Goal: Task Accomplishment & Management: Complete application form

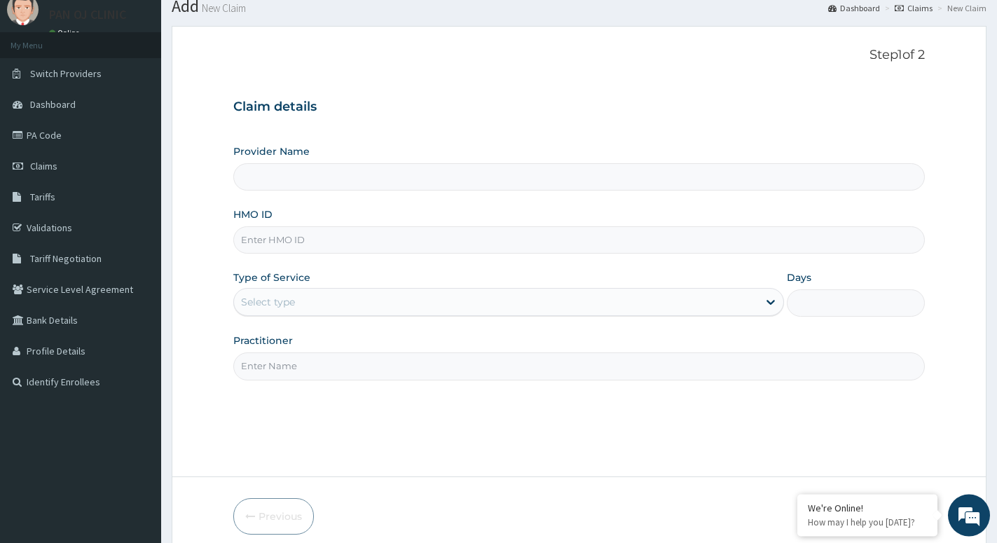
scroll to position [71, 0]
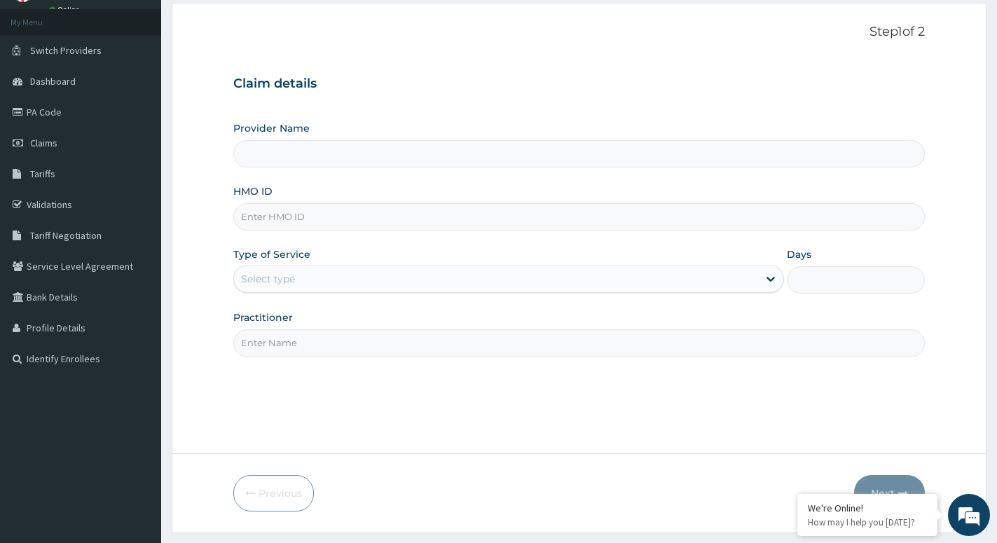
click at [289, 217] on input "HMO ID" at bounding box center [579, 216] width 692 height 27
type input "ACB/"
type input "PAN OJ CLINIC"
type input "ACB/10139/D"
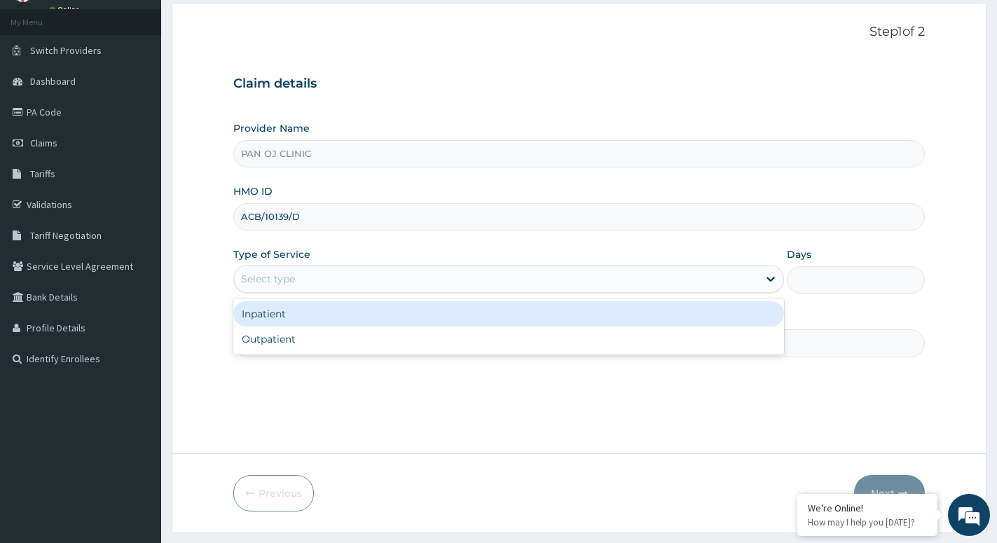
click at [428, 285] on div "Select type" at bounding box center [496, 279] width 524 height 22
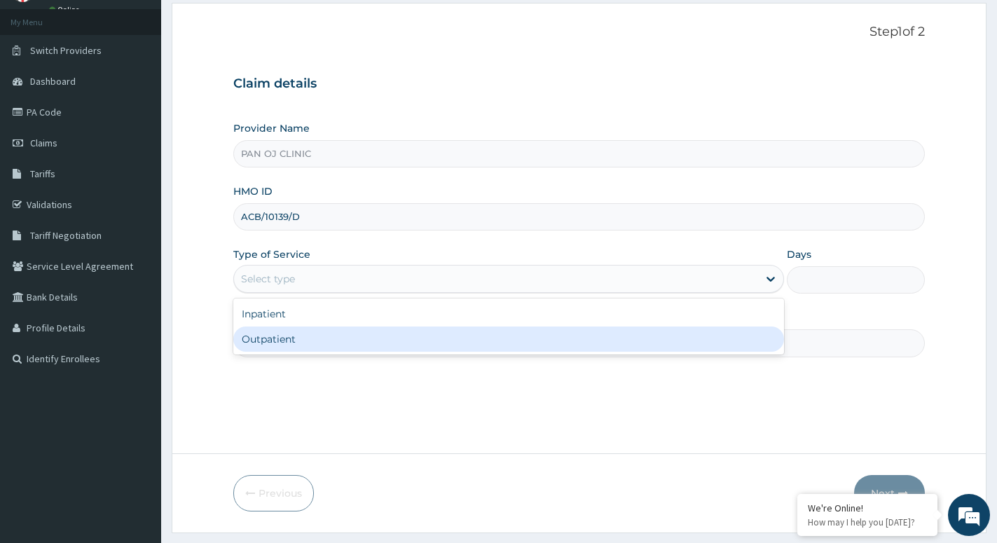
click at [363, 346] on div "Outpatient" at bounding box center [508, 339] width 551 height 25
type input "1"
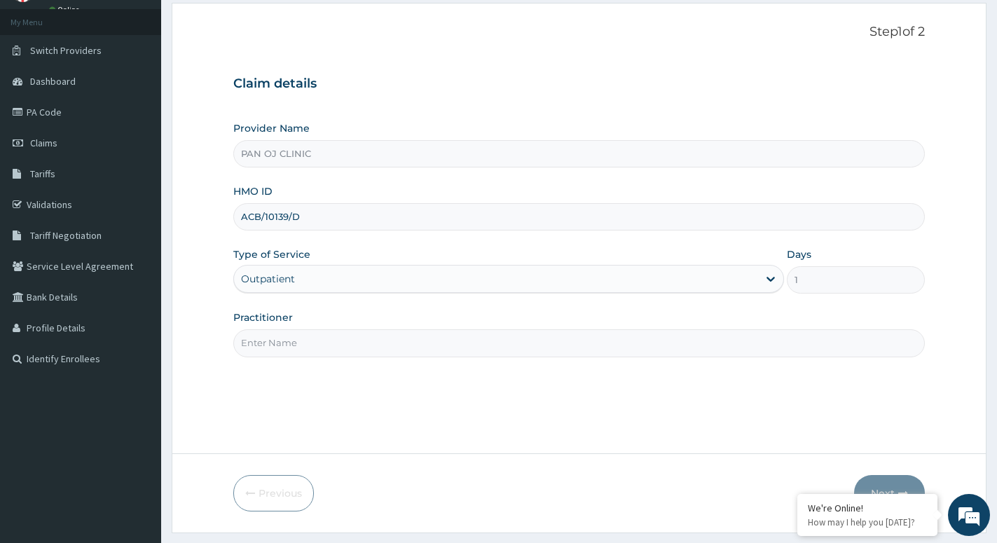
click at [322, 338] on input "Practitioner" at bounding box center [579, 342] width 692 height 27
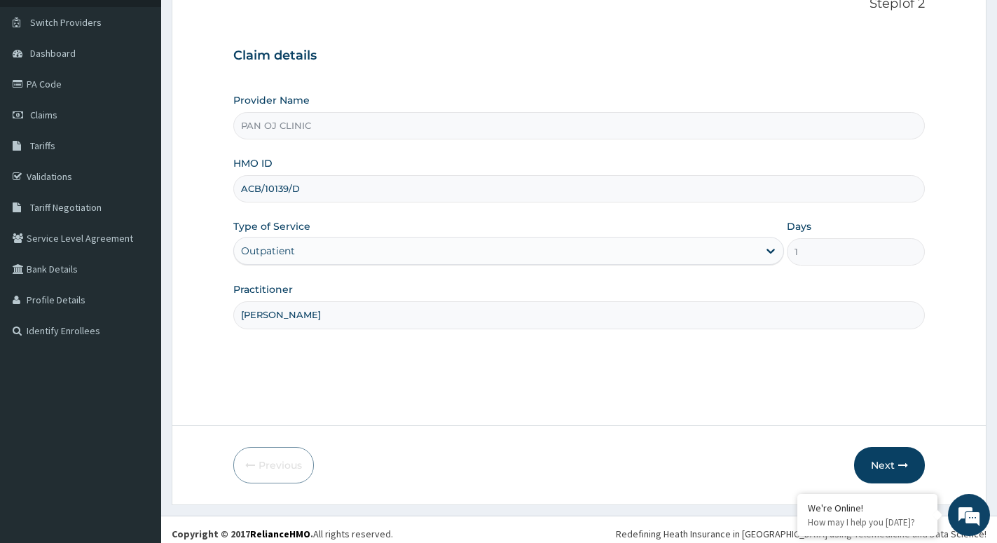
scroll to position [108, 0]
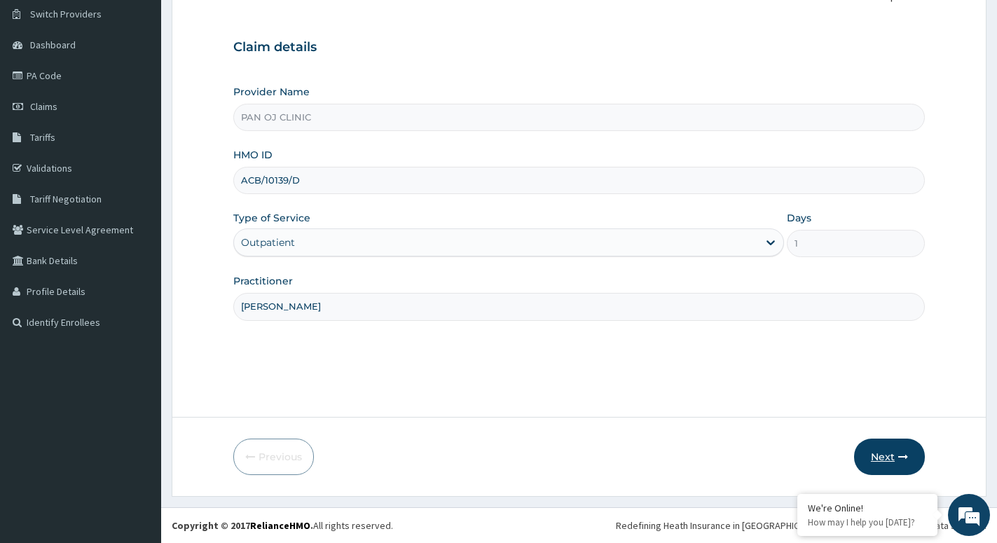
type input "DR FRANK"
click at [880, 453] on button "Next" at bounding box center [889, 457] width 71 height 36
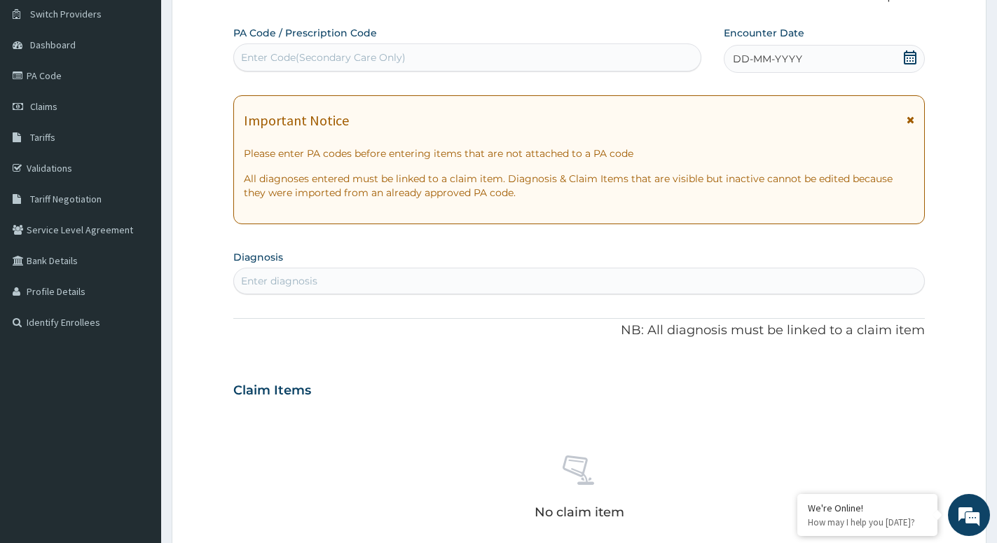
click at [912, 60] on icon at bounding box center [910, 57] width 14 height 14
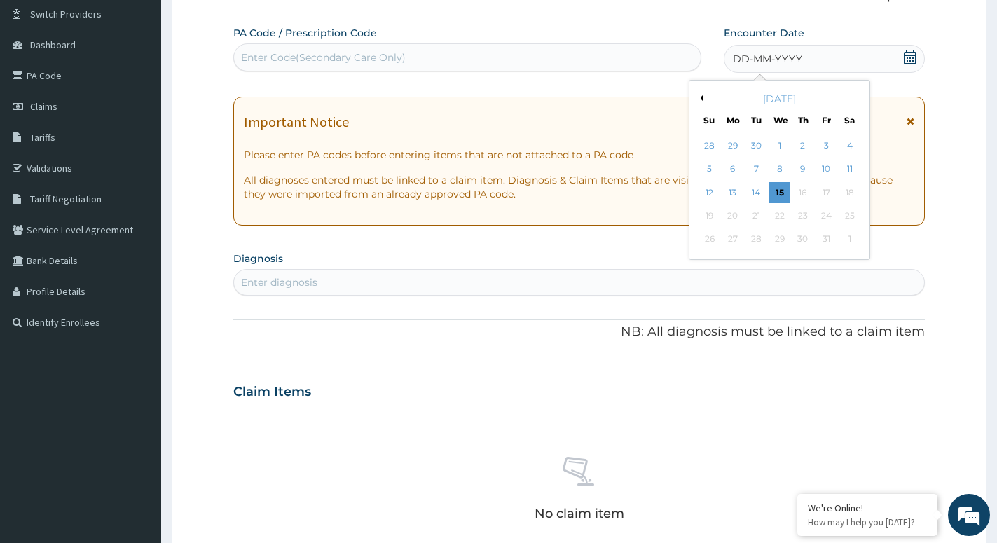
click at [703, 96] on button "Previous Month" at bounding box center [700, 98] width 7 height 7
click at [856, 97] on button "Next Month" at bounding box center [859, 98] width 7 height 7
click at [849, 144] on div "6" at bounding box center [850, 145] width 21 height 21
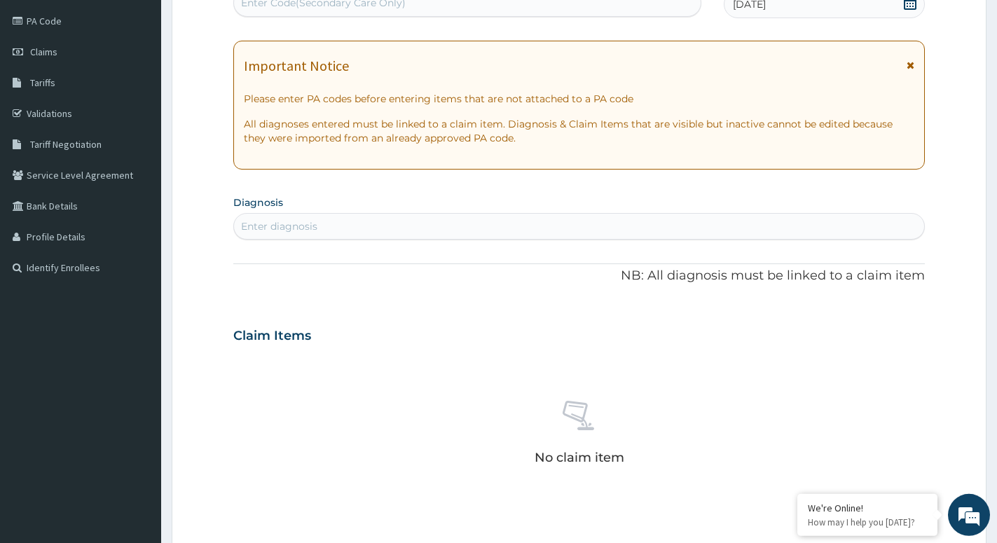
scroll to position [179, 0]
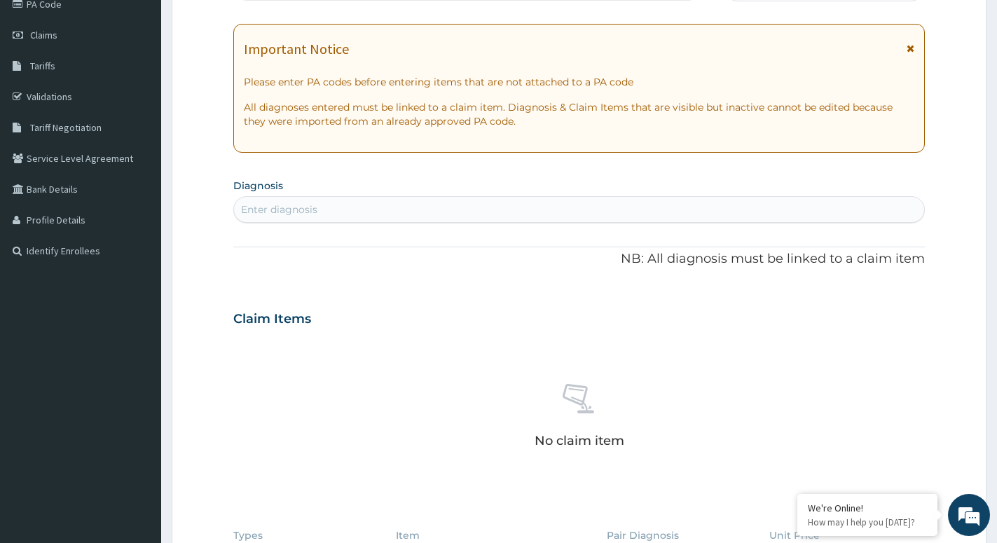
click at [350, 208] on div "Enter diagnosis" at bounding box center [579, 209] width 690 height 22
type input "H"
type input "WORM"
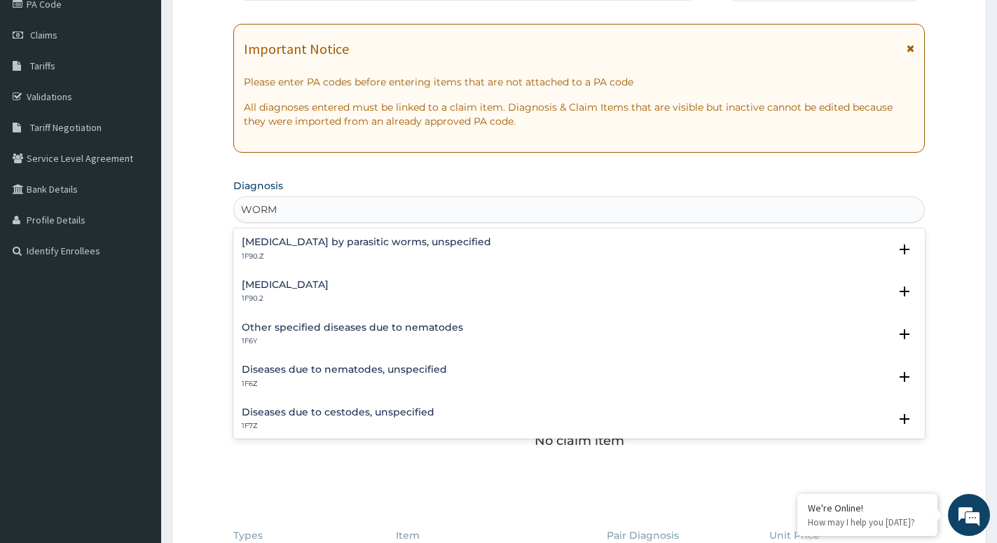
click at [272, 294] on div "Intestinal helminthiasis, unspecified 1F90.2" at bounding box center [285, 292] width 87 height 25
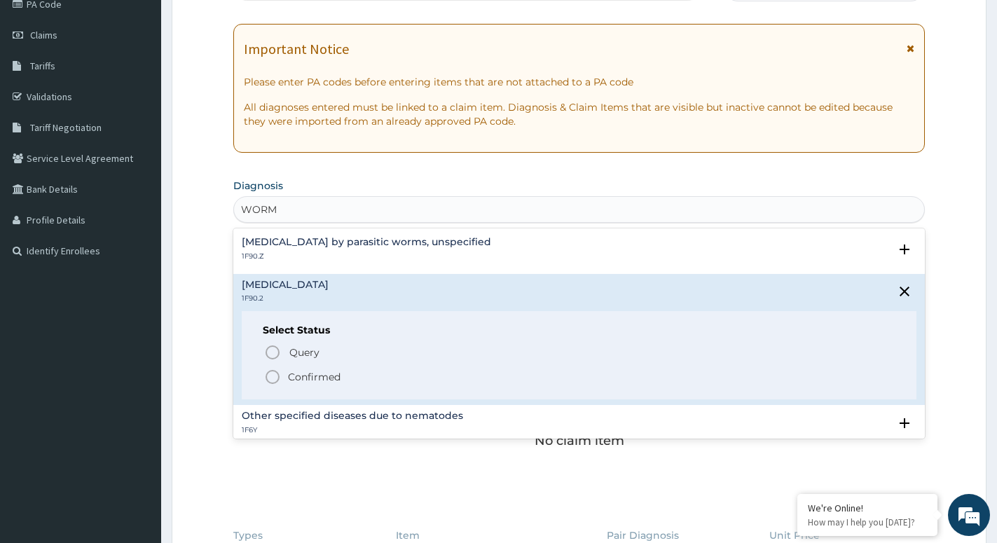
click at [274, 378] on icon "status option filled" at bounding box center [272, 377] width 17 height 17
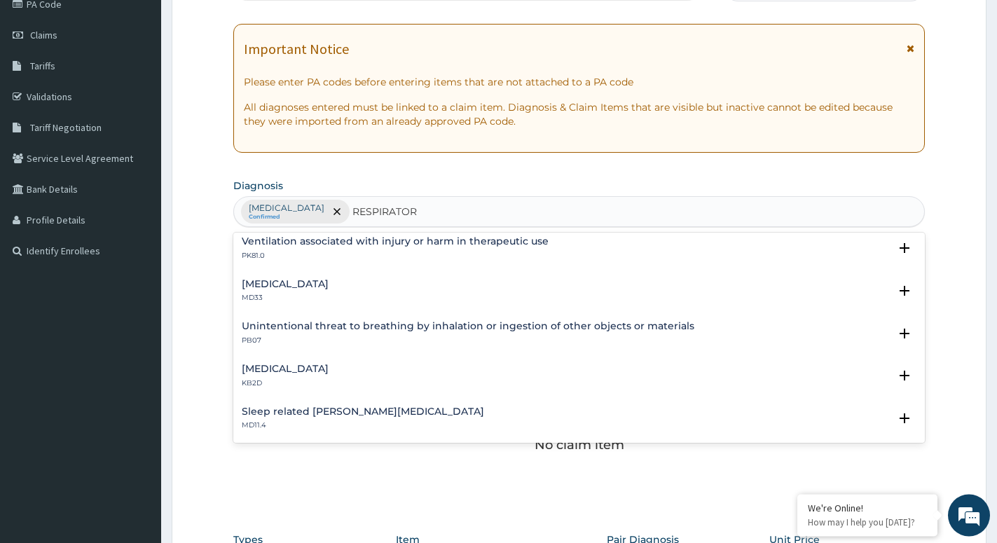
scroll to position [561, 0]
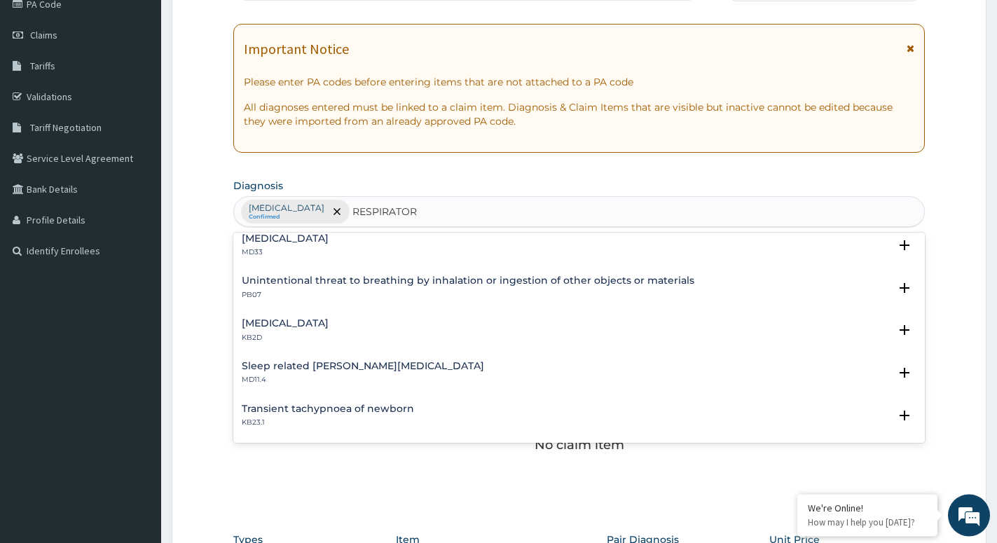
type input "RESPIRATORY"
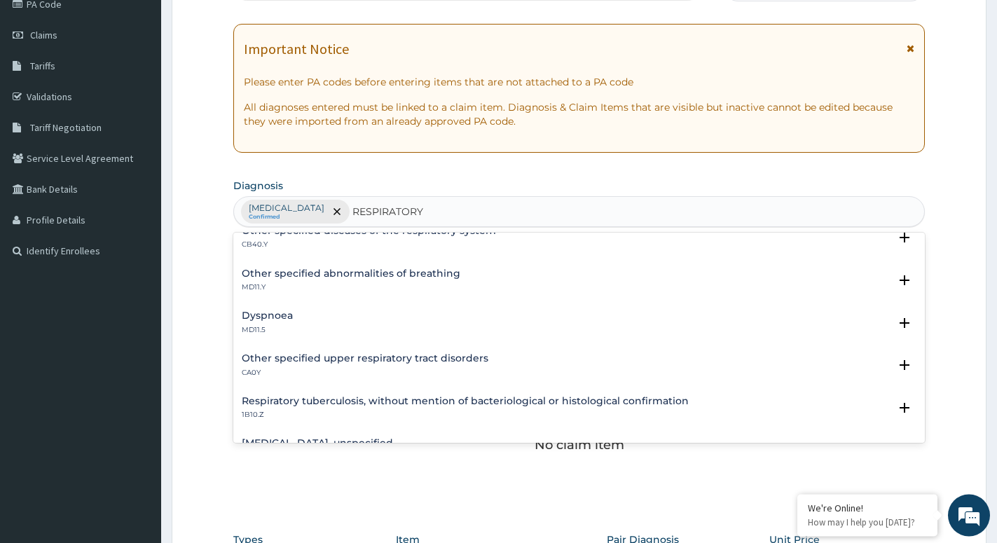
scroll to position [151, 0]
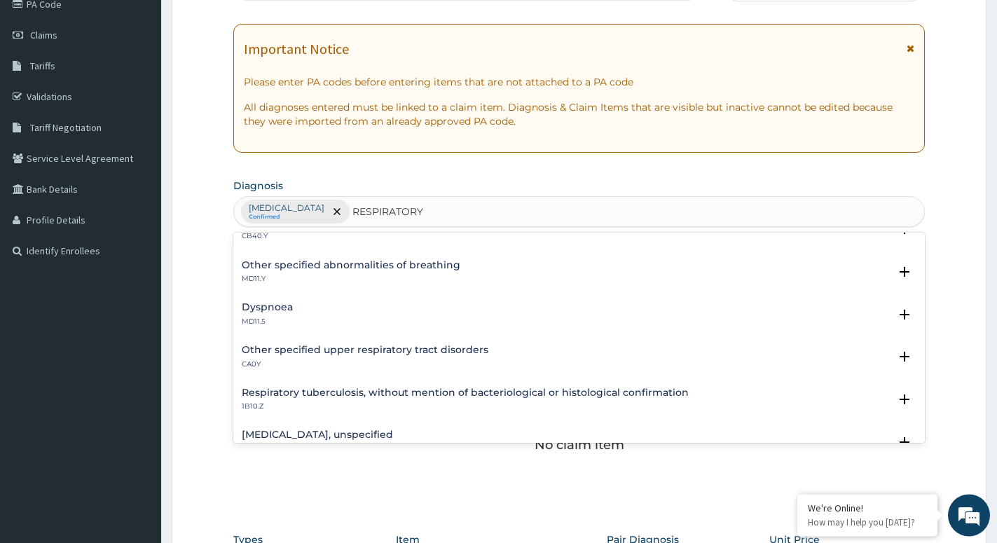
click at [343, 341] on div "Other specified upper respiratory tract disorders CA0Y Select Status Query Quer…" at bounding box center [579, 360] width 692 height 43
click at [286, 353] on h4 "Other specified upper respiratory tract disorders" at bounding box center [365, 350] width 247 height 11
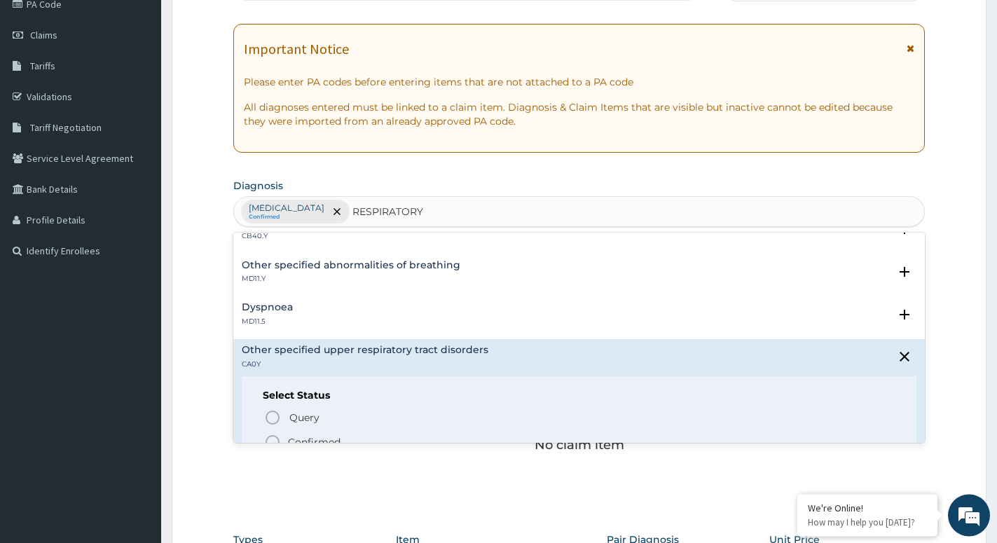
click at [274, 437] on circle "status option filled" at bounding box center [272, 442] width 13 height 13
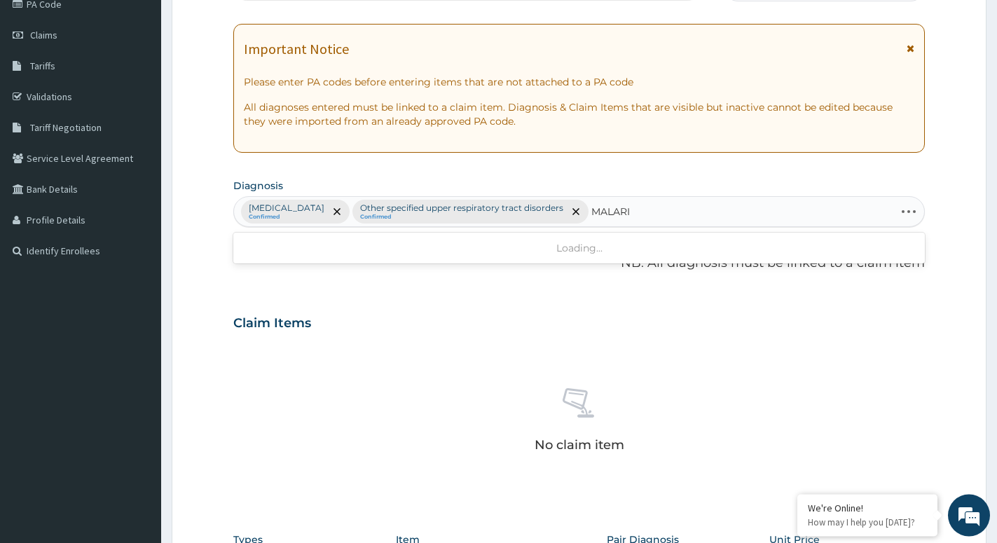
type input "MALARIA"
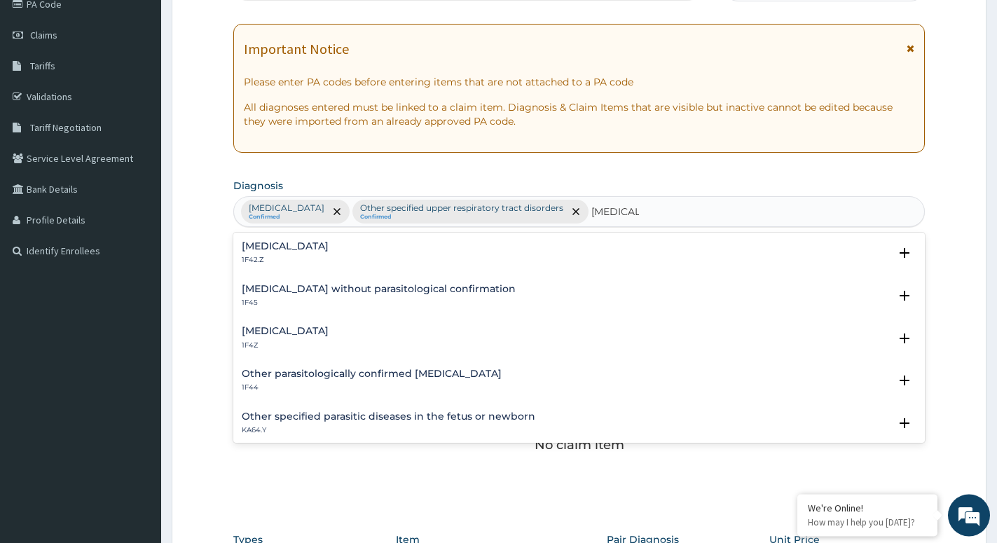
click at [289, 331] on h4 "Malaria, unspecified" at bounding box center [285, 331] width 87 height 11
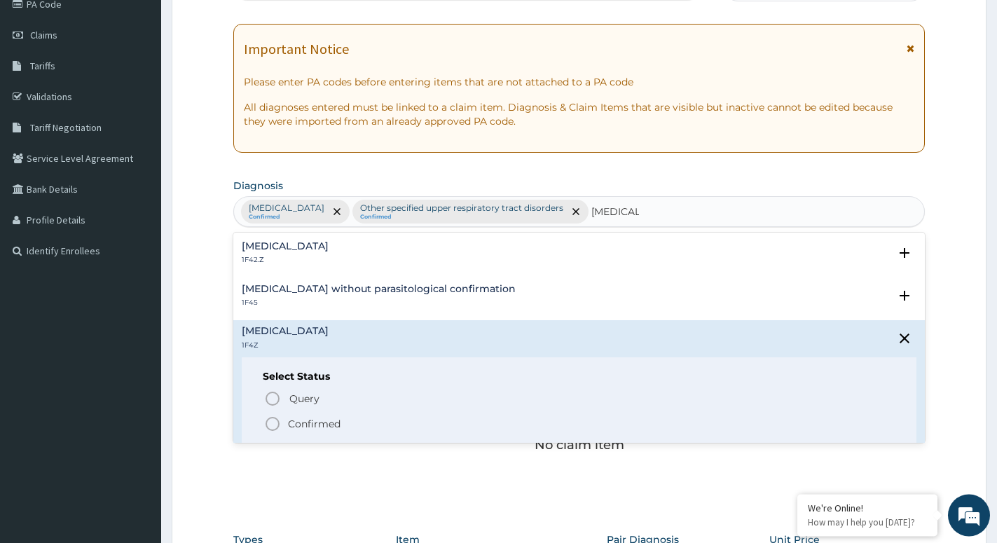
drag, startPoint x: 273, startPoint y: 423, endPoint x: 262, endPoint y: 409, distance: 17.9
click at [273, 423] on icon "status option filled" at bounding box center [272, 424] width 17 height 17
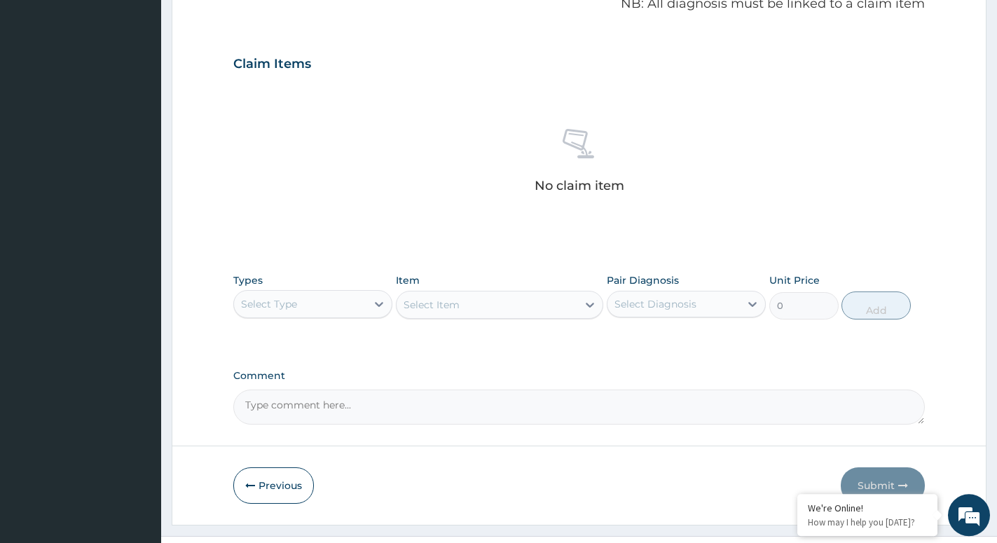
scroll to position [467, 0]
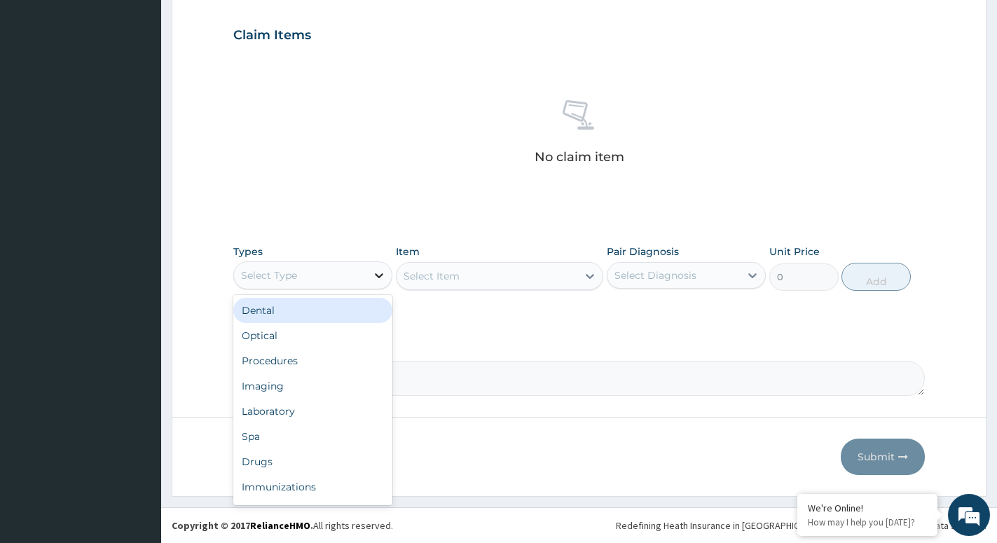
click at [378, 276] on icon at bounding box center [379, 275] width 8 height 5
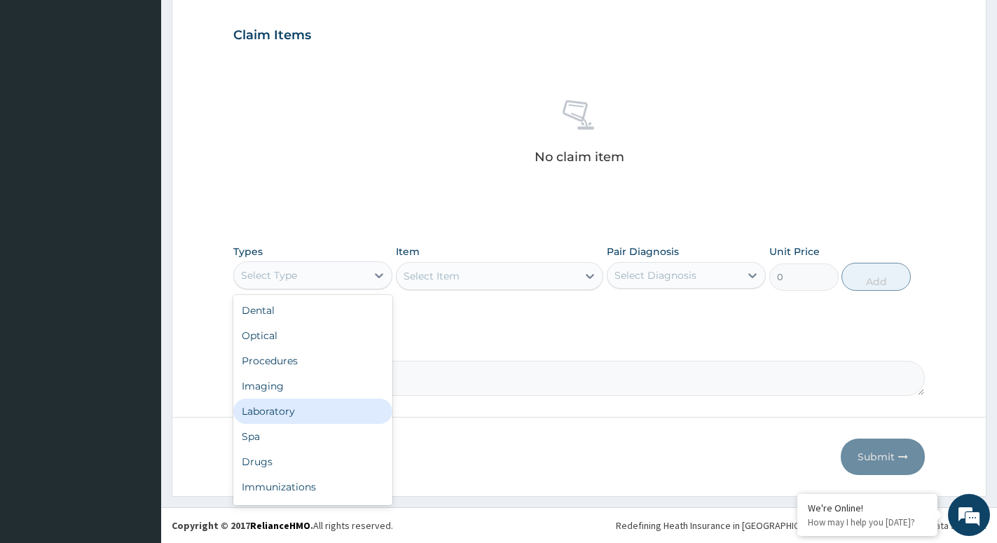
scroll to position [48, 0]
click at [253, 412] on div "Drugs" at bounding box center [312, 414] width 159 height 25
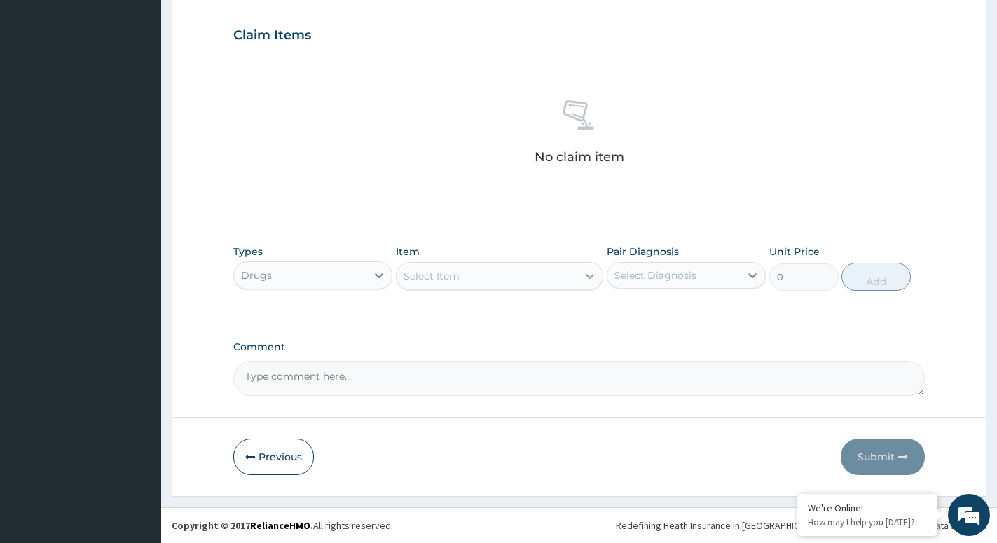
click at [587, 275] on icon at bounding box center [590, 276] width 8 height 5
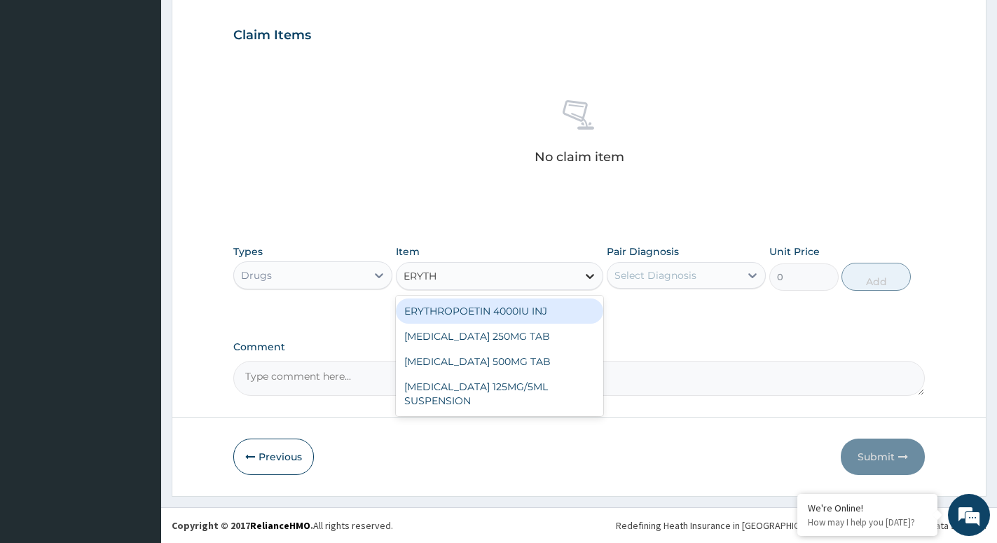
type input "ERYTHR"
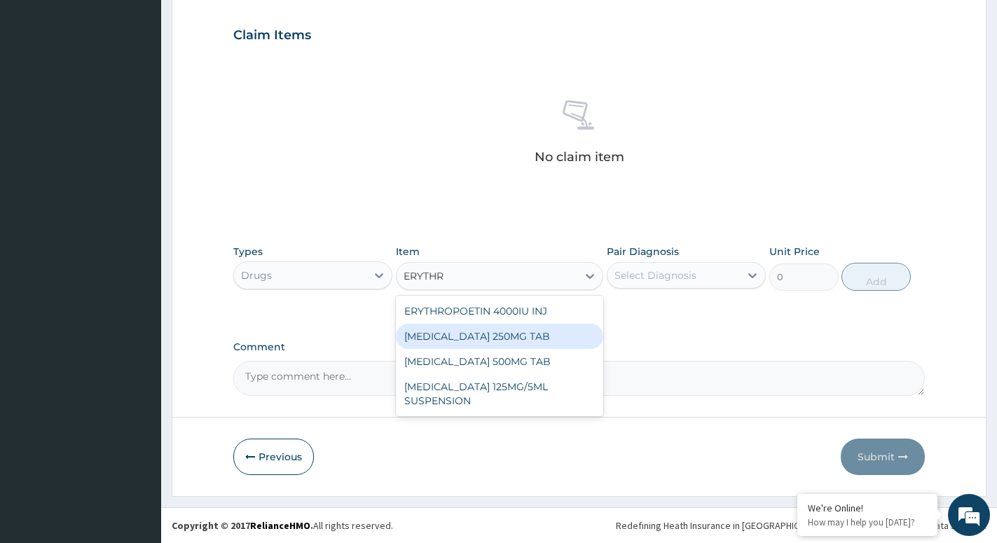
click at [511, 338] on div "ERYTHROMYCIN 250MG TAB" at bounding box center [499, 336] width 207 height 25
type input "52.5"
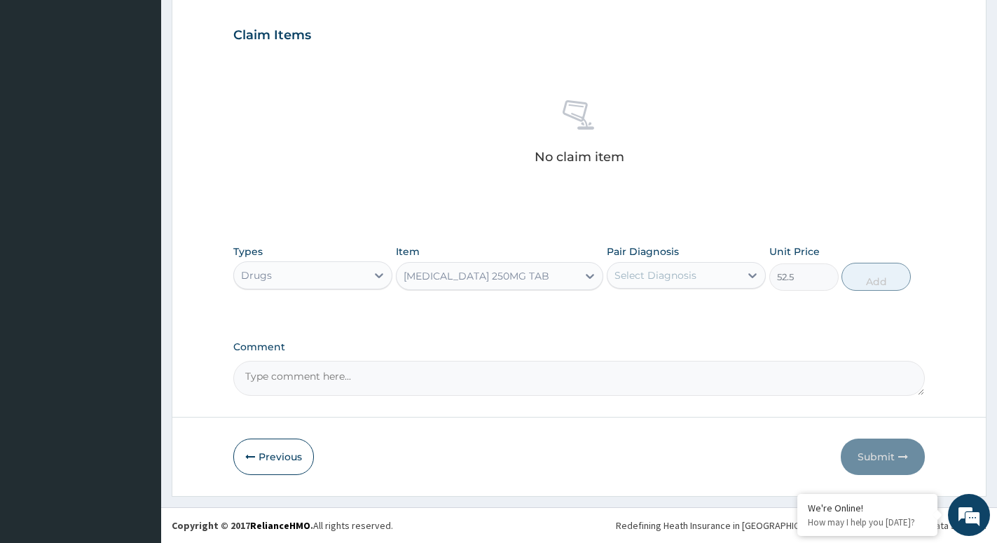
click at [697, 276] on div "Select Diagnosis" at bounding box center [674, 275] width 132 height 22
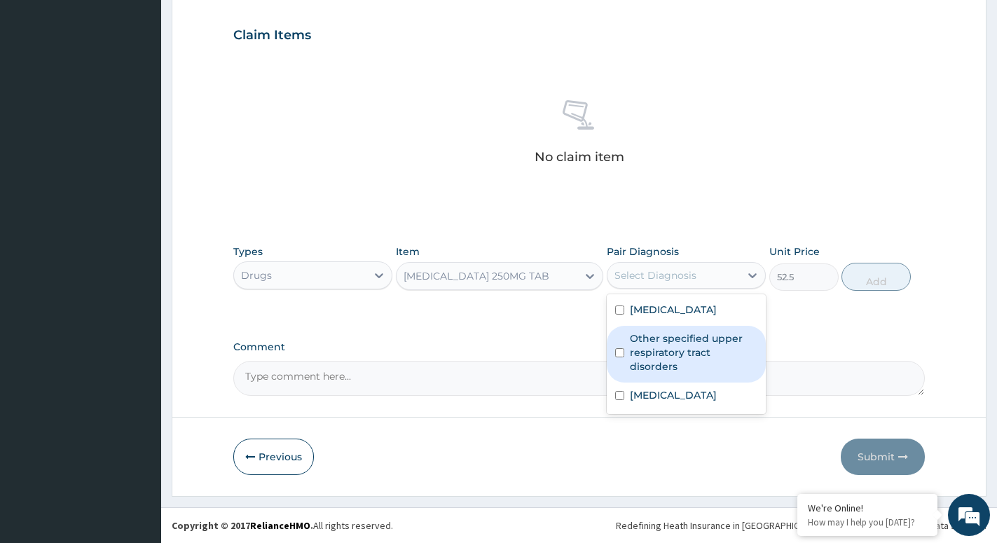
click at [663, 357] on label "Other specified upper respiratory tract disorders" at bounding box center [694, 352] width 128 height 42
checkbox input "true"
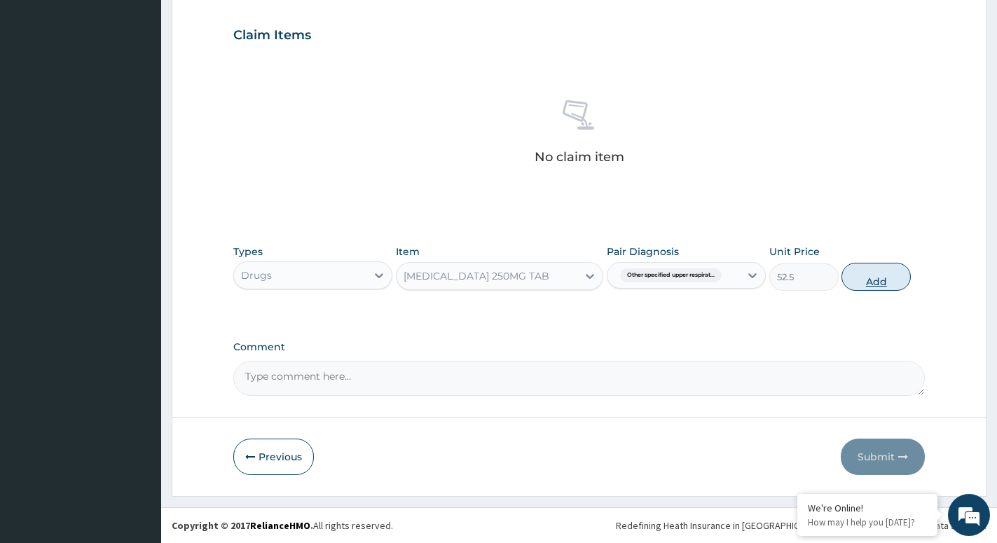
click at [873, 273] on button "Add" at bounding box center [876, 277] width 69 height 28
type input "0"
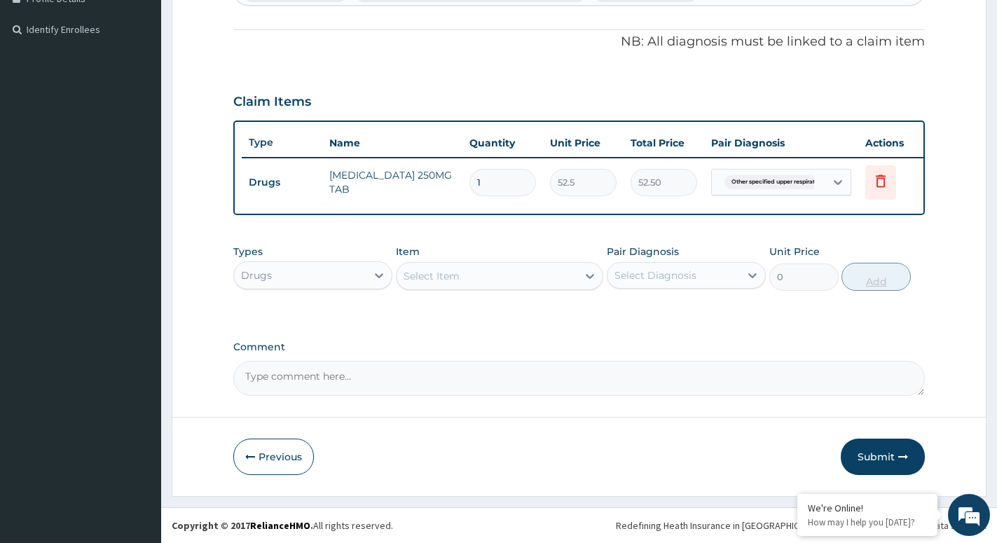
scroll to position [413, 0]
type input "15"
type input "787.50"
type input "15"
click at [573, 276] on div "Select Item" at bounding box center [487, 276] width 181 height 22
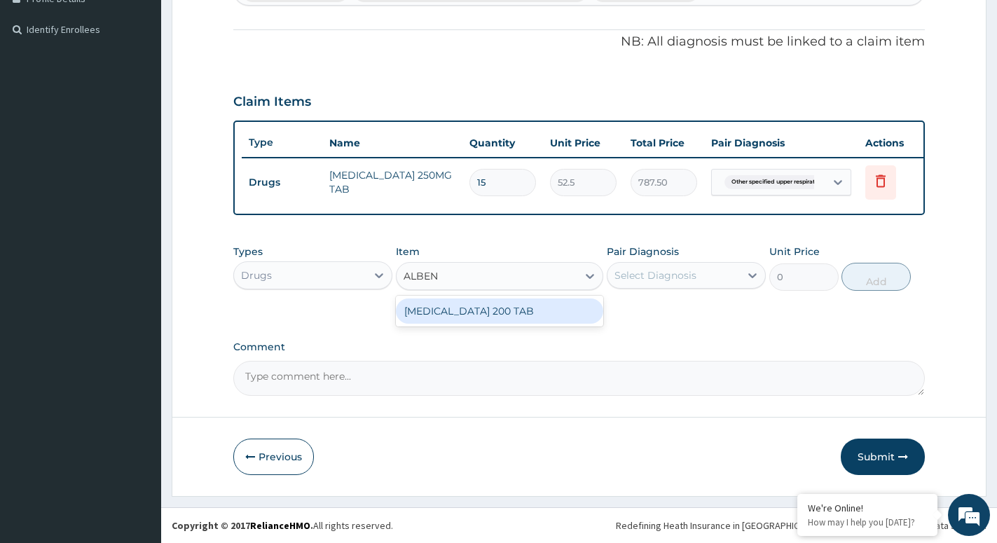
type input "ALBEND"
click at [493, 312] on div "[MEDICAL_DATA] 200 TAB" at bounding box center [499, 311] width 207 height 25
type input "102.375"
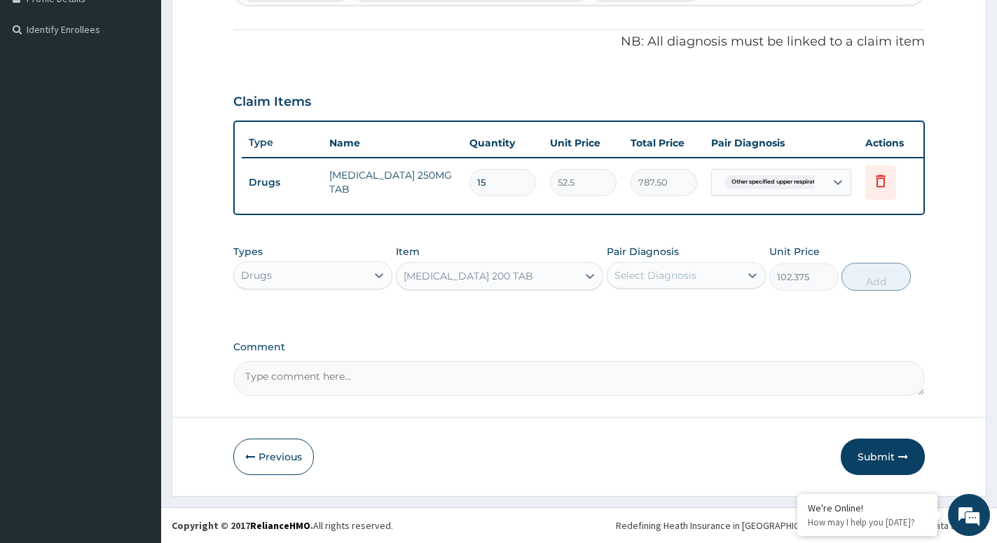
click at [691, 274] on div "Select Diagnosis" at bounding box center [656, 275] width 82 height 14
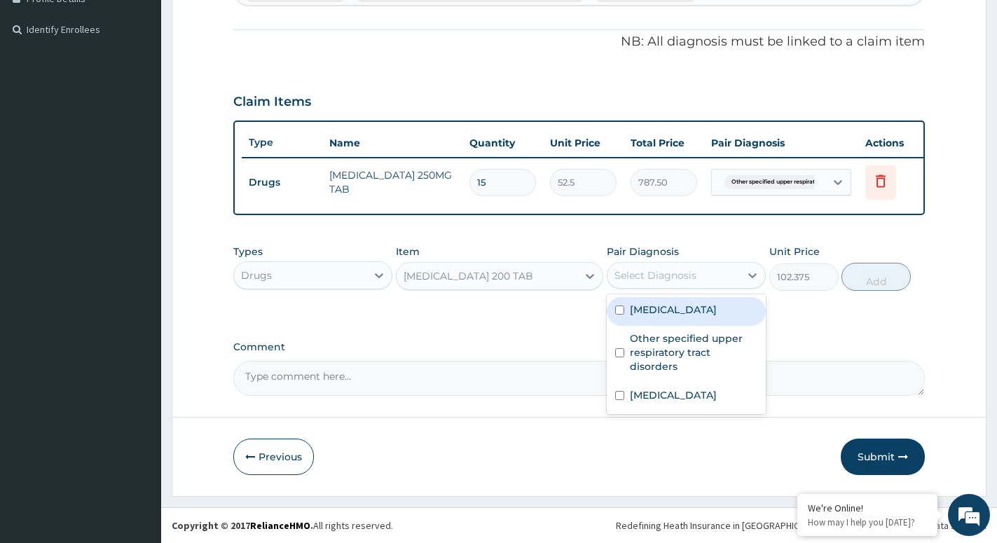
click at [680, 317] on label "Intestinal helminthiasis, unspecified" at bounding box center [673, 310] width 87 height 14
checkbox input "true"
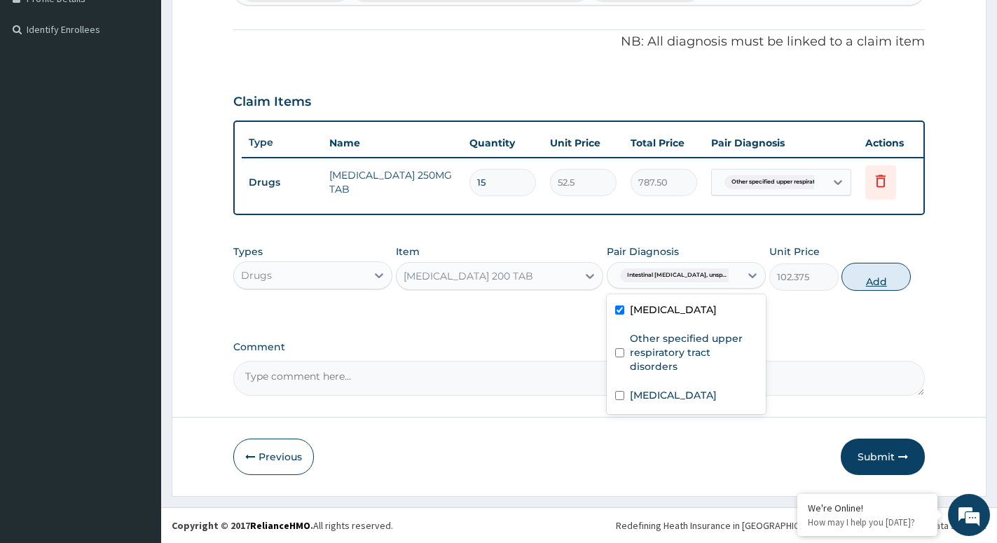
click at [893, 280] on button "Add" at bounding box center [876, 277] width 69 height 28
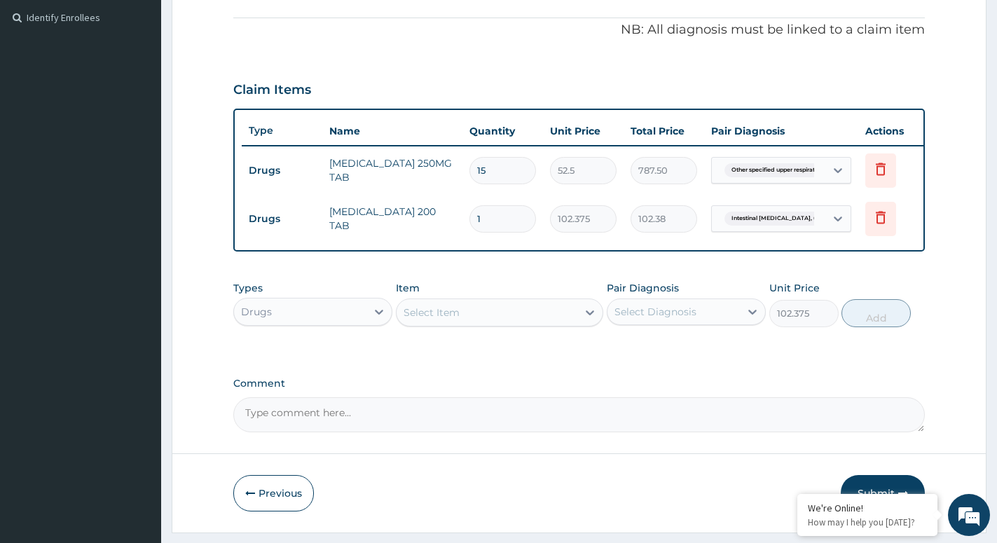
type input "0"
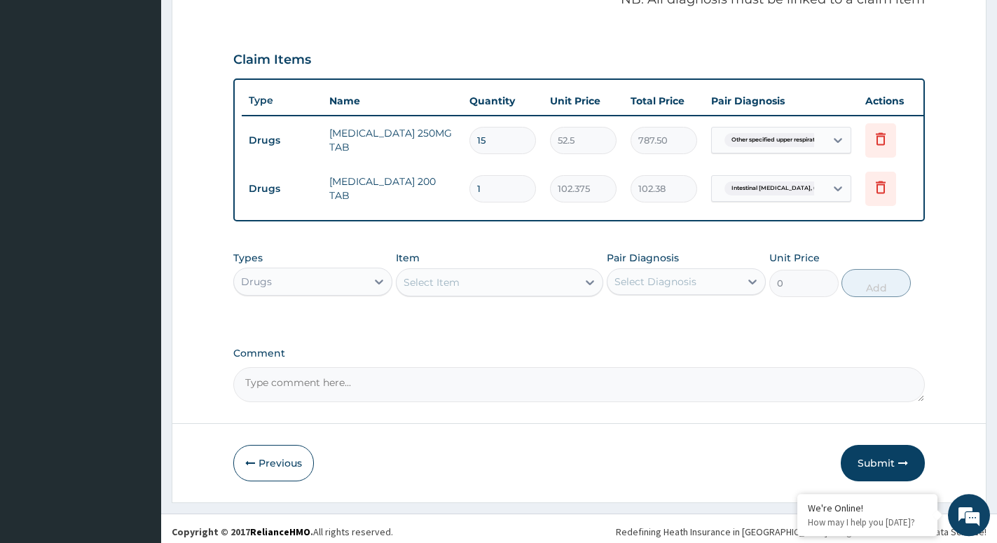
scroll to position [461, 0]
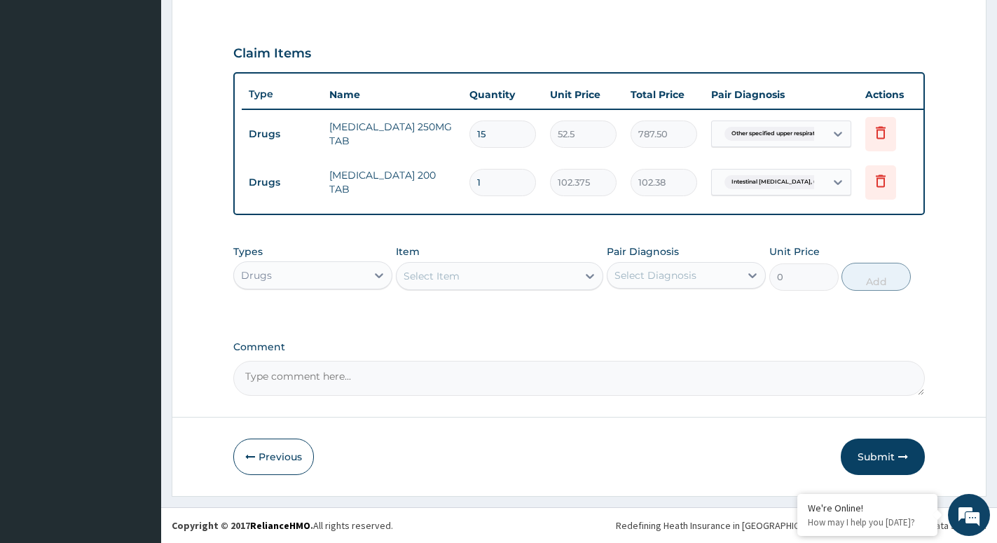
click at [577, 277] on div "Select Item" at bounding box center [487, 276] width 181 height 22
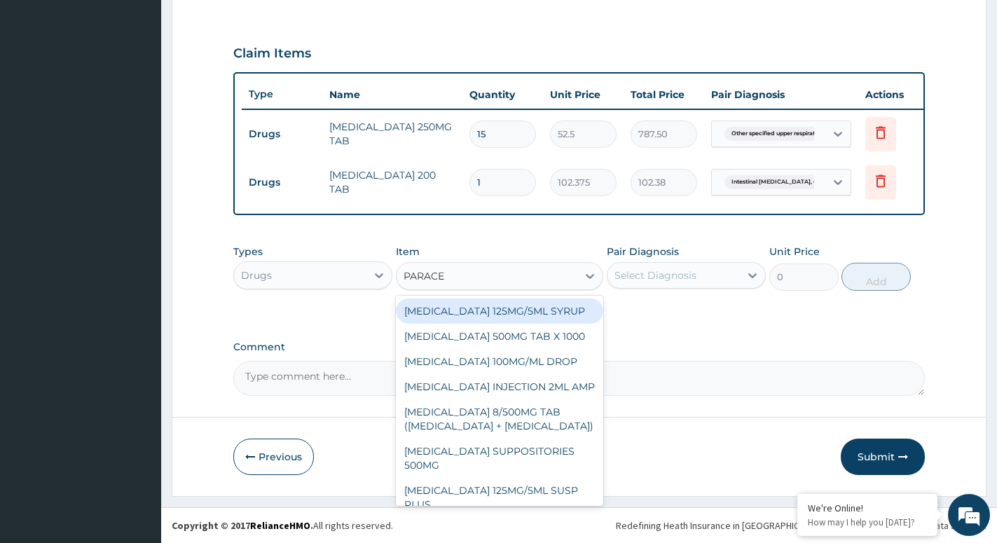
type input "PARACET"
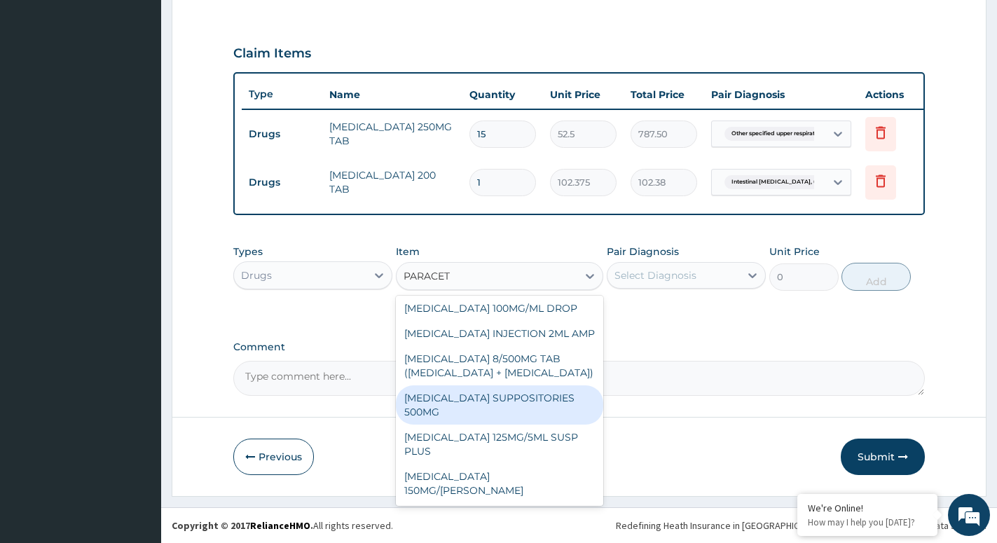
scroll to position [0, 0]
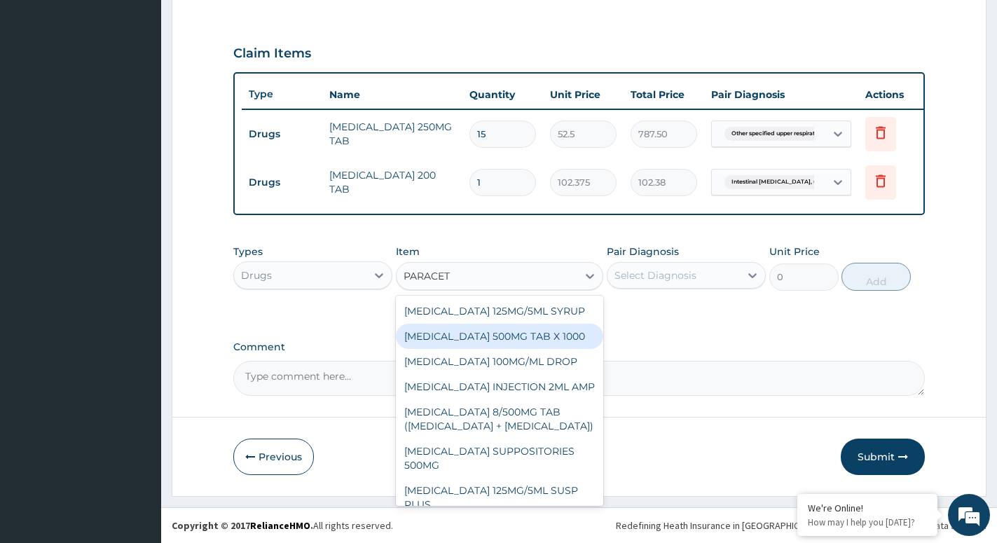
click at [502, 336] on div "[MEDICAL_DATA] 500MG TAB X 1000" at bounding box center [499, 336] width 207 height 25
type input "11.02499961853027"
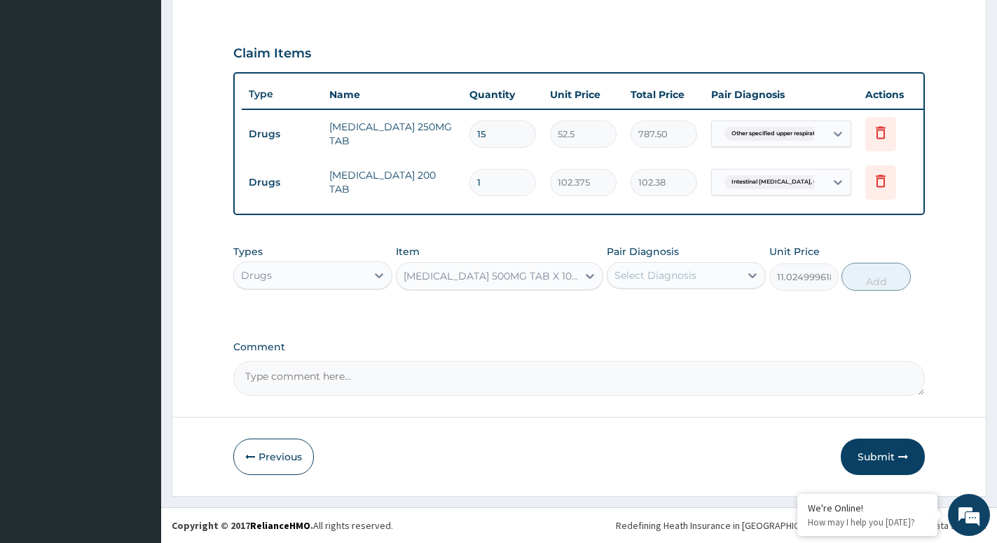
click at [691, 270] on div "Select Diagnosis" at bounding box center [656, 275] width 82 height 14
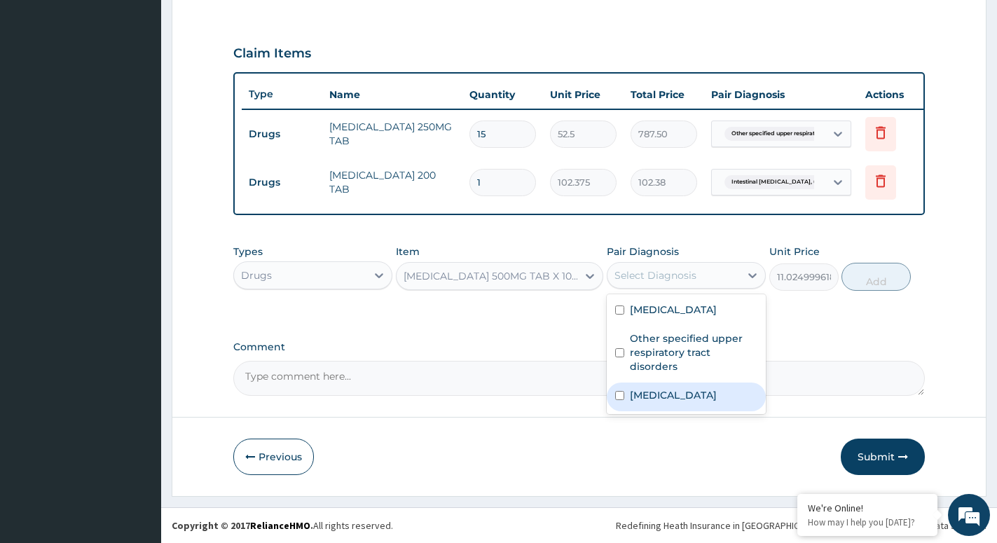
click at [652, 402] on label "Malaria, unspecified" at bounding box center [673, 395] width 87 height 14
checkbox input "true"
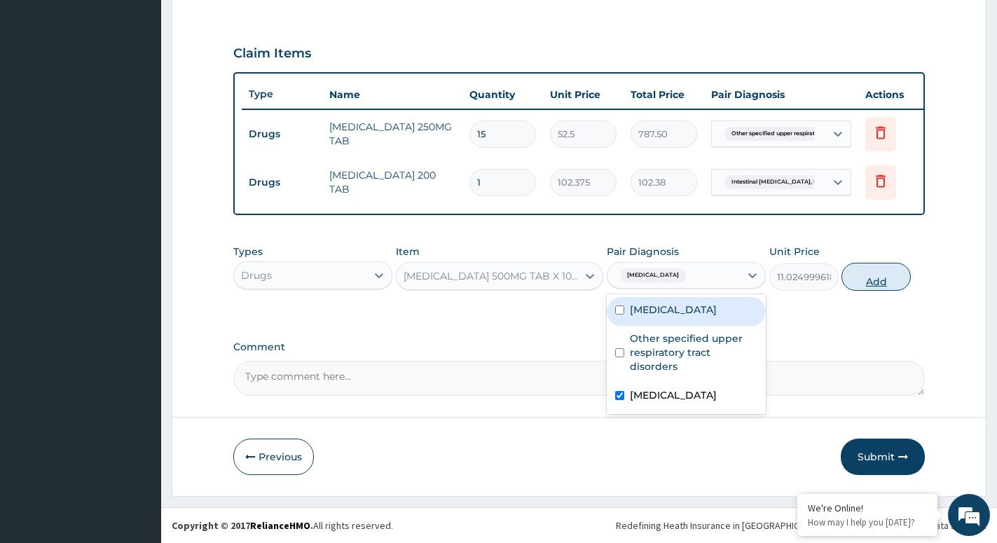
click at [873, 275] on button "Add" at bounding box center [876, 277] width 69 height 28
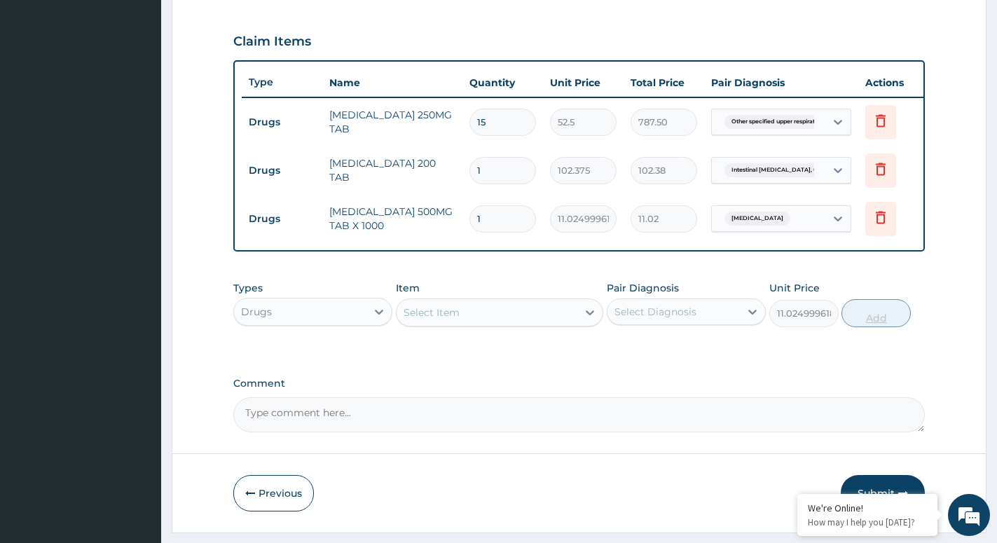
type input "0"
type input "0.00"
type input "5"
type input "55.12"
type input "5"
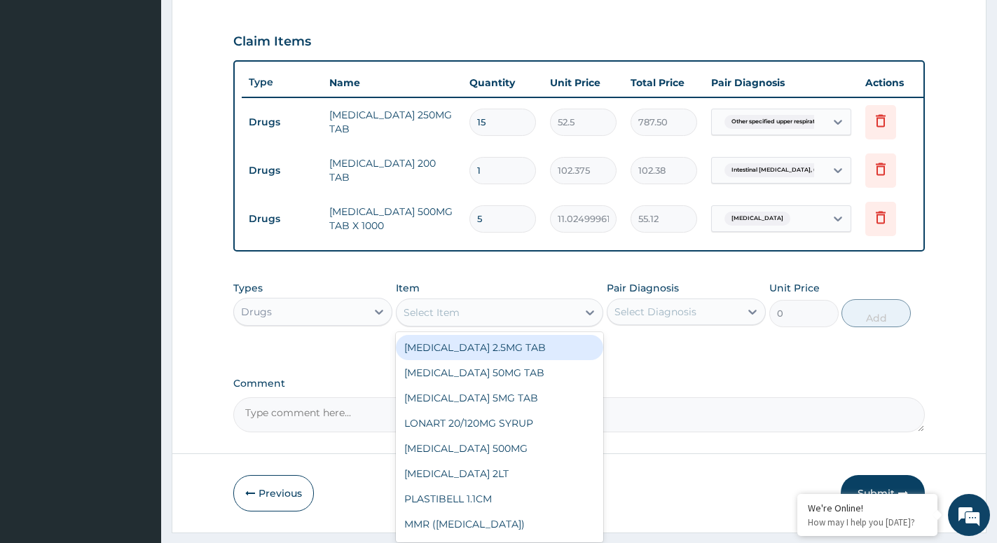
click at [575, 324] on div "Select Item" at bounding box center [487, 312] width 181 height 22
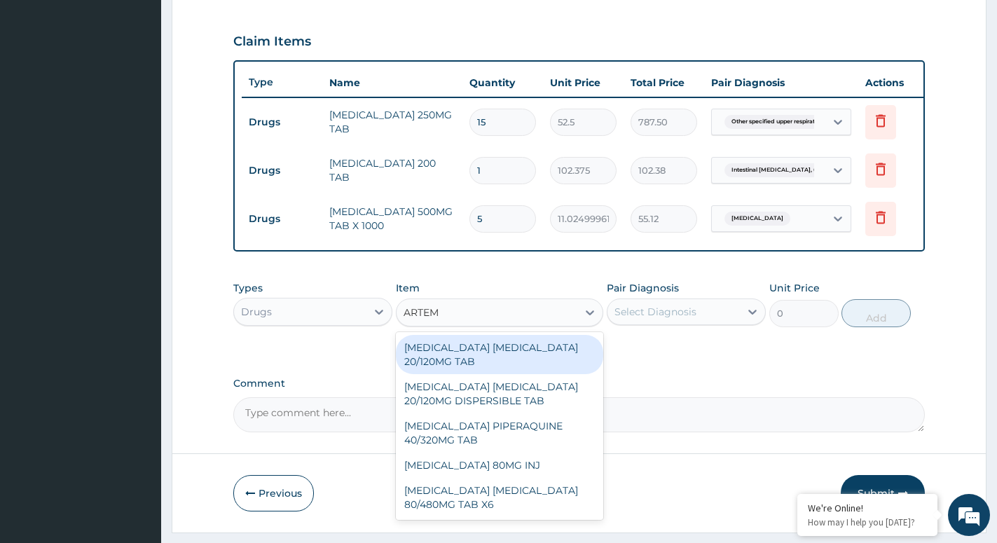
type input "ARTEME"
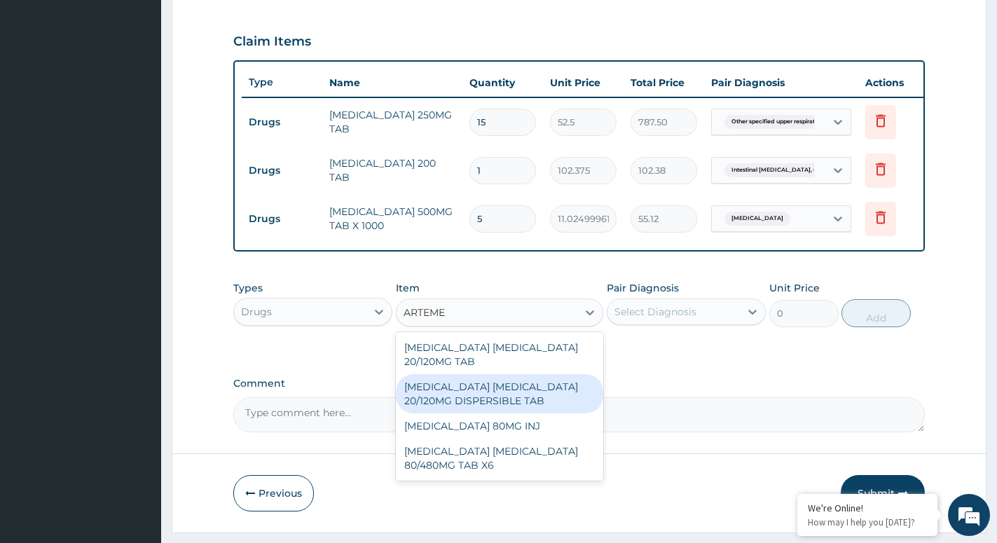
click at [474, 403] on div "[MEDICAL_DATA] [MEDICAL_DATA] 20/120MG DISPERSIBLE TAB" at bounding box center [499, 393] width 207 height 39
type input "84"
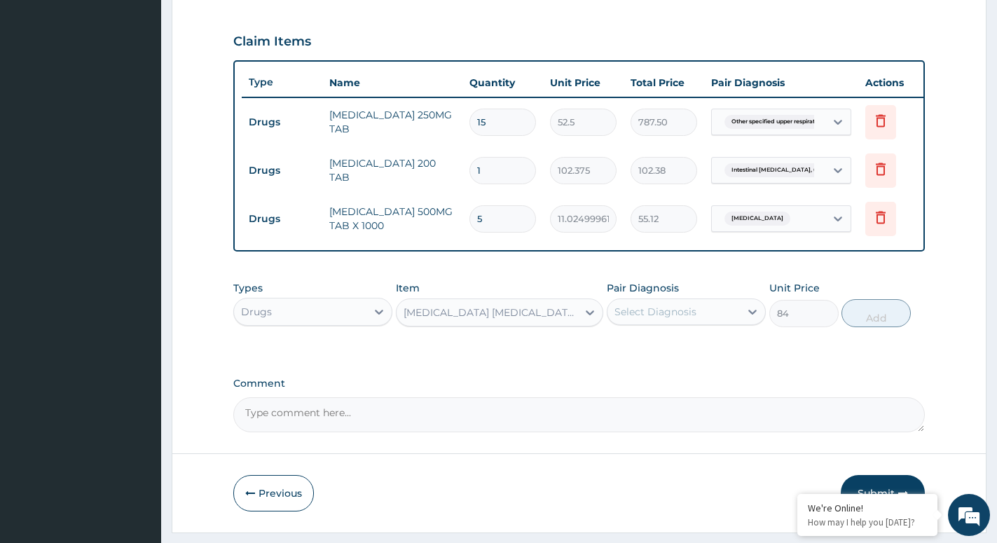
click at [702, 323] on div "Select Diagnosis" at bounding box center [674, 312] width 132 height 22
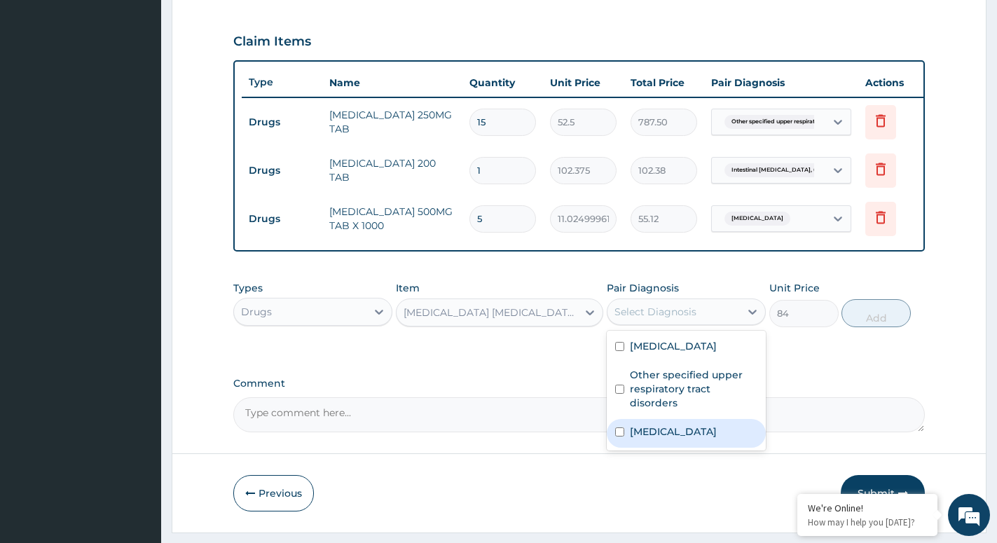
click at [653, 439] on label "Malaria, unspecified" at bounding box center [673, 432] width 87 height 14
checkbox input "true"
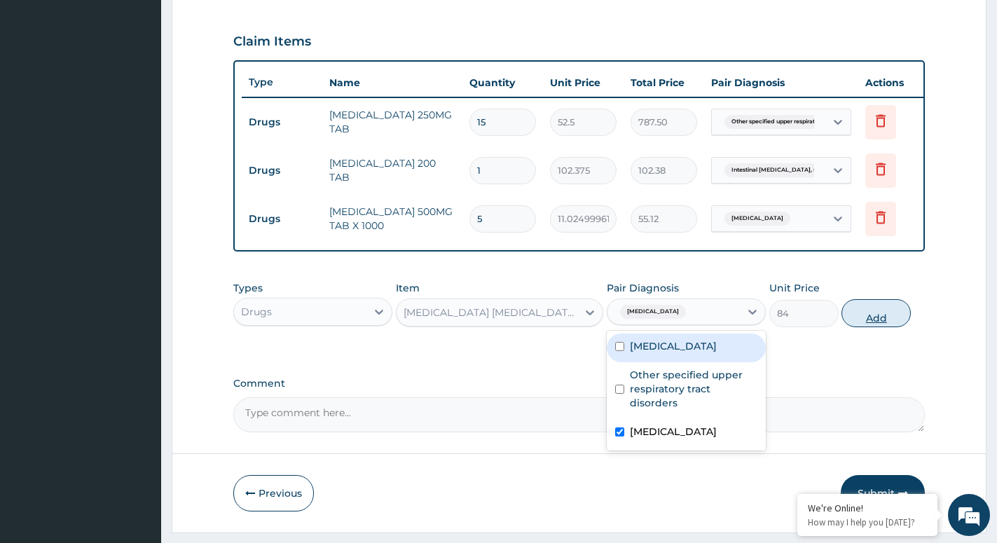
click at [878, 327] on button "Add" at bounding box center [876, 313] width 69 height 28
type input "0"
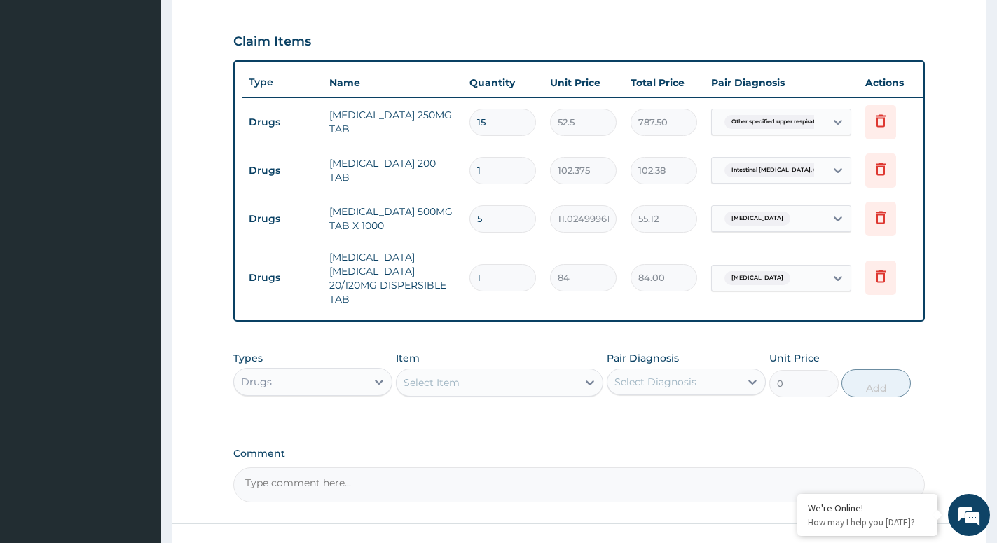
type input "12"
type input "1008.00"
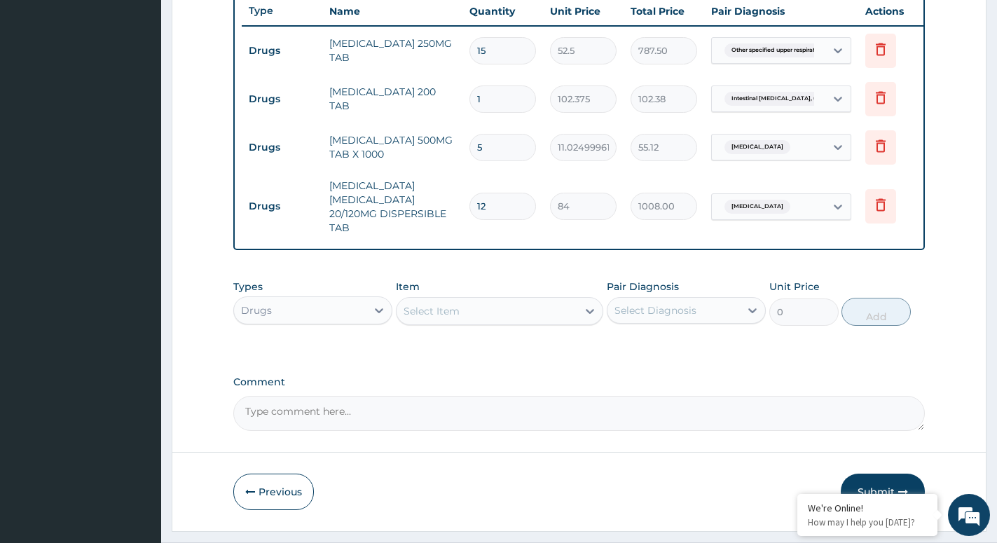
scroll to position [580, 0]
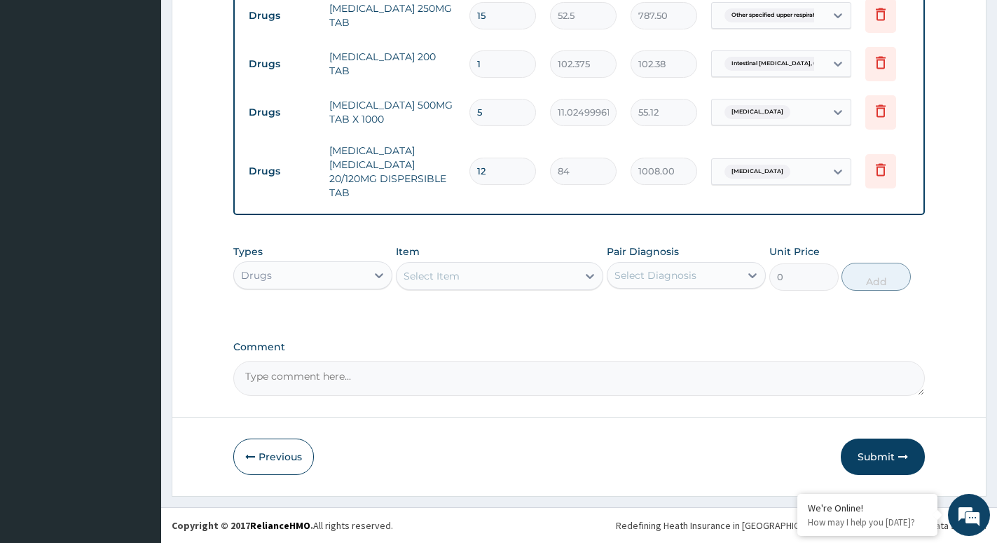
type input "12"
click at [572, 273] on div "Select Item" at bounding box center [487, 276] width 181 height 22
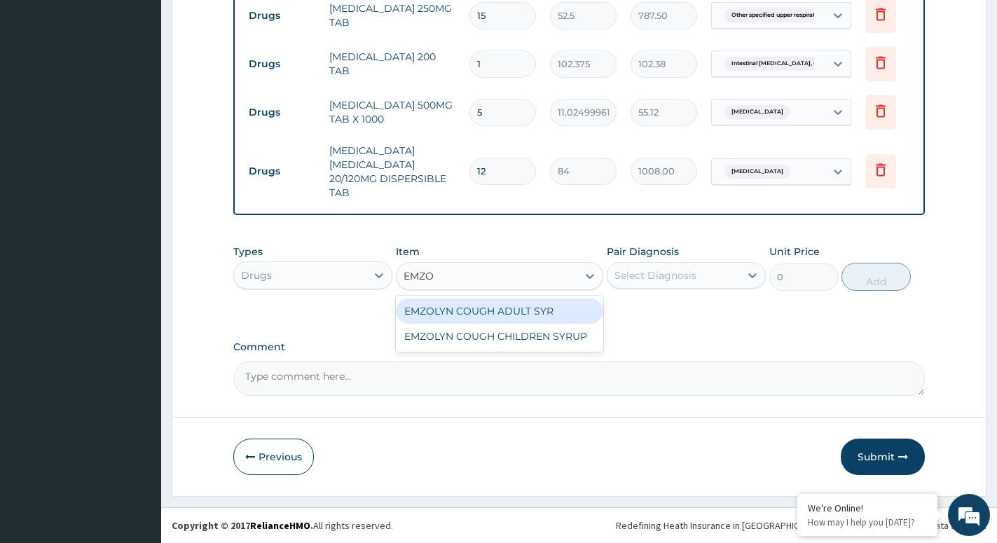
type input "EMZOL"
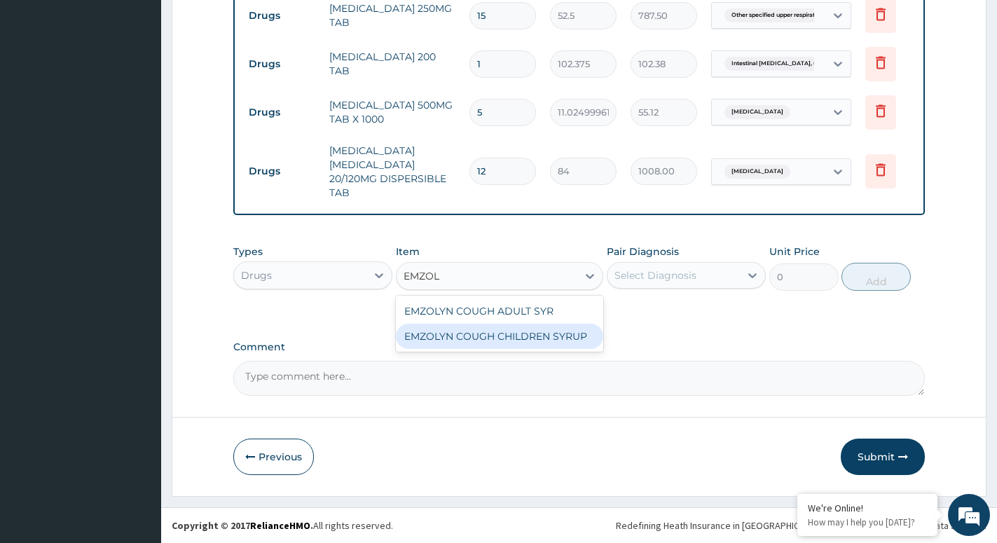
click at [548, 339] on div "EMZOLYN COUGH CHILDREN SYRUP" at bounding box center [499, 336] width 207 height 25
type input "525"
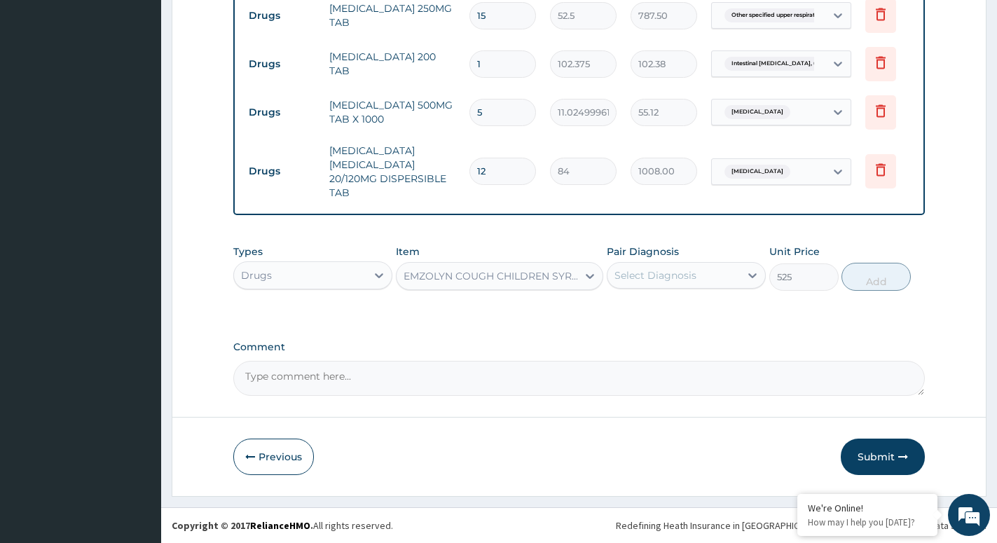
click at [690, 273] on div "Select Diagnosis" at bounding box center [656, 275] width 82 height 14
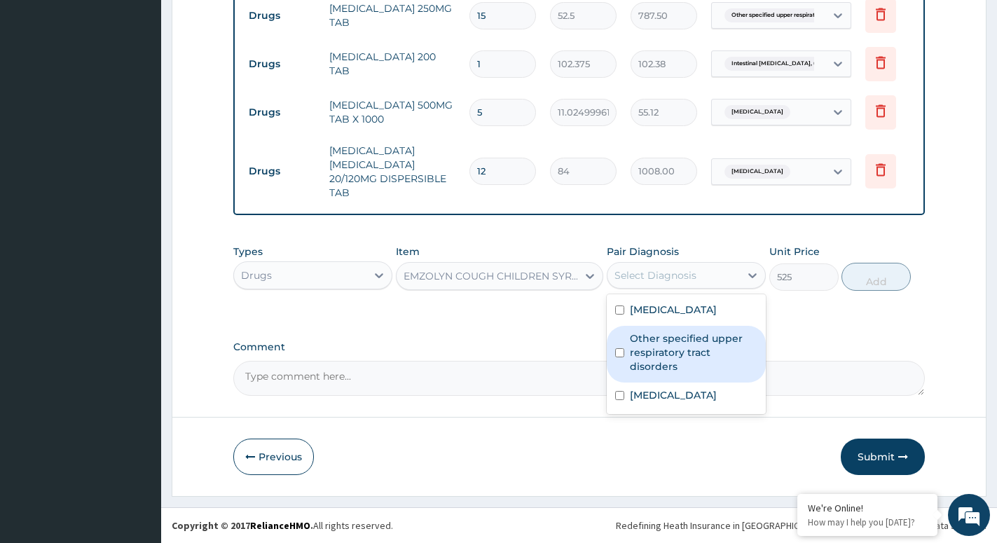
click at [662, 362] on label "Other specified upper respiratory tract disorders" at bounding box center [694, 352] width 128 height 42
checkbox input "true"
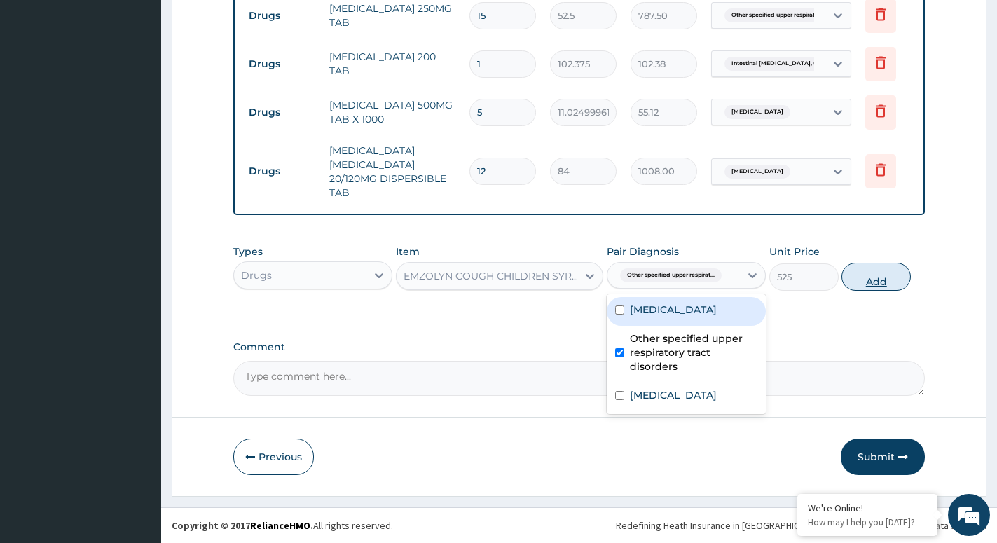
click at [894, 275] on button "Add" at bounding box center [876, 277] width 69 height 28
type input "0"
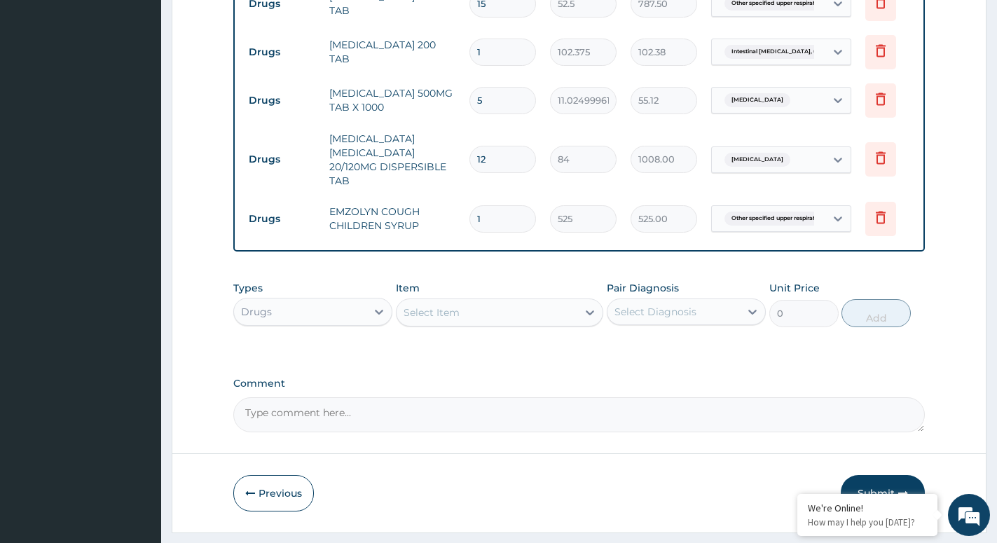
scroll to position [628, 0]
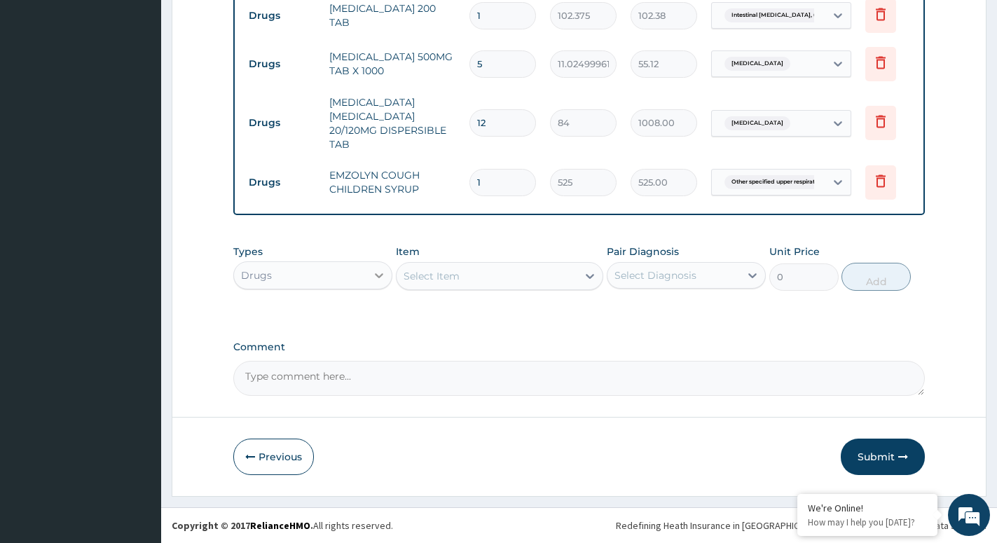
drag, startPoint x: 388, startPoint y: 291, endPoint x: 376, endPoint y: 281, distance: 14.9
click at [384, 290] on div "Types Drugs Item Select Item Pair Diagnosis Select Diagnosis Unit Price 0 Add" at bounding box center [579, 268] width 692 height 60
click at [375, 279] on icon at bounding box center [379, 275] width 14 height 14
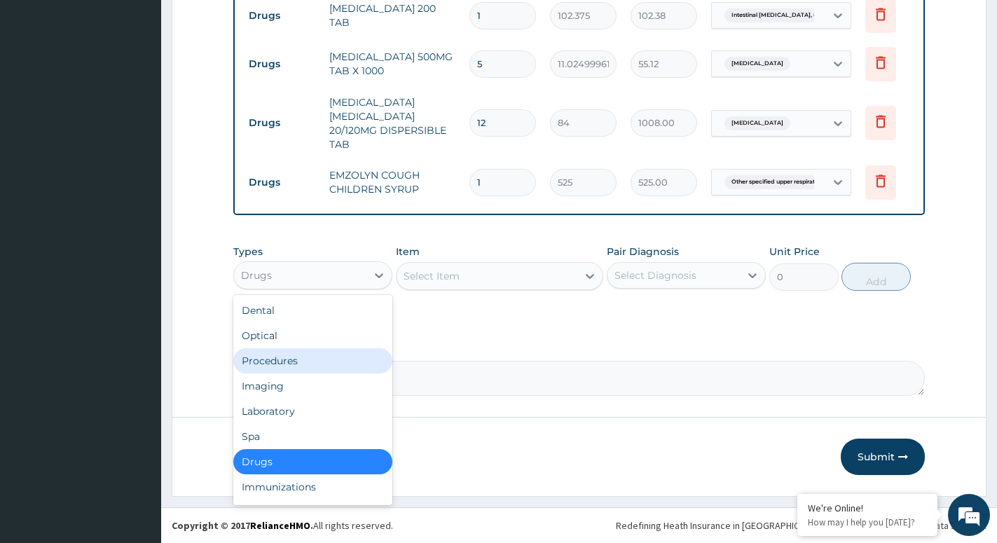
click at [280, 357] on div "Procedures" at bounding box center [312, 360] width 159 height 25
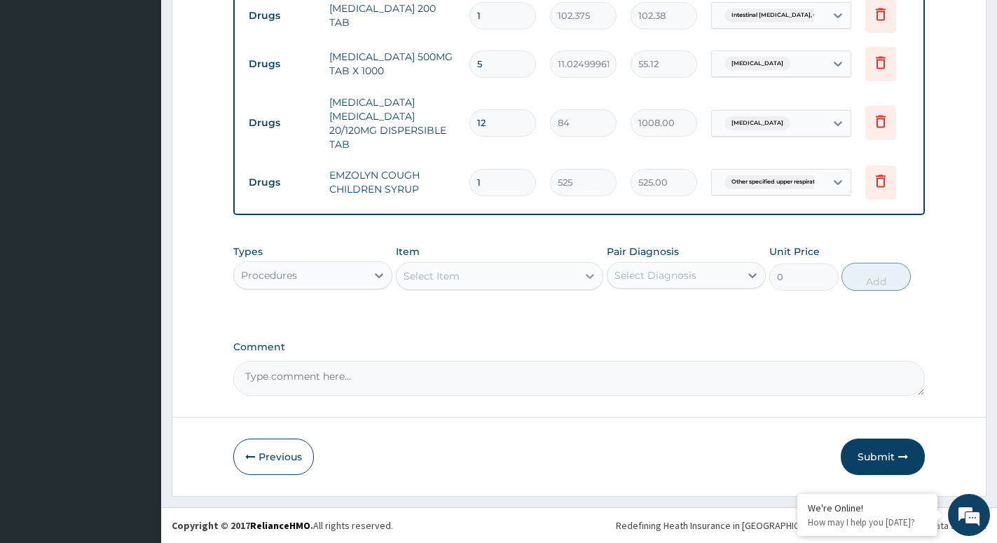
click at [582, 278] on div at bounding box center [589, 276] width 25 height 25
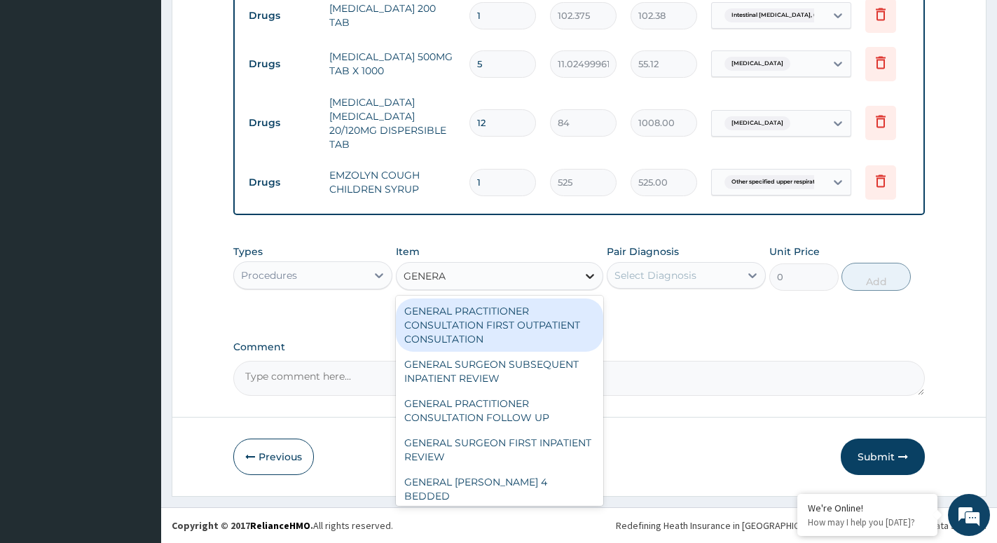
type input "GENERAL"
click at [467, 322] on div "GENERAL PRACTITIONER CONSULTATION FIRST OUTPATIENT CONSULTATION" at bounding box center [499, 325] width 207 height 53
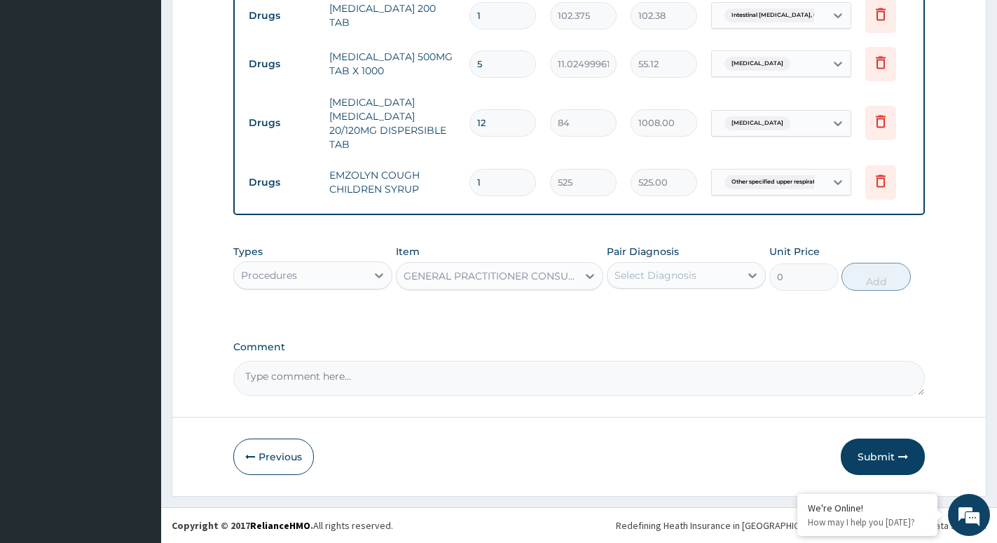
type input "3000"
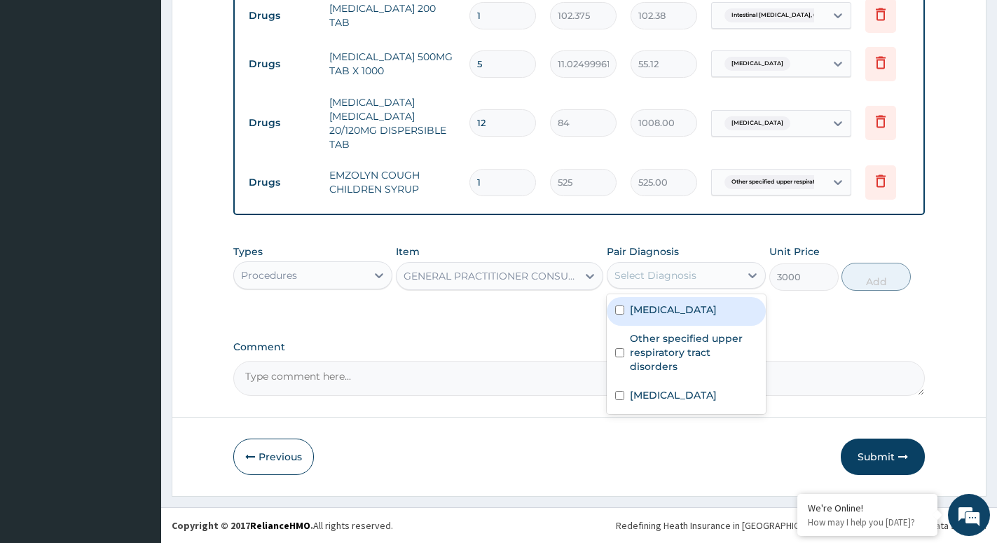
click at [718, 275] on div "Select Diagnosis" at bounding box center [674, 275] width 132 height 22
drag, startPoint x: 714, startPoint y: 324, endPoint x: 793, endPoint y: 297, distance: 82.9
click at [717, 317] on label "Intestinal helminthiasis, unspecified" at bounding box center [673, 310] width 87 height 14
checkbox input "true"
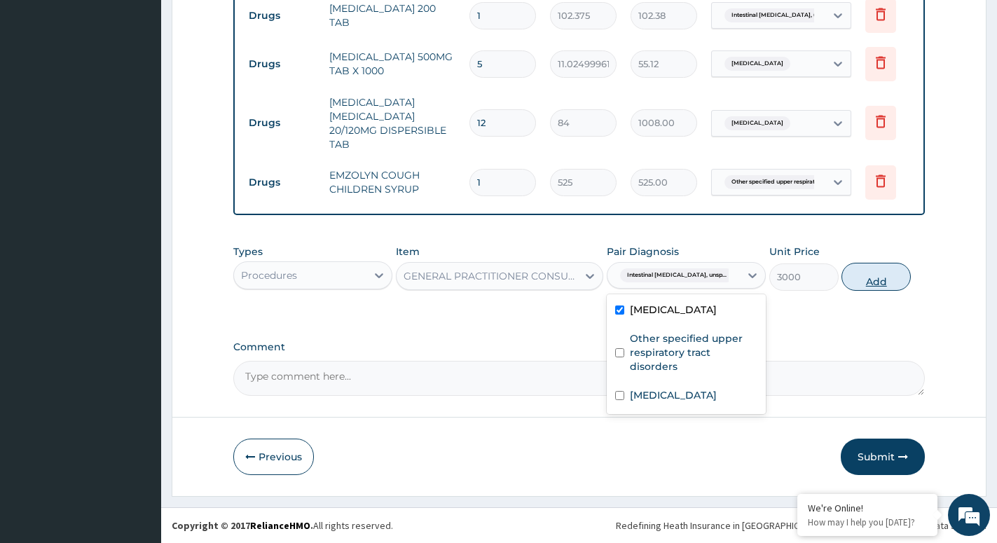
click at [868, 282] on button "Add" at bounding box center [876, 277] width 69 height 28
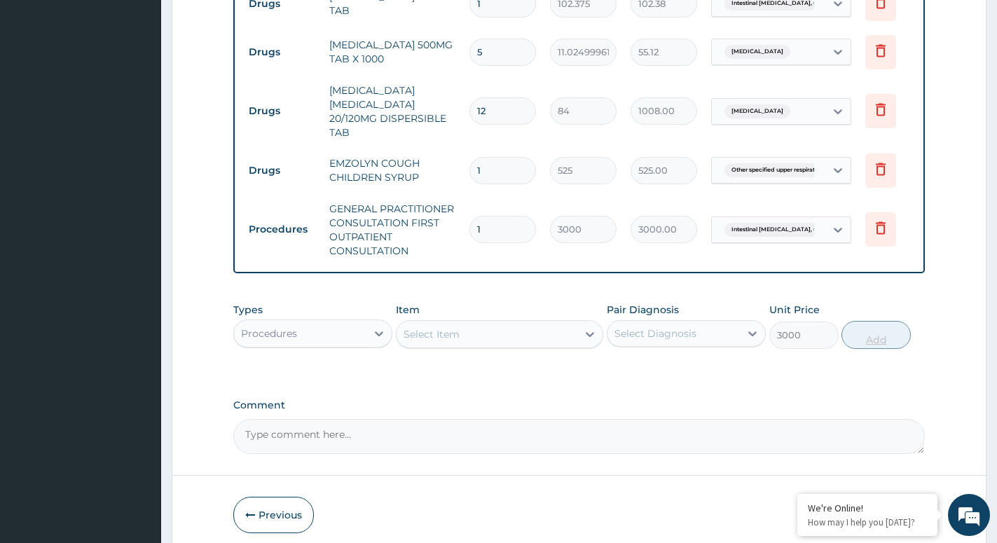
type input "0"
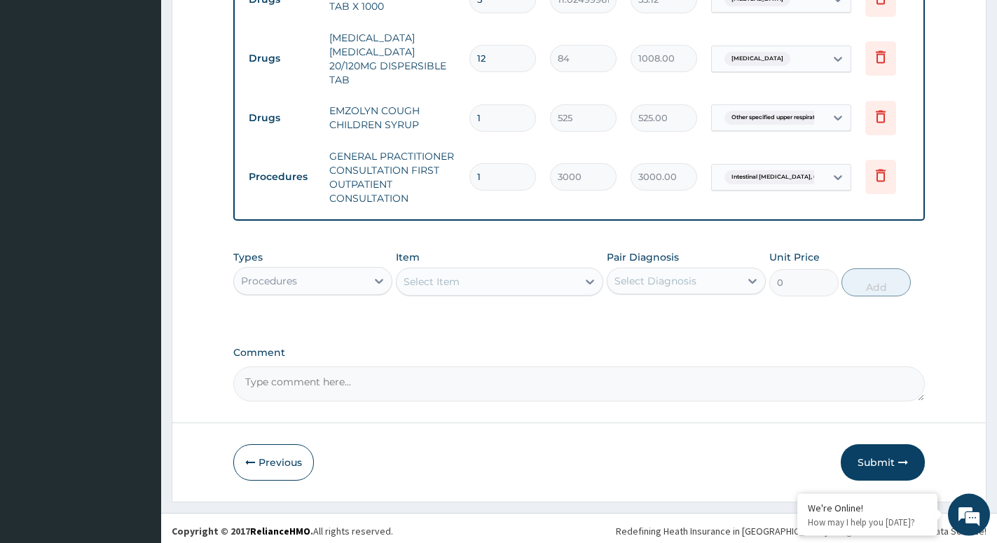
scroll to position [698, 0]
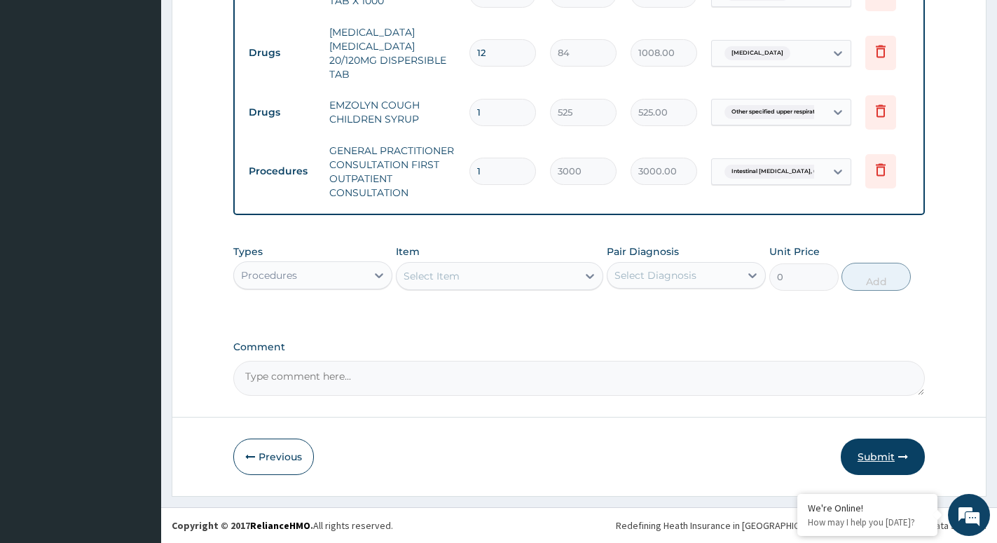
click at [874, 453] on button "Submit" at bounding box center [883, 457] width 84 height 36
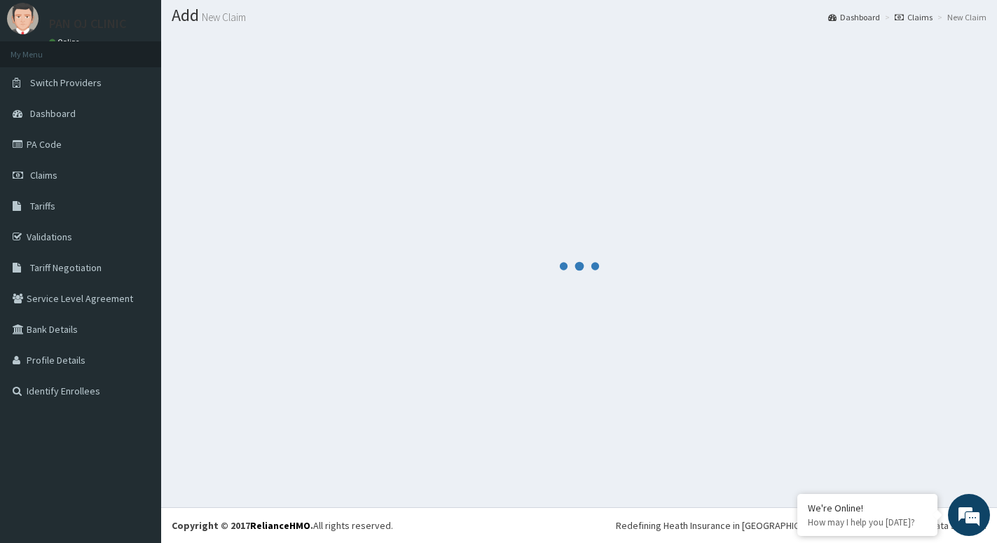
scroll to position [39, 0]
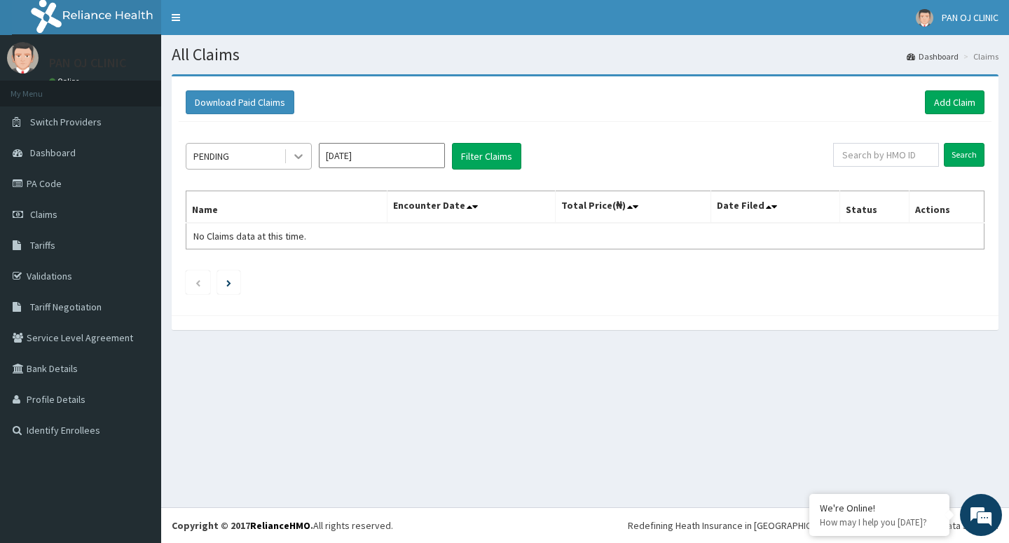
click at [298, 156] on icon at bounding box center [299, 156] width 14 height 14
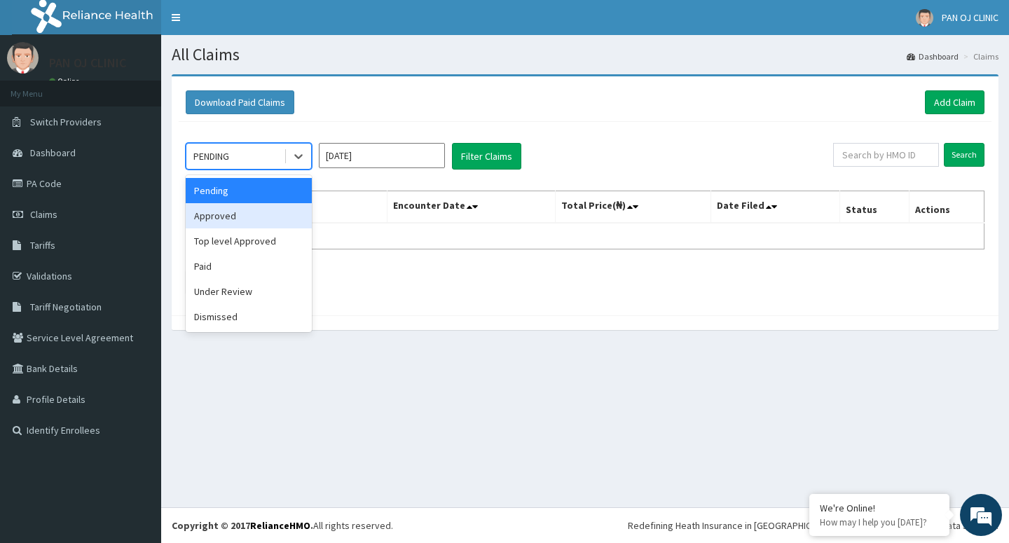
click at [237, 214] on div "Approved" at bounding box center [249, 215] width 126 height 25
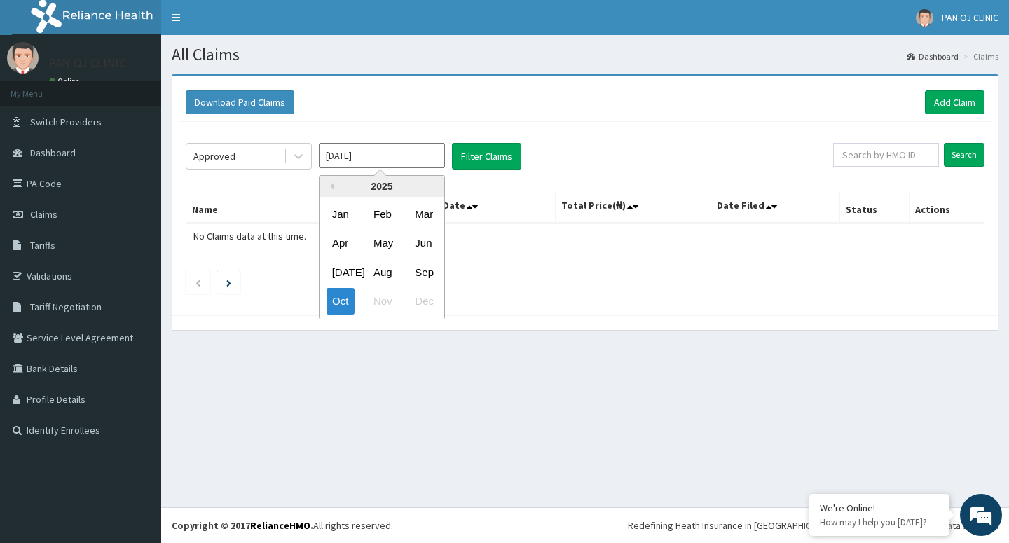
click at [401, 156] on input "[DATE]" at bounding box center [382, 155] width 126 height 25
click at [416, 274] on div "Sep" at bounding box center [423, 272] width 28 height 26
type input "[DATE]"
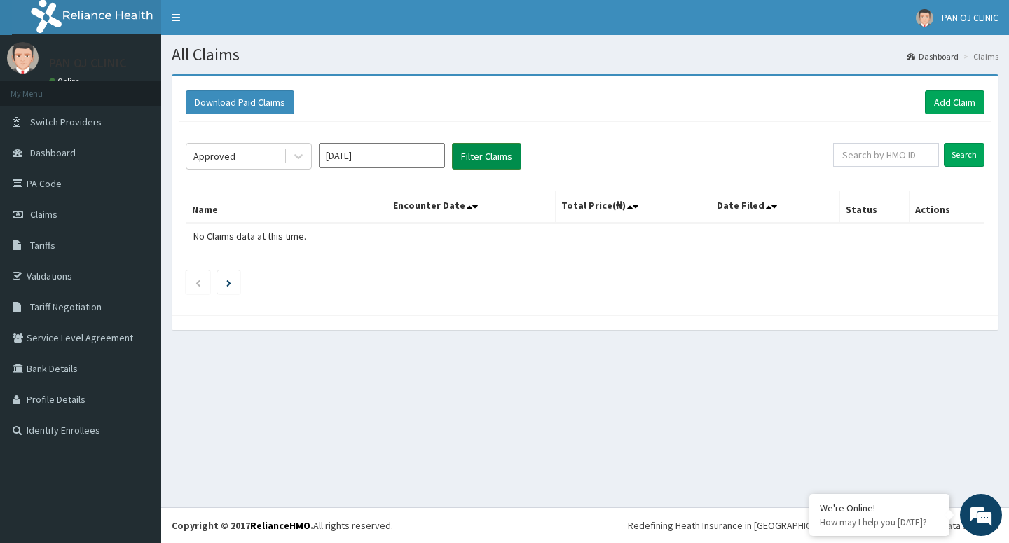
click at [495, 157] on button "Filter Claims" at bounding box center [486, 156] width 69 height 27
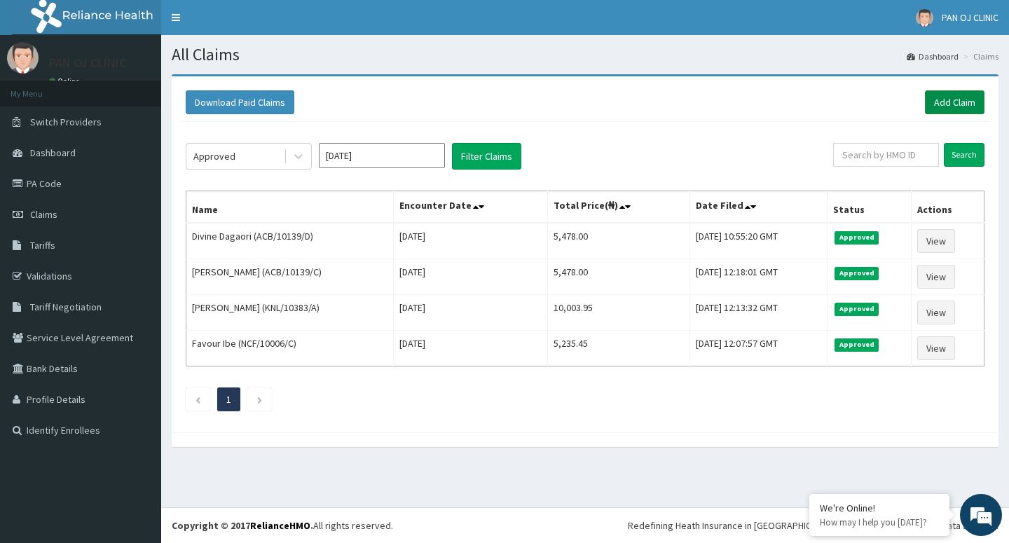
click at [957, 102] on link "Add Claim" at bounding box center [955, 102] width 60 height 24
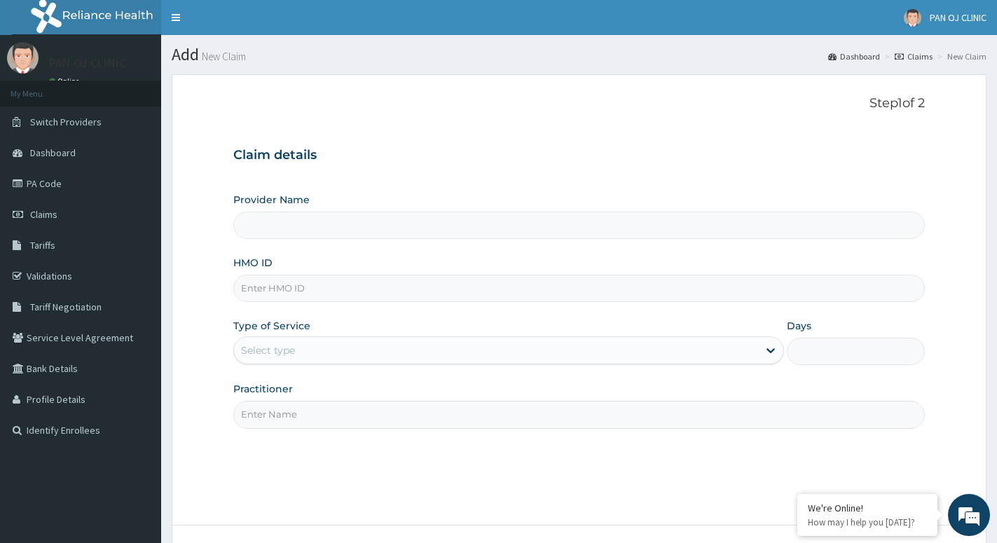
type input "PAN OJ CLINIC"
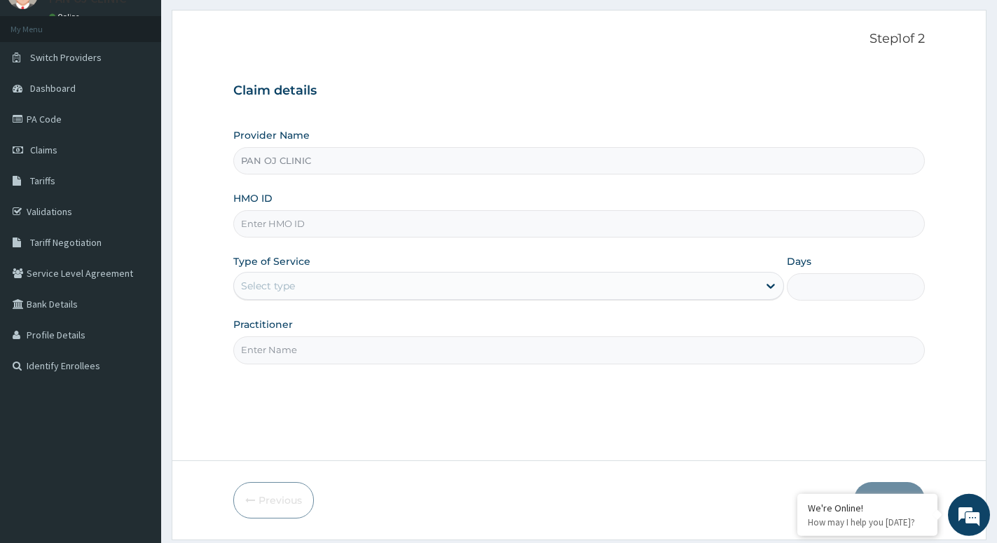
scroll to position [108, 0]
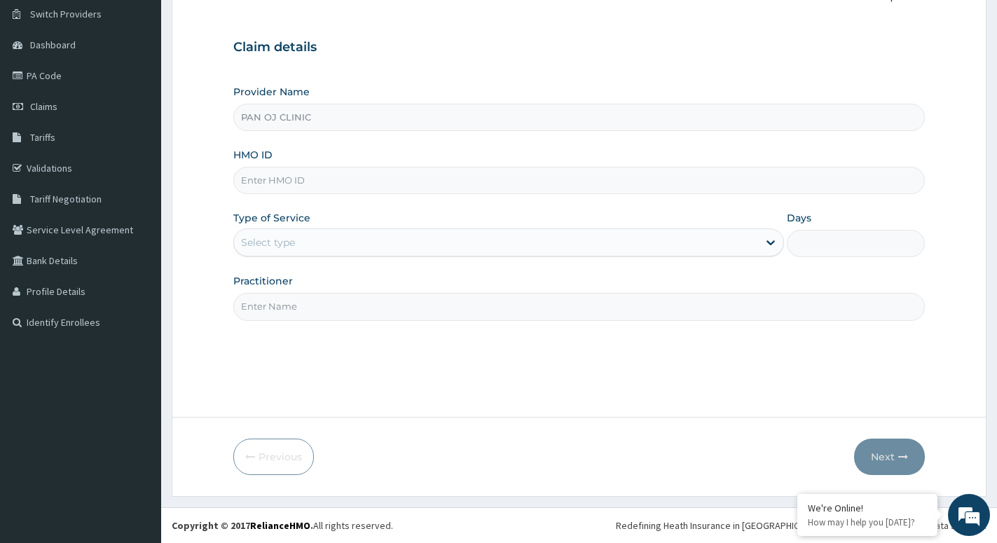
click at [261, 170] on input "HMO ID" at bounding box center [579, 180] width 692 height 27
type input "ACB/10141/A"
click at [305, 246] on div "Select type" at bounding box center [496, 242] width 524 height 22
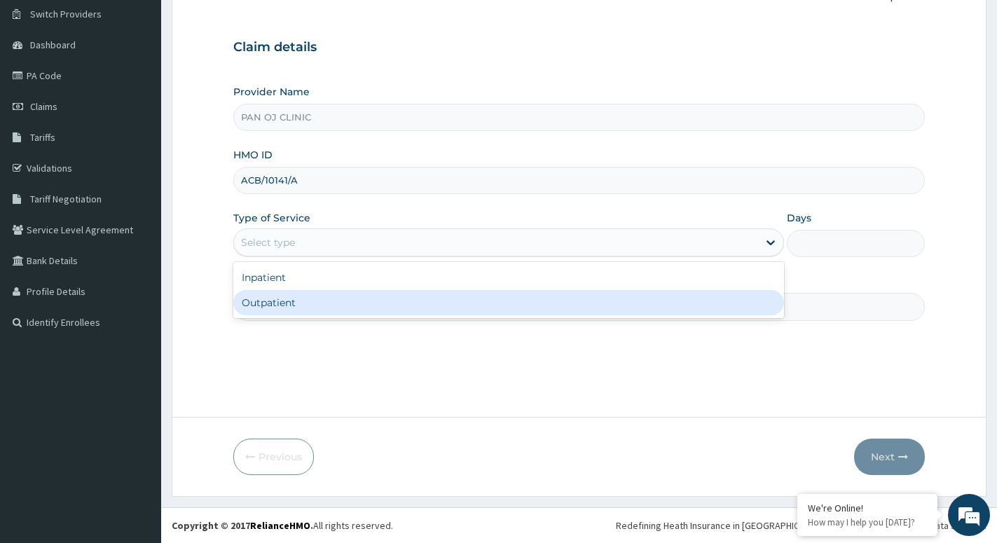
click at [255, 303] on div "Outpatient" at bounding box center [508, 302] width 551 height 25
type input "1"
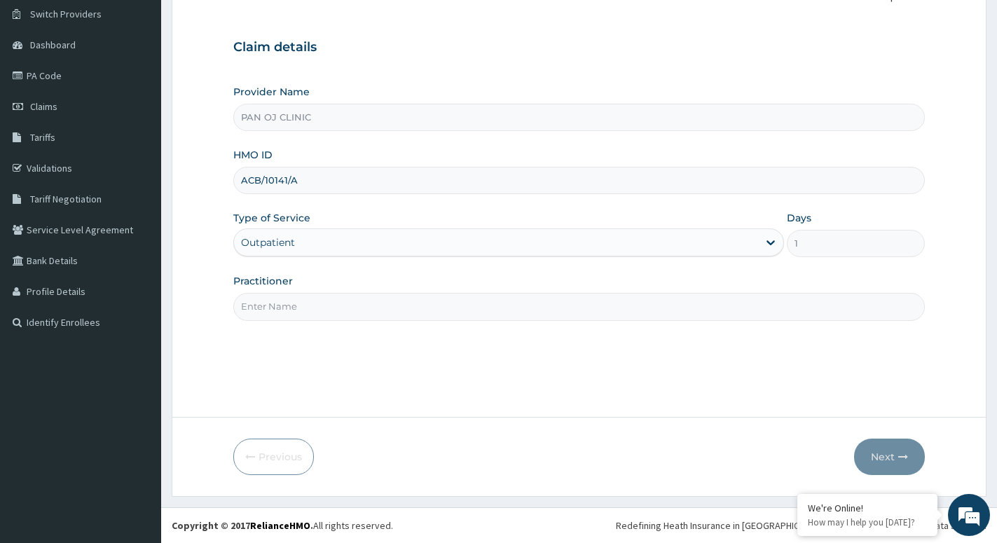
click at [256, 306] on input "Practitioner" at bounding box center [579, 306] width 692 height 27
type input "DR FRANK"
click at [890, 458] on button "Next" at bounding box center [889, 457] width 71 height 36
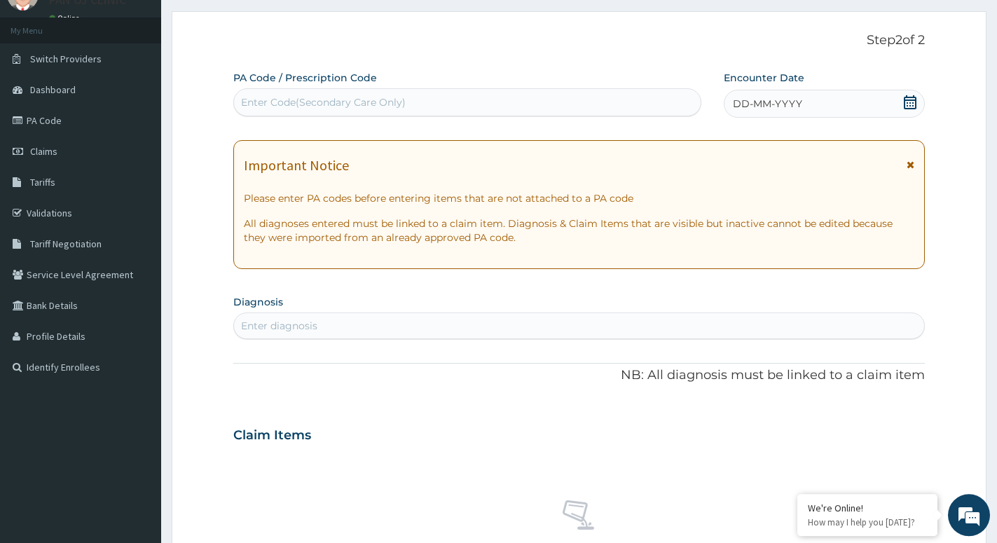
scroll to position [36, 0]
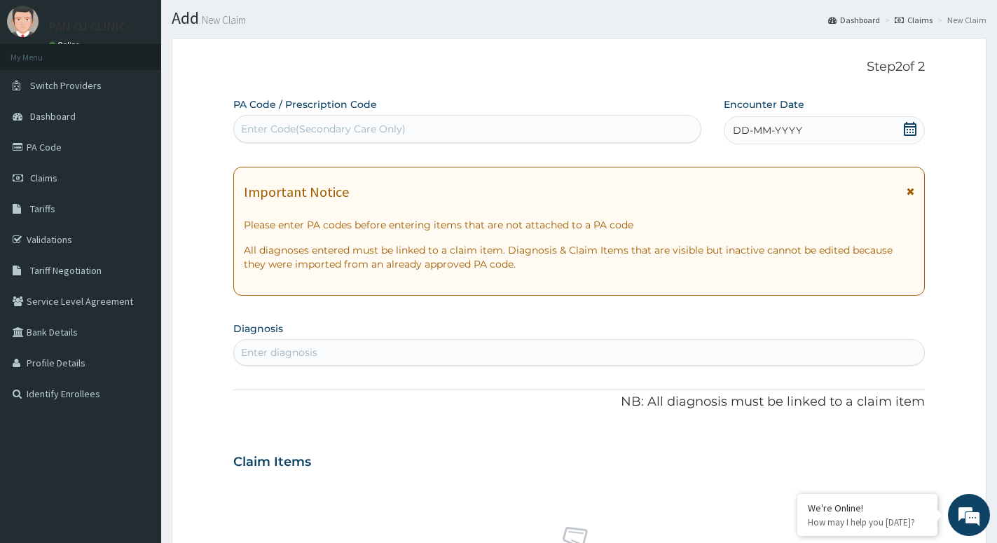
click at [908, 126] on icon at bounding box center [910, 129] width 13 height 14
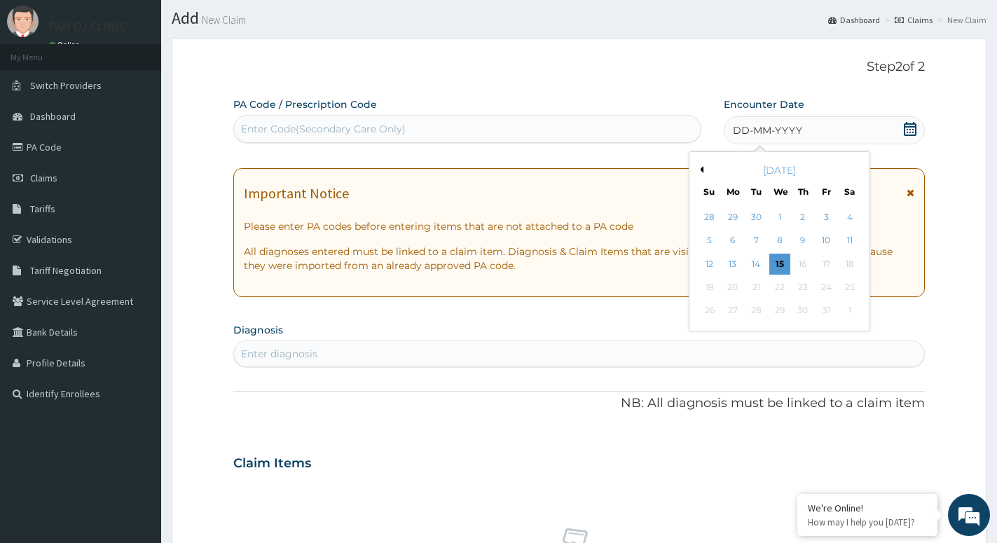
click at [702, 168] on button "Previous Month" at bounding box center [700, 169] width 7 height 7
click at [845, 216] on div "6" at bounding box center [850, 217] width 21 height 21
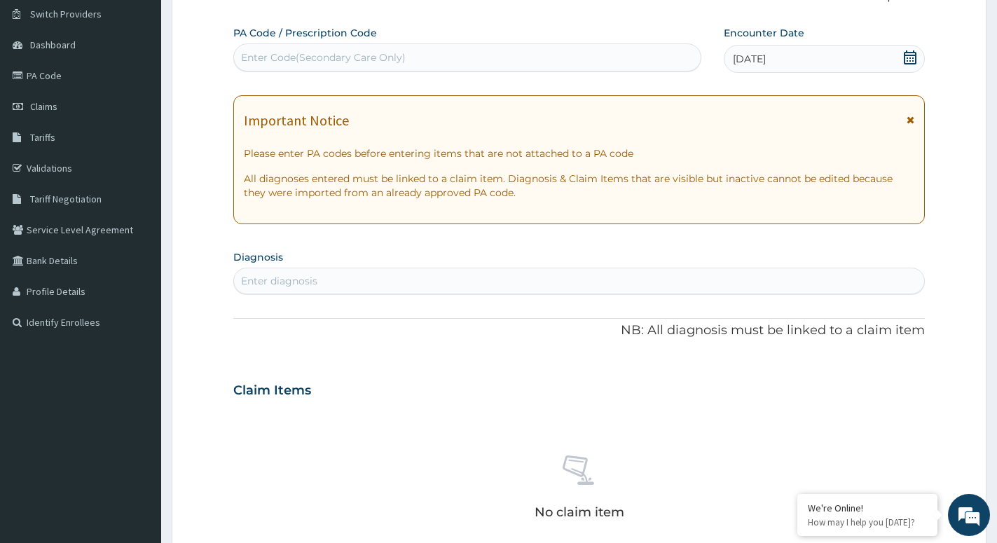
scroll to position [179, 0]
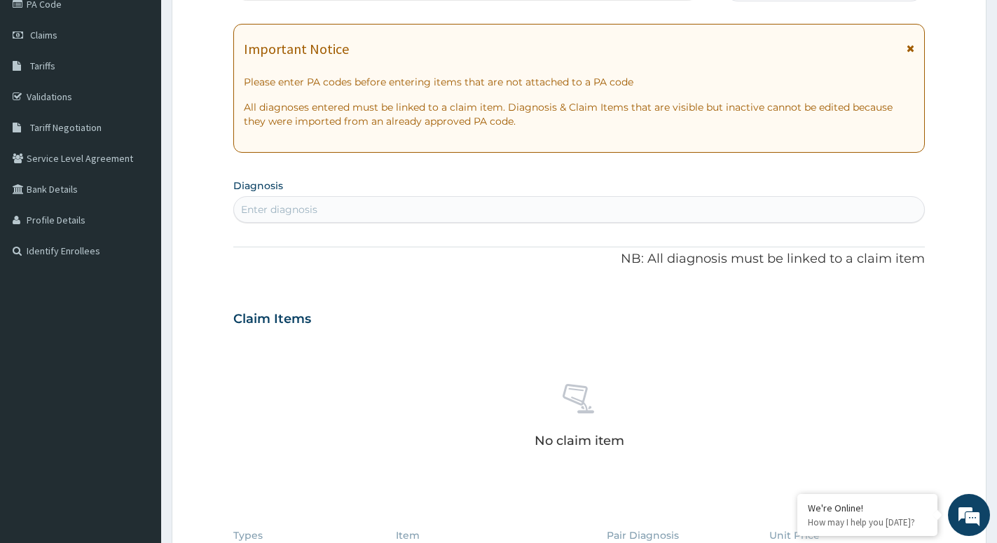
click at [319, 205] on div "Enter diagnosis" at bounding box center [579, 209] width 690 height 22
type input "ARTHRALG"
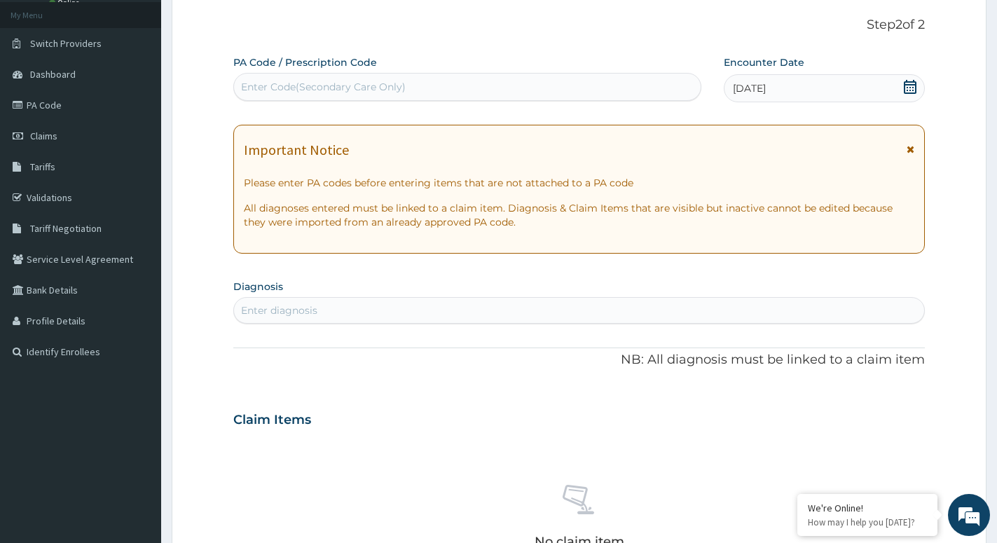
scroll to position [108, 0]
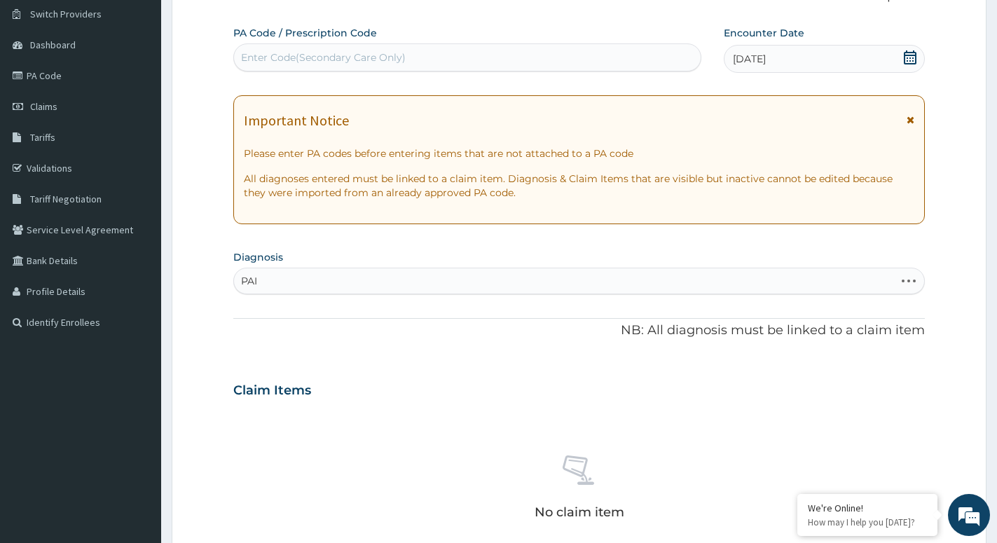
type input "PAIN"
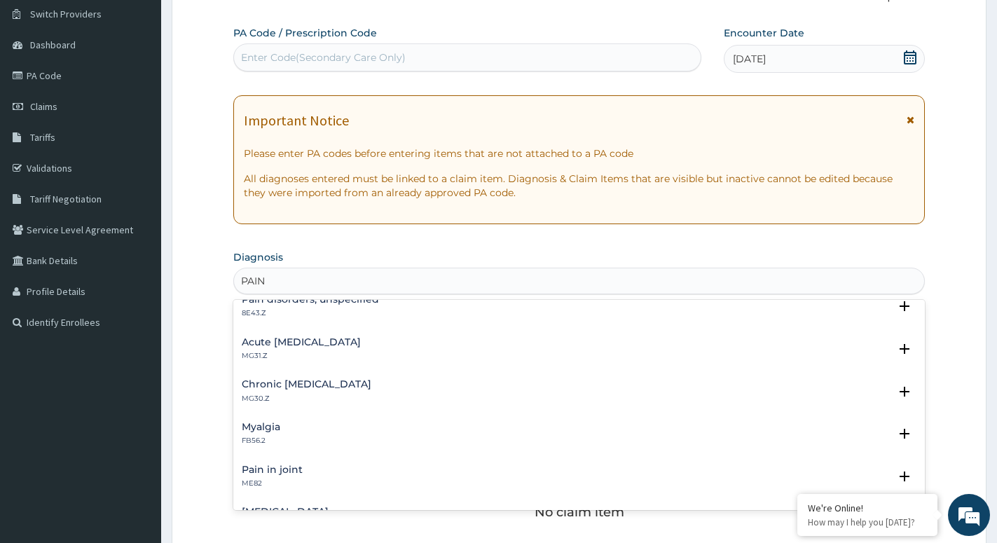
scroll to position [76, 0]
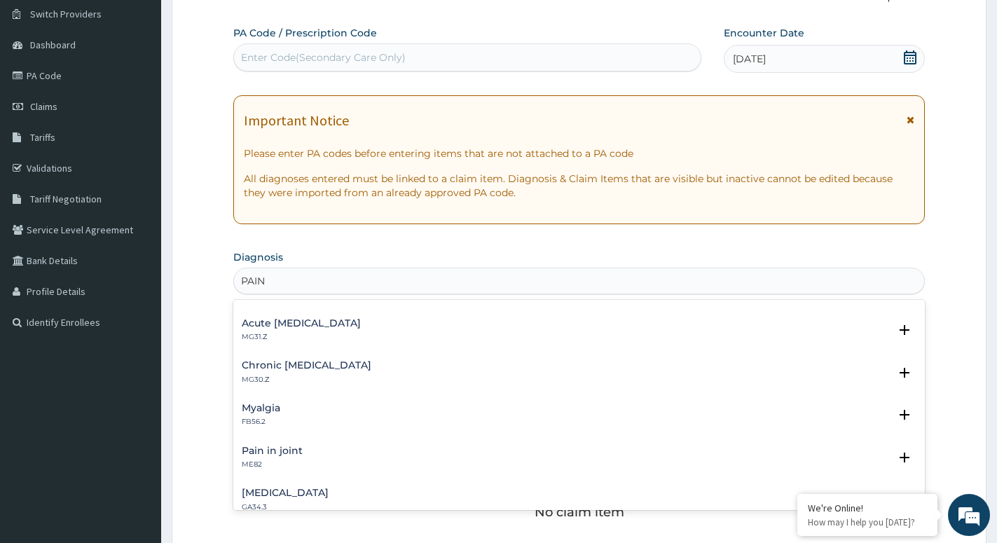
click at [266, 411] on h4 "Myalgia" at bounding box center [261, 408] width 39 height 11
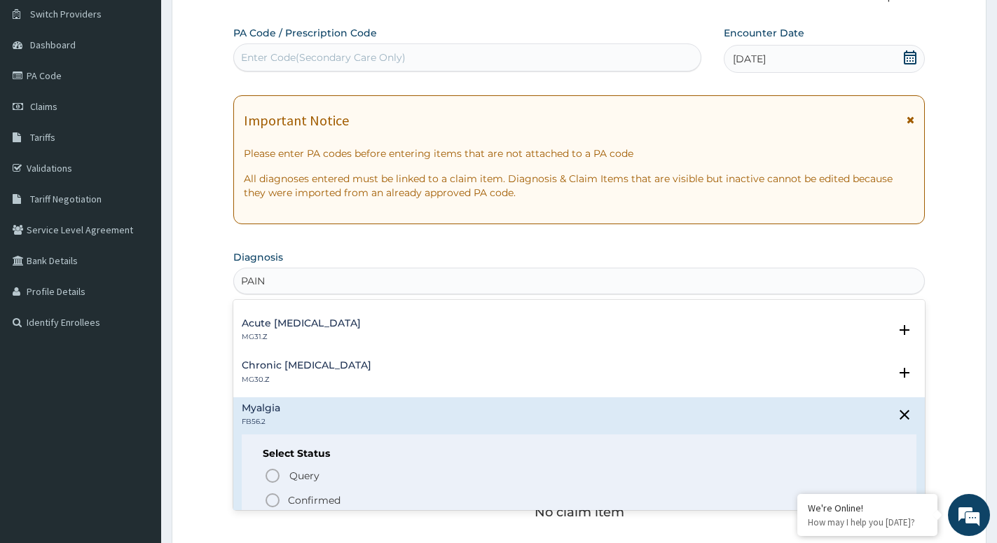
click at [272, 499] on icon "status option filled" at bounding box center [272, 500] width 17 height 17
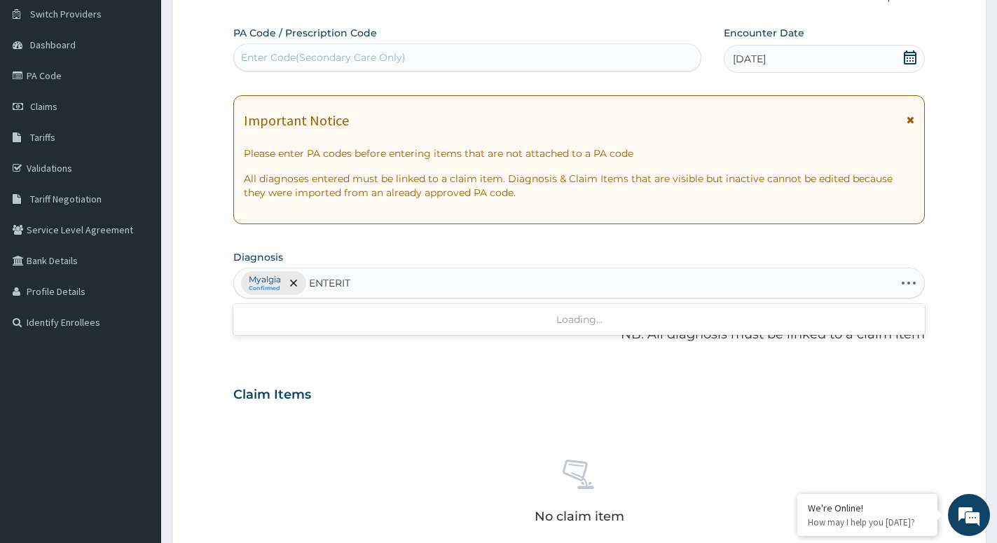
type input "ENTERITI"
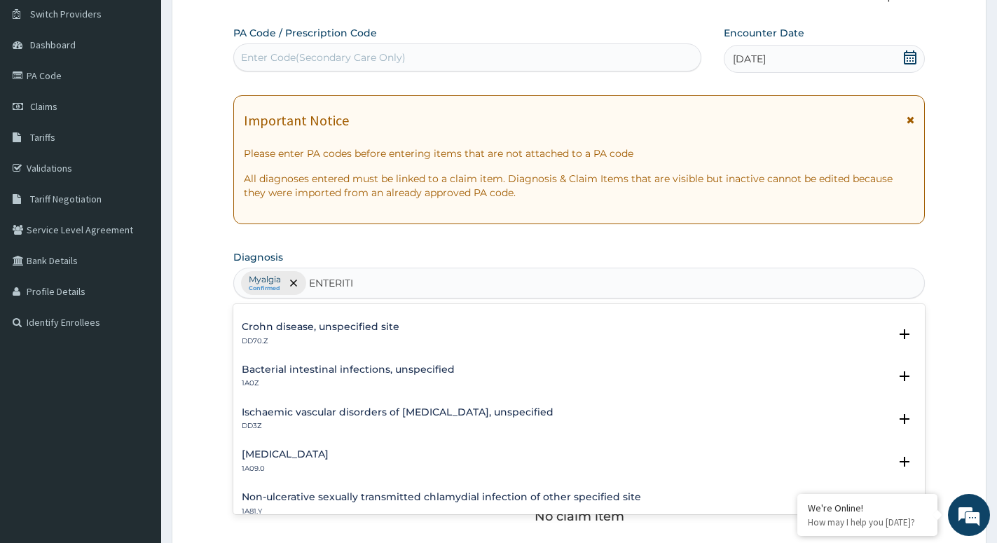
click at [276, 455] on h4 "Salmonella enteritis" at bounding box center [285, 454] width 87 height 11
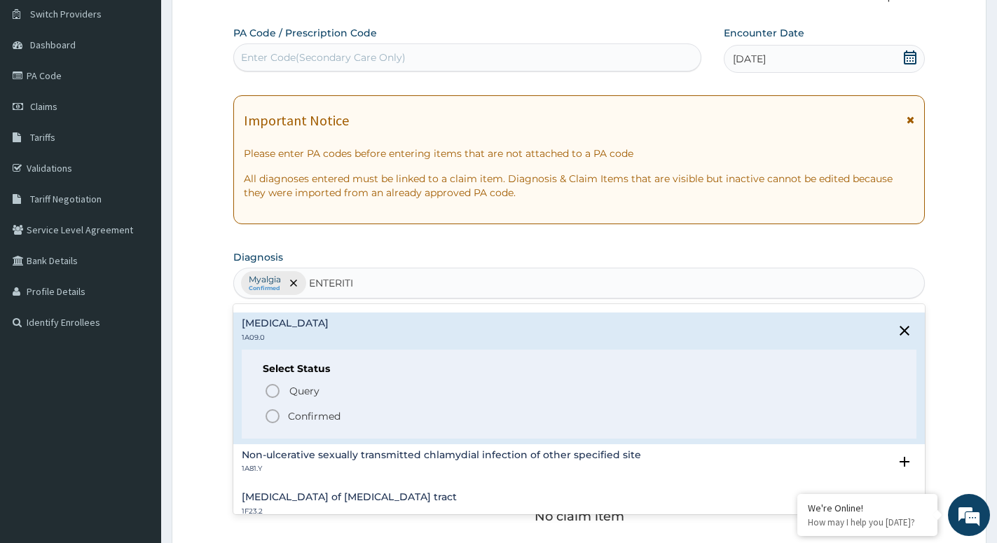
scroll to position [227, 0]
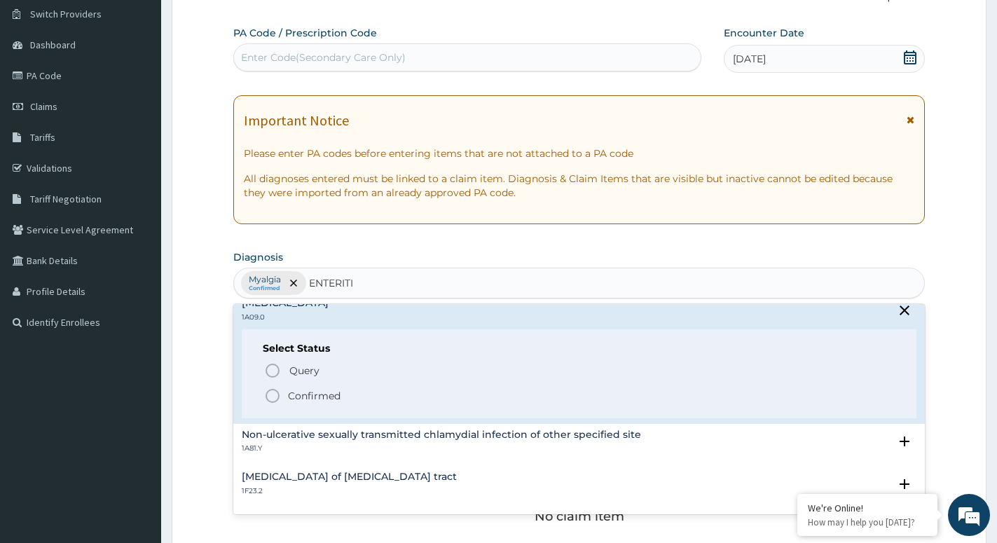
click at [275, 398] on icon "status option filled" at bounding box center [272, 396] width 17 height 17
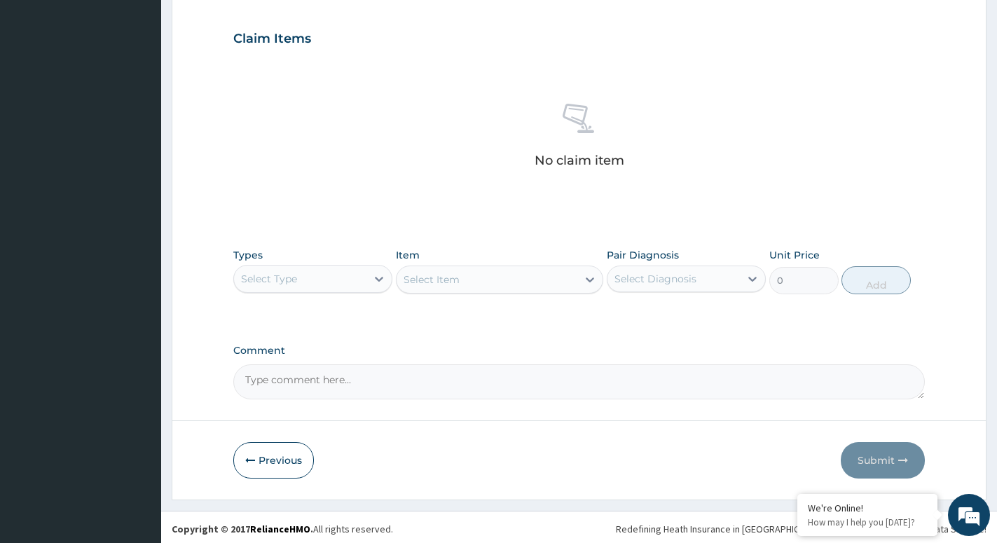
scroll to position [467, 0]
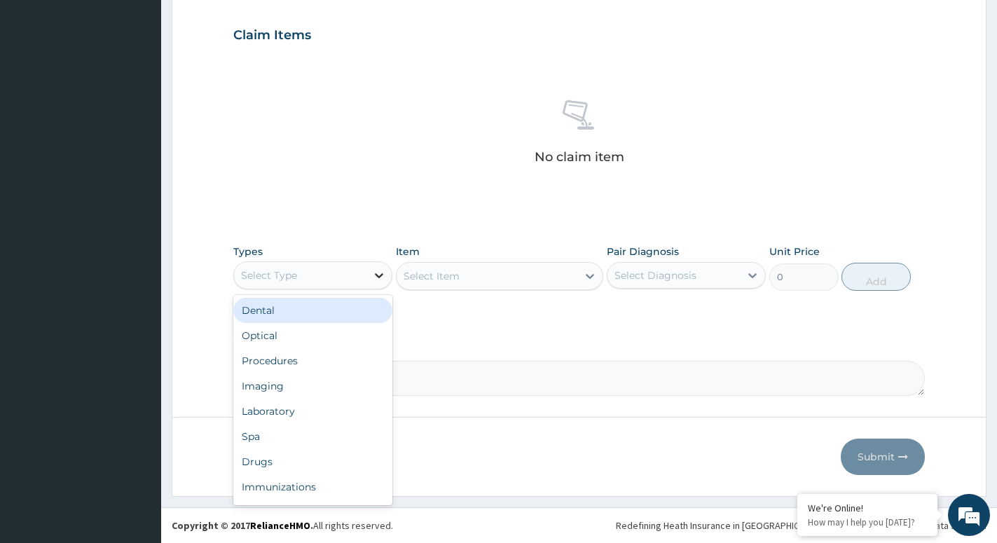
click at [374, 275] on icon at bounding box center [379, 275] width 14 height 14
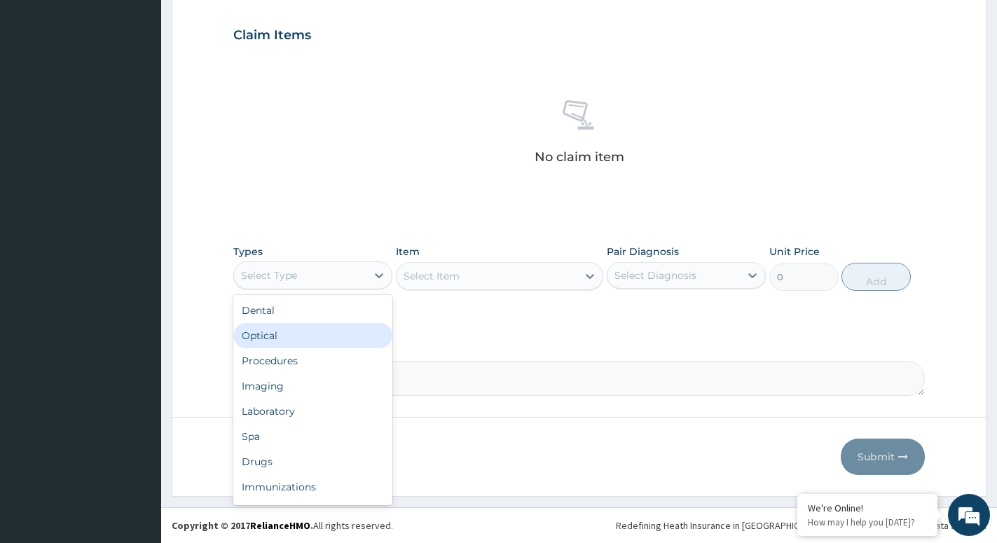
scroll to position [48, 0]
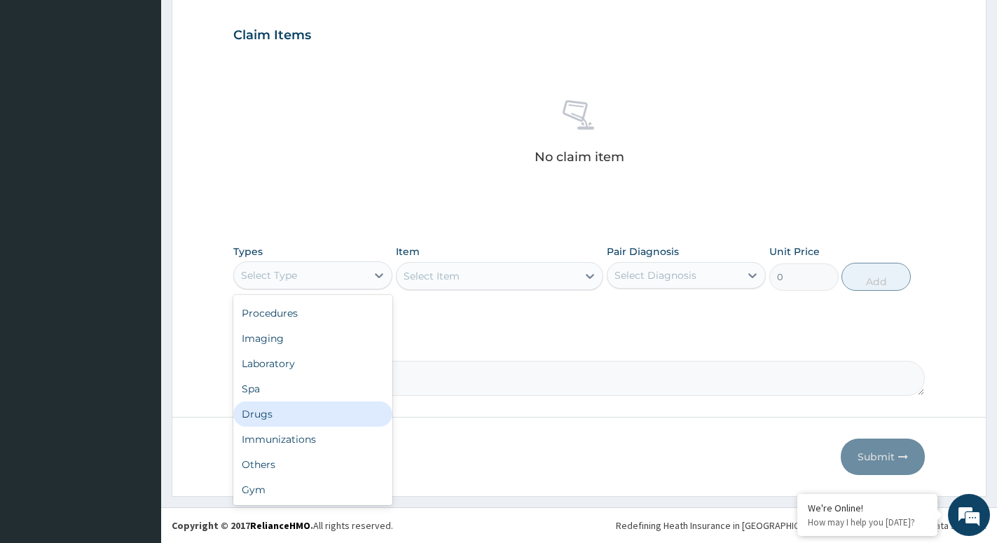
click at [284, 409] on div "Drugs" at bounding box center [312, 414] width 159 height 25
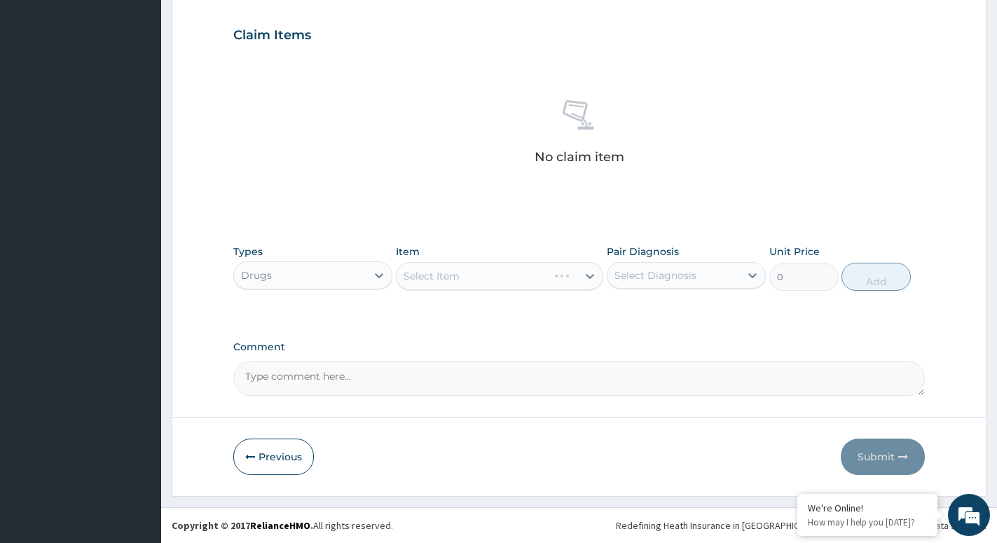
click at [573, 275] on div "Select Item" at bounding box center [499, 276] width 207 height 28
click at [584, 276] on div "Select Item" at bounding box center [499, 276] width 207 height 28
click at [582, 279] on div at bounding box center [589, 276] width 25 height 25
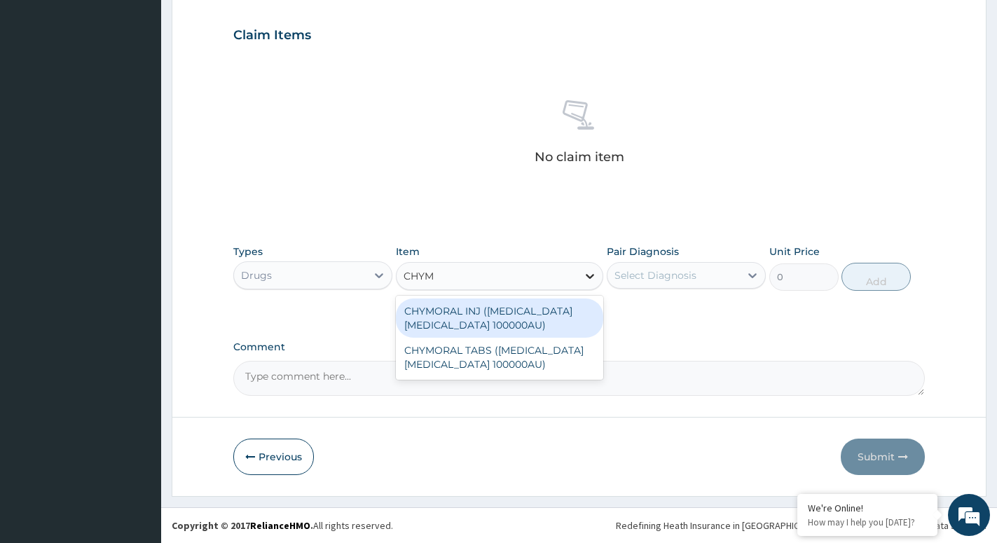
type input "CHYMO"
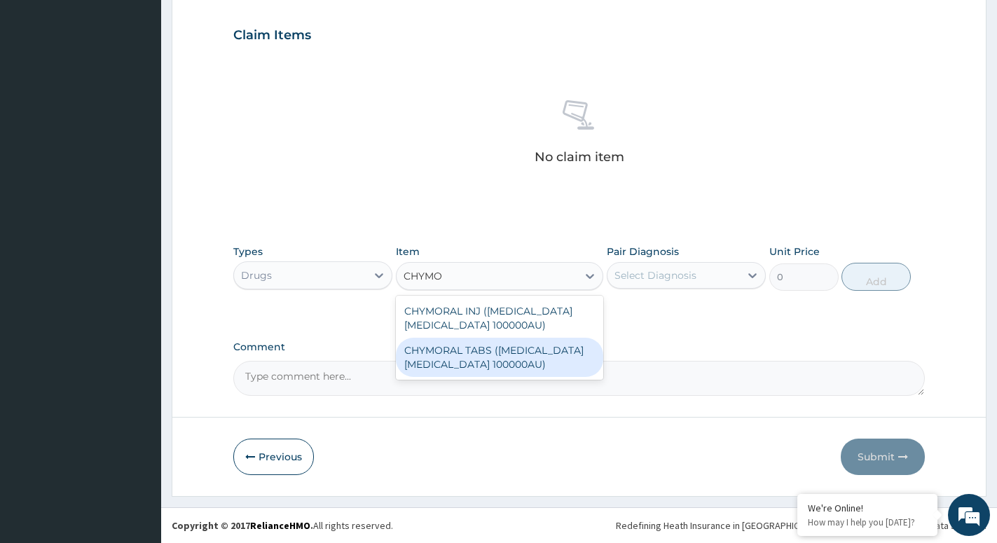
drag, startPoint x: 507, startPoint y: 359, endPoint x: 519, endPoint y: 350, distance: 14.6
click at [510, 358] on div "CHYMORAL TABS ([MEDICAL_DATA] [MEDICAL_DATA] 100000AU)" at bounding box center [499, 357] width 207 height 39
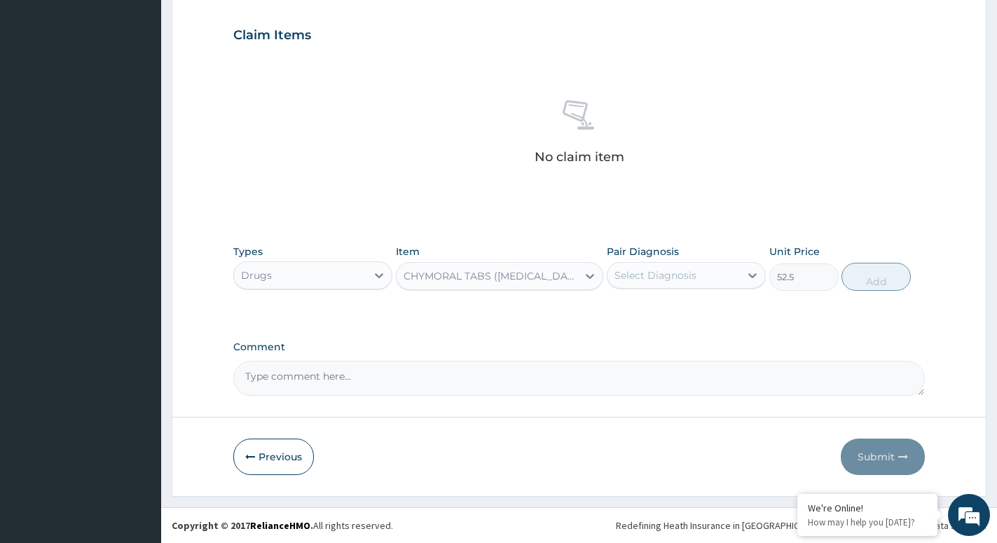
type input "52.5"
click at [731, 268] on div "Select Diagnosis" at bounding box center [674, 275] width 132 height 22
drag, startPoint x: 660, startPoint y: 310, endPoint x: 757, endPoint y: 289, distance: 99.1
click at [661, 310] on label "Myalgia" at bounding box center [649, 310] width 39 height 14
checkbox input "true"
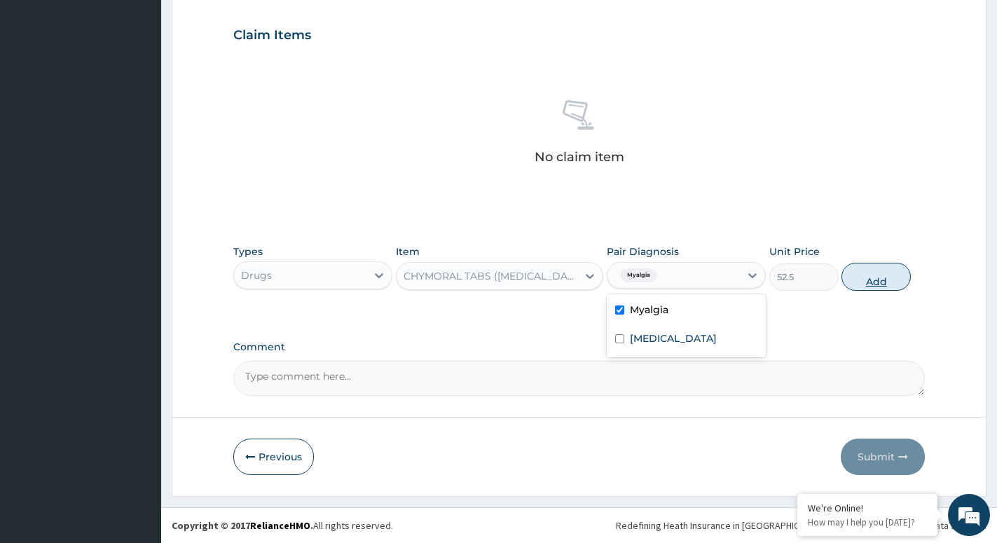
click at [876, 273] on button "Add" at bounding box center [876, 277] width 69 height 28
type input "0"
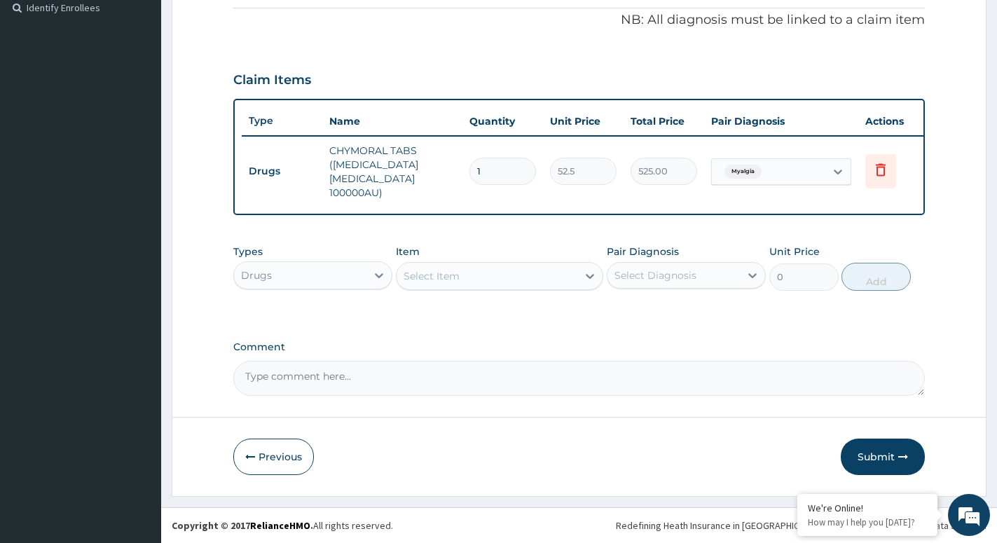
type input "10"
type input "525.00"
type input "10"
click at [577, 270] on div "Select Item" at bounding box center [487, 276] width 181 height 22
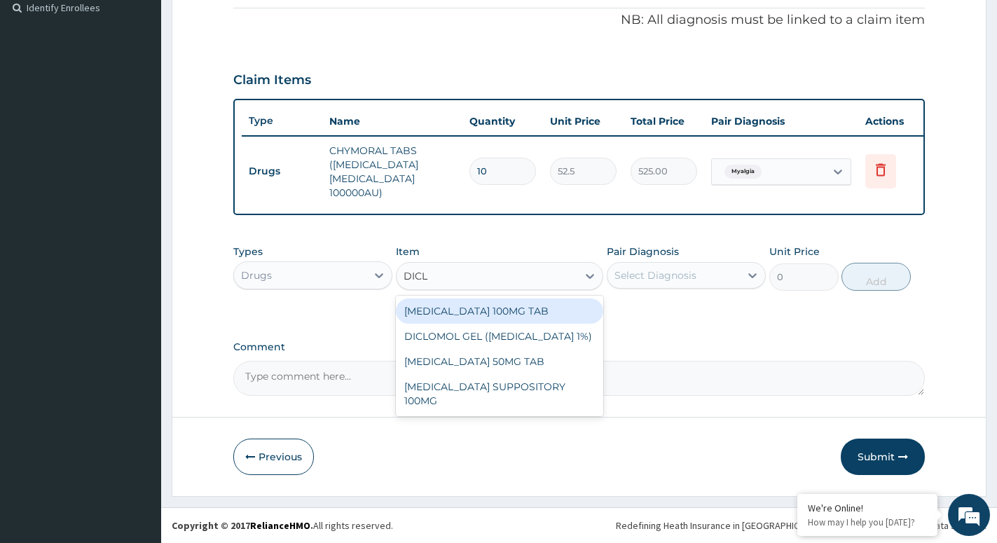
type input "DICLO"
click at [515, 306] on div "[MEDICAL_DATA] 100MG TAB" at bounding box center [499, 311] width 207 height 25
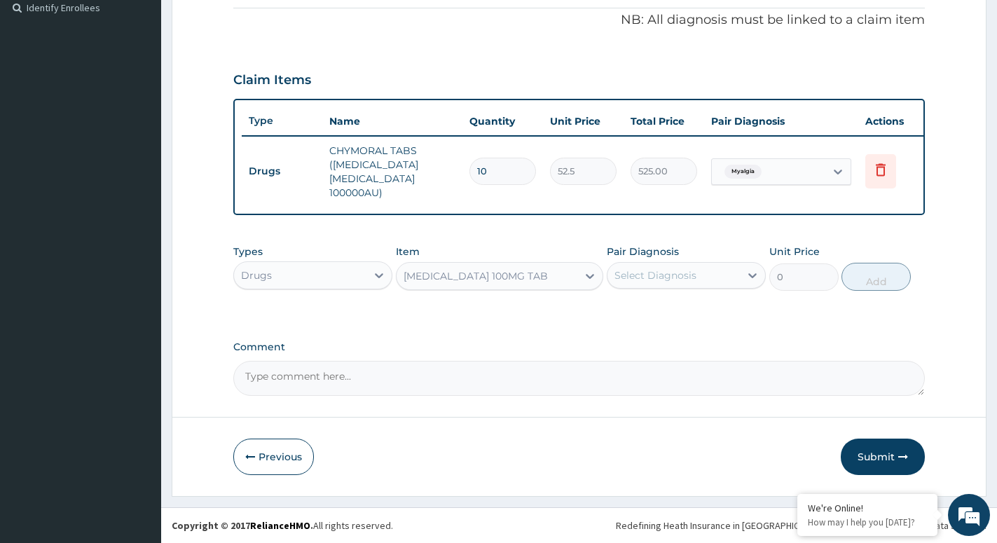
type input "63"
drag, startPoint x: 693, startPoint y: 268, endPoint x: 711, endPoint y: 278, distance: 20.4
click at [695, 268] on div "Select Diagnosis" at bounding box center [674, 275] width 132 height 22
click at [663, 301] on div "Myalgia" at bounding box center [686, 311] width 159 height 29
checkbox input "true"
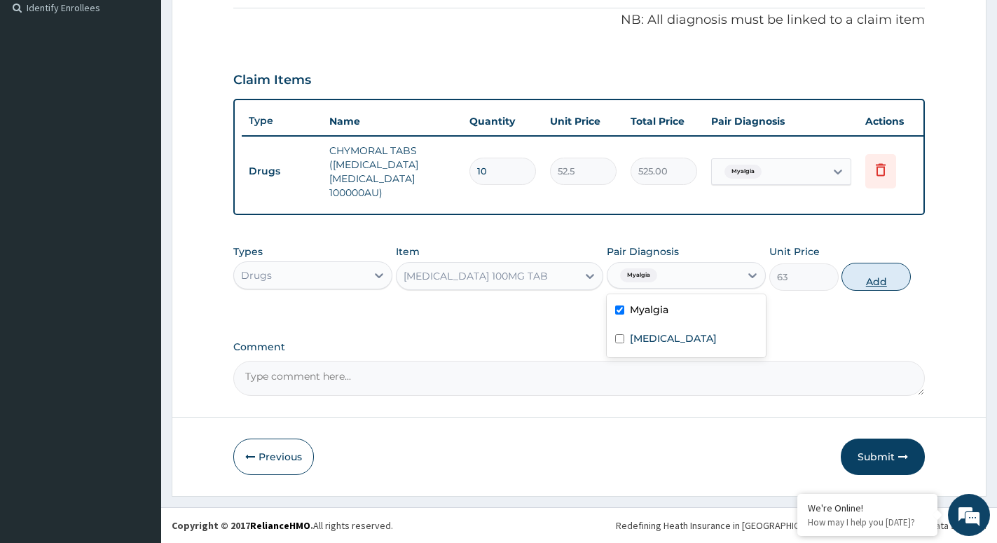
click at [887, 273] on button "Add" at bounding box center [876, 277] width 69 height 28
type input "0"
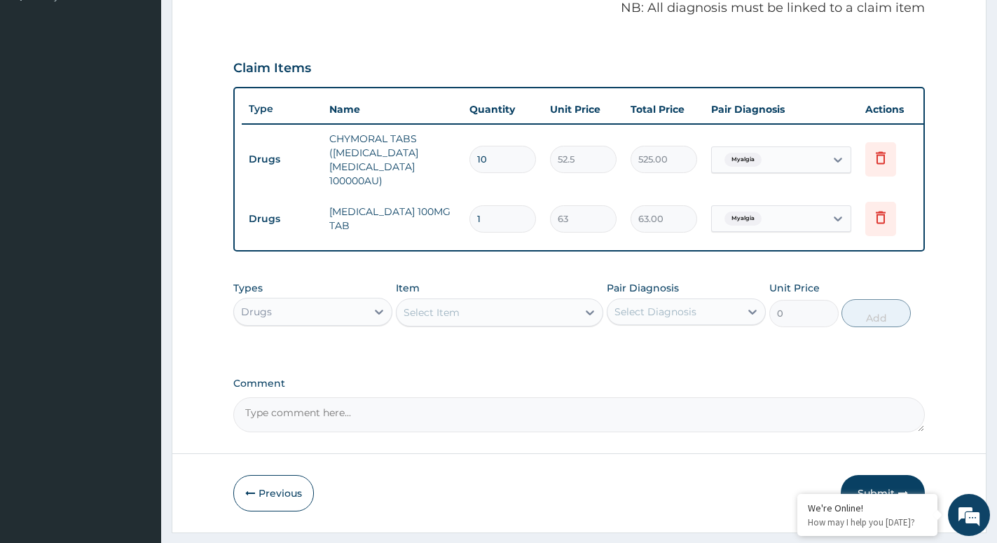
type input "0.00"
type input "8"
type input "504.00"
type input "8"
click at [579, 325] on div at bounding box center [589, 312] width 25 height 25
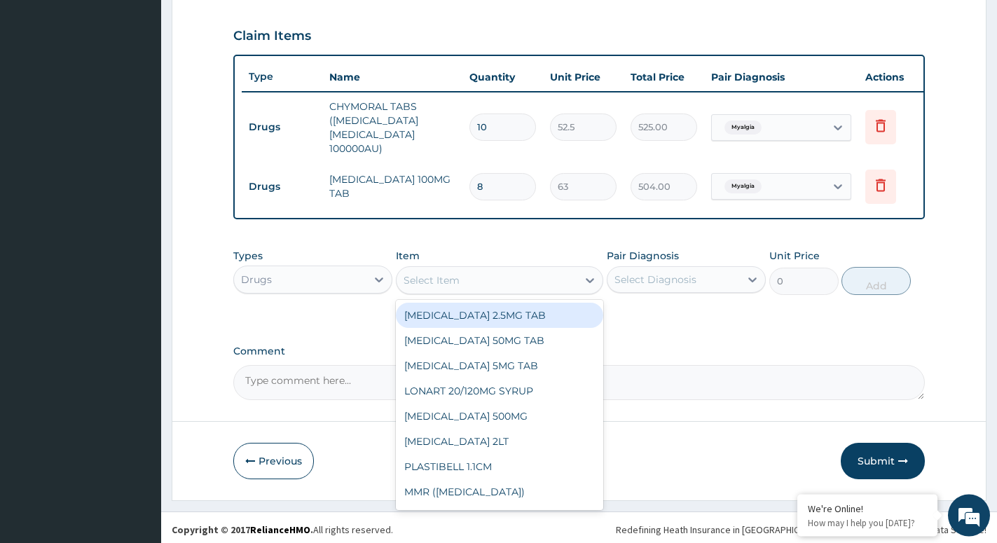
scroll to position [483, 0]
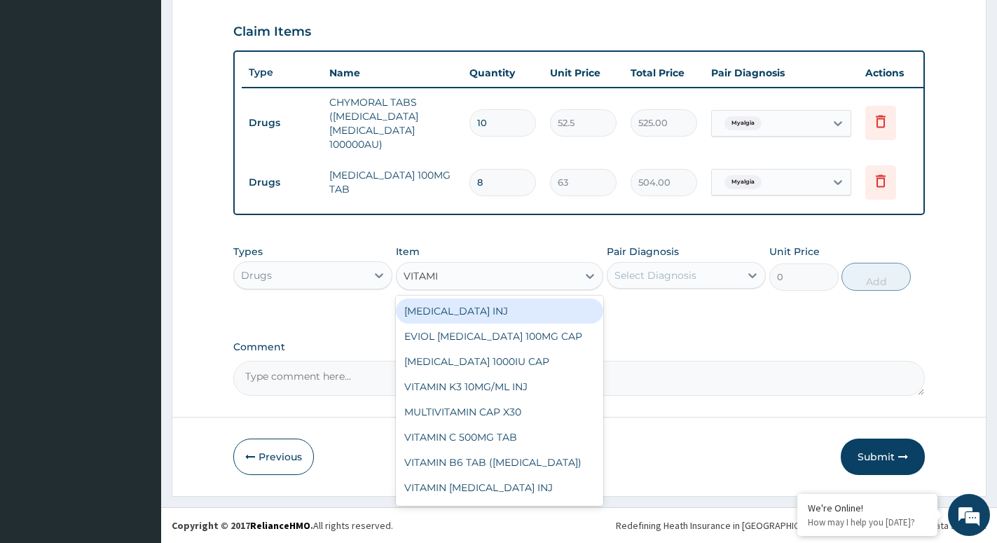
type input "VITAMIN"
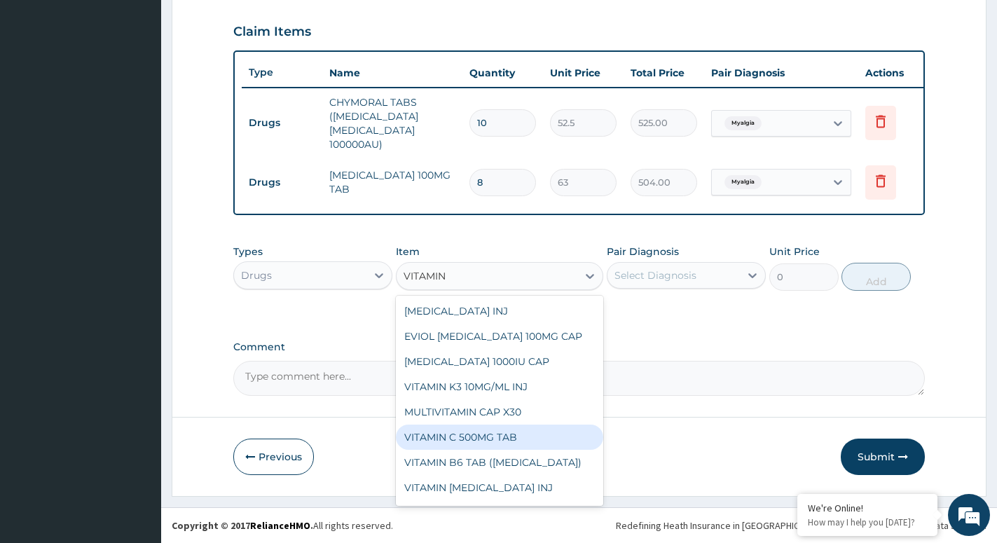
click at [473, 435] on div "VITAMIN C 500MG TAB" at bounding box center [499, 437] width 207 height 25
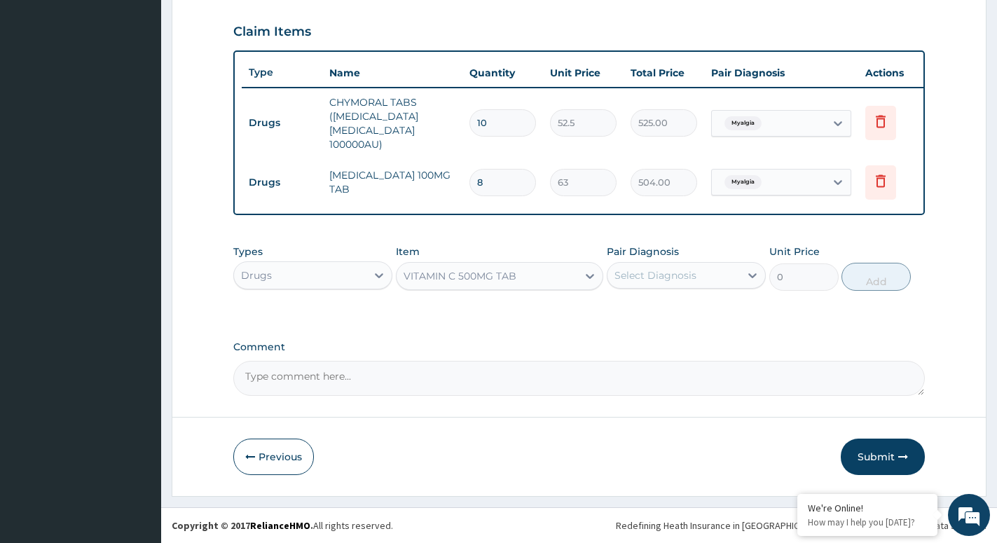
type input "157.5"
click at [693, 275] on div "Select Diagnosis" at bounding box center [656, 275] width 82 height 14
click at [653, 334] on label "Salmonella enteritis" at bounding box center [673, 338] width 87 height 14
checkbox input "true"
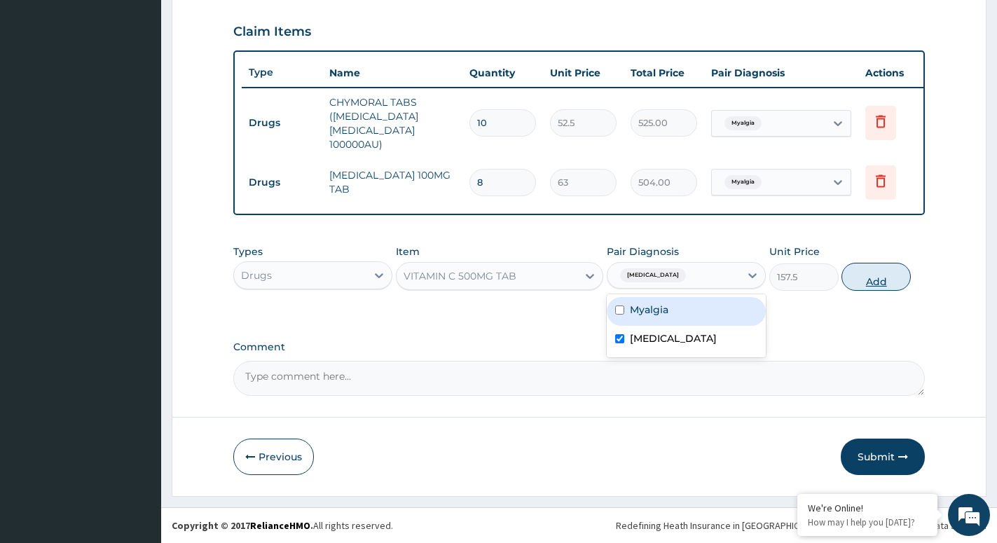
click at [875, 271] on button "Add" at bounding box center [876, 277] width 69 height 28
type input "0"
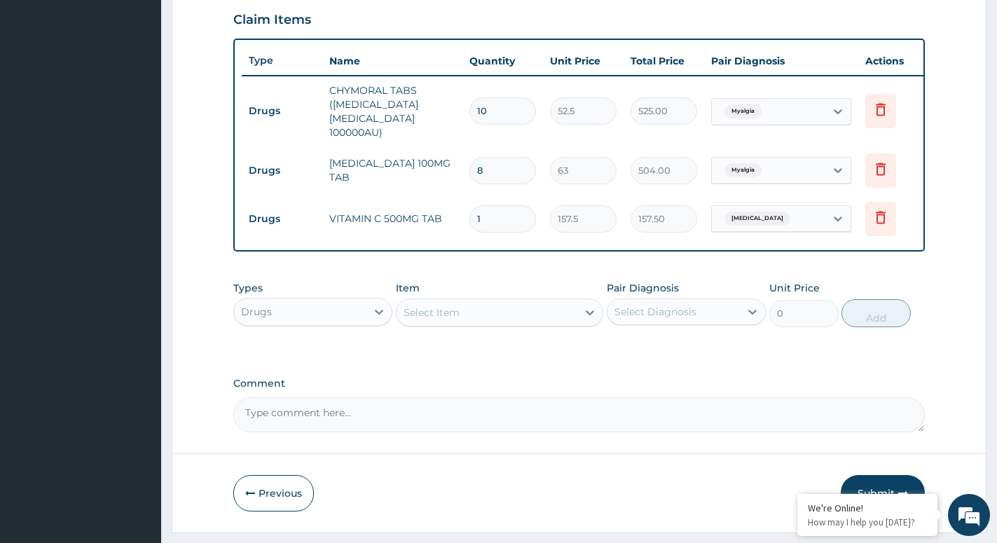
type input "0.00"
type input "2"
type input "315.00"
type input "20"
type input "3150.00"
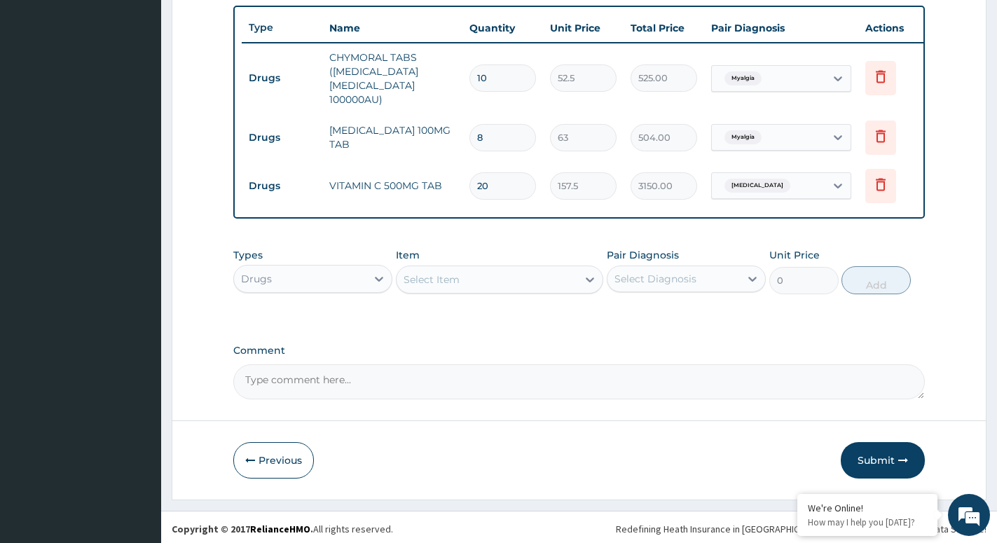
scroll to position [531, 0]
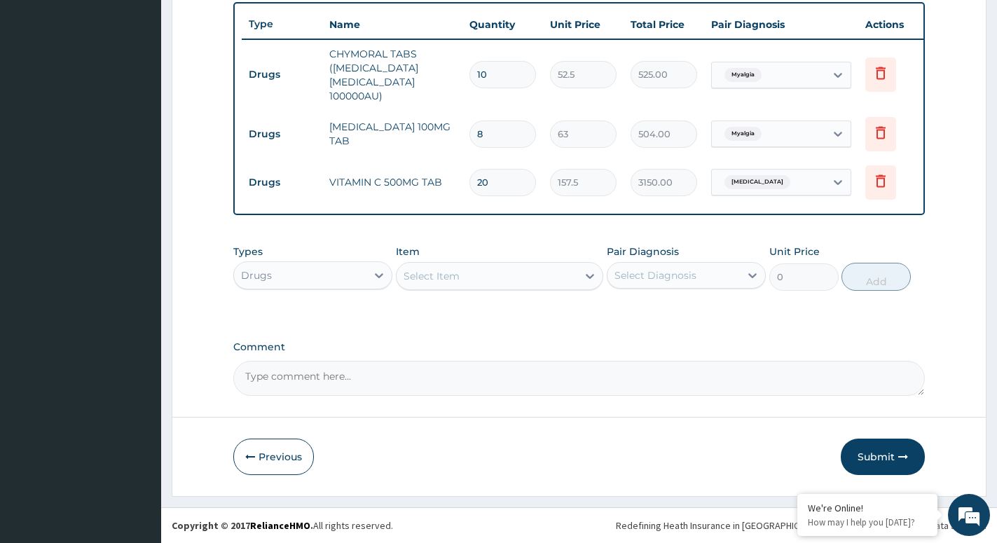
type input "20"
click at [571, 269] on div "Select Item" at bounding box center [487, 276] width 181 height 22
click at [562, 269] on div "Select Item" at bounding box center [487, 276] width 181 height 22
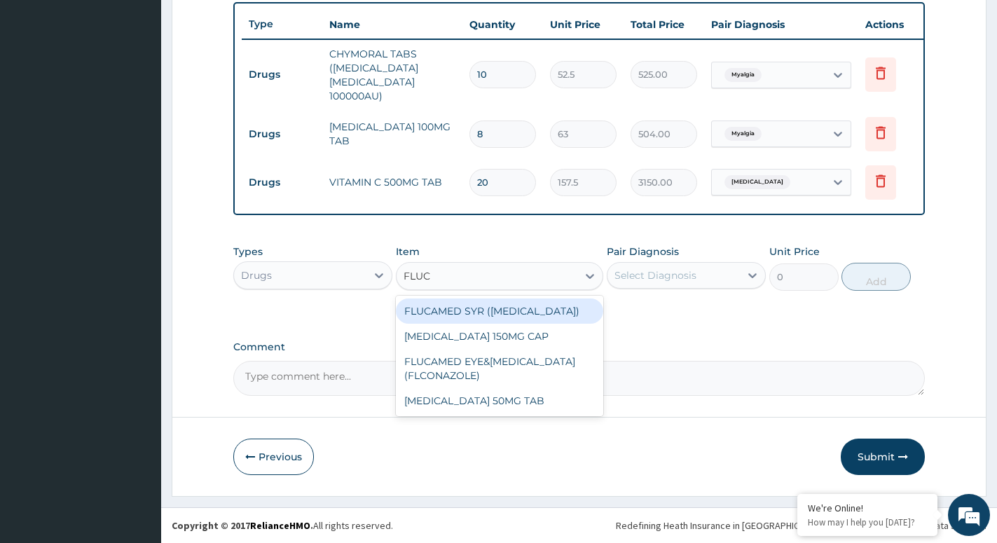
type input "FLUCO"
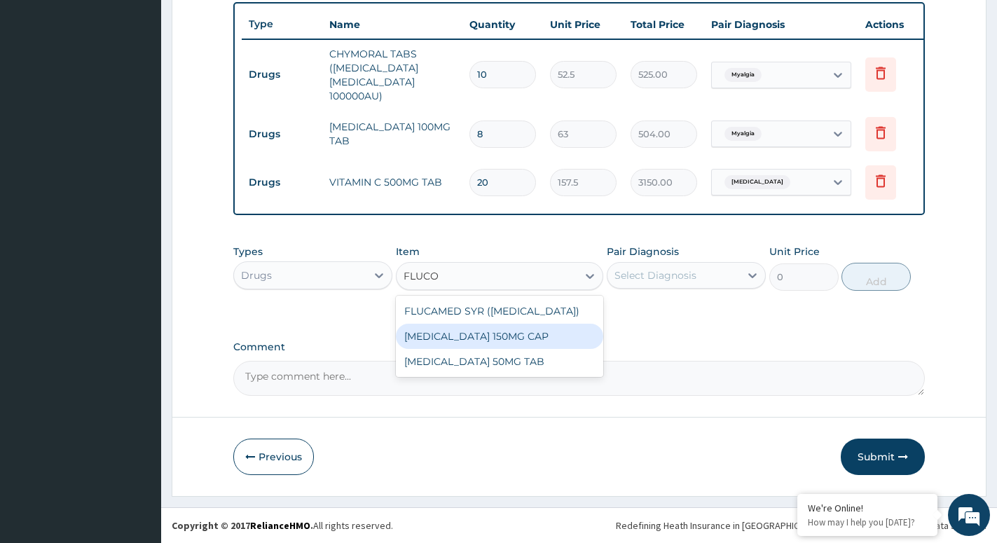
click at [528, 330] on div "FLUCONAZOLE 150MG CAP" at bounding box center [499, 336] width 207 height 25
type input "78.75"
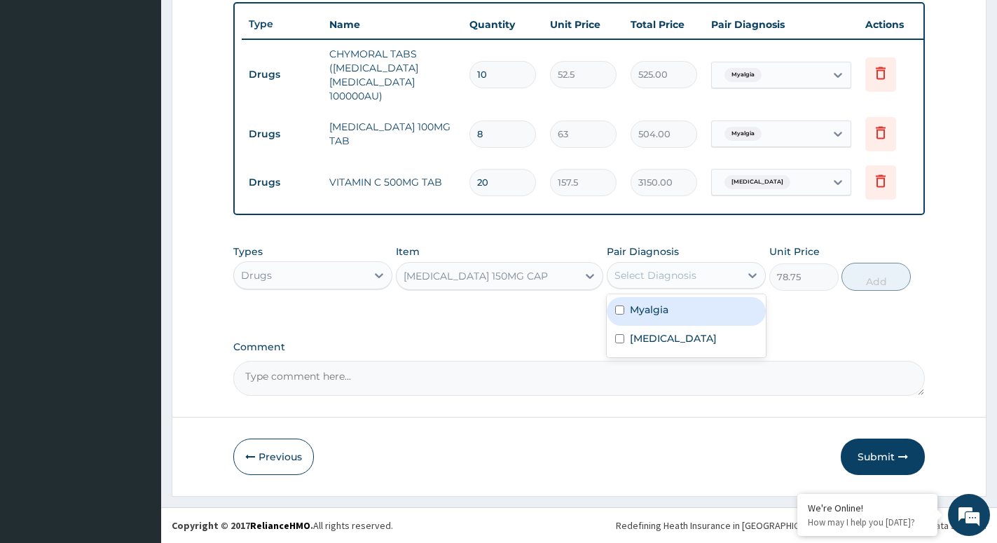
click at [704, 275] on div "Select Diagnosis" at bounding box center [674, 275] width 132 height 22
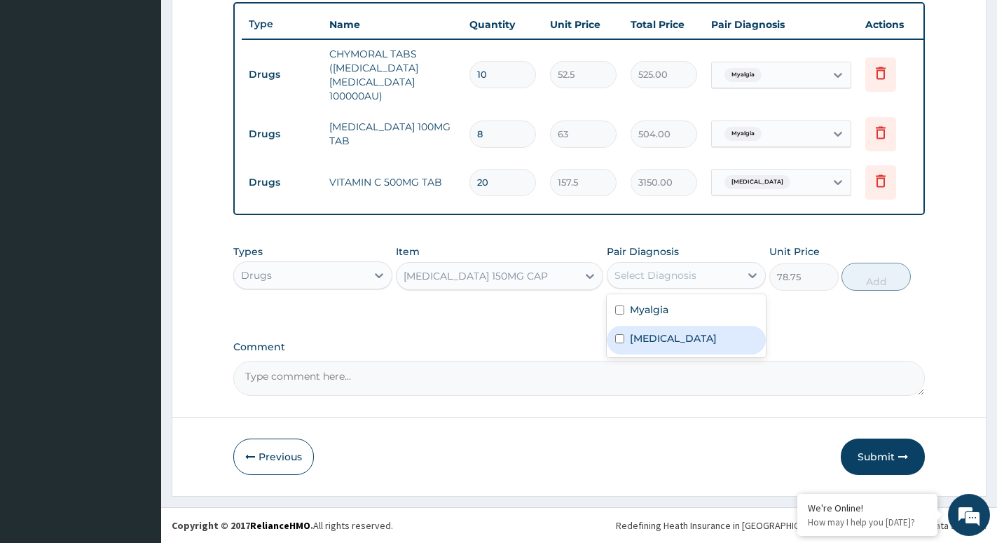
click at [698, 335] on label "Salmonella enteritis" at bounding box center [673, 338] width 87 height 14
checkbox input "true"
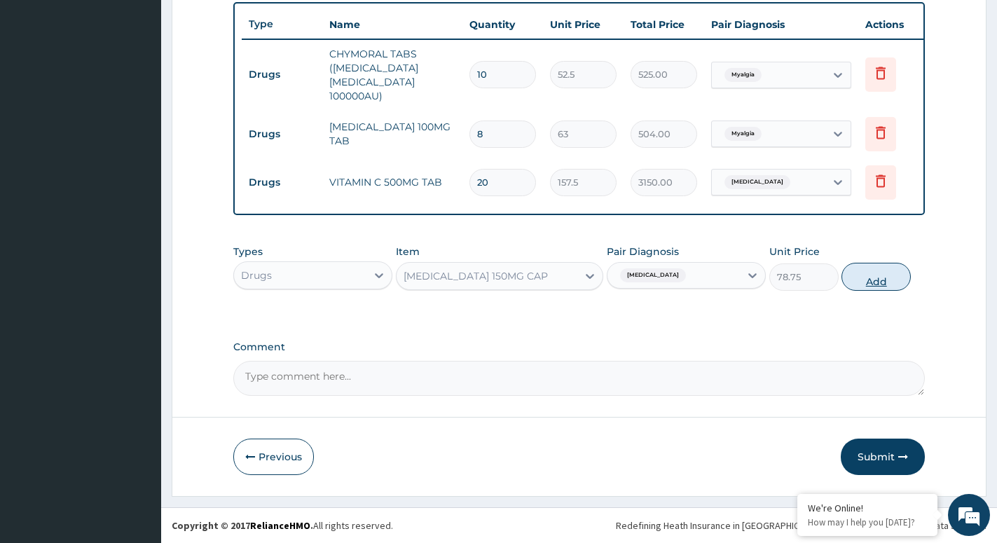
click at [869, 271] on button "Add" at bounding box center [876, 277] width 69 height 28
type input "0"
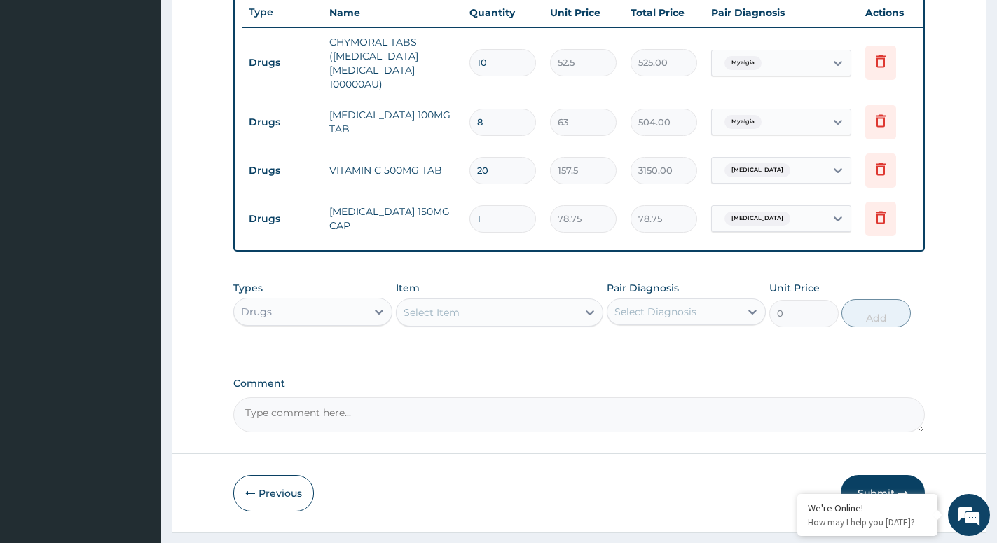
type input "0.00"
type input "5"
type input "393.75"
type input "5"
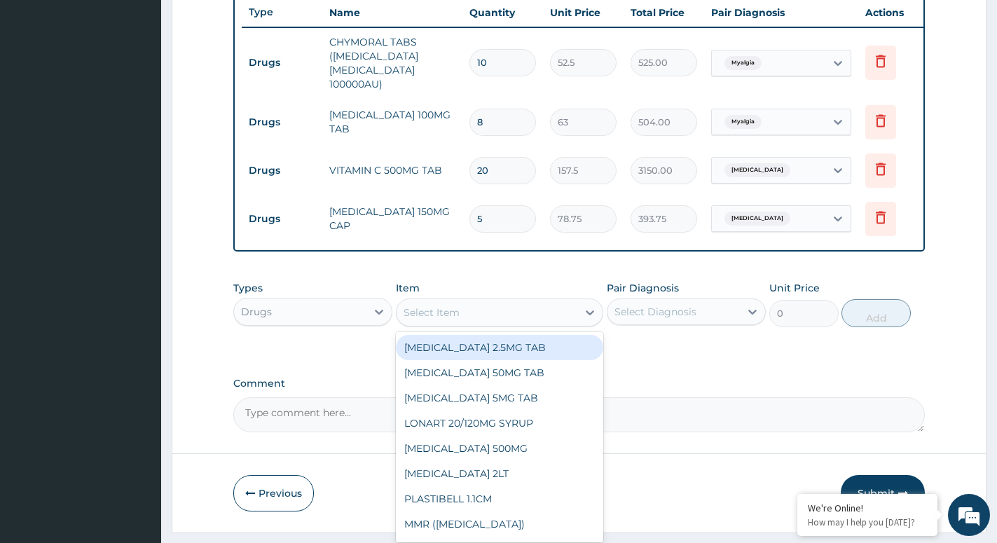
click at [503, 324] on div "Select Item" at bounding box center [487, 312] width 181 height 22
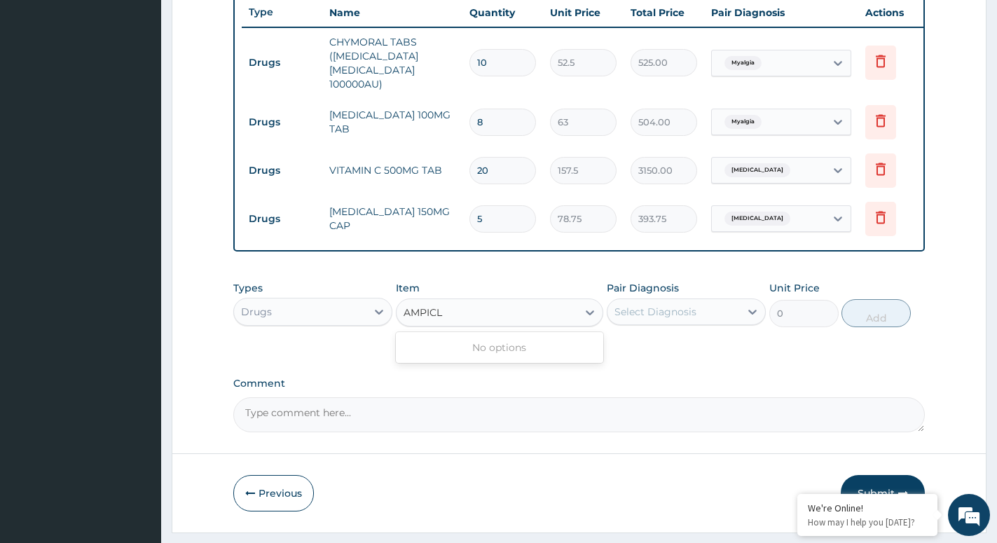
type input "AMPIC"
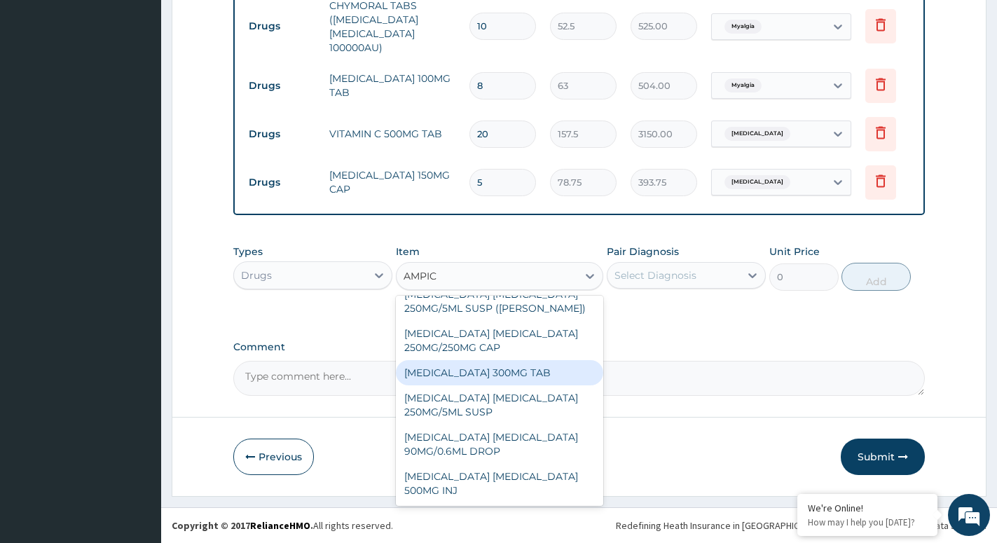
scroll to position [0, 0]
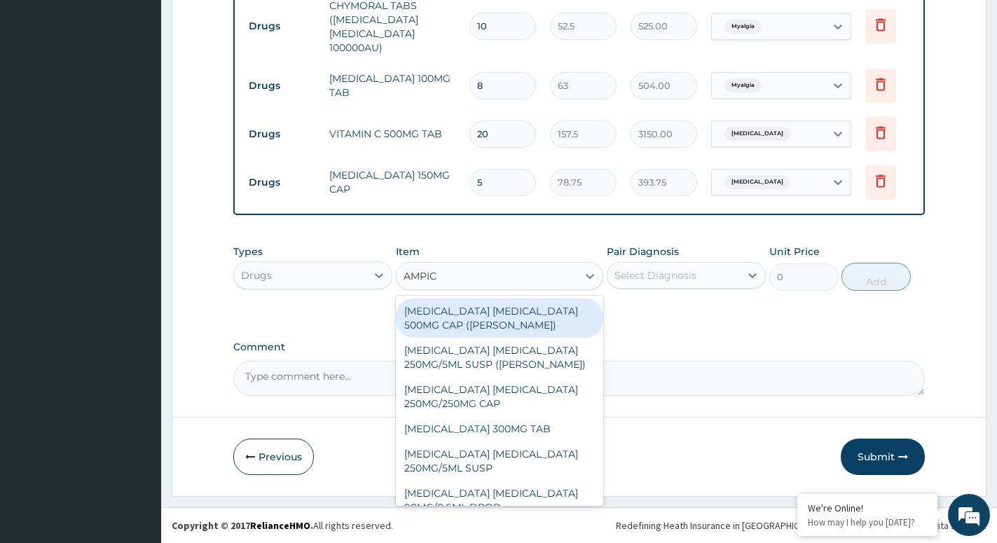
click at [506, 320] on div "[MEDICAL_DATA] [MEDICAL_DATA] 500MG CAP ([PERSON_NAME])" at bounding box center [499, 318] width 207 height 39
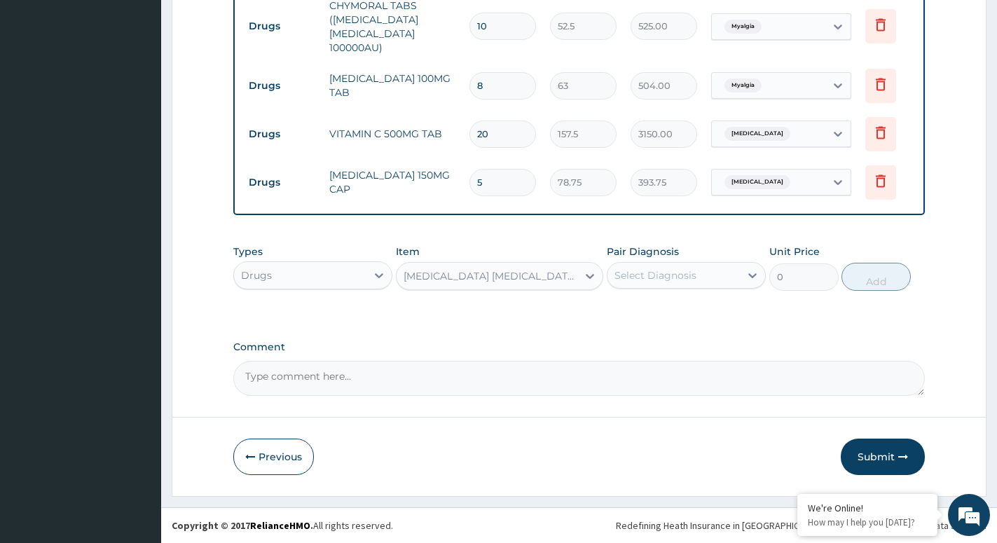
type input "122.9208831787109"
click at [732, 269] on div "Select Diagnosis" at bounding box center [674, 275] width 132 height 22
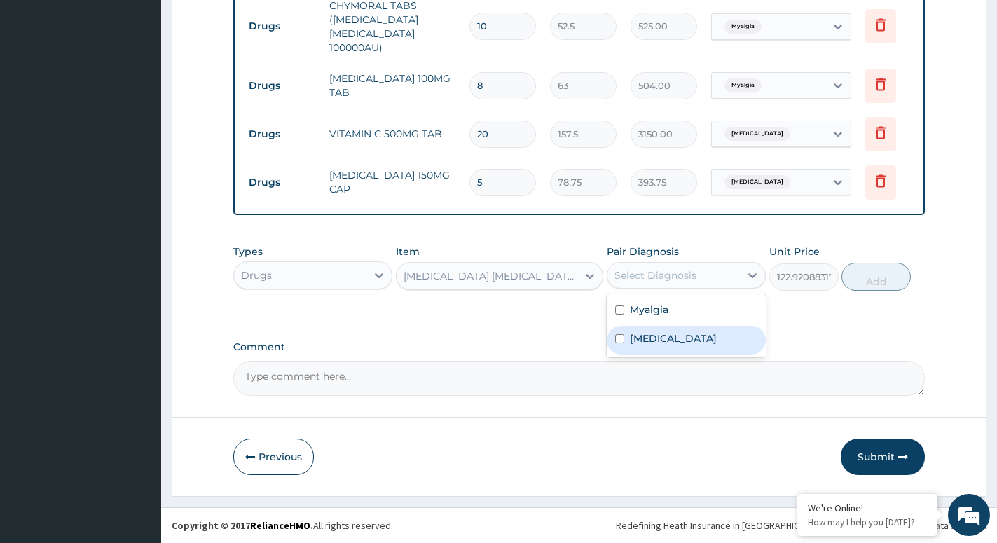
click at [683, 336] on label "[MEDICAL_DATA]" at bounding box center [673, 338] width 87 height 14
checkbox input "true"
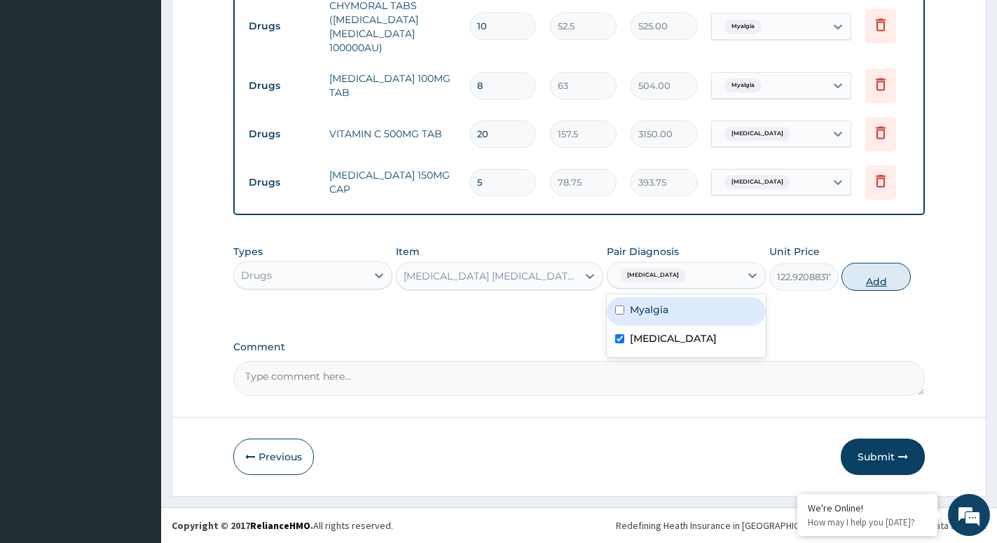
click at [876, 268] on button "Add" at bounding box center [876, 277] width 69 height 28
type input "0"
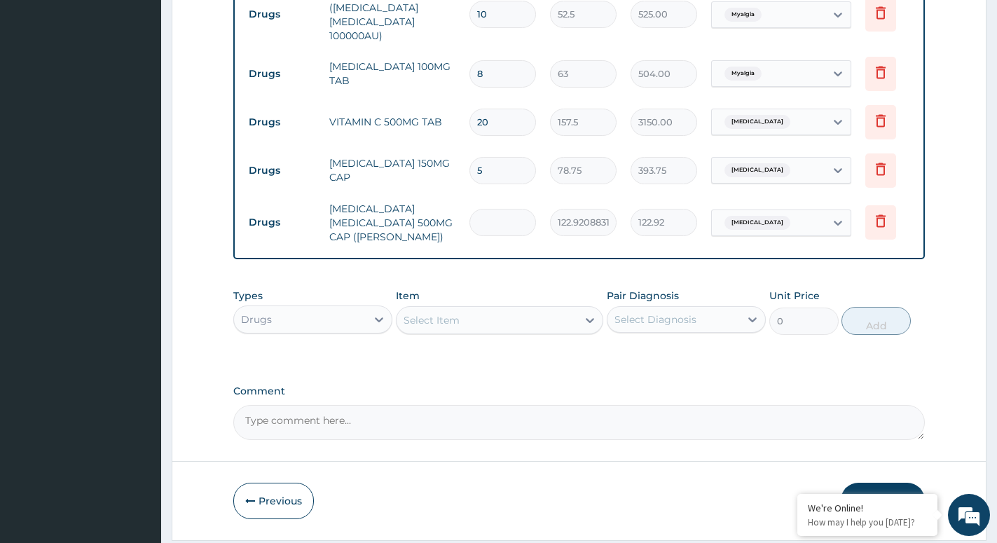
type input "0.00"
type input "9"
type input "1106.29"
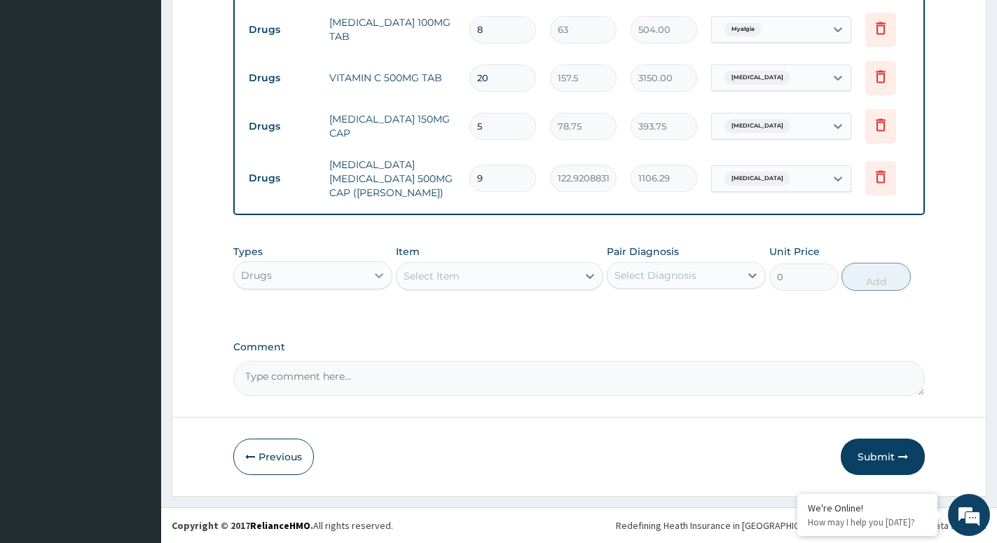
type input "9"
drag, startPoint x: 368, startPoint y: 274, endPoint x: 364, endPoint y: 286, distance: 12.4
click at [367, 273] on div at bounding box center [379, 275] width 25 height 25
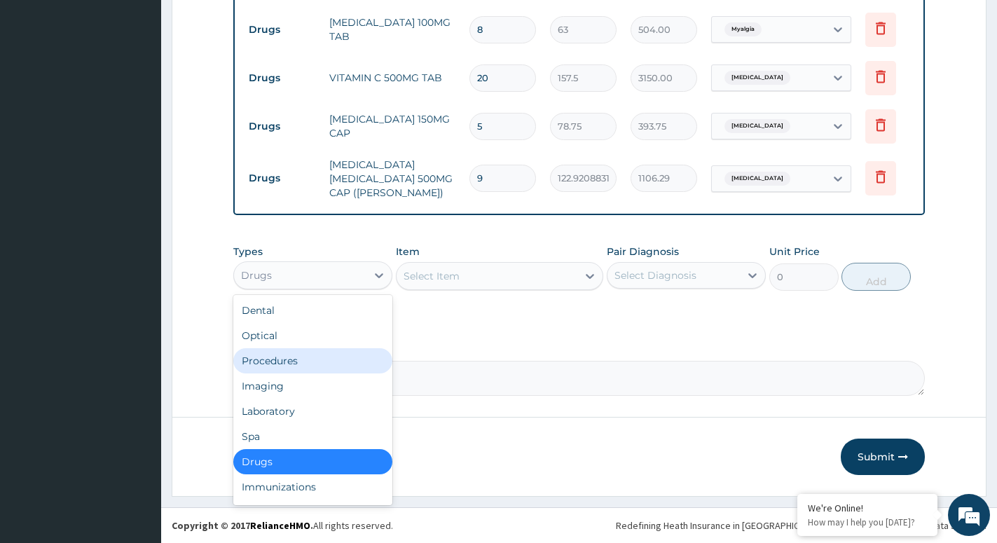
click at [305, 364] on div "Procedures" at bounding box center [312, 360] width 159 height 25
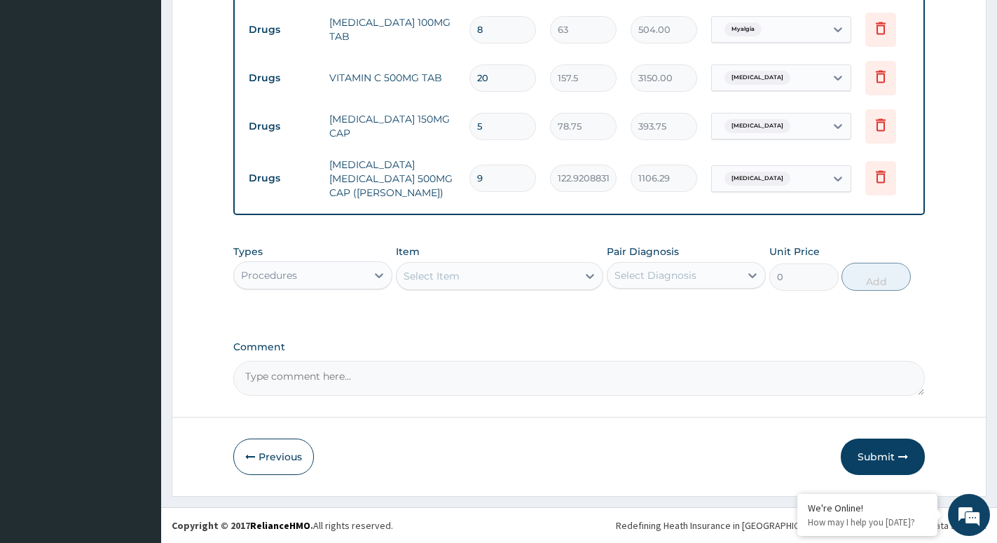
click at [576, 275] on div "Select Item" at bounding box center [487, 276] width 181 height 22
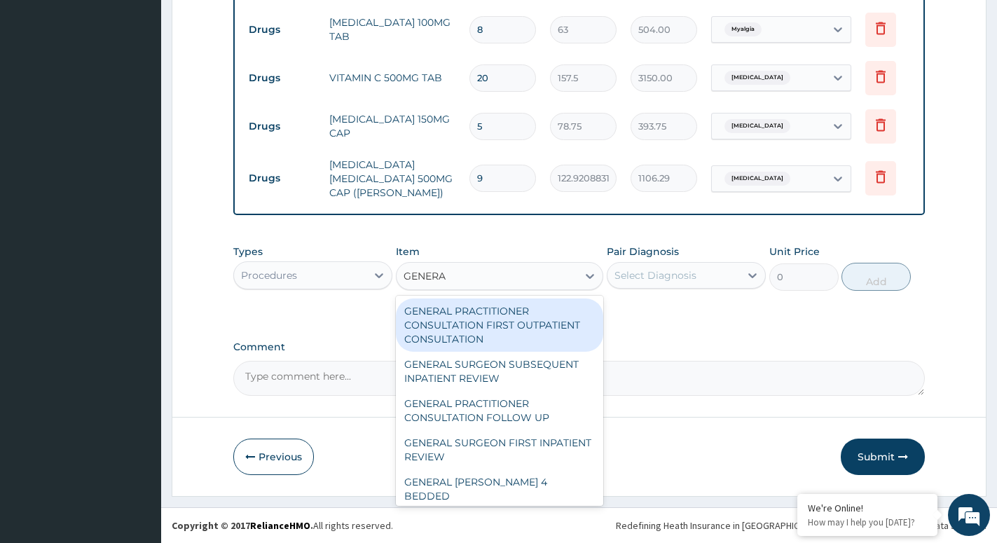
type input "GENERAL"
click at [532, 325] on div "GENERAL PRACTITIONER CONSULTATION FIRST OUTPATIENT CONSULTATION" at bounding box center [499, 325] width 207 height 53
type input "3000"
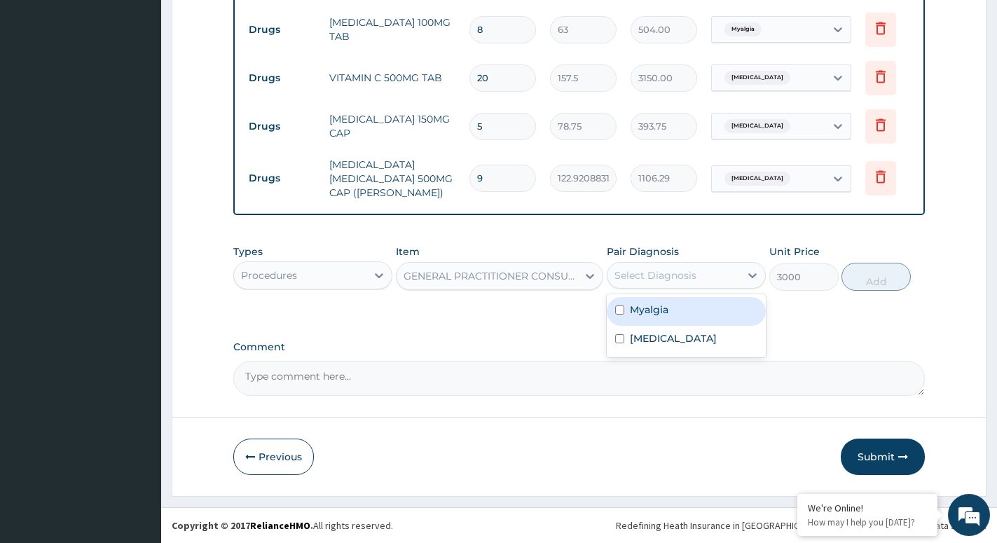
click at [711, 278] on div "Select Diagnosis" at bounding box center [674, 275] width 132 height 22
click at [673, 315] on div "Myalgia" at bounding box center [686, 311] width 159 height 29
checkbox input "true"
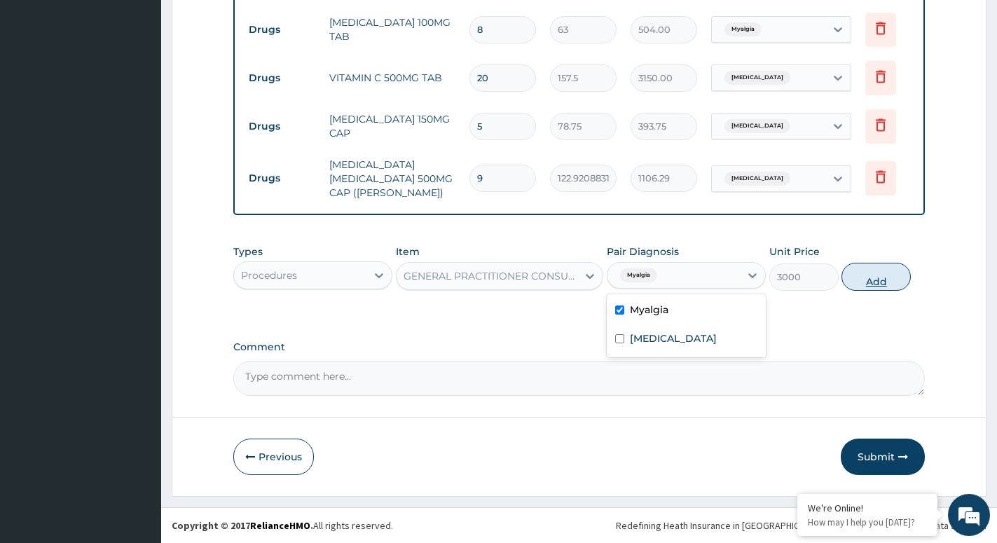
click at [877, 276] on button "Add" at bounding box center [876, 277] width 69 height 28
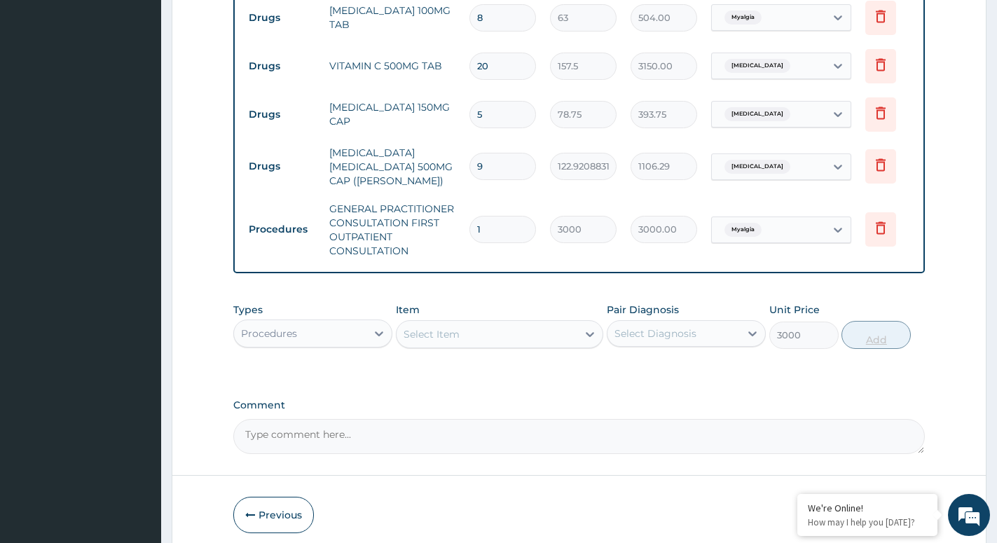
type input "0"
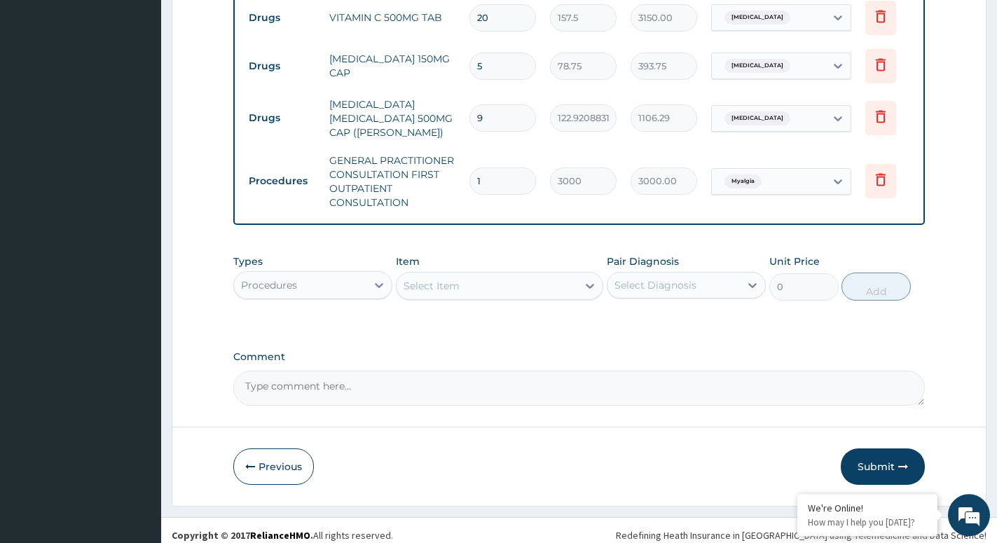
scroll to position [706, 0]
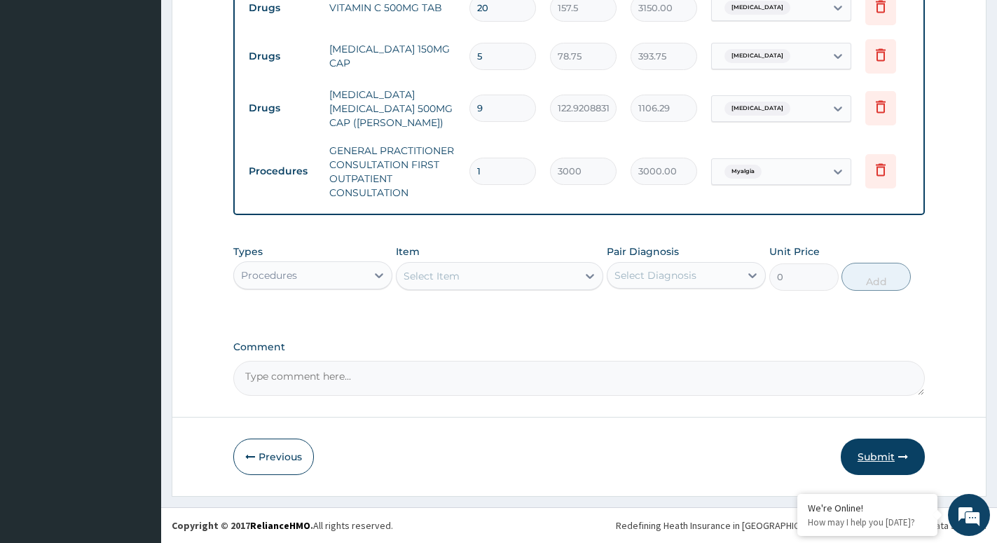
click at [875, 452] on button "Submit" at bounding box center [883, 457] width 84 height 36
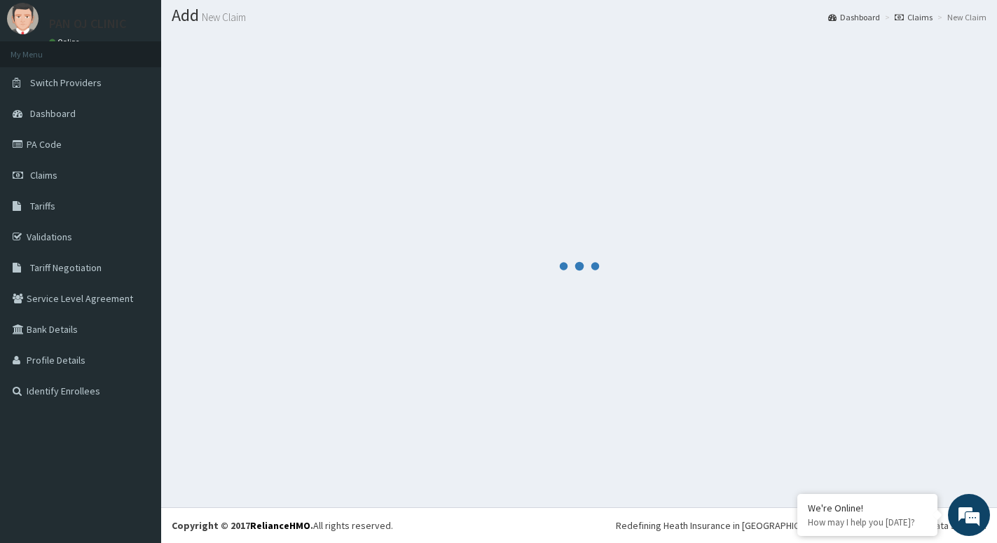
scroll to position [39, 0]
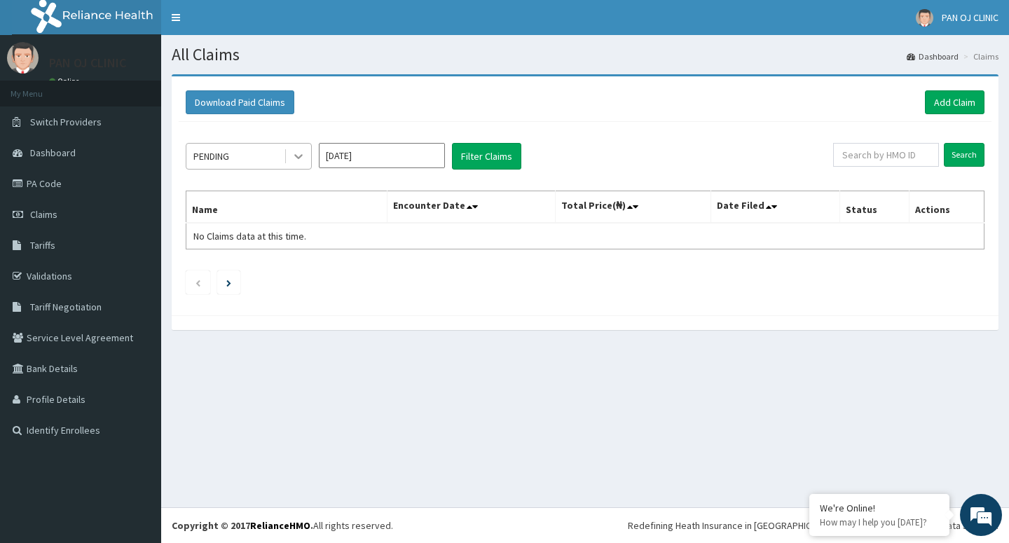
click at [303, 155] on icon at bounding box center [299, 156] width 14 height 14
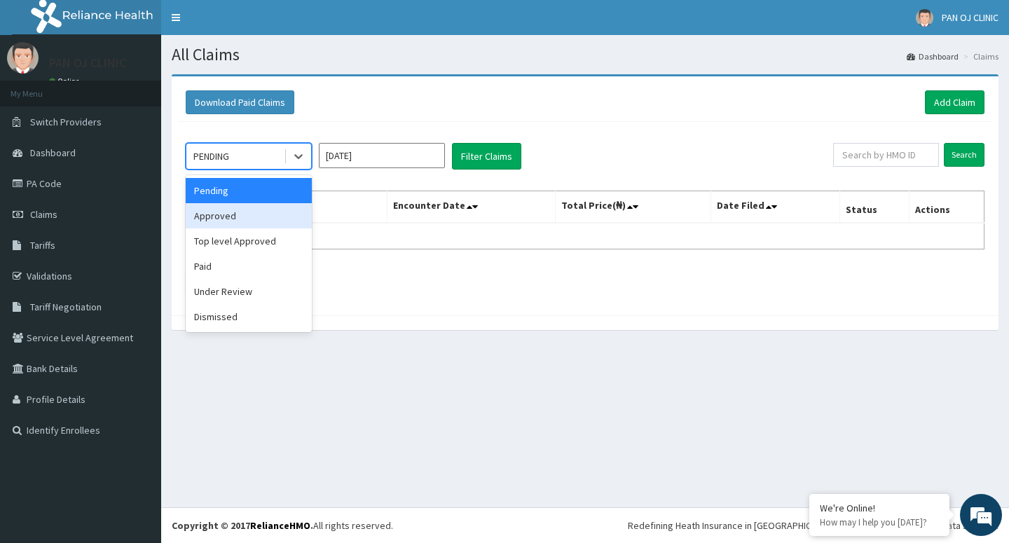
click at [247, 224] on div "Approved" at bounding box center [249, 215] width 126 height 25
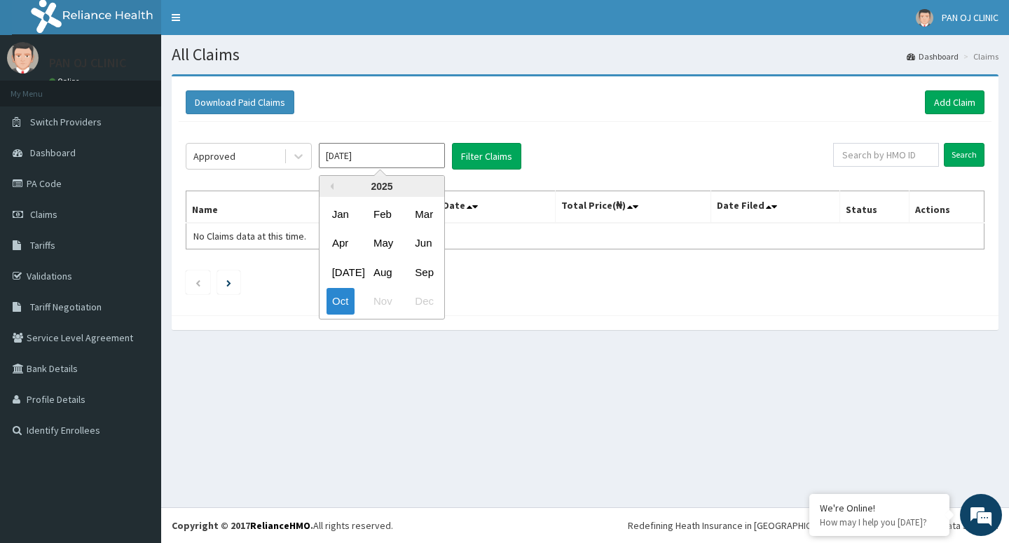
click at [395, 163] on input "[DATE]" at bounding box center [382, 155] width 126 height 25
click at [422, 273] on div "Sep" at bounding box center [423, 272] width 28 height 26
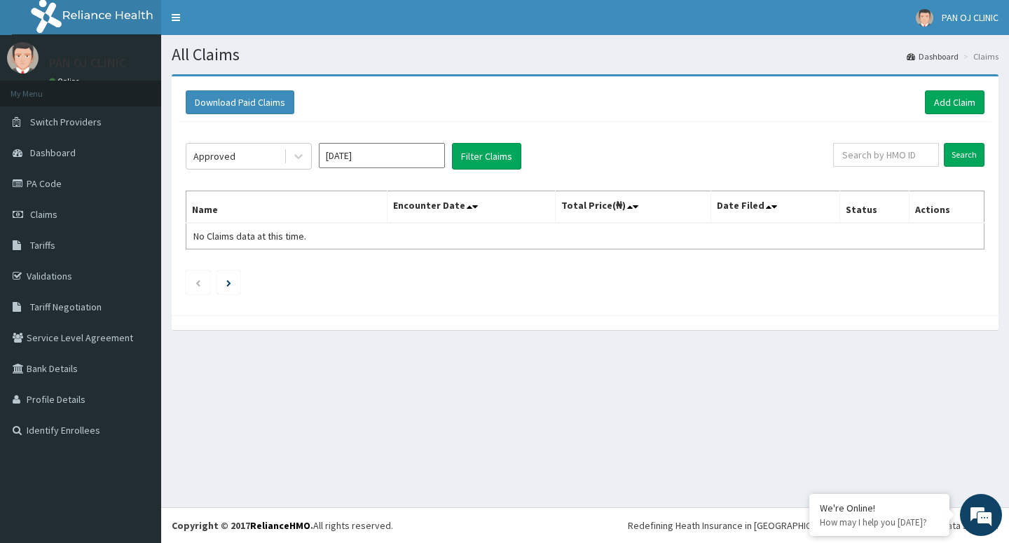
type input "[DATE]"
click at [504, 161] on button "Filter Claims" at bounding box center [486, 156] width 69 height 27
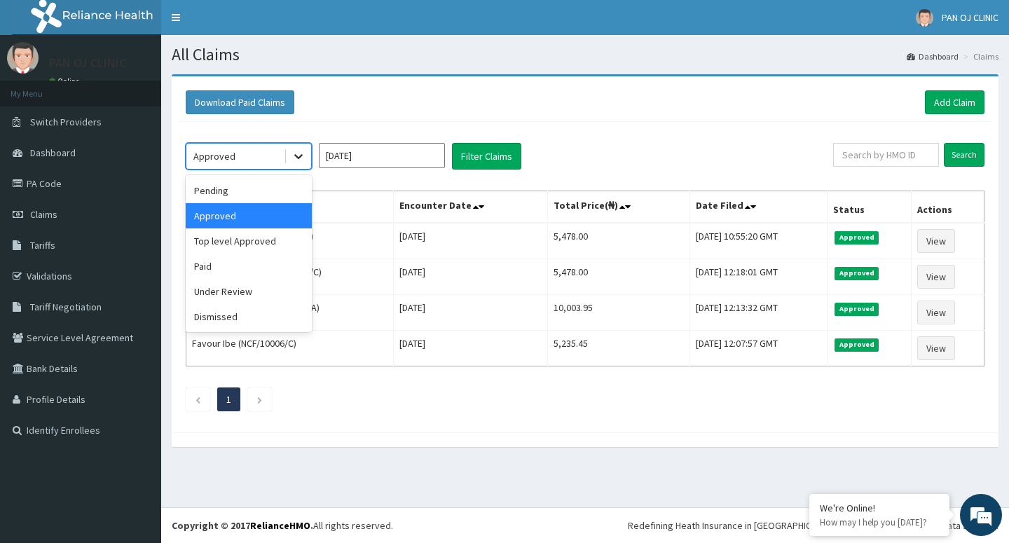
click at [303, 156] on icon at bounding box center [299, 156] width 14 height 14
click at [250, 191] on div "Pending" at bounding box center [249, 190] width 126 height 25
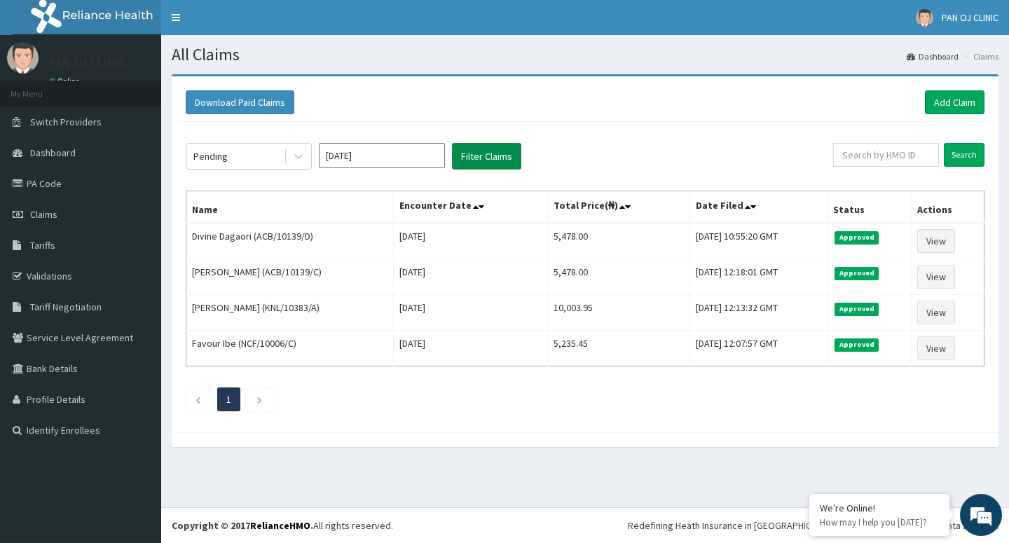
click at [505, 158] on button "Filter Claims" at bounding box center [486, 156] width 69 height 27
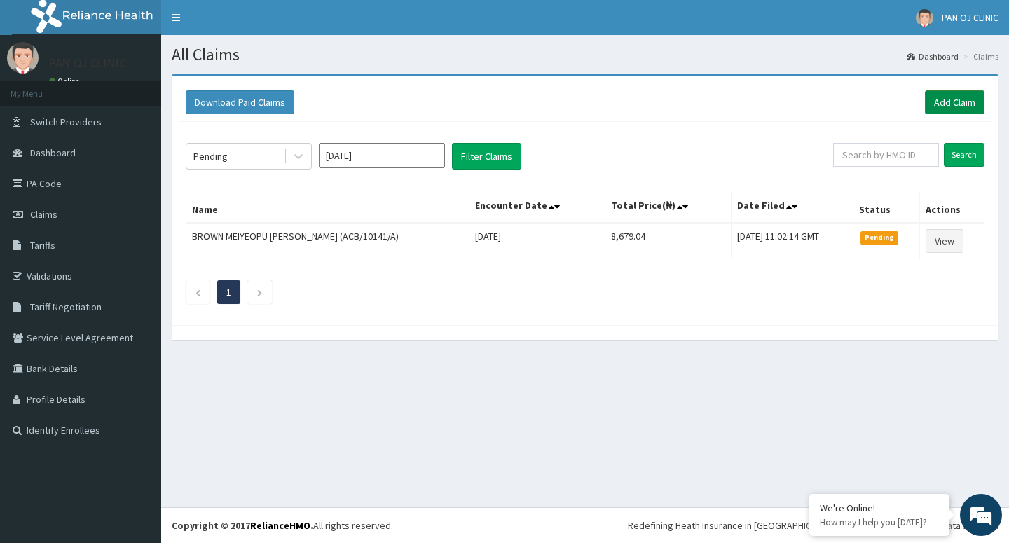
click at [955, 100] on link "Add Claim" at bounding box center [955, 102] width 60 height 24
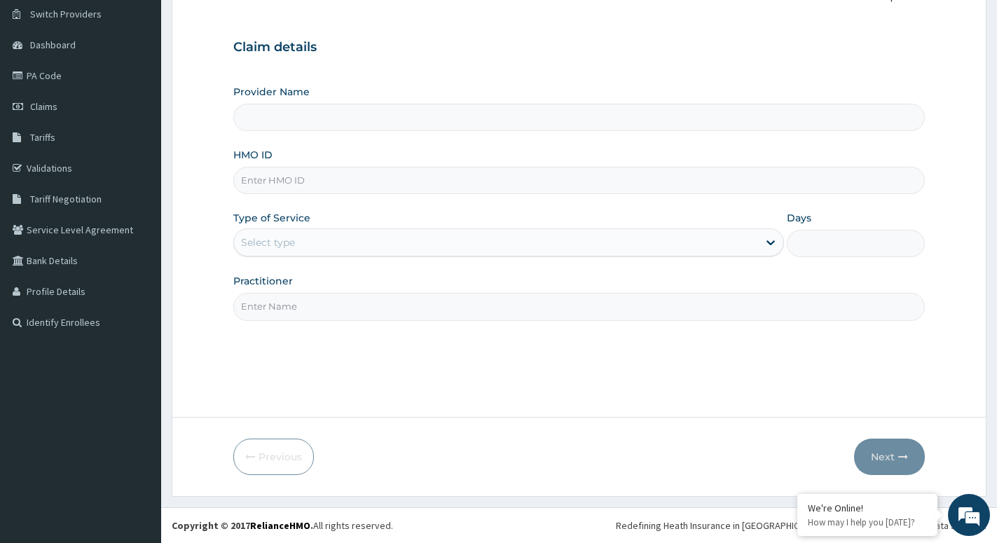
scroll to position [108, 0]
click at [284, 167] on div "HMO ID" at bounding box center [579, 171] width 692 height 46
click at [278, 179] on input "HMO ID" at bounding box center [579, 180] width 692 height 27
type input "PAN OJ CLINIC"
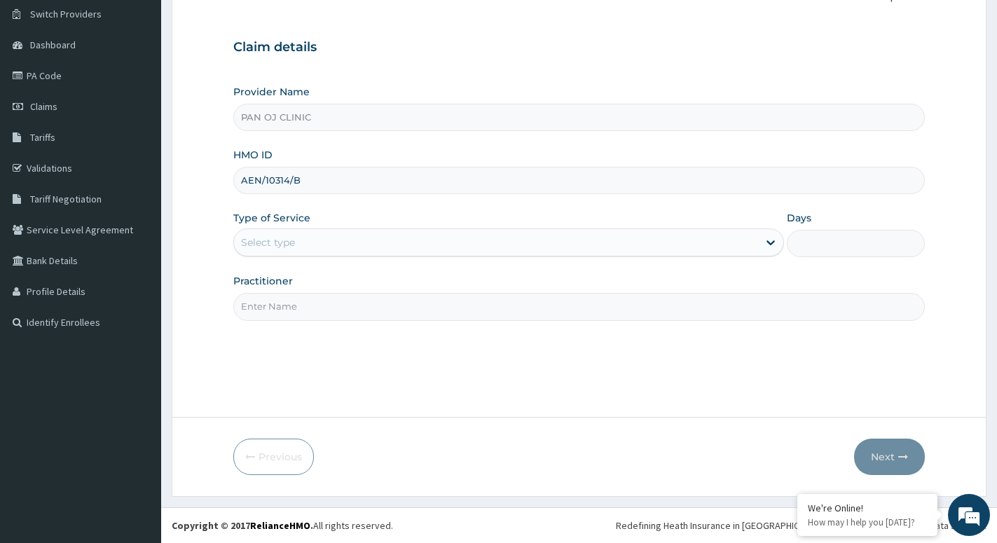
type input "AEN/10314/B"
click at [332, 242] on div "Select type" at bounding box center [496, 242] width 524 height 22
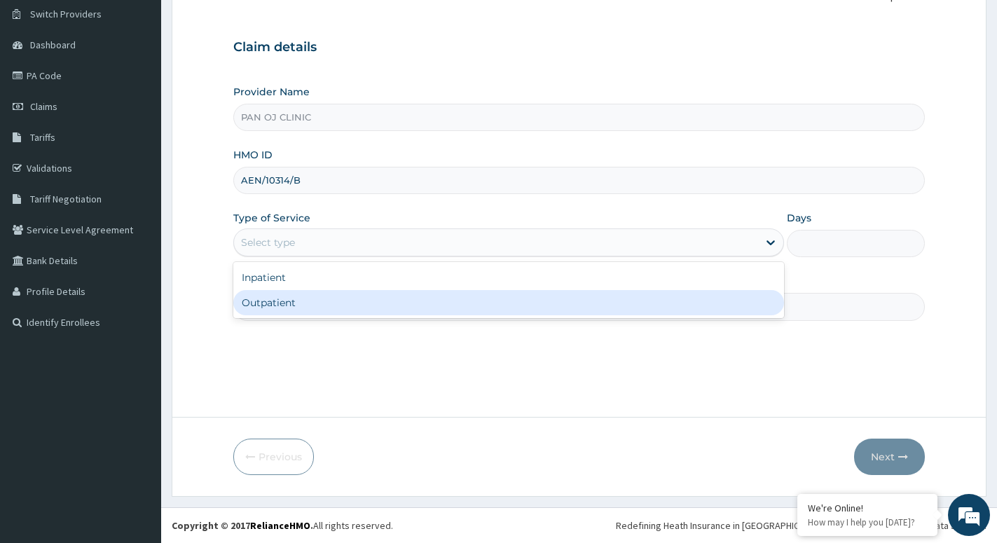
click at [285, 305] on div "Outpatient" at bounding box center [508, 302] width 551 height 25
type input "1"
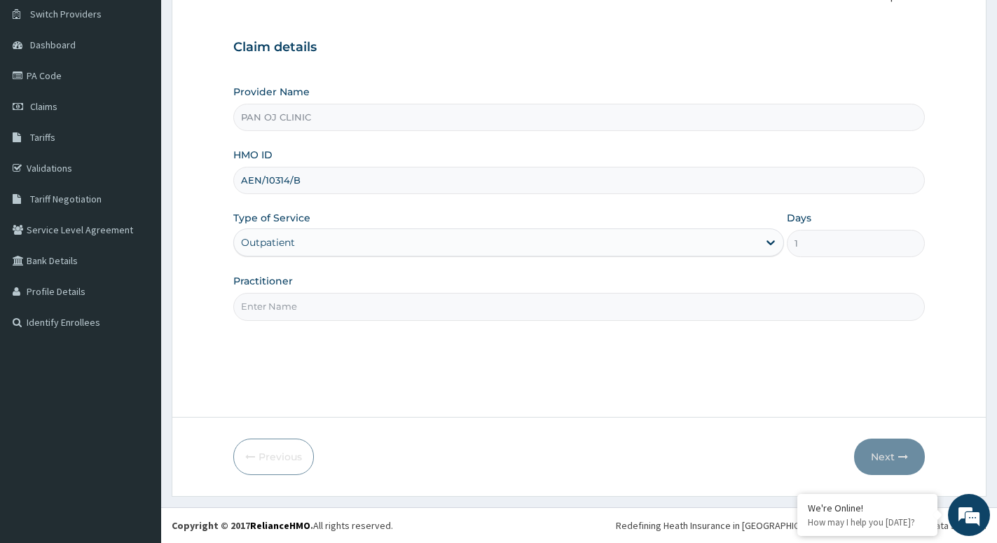
click at [280, 303] on input "Practitioner" at bounding box center [579, 306] width 692 height 27
type input "DR [PERSON_NAME]"
click at [904, 455] on icon "button" at bounding box center [903, 457] width 10 height 10
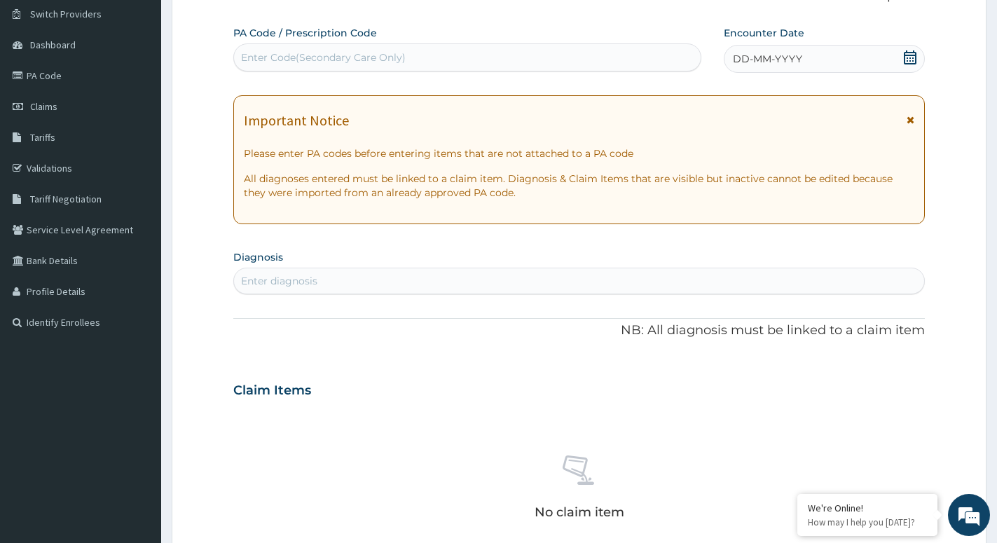
click at [907, 57] on icon at bounding box center [910, 57] width 13 height 14
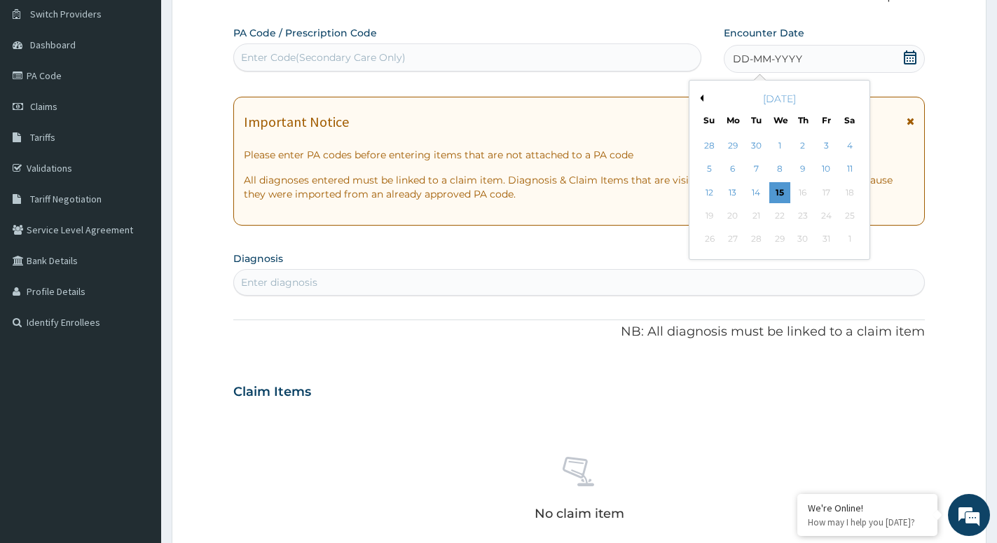
click at [699, 97] on button "Previous Month" at bounding box center [700, 98] width 7 height 7
click at [854, 97] on div "August 2025" at bounding box center [779, 99] width 169 height 14
click at [859, 97] on button "Next Month" at bounding box center [859, 98] width 7 height 7
click at [849, 144] on div "6" at bounding box center [850, 145] width 21 height 21
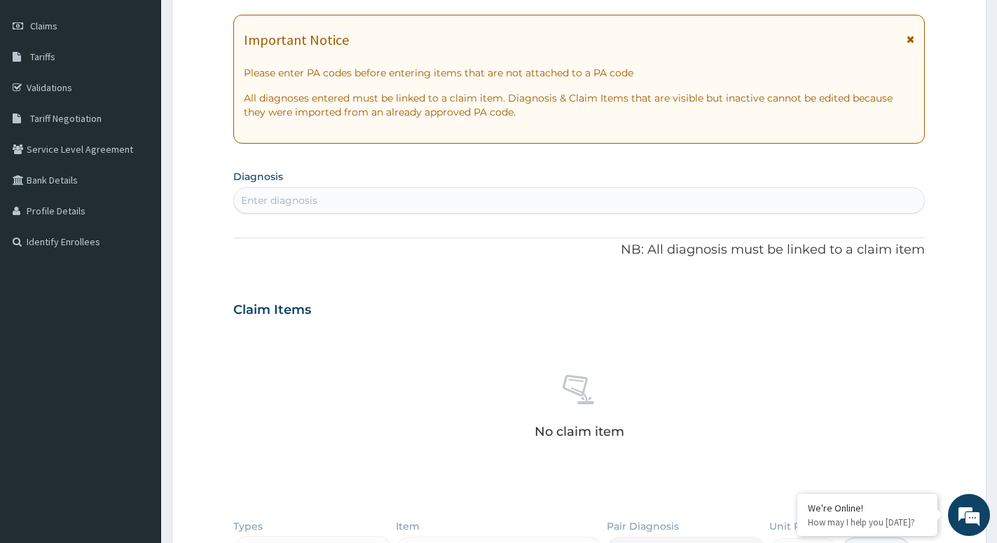
scroll to position [251, 0]
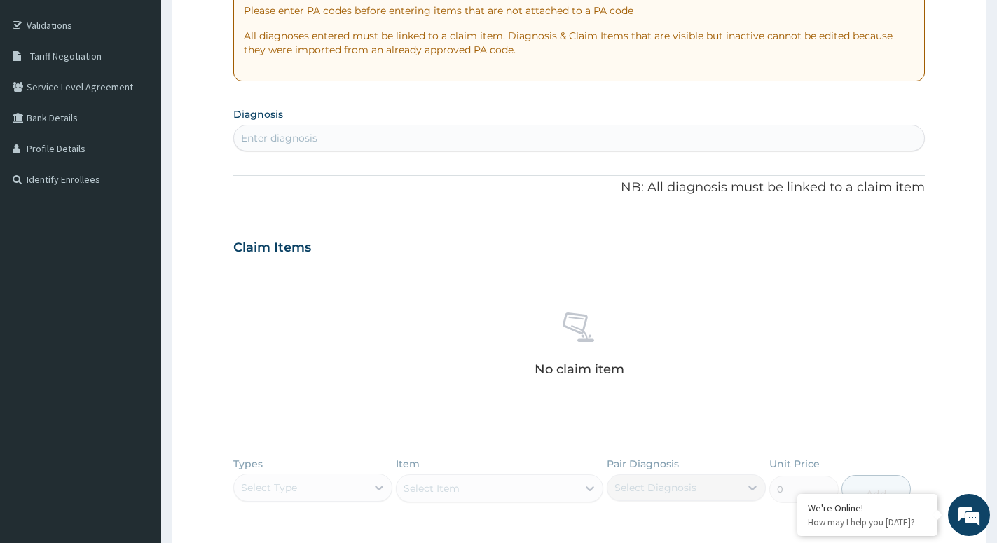
click at [366, 139] on div "Enter diagnosis" at bounding box center [579, 138] width 690 height 22
type input "MALARIA"
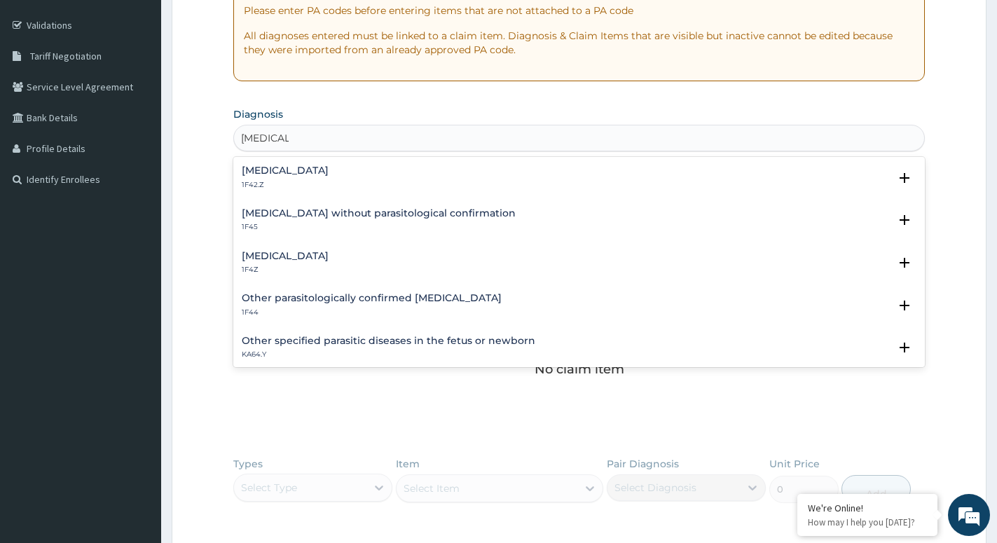
click at [284, 252] on h4 "[MEDICAL_DATA]" at bounding box center [285, 256] width 87 height 11
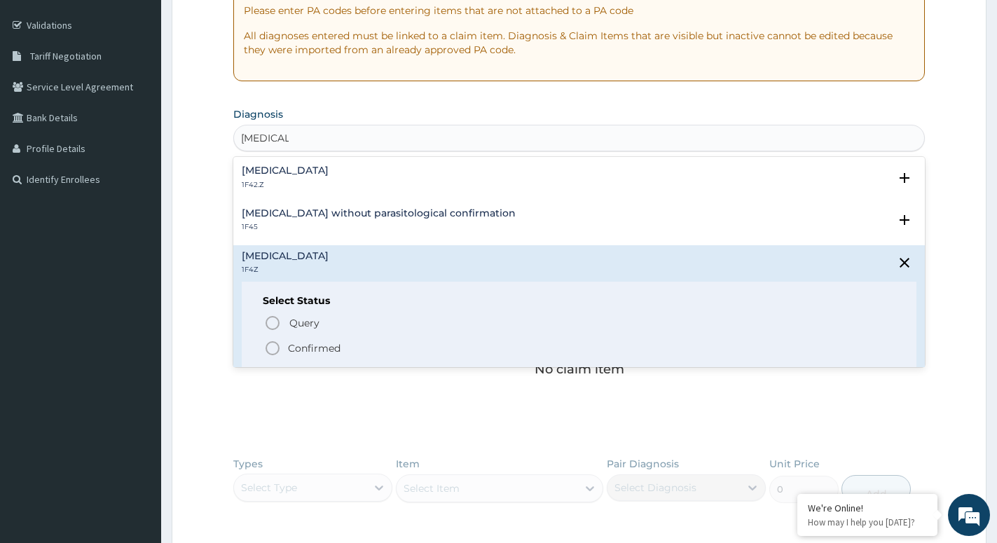
click at [273, 350] on icon "status option filled" at bounding box center [272, 348] width 17 height 17
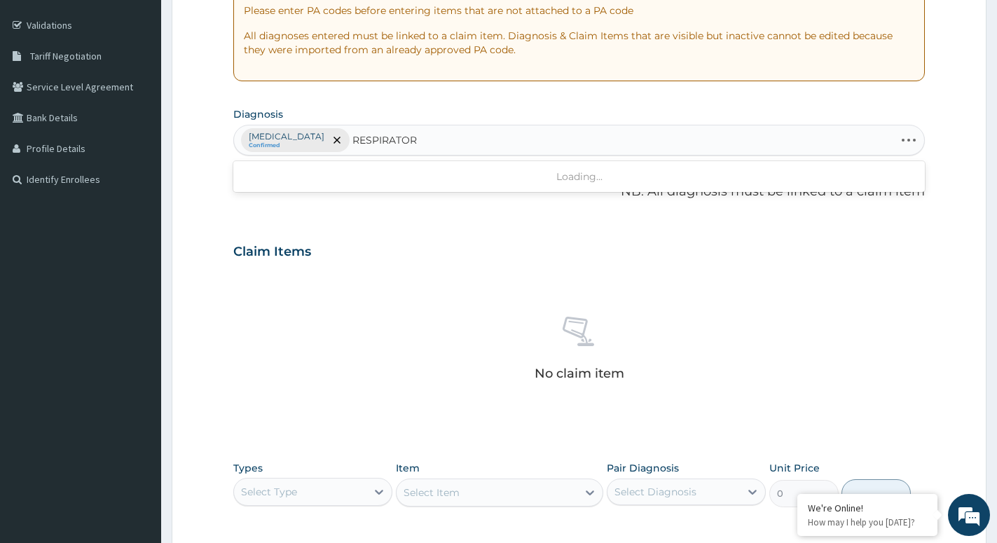
type input "RESPIRATORY"
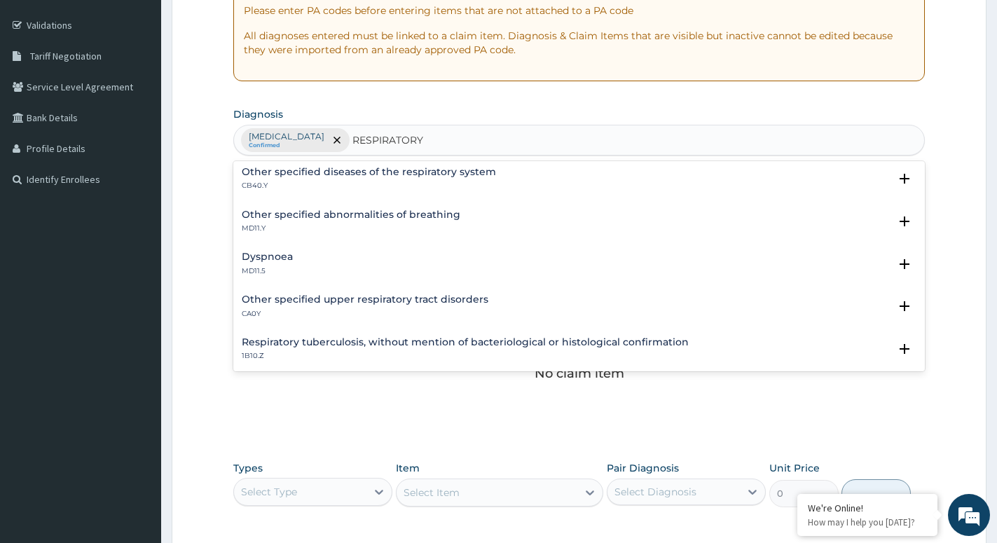
scroll to position [151, 0]
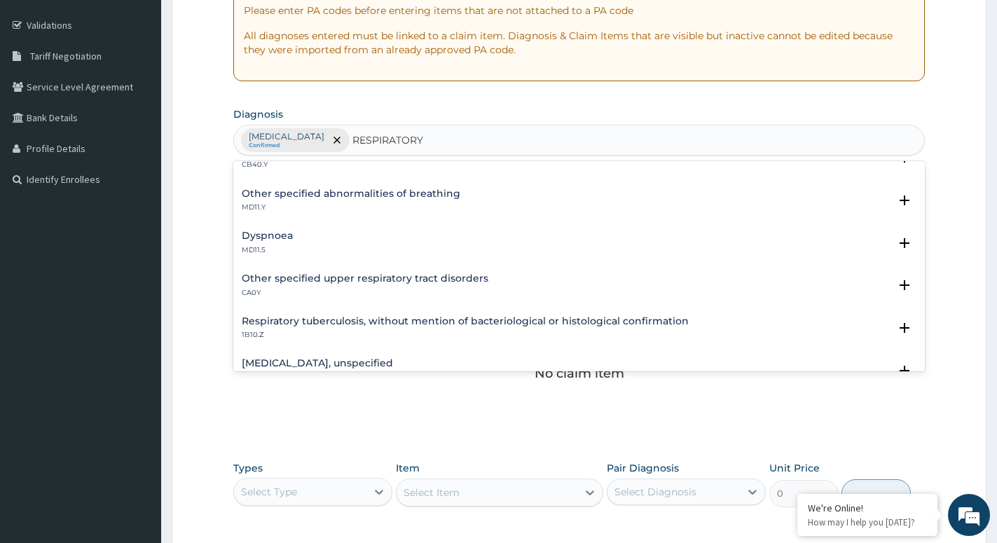
click at [315, 277] on h4 "Other specified upper respiratory tract disorders" at bounding box center [365, 278] width 247 height 11
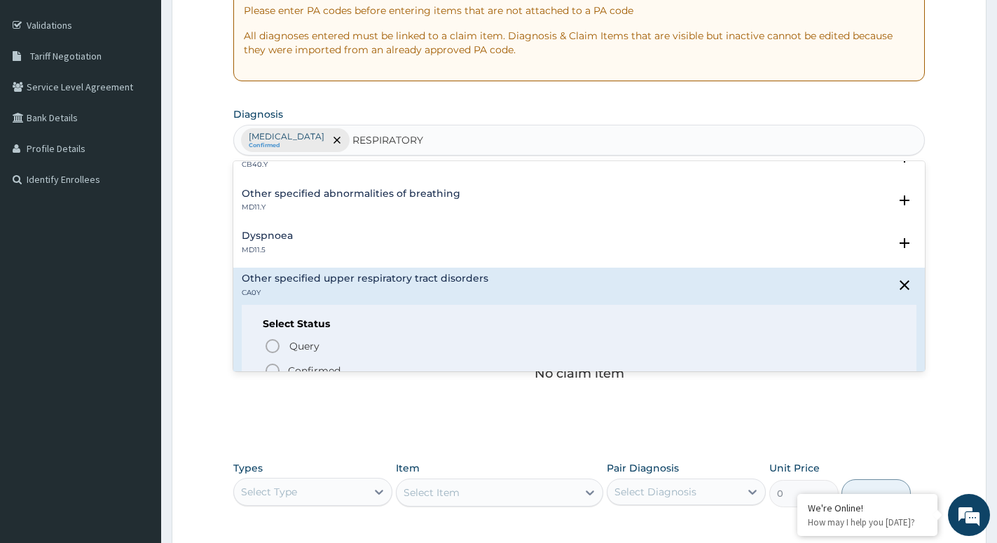
click at [273, 368] on icon "status option filled" at bounding box center [272, 370] width 17 height 17
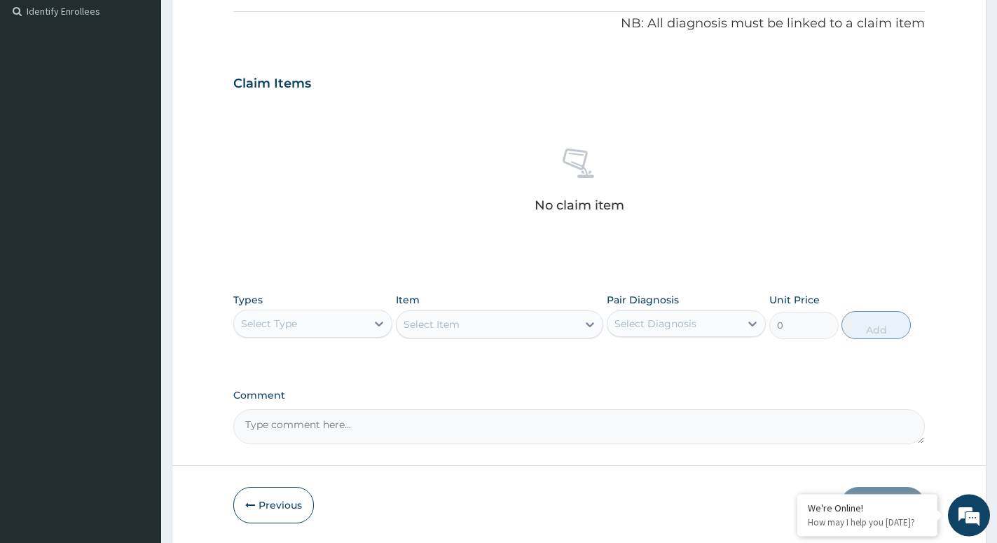
scroll to position [467, 0]
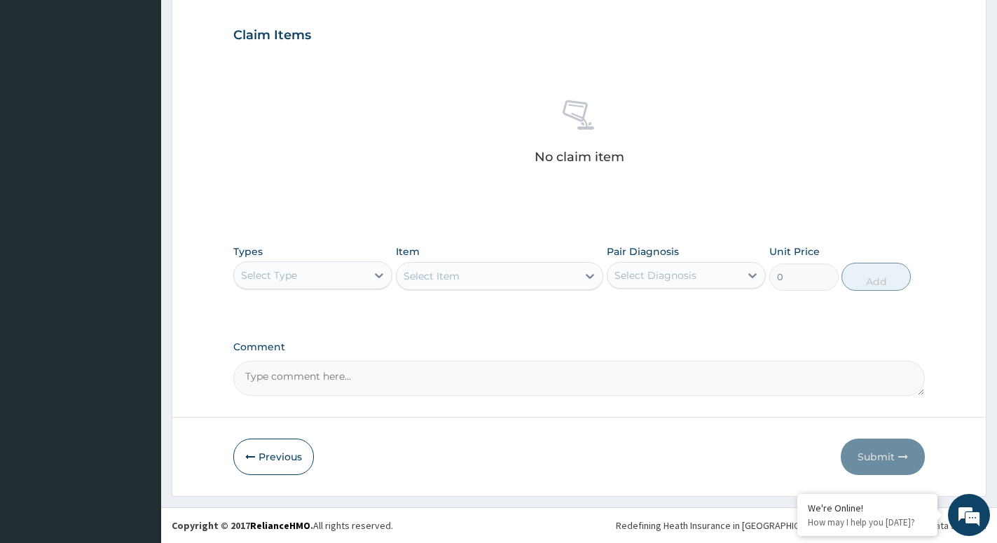
click at [362, 278] on div "Select Type" at bounding box center [300, 275] width 132 height 22
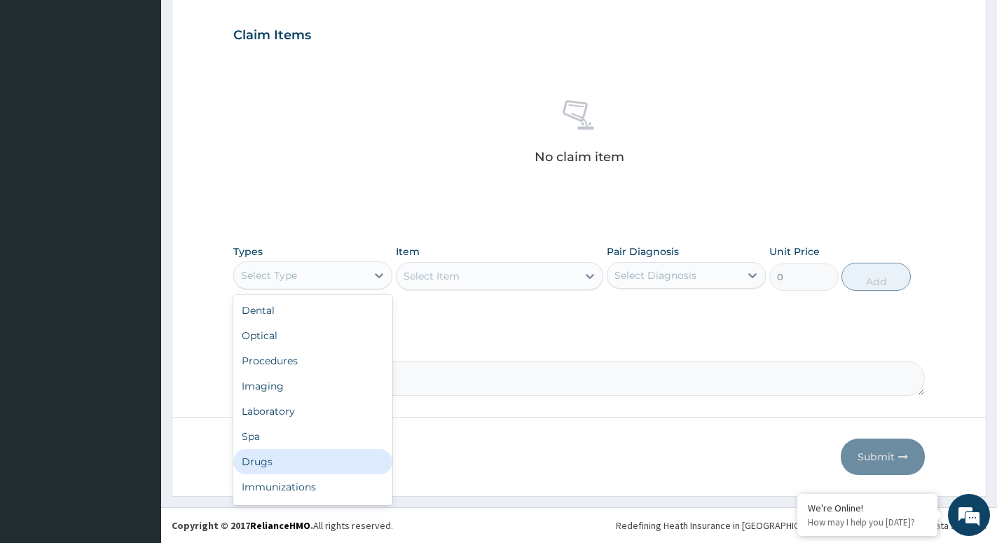
drag, startPoint x: 273, startPoint y: 461, endPoint x: 266, endPoint y: 452, distance: 11.9
click at [273, 463] on div "Drugs" at bounding box center [312, 461] width 159 height 25
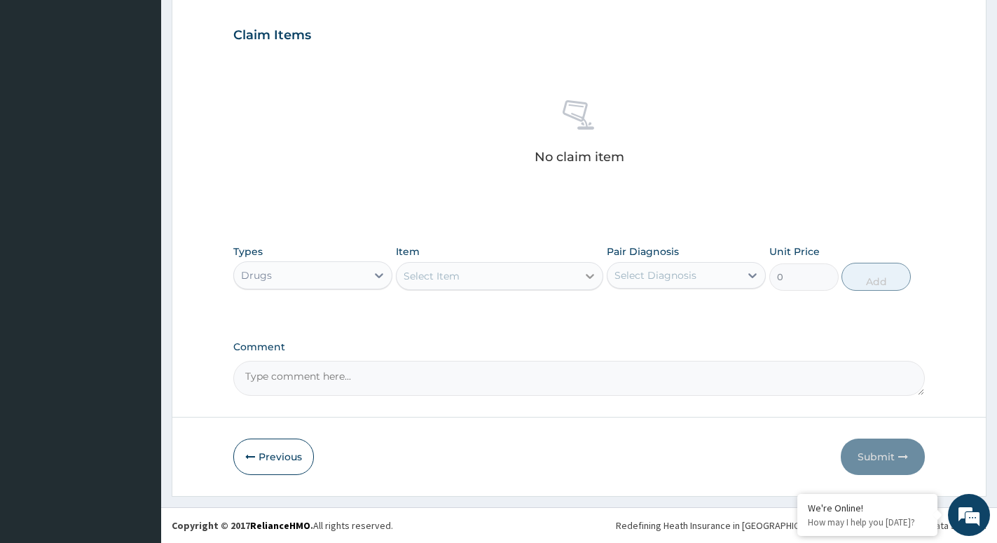
click at [584, 267] on div at bounding box center [589, 276] width 25 height 25
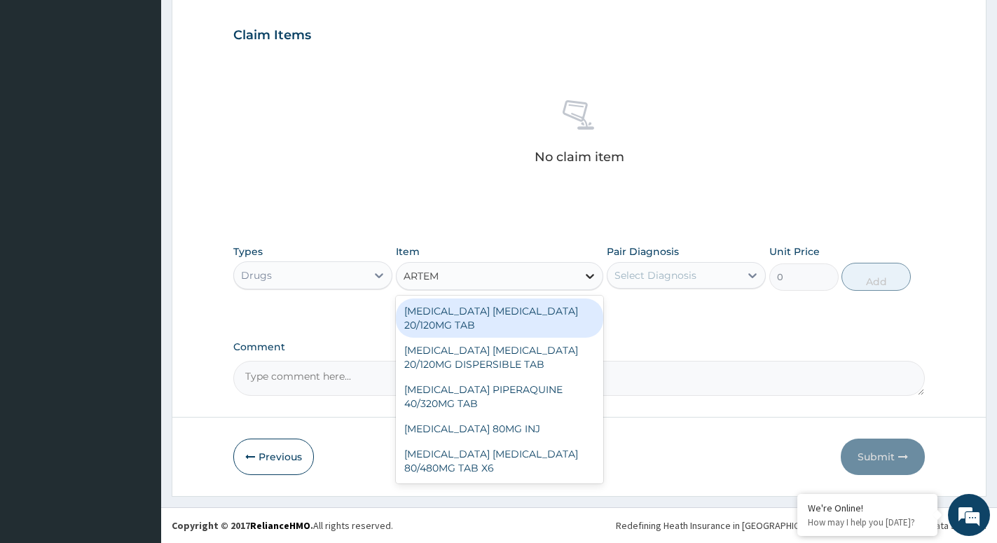
type input "ARTEME"
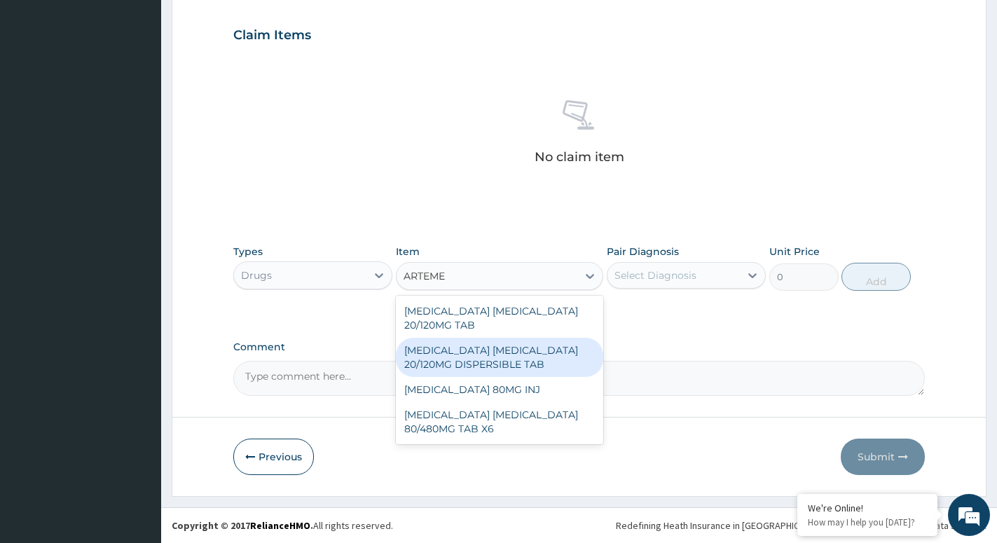
click at [488, 363] on div "ARTEMETHER LUMEFANTRINE 20/120MG DISPERSIBLE TAB" at bounding box center [499, 357] width 207 height 39
type input "84"
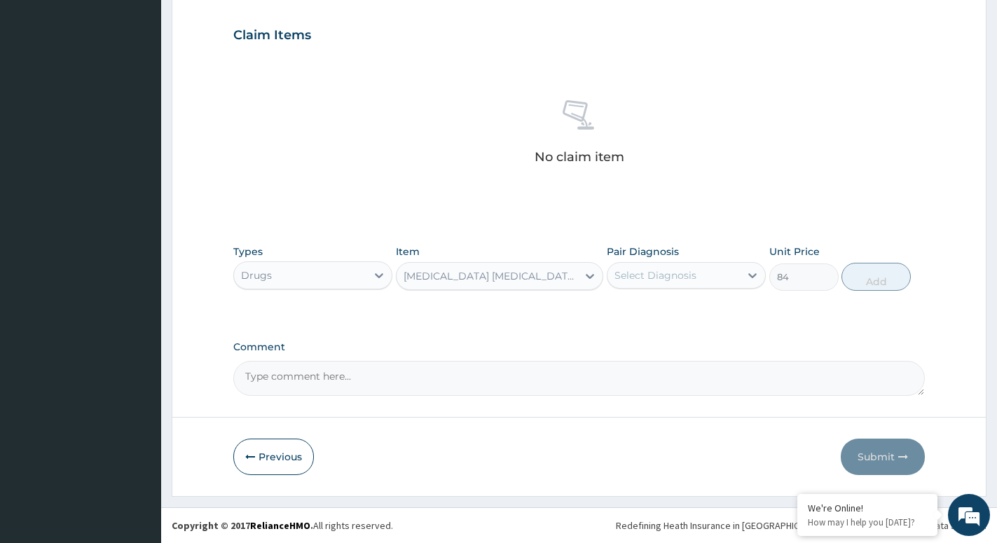
click at [692, 271] on div "Select Diagnosis" at bounding box center [656, 275] width 82 height 14
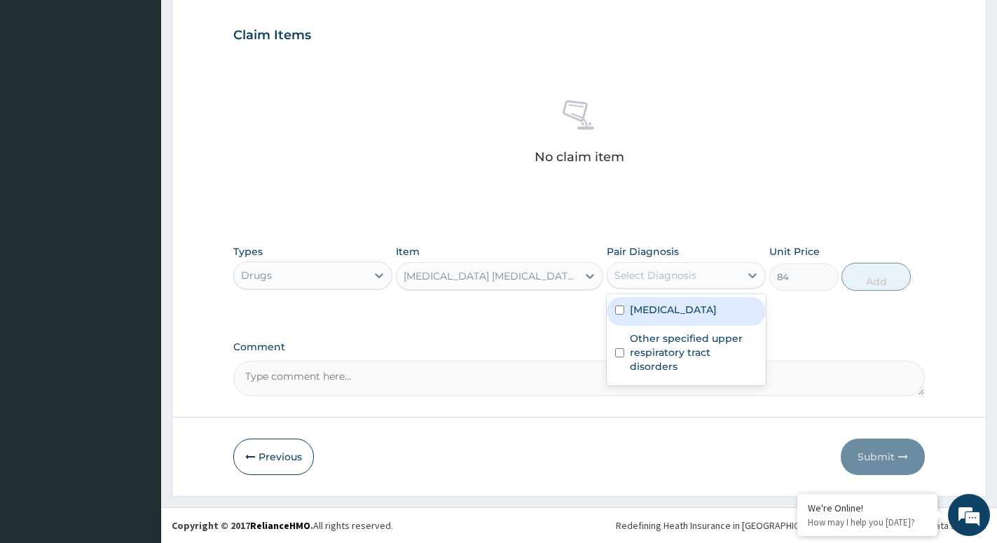
click at [667, 317] on div "Malaria, unspecified" at bounding box center [686, 311] width 159 height 29
checkbox input "true"
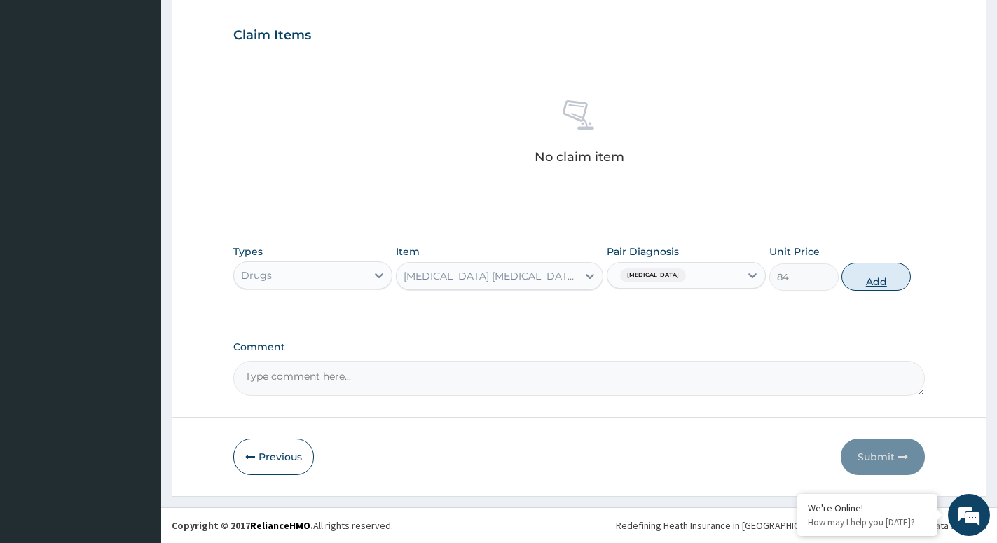
click at [873, 283] on button "Add" at bounding box center [876, 277] width 69 height 28
type input "0"
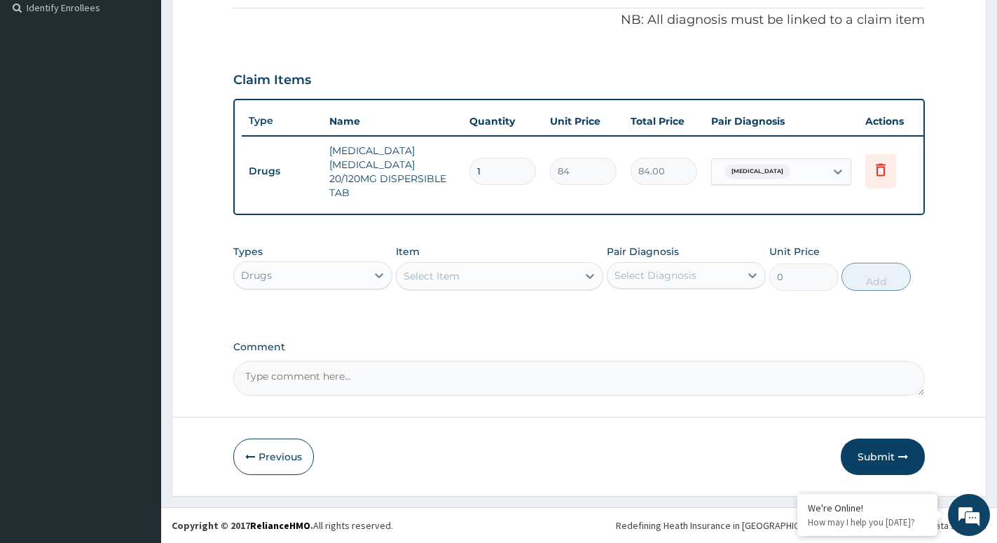
type input "0.00"
type input "2"
type input "168.00"
type input "24"
type input "2016.00"
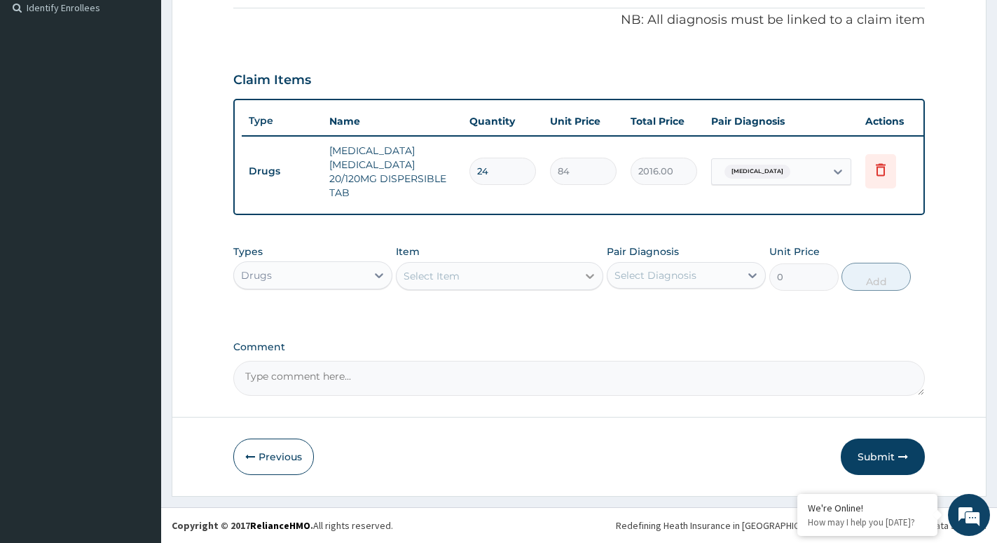
type input "24"
click at [587, 275] on icon at bounding box center [590, 276] width 8 height 5
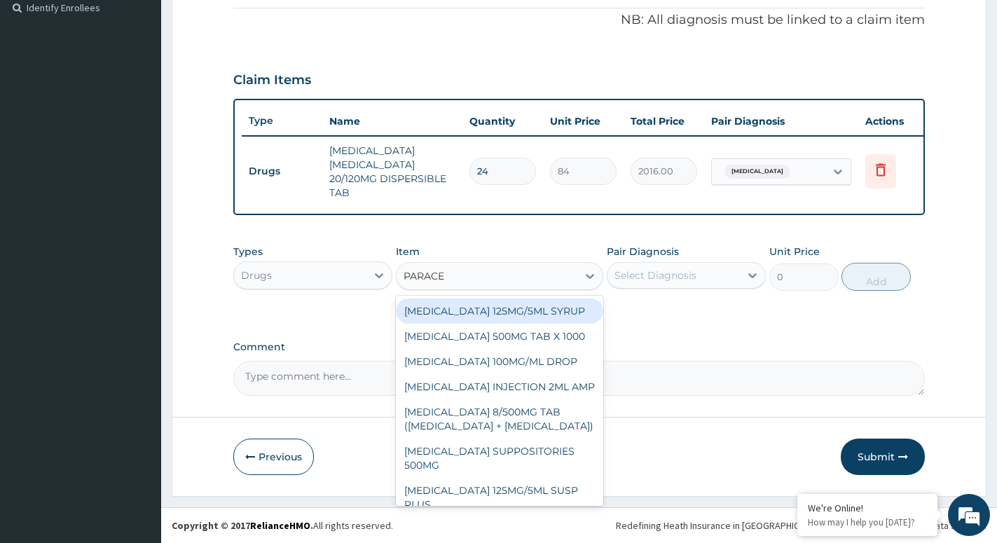
type input "PARACET"
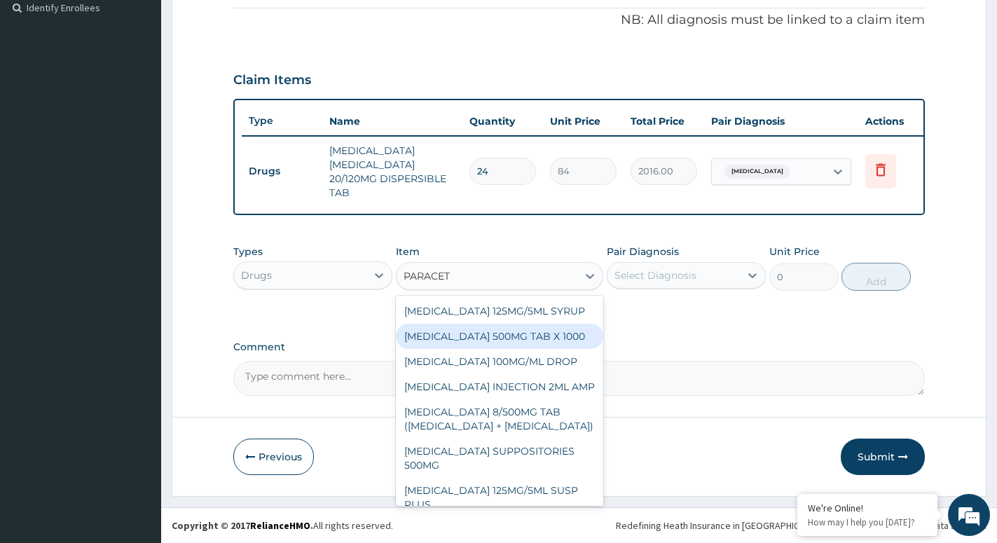
click at [484, 336] on div "[MEDICAL_DATA] 500MG TAB X 1000" at bounding box center [499, 336] width 207 height 25
type input "11.02499961853027"
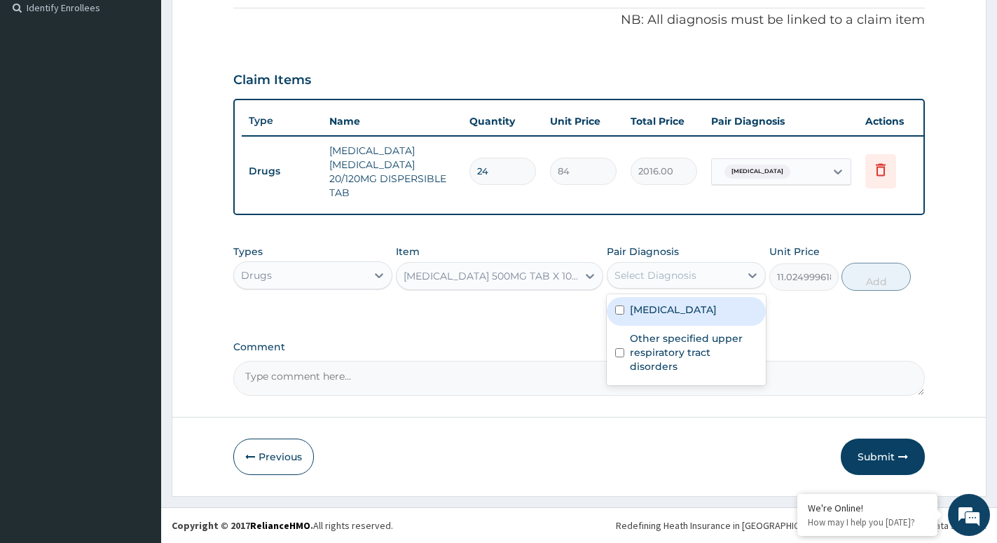
click at [709, 273] on div "Select Diagnosis" at bounding box center [674, 275] width 132 height 22
click at [691, 310] on label "[MEDICAL_DATA]" at bounding box center [673, 310] width 87 height 14
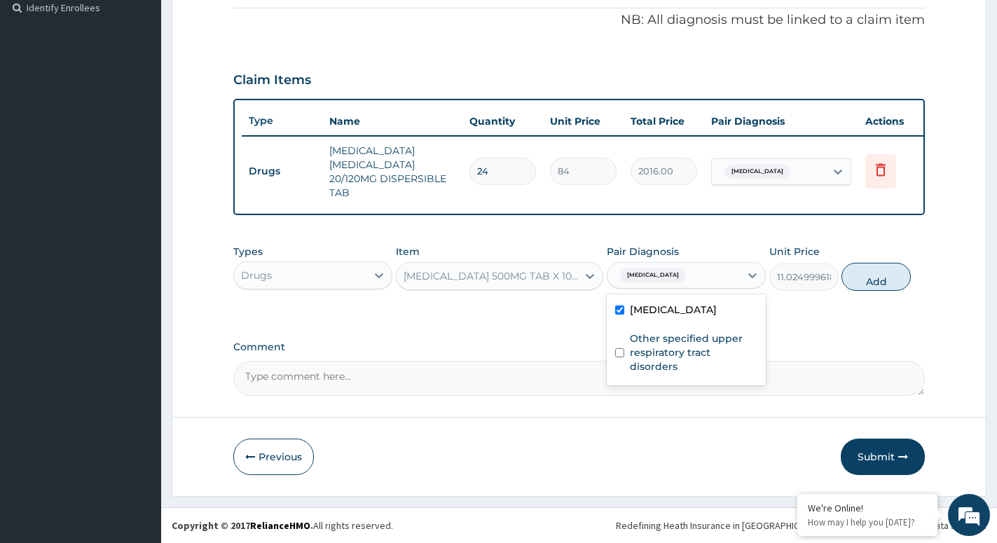
checkbox input "true"
click at [861, 280] on button "Add" at bounding box center [876, 277] width 69 height 28
type input "0"
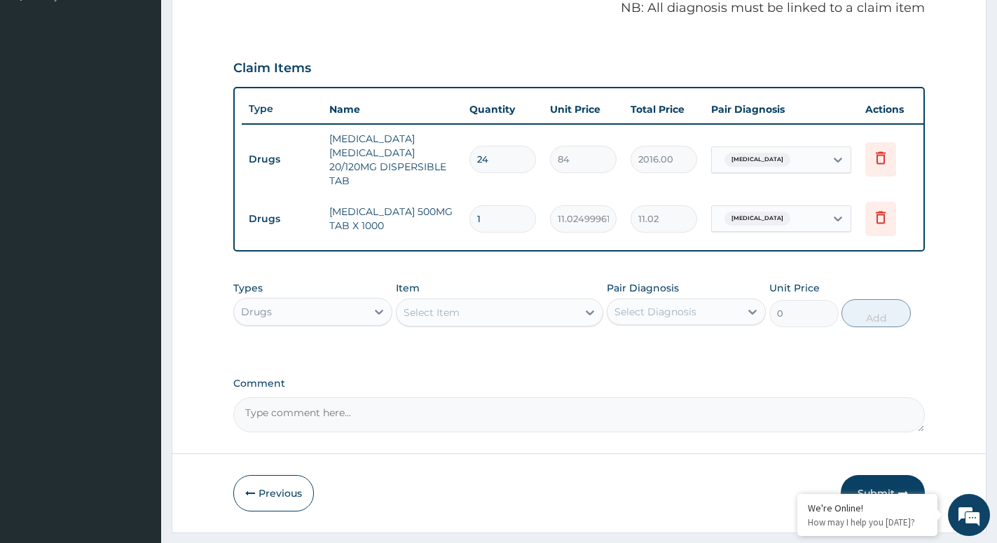
type input "12"
type input "132.30"
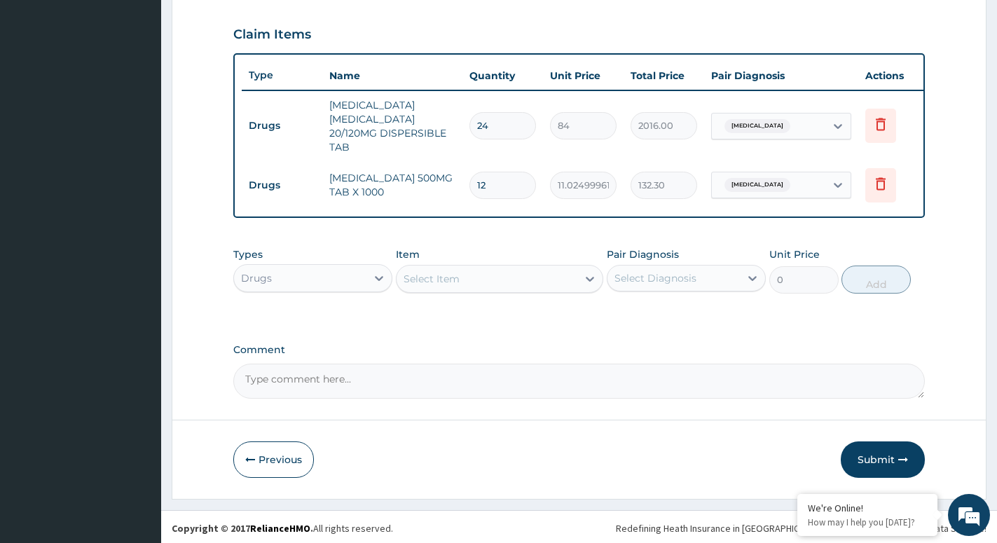
scroll to position [483, 0]
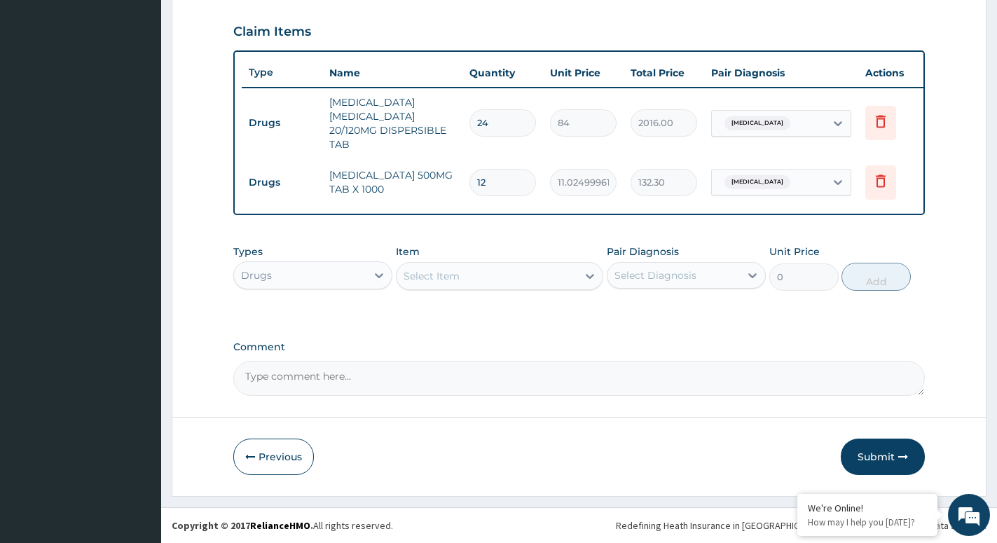
type input "12"
click at [577, 271] on div "Select Item" at bounding box center [487, 276] width 181 height 22
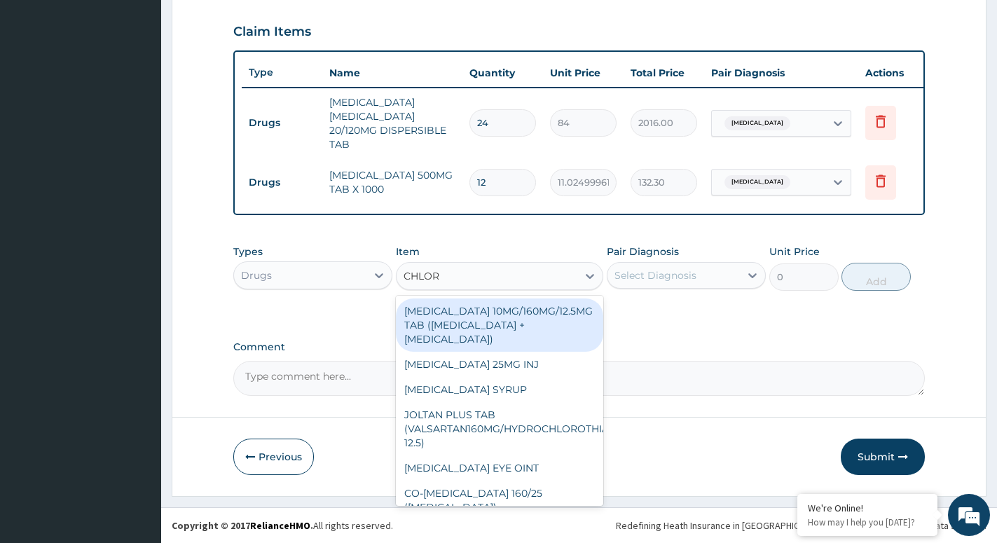
type input "CHLORP"
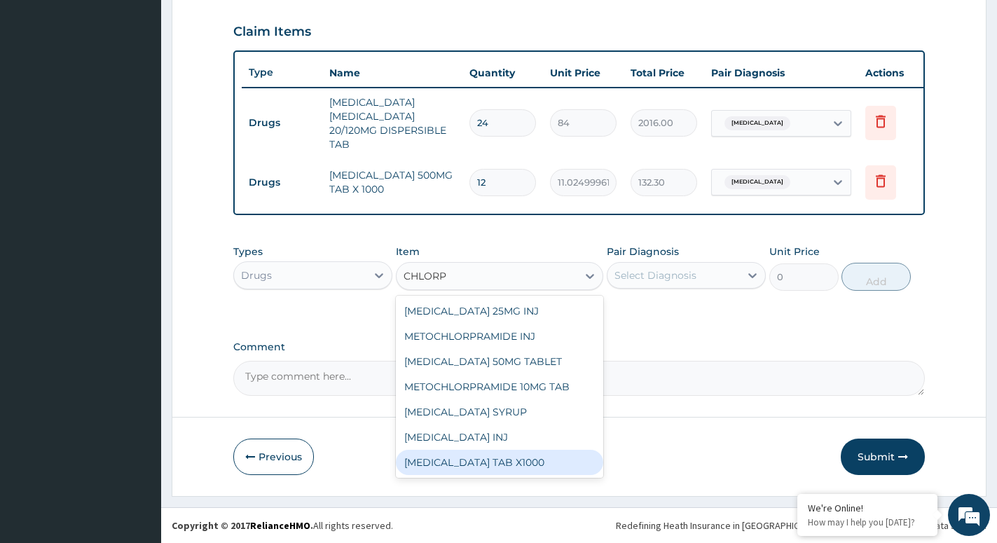
click at [526, 458] on div "CHLORPHENIRAMINE TAB X1000" at bounding box center [499, 462] width 207 height 25
type input "52.5"
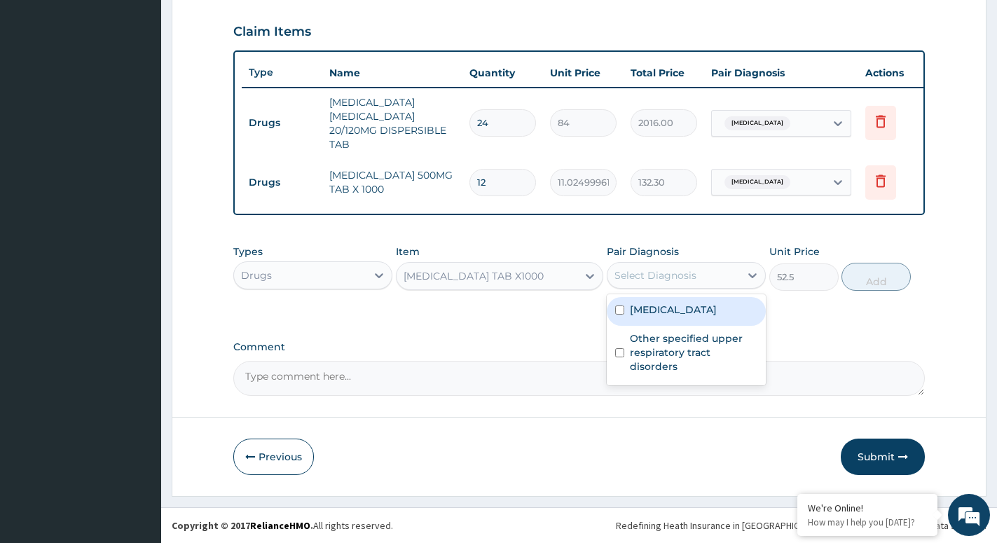
click at [718, 269] on div "Select Diagnosis" at bounding box center [674, 275] width 132 height 22
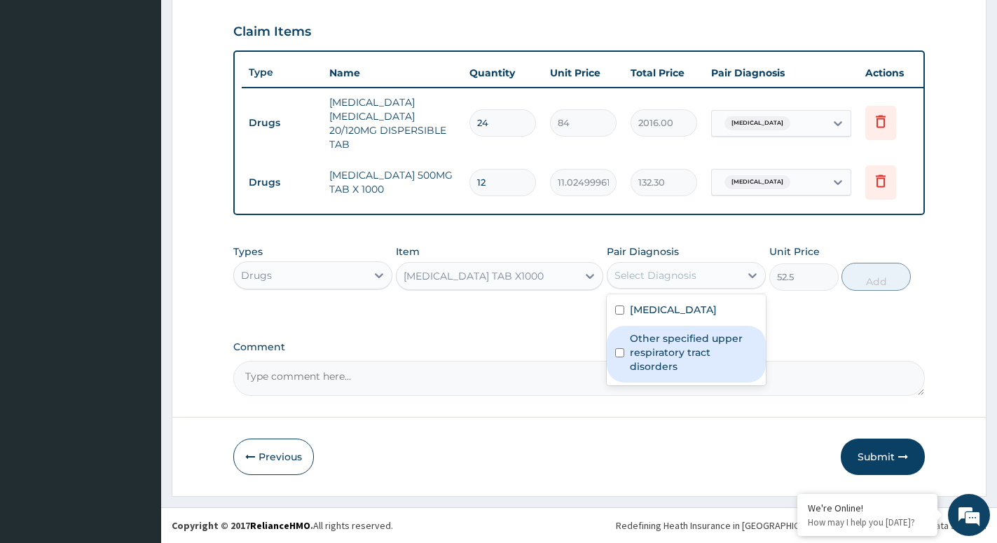
click at [654, 348] on label "Other specified upper respiratory tract disorders" at bounding box center [694, 352] width 128 height 42
checkbox input "true"
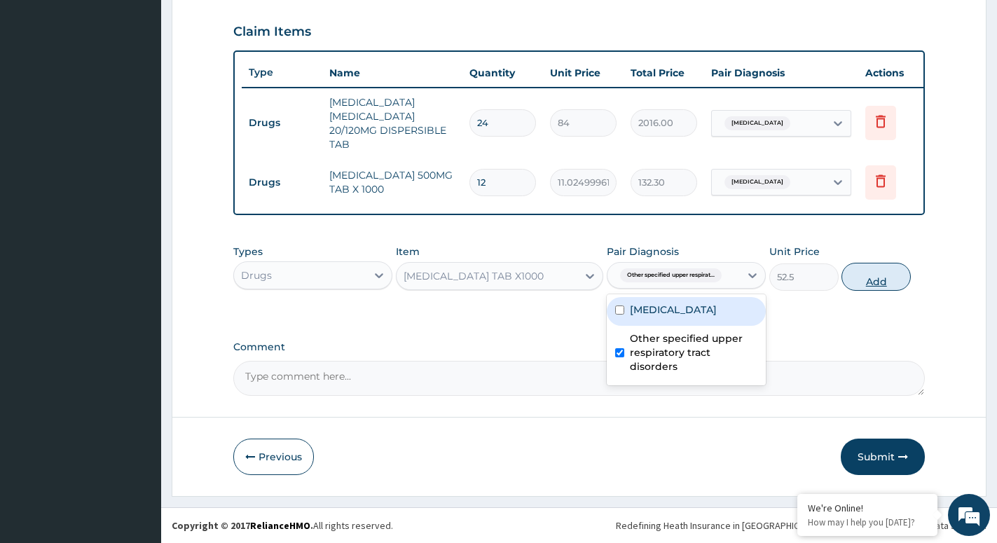
click at [872, 278] on button "Add" at bounding box center [876, 277] width 69 height 28
type input "0"
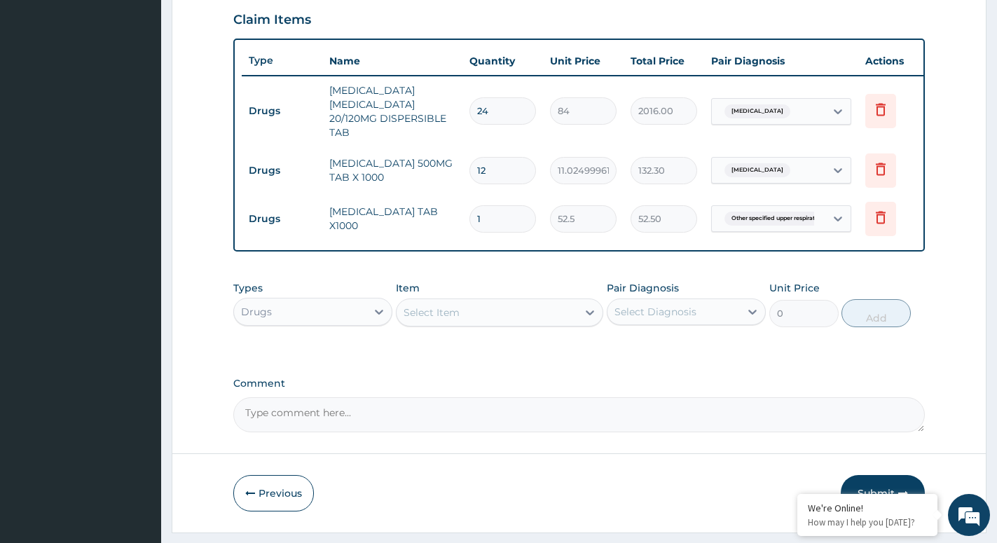
type input "10"
type input "525.00"
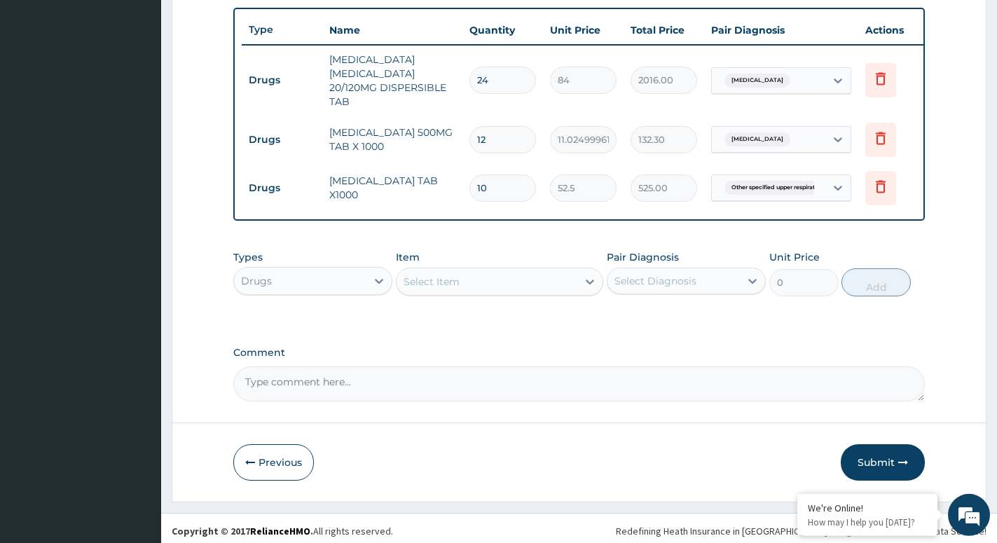
scroll to position [531, 0]
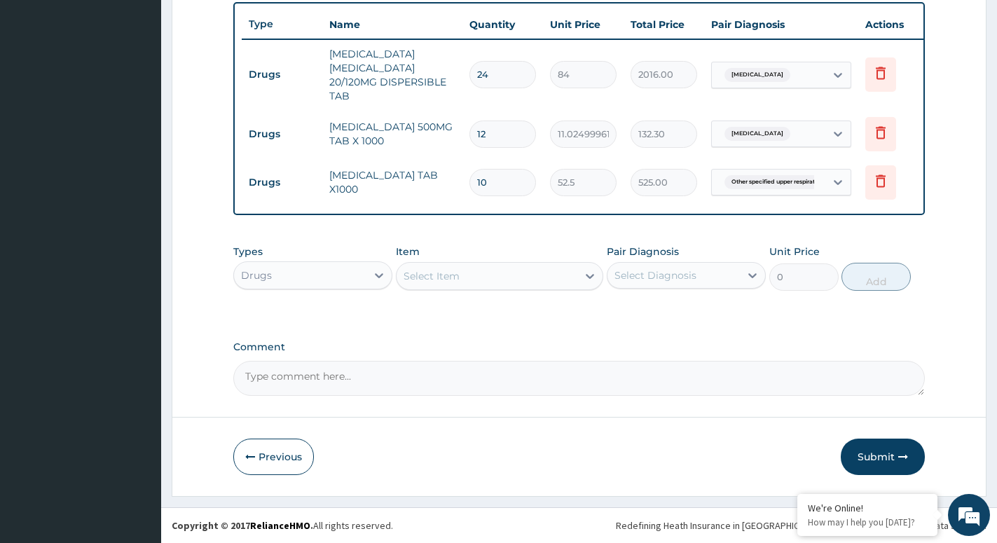
type input "10"
click at [358, 279] on div "Drugs" at bounding box center [300, 275] width 132 height 22
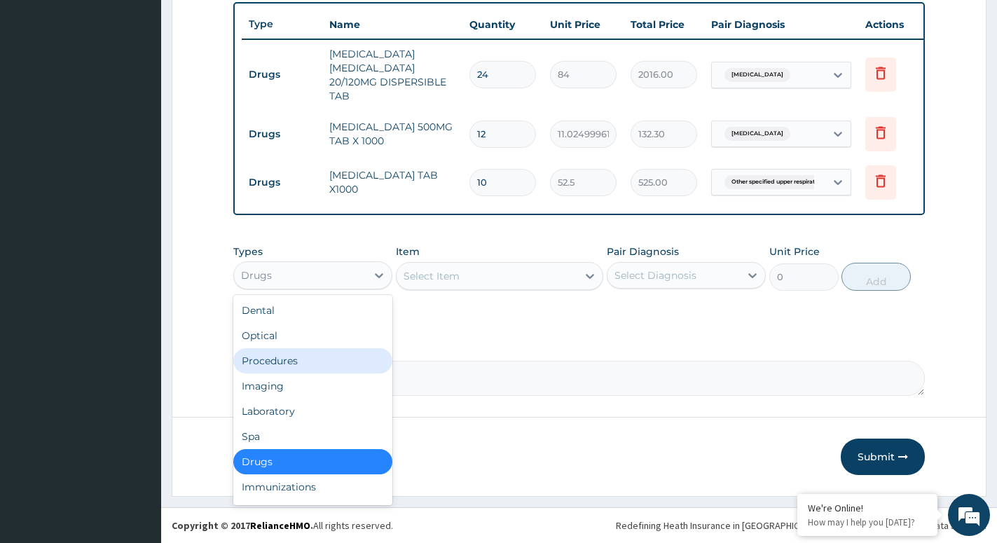
click at [289, 367] on div "Procedures" at bounding box center [312, 360] width 159 height 25
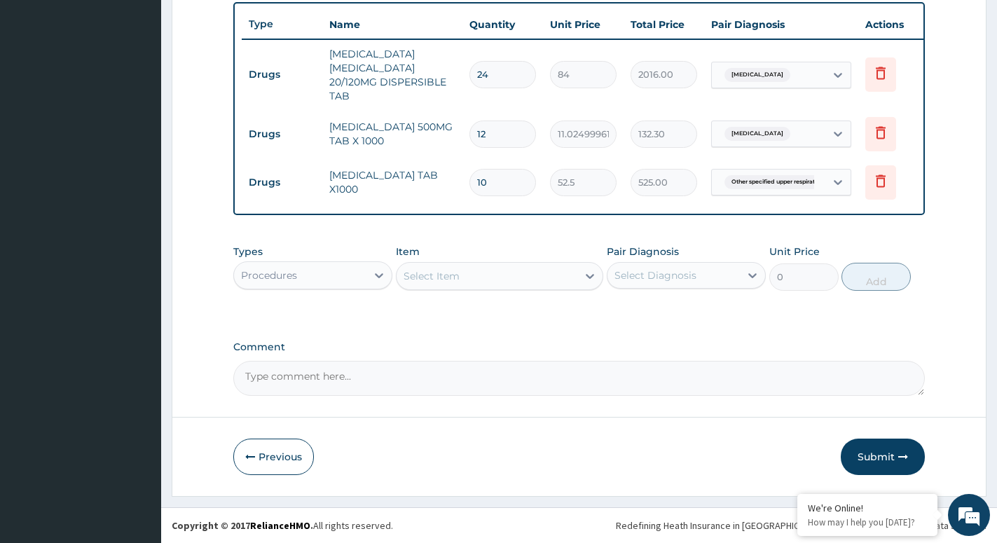
click at [575, 282] on div "Select Item" at bounding box center [487, 276] width 181 height 22
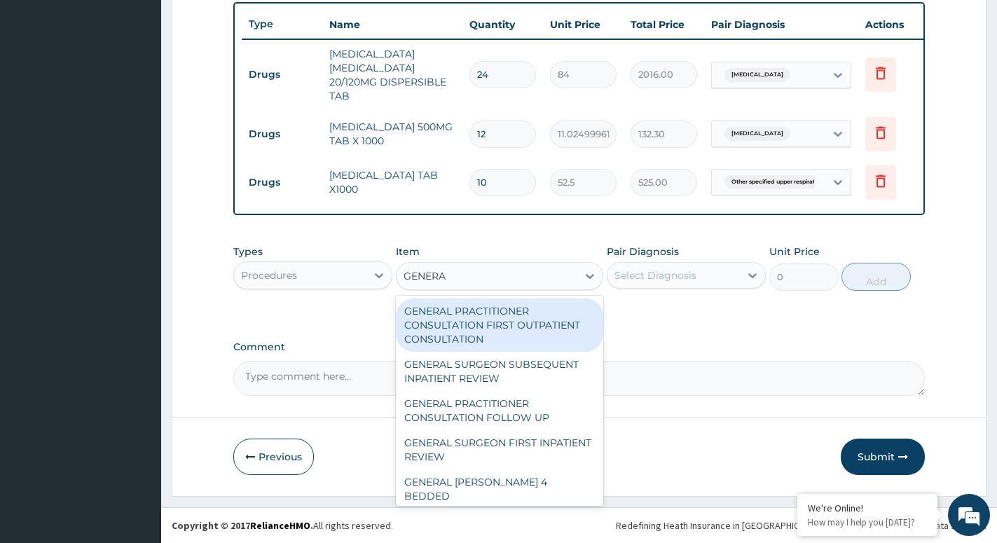
type input "GENERAL"
click at [516, 329] on div "GENERAL PRACTITIONER CONSULTATION FIRST OUTPATIENT CONSULTATION" at bounding box center [499, 325] width 207 height 53
type input "3000"
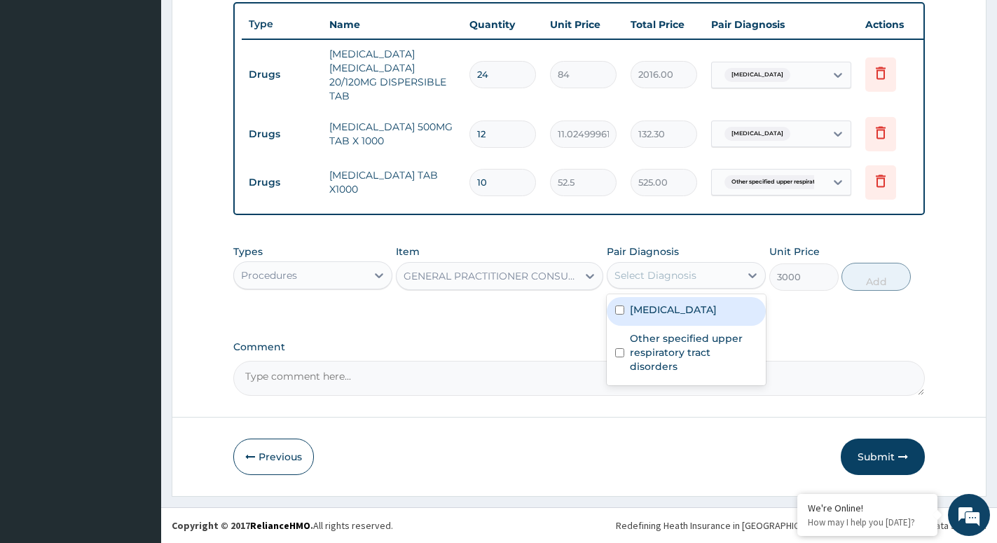
click at [703, 272] on div "Select Diagnosis" at bounding box center [674, 275] width 132 height 22
click at [678, 308] on label "Malaria, unspecified" at bounding box center [673, 310] width 87 height 14
checkbox input "true"
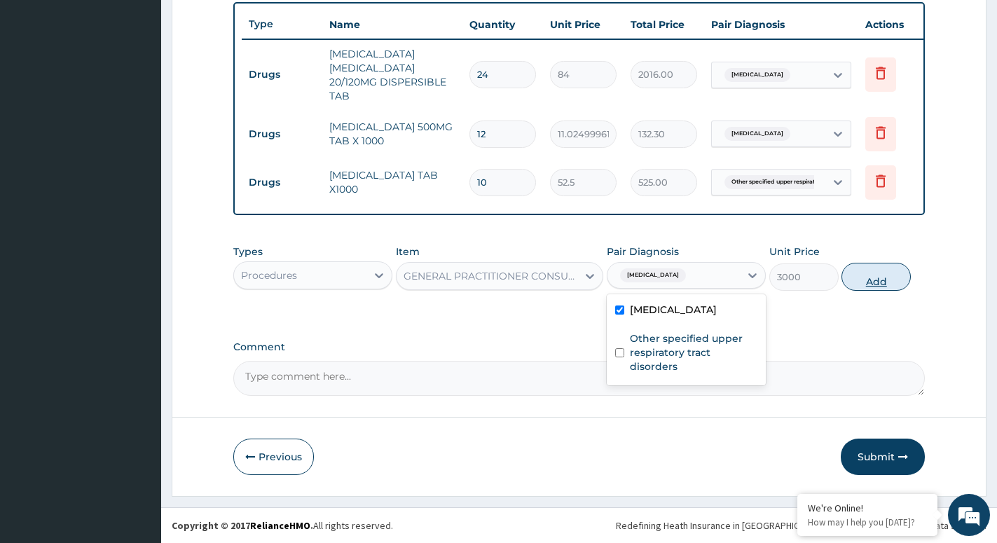
click at [891, 282] on button "Add" at bounding box center [876, 277] width 69 height 28
type input "0"
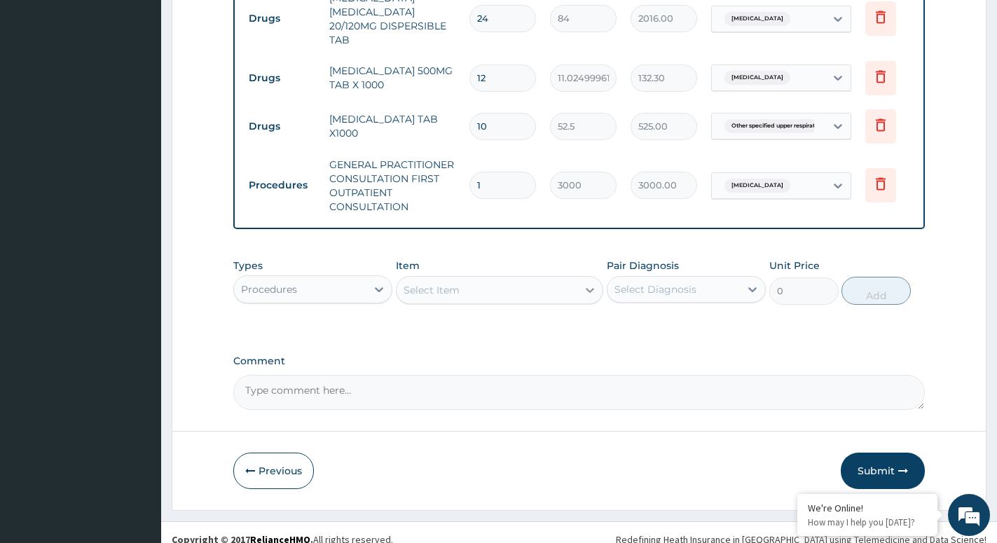
scroll to position [601, 0]
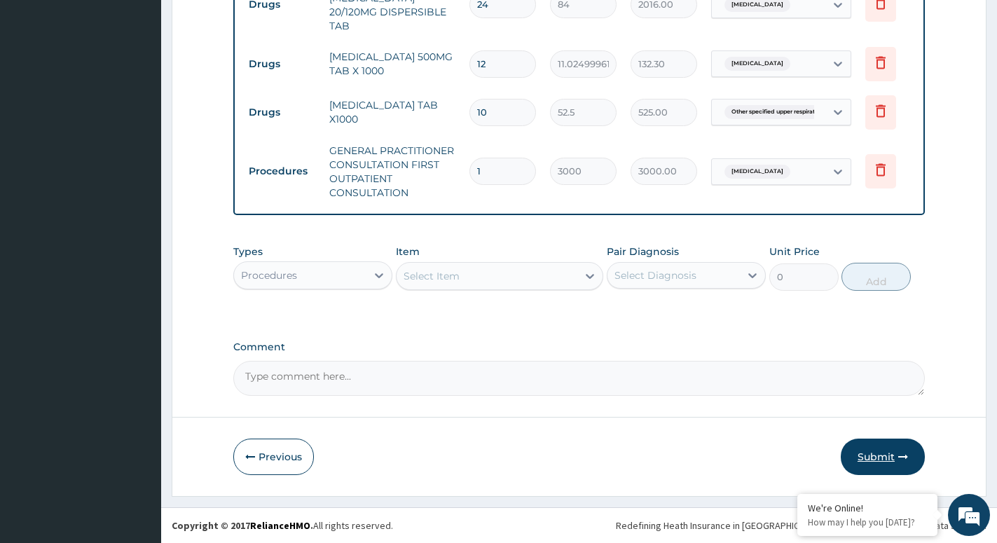
click at [888, 456] on button "Submit" at bounding box center [883, 457] width 84 height 36
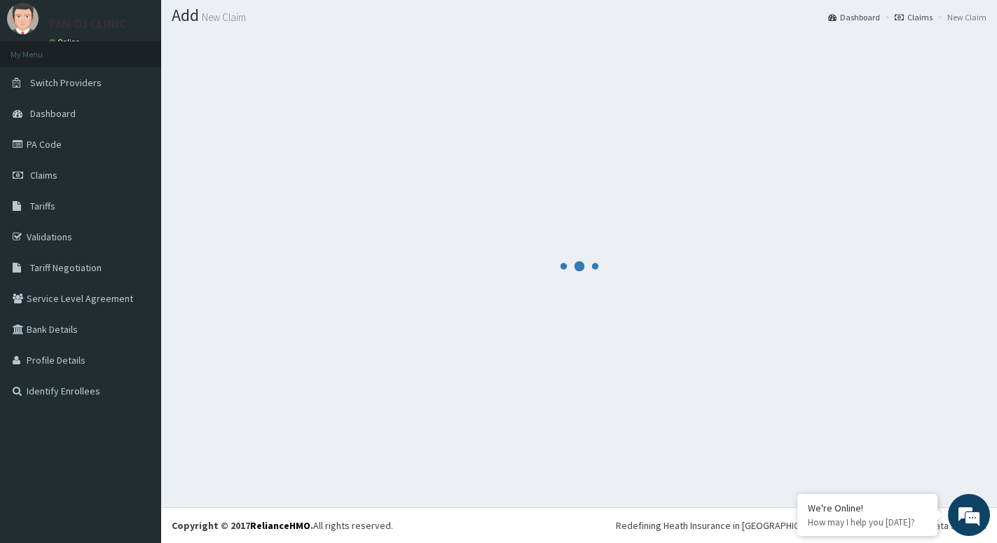
scroll to position [39, 0]
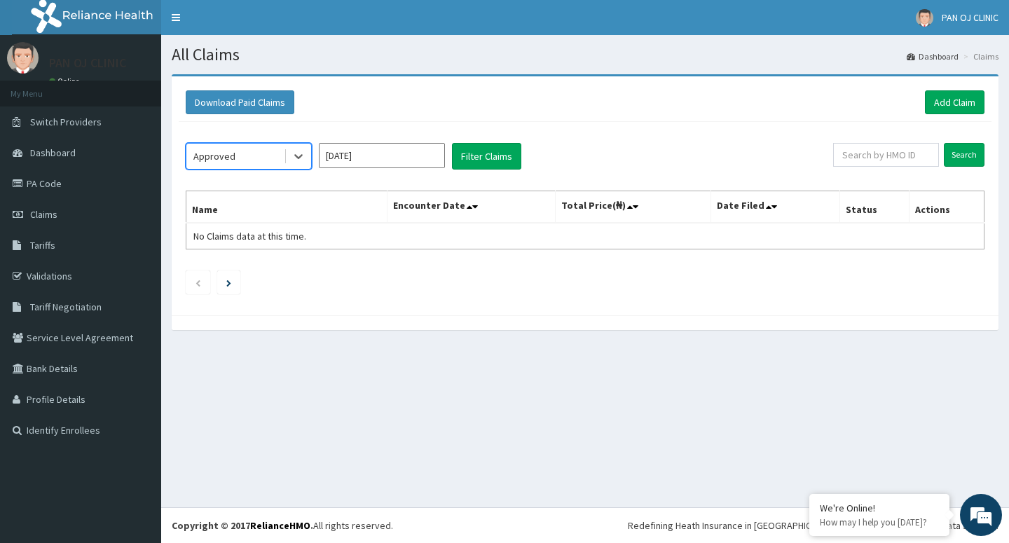
click at [377, 156] on input "[DATE]" at bounding box center [382, 155] width 126 height 25
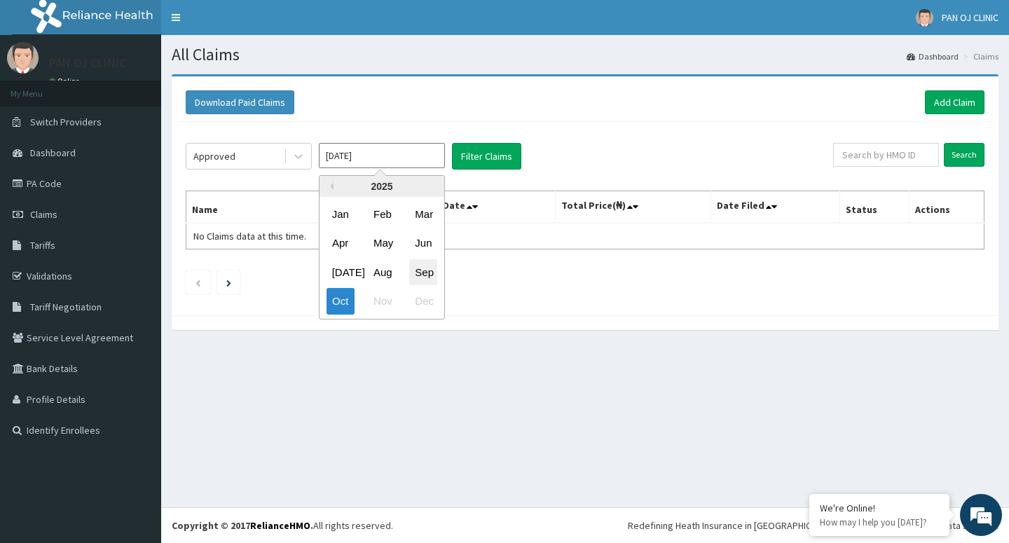
click at [416, 270] on div "Sep" at bounding box center [423, 272] width 28 height 26
type input "[DATE]"
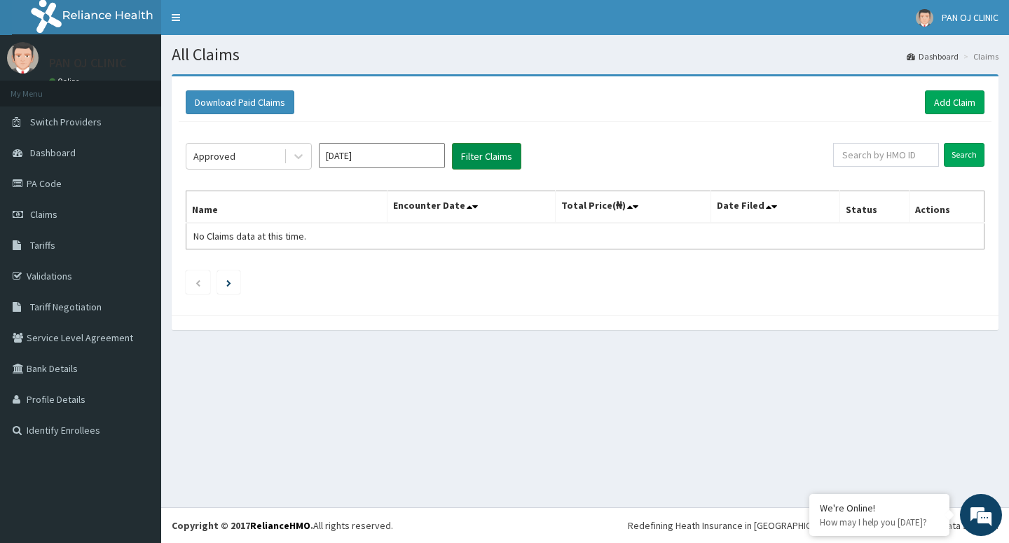
click at [482, 145] on button "Filter Claims" at bounding box center [486, 156] width 69 height 27
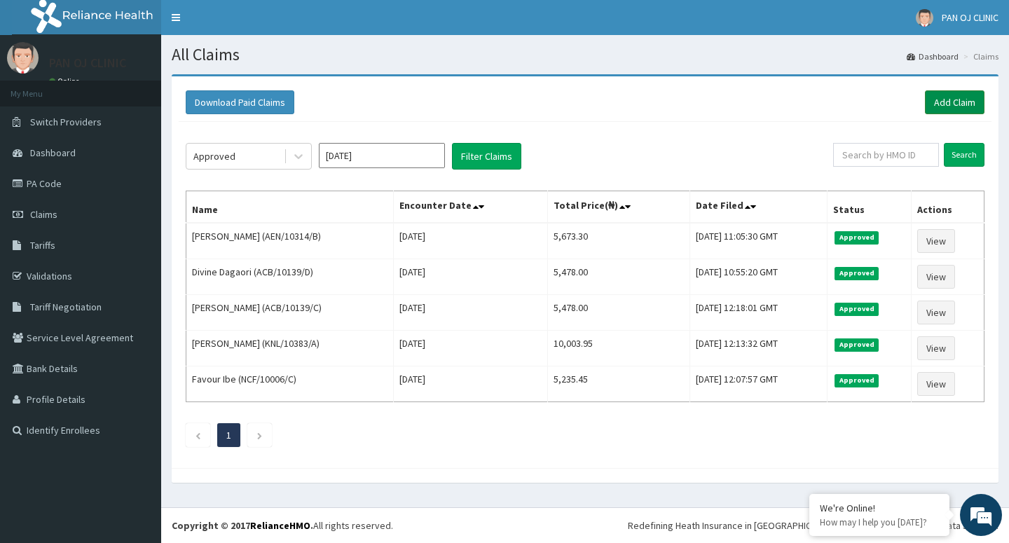
drag, startPoint x: 951, startPoint y: 101, endPoint x: 946, endPoint y: 78, distance: 23.6
click at [950, 100] on link "Add Claim" at bounding box center [955, 102] width 60 height 24
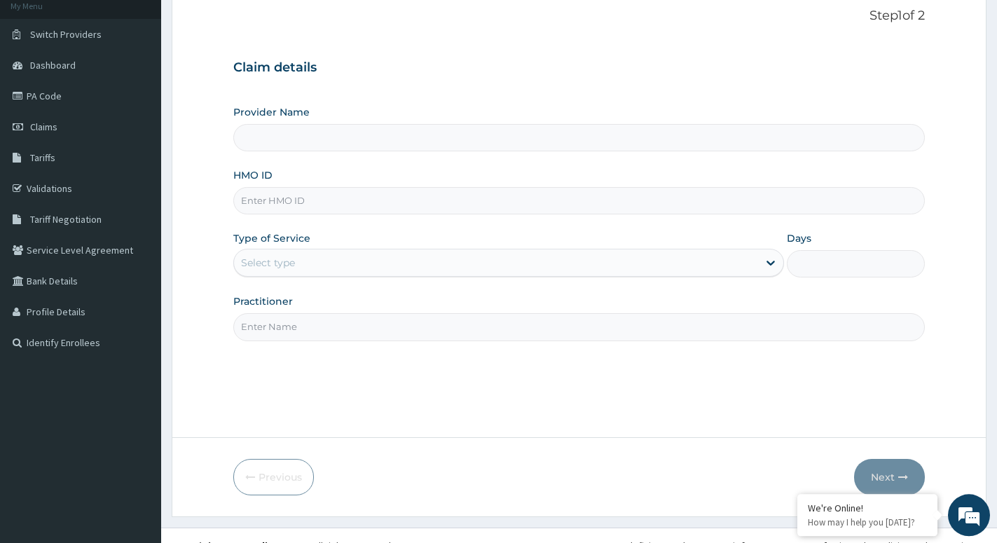
scroll to position [108, 0]
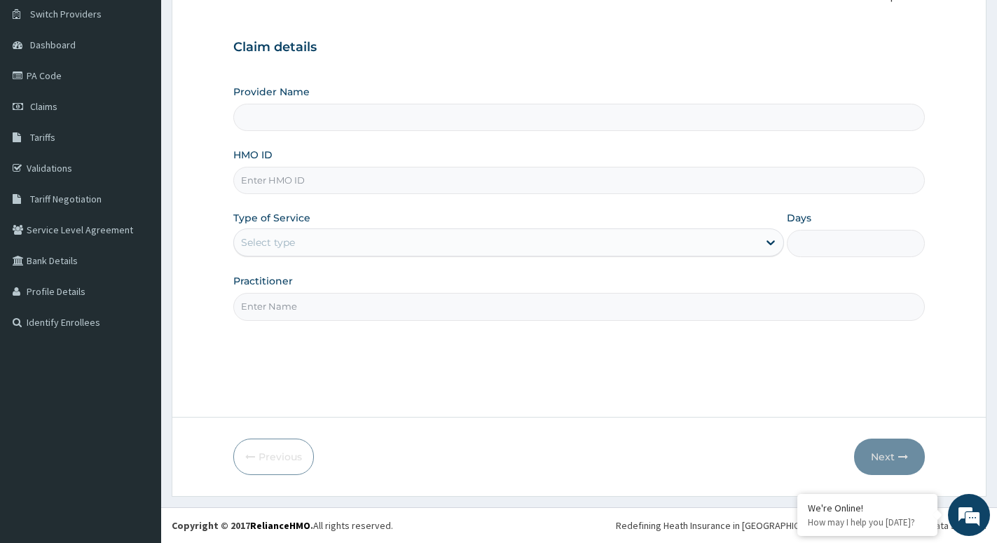
type input "PAN OJ CLINIC"
click at [317, 183] on input "HMO ID" at bounding box center [579, 180] width 692 height 27
type input "AEN/10306/C"
click at [327, 245] on div "Select type" at bounding box center [496, 242] width 524 height 22
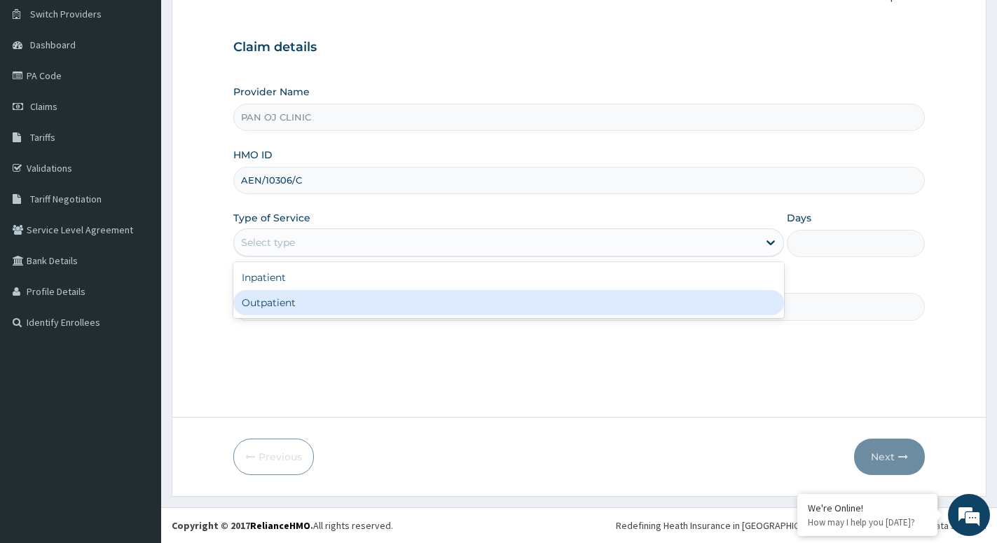
click at [271, 309] on div "Outpatient" at bounding box center [508, 302] width 551 height 25
type input "1"
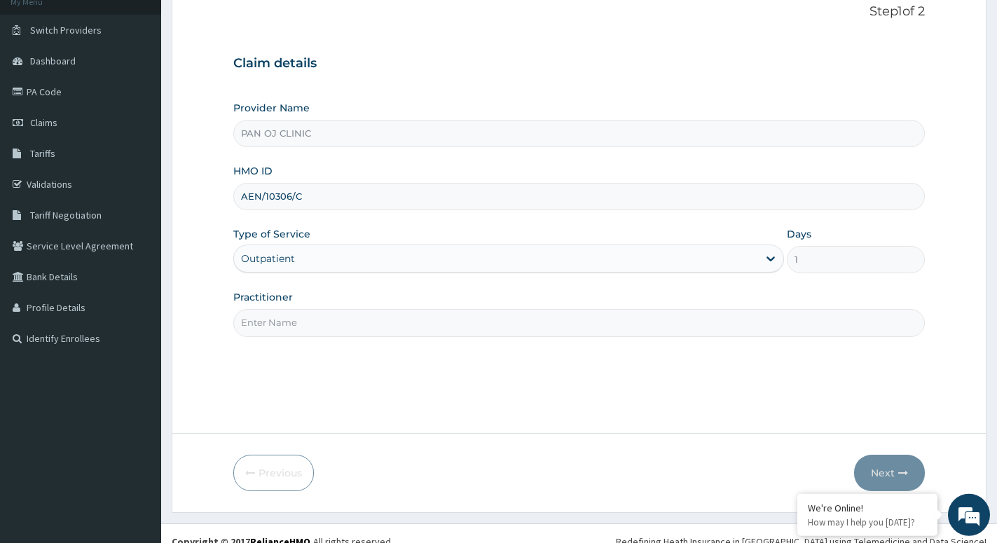
scroll to position [108, 0]
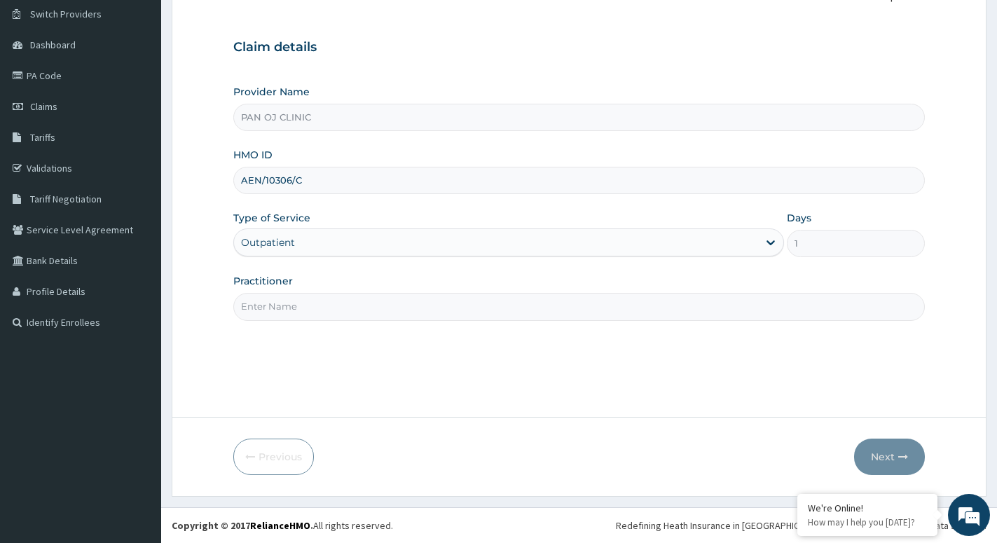
click at [262, 302] on input "Practitioner" at bounding box center [579, 306] width 692 height 27
type input "DR [PERSON_NAME]"
click at [894, 455] on button "Next" at bounding box center [889, 457] width 71 height 36
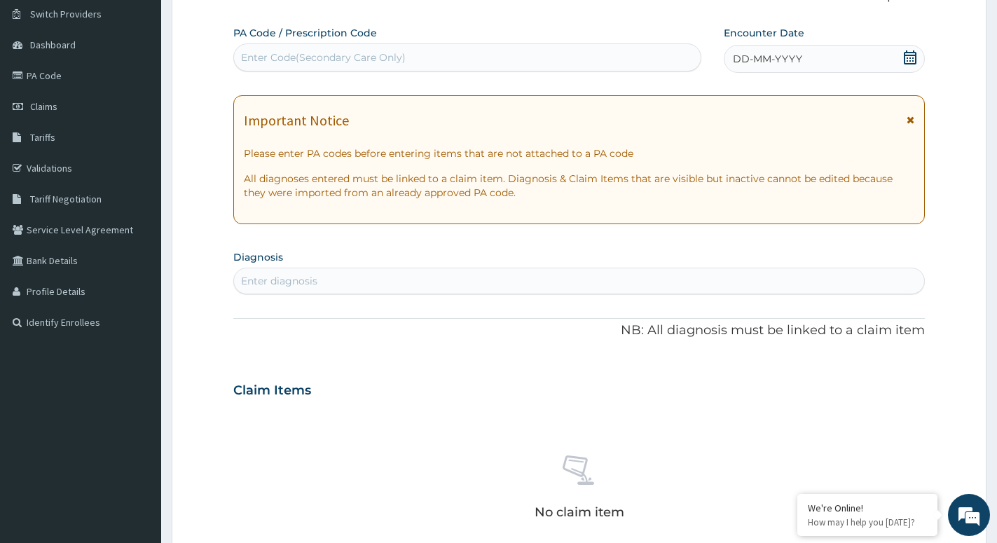
drag, startPoint x: 905, startPoint y: 55, endPoint x: 867, endPoint y: 75, distance: 43.6
click at [905, 54] on icon at bounding box center [910, 57] width 13 height 14
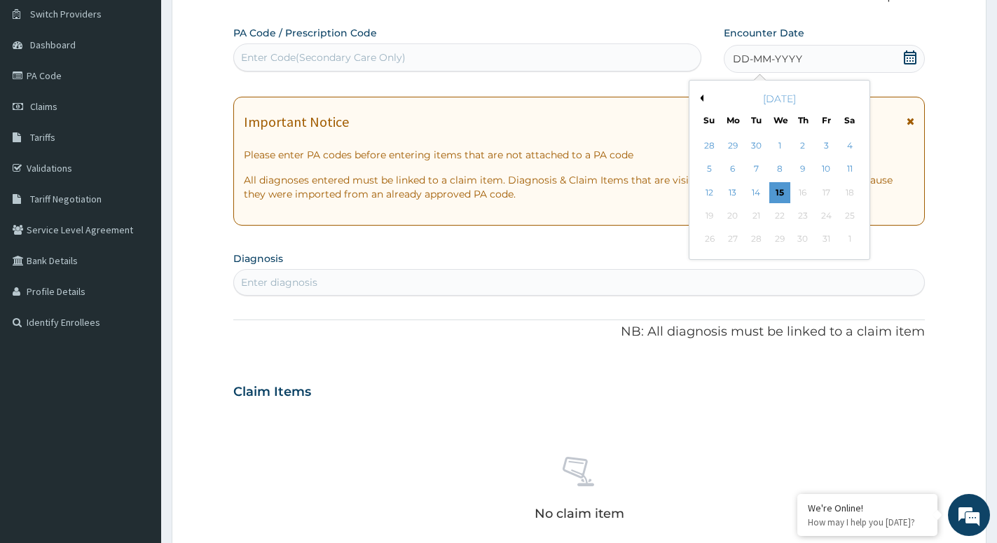
click at [702, 96] on button "Previous Month" at bounding box center [700, 98] width 7 height 7
click at [759, 169] on div "9" at bounding box center [756, 169] width 21 height 21
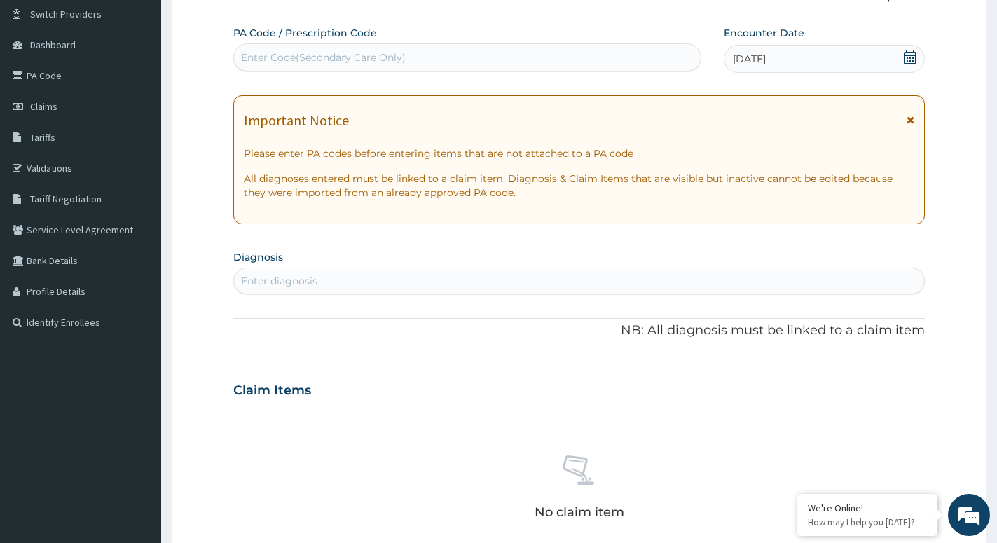
click at [912, 55] on icon at bounding box center [910, 57] width 13 height 14
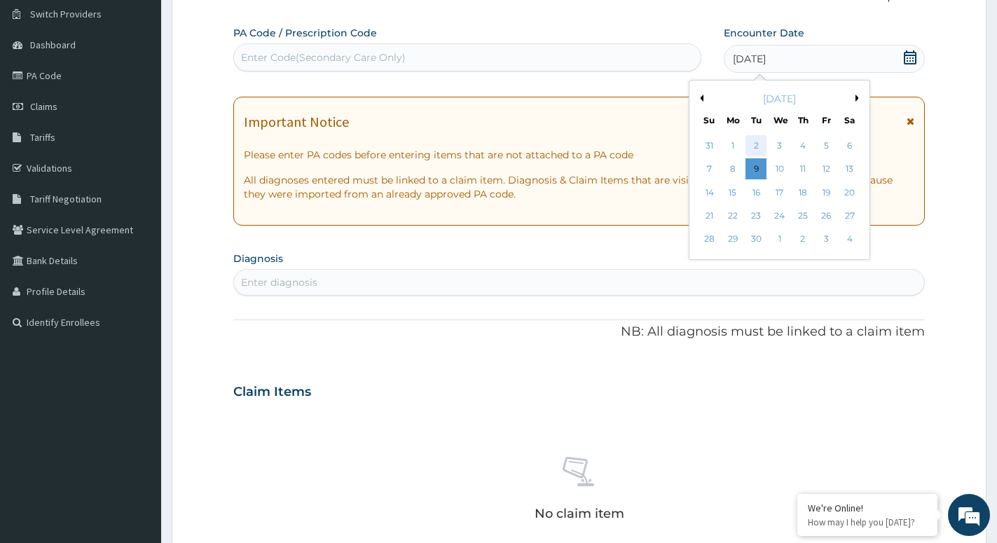
click at [753, 144] on div "2" at bounding box center [756, 145] width 21 height 21
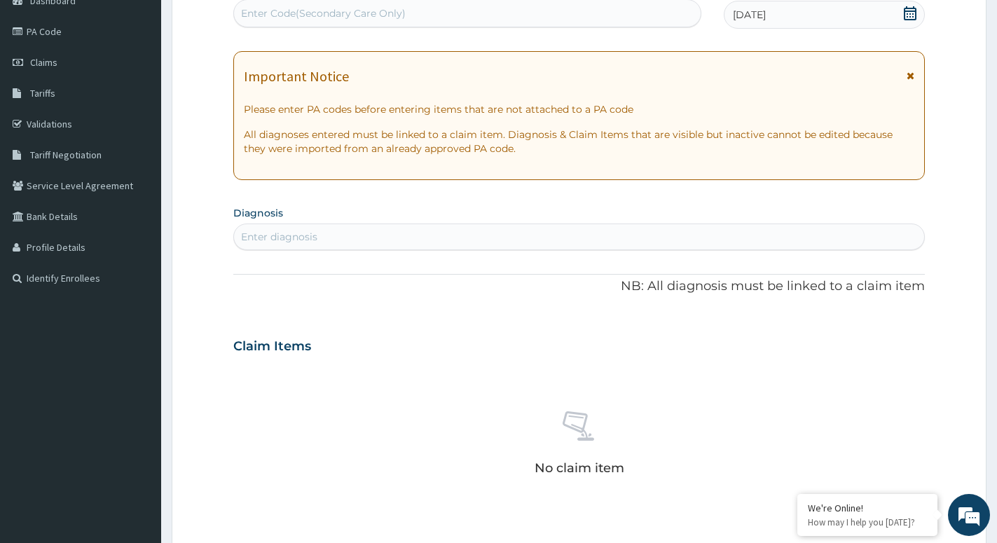
scroll to position [179, 0]
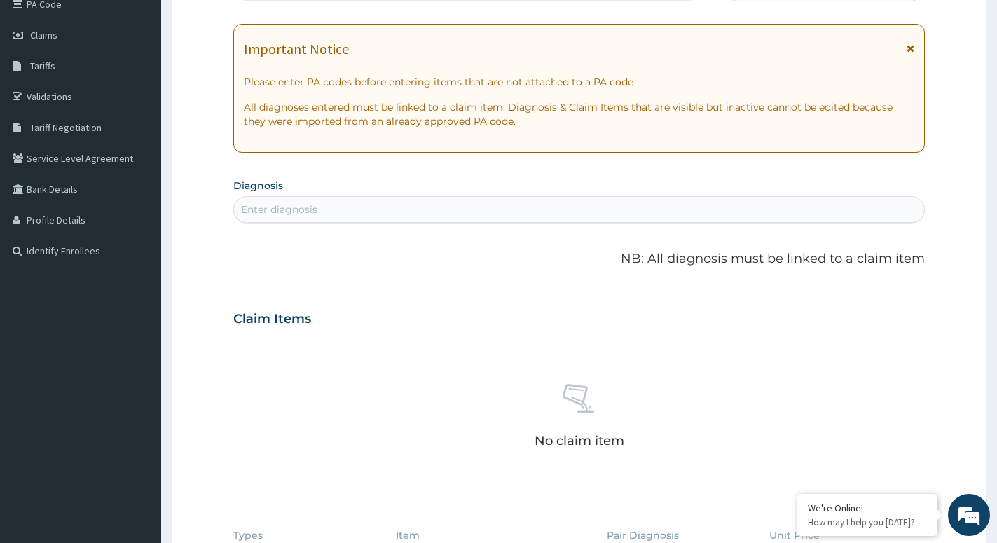
click at [343, 205] on div "Enter diagnosis" at bounding box center [579, 209] width 690 height 22
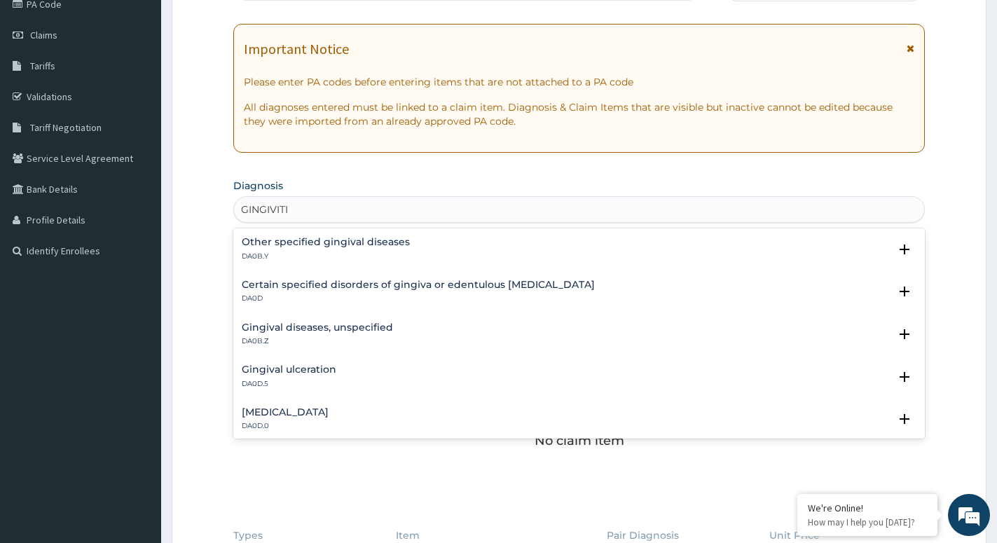
type input "[MEDICAL_DATA]"
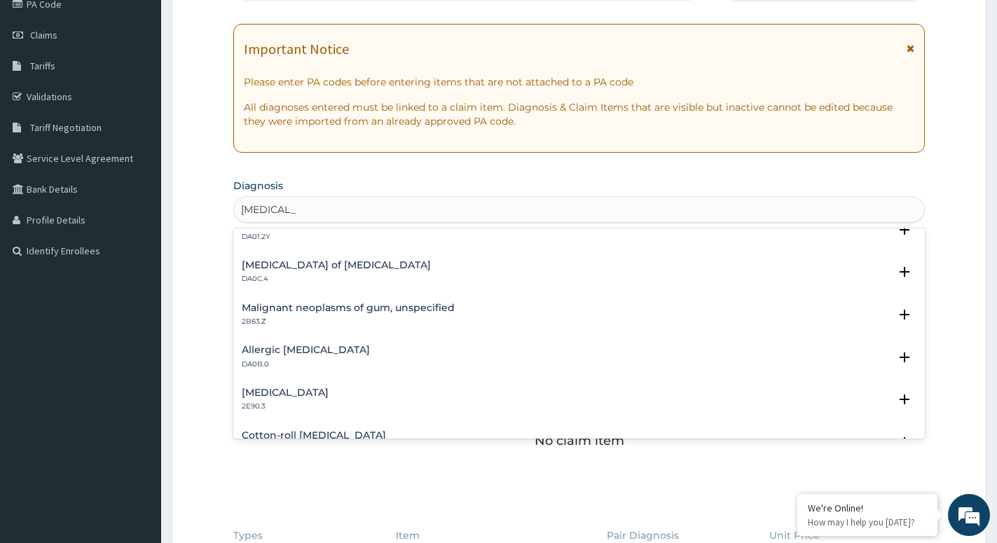
scroll to position [606, 0]
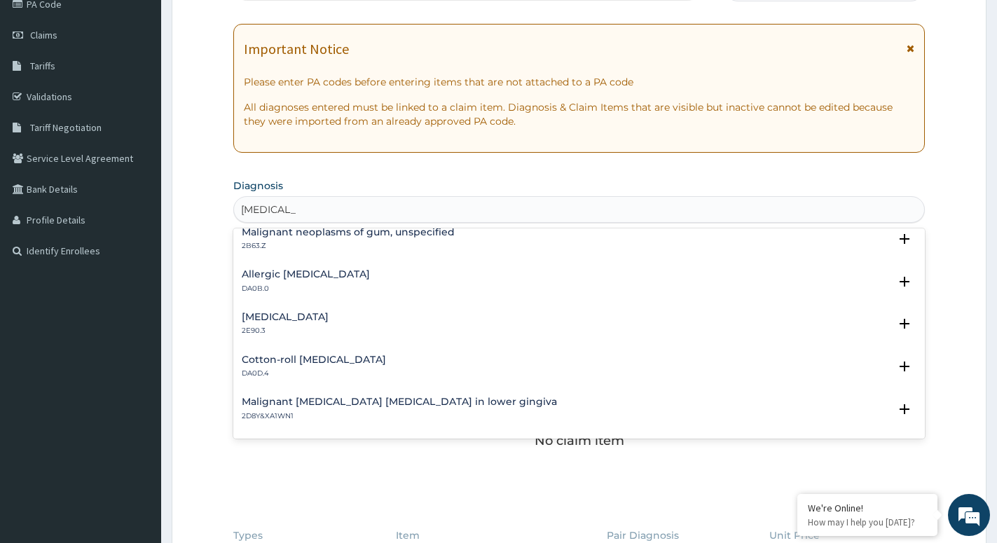
click at [276, 276] on h4 "Allergic [MEDICAL_DATA]" at bounding box center [306, 274] width 128 height 11
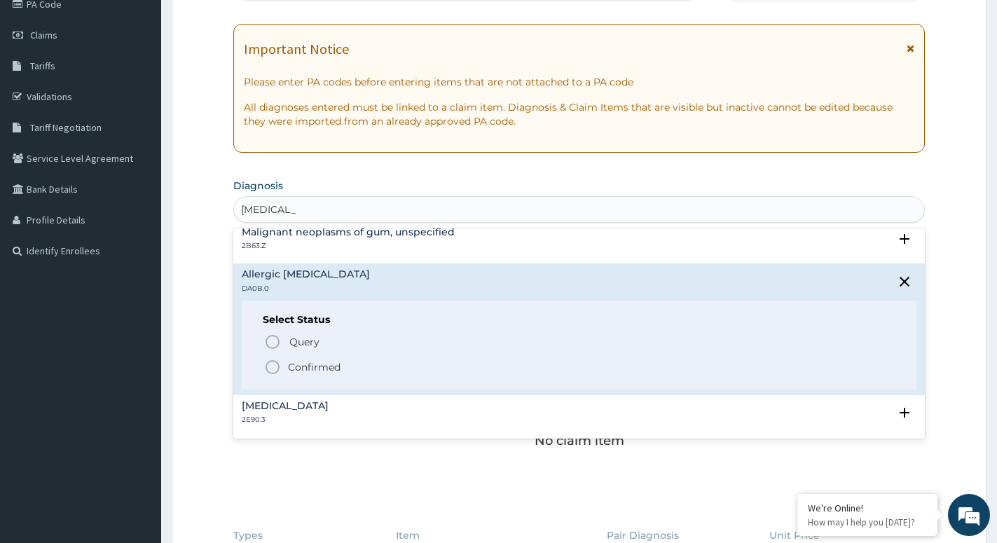
click at [274, 367] on icon "status option filled" at bounding box center [272, 367] width 17 height 17
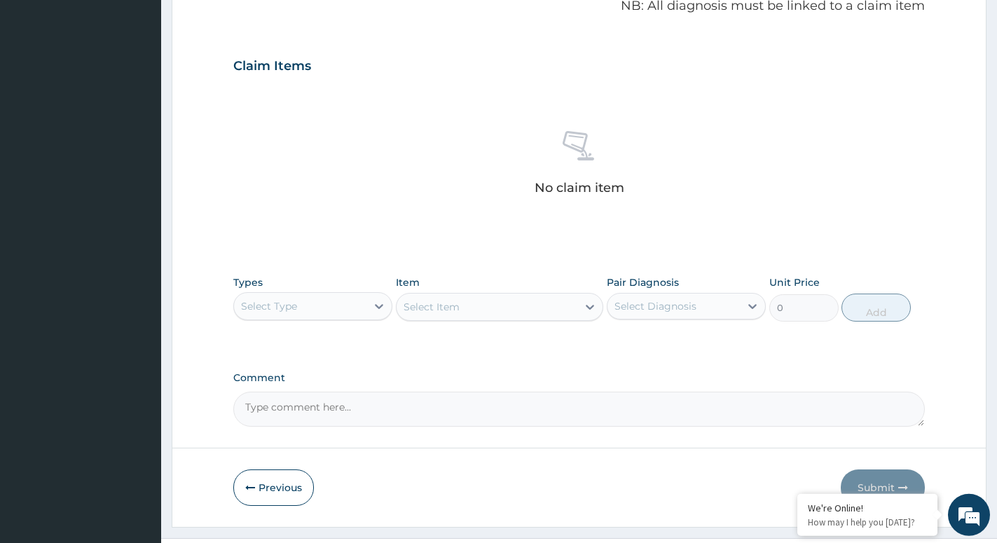
scroll to position [465, 0]
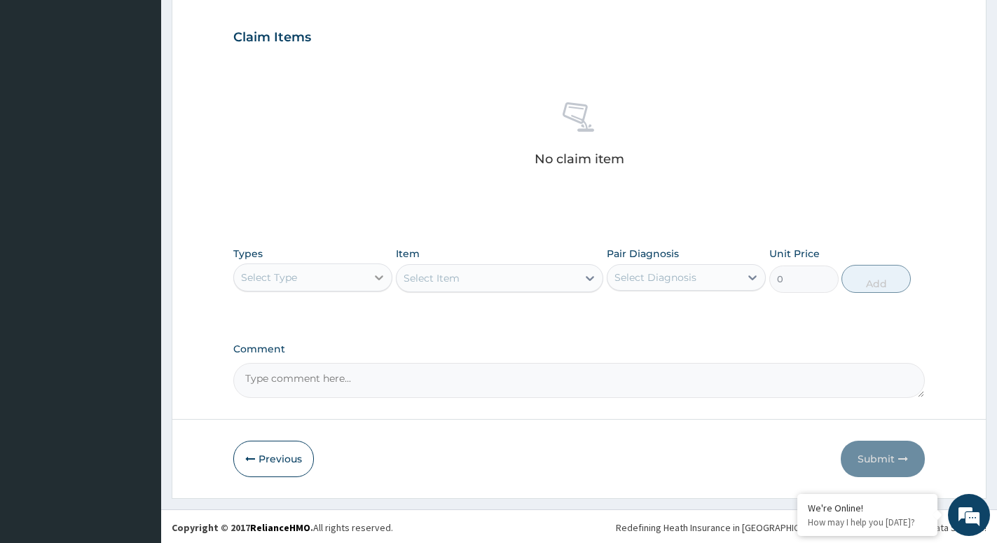
click at [373, 275] on icon at bounding box center [379, 278] width 14 height 14
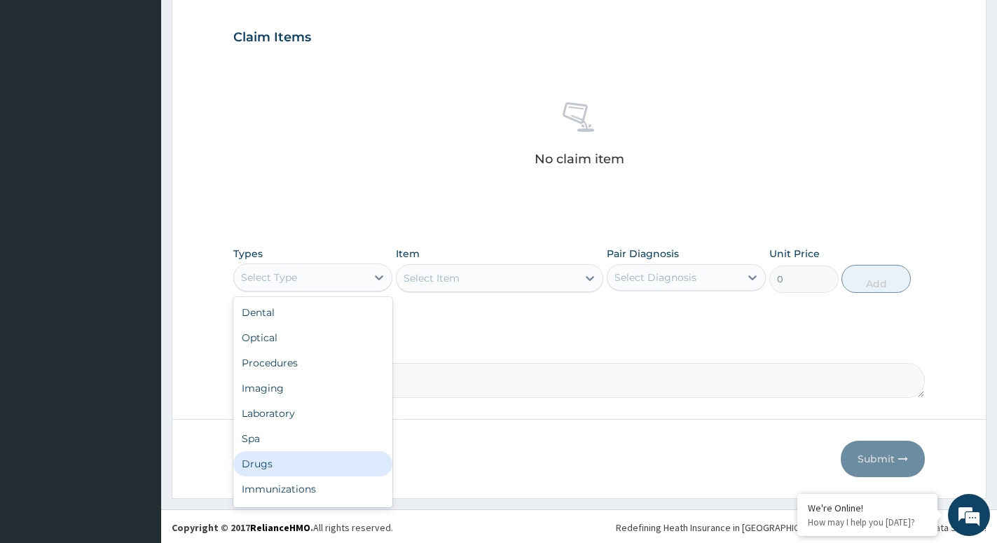
click at [255, 458] on div "Drugs" at bounding box center [312, 463] width 159 height 25
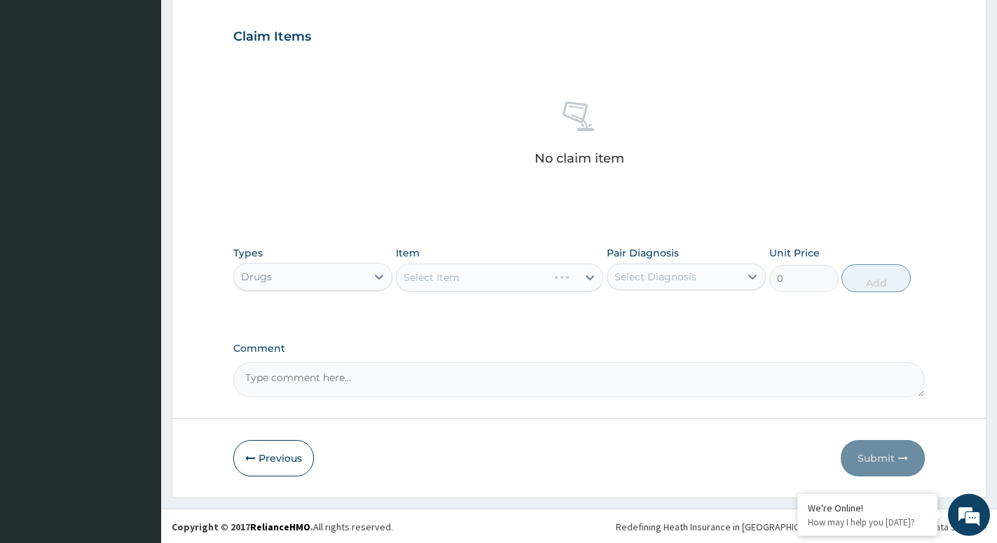
scroll to position [467, 0]
click at [582, 276] on div "Select Item" at bounding box center [499, 276] width 207 height 28
click at [574, 275] on div "Select Item" at bounding box center [487, 276] width 181 height 22
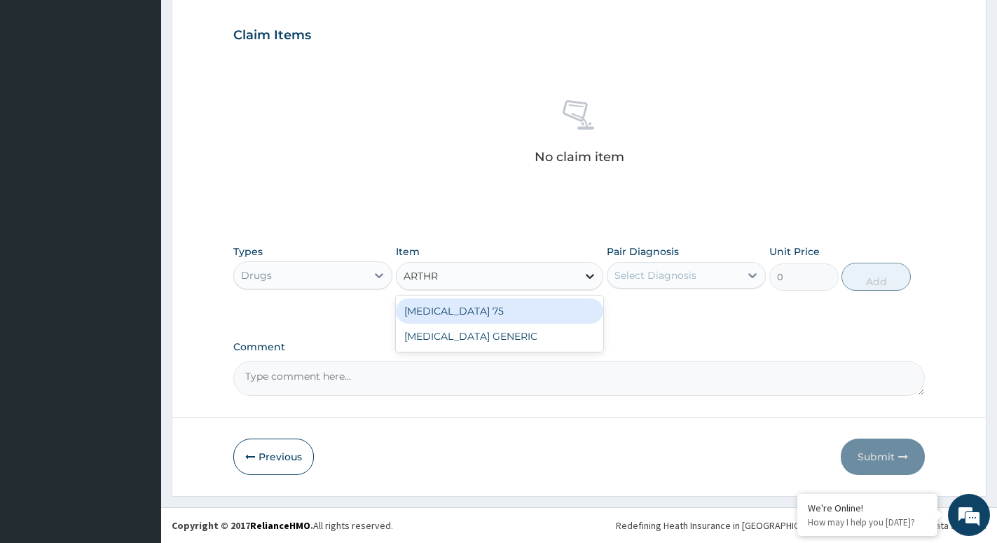
type input "ARTHRO"
click at [488, 315] on div "[MEDICAL_DATA] 75" at bounding box center [499, 311] width 207 height 25
type input "223.3000030517578"
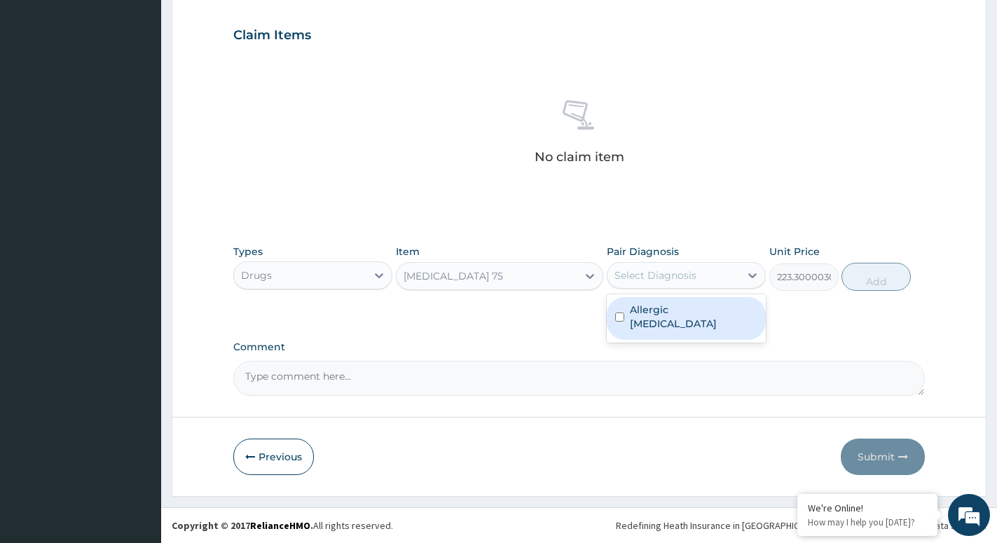
click at [713, 279] on div "Select Diagnosis" at bounding box center [674, 275] width 132 height 22
drag, startPoint x: 669, startPoint y: 315, endPoint x: 816, endPoint y: 268, distance: 153.6
click at [671, 314] on label "Allergic [MEDICAL_DATA]" at bounding box center [694, 317] width 128 height 28
checkbox input "true"
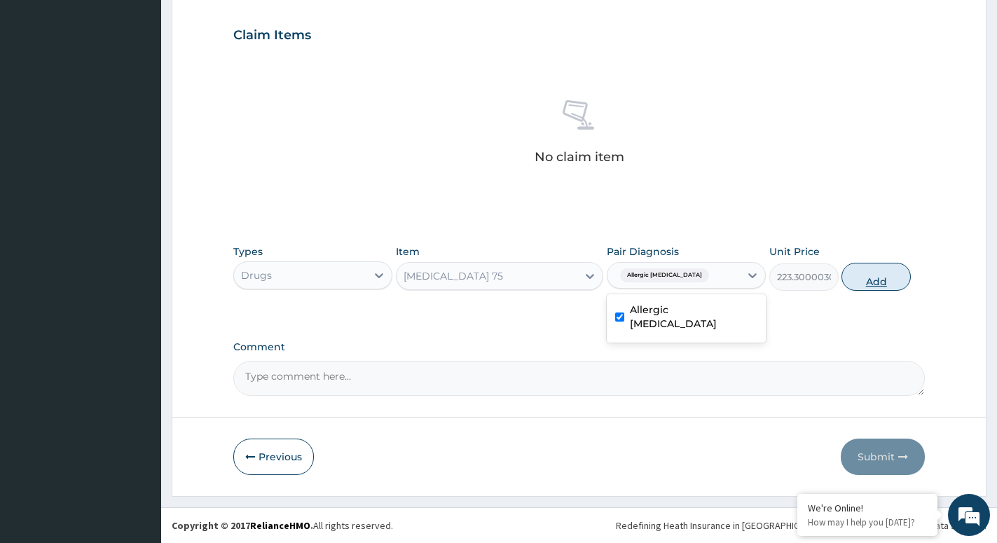
click at [870, 273] on button "Add" at bounding box center [876, 277] width 69 height 28
type input "0"
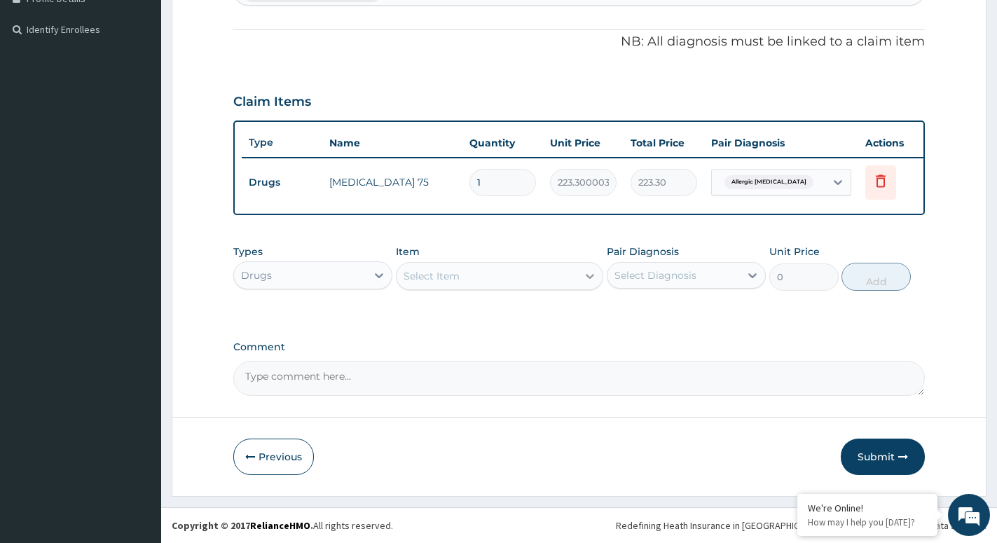
scroll to position [413, 0]
type input "10"
type input "2233.00"
type input "10"
click at [578, 282] on div at bounding box center [589, 276] width 25 height 25
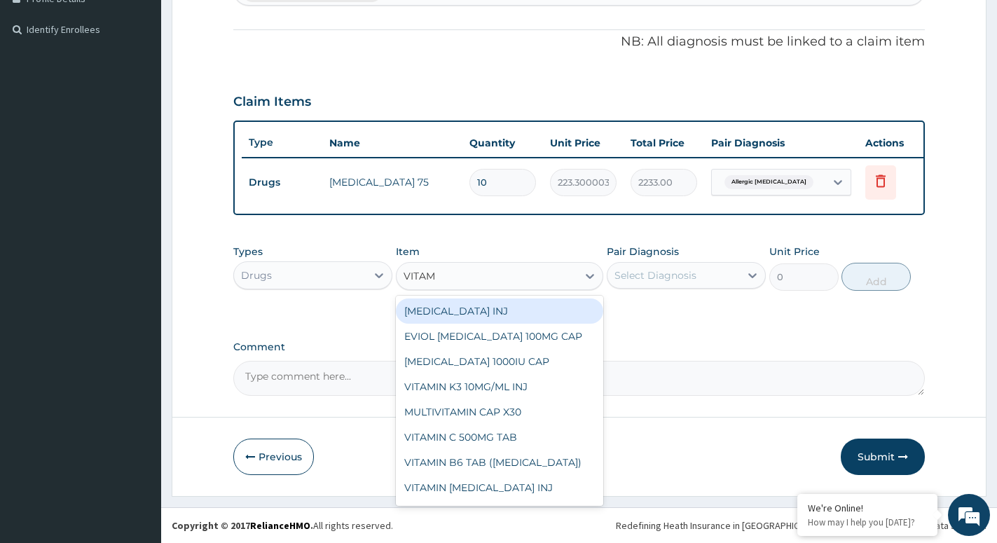
type input "VITAMI"
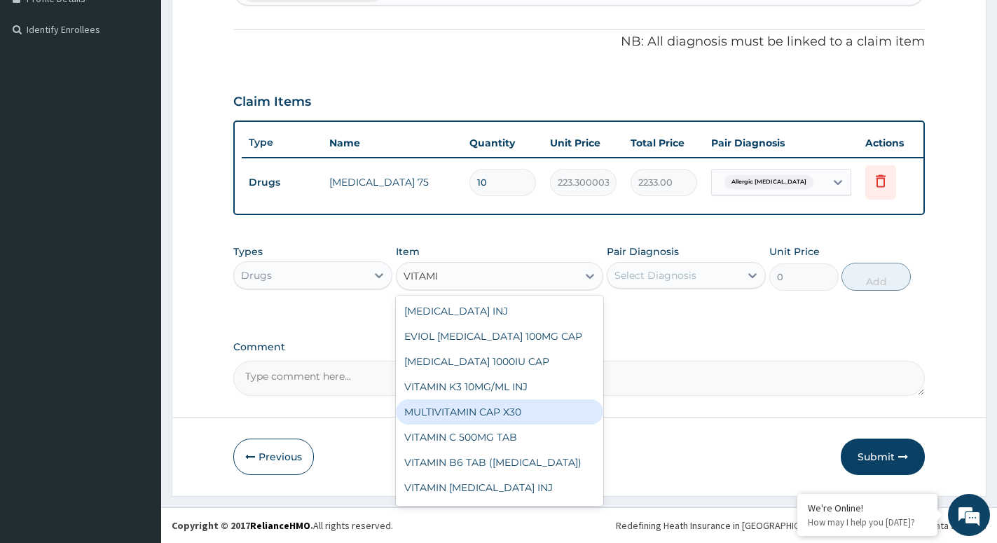
scroll to position [76, 0]
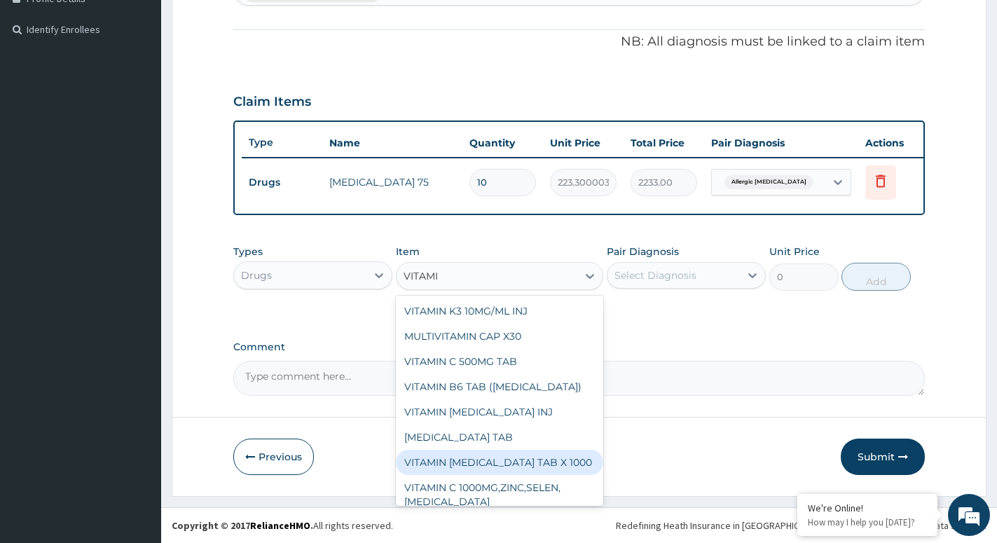
click at [489, 457] on div "VITAMIN B COMPLEX TAB X 1000" at bounding box center [499, 462] width 207 height 25
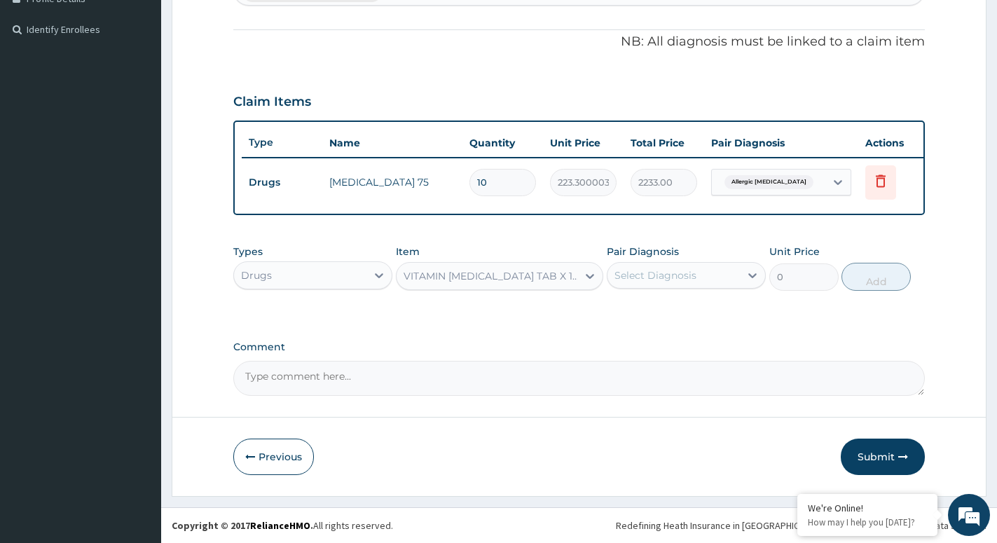
type input "52.5"
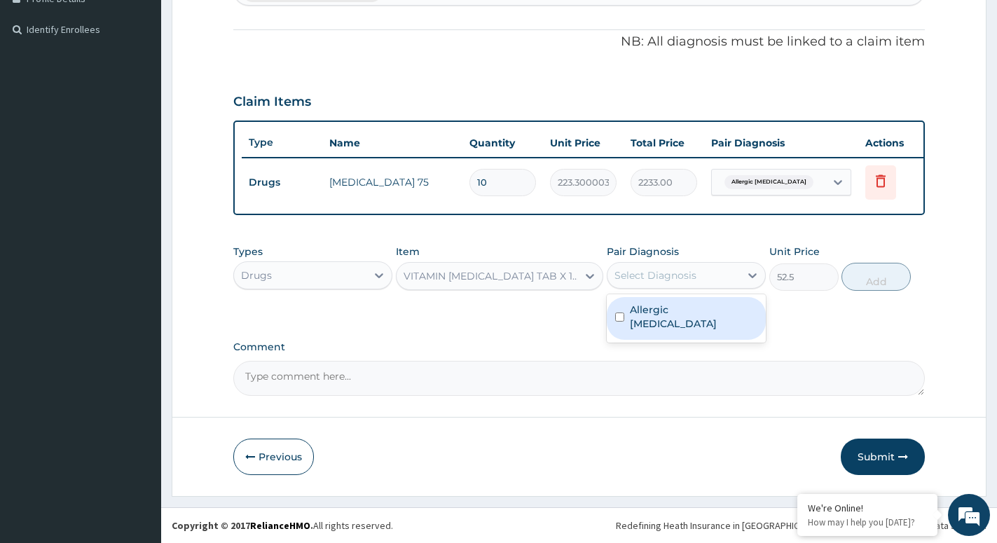
click at [735, 262] on div "Select Diagnosis" at bounding box center [686, 275] width 159 height 27
click at [695, 322] on div "Allergic gingivitis" at bounding box center [686, 318] width 159 height 43
checkbox input "true"
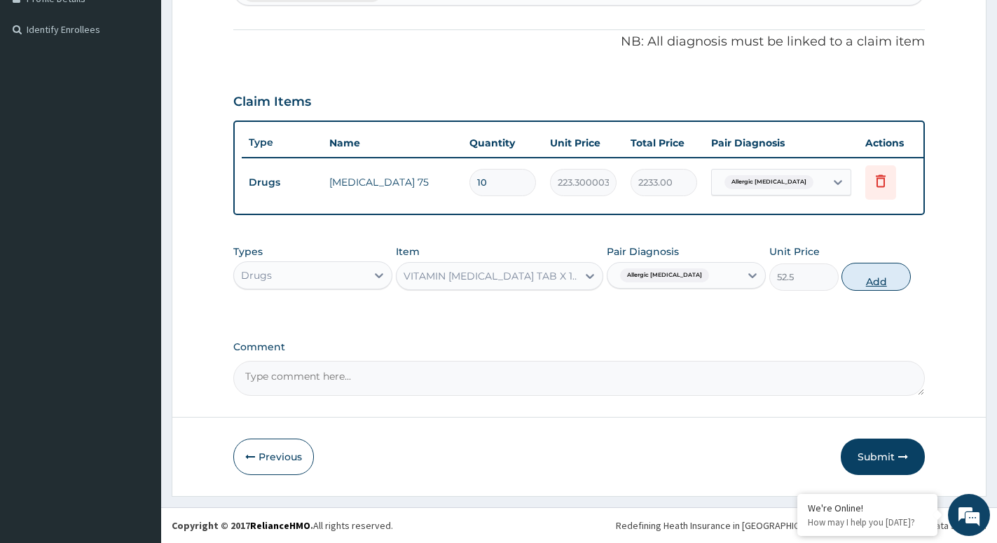
click at [908, 278] on button "Add" at bounding box center [876, 277] width 69 height 28
type input "0"
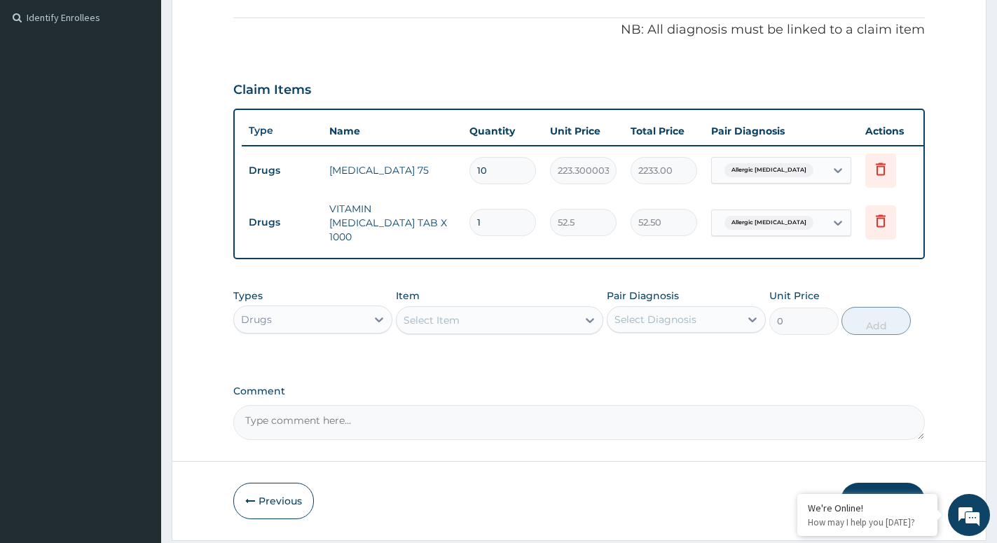
type input "10"
type input "525.00"
type input "10"
click at [372, 328] on div at bounding box center [379, 319] width 25 height 25
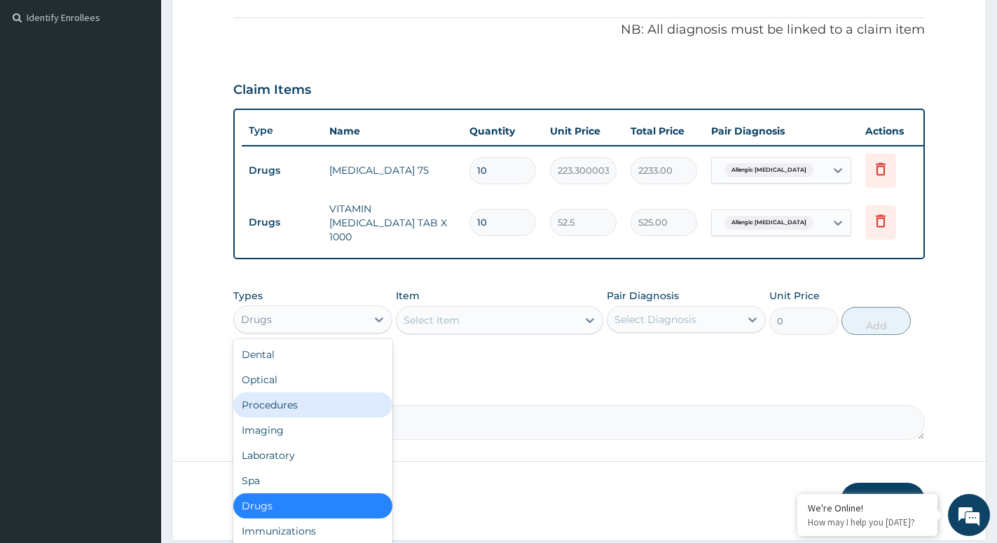
click at [297, 409] on div "Procedures" at bounding box center [312, 404] width 159 height 25
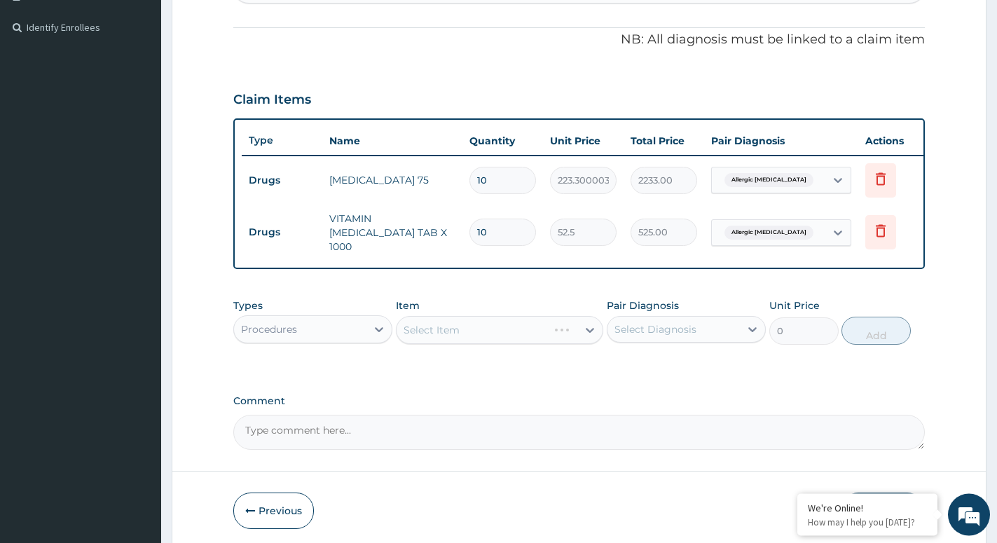
scroll to position [429, 0]
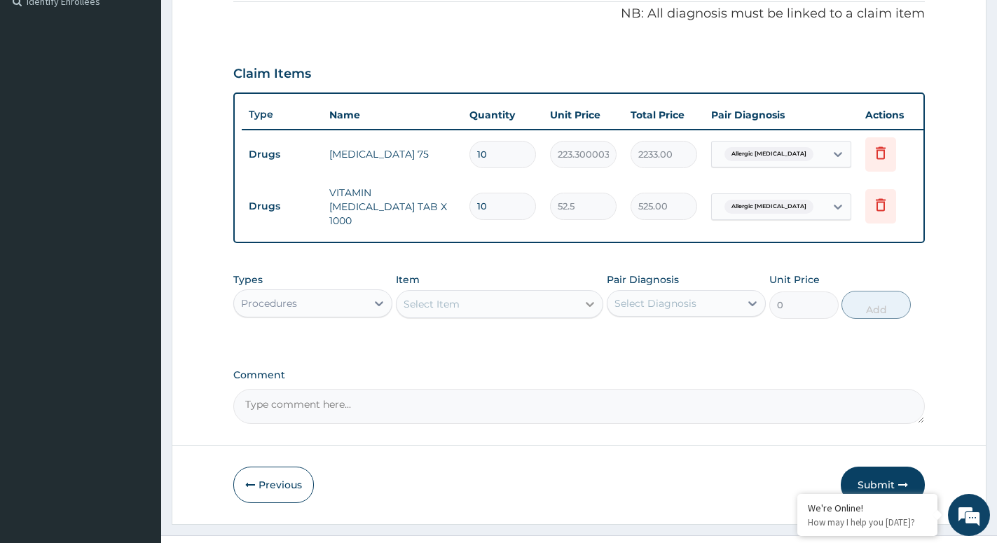
click at [584, 303] on icon at bounding box center [590, 304] width 14 height 14
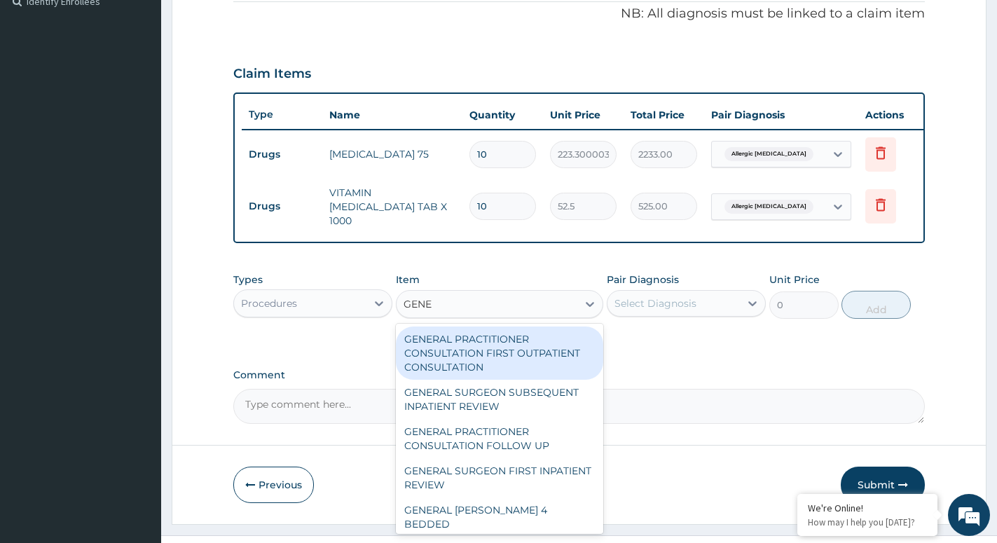
type input "GENER"
click at [524, 350] on div "GENERAL PRACTITIONER CONSULTATION FIRST OUTPATIENT CONSULTATION" at bounding box center [499, 353] width 207 height 53
type input "3000"
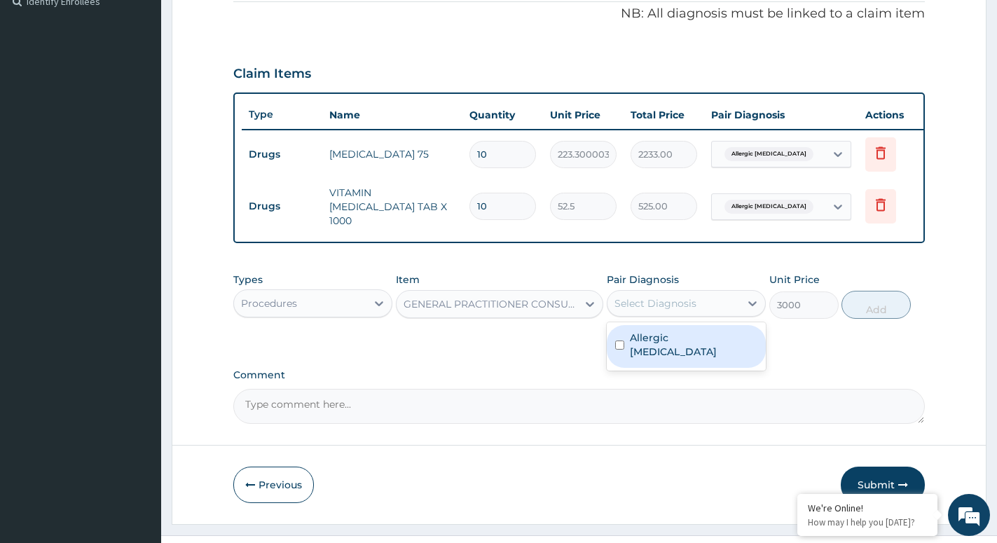
drag, startPoint x: 748, startPoint y: 306, endPoint x: 728, endPoint y: 315, distance: 21.6
click at [747, 306] on icon at bounding box center [753, 303] width 14 height 14
click at [692, 345] on label "Allergic gingivitis" at bounding box center [694, 345] width 128 height 28
checkbox input "true"
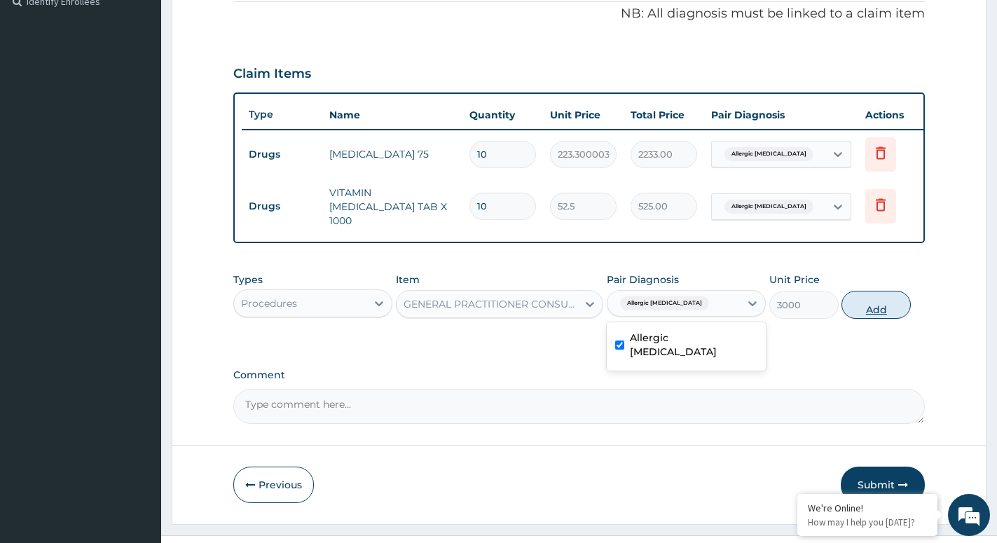
click at [865, 307] on button "Add" at bounding box center [876, 305] width 69 height 28
type input "0"
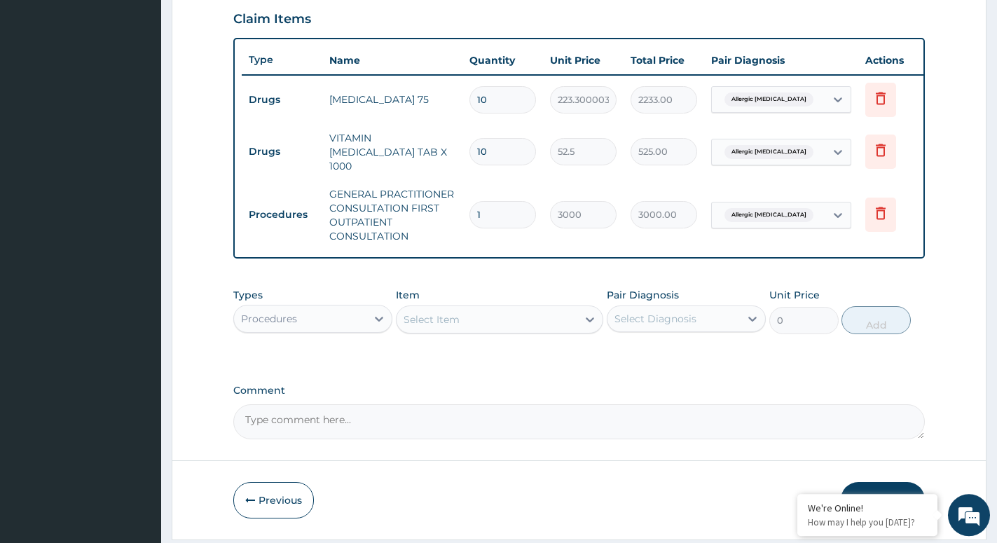
scroll to position [531, 0]
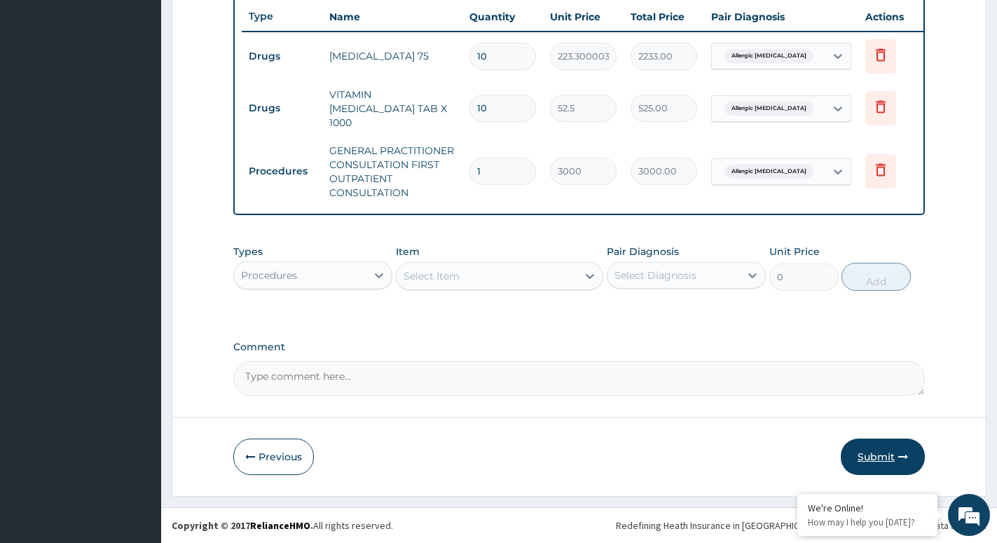
click at [865, 461] on button "Submit" at bounding box center [883, 457] width 84 height 36
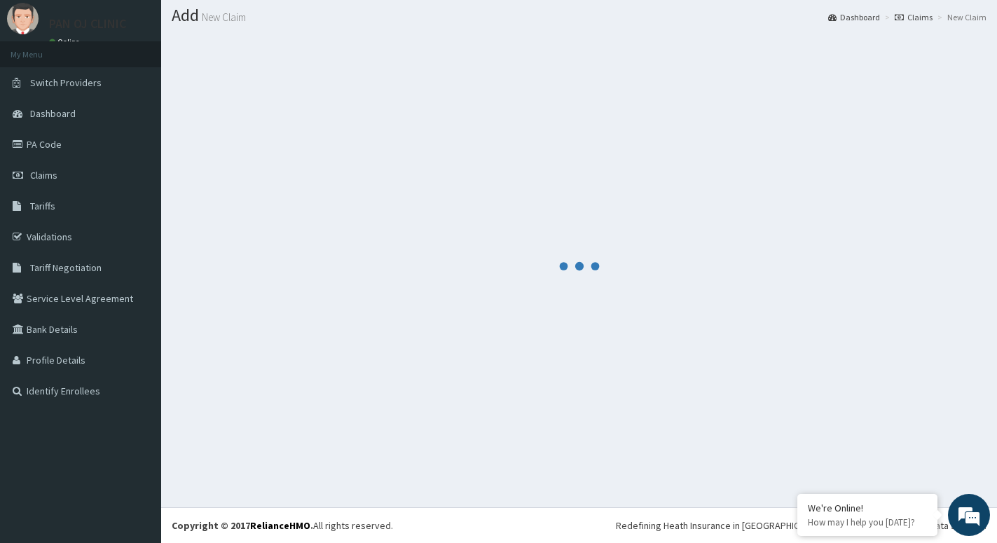
scroll to position [39, 0]
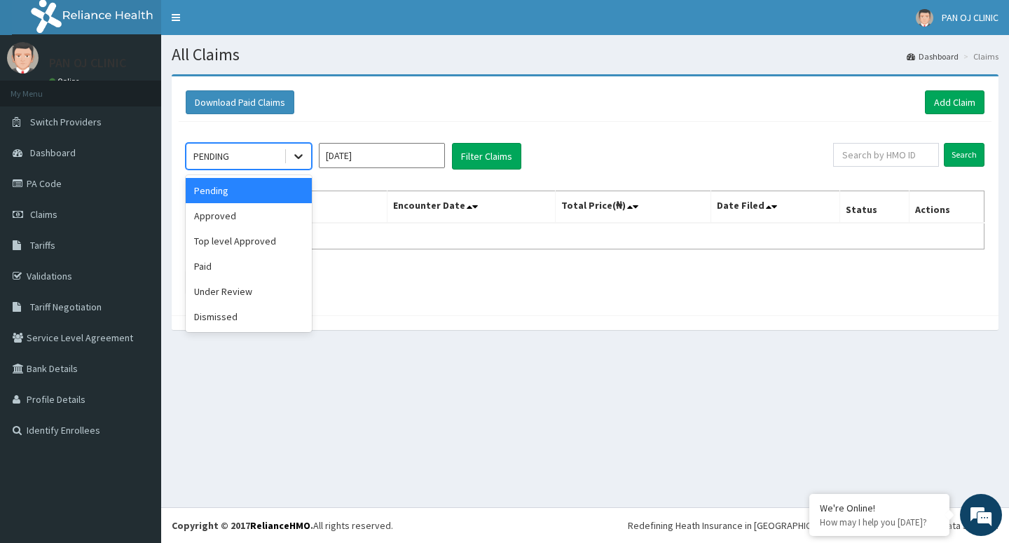
click at [291, 161] on div at bounding box center [298, 156] width 25 height 25
click at [247, 215] on div "Approved" at bounding box center [249, 215] width 126 height 25
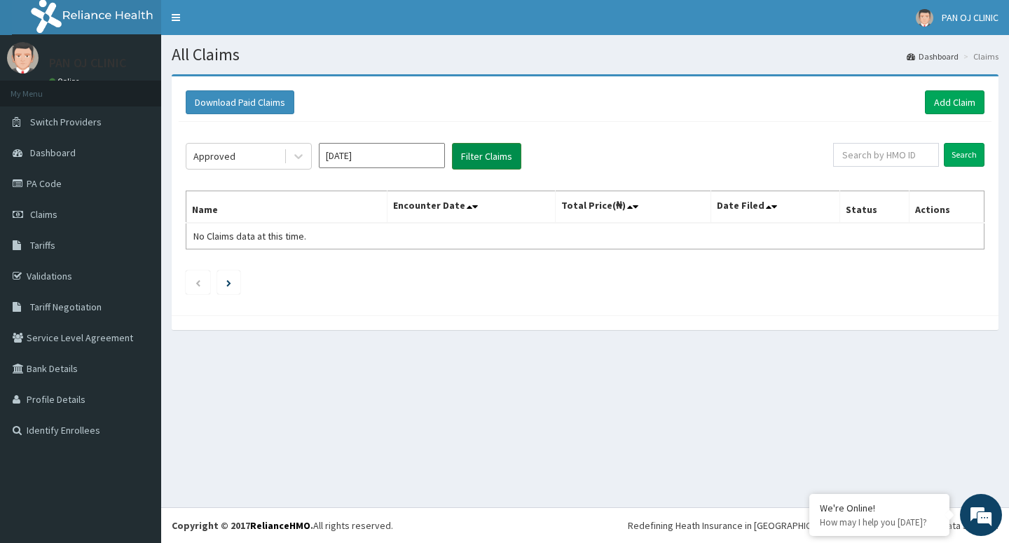
click at [490, 153] on button "Filter Claims" at bounding box center [486, 156] width 69 height 27
click at [424, 162] on input "[DATE]" at bounding box center [382, 155] width 126 height 25
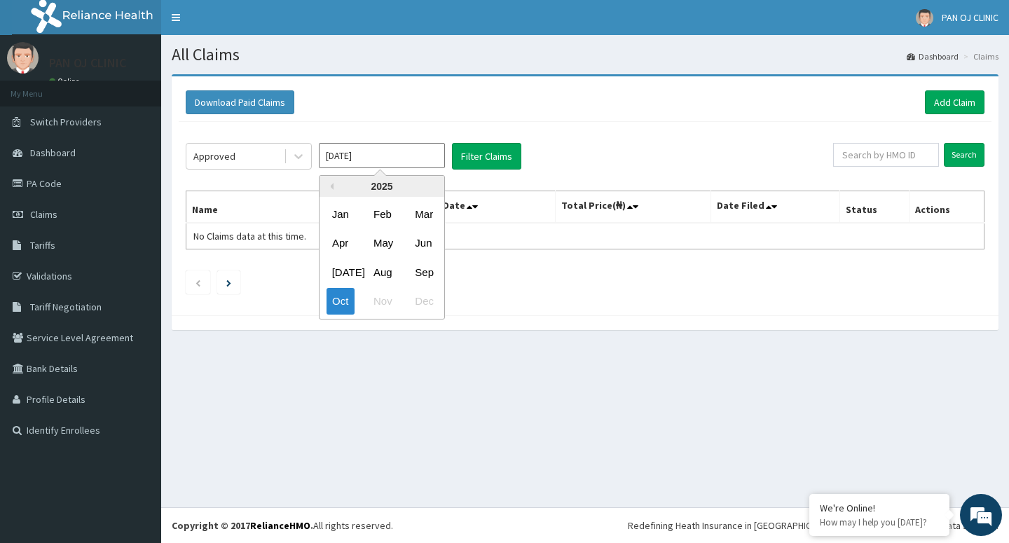
click at [425, 270] on div "Sep" at bounding box center [423, 272] width 28 height 26
type input "[DATE]"
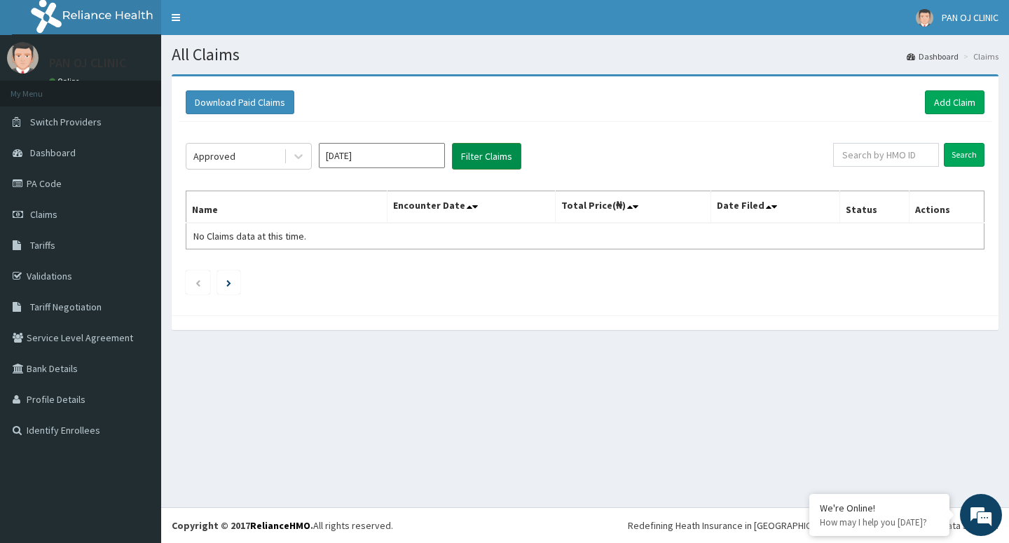
click at [496, 158] on button "Filter Claims" at bounding box center [486, 156] width 69 height 27
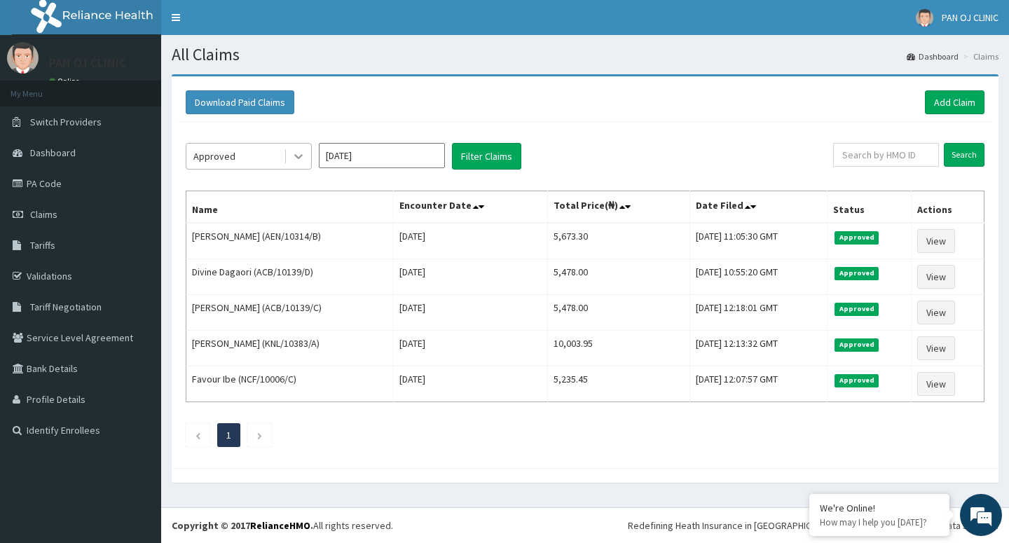
click at [296, 158] on icon at bounding box center [299, 156] width 14 height 14
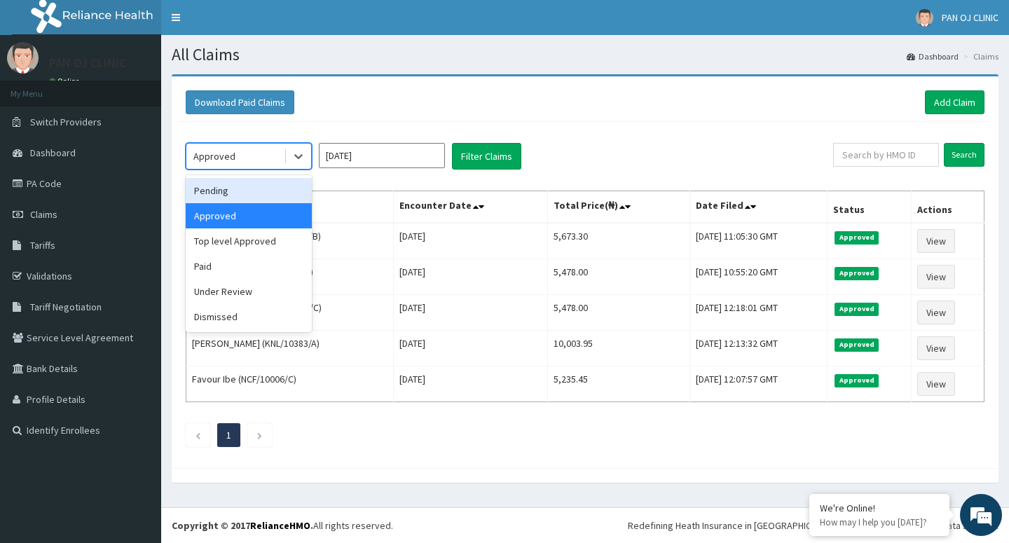
click at [258, 189] on div "Pending" at bounding box center [249, 190] width 126 height 25
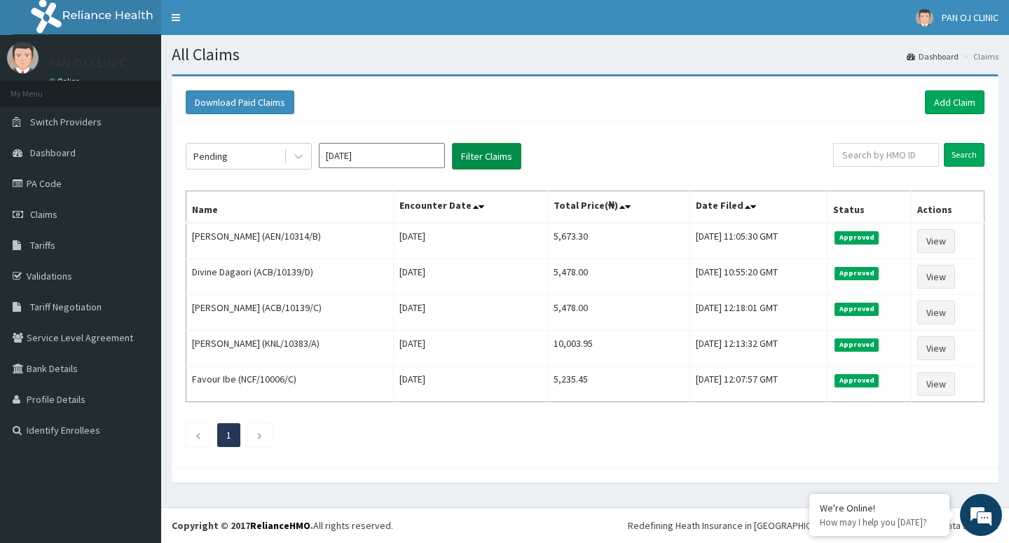
click at [474, 153] on button "Filter Claims" at bounding box center [486, 156] width 69 height 27
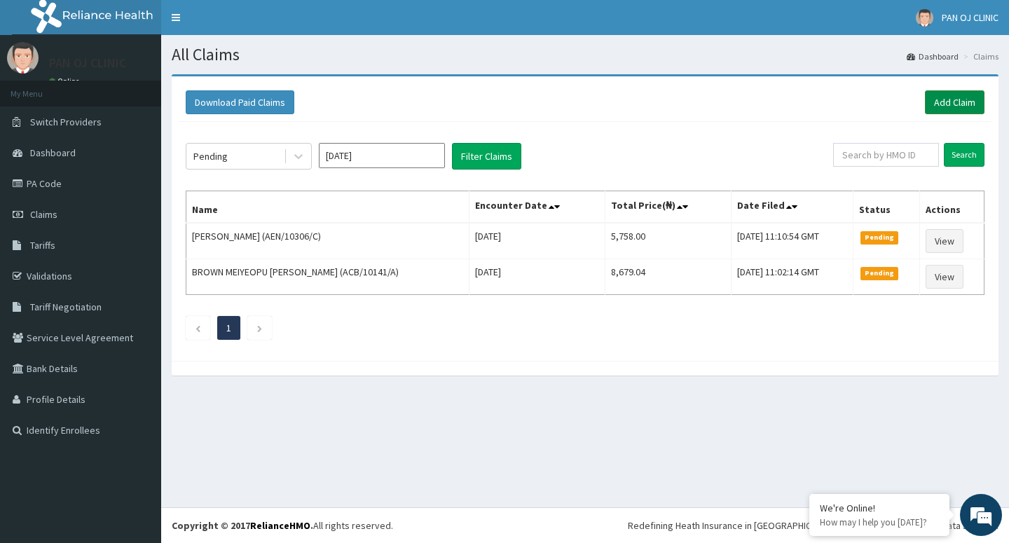
click at [955, 106] on link "Add Claim" at bounding box center [955, 102] width 60 height 24
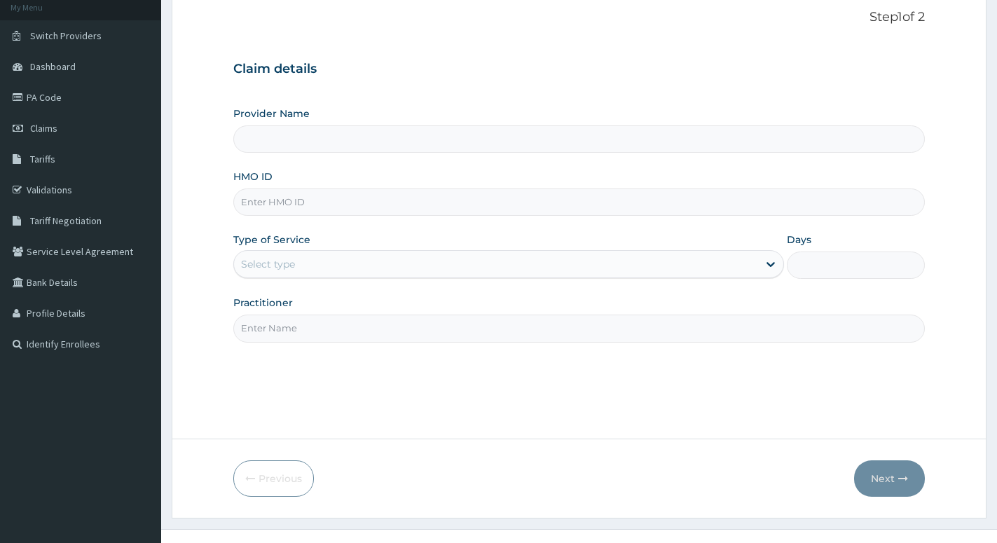
scroll to position [108, 0]
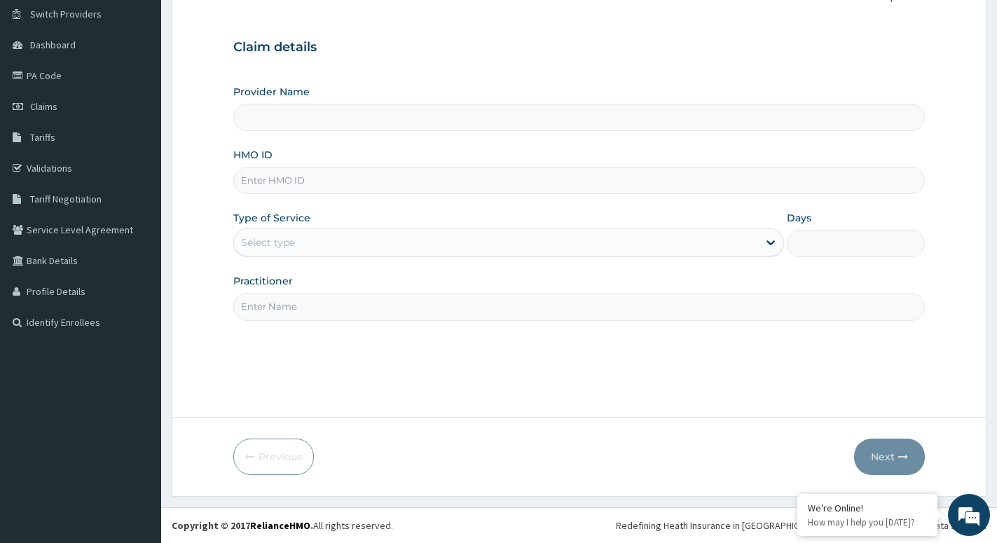
click at [291, 182] on input "HMO ID" at bounding box center [579, 180] width 692 height 27
type input "PAN OJ CLINIC"
click at [275, 181] on input "HMO ID" at bounding box center [579, 180] width 692 height 27
type input "ACB/10259/A"
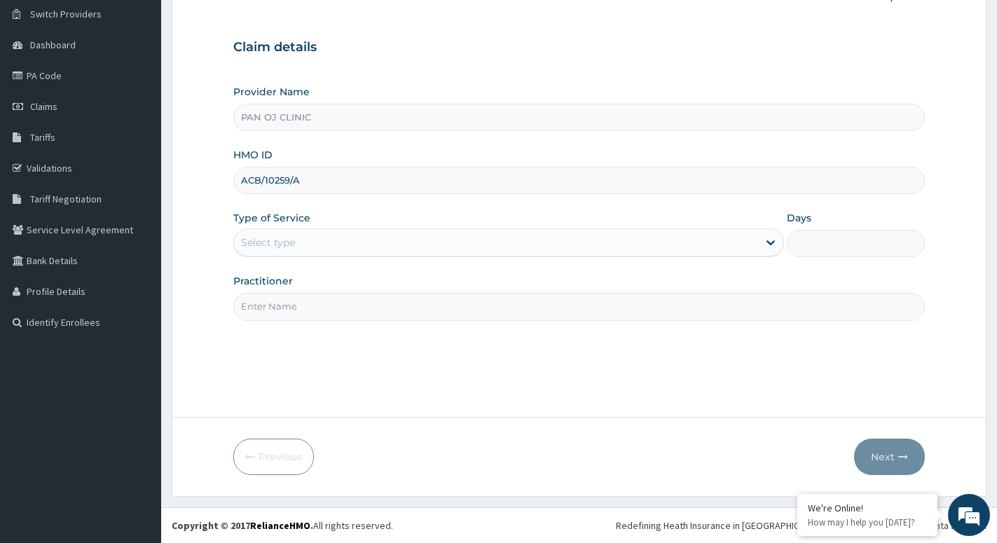
click at [275, 242] on div "Select type" at bounding box center [268, 242] width 54 height 14
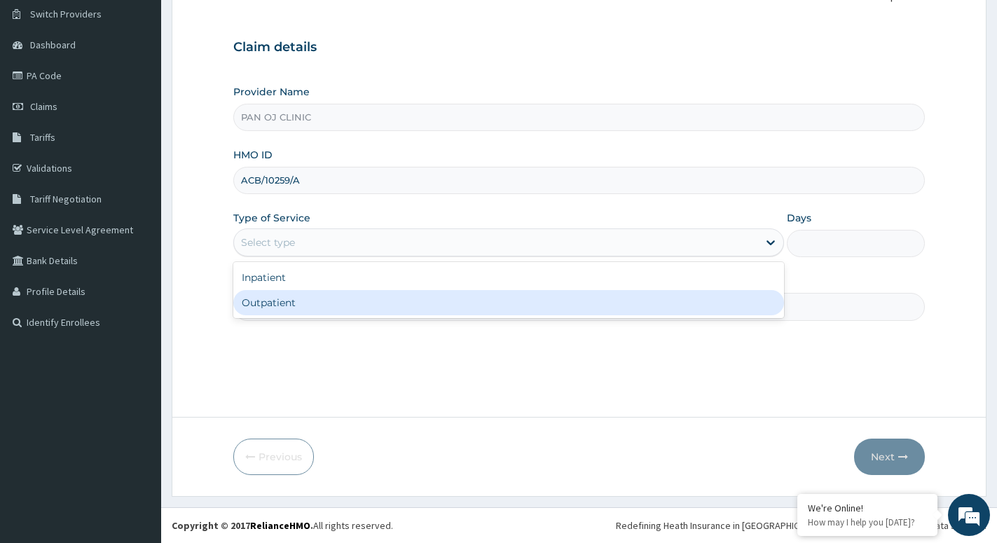
click at [262, 312] on div "Outpatient" at bounding box center [508, 302] width 551 height 25
type input "1"
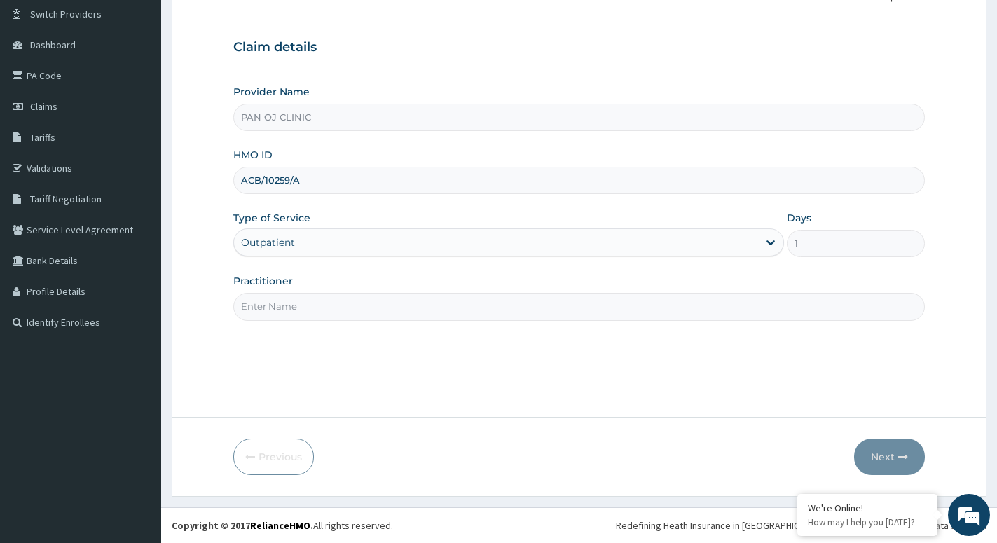
click at [278, 306] on input "Practitioner" at bounding box center [579, 306] width 692 height 27
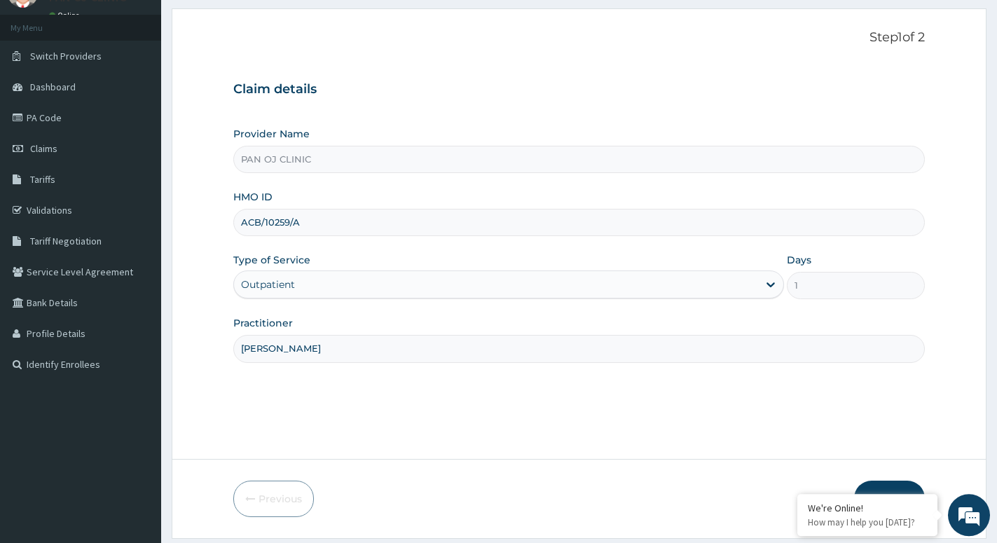
scroll to position [71, 0]
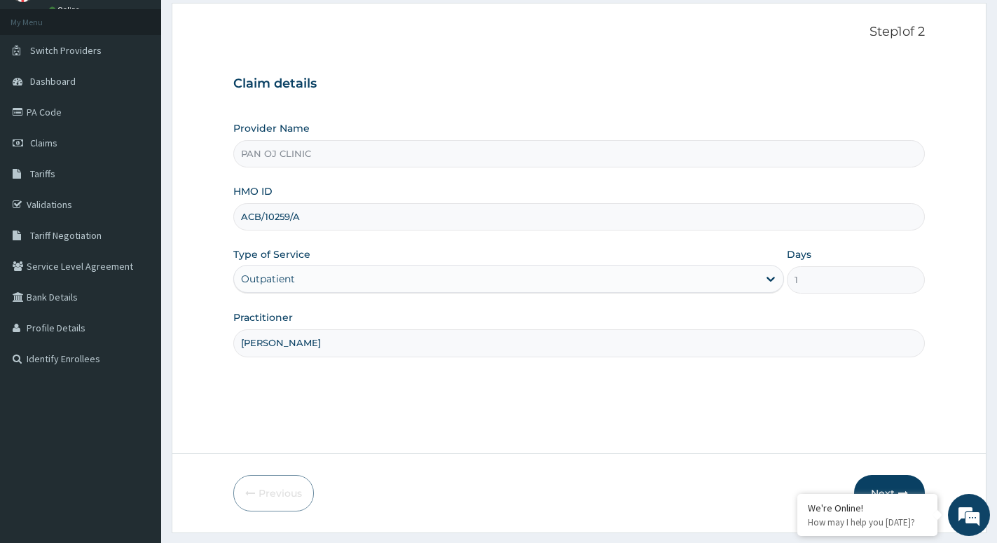
type input "[PERSON_NAME]"
click at [894, 482] on button "Next" at bounding box center [889, 493] width 71 height 36
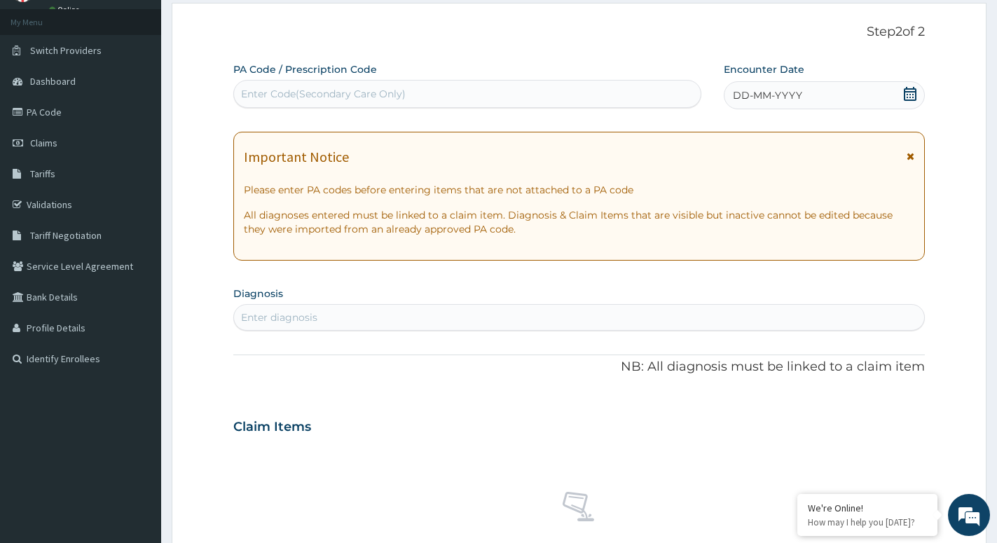
click at [908, 86] on div "DD-MM-YYYY" at bounding box center [824, 95] width 200 height 28
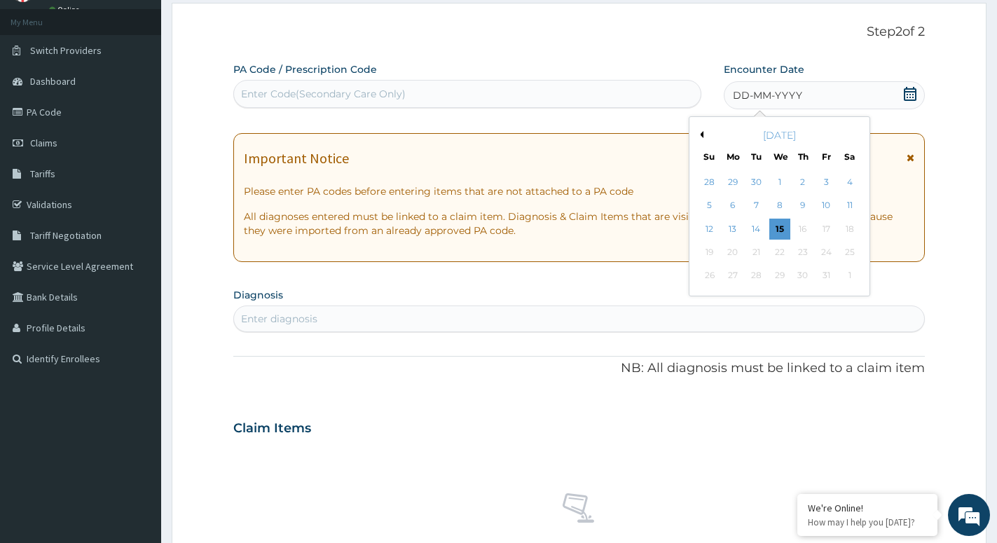
click at [701, 135] on button "Previous Month" at bounding box center [700, 134] width 7 height 7
click at [856, 135] on button "Next Month" at bounding box center [859, 134] width 7 height 7
click at [715, 208] on div "7" at bounding box center [709, 206] width 21 height 21
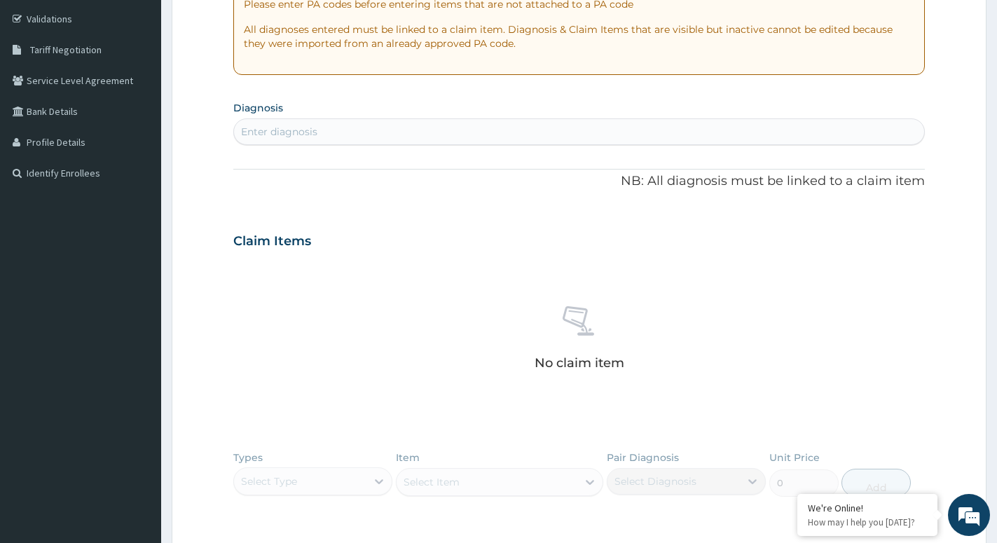
scroll to position [286, 0]
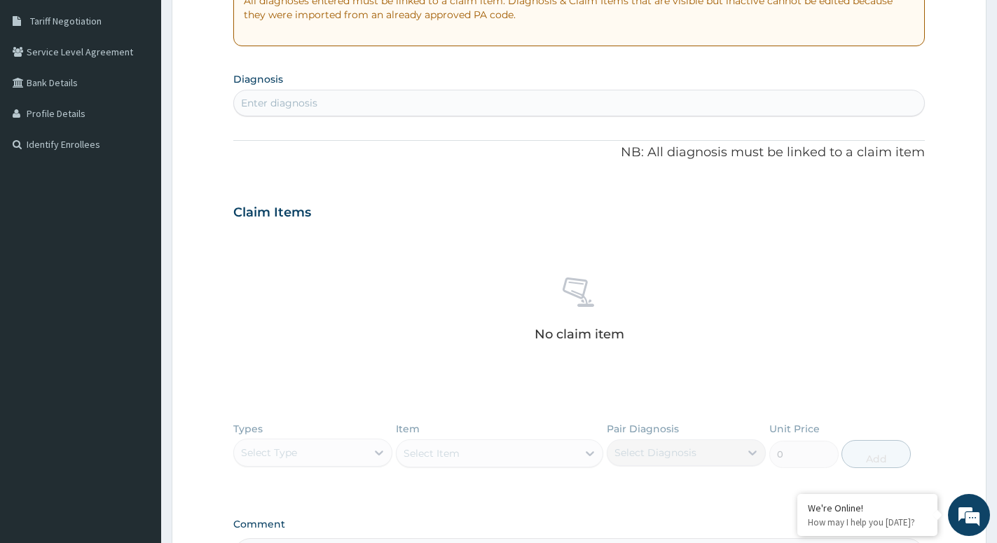
click at [359, 95] on div "Enter diagnosis" at bounding box center [579, 103] width 690 height 22
type input "MALARIA"
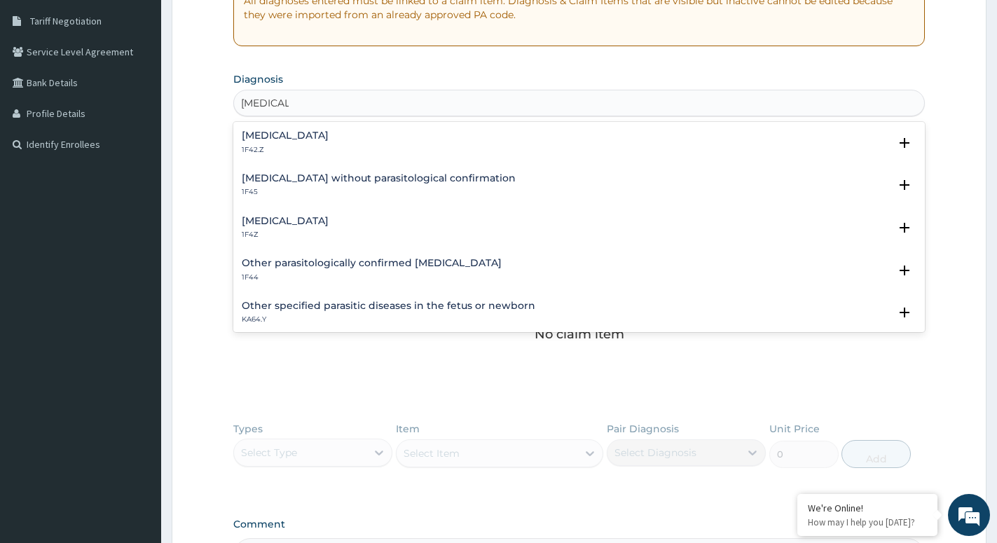
click at [256, 222] on h4 "Malaria, unspecified" at bounding box center [285, 221] width 87 height 11
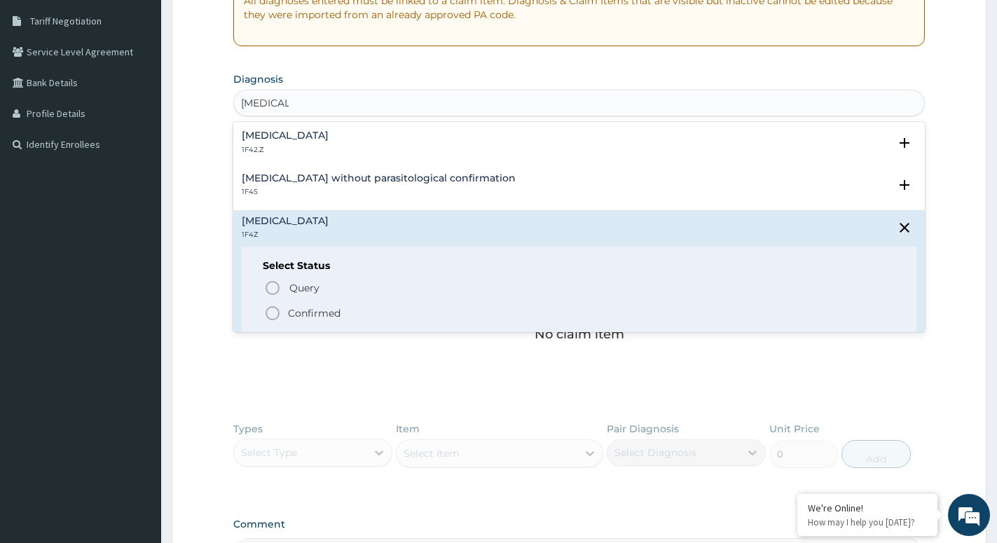
click at [277, 312] on icon "status option filled" at bounding box center [272, 313] width 17 height 17
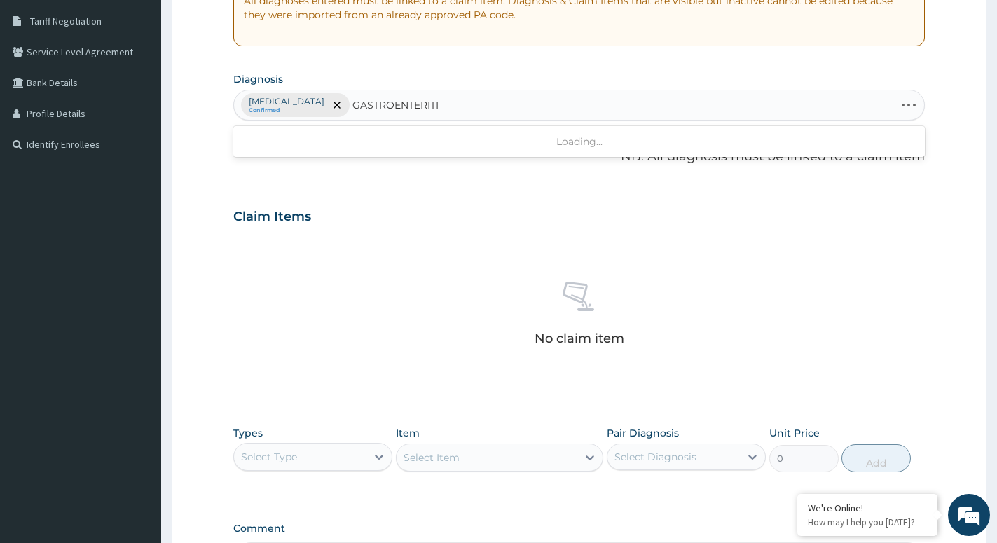
type input "GASTROENTERITIS"
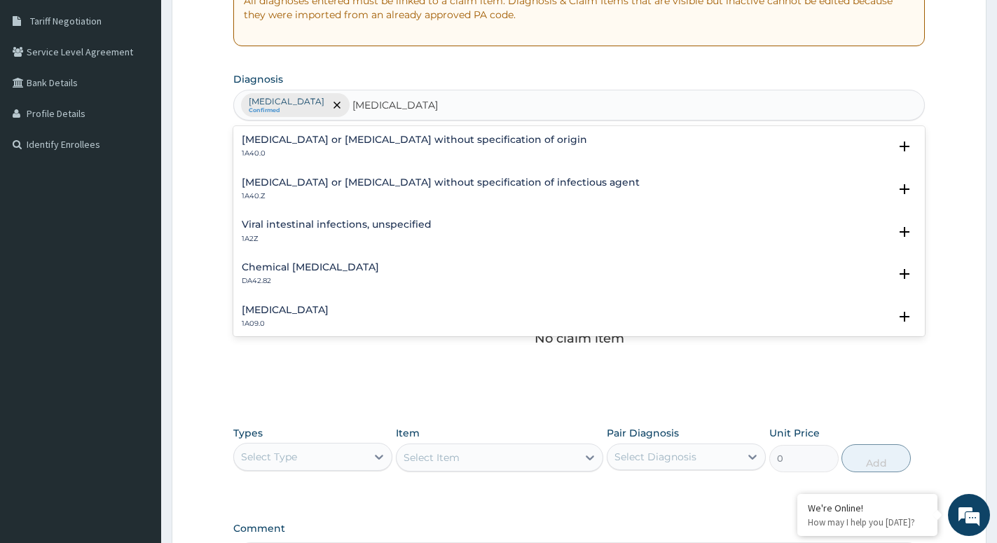
click at [324, 147] on div "Gastroenteritis or colitis without specification of origin 1A40.0" at bounding box center [415, 147] width 346 height 25
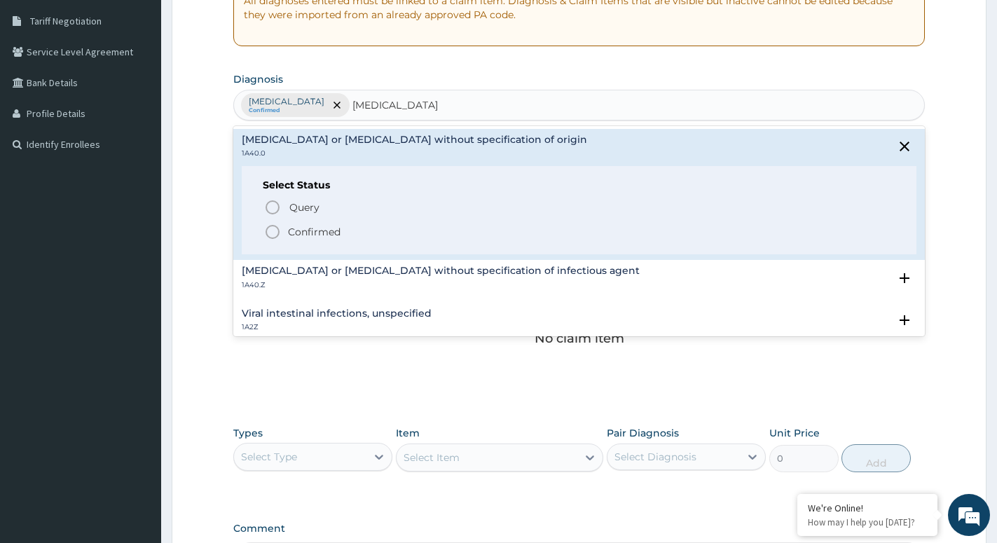
click at [274, 231] on icon "status option filled" at bounding box center [272, 232] width 17 height 17
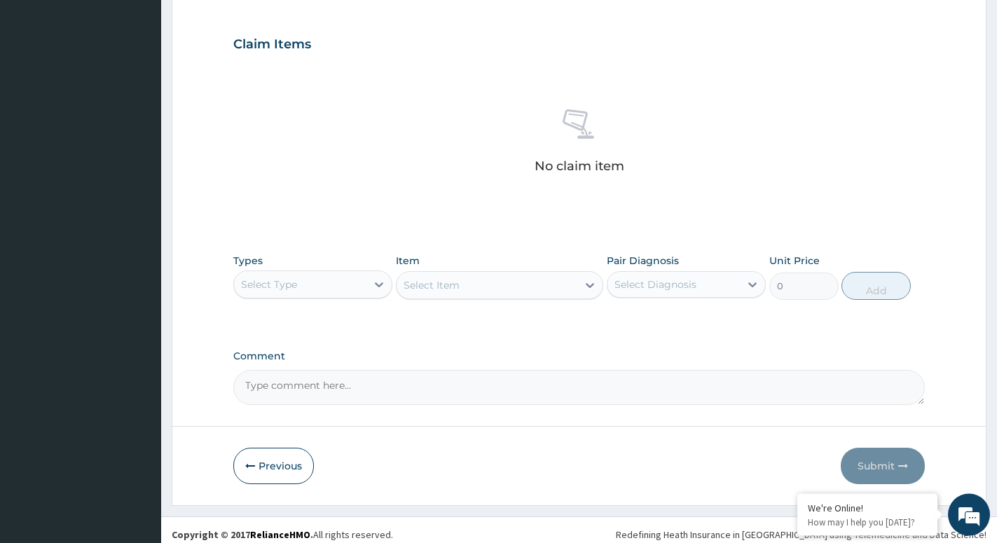
scroll to position [467, 0]
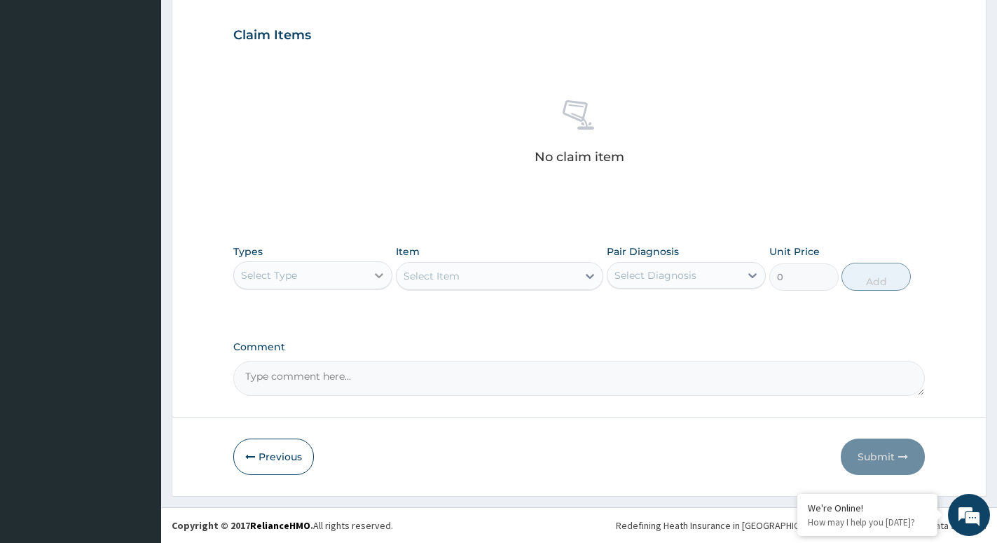
click at [377, 277] on icon at bounding box center [379, 275] width 14 height 14
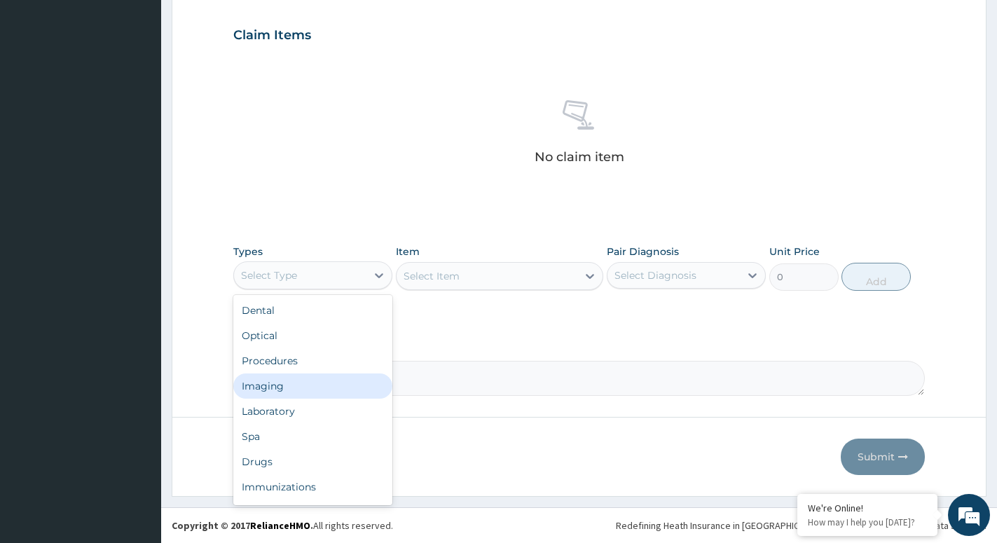
scroll to position [48, 0]
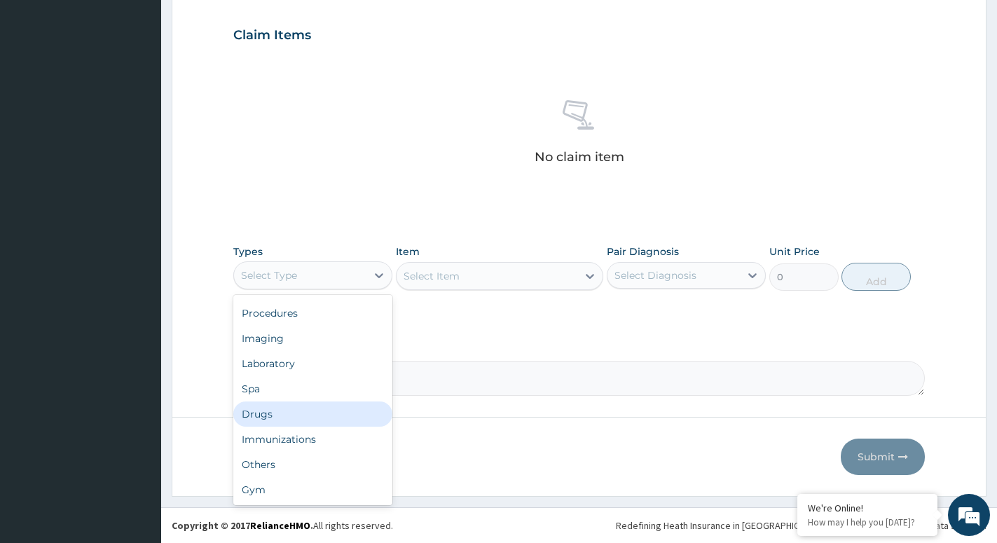
click at [264, 407] on div "Drugs" at bounding box center [312, 414] width 159 height 25
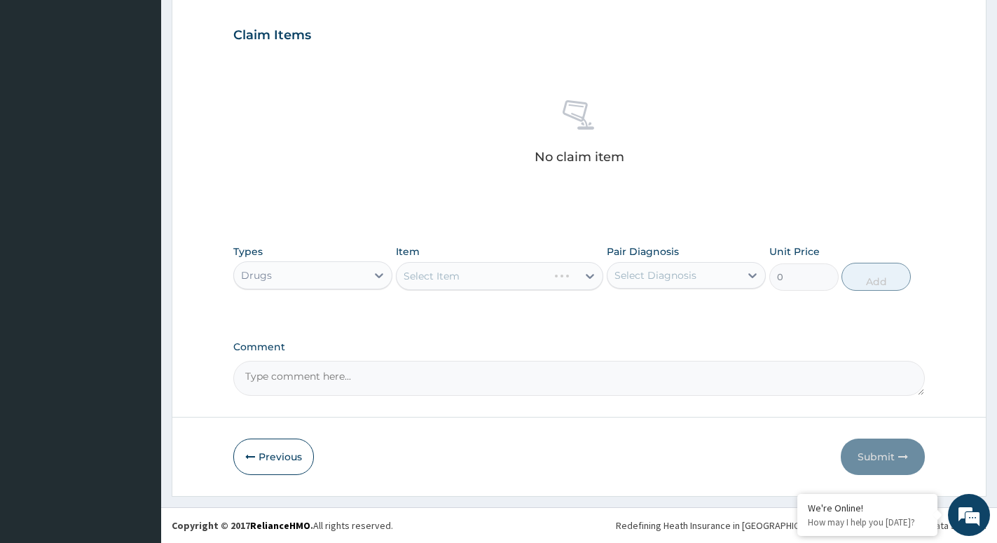
click at [568, 276] on div "Select Item" at bounding box center [499, 276] width 207 height 28
click at [589, 276] on icon at bounding box center [590, 276] width 8 height 5
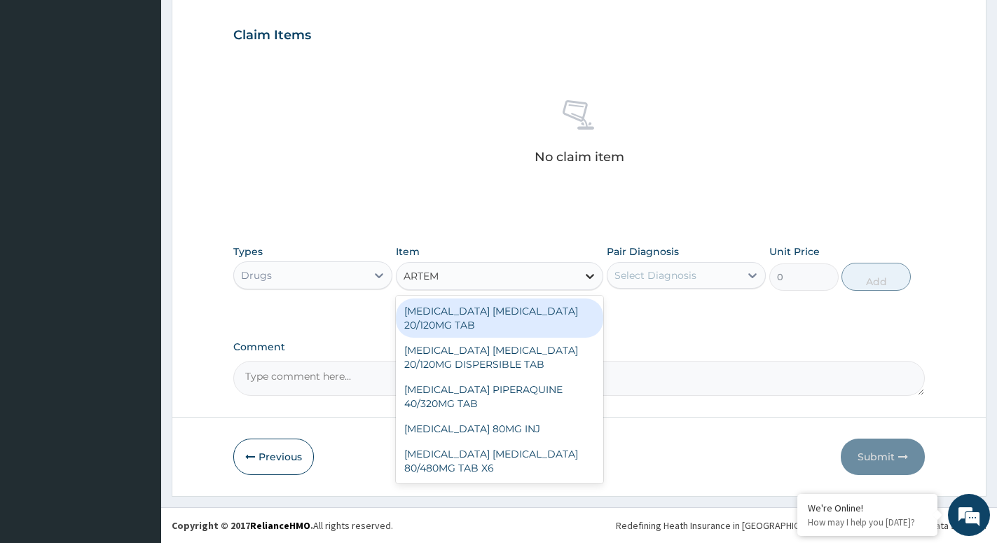
type input "ARTEME"
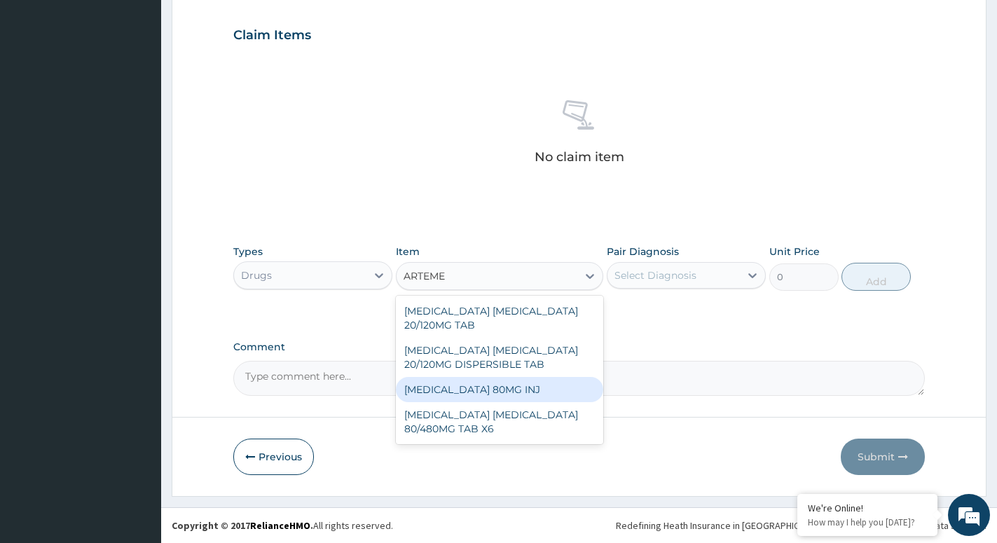
click at [521, 383] on div "ARTEMETHER 80MG INJ" at bounding box center [499, 389] width 207 height 25
type input "1400"
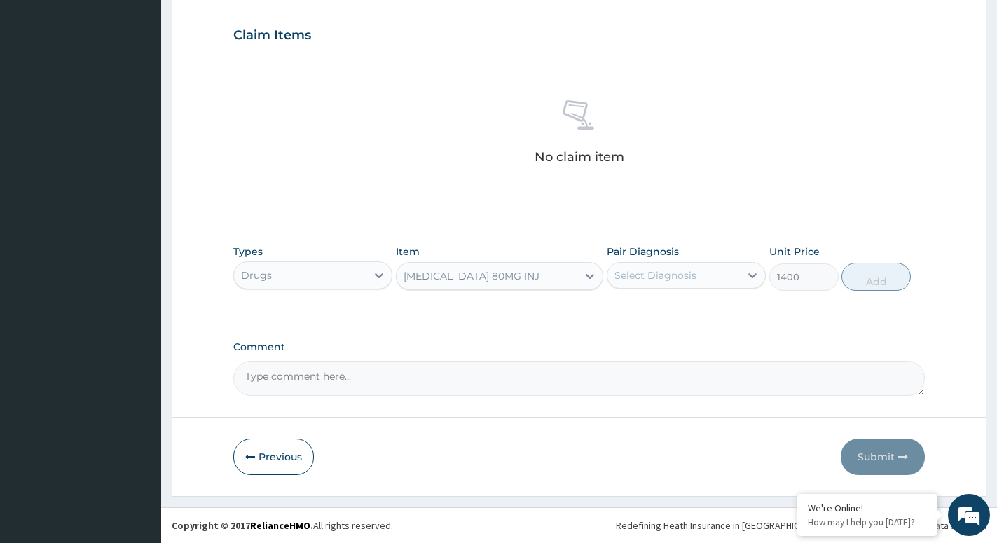
click at [703, 258] on div "Pair Diagnosis Select Diagnosis" at bounding box center [686, 268] width 159 height 46
click at [705, 268] on div "Select Diagnosis" at bounding box center [674, 275] width 132 height 22
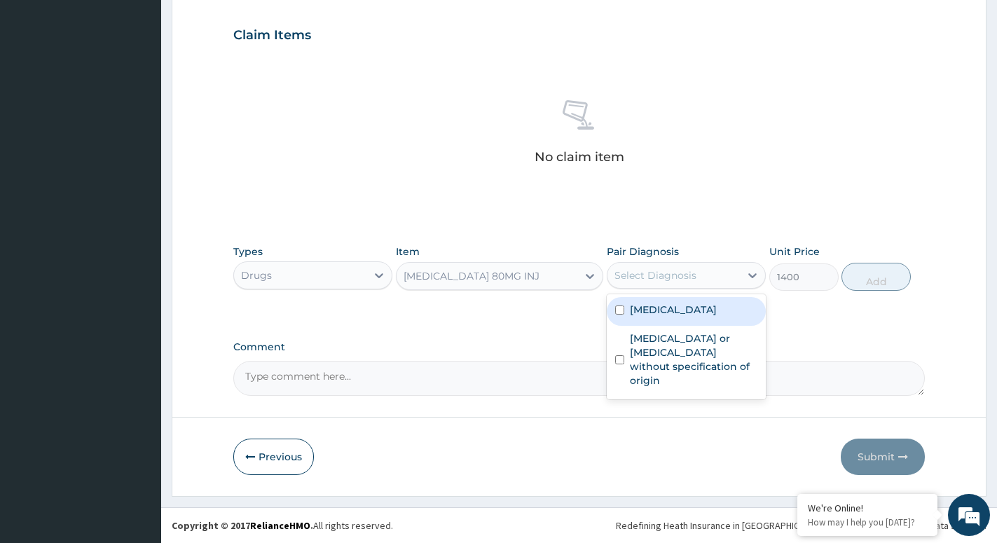
click at [669, 313] on label "Malaria, unspecified" at bounding box center [673, 310] width 87 height 14
checkbox input "true"
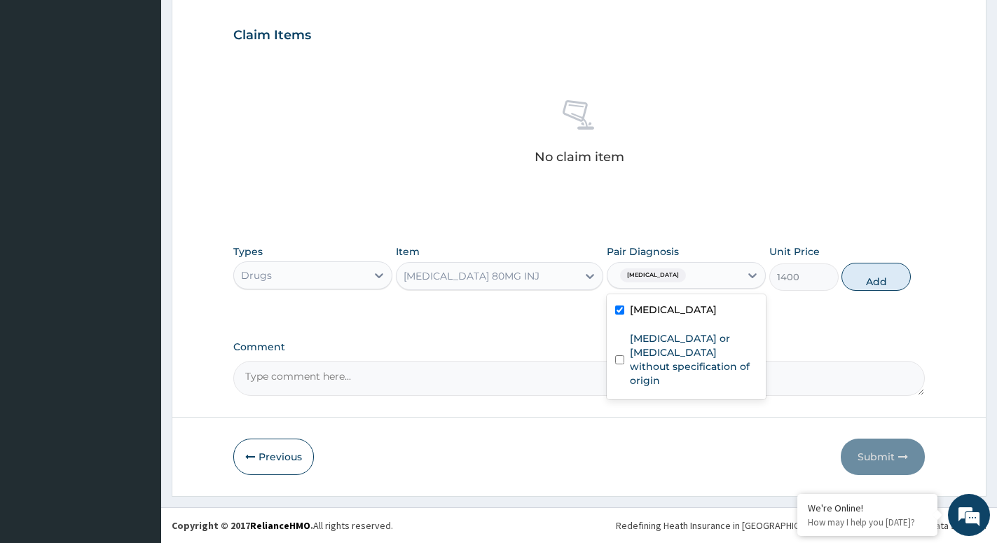
drag, startPoint x: 860, startPoint y: 271, endPoint x: 650, endPoint y: 311, distance: 213.3
click at [860, 273] on button "Add" at bounding box center [876, 277] width 69 height 28
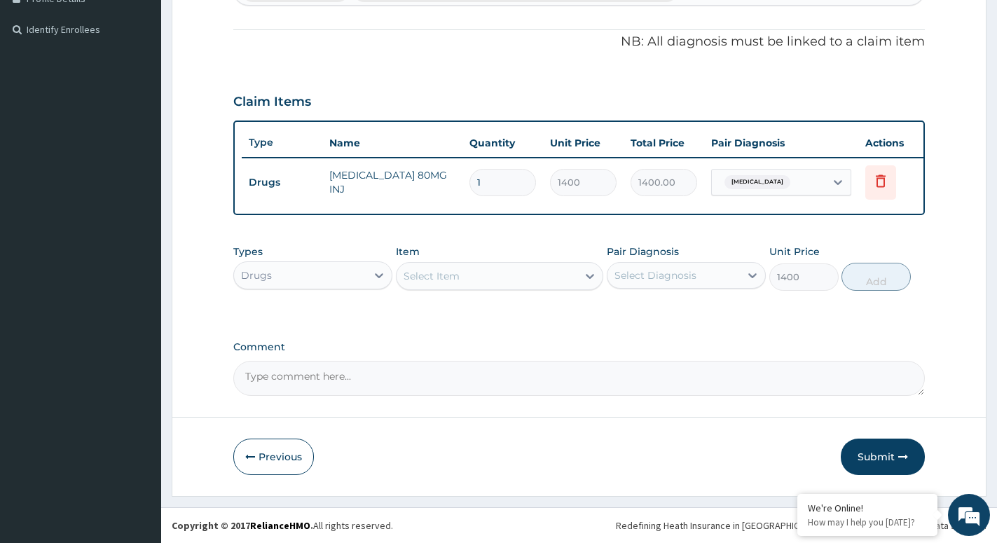
type input "0"
type input "16"
type input "22400.00"
type input "1"
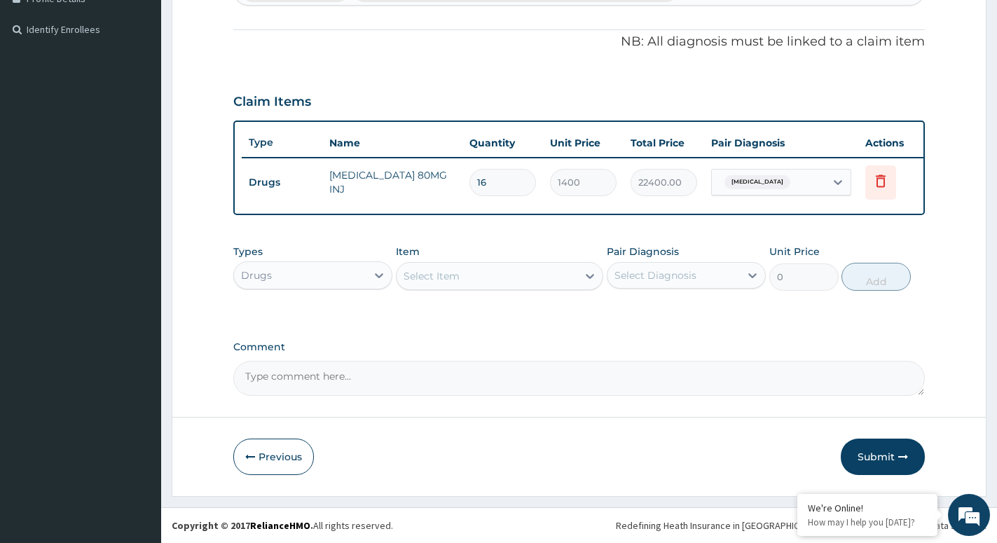
type input "1400.00"
type input "0.00"
type input "6"
type input "8400.00"
type input "6"
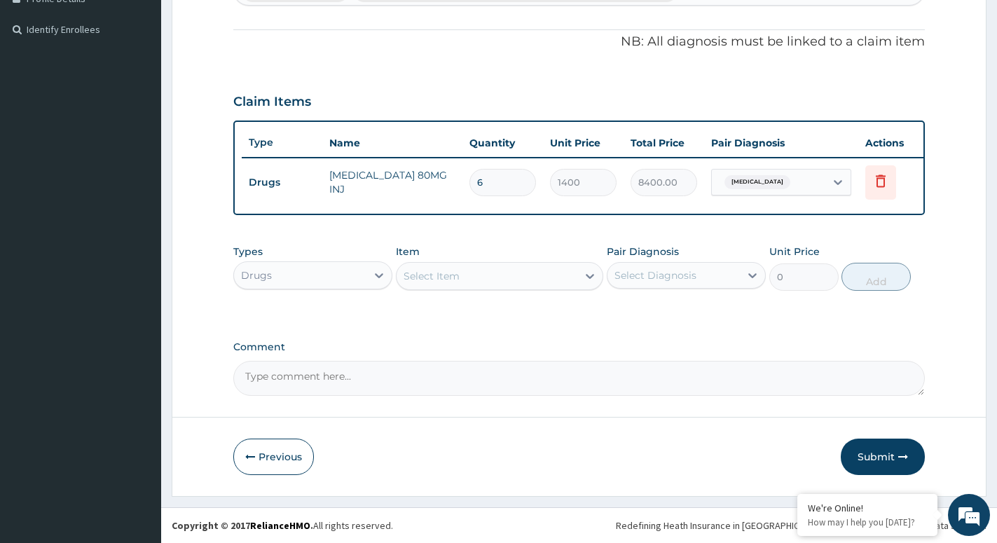
click at [563, 270] on div "Select Item" at bounding box center [487, 276] width 181 height 22
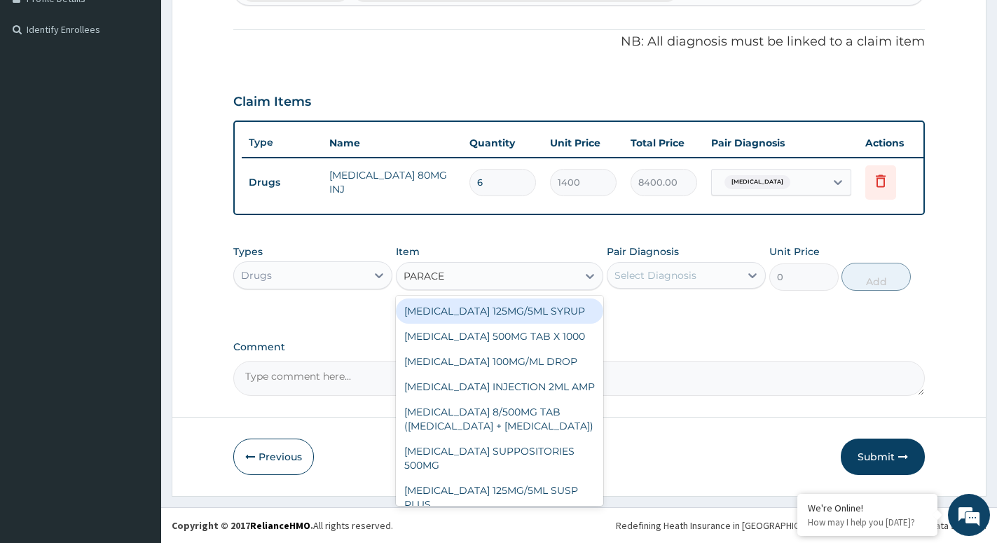
type input "PARACET"
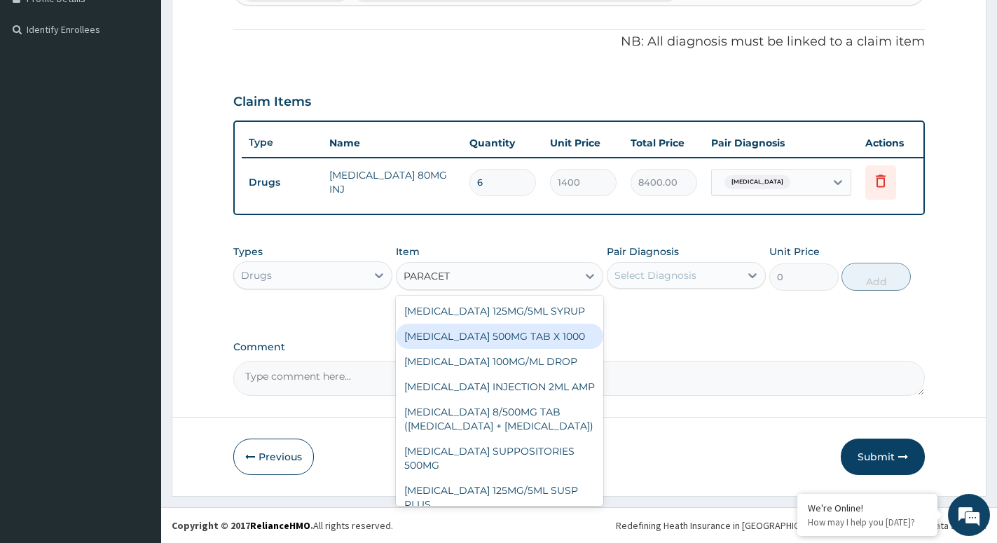
click at [526, 335] on div "[MEDICAL_DATA] 500MG TAB X 1000" at bounding box center [499, 336] width 207 height 25
type input "11.02499961853027"
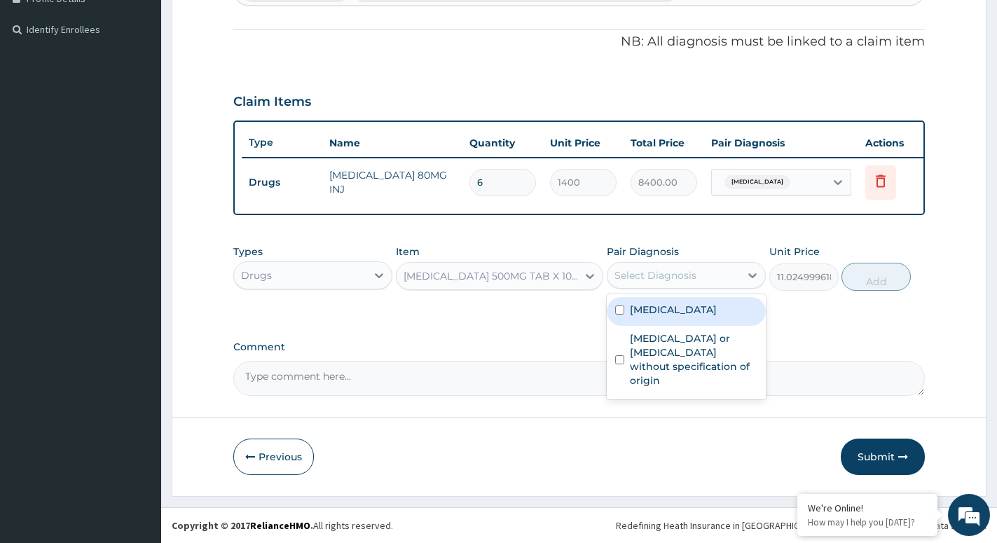
click at [698, 271] on div "Select Diagnosis" at bounding box center [674, 275] width 132 height 22
click at [666, 313] on label "[MEDICAL_DATA]" at bounding box center [673, 310] width 87 height 14
checkbox input "true"
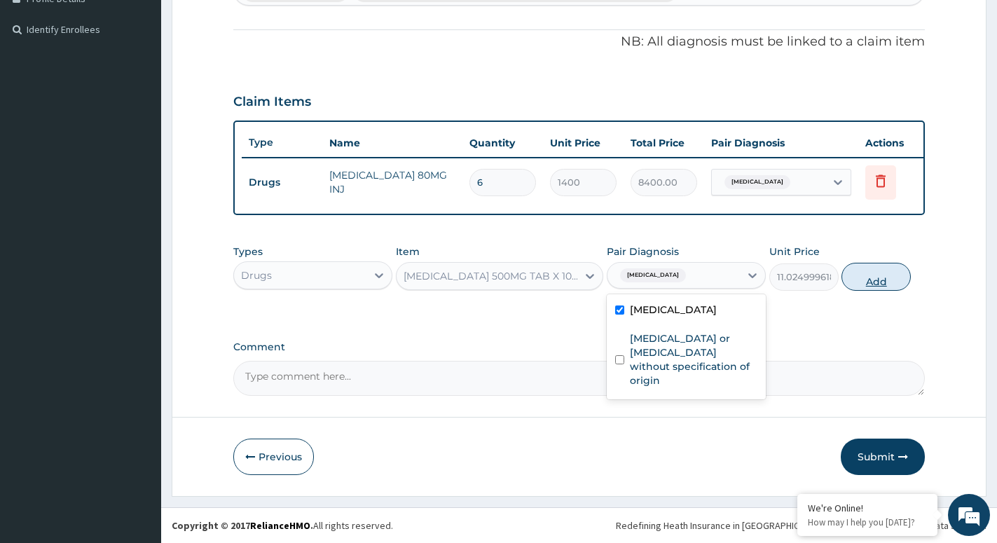
click at [893, 285] on button "Add" at bounding box center [876, 277] width 69 height 28
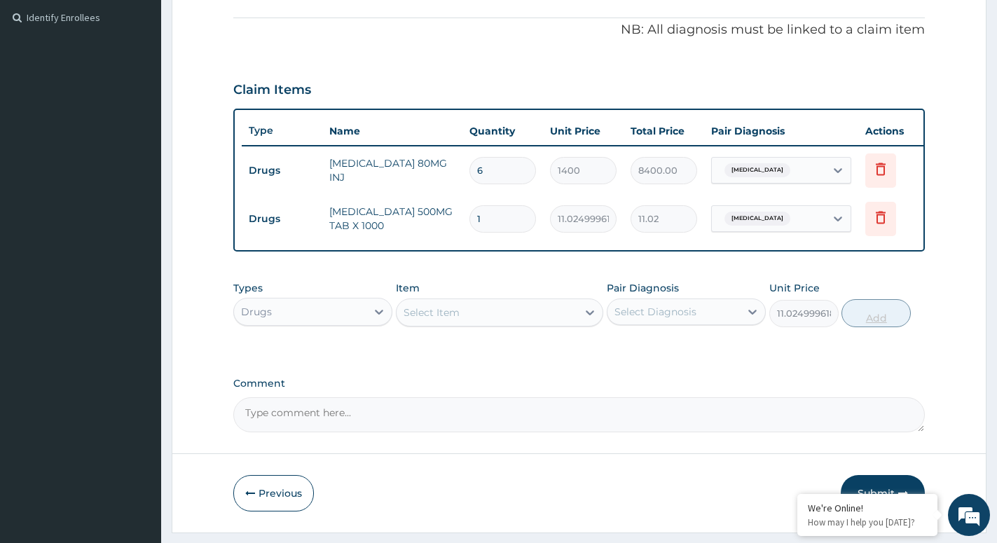
type input "0"
type input "18"
type input "198.45"
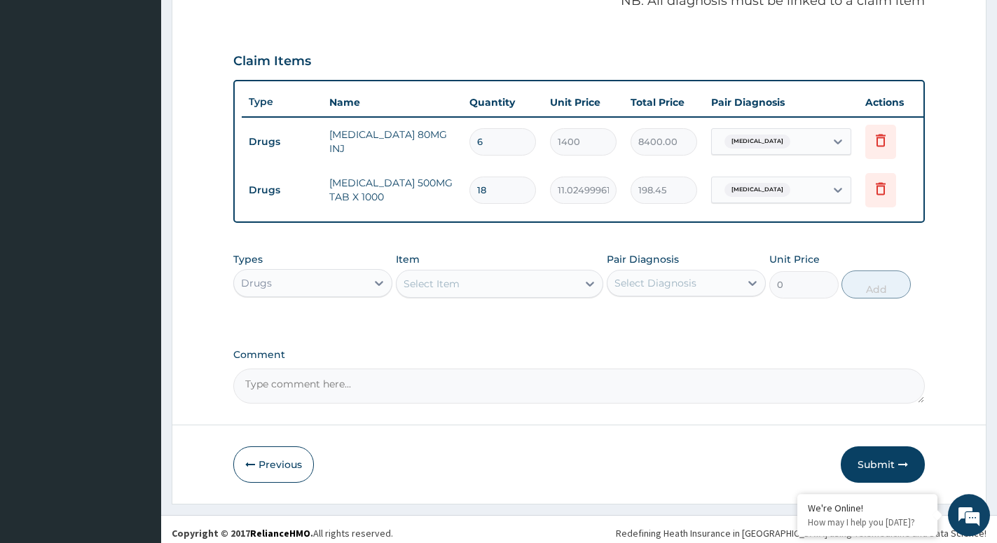
scroll to position [461, 0]
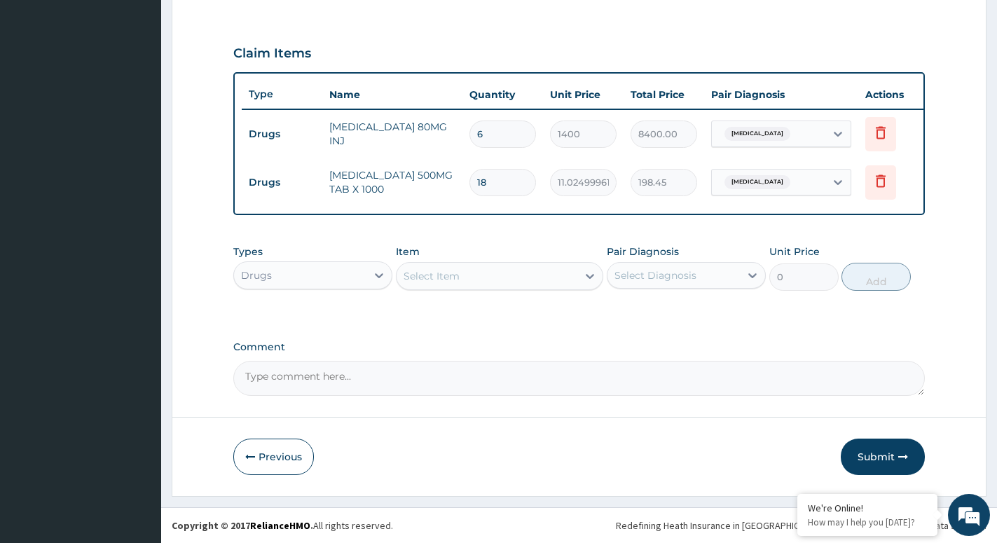
type input "18"
click at [566, 277] on div "Select Item" at bounding box center [487, 276] width 181 height 22
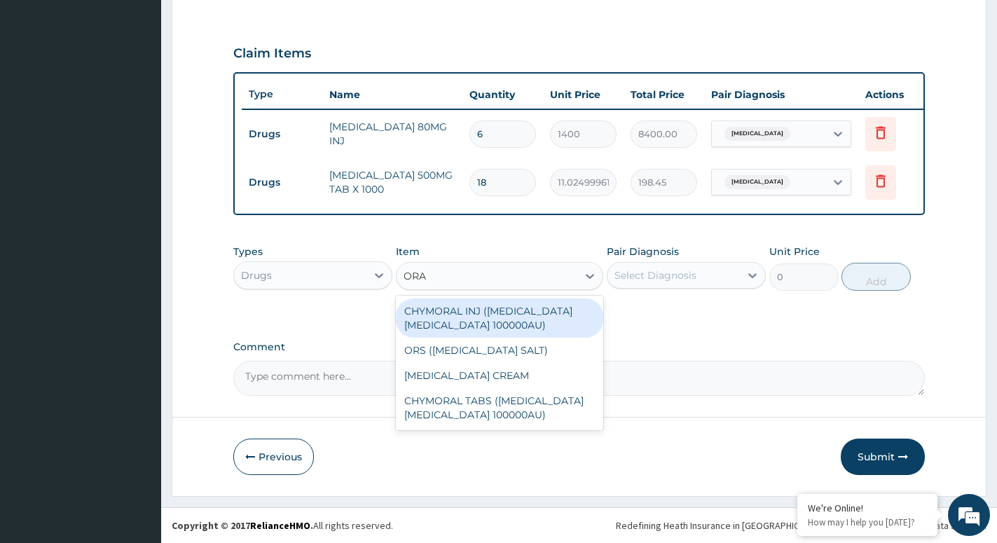
type input "ORAL"
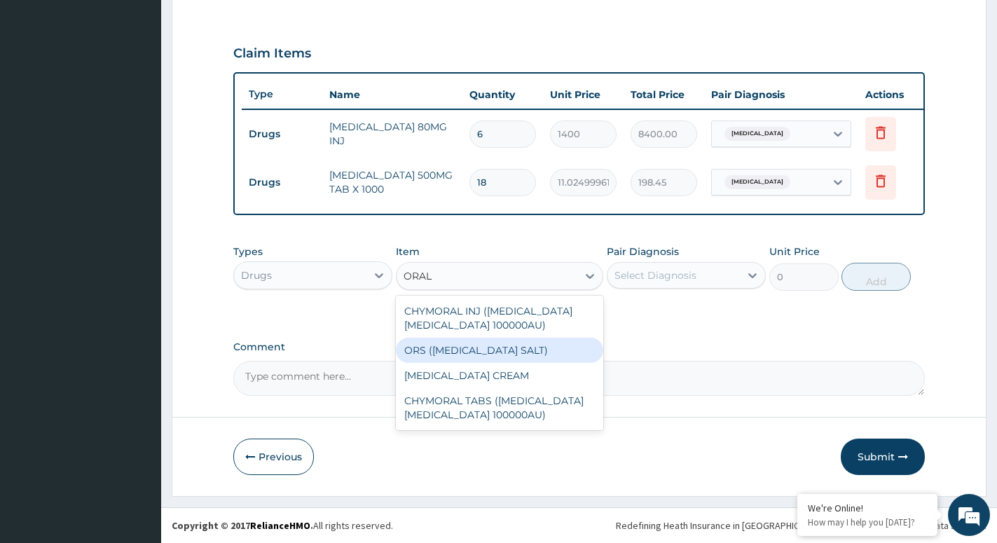
click at [537, 346] on div "ORS ([MEDICAL_DATA] SALT)" at bounding box center [499, 350] width 207 height 25
type input "210"
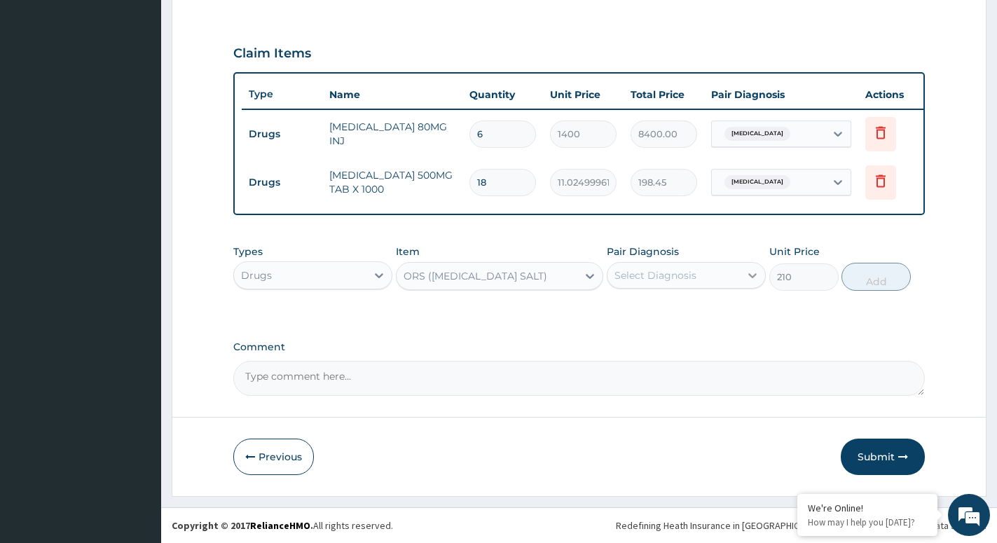
click at [751, 273] on icon at bounding box center [753, 275] width 14 height 14
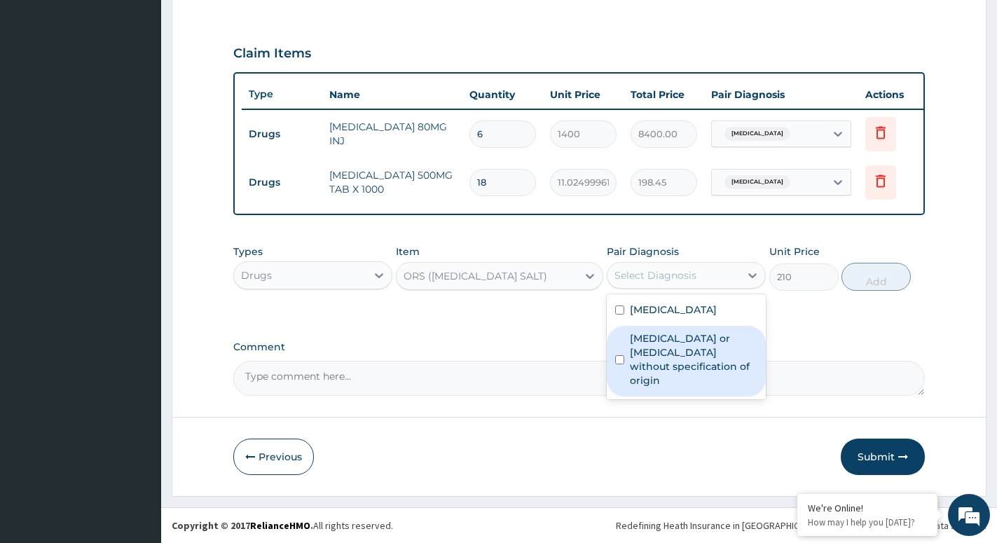
click at [673, 347] on label "Gastroenteritis or colitis without specification of origin" at bounding box center [694, 359] width 128 height 56
checkbox input "true"
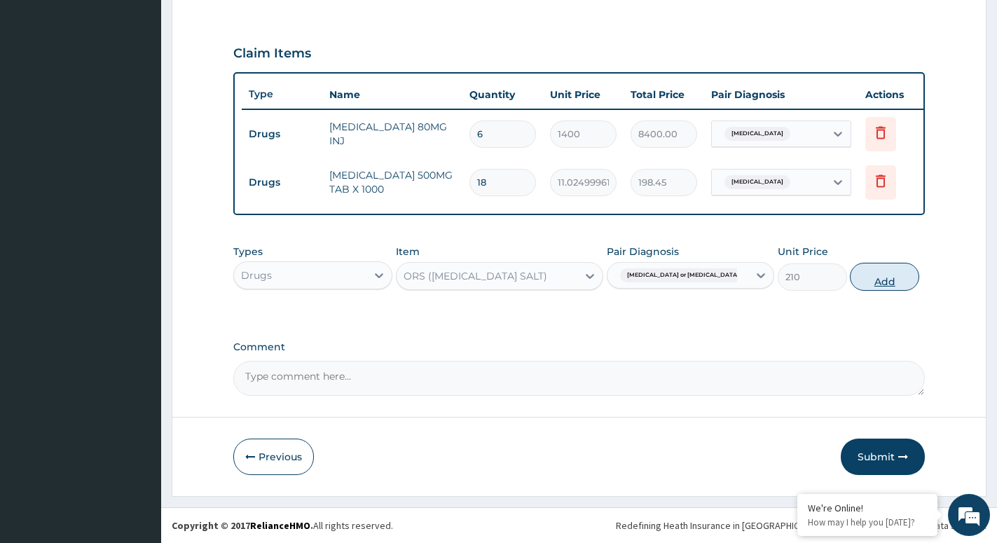
click at [872, 280] on button "Add" at bounding box center [884, 277] width 69 height 28
type input "0"
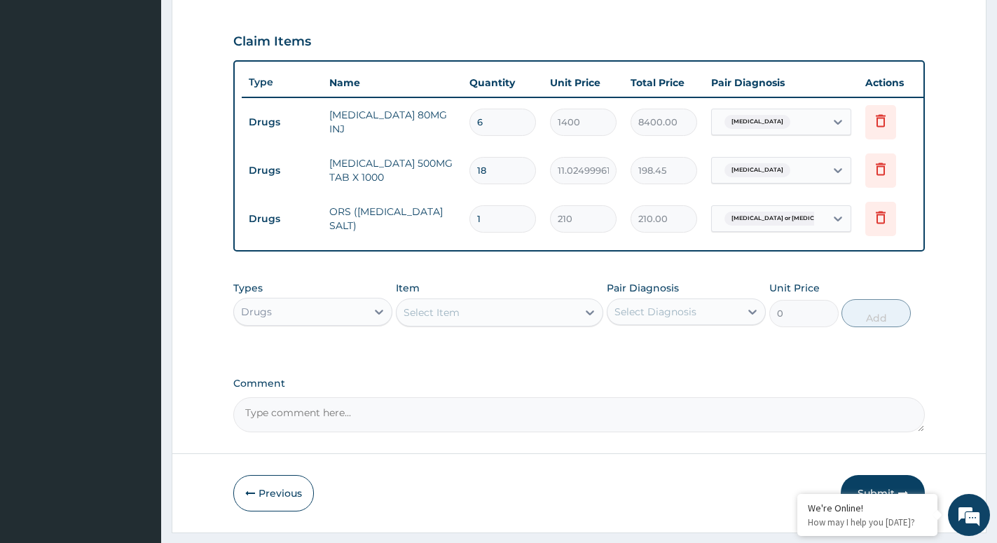
type input "0.00"
type input "2"
type input "420.00"
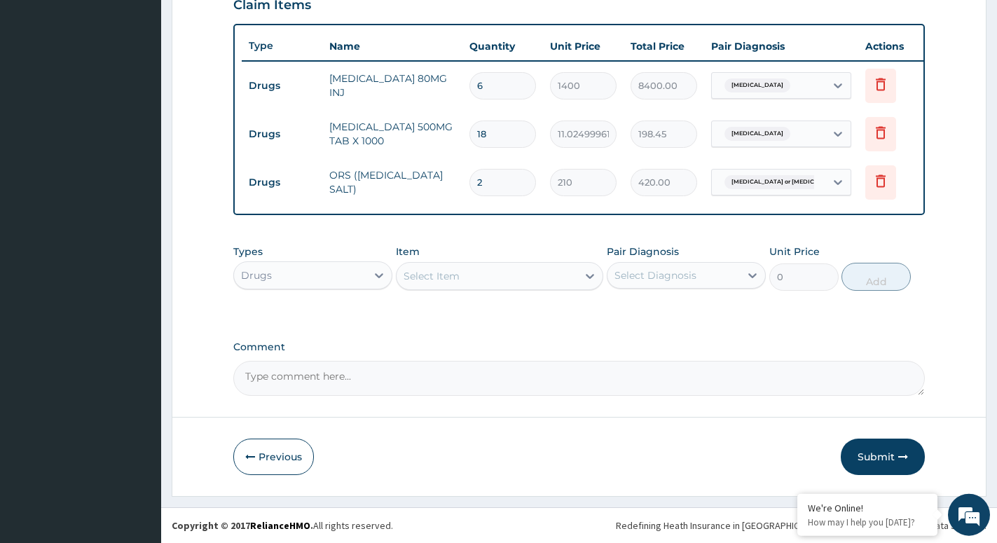
scroll to position [509, 0]
type input "2"
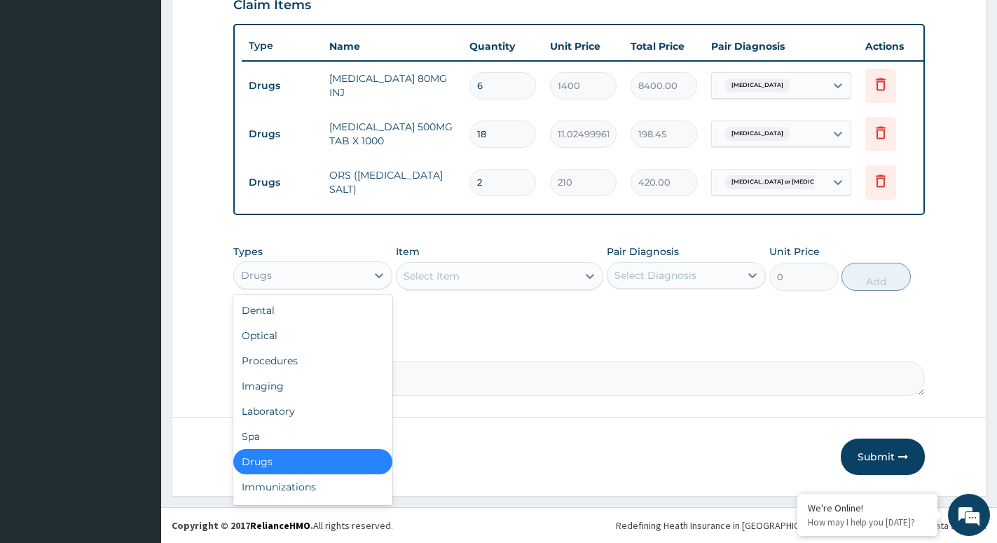
click at [366, 274] on div "Drugs" at bounding box center [300, 275] width 132 height 22
click at [294, 413] on div "Laboratory" at bounding box center [312, 411] width 159 height 25
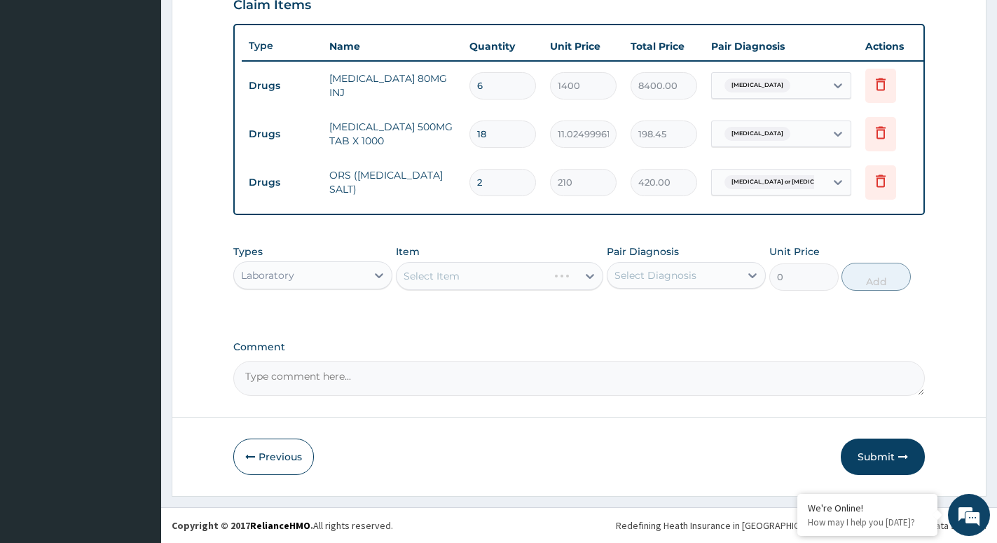
click at [576, 279] on div "Select Item" at bounding box center [499, 276] width 207 height 28
click at [577, 275] on div "Select Item" at bounding box center [487, 276] width 181 height 22
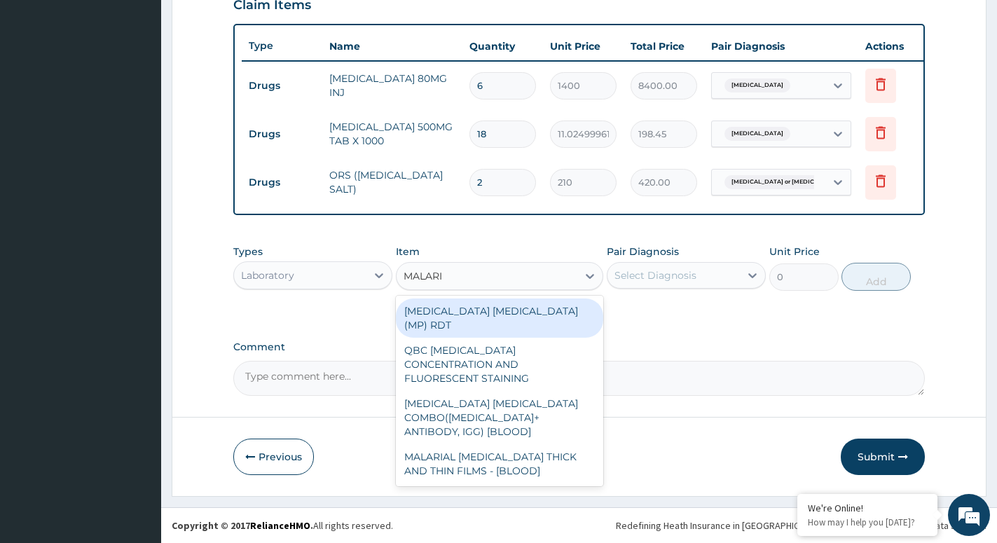
type input "[MEDICAL_DATA]"
click at [526, 307] on div "MALARIA PARASITE (MP) RDT" at bounding box center [499, 318] width 207 height 39
type input "1500"
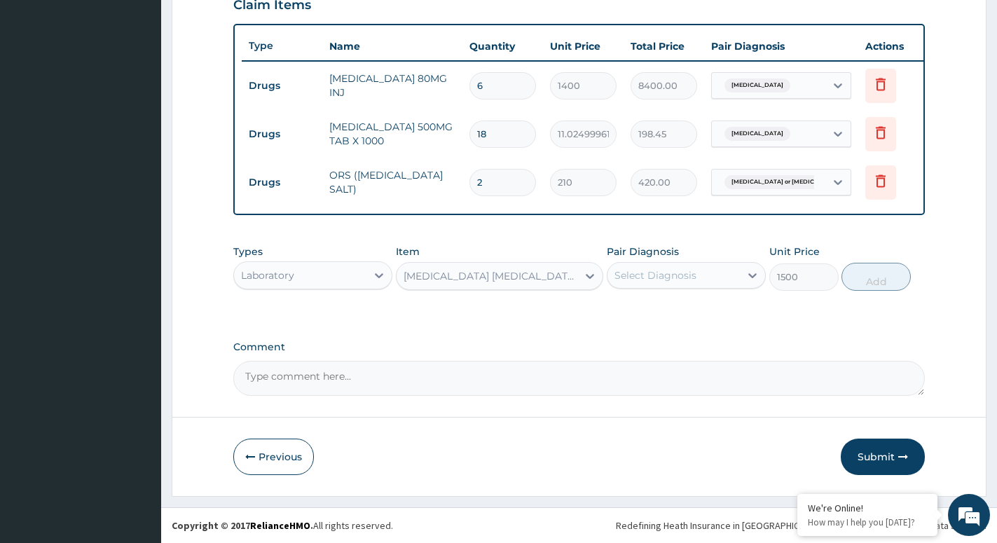
click at [625, 272] on div "Select Diagnosis" at bounding box center [656, 275] width 82 height 14
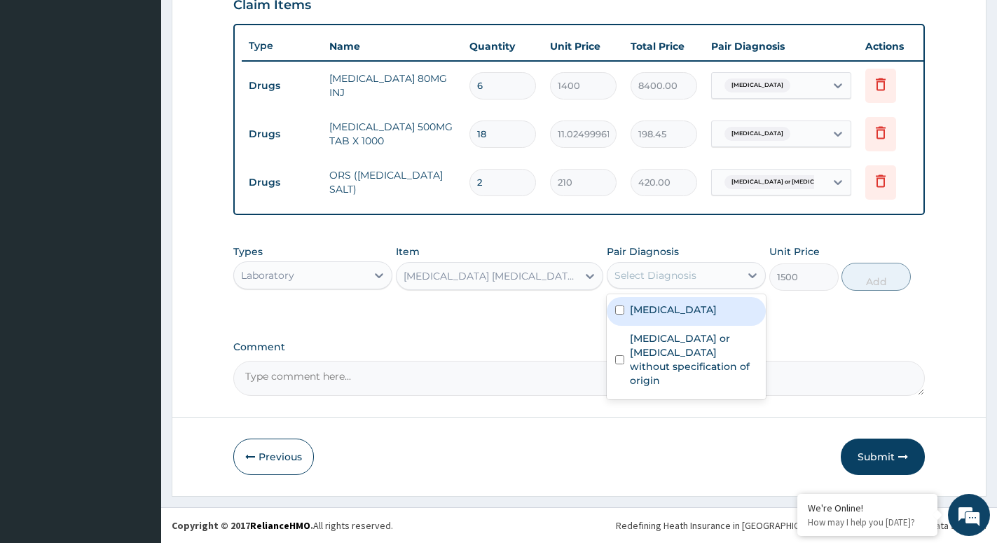
click at [652, 322] on div "[MEDICAL_DATA]" at bounding box center [686, 311] width 159 height 29
checkbox input "true"
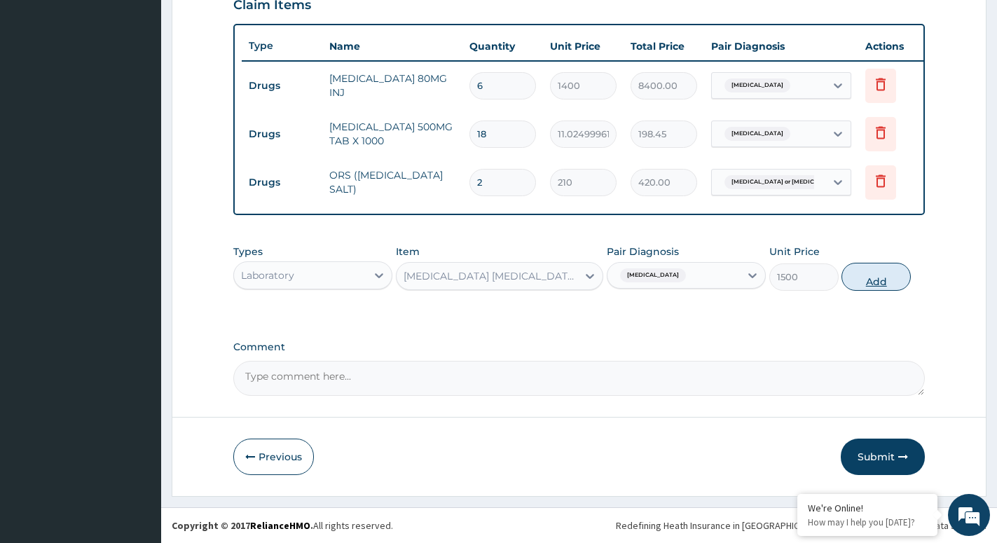
click at [871, 268] on button "Add" at bounding box center [876, 277] width 69 height 28
type input "0"
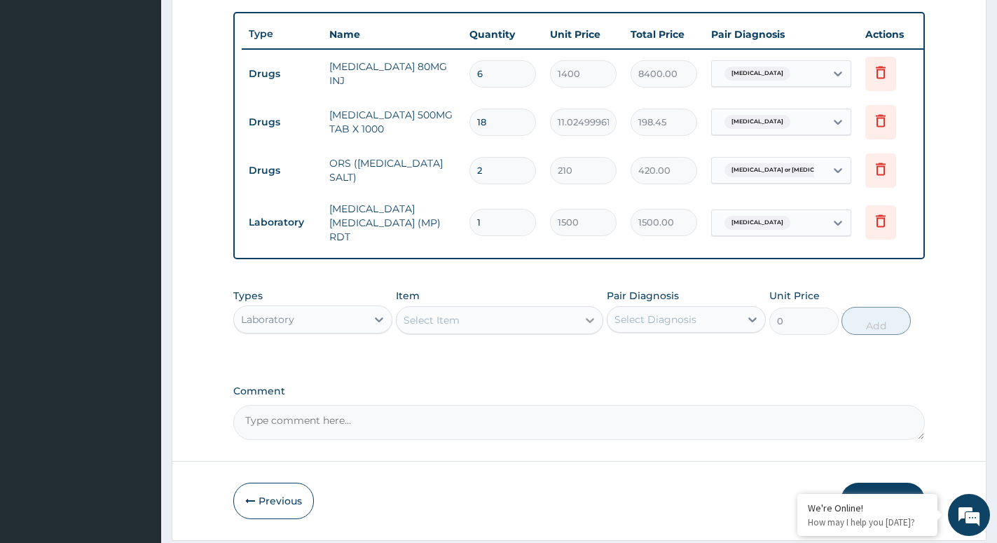
click at [582, 320] on div at bounding box center [589, 320] width 25 height 25
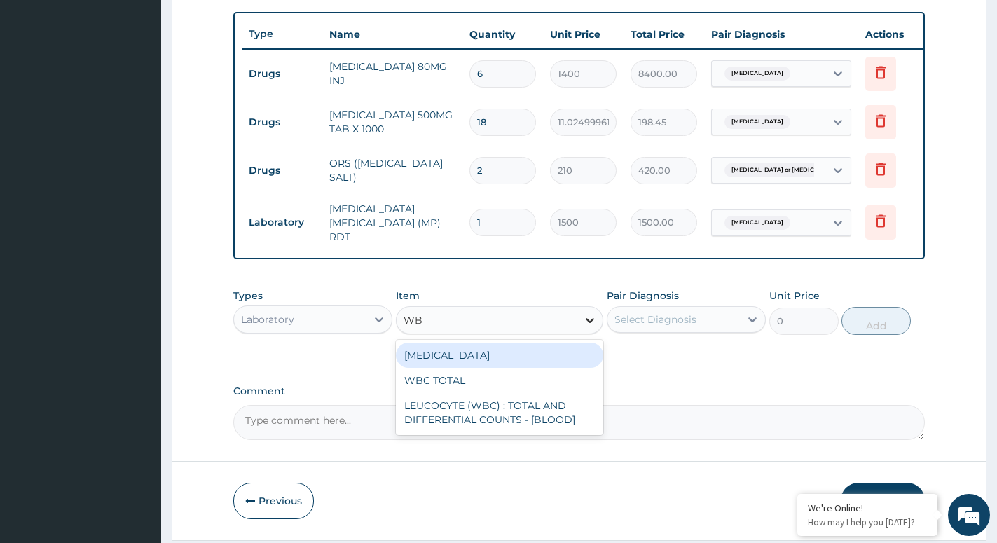
type input "WBC"
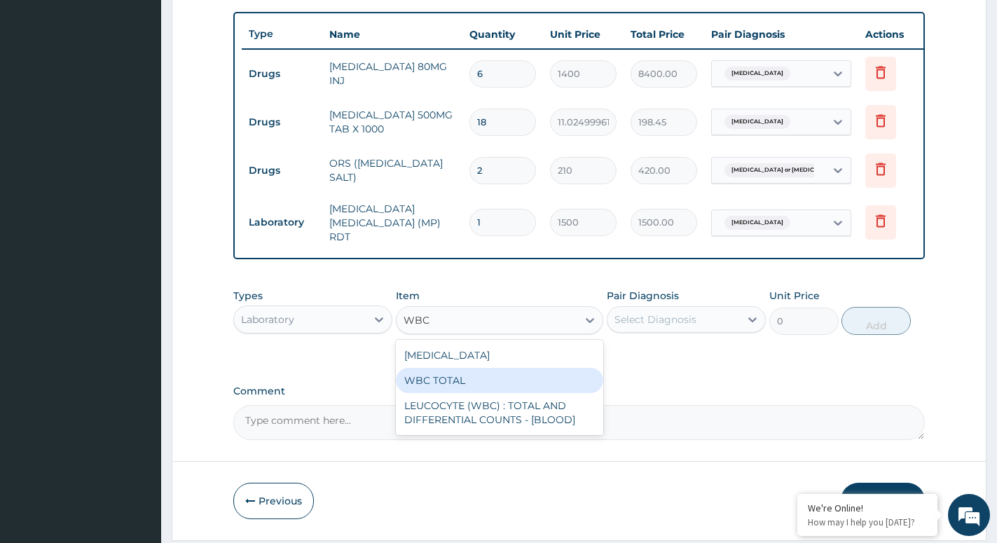
click at [466, 385] on div "WBC TOTAL" at bounding box center [499, 380] width 207 height 25
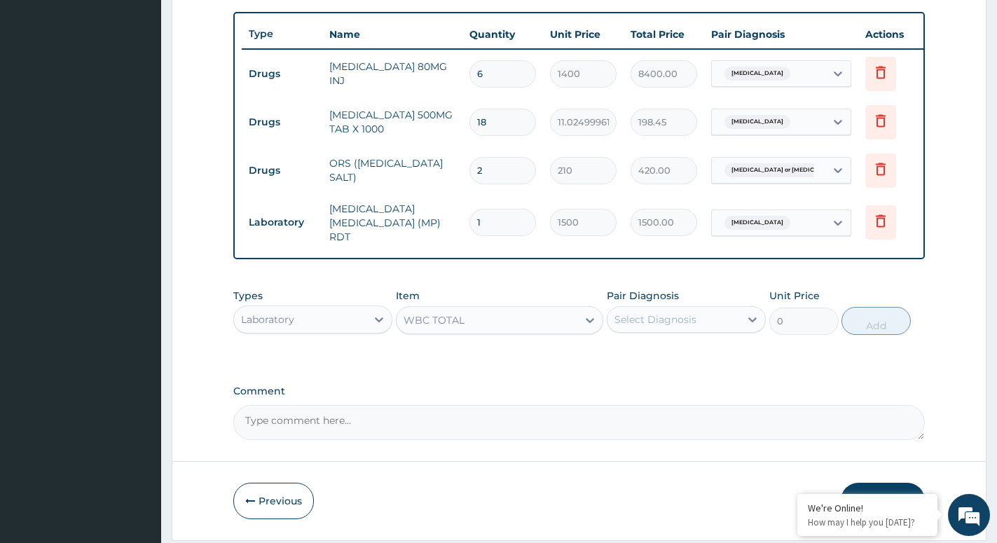
type input "1500"
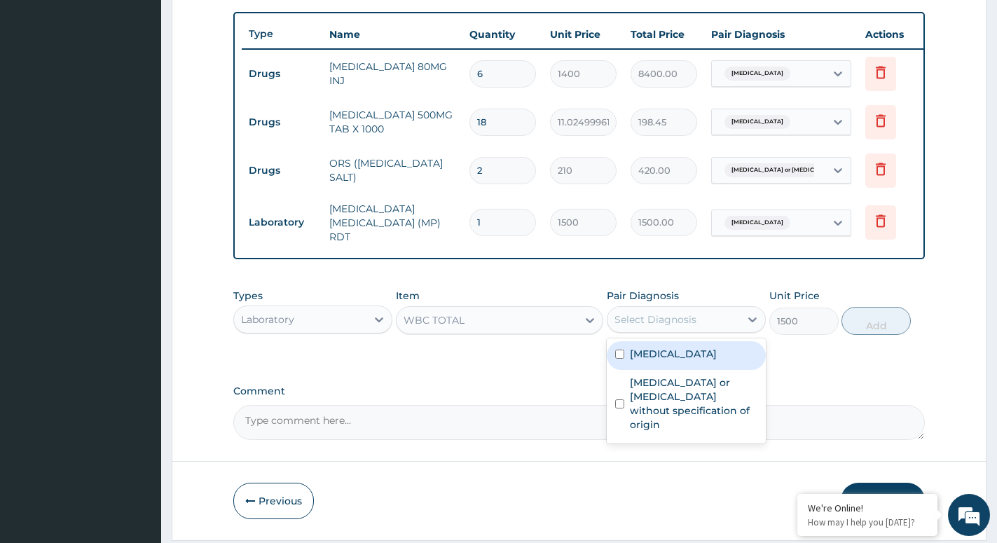
click at [724, 319] on div "Select Diagnosis" at bounding box center [674, 319] width 132 height 22
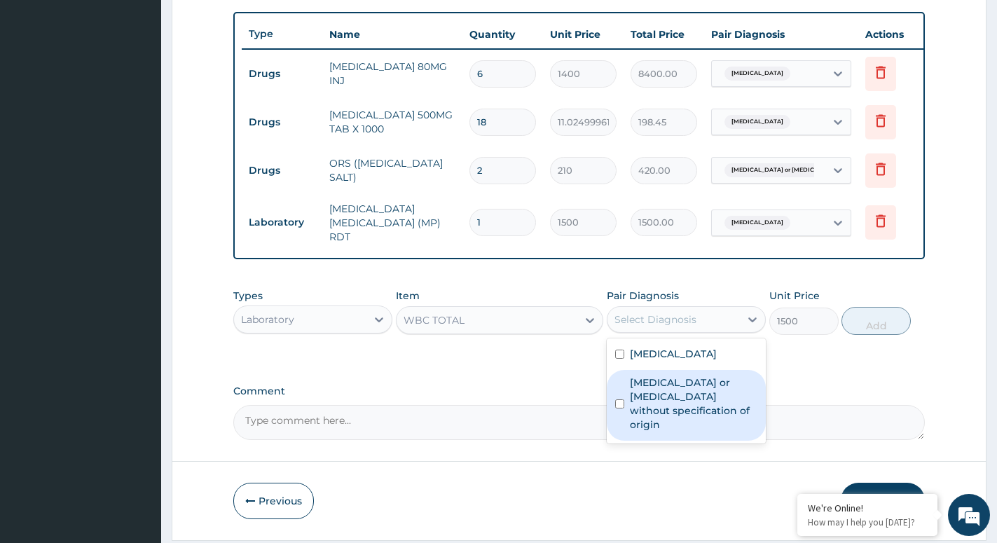
click at [648, 398] on label "Gastroenteritis or colitis without specification of origin" at bounding box center [694, 404] width 128 height 56
checkbox input "true"
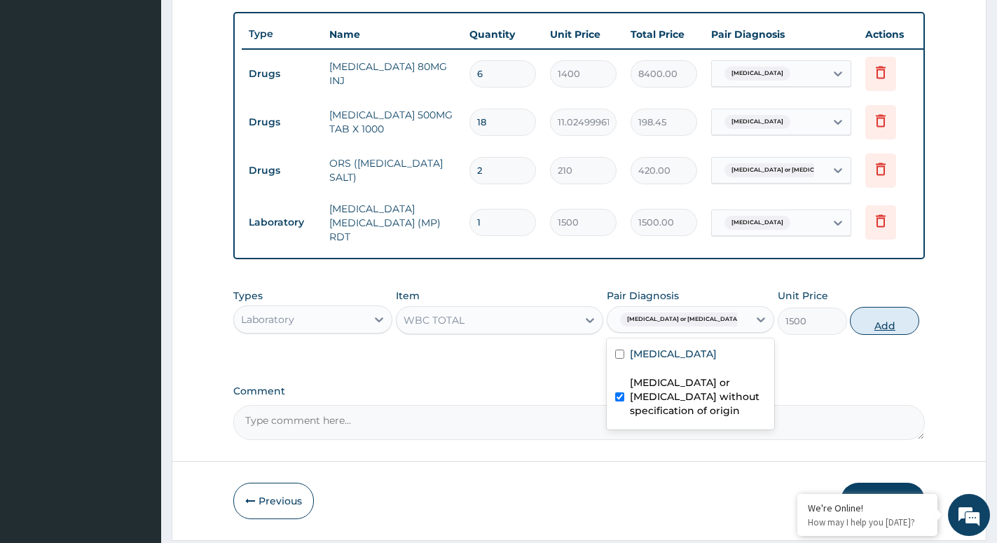
click at [894, 326] on button "Add" at bounding box center [884, 321] width 69 height 28
type input "0"
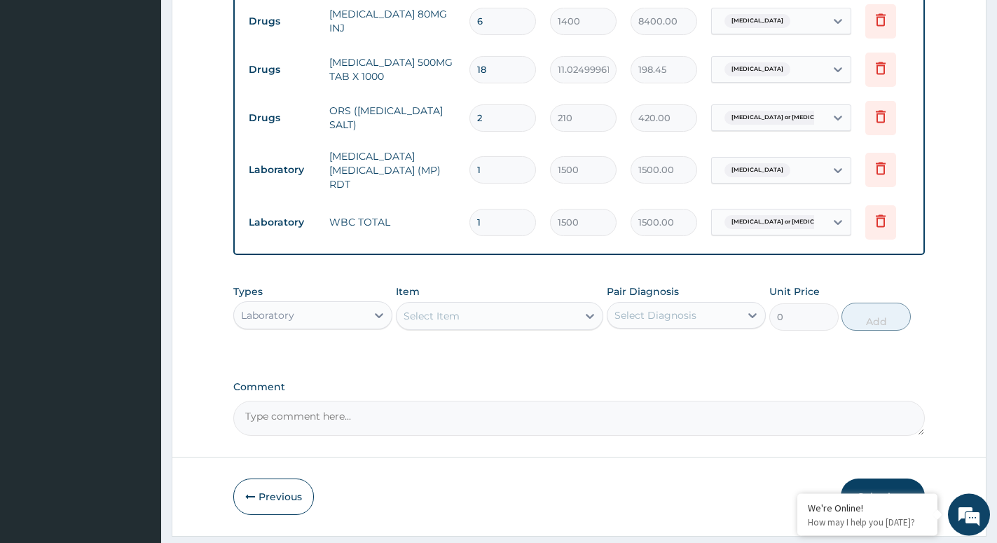
scroll to position [606, 0]
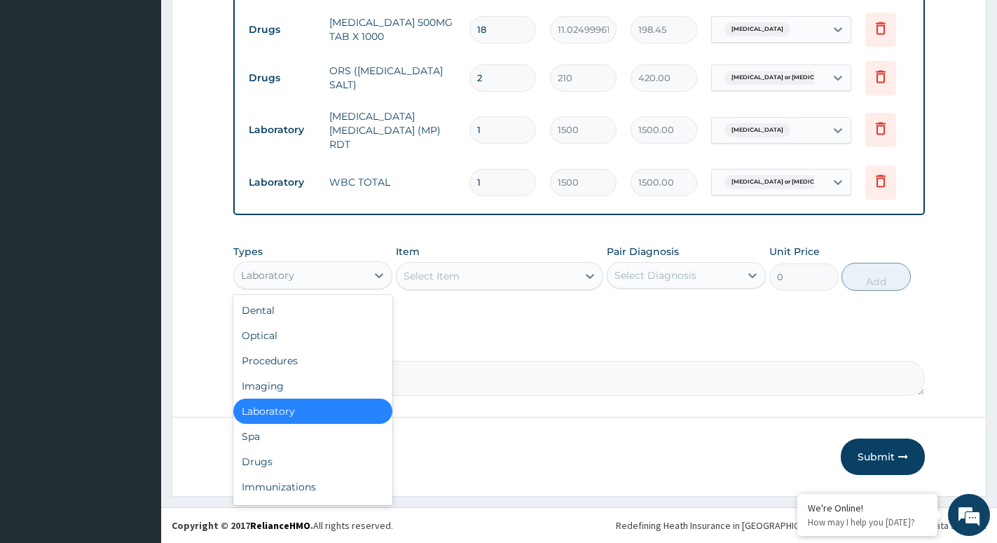
click at [341, 274] on div "Laboratory" at bounding box center [300, 275] width 132 height 22
click at [288, 367] on div "Procedures" at bounding box center [312, 360] width 159 height 25
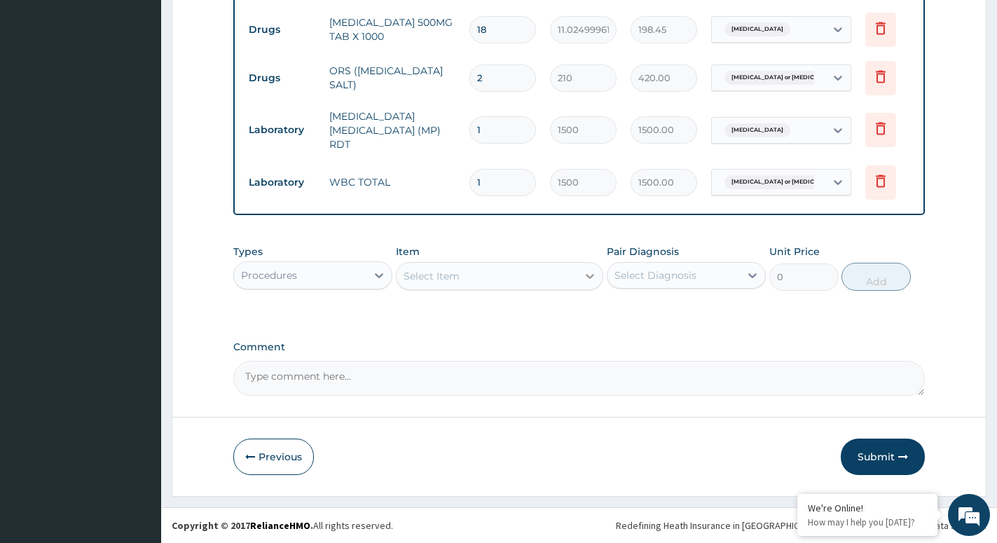
click at [580, 282] on div at bounding box center [589, 276] width 25 height 25
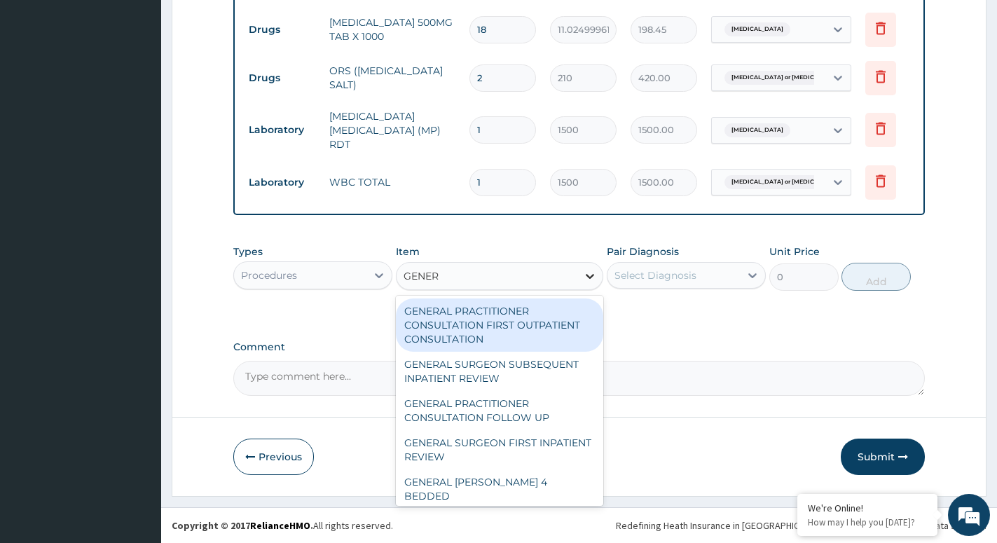
type input "GENERA"
click at [502, 314] on div "GENERAL PRACTITIONER CONSULTATION FIRST OUTPATIENT CONSULTATION" at bounding box center [499, 325] width 207 height 53
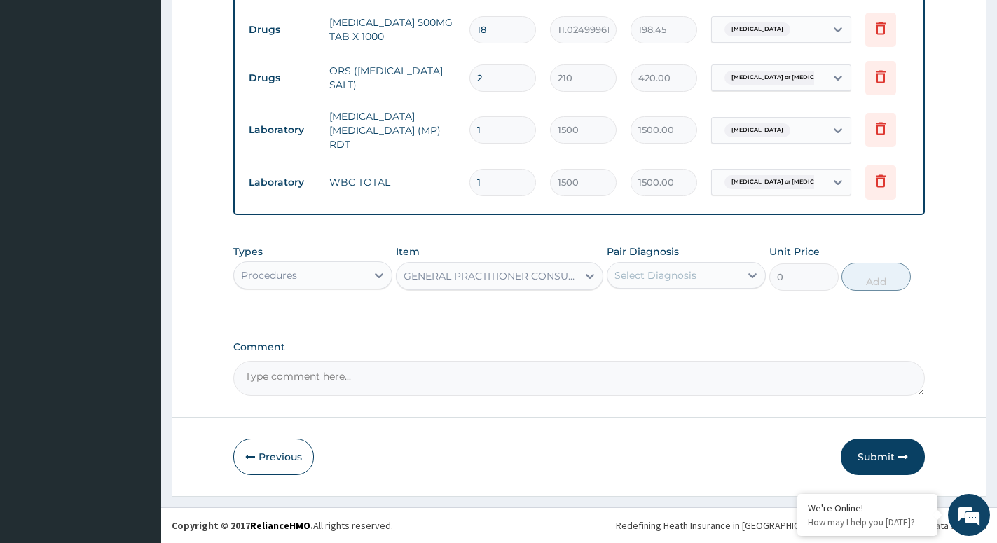
type input "3000"
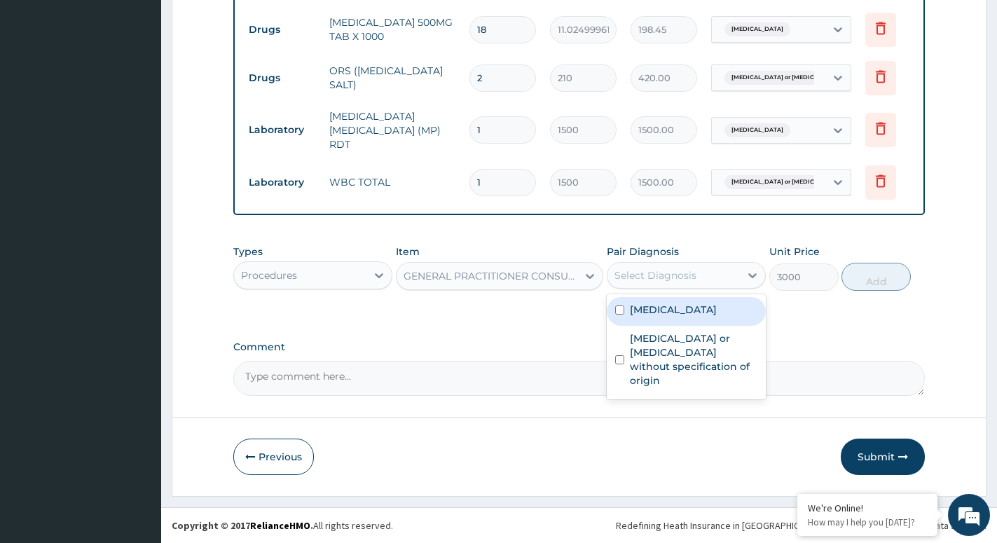
click at [678, 278] on div "Select Diagnosis" at bounding box center [656, 275] width 82 height 14
click at [657, 310] on label "Malaria, unspecified" at bounding box center [673, 310] width 87 height 14
checkbox input "true"
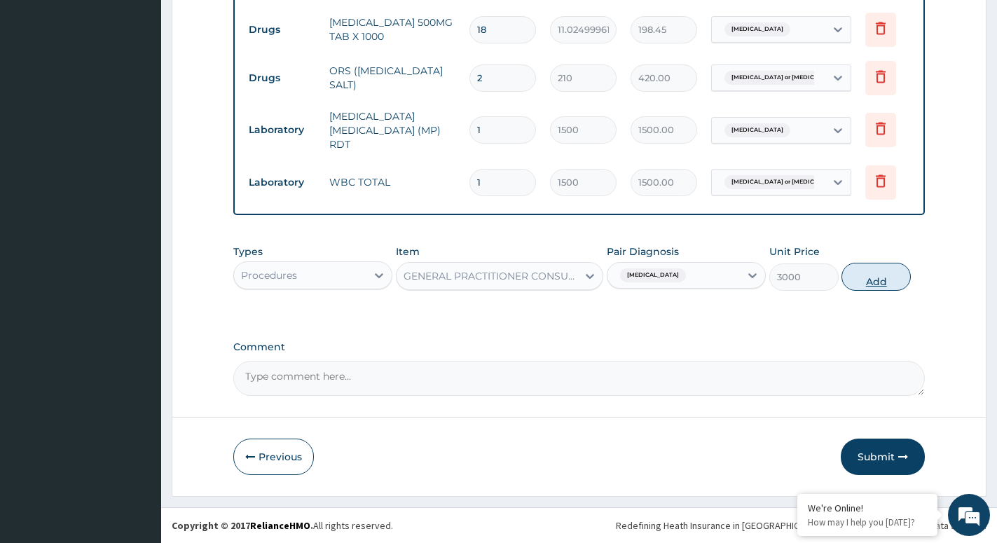
click at [851, 275] on button "Add" at bounding box center [876, 277] width 69 height 28
type input "0"
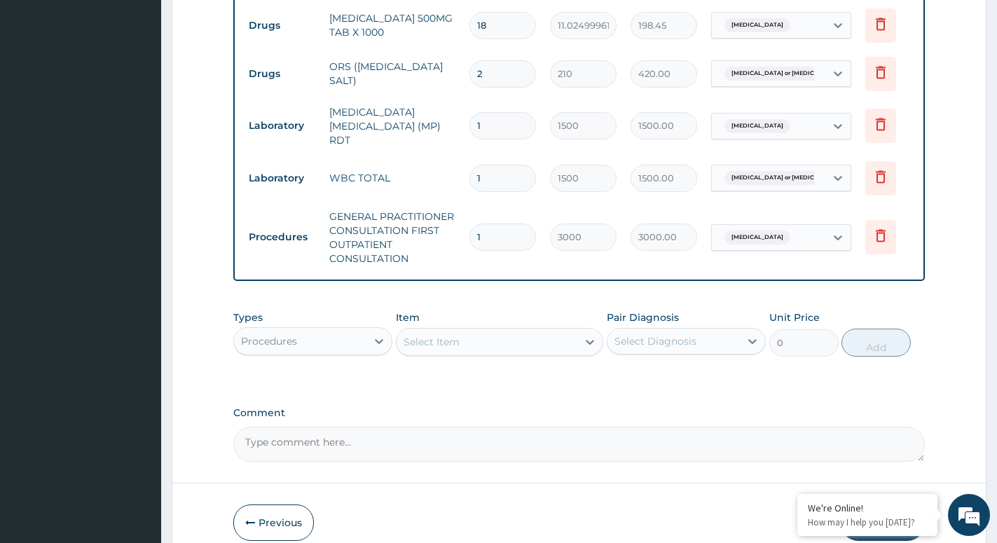
scroll to position [676, 0]
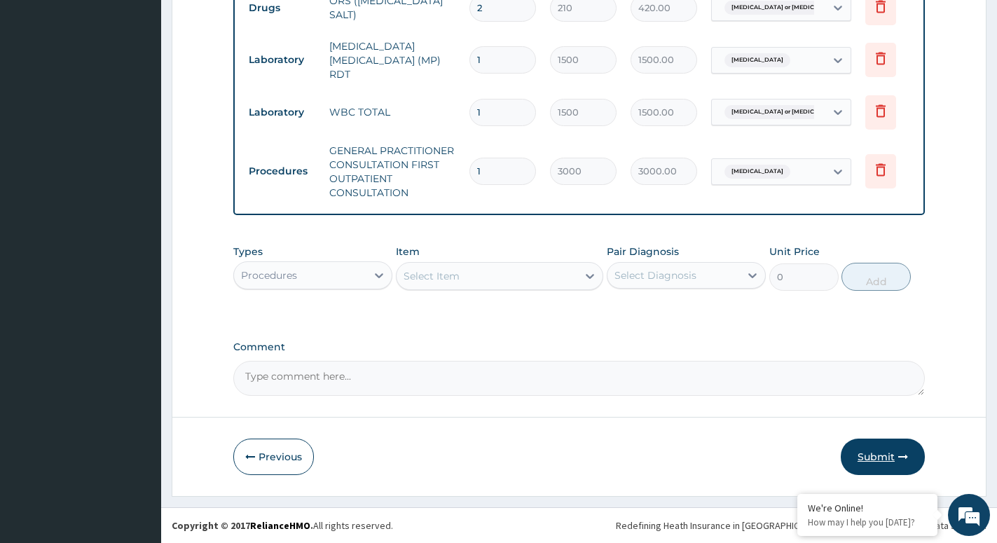
click at [878, 445] on button "Submit" at bounding box center [883, 457] width 84 height 36
click at [887, 451] on button "Submit" at bounding box center [883, 457] width 84 height 36
click at [868, 453] on button "Submit" at bounding box center [883, 457] width 84 height 36
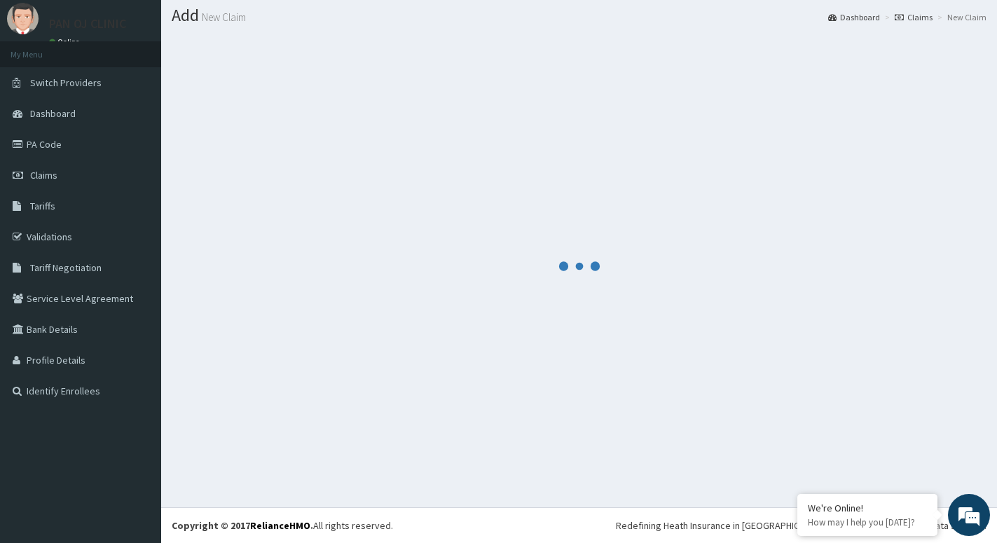
scroll to position [39, 0]
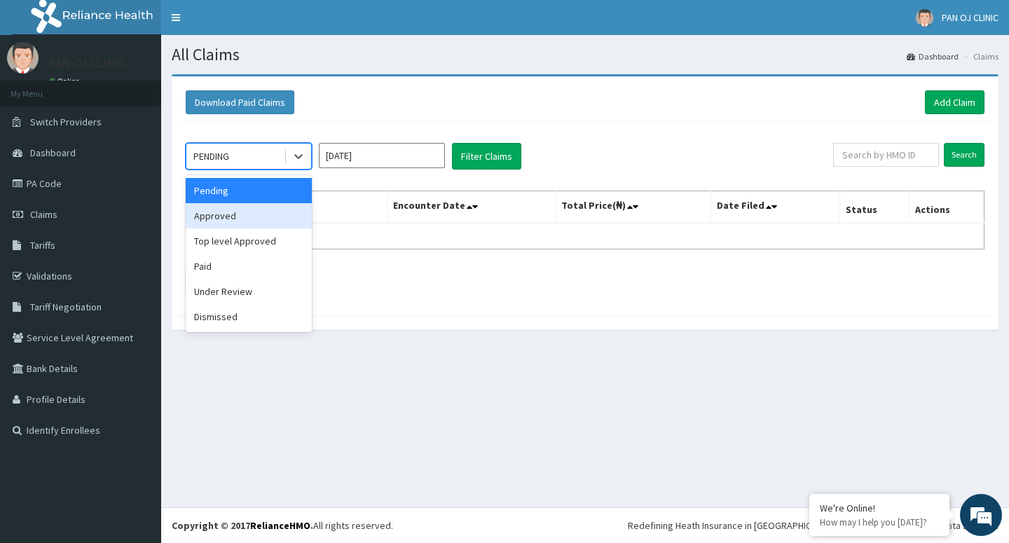
click at [239, 223] on div "Approved" at bounding box center [249, 215] width 126 height 25
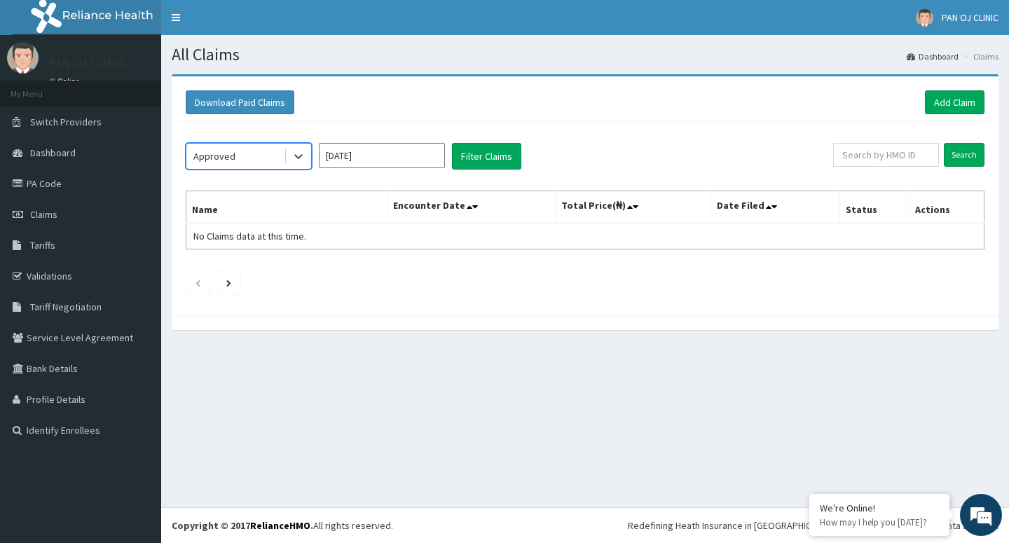
click at [392, 156] on input "[DATE]" at bounding box center [382, 155] width 126 height 25
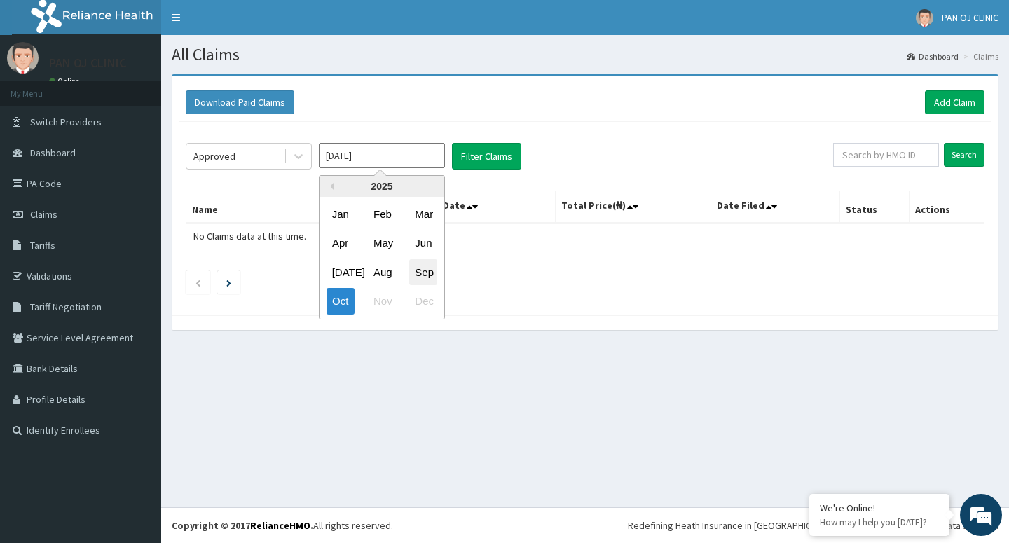
click at [424, 274] on div "Sep" at bounding box center [423, 272] width 28 height 26
type input "[DATE]"
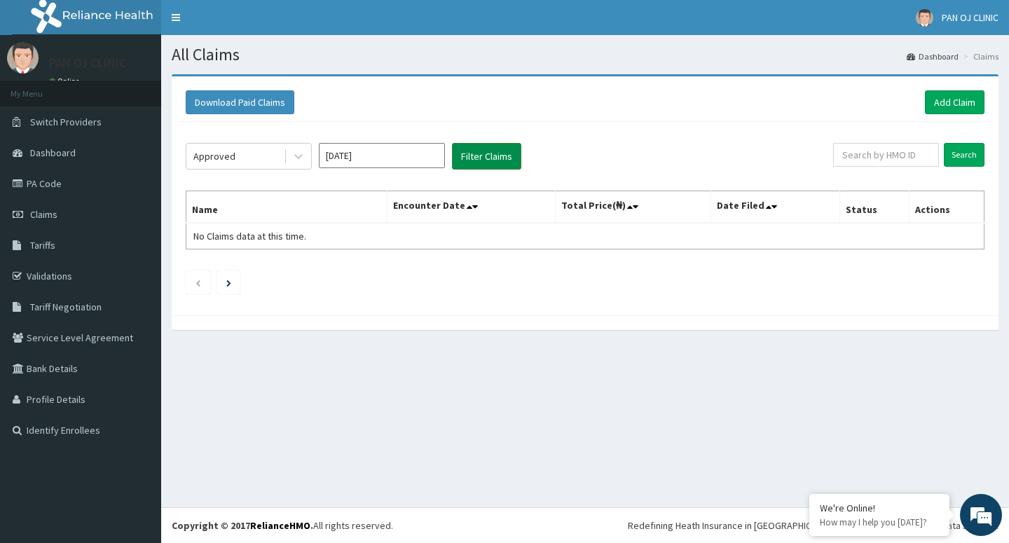
click at [498, 158] on button "Filter Claims" at bounding box center [486, 156] width 69 height 27
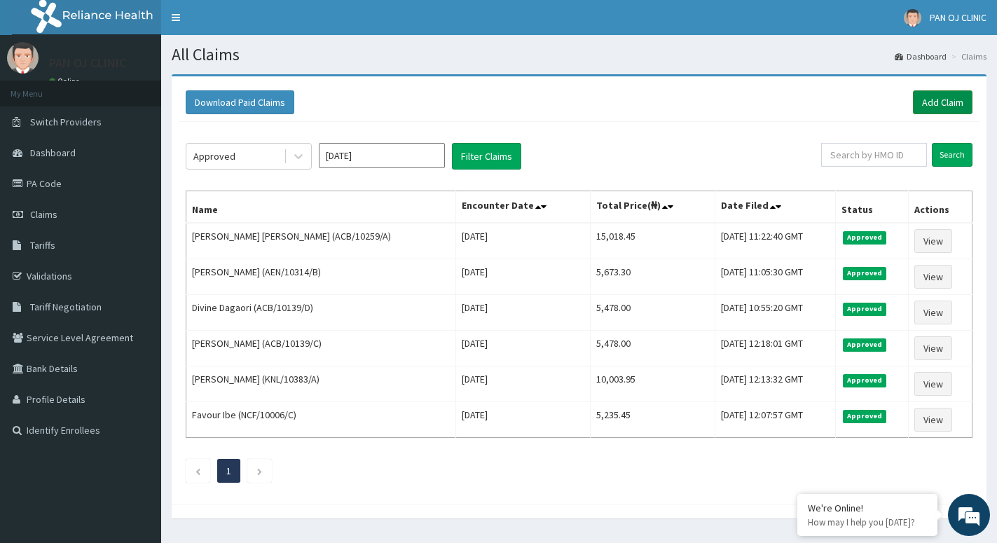
click at [950, 99] on link "Add Claim" at bounding box center [943, 102] width 60 height 24
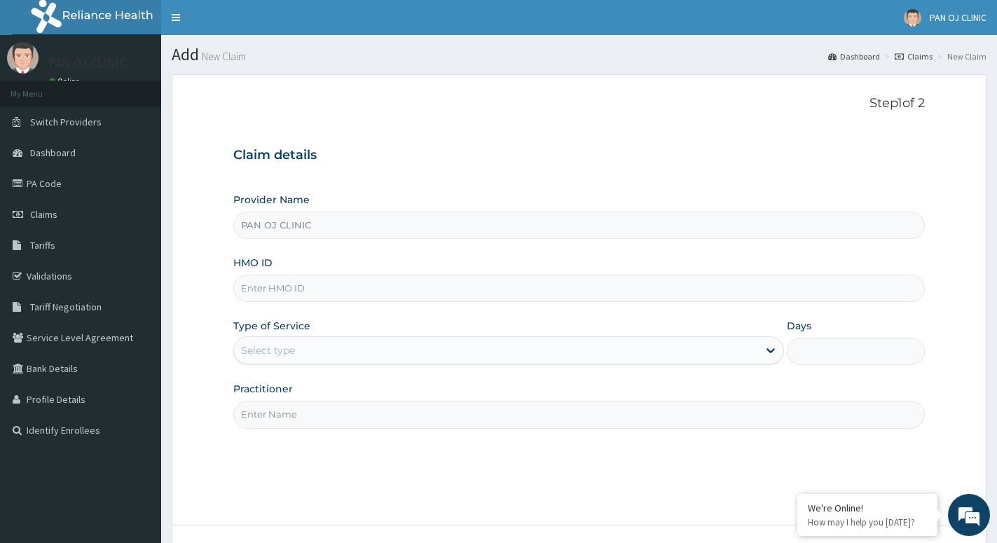
type input "PAN OJ CLINIC"
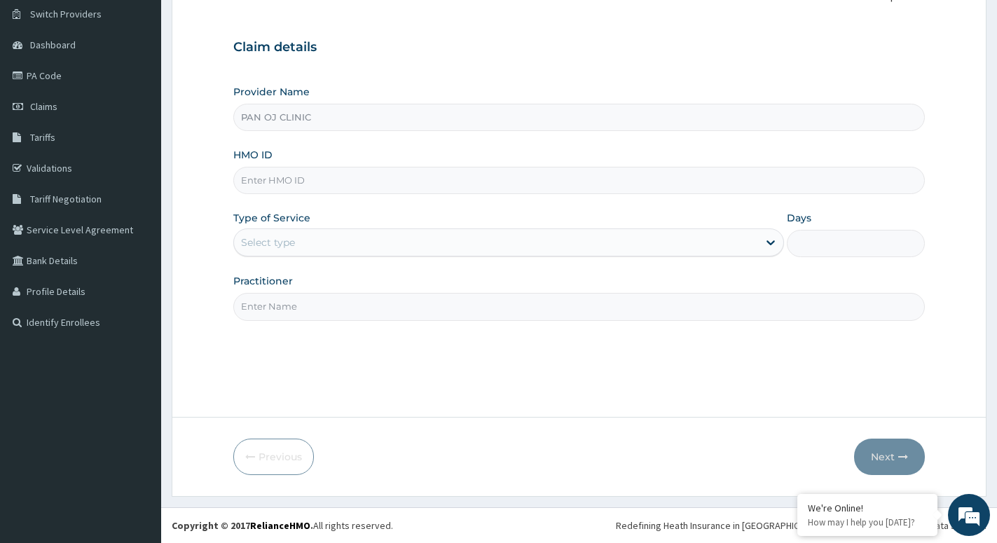
click at [279, 179] on input "HMO ID" at bounding box center [579, 180] width 692 height 27
click at [278, 184] on input "HMO ID" at bounding box center [579, 180] width 692 height 27
paste input "NCF/10001/E"
type input "NCF/10001/E"
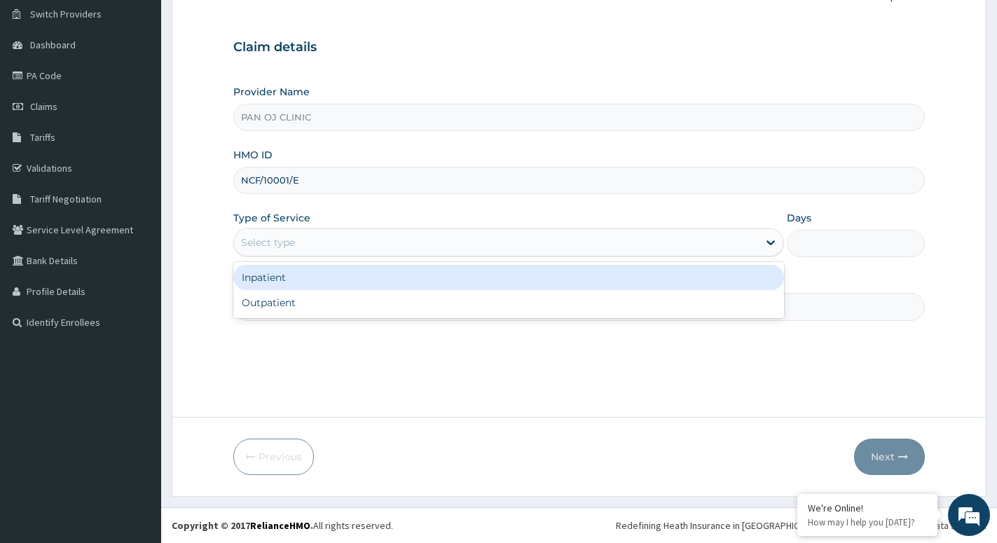
click at [290, 251] on div "Select type" at bounding box center [496, 242] width 524 height 22
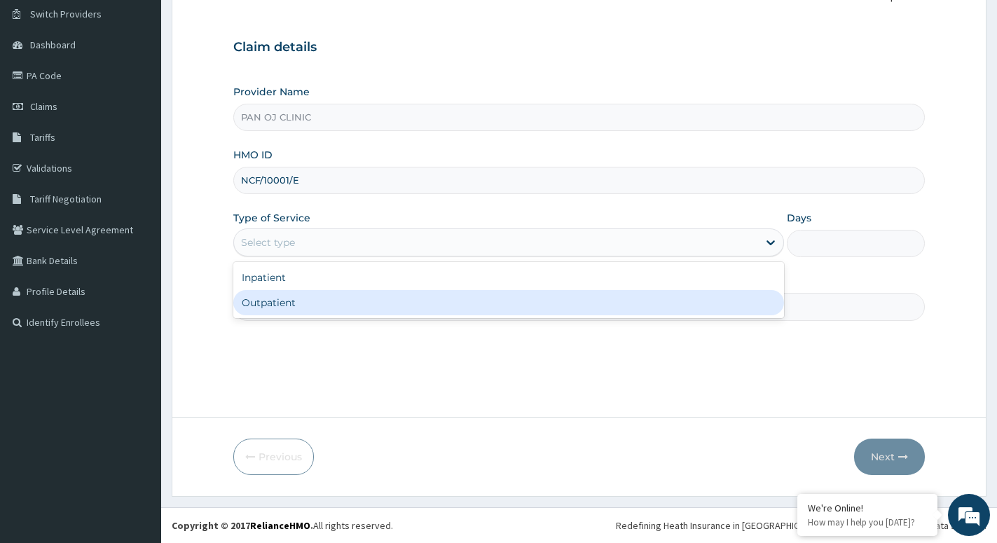
click at [269, 306] on div "Outpatient" at bounding box center [508, 302] width 551 height 25
type input "1"
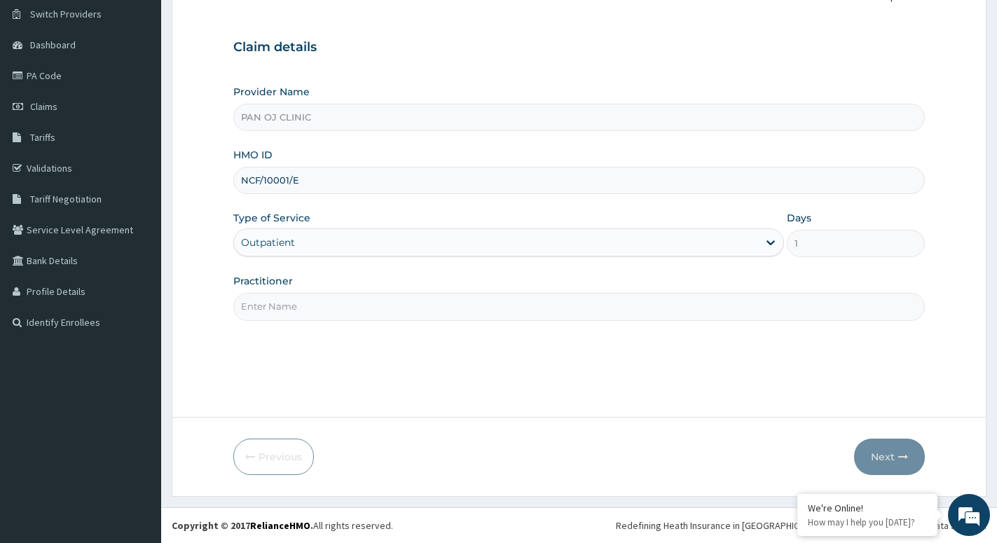
click at [282, 307] on input "Practitioner" at bounding box center [579, 306] width 692 height 27
type input "[PERSON_NAME]"
click at [634, 253] on div "Outpatient" at bounding box center [496, 242] width 524 height 22
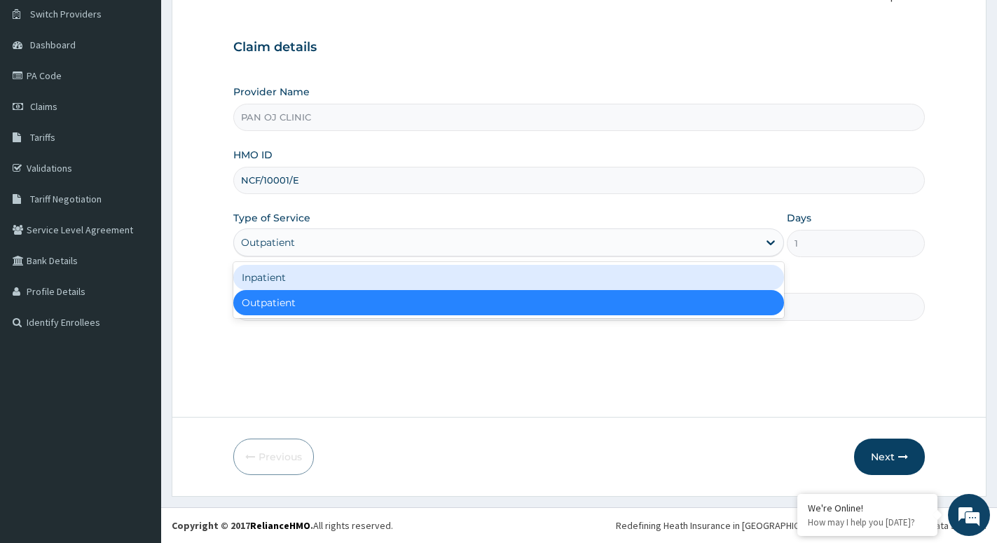
click at [329, 281] on div "Inpatient" at bounding box center [508, 277] width 551 height 25
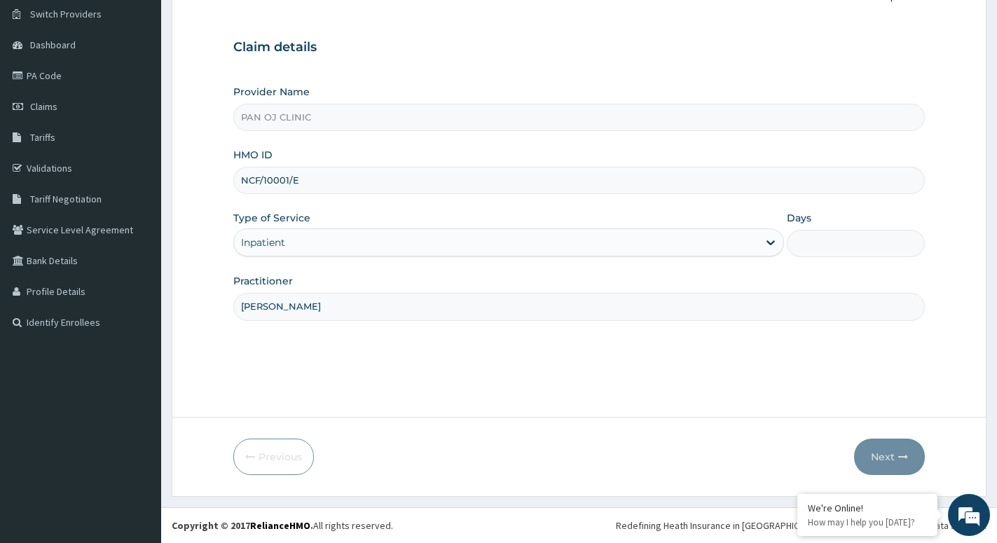
click at [824, 237] on input "Days" at bounding box center [856, 243] width 138 height 27
type input "2"
click at [882, 452] on button "Next" at bounding box center [889, 457] width 71 height 36
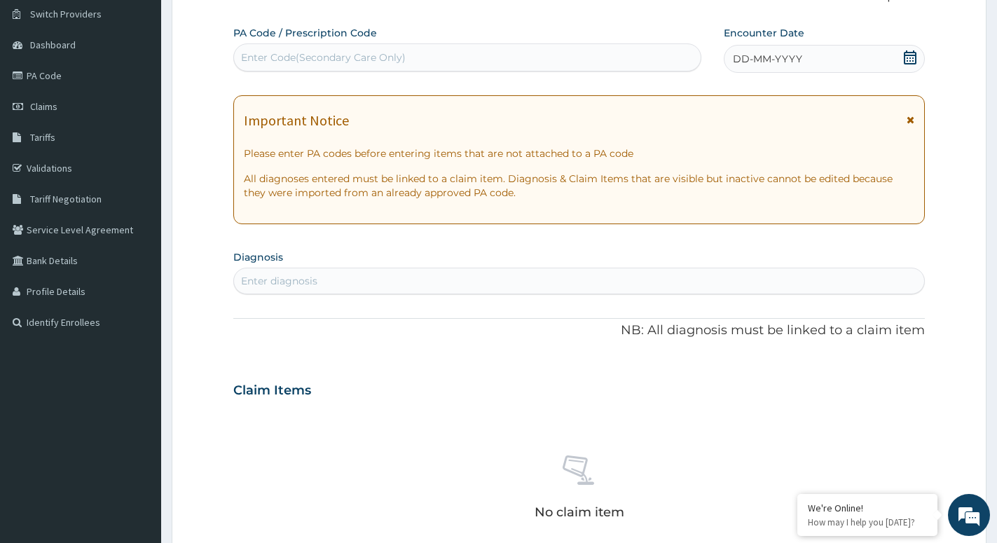
click at [910, 64] on span at bounding box center [910, 59] width 14 height 18
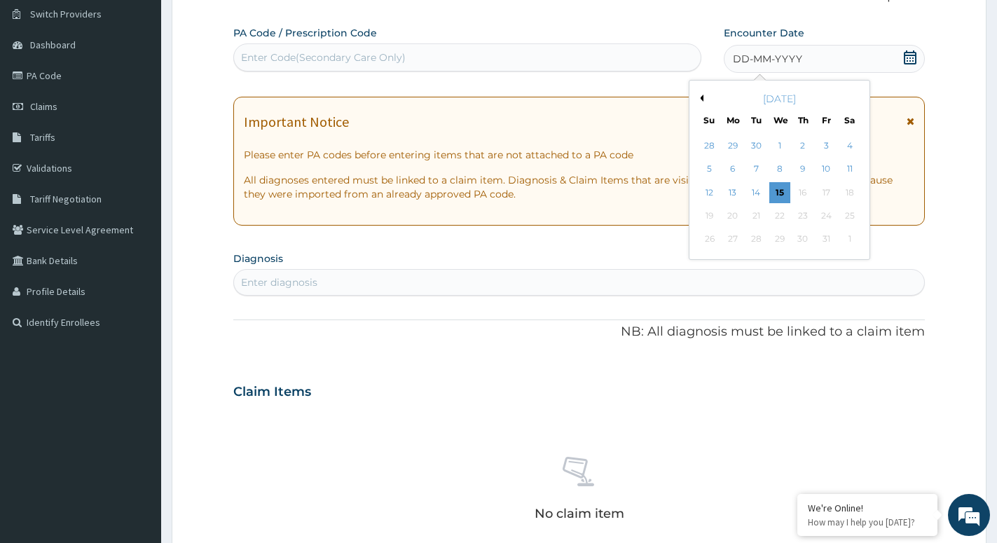
click at [702, 99] on button "Previous Month" at bounding box center [700, 98] width 7 height 7
click at [807, 149] on div "4" at bounding box center [803, 145] width 21 height 21
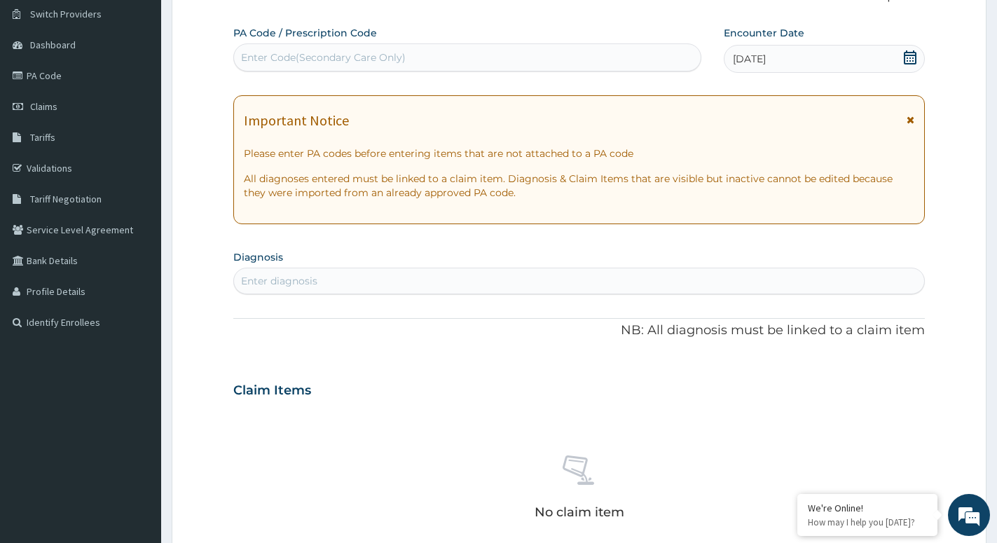
click at [397, 49] on div "Enter Code(Secondary Care Only)" at bounding box center [467, 57] width 467 height 22
type input "PA/E48F5D"
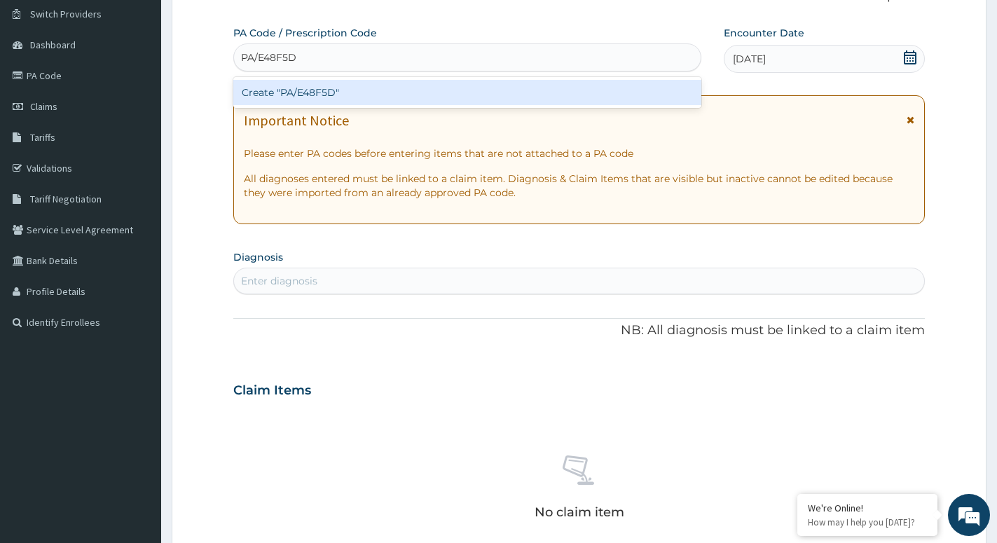
click at [322, 84] on div "Create "PA/E48F5D"" at bounding box center [467, 92] width 468 height 25
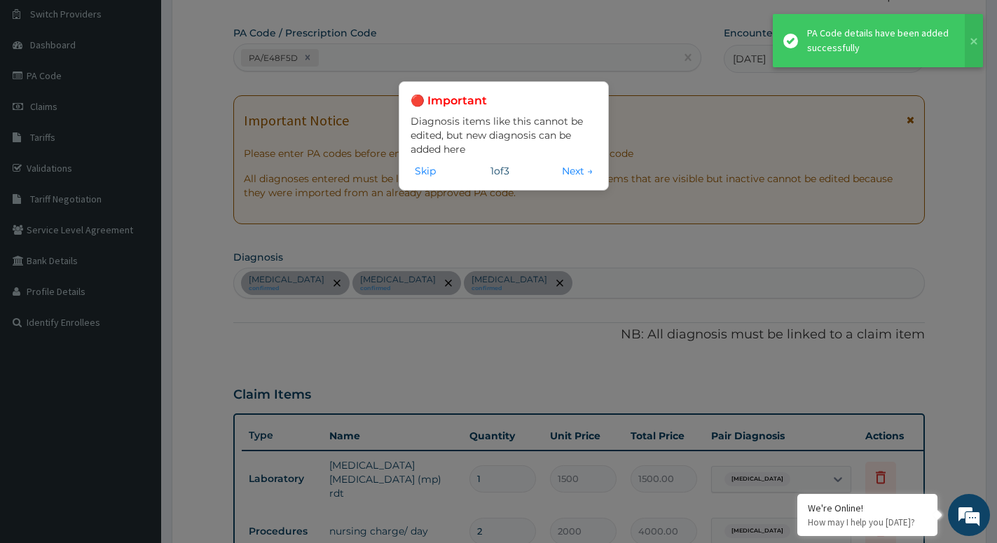
scroll to position [561, 0]
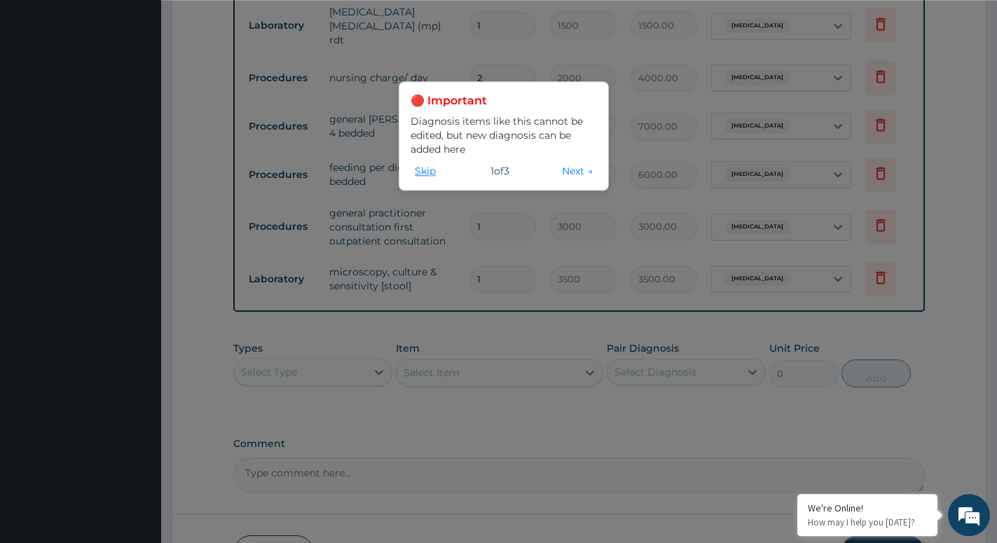
click at [422, 170] on button "Skip" at bounding box center [425, 170] width 29 height 15
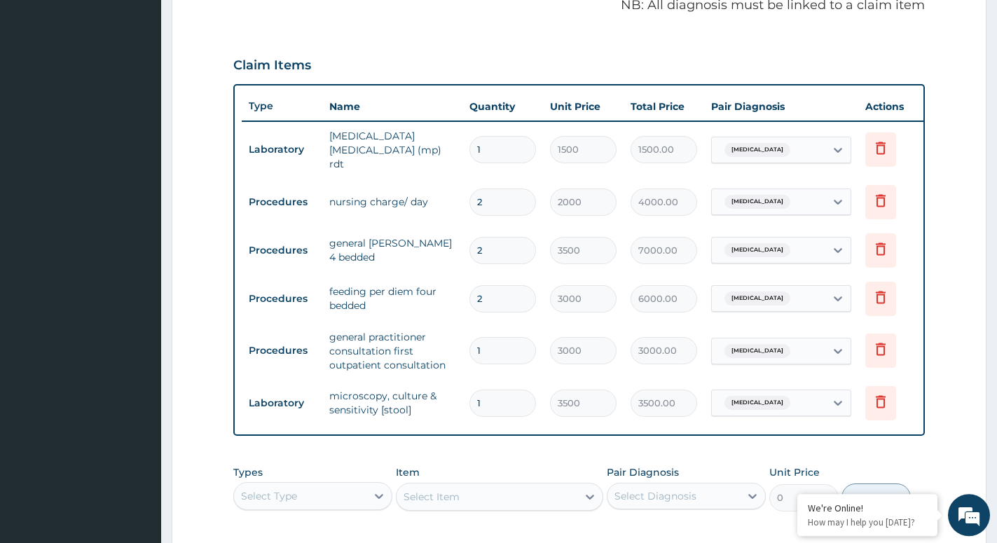
scroll to position [418, 0]
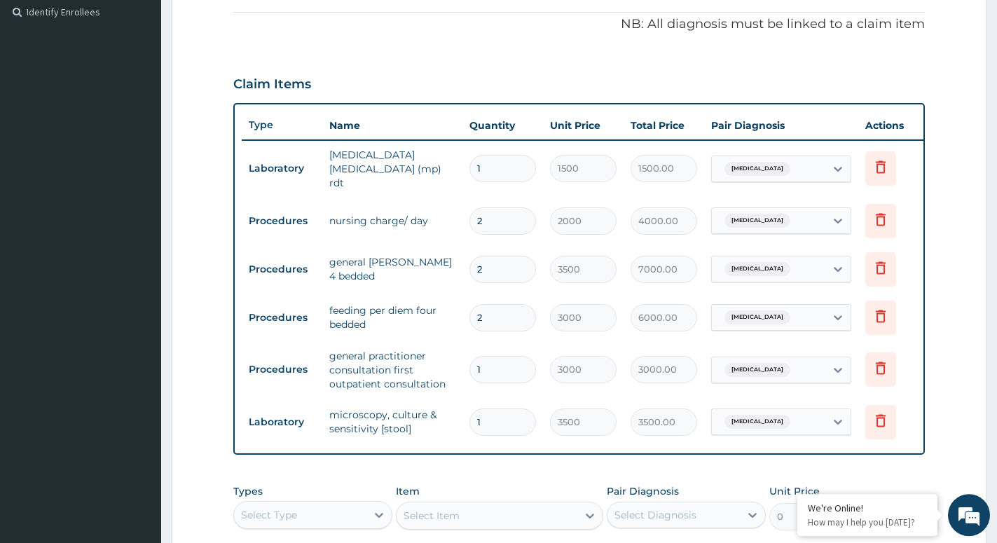
click at [287, 156] on td "Laboratory" at bounding box center [282, 169] width 81 height 26
click at [290, 156] on td "Laboratory" at bounding box center [282, 169] width 81 height 26
click at [421, 198] on tr "Procedures nursing charge/ day 2 2000 4000.00 Typhoid fever Delete" at bounding box center [585, 221] width 687 height 48
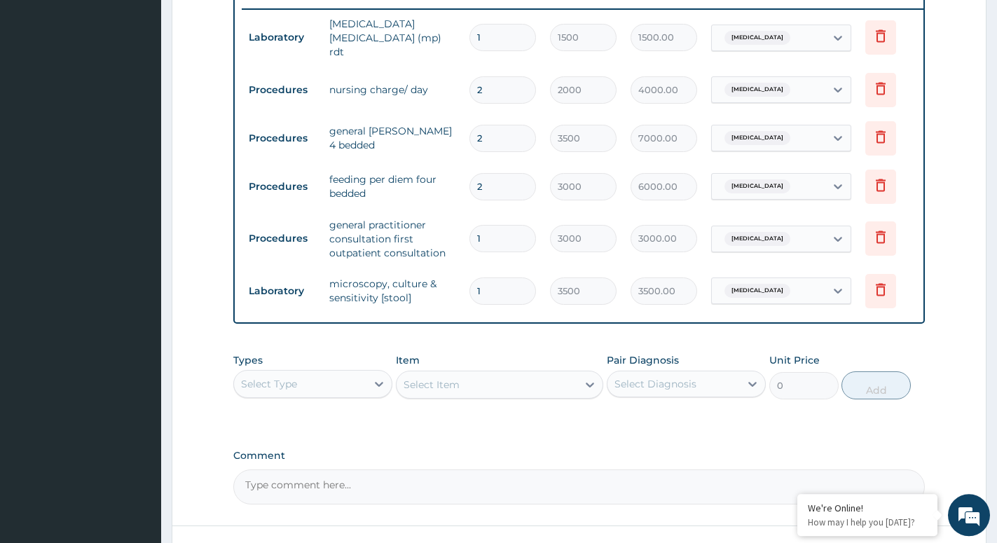
scroll to position [662, 0]
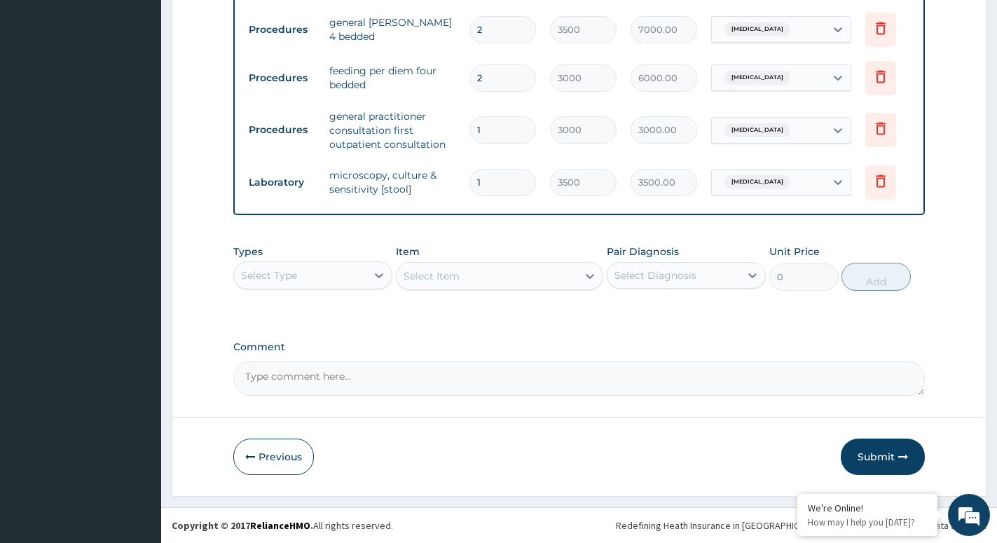
click at [358, 274] on div "Select Type" at bounding box center [300, 275] width 132 height 22
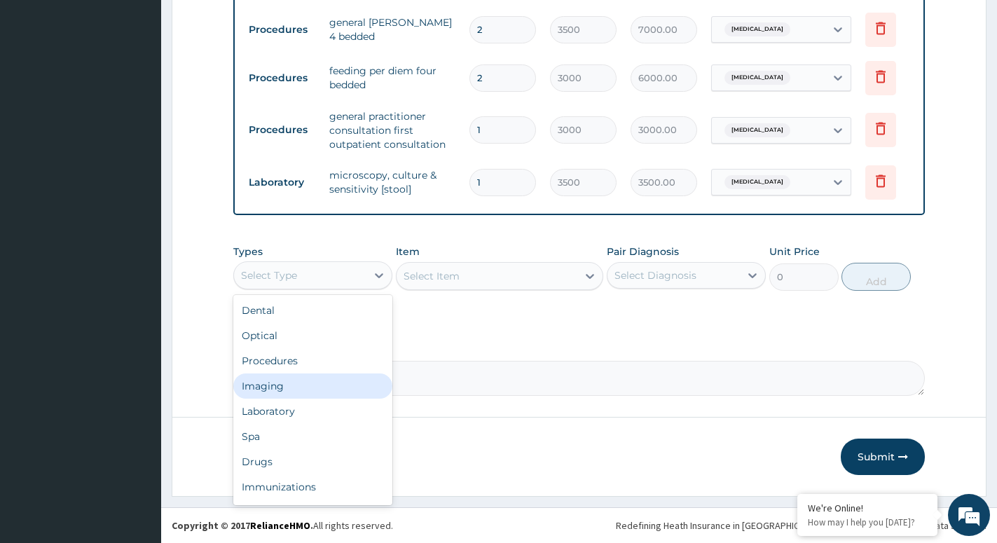
click at [276, 381] on div "Imaging" at bounding box center [312, 386] width 159 height 25
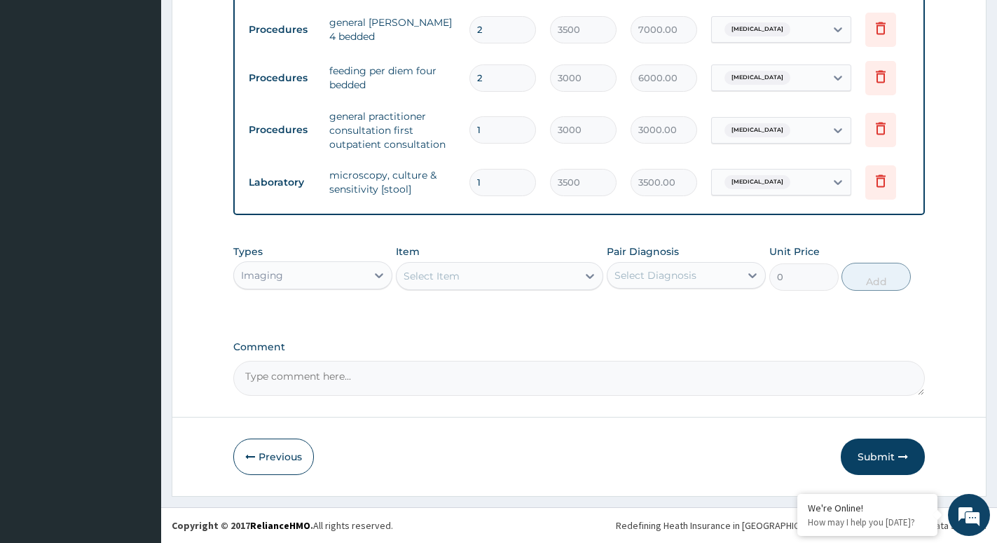
click at [577, 279] on div "Select Item" at bounding box center [487, 276] width 181 height 22
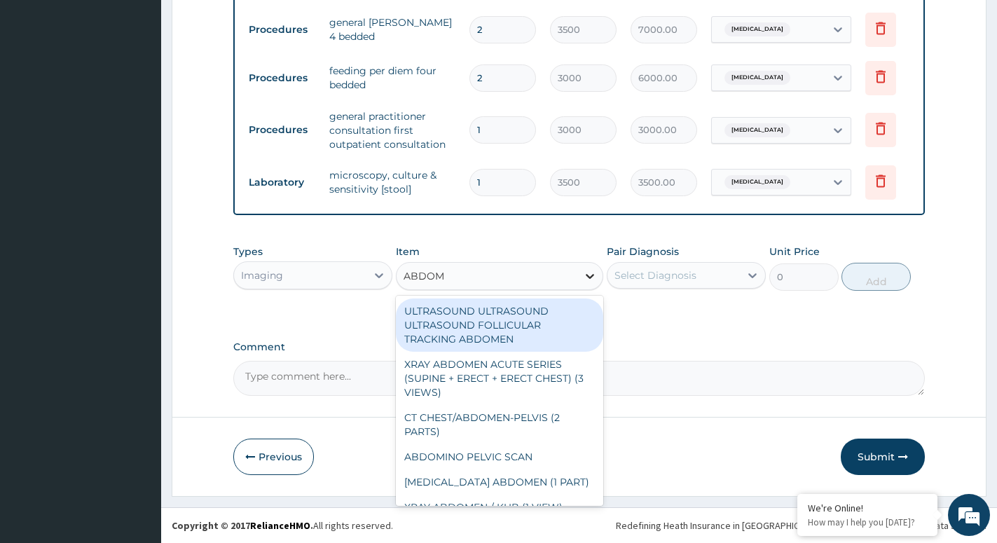
type input "ABDOMI"
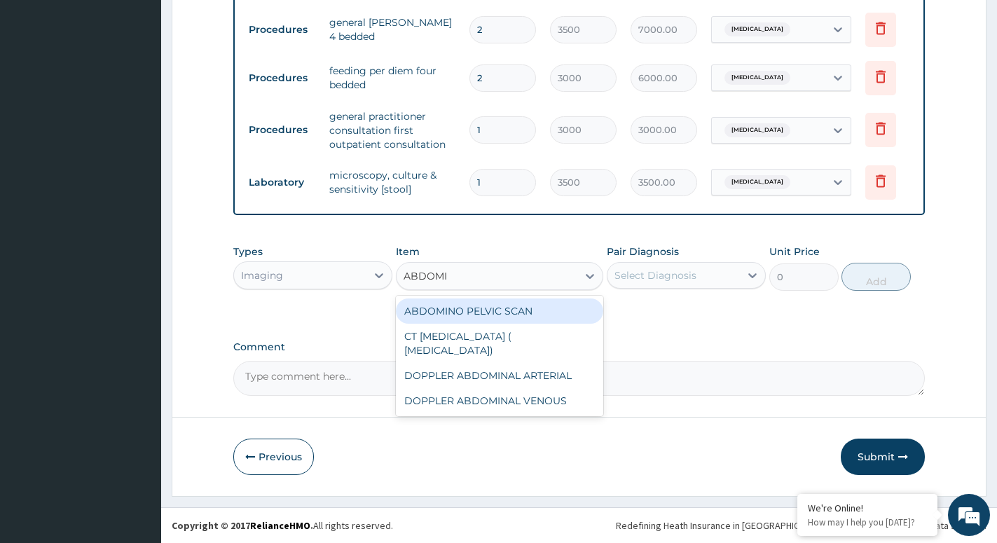
click at [496, 306] on div "ABDOMINO PELVIC SCAN" at bounding box center [499, 311] width 207 height 25
type input "10000"
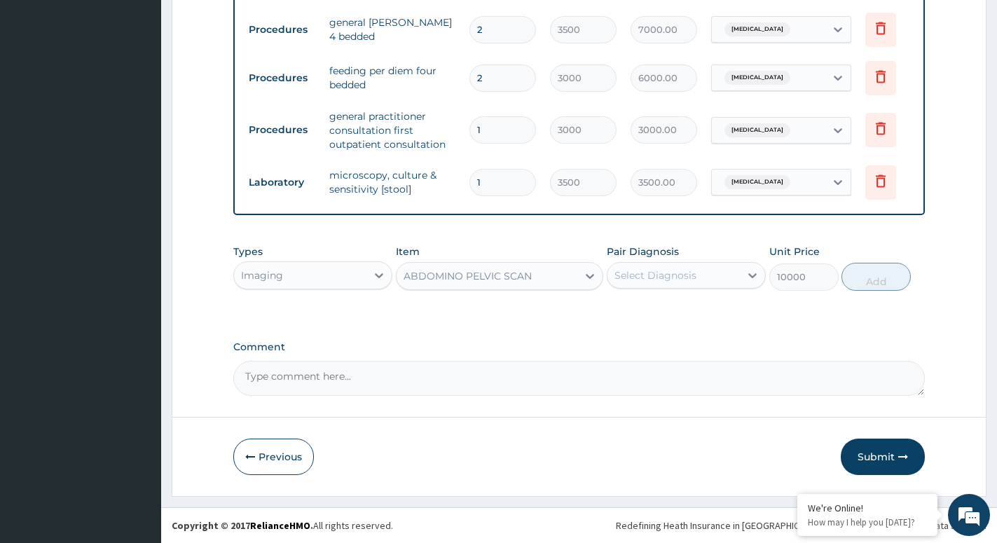
click at [718, 280] on div "Select Diagnosis" at bounding box center [674, 275] width 132 height 22
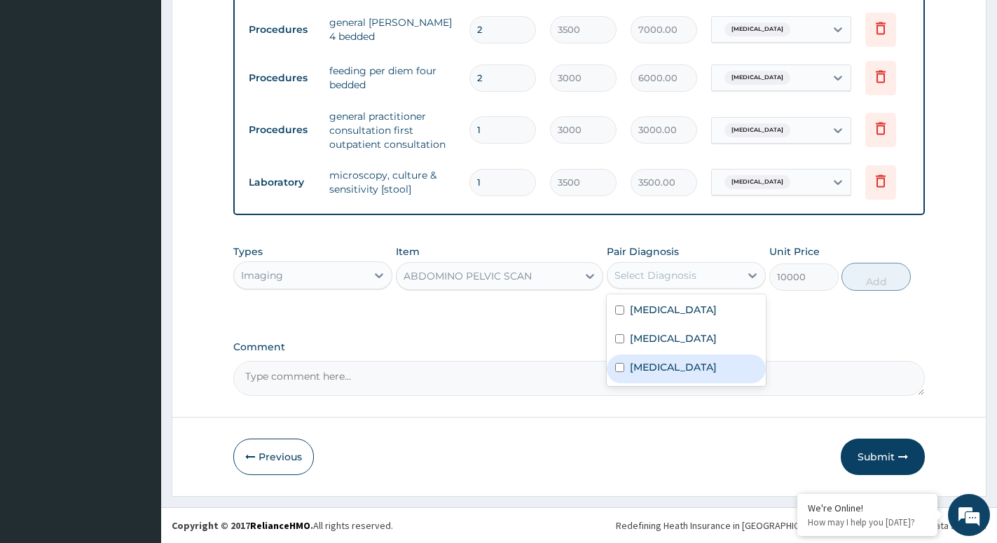
click at [665, 371] on label "Acute gastroenteritis" at bounding box center [673, 367] width 87 height 14
checkbox input "true"
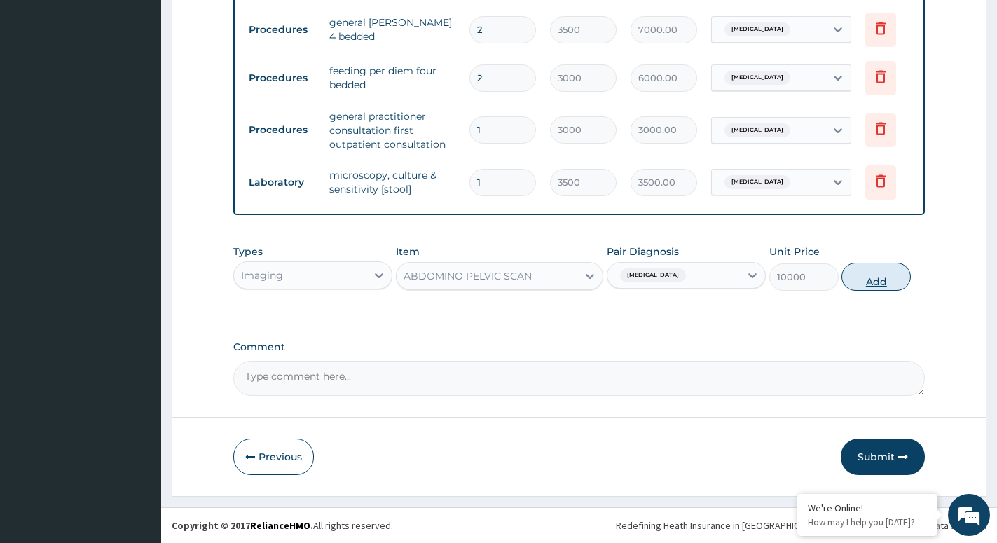
click at [880, 279] on button "Add" at bounding box center [876, 277] width 69 height 28
type input "0"
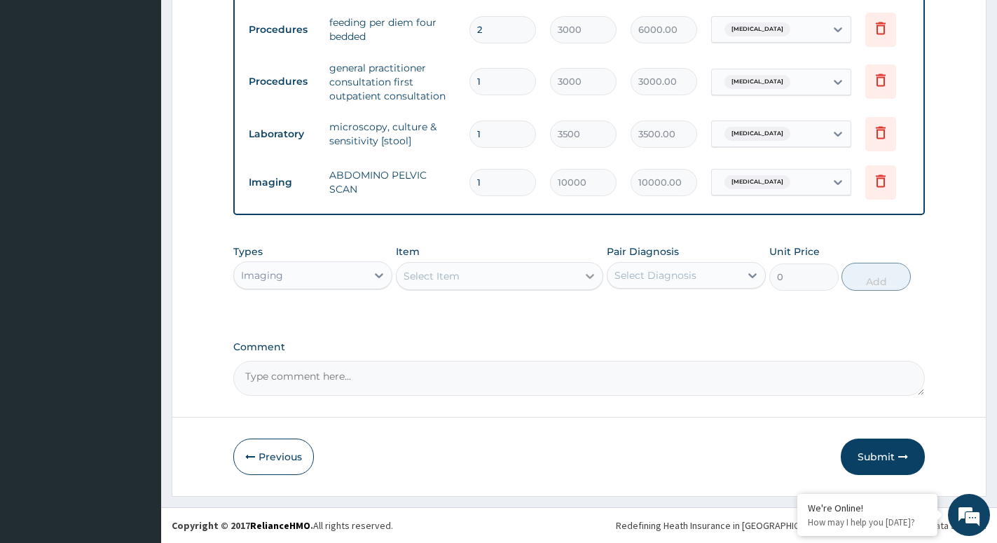
scroll to position [711, 0]
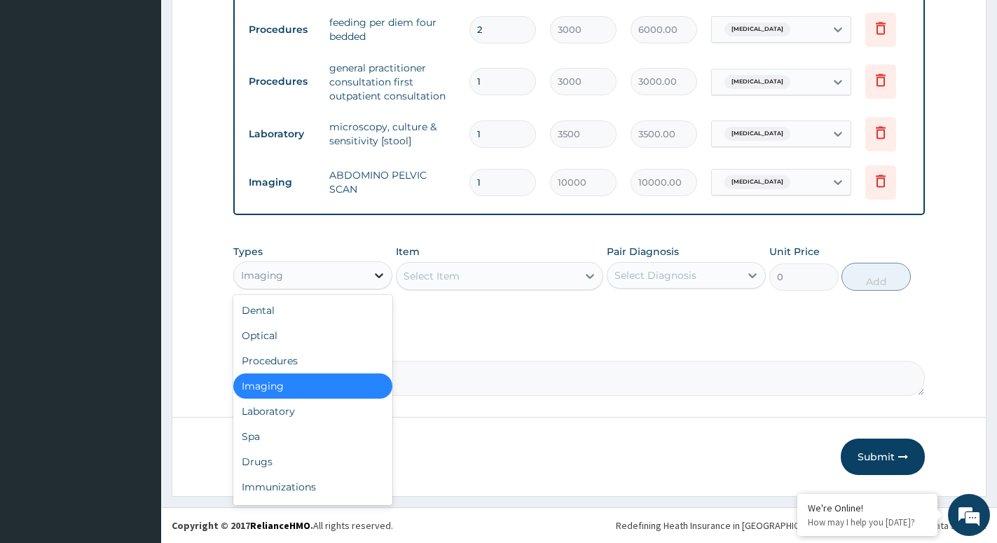
click at [369, 275] on div at bounding box center [379, 275] width 25 height 25
click at [262, 453] on div "Drugs" at bounding box center [312, 461] width 159 height 25
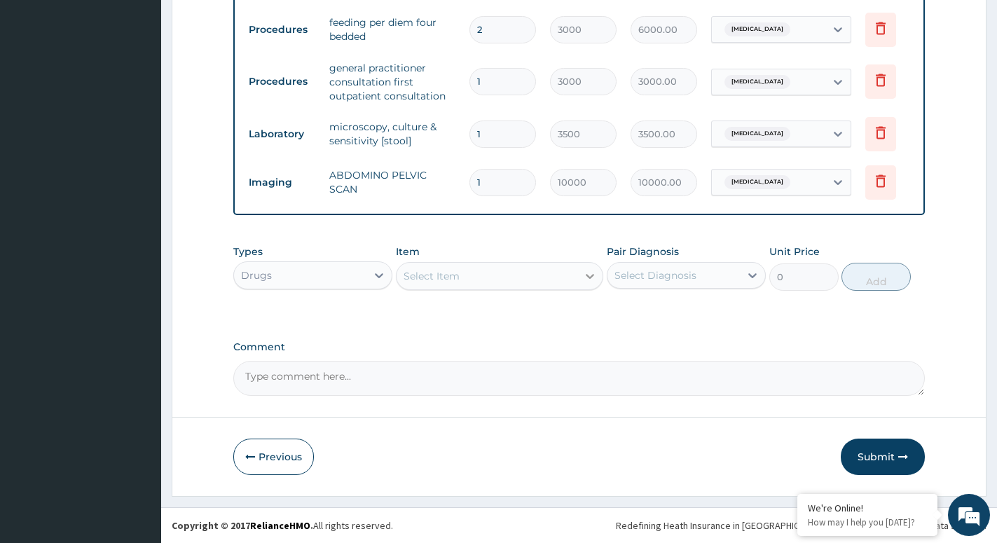
click at [584, 282] on icon at bounding box center [590, 276] width 14 height 14
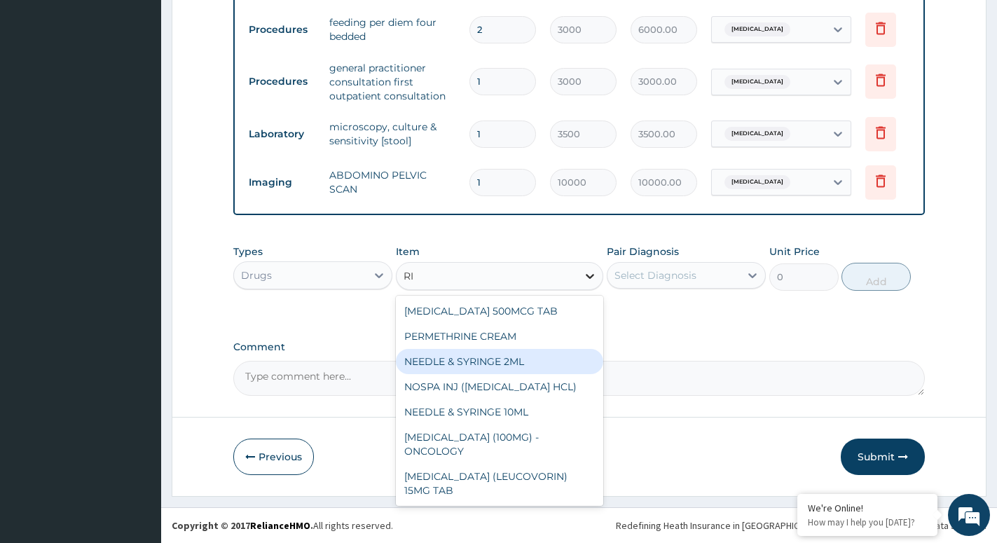
type input "R"
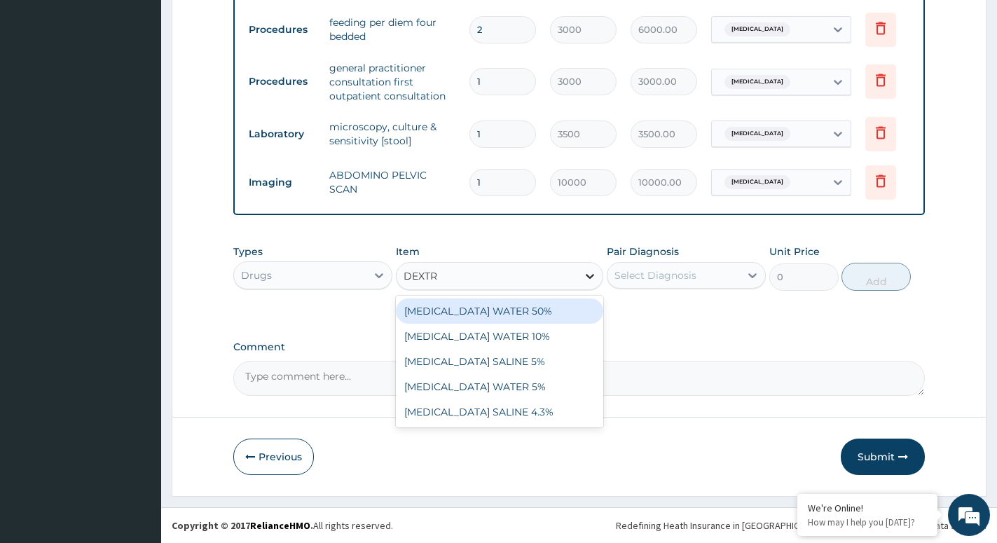
type input "DEXTRO"
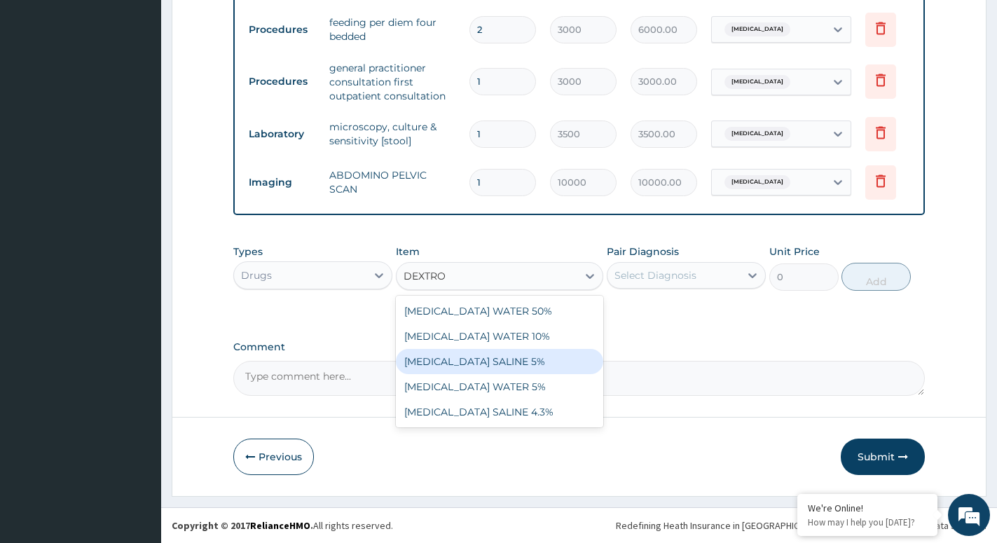
click at [473, 359] on div "DEXTROSE SALINE 5%" at bounding box center [499, 361] width 207 height 25
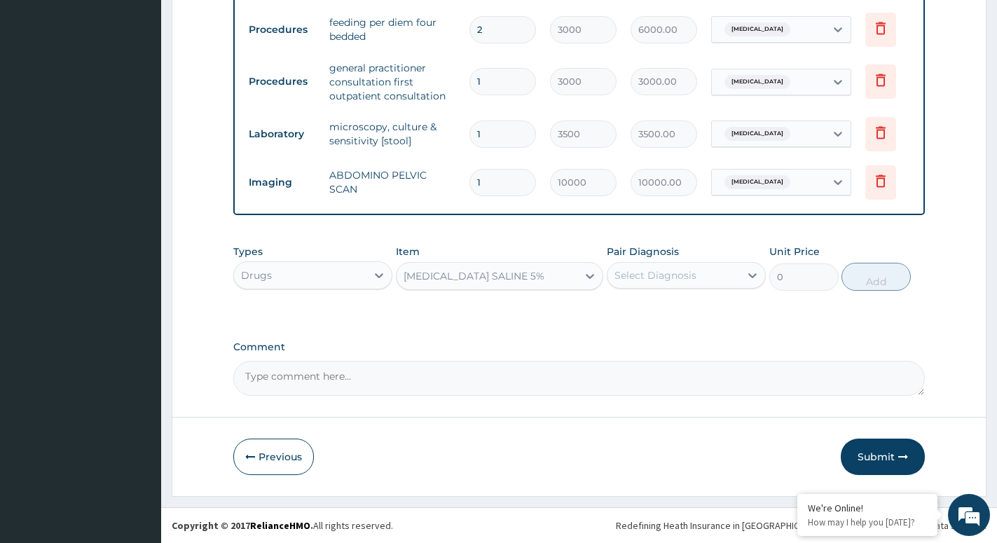
type input "1312.5"
click at [692, 278] on div "Select Diagnosis" at bounding box center [656, 275] width 82 height 14
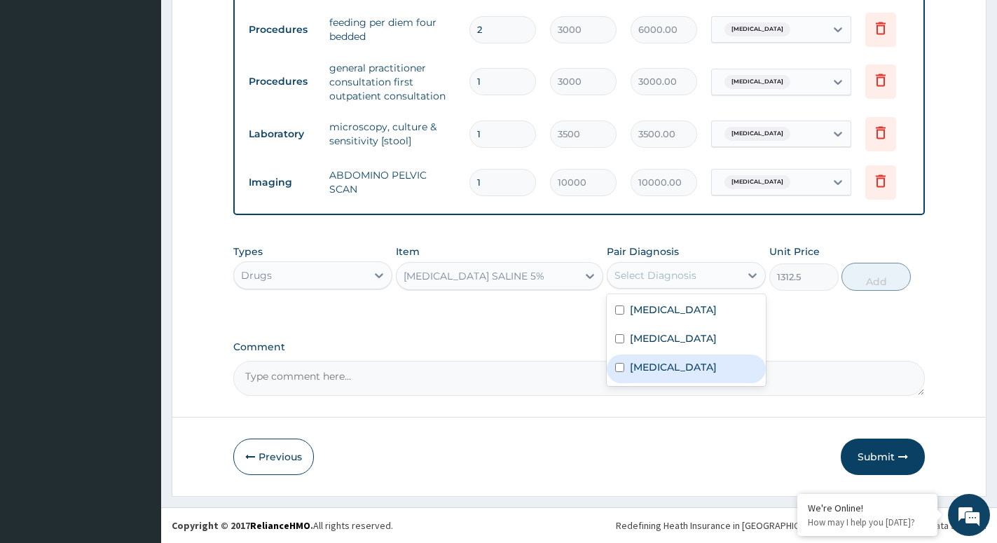
click at [662, 370] on label "Acute gastroenteritis" at bounding box center [673, 367] width 87 height 14
checkbox input "true"
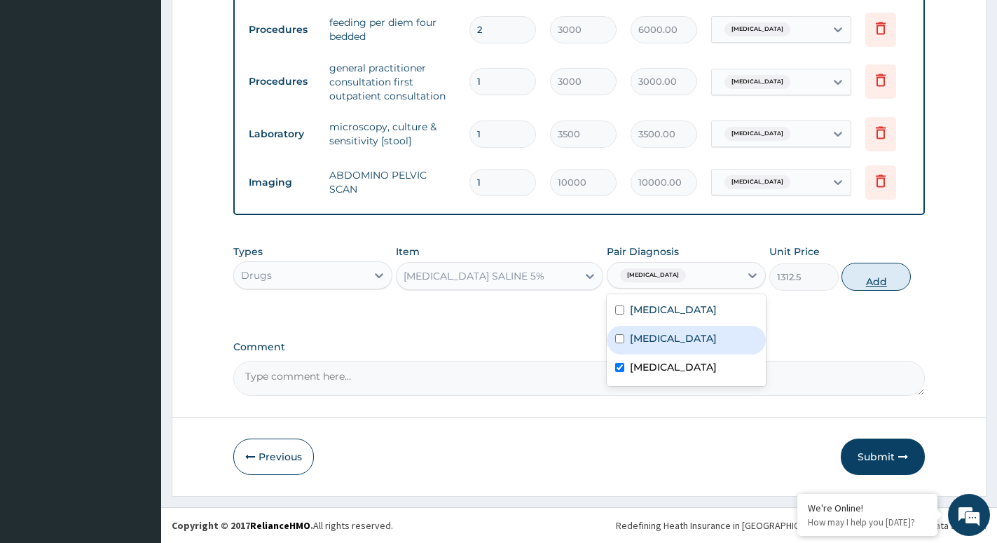
click at [867, 275] on button "Add" at bounding box center [876, 277] width 69 height 28
type input "0"
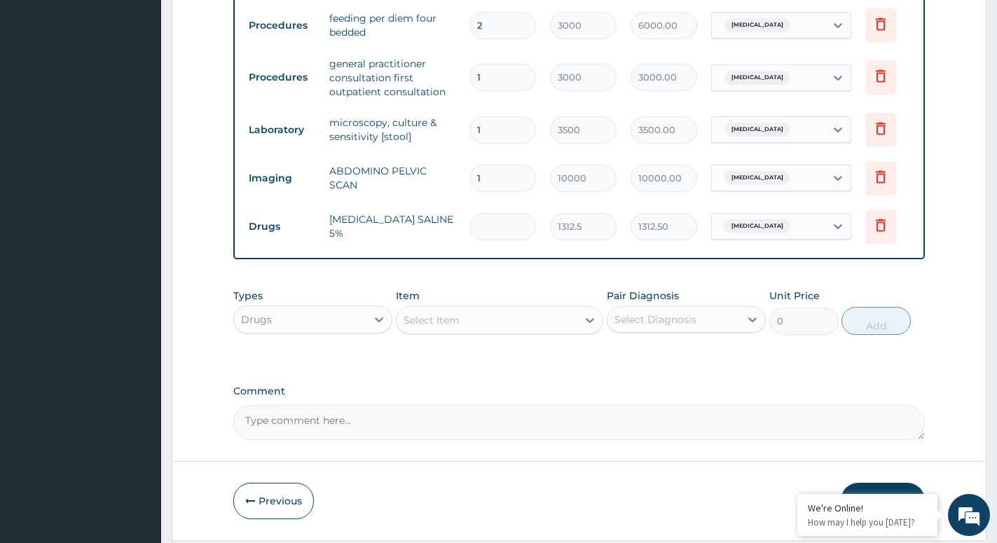
type input "0.00"
type input "2"
type input "2625.00"
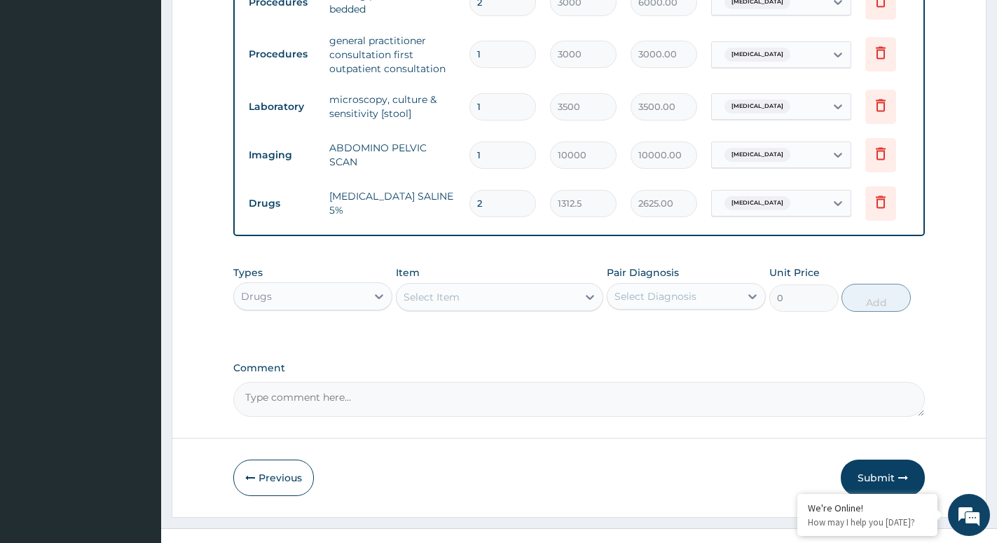
scroll to position [759, 0]
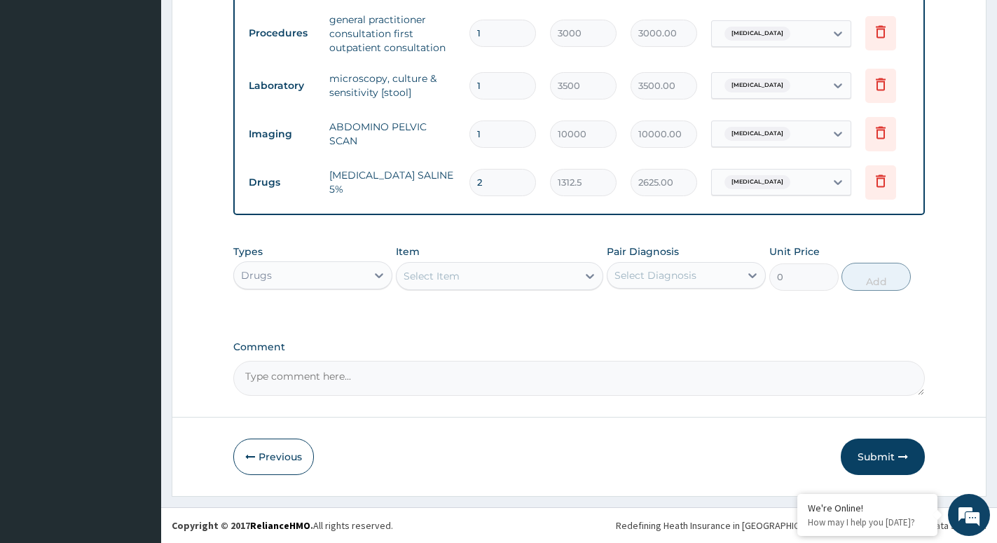
type input "2"
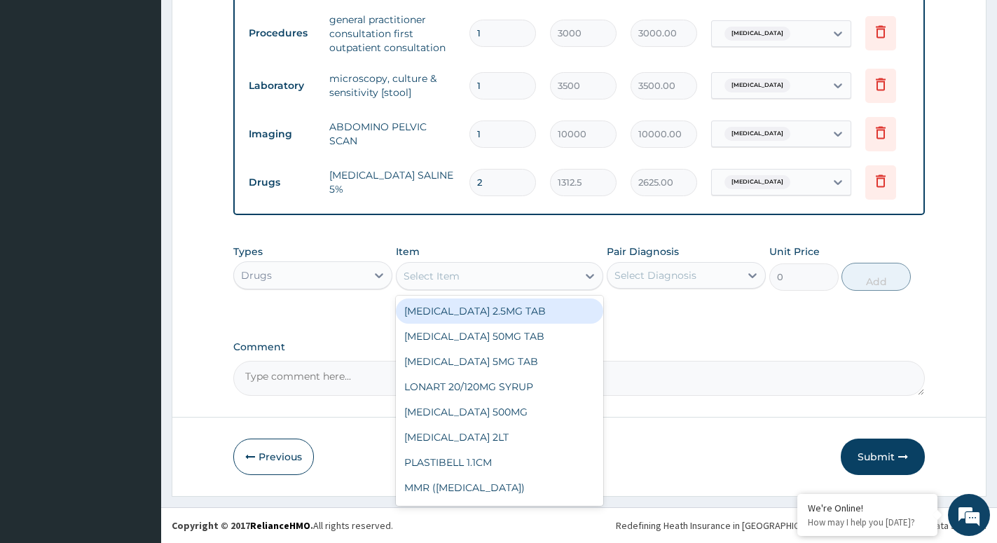
click at [549, 271] on div "Select Item" at bounding box center [487, 276] width 181 height 22
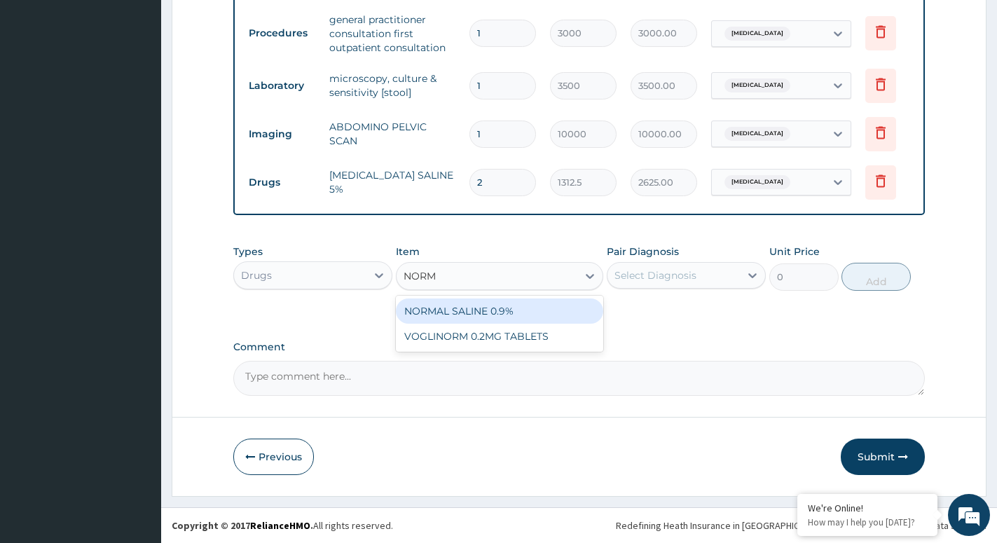
type input "NORMA"
click at [535, 307] on div "NORMAL SALINE 0.9%" at bounding box center [499, 311] width 207 height 25
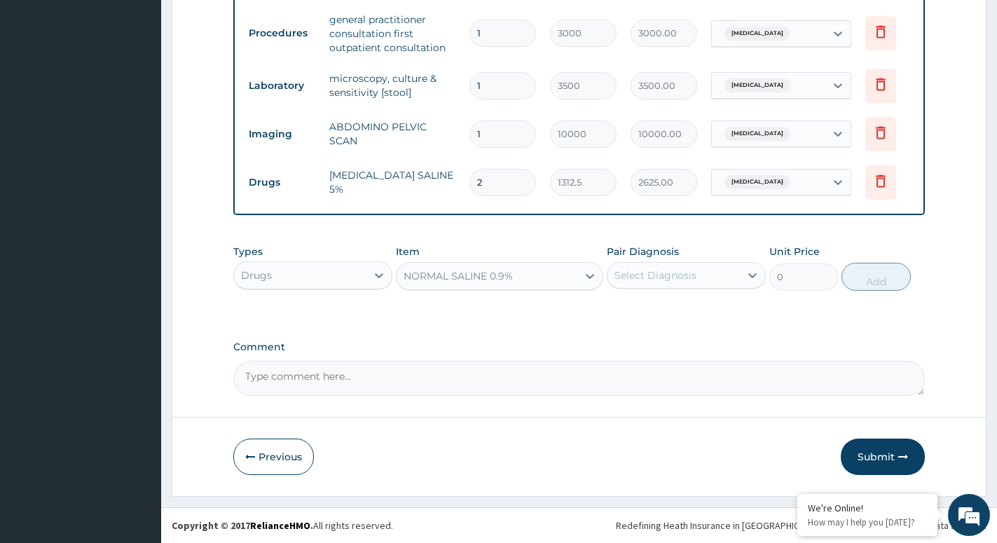
type input "1312.5"
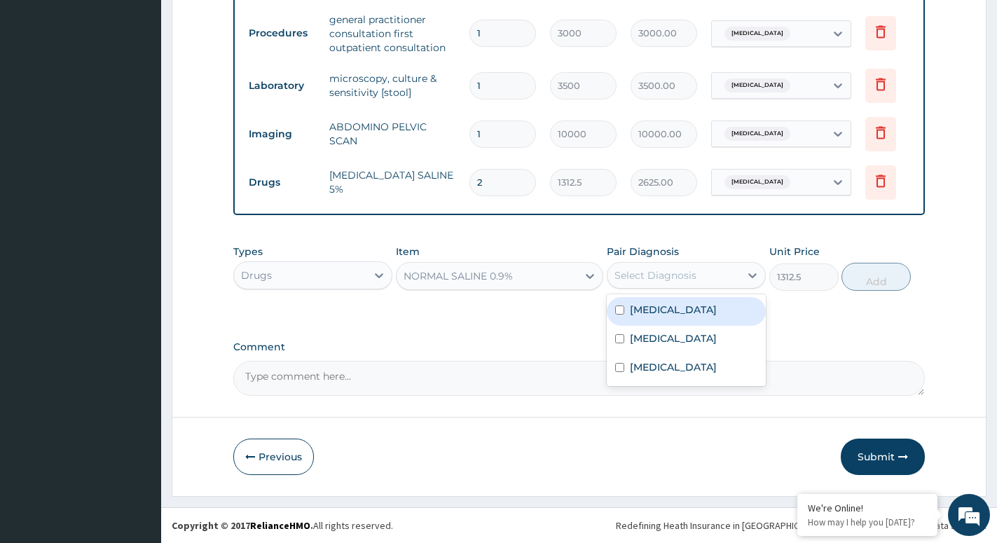
click at [669, 274] on div "Select Diagnosis" at bounding box center [656, 275] width 82 height 14
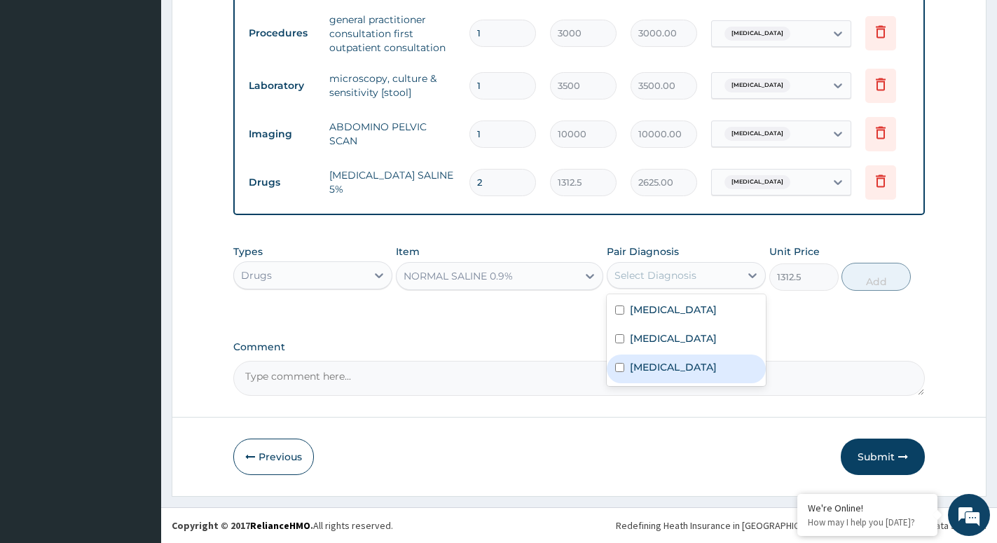
click at [652, 367] on label "Acute gastroenteritis" at bounding box center [673, 367] width 87 height 14
checkbox input "true"
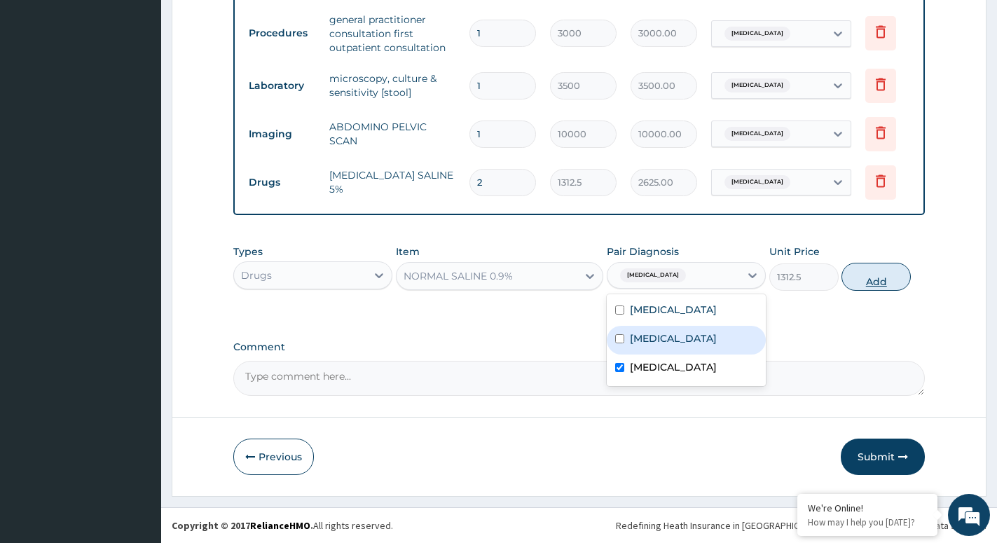
click at [870, 280] on button "Add" at bounding box center [876, 277] width 69 height 28
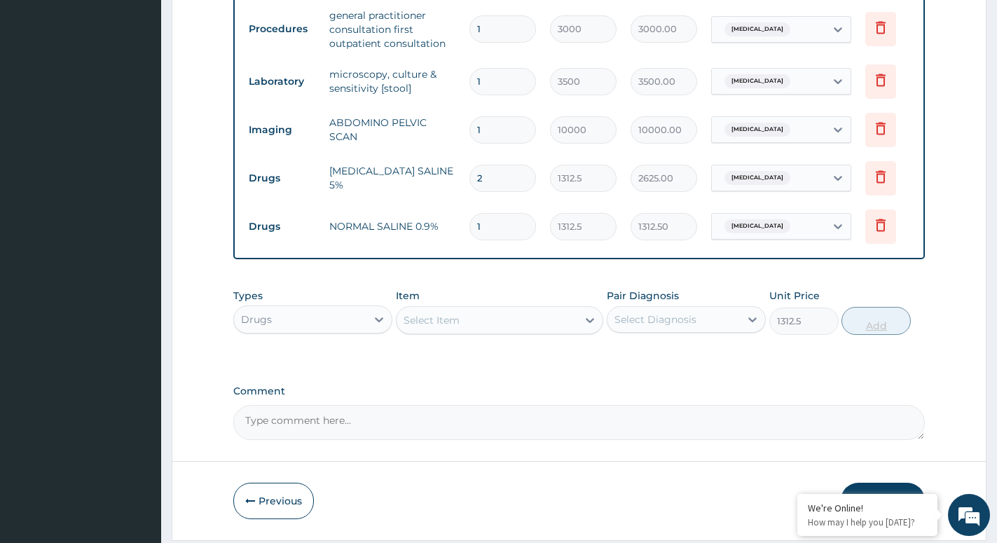
type input "0"
type input "0.00"
type input "5"
type input "6562.50"
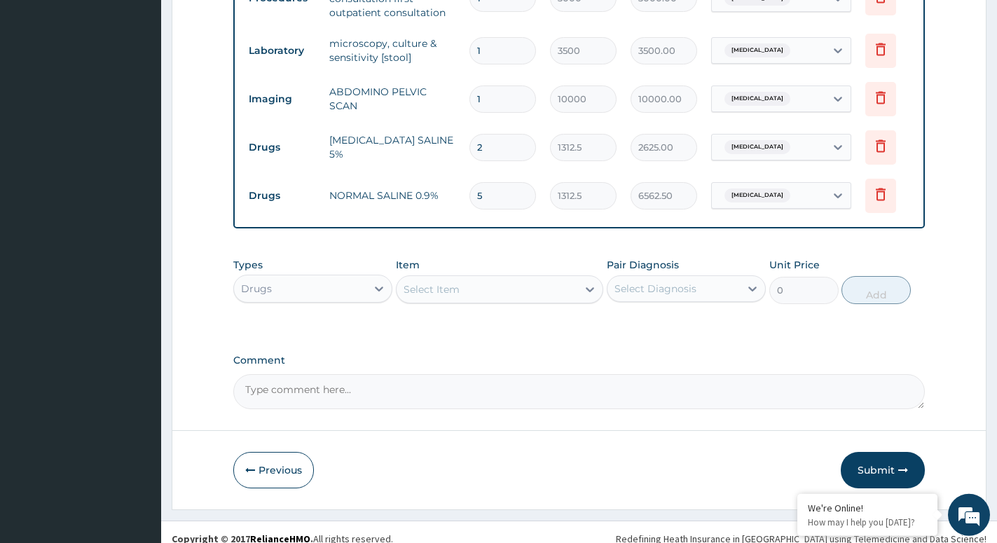
scroll to position [807, 0]
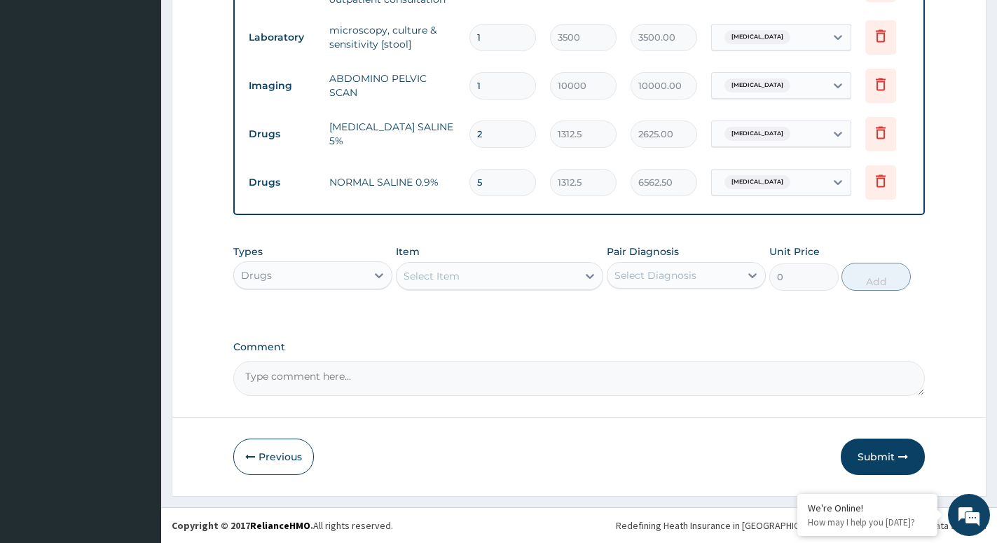
type input "5"
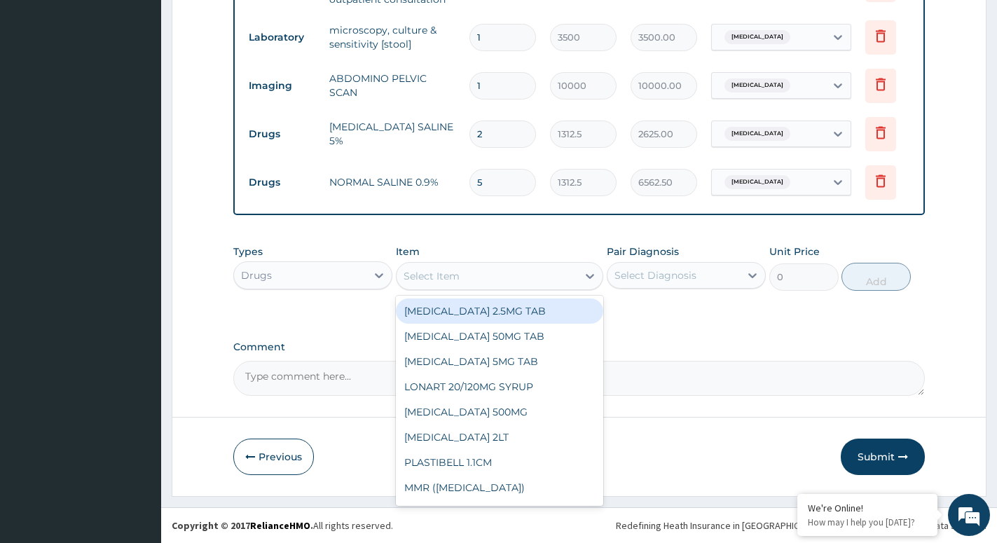
click at [562, 273] on div "Select Item" at bounding box center [487, 276] width 181 height 22
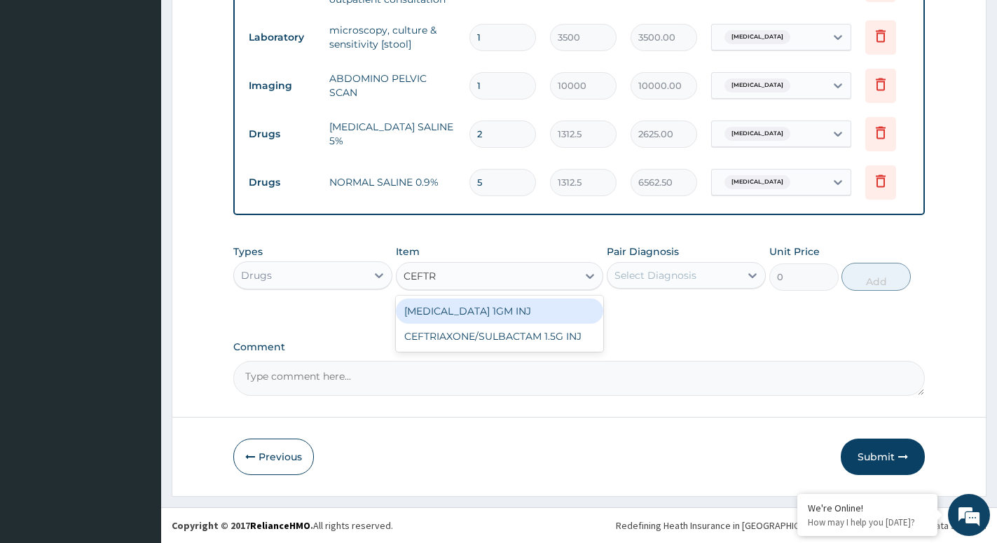
type input "CEFTRI"
click at [505, 304] on div "CEFTRIAXONE 1GM INJ" at bounding box center [499, 311] width 207 height 25
type input "1400"
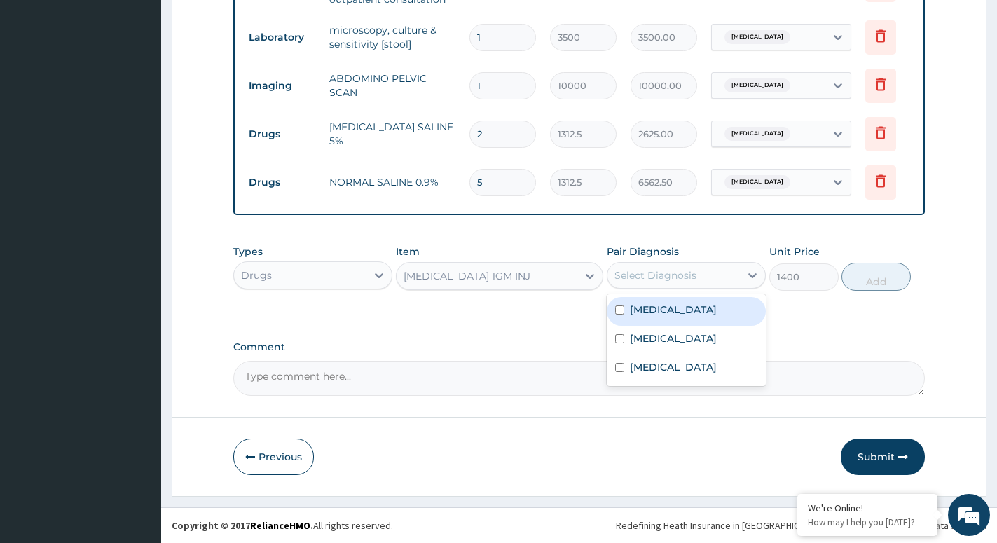
click at [662, 269] on div "Select Diagnosis" at bounding box center [656, 275] width 82 height 14
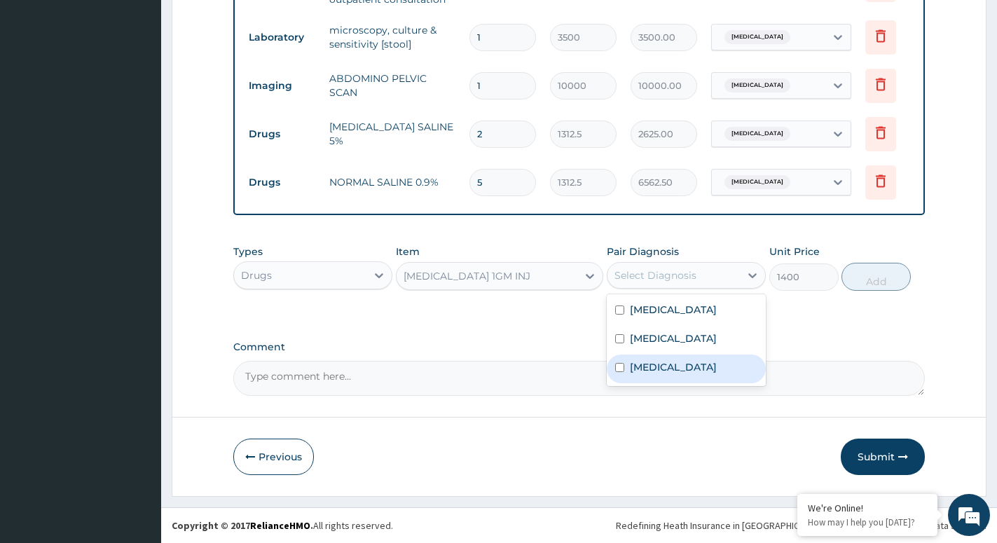
click at [662, 362] on label "Acute gastroenteritis" at bounding box center [673, 367] width 87 height 14
checkbox input "true"
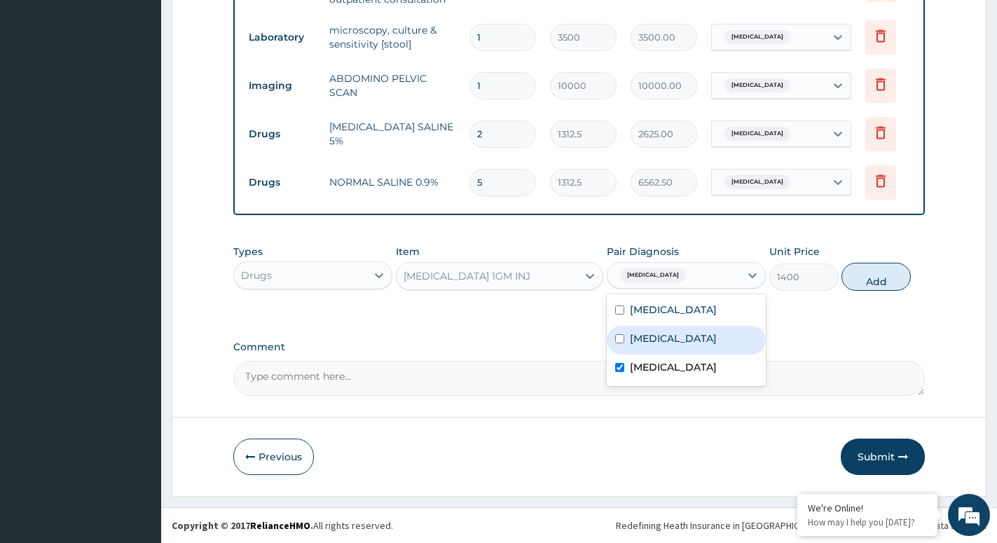
click at [667, 350] on div "Typhoid fever" at bounding box center [686, 340] width 159 height 29
checkbox input "true"
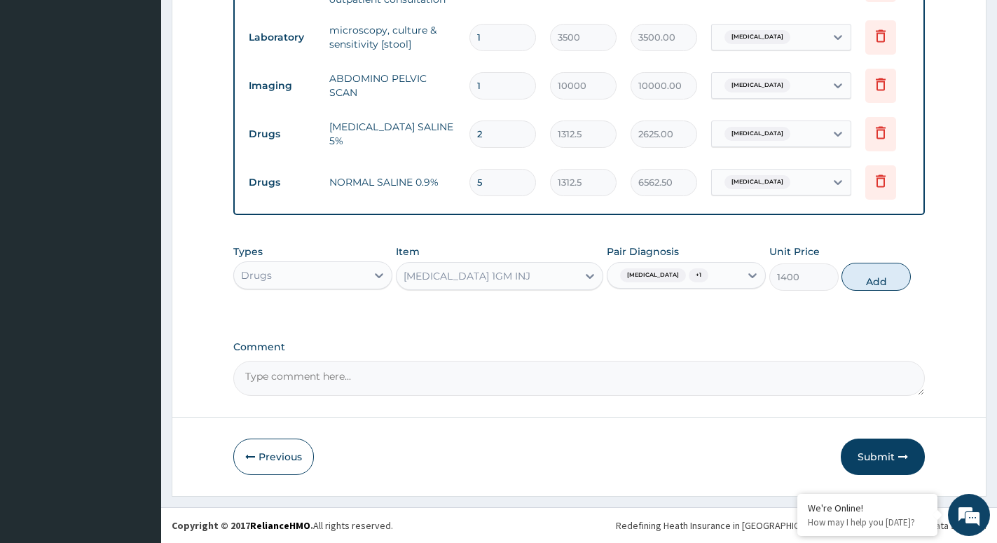
drag, startPoint x: 870, startPoint y: 279, endPoint x: 662, endPoint y: 255, distance: 208.8
click at [866, 278] on button "Add" at bounding box center [876, 277] width 69 height 28
type input "0"
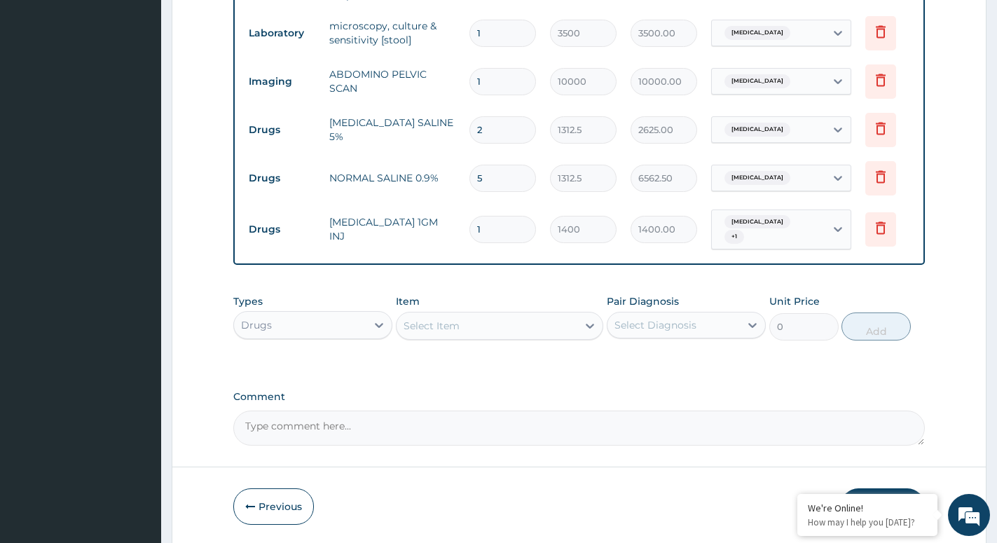
type input "0.00"
type input "4"
type input "5600.00"
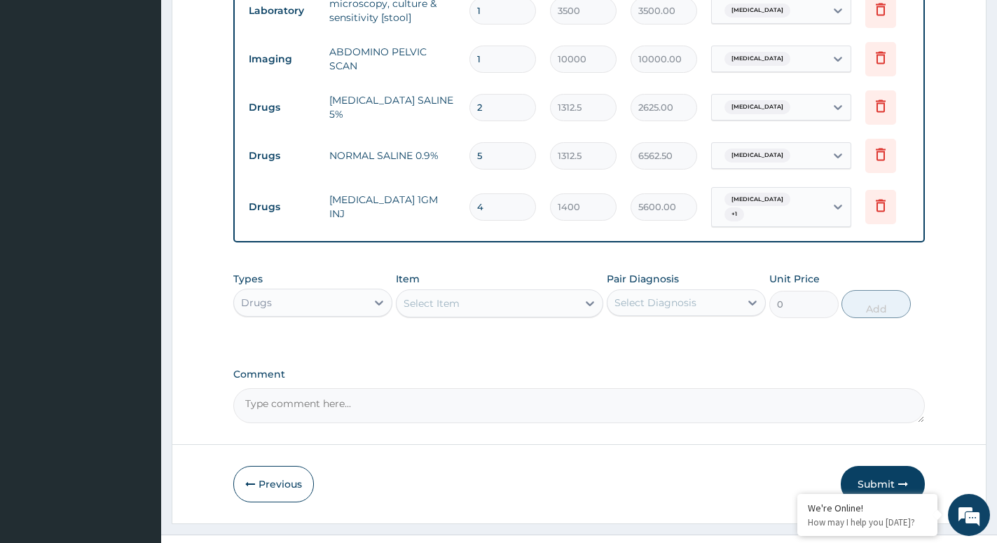
scroll to position [861, 0]
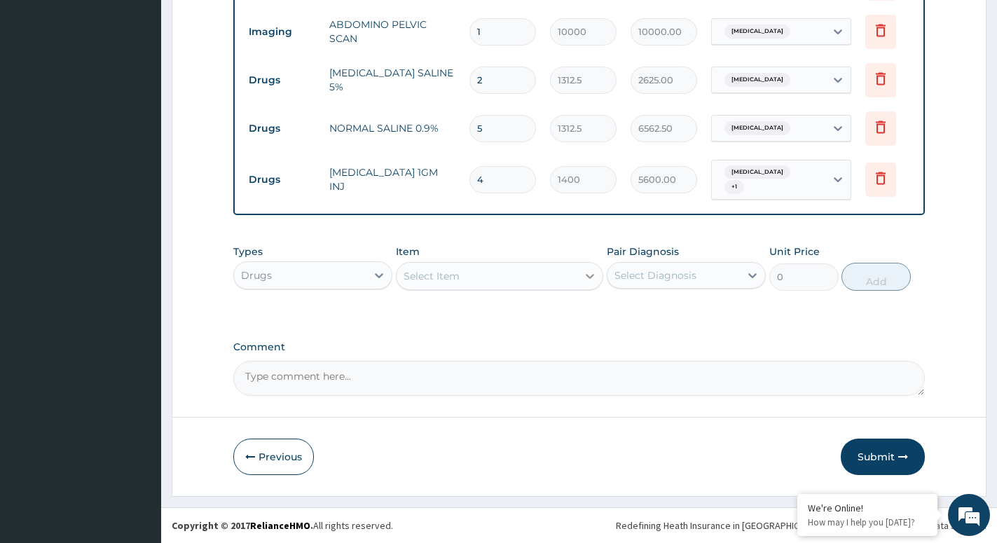
type input "4"
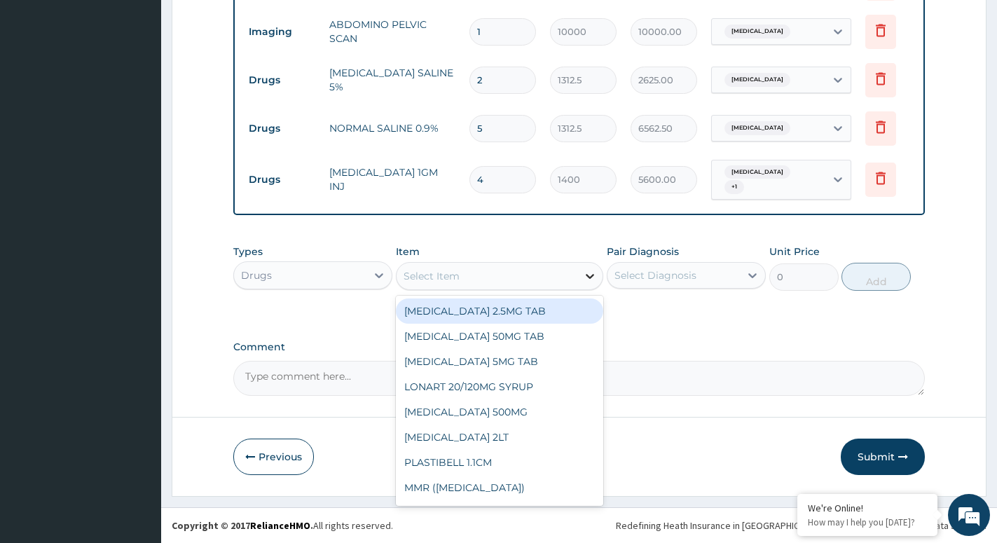
click at [580, 278] on div at bounding box center [589, 276] width 25 height 25
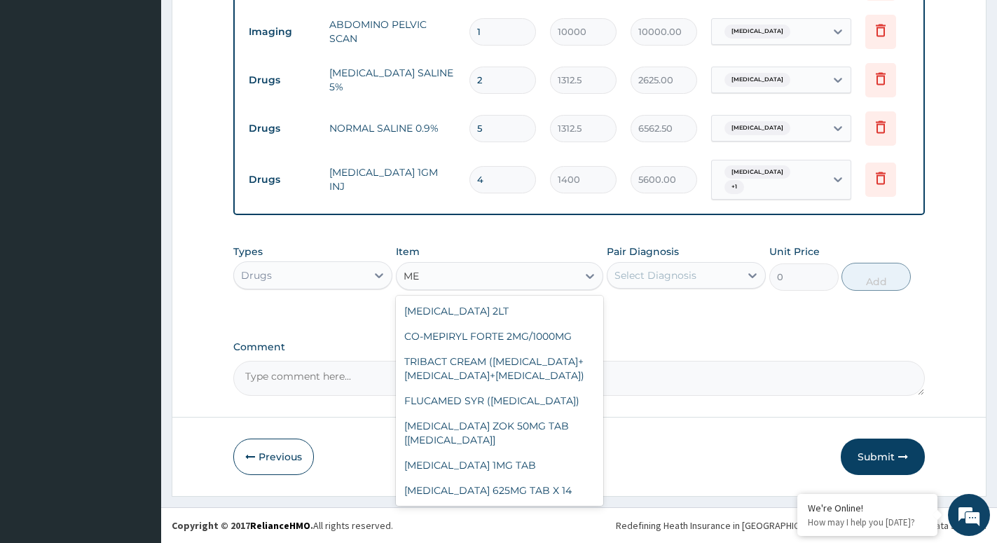
type input "M"
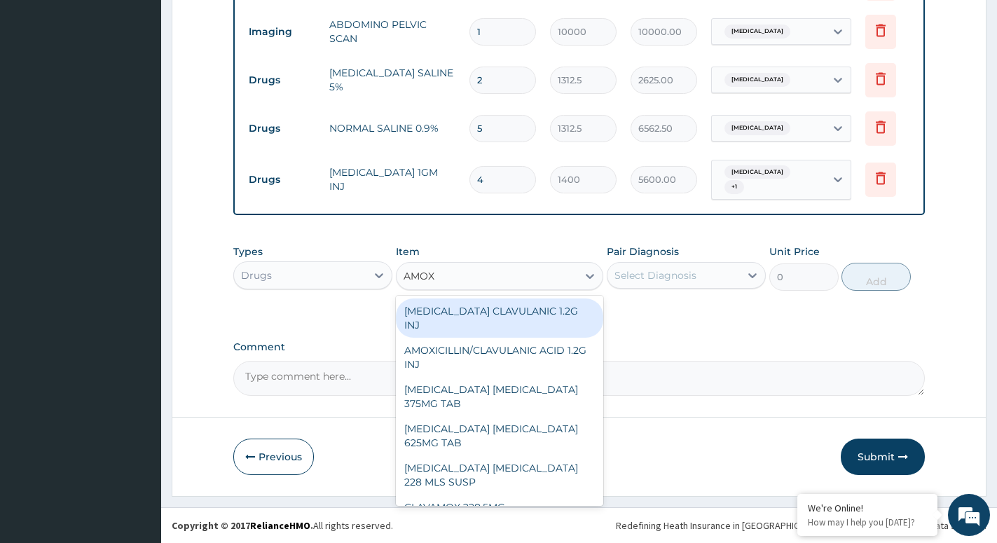
type input "AMOXI"
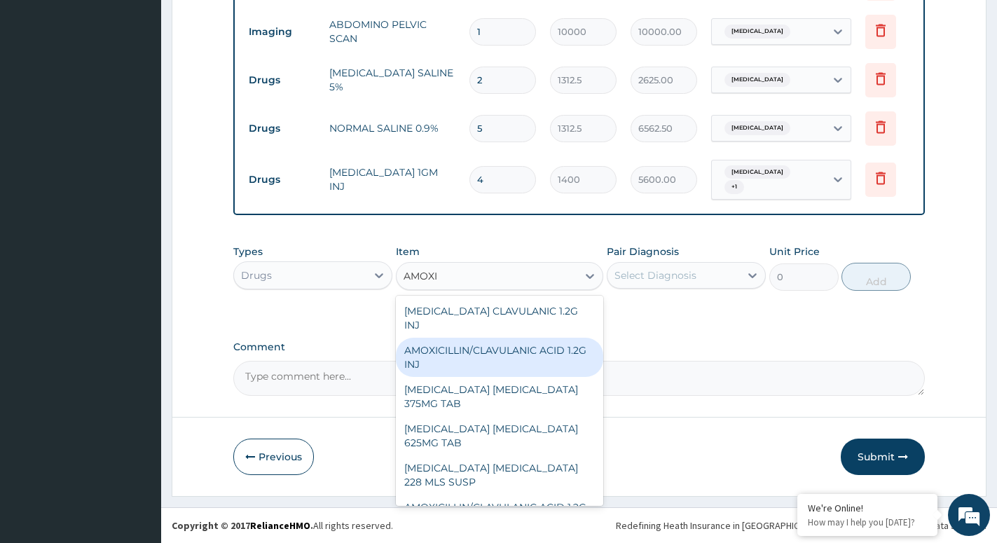
click at [522, 345] on div "AMOXICILLIN/CLAVULANIC ACID 1.2G INJ" at bounding box center [499, 357] width 207 height 39
type input "3850"
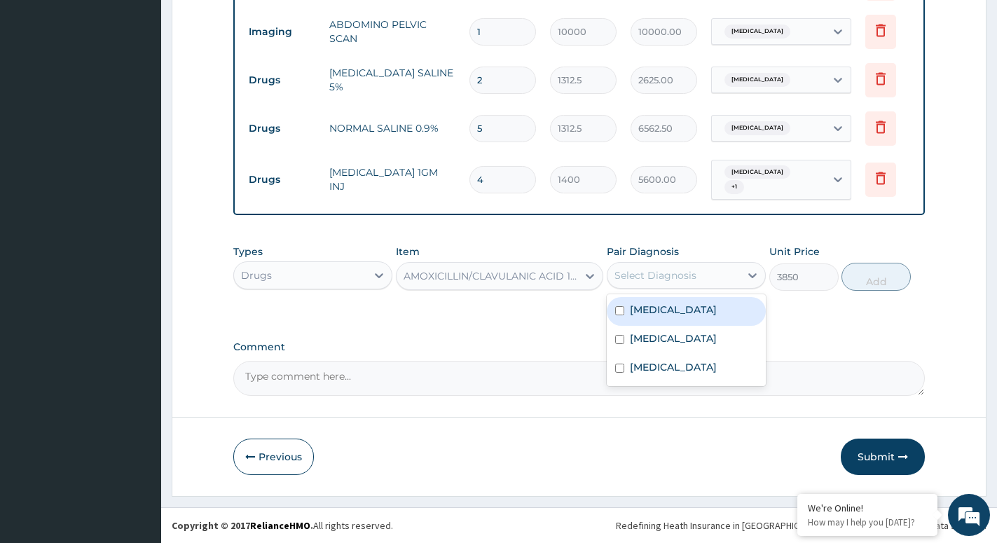
click at [699, 274] on div "Select Diagnosis" at bounding box center [674, 275] width 132 height 22
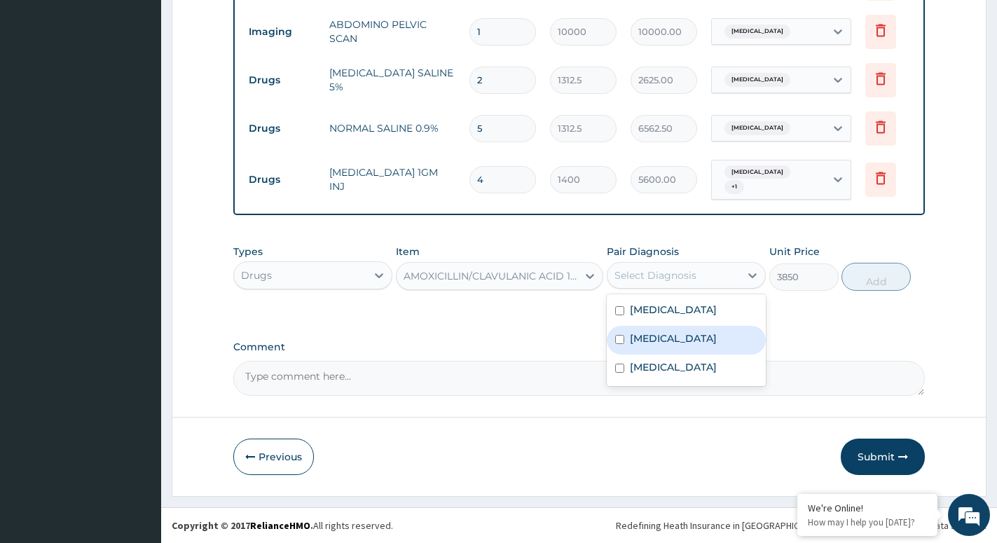
click at [653, 341] on label "Typhoid fever" at bounding box center [673, 338] width 87 height 14
checkbox input "true"
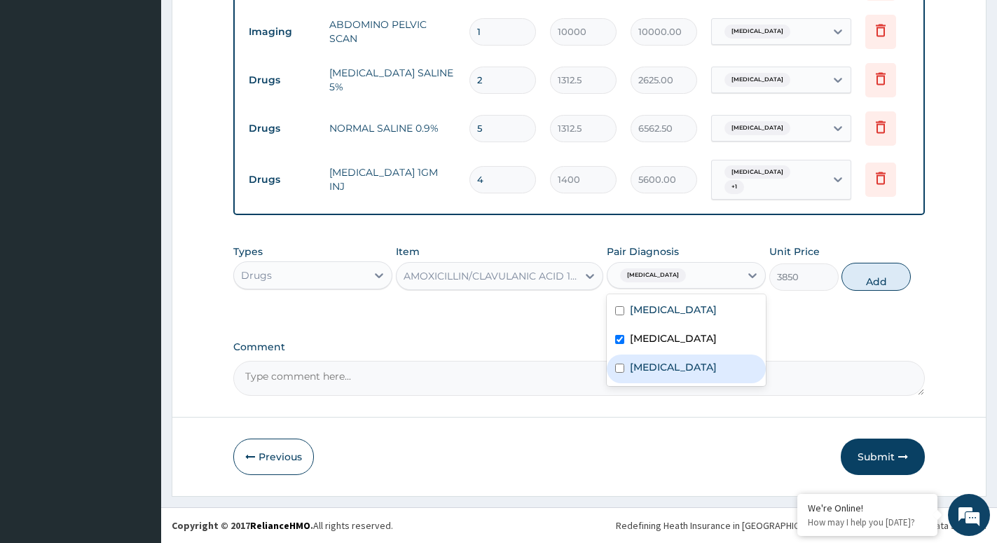
click at [703, 371] on label "Acute gastroenteritis" at bounding box center [673, 367] width 87 height 14
checkbox input "true"
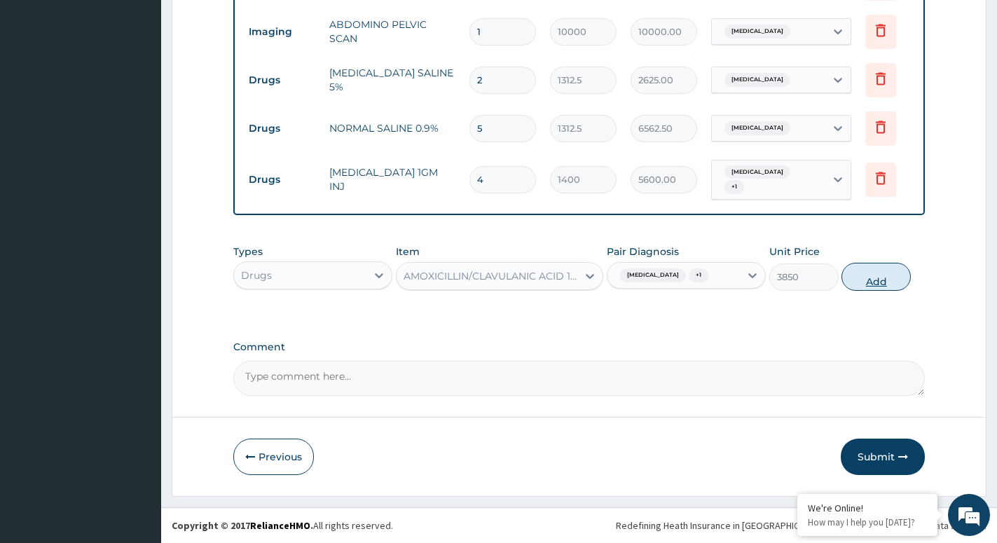
click at [875, 275] on button "Add" at bounding box center [876, 277] width 69 height 28
type input "0"
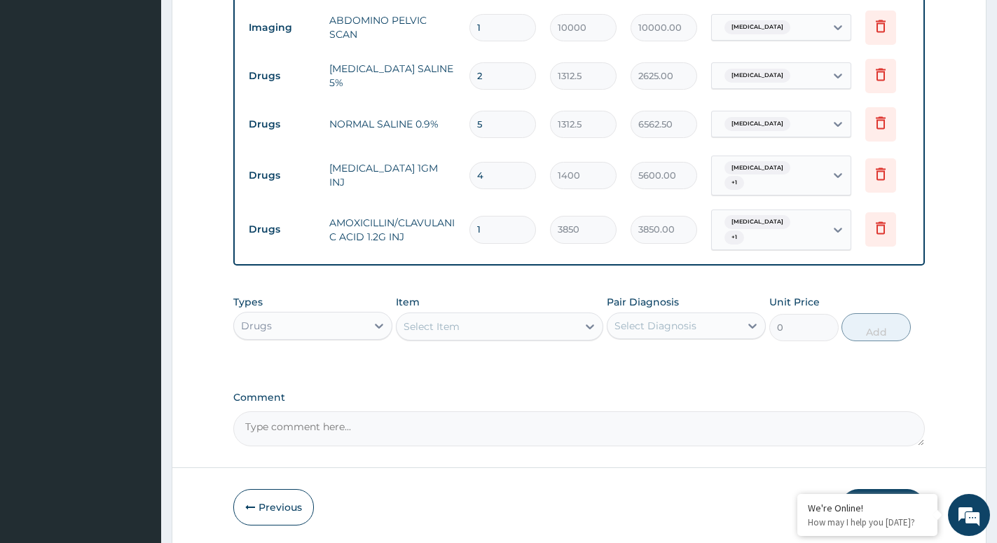
type input "0.00"
type input "5"
type input "19250.00"
type input "5"
click at [560, 330] on div "Select Item" at bounding box center [487, 326] width 181 height 22
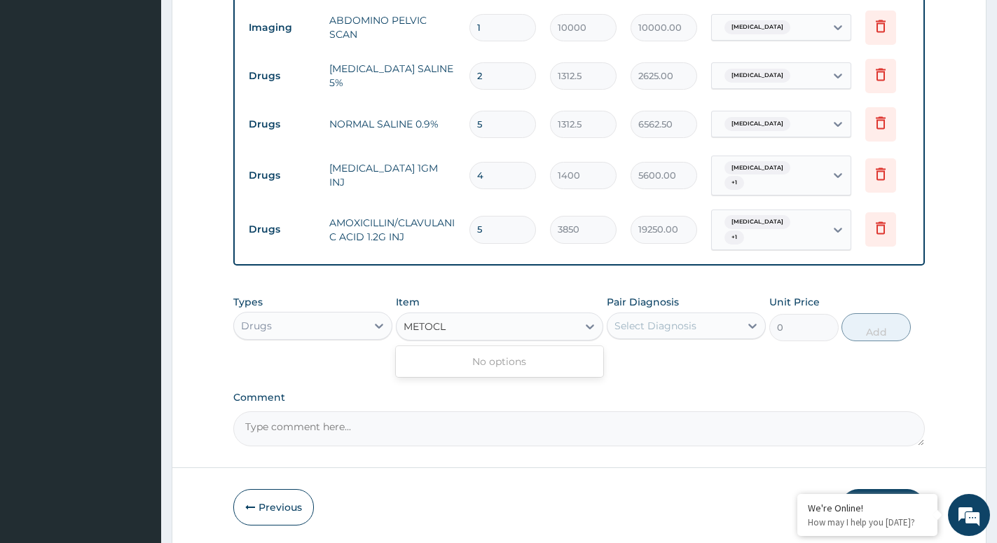
type input "METOC"
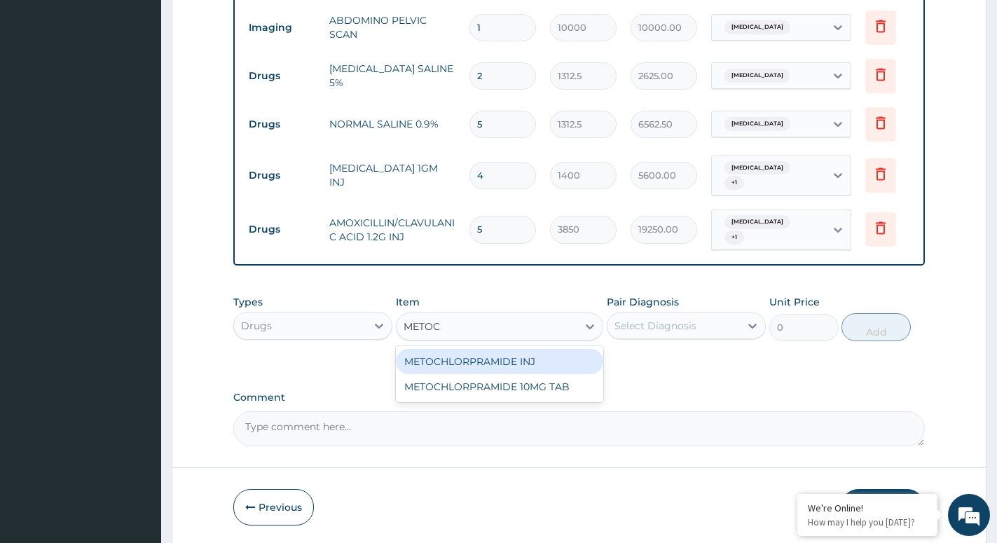
drag, startPoint x: 506, startPoint y: 369, endPoint x: 631, endPoint y: 351, distance: 126.0
click at [507, 369] on div "METOCHLORPRAMIDE INJ" at bounding box center [499, 361] width 207 height 25
type input "700"
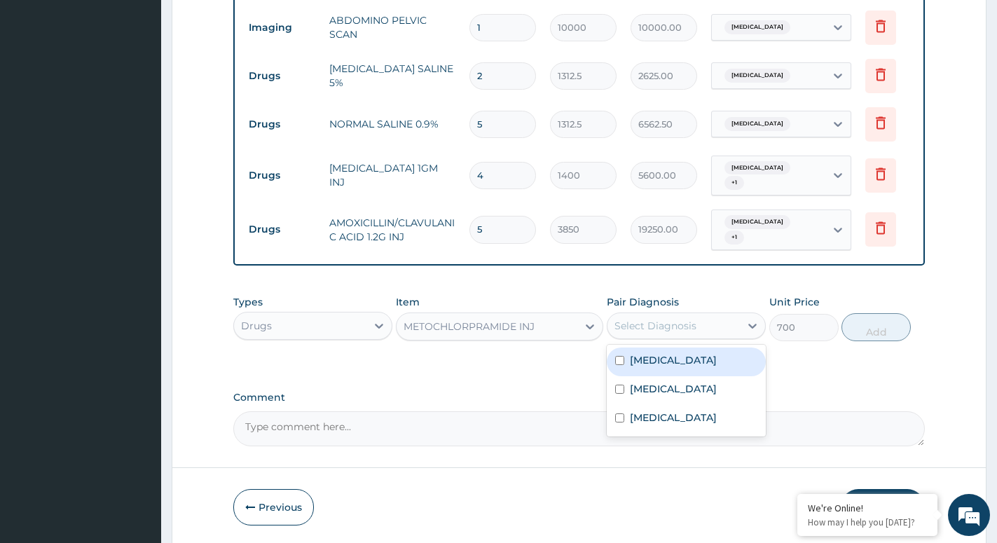
click at [667, 333] on div "Select Diagnosis" at bounding box center [656, 326] width 82 height 14
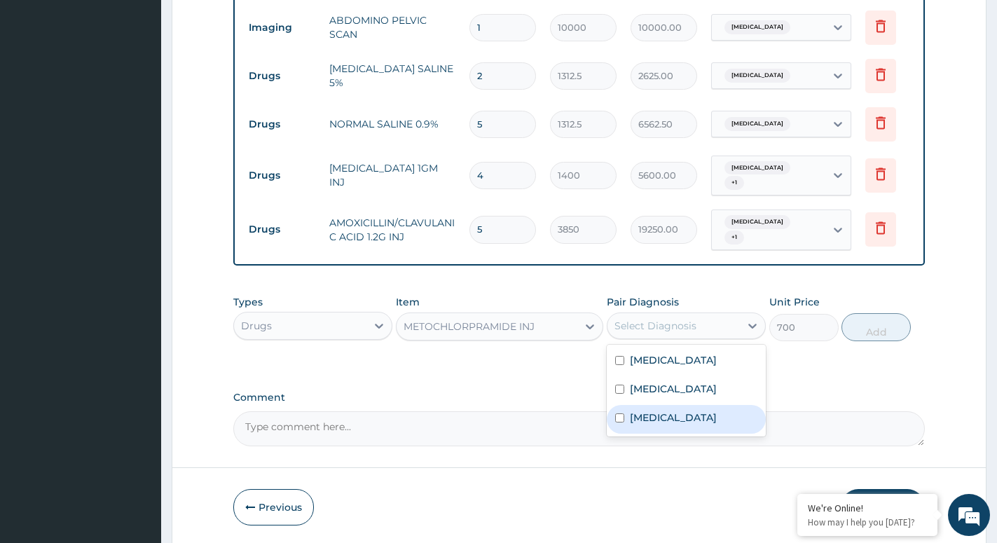
click at [669, 424] on label "Acute gastroenteritis" at bounding box center [673, 418] width 87 height 14
checkbox input "true"
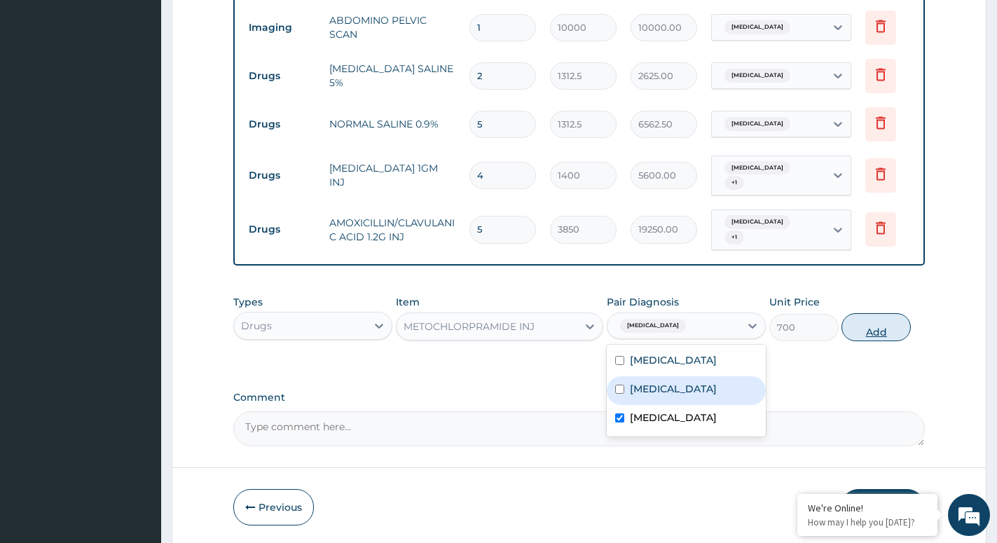
click at [889, 338] on button "Add" at bounding box center [876, 327] width 69 height 28
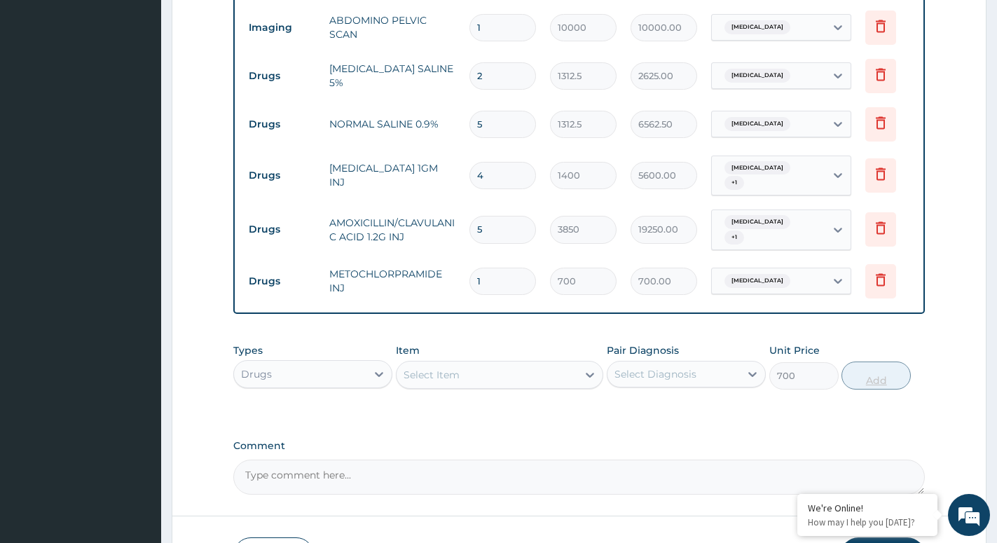
type input "0"
type input "0.00"
type input "5"
type input "3500.00"
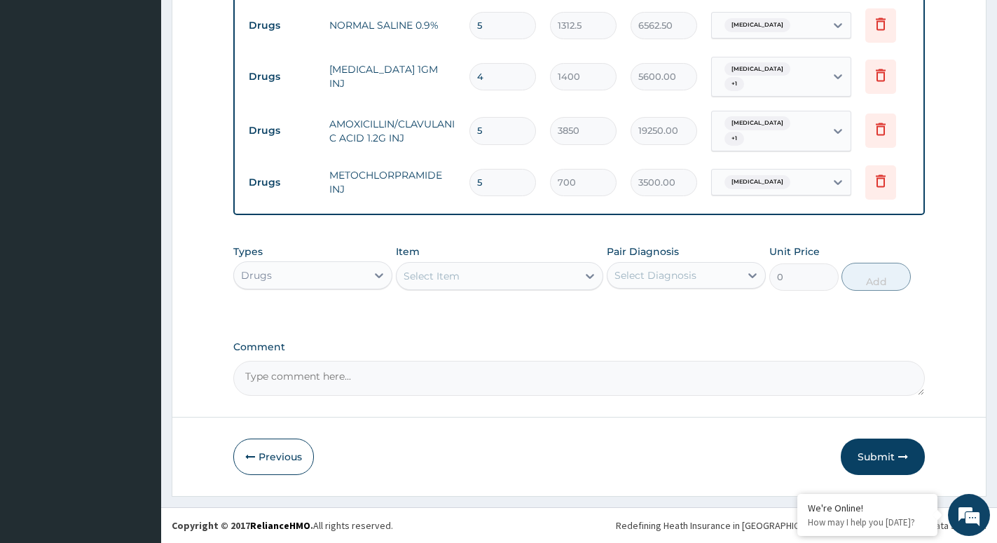
scroll to position [966, 0]
type input "5"
click at [568, 280] on div "Select Item" at bounding box center [487, 276] width 181 height 22
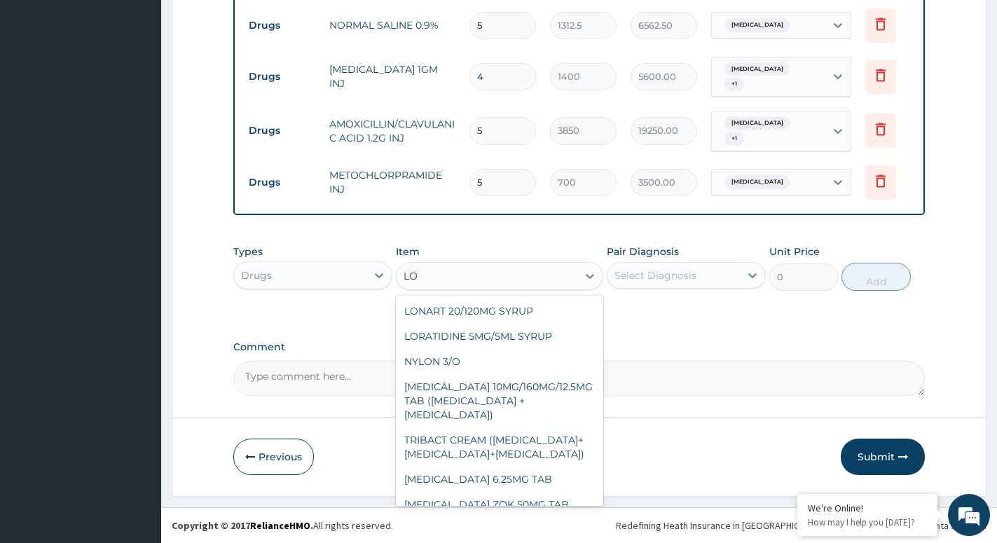
type input "L"
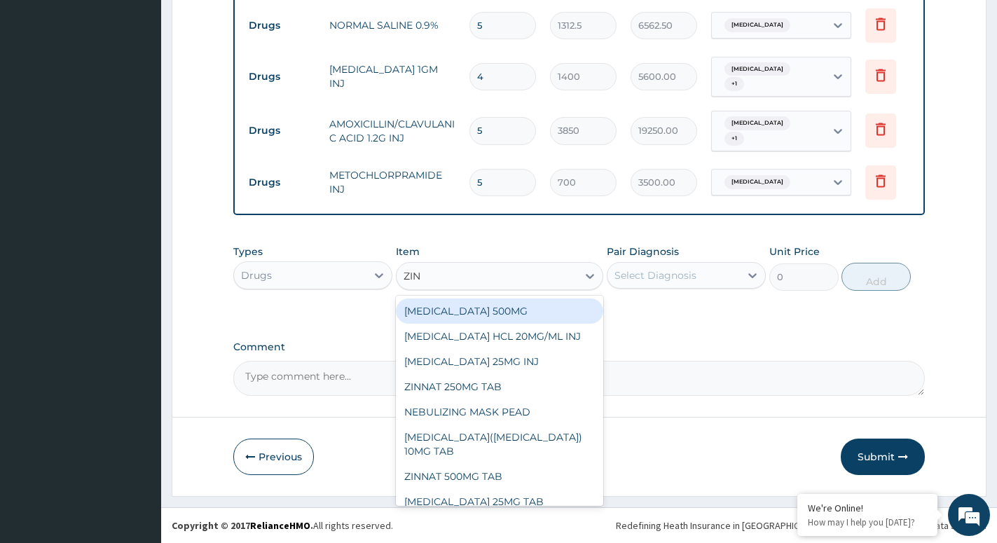
type input "ZINC"
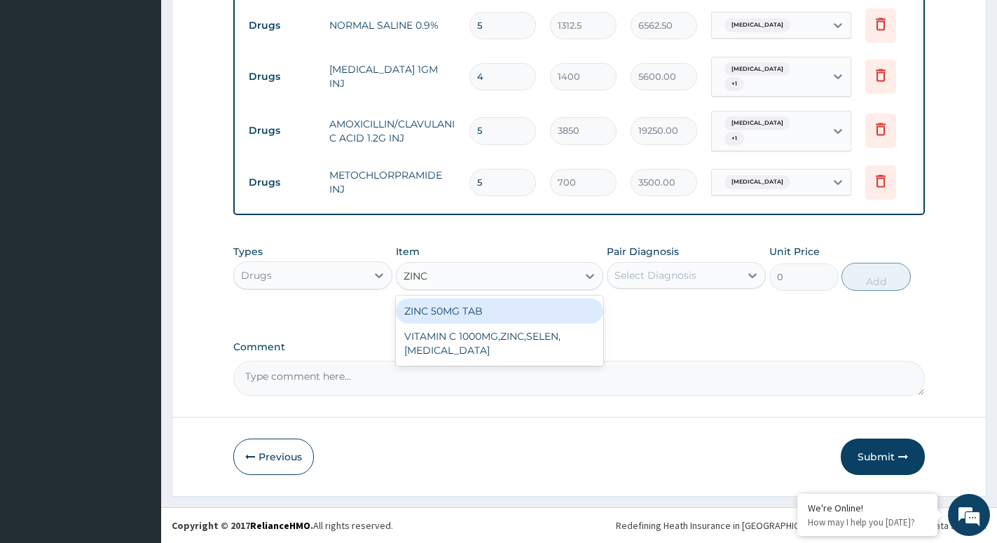
drag, startPoint x: 471, startPoint y: 313, endPoint x: 507, endPoint y: 303, distance: 36.9
click at [472, 313] on div "ZINC 50MG TAB" at bounding box center [499, 311] width 207 height 25
type input "63"
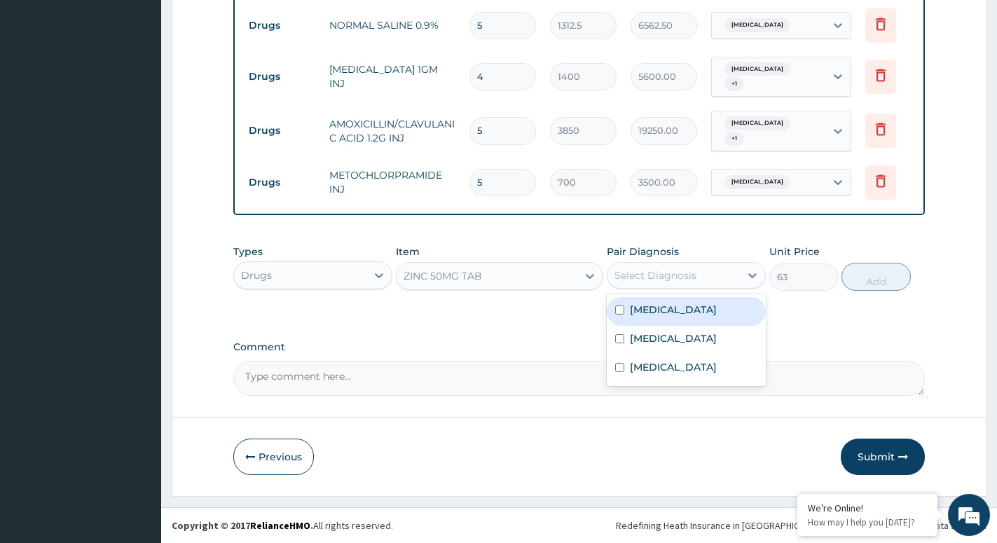
click at [653, 269] on div "Select Diagnosis" at bounding box center [656, 275] width 82 height 14
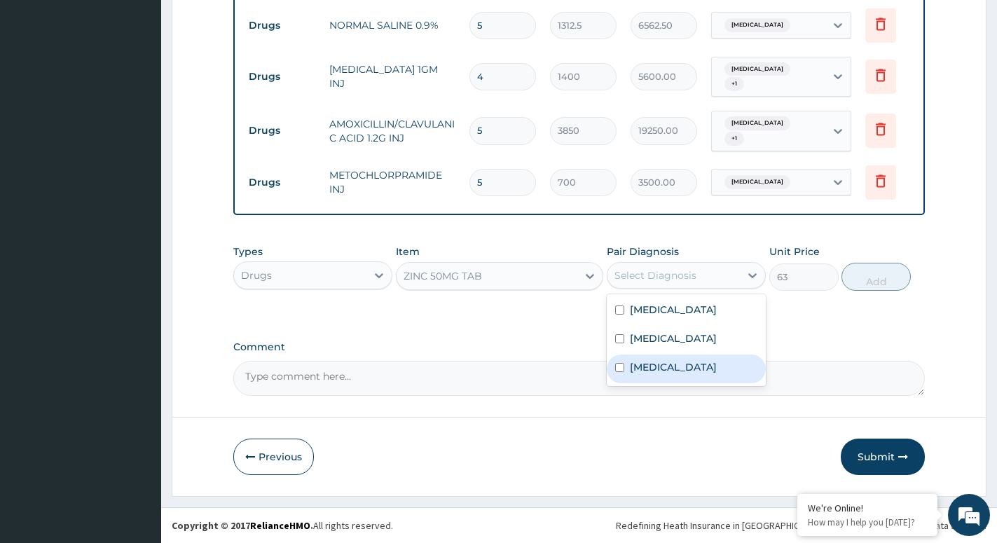
click at [652, 374] on label "Acute gastroenteritis" at bounding box center [673, 367] width 87 height 14
checkbox input "true"
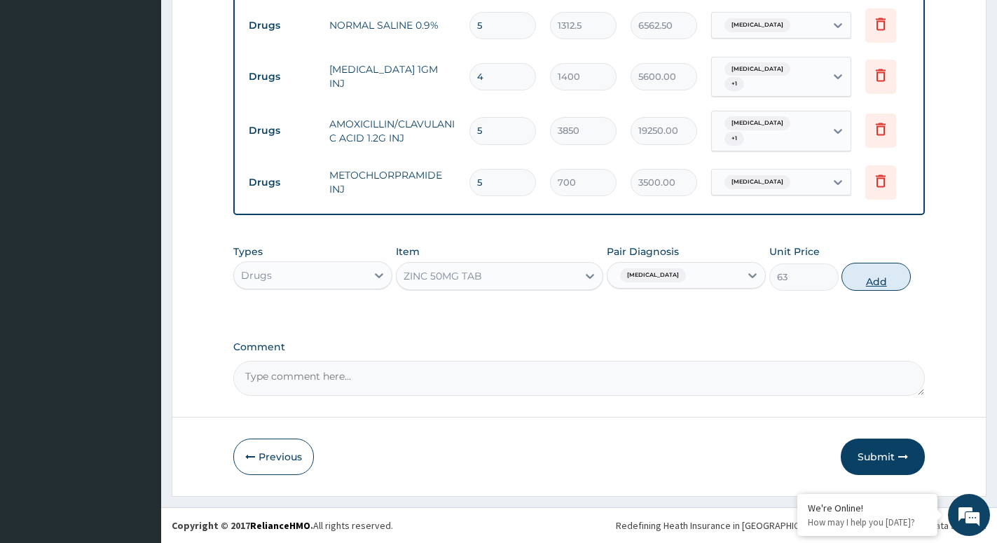
drag, startPoint x: 863, startPoint y: 269, endPoint x: 584, endPoint y: 281, distance: 279.2
click at [861, 271] on button "Add" at bounding box center [876, 277] width 69 height 28
type input "0"
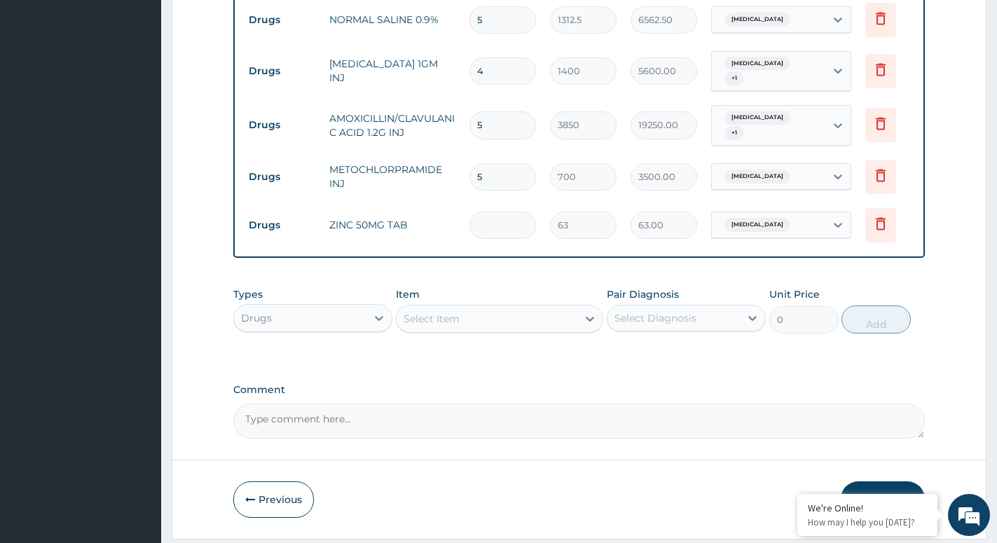
type input "0.00"
type input "3"
type input "189.00"
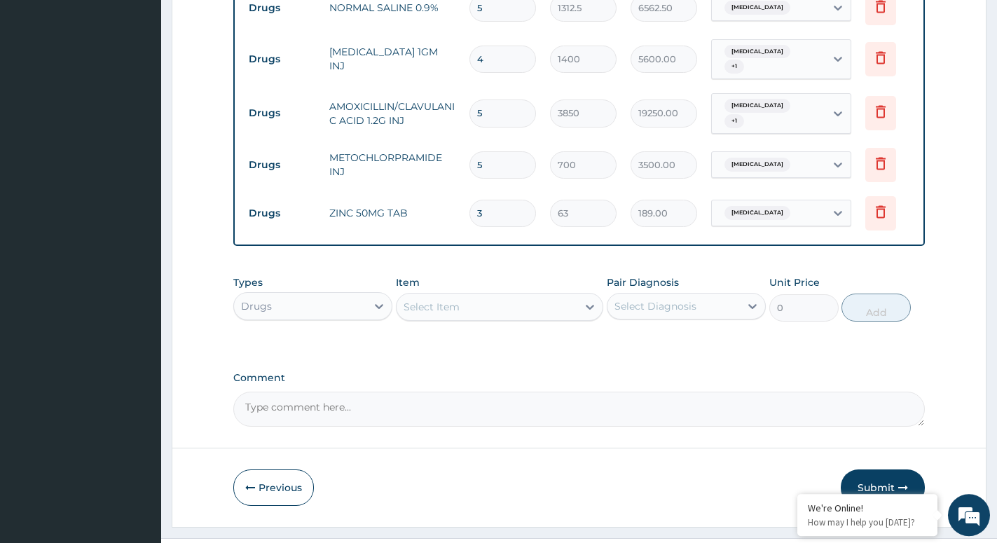
scroll to position [1014, 0]
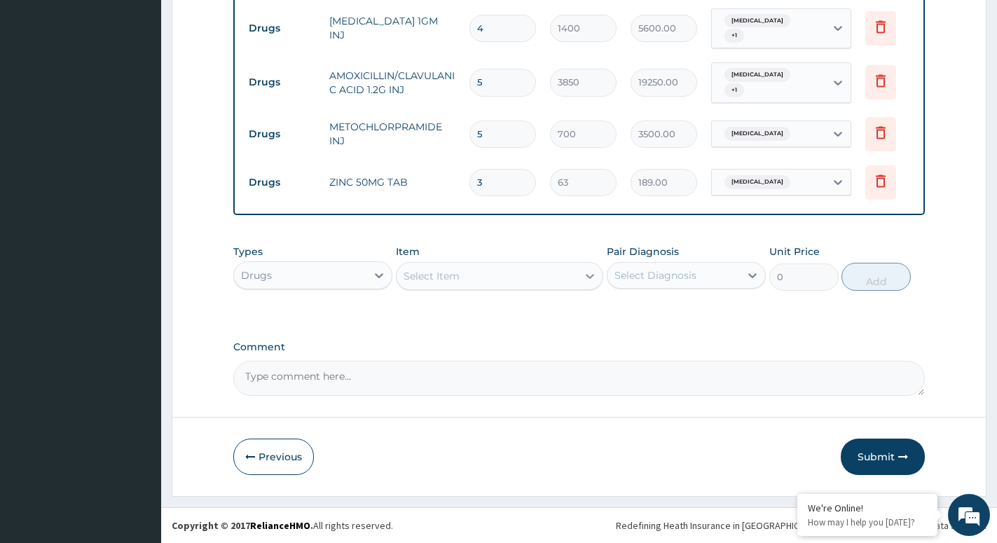
type input "3"
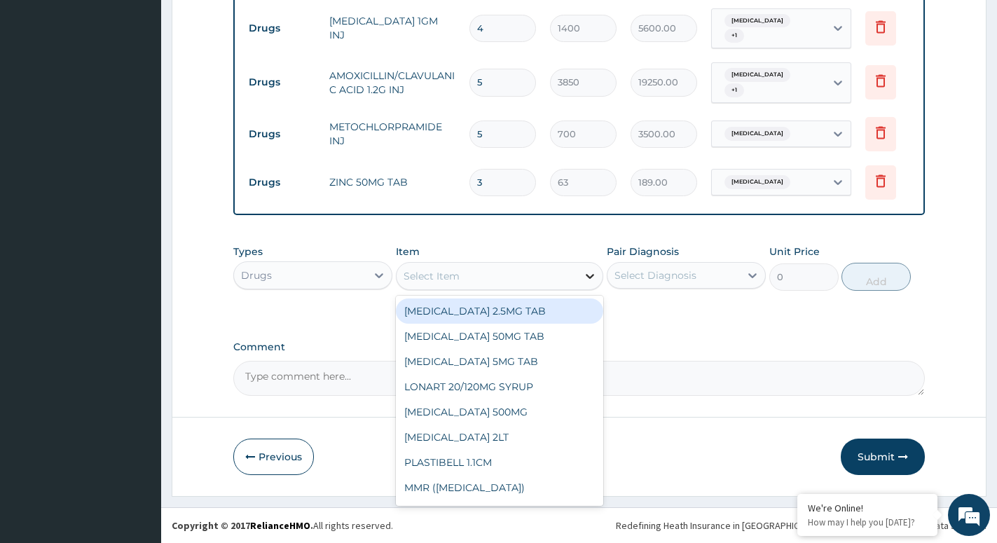
click at [582, 271] on div at bounding box center [589, 276] width 25 height 25
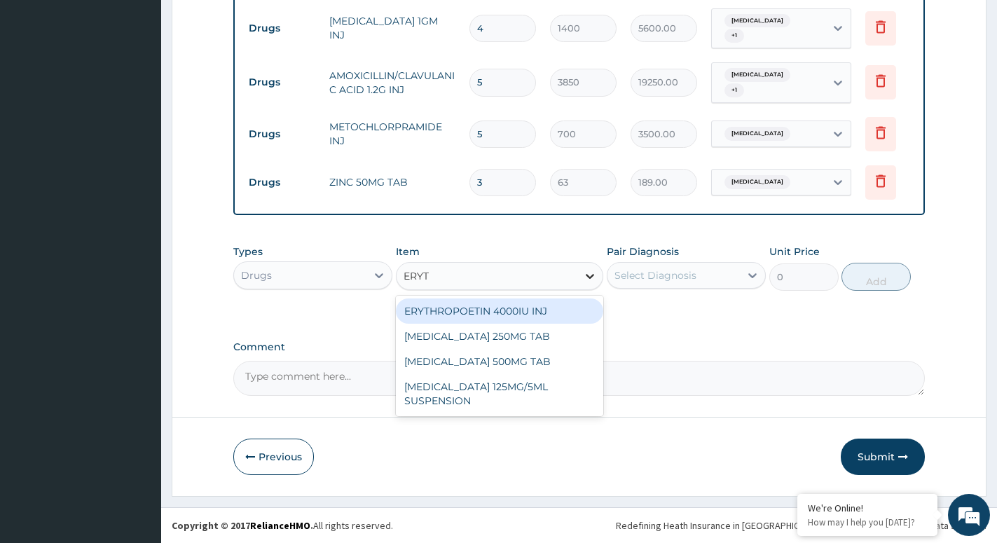
type input "ERYTH"
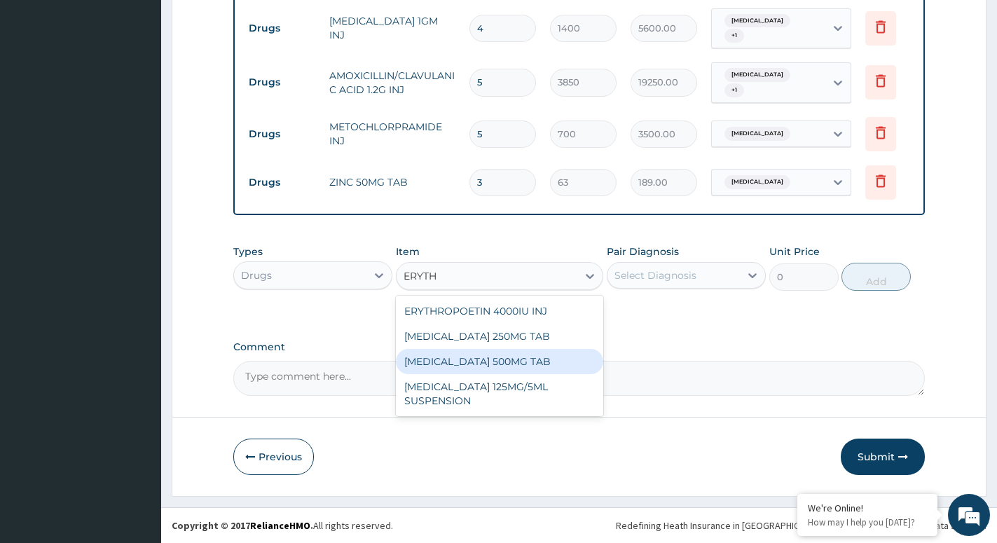
click at [525, 357] on div "[MEDICAL_DATA] 500MG TAB" at bounding box center [499, 361] width 207 height 25
type input "99.2249984741211"
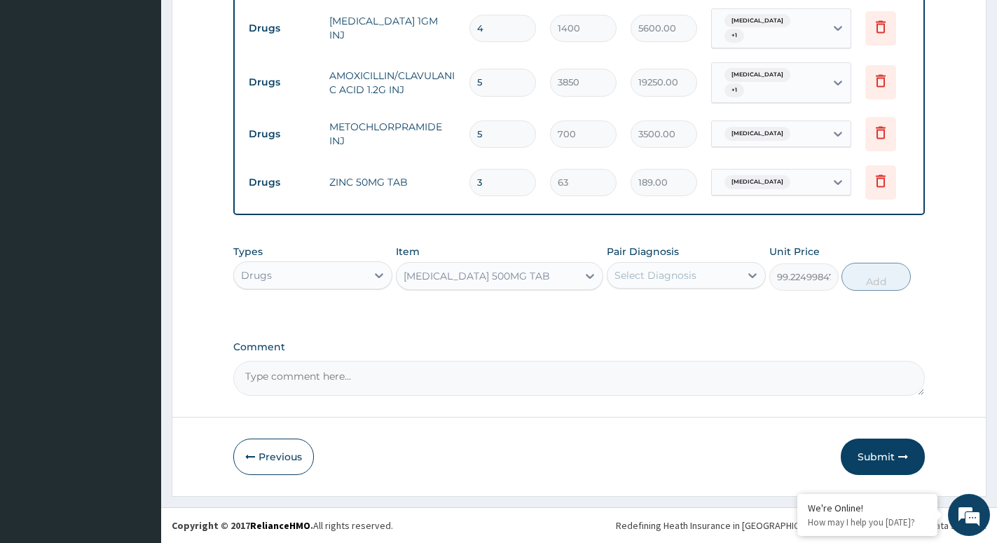
click at [737, 271] on div "Select Diagnosis" at bounding box center [674, 275] width 132 height 22
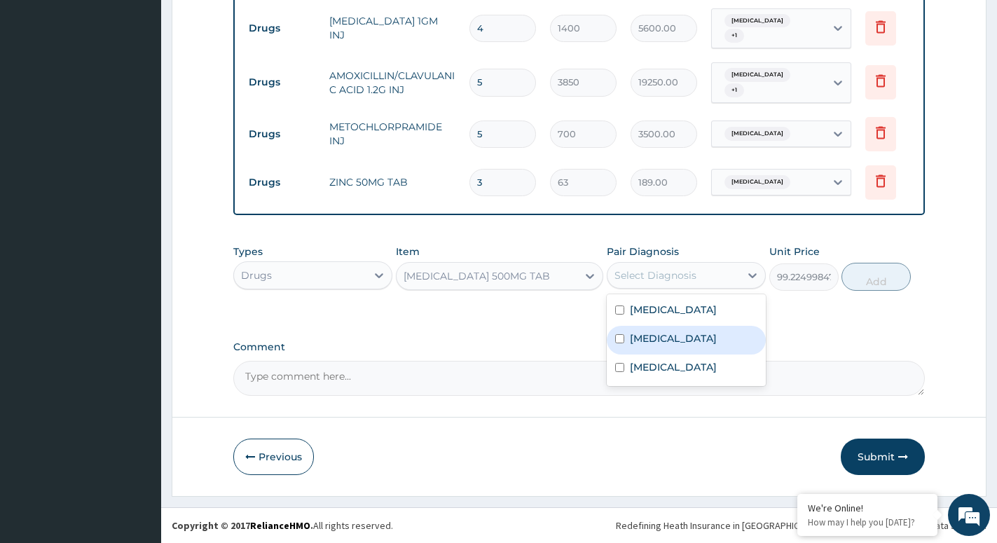
click at [664, 346] on label "Typhoid fever" at bounding box center [673, 338] width 87 height 14
checkbox input "true"
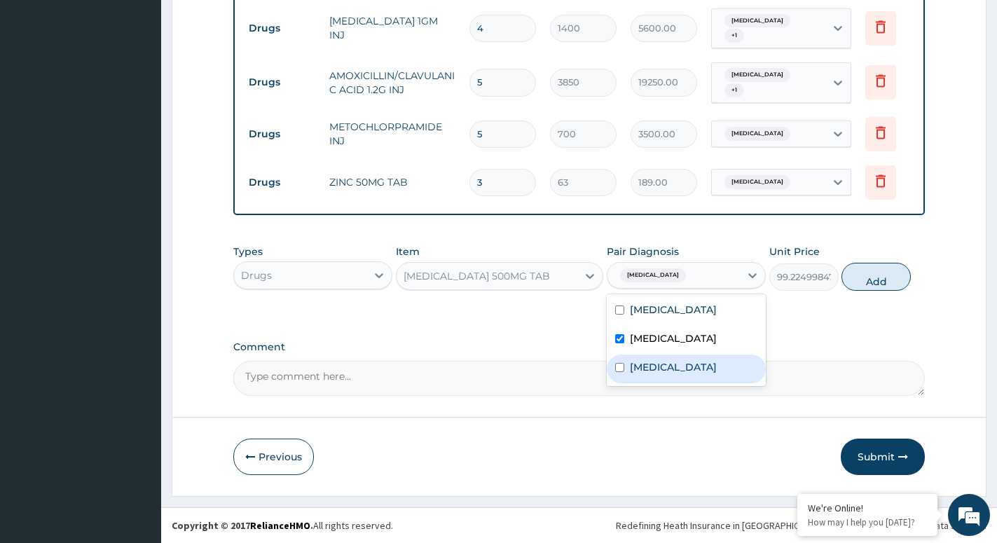
click at [655, 362] on label "Acute gastroenteritis" at bounding box center [673, 367] width 87 height 14
checkbox input "true"
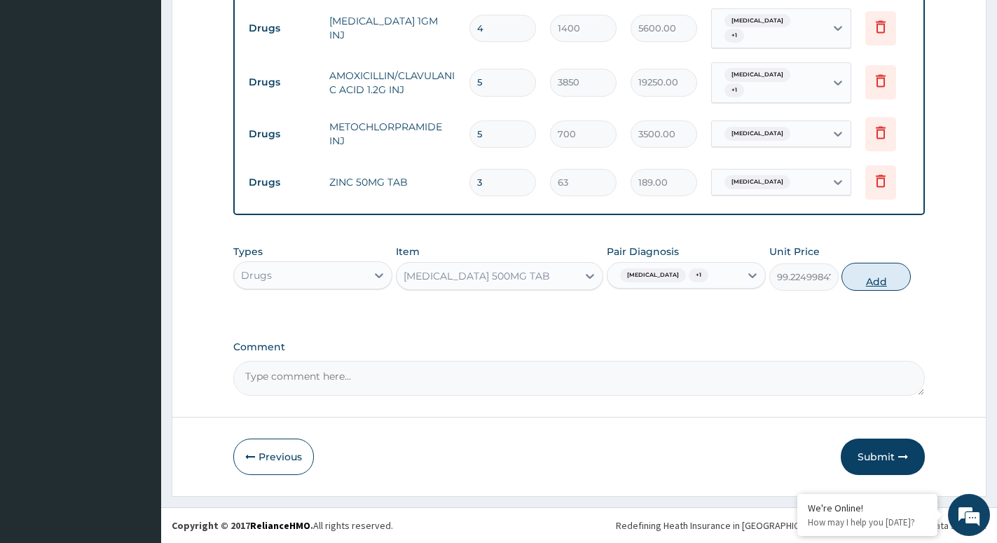
click at [889, 278] on button "Add" at bounding box center [876, 277] width 69 height 28
type input "0"
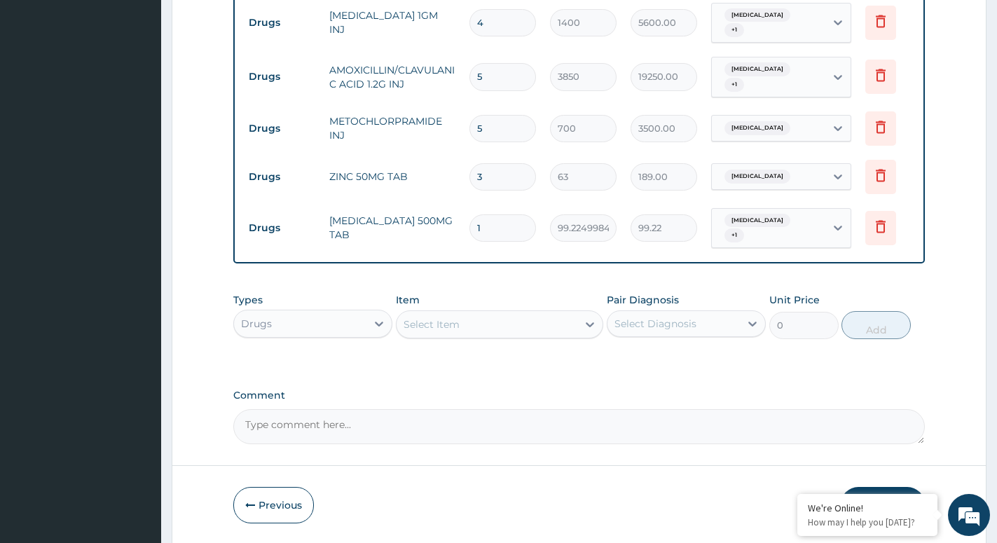
type input "14"
type input "1389.15"
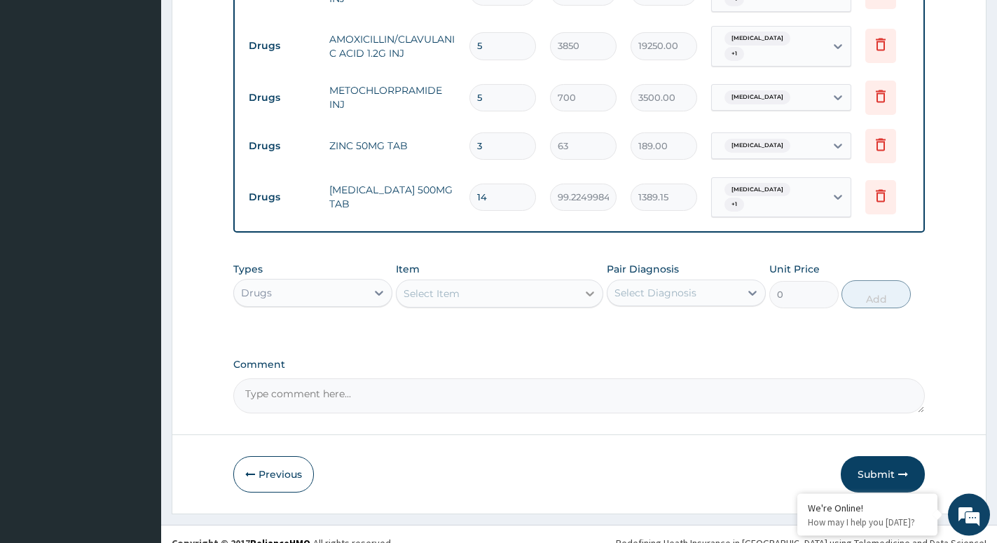
scroll to position [1062, 0]
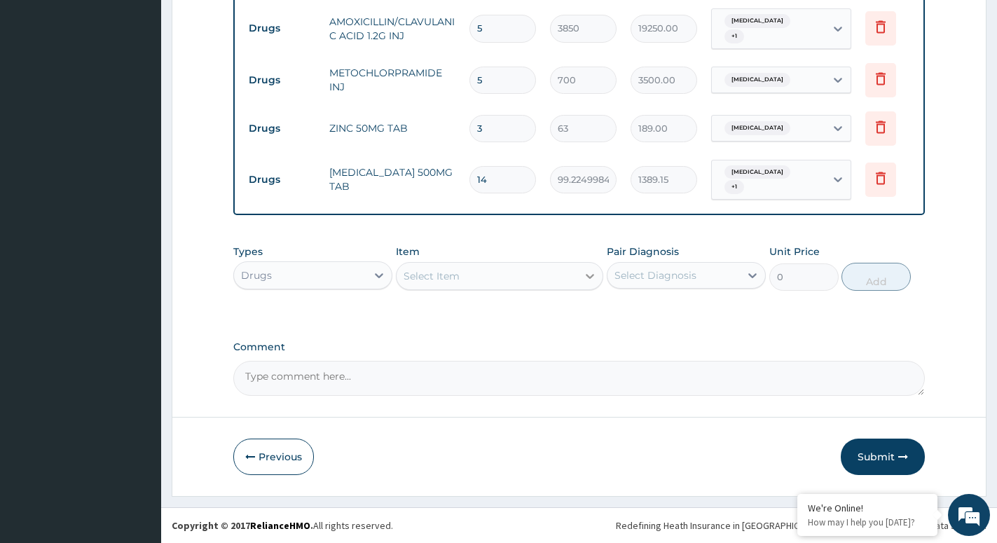
type input "14"
click at [582, 273] on div at bounding box center [589, 276] width 25 height 25
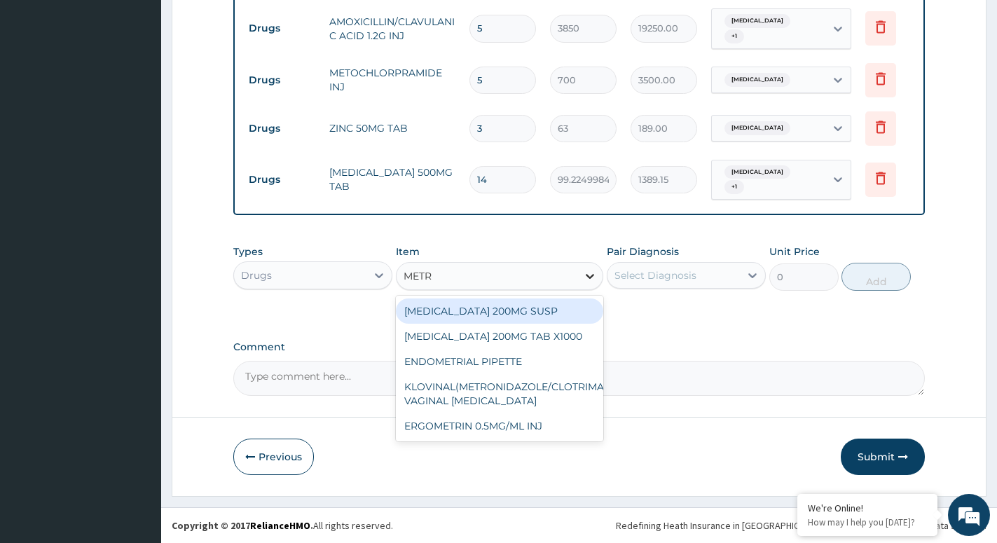
type input "METRO"
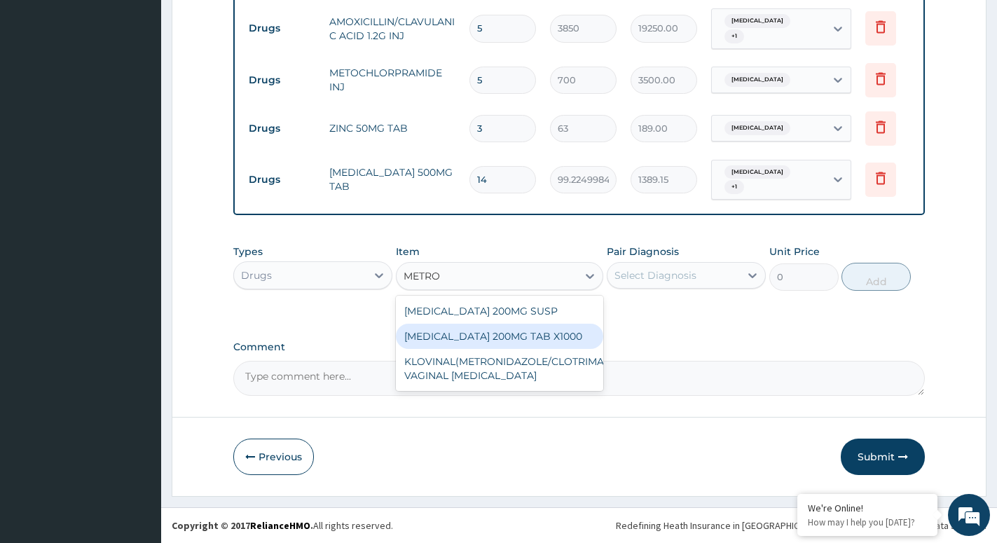
click at [528, 328] on div "[MEDICAL_DATA] 200MG TAB X1000" at bounding box center [499, 336] width 207 height 25
type input "52.5"
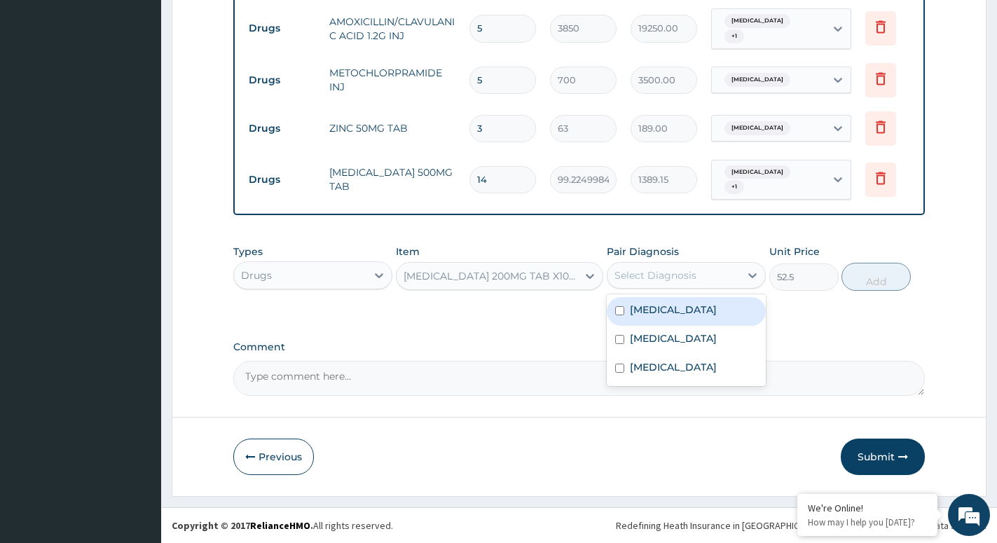
click at [662, 275] on div "Select Diagnosis" at bounding box center [656, 275] width 82 height 14
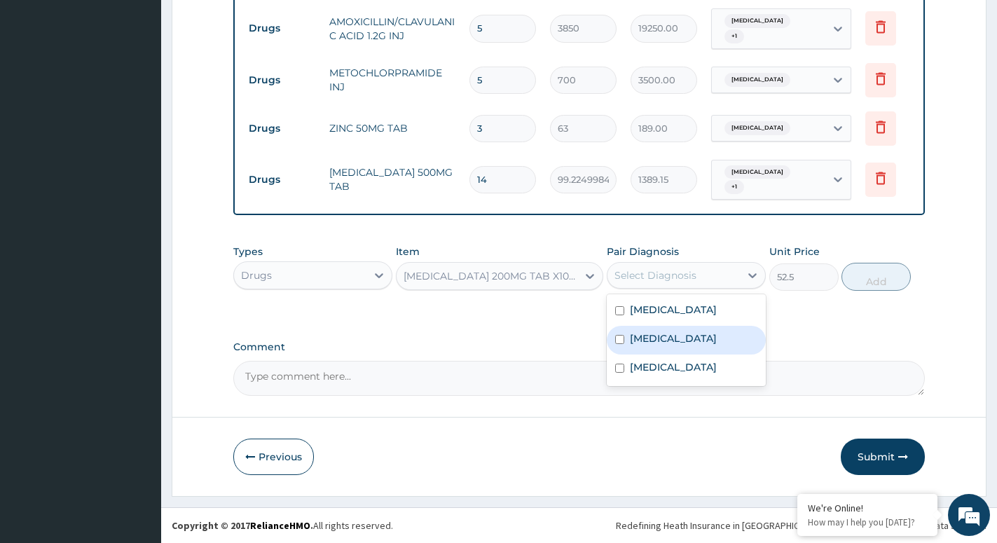
click at [659, 345] on label "Typhoid fever" at bounding box center [673, 338] width 87 height 14
checkbox input "true"
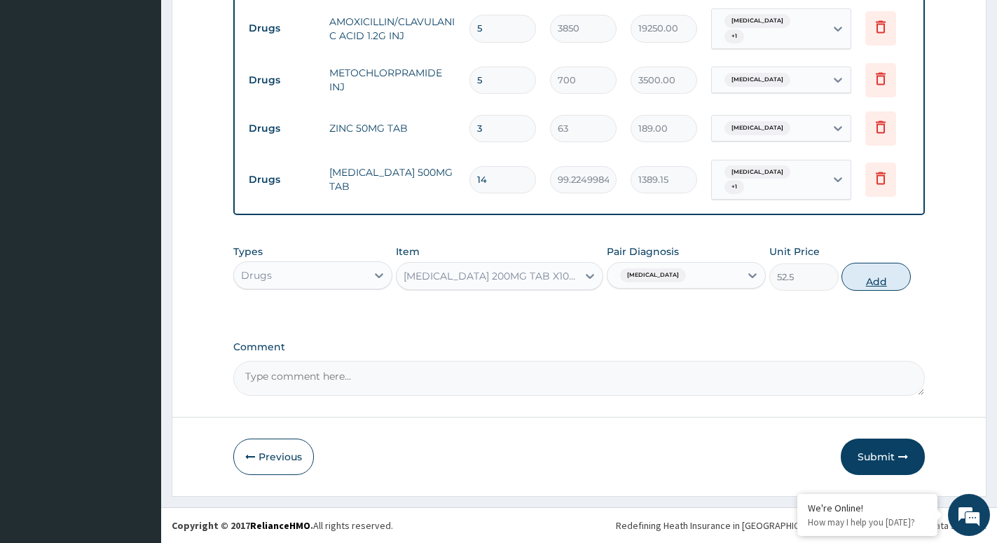
click at [875, 268] on button "Add" at bounding box center [876, 277] width 69 height 28
type input "0"
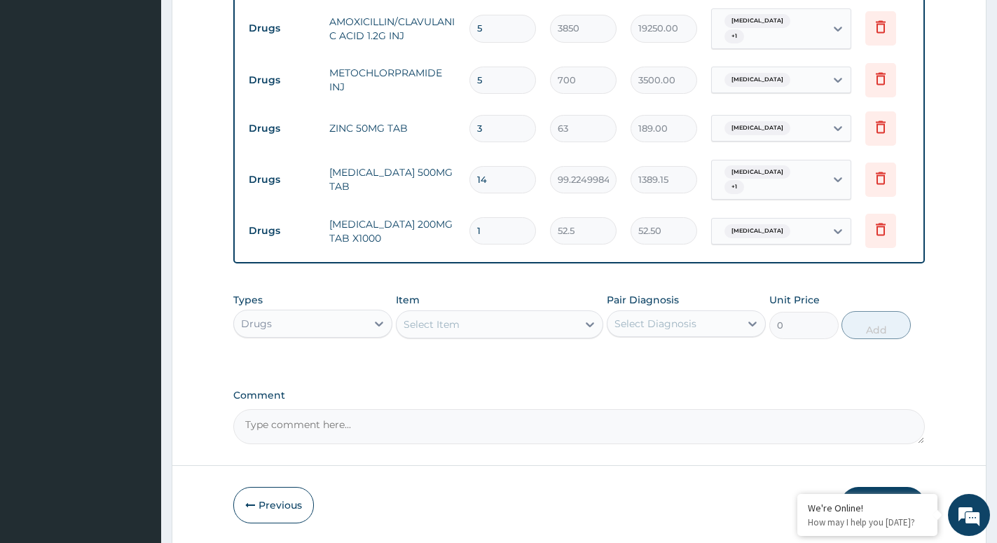
type input "15"
type input "787.50"
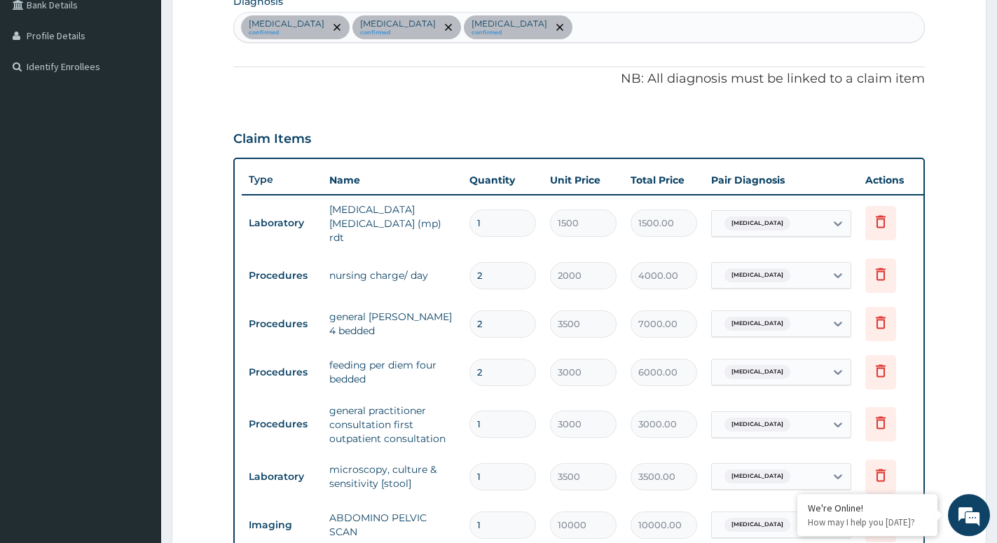
scroll to position [348, 0]
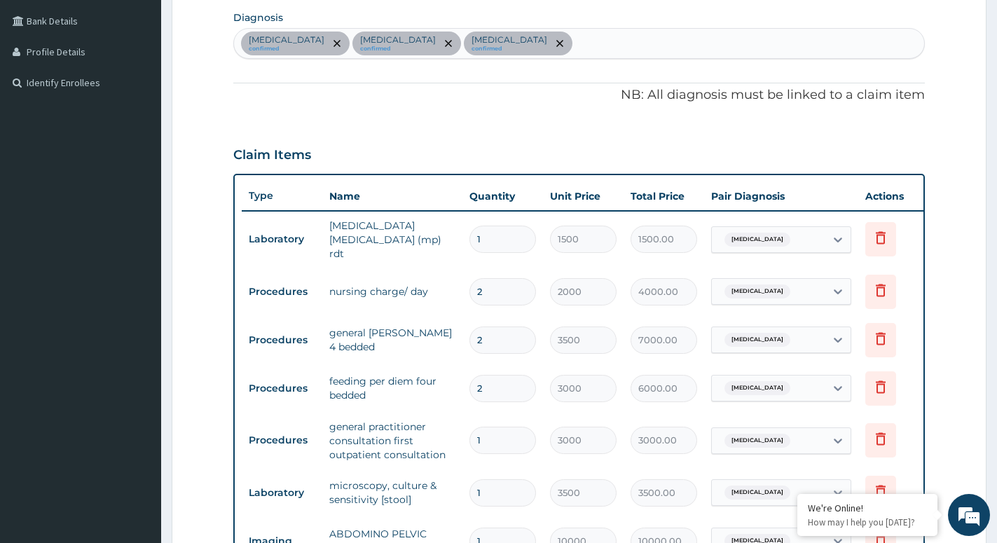
type input "15"
click at [549, 46] on div "Malaria confirmed Typhoid fever confirmed Acute gastroenteritis confirmed" at bounding box center [579, 43] width 690 height 29
type input "PEPTIC"
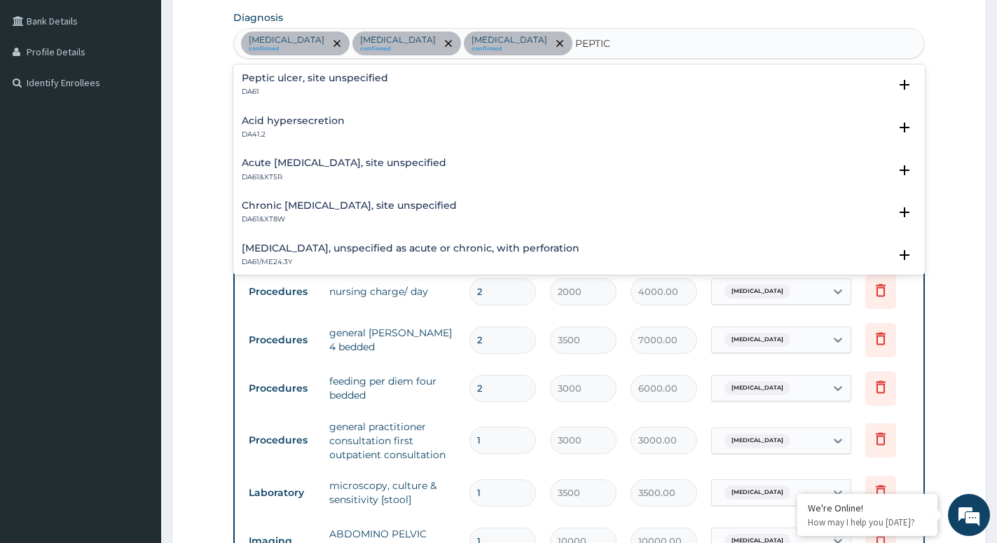
click at [294, 77] on h4 "Peptic ulcer, site unspecified" at bounding box center [315, 78] width 146 height 11
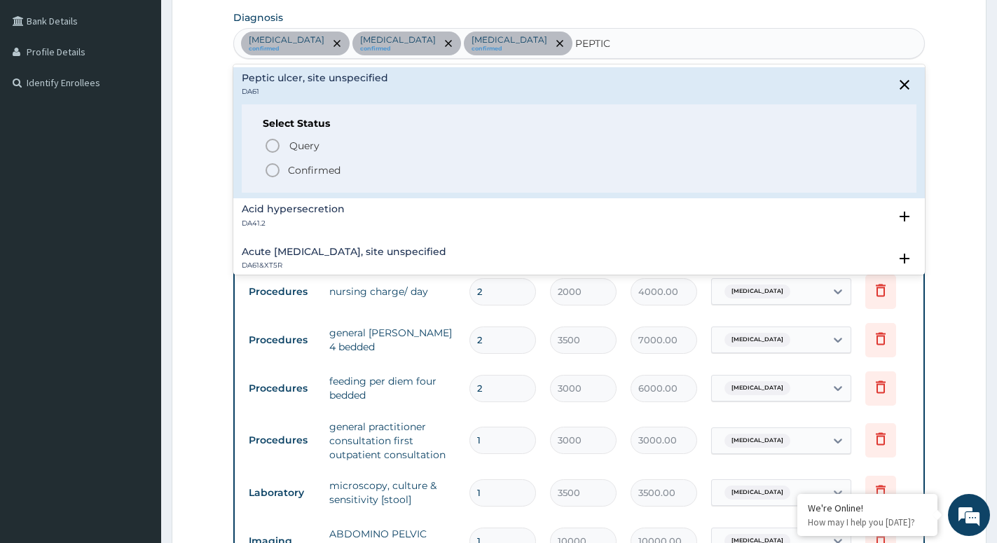
click at [275, 169] on icon "status option filled" at bounding box center [272, 170] width 17 height 17
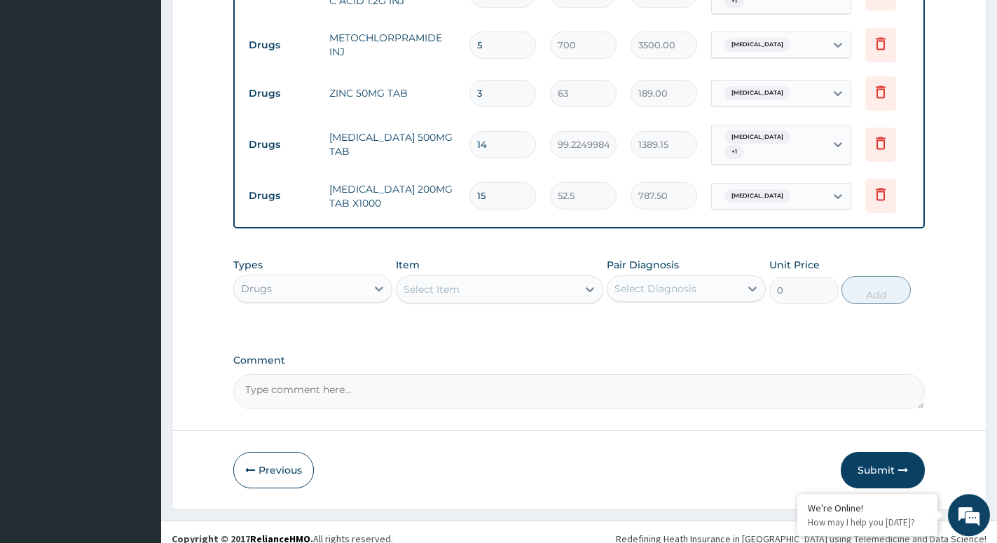
scroll to position [1111, 0]
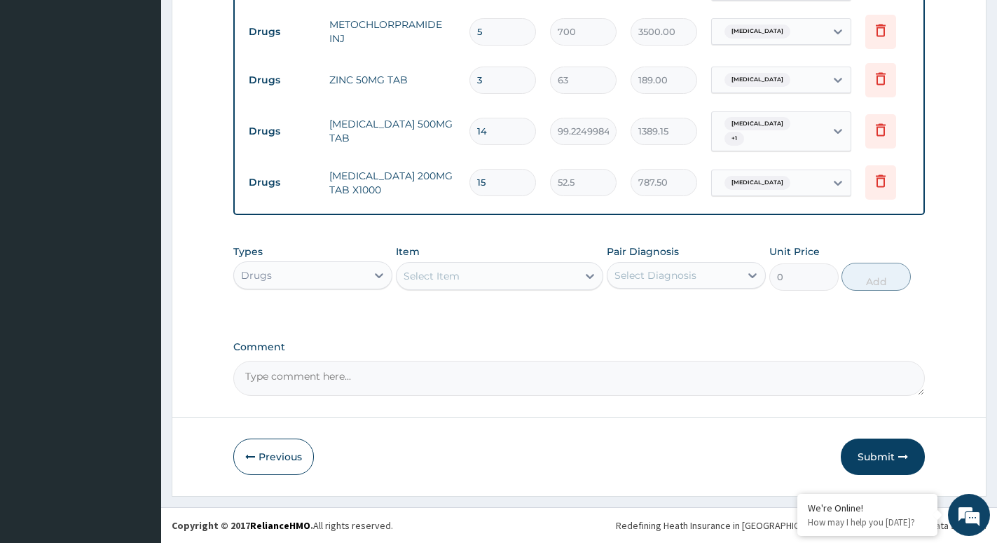
click at [568, 270] on div "Select Item" at bounding box center [487, 276] width 181 height 22
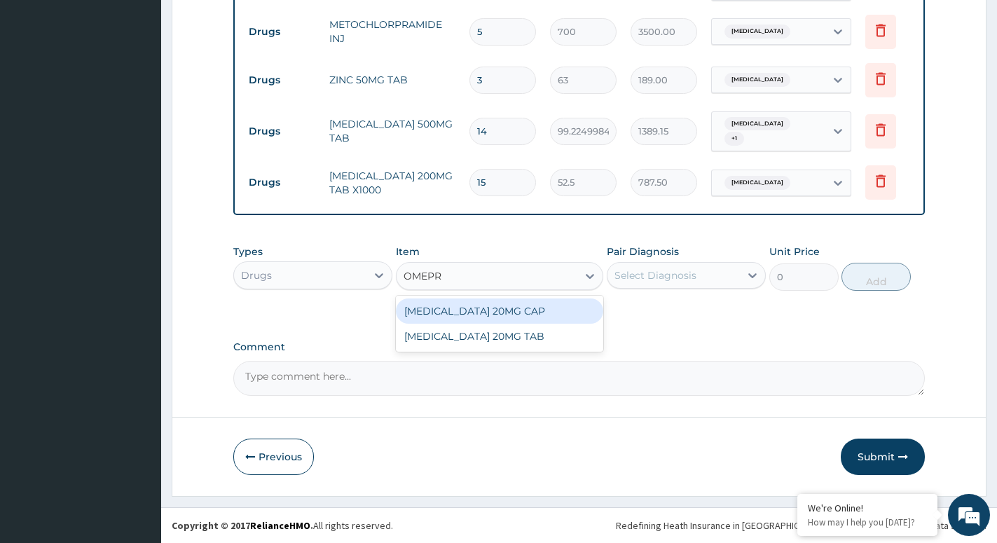
type input "OMEPRA"
click at [519, 317] on div "[MEDICAL_DATA] 20MG CAP" at bounding box center [499, 311] width 207 height 25
type input "52.5"
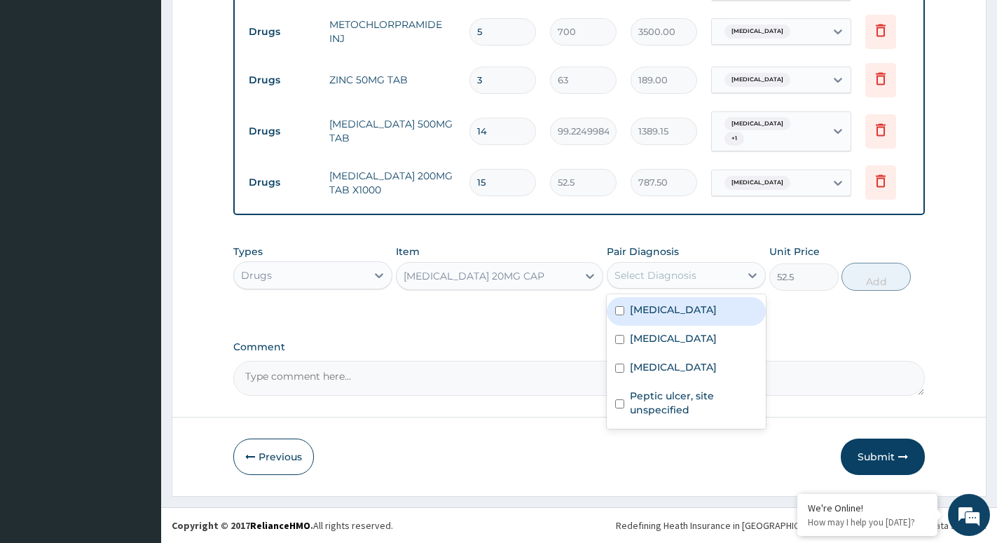
click at [681, 280] on div "Select Diagnosis" at bounding box center [656, 275] width 82 height 14
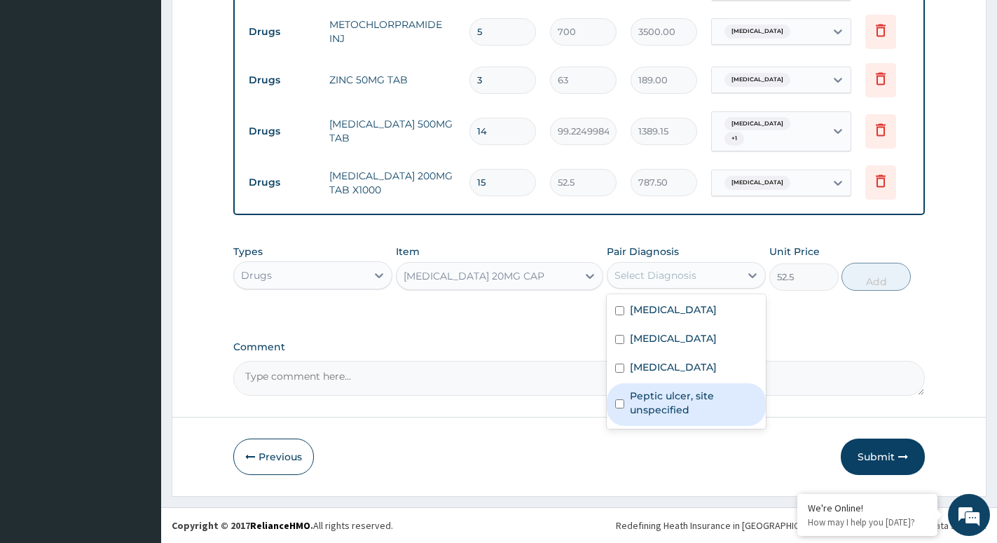
click at [650, 409] on label "Peptic ulcer, site unspecified" at bounding box center [694, 403] width 128 height 28
checkbox input "true"
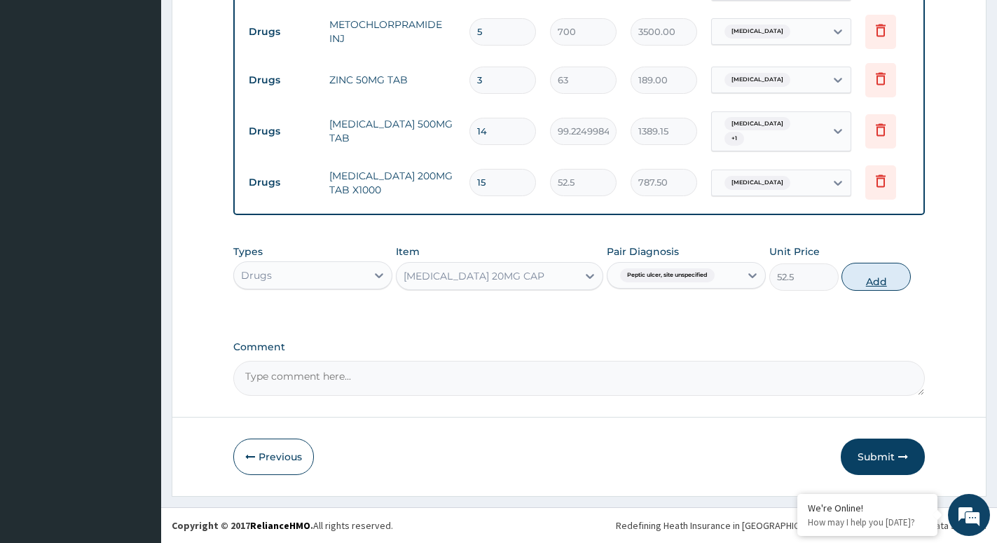
click at [875, 275] on button "Add" at bounding box center [876, 277] width 69 height 28
type input "0"
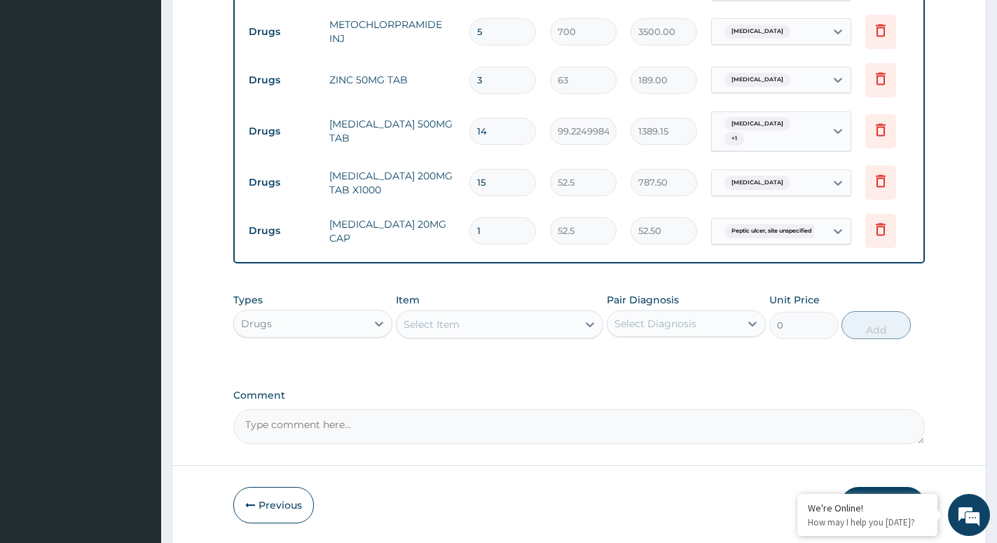
type input "10"
type input "525.00"
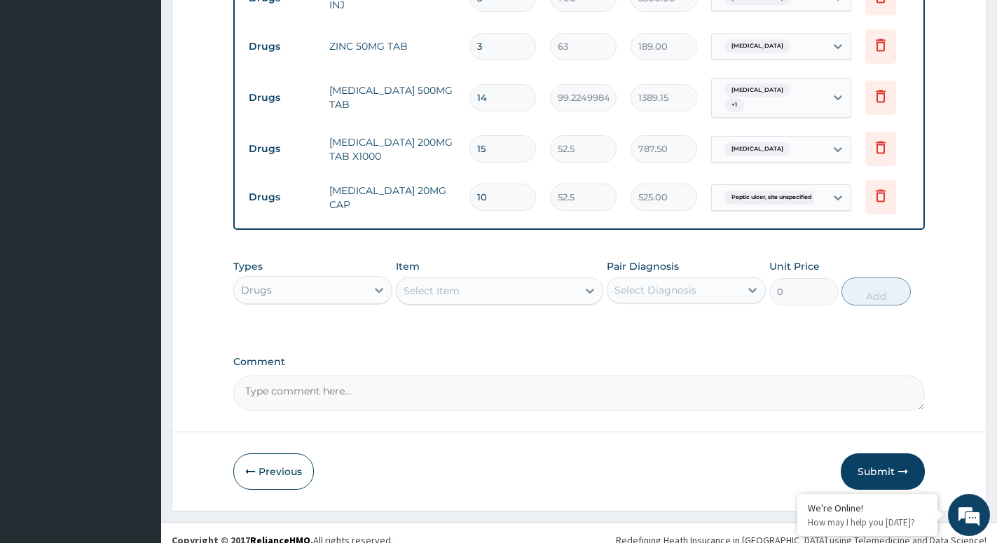
scroll to position [1159, 0]
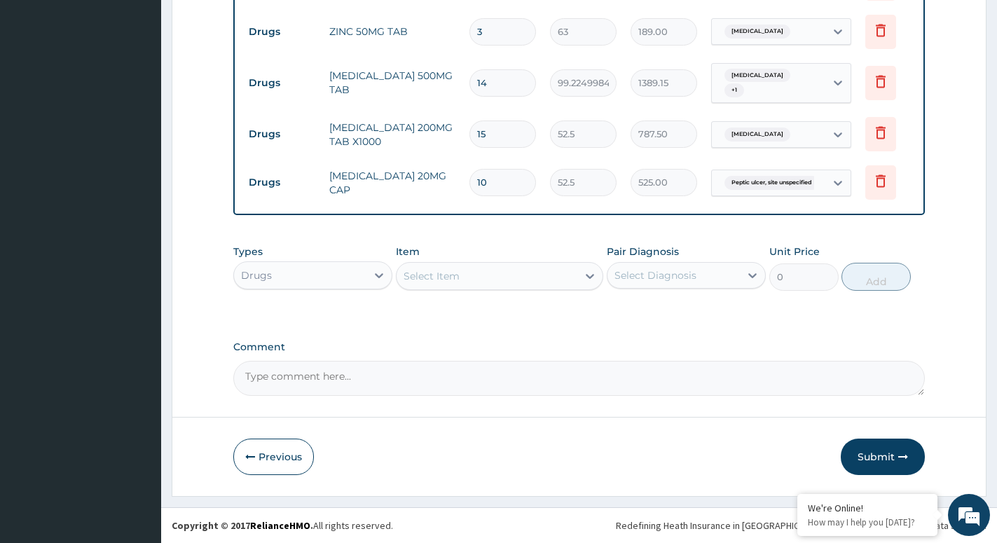
type input "10"
click at [552, 289] on div "Select Item" at bounding box center [499, 276] width 207 height 28
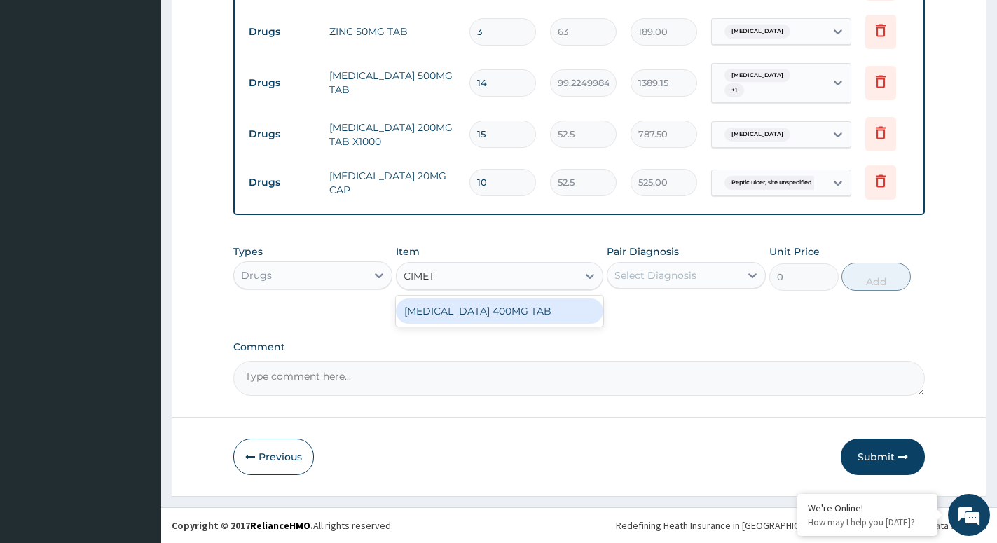
type input "CIMETI"
click at [521, 310] on div "[MEDICAL_DATA] 400MG TAB" at bounding box center [499, 311] width 207 height 25
type input "67.7249984741211"
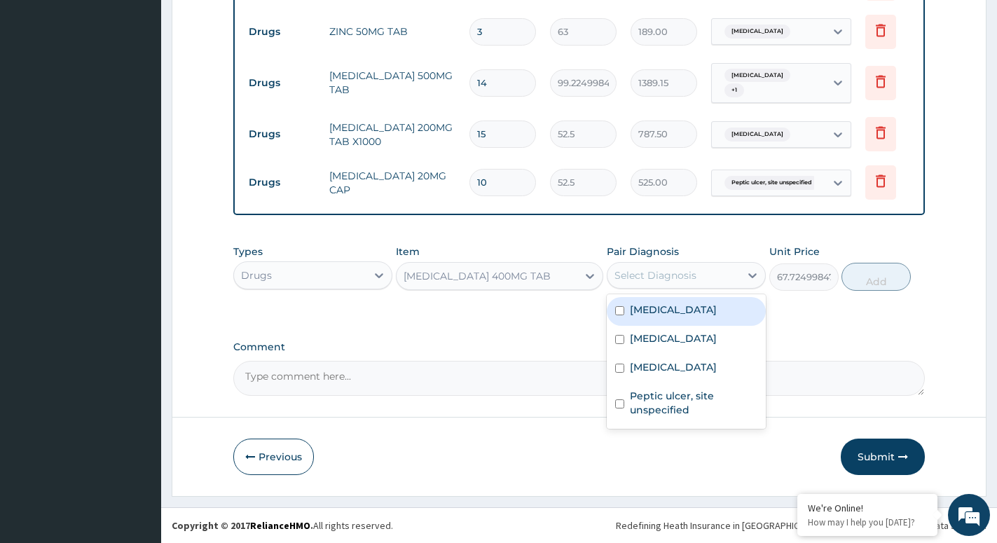
click at [680, 268] on div "Select Diagnosis" at bounding box center [674, 275] width 132 height 22
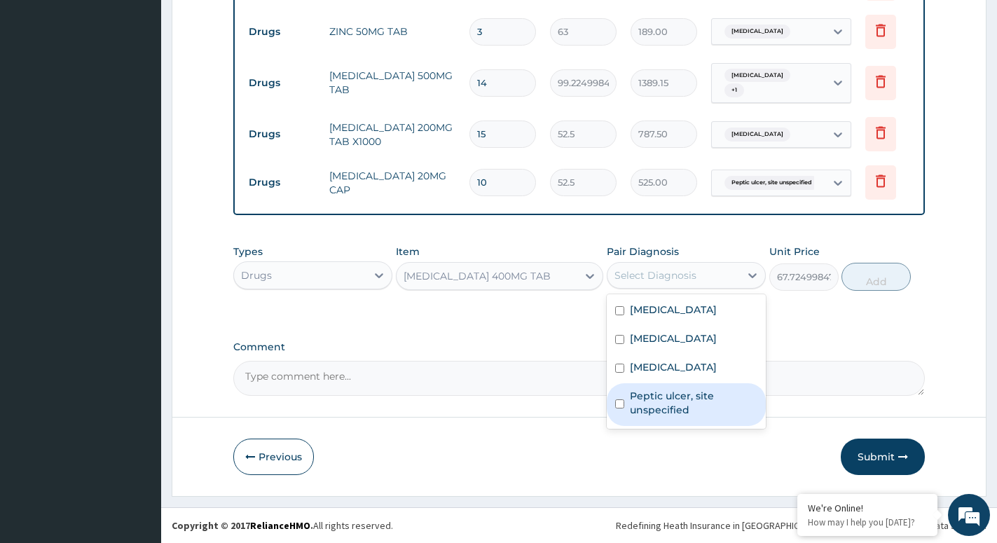
click at [635, 400] on label "Peptic ulcer, site unspecified" at bounding box center [694, 403] width 128 height 28
checkbox input "true"
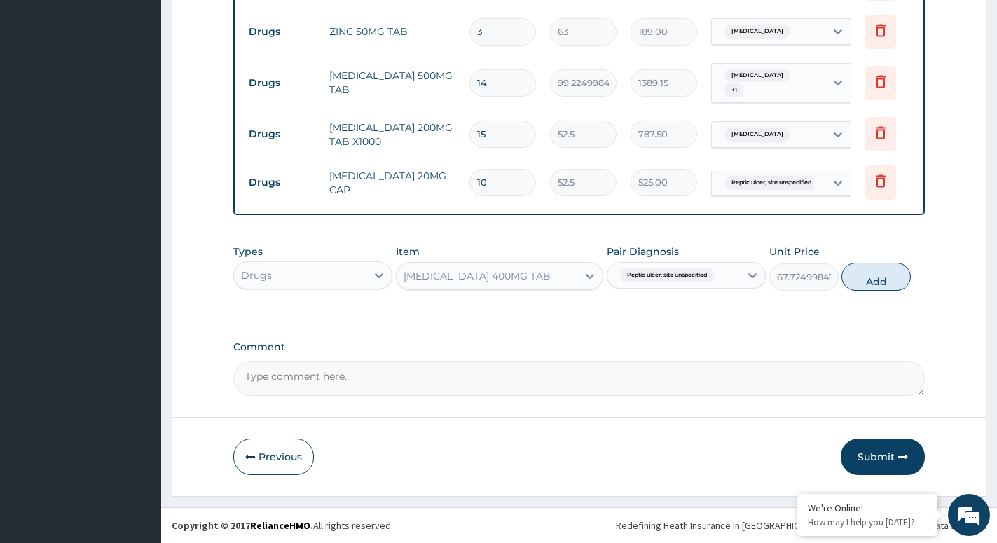
drag, startPoint x: 858, startPoint y: 275, endPoint x: 730, endPoint y: 294, distance: 129.6
click at [856, 275] on button "Add" at bounding box center [876, 277] width 69 height 28
type input "0"
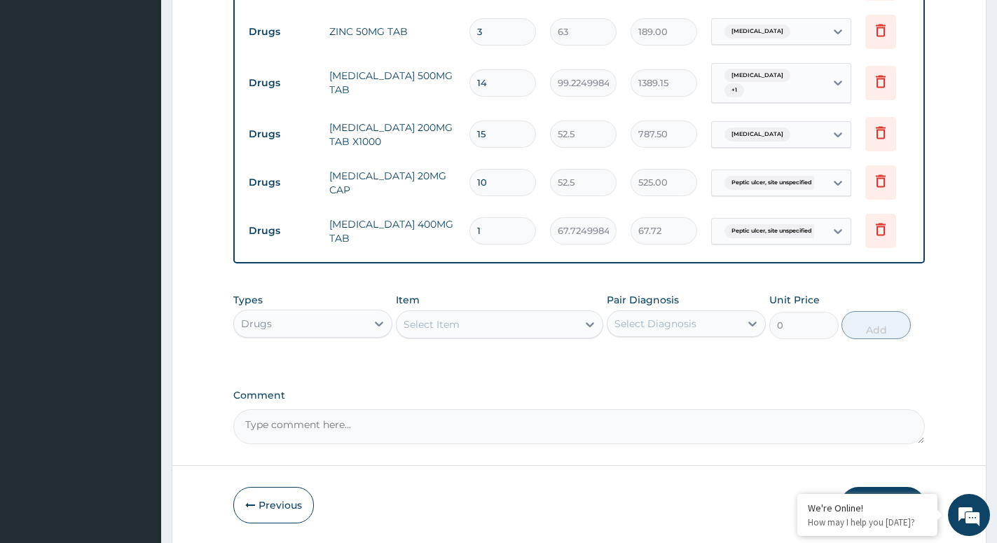
type input "15"
type input "1015.87"
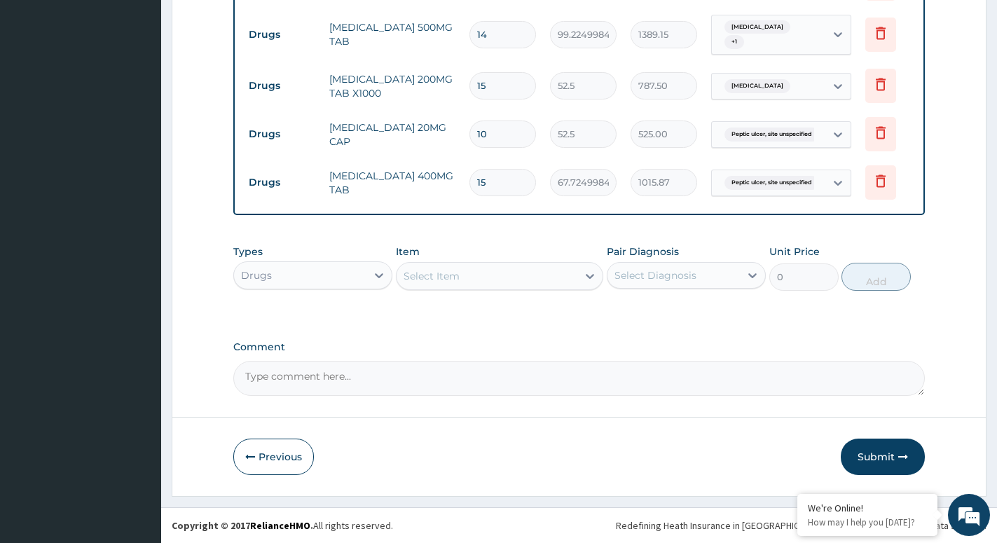
type input "15"
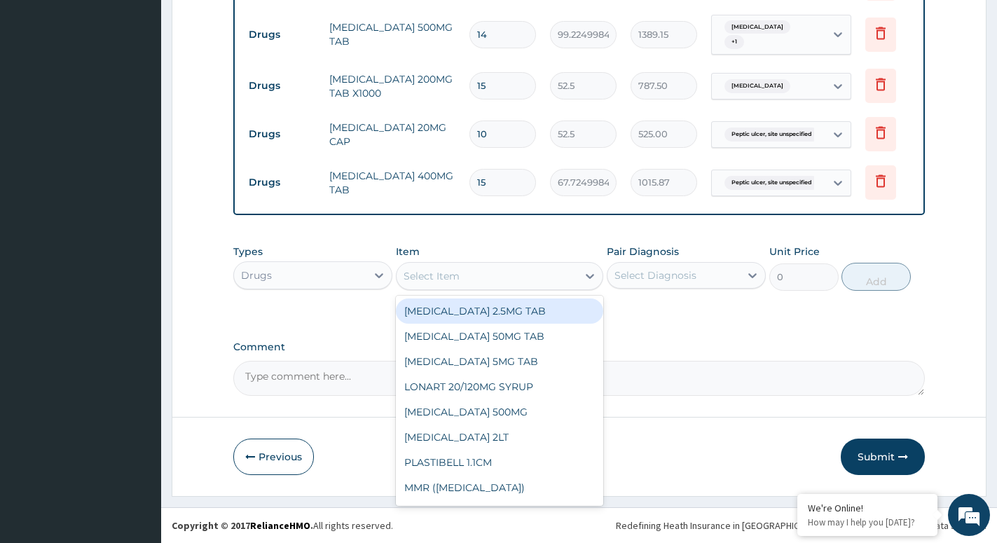
click at [545, 269] on div "Select Item" at bounding box center [487, 276] width 181 height 22
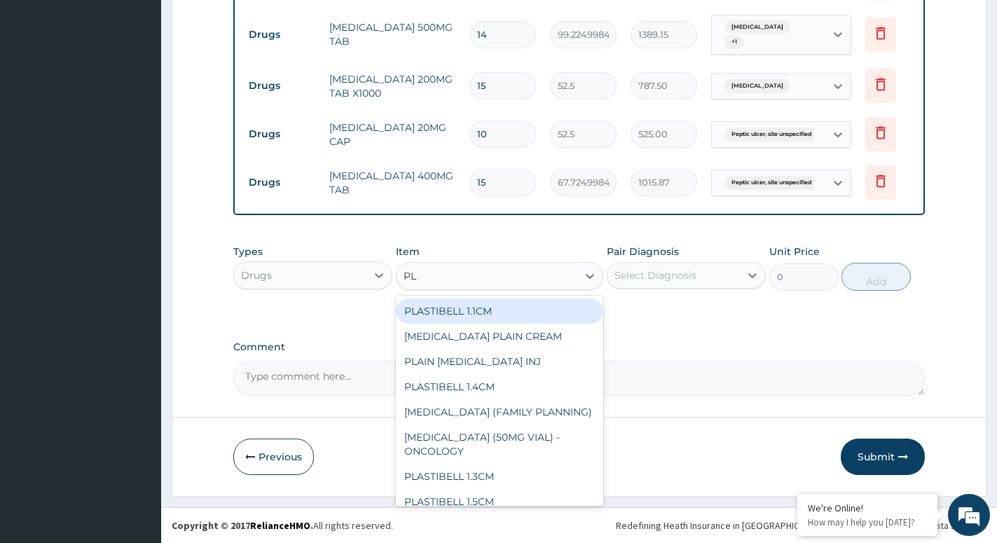
type input "P"
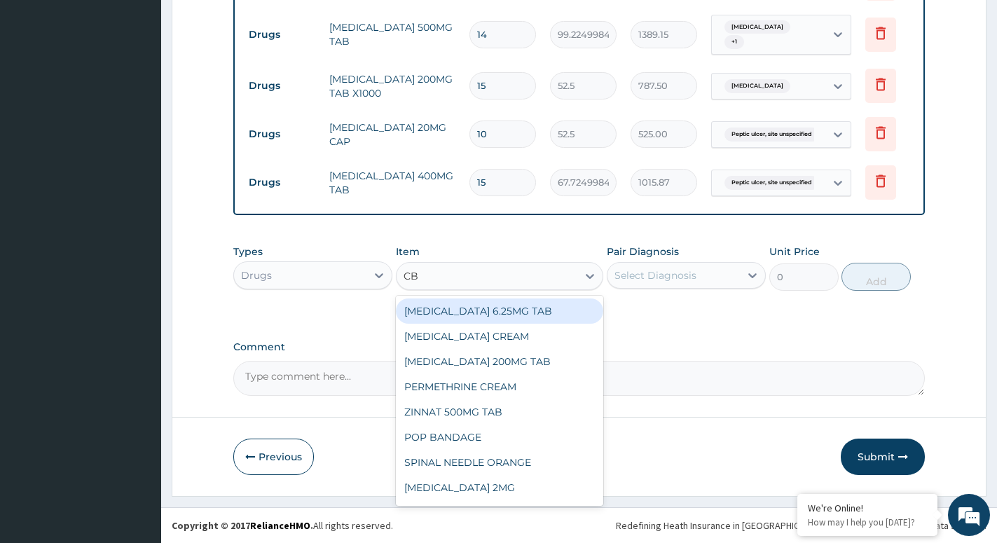
type input "C"
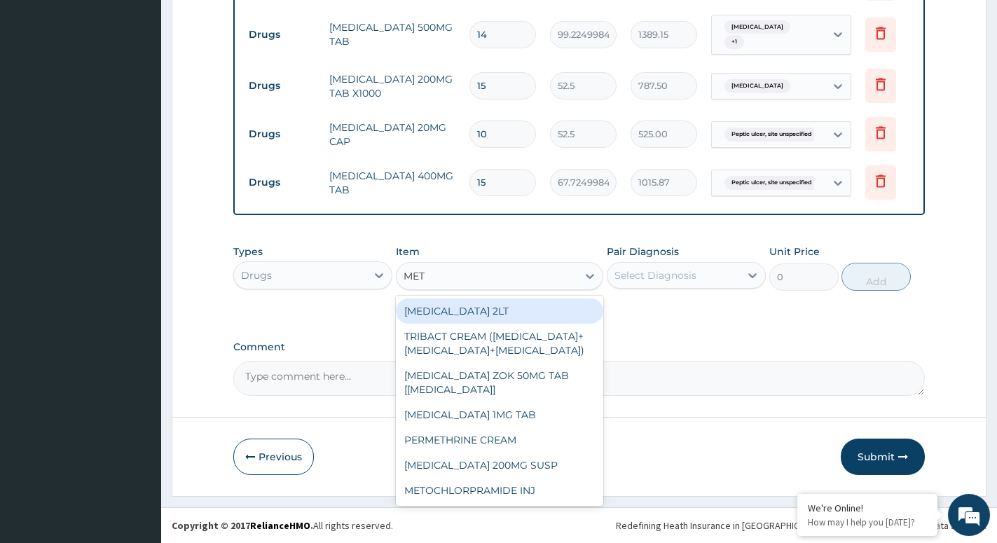
type input "METO"
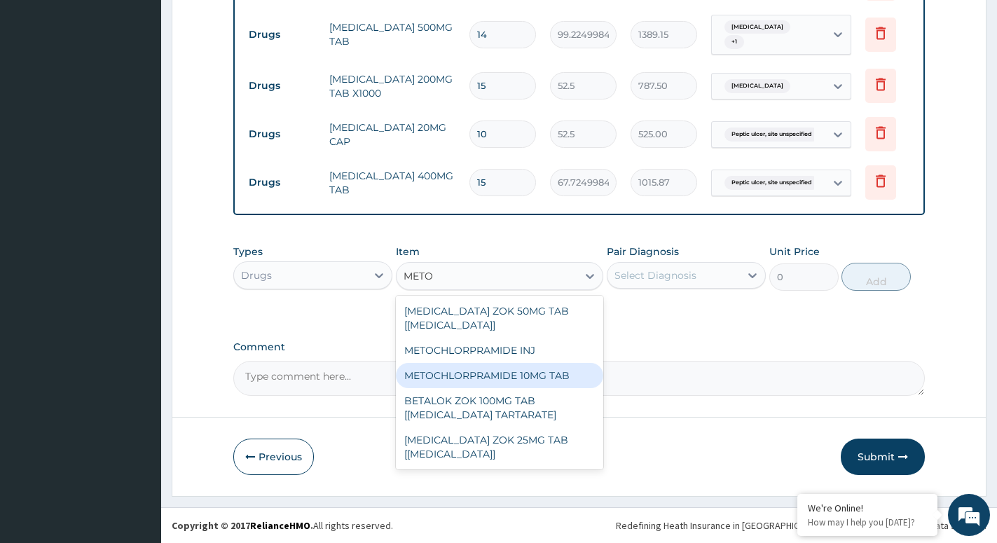
click at [514, 377] on div "METOCHLORPRAMIDE 10MG TAB" at bounding box center [499, 375] width 207 height 25
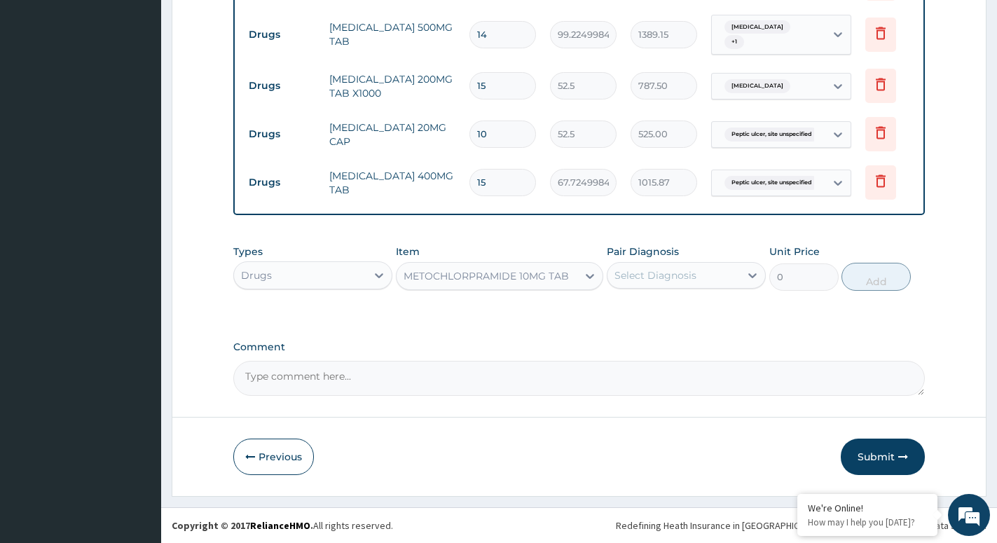
type input "52.5"
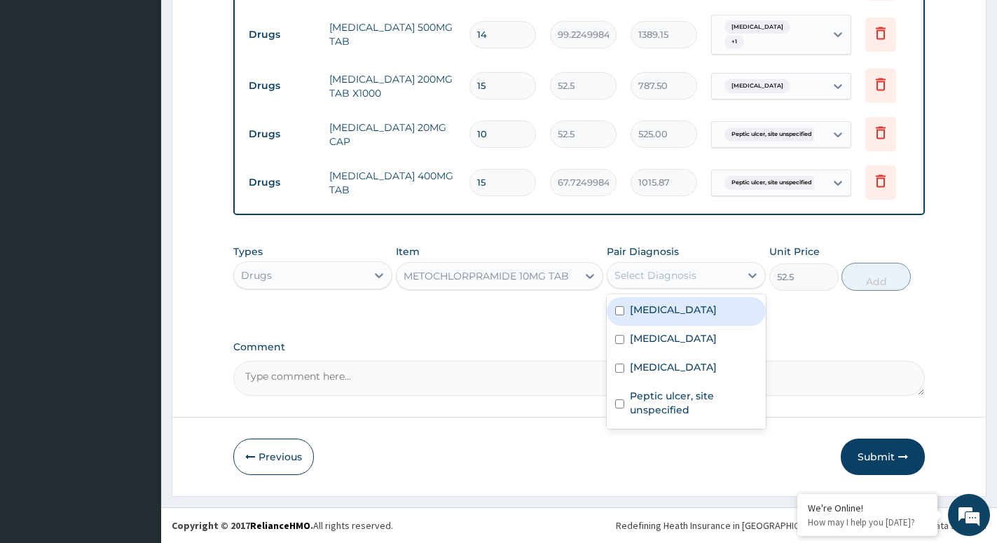
click at [711, 277] on div "Select Diagnosis" at bounding box center [674, 275] width 132 height 22
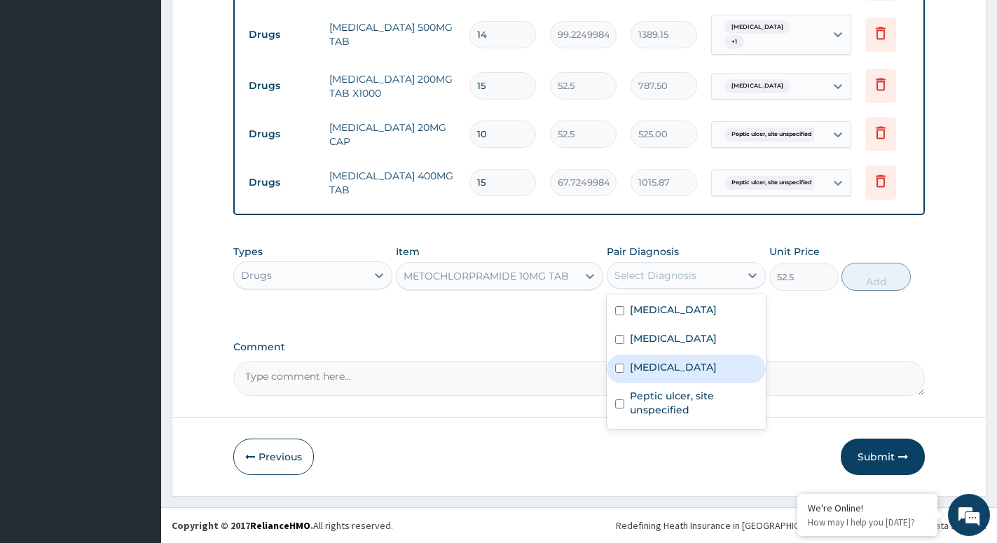
click at [671, 373] on label "Acute gastroenteritis" at bounding box center [673, 367] width 87 height 14
checkbox input "true"
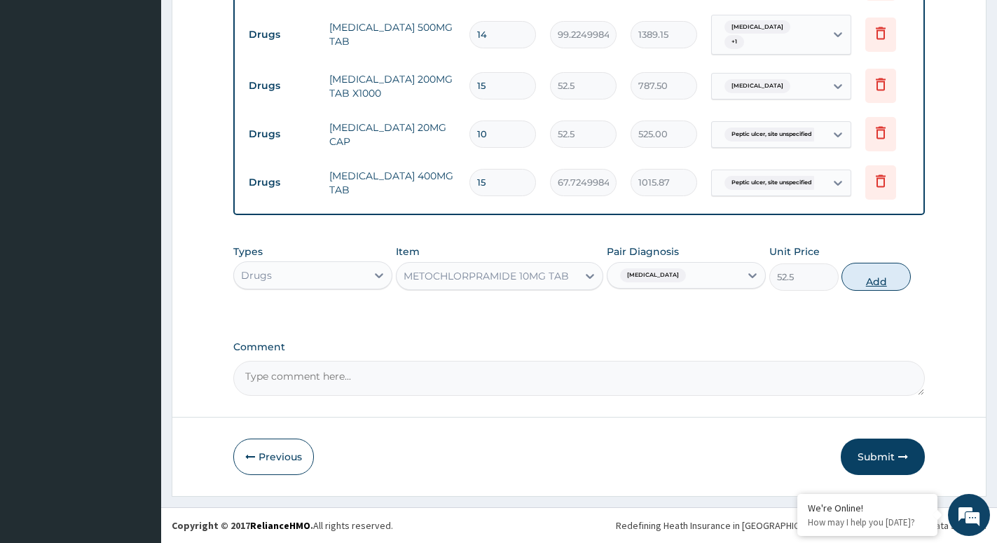
click at [853, 285] on button "Add" at bounding box center [876, 277] width 69 height 28
type input "0"
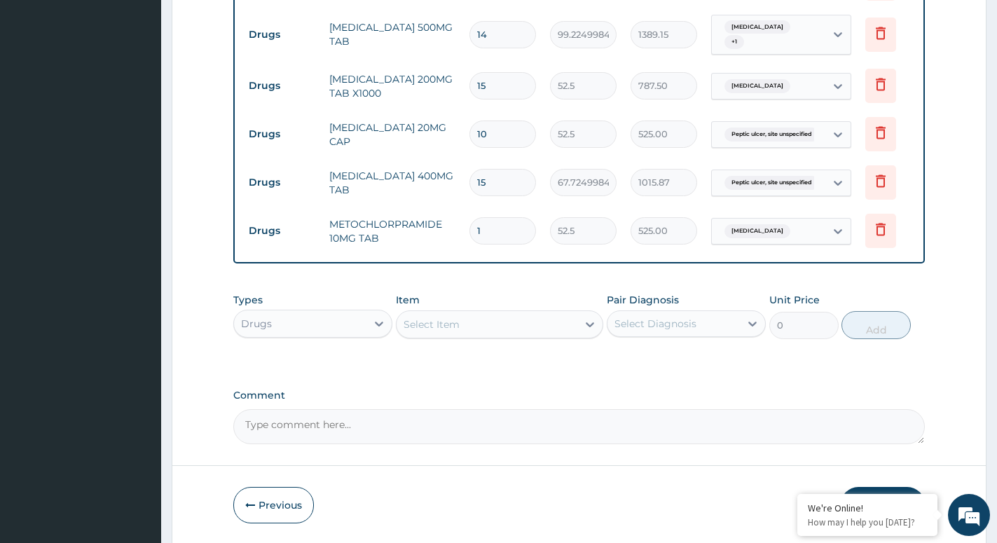
type input "10"
type input "525.00"
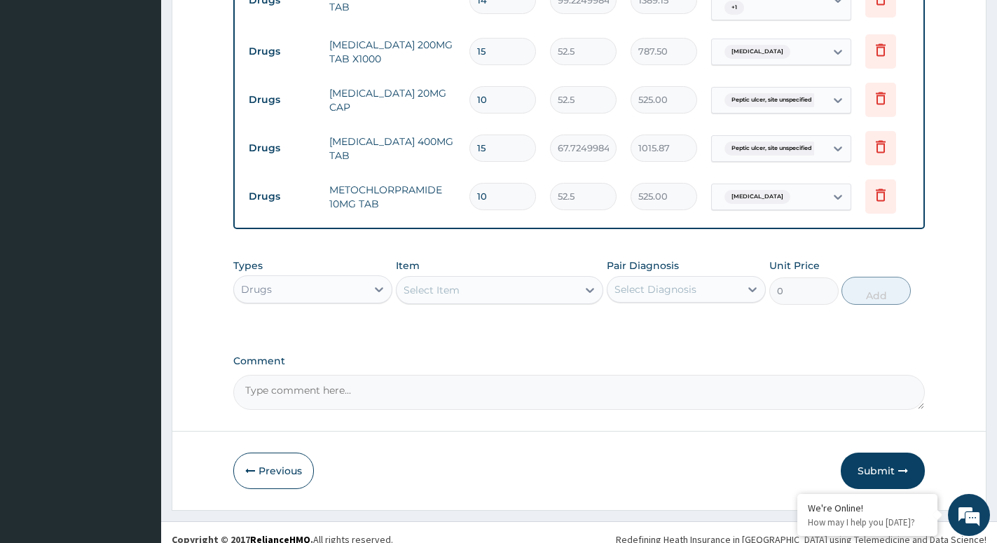
scroll to position [1256, 0]
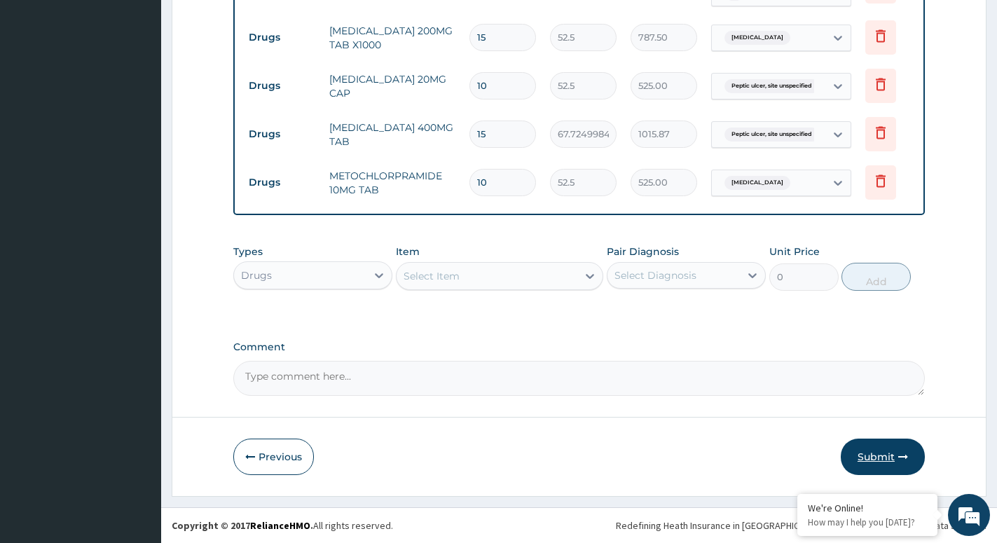
type input "10"
click at [889, 456] on button "Submit" at bounding box center [883, 457] width 84 height 36
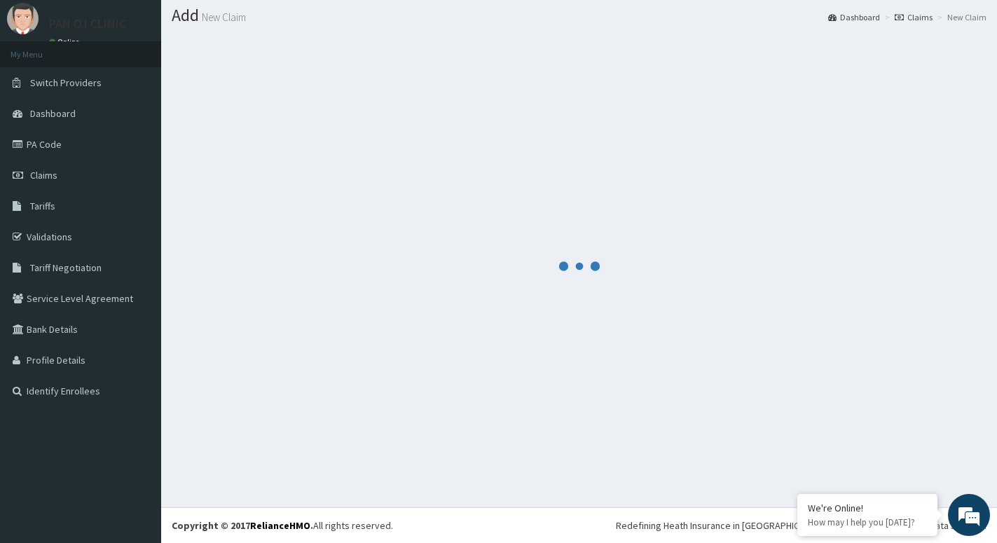
scroll to position [39, 0]
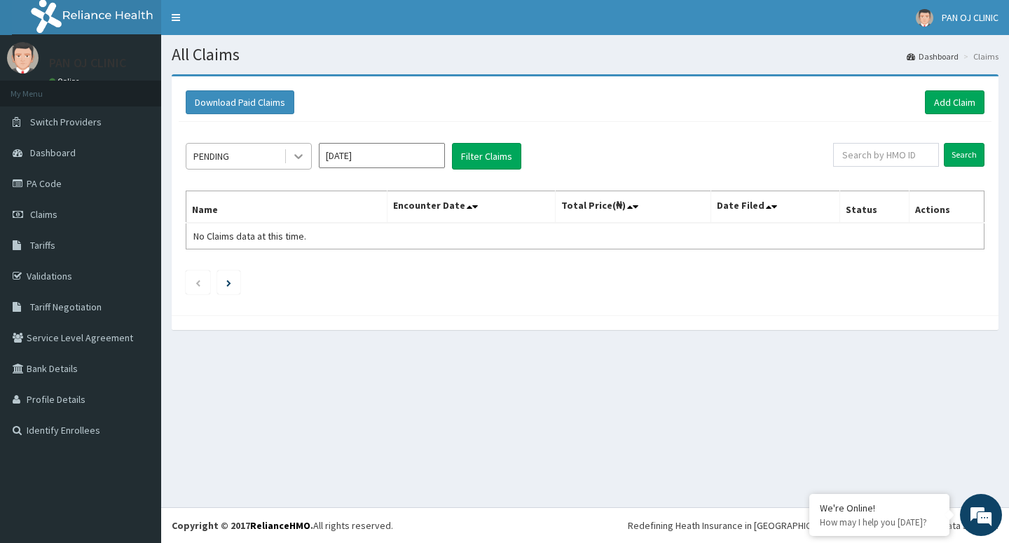
click at [292, 164] on div at bounding box center [298, 156] width 25 height 25
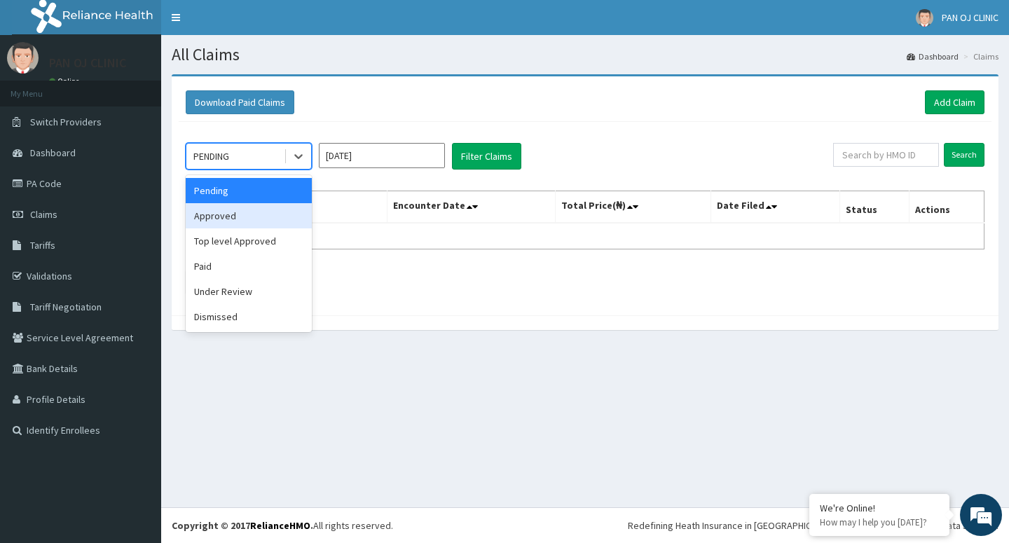
click at [234, 224] on div "Approved" at bounding box center [249, 215] width 126 height 25
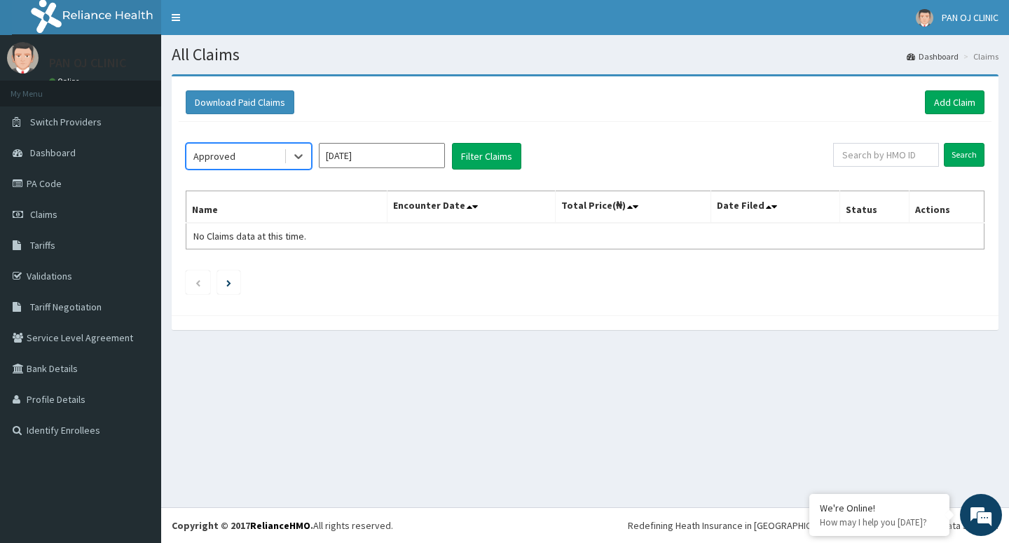
click at [351, 156] on input "[DATE]" at bounding box center [382, 155] width 126 height 25
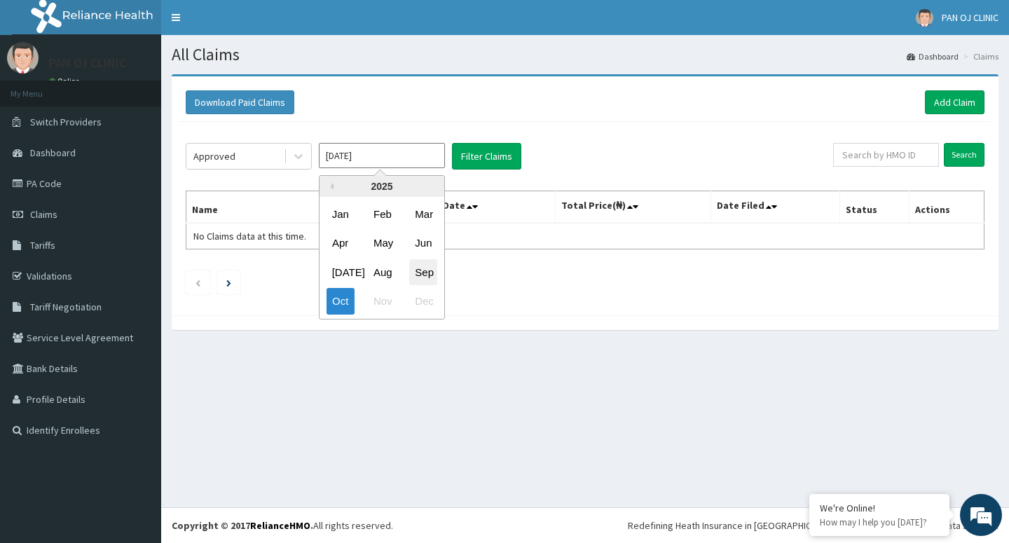
click at [430, 275] on div "Sep" at bounding box center [423, 272] width 28 height 26
type input "[DATE]"
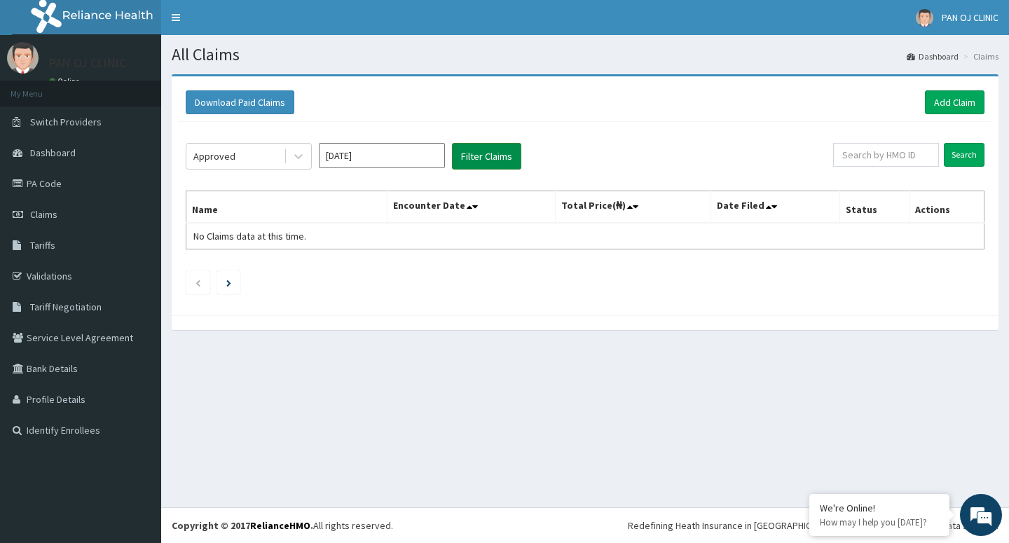
click at [488, 158] on button "Filter Claims" at bounding box center [486, 156] width 69 height 27
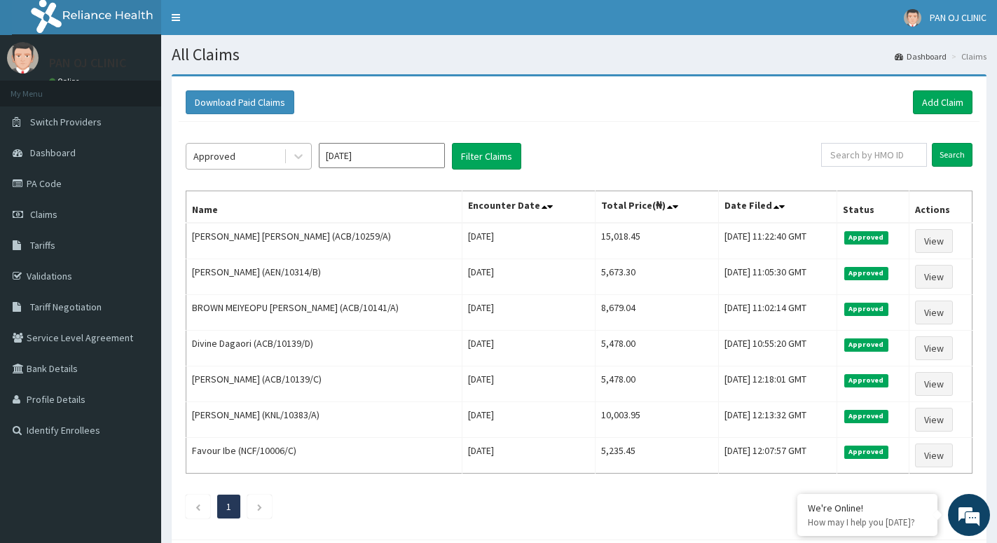
drag, startPoint x: 302, startPoint y: 157, endPoint x: 273, endPoint y: 165, distance: 30.6
click at [301, 158] on icon at bounding box center [299, 156] width 14 height 14
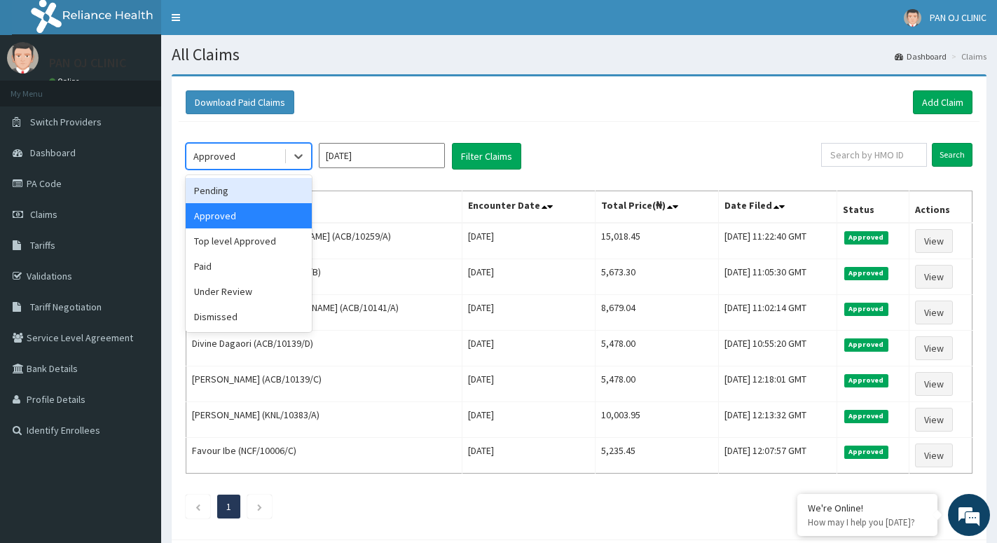
click at [231, 189] on div "Pending" at bounding box center [249, 190] width 126 height 25
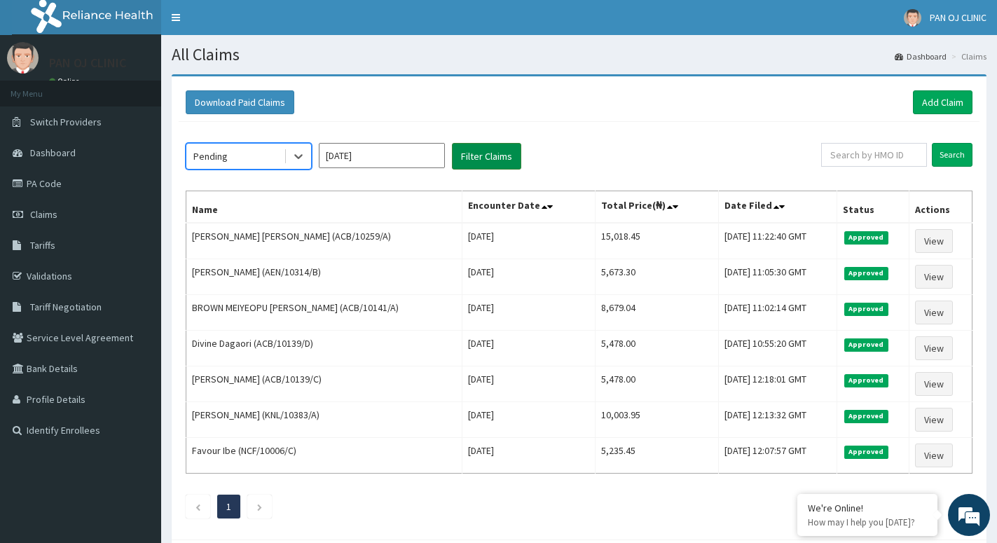
click at [480, 157] on button "Filter Claims" at bounding box center [486, 156] width 69 height 27
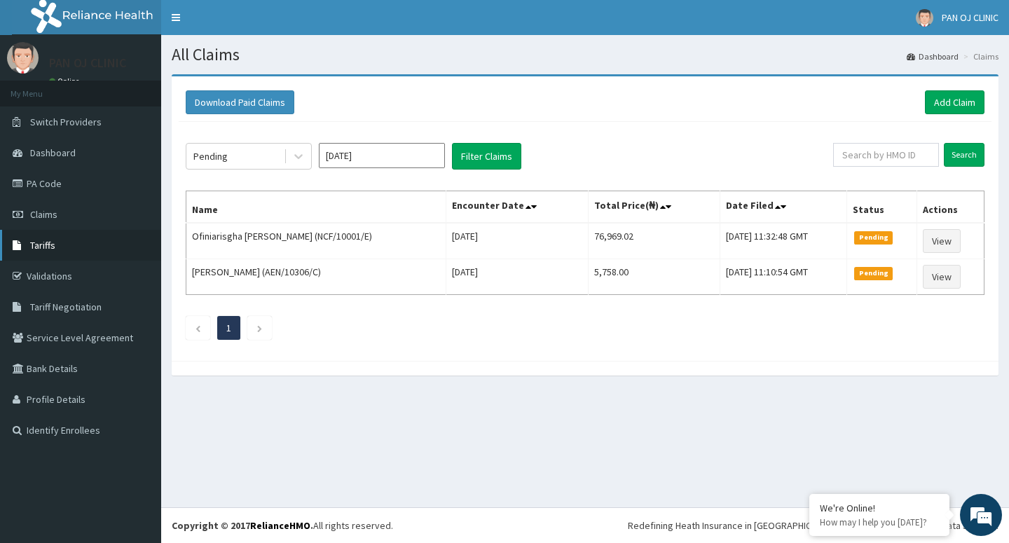
click at [47, 252] on span "Tariffs" at bounding box center [42, 245] width 25 height 13
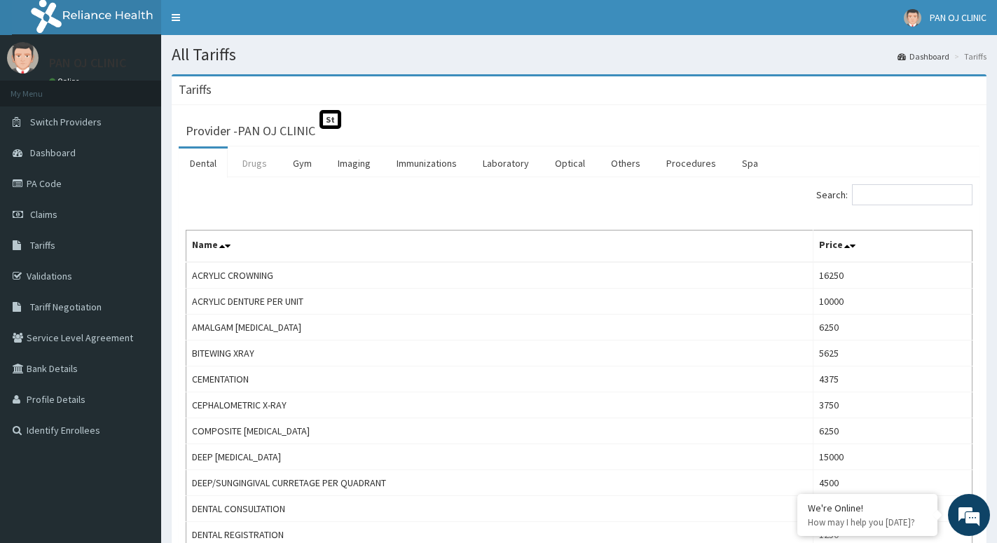
click at [252, 165] on link "Drugs" at bounding box center [254, 163] width 47 height 29
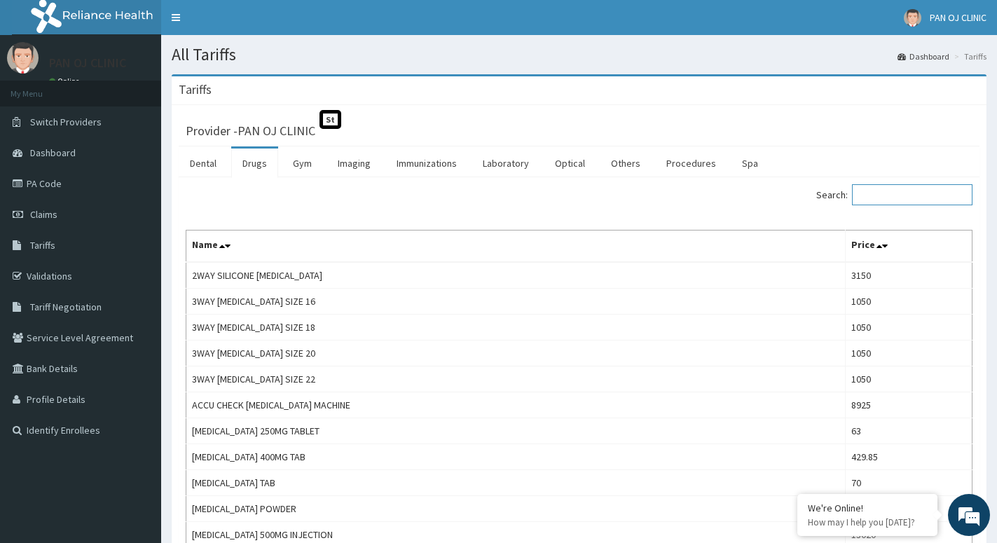
click at [883, 189] on input "Search:" at bounding box center [912, 194] width 121 height 21
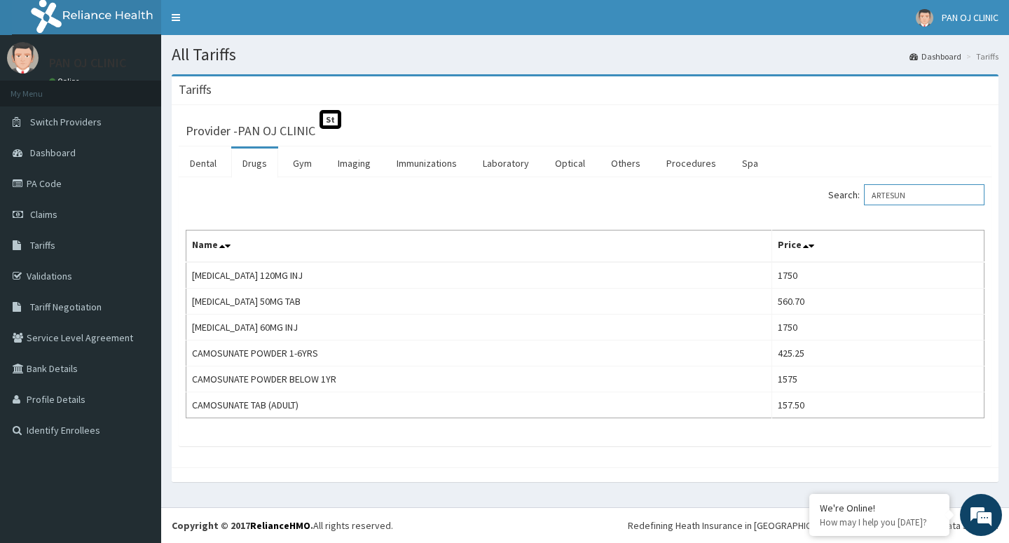
type input "ARTESUN"
click at [56, 181] on link "PA Code" at bounding box center [80, 183] width 161 height 31
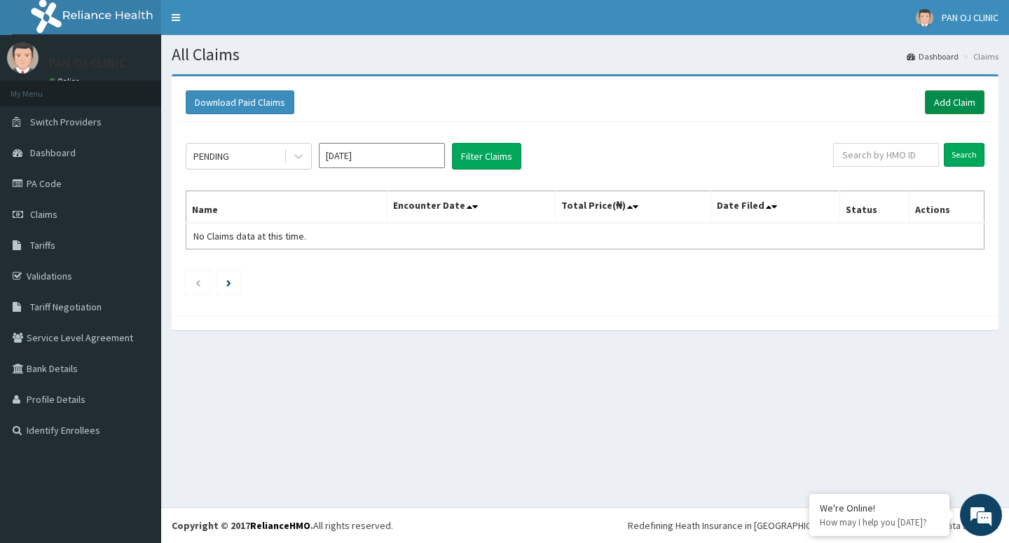
click at [966, 99] on link "Add Claim" at bounding box center [955, 102] width 60 height 24
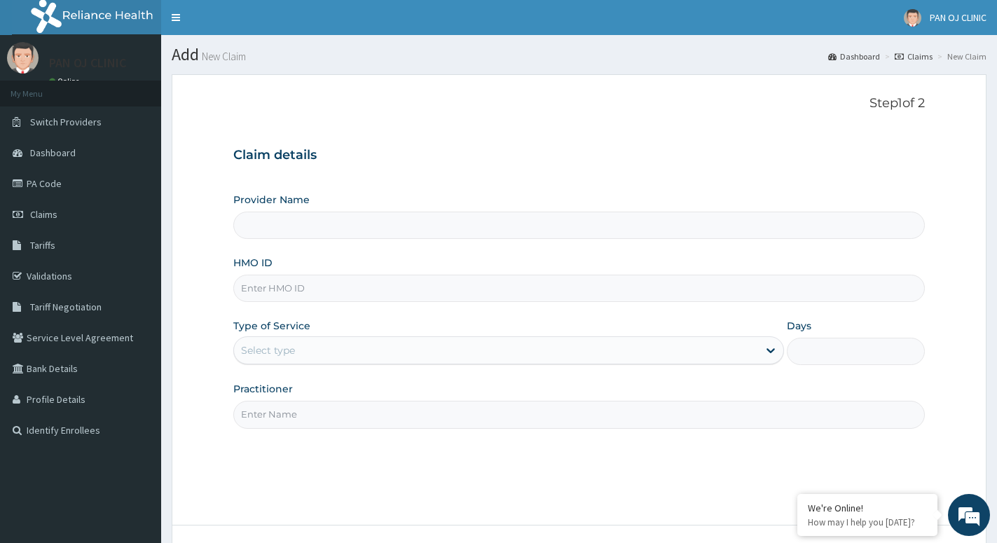
scroll to position [108, 0]
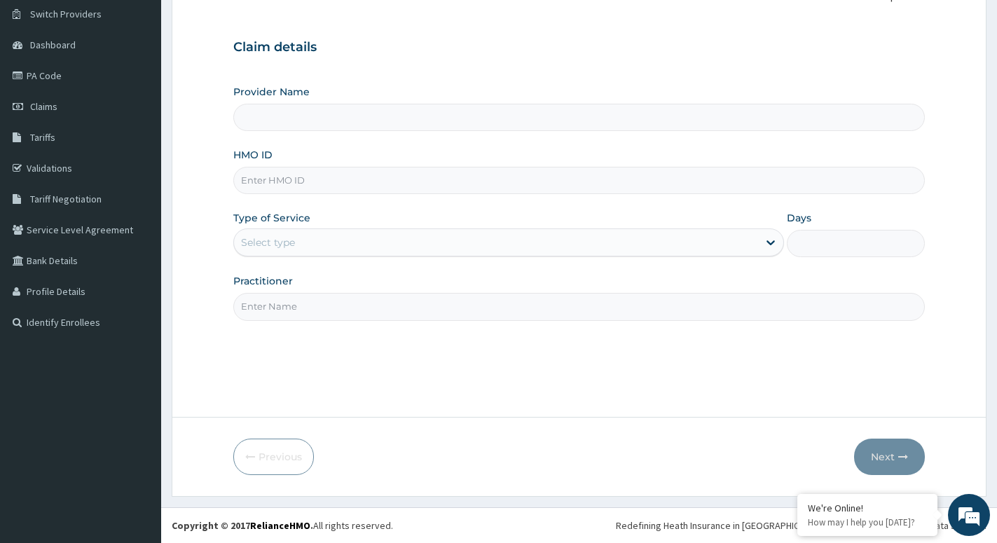
click at [305, 183] on input "HMO ID" at bounding box center [579, 180] width 692 height 27
type input "PAN OJ CLINIC"
type input "NCF/10006/B"
drag, startPoint x: 378, startPoint y: 244, endPoint x: 369, endPoint y: 257, distance: 15.7
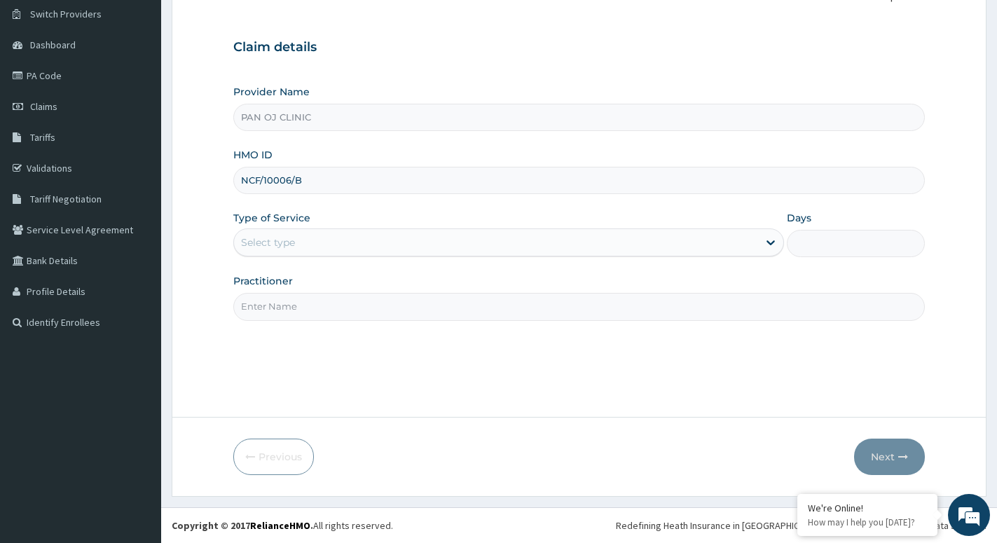
click at [378, 244] on div "Select type" at bounding box center [496, 242] width 524 height 22
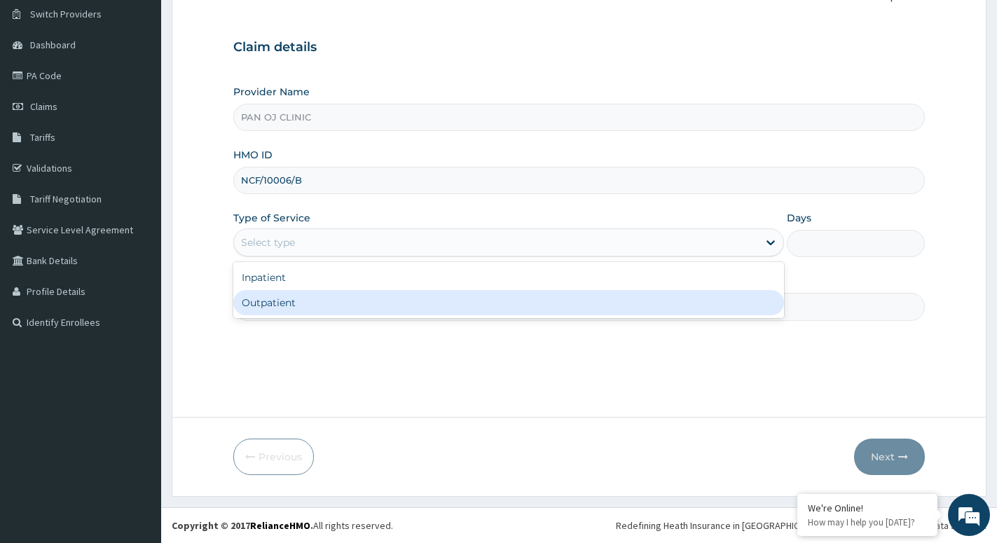
click at [327, 311] on div "Outpatient" at bounding box center [508, 302] width 551 height 25
type input "1"
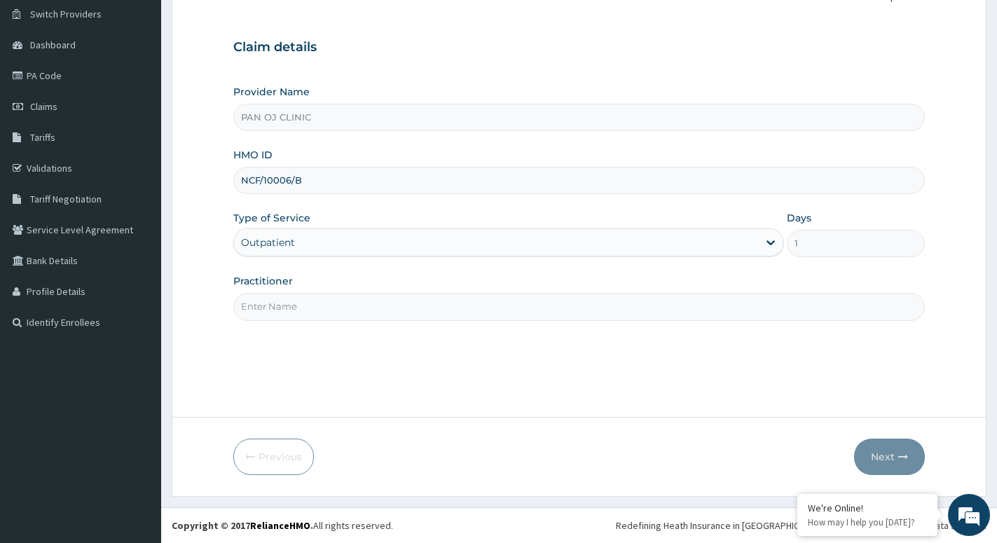
click at [324, 299] on input "Practitioner" at bounding box center [579, 306] width 692 height 27
type input "[PERSON_NAME]"
click at [880, 460] on button "Next" at bounding box center [889, 457] width 71 height 36
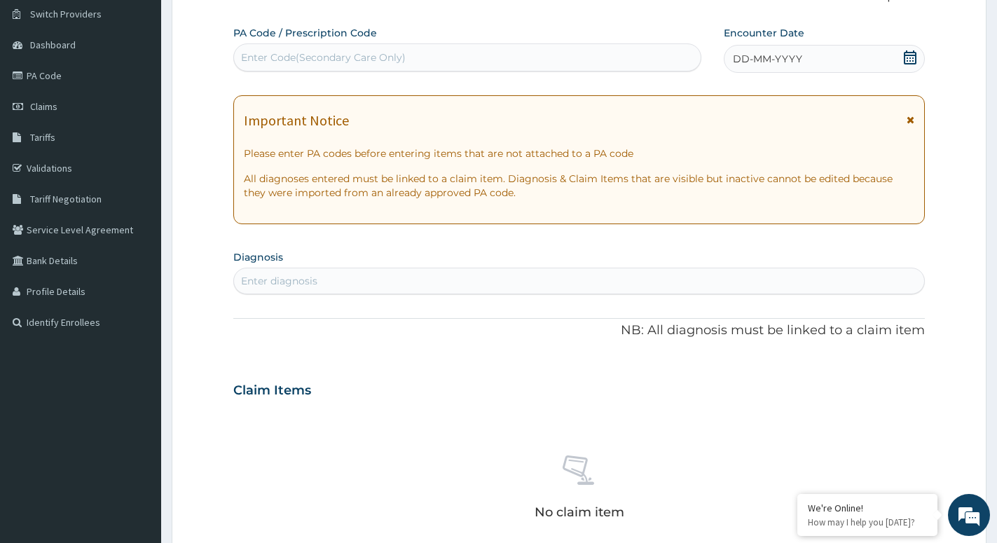
click at [915, 60] on icon at bounding box center [910, 57] width 14 height 14
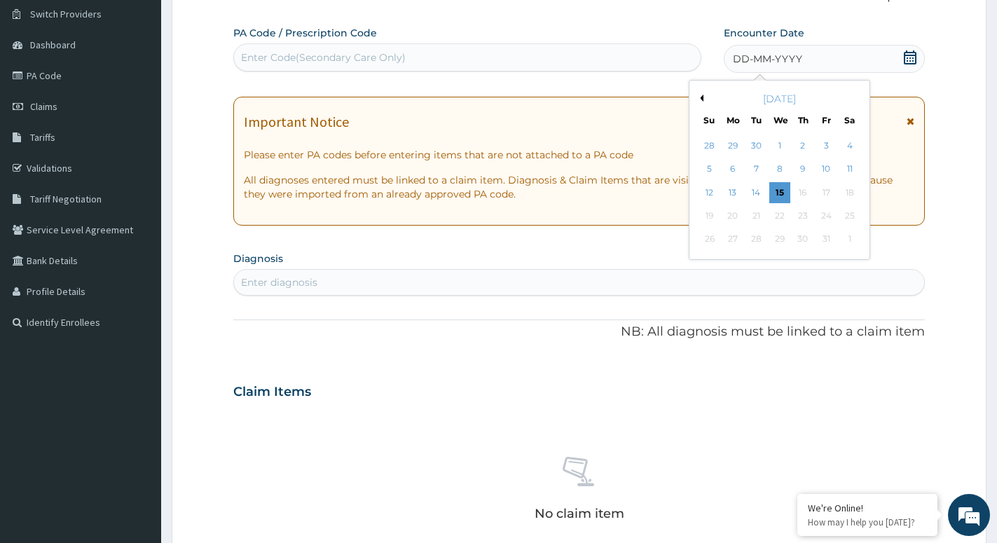
click at [701, 98] on button "Previous Month" at bounding box center [700, 98] width 7 height 7
click at [821, 144] on div "5" at bounding box center [826, 145] width 21 height 21
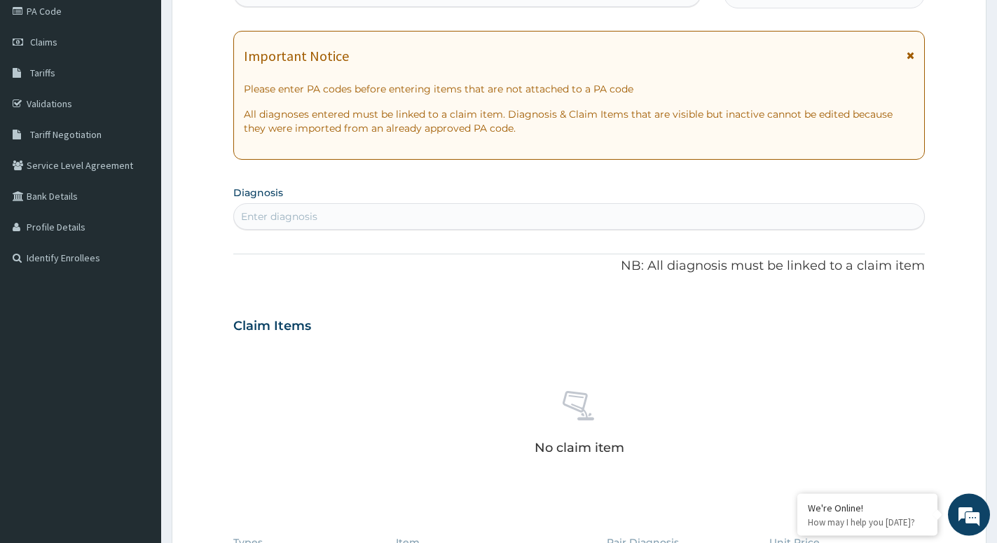
scroll to position [251, 0]
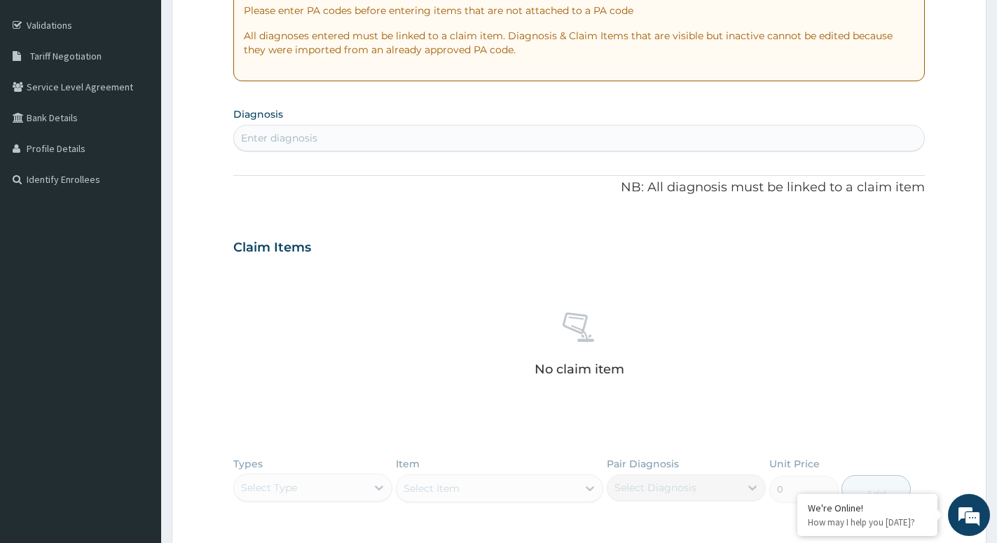
click at [350, 138] on div "Enter diagnosis" at bounding box center [579, 138] width 690 height 22
type input "[MEDICAL_DATA]"
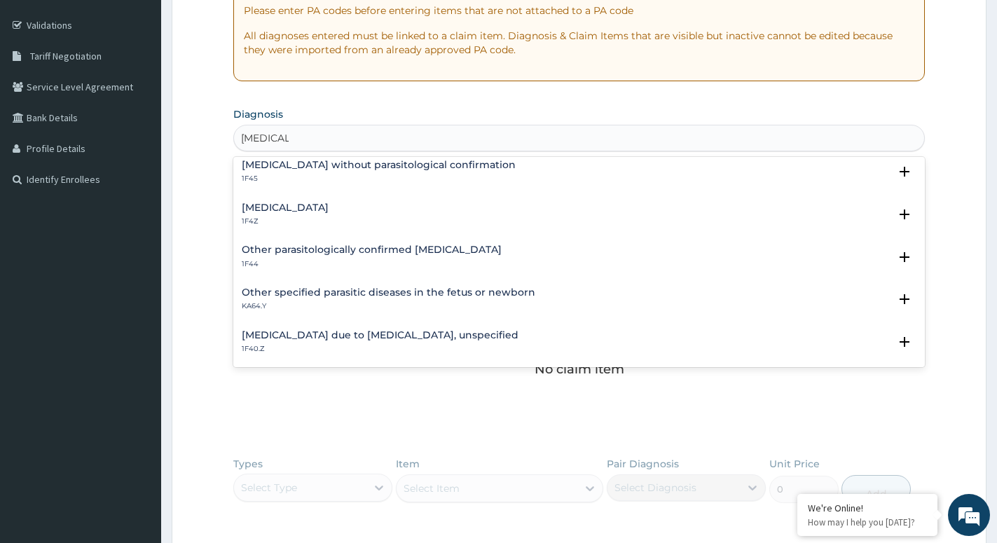
scroll to position [76, 0]
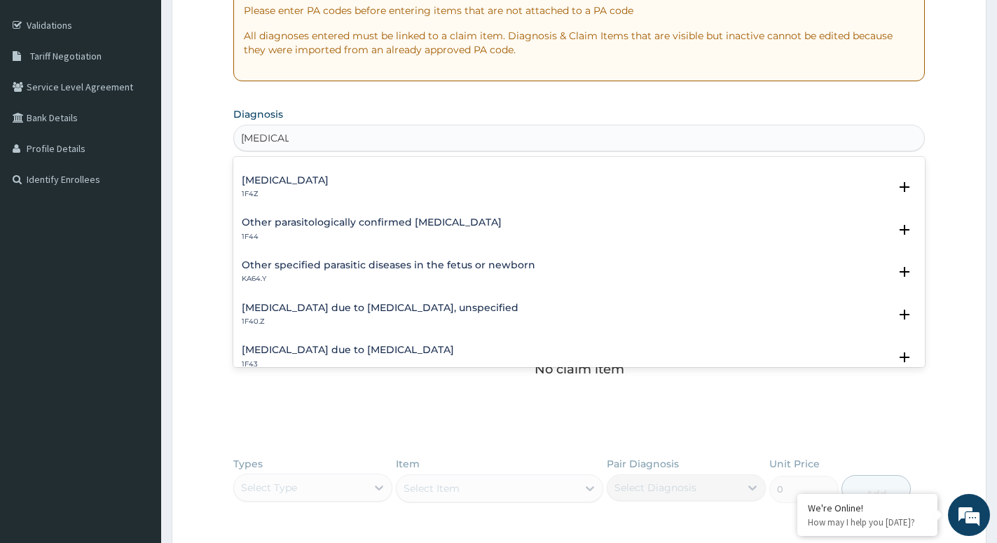
click at [370, 310] on h4 "[MEDICAL_DATA] due to [MEDICAL_DATA], unspecified" at bounding box center [380, 308] width 277 height 11
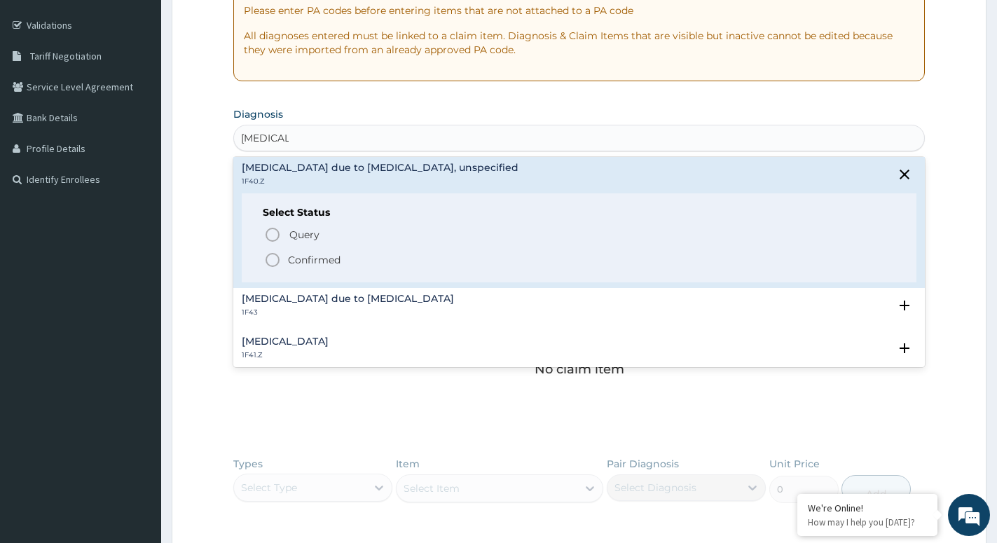
scroll to position [227, 0]
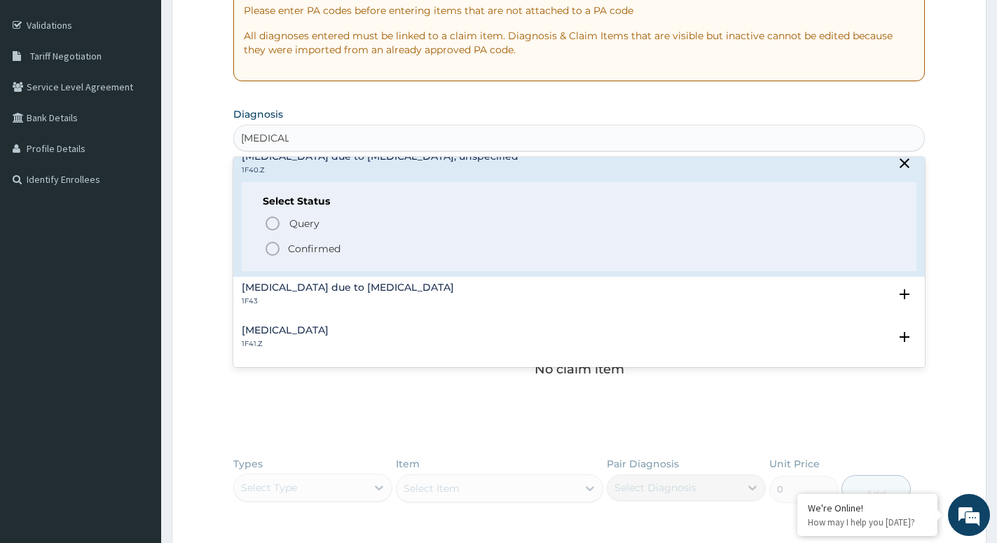
click at [269, 247] on icon "status option filled" at bounding box center [272, 248] width 17 height 17
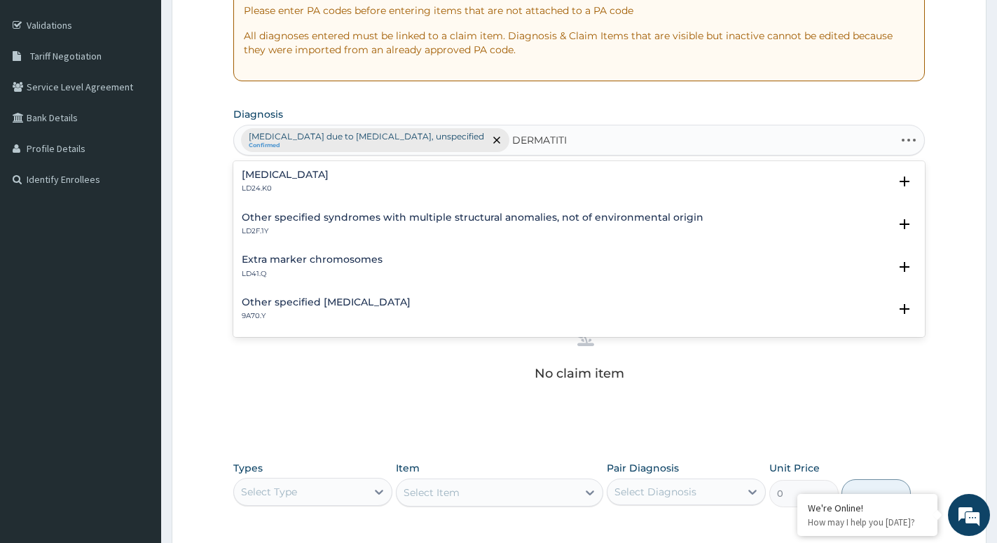
type input "DERMATITIS"
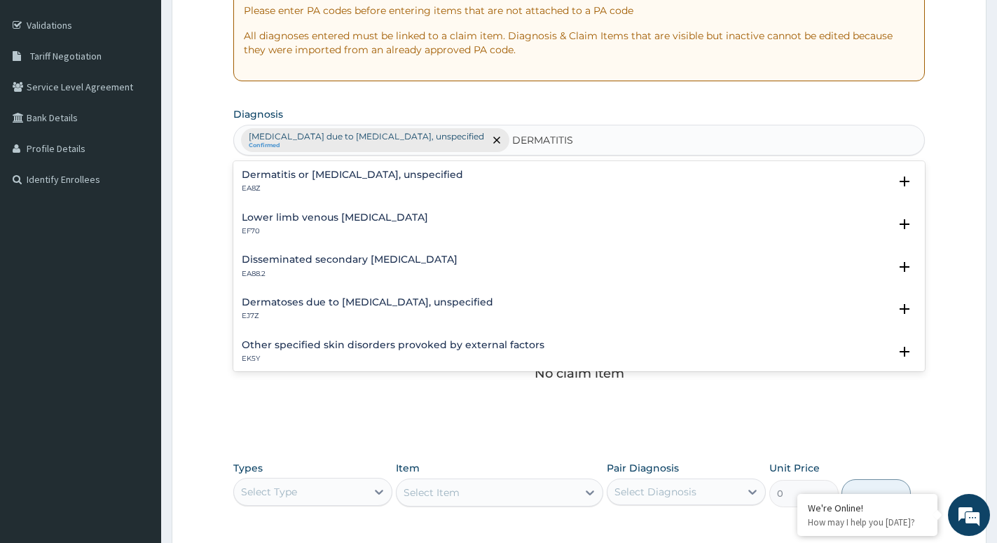
click at [308, 175] on h4 "Dermatitis or [MEDICAL_DATA], unspecified" at bounding box center [352, 175] width 221 height 11
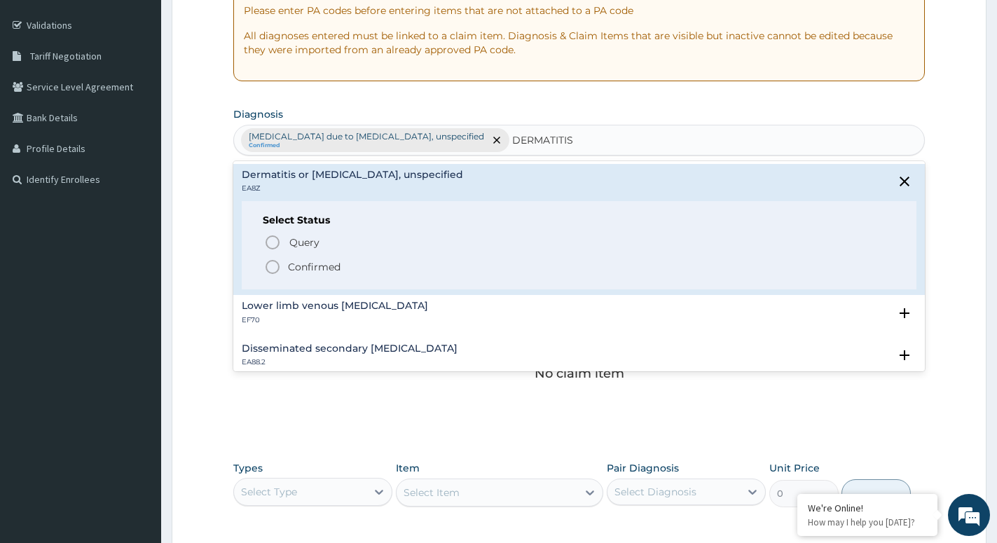
click at [271, 267] on icon "status option filled" at bounding box center [272, 267] width 17 height 17
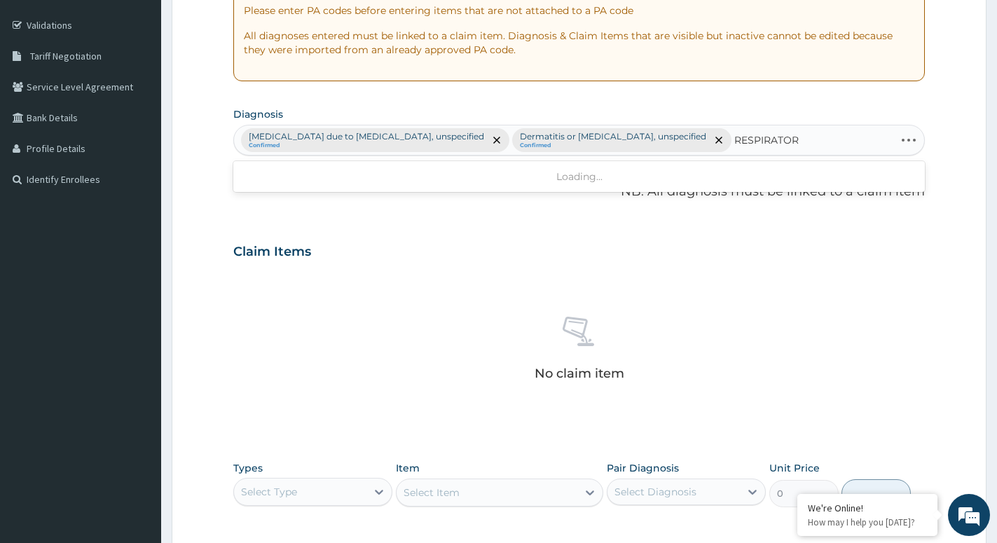
type input "RESPIRATORY"
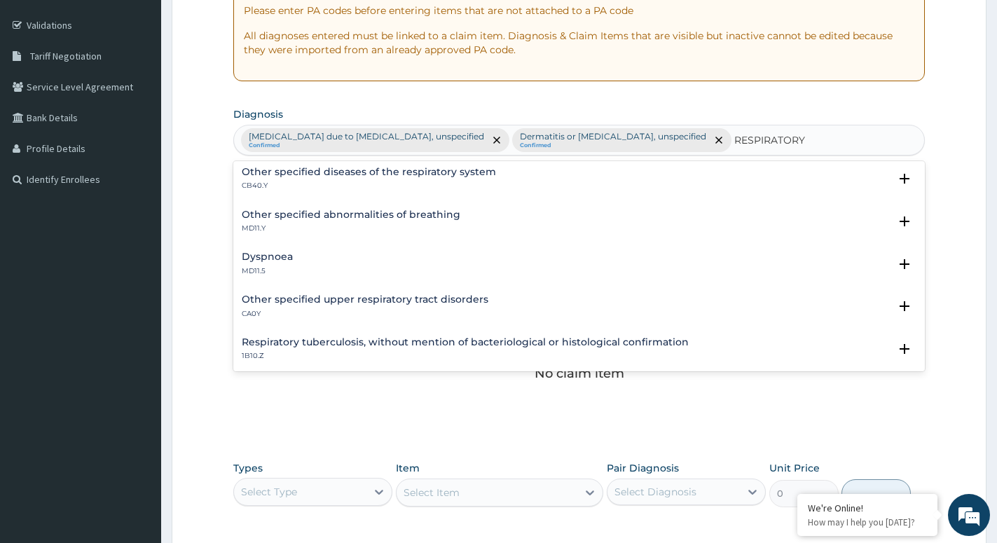
scroll to position [151, 0]
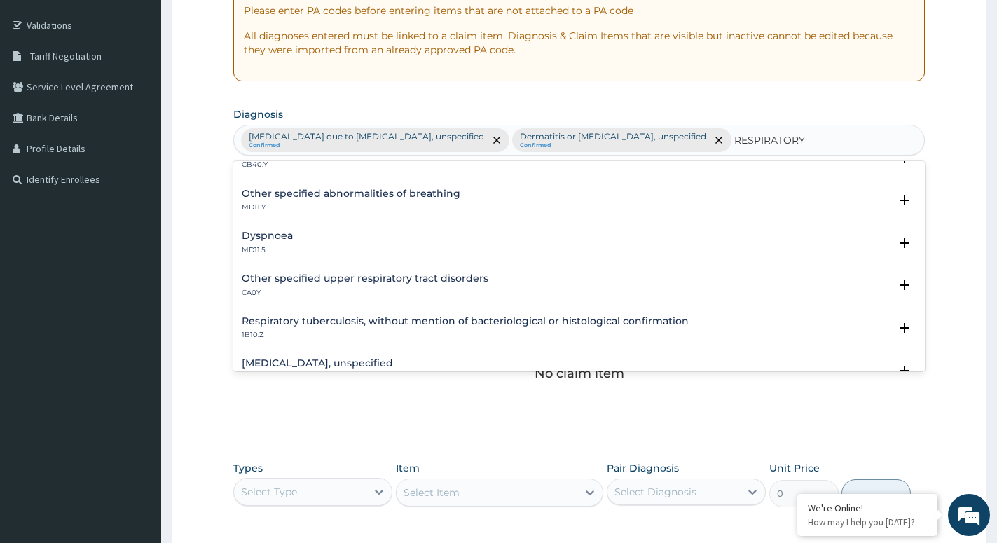
click at [311, 273] on h4 "Other specified upper respiratory tract disorders" at bounding box center [365, 278] width 247 height 11
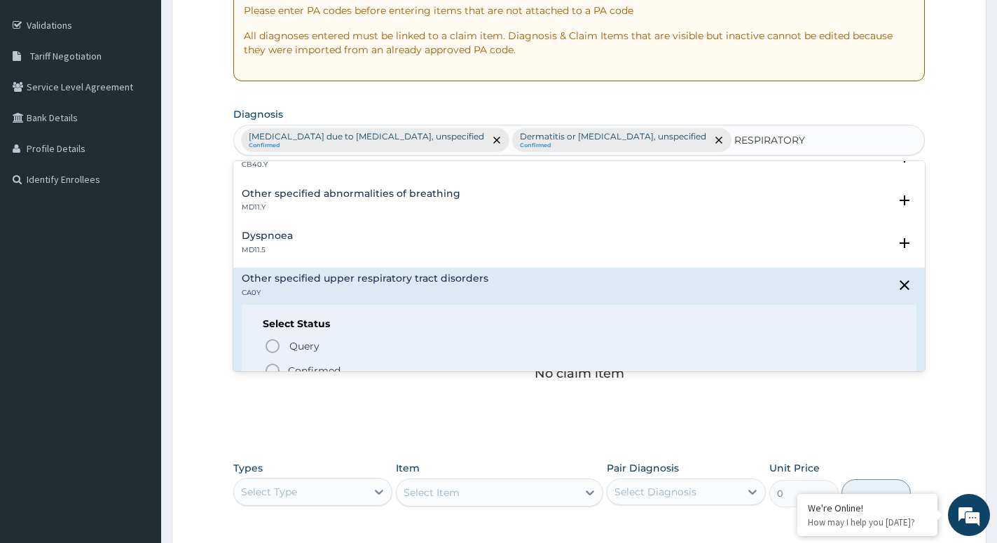
click at [269, 365] on circle "status option filled" at bounding box center [272, 370] width 13 height 13
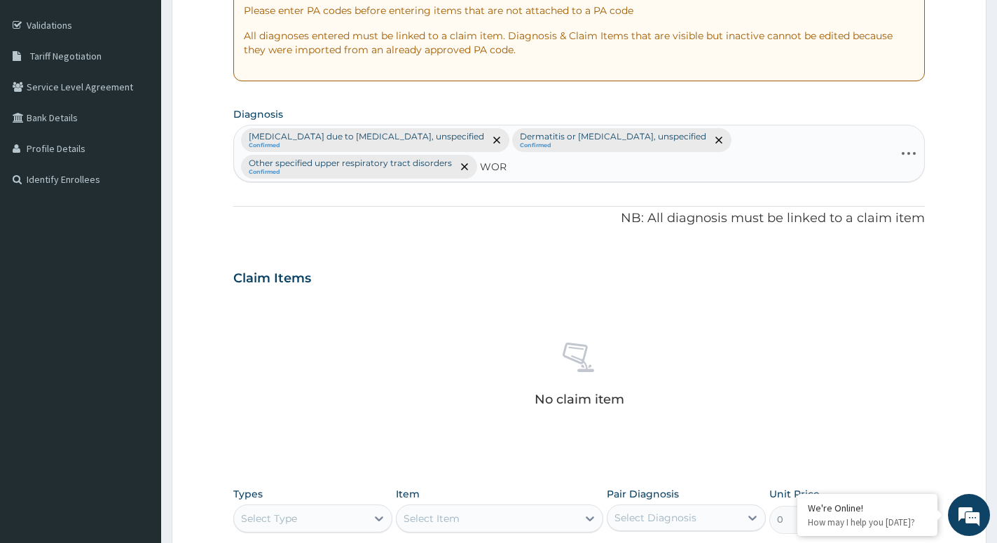
type input "WORM"
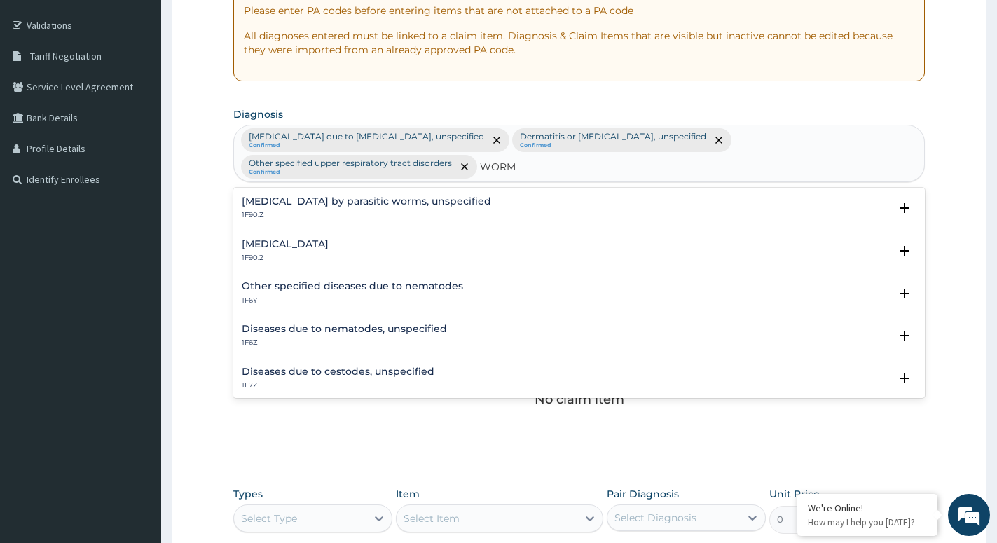
click at [296, 233] on div "[MEDICAL_DATA] 1F90.2 Select Status Query Query covers suspected (?), Keep in v…" at bounding box center [579, 254] width 692 height 43
click at [301, 239] on h4 "[MEDICAL_DATA]" at bounding box center [285, 244] width 87 height 11
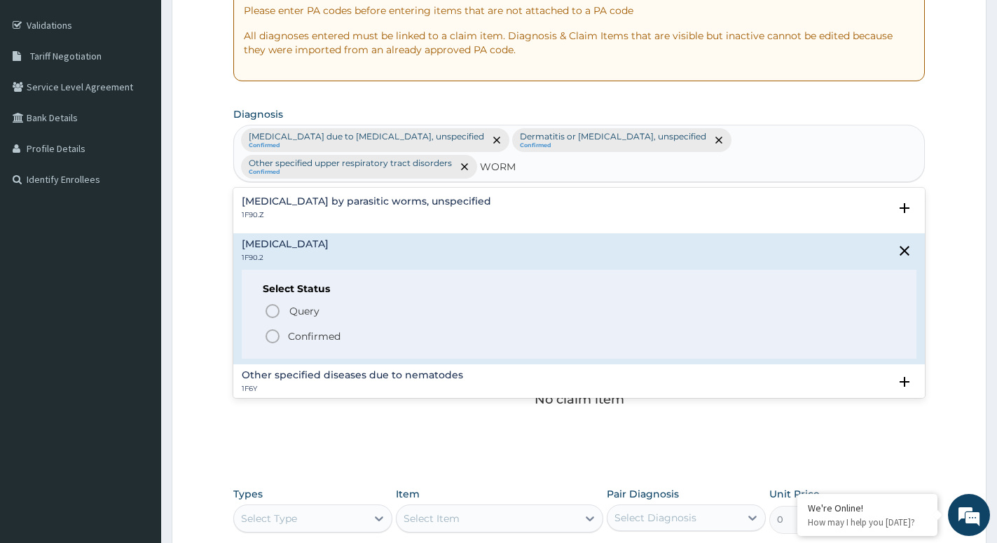
click at [270, 332] on icon "status option filled" at bounding box center [272, 336] width 17 height 17
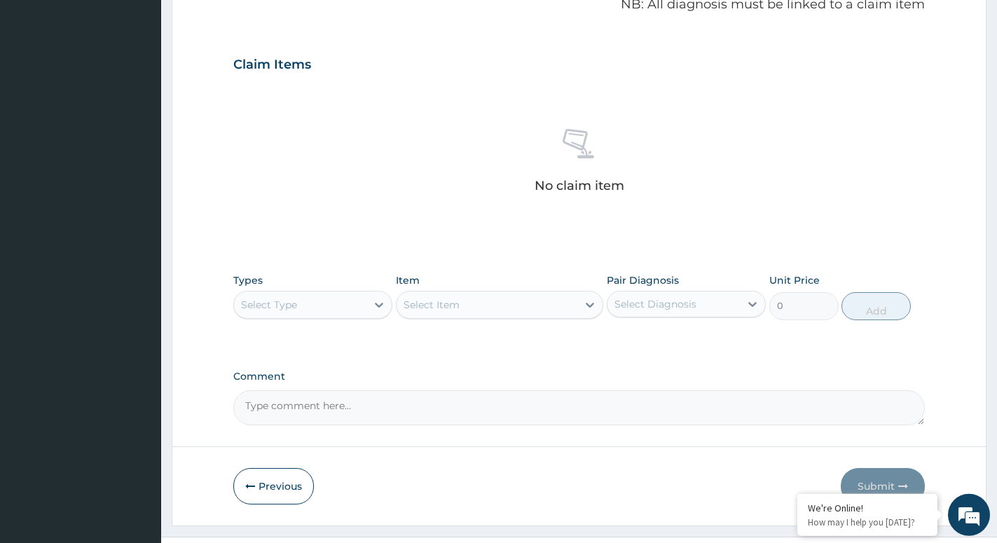
scroll to position [465, 0]
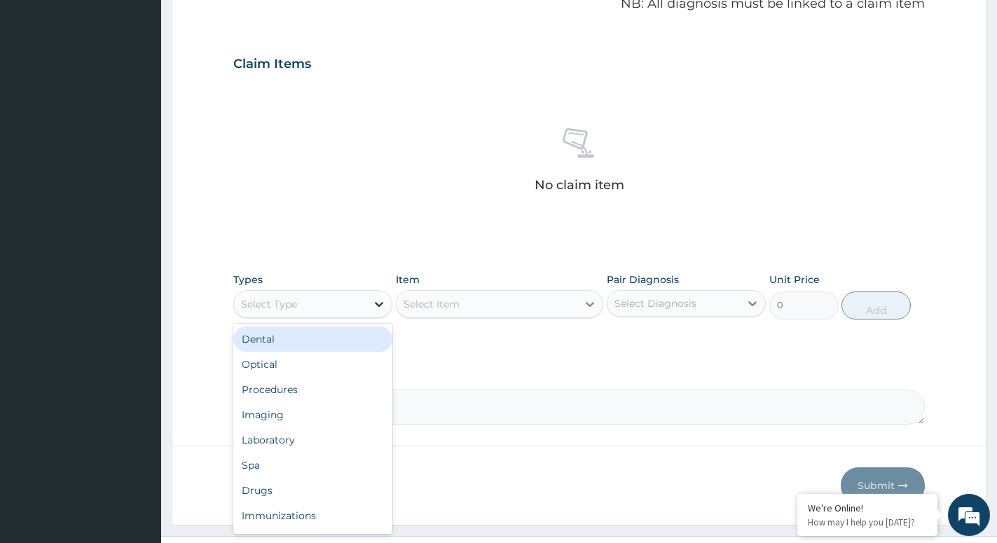
click at [371, 296] on div at bounding box center [379, 304] width 25 height 25
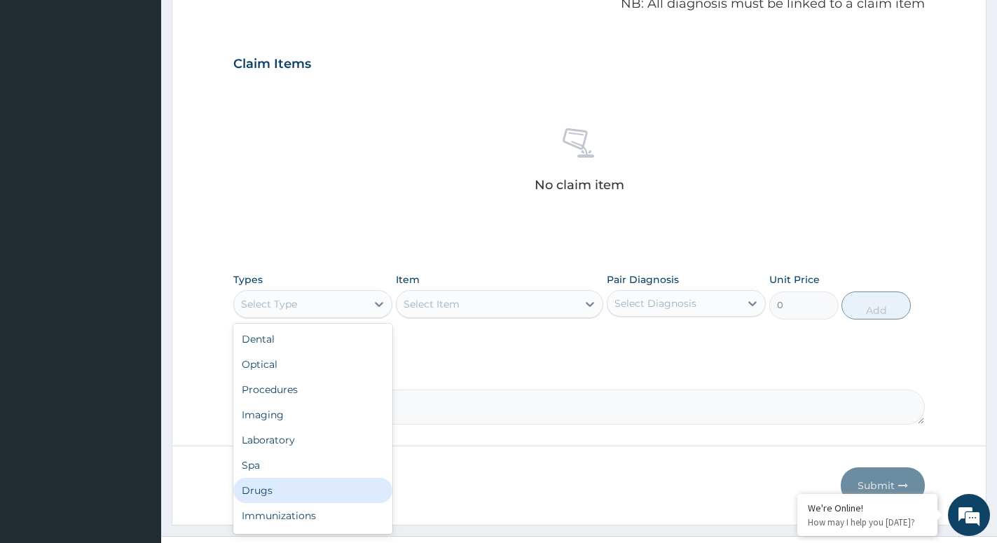
click at [270, 497] on div "Drugs" at bounding box center [312, 490] width 159 height 25
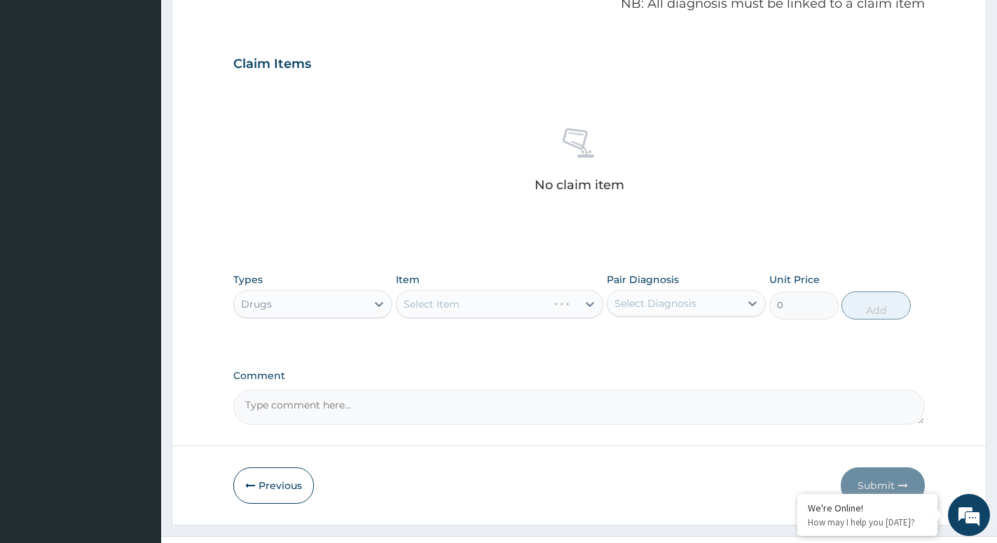
scroll to position [494, 0]
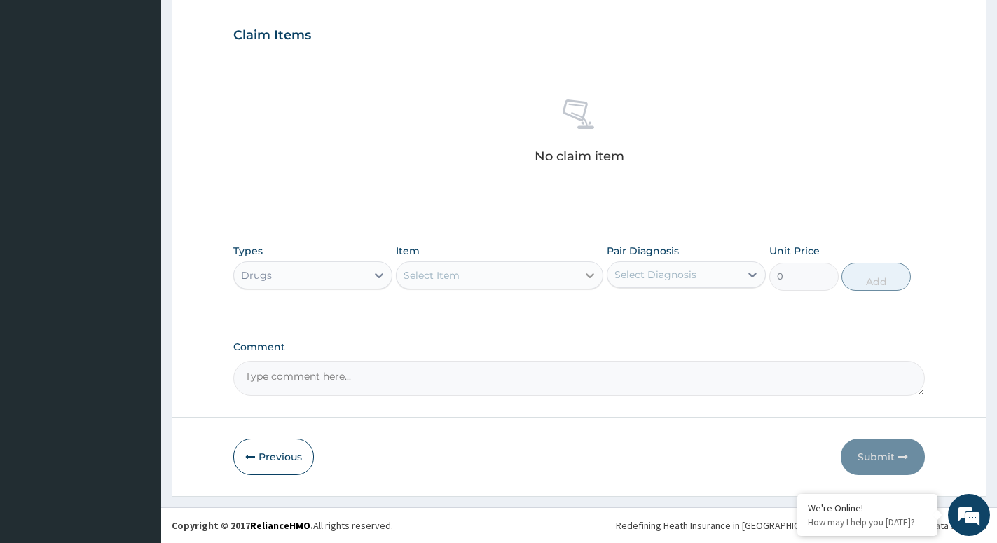
click at [583, 284] on div at bounding box center [589, 275] width 25 height 25
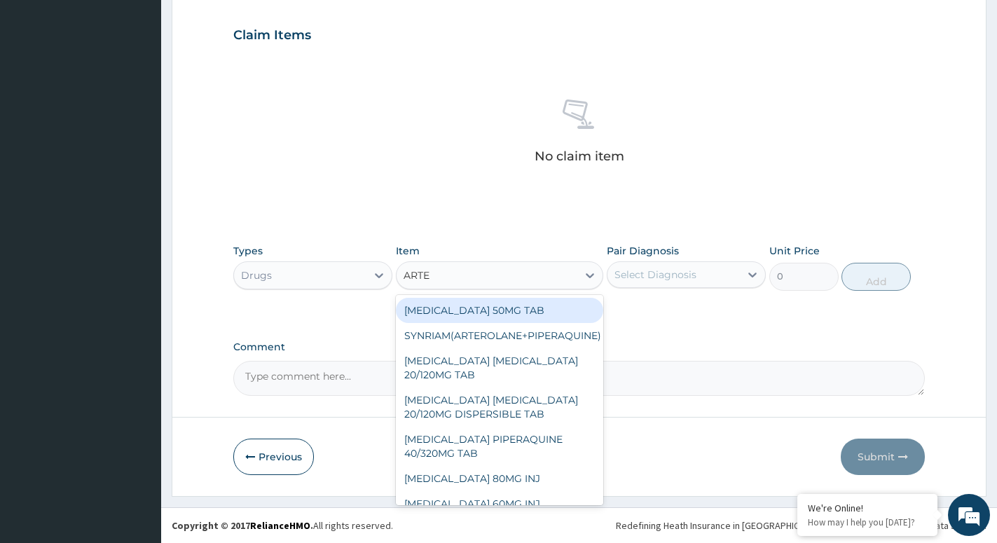
type input "ARTEM"
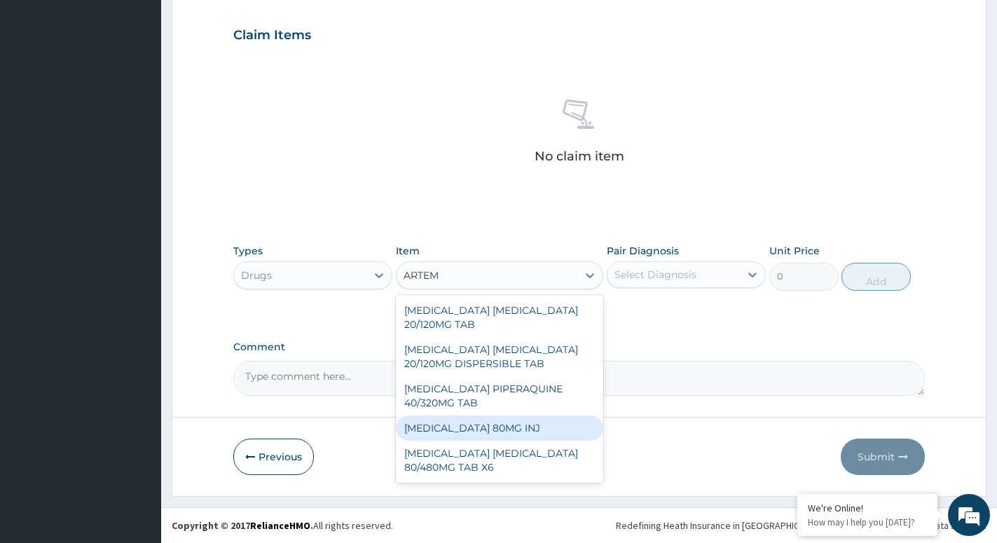
click at [486, 422] on div "[MEDICAL_DATA] 80MG INJ" at bounding box center [499, 428] width 207 height 25
type input "1400"
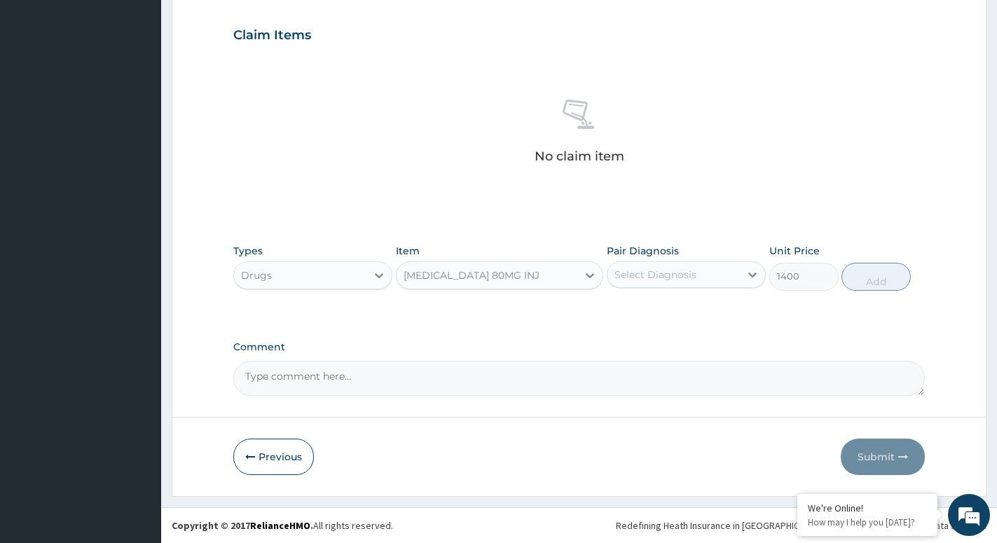
click at [685, 266] on div "Select Diagnosis" at bounding box center [674, 275] width 132 height 22
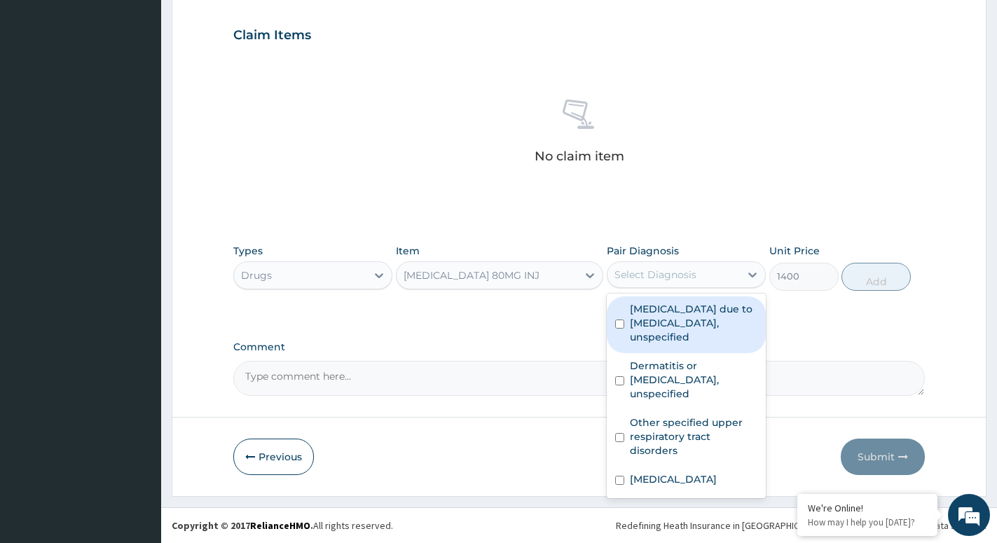
click at [680, 334] on label "[MEDICAL_DATA] due to [MEDICAL_DATA], unspecified" at bounding box center [694, 323] width 128 height 42
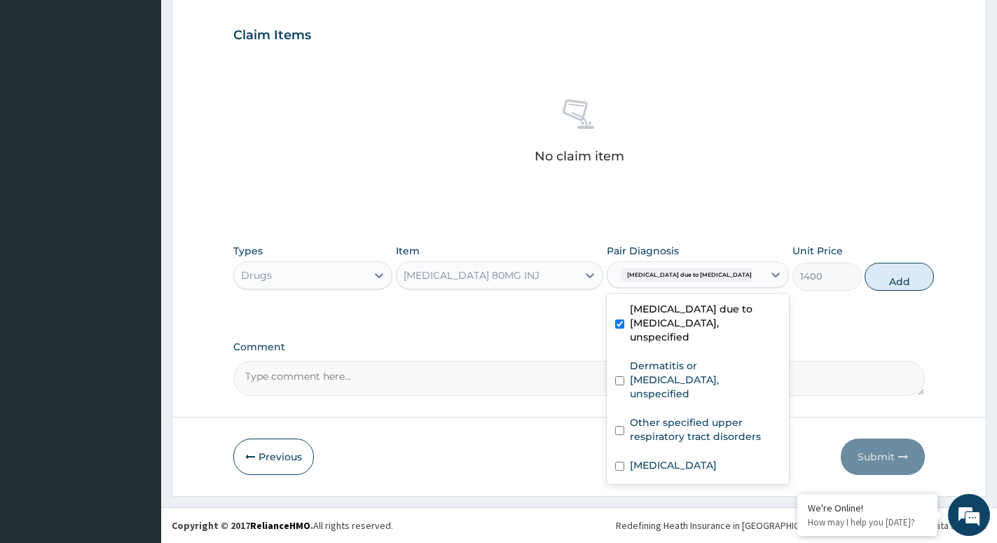
checkbox input "true"
drag, startPoint x: 896, startPoint y: 276, endPoint x: 885, endPoint y: 269, distance: 12.6
click at [896, 276] on button "Add" at bounding box center [899, 277] width 69 height 28
type input "0"
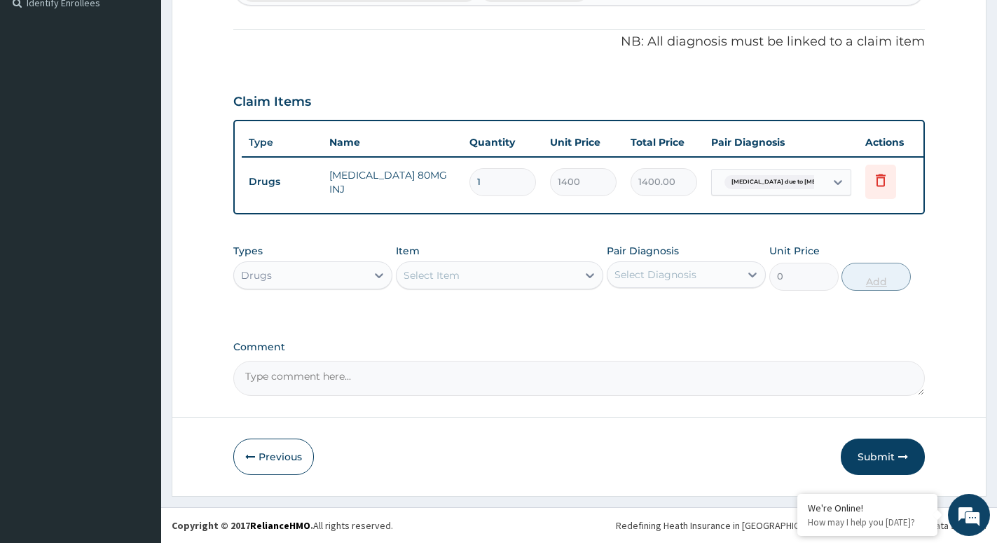
scroll to position [439, 0]
type input "16"
type input "22400.00"
type input "1"
type input "1400.00"
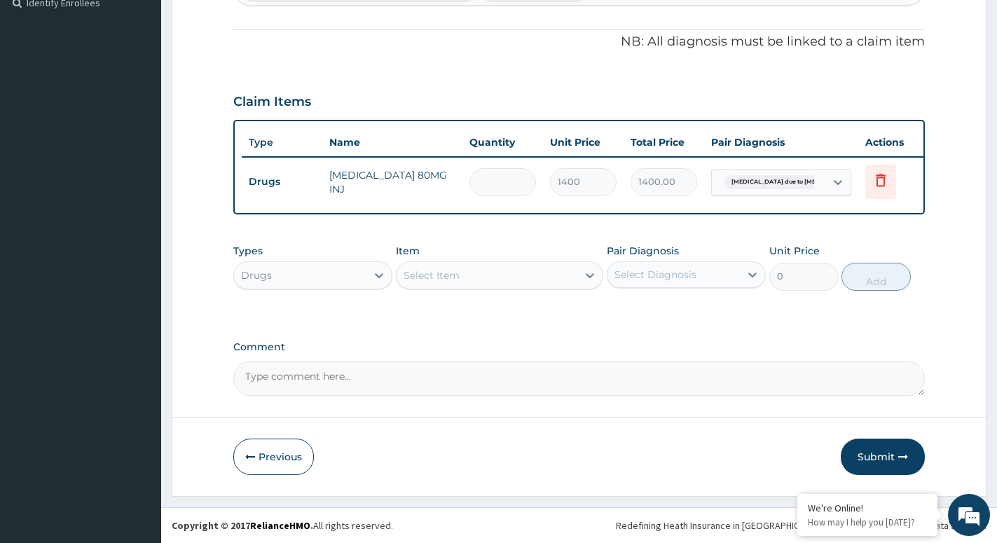
type input "0.00"
type input "6"
type input "8400.00"
type input "6"
click at [570, 272] on div "Select Item" at bounding box center [487, 275] width 181 height 22
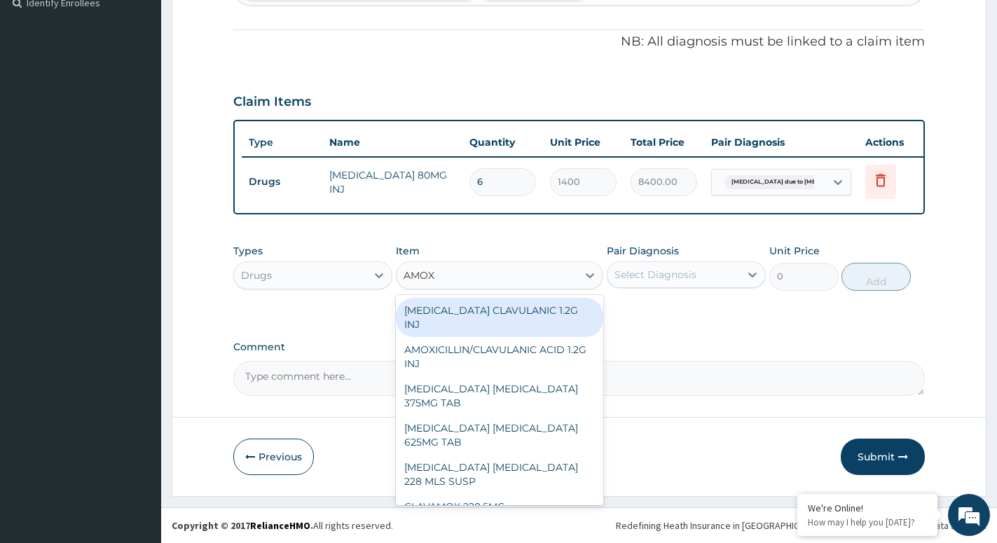
type input "AMOXI"
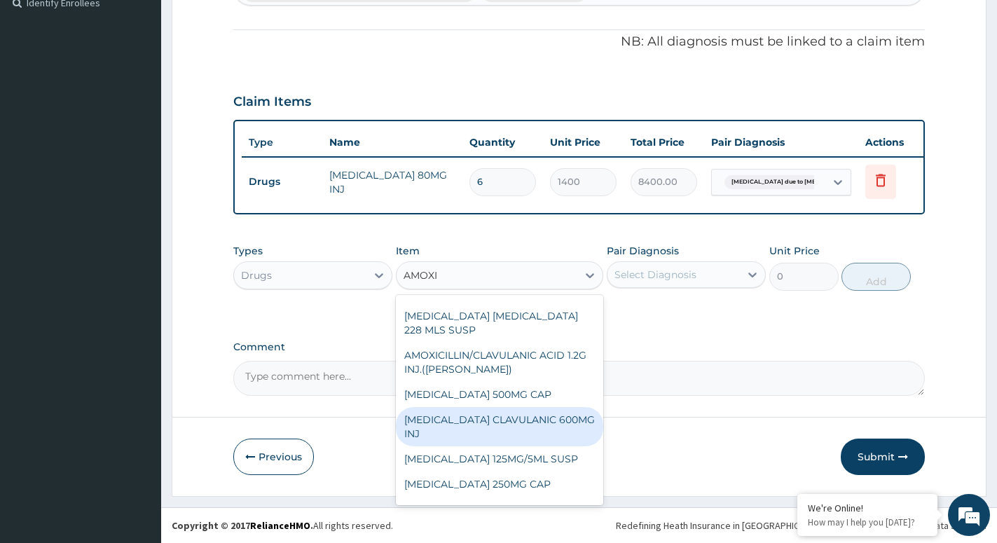
scroll to position [196, 0]
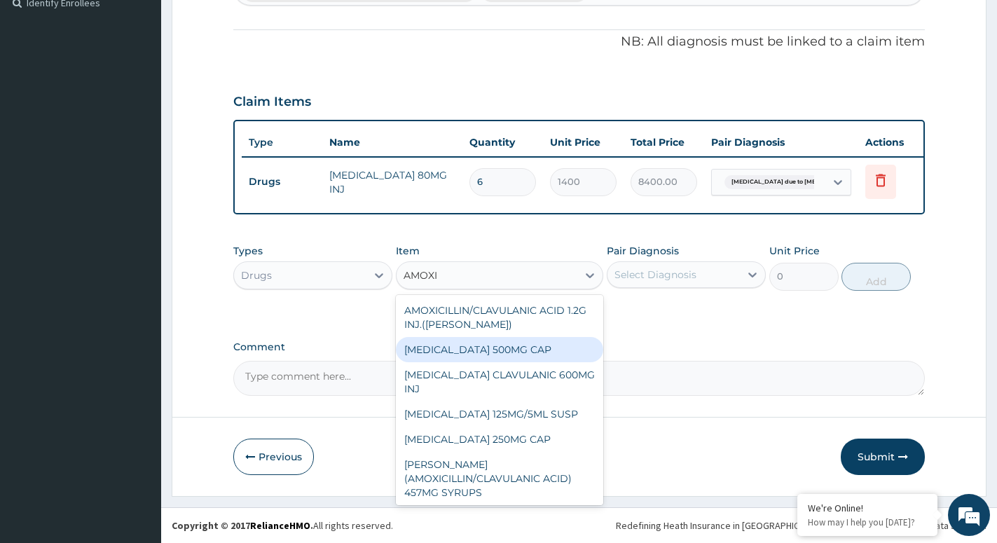
click at [543, 337] on div "[MEDICAL_DATA] 500MG CAP" at bounding box center [499, 349] width 207 height 25
type input "35"
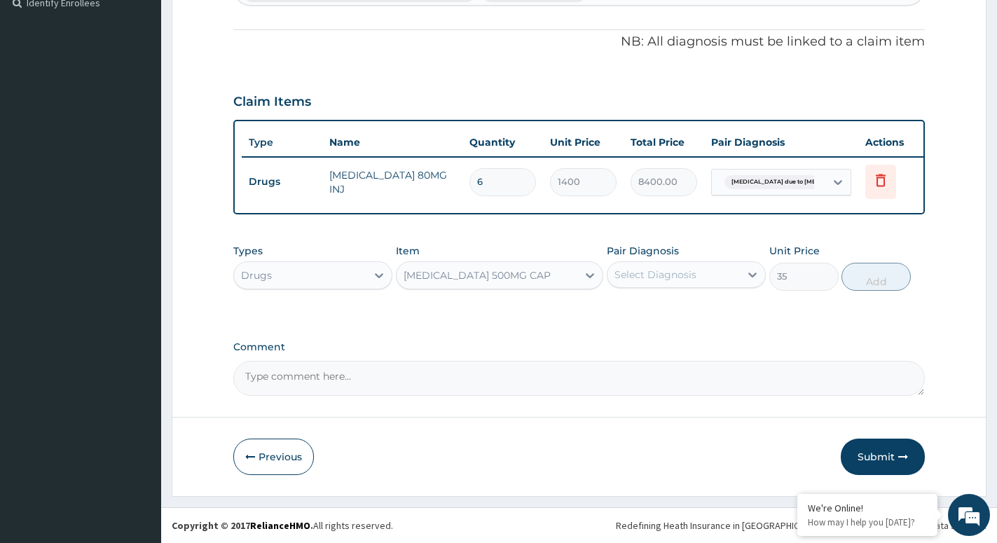
click at [706, 268] on div "Select Diagnosis" at bounding box center [674, 275] width 132 height 22
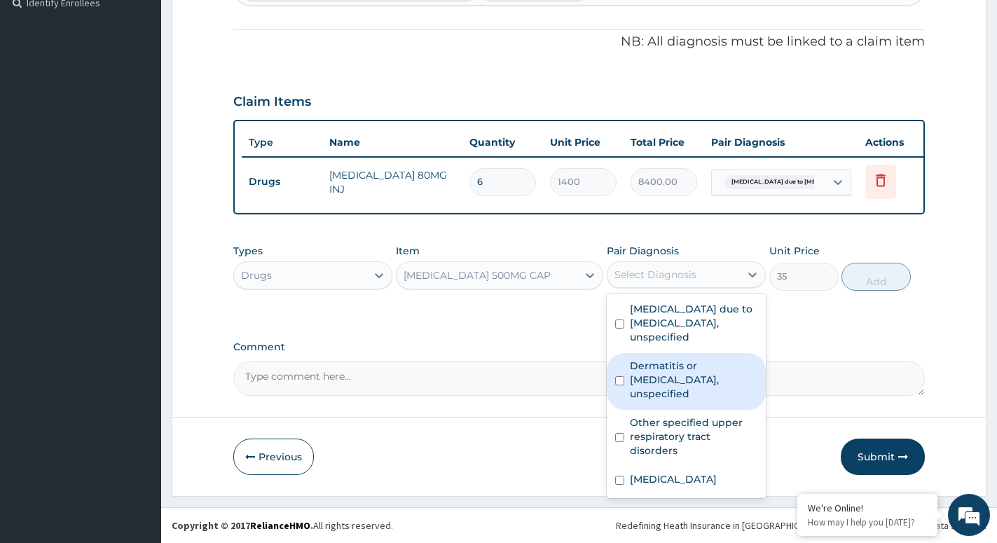
click at [676, 381] on label "Dermatitis or [MEDICAL_DATA], unspecified" at bounding box center [694, 380] width 128 height 42
checkbox input "true"
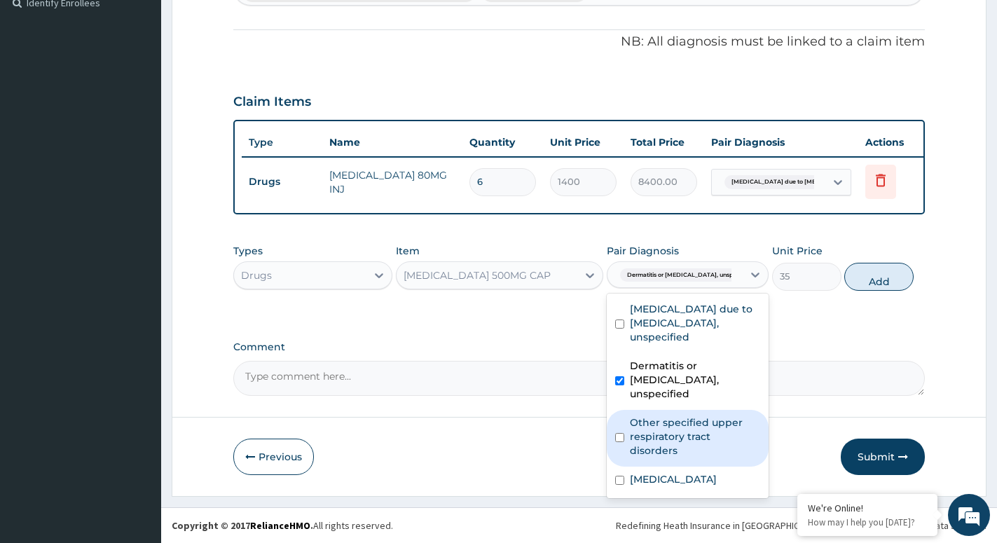
click at [664, 424] on label "Other specified upper respiratory tract disorders" at bounding box center [695, 437] width 130 height 42
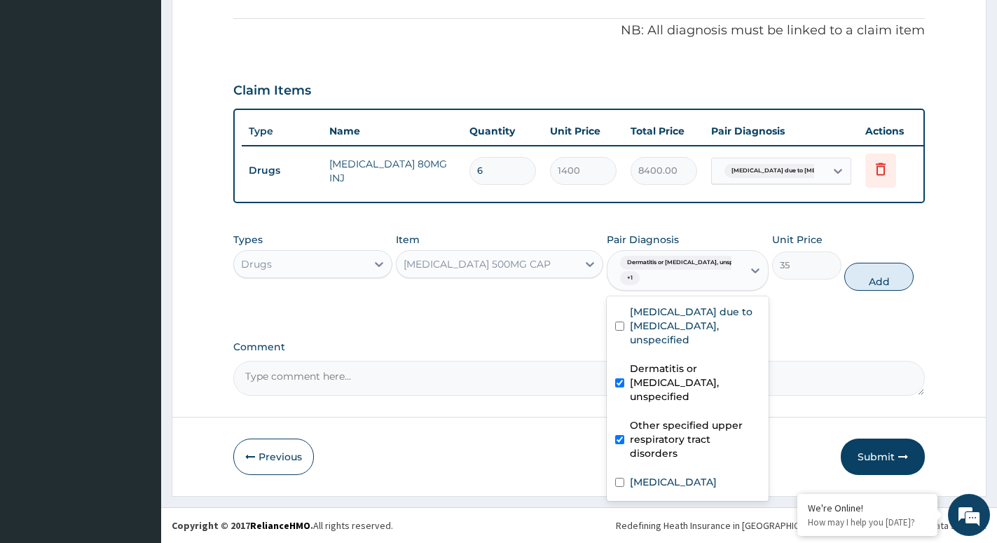
checkbox input "true"
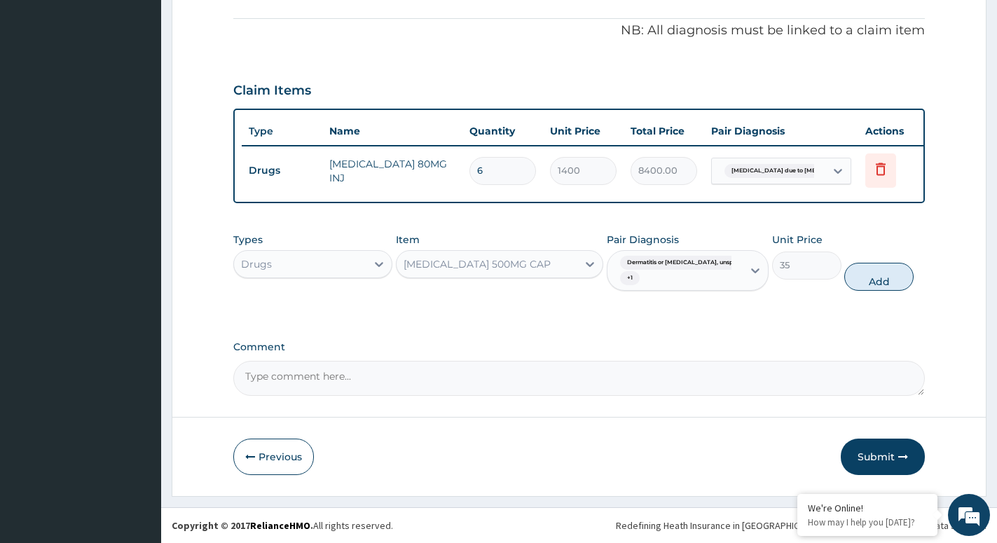
drag, startPoint x: 886, startPoint y: 288, endPoint x: 753, endPoint y: 303, distance: 134.0
click at [870, 291] on button "Add" at bounding box center [878, 277] width 69 height 28
type input "0"
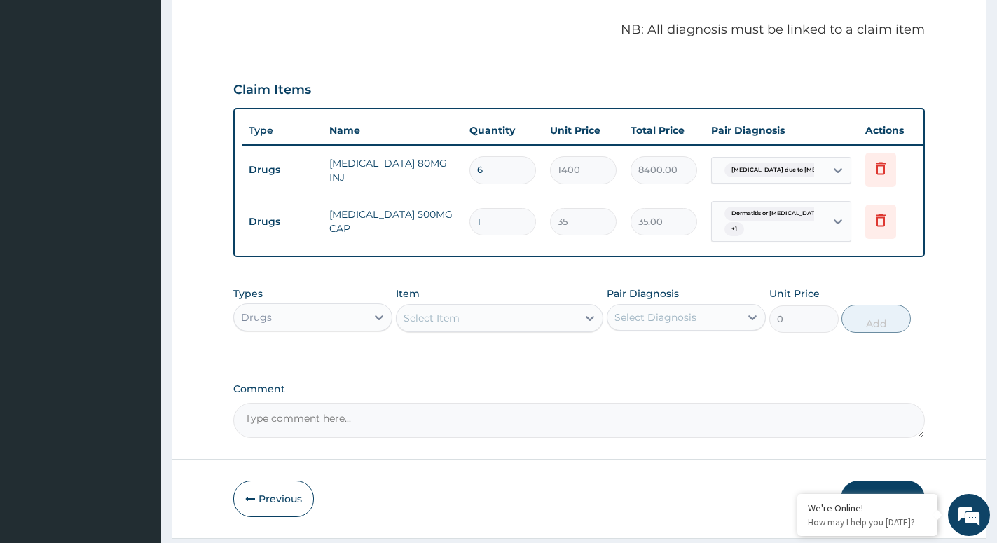
type input "0.00"
type input "2"
type input "70.00"
type input "20"
type input "700.00"
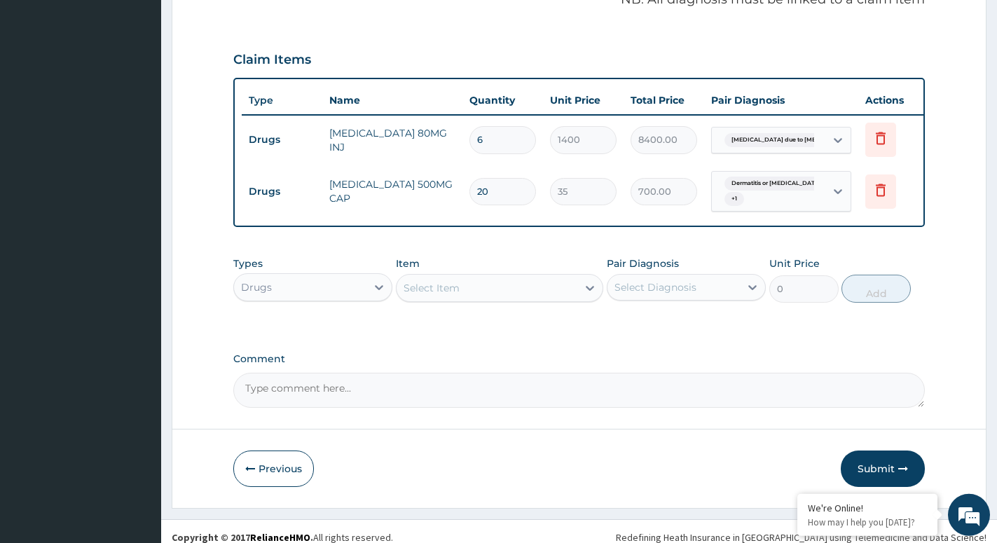
scroll to position [493, 0]
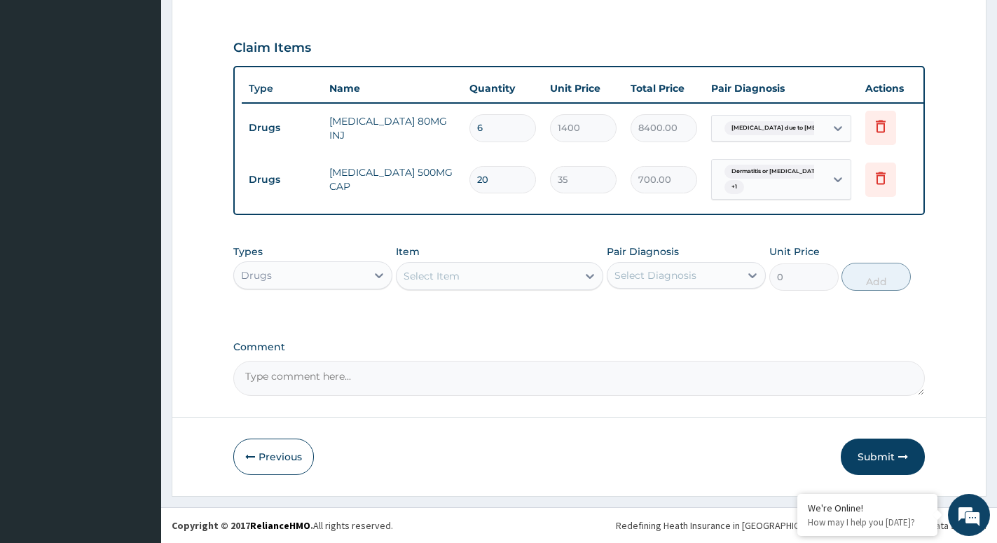
type input "20"
click at [553, 276] on div "Select Item" at bounding box center [487, 276] width 181 height 22
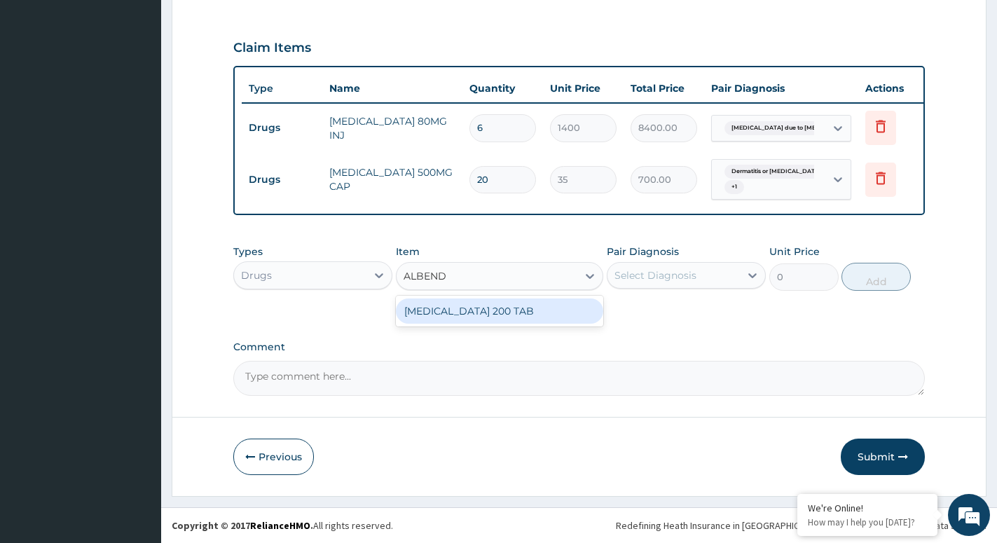
type input "ALBENDA"
click at [471, 316] on div "[MEDICAL_DATA] 200 TAB" at bounding box center [499, 311] width 207 height 25
type input "102.375"
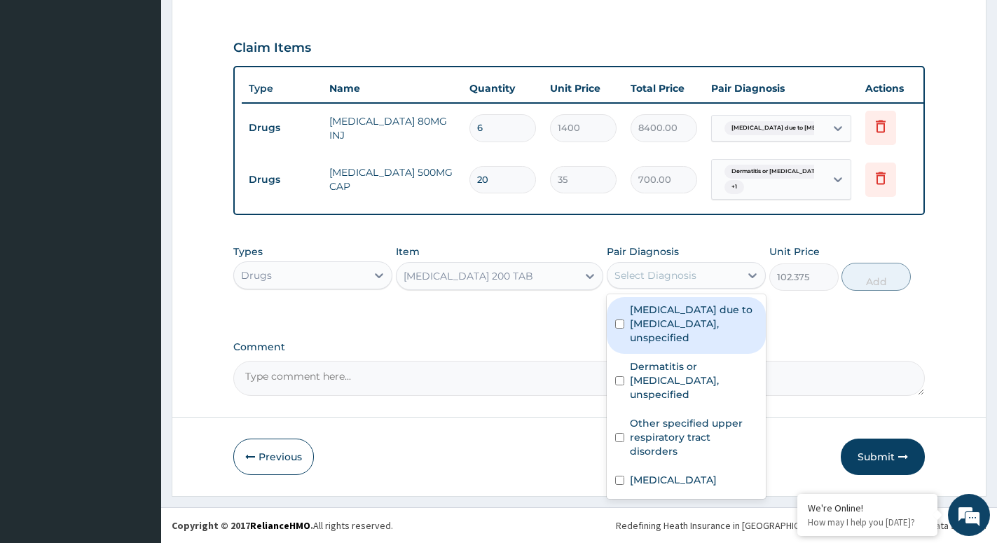
click at [721, 287] on div "Select Diagnosis" at bounding box center [686, 275] width 159 height 27
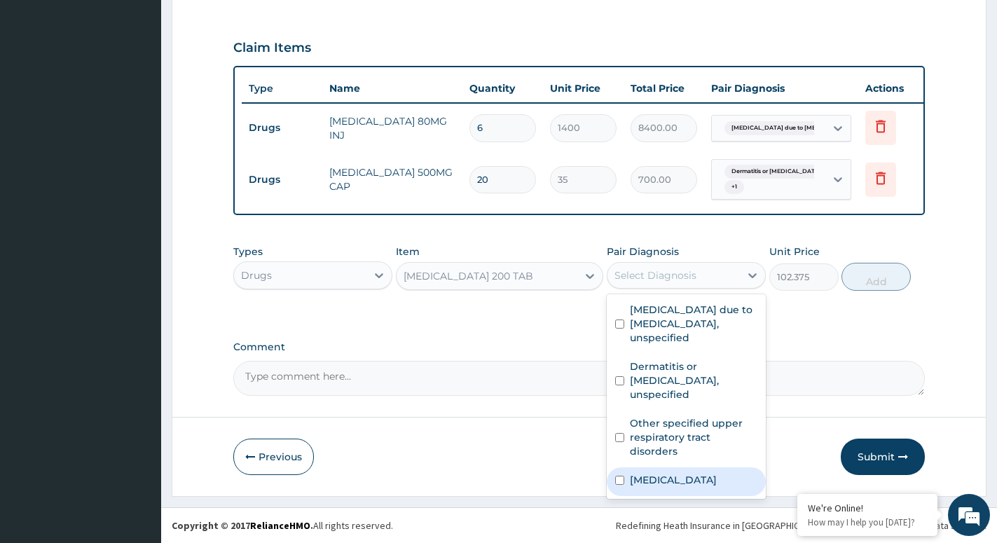
drag, startPoint x: 664, startPoint y: 465, endPoint x: 694, endPoint y: 439, distance: 40.2
click at [664, 473] on label "[MEDICAL_DATA]" at bounding box center [673, 480] width 87 height 14
checkbox input "true"
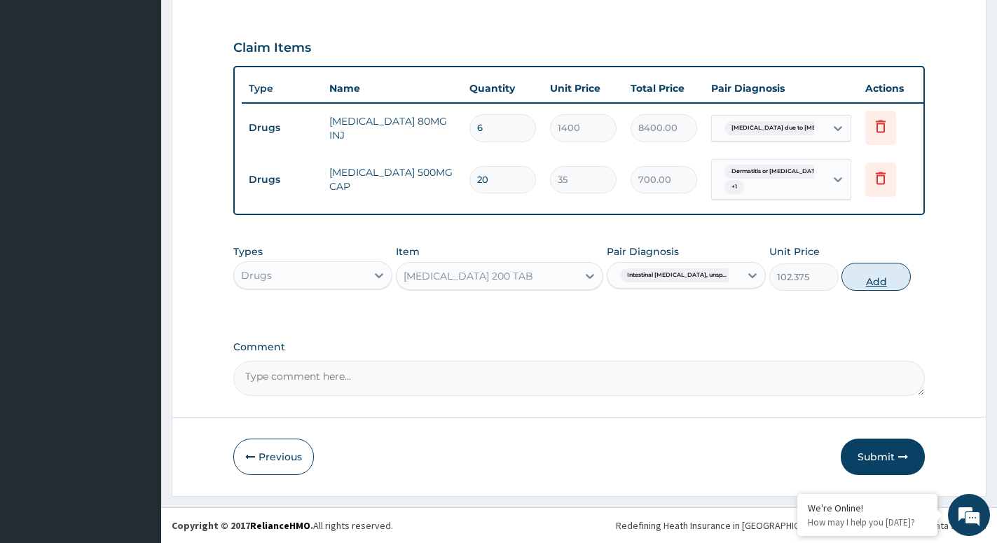
click at [884, 275] on button "Add" at bounding box center [876, 277] width 69 height 28
type input "0"
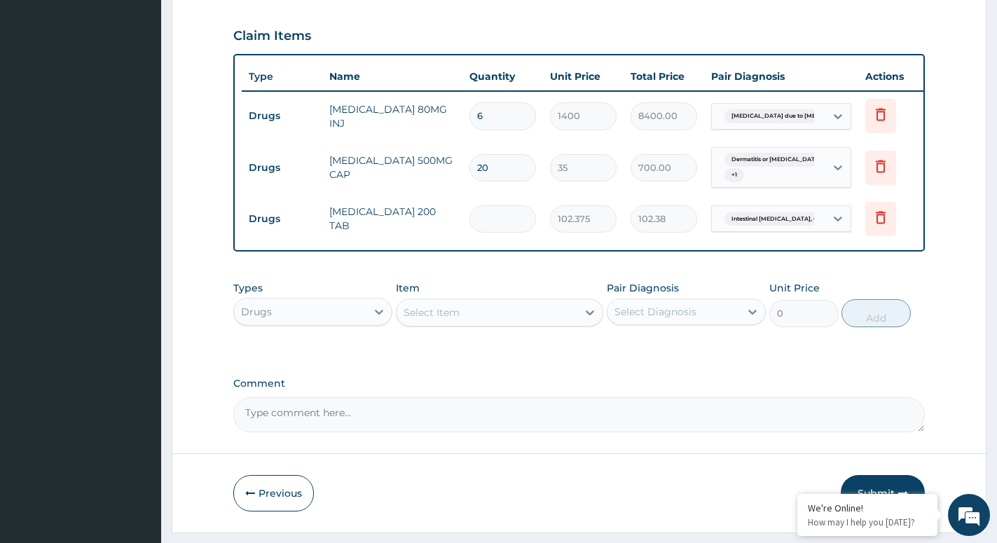
type input "0.00"
type input "2"
type input "204.75"
type input "2"
click at [568, 314] on div "Select Item" at bounding box center [487, 312] width 181 height 22
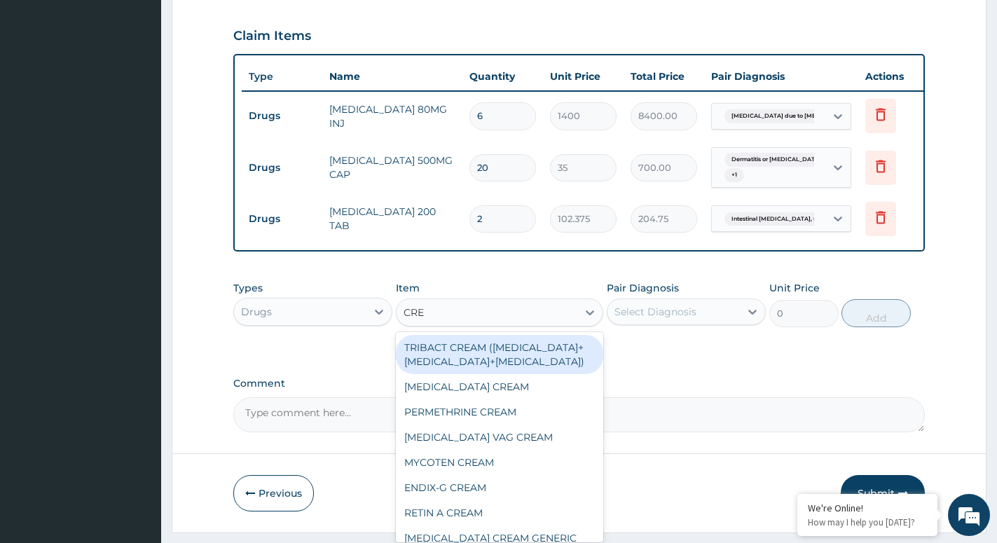
type input "CREA"
click at [468, 364] on div "TRIBACT CREAM ([MEDICAL_DATA]+[MEDICAL_DATA]+[MEDICAL_DATA])" at bounding box center [499, 354] width 207 height 39
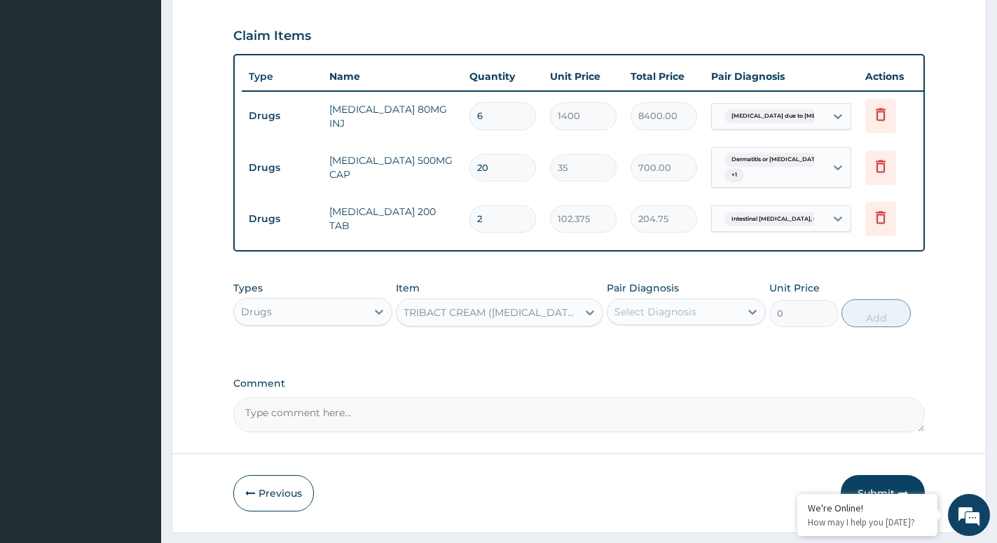
type input "525"
drag, startPoint x: 655, startPoint y: 320, endPoint x: 668, endPoint y: 340, distance: 23.7
click at [659, 319] on div "Select Diagnosis" at bounding box center [656, 312] width 82 height 14
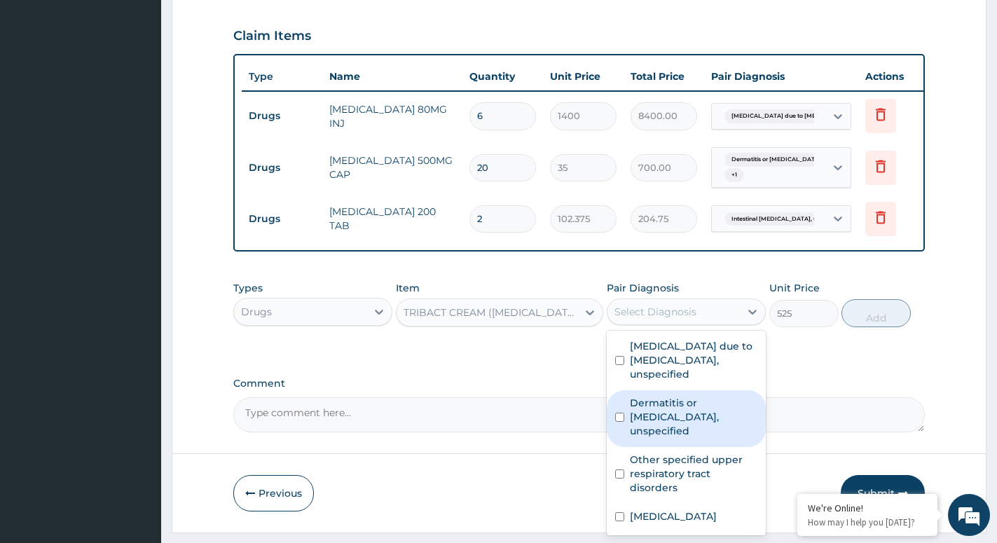
click at [697, 418] on label "Dermatitis or [MEDICAL_DATA], unspecified" at bounding box center [694, 417] width 128 height 42
checkbox input "true"
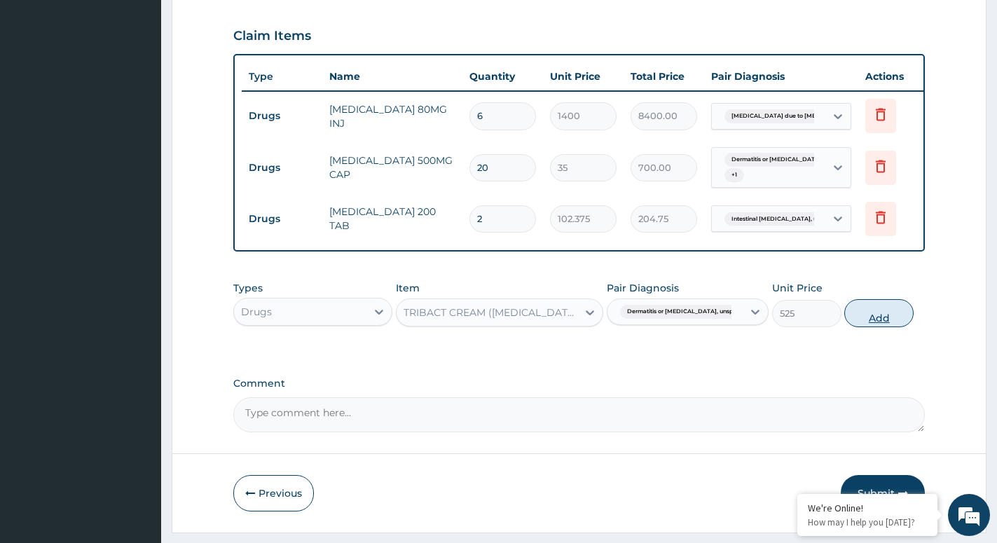
click at [896, 326] on button "Add" at bounding box center [878, 313] width 69 height 28
type input "0"
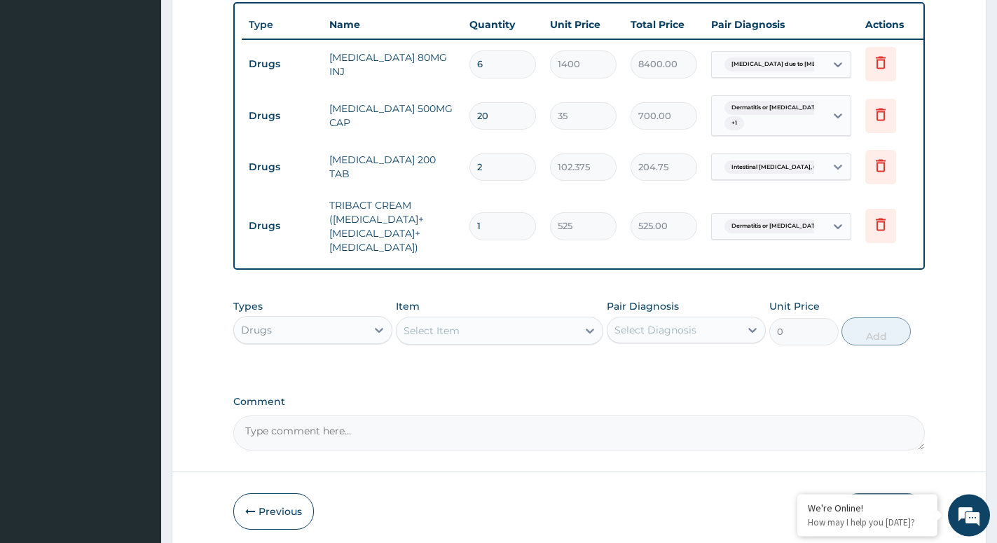
scroll to position [612, 0]
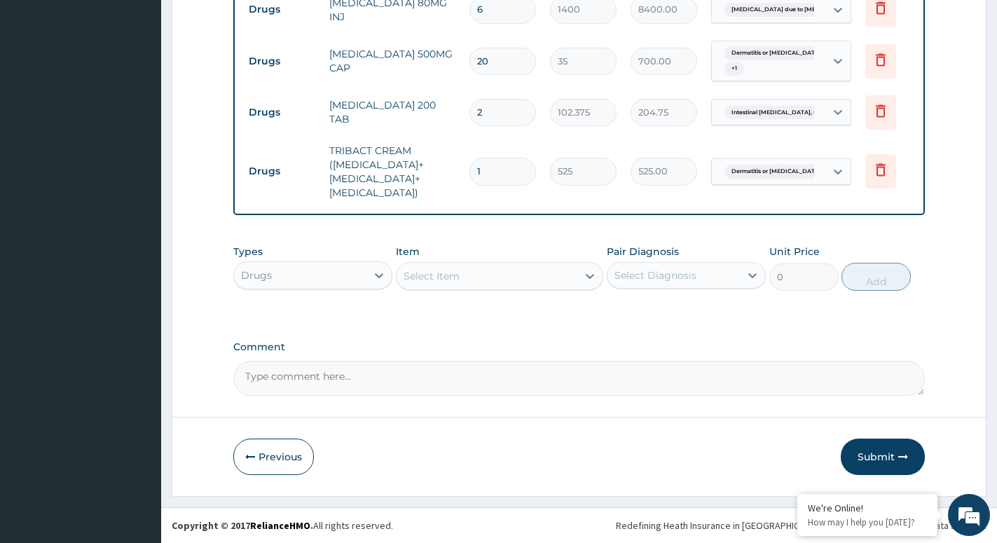
click at [559, 271] on div "Select Item" at bounding box center [487, 276] width 181 height 22
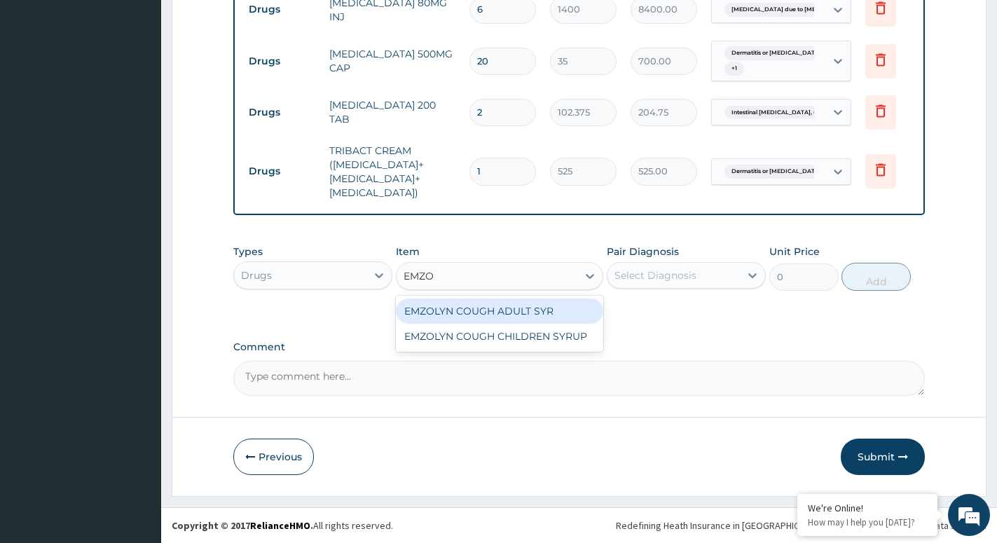
type input "EMZOL"
click at [486, 308] on div "EMZOLYN COUGH ADULT SYR" at bounding box center [499, 311] width 207 height 25
type input "735"
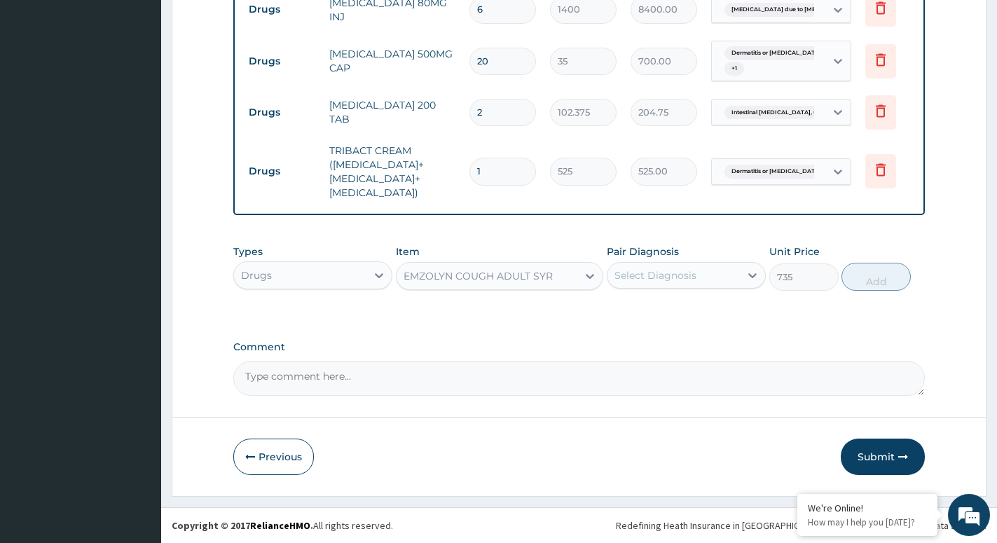
click at [654, 282] on div "Select Diagnosis" at bounding box center [656, 275] width 82 height 14
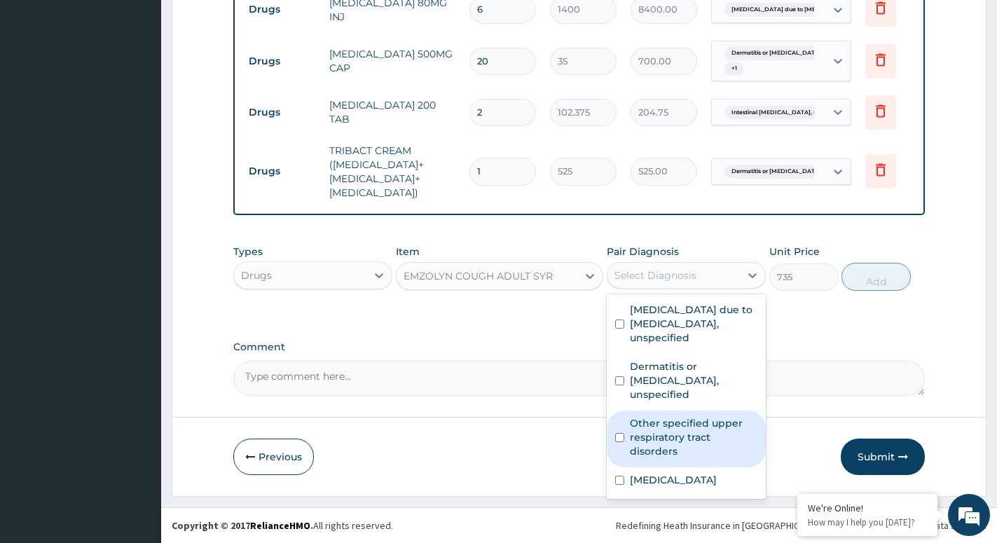
click at [683, 423] on label "Other specified upper respiratory tract disorders" at bounding box center [694, 437] width 128 height 42
checkbox input "true"
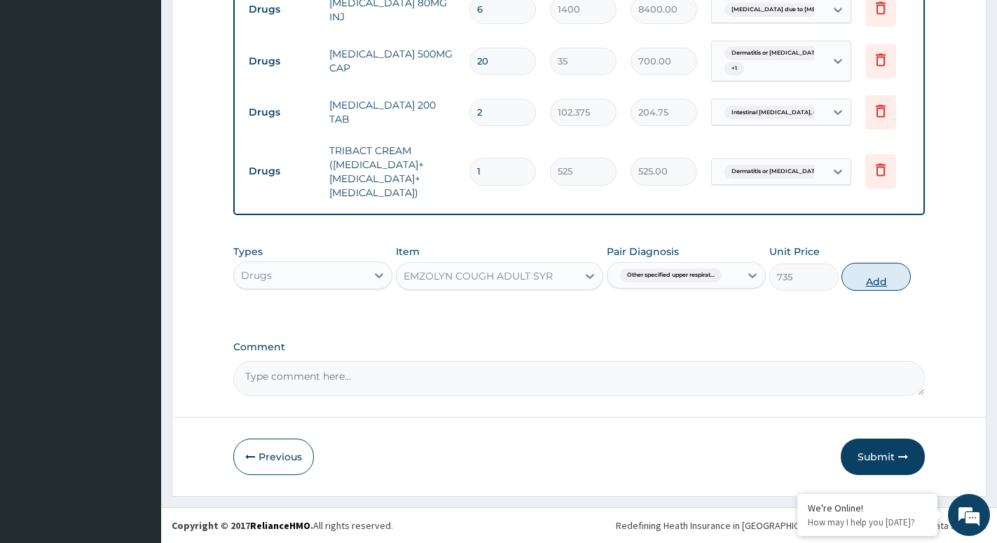
click at [881, 282] on button "Add" at bounding box center [876, 277] width 69 height 28
type input "0"
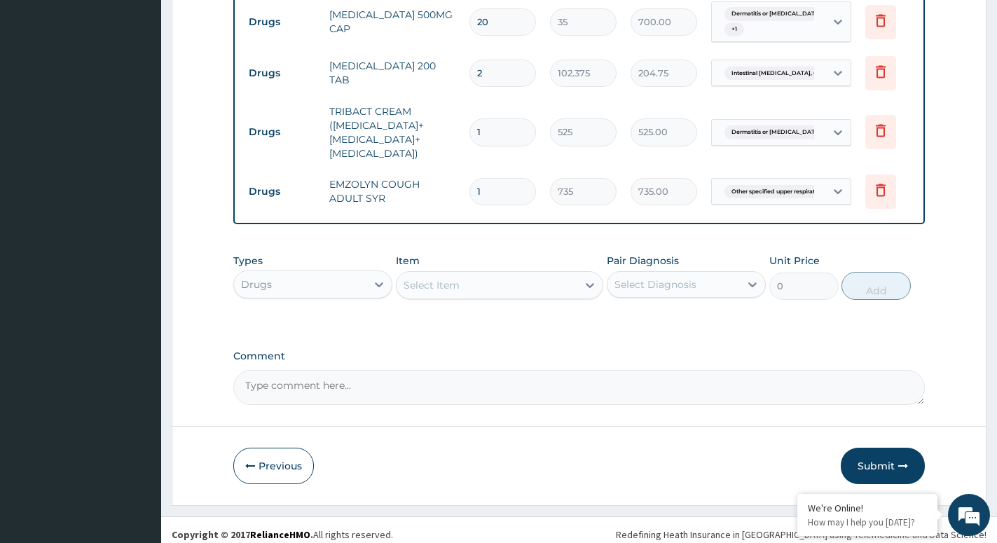
scroll to position [660, 0]
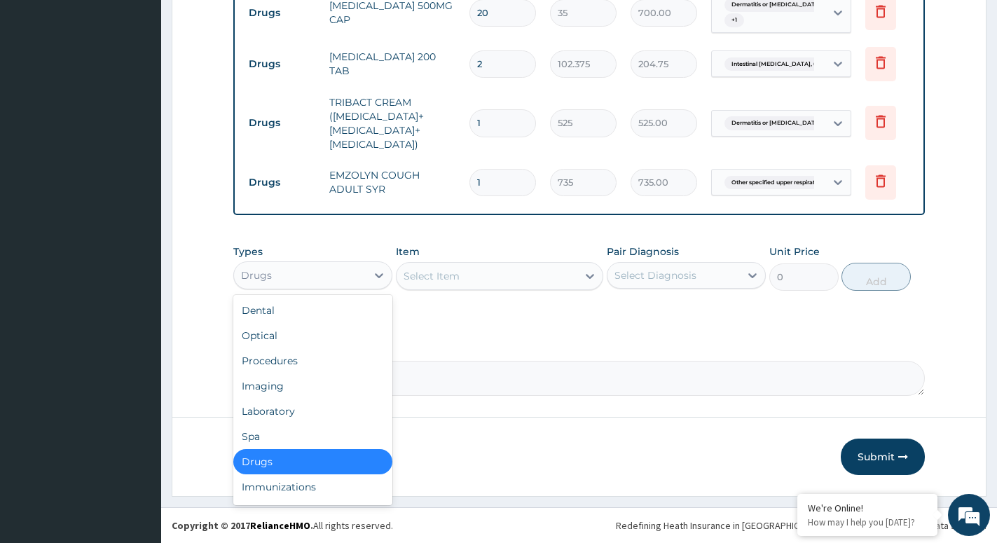
click at [298, 278] on div "Drugs" at bounding box center [300, 275] width 132 height 22
click at [278, 362] on div "Procedures" at bounding box center [312, 360] width 159 height 25
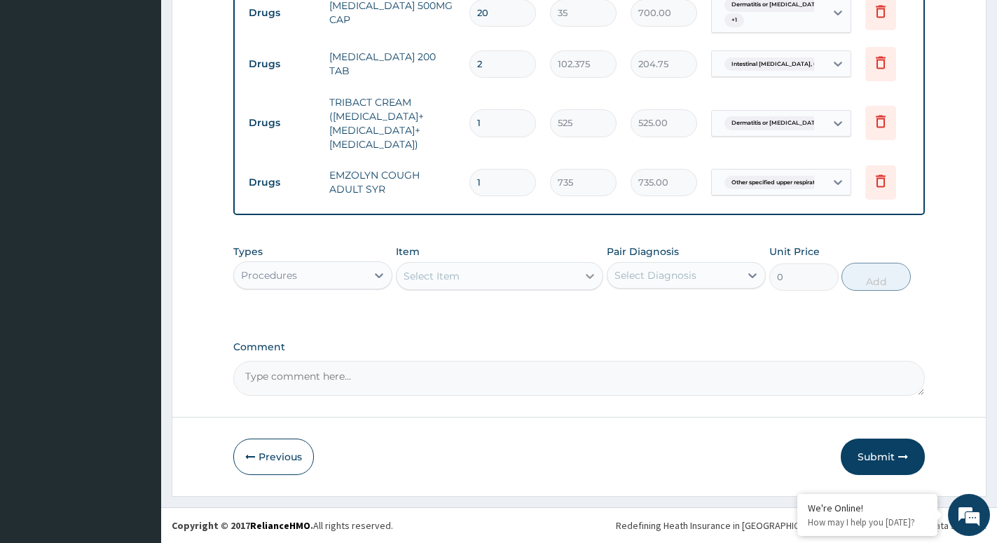
click at [591, 268] on div at bounding box center [589, 276] width 25 height 25
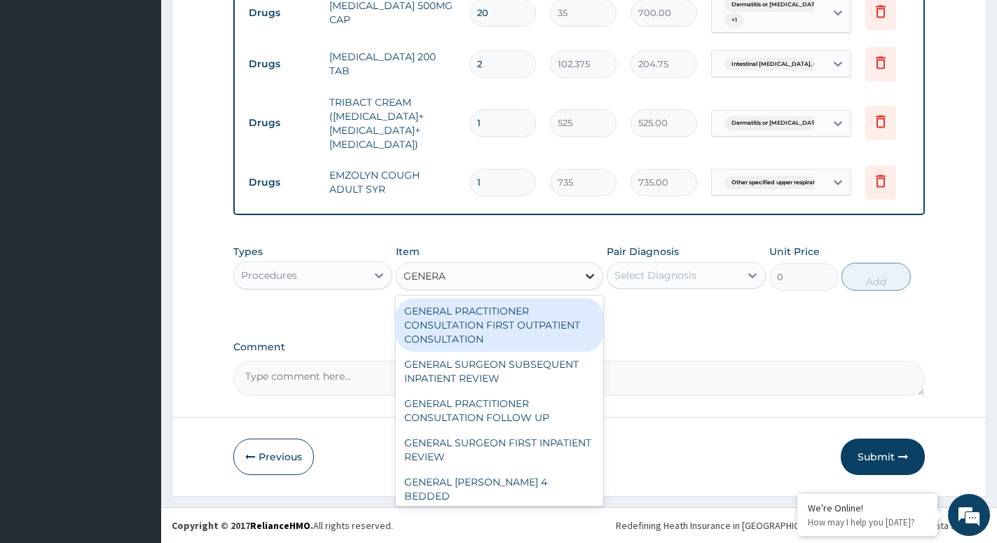
type input "GENERAL"
click at [479, 317] on div "GENERAL PRACTITIONER CONSULTATION FIRST OUTPATIENT CONSULTATION" at bounding box center [499, 325] width 207 height 53
type input "3000"
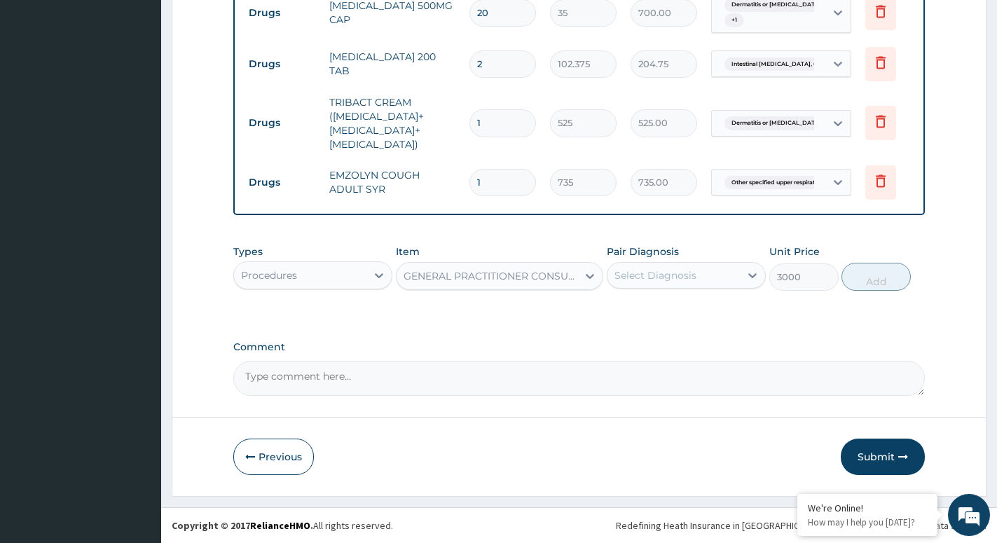
drag, startPoint x: 658, startPoint y: 267, endPoint x: 664, endPoint y: 275, distance: 10.5
click at [661, 271] on div "Select Diagnosis" at bounding box center [674, 275] width 132 height 22
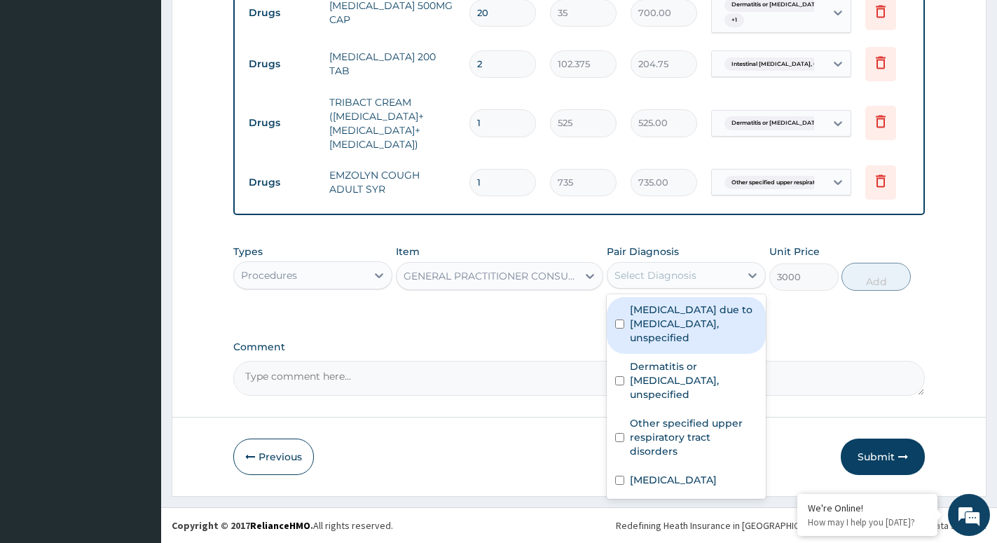
drag, startPoint x: 640, startPoint y: 319, endPoint x: 650, endPoint y: 325, distance: 12.3
click at [640, 323] on label "Malaria due to Plasmodium falciparum, unspecified" at bounding box center [694, 324] width 128 height 42
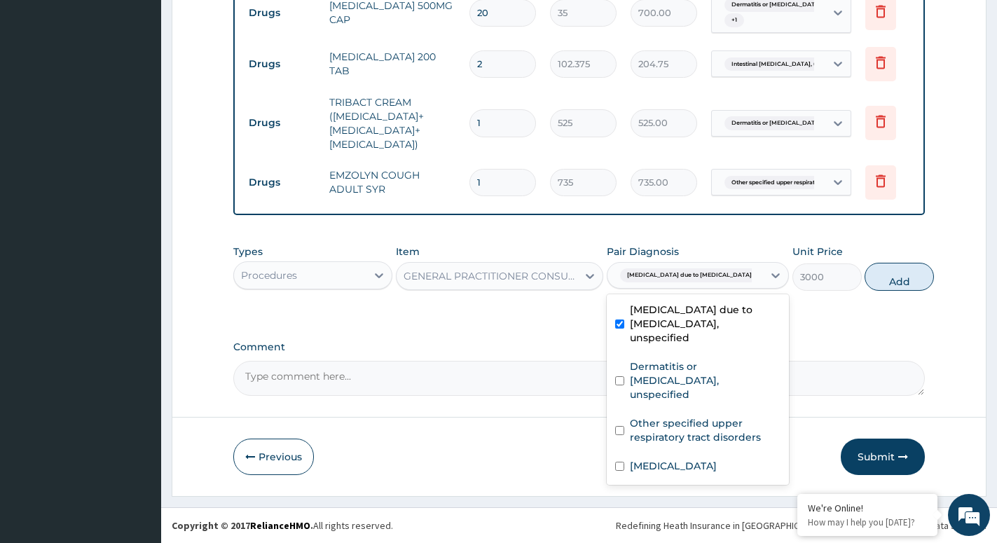
checkbox input "true"
click at [875, 279] on button "Add" at bounding box center [899, 277] width 69 height 28
type input "0"
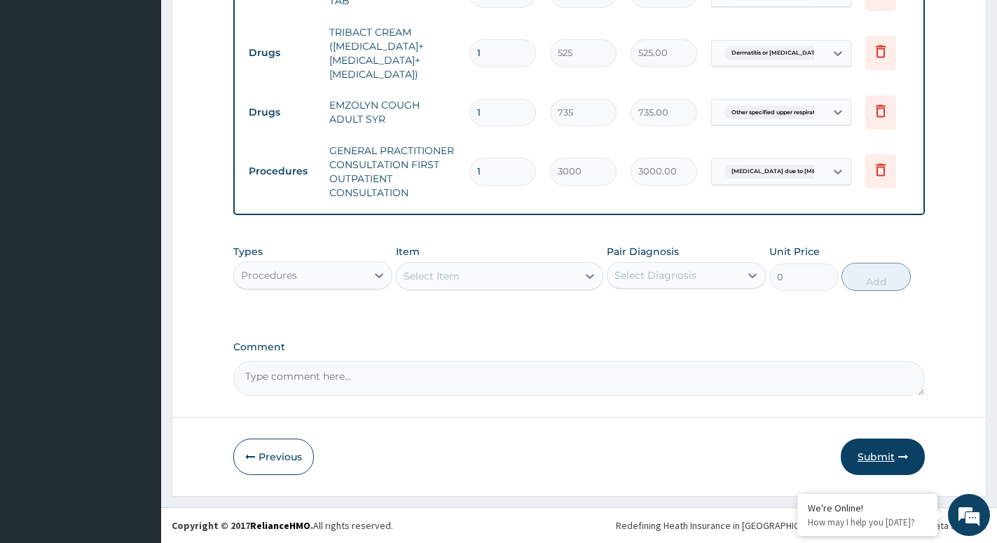
click at [891, 454] on button "Submit" at bounding box center [883, 457] width 84 height 36
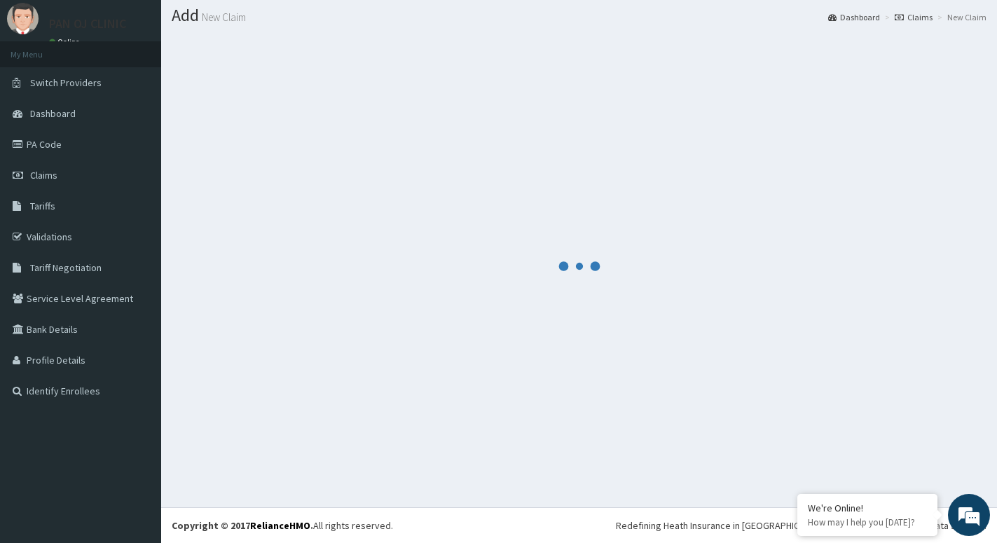
scroll to position [39, 0]
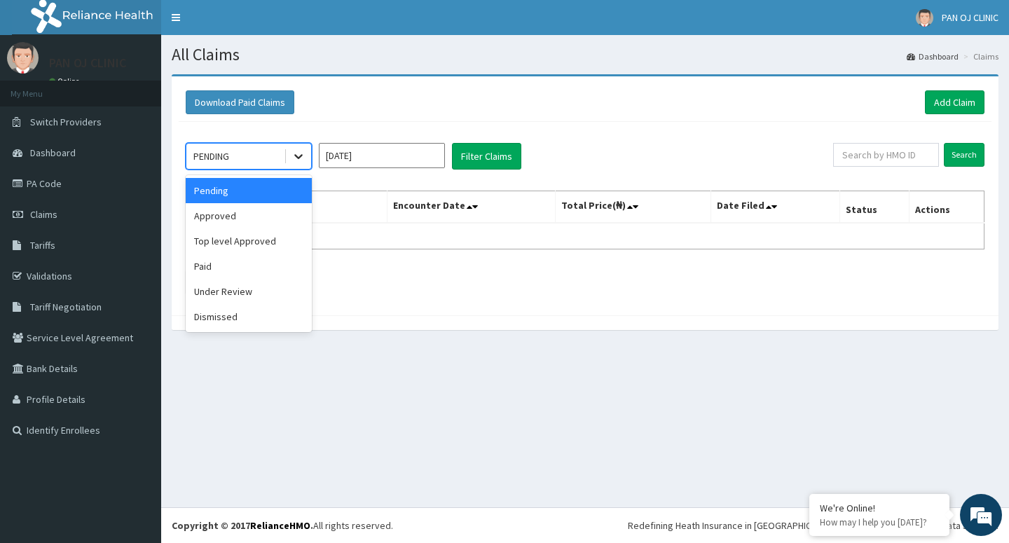
click at [293, 159] on icon at bounding box center [299, 156] width 14 height 14
click at [268, 214] on div "Approved" at bounding box center [249, 215] width 126 height 25
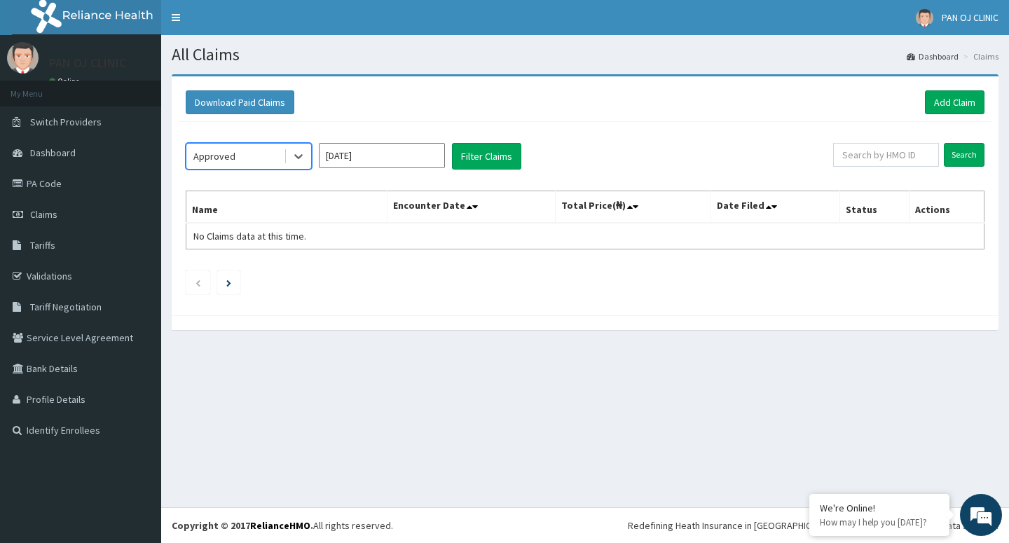
click at [384, 162] on input "[DATE]" at bounding box center [382, 155] width 126 height 25
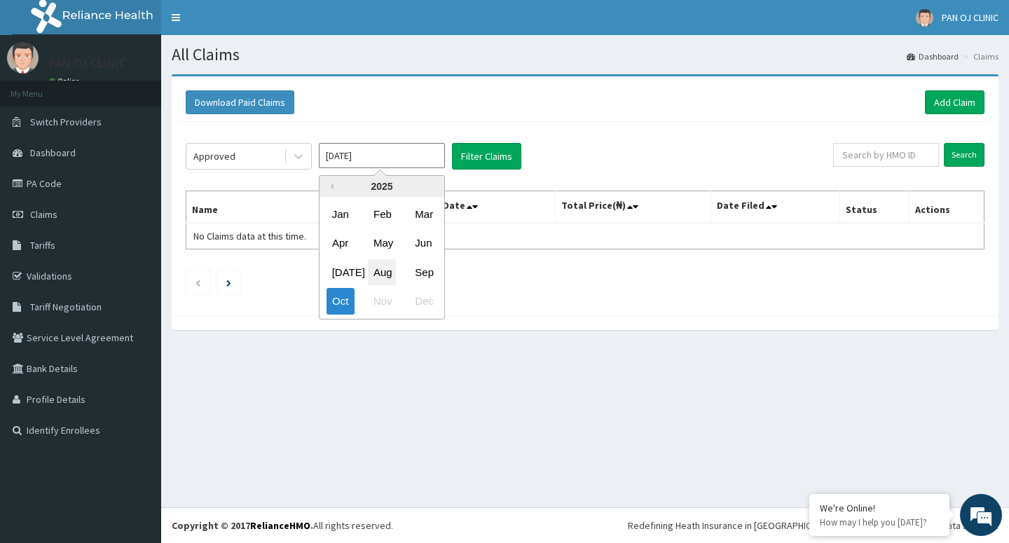
click at [380, 271] on div "Aug" at bounding box center [382, 272] width 28 height 26
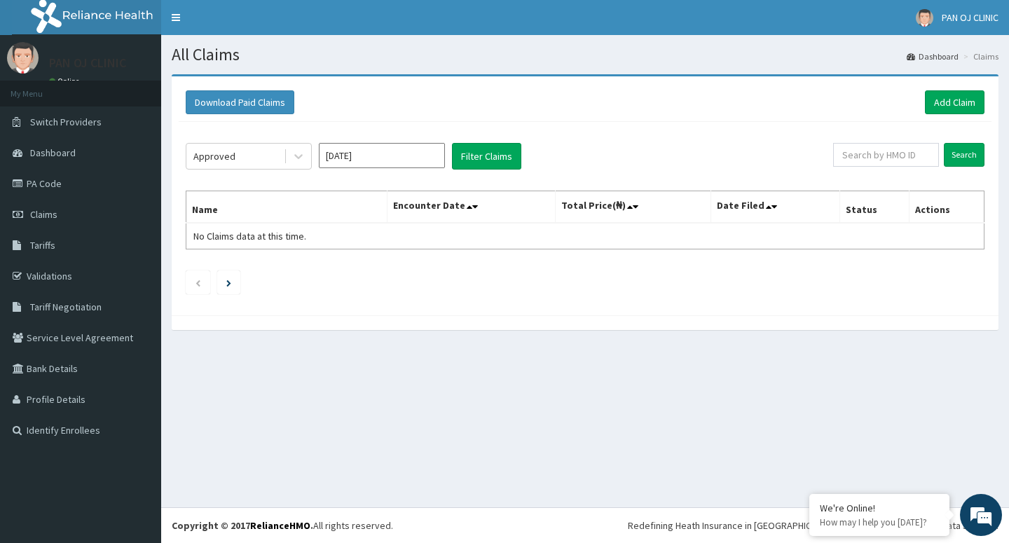
drag, startPoint x: 400, startPoint y: 136, endPoint x: 415, endPoint y: 158, distance: 26.8
click at [406, 144] on div "Approved [DATE] Filter Claims Search Name Encounter Date Total Price(₦) Date Fi…" at bounding box center [585, 215] width 813 height 186
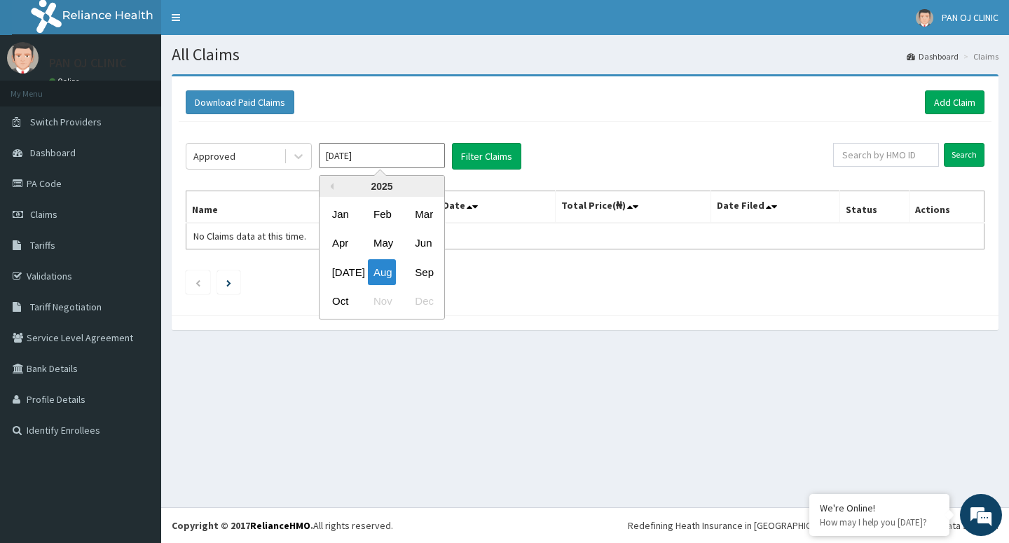
click at [427, 154] on input "[DATE]" at bounding box center [382, 155] width 126 height 25
click at [417, 272] on div "Sep" at bounding box center [423, 272] width 28 height 26
type input "[DATE]"
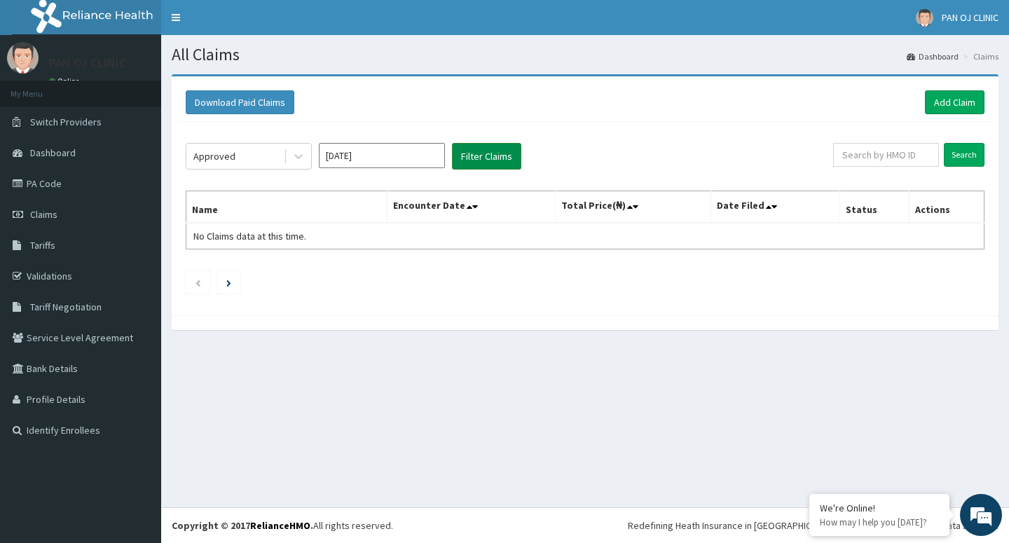
click at [499, 160] on button "Filter Claims" at bounding box center [486, 156] width 69 height 27
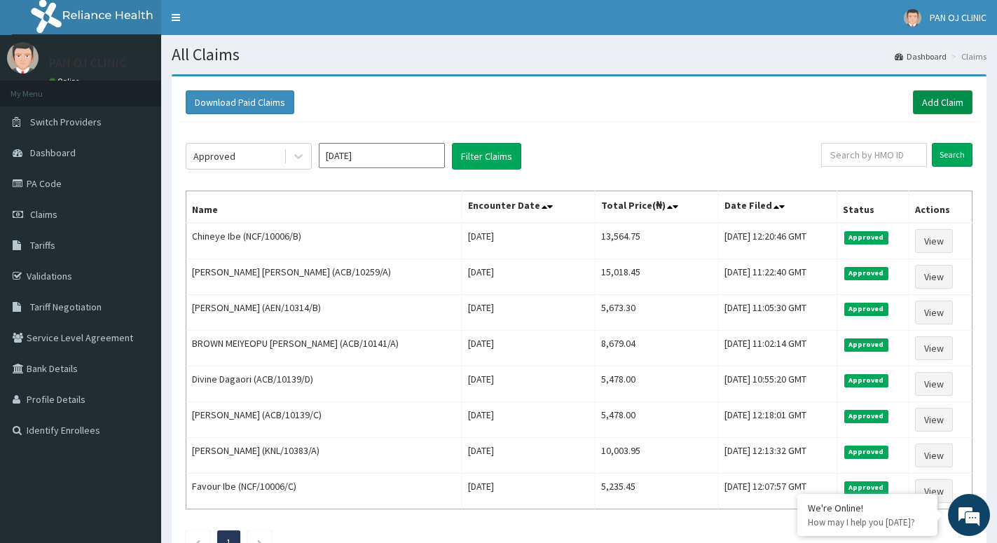
click at [946, 96] on link "Add Claim" at bounding box center [943, 102] width 60 height 24
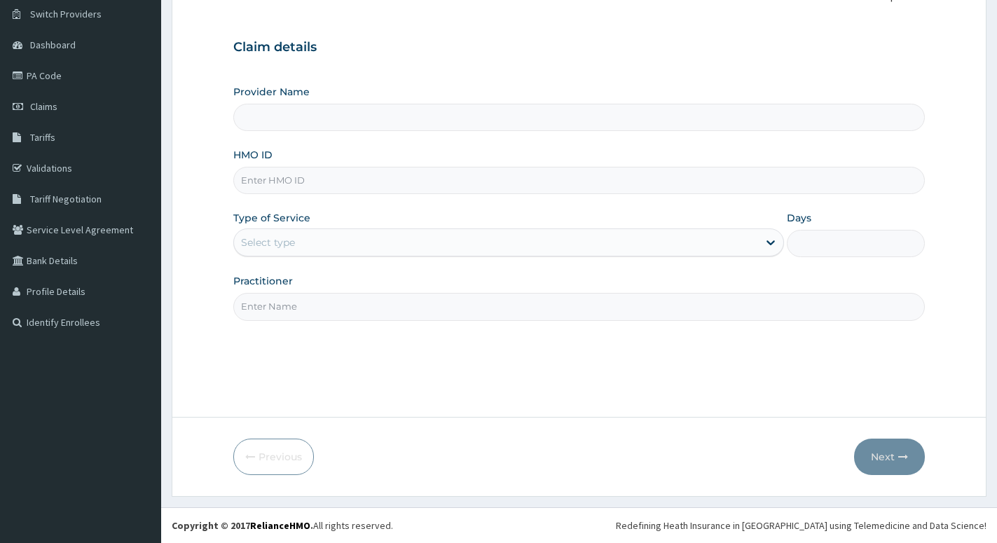
scroll to position [108, 0]
click at [360, 190] on input "HMO ID" at bounding box center [579, 180] width 692 height 27
type input "PAN OJ CLINIC"
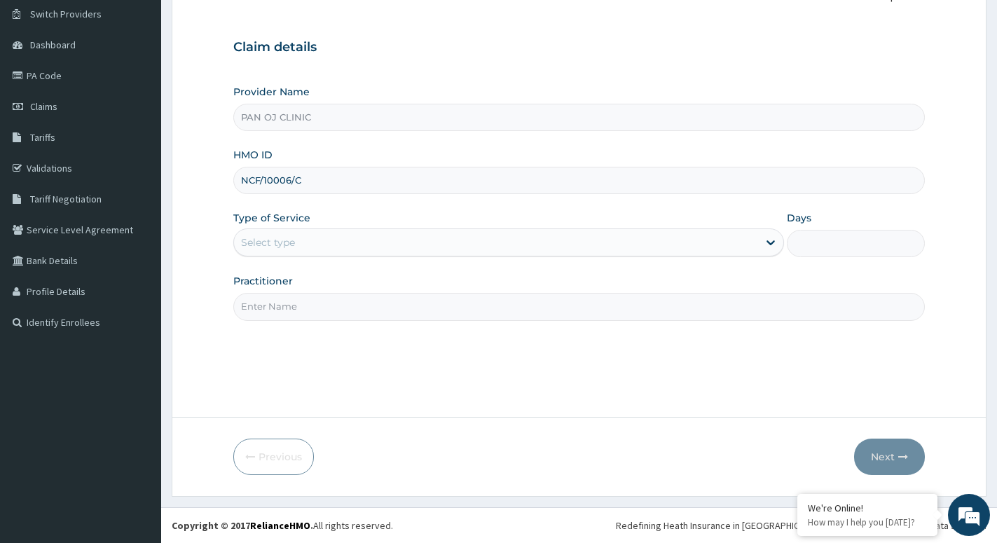
type input "NCF/10006/C"
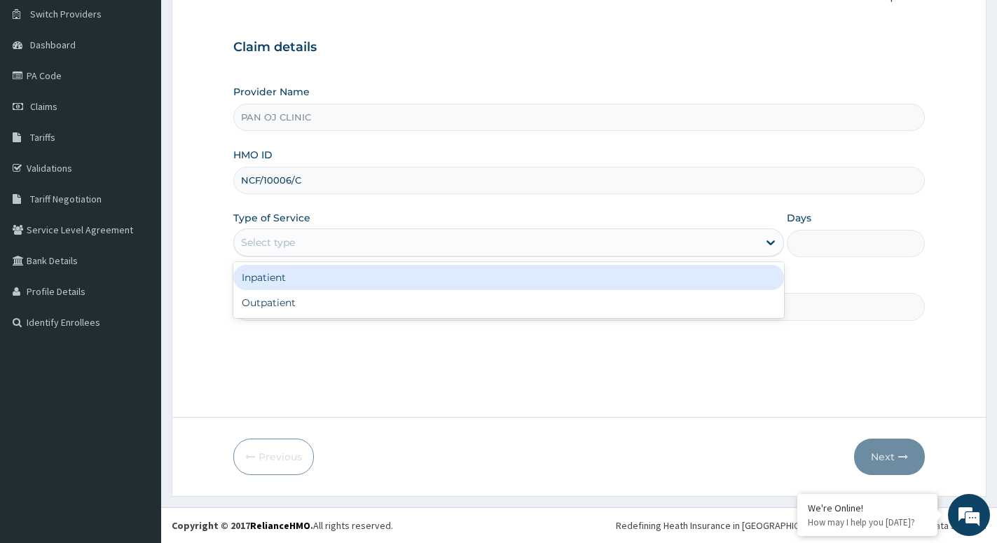
click at [300, 240] on div "Select type" at bounding box center [496, 242] width 524 height 22
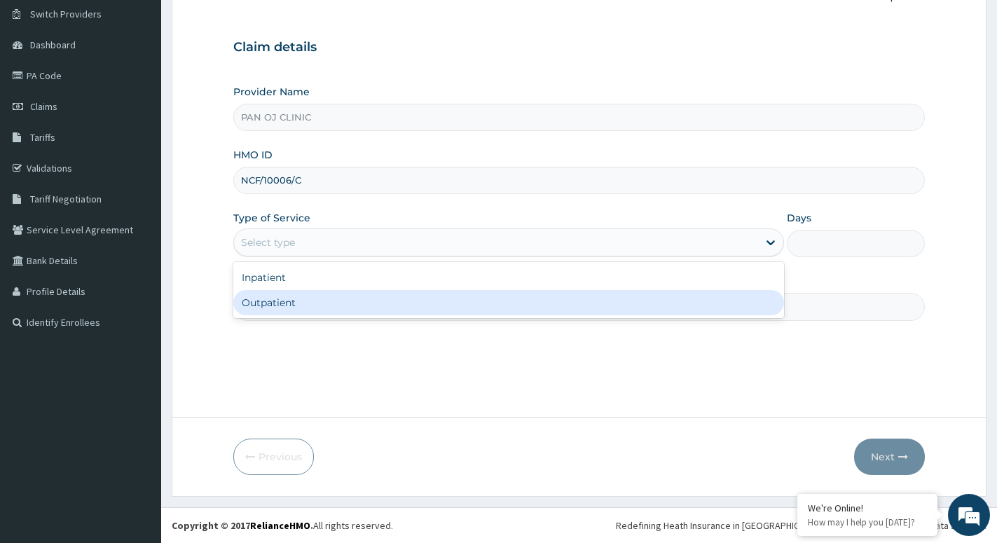
scroll to position [0, 0]
click at [262, 305] on div "Outpatient" at bounding box center [508, 302] width 551 height 25
type input "1"
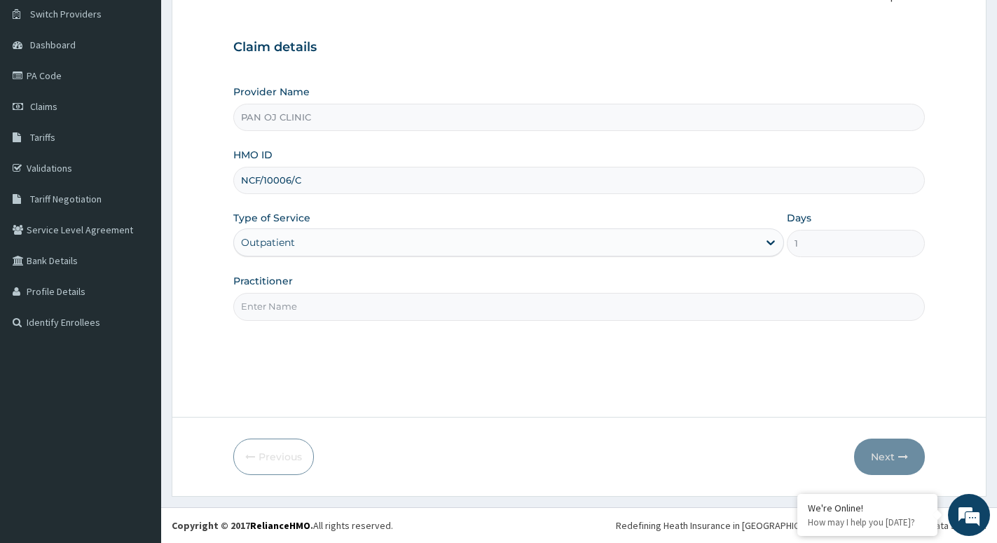
click at [265, 301] on input "Practitioner" at bounding box center [579, 306] width 692 height 27
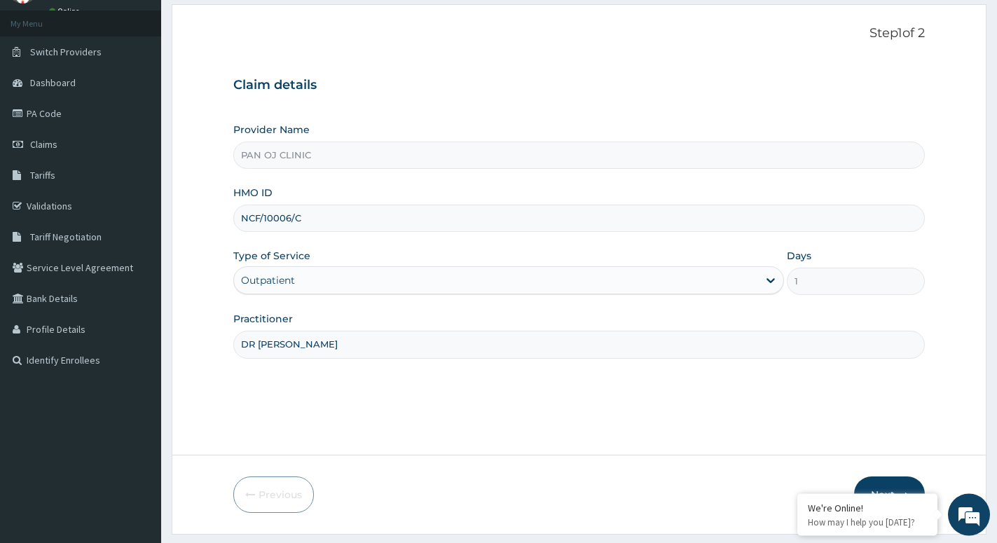
scroll to position [108, 0]
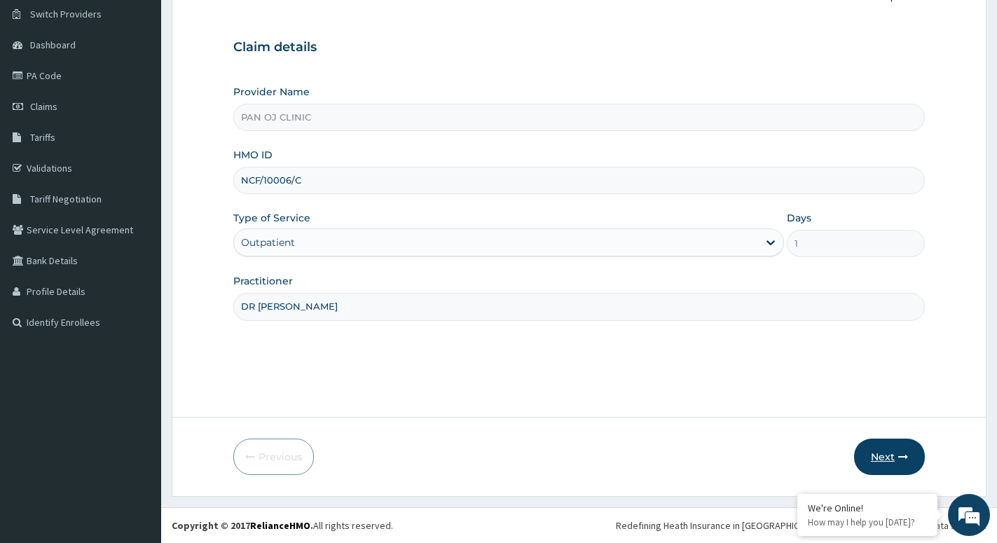
type input "DR OGECHI"
click at [882, 444] on button "Next" at bounding box center [889, 457] width 71 height 36
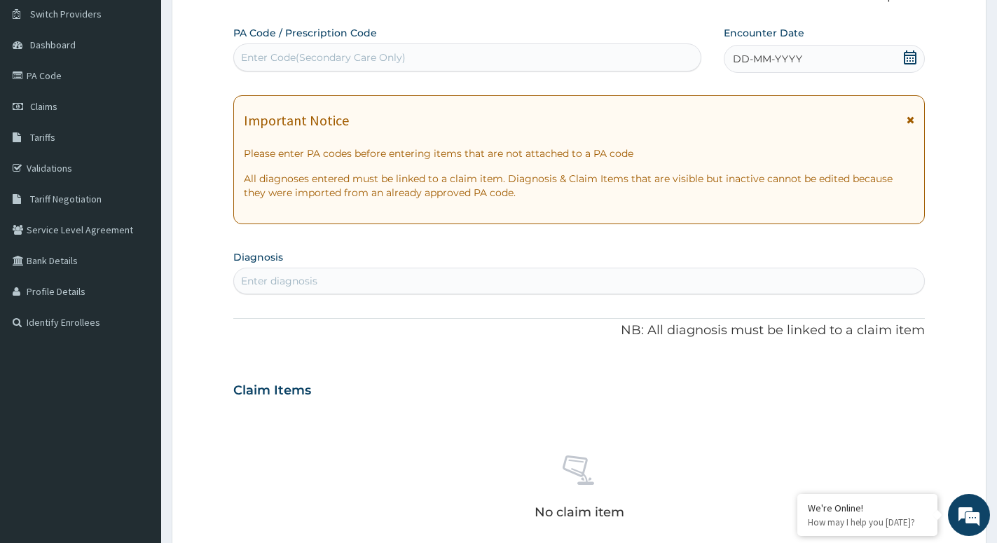
click at [896, 58] on div "DD-MM-YYYY" at bounding box center [824, 59] width 200 height 28
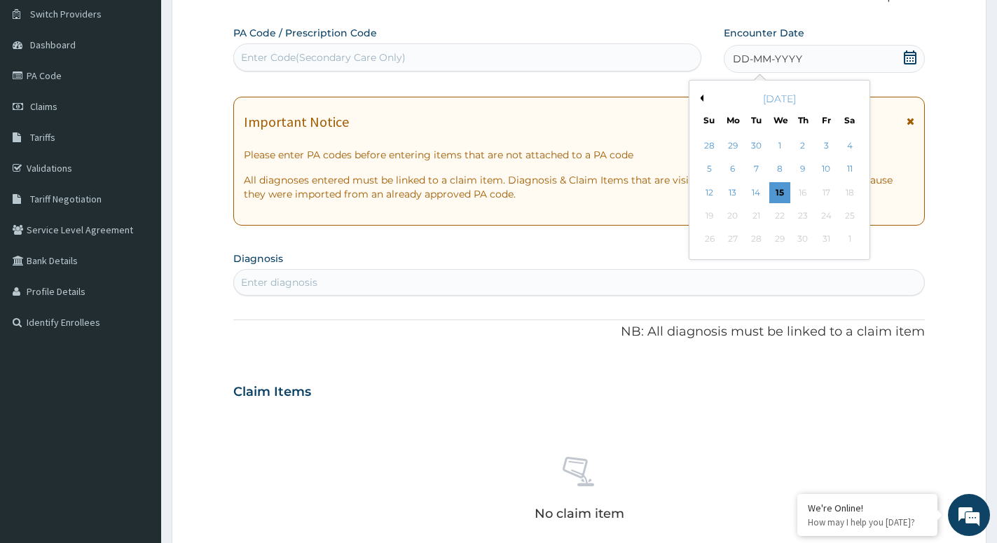
click at [702, 96] on button "Previous Month" at bounding box center [700, 98] width 7 height 7
click at [827, 142] on div "5" at bounding box center [826, 145] width 21 height 21
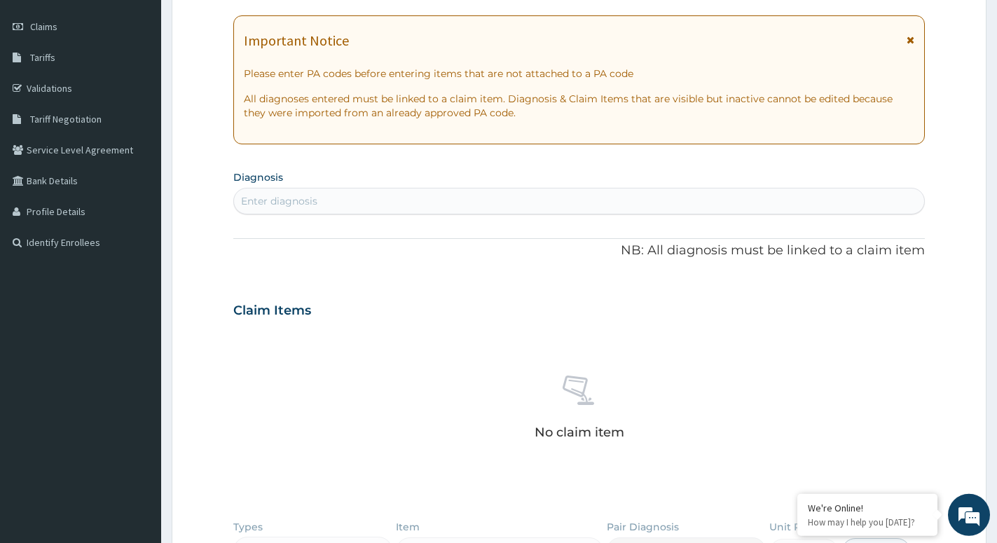
scroll to position [251, 0]
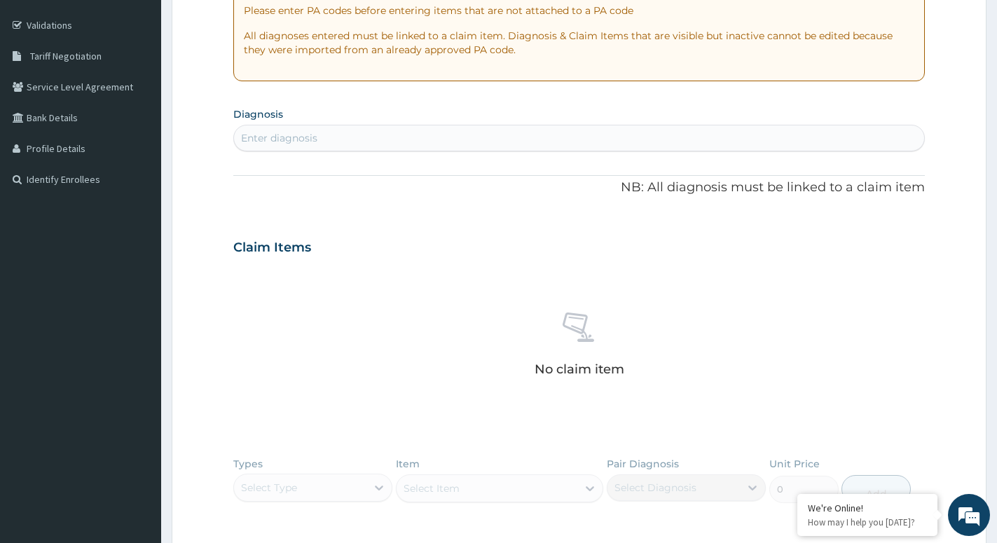
click at [314, 138] on div "Enter diagnosis" at bounding box center [279, 138] width 76 height 14
type input "[MEDICAL_DATA]"
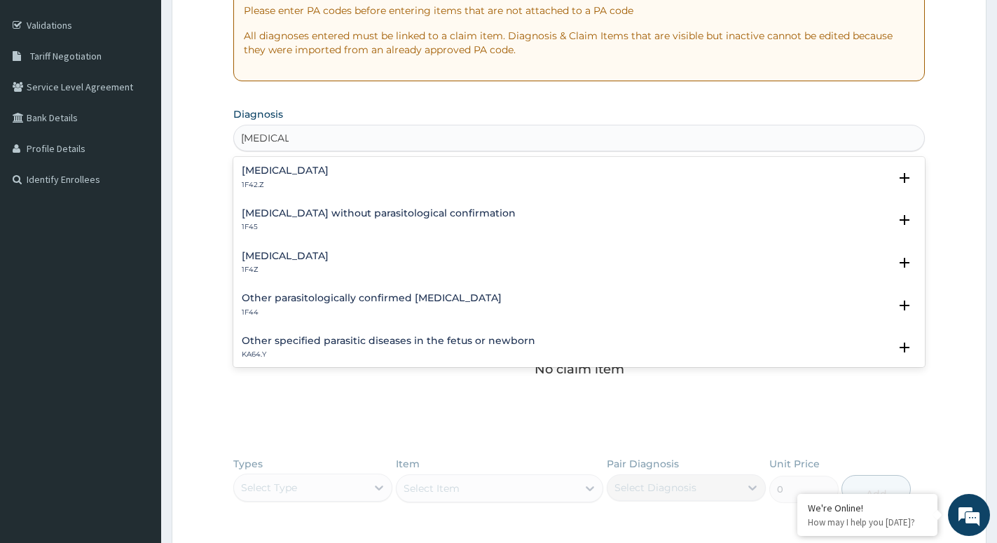
scroll to position [76, 0]
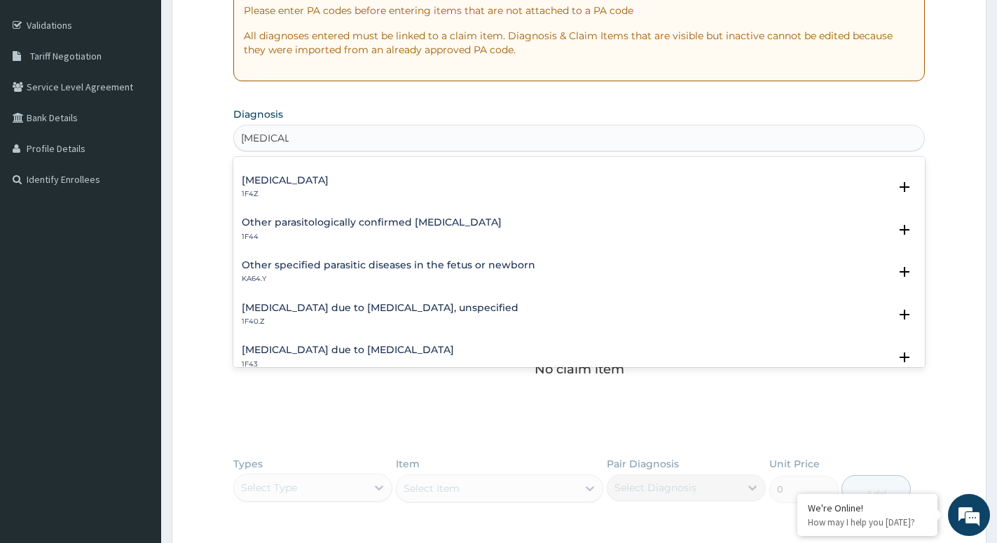
click at [334, 306] on h4 "[MEDICAL_DATA] due to [MEDICAL_DATA], unspecified" at bounding box center [380, 308] width 277 height 11
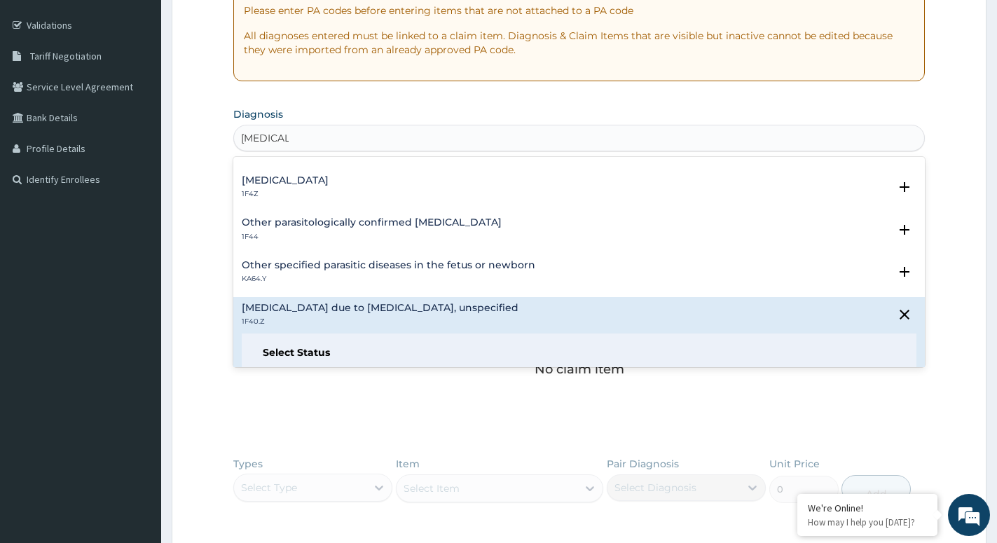
scroll to position [227, 0]
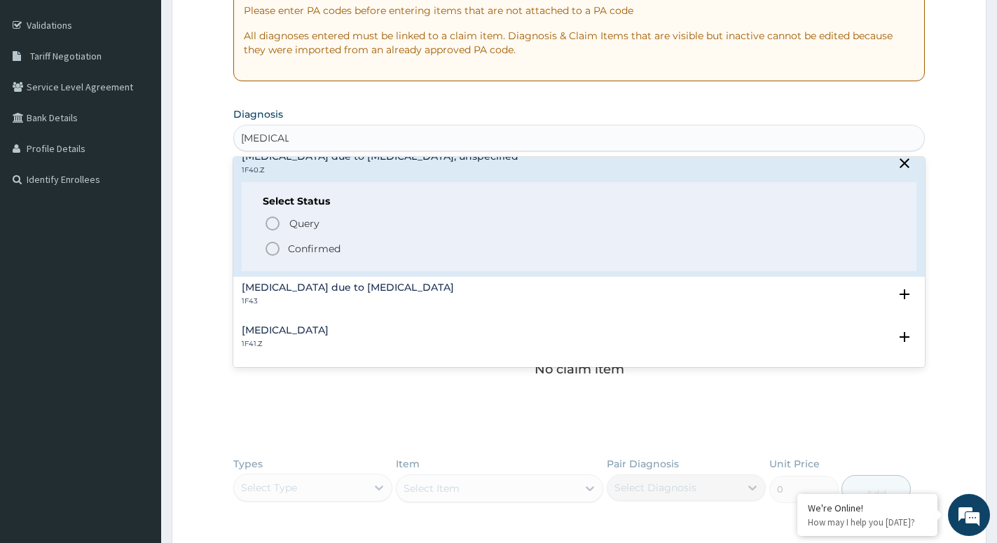
click at [272, 248] on icon "status option filled" at bounding box center [272, 248] width 17 height 17
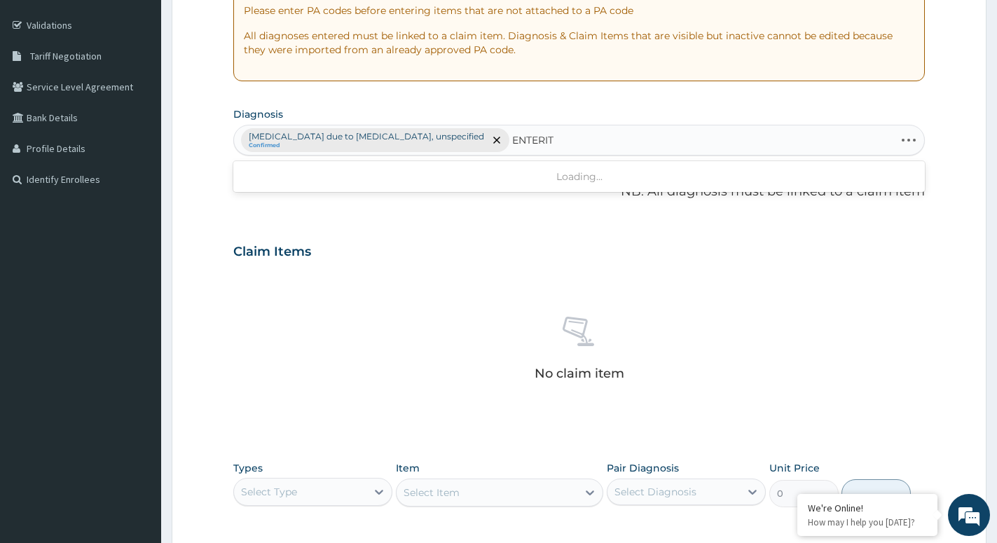
type input "ENTERITI"
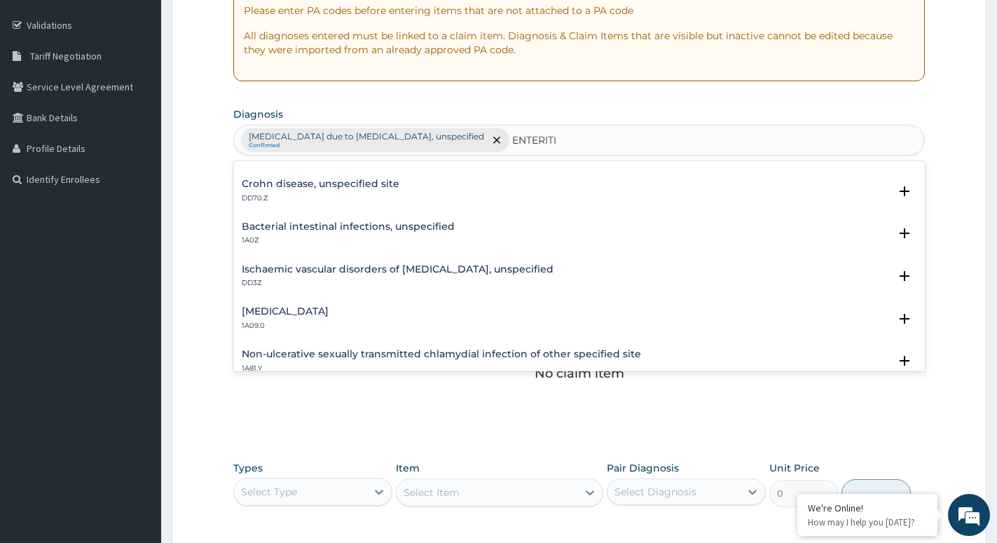
scroll to position [151, 0]
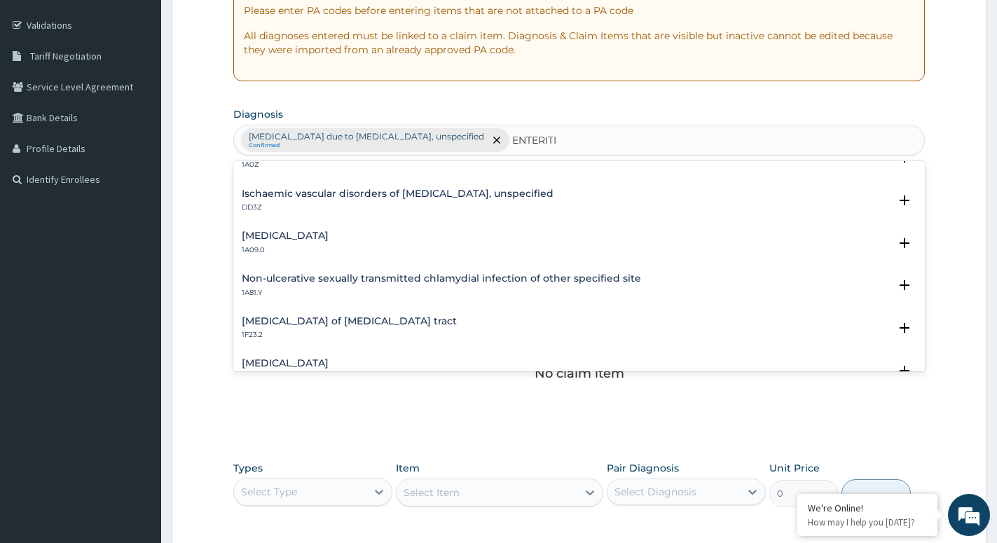
click at [302, 234] on h4 "Salmonella enteritis" at bounding box center [285, 236] width 87 height 11
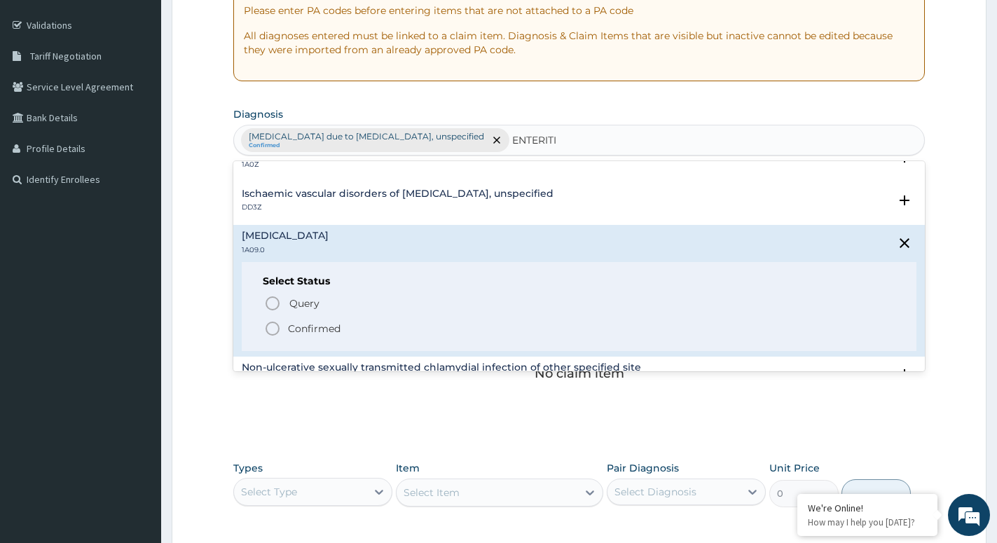
click at [278, 324] on circle "status option filled" at bounding box center [272, 328] width 13 height 13
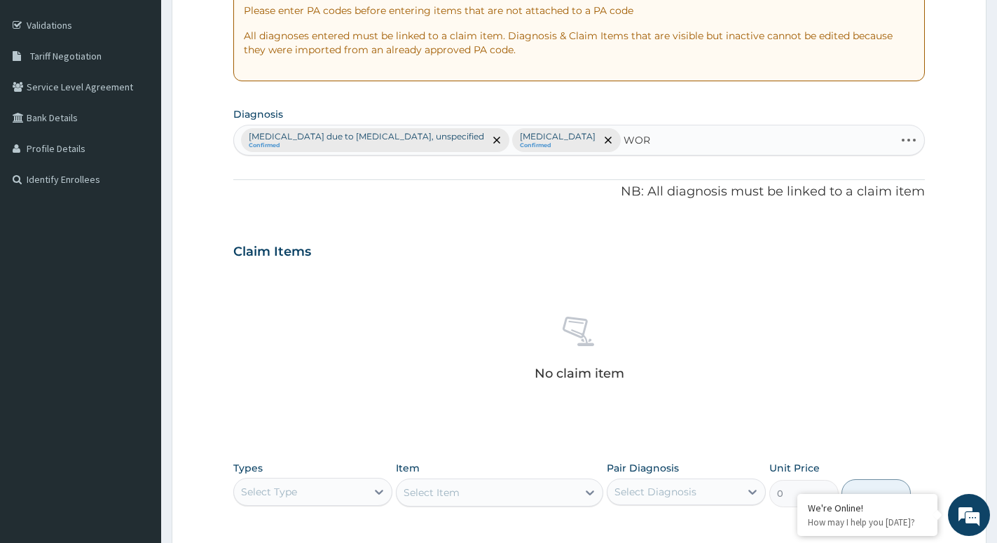
type input "WORM"
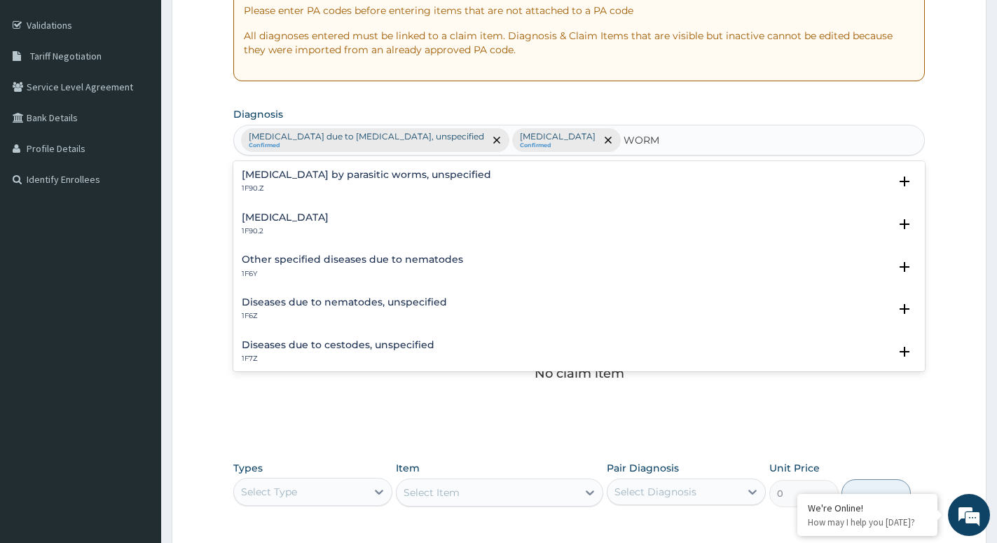
click at [247, 218] on h4 "Intestinal helminthiasis, unspecified" at bounding box center [285, 217] width 87 height 11
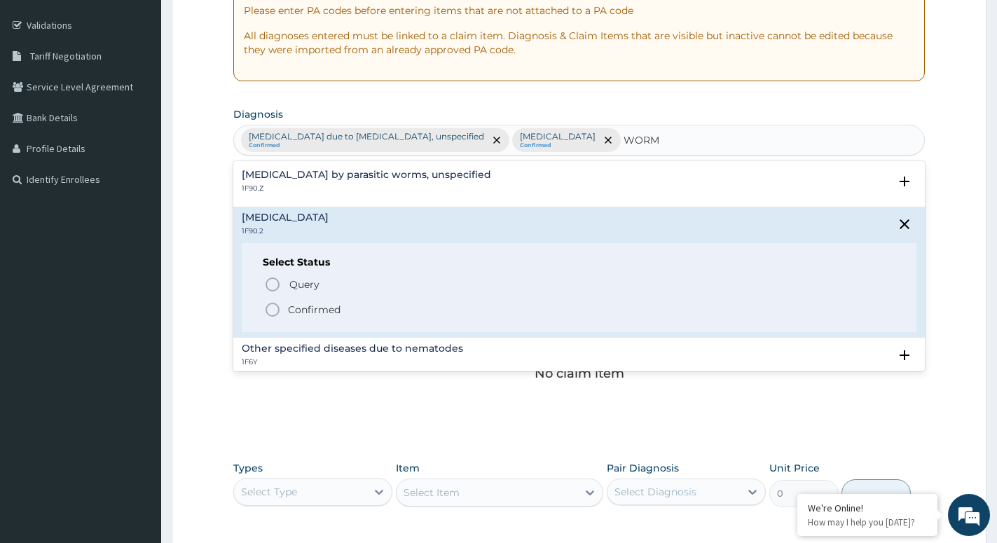
click at [270, 308] on icon "status option filled" at bounding box center [272, 309] width 17 height 17
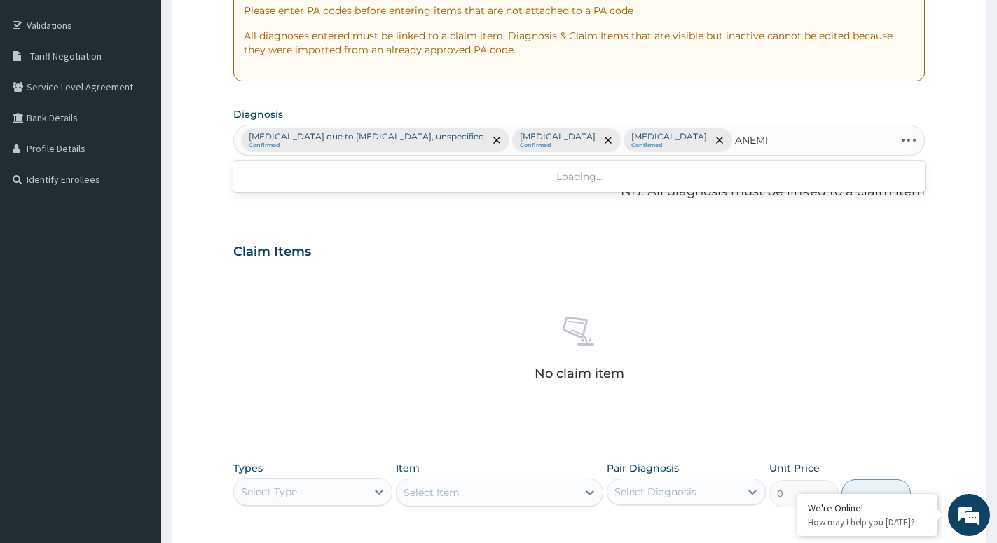
type input "ANEMIA"
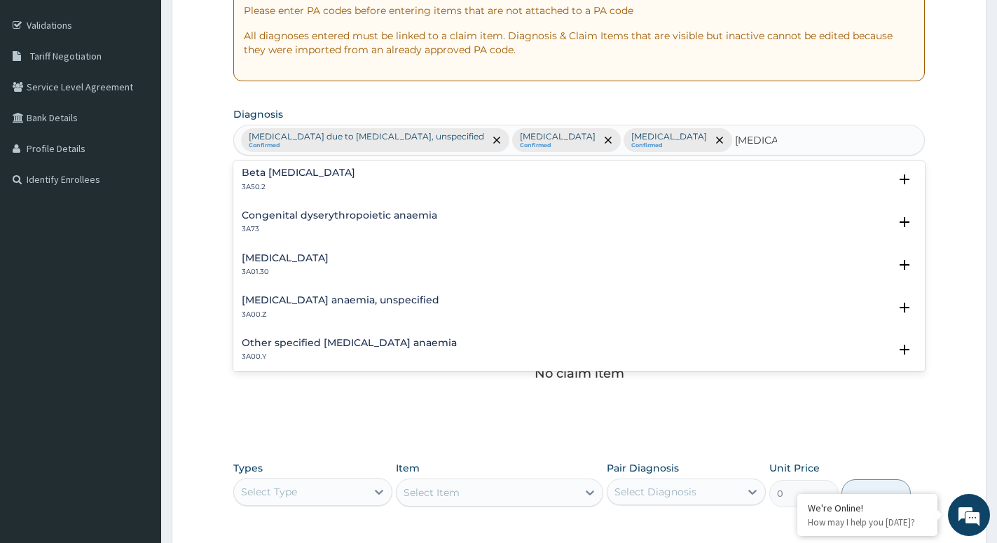
scroll to position [681, 0]
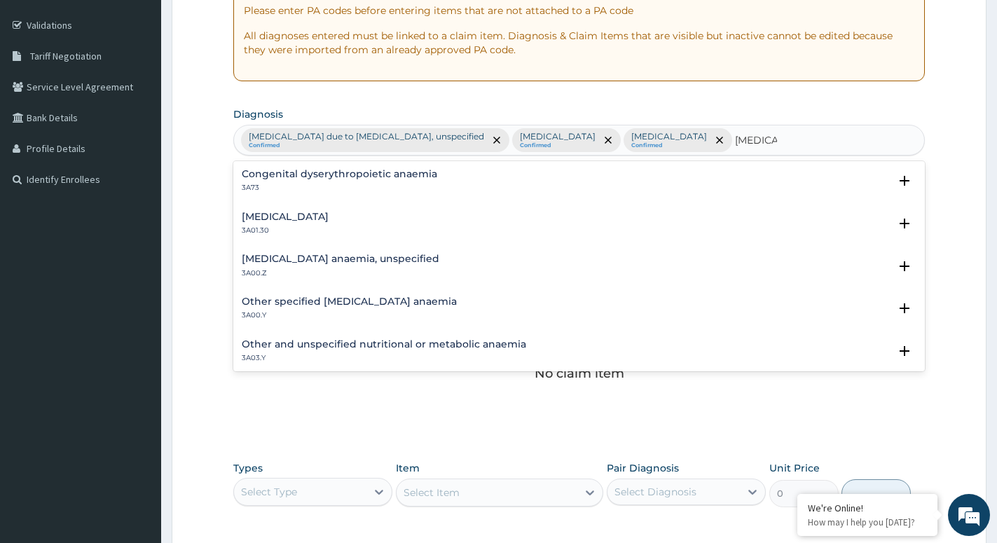
click at [305, 254] on h4 "Iron deficiency anaemia, unspecified" at bounding box center [341, 259] width 198 height 11
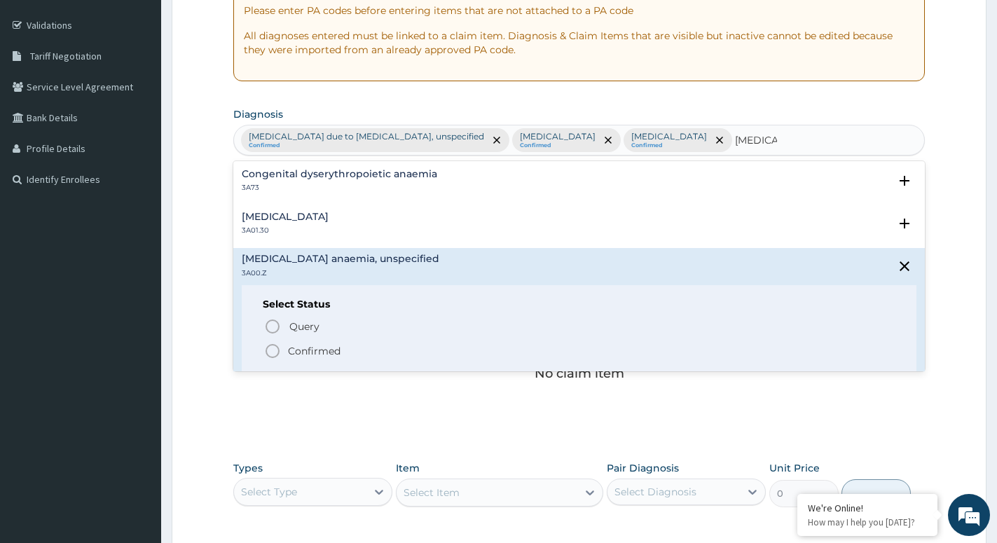
click at [273, 351] on icon "status option filled" at bounding box center [272, 351] width 17 height 17
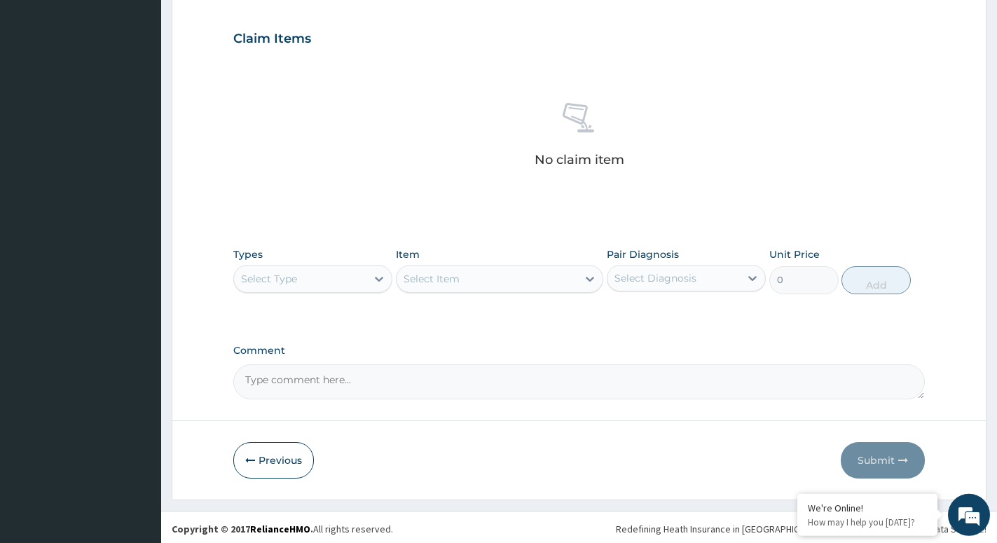
scroll to position [494, 0]
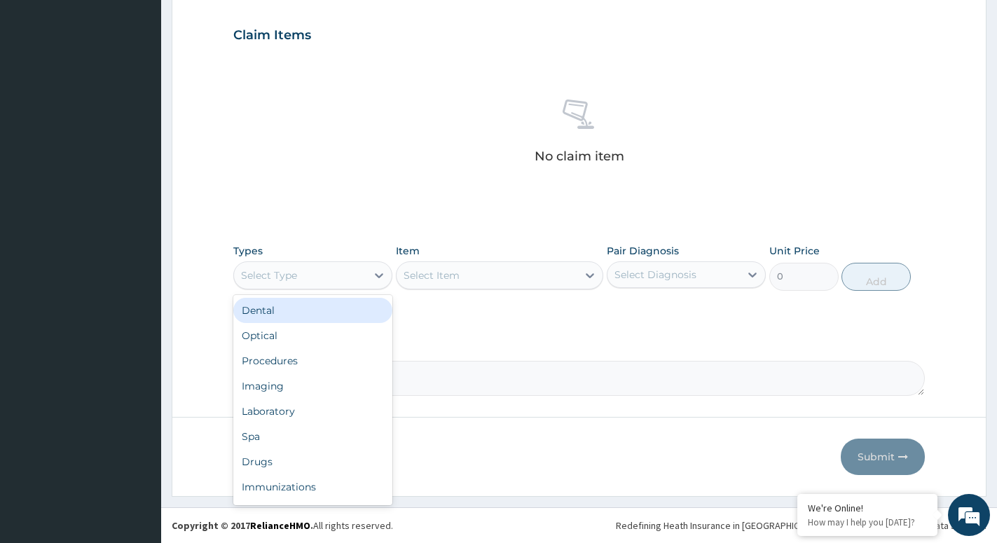
click at [366, 280] on div "Select Type" at bounding box center [300, 275] width 132 height 22
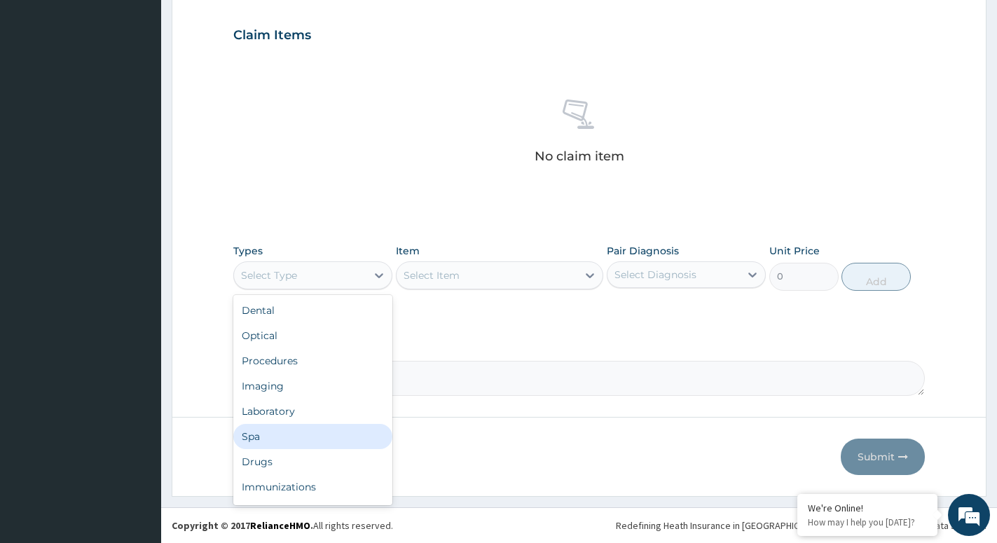
scroll to position [48, 0]
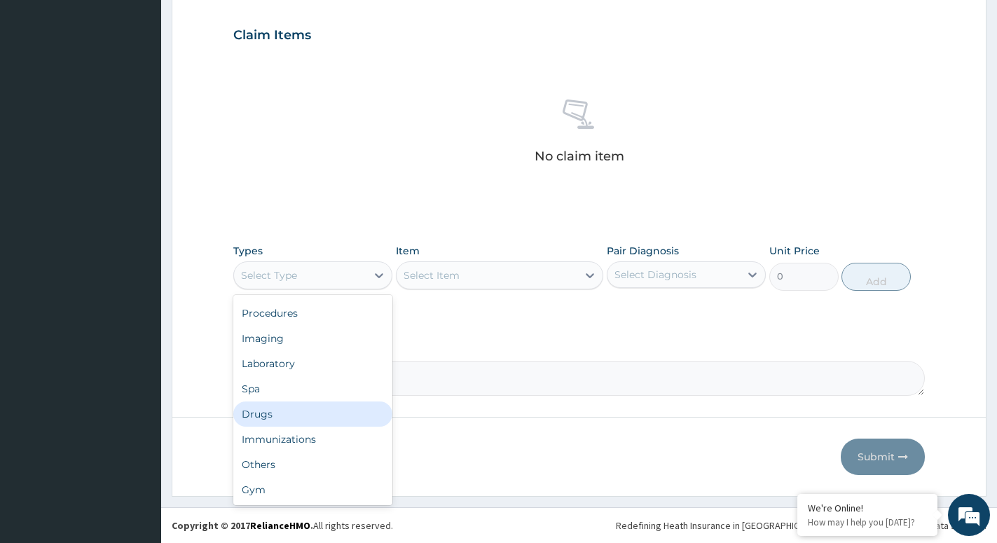
click at [282, 417] on div "Drugs" at bounding box center [312, 414] width 159 height 25
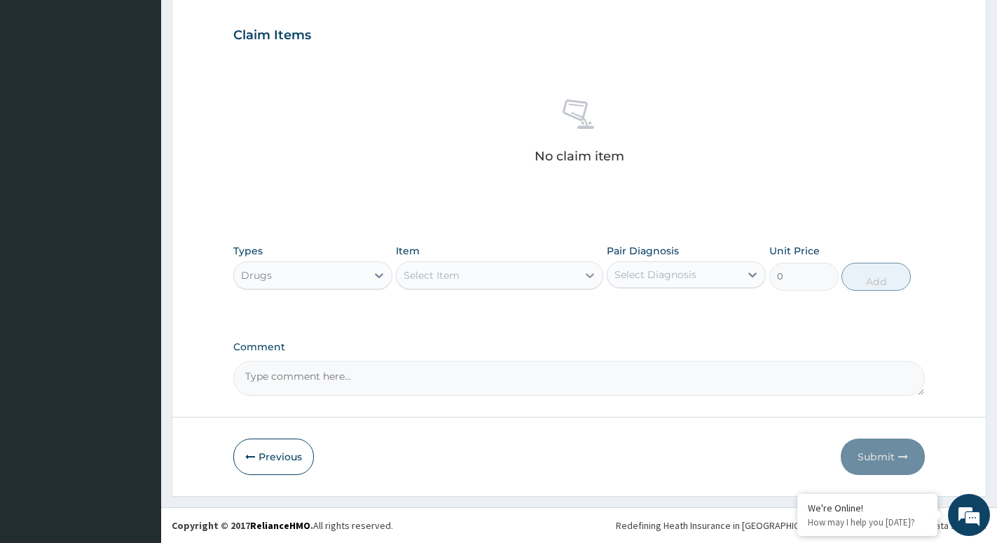
click at [585, 276] on icon at bounding box center [590, 275] width 14 height 14
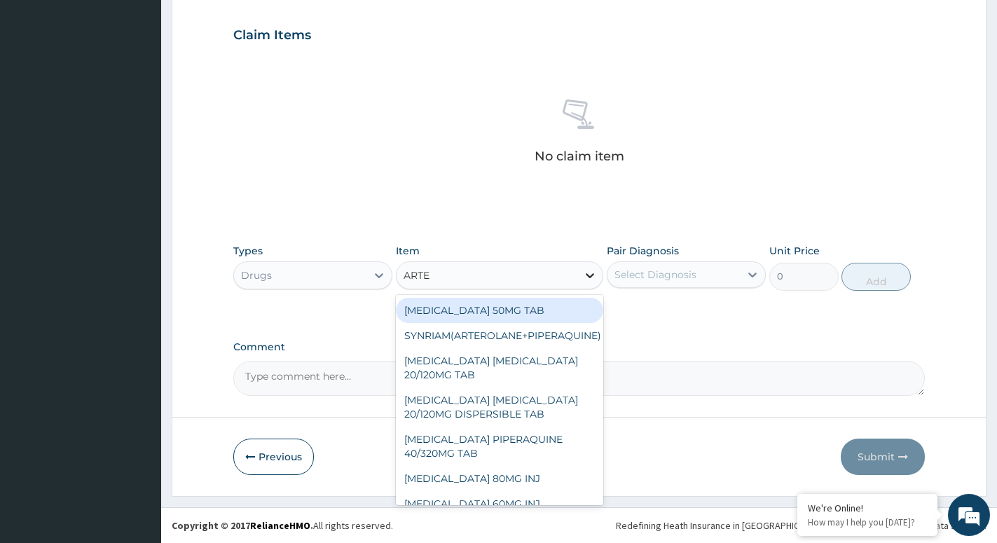
type input "ARTEE"
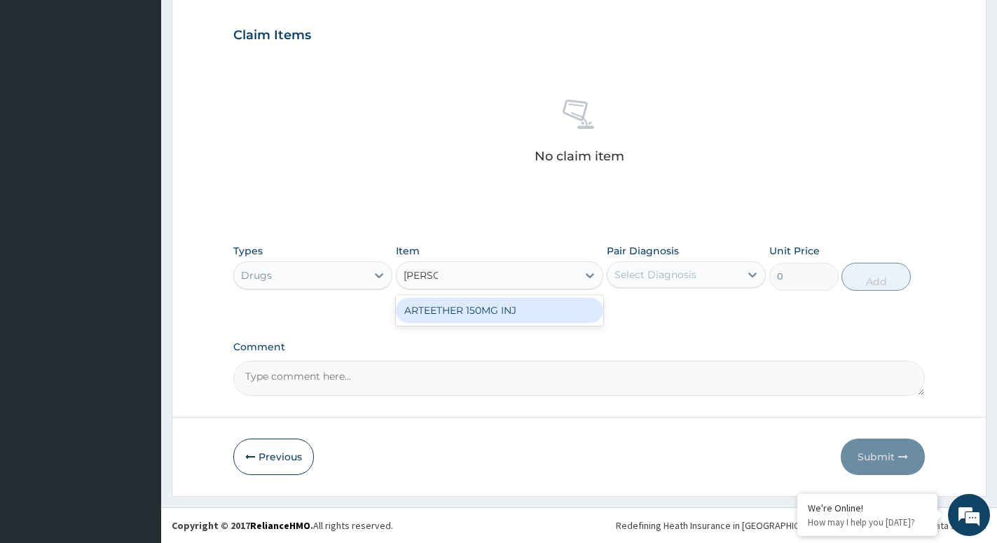
click at [542, 310] on div "ARTEETHER 150MG INJ" at bounding box center [499, 310] width 207 height 25
type input "1400"
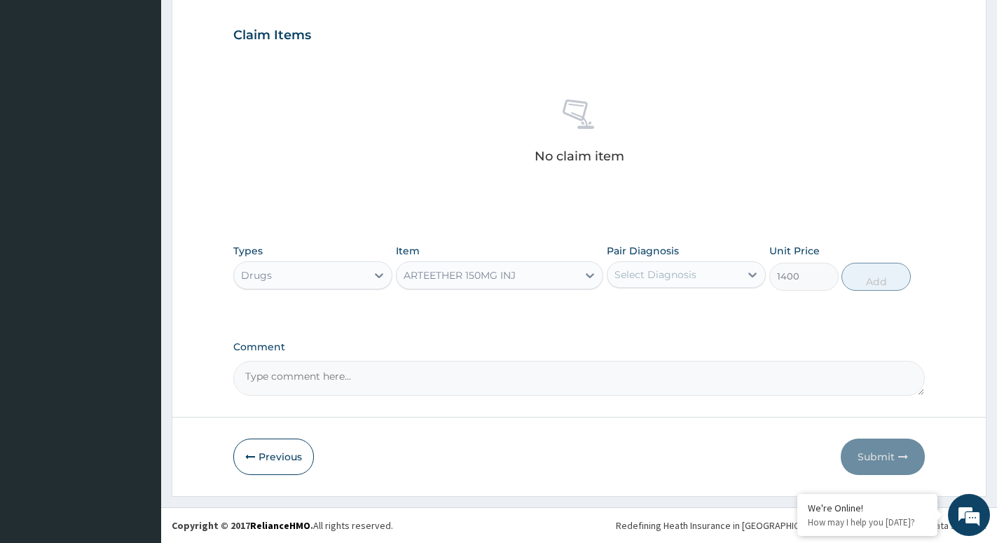
click at [699, 275] on div "Select Diagnosis" at bounding box center [674, 275] width 132 height 22
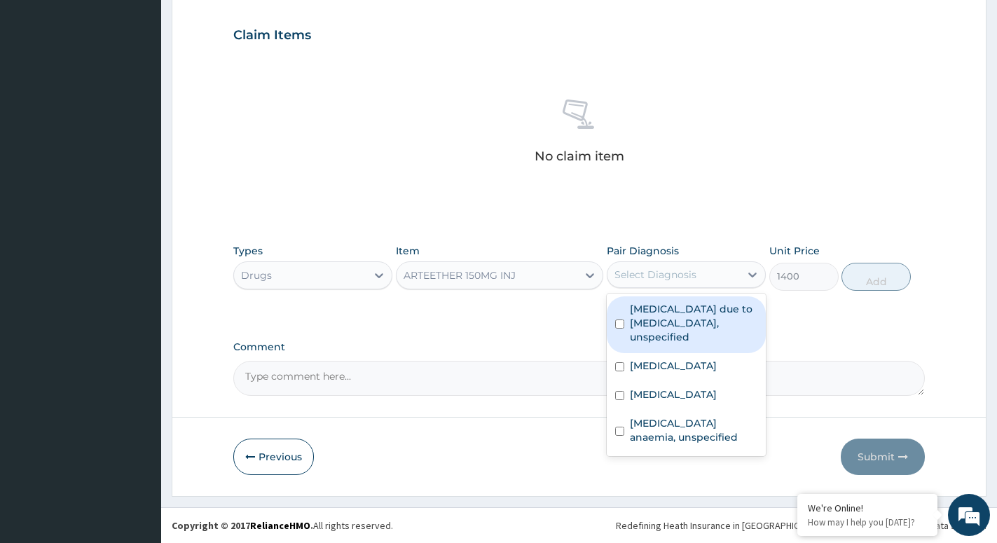
click at [680, 338] on label "Malaria due to Plasmodium falciparum, unspecified" at bounding box center [694, 323] width 128 height 42
checkbox input "true"
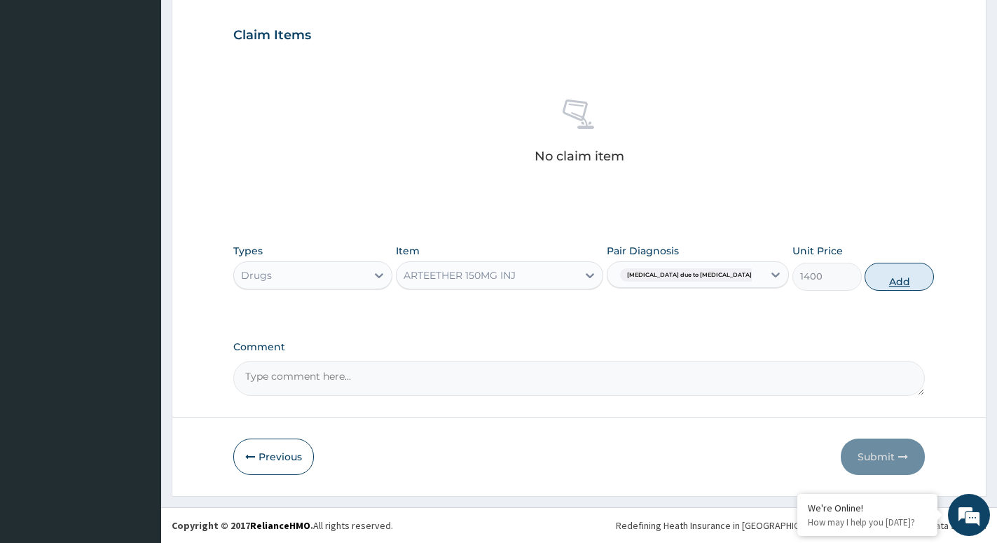
click at [891, 275] on button "Add" at bounding box center [899, 277] width 69 height 28
type input "0"
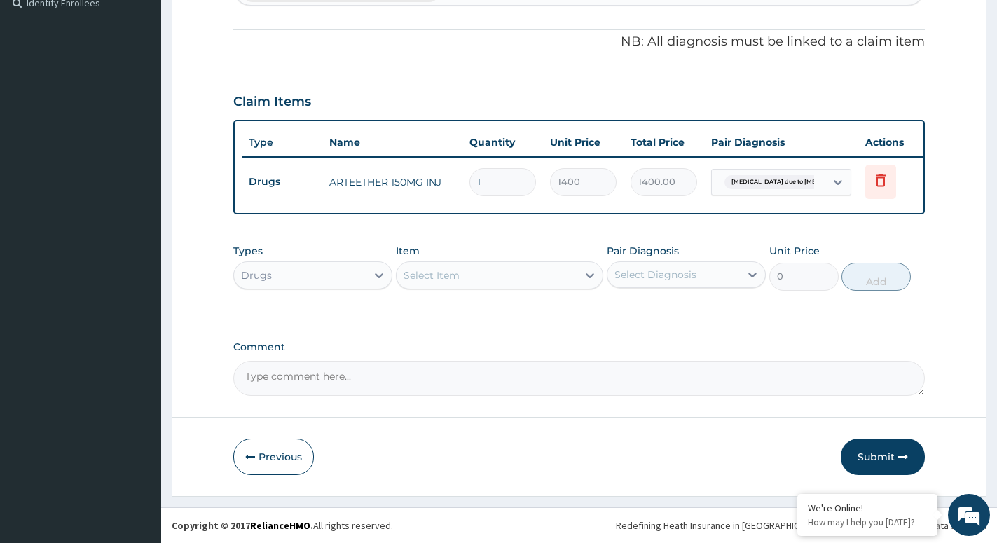
scroll to position [439, 0]
type input "0.00"
type input "3"
type input "4200.00"
type input "3"
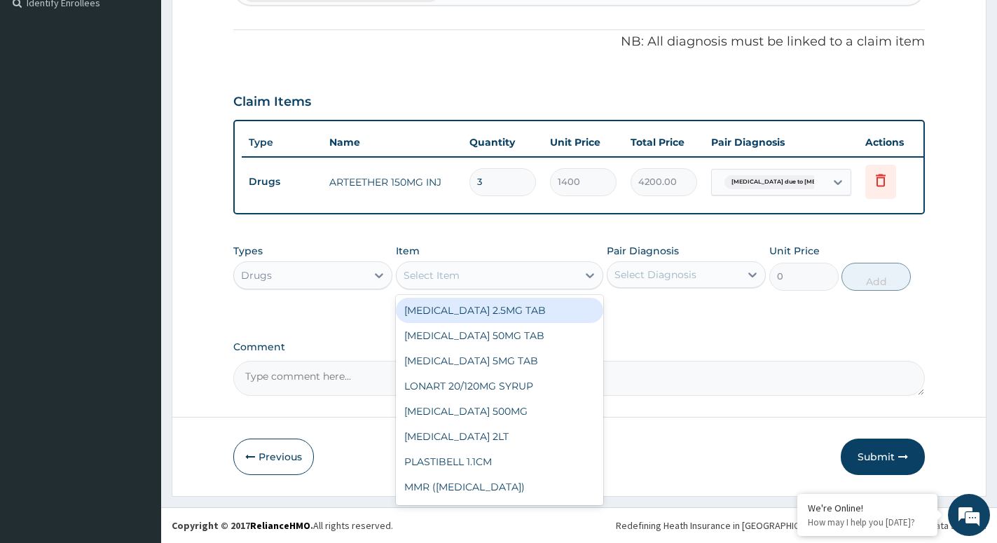
click at [575, 280] on div "Select Item" at bounding box center [487, 275] width 181 height 22
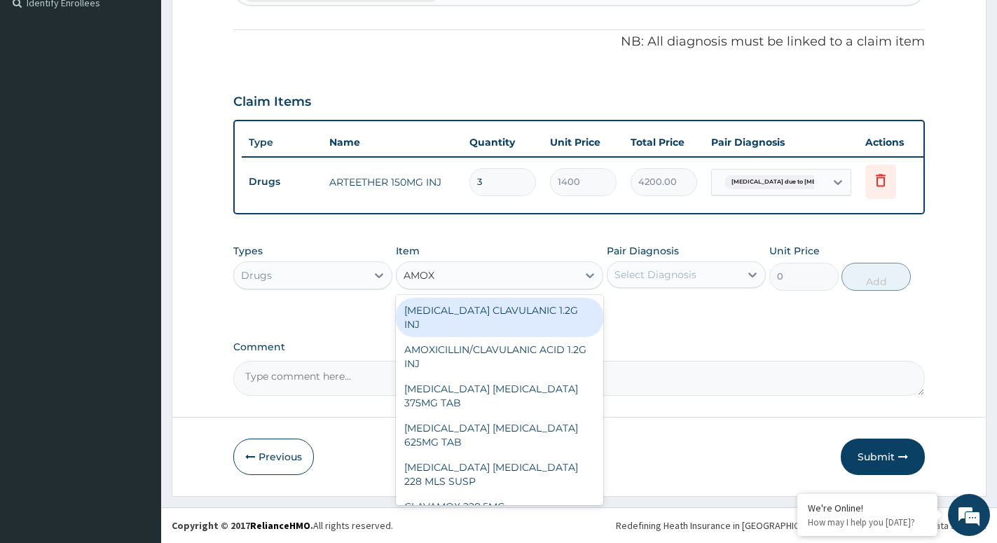
type input "AMOXI"
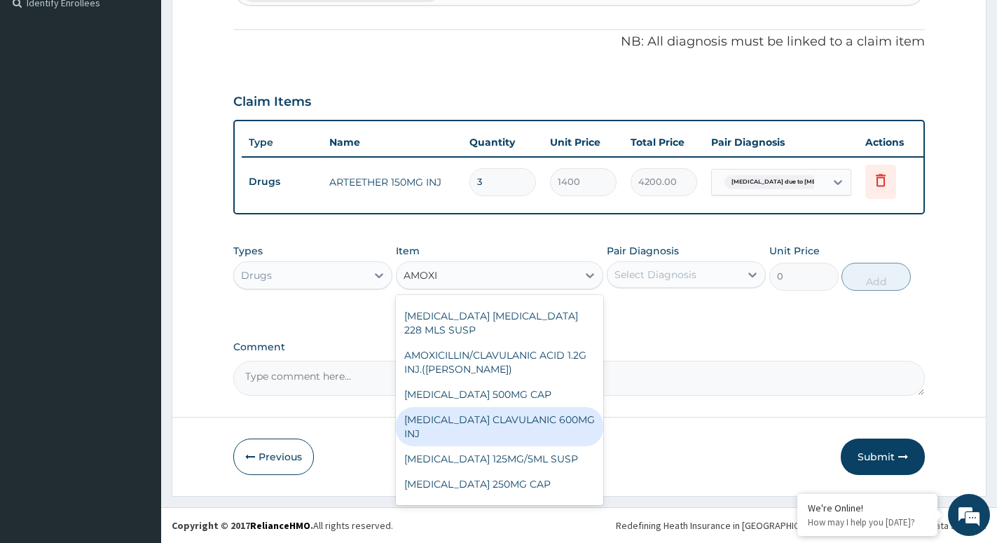
scroll to position [196, 0]
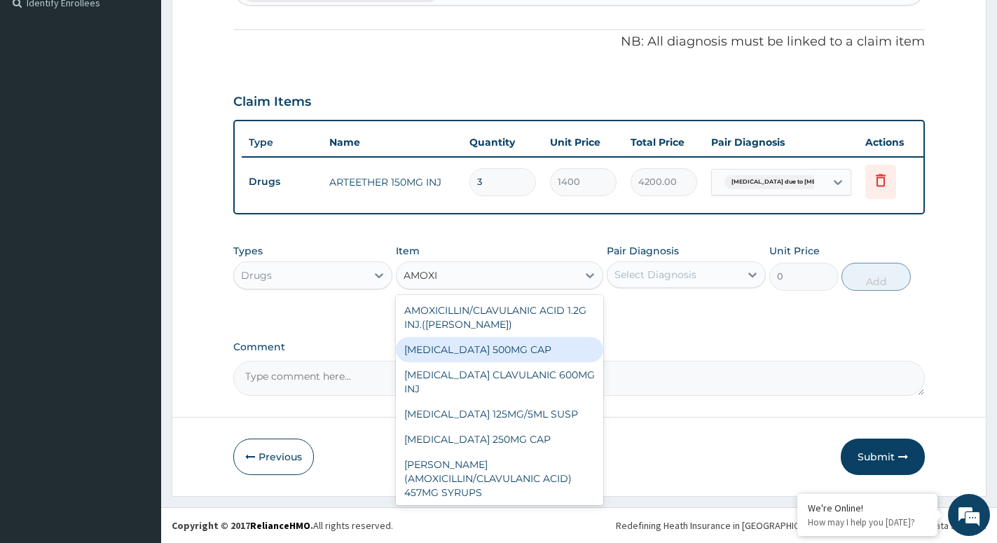
click at [480, 337] on div "[MEDICAL_DATA] 500MG CAP" at bounding box center [499, 349] width 207 height 25
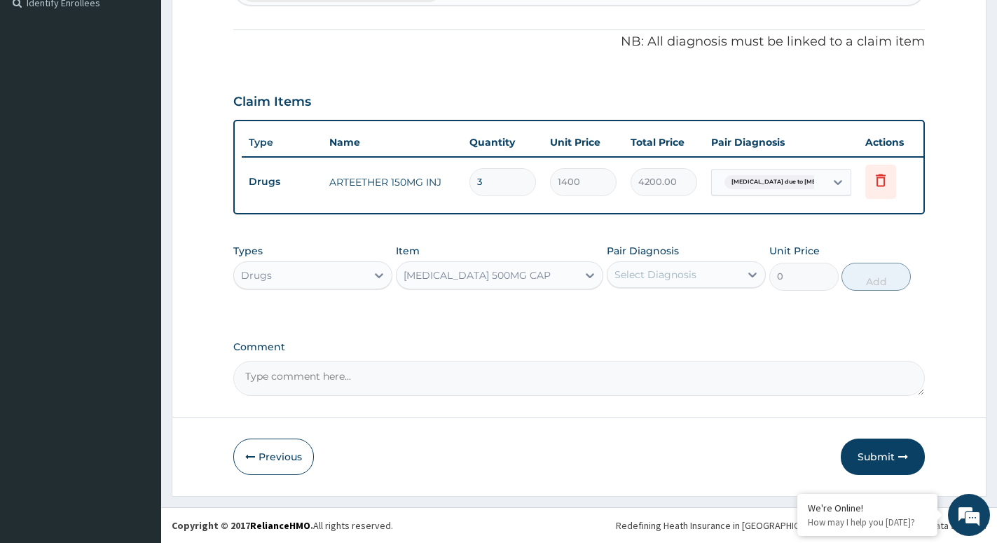
type input "35"
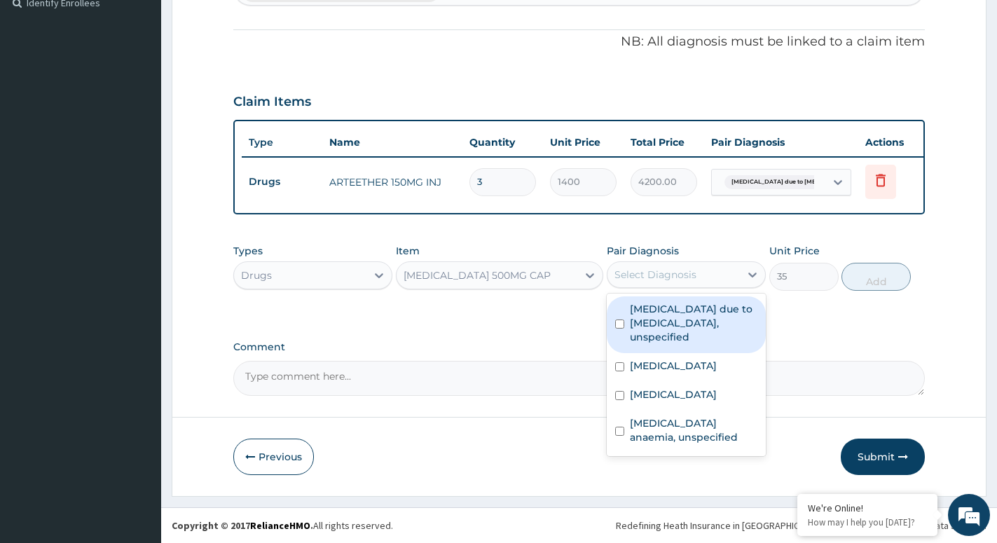
click at [670, 275] on div "Select Diagnosis" at bounding box center [656, 275] width 82 height 14
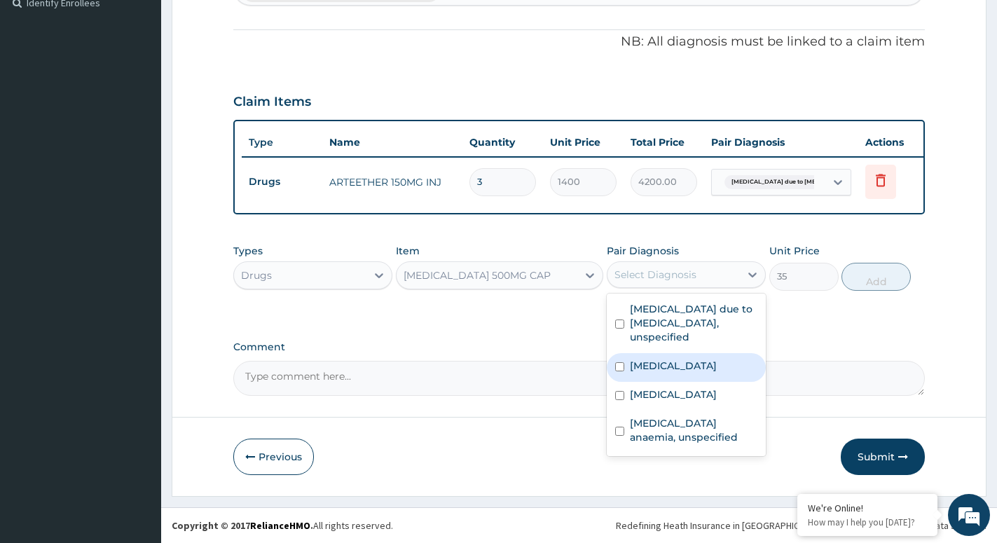
click at [666, 369] on label "Salmonella enteritis" at bounding box center [673, 366] width 87 height 14
checkbox input "true"
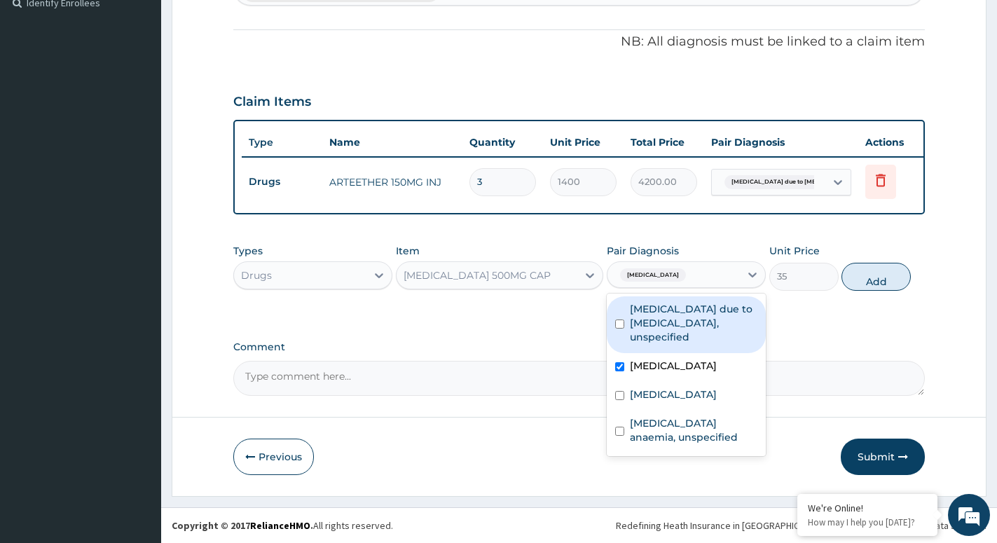
drag, startPoint x: 886, startPoint y: 285, endPoint x: 798, endPoint y: 285, distance: 88.3
click at [873, 286] on button "Add" at bounding box center [876, 277] width 69 height 28
type input "0"
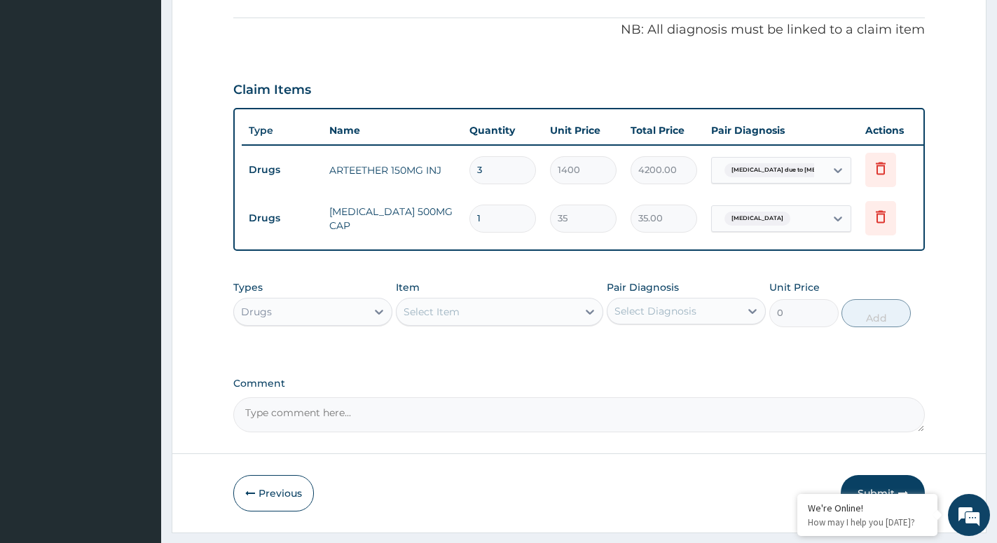
type input "10"
type input "350.00"
type input "10"
click at [554, 323] on div "Select Item" at bounding box center [487, 312] width 181 height 22
type input "IBUPR"
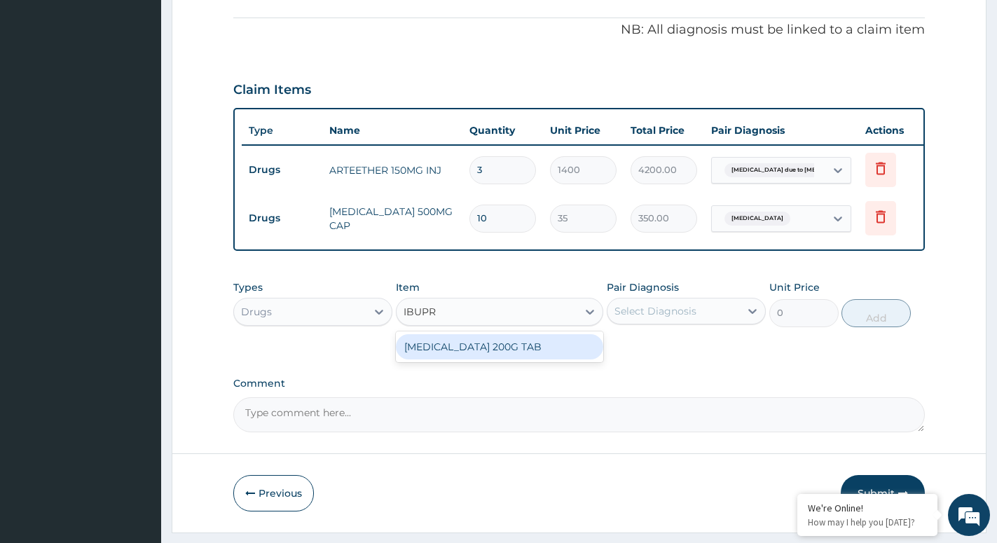
drag, startPoint x: 500, startPoint y: 358, endPoint x: 599, endPoint y: 348, distance: 100.1
click at [507, 356] on div "[MEDICAL_DATA] 200G TAB" at bounding box center [499, 346] width 207 height 25
type input "52.5"
click at [725, 320] on div "Select Diagnosis" at bounding box center [674, 311] width 132 height 22
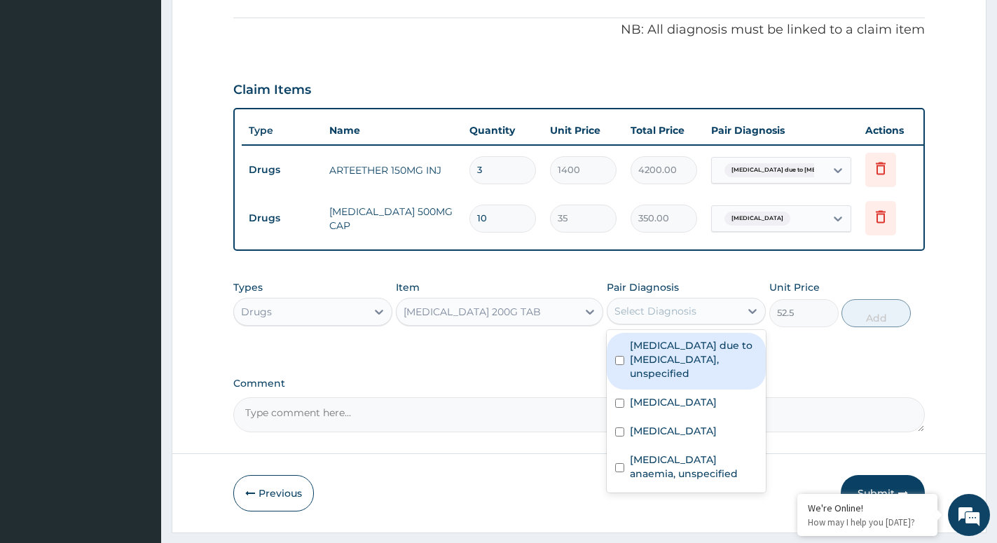
click at [679, 372] on label "[MEDICAL_DATA] due to [MEDICAL_DATA], unspecified" at bounding box center [694, 359] width 128 height 42
checkbox input "true"
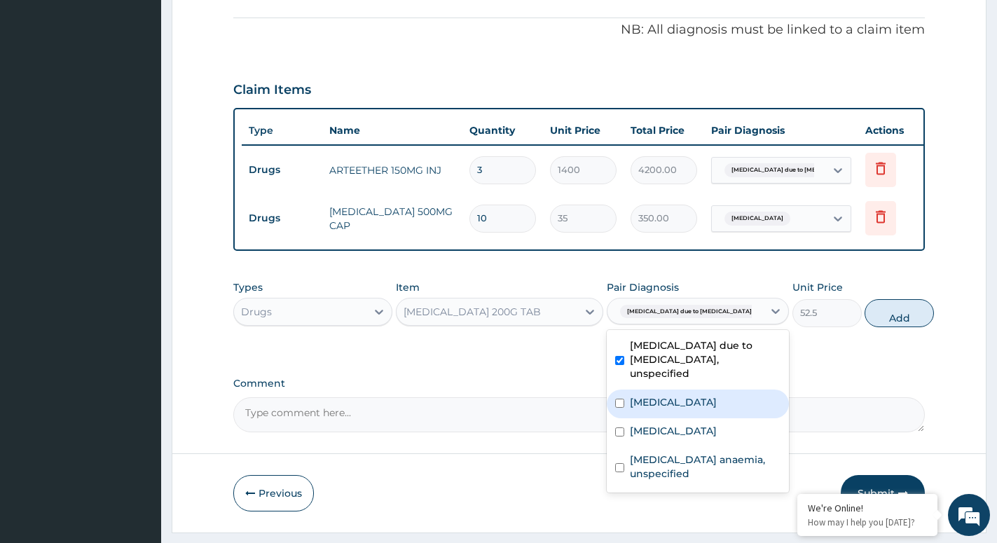
click at [689, 409] on label "Salmonella enteritis" at bounding box center [673, 402] width 87 height 14
checkbox input "true"
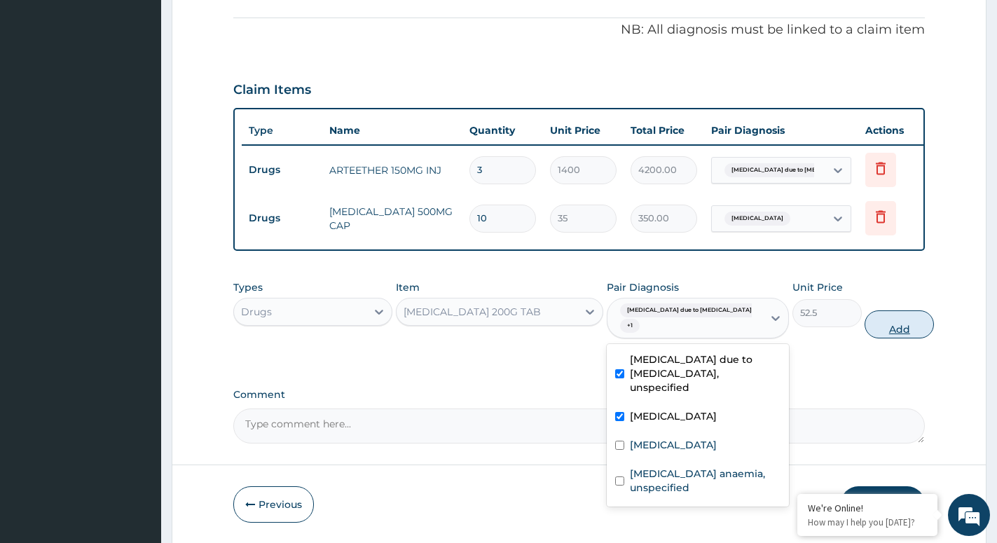
drag, startPoint x: 884, startPoint y: 338, endPoint x: 865, endPoint y: 338, distance: 18.9
click at [865, 338] on button "Add" at bounding box center [899, 324] width 69 height 28
type input "0"
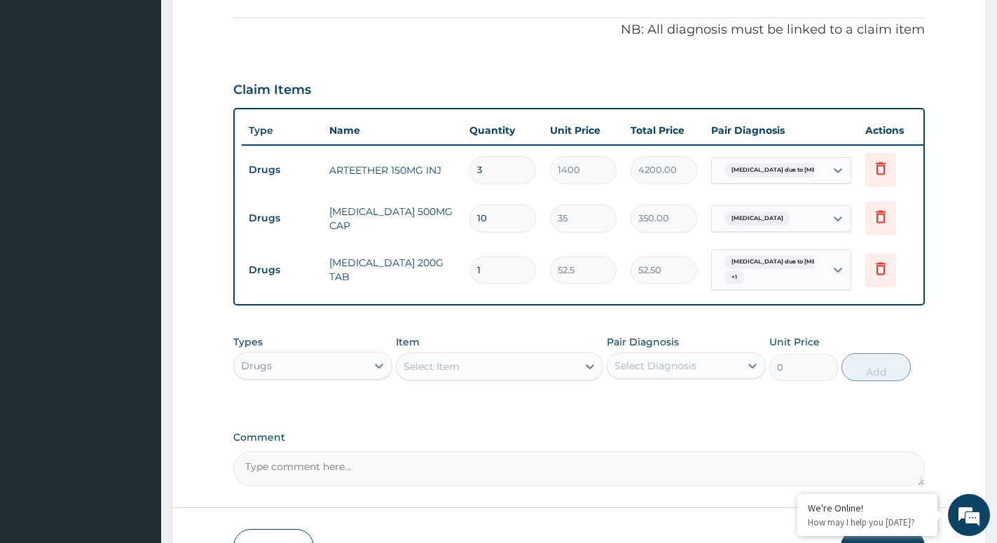
type input "0.00"
type input "8"
type input "420.00"
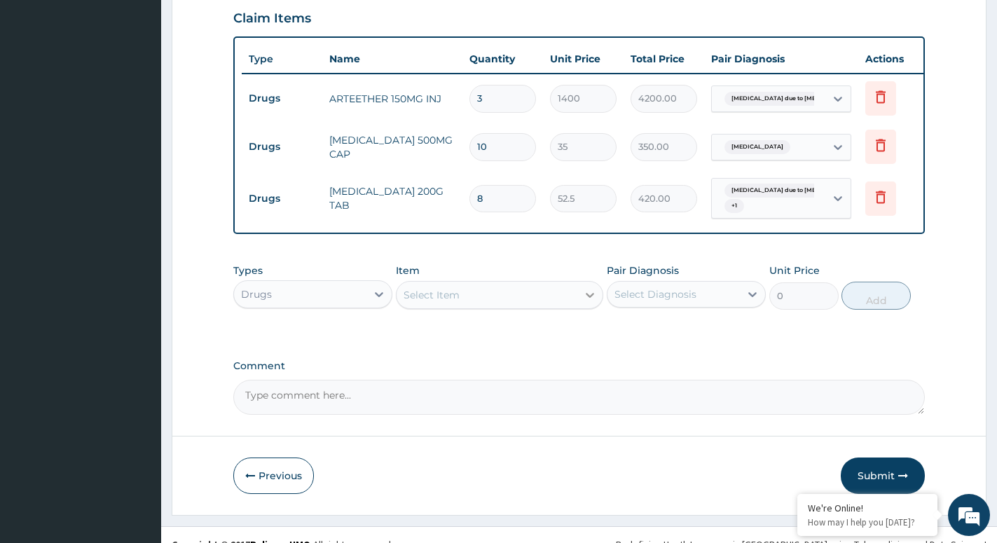
type input "8"
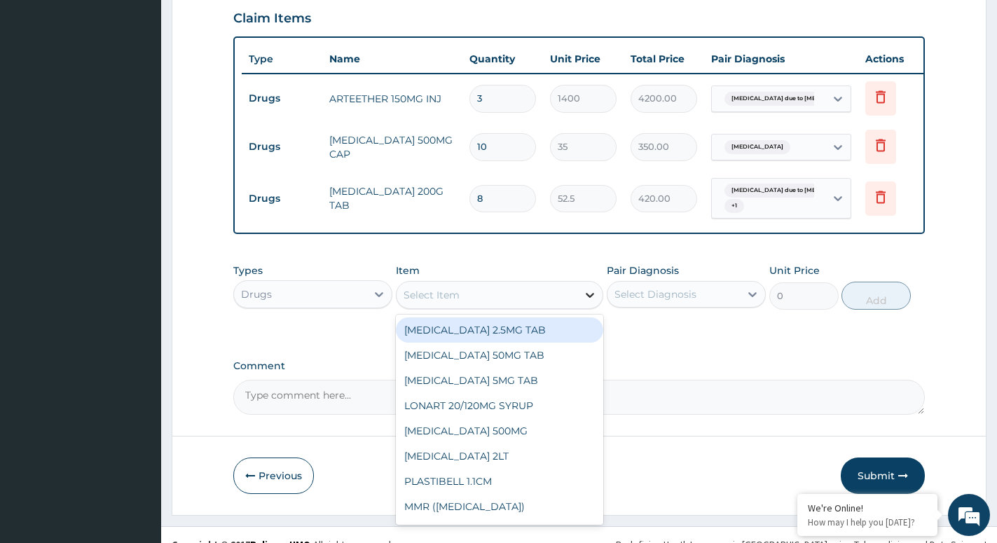
click at [591, 302] on icon at bounding box center [590, 295] width 14 height 14
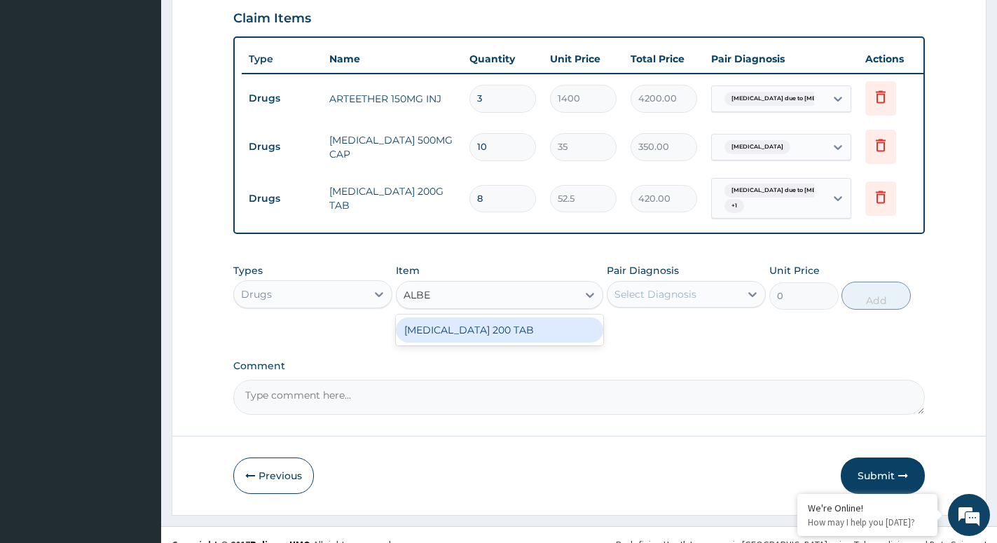
type input "ALBEN"
click at [553, 338] on div "ALBENDAZOLE 200 TAB" at bounding box center [499, 329] width 207 height 25
type input "102.375"
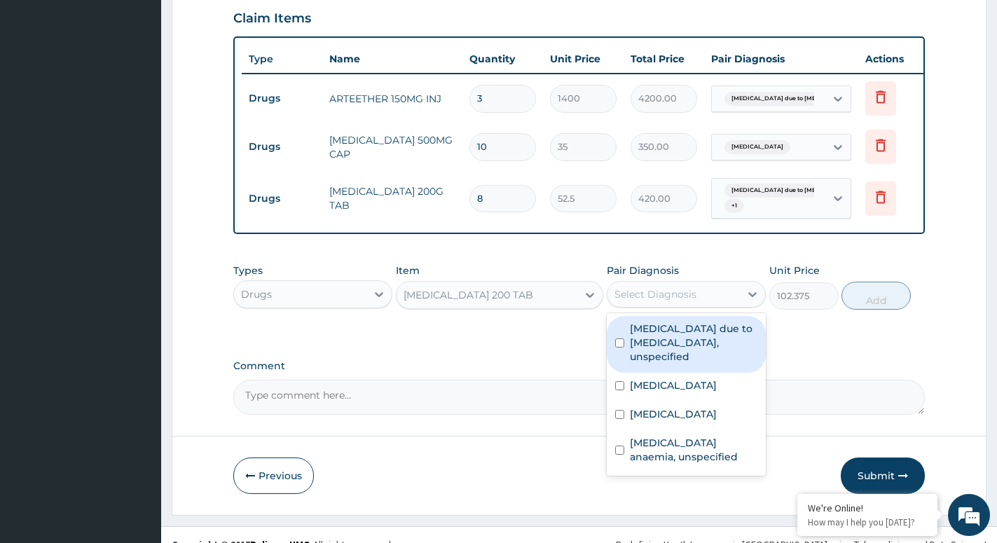
click at [718, 306] on div "Select Diagnosis" at bounding box center [674, 294] width 132 height 22
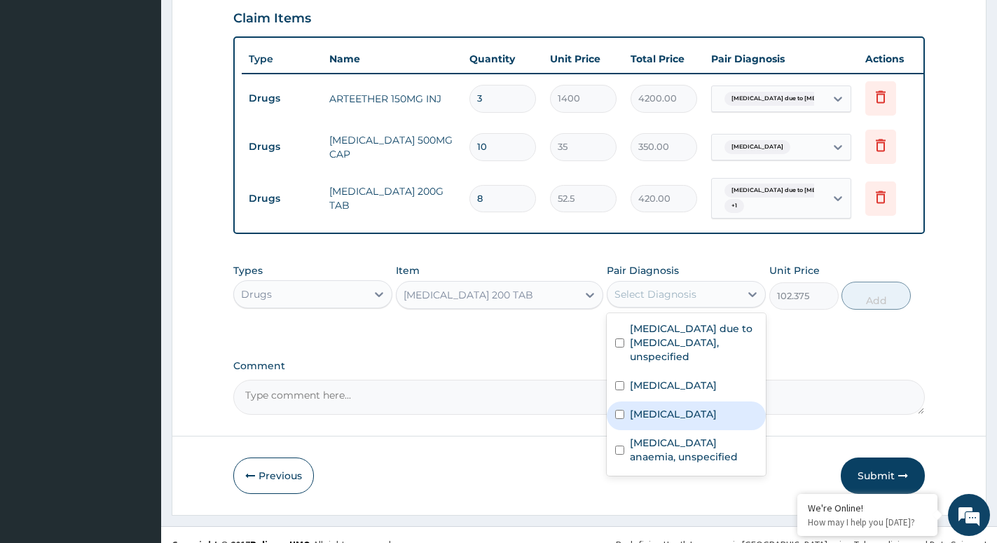
click at [672, 421] on label "Intestinal helminthiasis, unspecified" at bounding box center [673, 414] width 87 height 14
checkbox input "true"
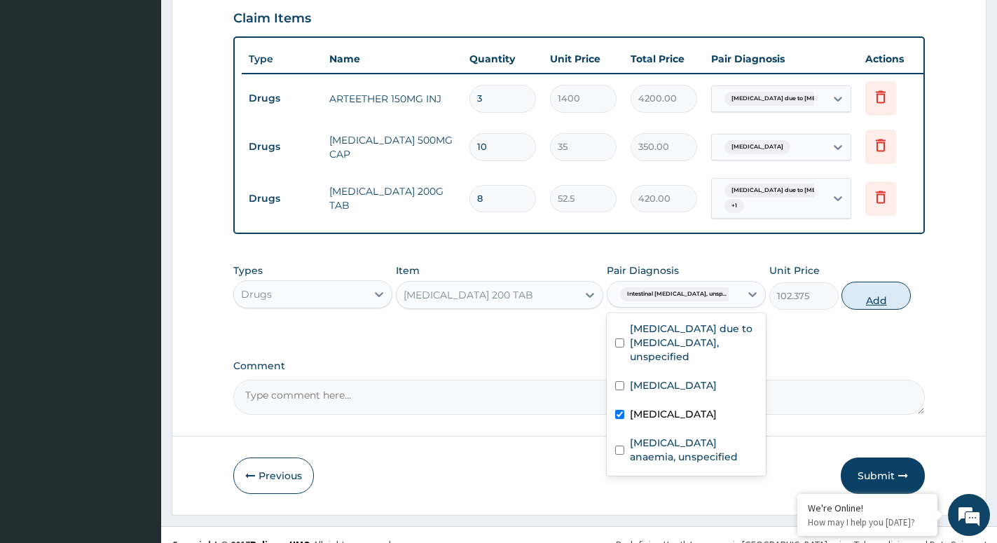
click at [881, 308] on button "Add" at bounding box center [876, 296] width 69 height 28
type input "0"
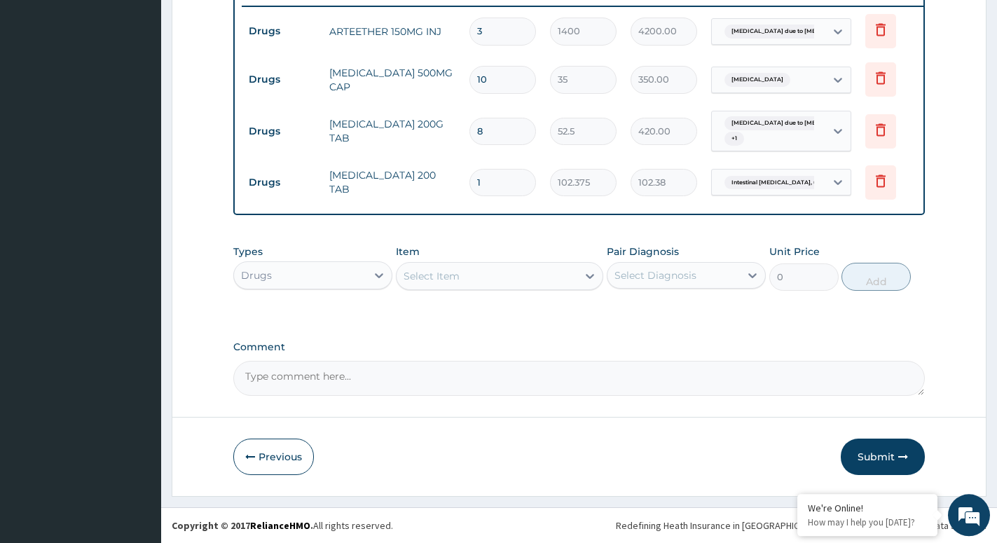
scroll to position [590, 0]
click at [554, 275] on div "Select Item" at bounding box center [487, 276] width 181 height 22
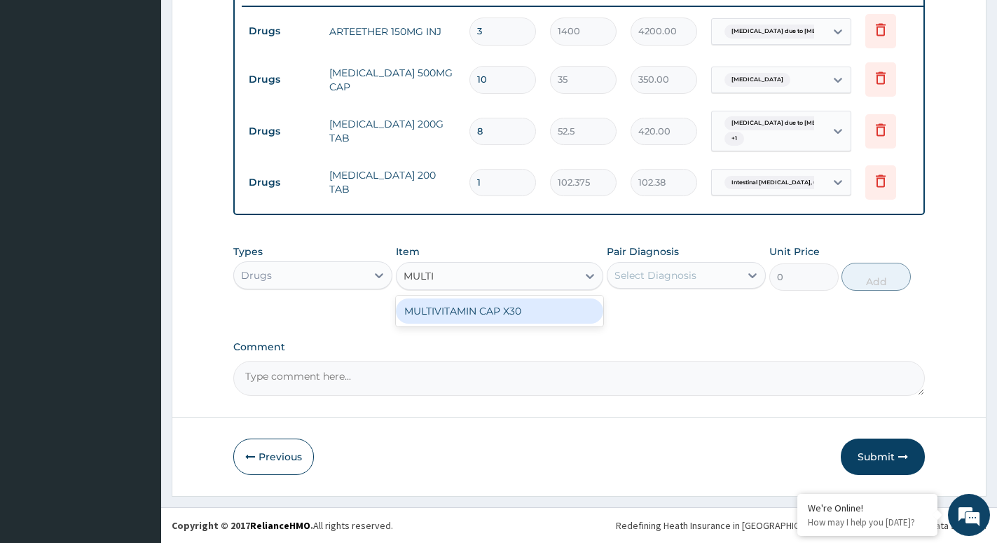
type input "MULTIV"
click at [497, 311] on div "MULTIVITAMIN CAP X30" at bounding box center [499, 311] width 207 height 25
type input "52.60499954223633"
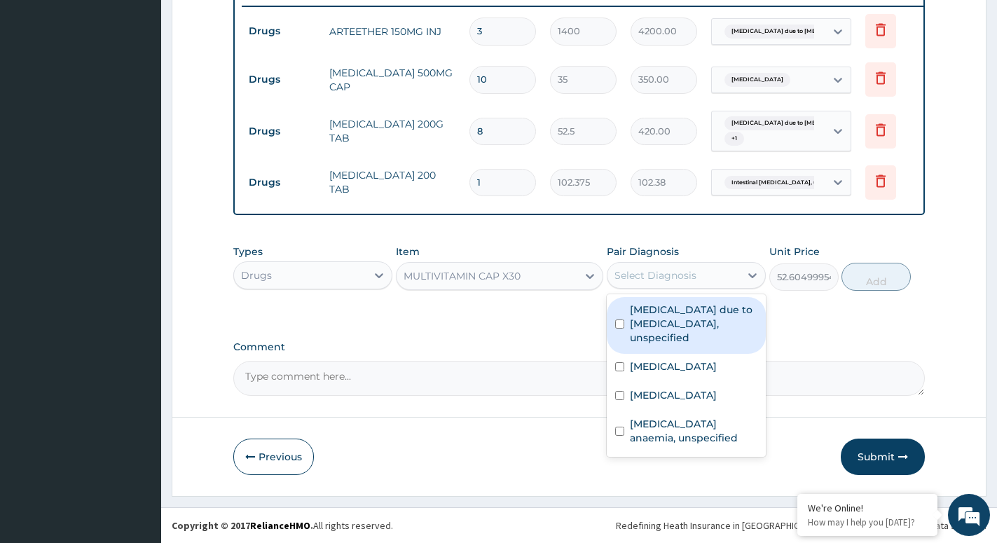
click at [735, 266] on div "Select Diagnosis" at bounding box center [674, 275] width 132 height 22
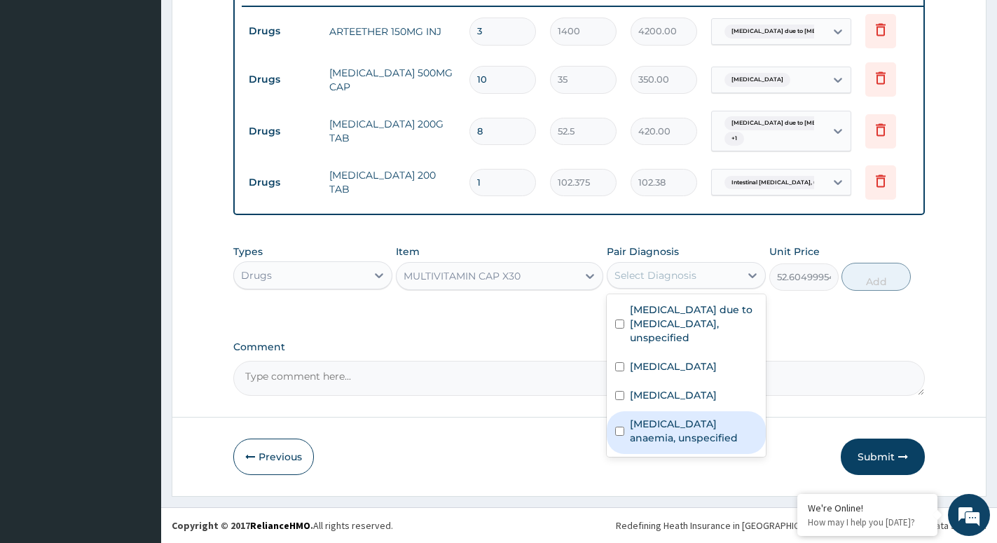
click at [659, 445] on label "Iron deficiency anaemia, unspecified" at bounding box center [694, 431] width 128 height 28
checkbox input "true"
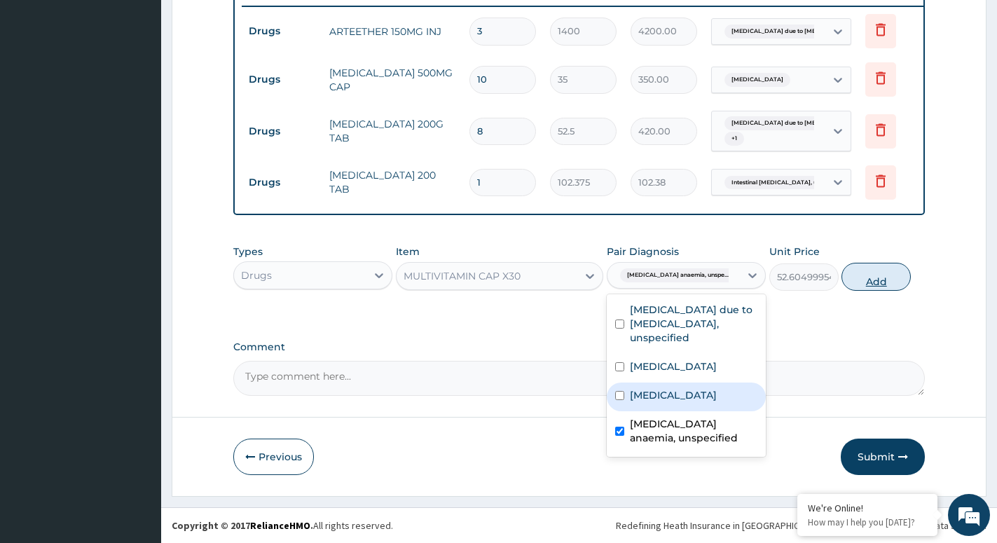
click at [884, 281] on button "Add" at bounding box center [876, 277] width 69 height 28
type input "0"
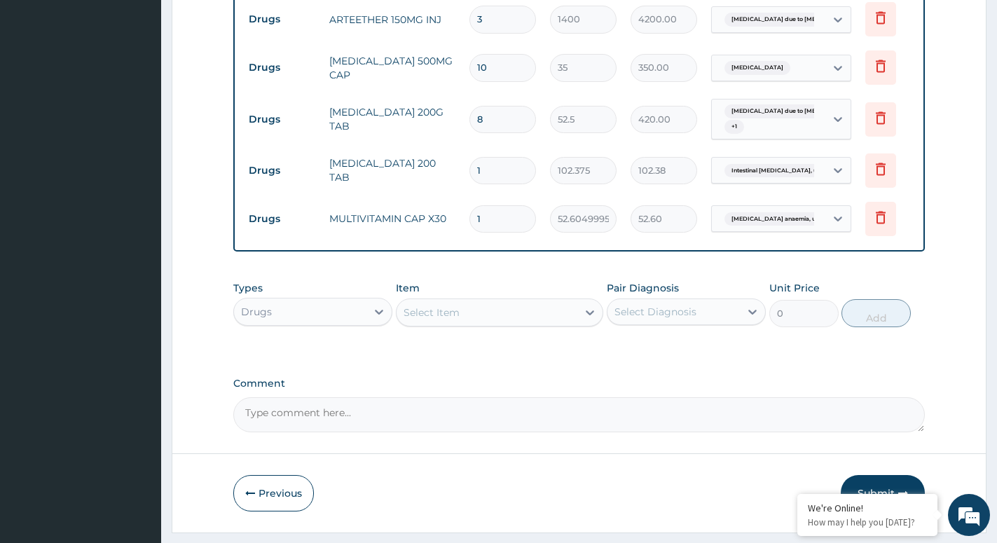
type input "15"
type input "789.07"
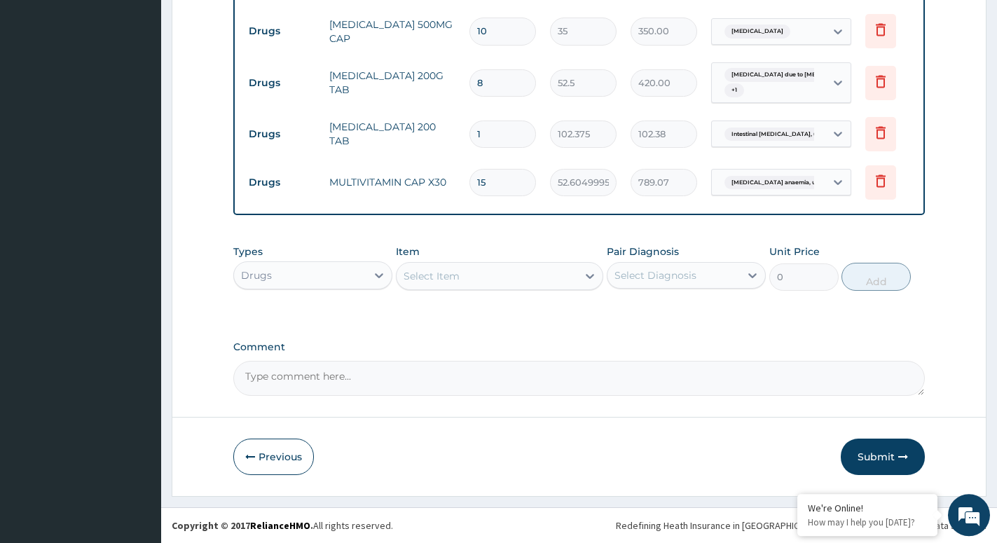
scroll to position [638, 0]
type input "15"
click at [364, 268] on div "Drugs" at bounding box center [300, 275] width 132 height 22
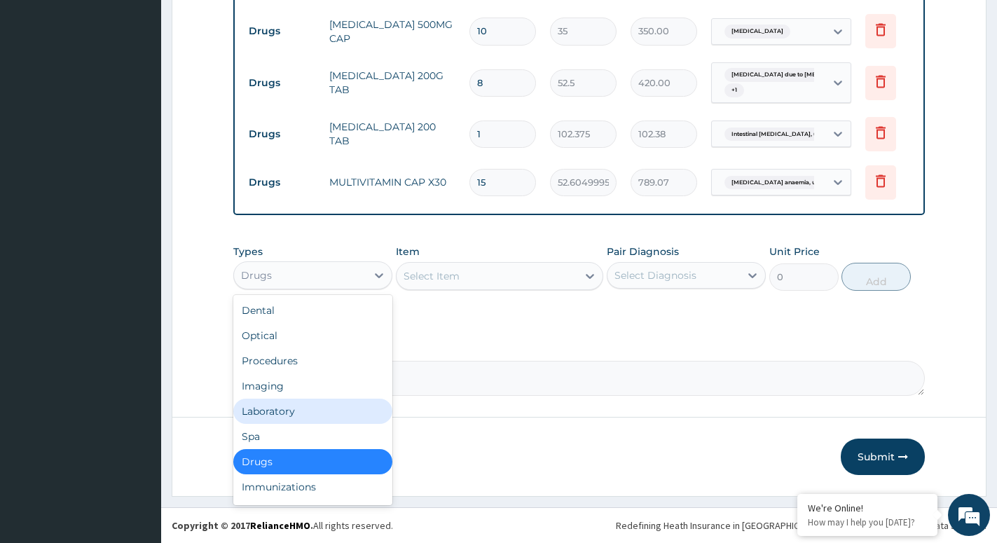
click at [261, 407] on div "Laboratory" at bounding box center [312, 411] width 159 height 25
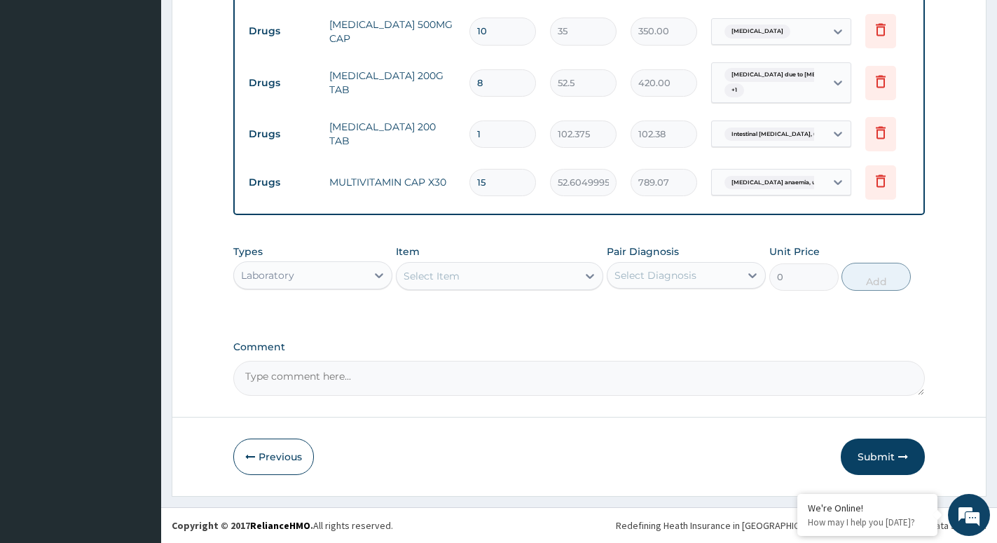
click at [585, 278] on icon at bounding box center [590, 276] width 14 height 14
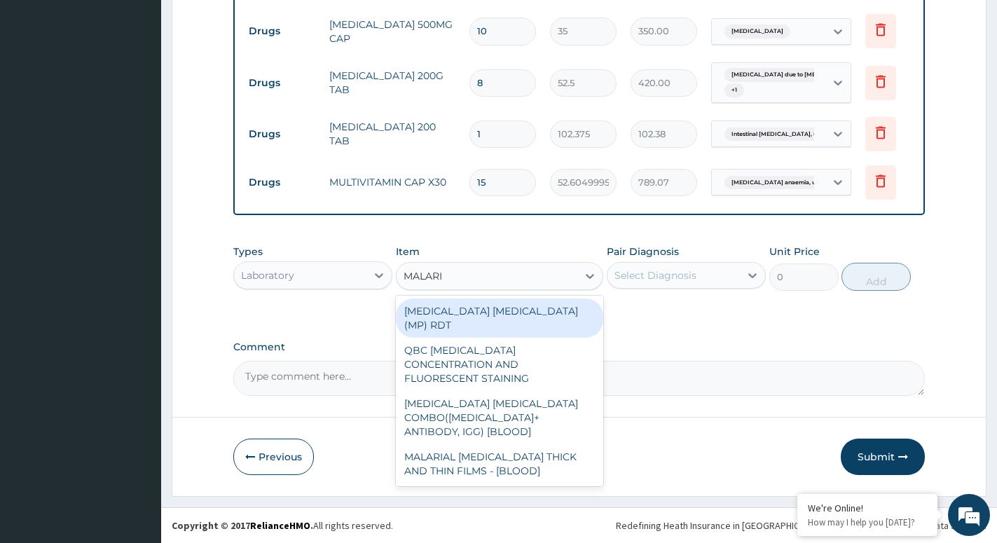
type input "[MEDICAL_DATA]"
click at [498, 316] on div "[MEDICAL_DATA] [MEDICAL_DATA] (MP) RDT" at bounding box center [499, 318] width 207 height 39
type input "1500"
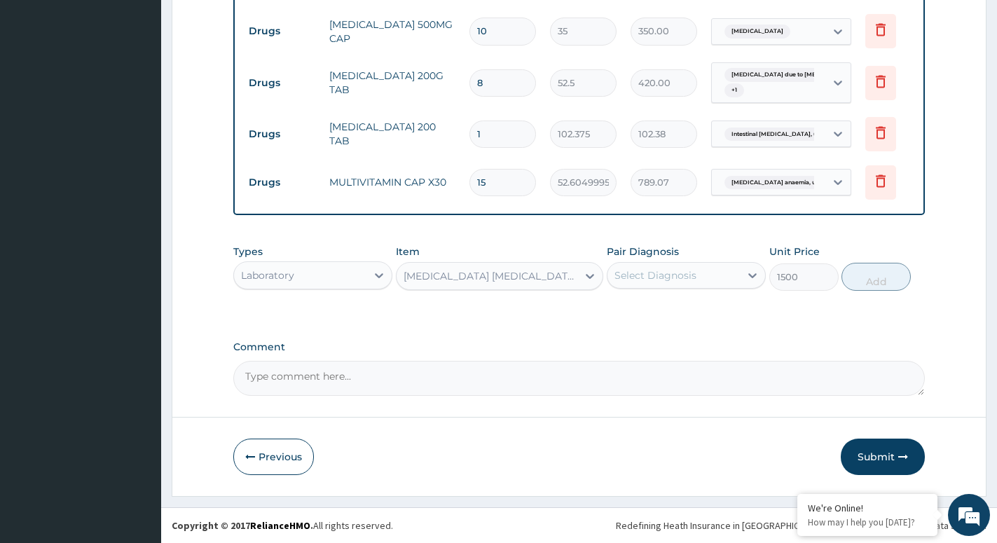
click at [720, 275] on div "Select Diagnosis" at bounding box center [674, 275] width 132 height 22
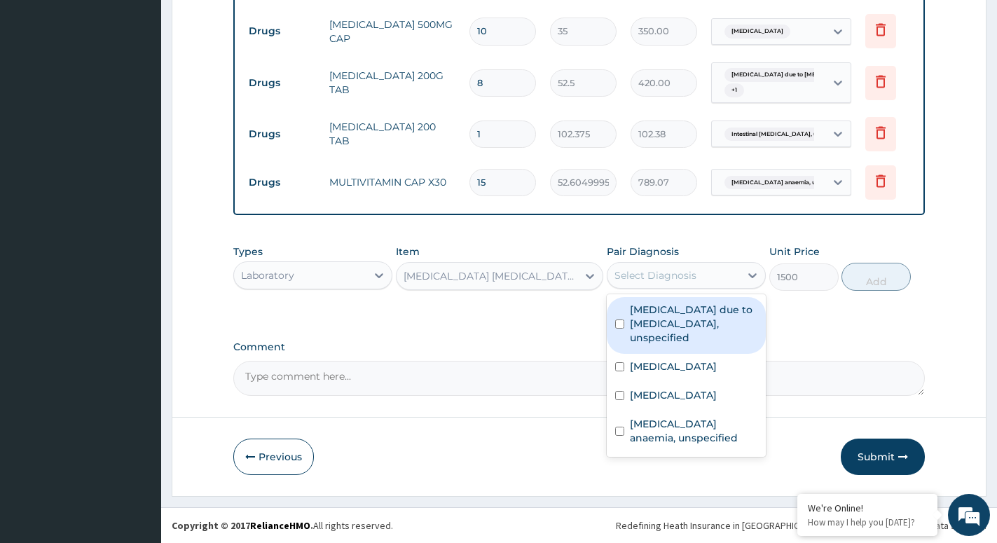
click at [660, 314] on label "Malaria due to Plasmodium falciparum, unspecified" at bounding box center [694, 324] width 128 height 42
checkbox input "true"
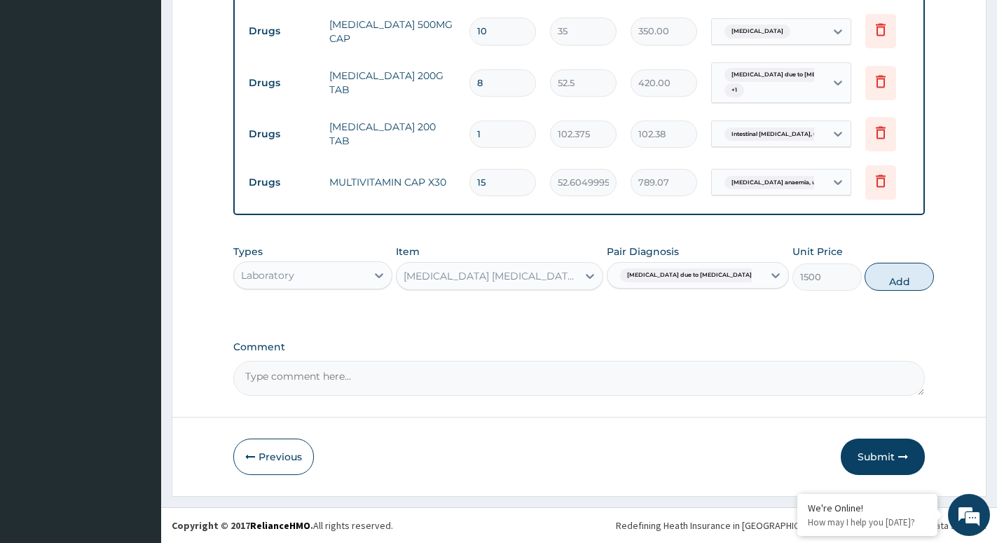
drag, startPoint x: 889, startPoint y: 280, endPoint x: 566, endPoint y: 265, distance: 324.1
click at [887, 282] on button "Add" at bounding box center [899, 277] width 69 height 28
type input "0"
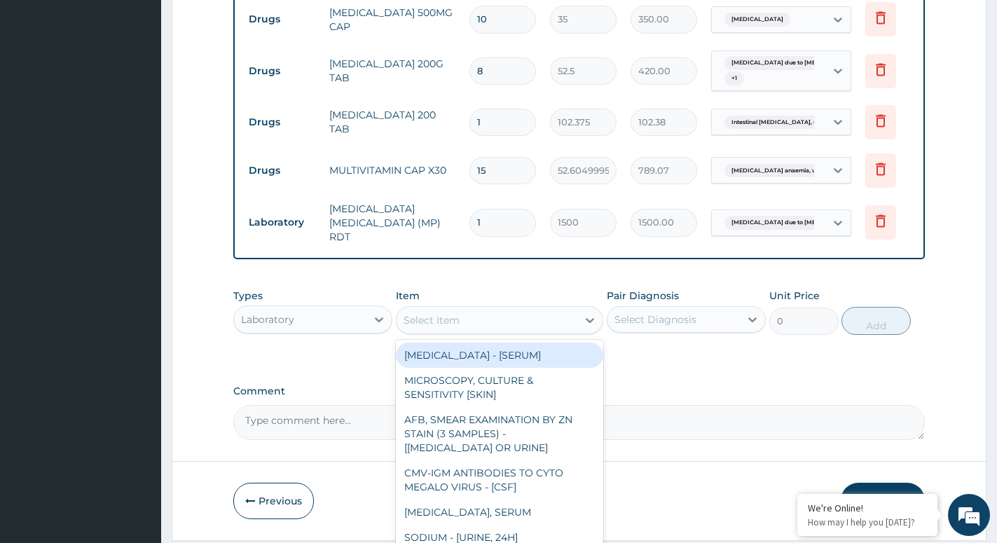
click at [577, 320] on div "Select Item" at bounding box center [487, 320] width 181 height 22
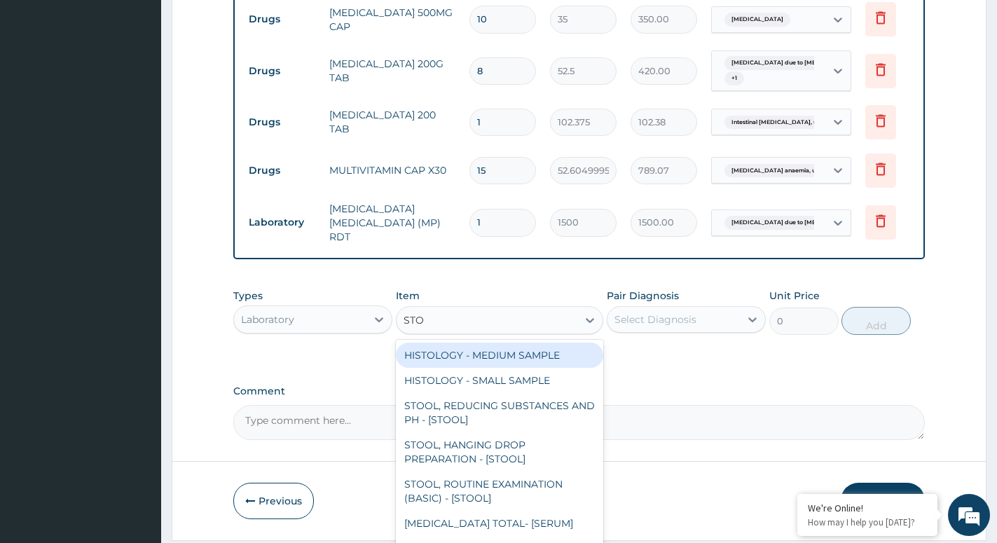
type input "STOO"
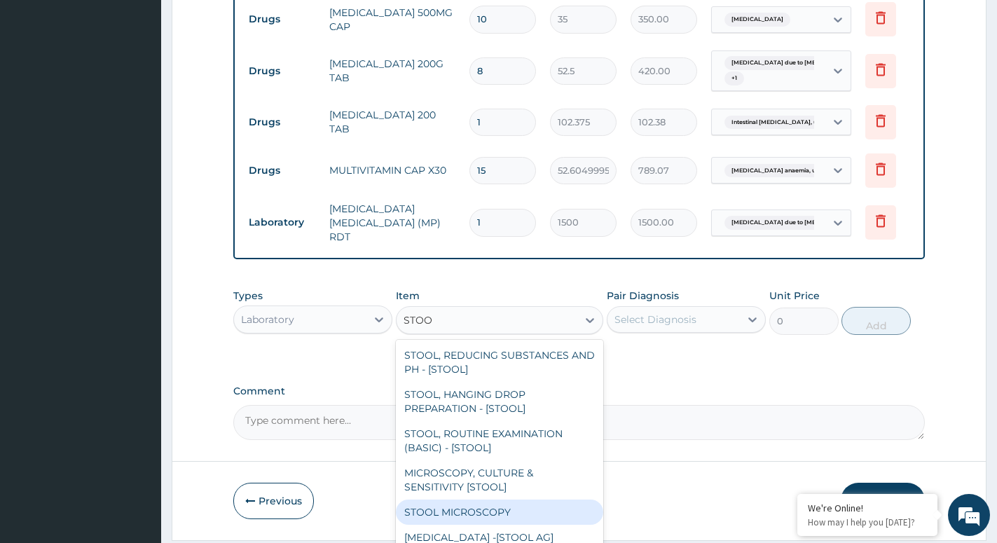
click at [486, 518] on div "STOOL MICROSCOPY" at bounding box center [499, 512] width 207 height 25
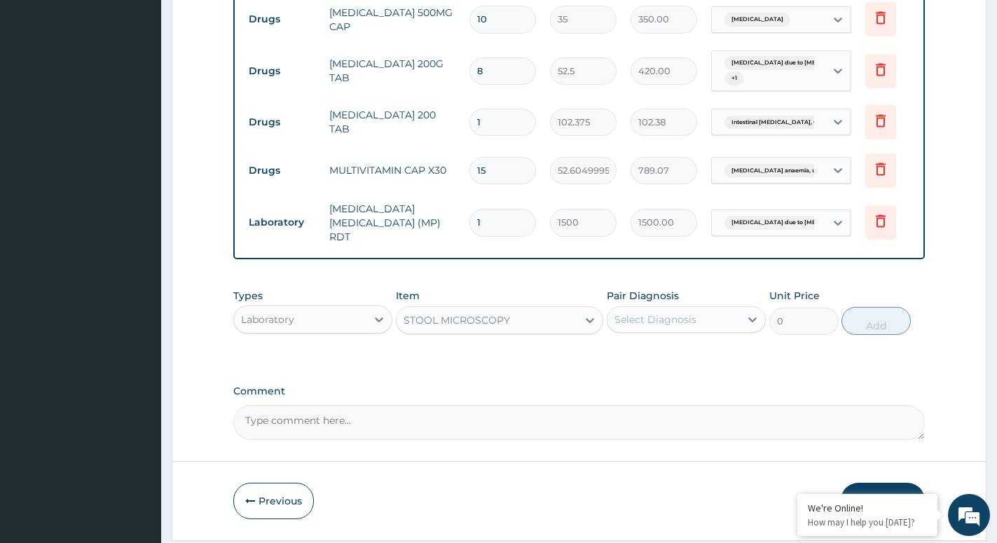
type input "2000"
click at [716, 331] on div "Select Diagnosis" at bounding box center [674, 319] width 132 height 22
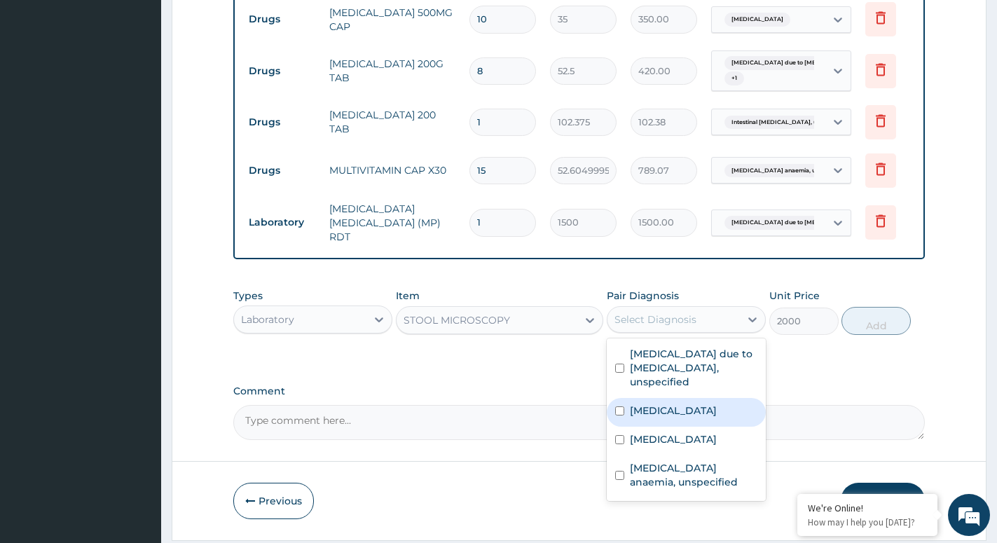
click at [663, 424] on div "Salmonella enteritis" at bounding box center [686, 412] width 159 height 29
checkbox input "true"
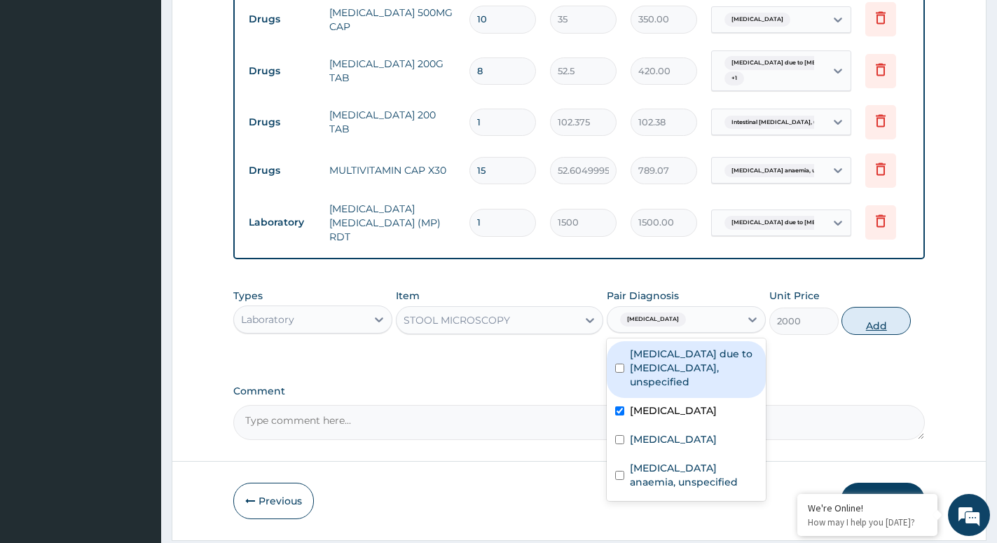
click at [875, 335] on button "Add" at bounding box center [876, 321] width 69 height 28
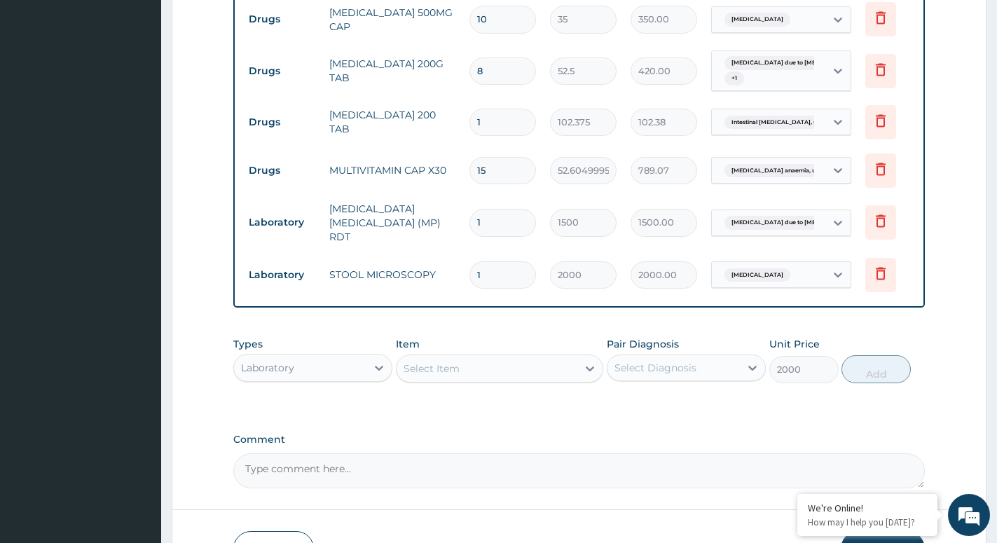
type input "0"
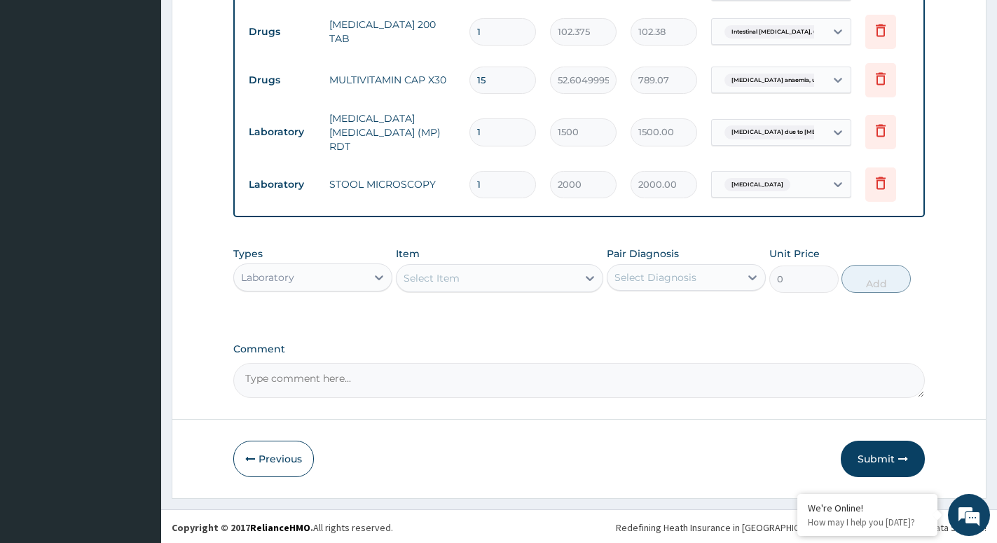
scroll to position [735, 0]
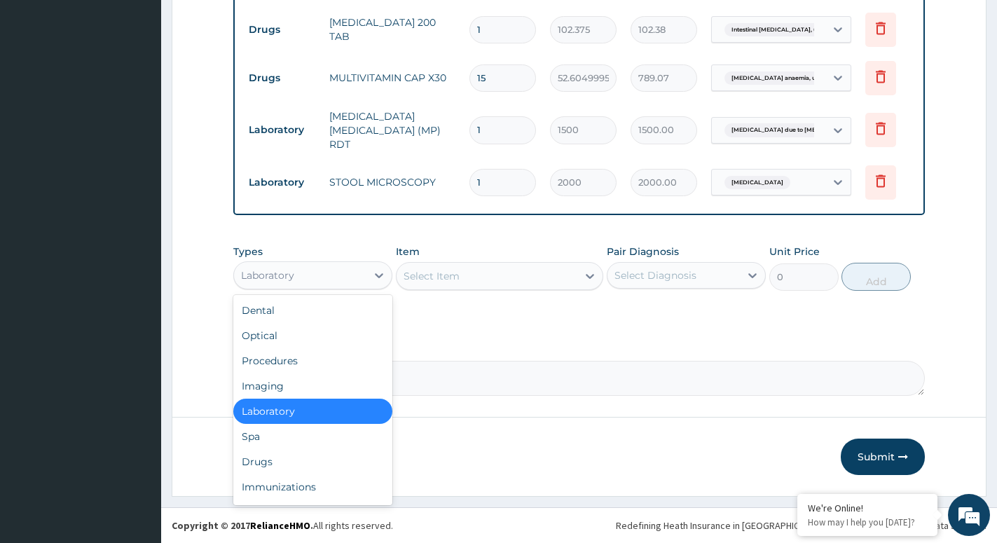
drag, startPoint x: 373, startPoint y: 275, endPoint x: 310, endPoint y: 313, distance: 73.0
click at [370, 279] on div at bounding box center [379, 275] width 25 height 25
click at [257, 364] on div "Procedures" at bounding box center [312, 360] width 159 height 25
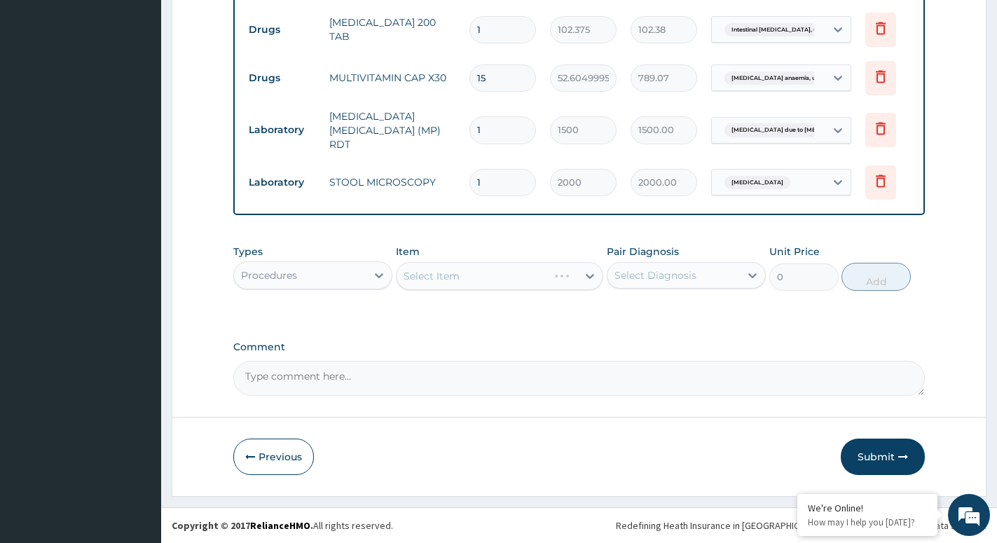
click at [577, 278] on div "Select Item" at bounding box center [499, 276] width 207 height 28
click at [577, 278] on div "Select Item" at bounding box center [487, 276] width 181 height 22
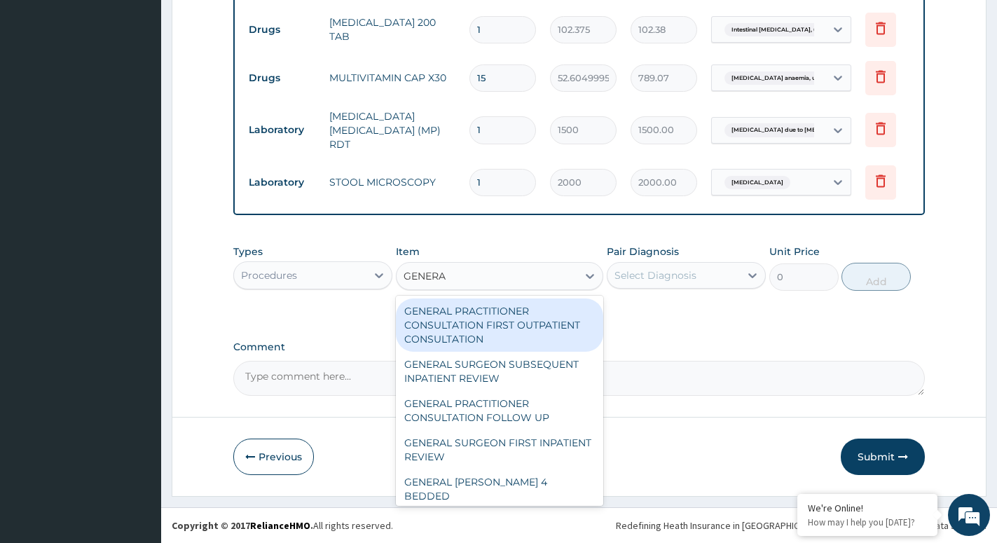
type input "GENERAL"
click at [499, 320] on div "GENERAL PRACTITIONER CONSULTATION FIRST OUTPATIENT CONSULTATION" at bounding box center [499, 325] width 207 height 53
type input "3000"
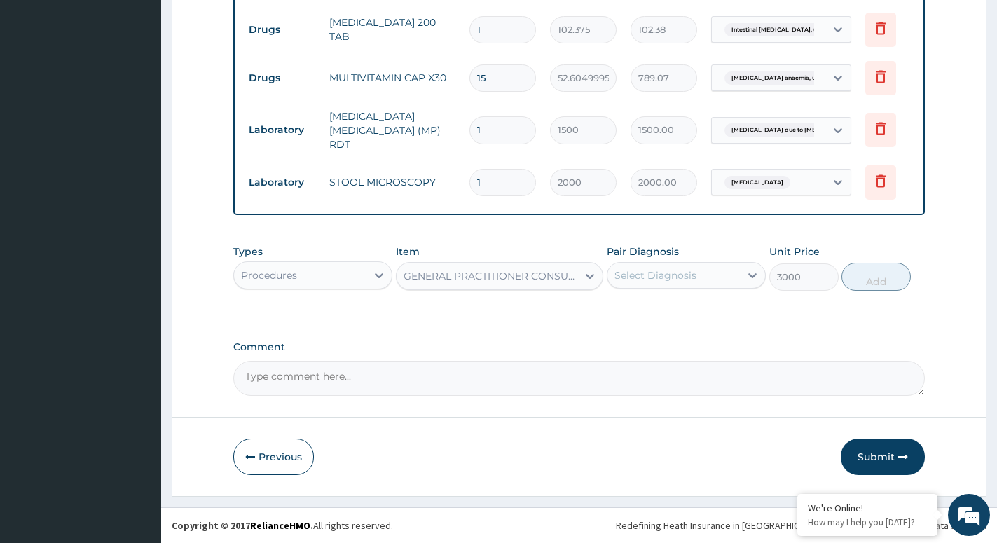
click at [706, 272] on div "Select Diagnosis" at bounding box center [674, 275] width 132 height 22
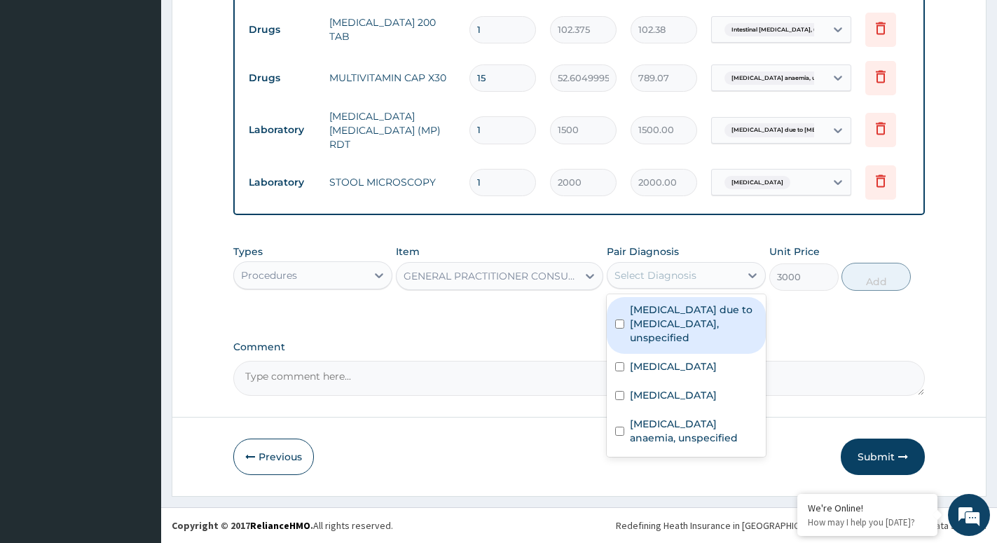
click at [713, 322] on label "Malaria due to Plasmodium falciparum, unspecified" at bounding box center [694, 324] width 128 height 42
checkbox input "true"
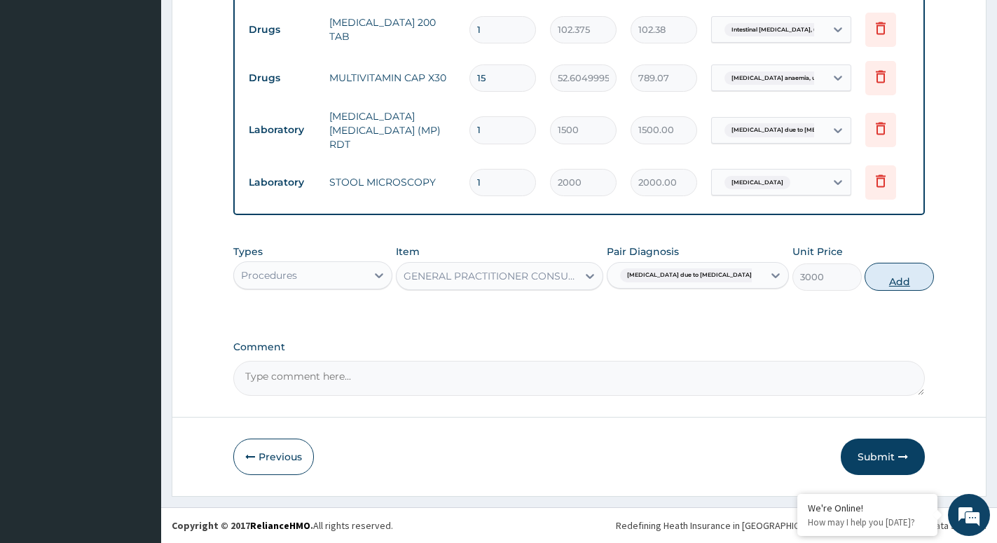
click at [877, 282] on button "Add" at bounding box center [899, 277] width 69 height 28
type input "0"
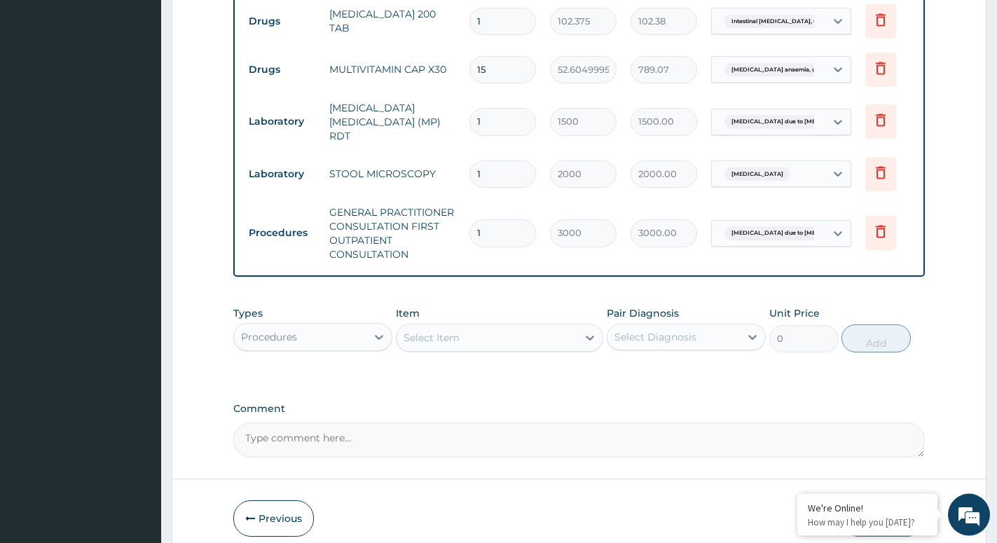
scroll to position [805, 0]
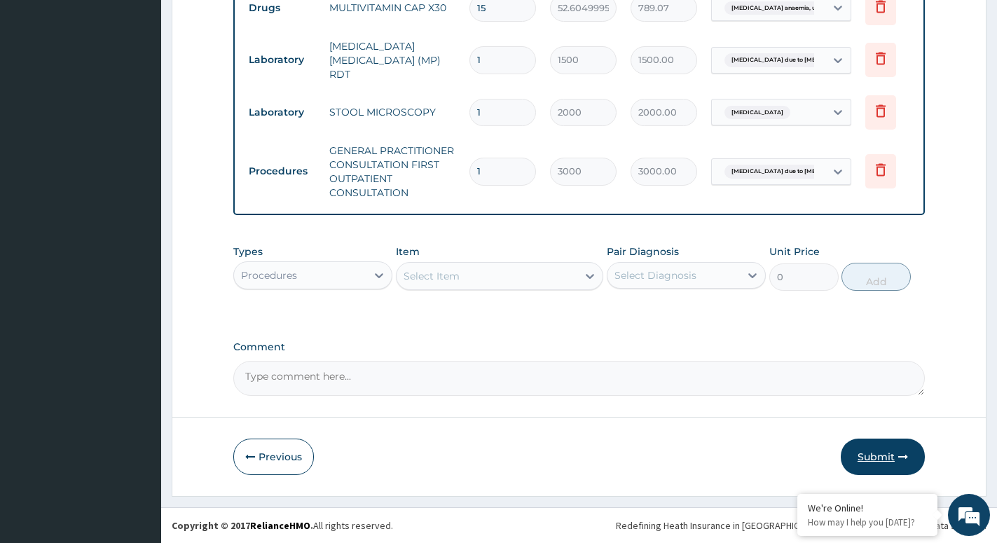
click at [868, 456] on button "Submit" at bounding box center [883, 457] width 84 height 36
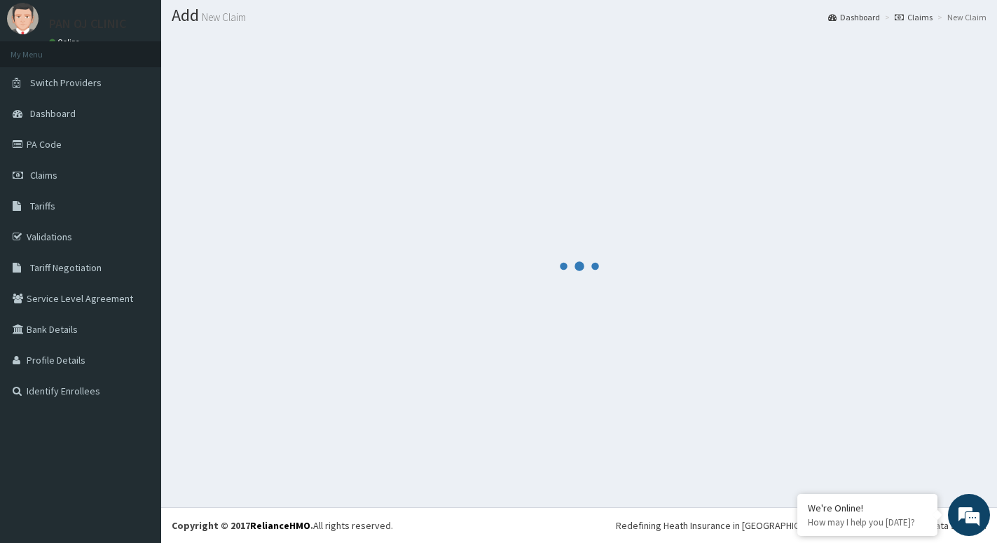
scroll to position [39, 0]
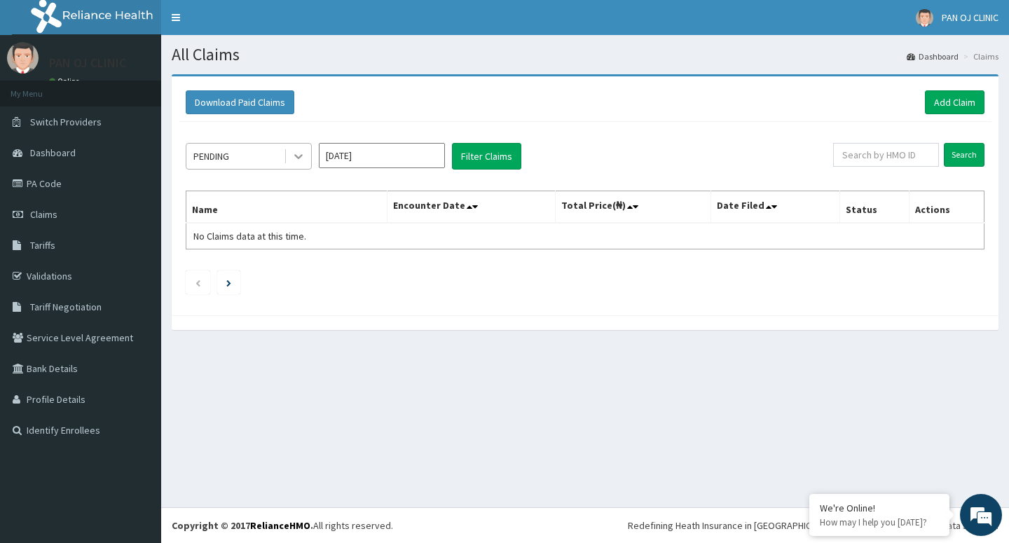
click at [292, 153] on icon at bounding box center [299, 156] width 14 height 14
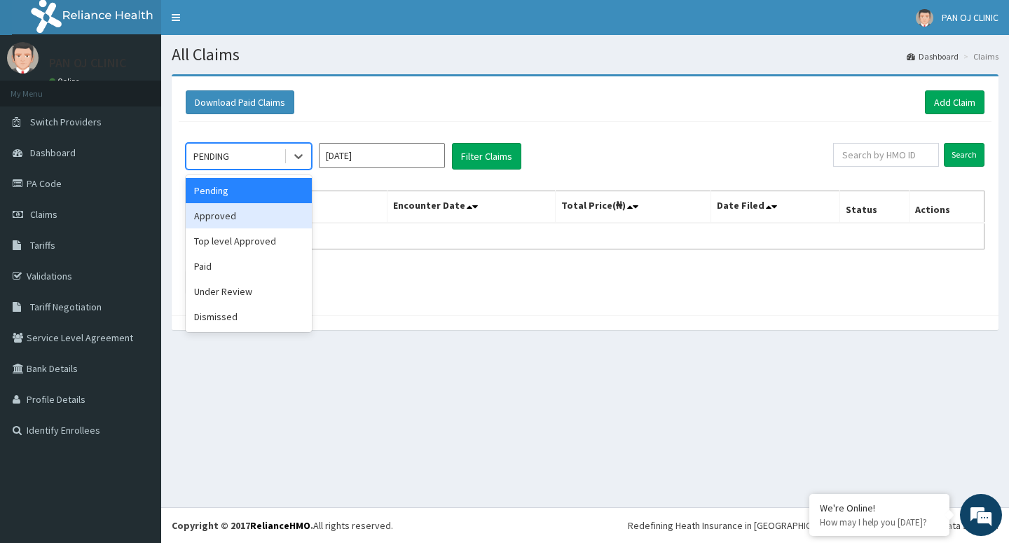
click at [237, 214] on div "Approved" at bounding box center [249, 215] width 126 height 25
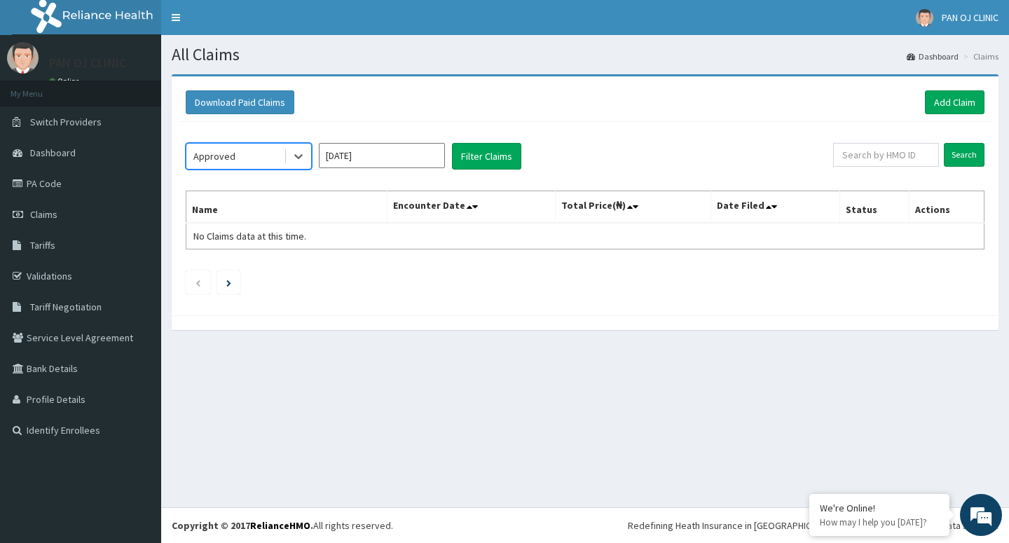
click at [367, 153] on input "Oct 2025" at bounding box center [382, 155] width 126 height 25
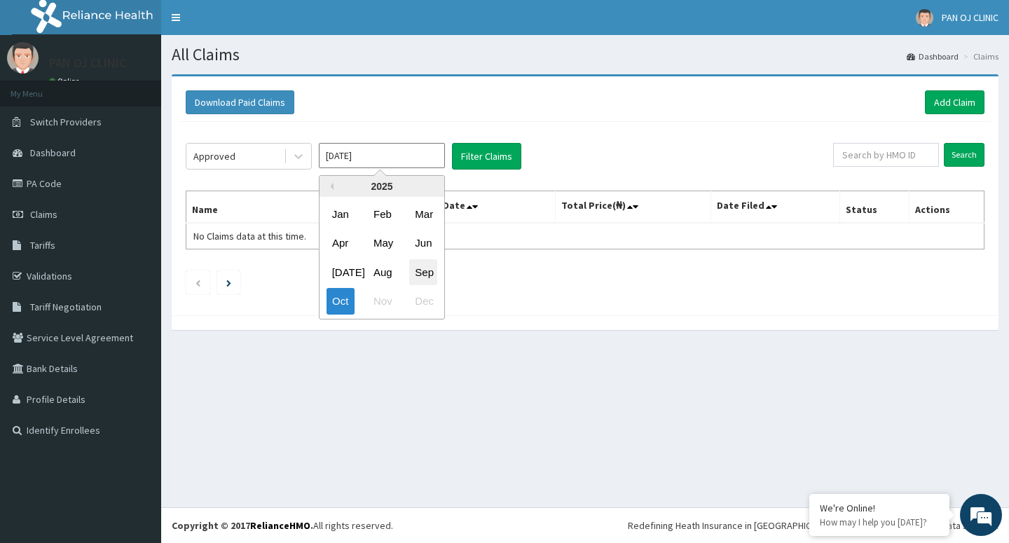
click at [422, 270] on div "Sep" at bounding box center [423, 272] width 28 height 26
type input "Sep 2025"
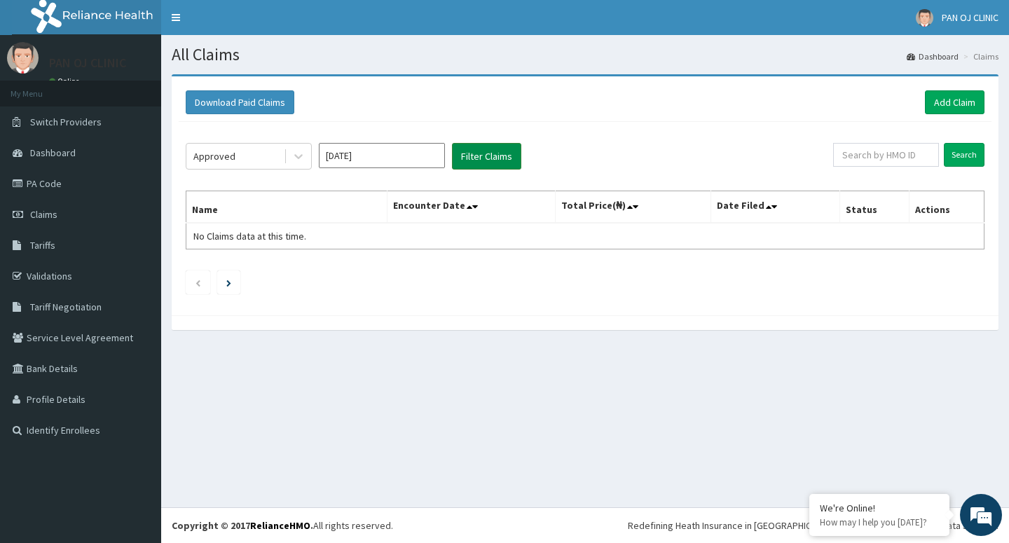
click at [500, 145] on button "Filter Claims" at bounding box center [486, 156] width 69 height 27
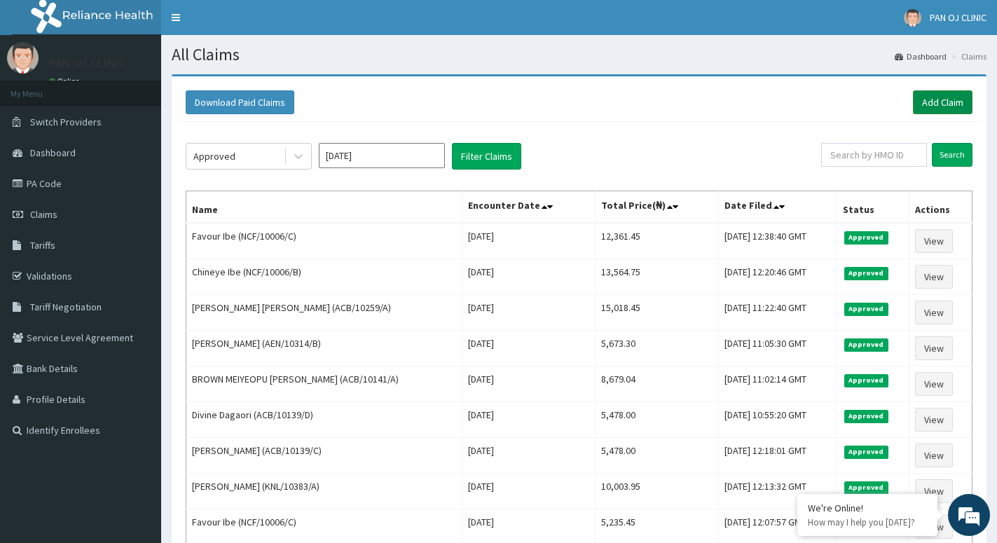
click at [936, 103] on link "Add Claim" at bounding box center [943, 102] width 60 height 24
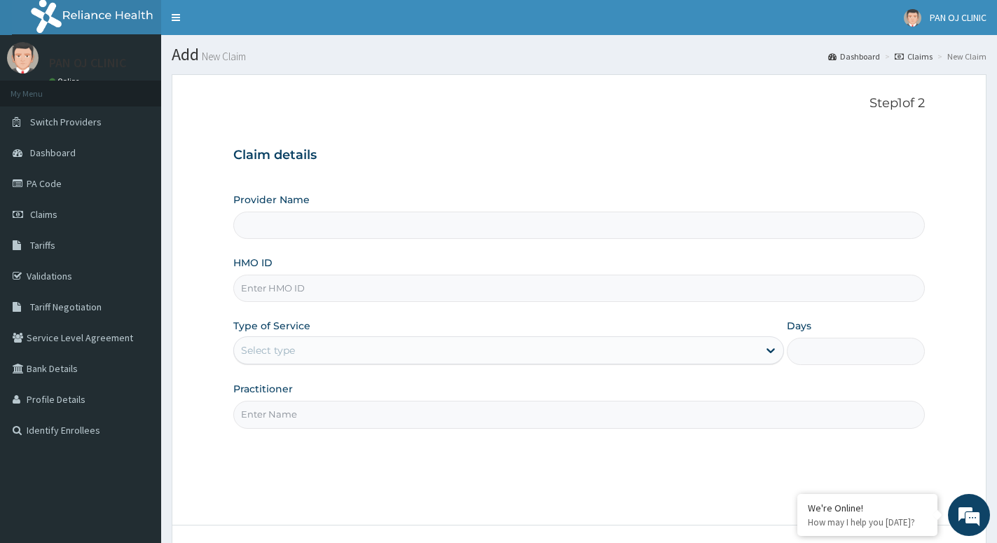
type input "PAN OJ CLINIC"
click at [249, 287] on input "HMO ID" at bounding box center [579, 288] width 692 height 27
paste input "ACB/10002/A"
type input "ACB/10002/A"
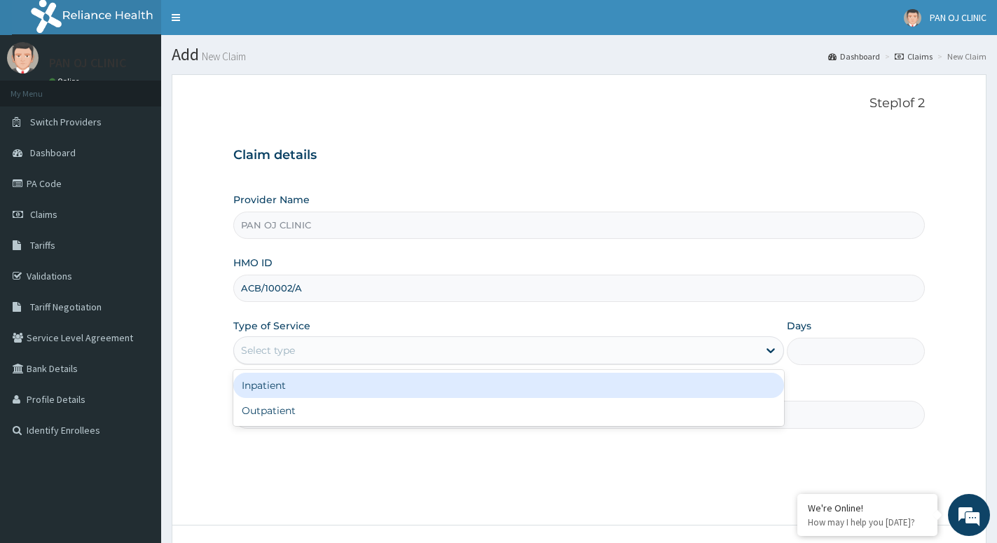
click at [289, 353] on div "Select type" at bounding box center [268, 350] width 54 height 14
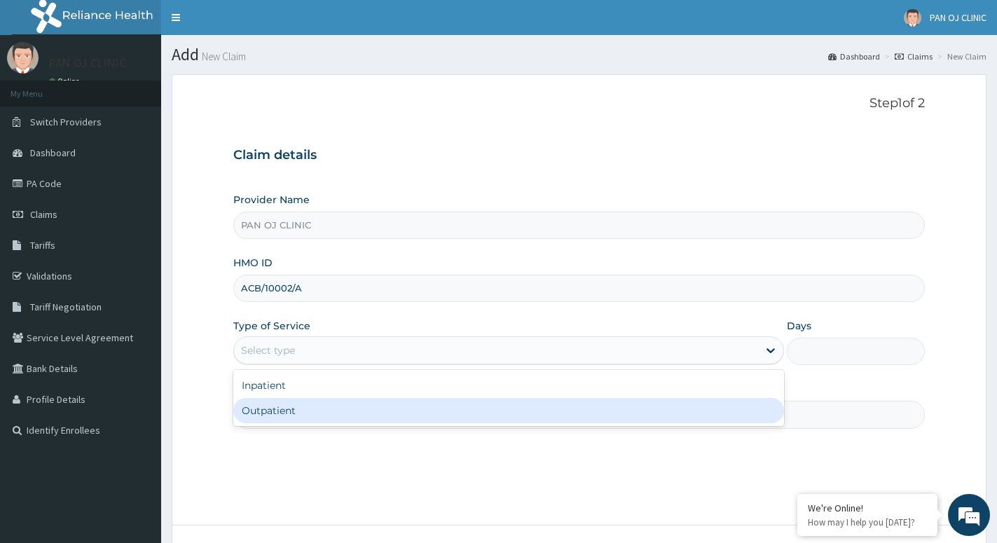
click at [264, 406] on div "Outpatient" at bounding box center [508, 410] width 551 height 25
type input "1"
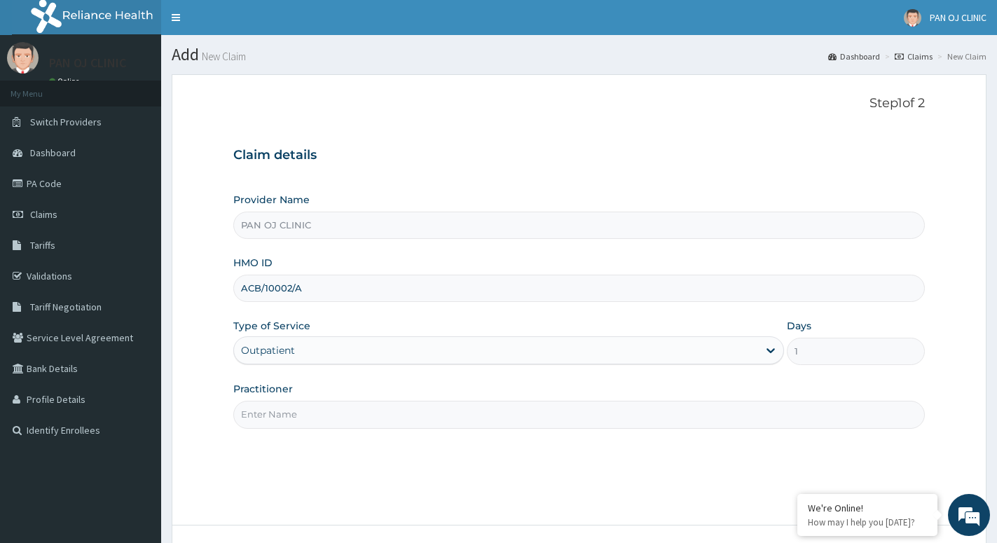
click at [278, 407] on input "Practitioner" at bounding box center [579, 414] width 692 height 27
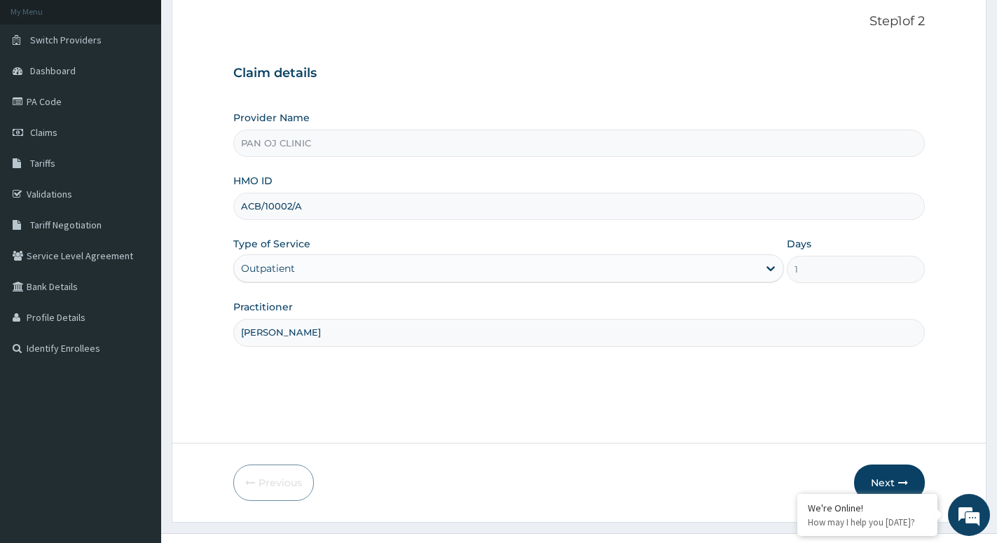
scroll to position [108, 0]
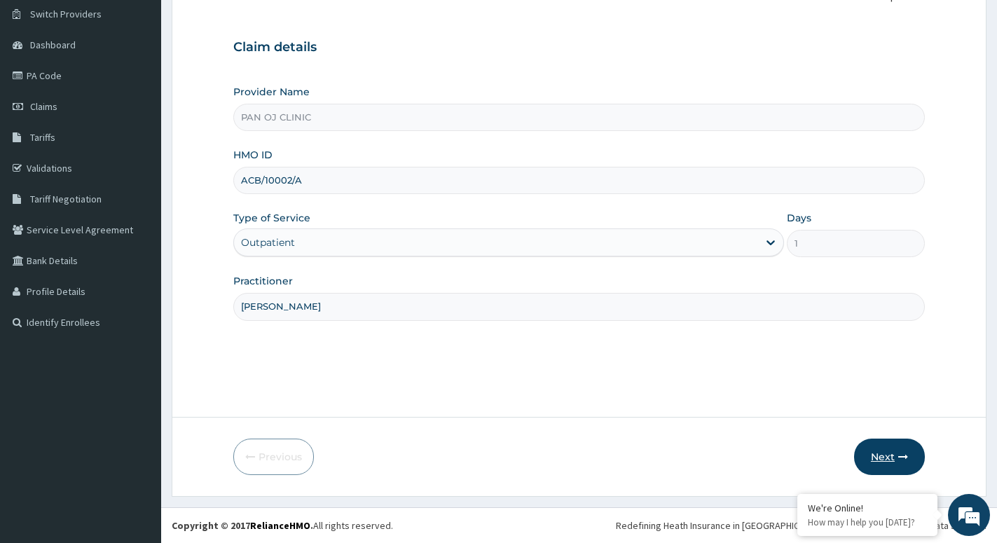
type input "DR STEPHEN"
click at [882, 452] on button "Next" at bounding box center [889, 457] width 71 height 36
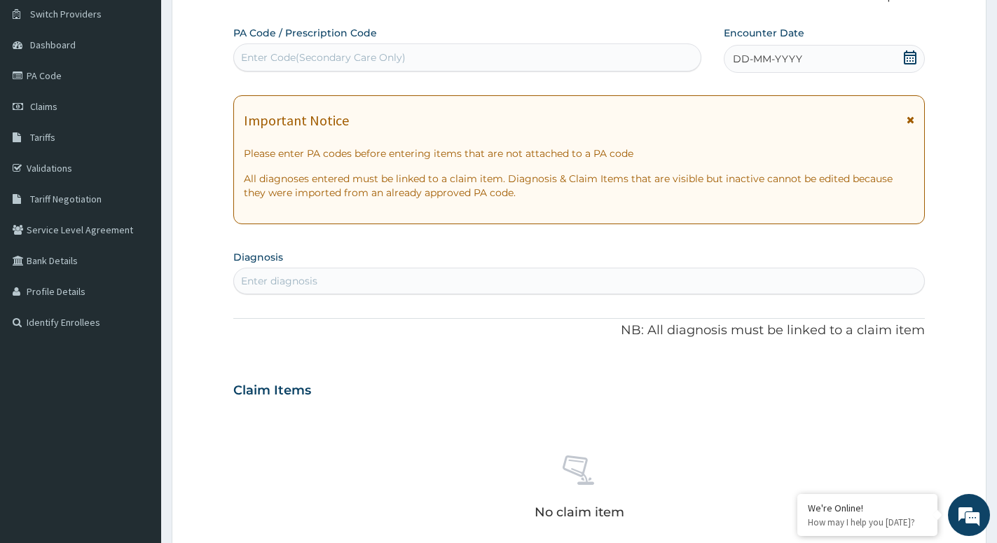
click at [908, 62] on icon at bounding box center [910, 57] width 13 height 14
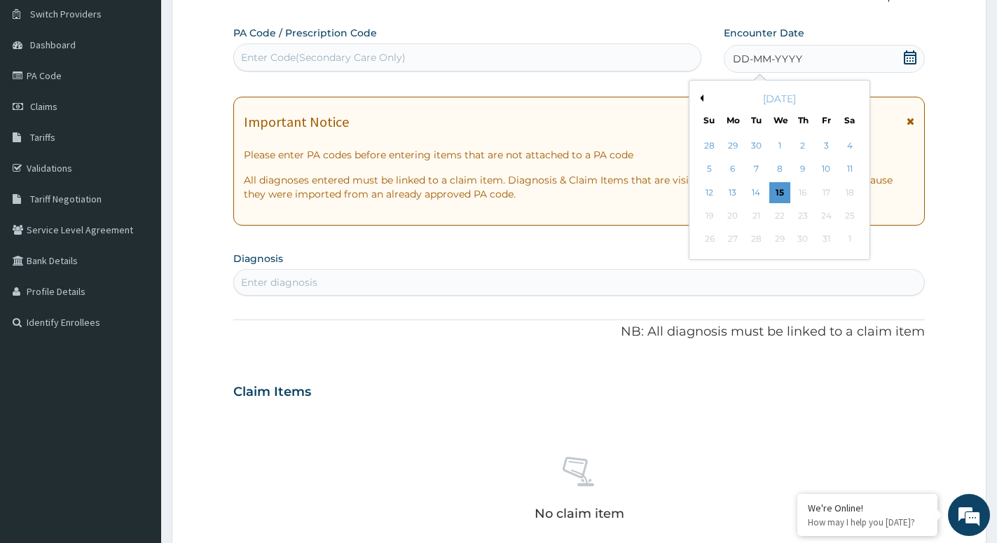
click at [701, 98] on button "Previous Month" at bounding box center [700, 98] width 7 height 7
click at [829, 146] on div "5" at bounding box center [826, 145] width 21 height 21
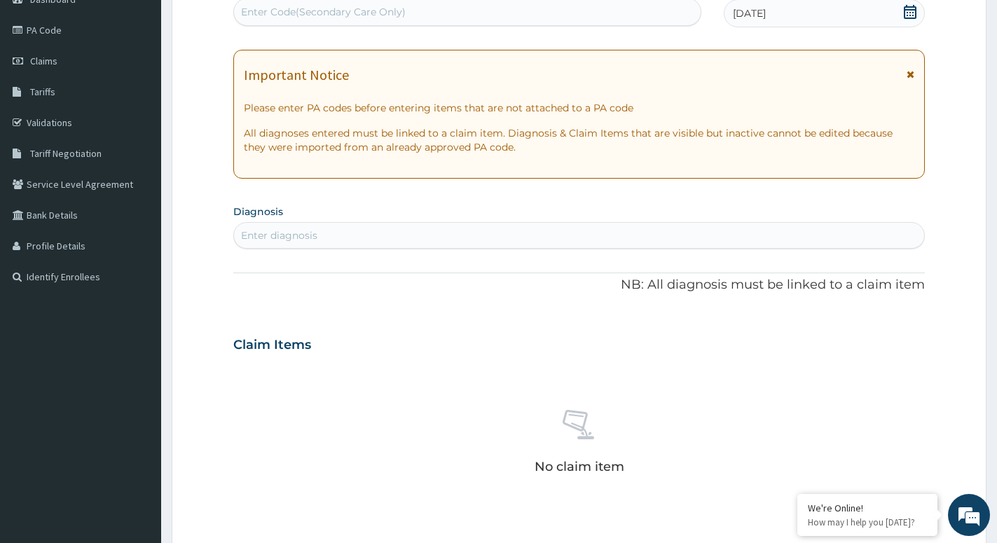
scroll to position [179, 0]
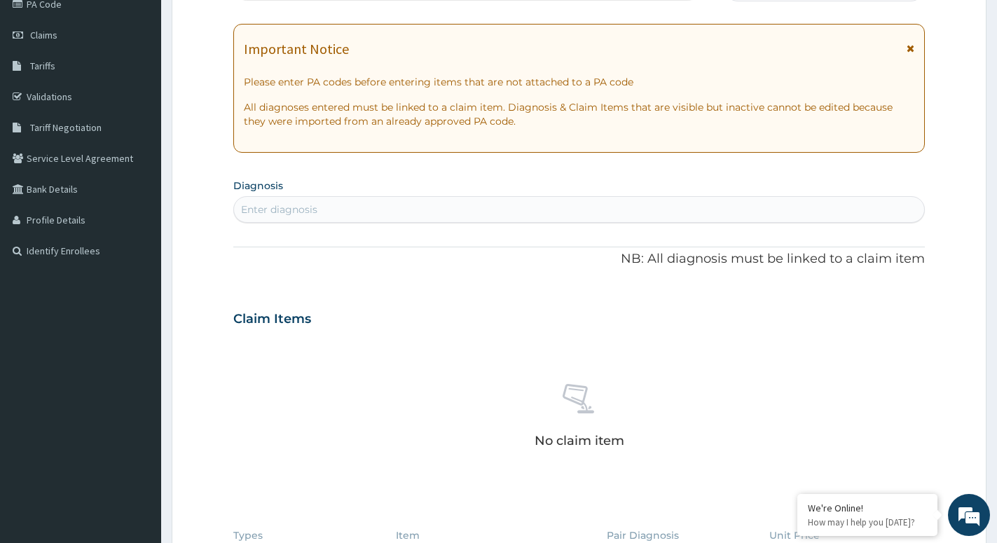
click at [307, 206] on div "Enter diagnosis" at bounding box center [279, 210] width 76 height 14
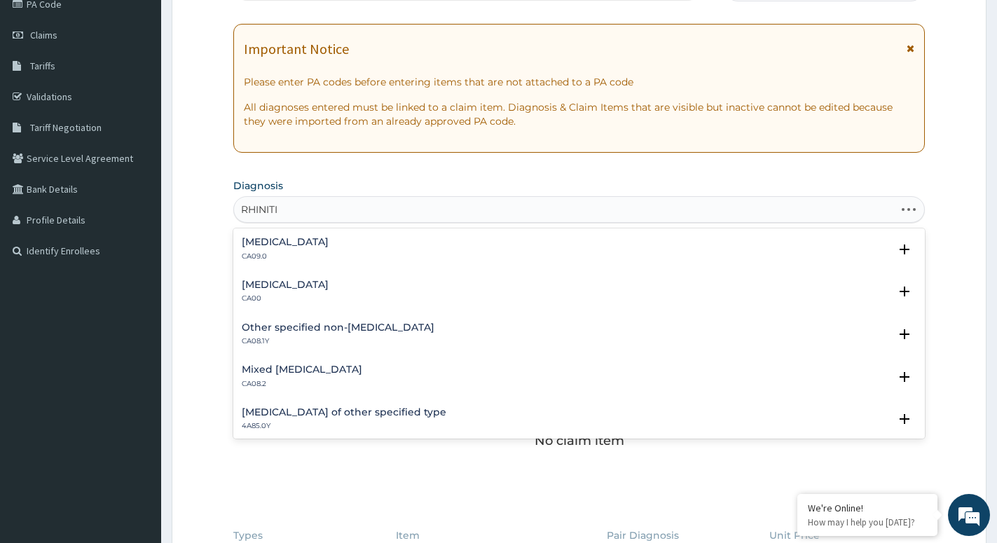
type input "RHINITIS"
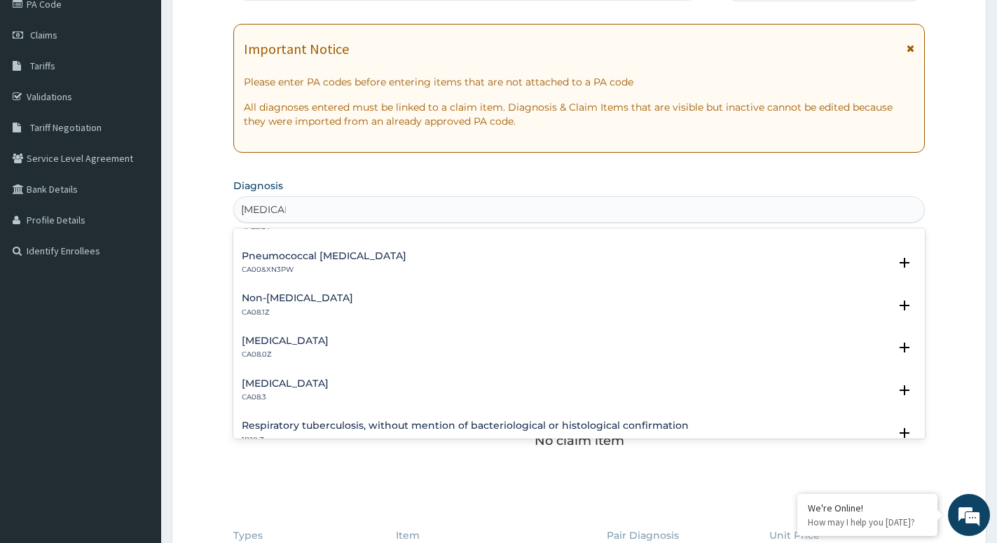
scroll to position [227, 0]
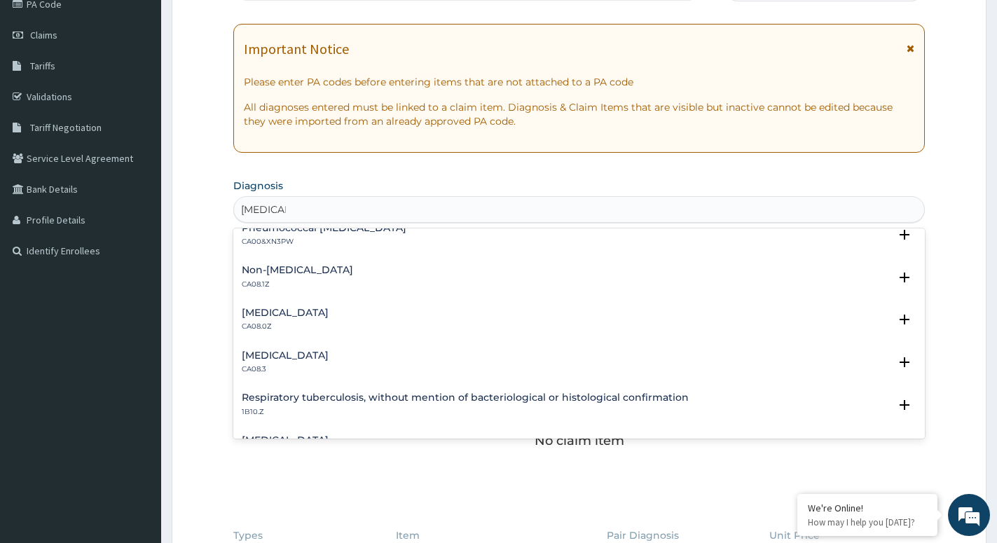
click at [271, 317] on h4 "Allergic rhinitis, unspecified" at bounding box center [285, 313] width 87 height 11
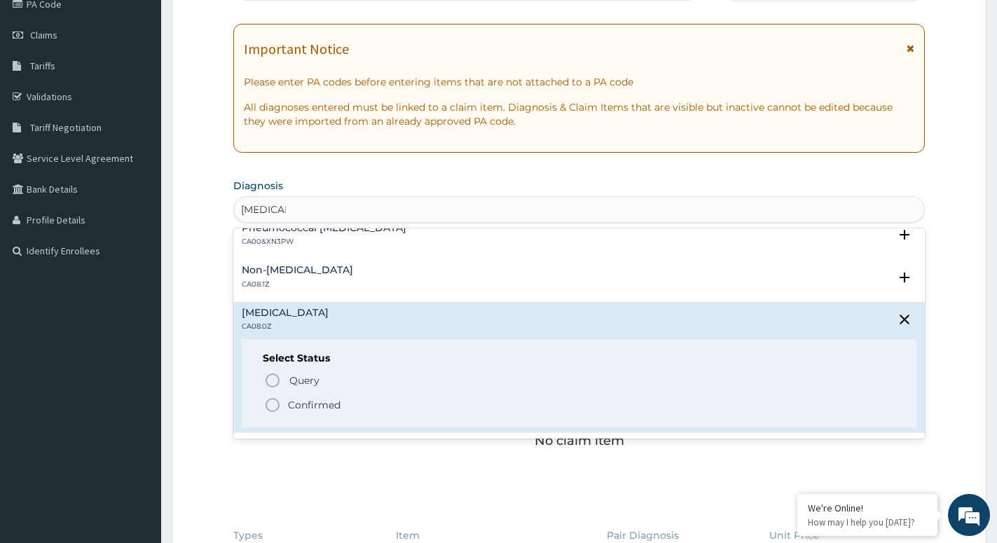
click at [270, 404] on icon "status option filled" at bounding box center [272, 405] width 17 height 17
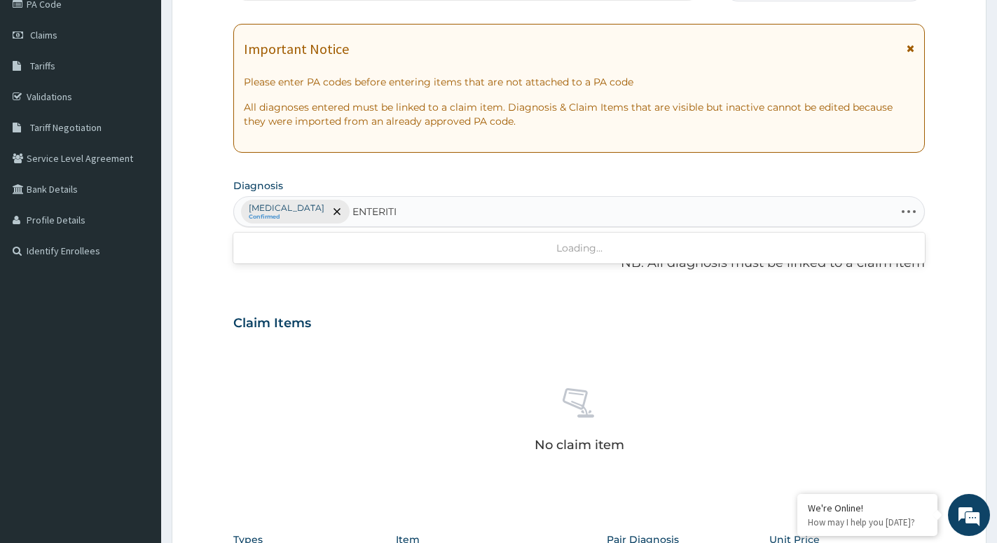
type input "ENTERITIS"
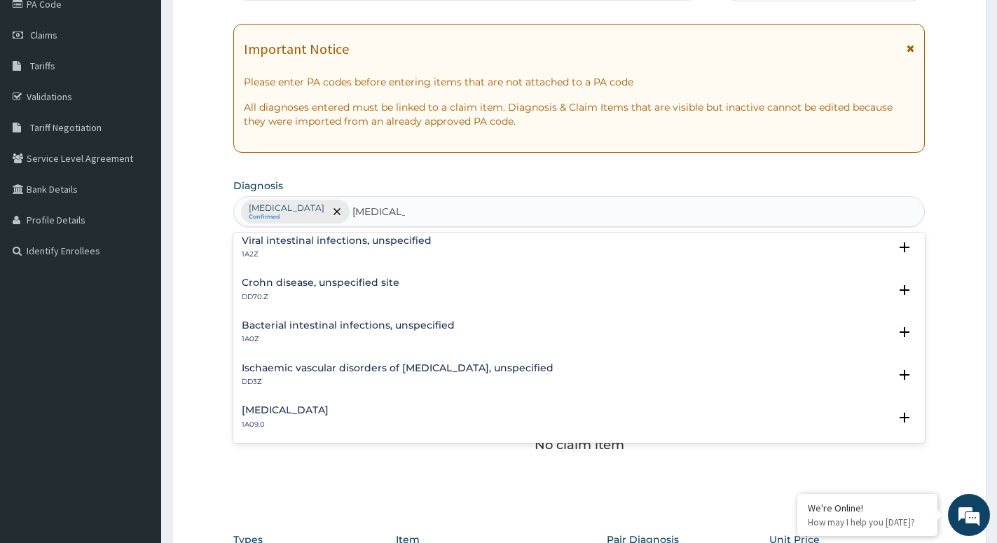
scroll to position [76, 0]
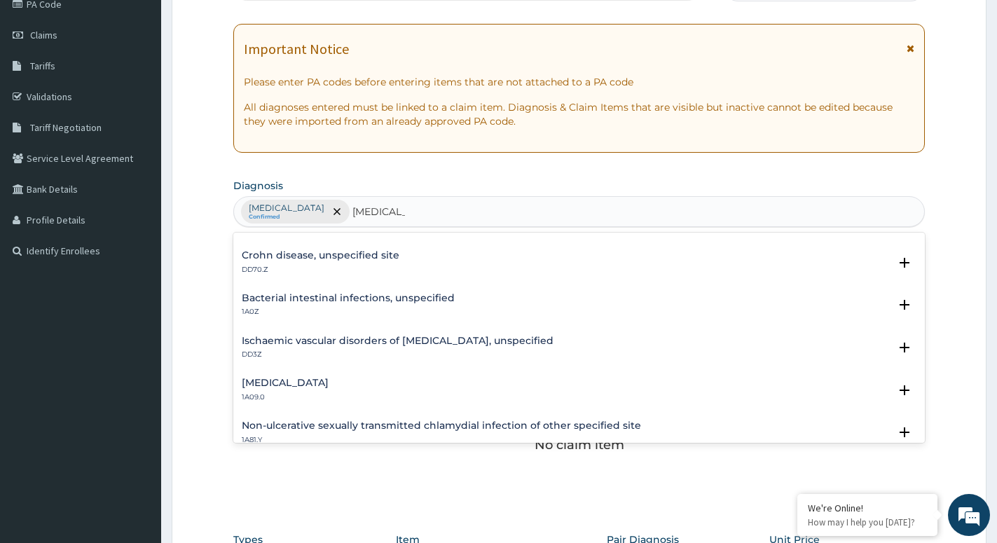
click at [300, 381] on h4 "Salmonella enteritis" at bounding box center [285, 383] width 87 height 11
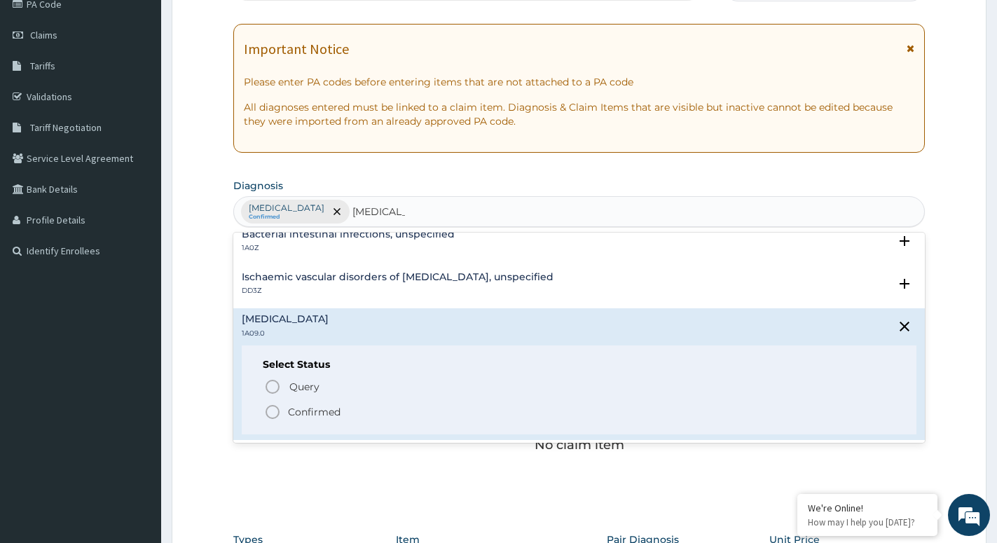
scroll to position [151, 0]
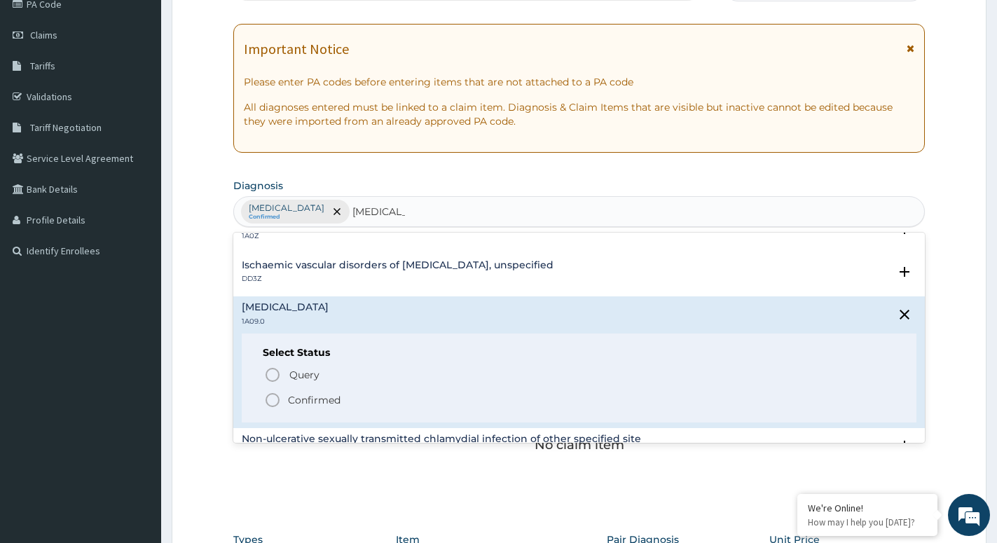
click at [271, 399] on icon "status option filled" at bounding box center [272, 400] width 17 height 17
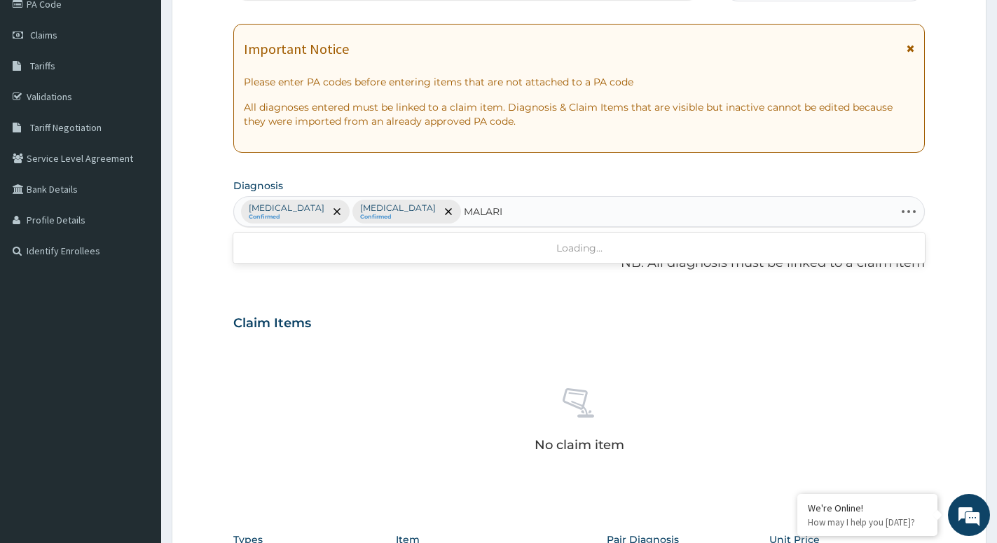
type input "[MEDICAL_DATA]"
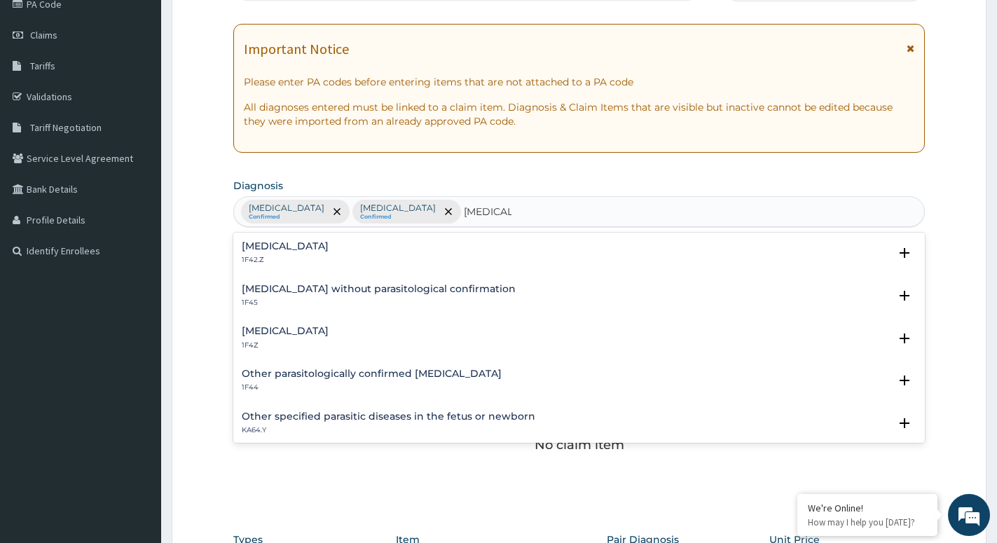
click at [297, 330] on h4 "[MEDICAL_DATA]" at bounding box center [285, 331] width 87 height 11
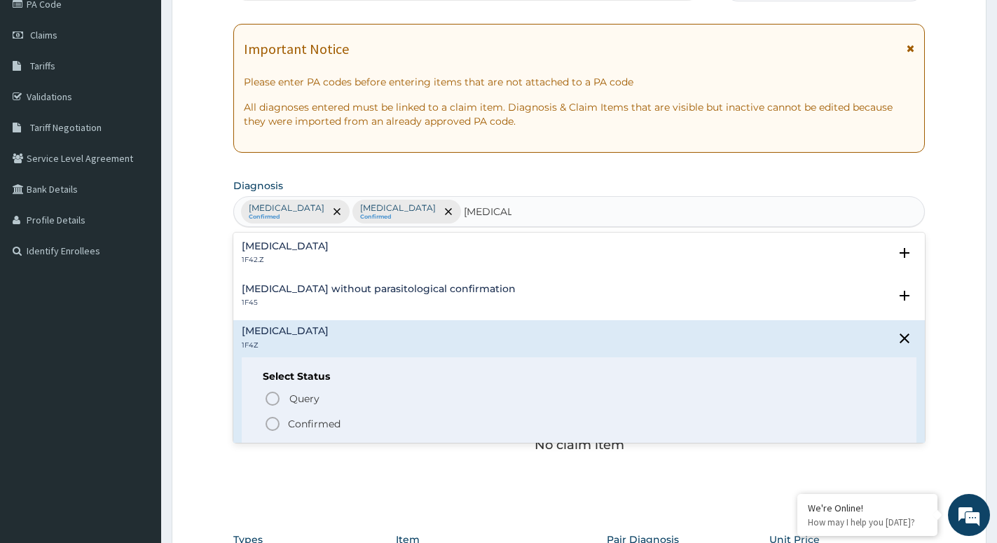
click at [270, 418] on circle "status option filled" at bounding box center [272, 424] width 13 height 13
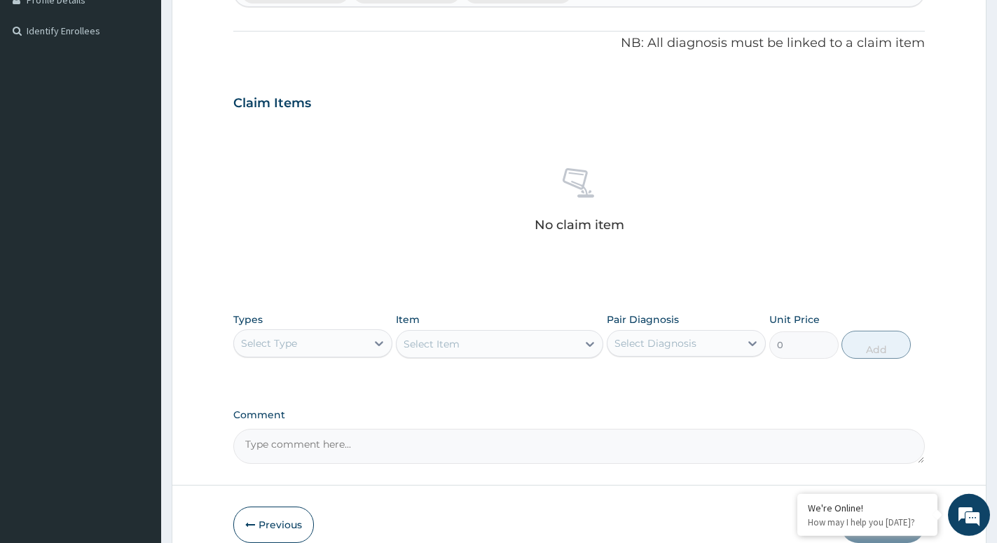
scroll to position [465, 0]
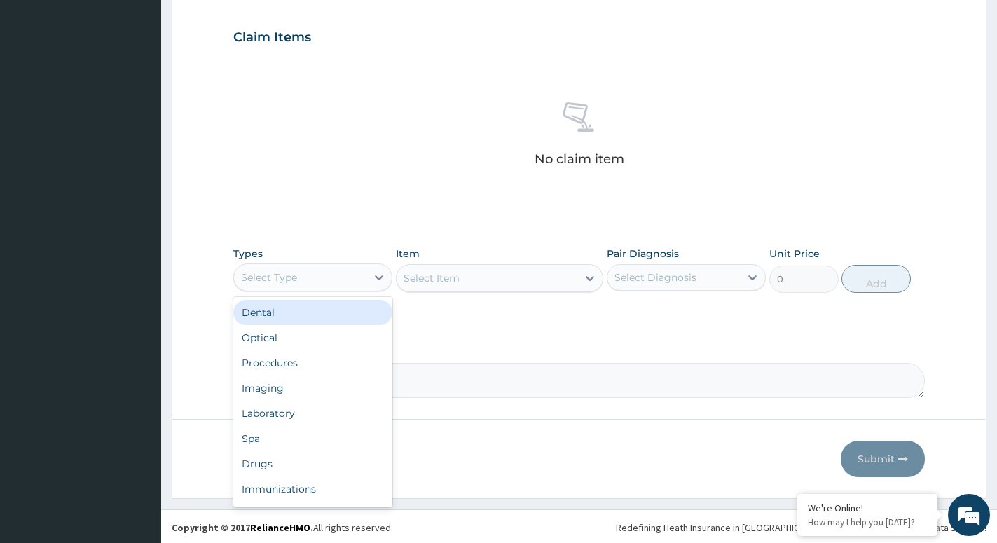
drag, startPoint x: 367, startPoint y: 276, endPoint x: 336, endPoint y: 323, distance: 56.2
click at [368, 280] on div at bounding box center [379, 277] width 25 height 25
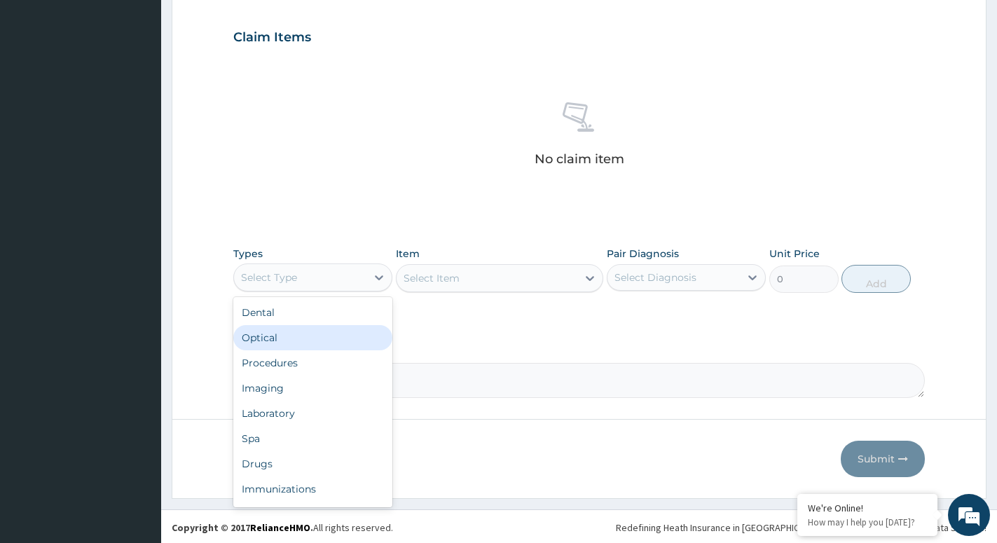
scroll to position [48, 0]
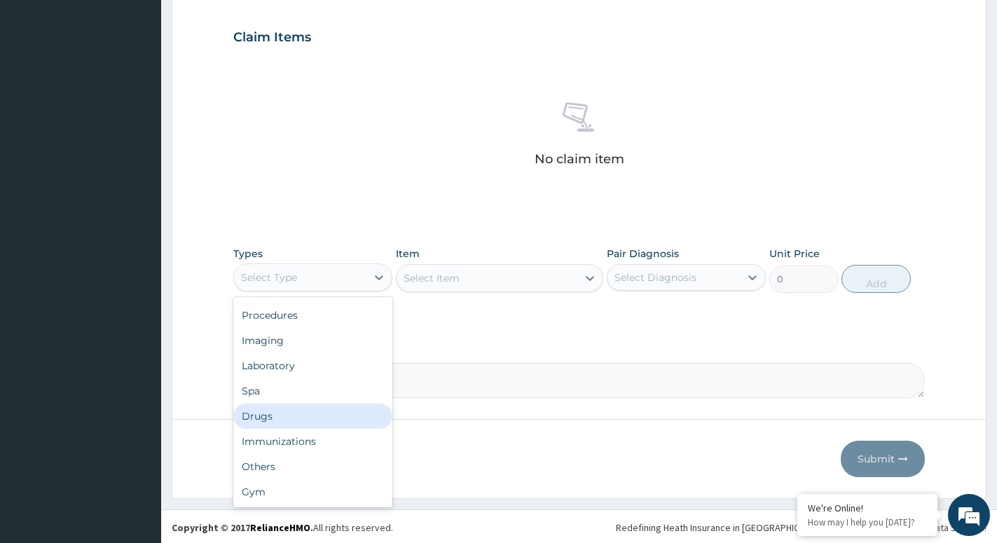
click at [269, 425] on div "Drugs" at bounding box center [312, 416] width 159 height 25
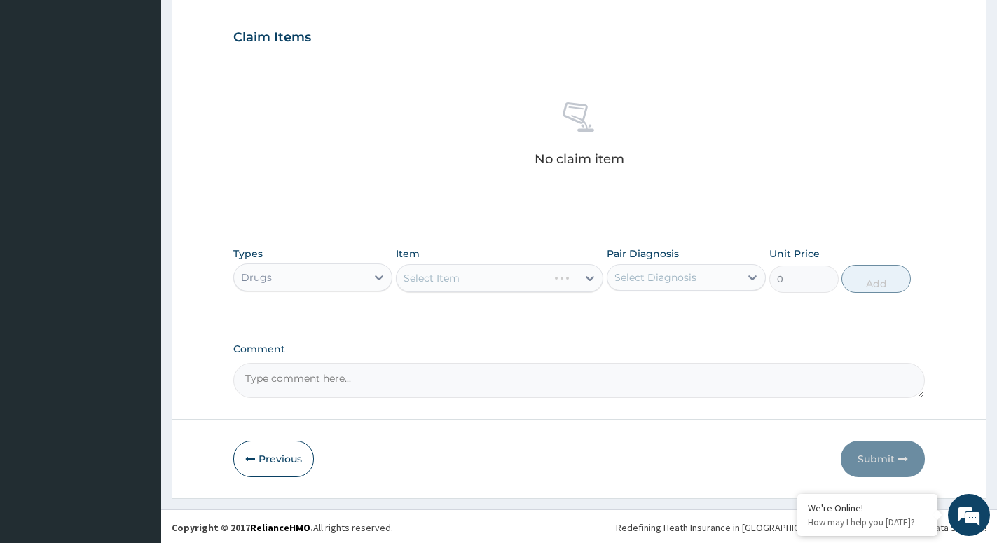
scroll to position [467, 0]
click at [584, 278] on div "Select Item" at bounding box center [499, 276] width 207 height 28
click at [578, 278] on div at bounding box center [589, 276] width 25 height 25
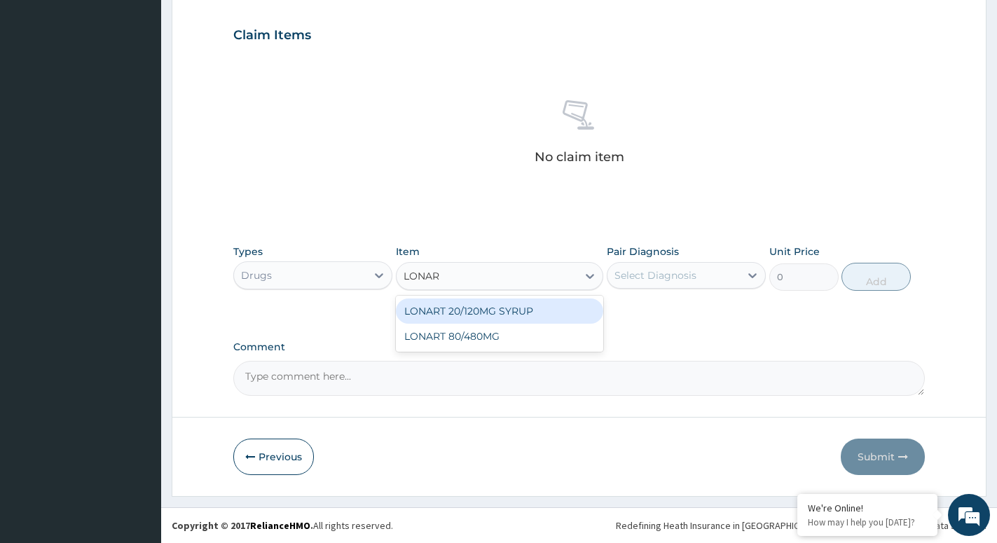
type input "LONART"
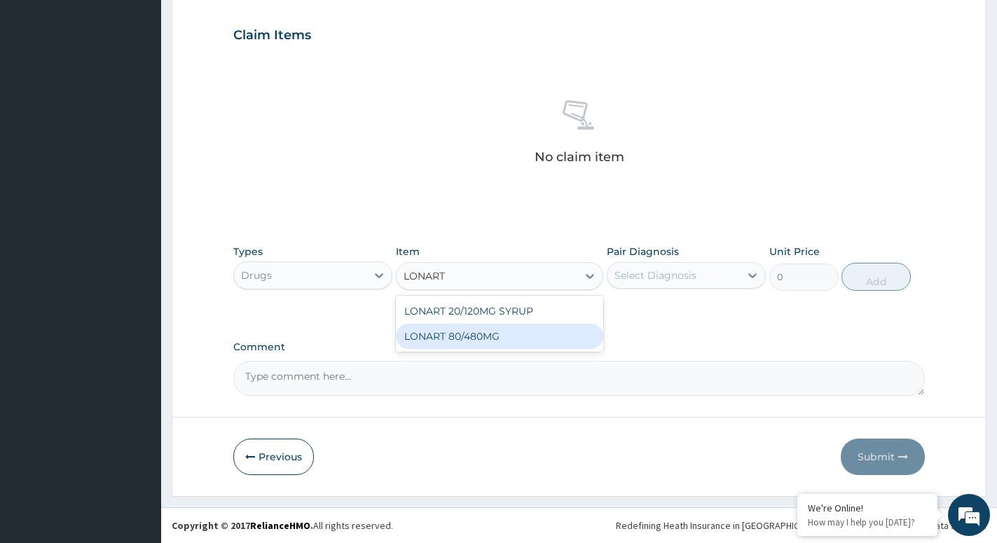
click at [504, 334] on div "LONART 80/480MG" at bounding box center [499, 336] width 207 height 25
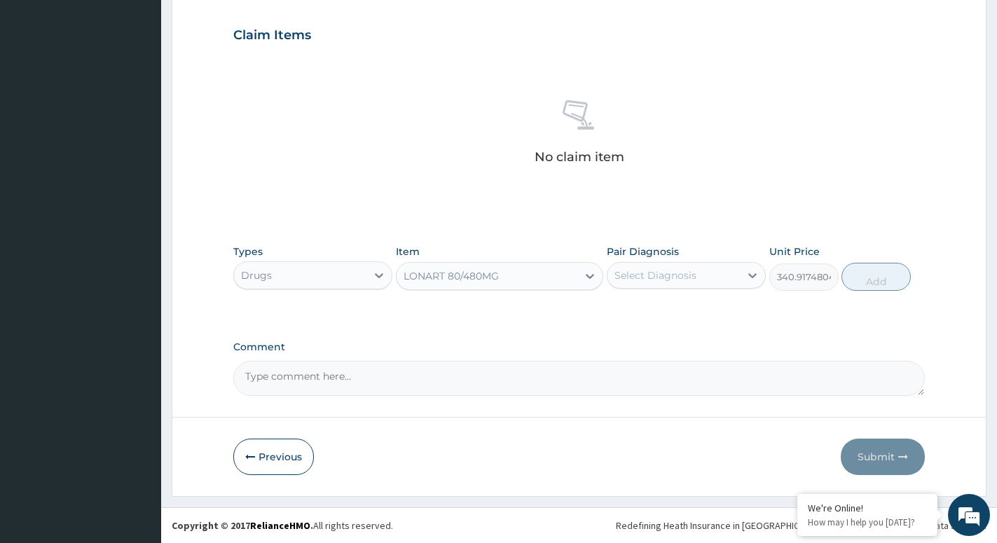
type input "340.91748046875"
click at [665, 274] on div "Select Diagnosis" at bounding box center [656, 275] width 82 height 14
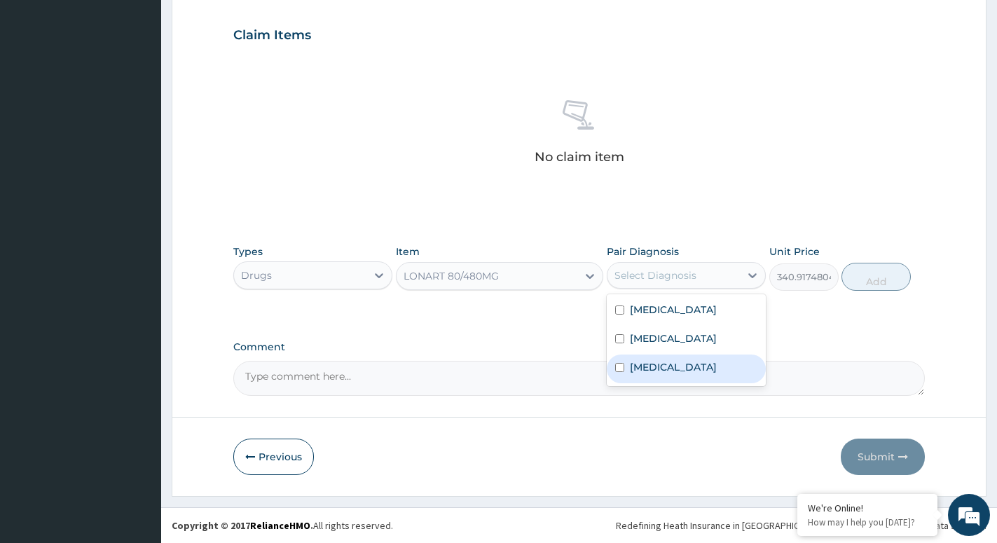
click at [717, 374] on label "[MEDICAL_DATA]" at bounding box center [673, 367] width 87 height 14
checkbox input "true"
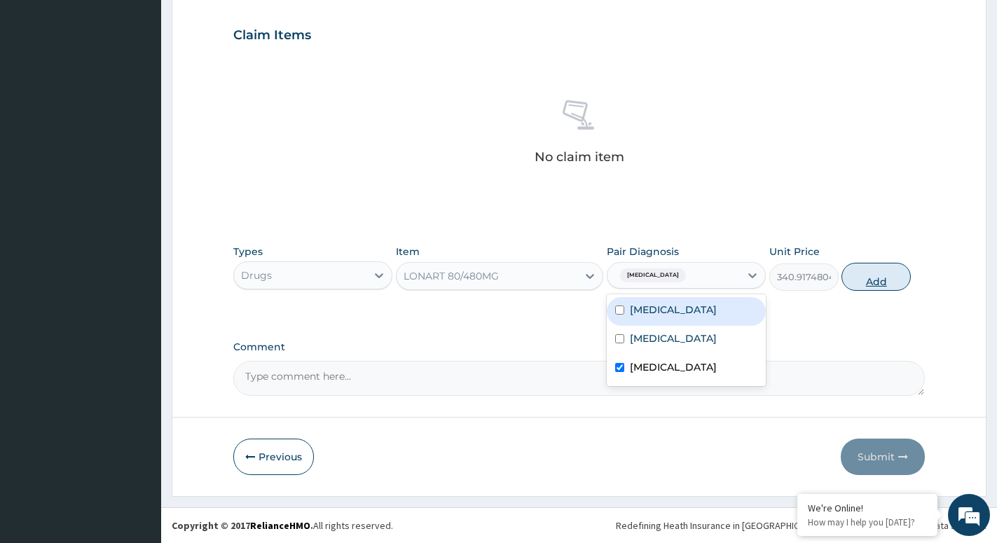
click at [888, 280] on button "Add" at bounding box center [876, 277] width 69 height 28
type input "0"
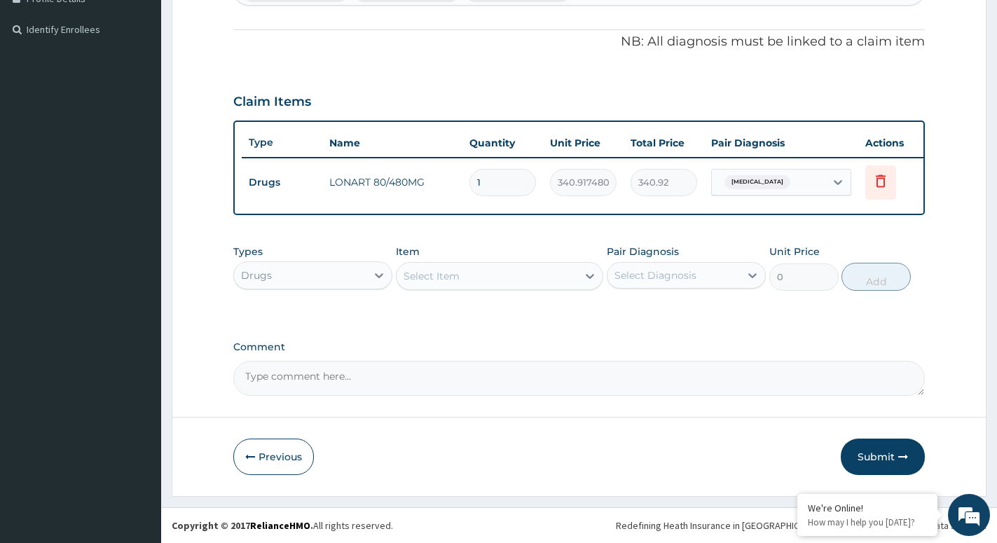
scroll to position [413, 0]
type input "0.00"
type input "6"
type input "2045.50"
type input "6"
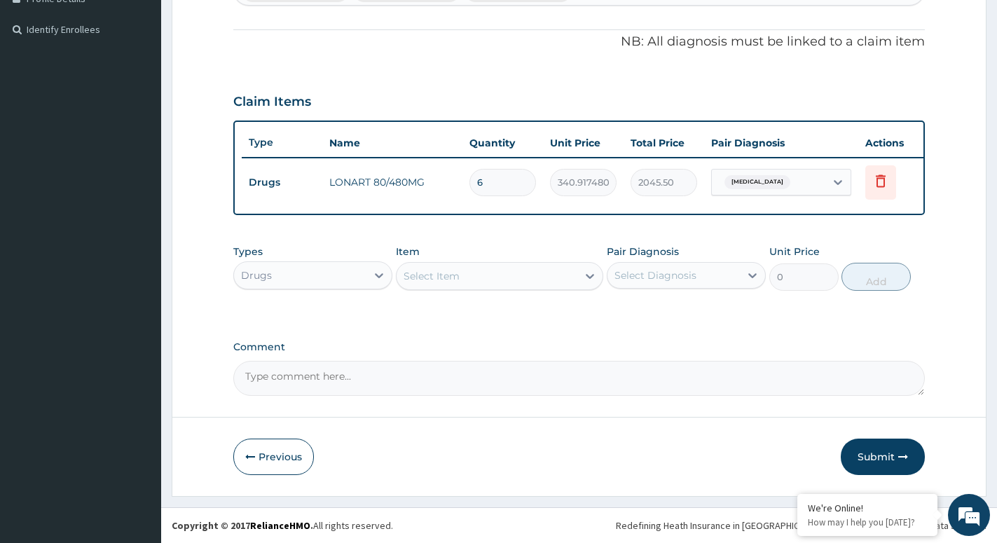
click at [544, 278] on div "Select Item" at bounding box center [487, 276] width 181 height 22
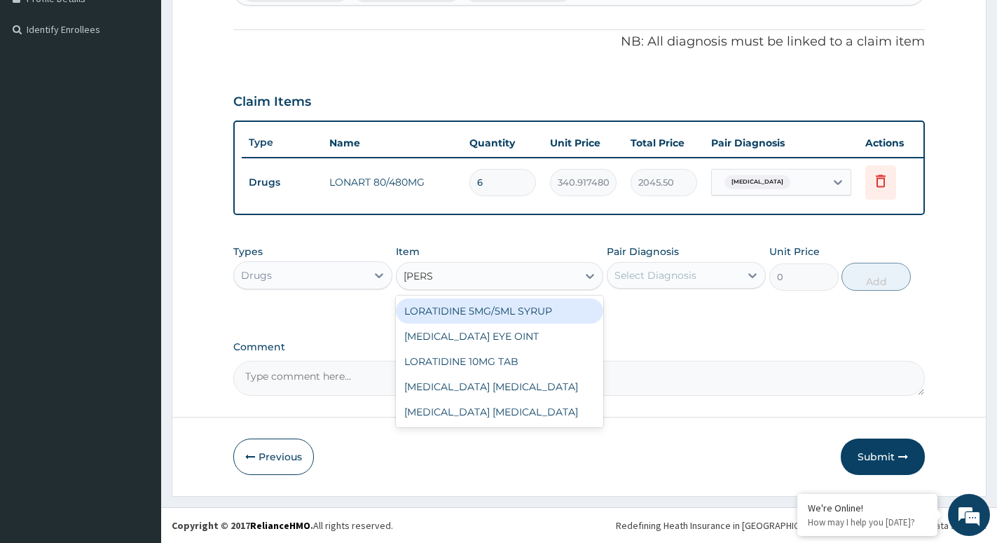
type input "LORAT"
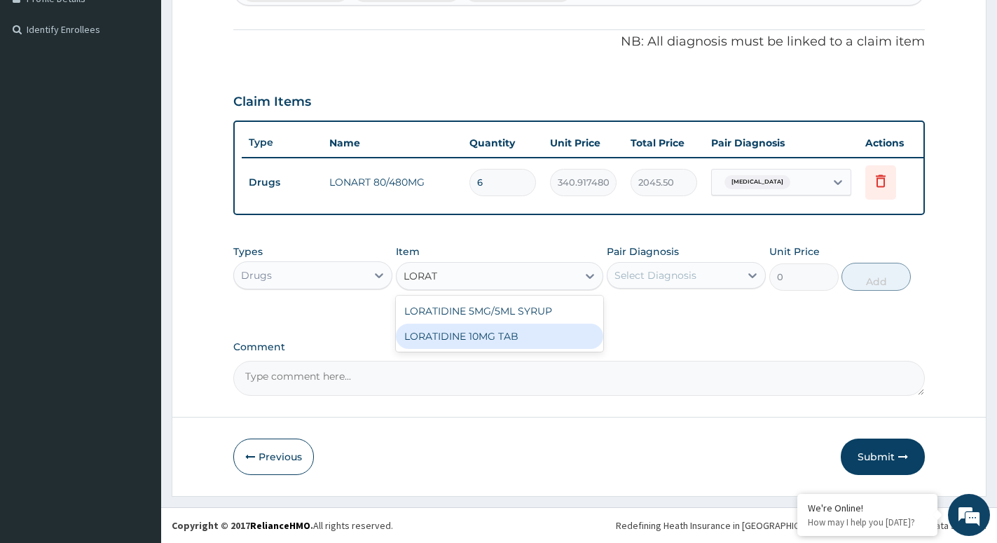
click at [473, 336] on div "LORATIDINE 10MG TAB" at bounding box center [499, 336] width 207 height 25
type input "52.5"
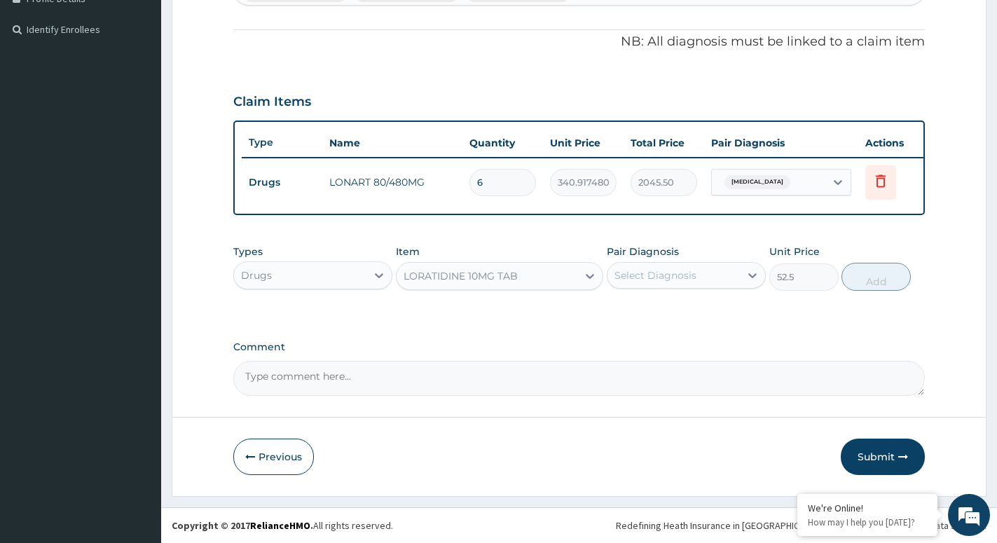
click at [693, 282] on div "Select Diagnosis" at bounding box center [656, 275] width 82 height 14
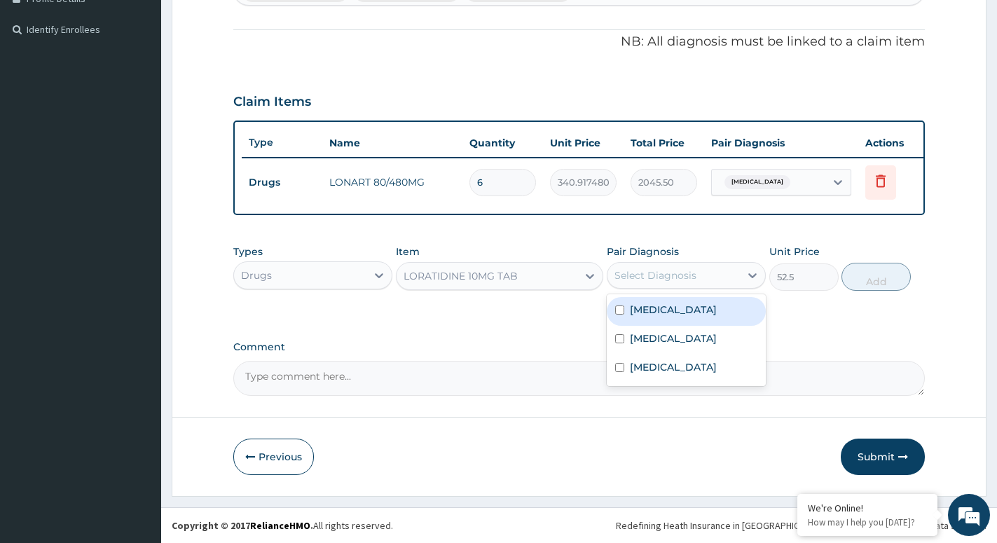
click at [672, 317] on label "Allergic rhinitis, unspecified" at bounding box center [673, 310] width 87 height 14
checkbox input "true"
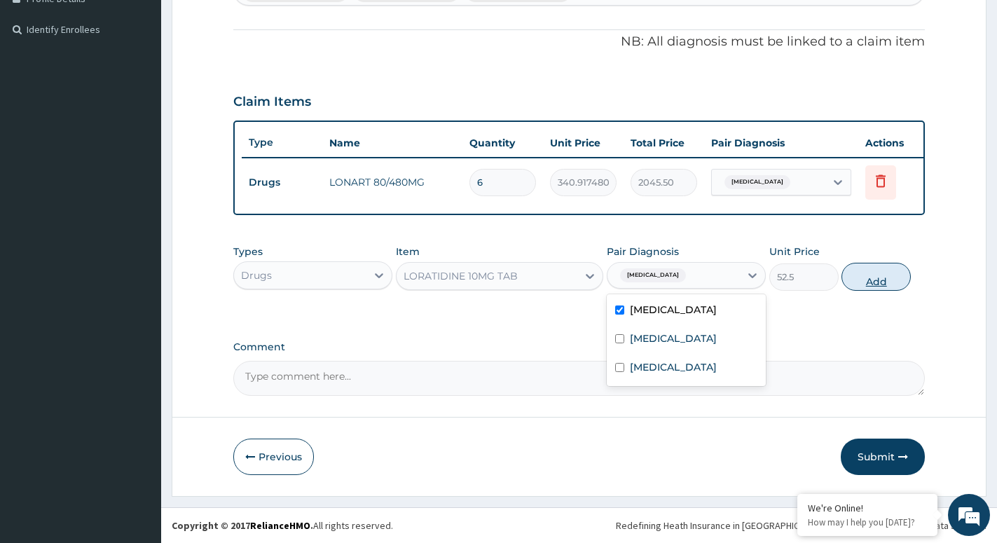
click at [872, 278] on button "Add" at bounding box center [876, 277] width 69 height 28
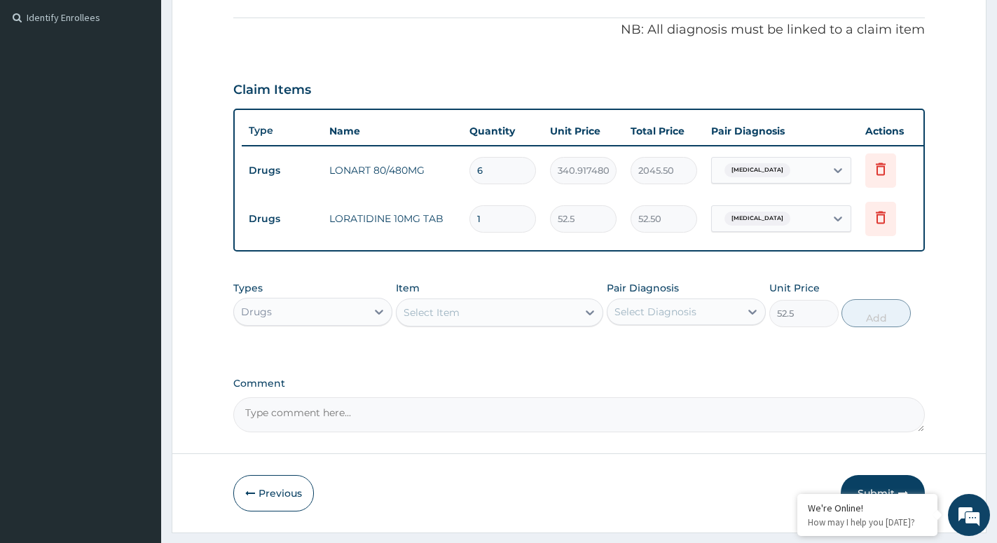
type input "0"
type input "0.00"
type input "8"
type input "420.00"
type input "8"
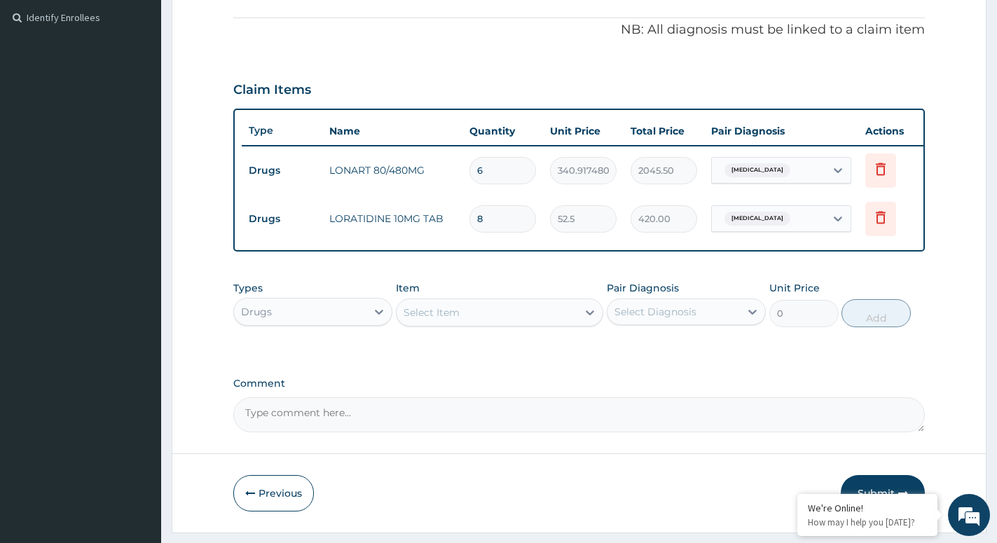
click at [568, 324] on div "Select Item" at bounding box center [487, 312] width 181 height 22
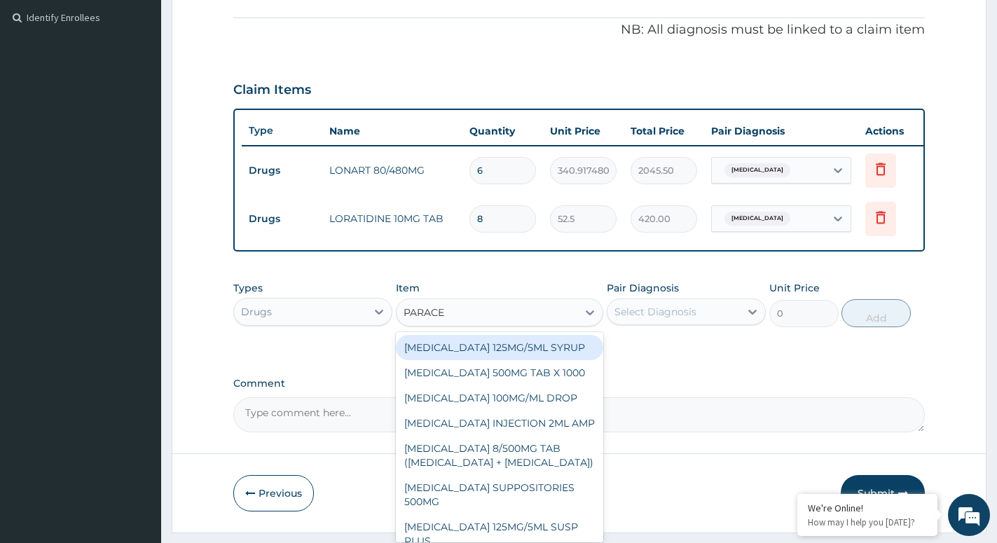
type input "PARACET"
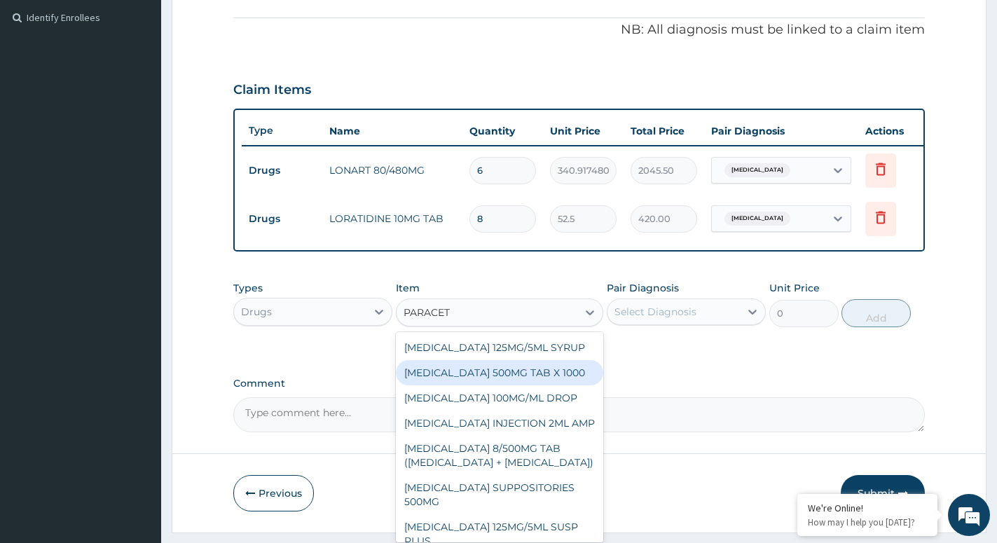
click at [503, 385] on div "[MEDICAL_DATA] 500MG TAB X 1000" at bounding box center [499, 372] width 207 height 25
type input "11.02499961853027"
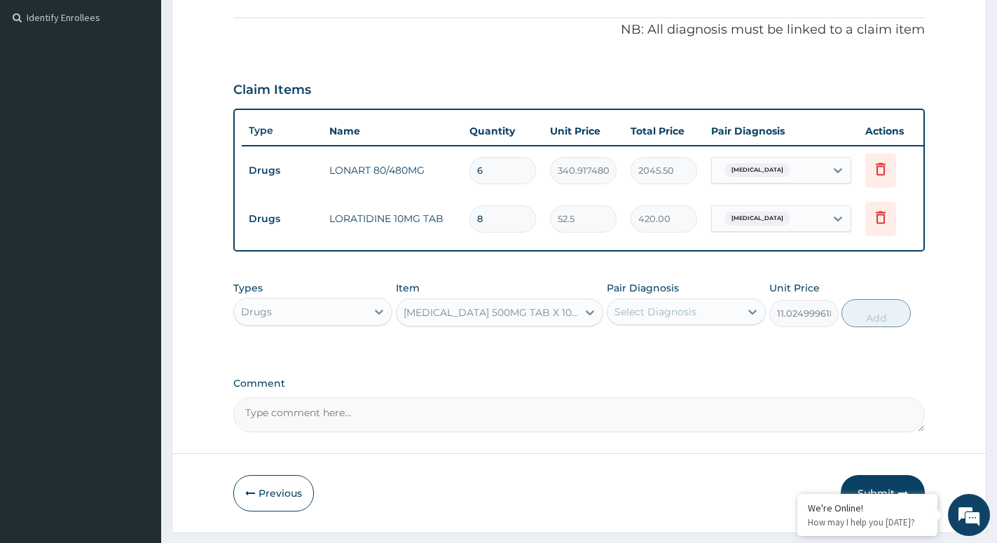
click at [729, 322] on div "Select Diagnosis" at bounding box center [674, 312] width 132 height 22
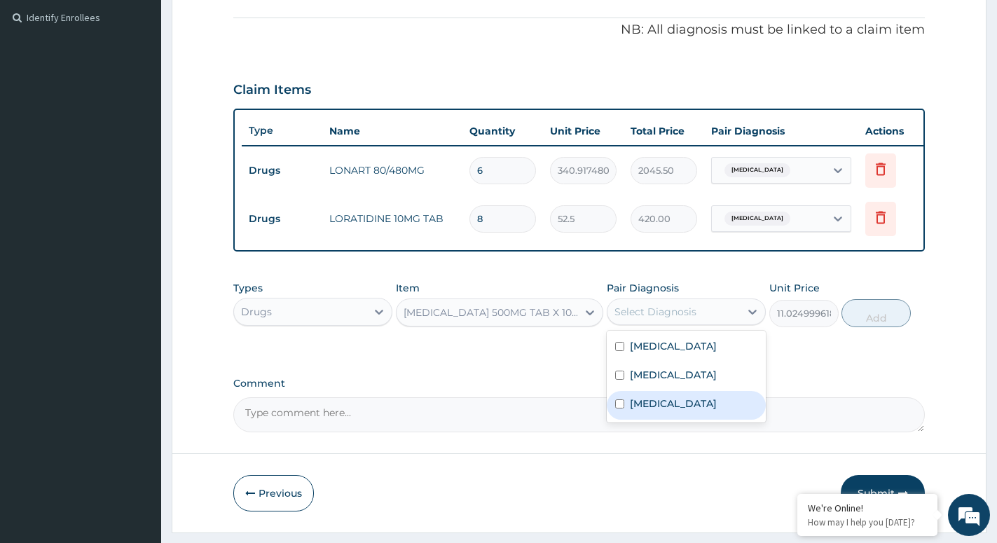
click at [643, 411] on label "[MEDICAL_DATA]" at bounding box center [673, 404] width 87 height 14
checkbox input "true"
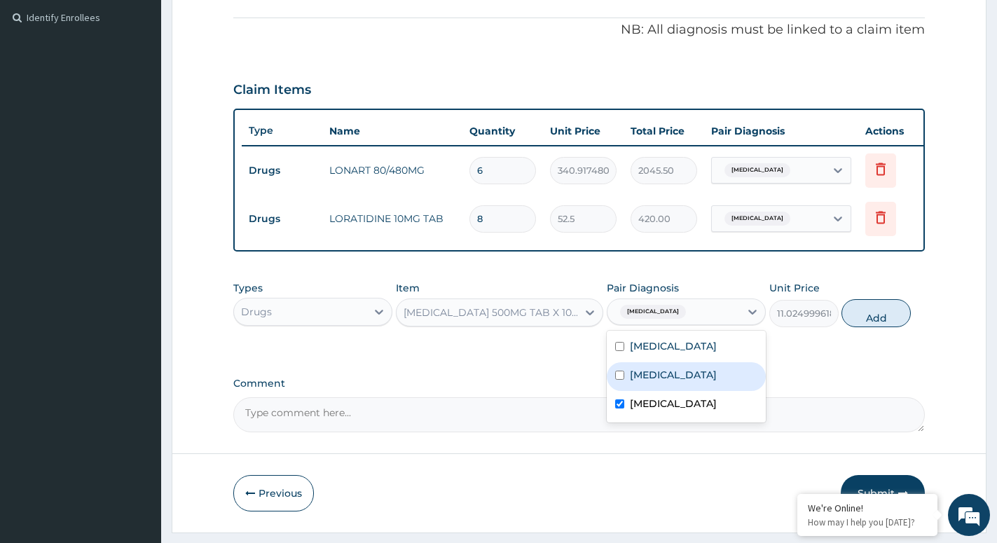
click at [671, 391] on div "Salmonella enteritis" at bounding box center [686, 376] width 159 height 29
checkbox input "true"
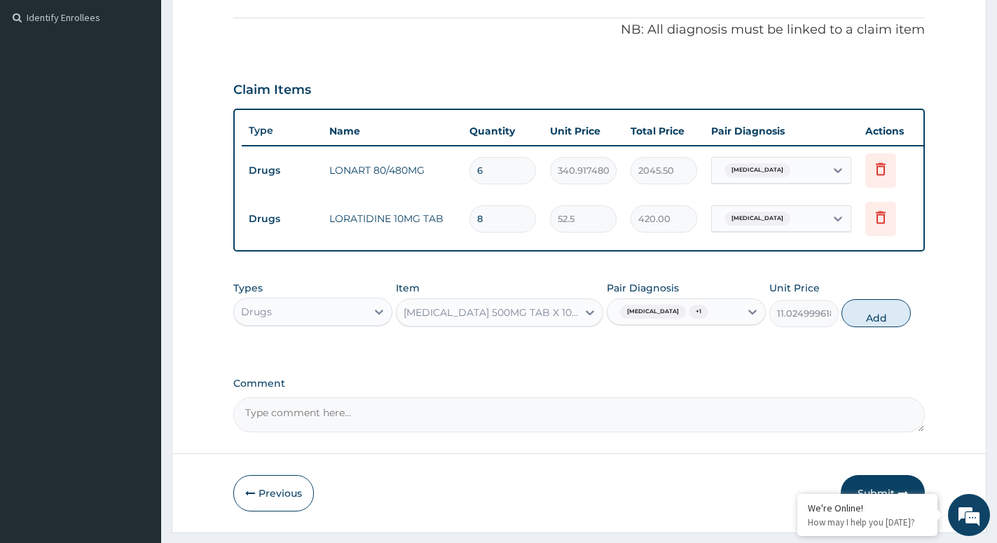
drag, startPoint x: 885, startPoint y: 326, endPoint x: 690, endPoint y: 315, distance: 195.8
click at [883, 326] on button "Add" at bounding box center [876, 313] width 69 height 28
type input "0"
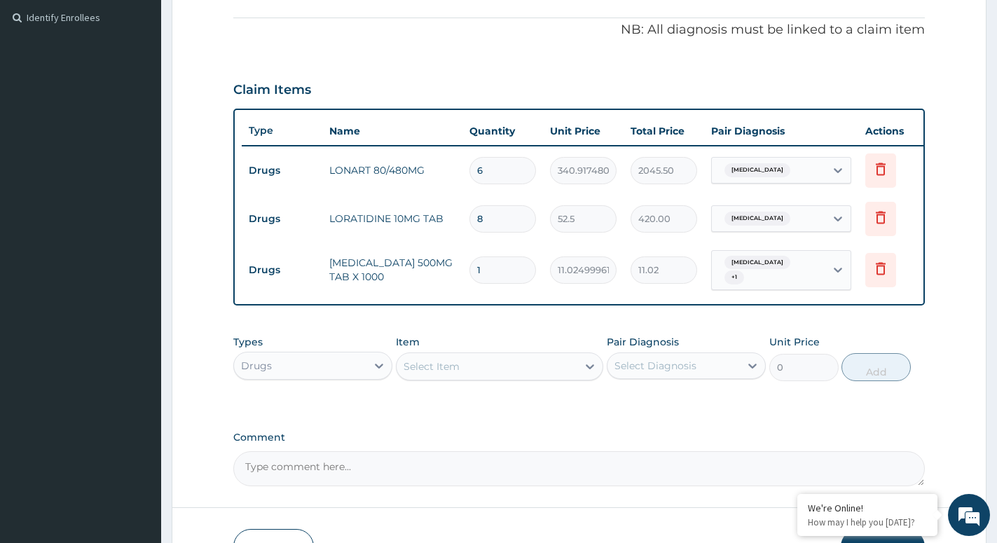
type input "18"
type input "198.45"
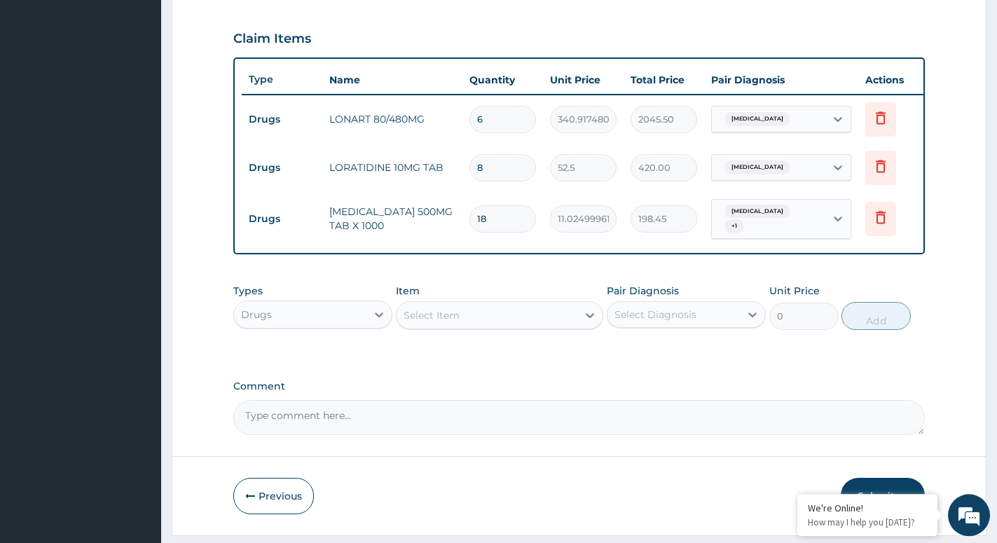
scroll to position [515, 0]
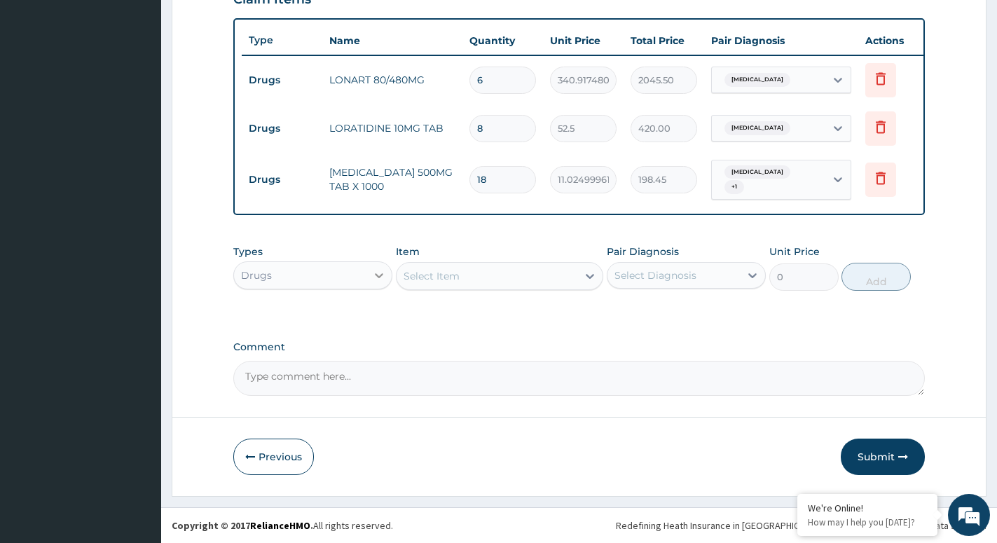
type input "18"
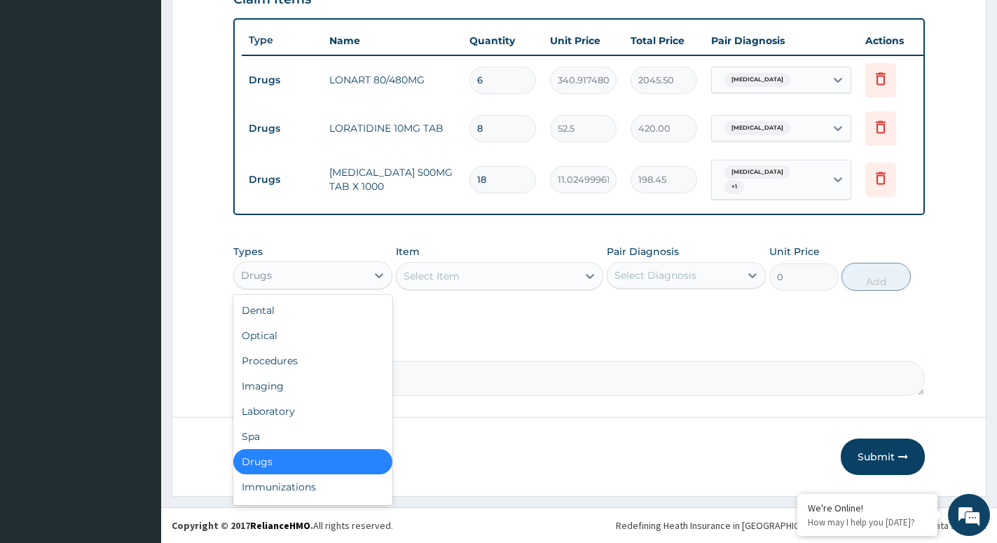
drag, startPoint x: 375, startPoint y: 280, endPoint x: 353, endPoint y: 300, distance: 29.8
click at [374, 280] on icon at bounding box center [379, 275] width 14 height 14
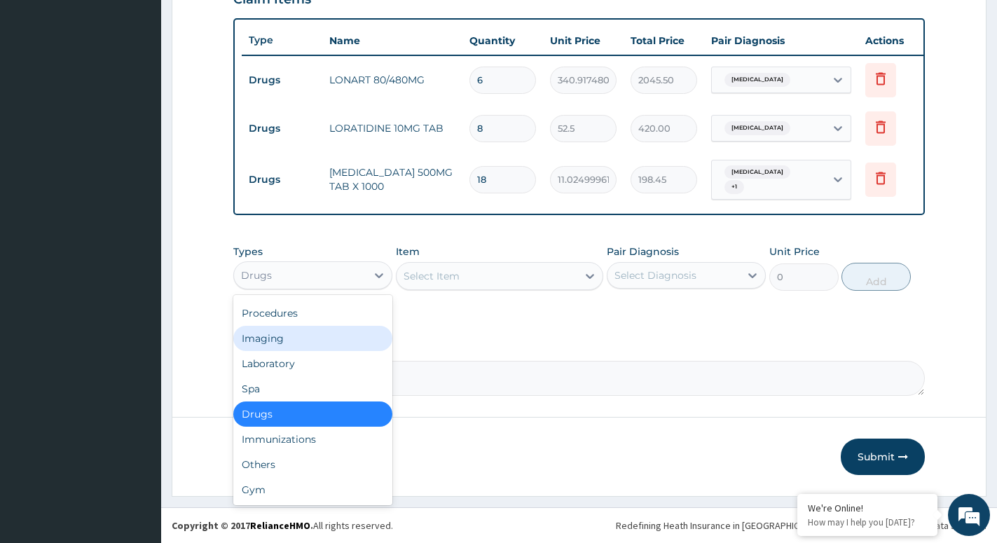
click at [287, 348] on div "Imaging" at bounding box center [312, 338] width 159 height 25
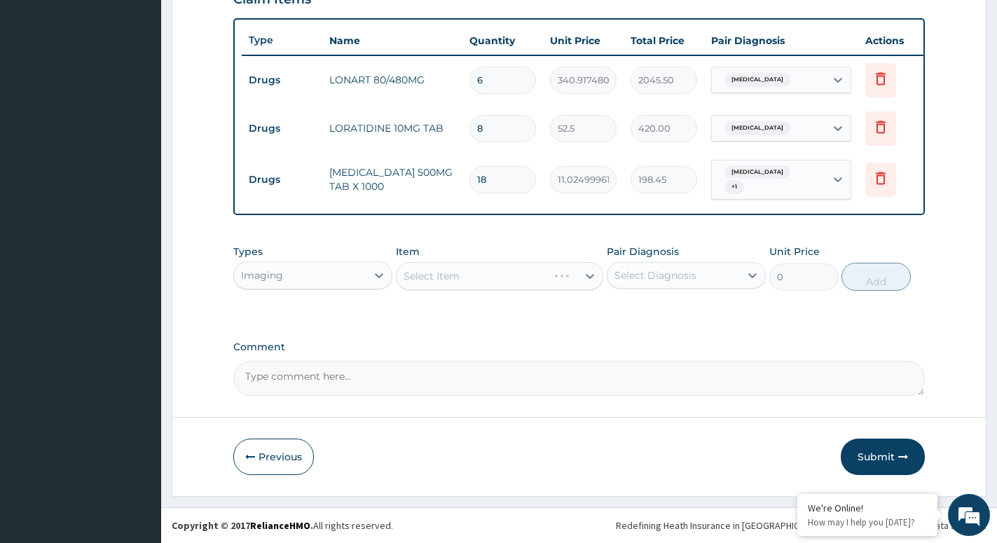
click at [288, 360] on div "Comment" at bounding box center [579, 368] width 692 height 55
click at [385, 279] on icon at bounding box center [379, 275] width 14 height 14
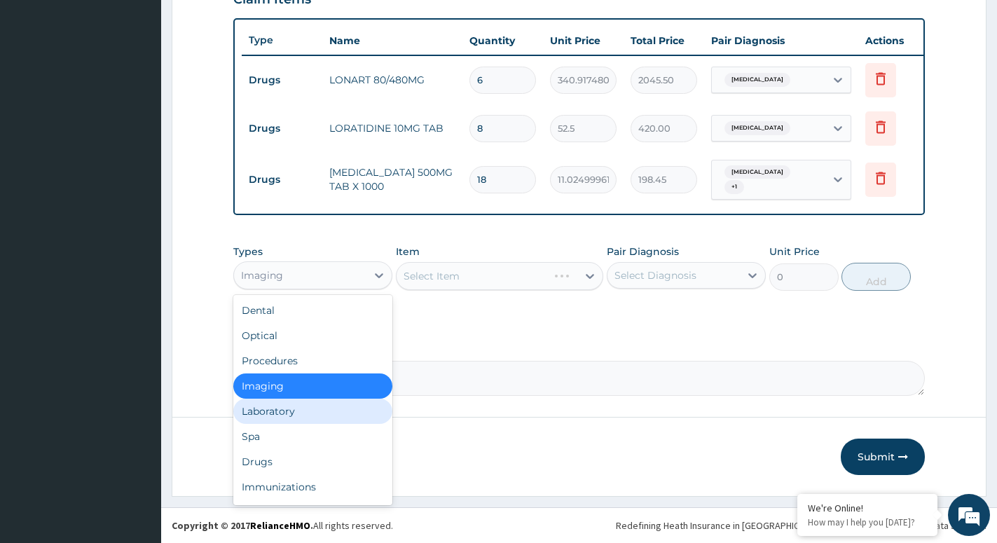
click at [290, 410] on div "Laboratory" at bounding box center [312, 411] width 159 height 25
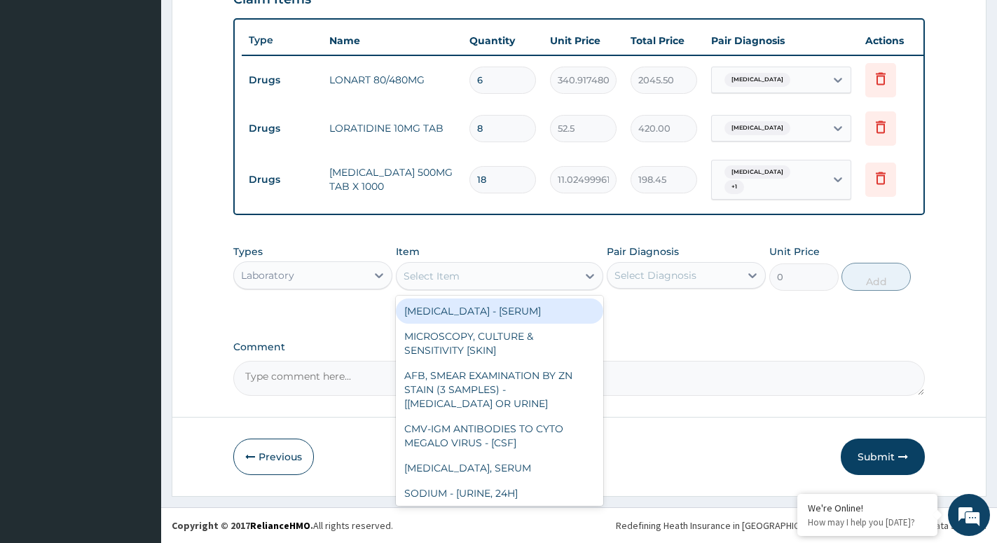
click at [577, 278] on div "Select Item" at bounding box center [487, 276] width 181 height 22
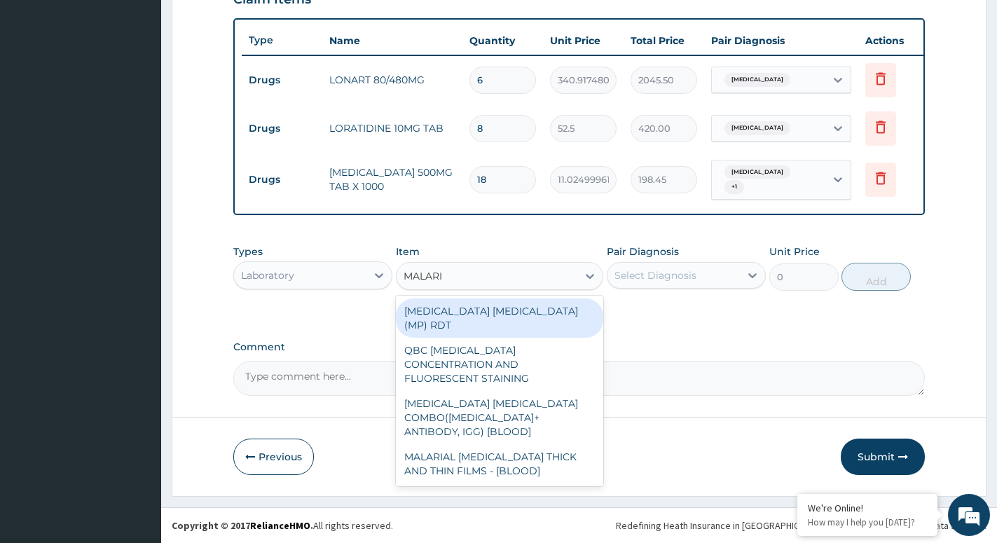
type input "MALARIA"
click at [545, 313] on div "MALARIA PARASITE (MP) RDT" at bounding box center [499, 318] width 207 height 39
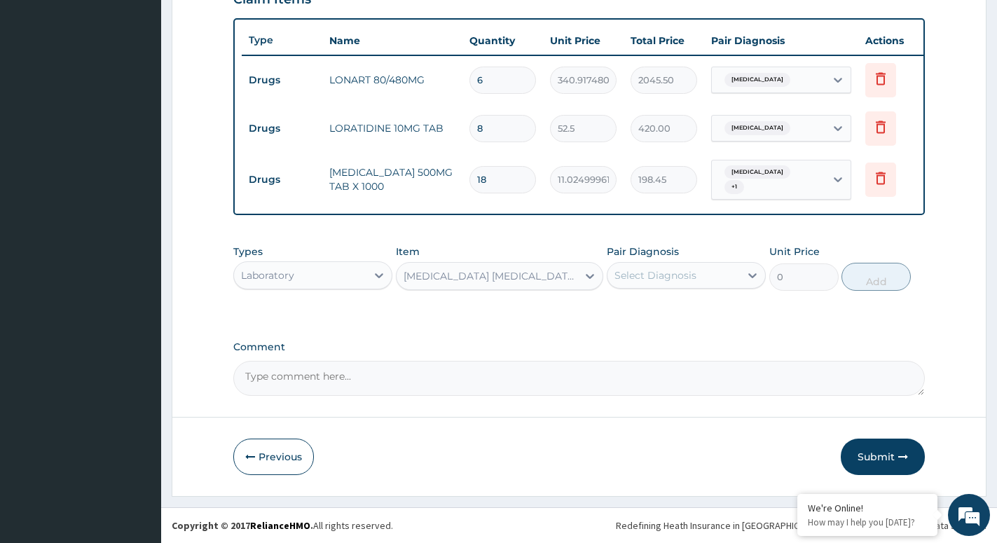
type input "1500"
click at [683, 273] on div "Select Diagnosis" at bounding box center [656, 275] width 82 height 14
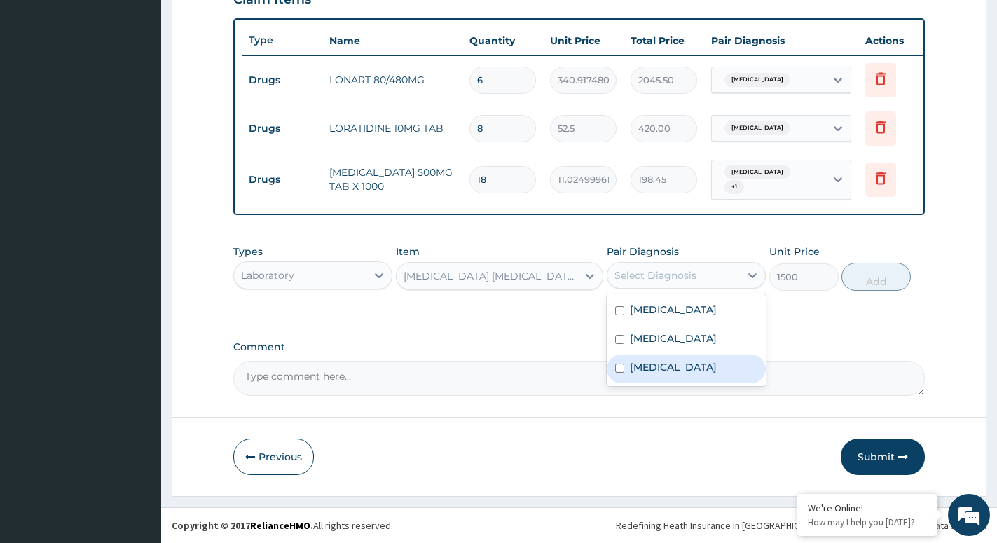
click at [647, 374] on label "Malaria, unspecified" at bounding box center [673, 367] width 87 height 14
checkbox input "true"
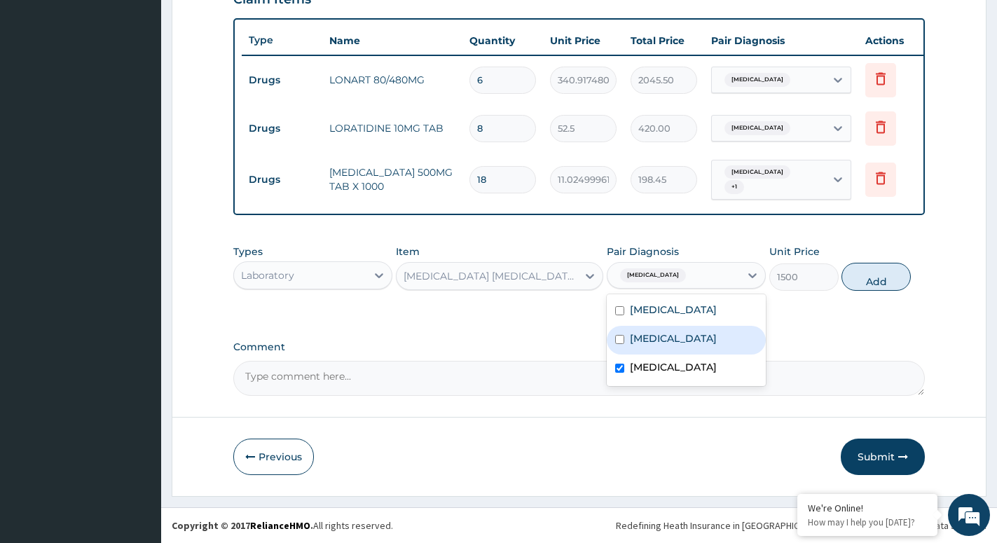
drag, startPoint x: 862, startPoint y: 280, endPoint x: 683, endPoint y: 313, distance: 182.4
click at [862, 281] on button "Add" at bounding box center [876, 277] width 69 height 28
type input "0"
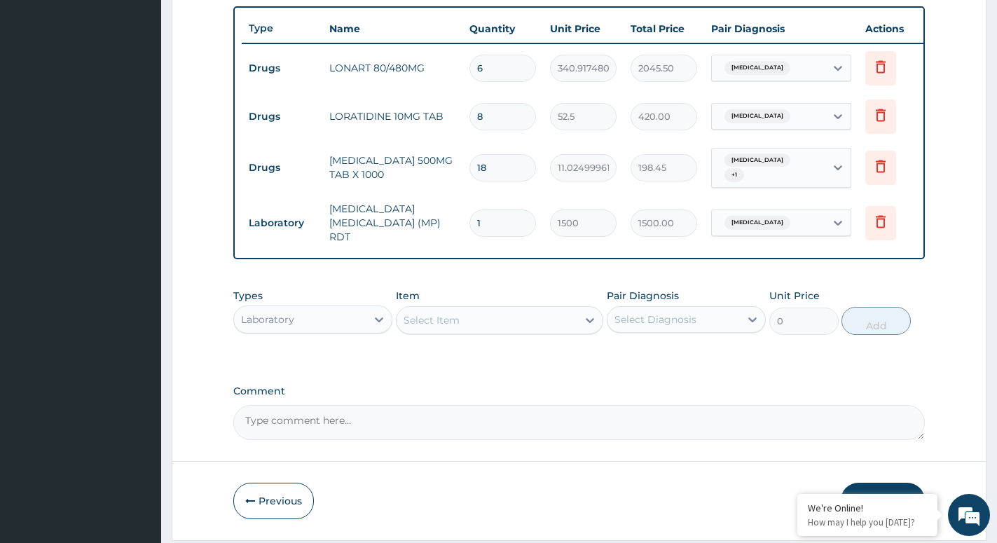
click at [570, 327] on div "Select Item" at bounding box center [487, 320] width 181 height 22
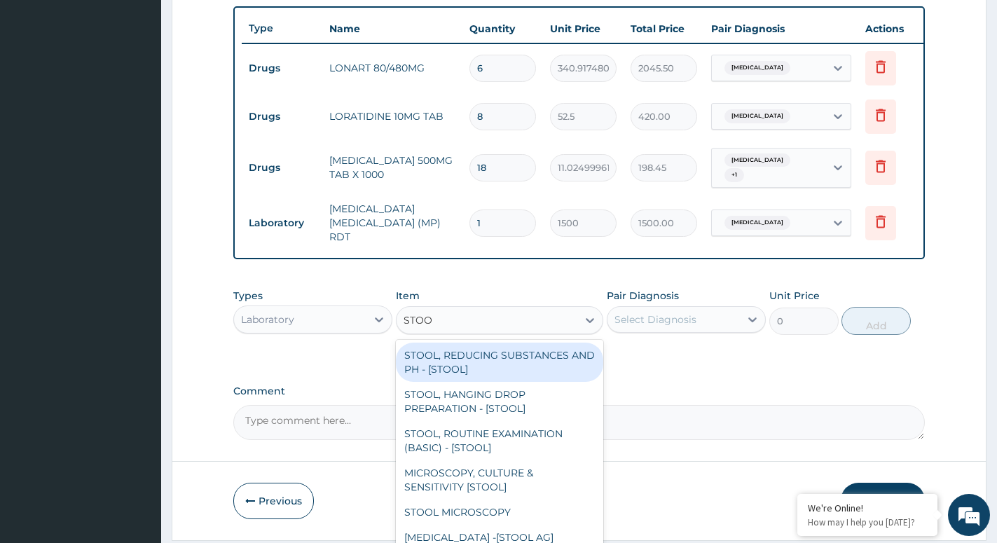
type input "STOOL"
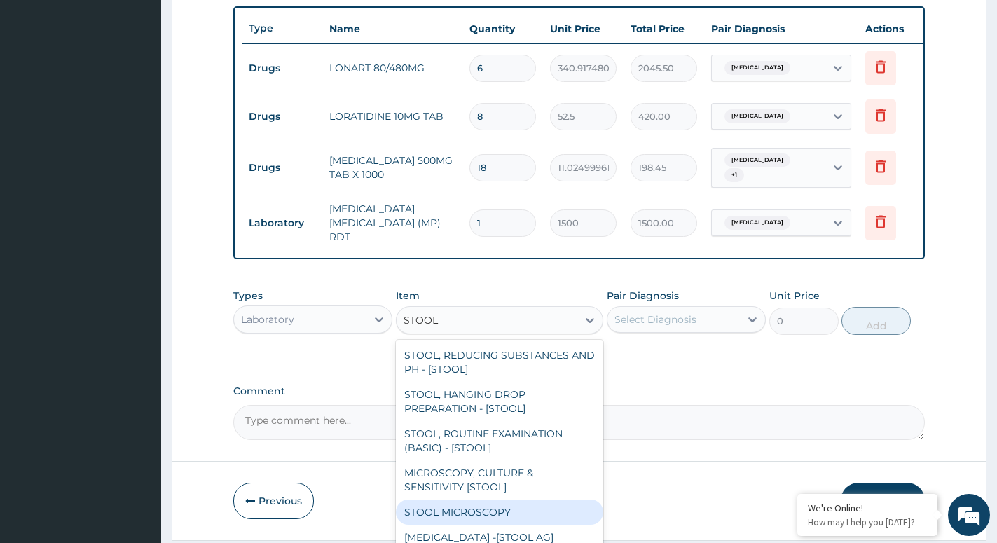
click at [437, 514] on div "STOOL MICROSCOPY" at bounding box center [499, 512] width 207 height 25
type input "2000"
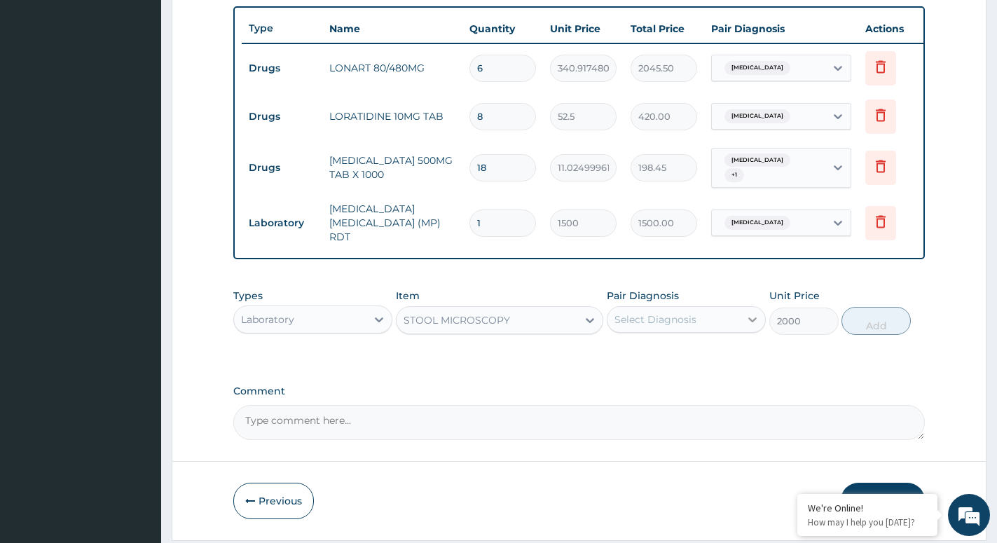
click at [753, 331] on div at bounding box center [752, 319] width 25 height 25
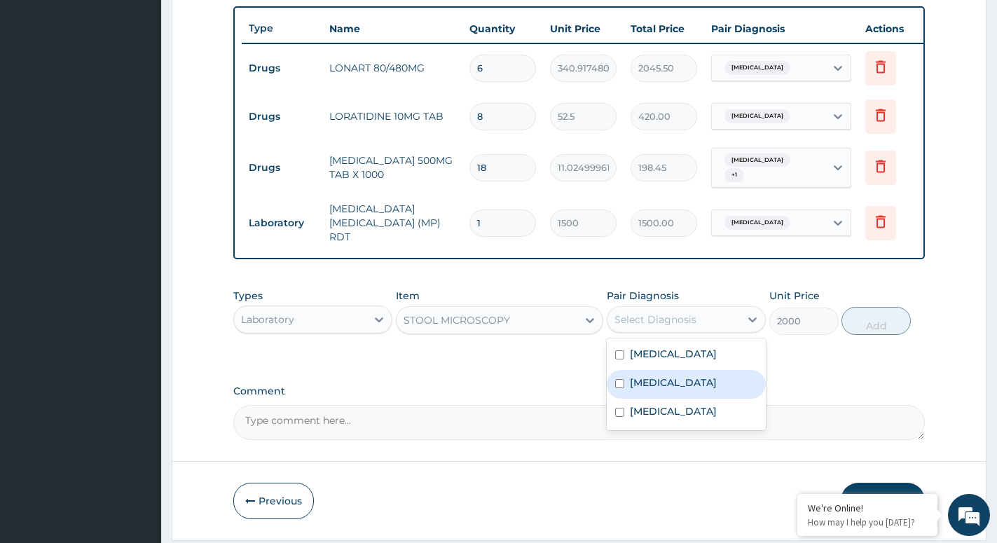
click at [660, 399] on div "Salmonella enteritis" at bounding box center [686, 384] width 159 height 29
checkbox input "true"
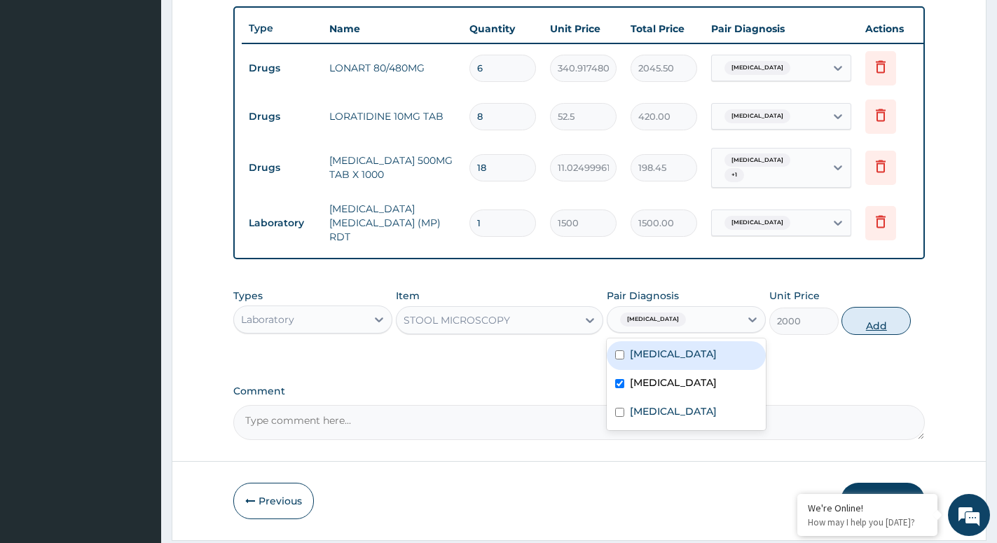
click at [882, 327] on button "Add" at bounding box center [876, 321] width 69 height 28
type input "0"
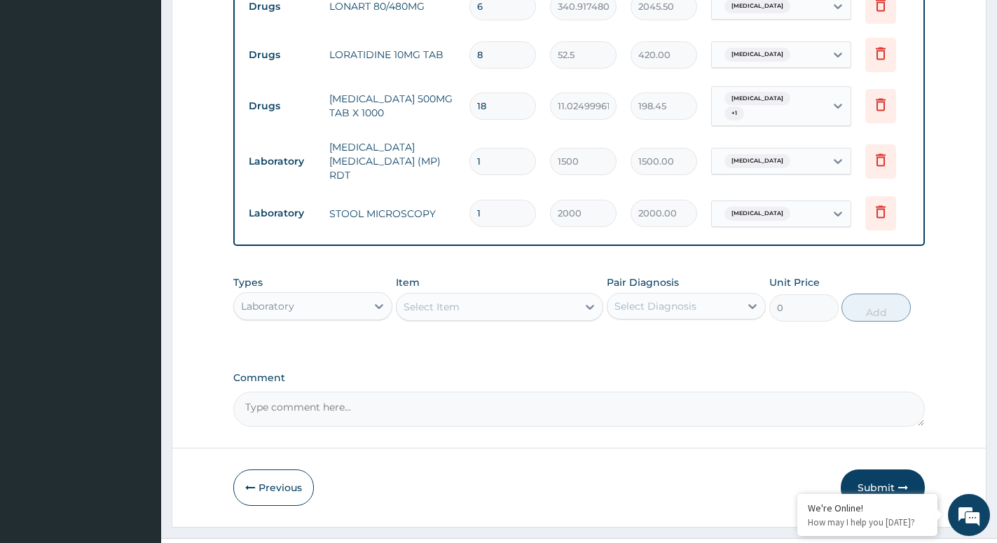
scroll to position [612, 0]
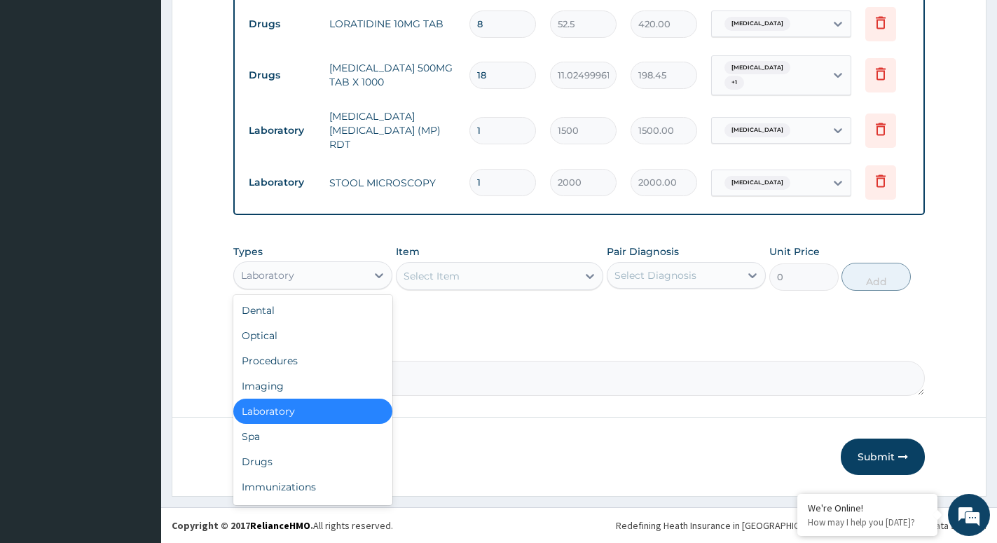
click at [367, 285] on div "Laboratory" at bounding box center [300, 275] width 132 height 22
click at [292, 359] on div "Procedures" at bounding box center [312, 360] width 159 height 25
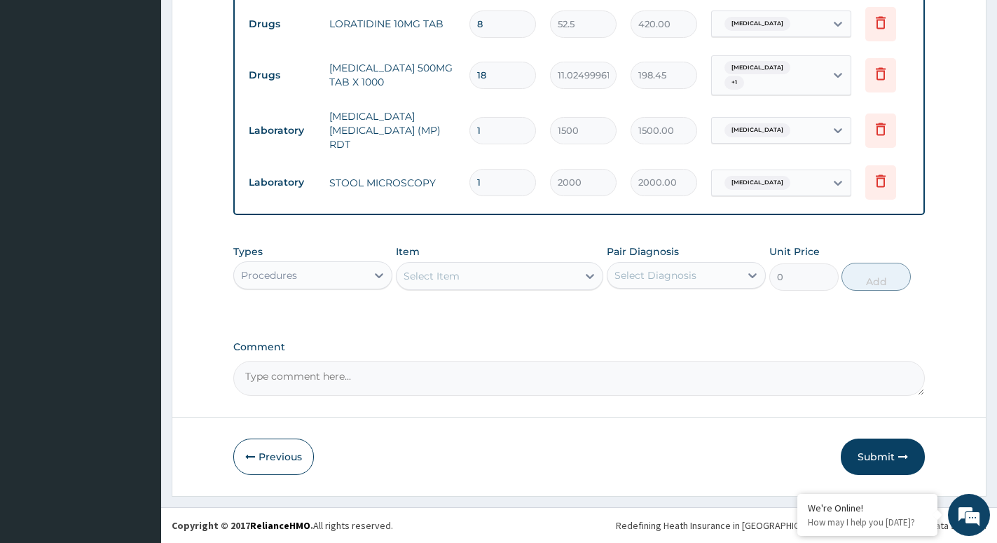
click at [540, 273] on div "Select Item" at bounding box center [487, 276] width 181 height 22
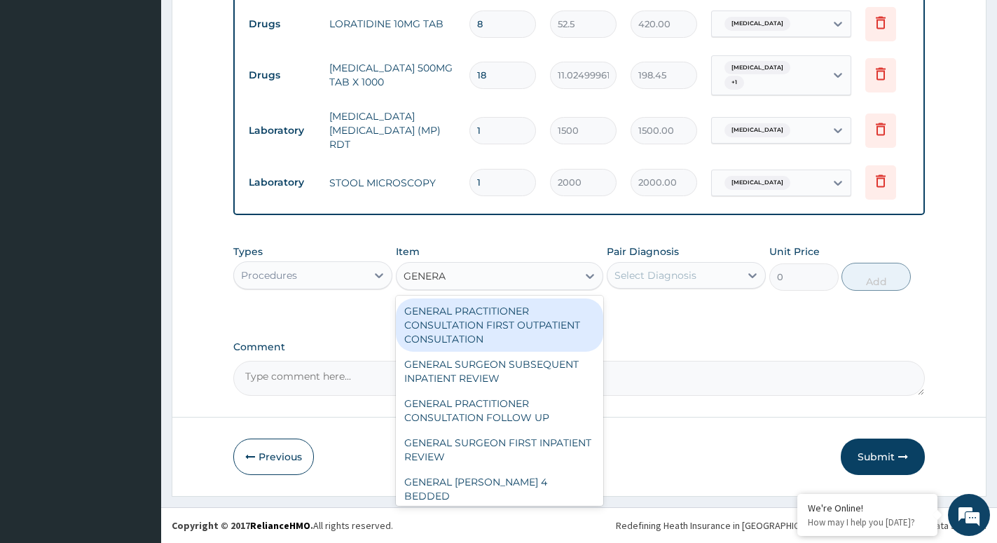
type input "GENERAL"
click at [502, 334] on div "GENERAL PRACTITIONER CONSULTATION FIRST OUTPATIENT CONSULTATION" at bounding box center [499, 325] width 207 height 53
type input "3000"
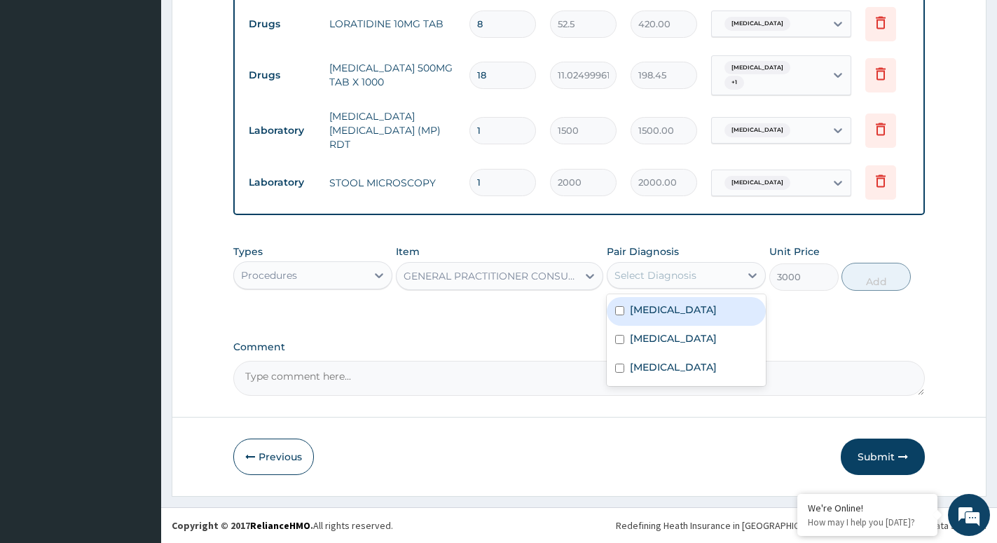
click at [702, 281] on div "Select Diagnosis" at bounding box center [674, 275] width 132 height 22
click at [683, 317] on label "Allergic rhinitis, unspecified" at bounding box center [673, 310] width 87 height 14
checkbox input "true"
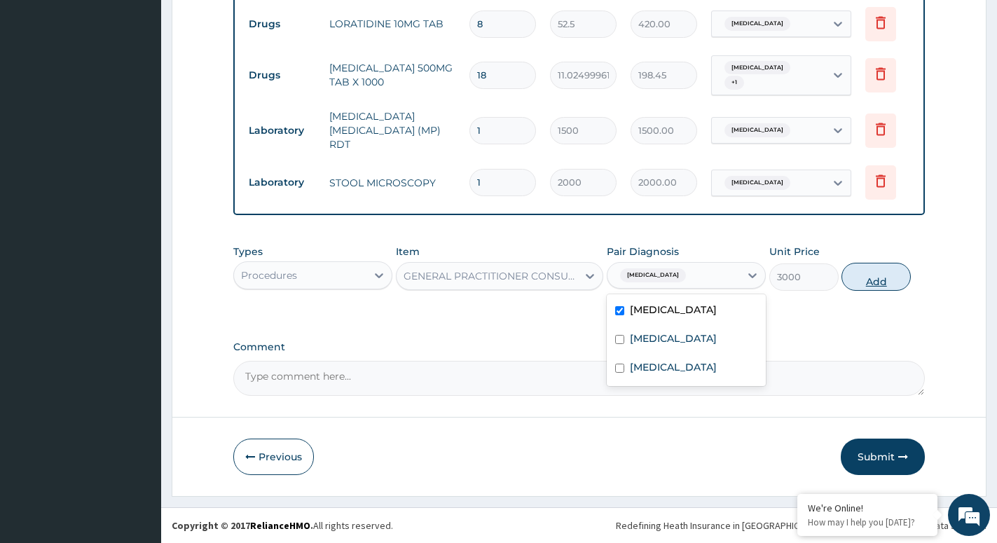
click at [872, 285] on button "Add" at bounding box center [876, 277] width 69 height 28
type input "0"
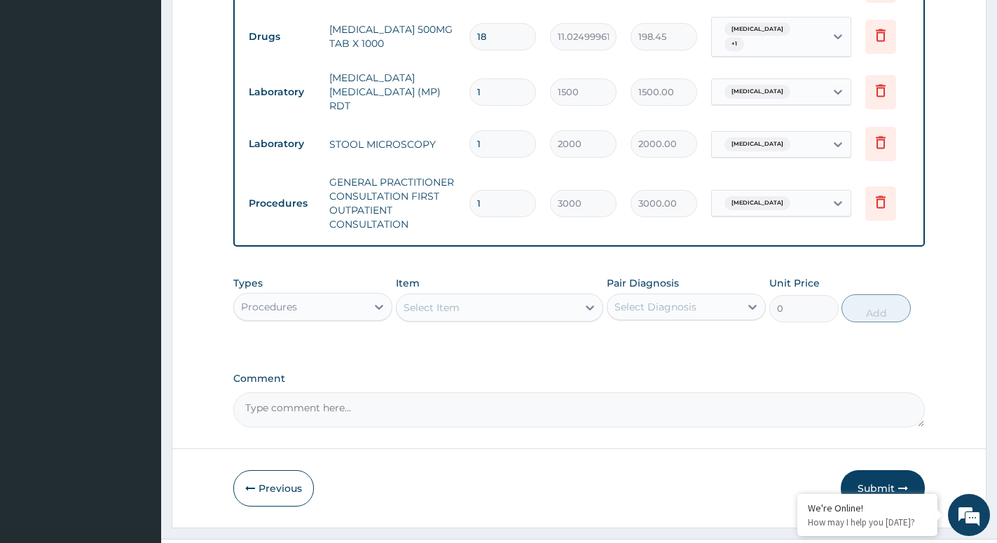
scroll to position [682, 0]
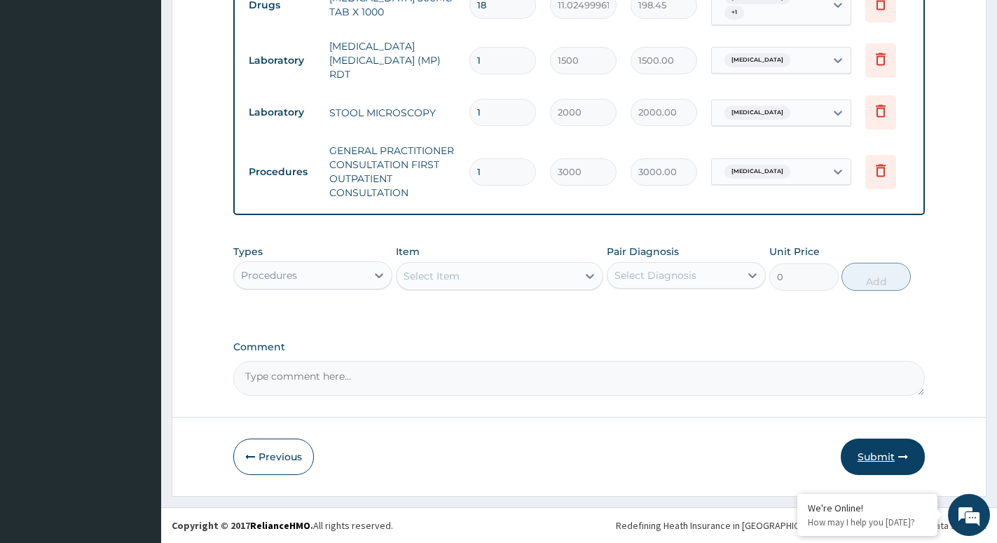
click at [898, 461] on button "Submit" at bounding box center [883, 457] width 84 height 36
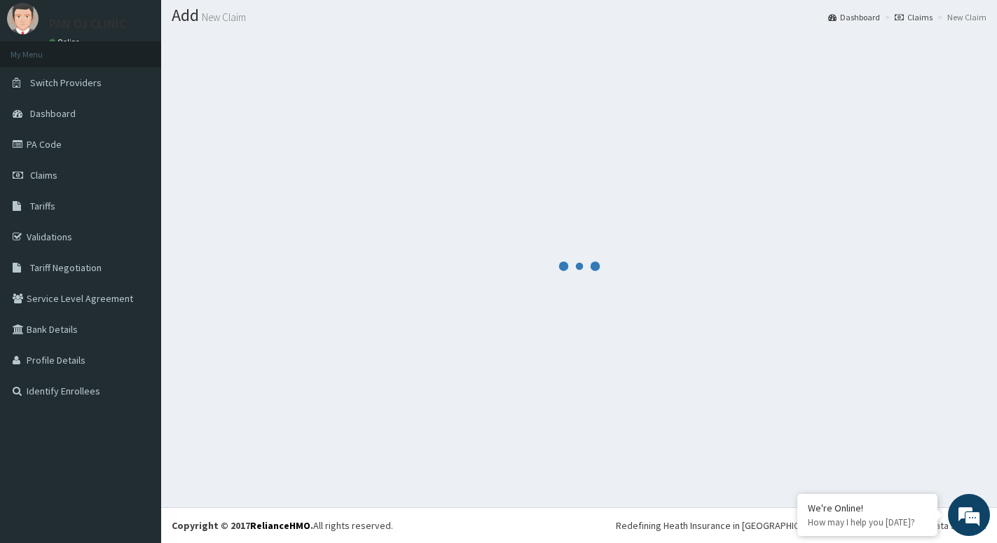
scroll to position [39, 0]
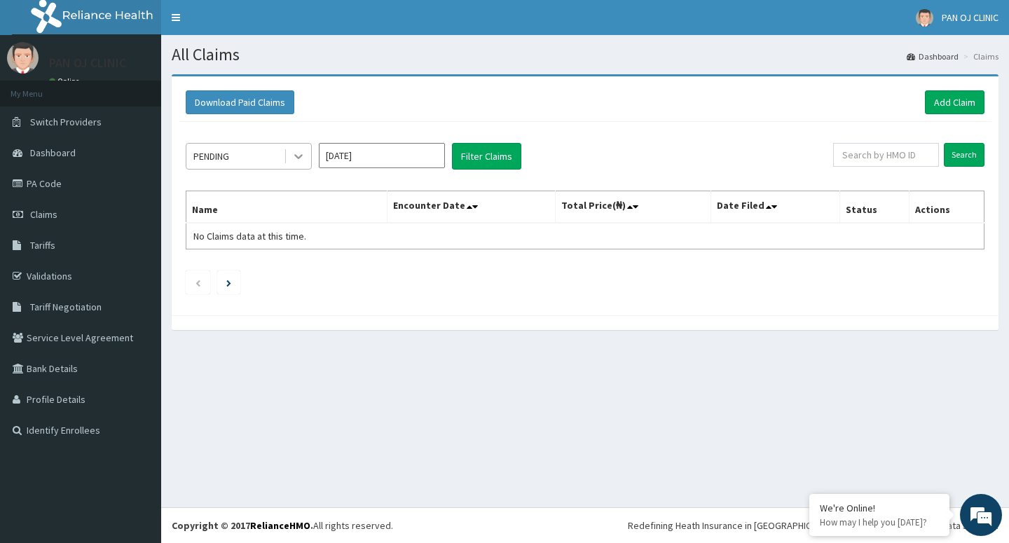
click at [299, 154] on icon at bounding box center [299, 156] width 14 height 14
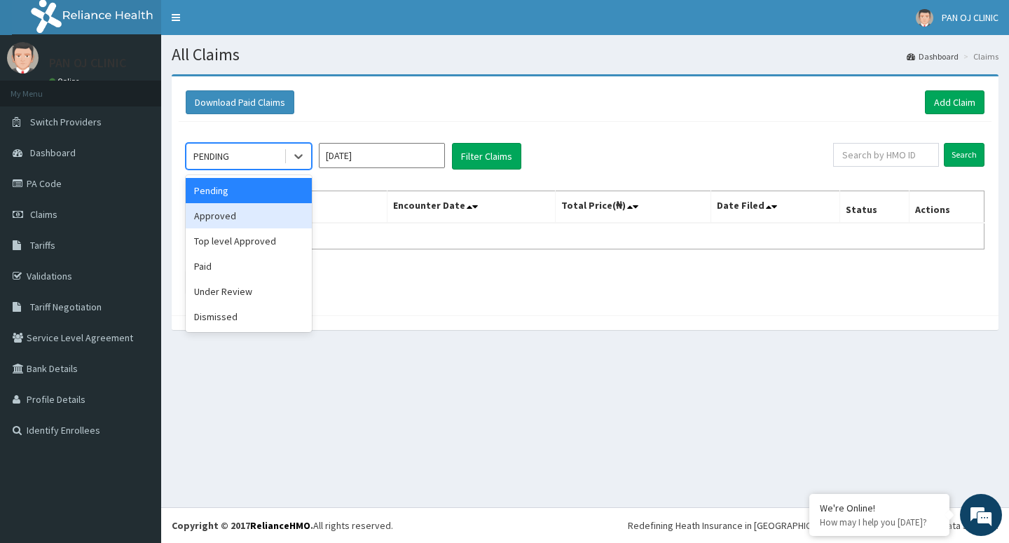
click at [264, 224] on div "Approved" at bounding box center [249, 215] width 126 height 25
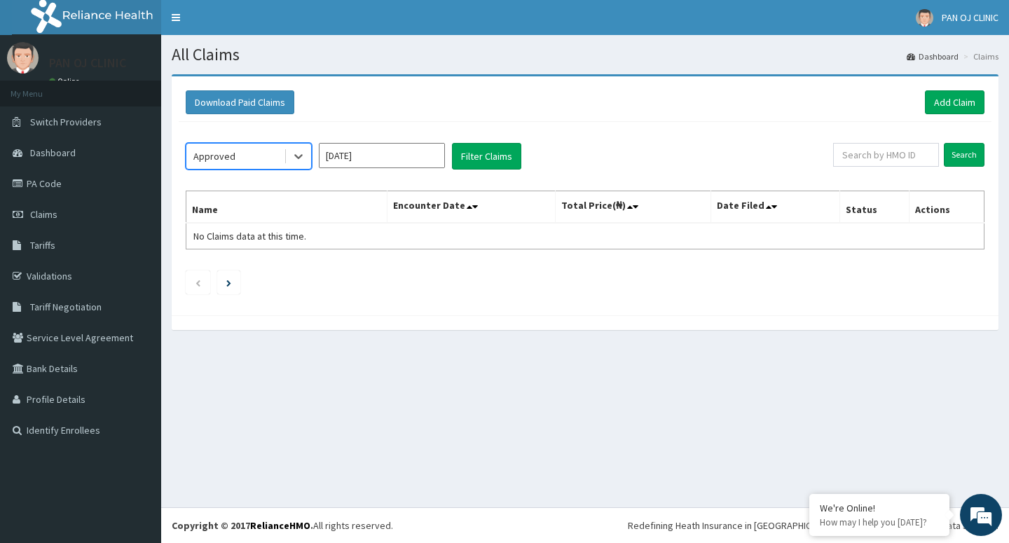
click at [362, 158] on input "Oct 2025" at bounding box center [382, 155] width 126 height 25
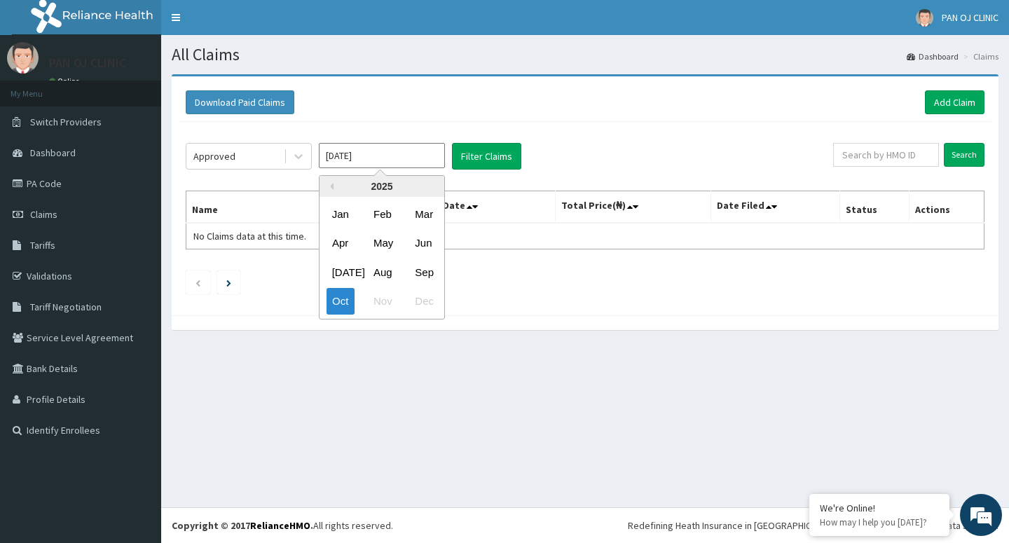
drag, startPoint x: 387, startPoint y: 276, endPoint x: 389, endPoint y: 269, distance: 7.3
click at [389, 273] on div "Aug" at bounding box center [382, 272] width 28 height 26
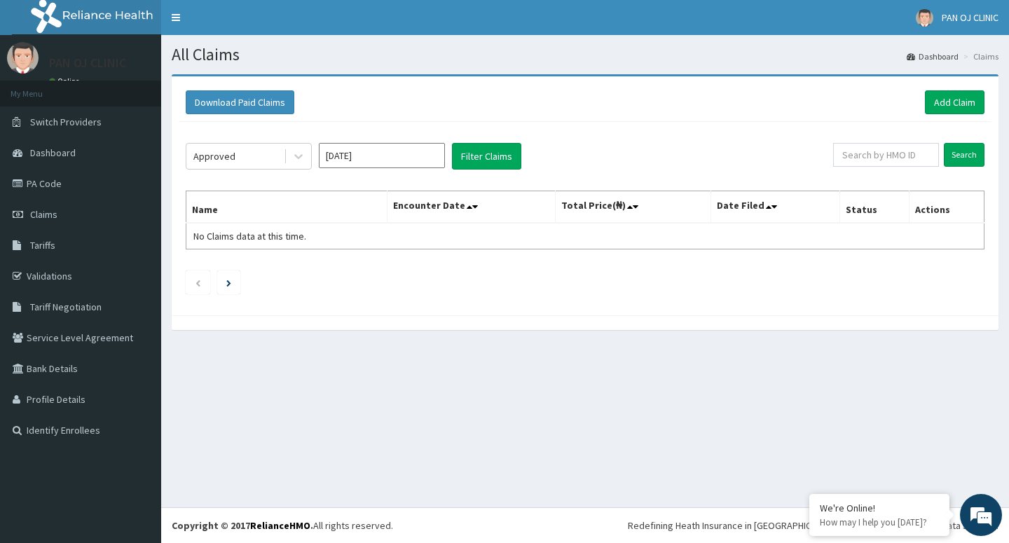
drag, startPoint x: 431, startPoint y: 160, endPoint x: 431, endPoint y: 169, distance: 8.4
click at [431, 162] on input "Aug 2025" at bounding box center [382, 155] width 126 height 25
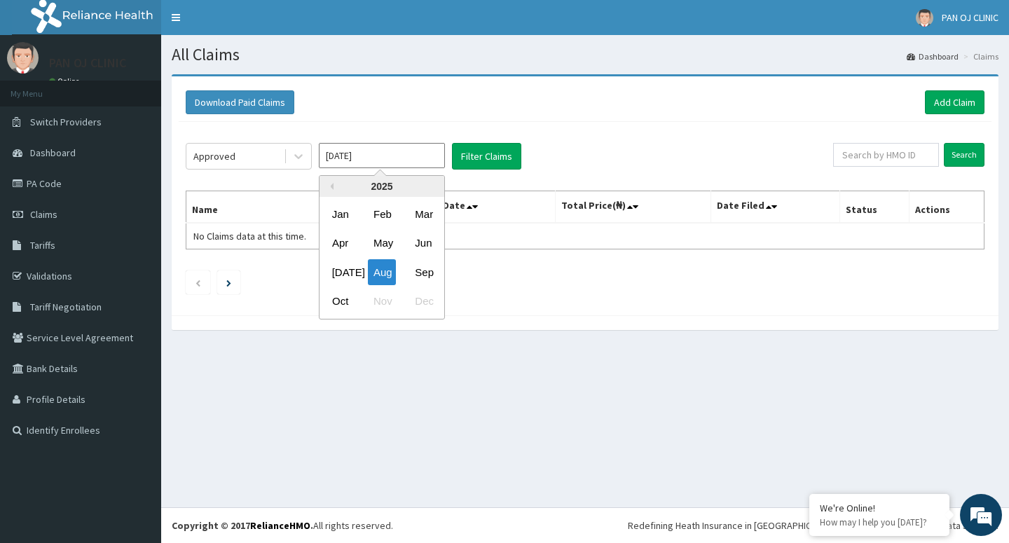
drag, startPoint x: 420, startPoint y: 271, endPoint x: 421, endPoint y: 235, distance: 36.4
click at [420, 272] on div "Sep" at bounding box center [423, 272] width 28 height 26
type input "Sep 2025"
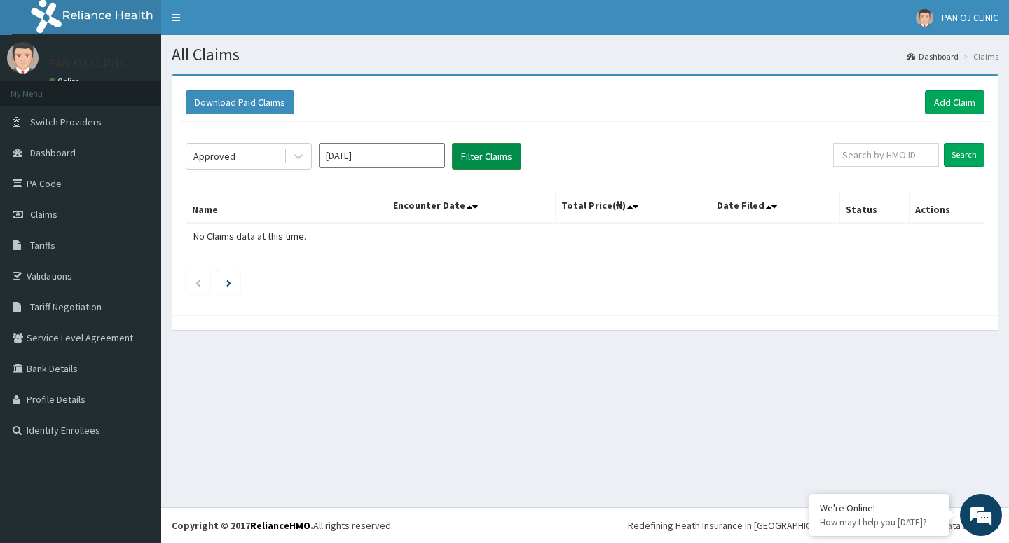
click at [483, 156] on button "Filter Claims" at bounding box center [486, 156] width 69 height 27
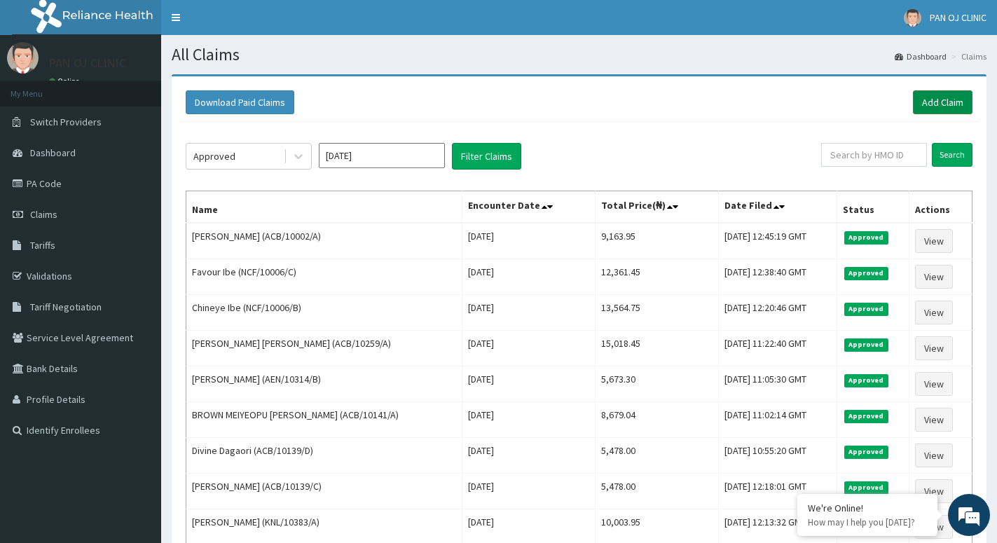
click at [929, 99] on link "Add Claim" at bounding box center [943, 102] width 60 height 24
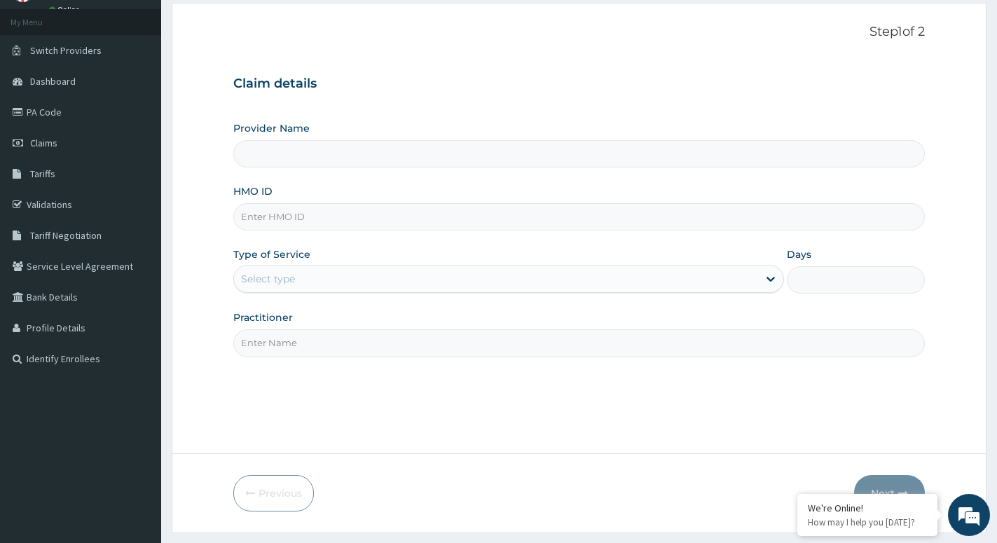
scroll to position [71, 0]
click at [314, 217] on input "HMO ID" at bounding box center [579, 216] width 692 height 27
type input "PAN OJ CLINIC"
type input "ACB/10002/C"
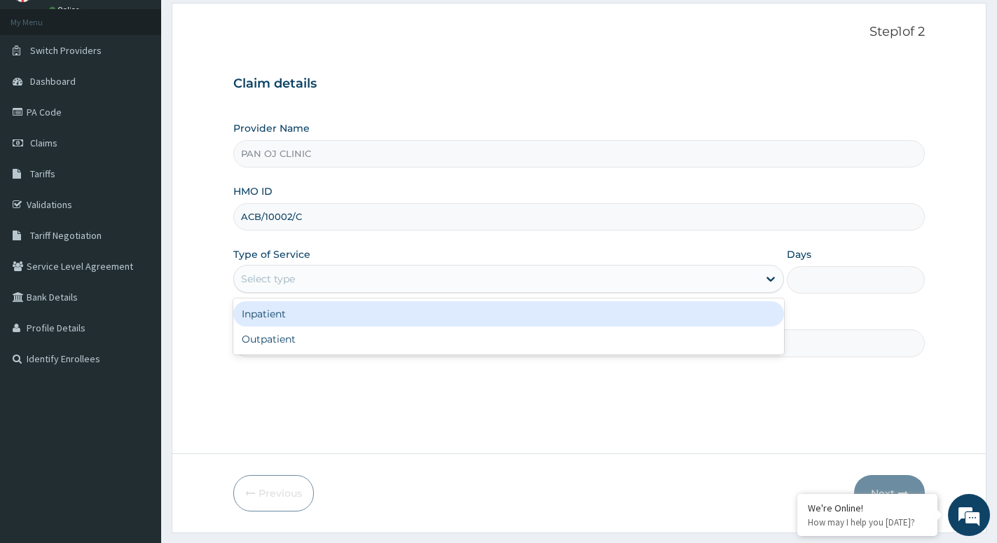
click at [260, 284] on div "Select type" at bounding box center [268, 279] width 54 height 14
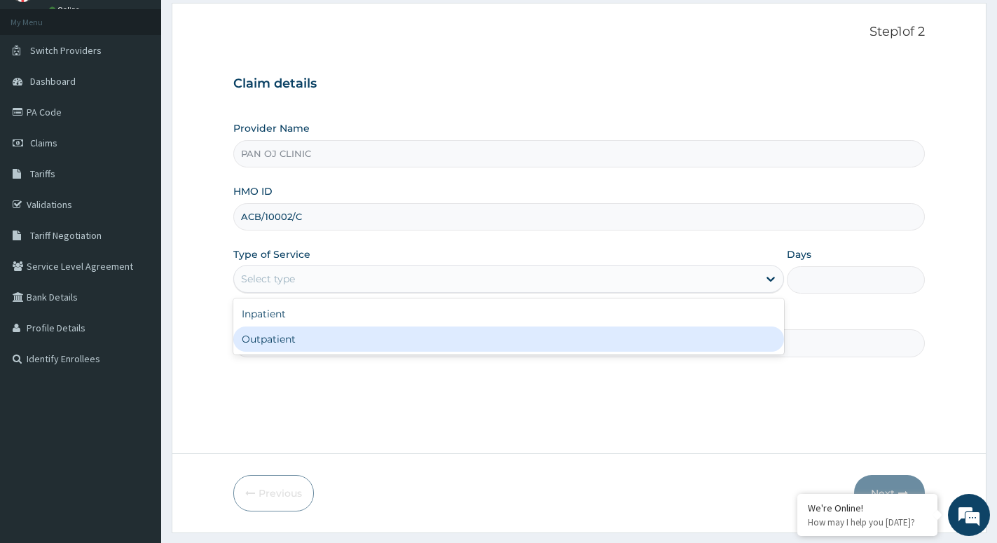
click at [253, 343] on div "Outpatient" at bounding box center [508, 339] width 551 height 25
type input "1"
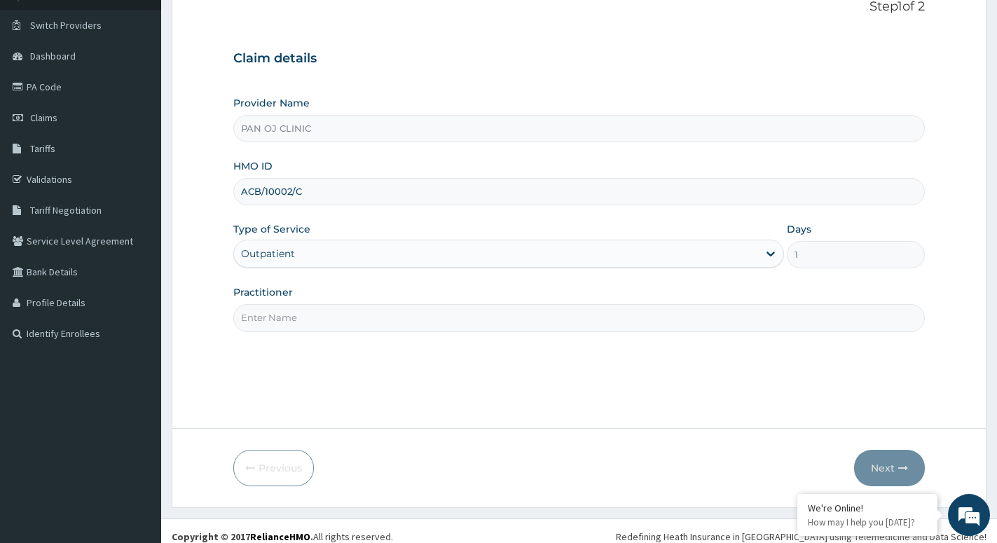
scroll to position [108, 0]
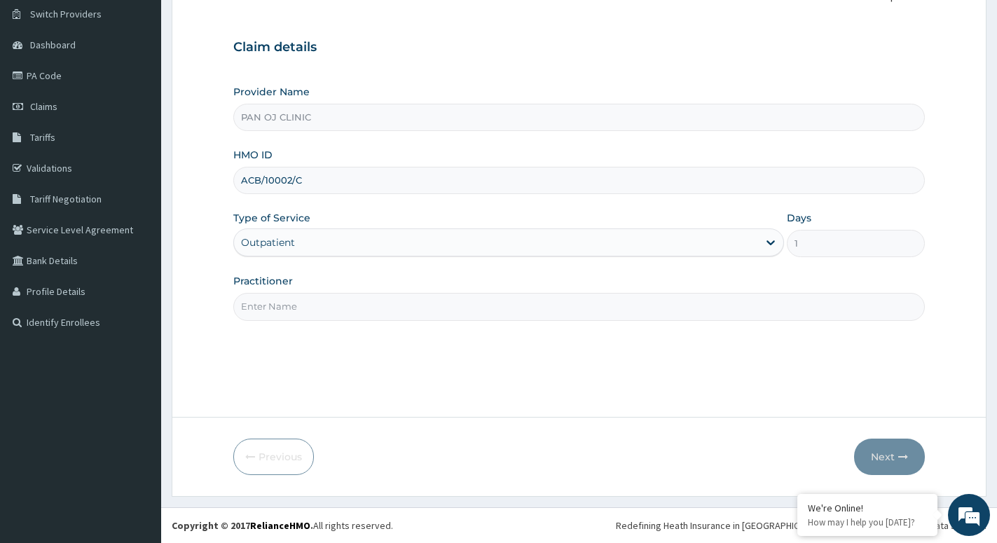
click at [275, 303] on input "Practitioner" at bounding box center [579, 306] width 692 height 27
type input "[PERSON_NAME]"
click at [894, 454] on button "Next" at bounding box center [889, 457] width 71 height 36
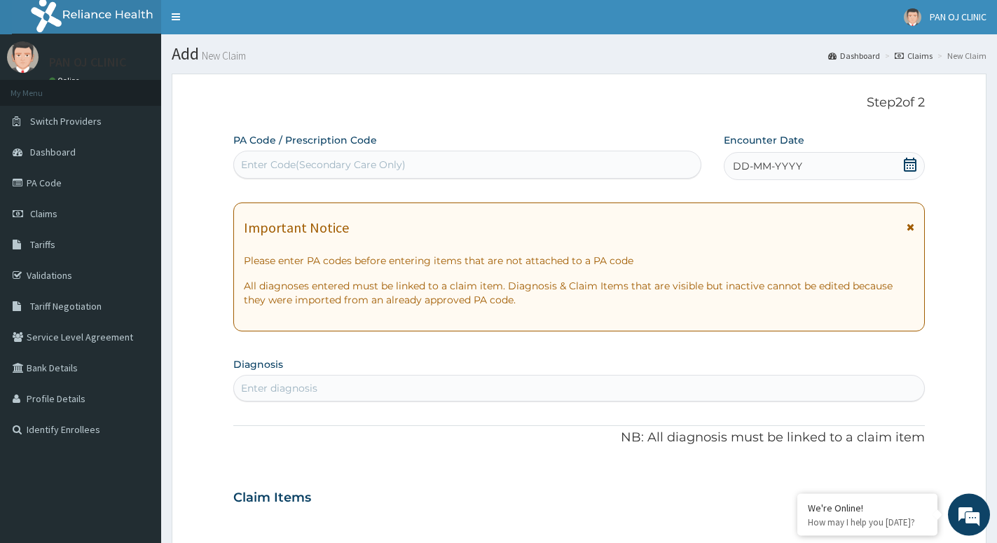
scroll to position [71, 0]
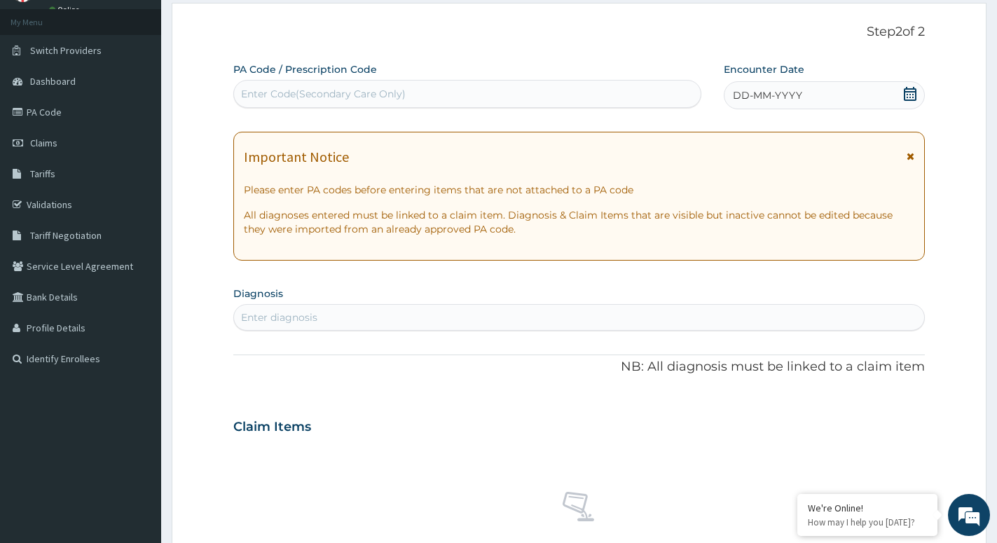
click at [306, 310] on div "Enter diagnosis" at bounding box center [579, 317] width 690 height 22
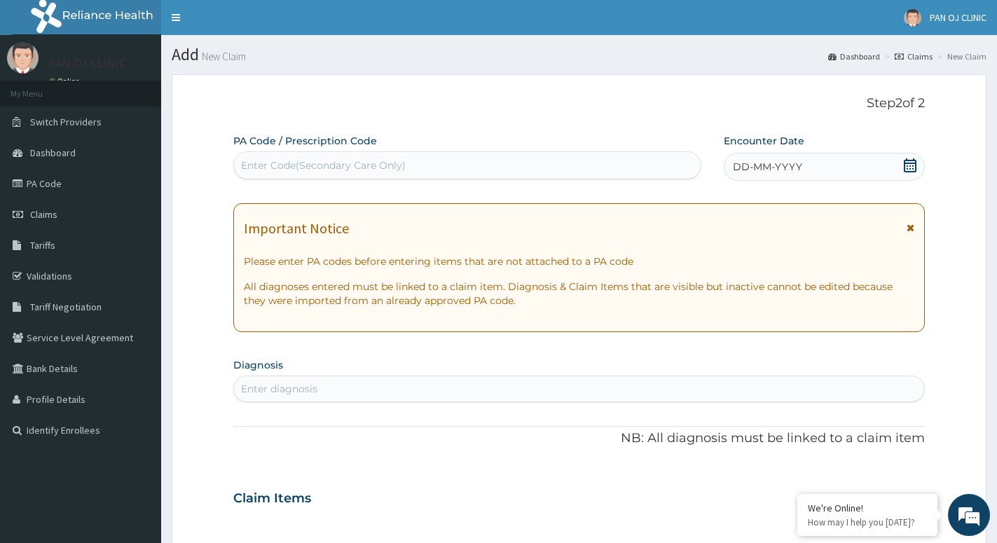
click at [917, 170] on div "DD-MM-YYYY" at bounding box center [824, 167] width 200 height 28
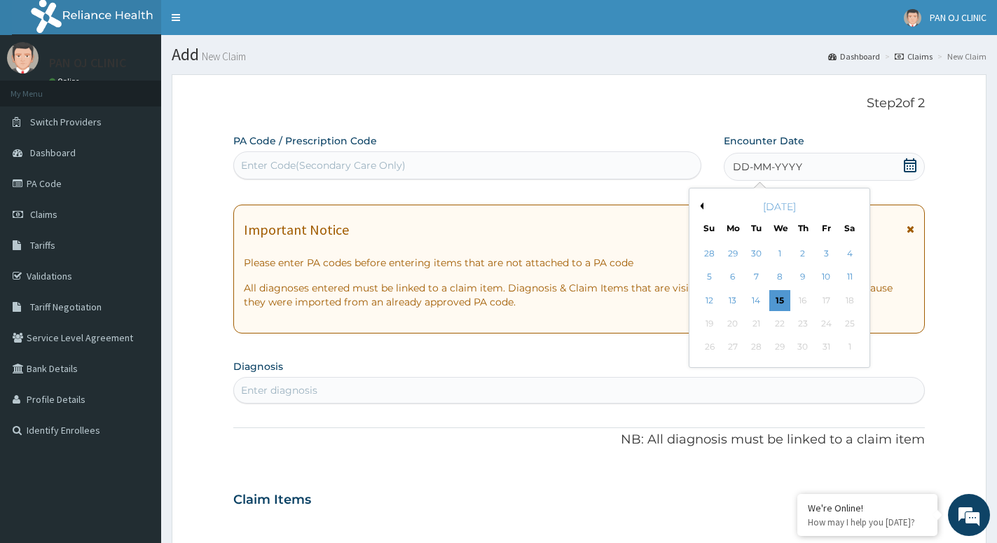
click at [702, 203] on button "Previous Month" at bounding box center [700, 206] width 7 height 7
click at [829, 258] on div "5" at bounding box center [826, 253] width 21 height 21
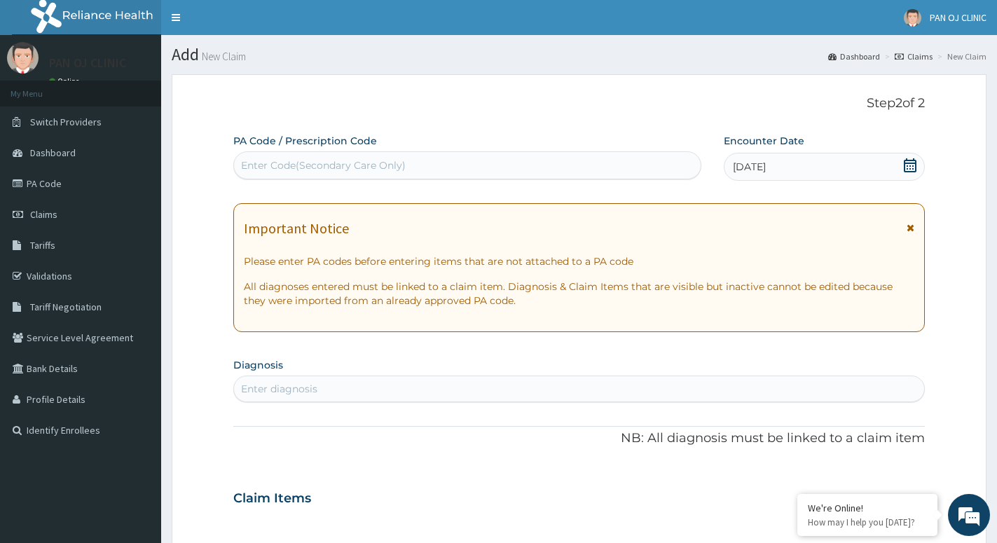
scroll to position [71, 0]
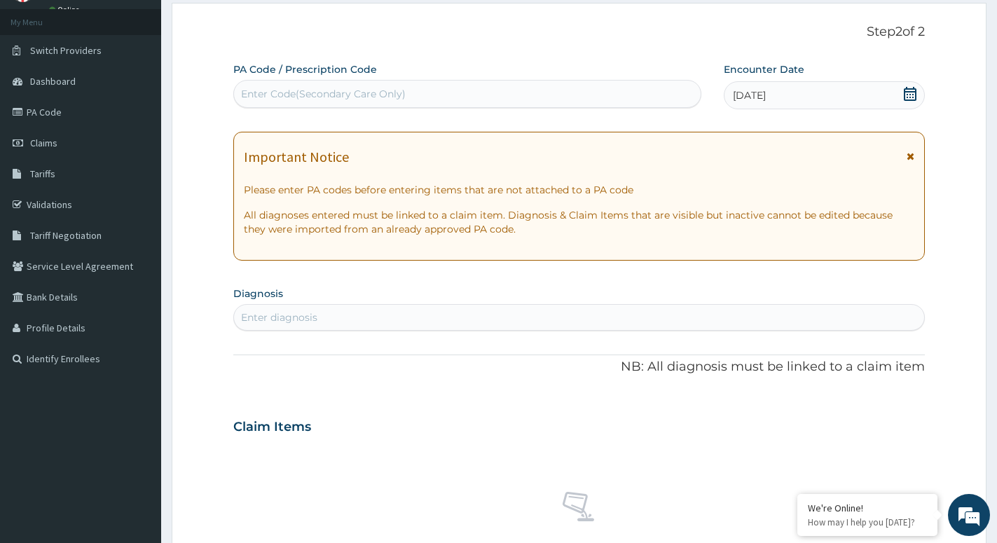
click at [303, 316] on div "Enter diagnosis" at bounding box center [279, 317] width 76 height 14
type input "RESPIRATORY"
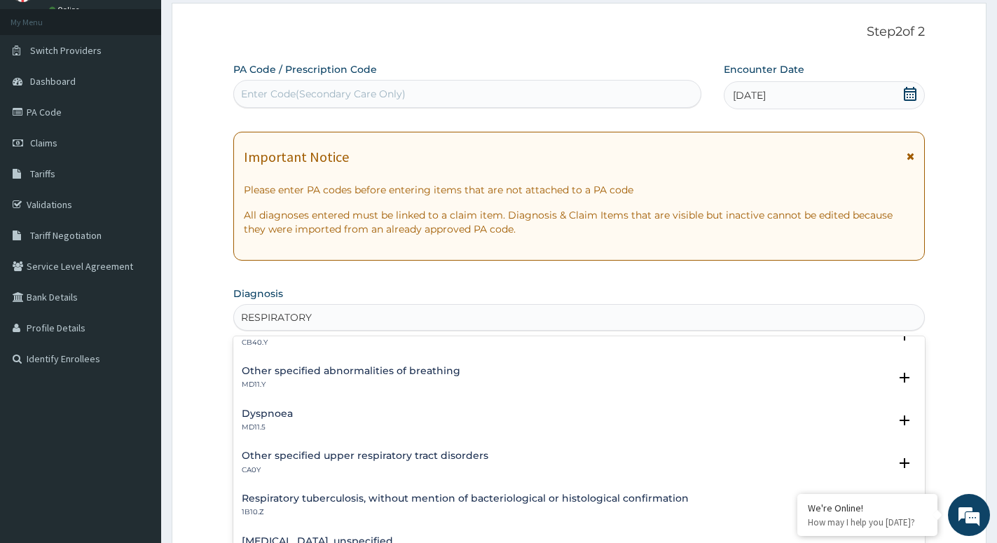
scroll to position [151, 0]
click at [343, 450] on h4 "Other specified upper respiratory tract disorders" at bounding box center [365, 454] width 247 height 11
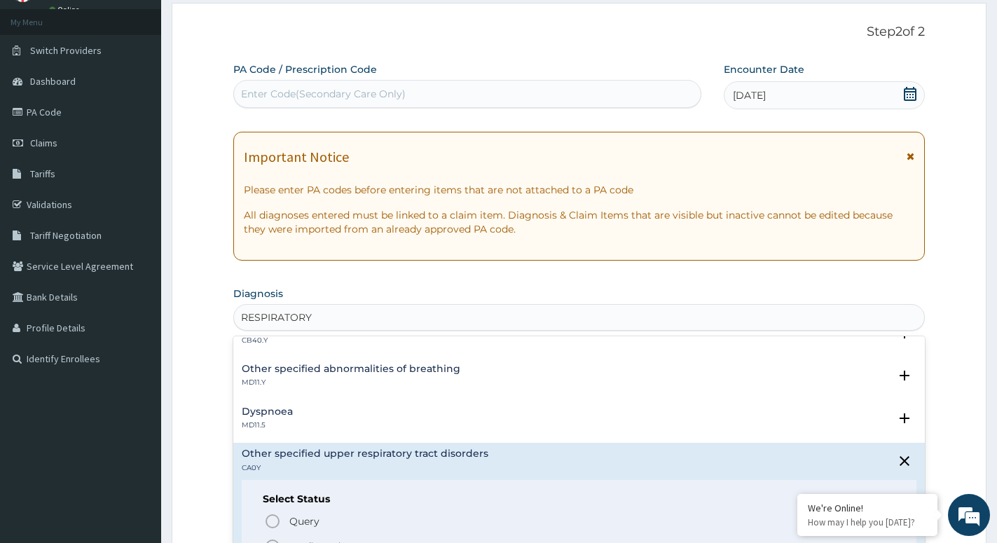
scroll to position [227, 0]
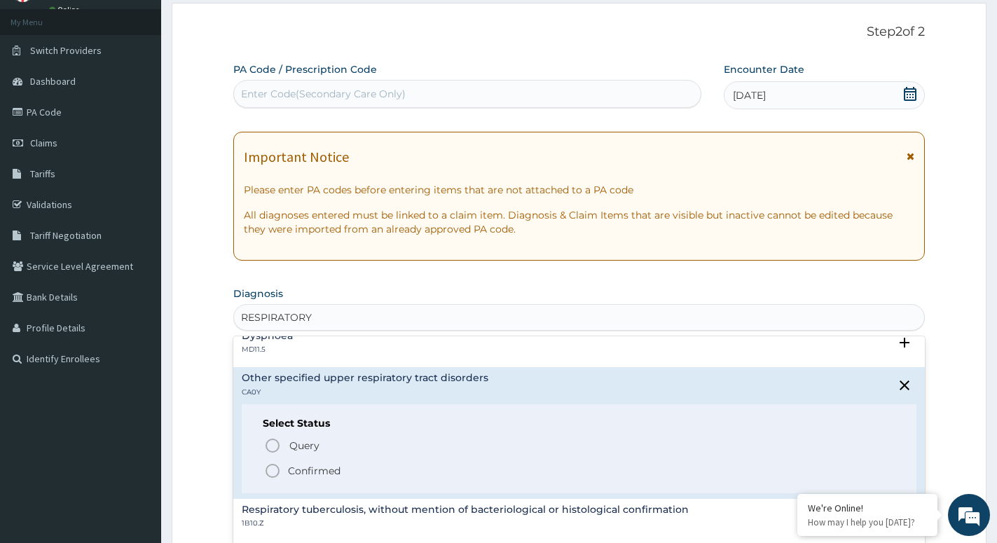
click at [273, 474] on icon "status option filled" at bounding box center [272, 471] width 17 height 17
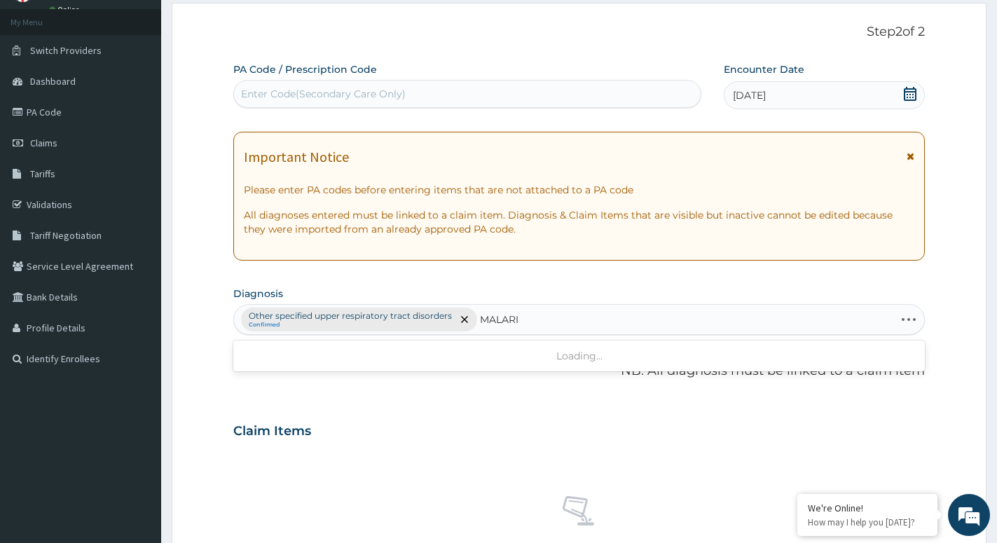
type input "[MEDICAL_DATA]"
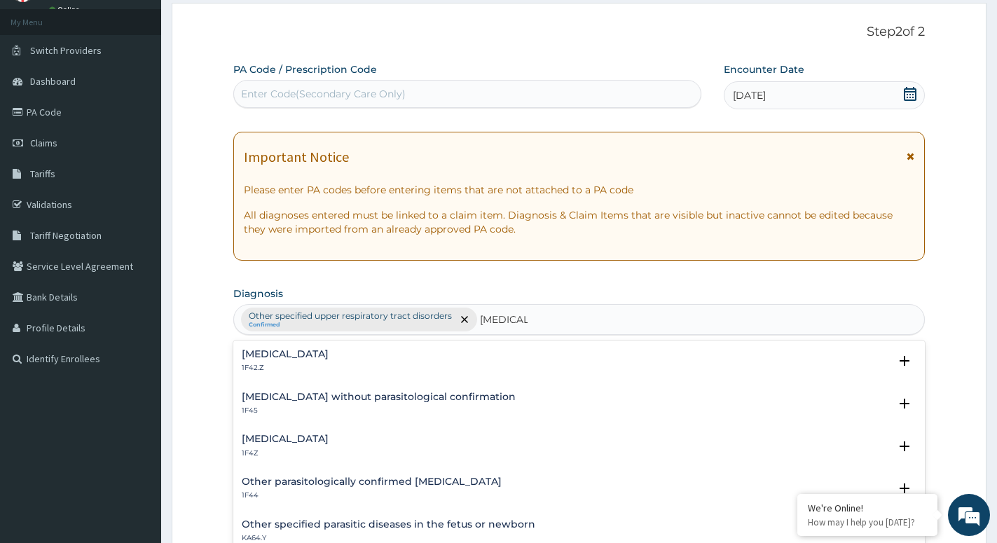
click at [297, 437] on h4 "[MEDICAL_DATA]" at bounding box center [285, 439] width 87 height 11
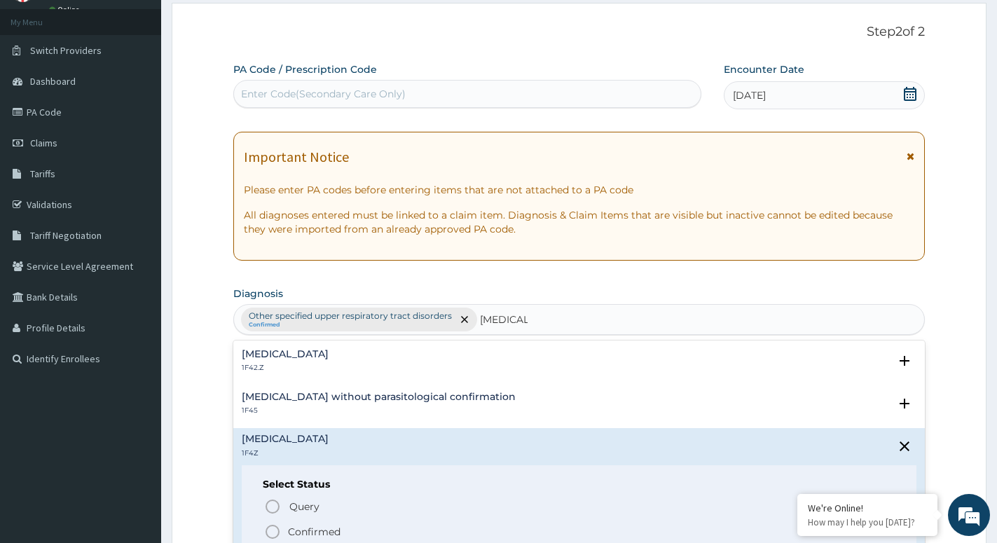
click at [273, 531] on icon "status option filled" at bounding box center [272, 532] width 17 height 17
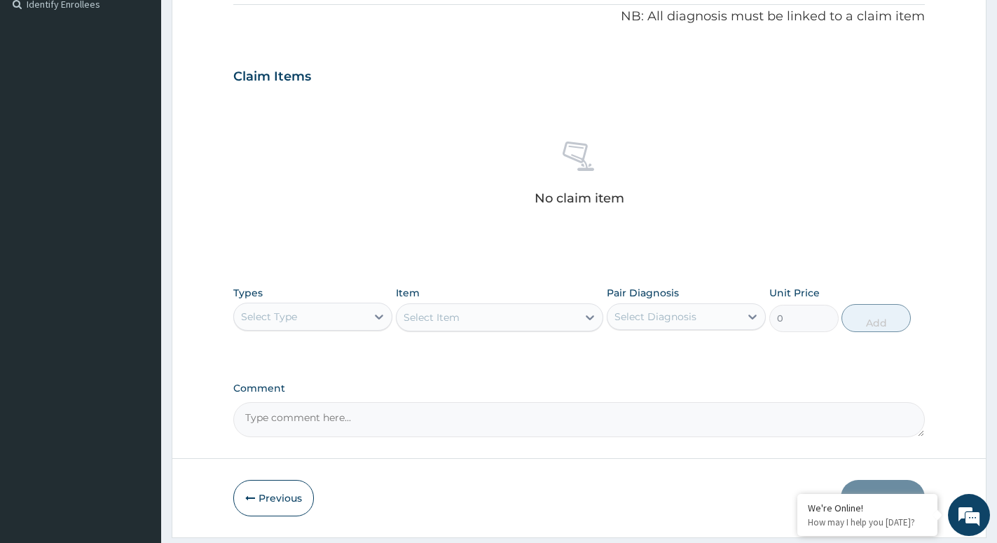
scroll to position [429, 0]
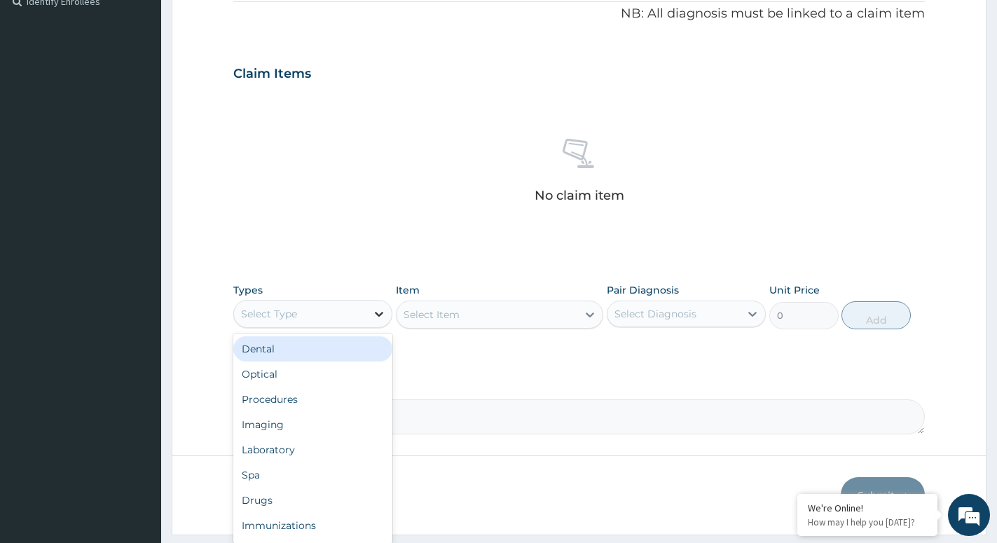
click at [383, 316] on icon at bounding box center [379, 314] width 14 height 14
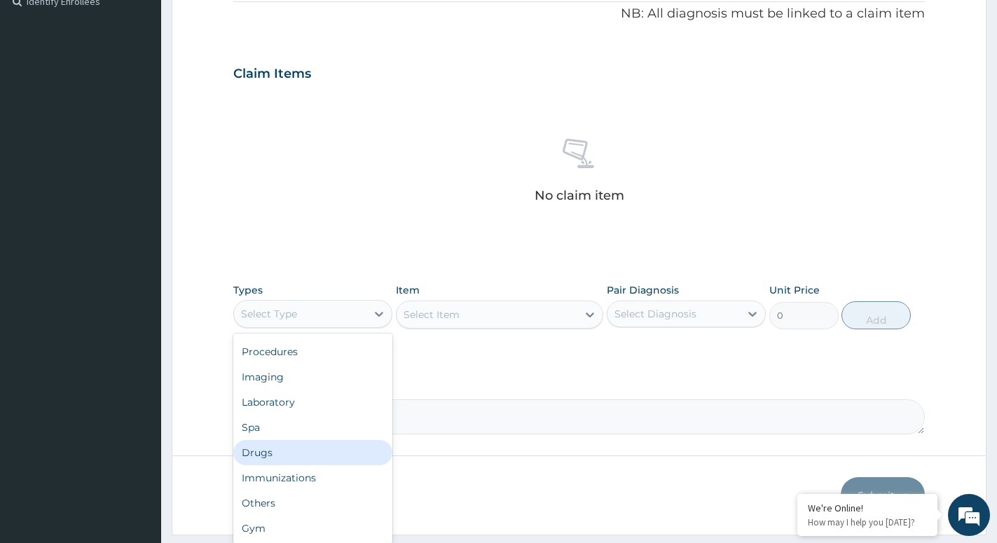
click at [301, 448] on div "Drugs" at bounding box center [312, 452] width 159 height 25
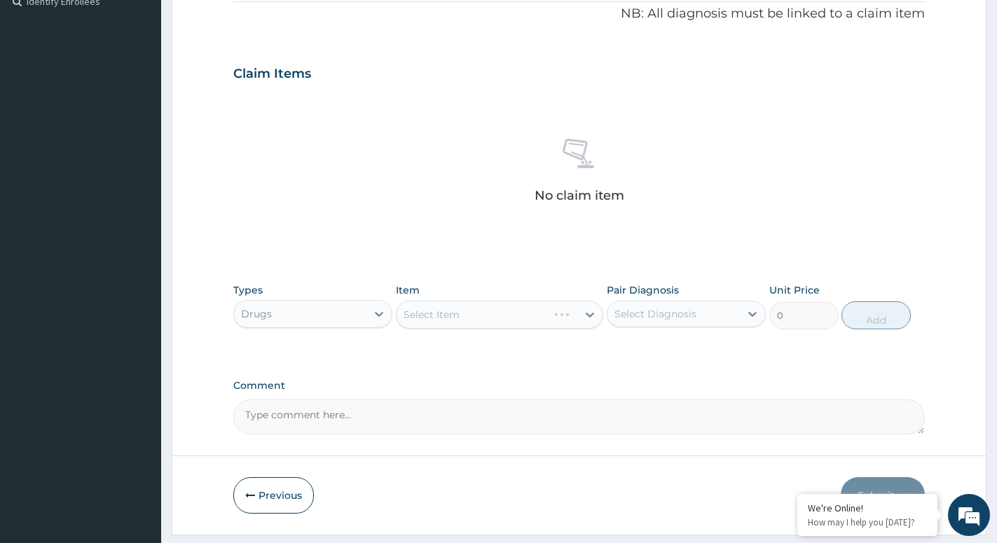
click at [582, 317] on div "Select Item" at bounding box center [499, 315] width 207 height 28
click at [580, 318] on div at bounding box center [589, 314] width 25 height 25
type input "ARTEM"
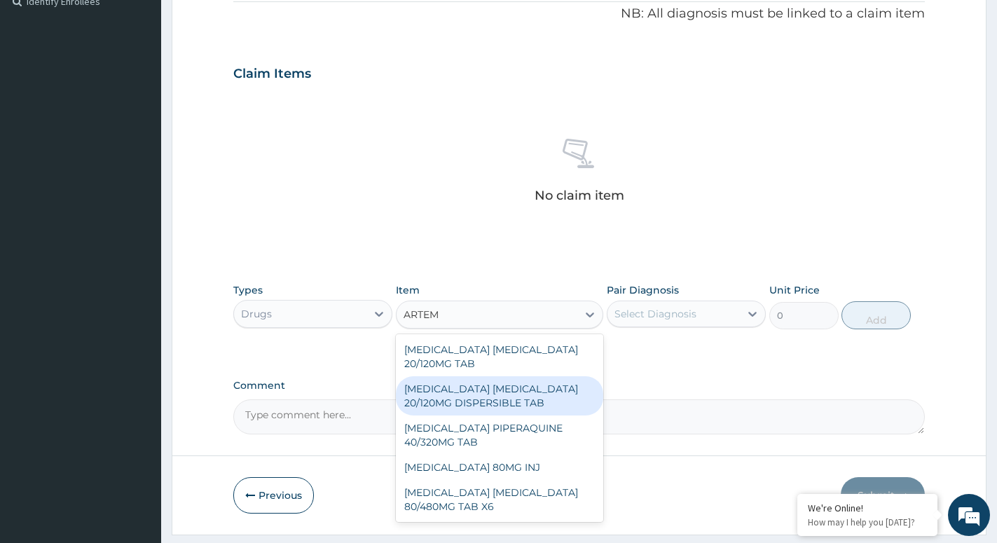
click at [489, 400] on div "[MEDICAL_DATA] [MEDICAL_DATA] 20/120MG DISPERSIBLE TAB" at bounding box center [499, 395] width 207 height 39
type input "84"
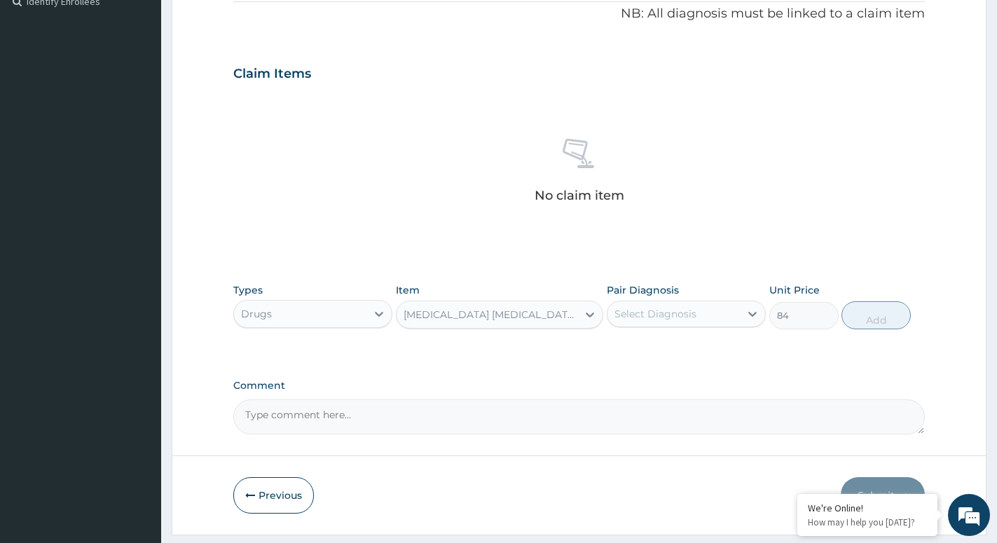
click at [710, 320] on div "Select Diagnosis" at bounding box center [674, 314] width 132 height 22
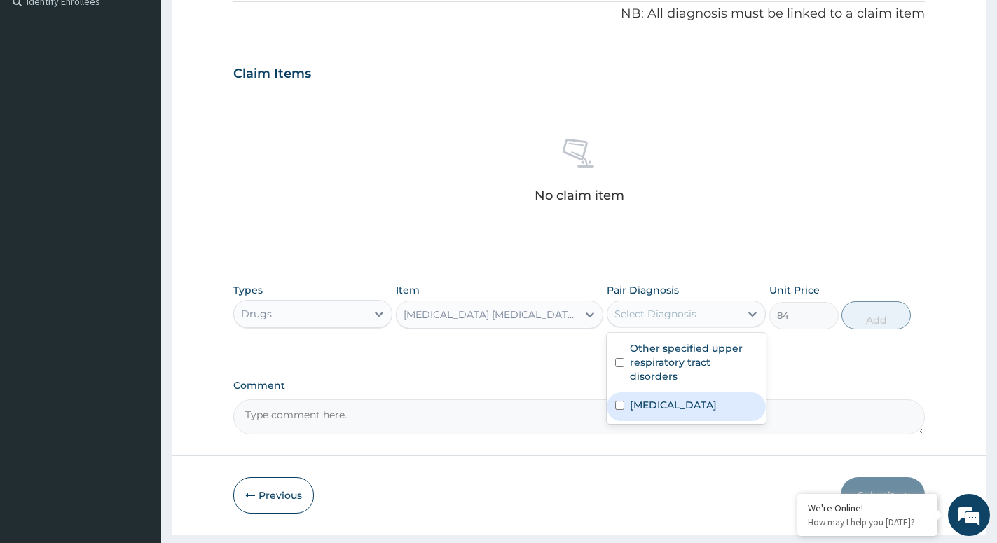
click at [650, 417] on div "[MEDICAL_DATA]" at bounding box center [686, 406] width 159 height 29
checkbox input "true"
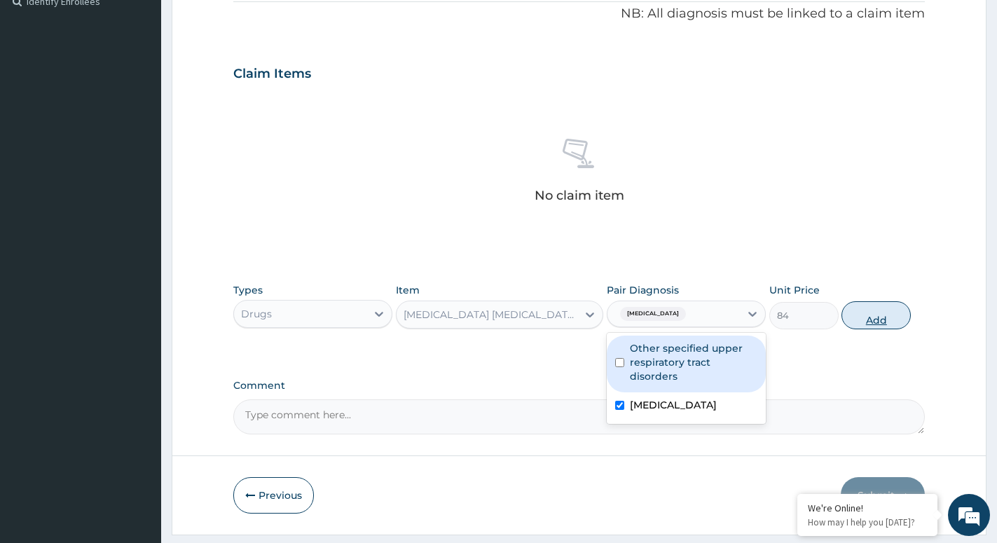
click at [885, 322] on button "Add" at bounding box center [876, 315] width 69 height 28
type input "0"
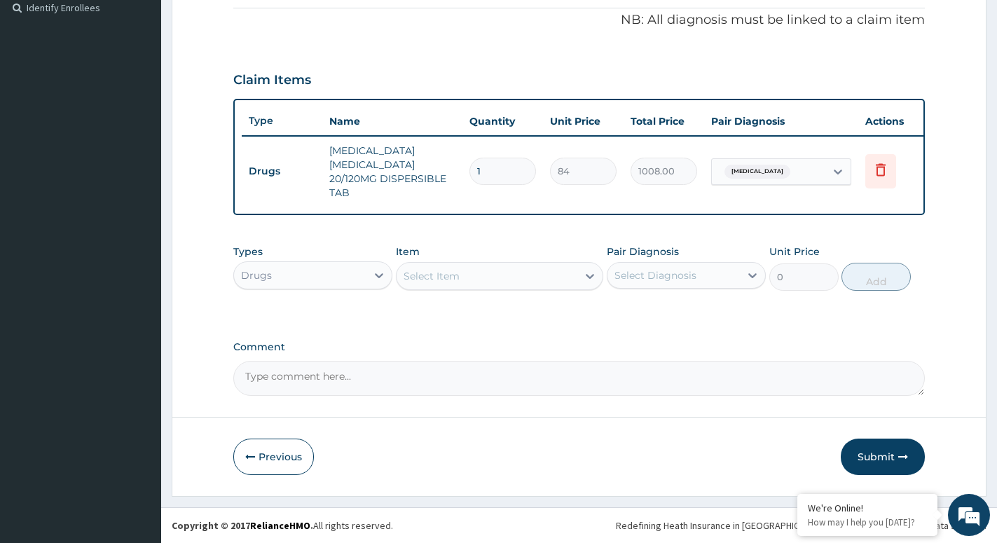
type input "12"
type input "1008.00"
type input "12"
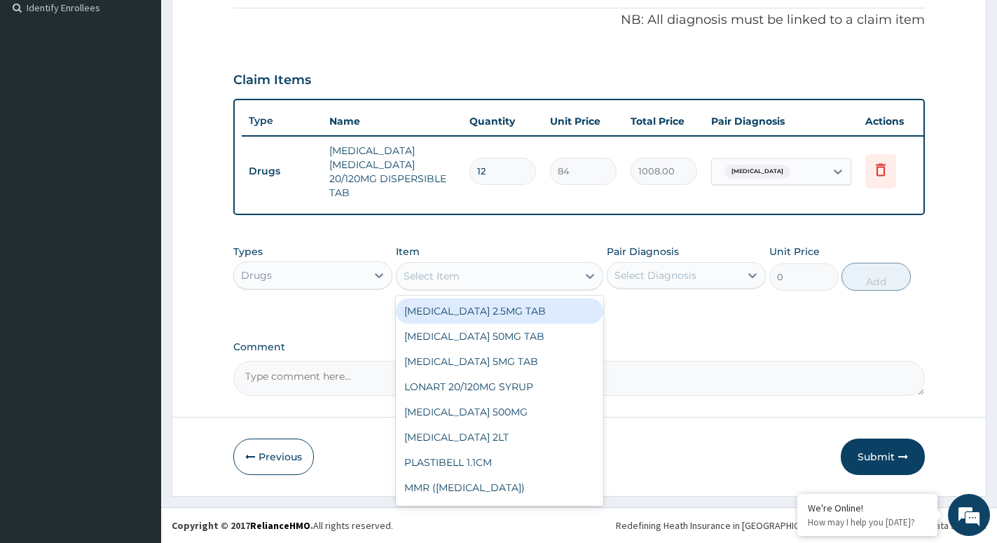
click at [569, 275] on div "Select Item" at bounding box center [487, 276] width 181 height 22
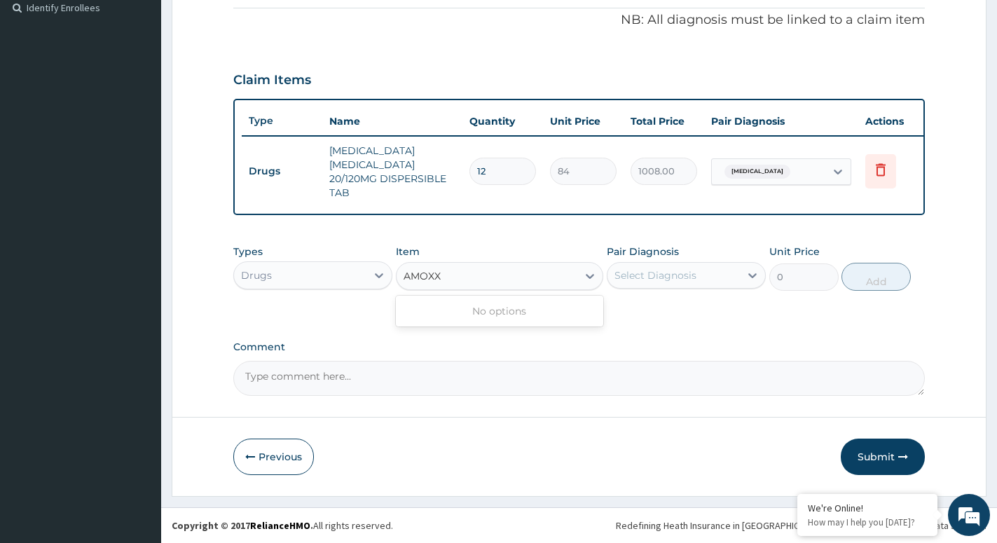
type input "AMOX"
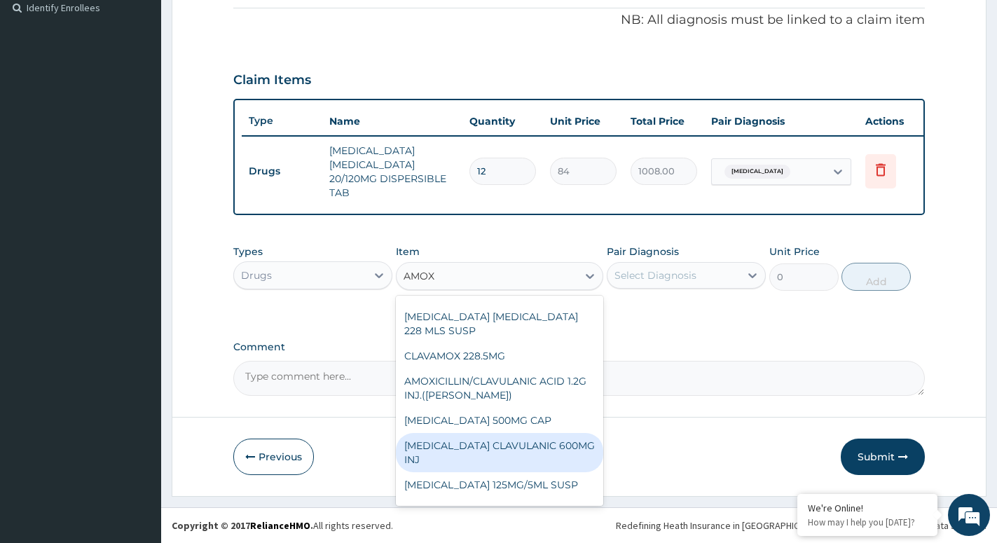
scroll to position [221, 0]
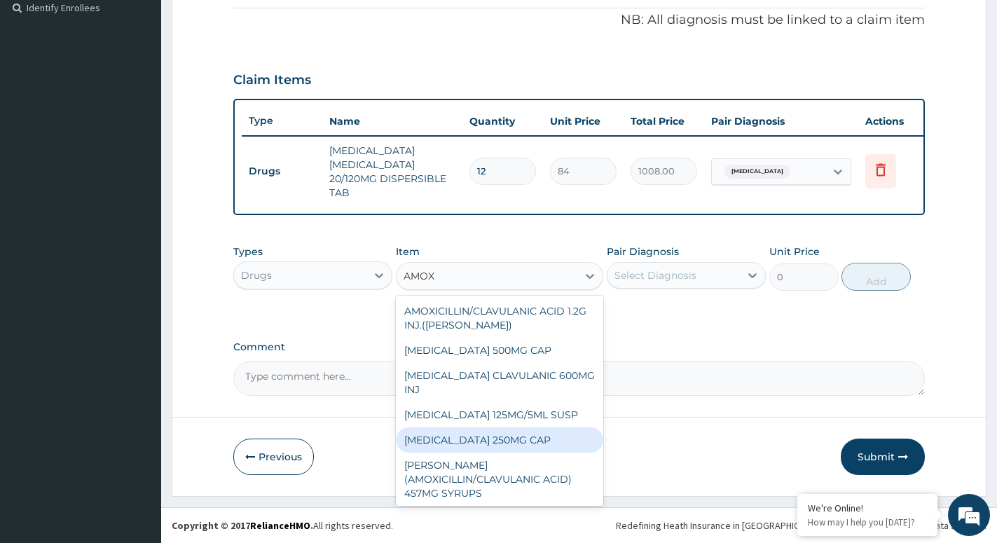
click at [481, 427] on div "[MEDICAL_DATA] 250MG CAP" at bounding box center [499, 439] width 207 height 25
type input "35"
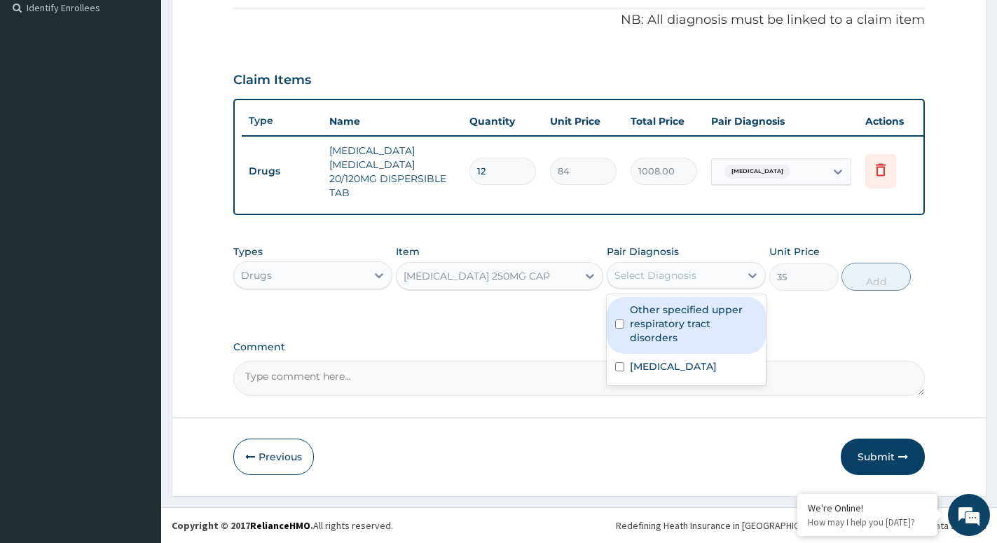
drag, startPoint x: 692, startPoint y: 275, endPoint x: 702, endPoint y: 301, distance: 27.3
click at [694, 276] on div "Select Diagnosis" at bounding box center [656, 275] width 82 height 14
click at [656, 340] on label "Other specified upper respiratory tract disorders" at bounding box center [694, 324] width 128 height 42
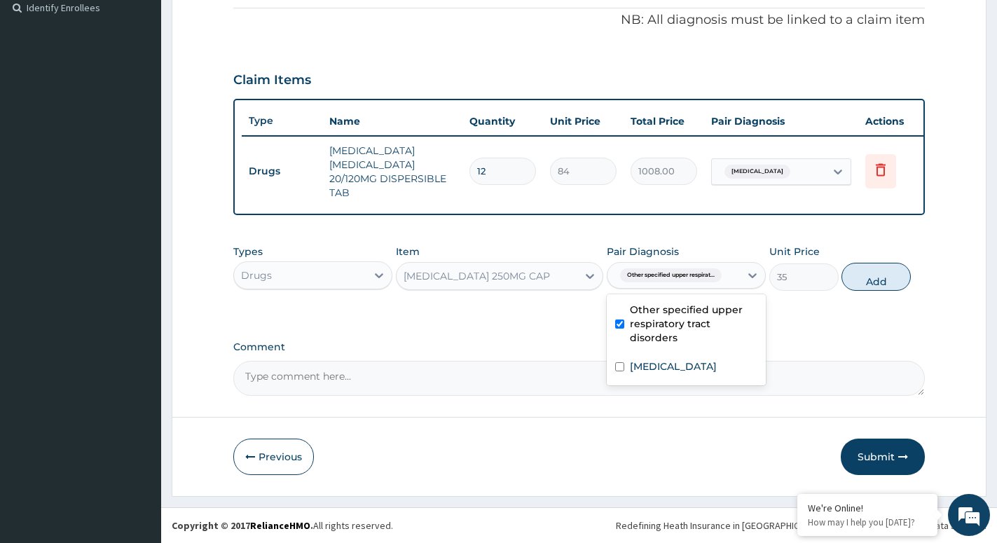
checkbox input "true"
click at [877, 282] on button "Add" at bounding box center [876, 277] width 69 height 28
type input "0"
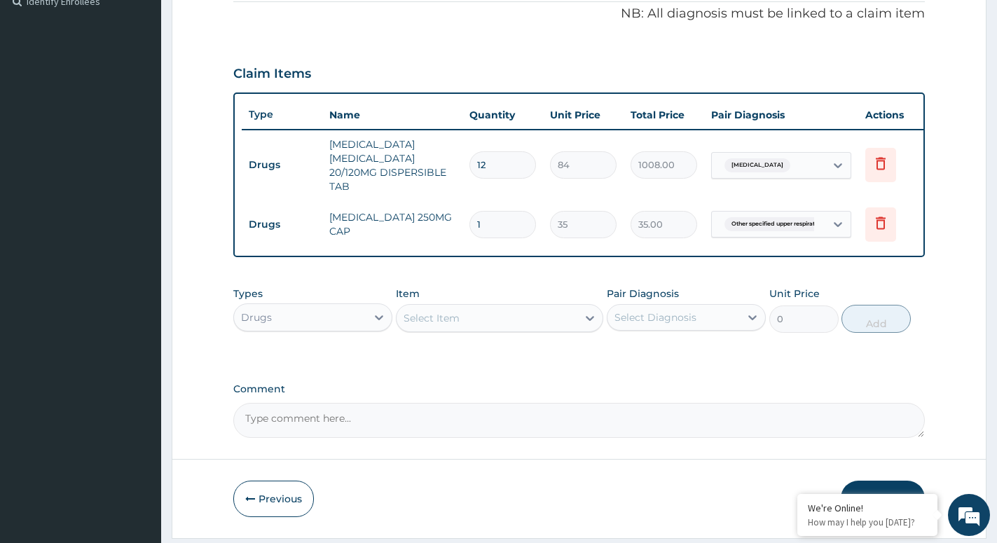
type input "10"
type input "350.00"
type input "10"
click at [563, 327] on div "Select Item" at bounding box center [487, 318] width 181 height 22
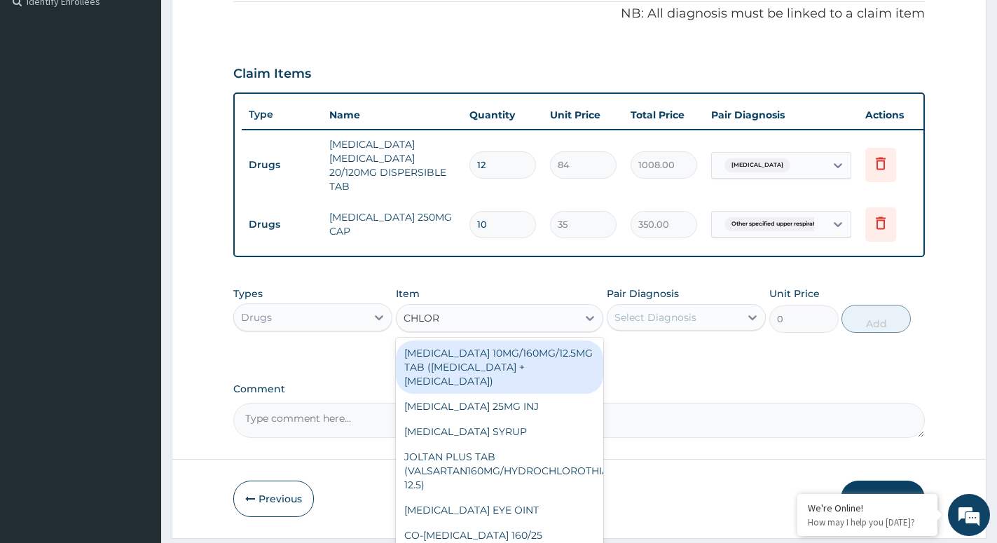
type input "CHLORP"
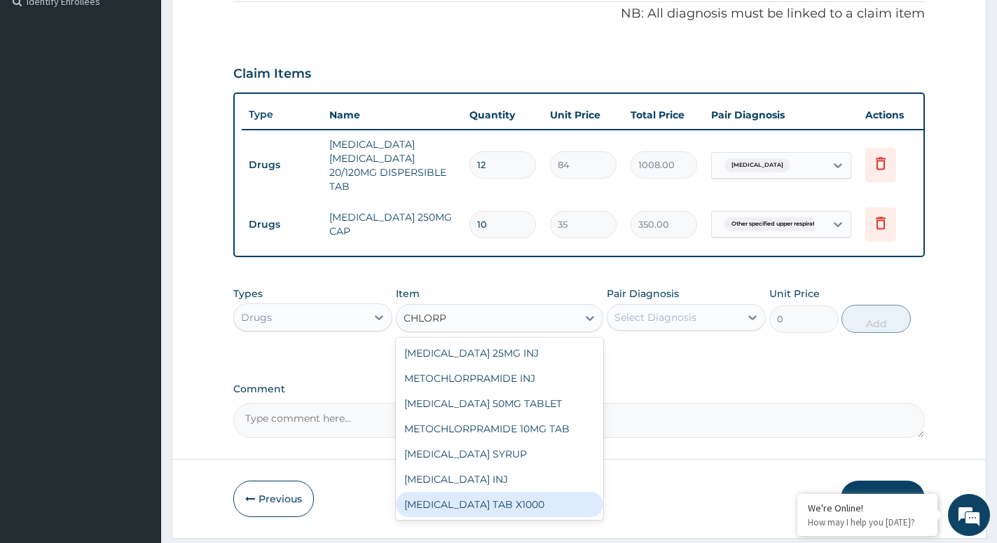
click at [488, 517] on div "[MEDICAL_DATA] TAB X1000" at bounding box center [499, 504] width 207 height 25
type input "52.5"
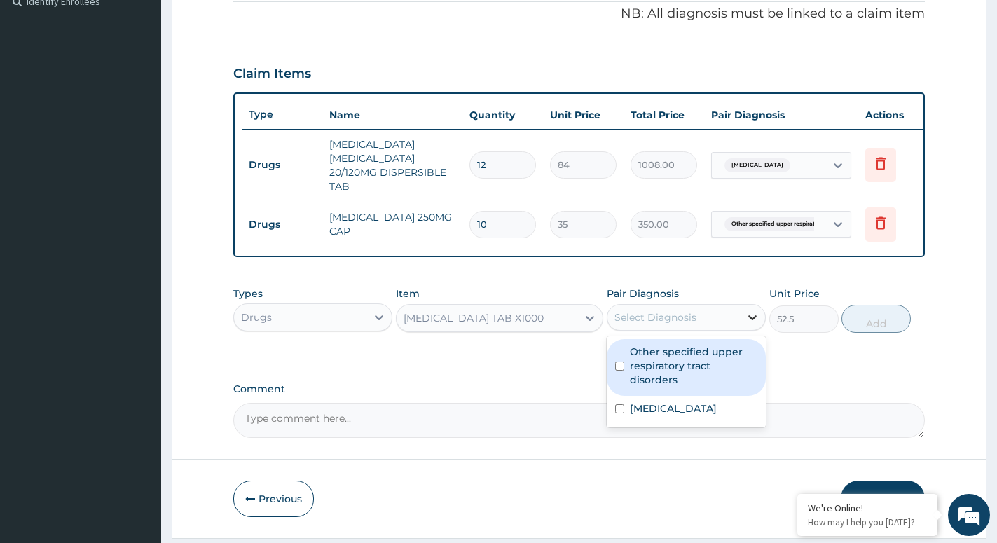
click at [755, 330] on div at bounding box center [752, 317] width 25 height 25
click at [680, 387] on label "Other specified upper respiratory tract disorders" at bounding box center [694, 366] width 128 height 42
checkbox input "true"
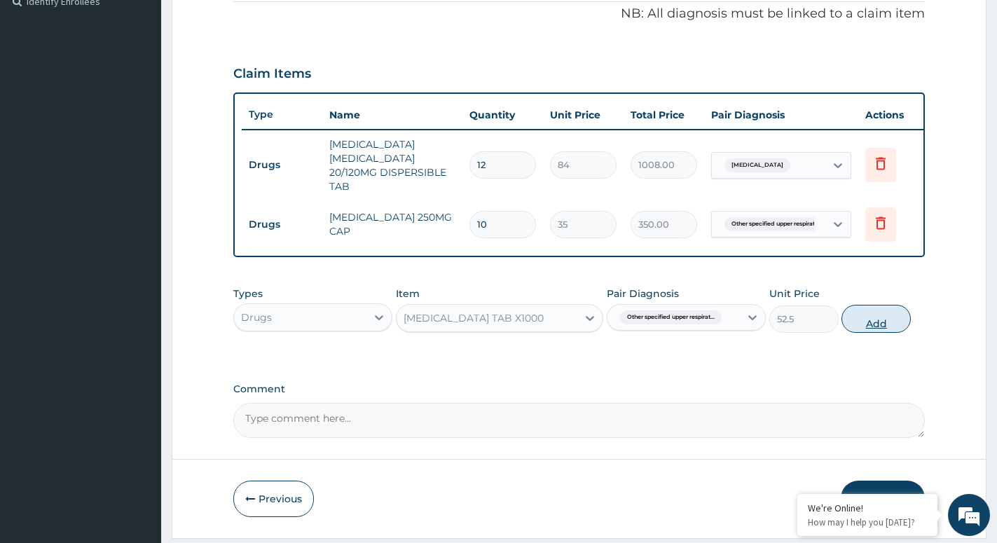
click at [859, 333] on button "Add" at bounding box center [876, 319] width 69 height 28
type input "0"
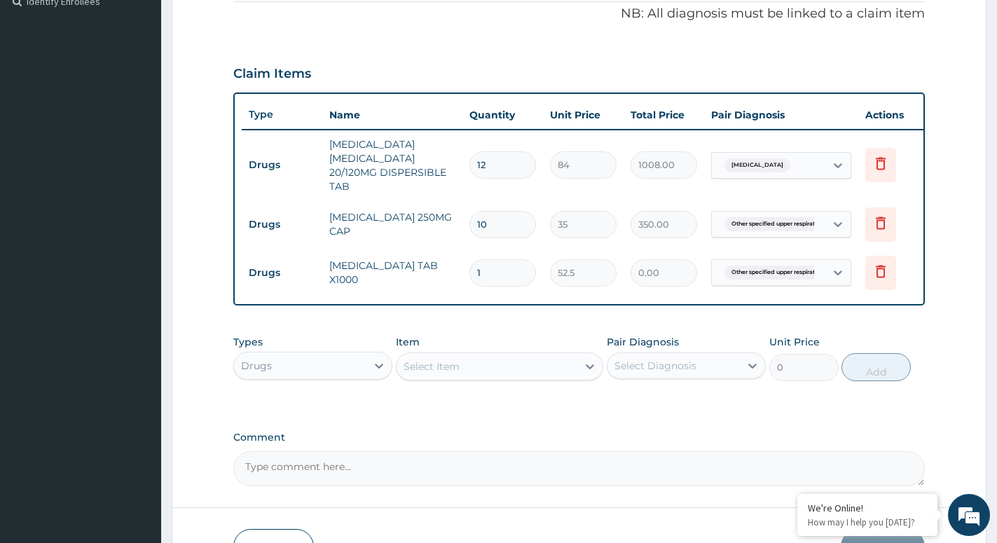
type input "0.00"
type input "8"
type input "420.00"
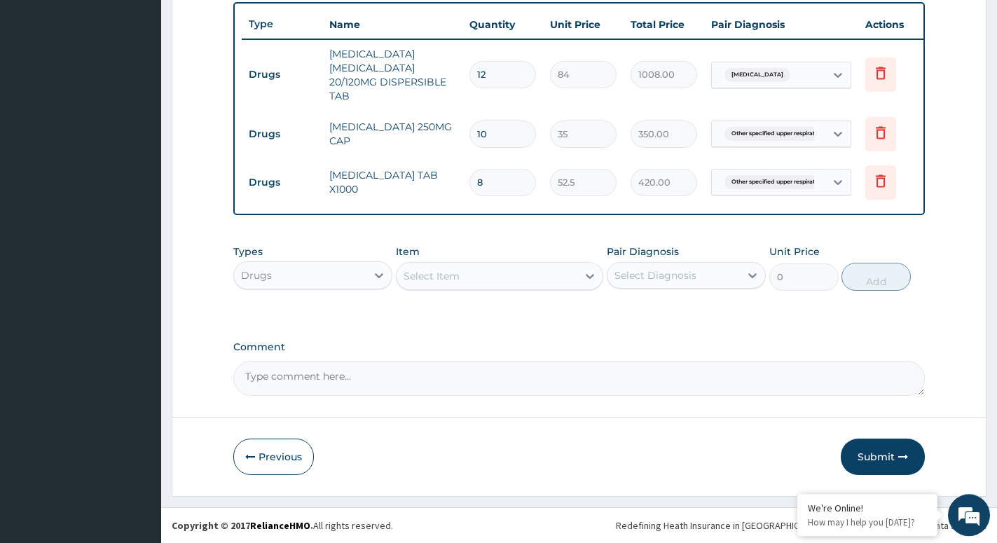
scroll to position [531, 0]
type input "8"
click at [570, 266] on div "Select Item" at bounding box center [499, 276] width 207 height 28
type input "PARACET"
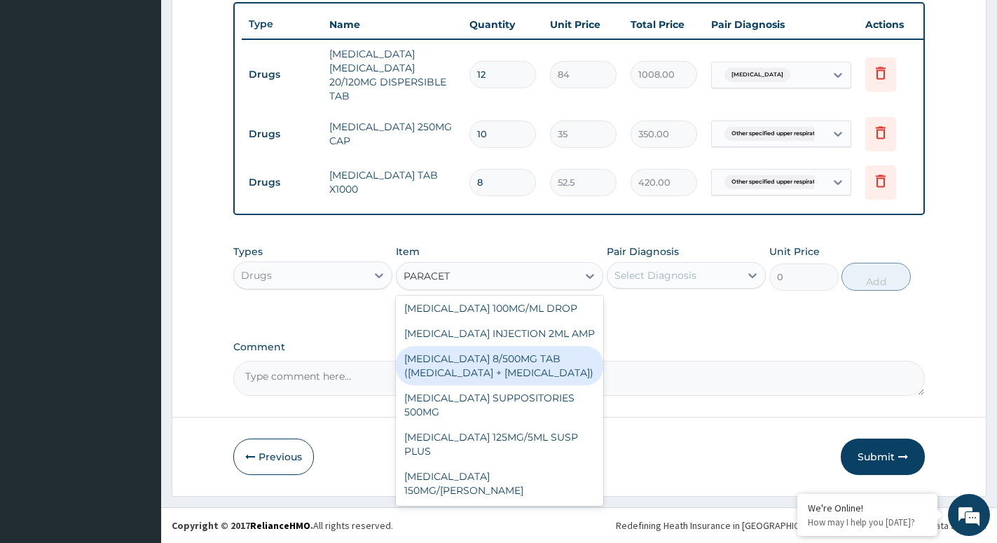
scroll to position [0, 0]
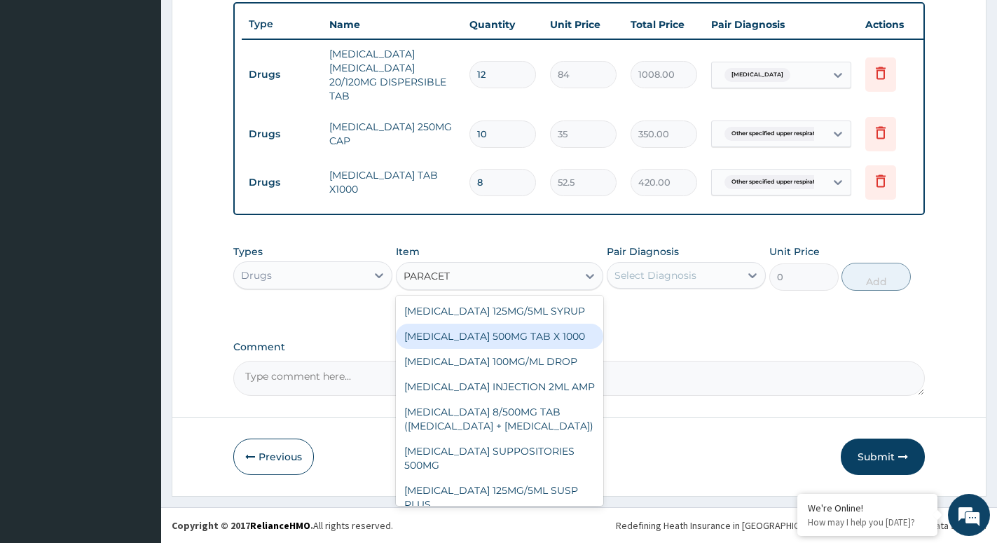
click at [505, 334] on div "PARACETAMOL 500MG TAB X 1000" at bounding box center [499, 336] width 207 height 25
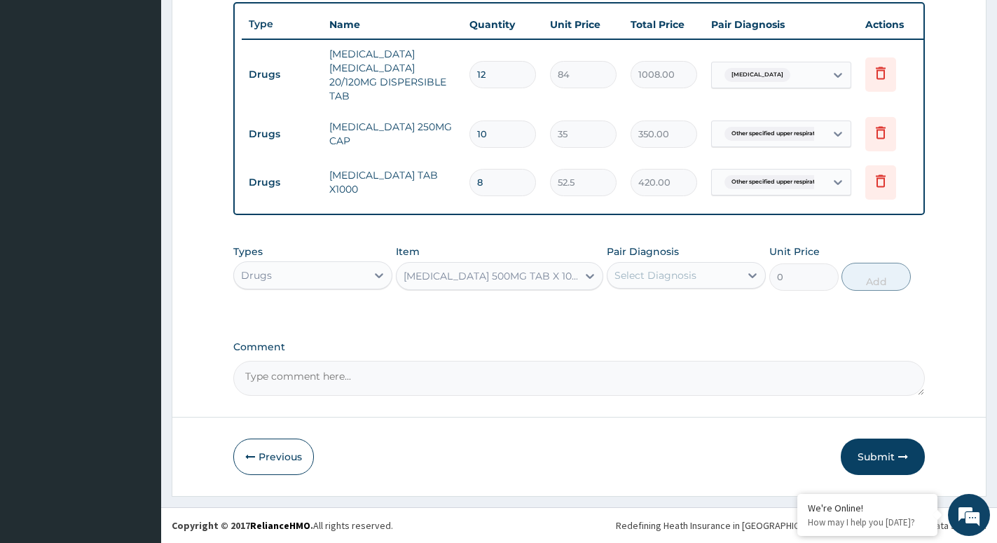
type input "11.02499961853027"
click at [666, 276] on div "Select Diagnosis" at bounding box center [656, 275] width 82 height 14
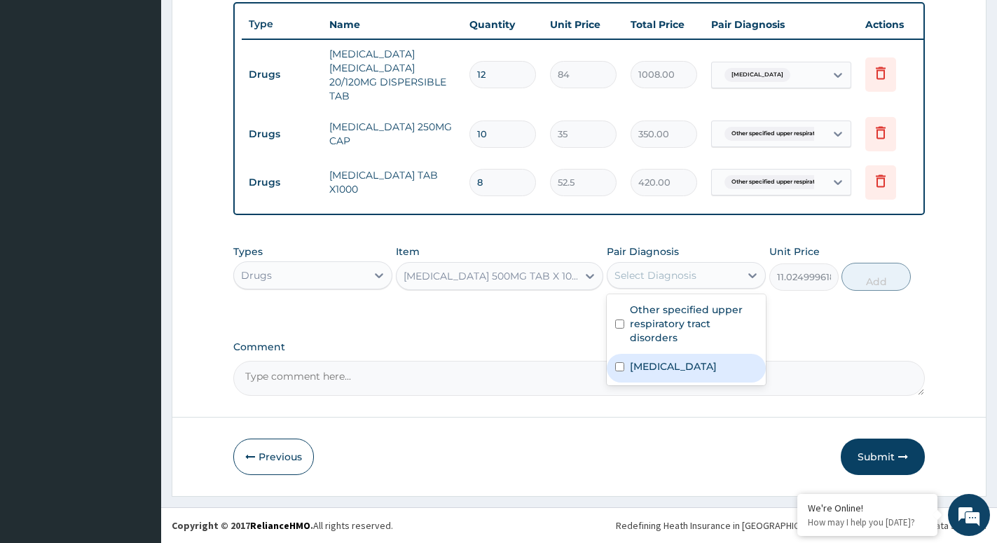
click at [654, 369] on label "Malaria, unspecified" at bounding box center [673, 367] width 87 height 14
checkbox input "true"
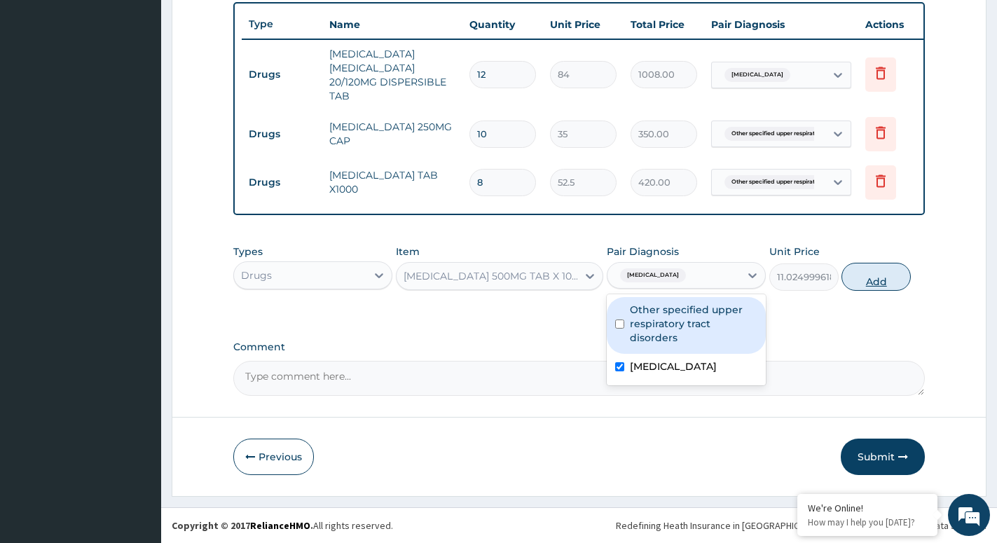
click at [868, 282] on button "Add" at bounding box center [876, 277] width 69 height 28
type input "0"
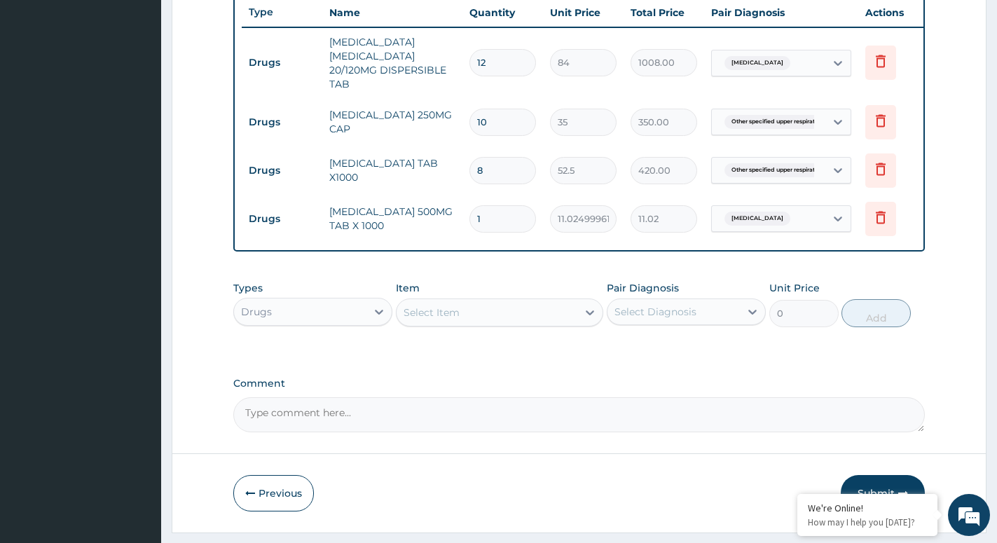
type input "18"
type input "198.45"
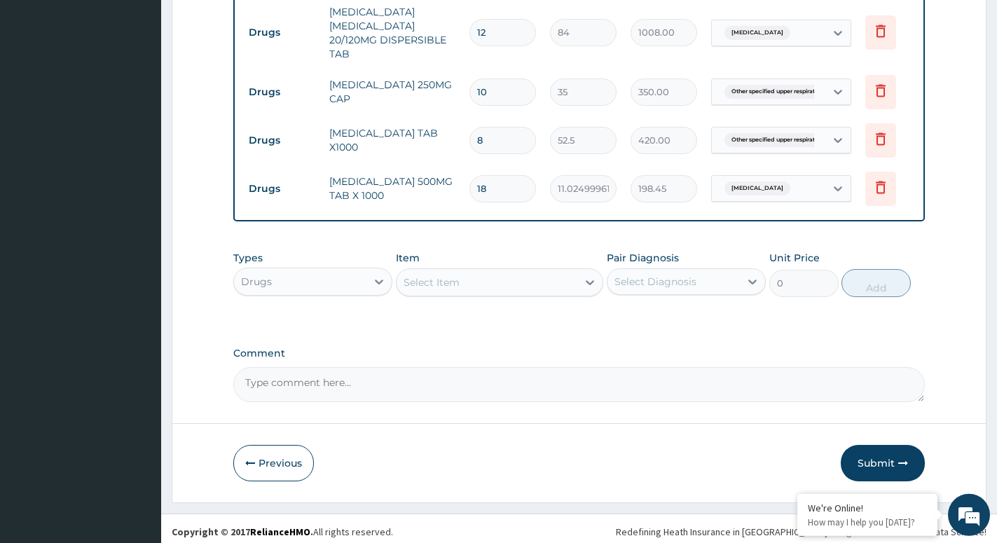
scroll to position [580, 0]
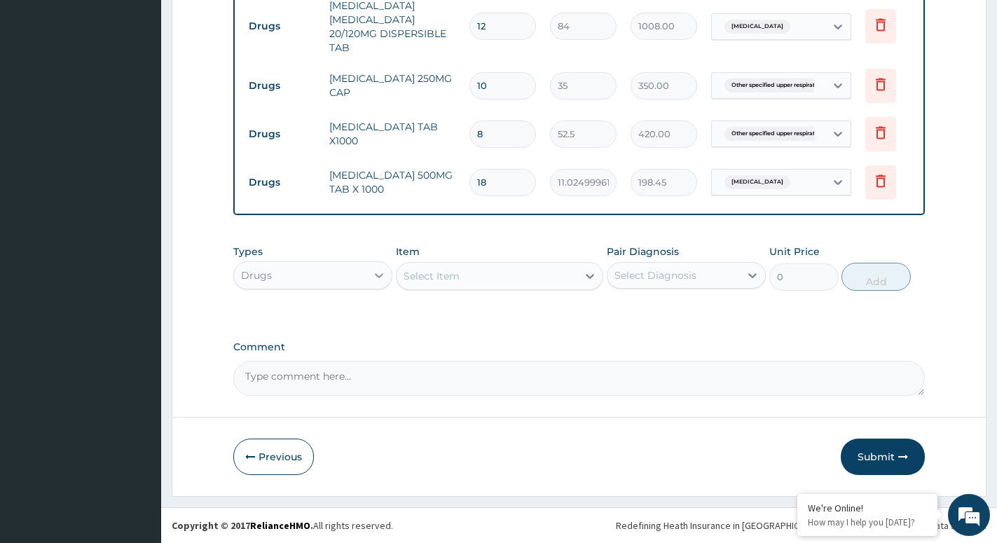
type input "18"
click at [371, 284] on div at bounding box center [379, 275] width 25 height 25
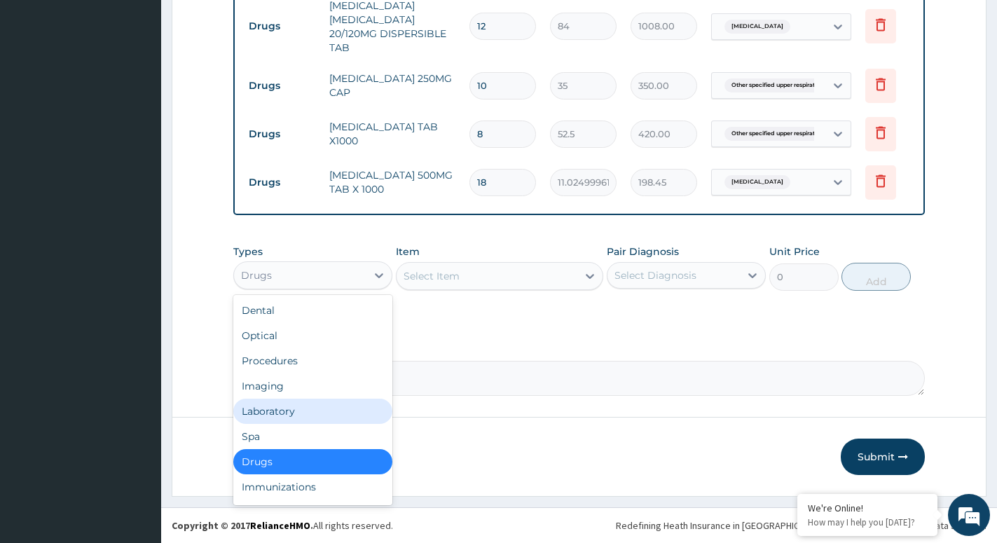
click at [299, 417] on div "Laboratory" at bounding box center [312, 411] width 159 height 25
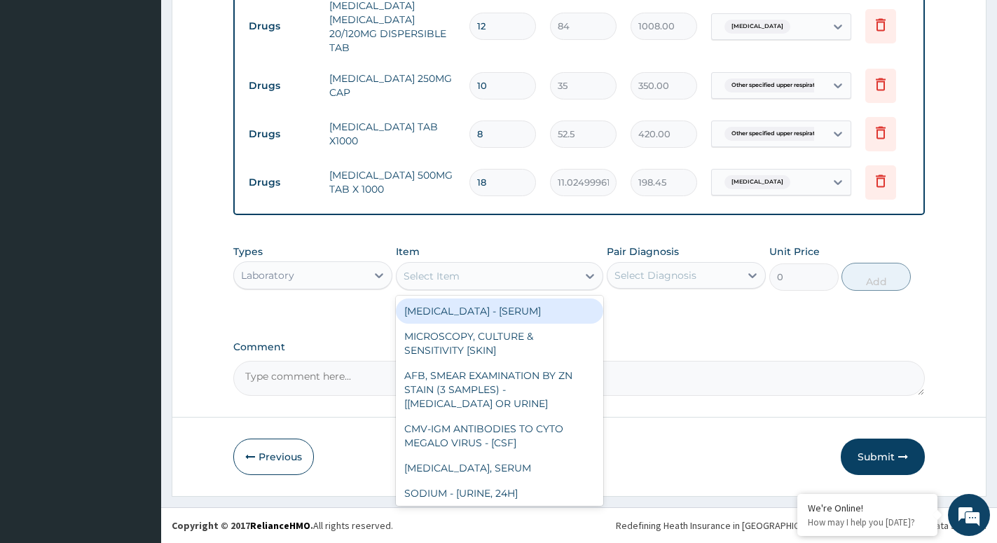
click at [575, 265] on div "Select Item" at bounding box center [487, 276] width 181 height 22
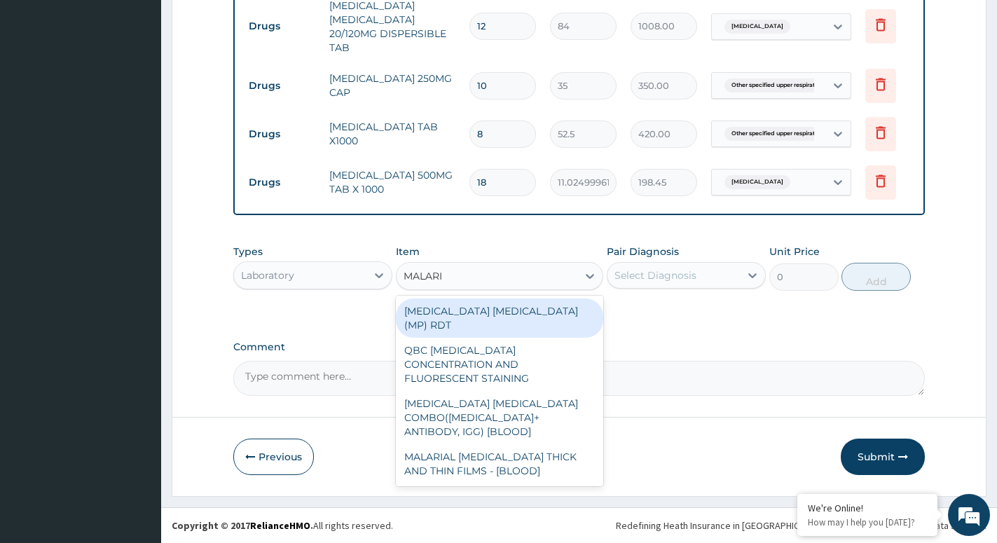
type input "MALARIA"
drag, startPoint x: 497, startPoint y: 310, endPoint x: 561, endPoint y: 315, distance: 64.7
click at [497, 311] on div "MALARIA PARASITE (MP) RDT" at bounding box center [499, 318] width 207 height 39
type input "1500"
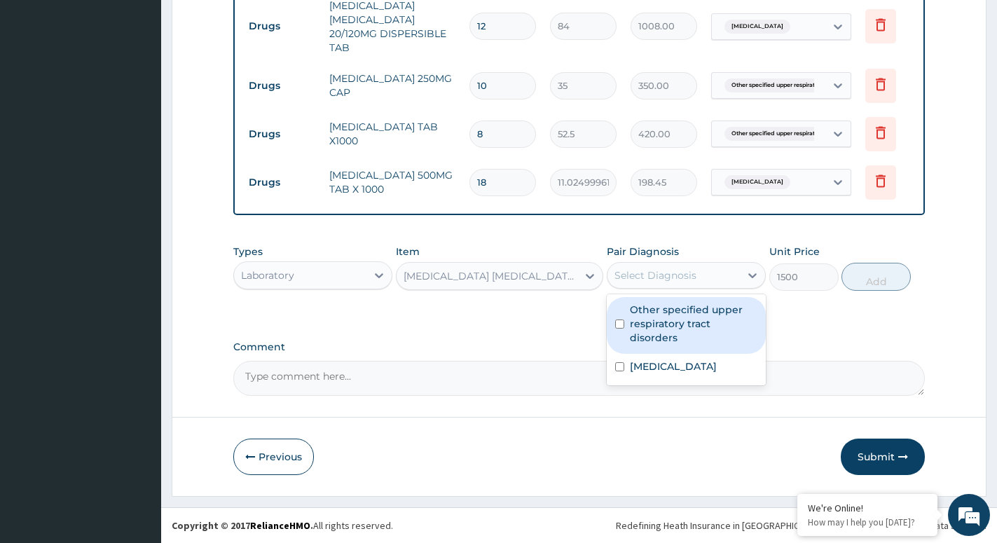
drag, startPoint x: 684, startPoint y: 264, endPoint x: 690, endPoint y: 286, distance: 22.4
click at [686, 266] on div "Select Diagnosis" at bounding box center [674, 275] width 132 height 22
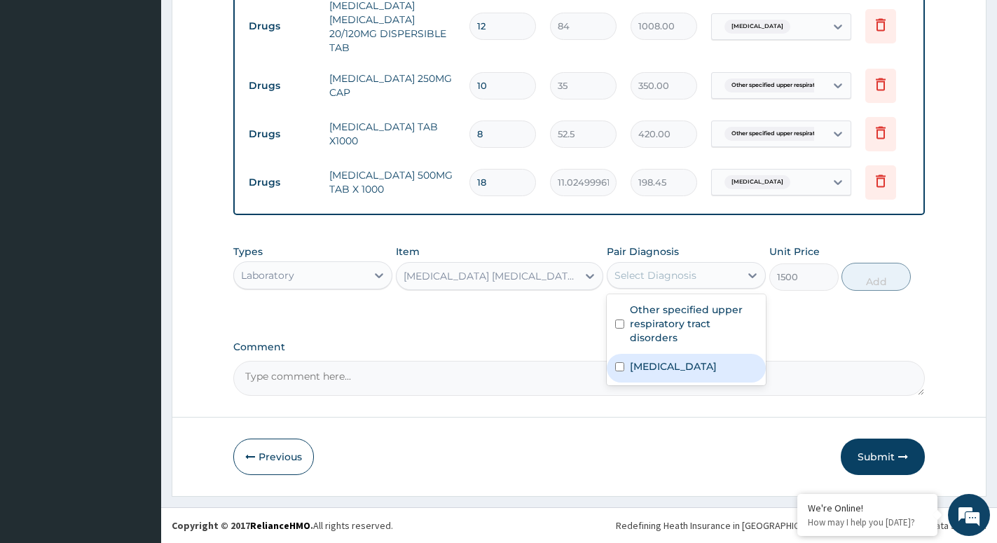
click at [643, 376] on div "Malaria, unspecified" at bounding box center [686, 368] width 159 height 29
checkbox input "true"
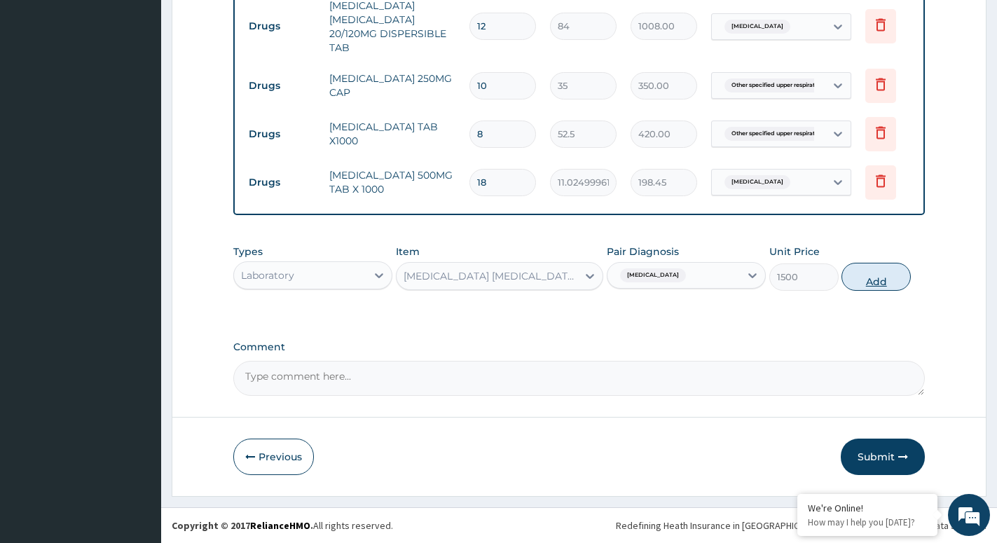
click at [849, 282] on button "Add" at bounding box center [876, 277] width 69 height 28
type input "0"
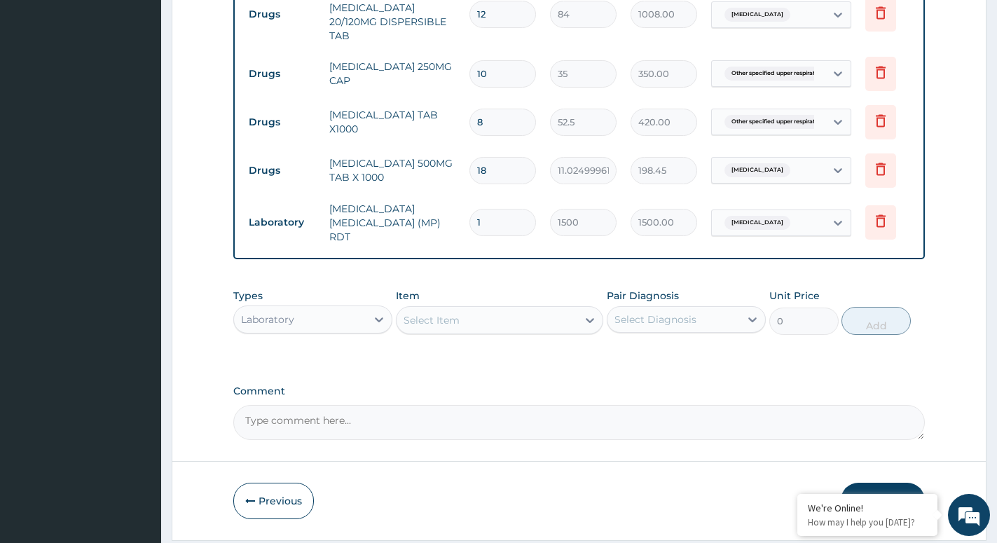
click at [567, 322] on div "Select Item" at bounding box center [487, 320] width 181 height 22
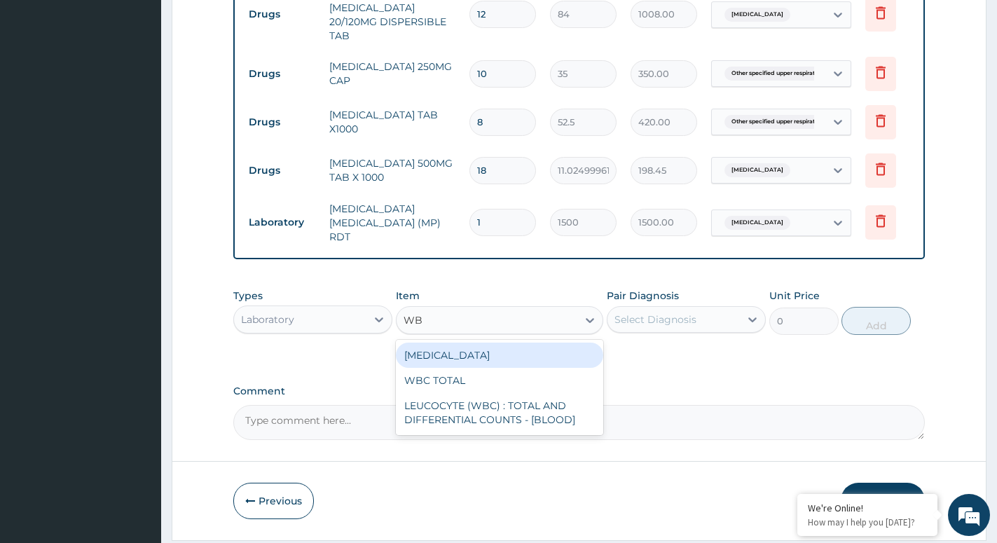
type input "WBC"
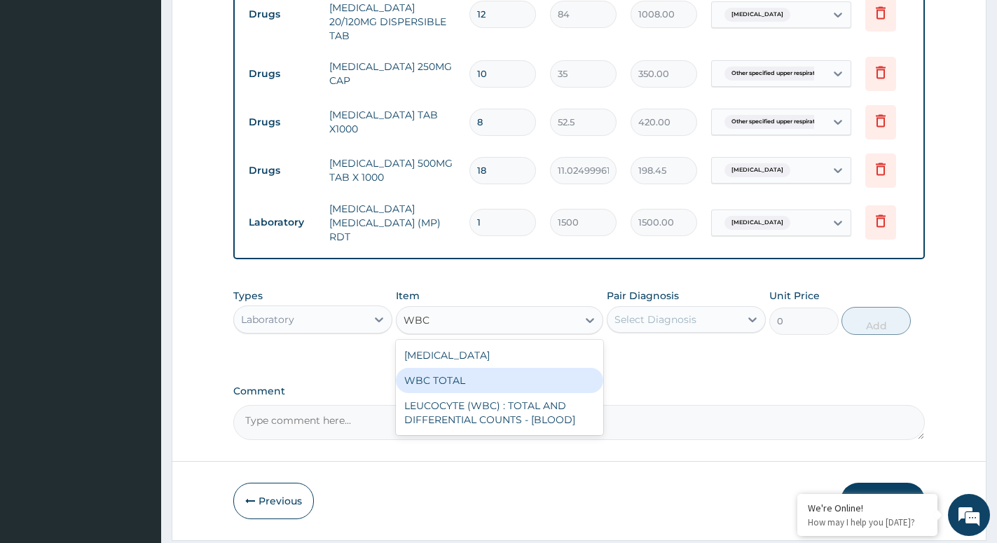
click at [453, 385] on div "WBC TOTAL" at bounding box center [499, 380] width 207 height 25
type input "1500"
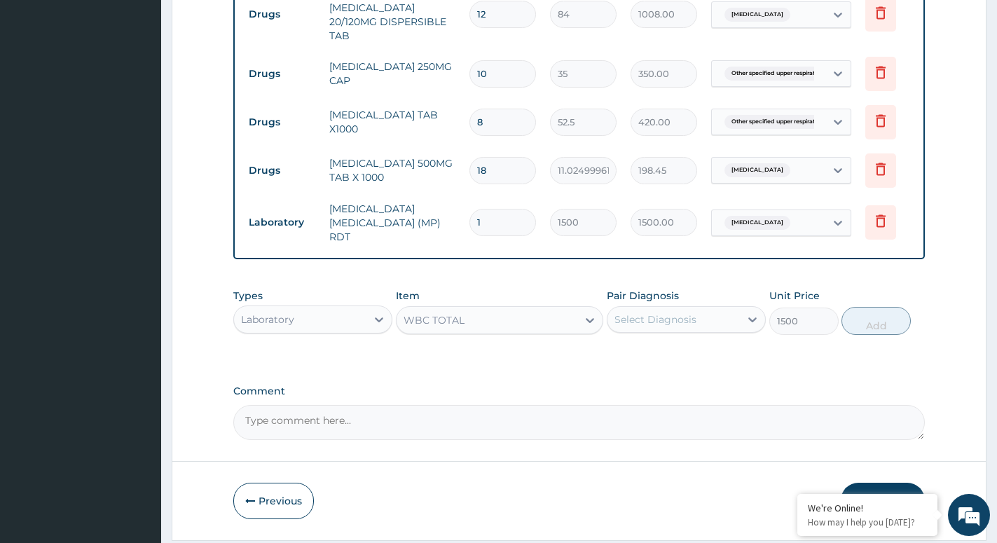
click at [718, 324] on div "Select Diagnosis" at bounding box center [674, 319] width 132 height 22
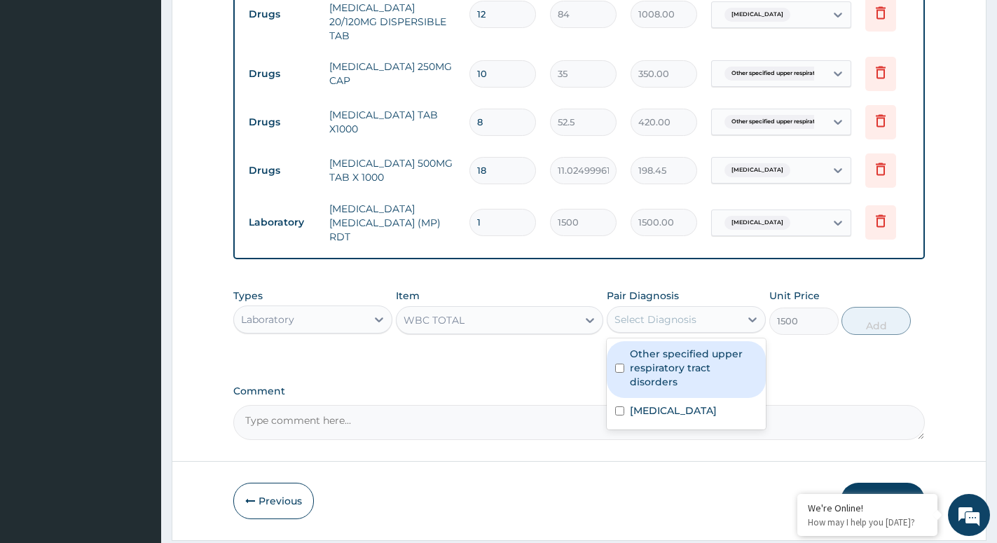
drag, startPoint x: 682, startPoint y: 391, endPoint x: 708, endPoint y: 376, distance: 30.2
click at [687, 388] on label "Other specified upper respiratory tract disorders" at bounding box center [694, 368] width 128 height 42
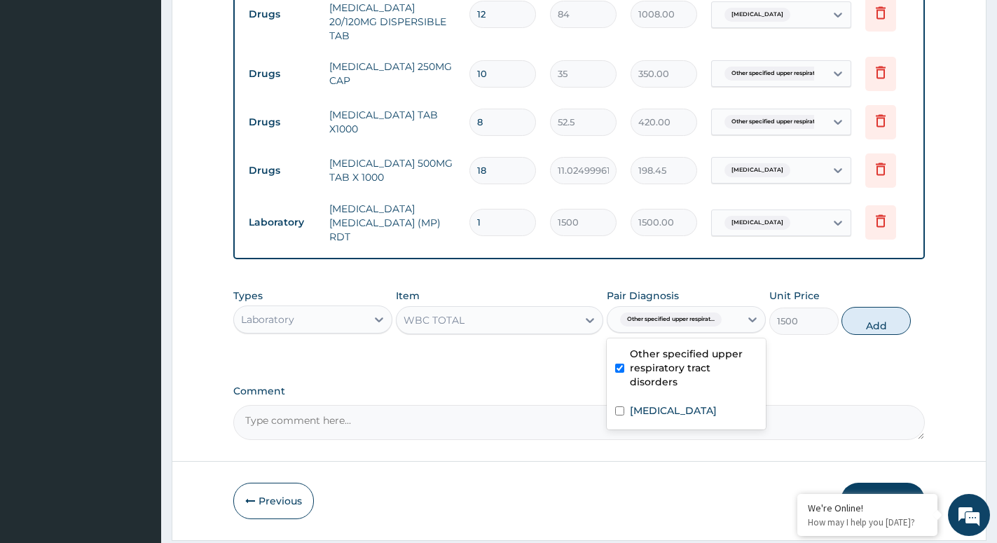
checkbox input "true"
click at [897, 322] on button "Add" at bounding box center [876, 321] width 69 height 28
type input "0"
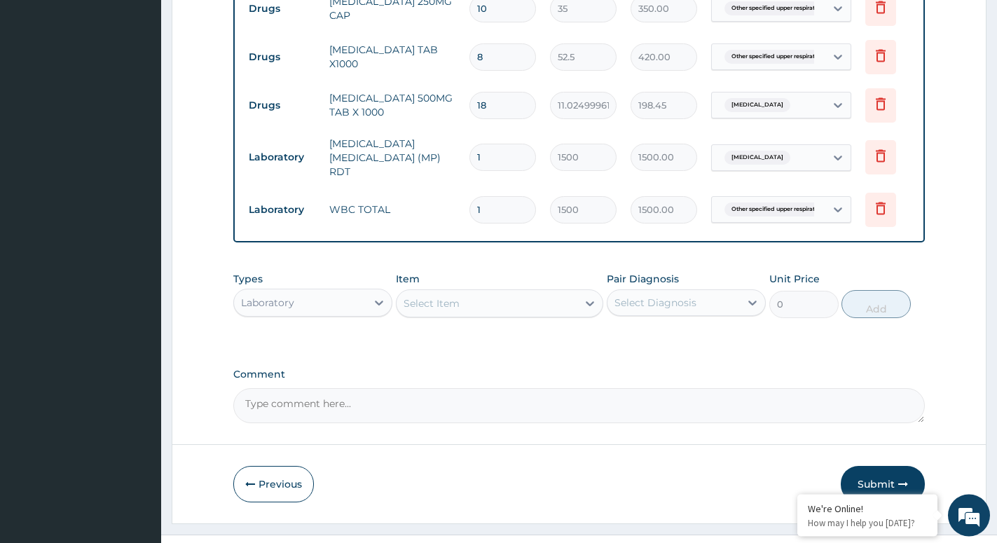
scroll to position [676, 0]
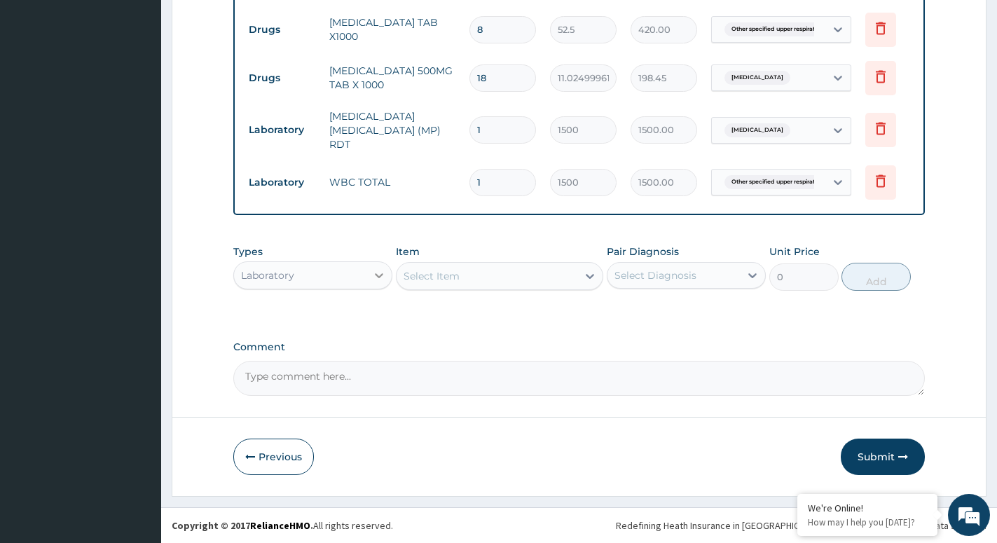
click at [369, 280] on div at bounding box center [379, 275] width 25 height 25
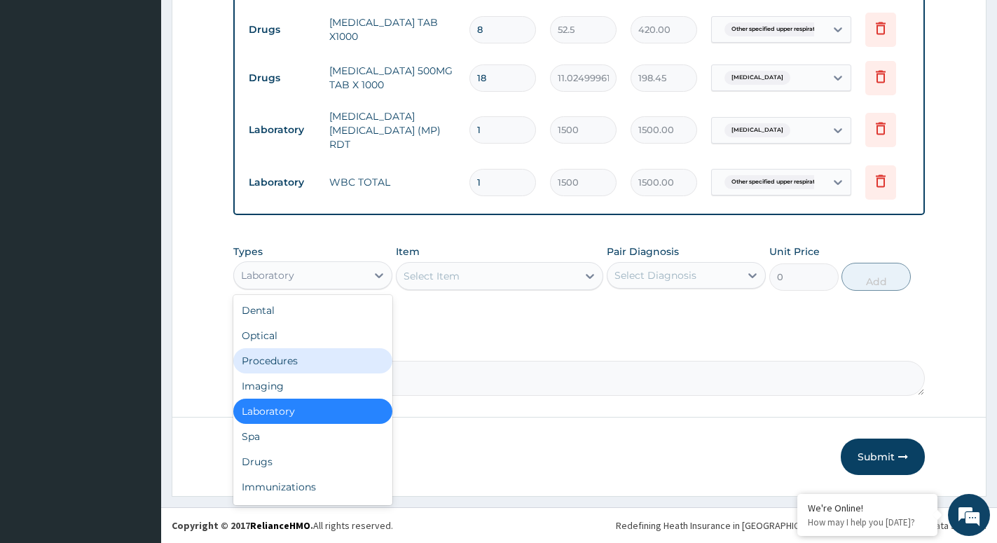
click at [304, 358] on div "Procedures" at bounding box center [312, 360] width 159 height 25
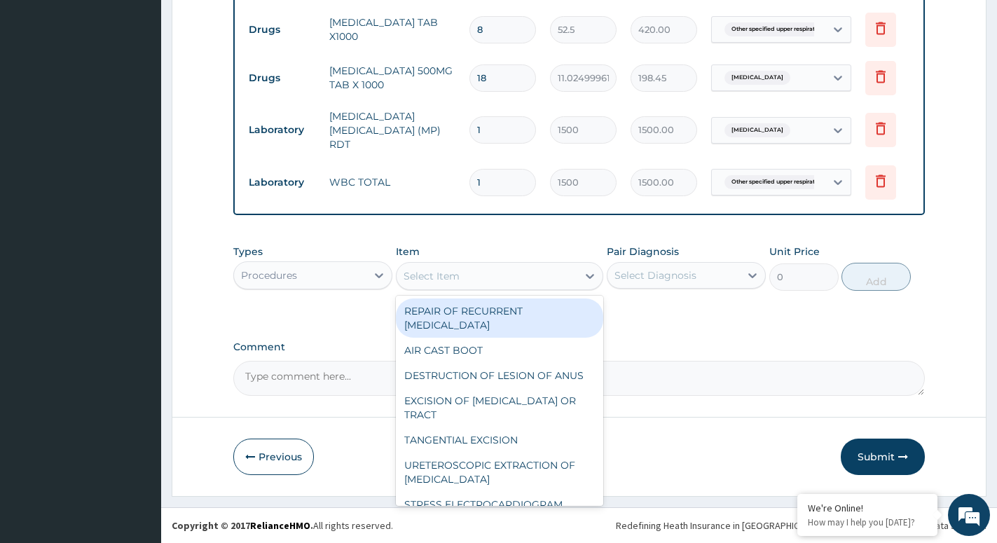
click at [576, 284] on div "Select Item" at bounding box center [487, 276] width 181 height 22
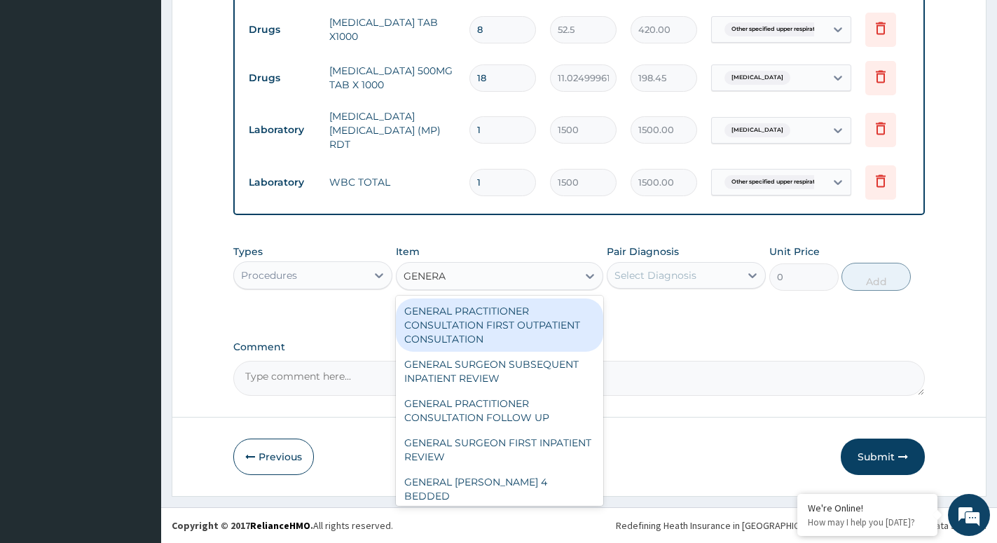
type input "GENERAL"
click at [509, 331] on div "GENERAL PRACTITIONER CONSULTATION FIRST OUTPATIENT CONSULTATION" at bounding box center [499, 325] width 207 height 53
type input "3000"
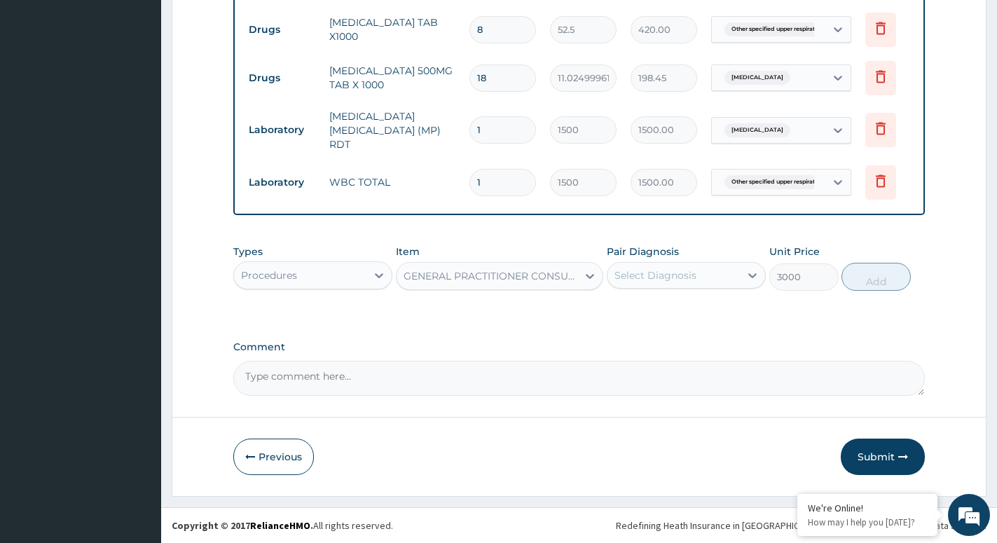
click at [694, 277] on div "Select Diagnosis" at bounding box center [656, 275] width 82 height 14
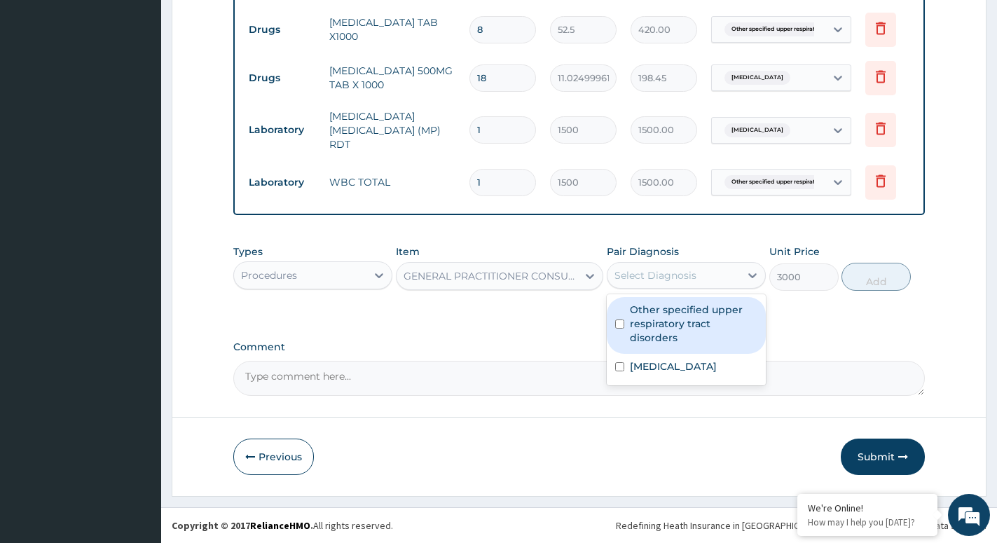
click at [690, 325] on label "Other specified upper respiratory tract disorders" at bounding box center [694, 324] width 128 height 42
checkbox input "true"
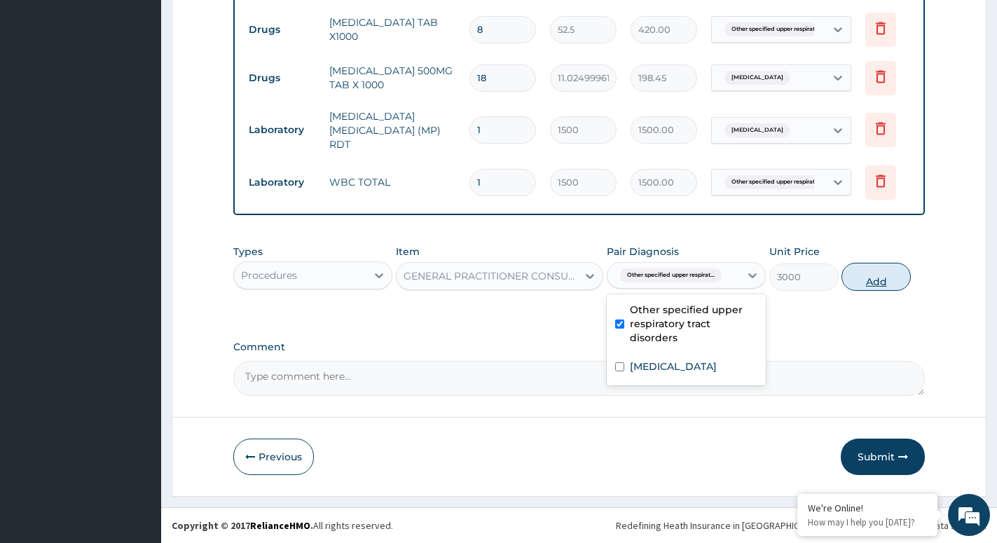
click at [876, 276] on button "Add" at bounding box center [876, 277] width 69 height 28
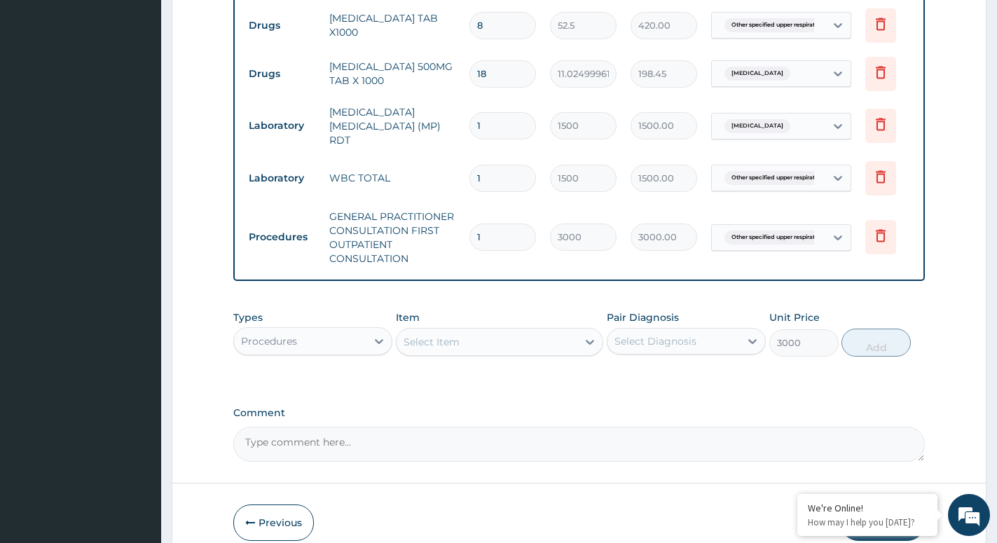
type input "0"
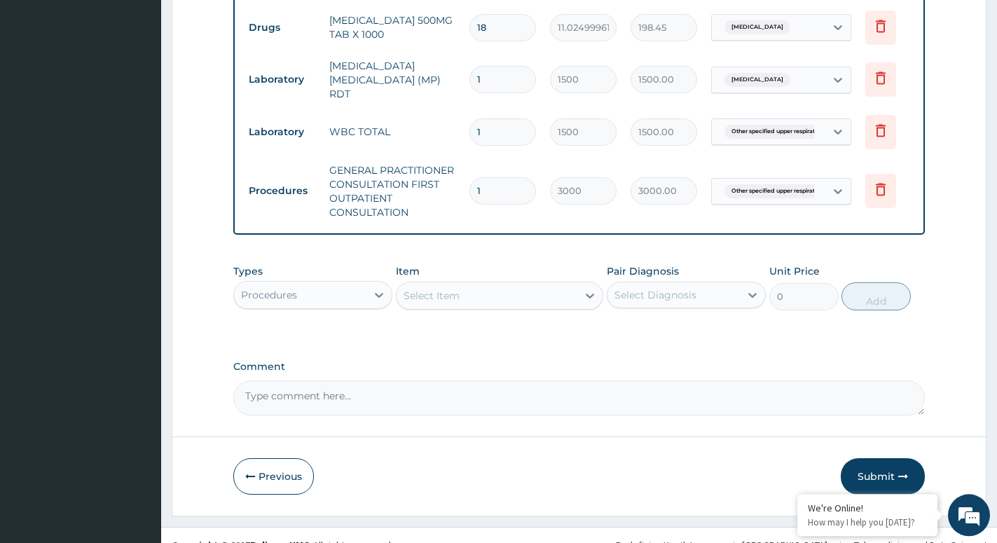
scroll to position [746, 0]
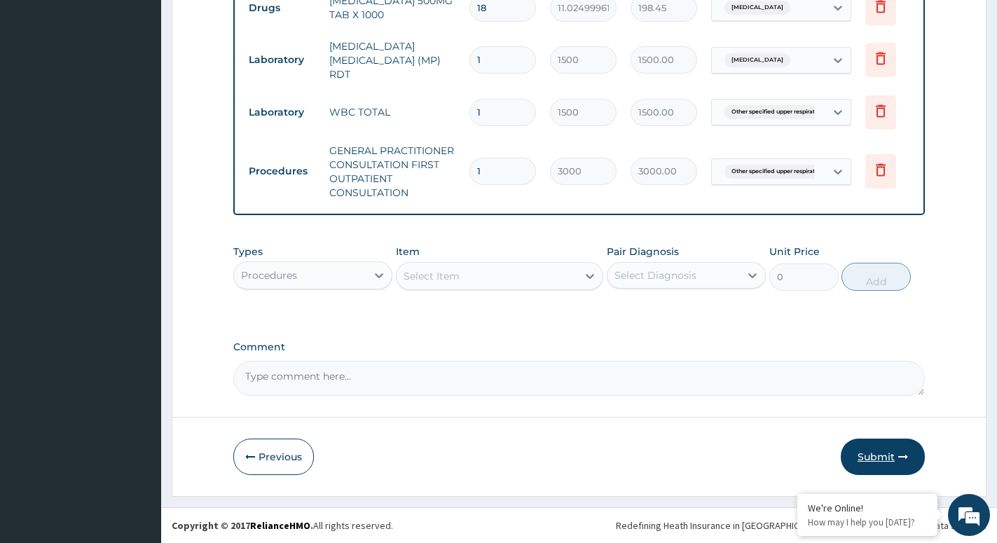
click at [875, 451] on button "Submit" at bounding box center [883, 457] width 84 height 36
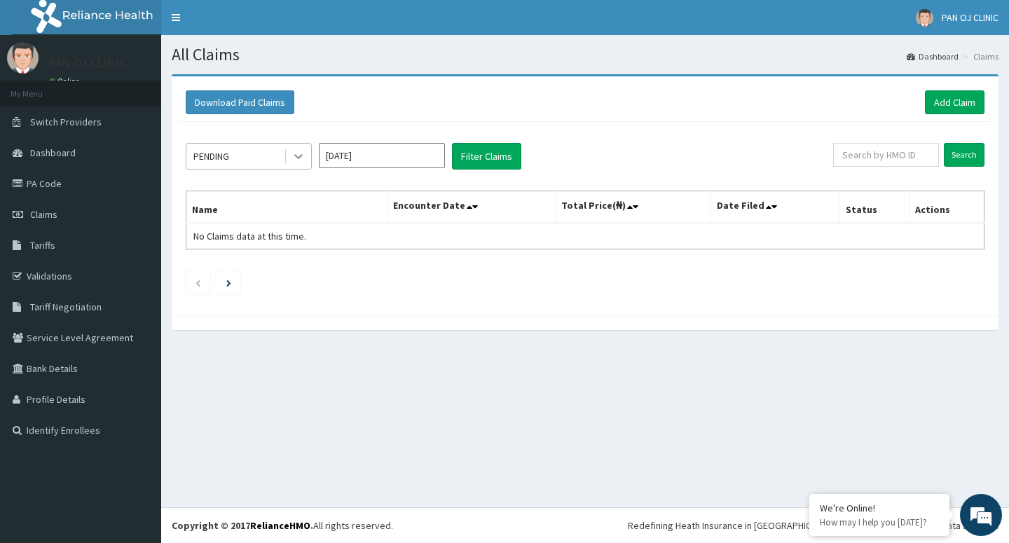
click at [308, 160] on div at bounding box center [298, 156] width 25 height 25
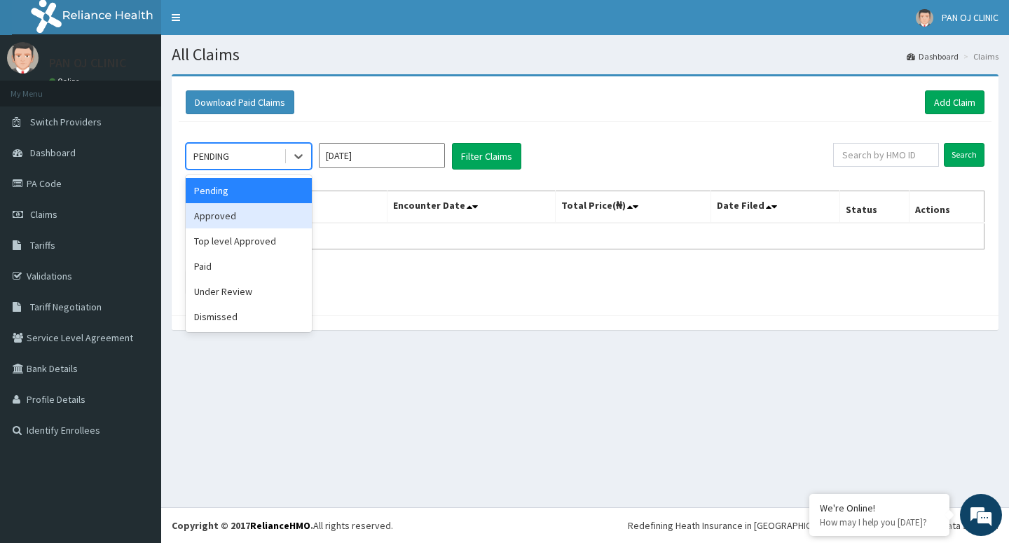
click at [219, 207] on div "Approved" at bounding box center [249, 215] width 126 height 25
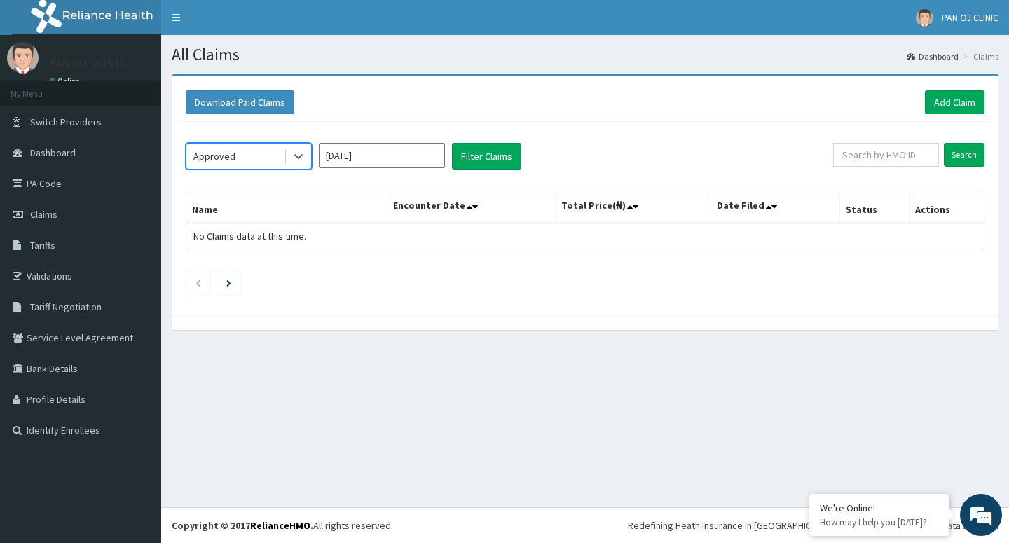
click at [394, 150] on input "[DATE]" at bounding box center [382, 155] width 126 height 25
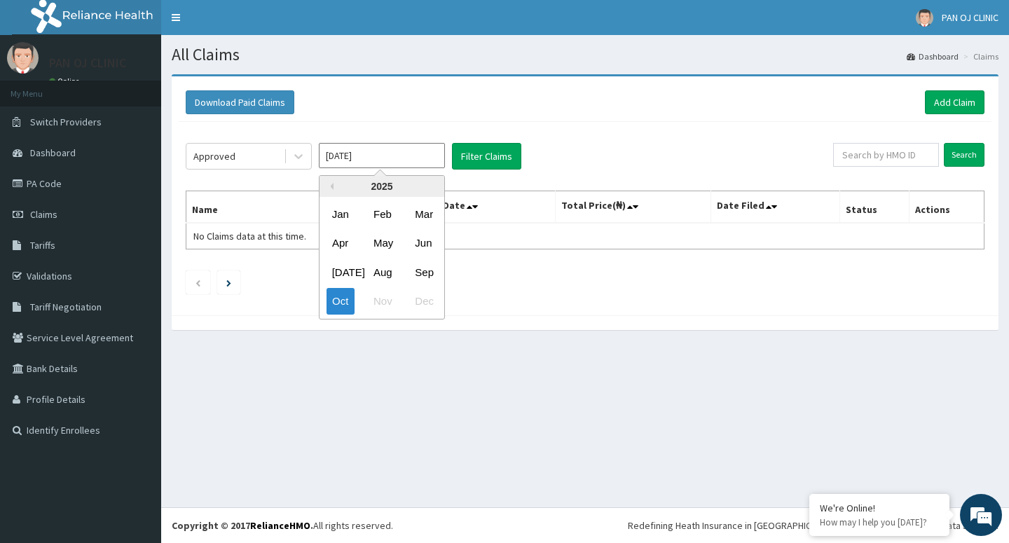
click at [442, 268] on div "[DATE] Aug Sep" at bounding box center [382, 272] width 125 height 29
click at [435, 269] on div "Sep" at bounding box center [423, 272] width 28 height 26
type input "[DATE]"
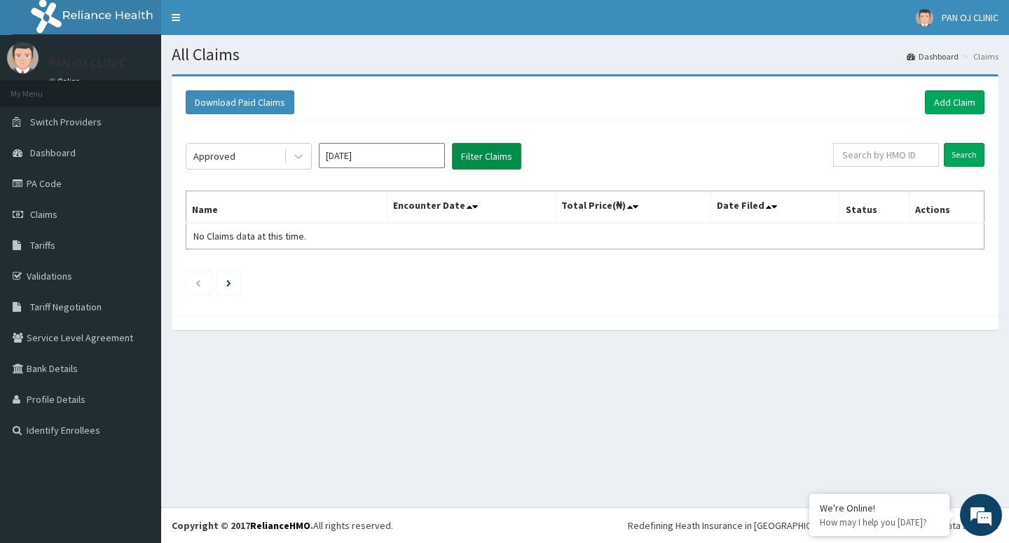
click at [496, 153] on button "Filter Claims" at bounding box center [486, 156] width 69 height 27
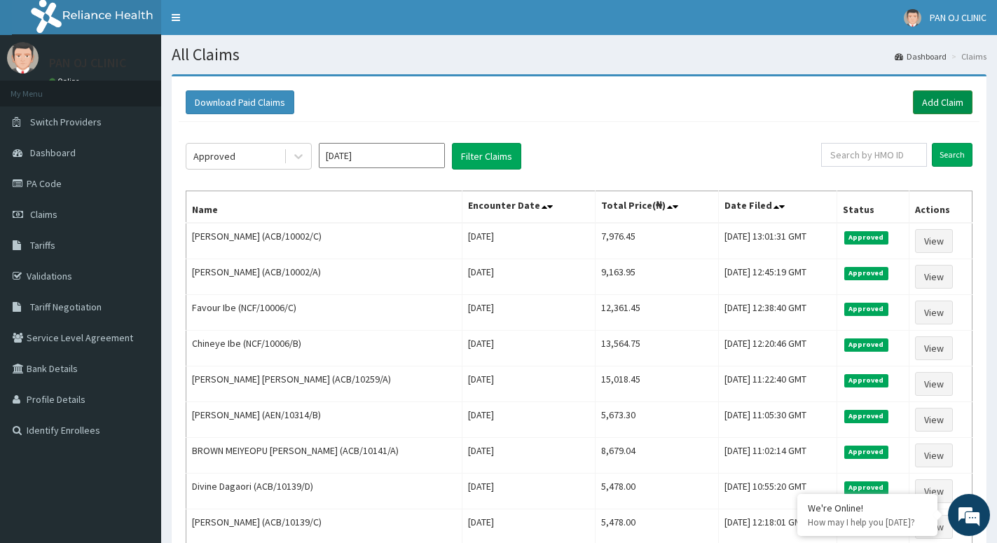
click at [944, 93] on link "Add Claim" at bounding box center [943, 102] width 60 height 24
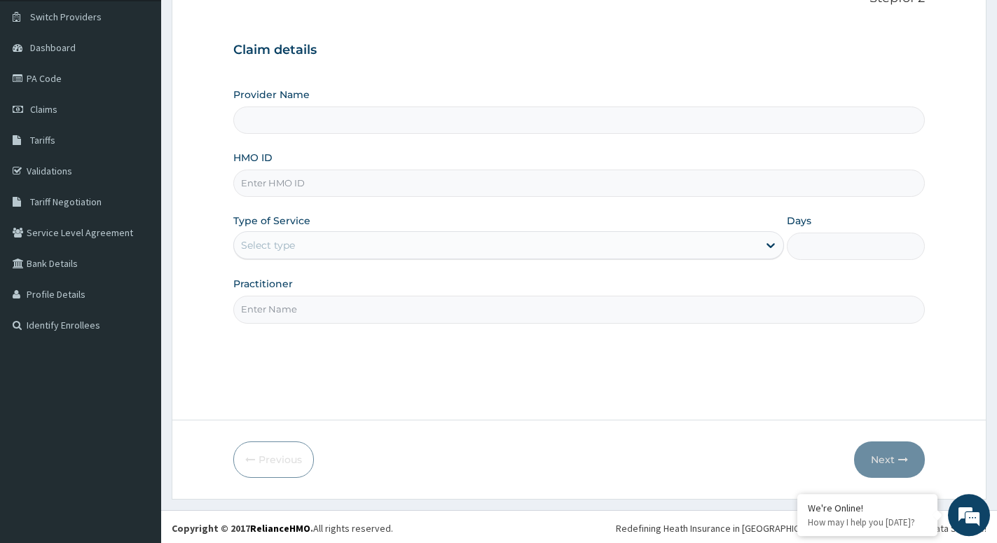
scroll to position [108, 0]
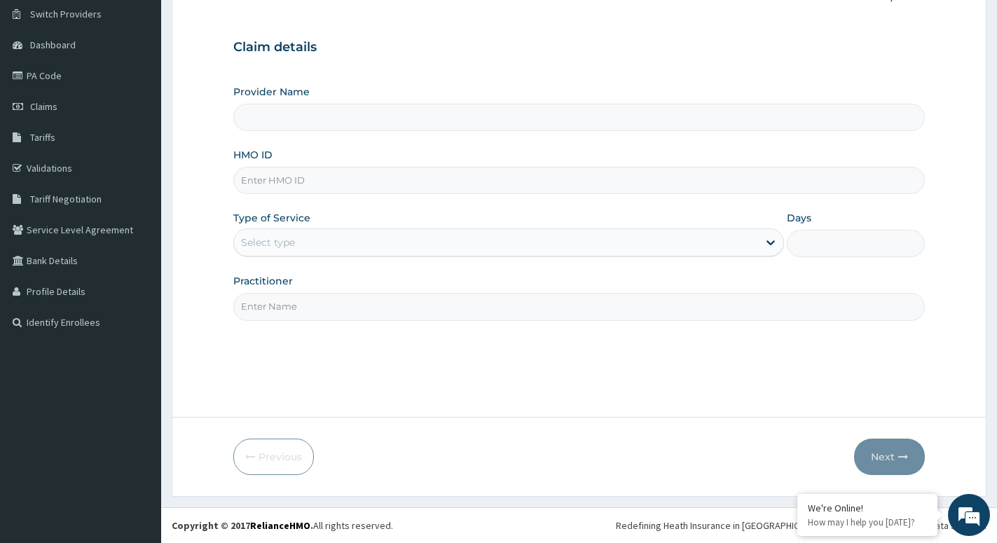
click at [301, 173] on input "HMO ID" at bounding box center [579, 180] width 692 height 27
type input "PAN OJ CLINIC"
click at [285, 181] on input "HMO ID" at bounding box center [579, 180] width 692 height 27
paste input "NCF/10001/B"
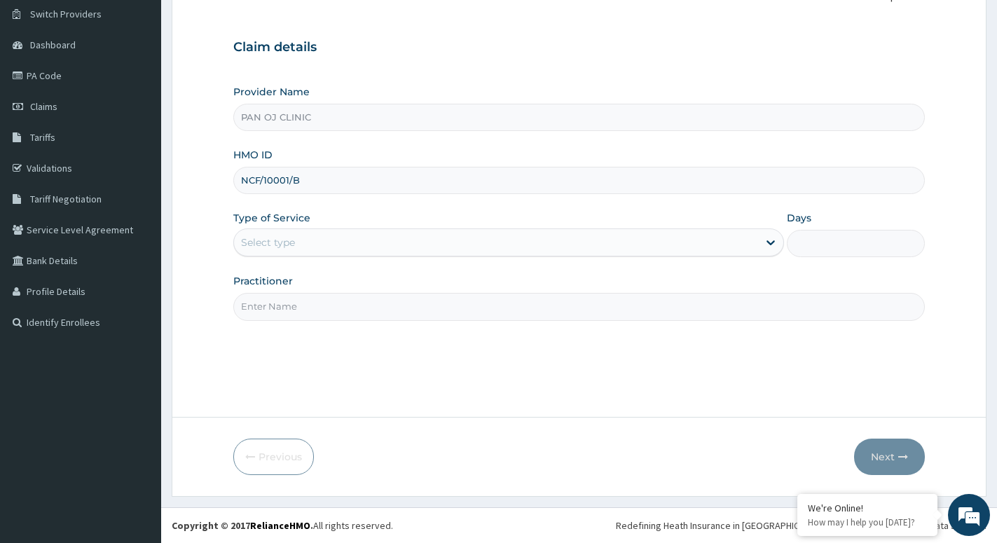
type input "NCF/10001/B"
click at [294, 233] on div "Select type" at bounding box center [496, 242] width 524 height 22
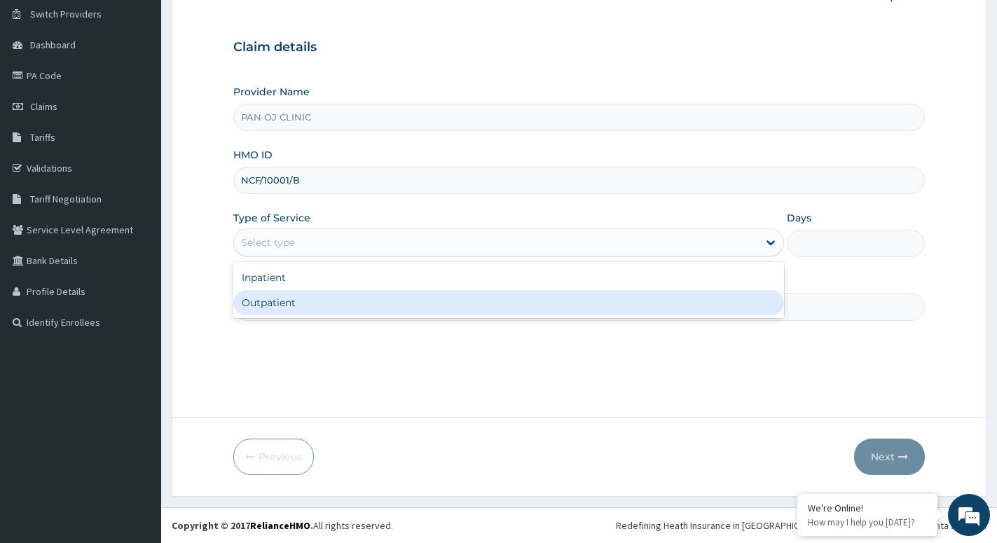
click at [250, 302] on div "Outpatient" at bounding box center [508, 302] width 551 height 25
type input "1"
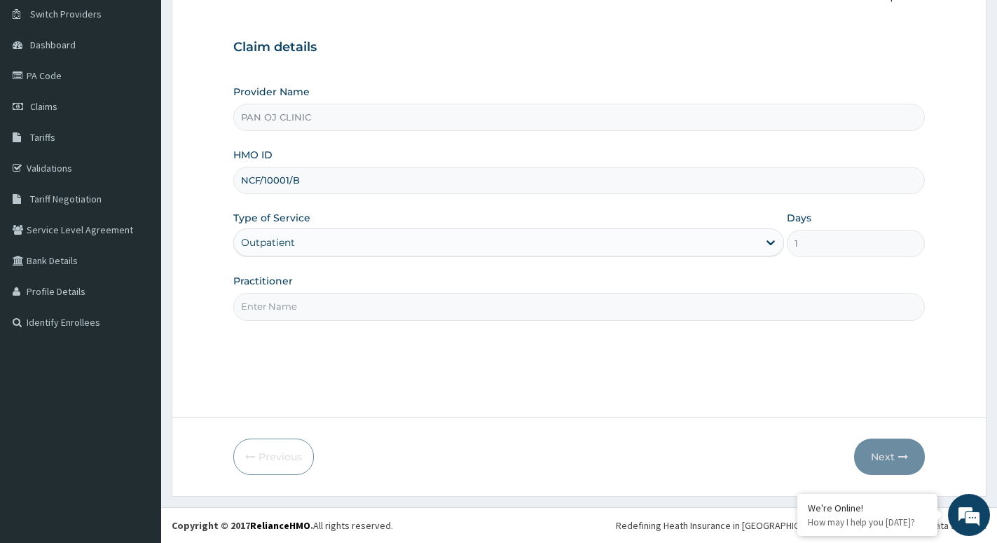
click at [291, 308] on input "Practitioner" at bounding box center [579, 306] width 692 height 27
type input "[PERSON_NAME]"
click at [891, 456] on button "Next" at bounding box center [889, 457] width 71 height 36
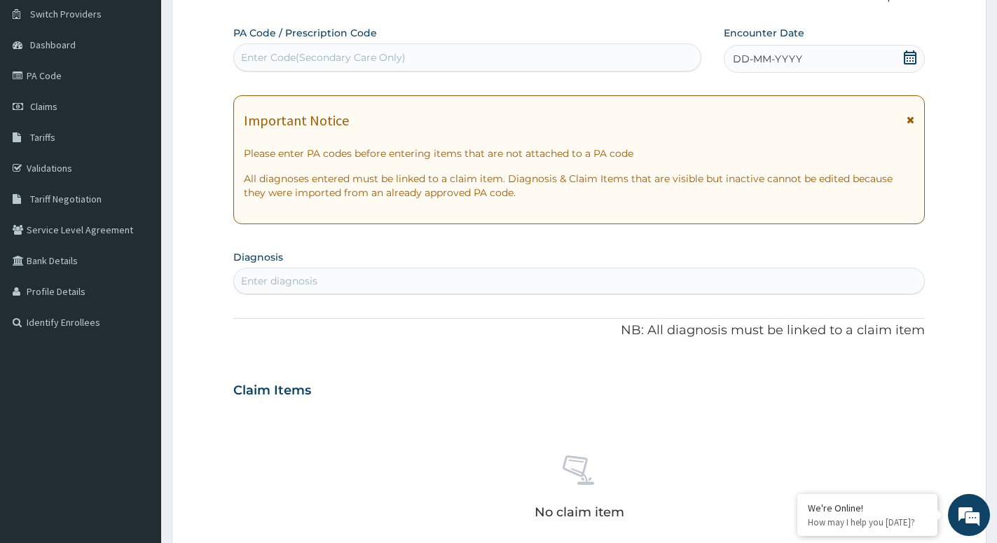
click at [911, 50] on icon at bounding box center [910, 57] width 14 height 14
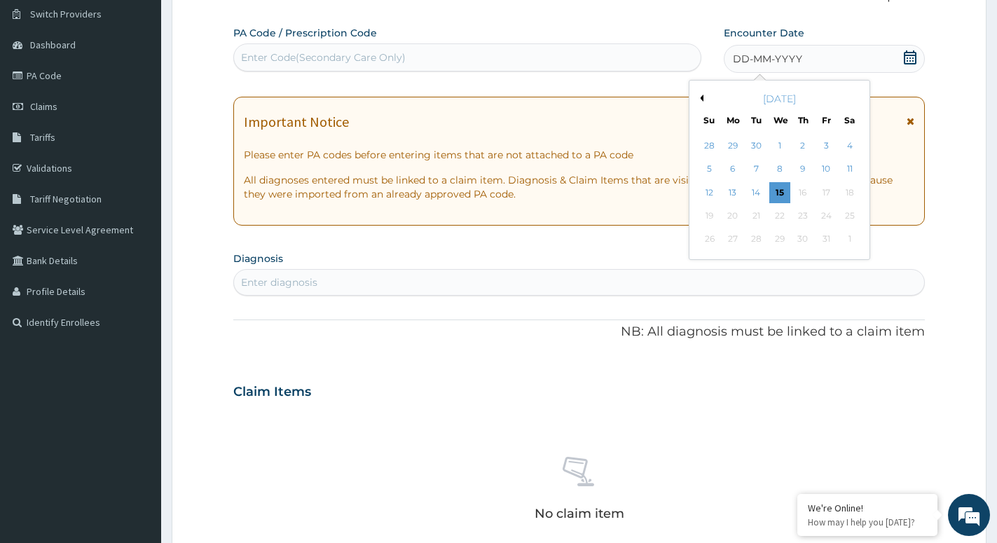
click at [701, 100] on button "Previous Month" at bounding box center [700, 98] width 7 height 7
click at [856, 95] on div "August 2025" at bounding box center [779, 99] width 169 height 14
click at [855, 97] on div "August 2025" at bounding box center [779, 99] width 169 height 14
click at [856, 95] on div "August 2025" at bounding box center [779, 99] width 169 height 14
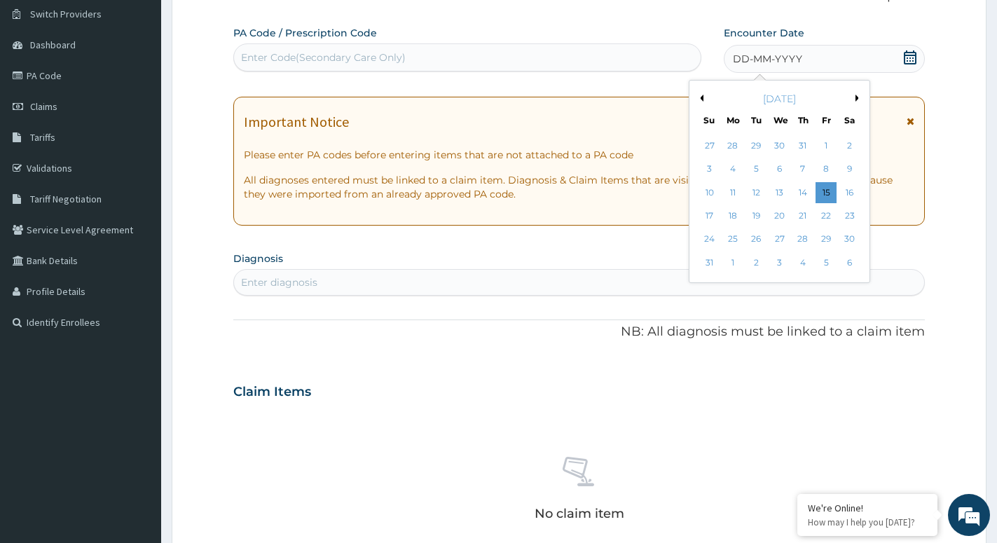
click at [856, 99] on div "August 2025" at bounding box center [779, 99] width 169 height 14
click at [858, 97] on button "Next Month" at bounding box center [859, 98] width 7 height 7
drag, startPoint x: 823, startPoint y: 144, endPoint x: 803, endPoint y: 153, distance: 21.6
click at [824, 144] on div "5" at bounding box center [826, 145] width 21 height 21
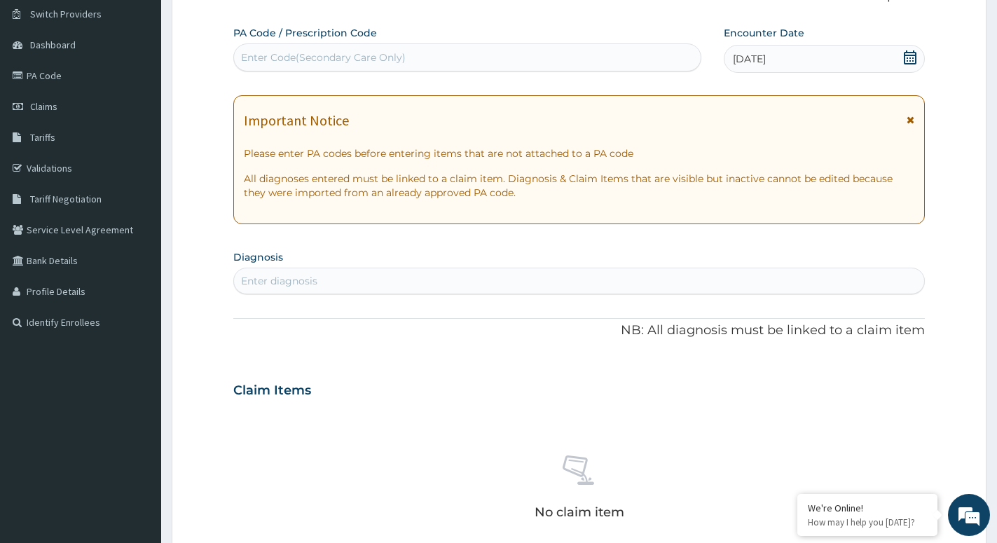
click at [363, 64] on div "Enter Code(Secondary Care Only)" at bounding box center [467, 57] width 467 height 22
type input "PA/BF20E2"
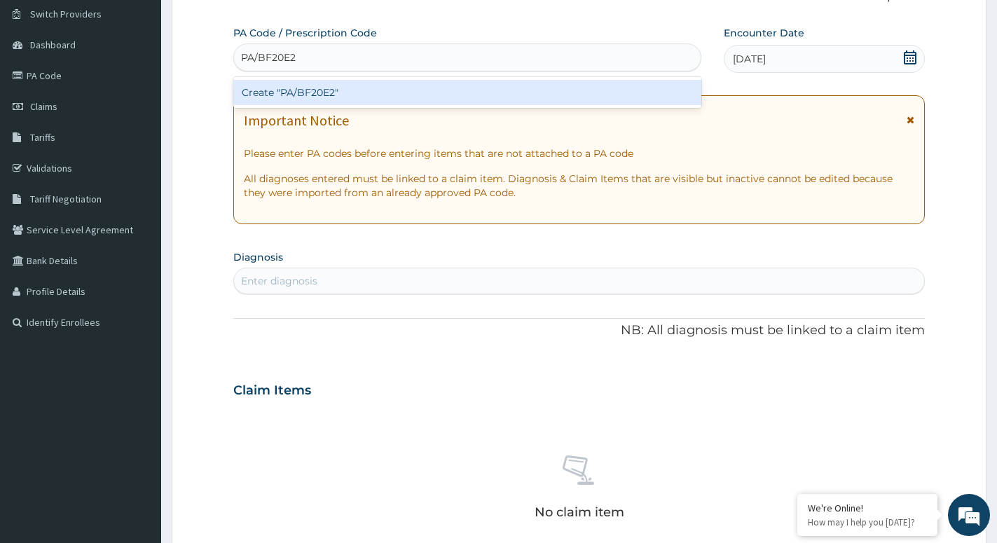
click at [320, 92] on div "Create "PA/BF20E2"" at bounding box center [467, 92] width 468 height 25
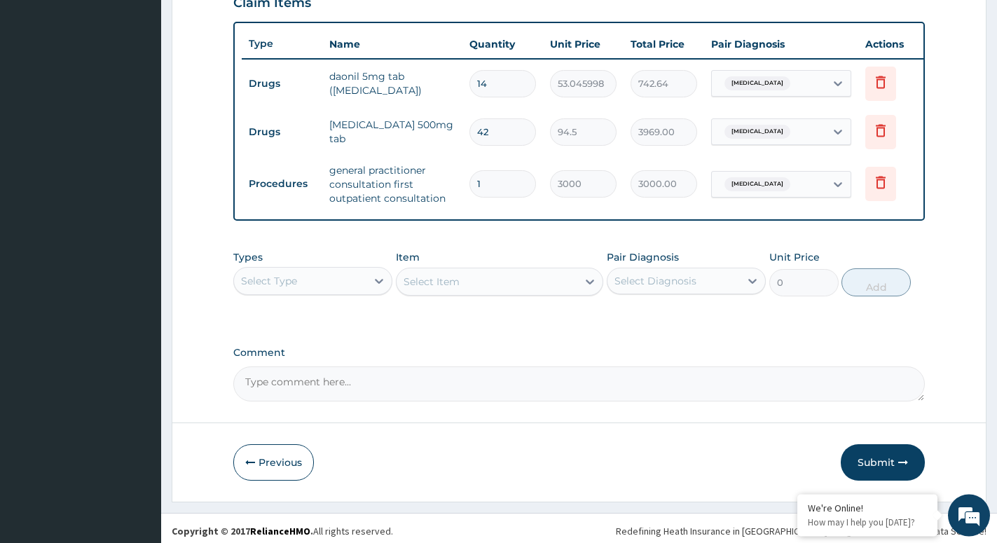
scroll to position [517, 0]
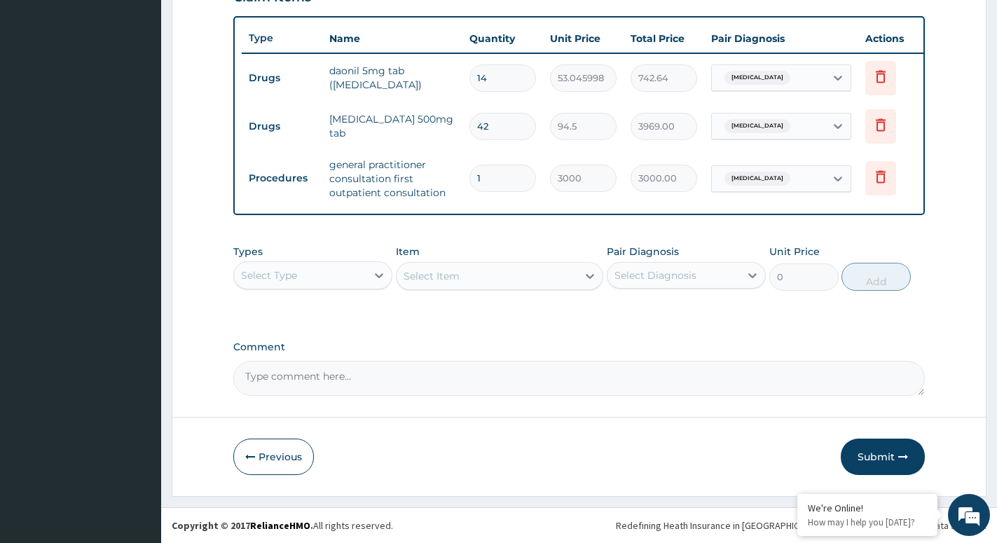
click at [364, 279] on div "Select Type" at bounding box center [300, 275] width 132 height 22
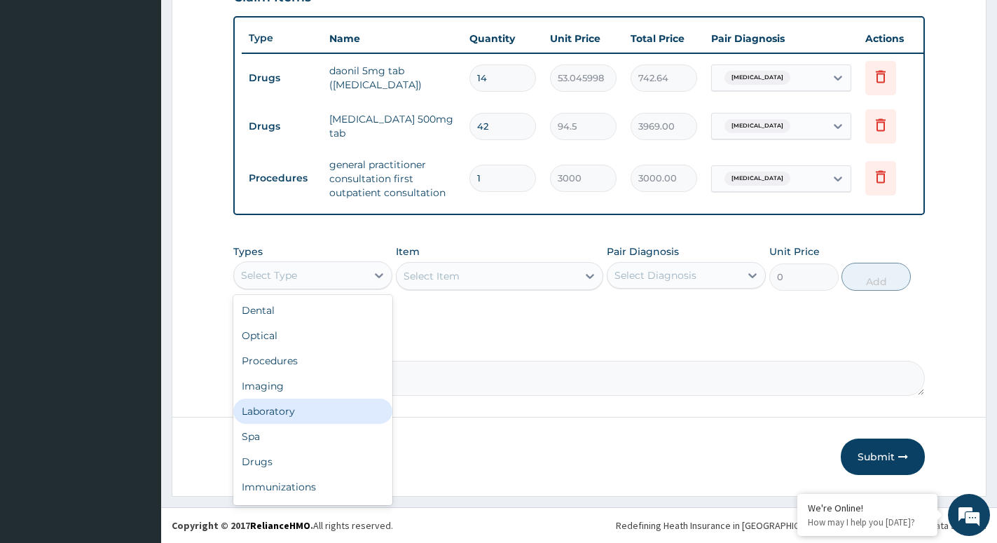
click at [282, 414] on div "Laboratory" at bounding box center [312, 411] width 159 height 25
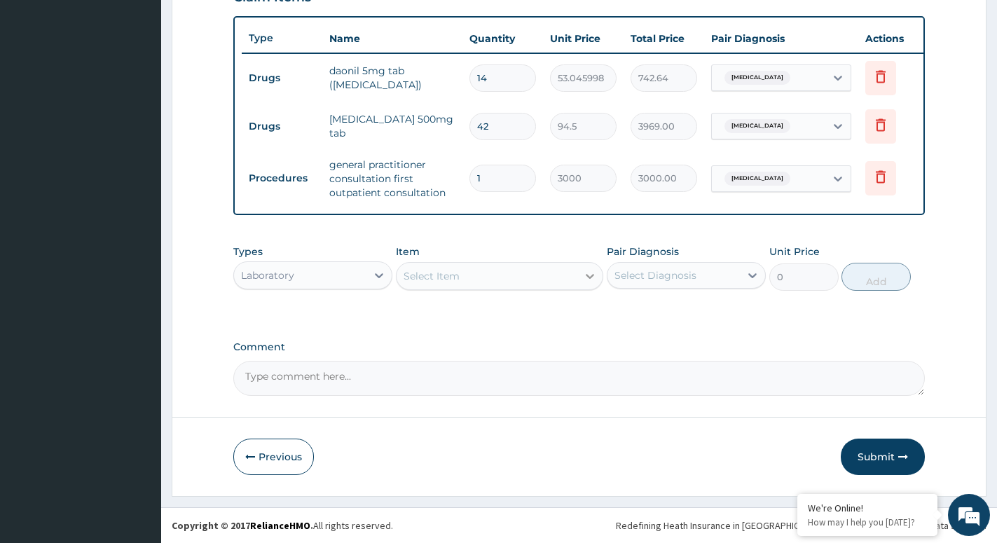
click at [590, 280] on icon at bounding box center [590, 276] width 14 height 14
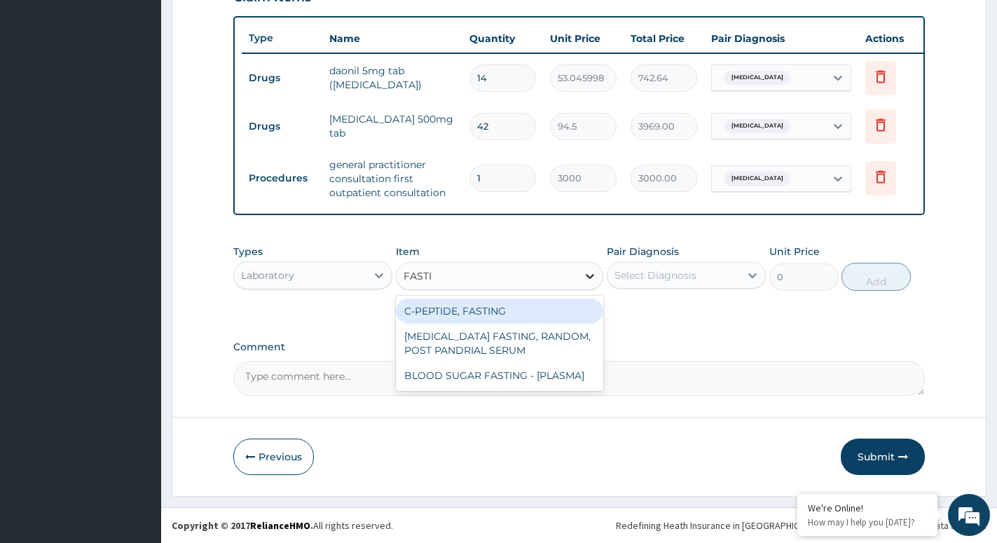
type input "FASTIN"
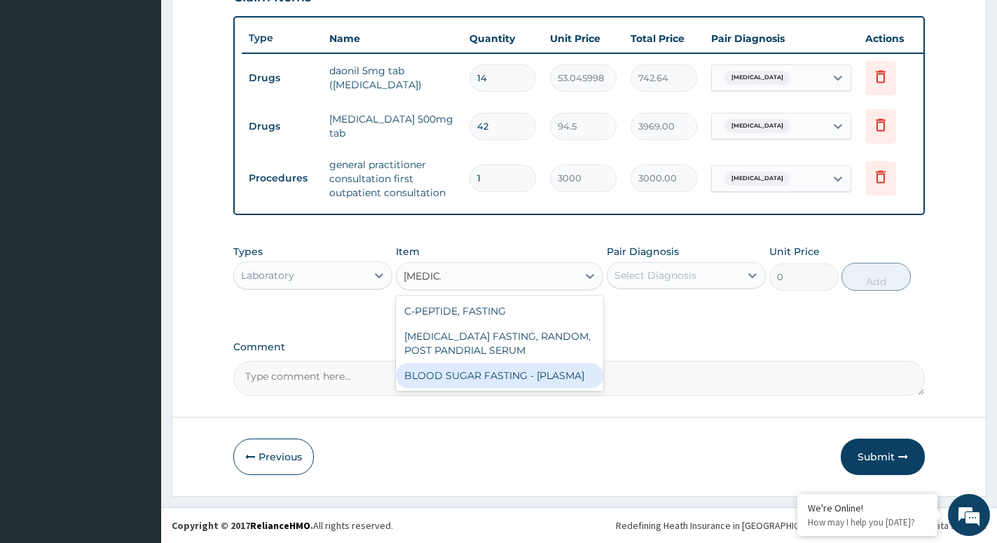
click at [491, 382] on div "BLOOD SUGAR FASTING - [PLASMA]" at bounding box center [499, 375] width 207 height 25
type input "1500"
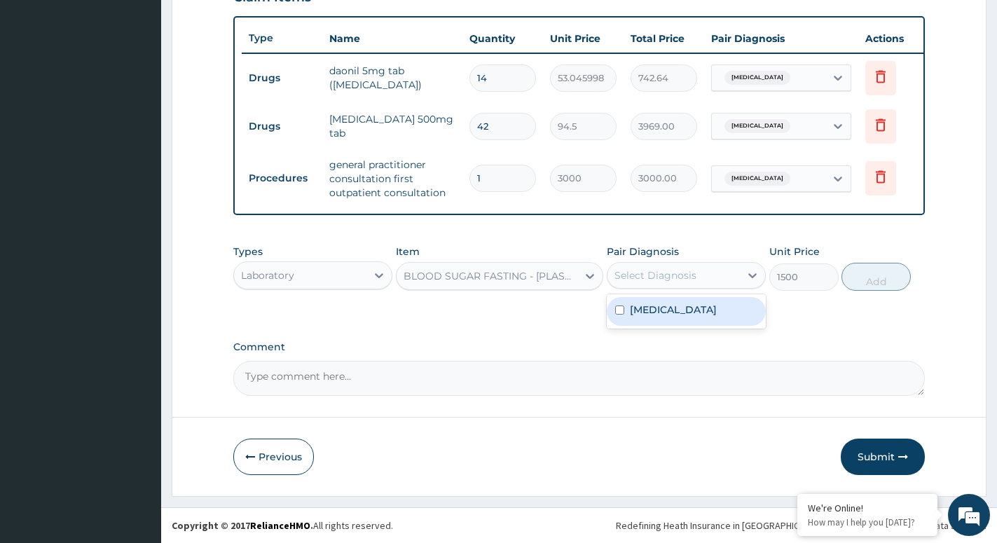
click at [709, 275] on div "Select Diagnosis" at bounding box center [674, 275] width 132 height 22
drag, startPoint x: 664, startPoint y: 317, endPoint x: 816, endPoint y: 284, distance: 155.6
click at [670, 317] on label "Impaired glucose tolerance" at bounding box center [673, 310] width 87 height 14
checkbox input "true"
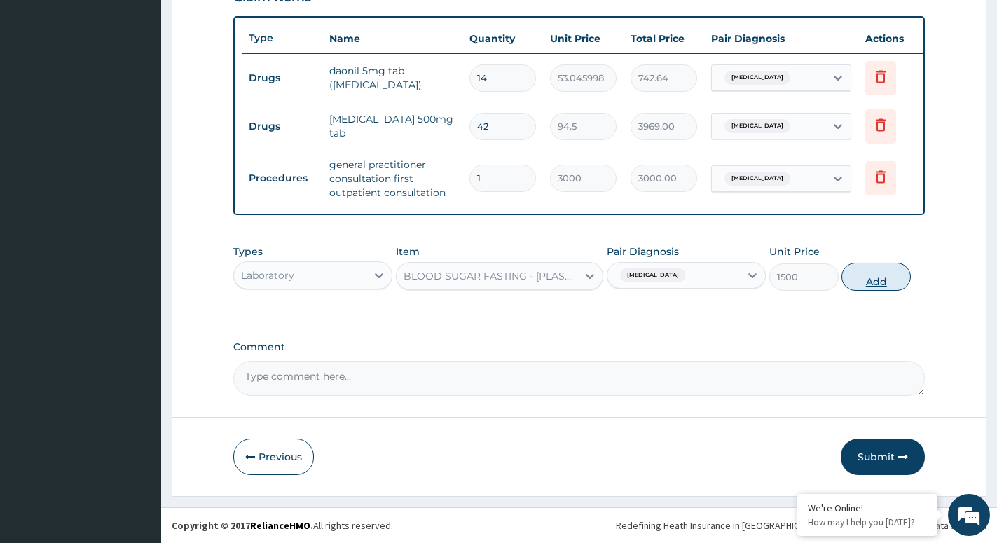
click at [871, 278] on button "Add" at bounding box center [876, 277] width 69 height 28
type input "0"
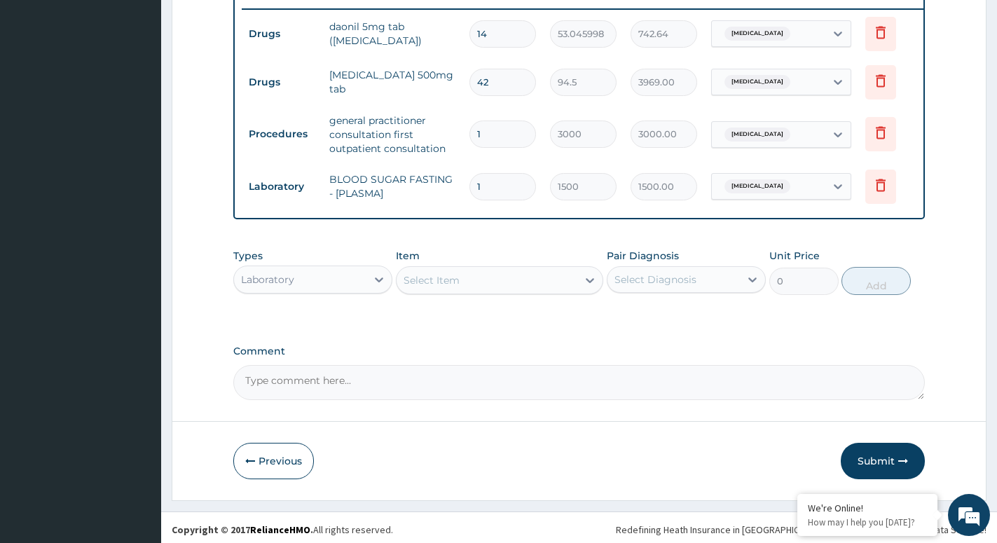
scroll to position [566, 0]
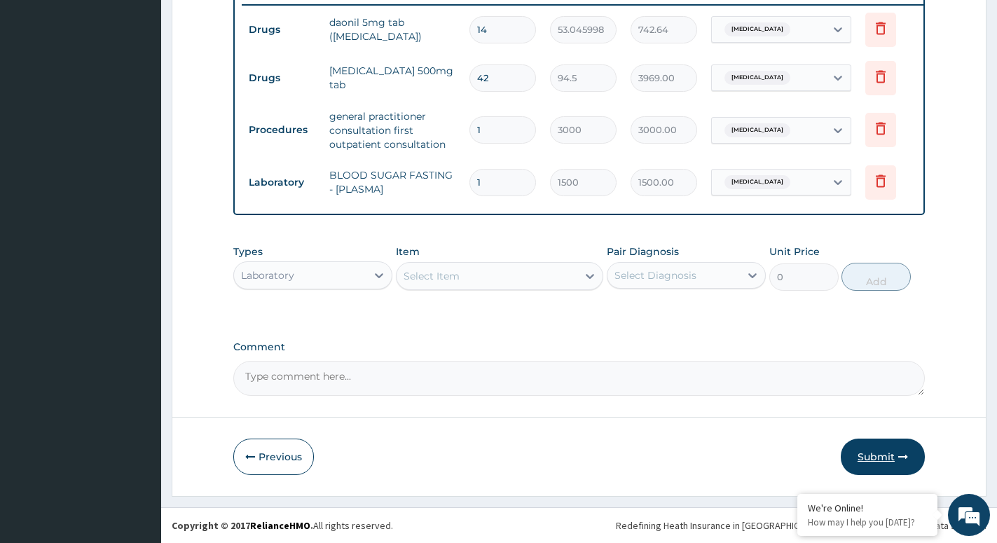
click at [875, 450] on button "Submit" at bounding box center [883, 457] width 84 height 36
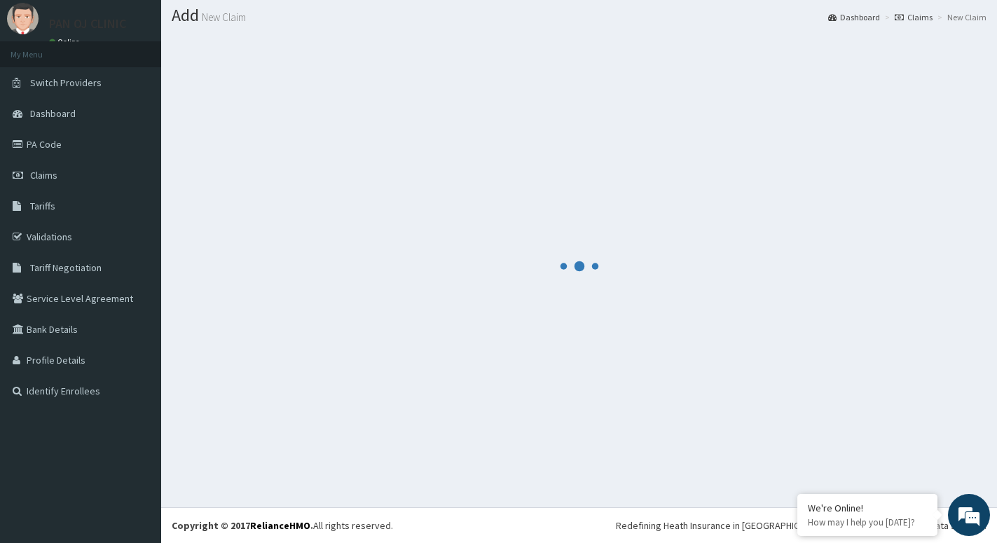
scroll to position [39, 0]
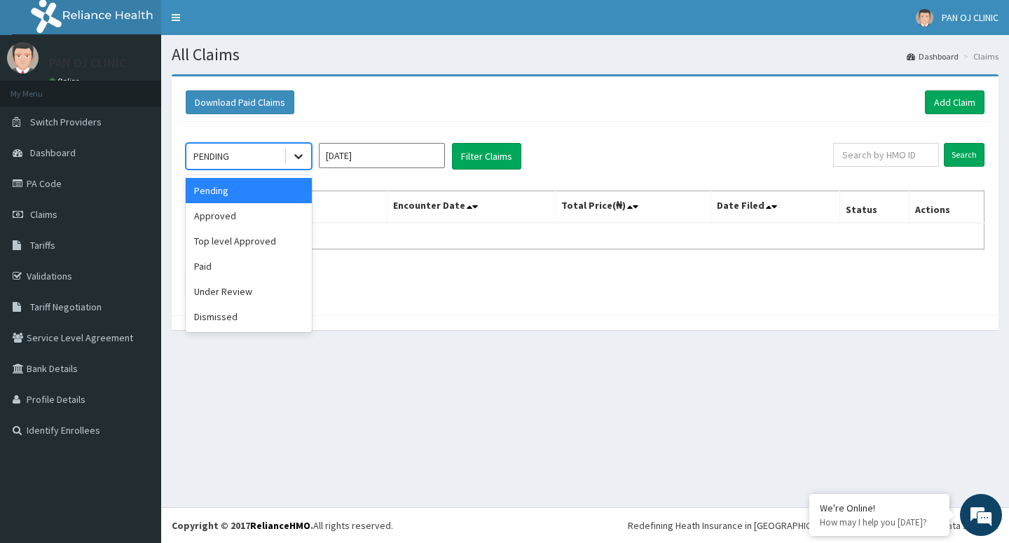
click at [295, 153] on icon at bounding box center [299, 156] width 14 height 14
click at [242, 218] on div "Approved" at bounding box center [249, 215] width 126 height 25
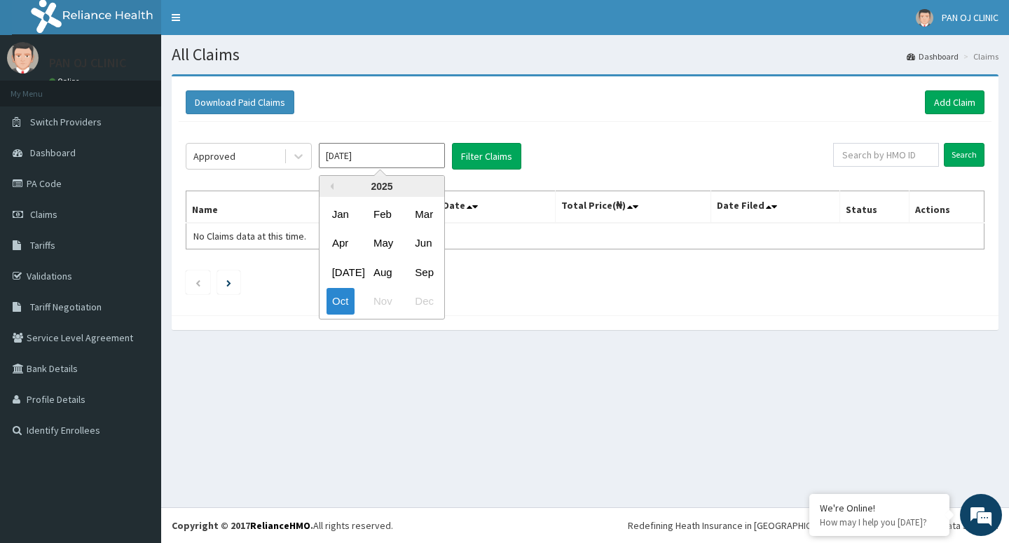
click at [388, 151] on input "[DATE]" at bounding box center [382, 155] width 126 height 25
click at [427, 278] on div "Sep" at bounding box center [423, 272] width 28 height 26
type input "Sep 2025"
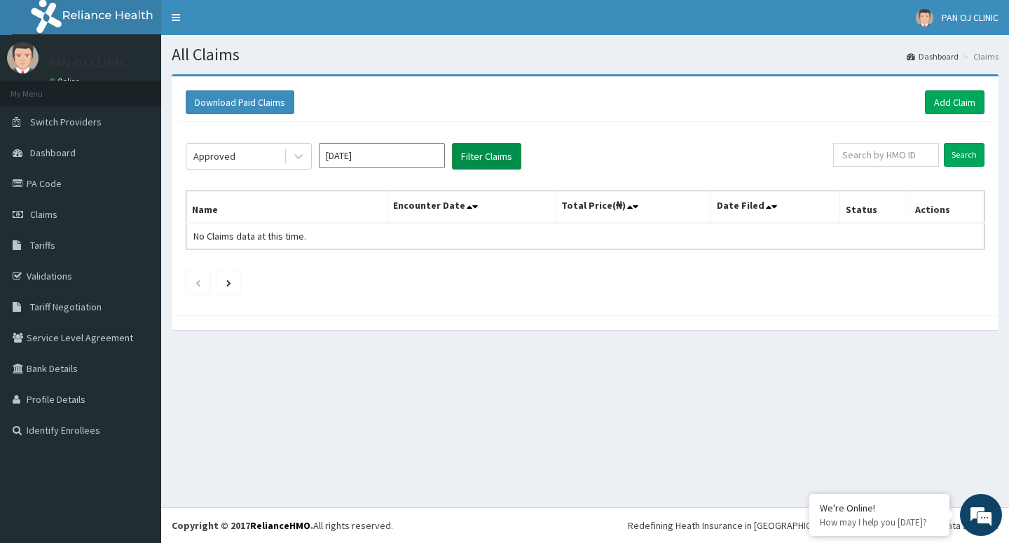
click at [493, 160] on button "Filter Claims" at bounding box center [486, 156] width 69 height 27
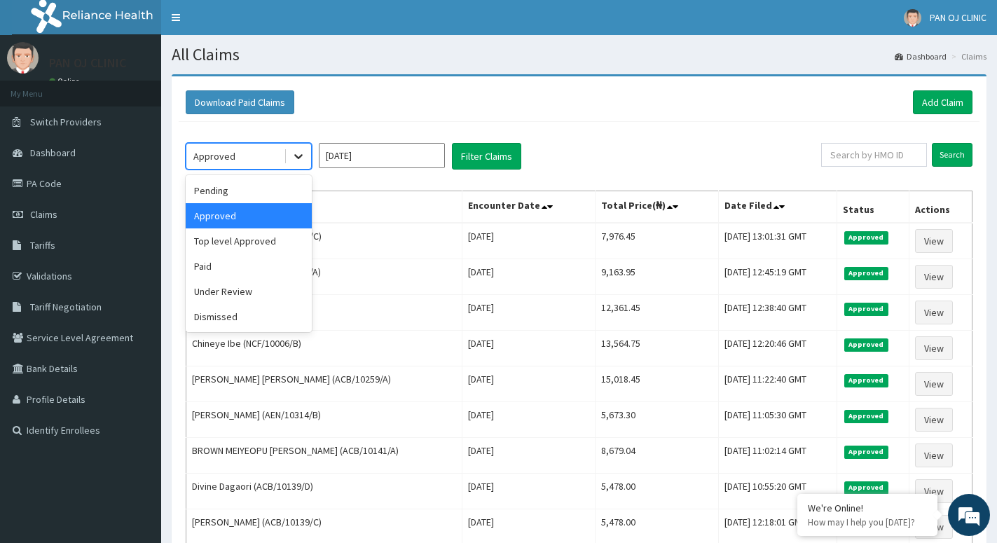
click at [294, 149] on div at bounding box center [298, 156] width 25 height 25
click at [240, 196] on div "Pending" at bounding box center [249, 190] width 126 height 25
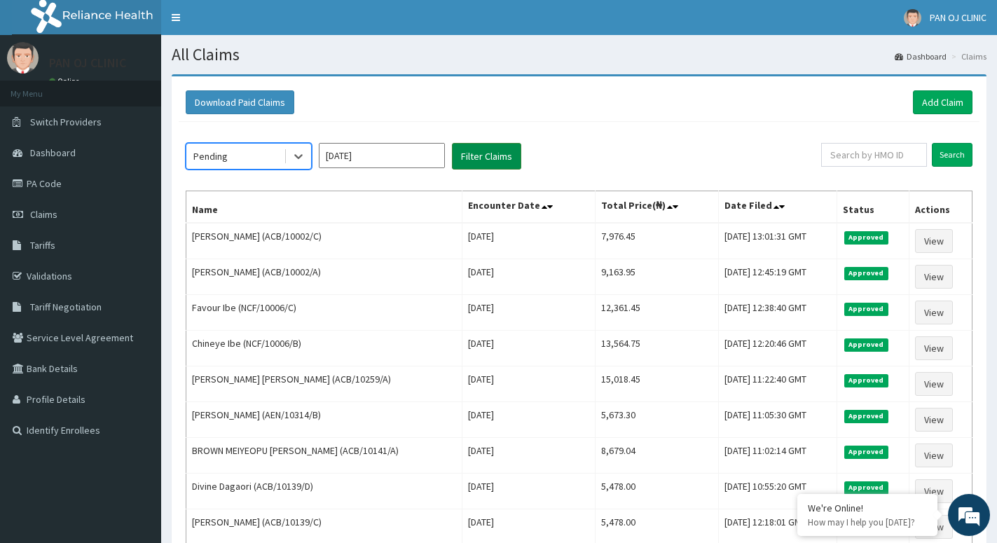
click at [494, 149] on button "Filter Claims" at bounding box center [486, 156] width 69 height 27
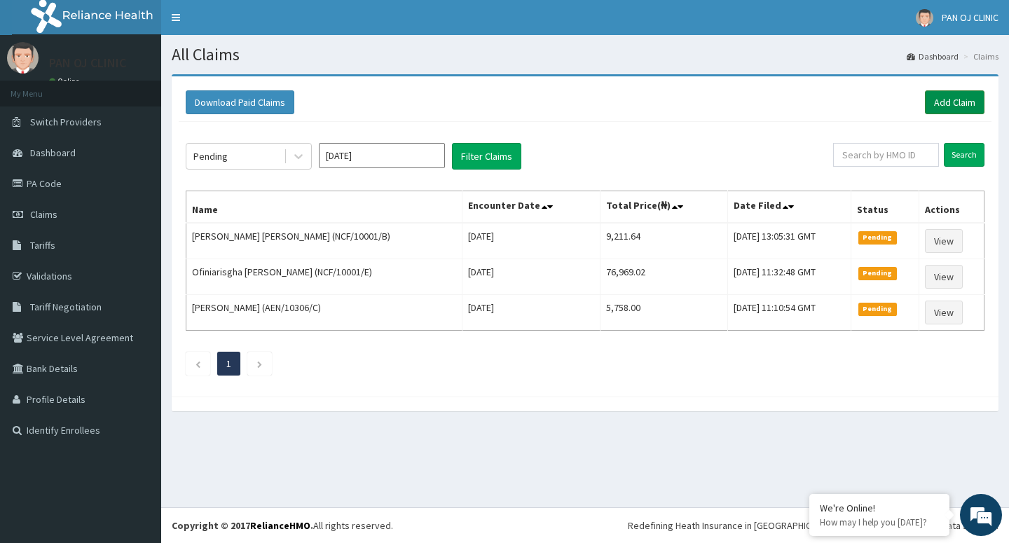
click at [962, 102] on link "Add Claim" at bounding box center [955, 102] width 60 height 24
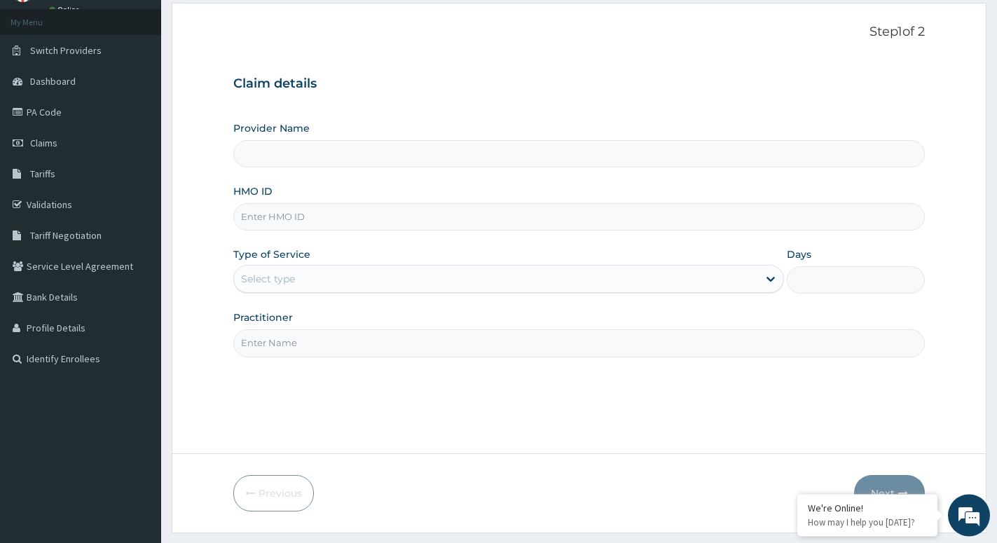
type input "PAN OJ CLINIC"
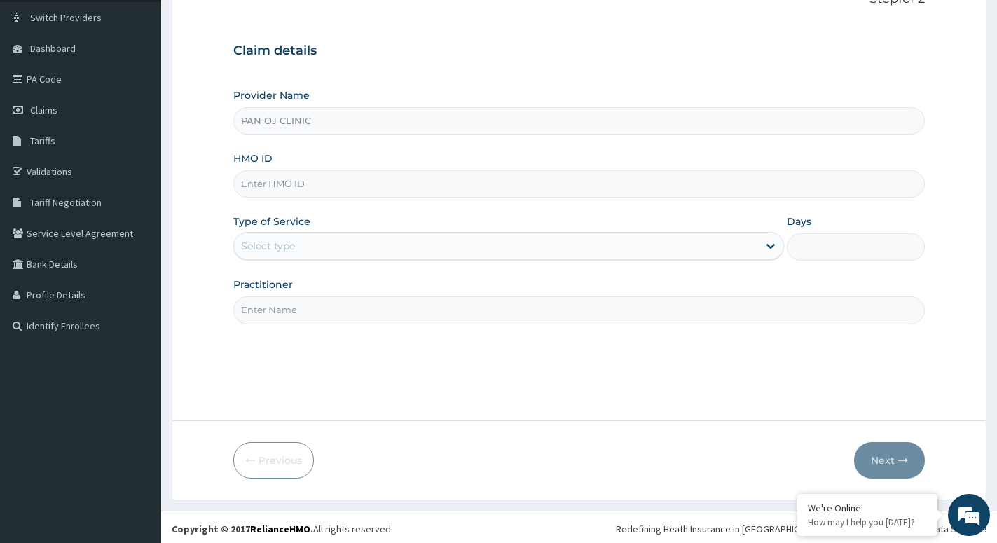
scroll to position [108, 0]
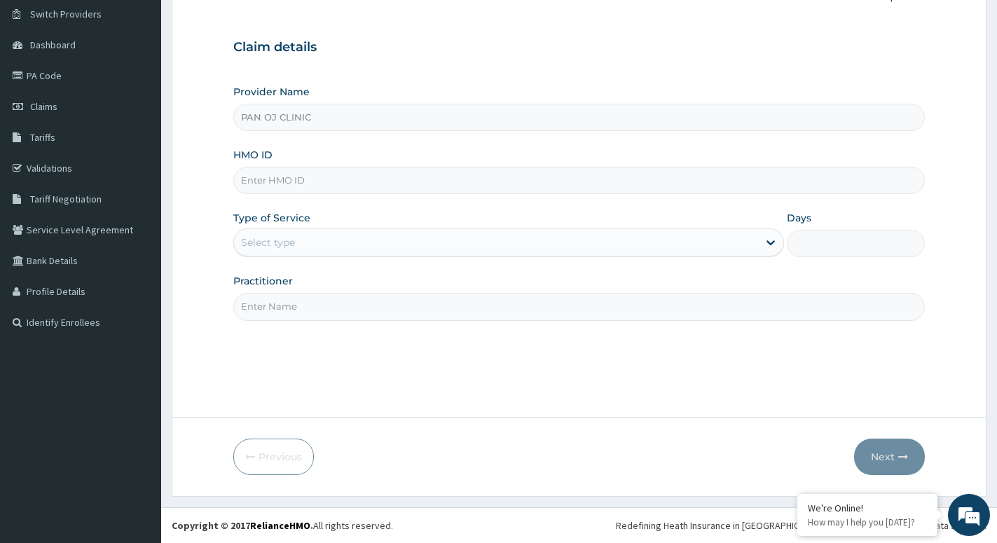
click at [263, 171] on input "HMO ID" at bounding box center [579, 180] width 692 height 27
type input "ACB/10214/A"
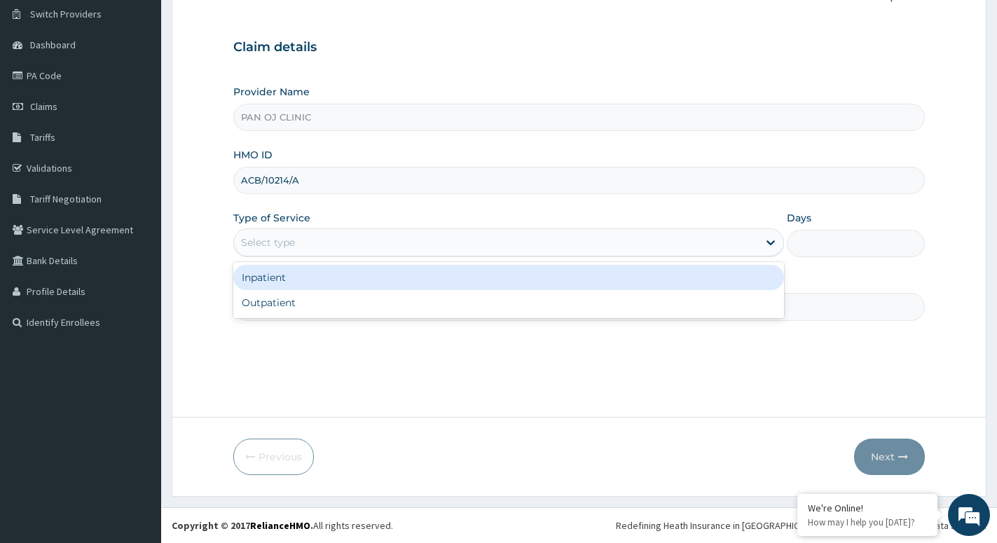
drag, startPoint x: 415, startPoint y: 247, endPoint x: 367, endPoint y: 255, distance: 49.0
click at [414, 247] on div "Select type" at bounding box center [496, 242] width 524 height 22
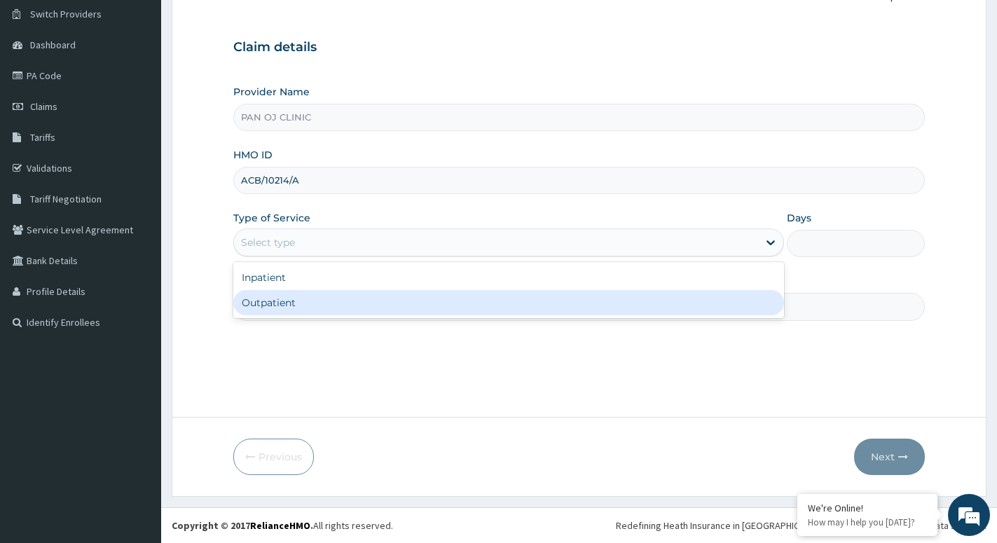
click at [287, 306] on div "Outpatient" at bounding box center [508, 302] width 551 height 25
type input "1"
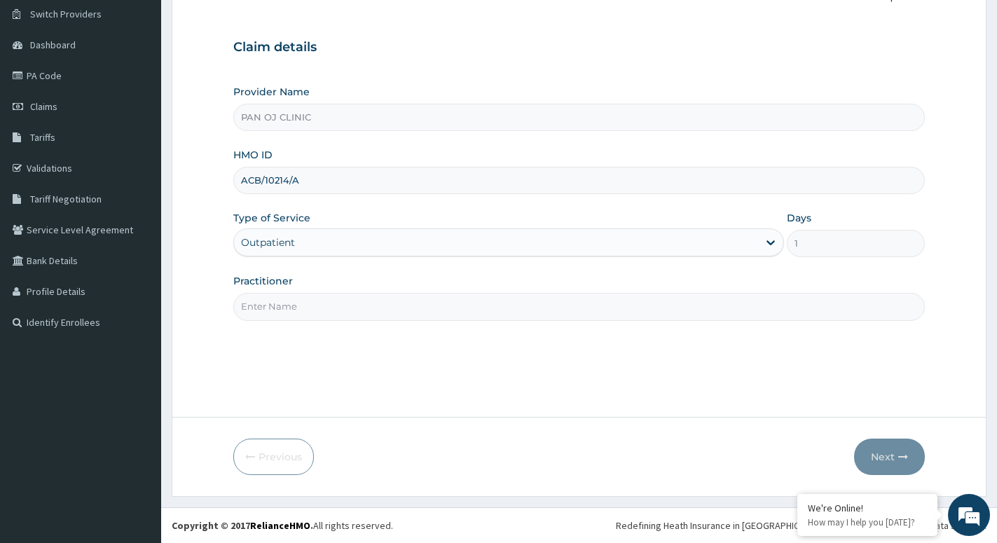
click at [245, 306] on input "Practitioner" at bounding box center [579, 306] width 692 height 27
type input "R"
type input "[PERSON_NAME]"
click at [882, 452] on button "Next" at bounding box center [889, 457] width 71 height 36
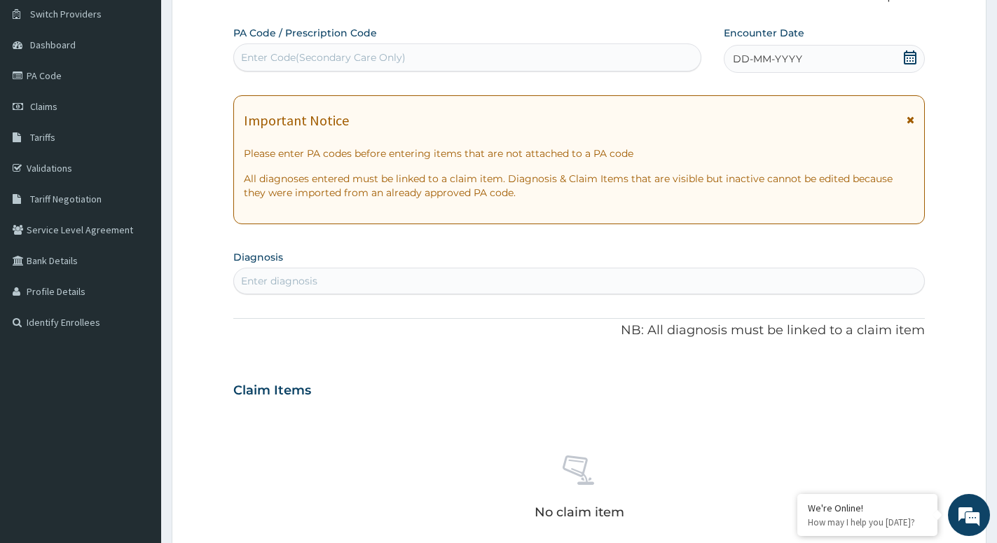
click at [910, 60] on icon at bounding box center [910, 57] width 14 height 14
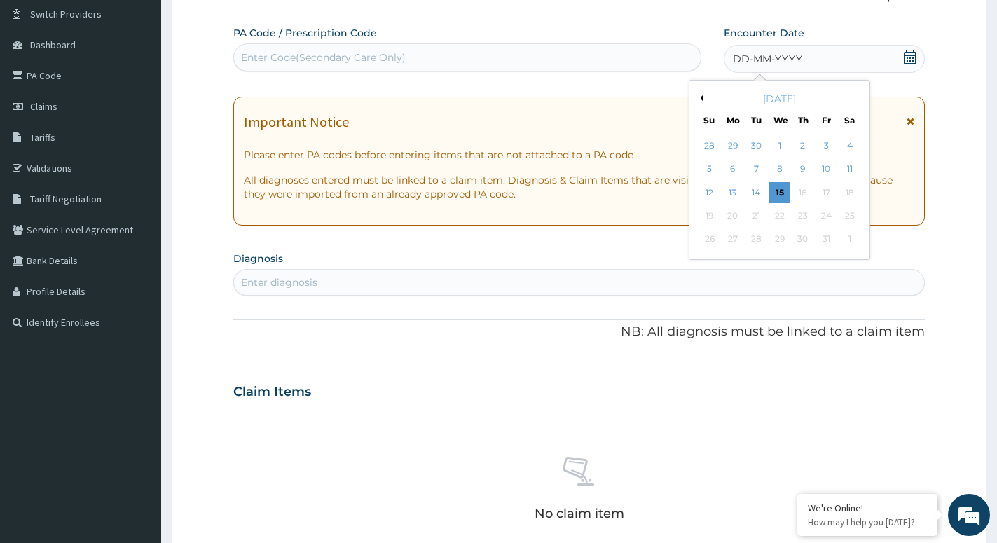
click at [702, 95] on button "Previous Month" at bounding box center [700, 98] width 7 height 7
click at [829, 148] on div "5" at bounding box center [826, 145] width 21 height 21
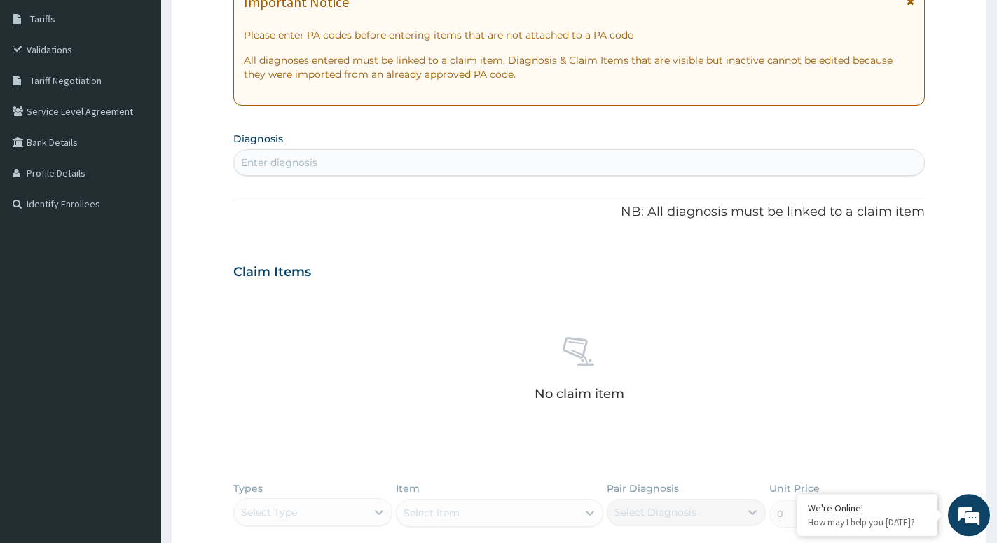
scroll to position [251, 0]
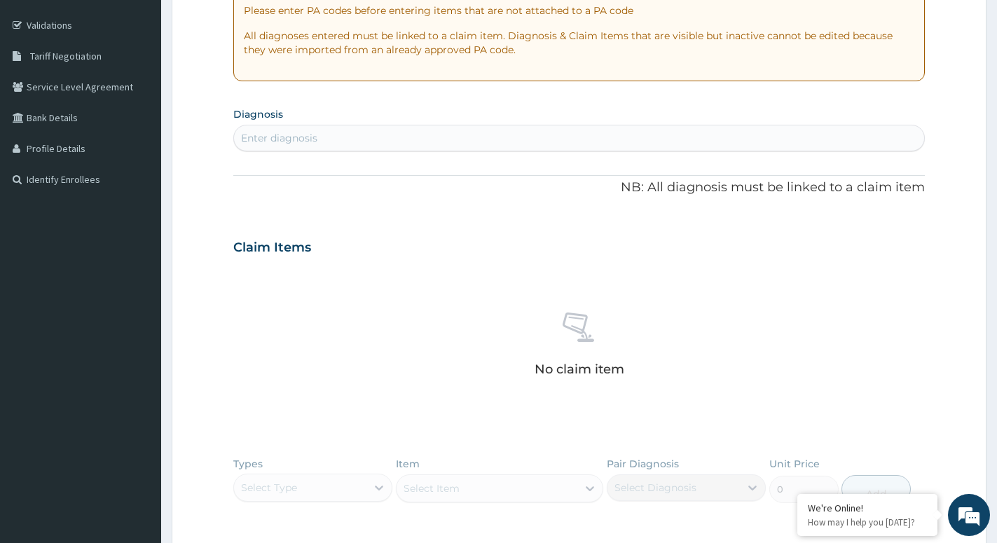
click at [317, 138] on div "Enter diagnosis" at bounding box center [579, 138] width 690 height 22
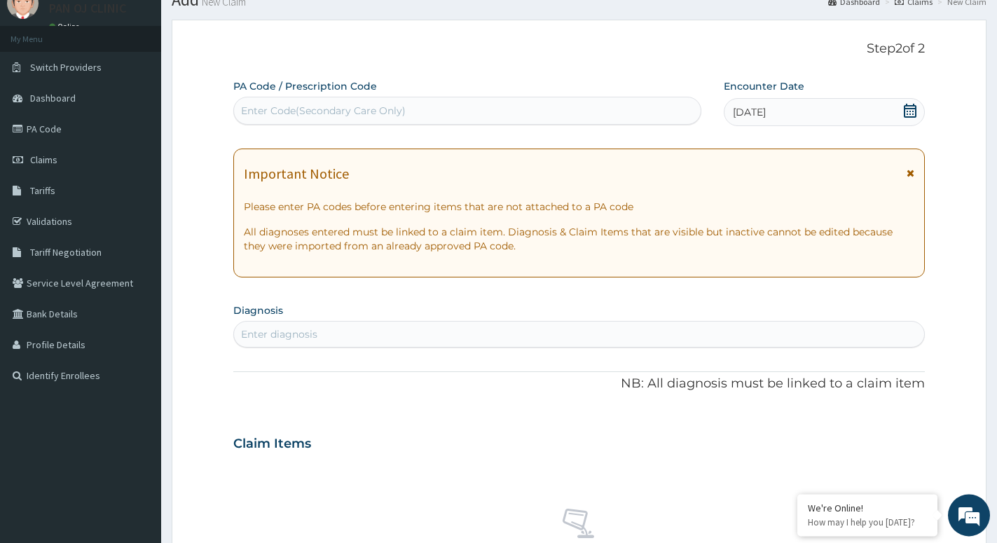
scroll to position [36, 0]
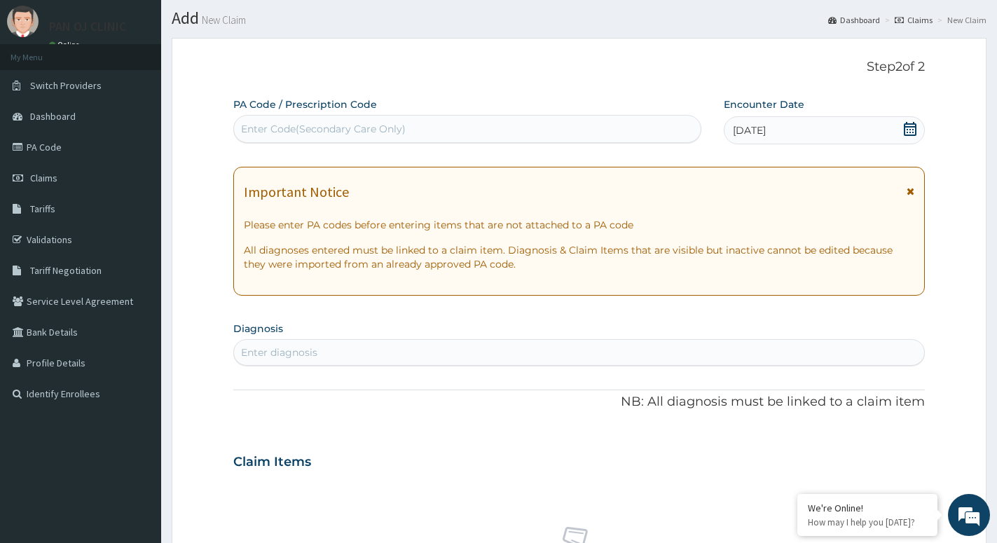
click at [372, 133] on div "Enter Code(Secondary Care Only)" at bounding box center [323, 129] width 165 height 14
type input "PA/2120EF"
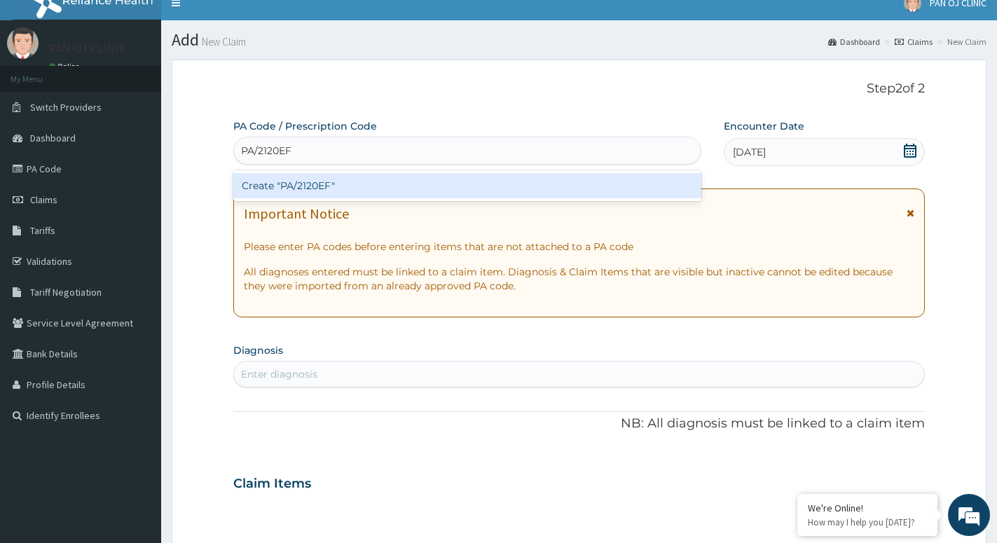
scroll to position [0, 0]
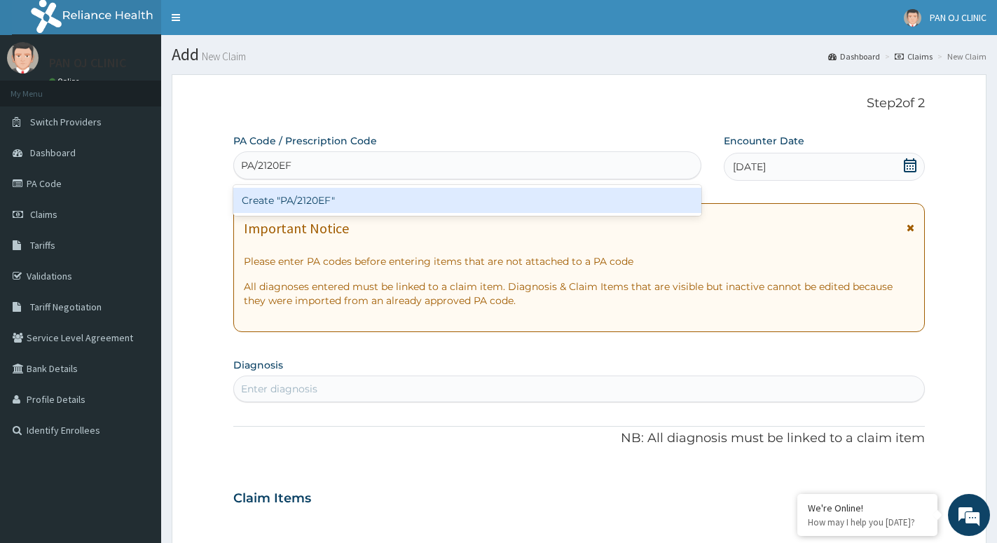
click at [325, 200] on div "Create "PA/2120EF"" at bounding box center [467, 200] width 468 height 25
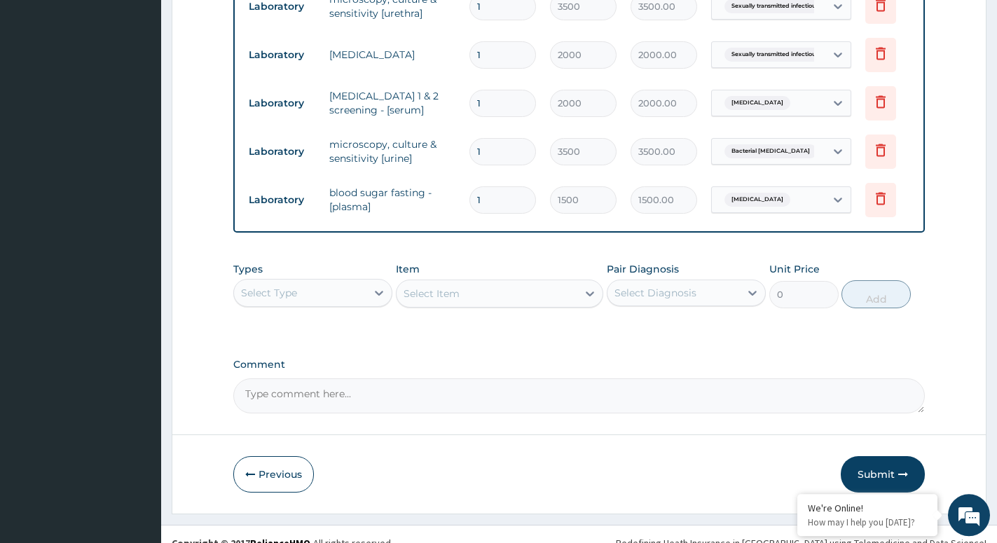
scroll to position [662, 0]
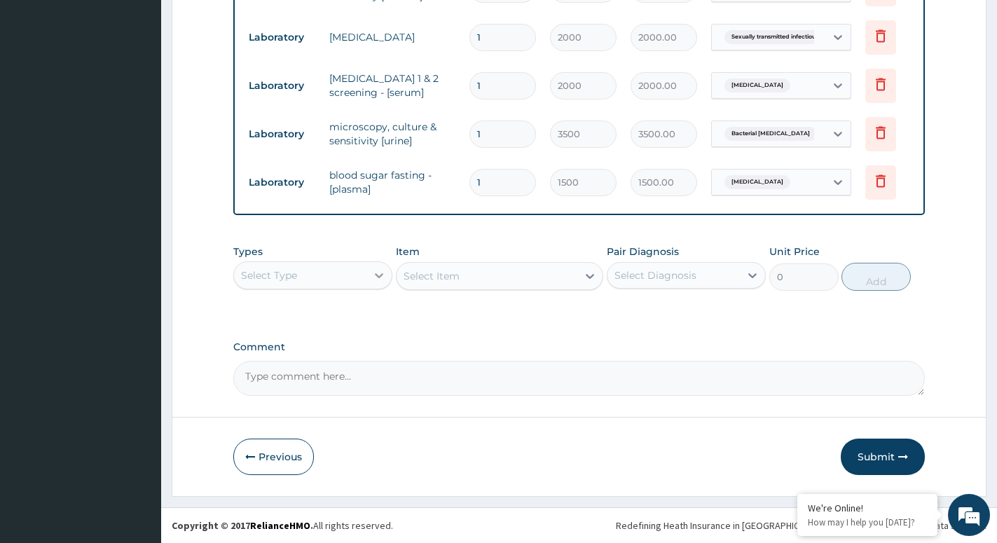
click at [369, 270] on div at bounding box center [379, 275] width 25 height 25
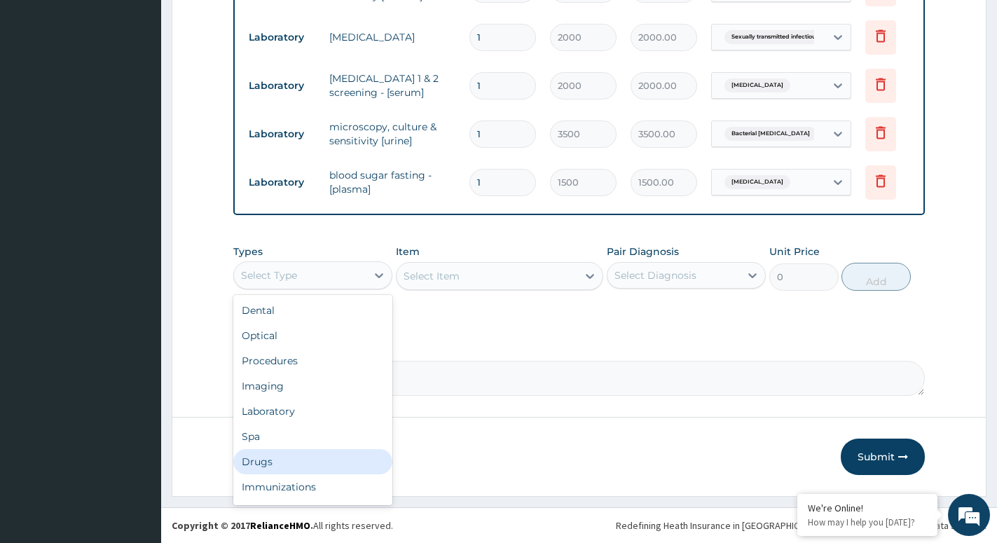
scroll to position [48, 0]
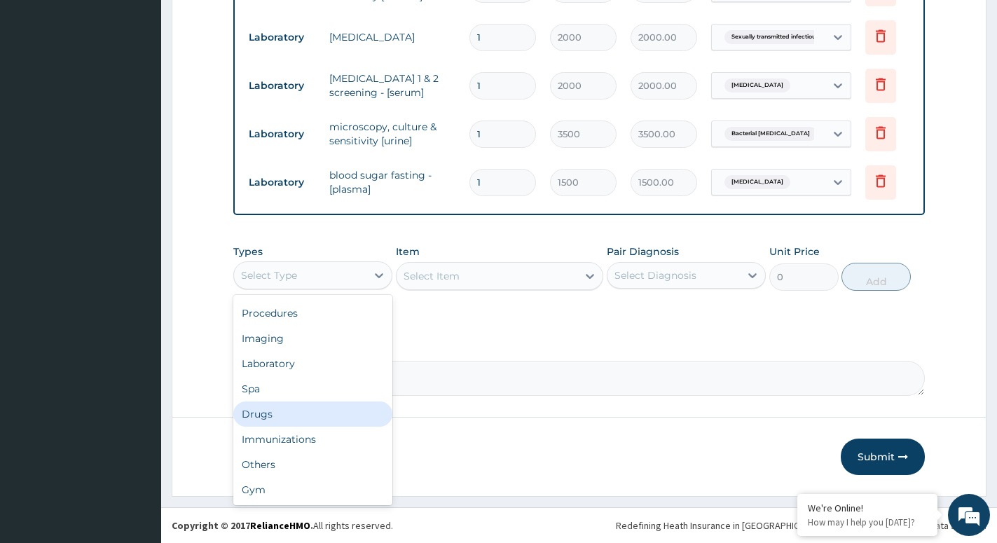
click at [298, 413] on div "Drugs" at bounding box center [312, 414] width 159 height 25
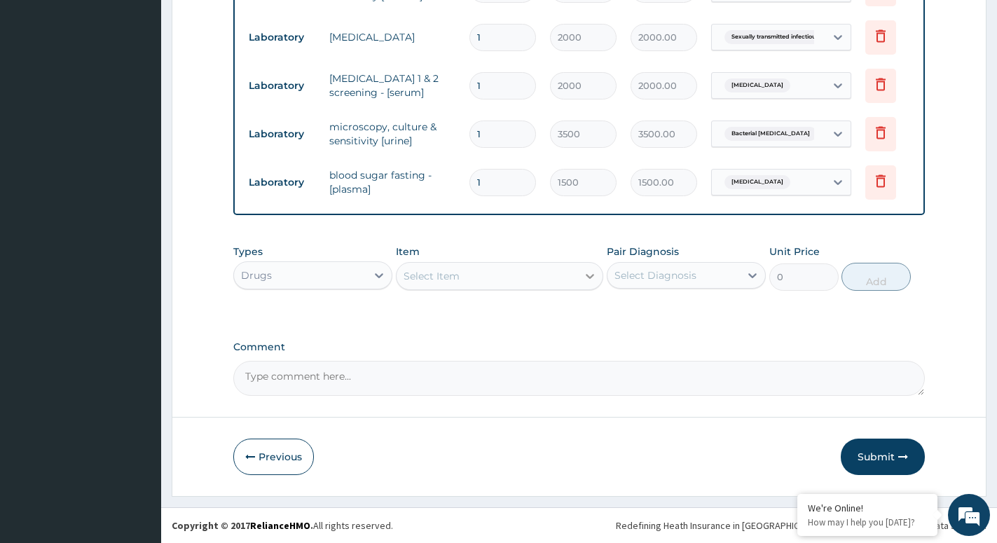
click at [583, 282] on div at bounding box center [589, 276] width 25 height 25
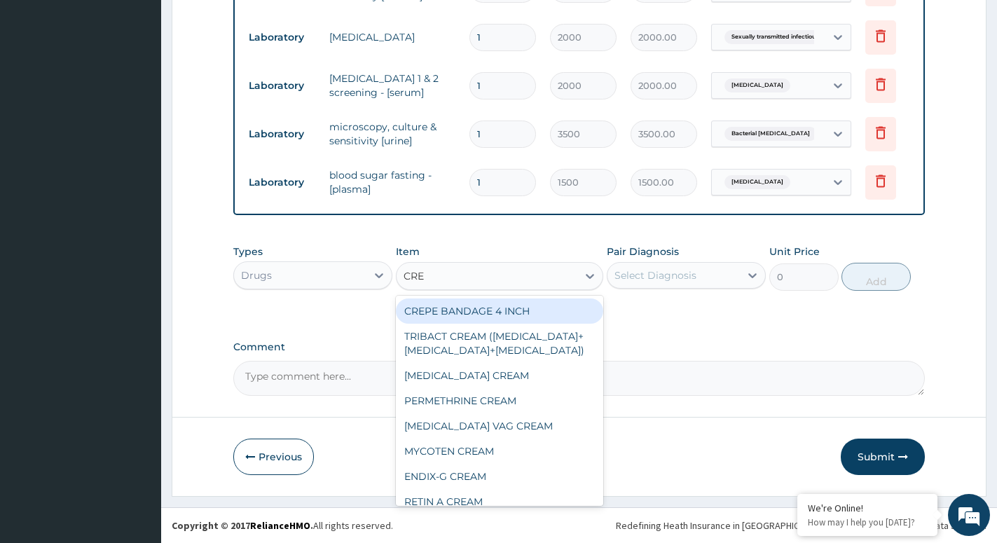
type input "CREA"
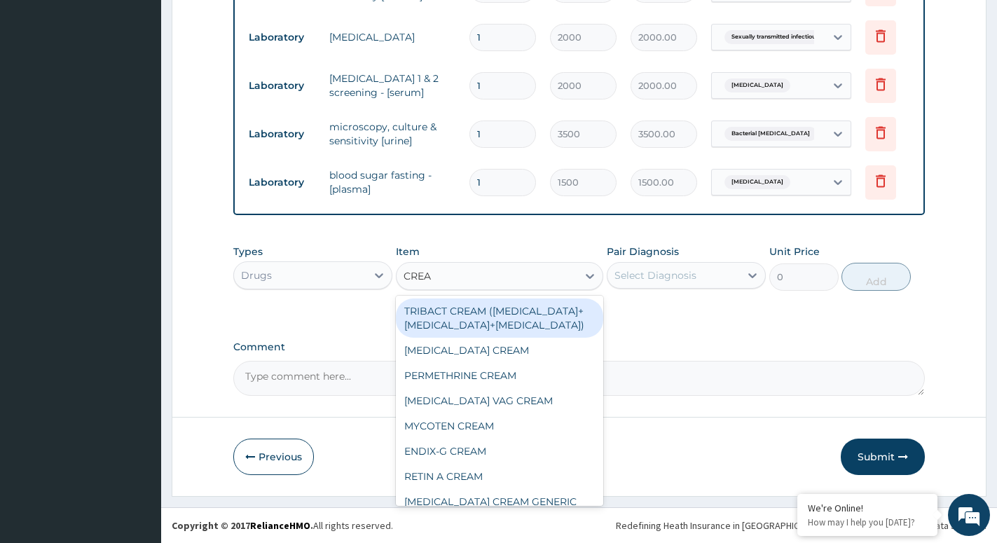
click at [500, 320] on div "TRIBACT CREAM ([MEDICAL_DATA]+[MEDICAL_DATA]+[MEDICAL_DATA])" at bounding box center [499, 318] width 207 height 39
type input "525"
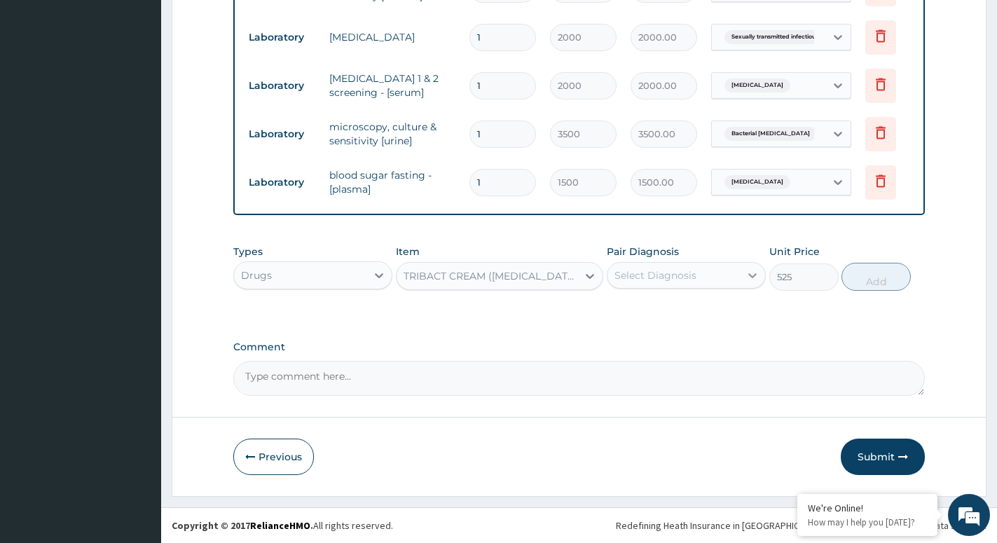
click at [749, 276] on icon at bounding box center [753, 275] width 14 height 14
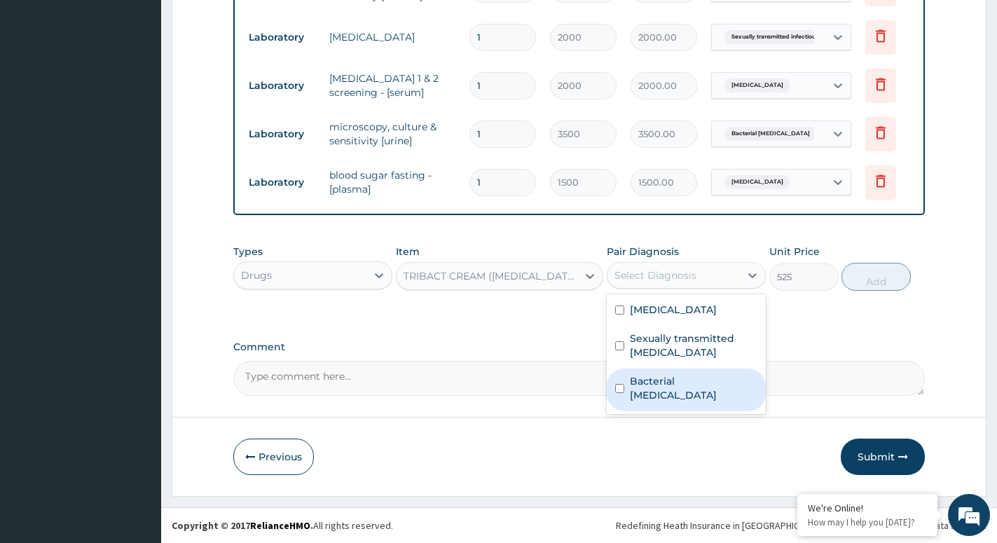
click at [682, 385] on label "Bacterial pyuria" at bounding box center [694, 388] width 128 height 28
checkbox input "true"
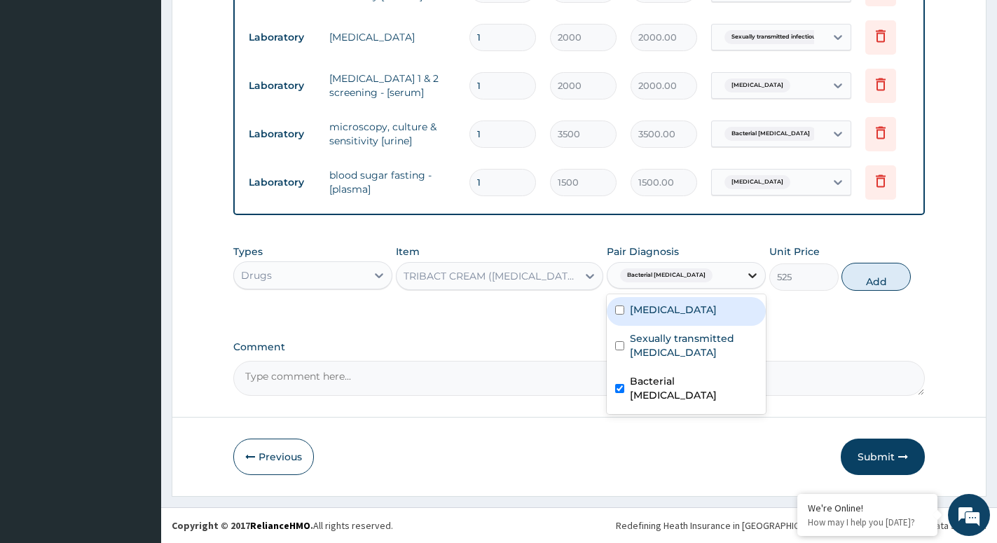
click at [744, 274] on div at bounding box center [752, 275] width 25 height 25
click at [650, 385] on label "Bacterial pyuria" at bounding box center [694, 388] width 128 height 28
checkbox input "false"
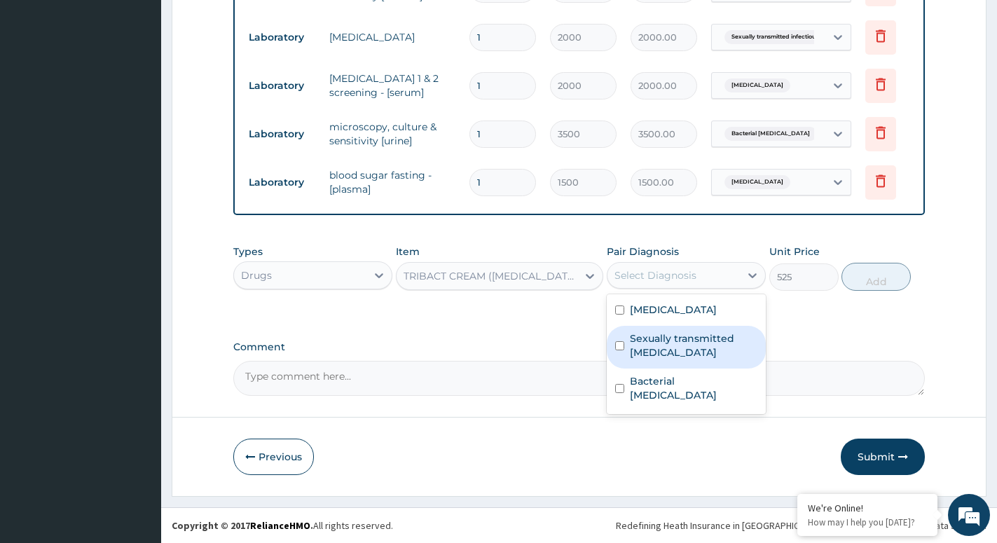
drag, startPoint x: 621, startPoint y: 346, endPoint x: 642, endPoint y: 342, distance: 21.3
click at [625, 347] on div "Sexually transmitted infectious disease" at bounding box center [686, 347] width 159 height 43
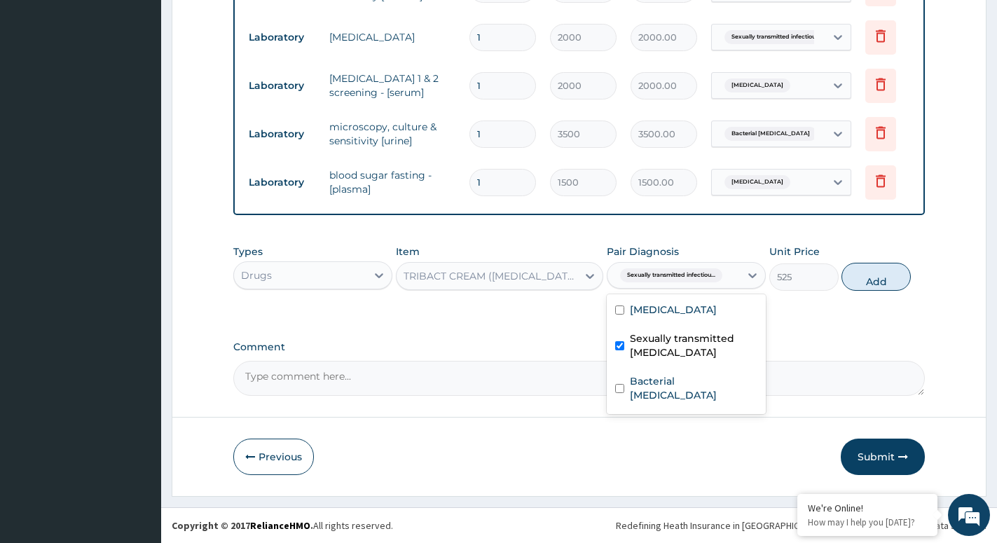
checkbox input "true"
click at [879, 282] on button "Add" at bounding box center [876, 277] width 69 height 28
type input "0"
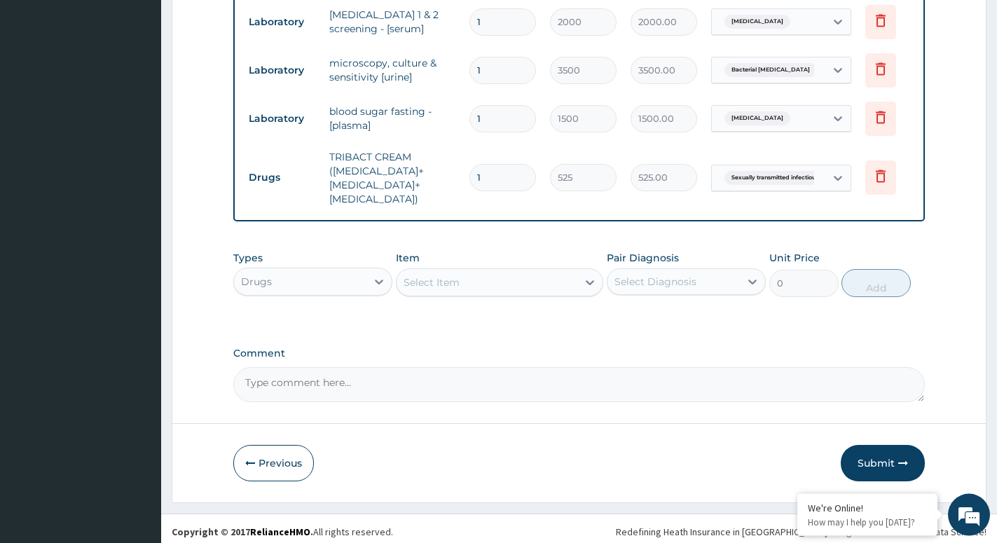
scroll to position [732, 0]
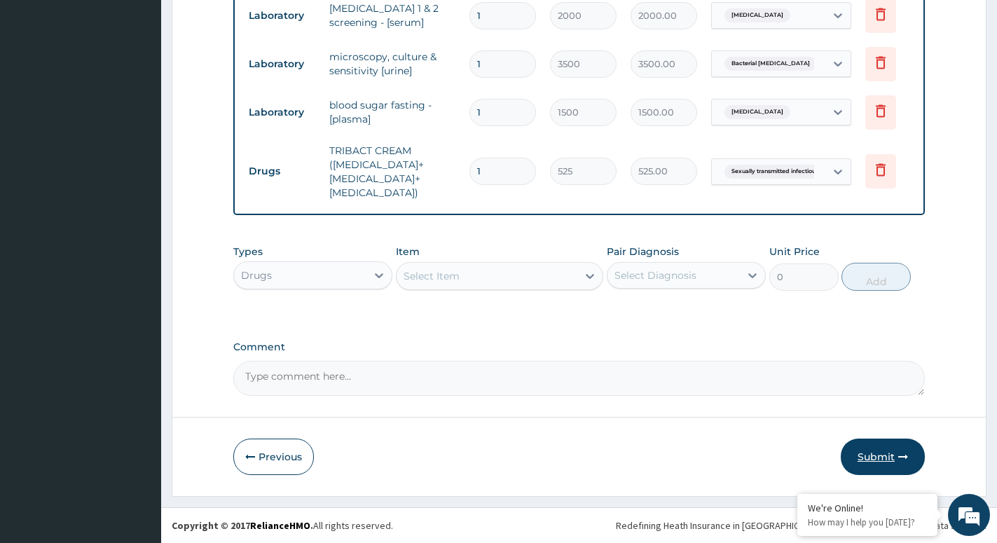
click at [873, 460] on button "Submit" at bounding box center [883, 457] width 84 height 36
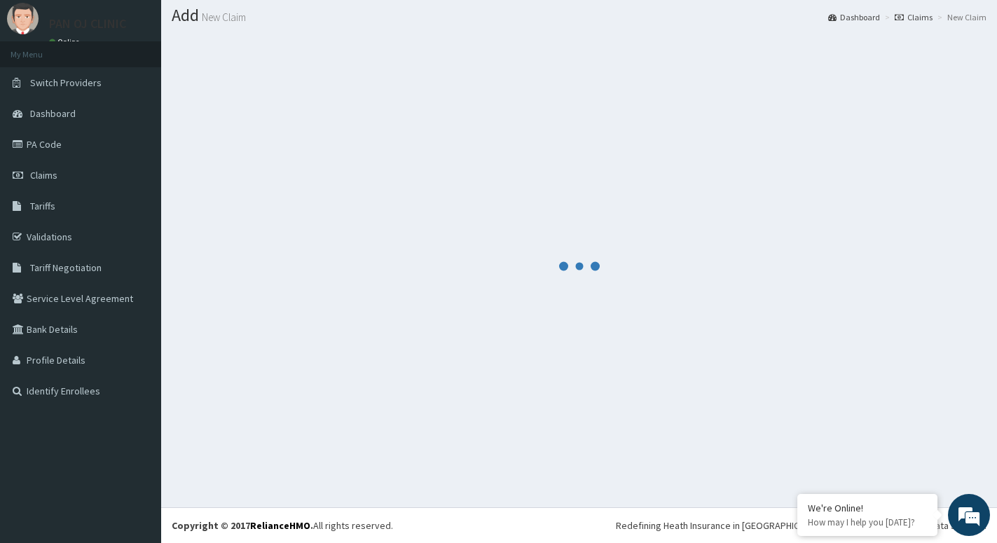
scroll to position [39, 0]
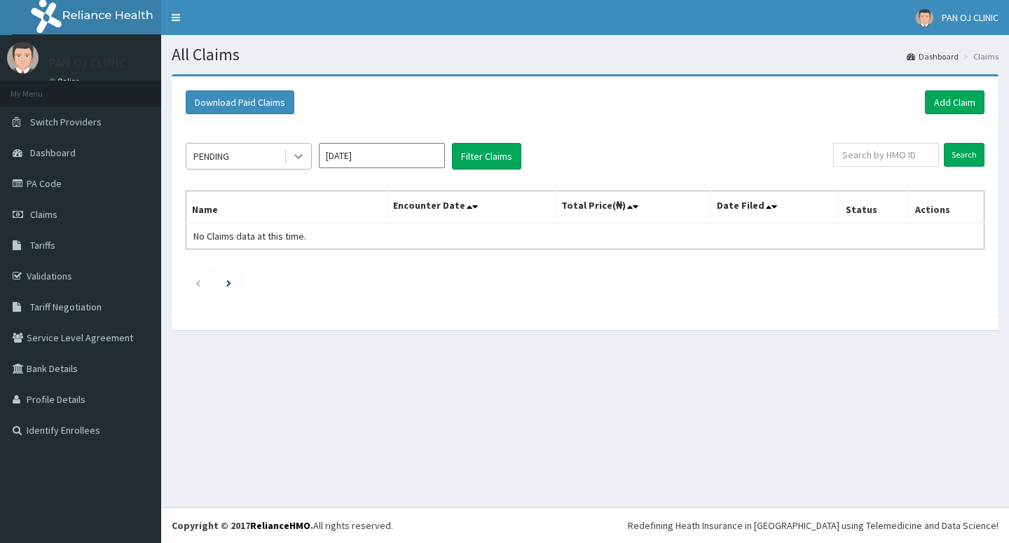
click at [304, 159] on icon at bounding box center [299, 156] width 14 height 14
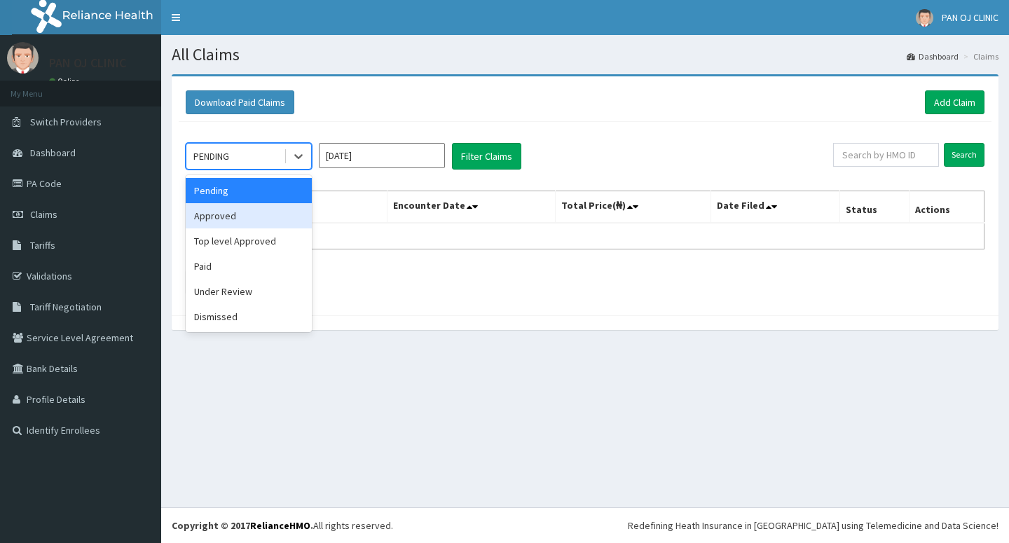
drag, startPoint x: 194, startPoint y: 213, endPoint x: 256, endPoint y: 186, distance: 67.5
click at [195, 213] on div "Approved" at bounding box center [249, 215] width 126 height 25
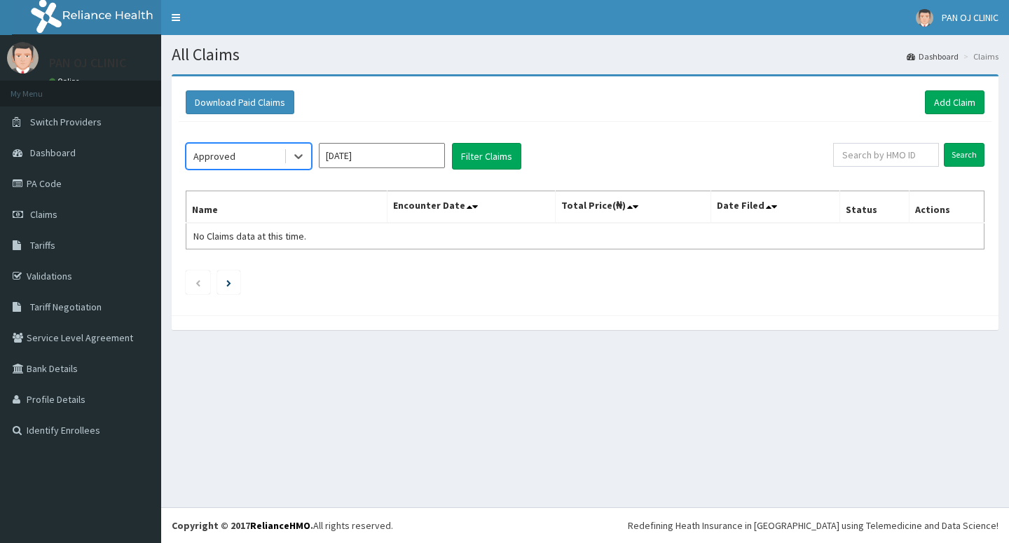
click at [369, 158] on input "[DATE]" at bounding box center [382, 155] width 126 height 25
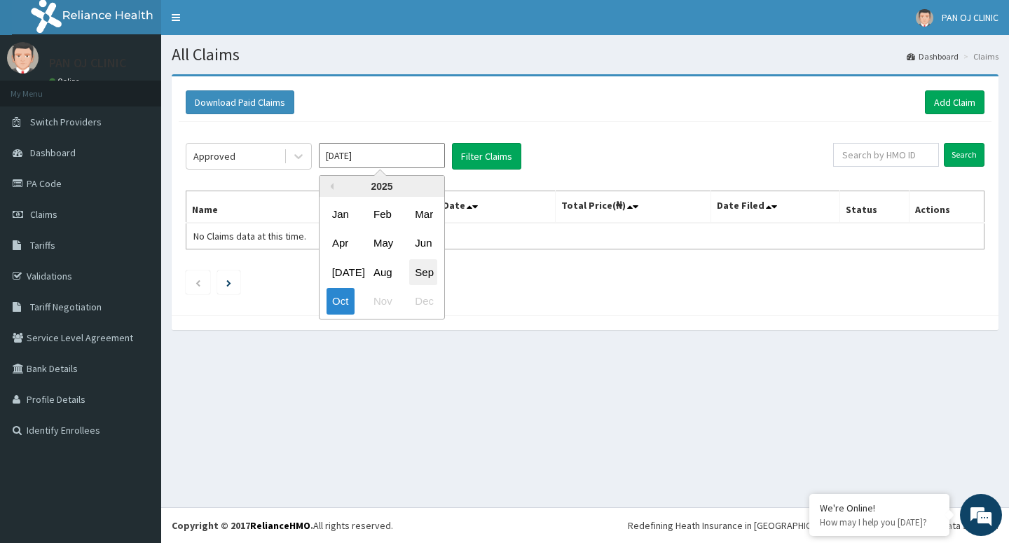
click at [430, 274] on div "Sep" at bounding box center [423, 272] width 28 height 26
type input "[DATE]"
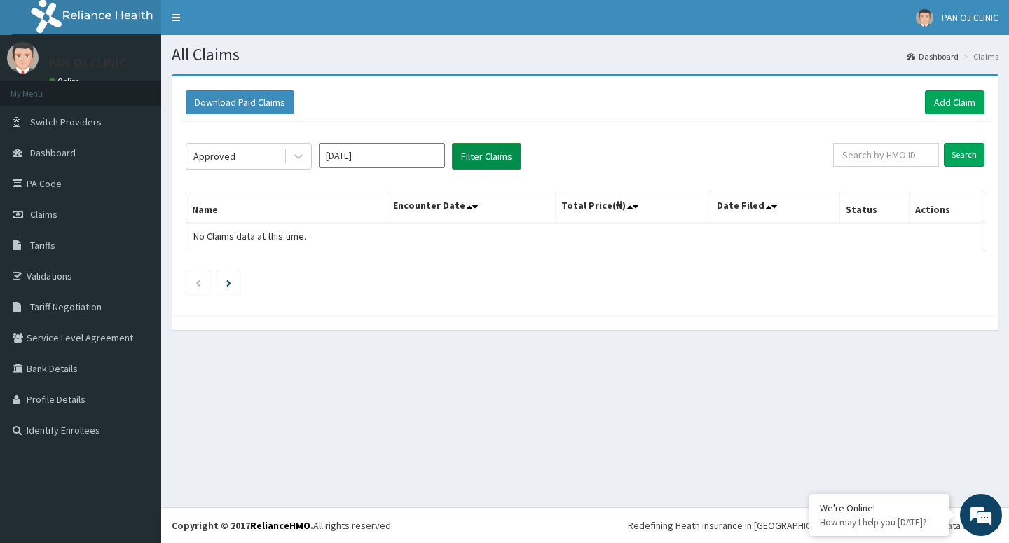
click at [491, 165] on button "Filter Claims" at bounding box center [486, 156] width 69 height 27
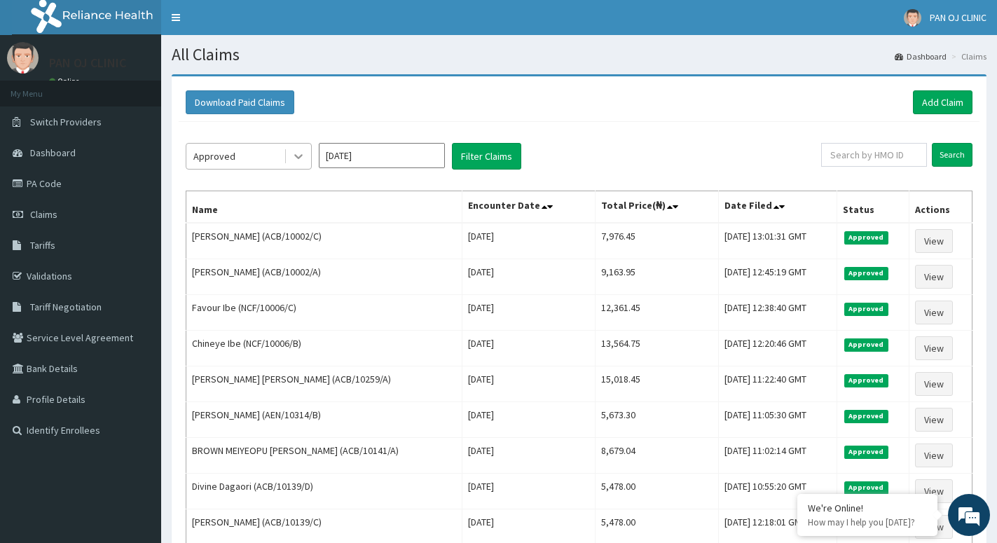
click at [296, 154] on icon at bounding box center [299, 156] width 14 height 14
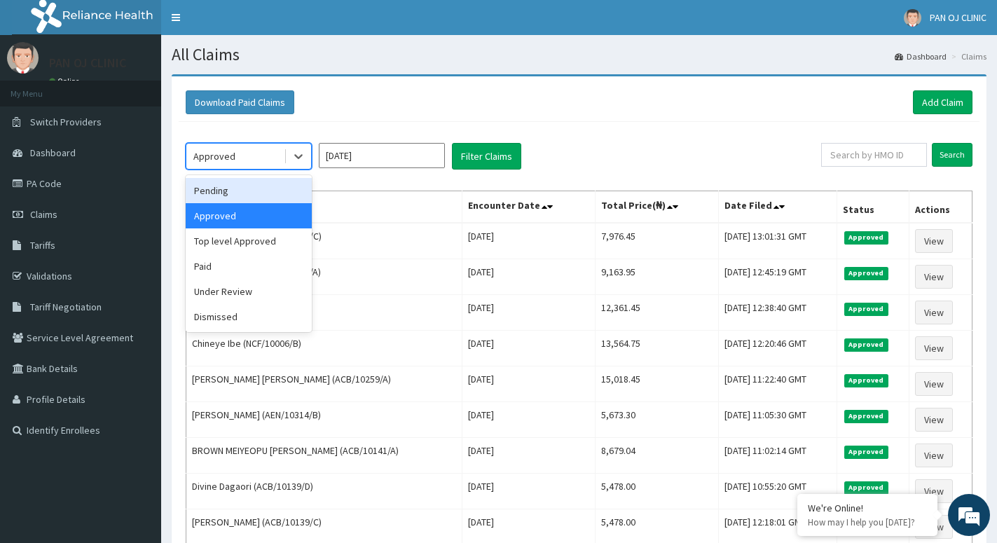
click at [244, 197] on div "Pending" at bounding box center [249, 190] width 126 height 25
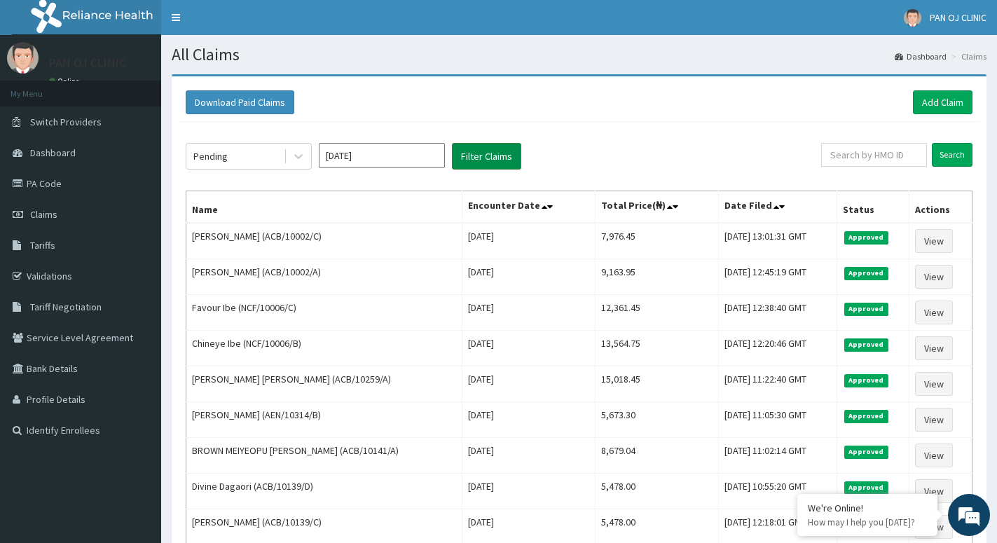
click at [484, 153] on button "Filter Claims" at bounding box center [486, 156] width 69 height 27
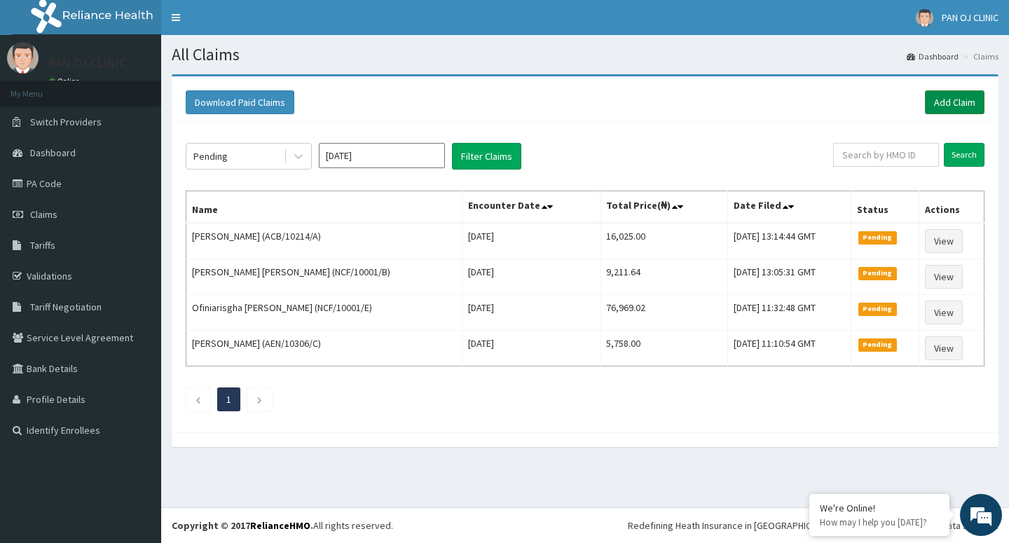
click at [967, 94] on link "Add Claim" at bounding box center [955, 102] width 60 height 24
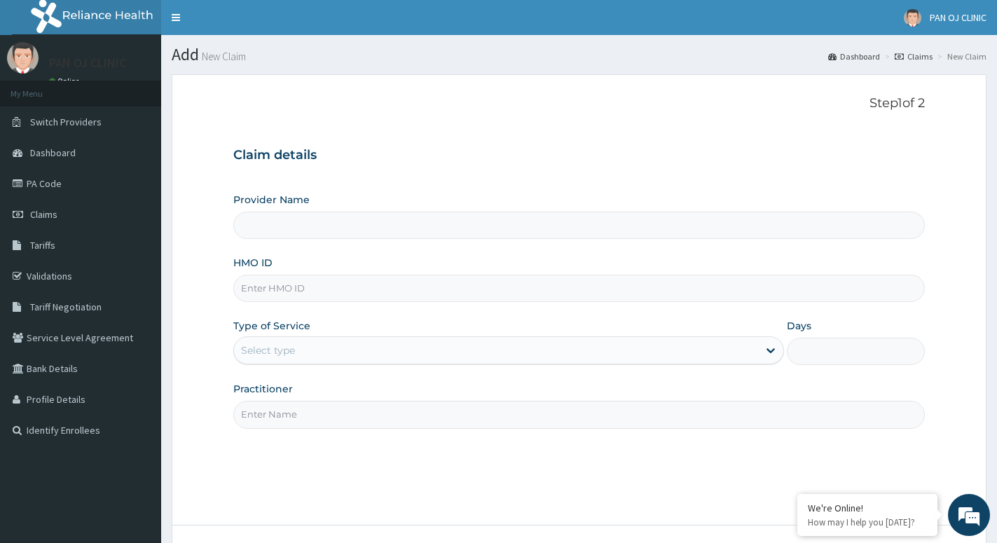
scroll to position [108, 0]
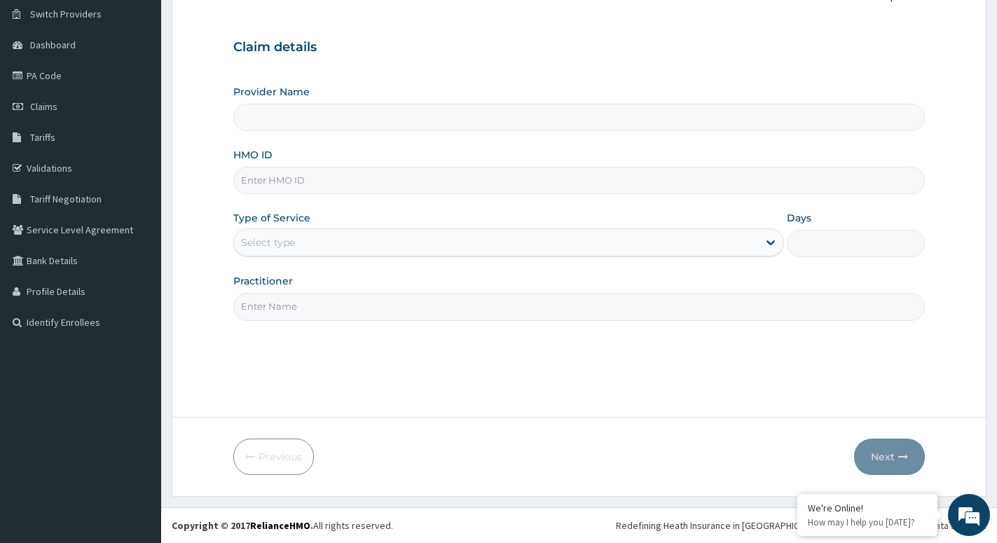
click at [307, 188] on input "HMO ID" at bounding box center [579, 180] width 692 height 27
type input "PAN OJ CLINIC"
type input "NCF/10001/B"
click at [285, 253] on div "Select type" at bounding box center [496, 242] width 524 height 22
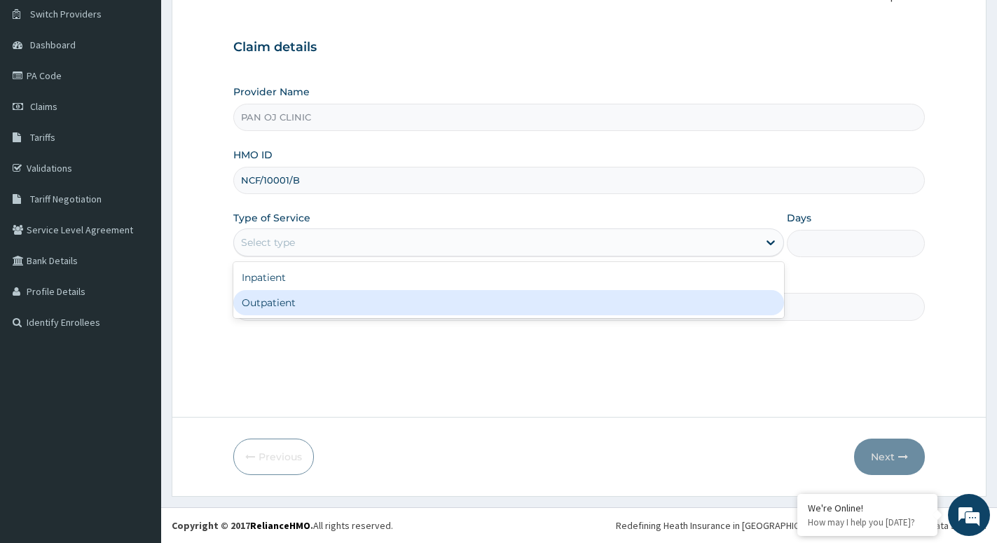
click at [252, 302] on div "Outpatient" at bounding box center [508, 302] width 551 height 25
type input "1"
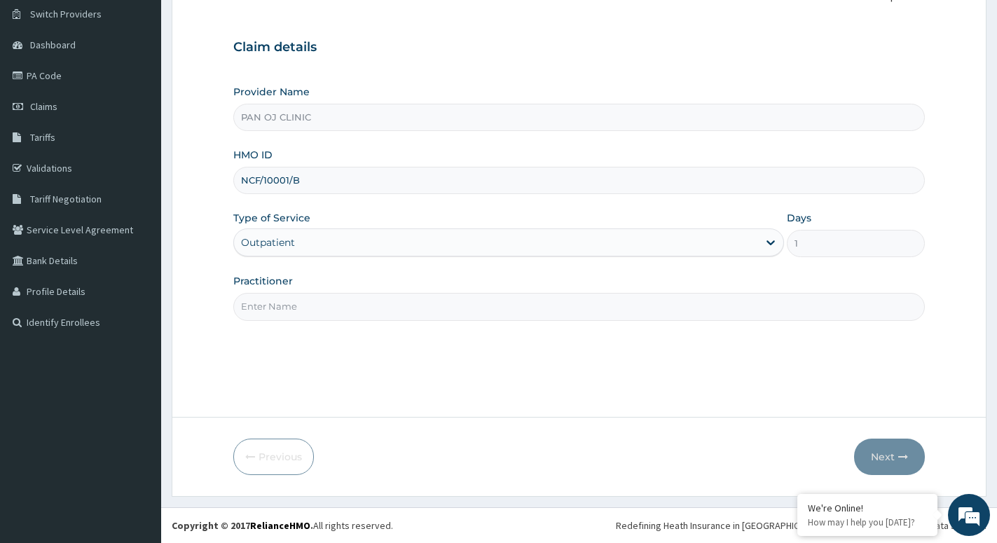
click at [266, 293] on div "Practitioner" at bounding box center [579, 297] width 692 height 46
click at [264, 306] on input "Practitioner" at bounding box center [579, 306] width 692 height 27
type input "DR [PERSON_NAME]"
click at [881, 464] on button "Next" at bounding box center [889, 457] width 71 height 36
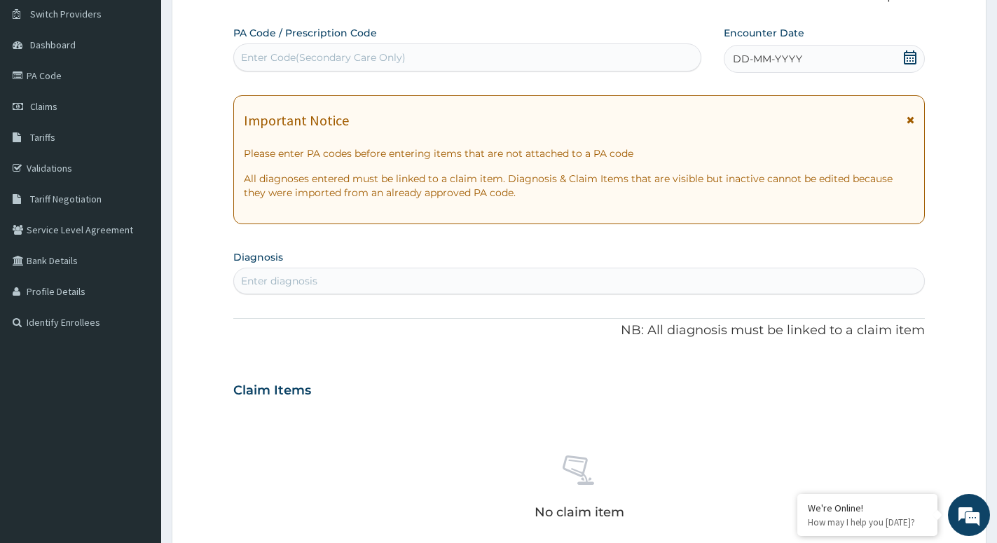
drag, startPoint x: 912, startPoint y: 48, endPoint x: 904, endPoint y: 66, distance: 19.4
click at [912, 51] on div "DD-MM-YYYY" at bounding box center [824, 59] width 200 height 28
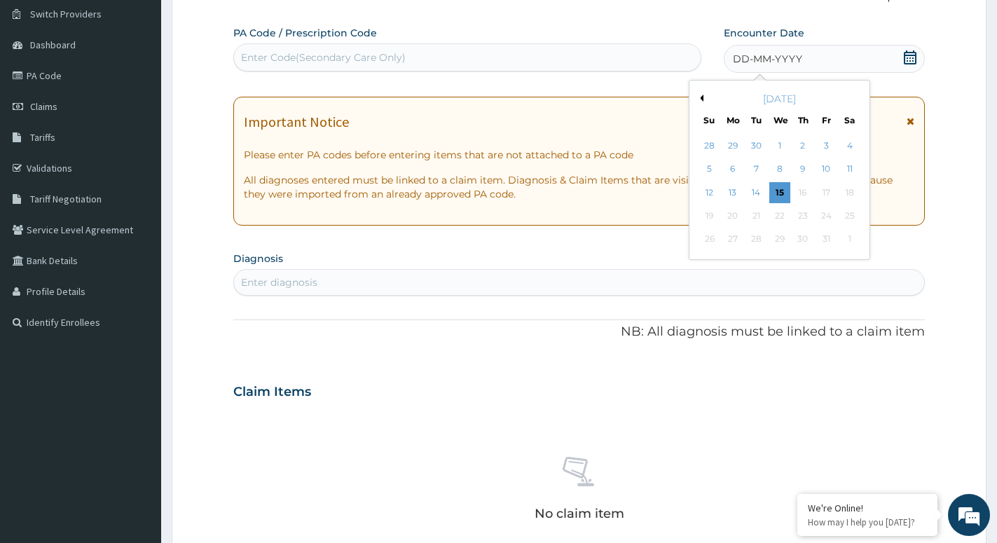
click at [703, 97] on button "Previous Month" at bounding box center [700, 98] width 7 height 7
click at [798, 141] on div "4" at bounding box center [803, 145] width 21 height 21
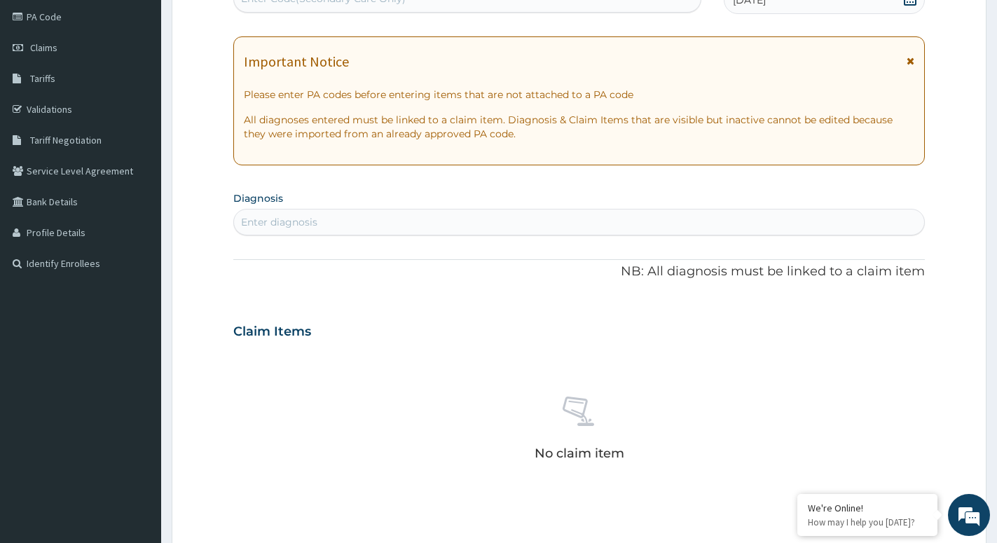
scroll to position [251, 0]
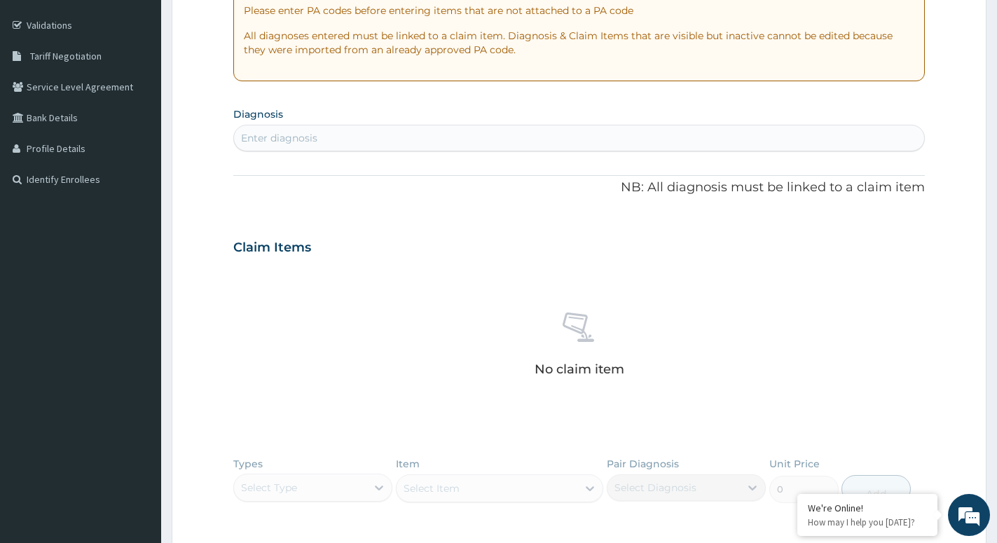
click at [283, 136] on div "Enter diagnosis" at bounding box center [279, 138] width 76 height 14
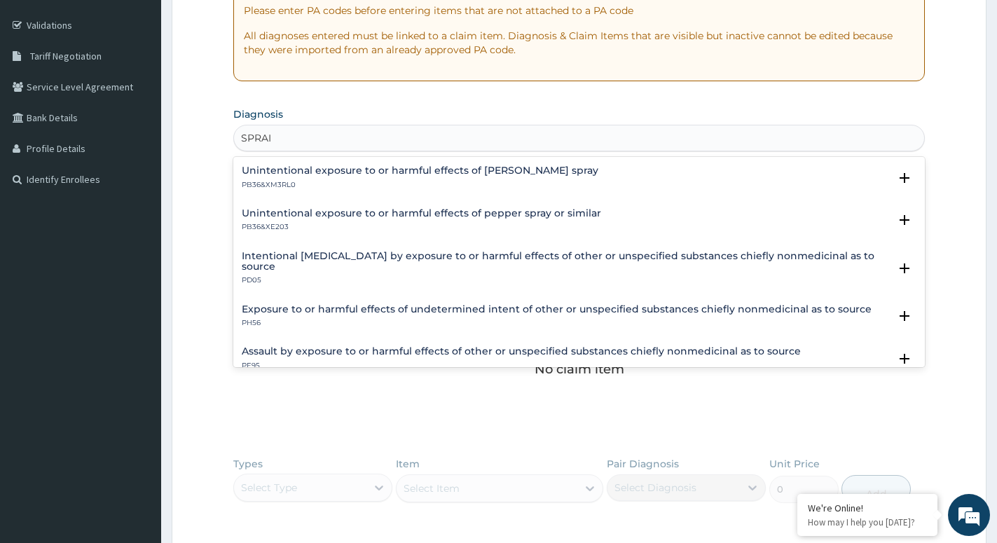
type input "SPRAIN"
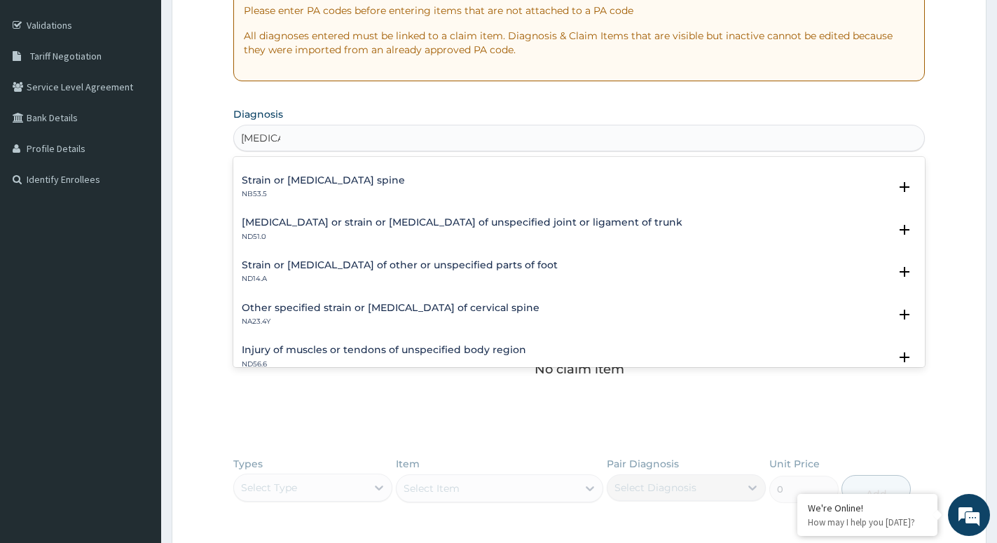
scroll to position [0, 0]
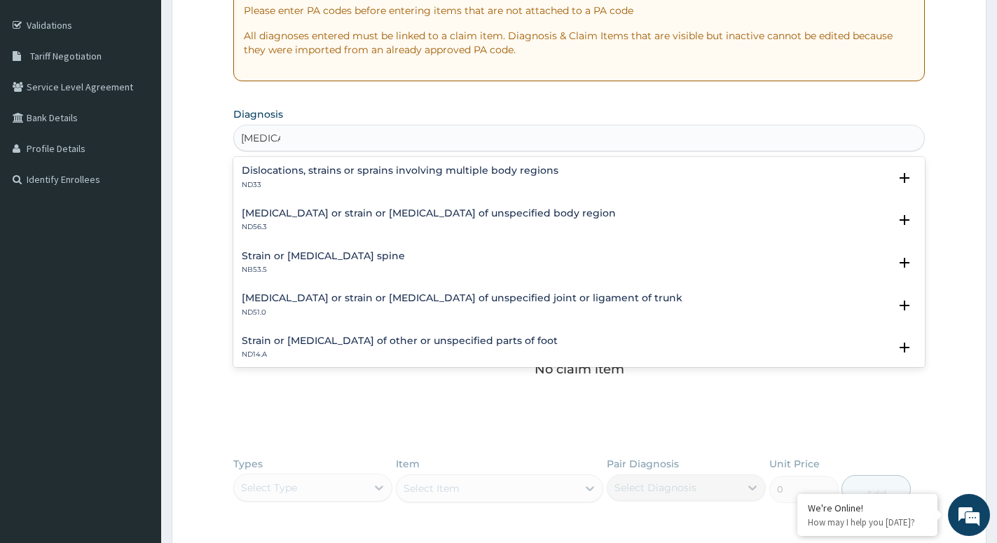
click at [268, 258] on h4 "Strain or sprain of lumbar spine" at bounding box center [323, 256] width 163 height 11
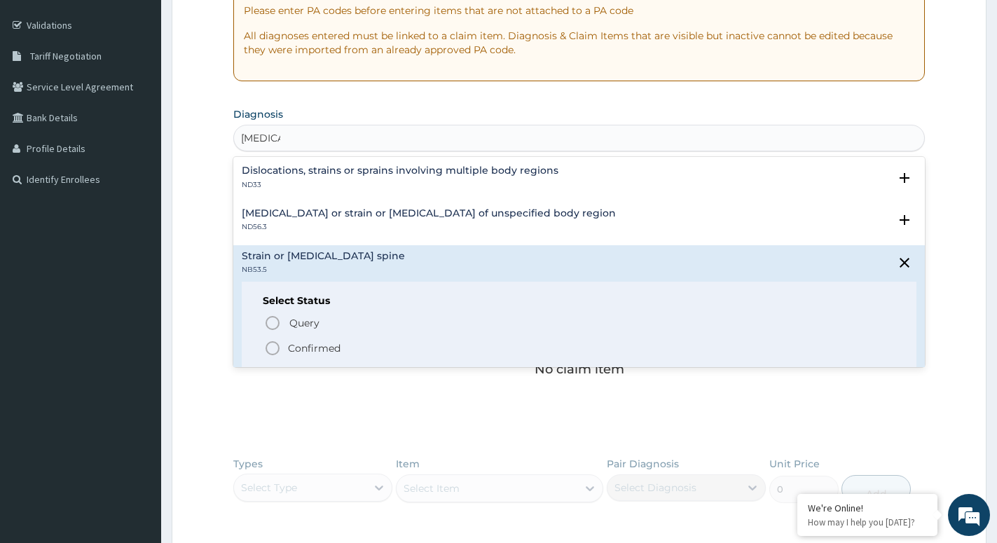
click at [273, 346] on icon "status option filled" at bounding box center [272, 348] width 17 height 17
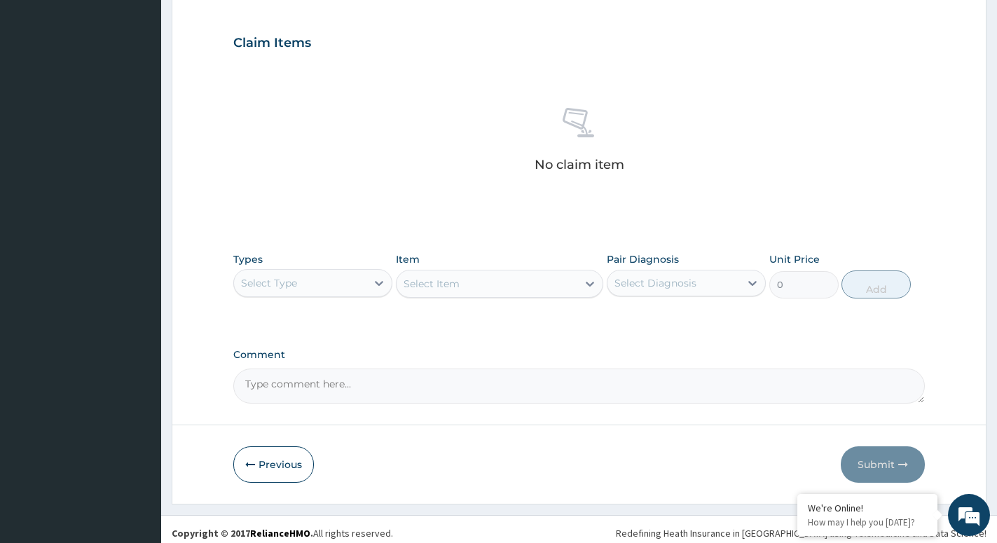
scroll to position [467, 0]
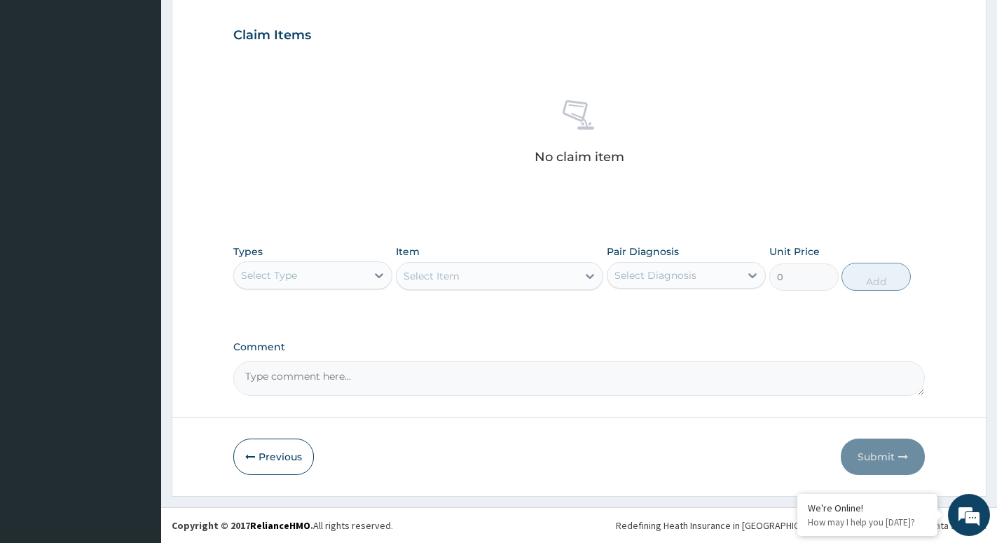
click at [592, 280] on div "Select Item" at bounding box center [499, 276] width 207 height 28
click at [584, 273] on div "Select Item" at bounding box center [499, 276] width 207 height 28
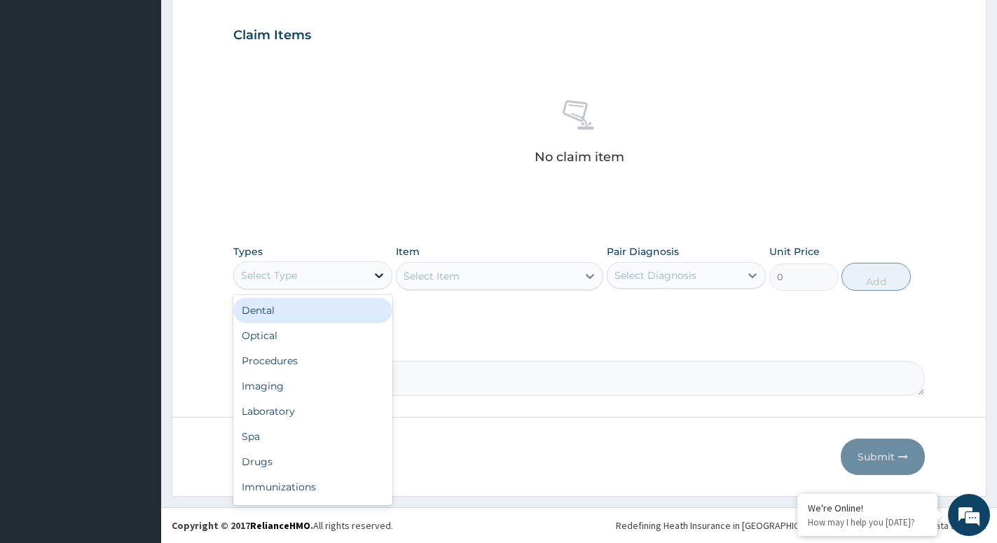
click at [369, 273] on div at bounding box center [379, 275] width 25 height 25
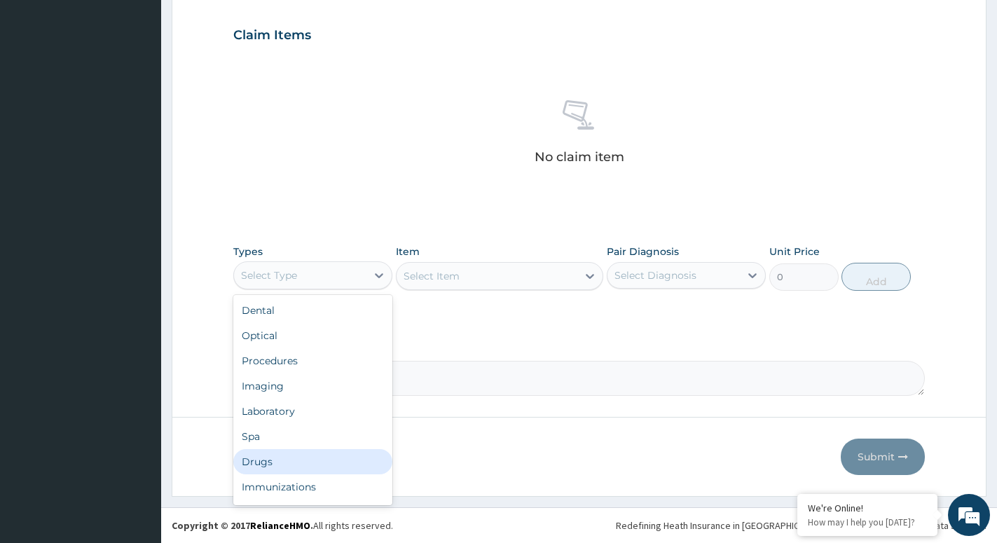
click at [273, 459] on div "Drugs" at bounding box center [312, 461] width 159 height 25
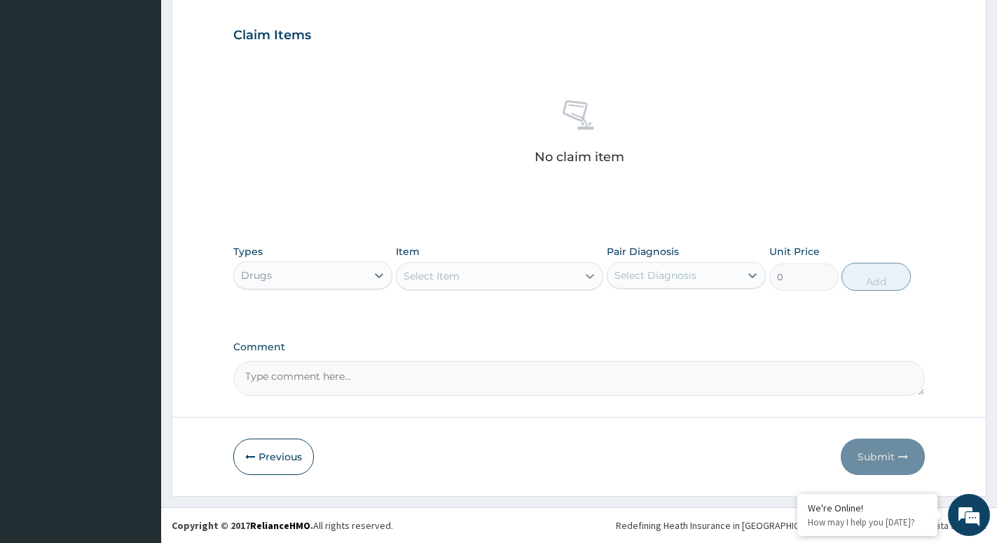
click at [587, 280] on icon at bounding box center [590, 276] width 14 height 14
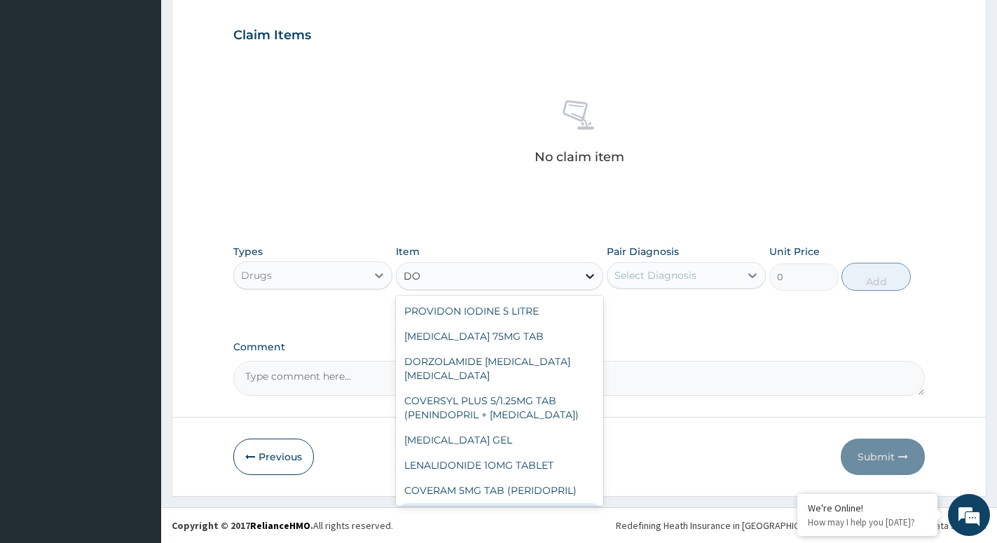
type input "D"
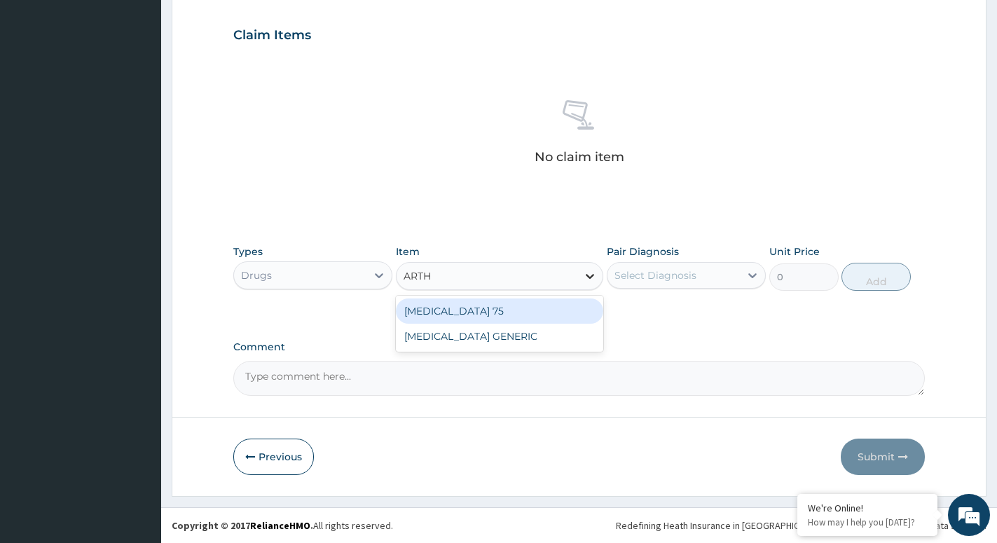
type input "ARTHR"
click at [480, 318] on div "ARTHROTEC 75" at bounding box center [499, 311] width 207 height 25
type input "223.3000030517578"
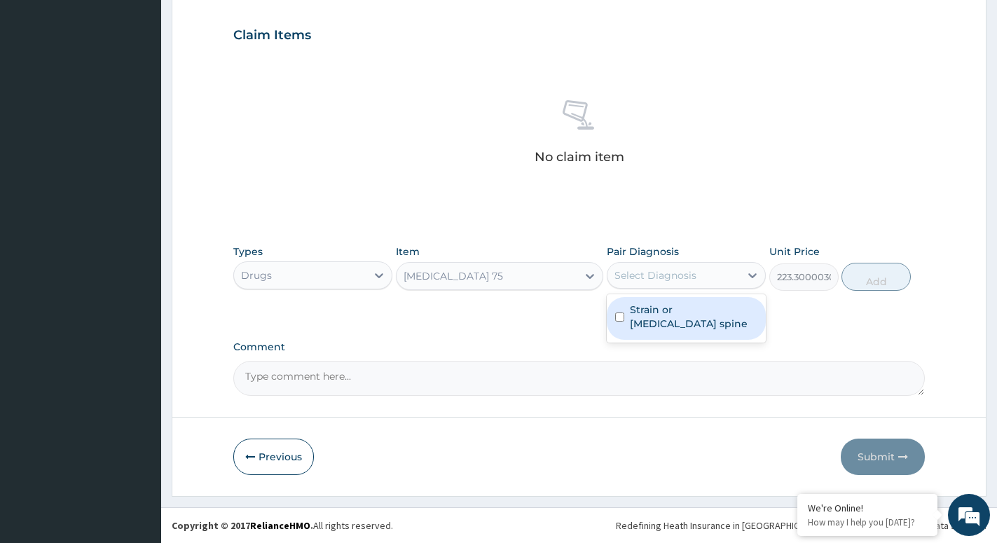
drag, startPoint x: 655, startPoint y: 273, endPoint x: 661, endPoint y: 276, distance: 7.2
click at [656, 273] on div "Select Diagnosis" at bounding box center [656, 275] width 82 height 14
click at [662, 327] on label "Strain or sprain of lumbar spine" at bounding box center [694, 317] width 128 height 28
checkbox input "true"
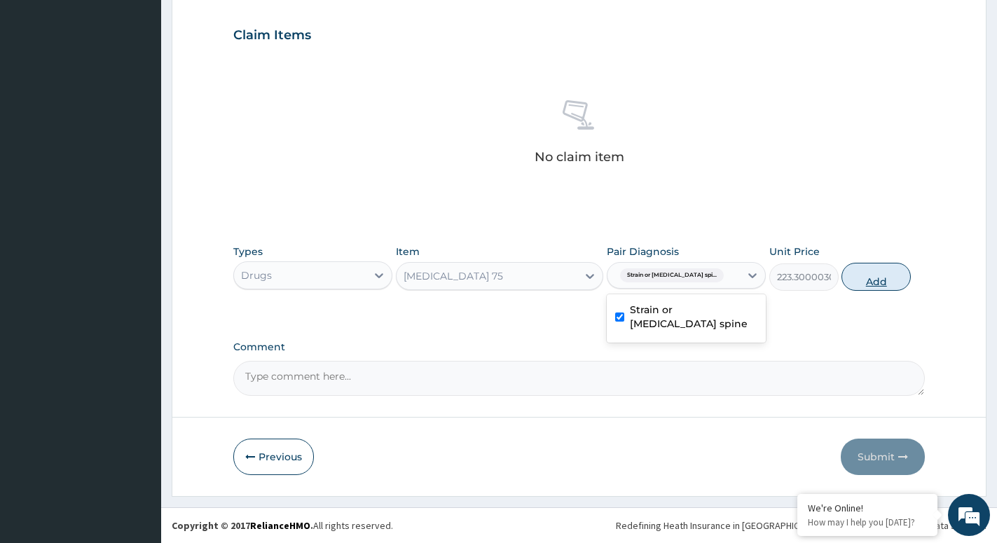
click at [867, 282] on button "Add" at bounding box center [876, 277] width 69 height 28
type input "0"
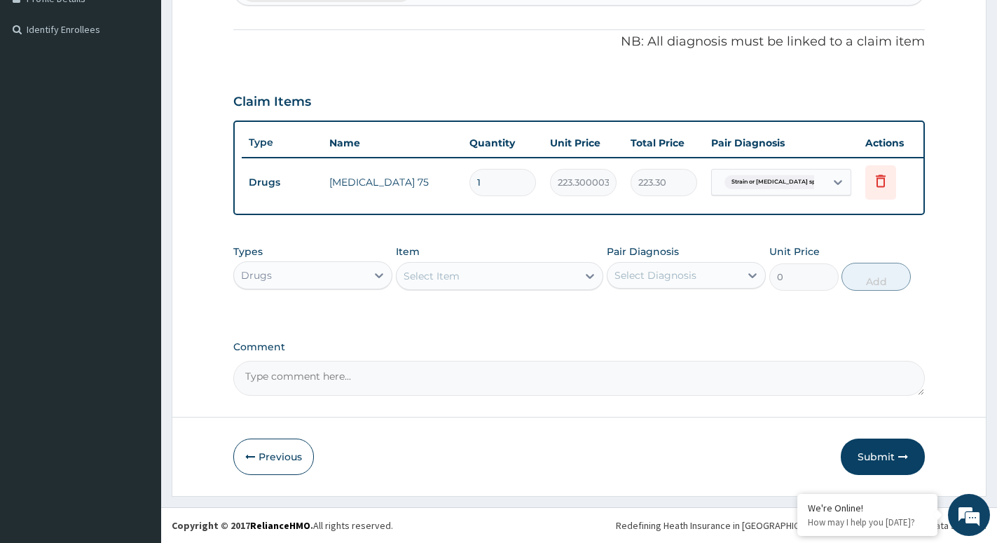
scroll to position [413, 0]
type input "10"
type input "2233.00"
type input "10"
click at [506, 273] on div "Select Item" at bounding box center [487, 276] width 181 height 22
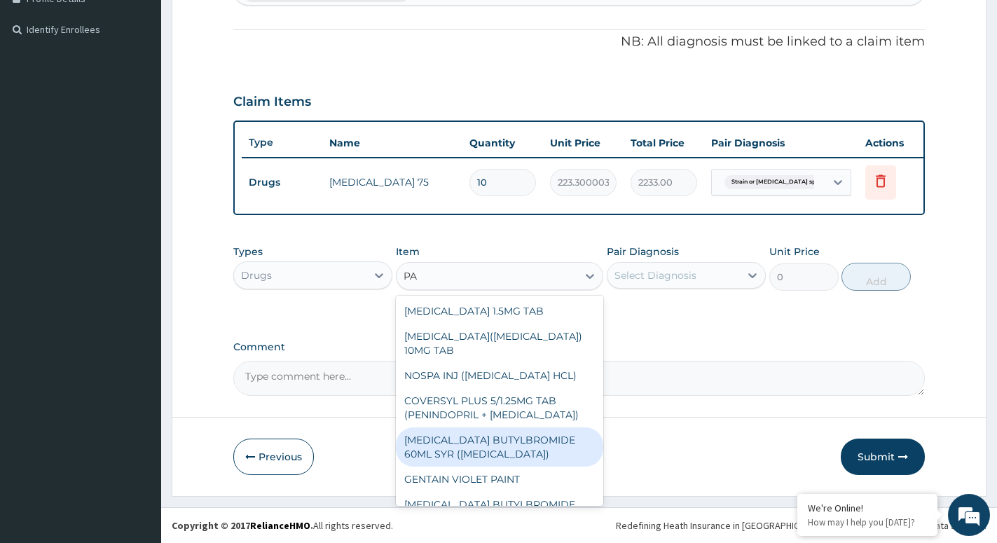
type input "P"
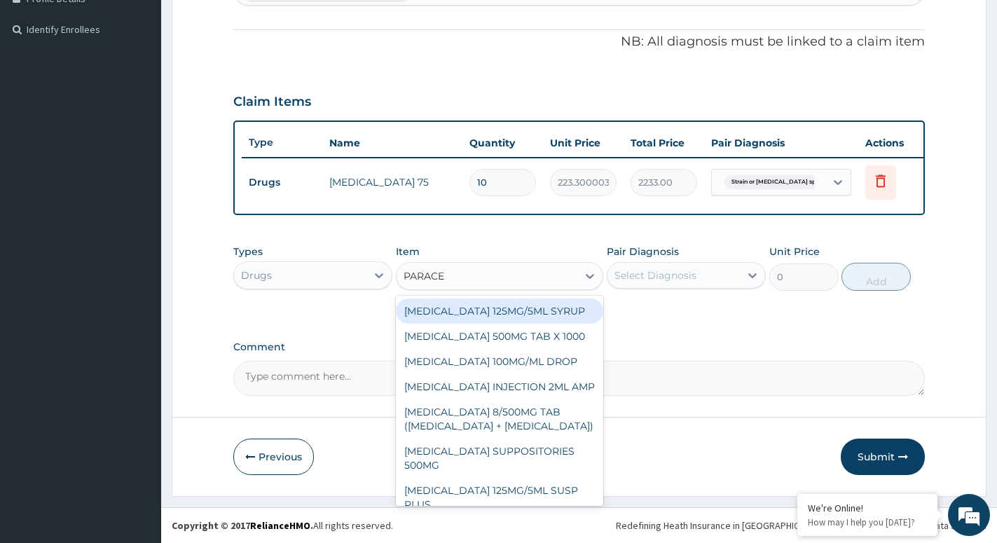
type input "PARACET"
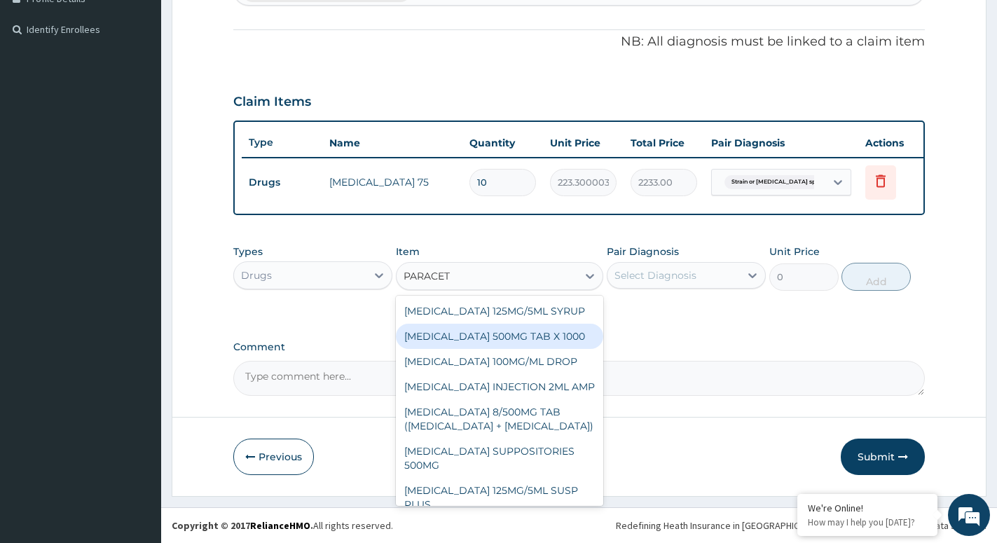
click at [542, 333] on div "PARACETAMOL 500MG TAB X 1000" at bounding box center [499, 336] width 207 height 25
type input "11.02499961853027"
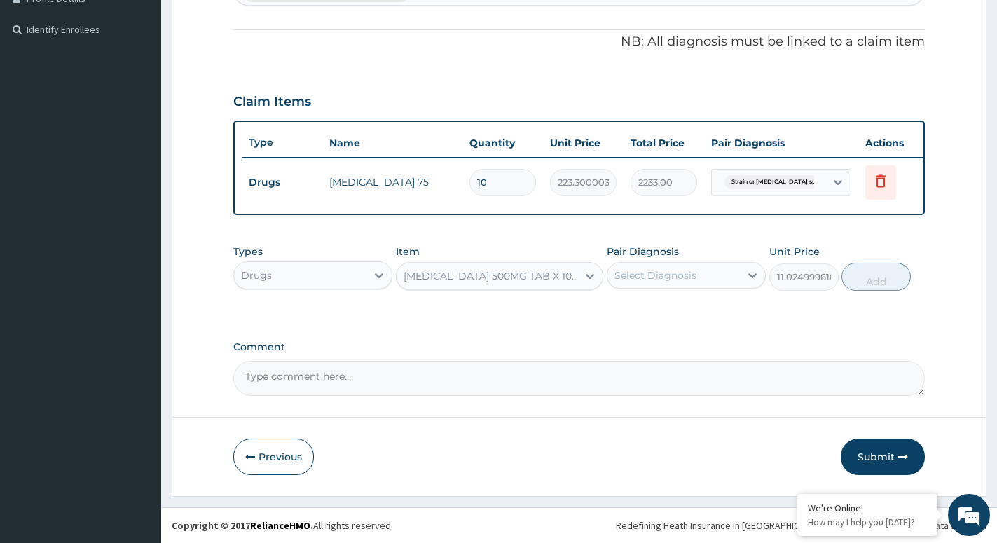
click at [709, 282] on div "Select Diagnosis" at bounding box center [674, 275] width 132 height 22
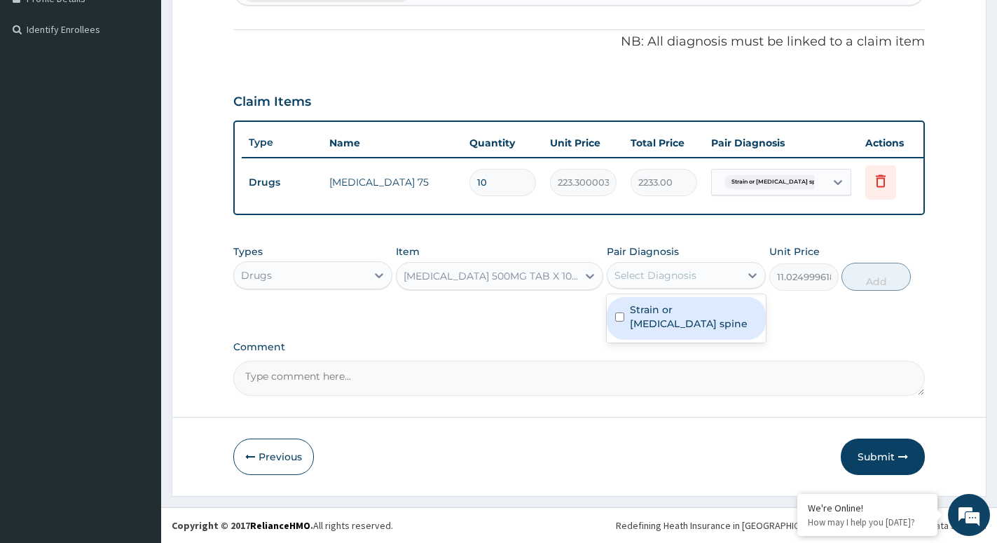
click at [678, 321] on label "Strain or sprain of lumbar spine" at bounding box center [694, 317] width 128 height 28
checkbox input "true"
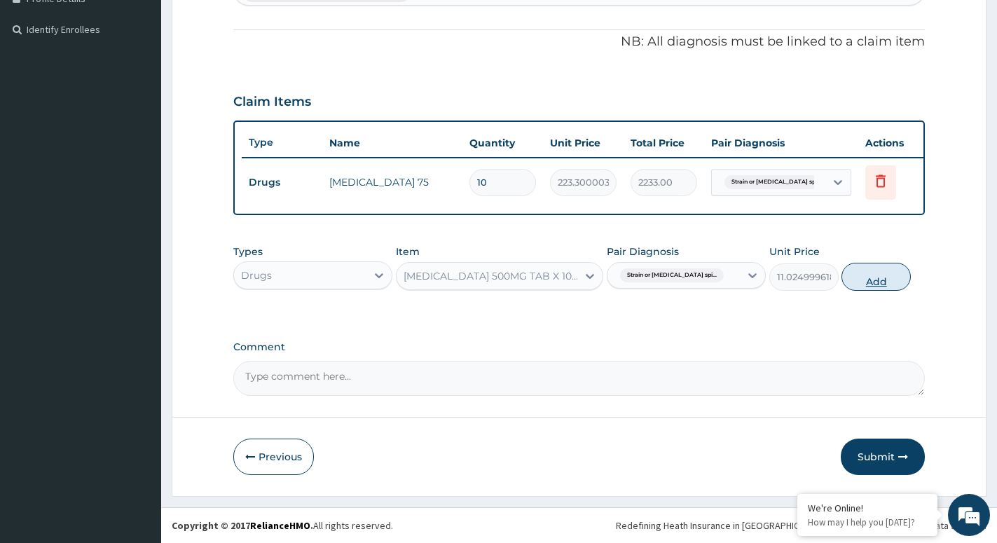
click at [887, 287] on button "Add" at bounding box center [876, 277] width 69 height 28
type input "0"
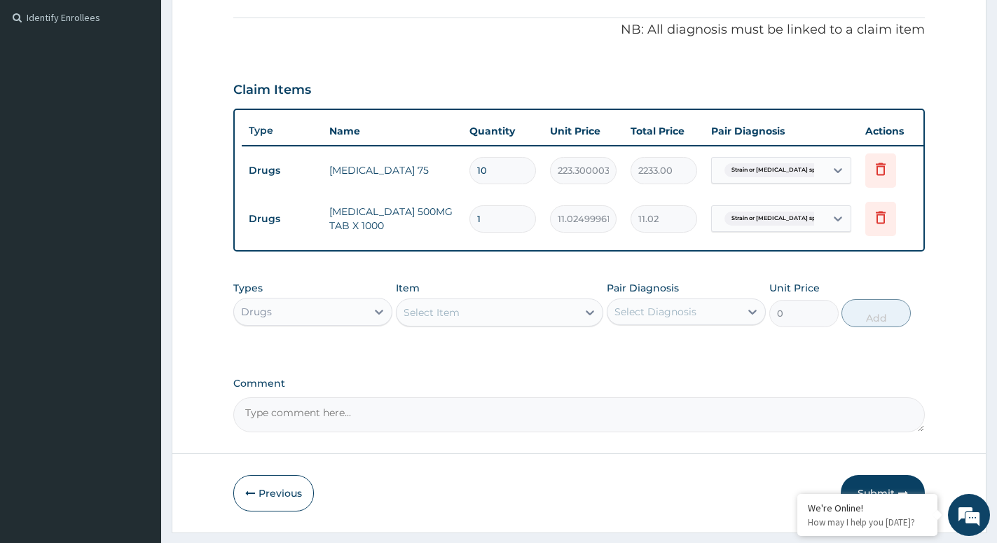
type input "18"
type input "198.45"
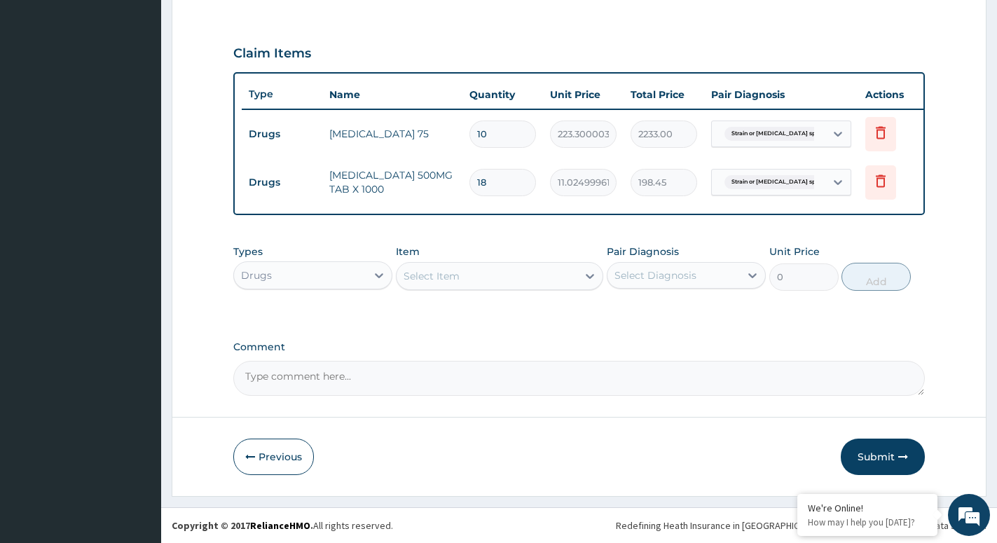
scroll to position [461, 0]
type input "18"
click at [558, 271] on div "Select Item" at bounding box center [487, 276] width 181 height 22
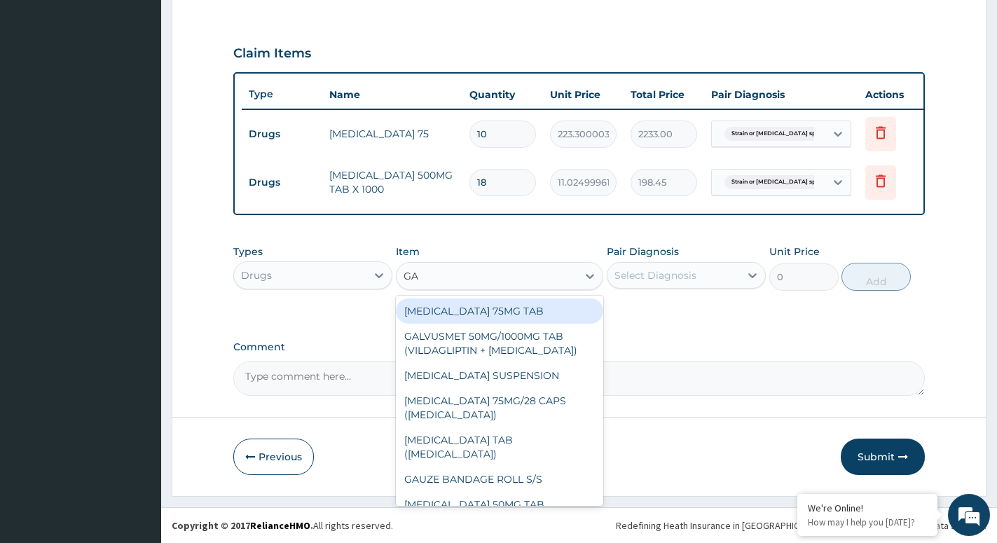
type input "GAB"
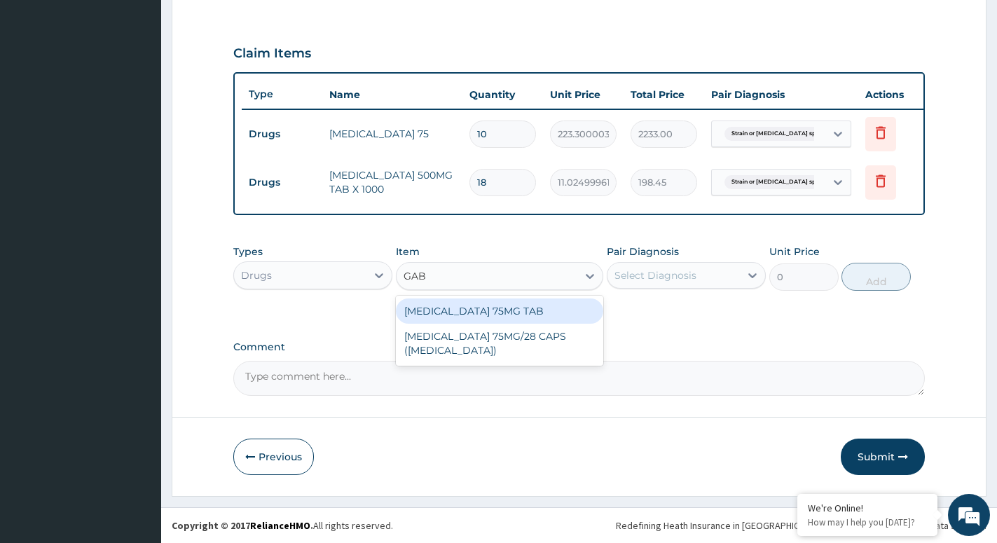
click at [511, 314] on div "[MEDICAL_DATA] 75MG TAB" at bounding box center [499, 311] width 207 height 25
type input "115.5"
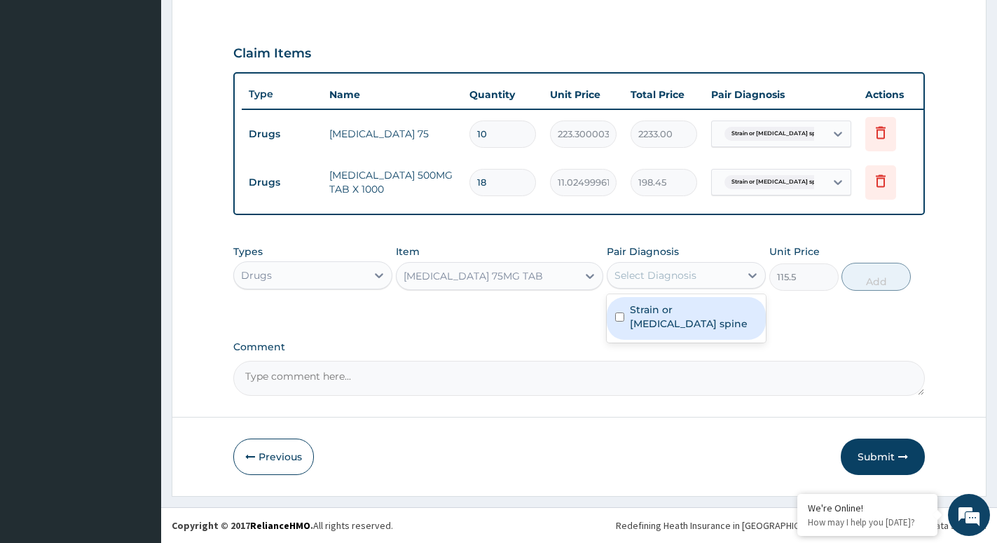
click at [733, 274] on div "Select Diagnosis" at bounding box center [674, 275] width 132 height 22
drag, startPoint x: 678, startPoint y: 324, endPoint x: 828, endPoint y: 299, distance: 151.4
click at [681, 324] on label "Strain or sprain of lumbar spine" at bounding box center [694, 317] width 128 height 28
checkbox input "true"
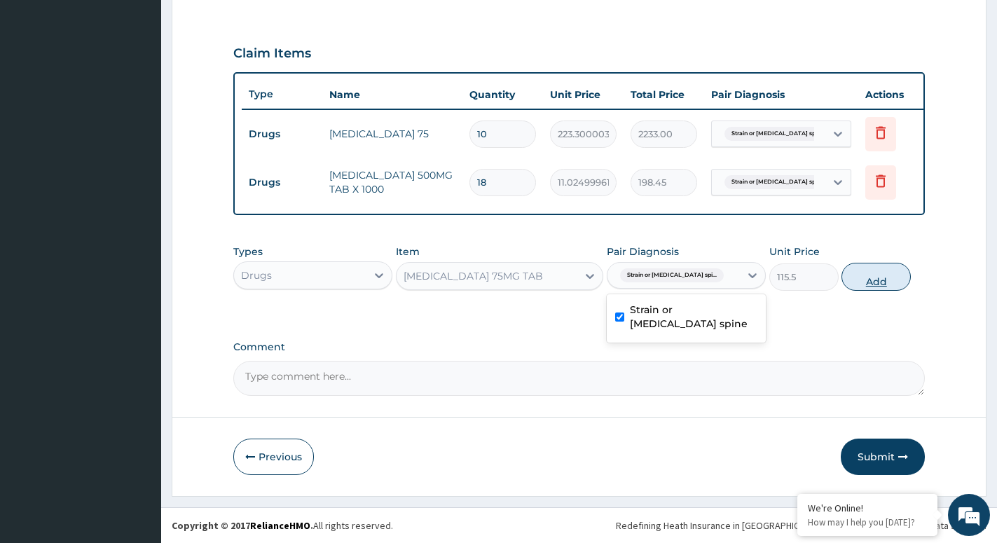
click at [873, 277] on button "Add" at bounding box center [876, 277] width 69 height 28
type input "0"
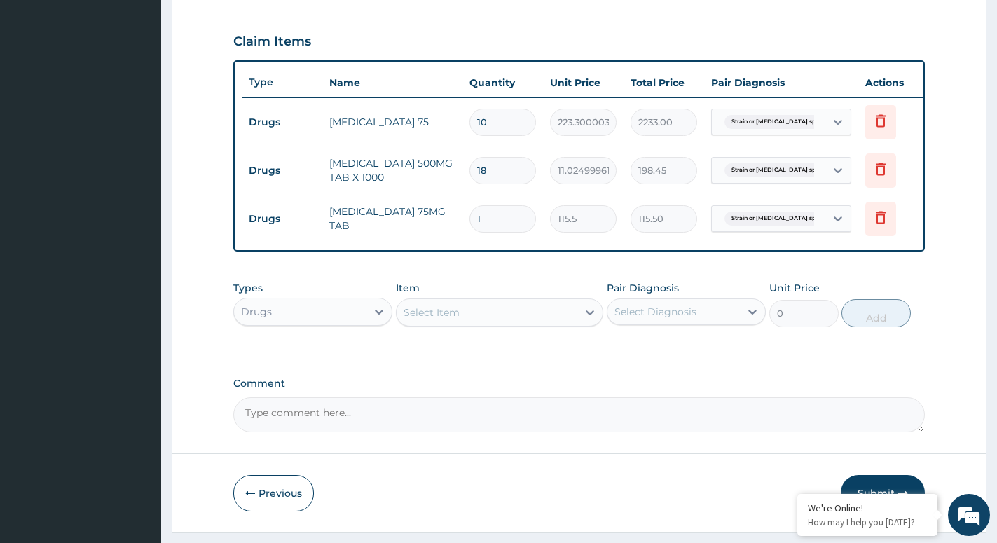
type input "0.00"
type input "7"
type input "808.50"
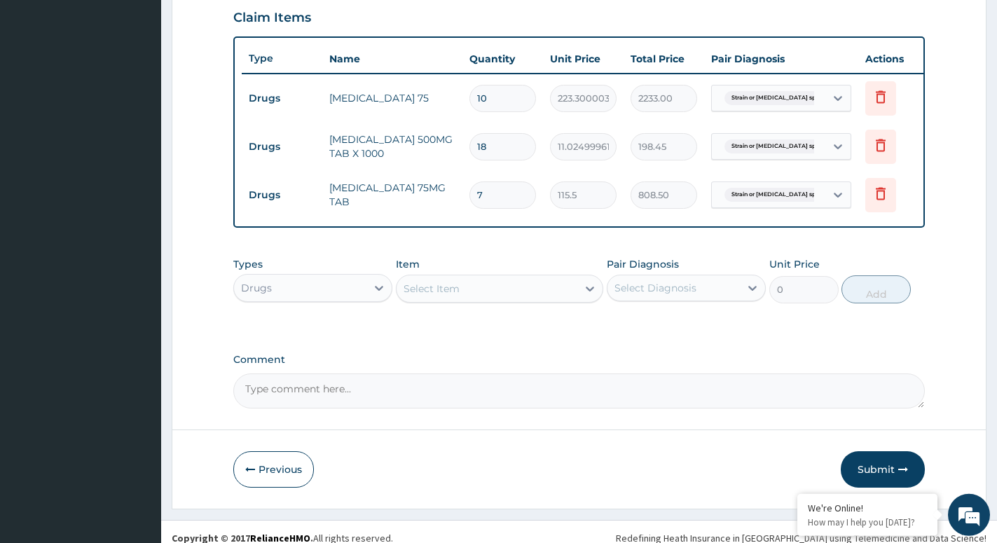
scroll to position [509, 0]
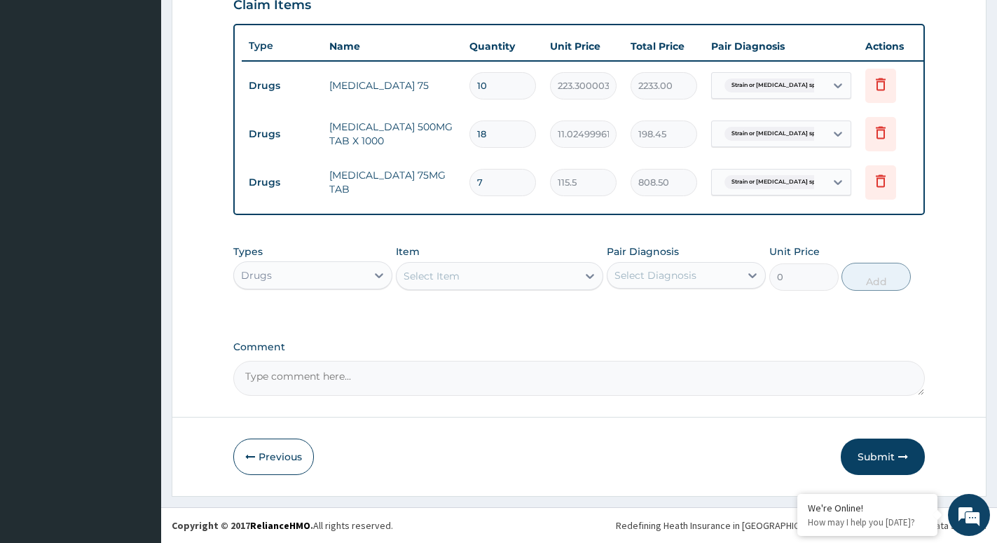
type input "7"
click at [572, 283] on div "Select Item" at bounding box center [487, 276] width 181 height 22
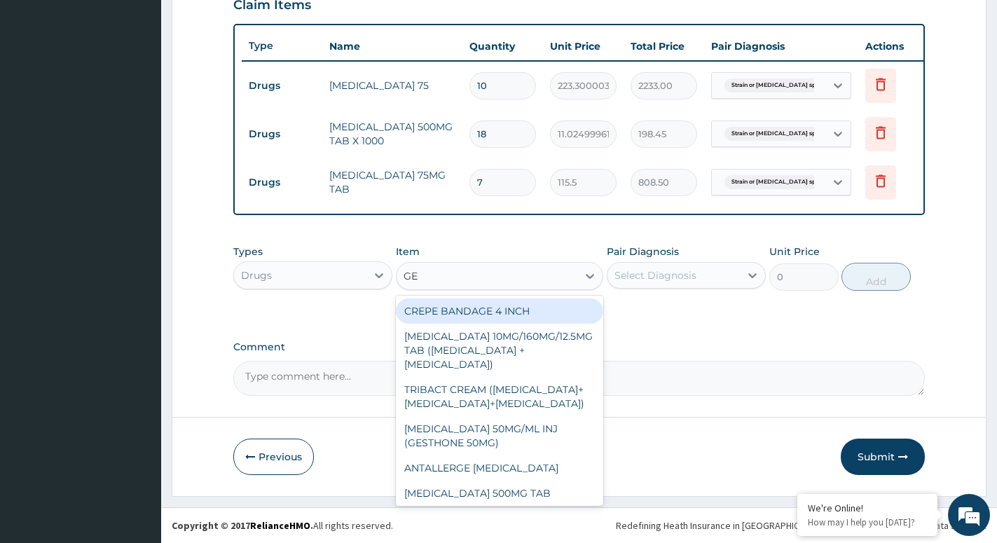
type input "GEL"
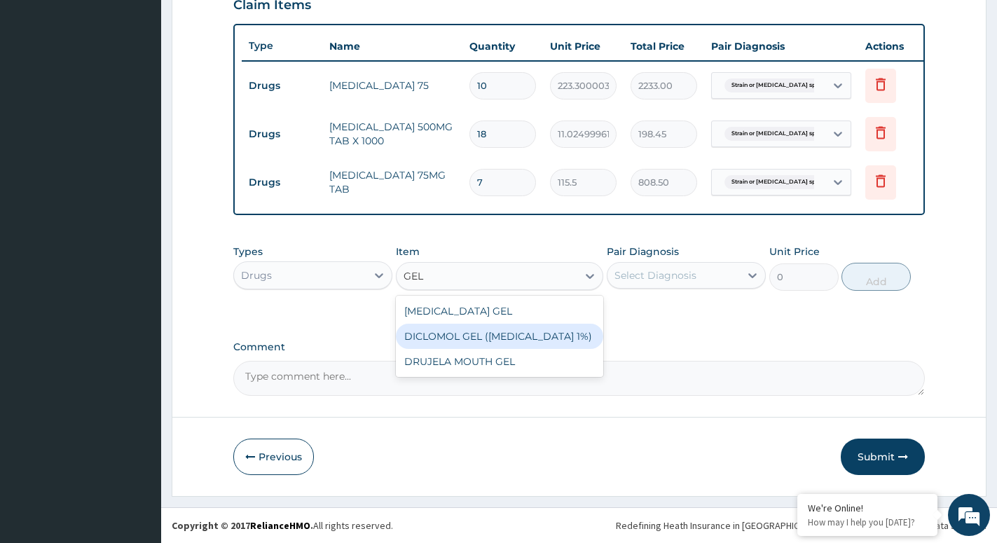
click at [508, 334] on div "DICLOMOL GEL (DICLOFENAC 1%)" at bounding box center [499, 336] width 207 height 25
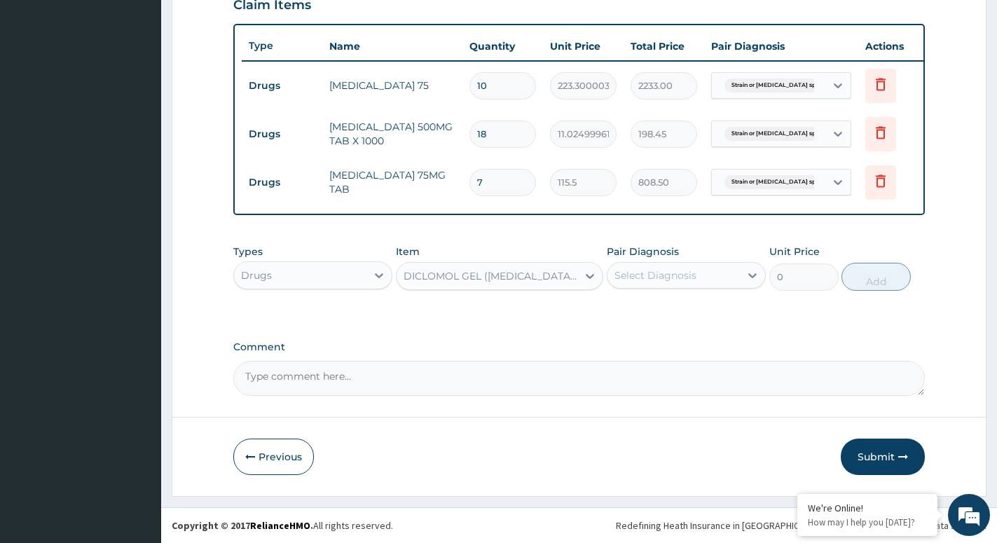
type input "630"
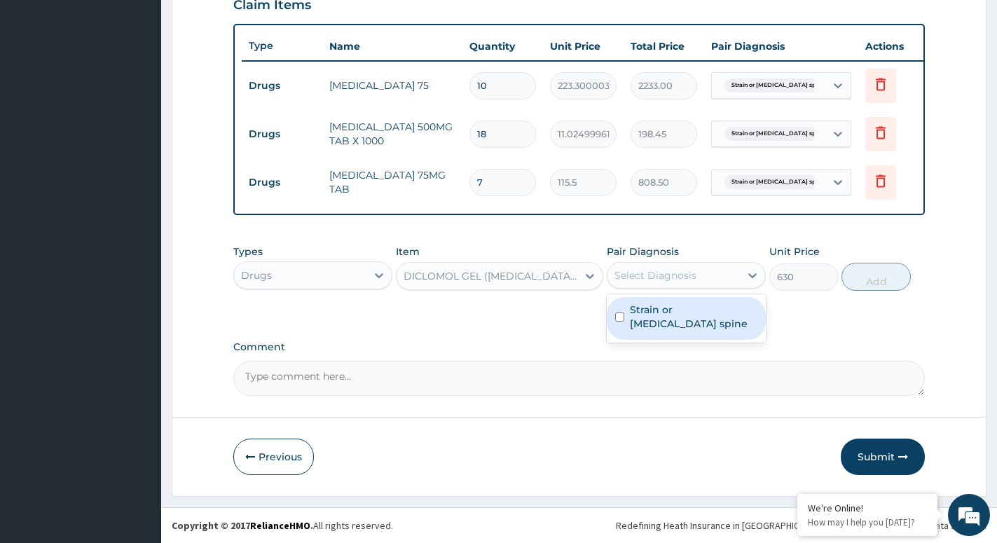
click at [707, 278] on div "Select Diagnosis" at bounding box center [674, 275] width 132 height 22
click at [697, 325] on label "Strain or sprain of lumbar spine" at bounding box center [694, 317] width 128 height 28
checkbox input "true"
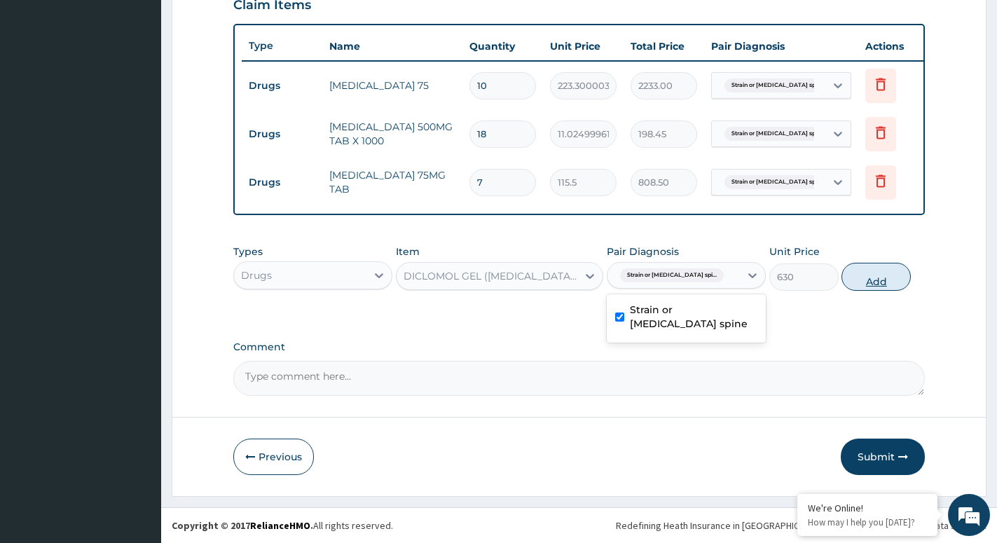
click at [878, 278] on button "Add" at bounding box center [876, 277] width 69 height 28
type input "0"
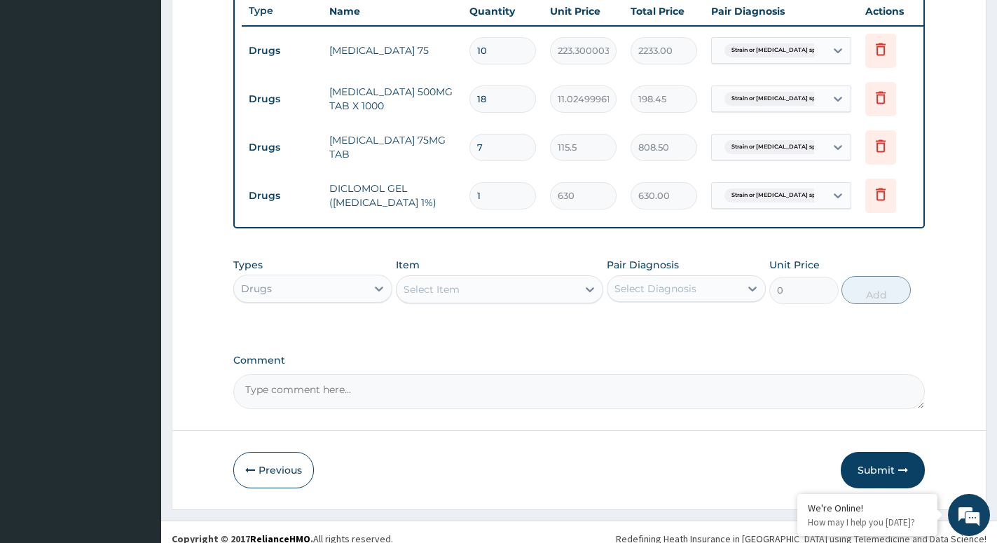
scroll to position [558, 0]
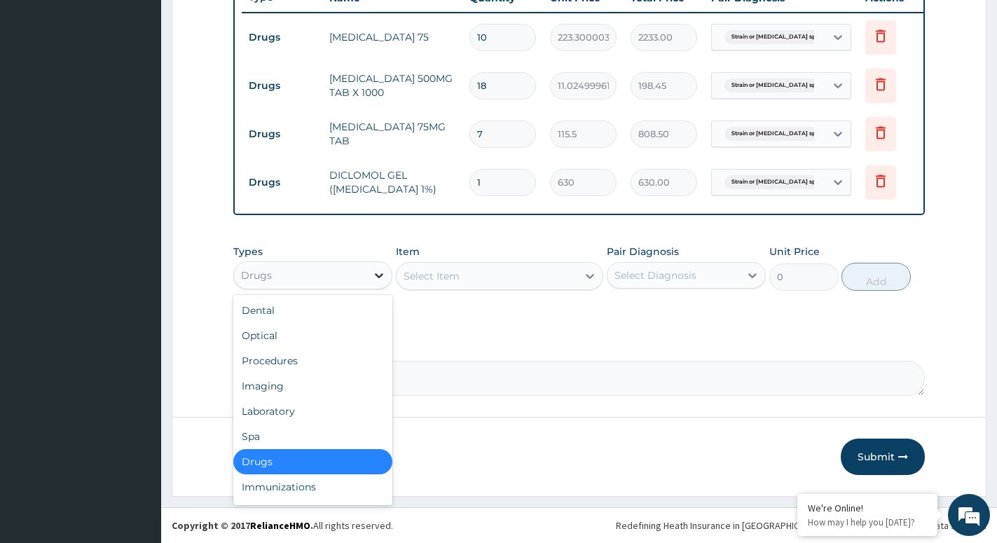
click at [371, 278] on div at bounding box center [379, 275] width 25 height 25
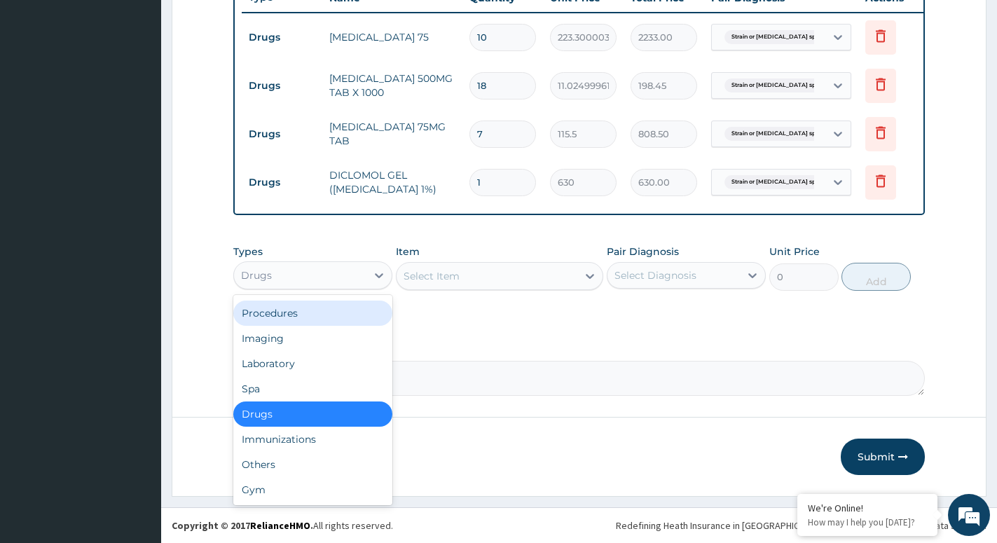
click at [328, 318] on div "Procedures" at bounding box center [312, 313] width 159 height 25
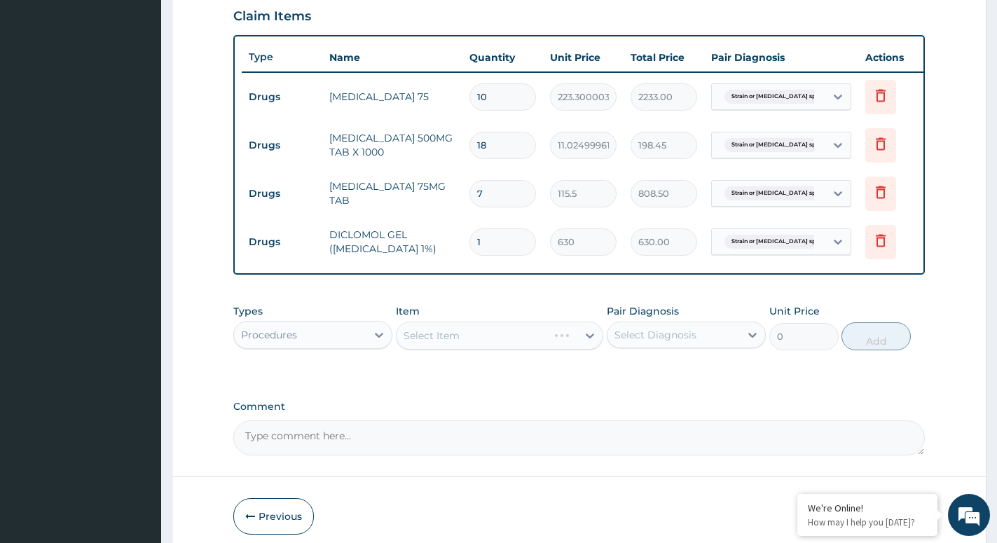
scroll to position [558, 0]
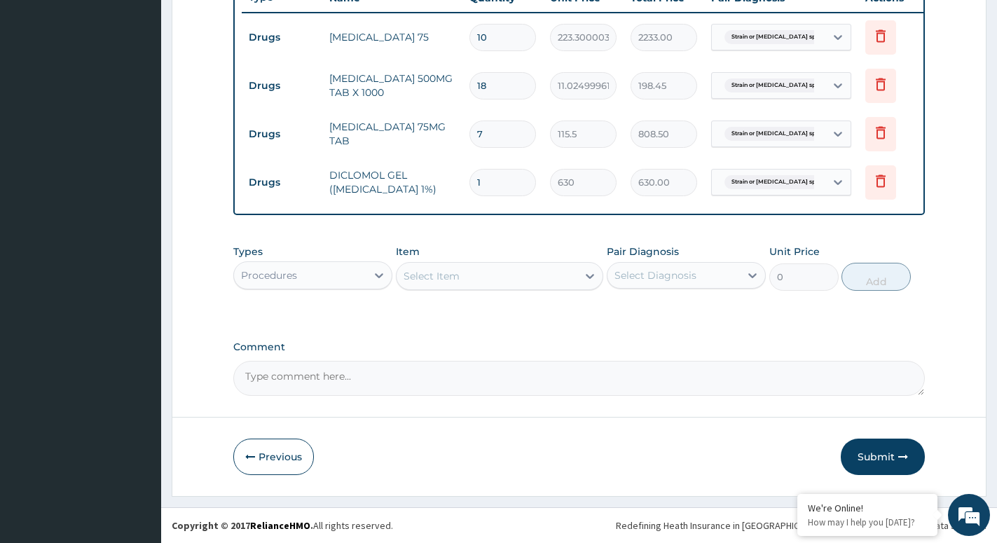
click at [575, 277] on div "Select Item" at bounding box center [487, 276] width 181 height 22
type input "GENERAL"
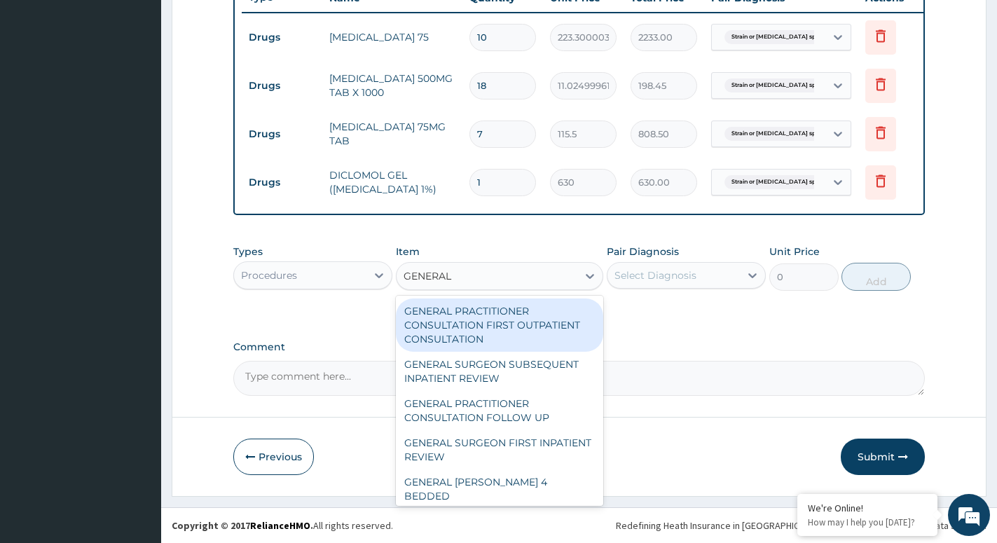
click at [516, 320] on div "GENERAL PRACTITIONER CONSULTATION FIRST OUTPATIENT CONSULTATION" at bounding box center [499, 325] width 207 height 53
type input "3000"
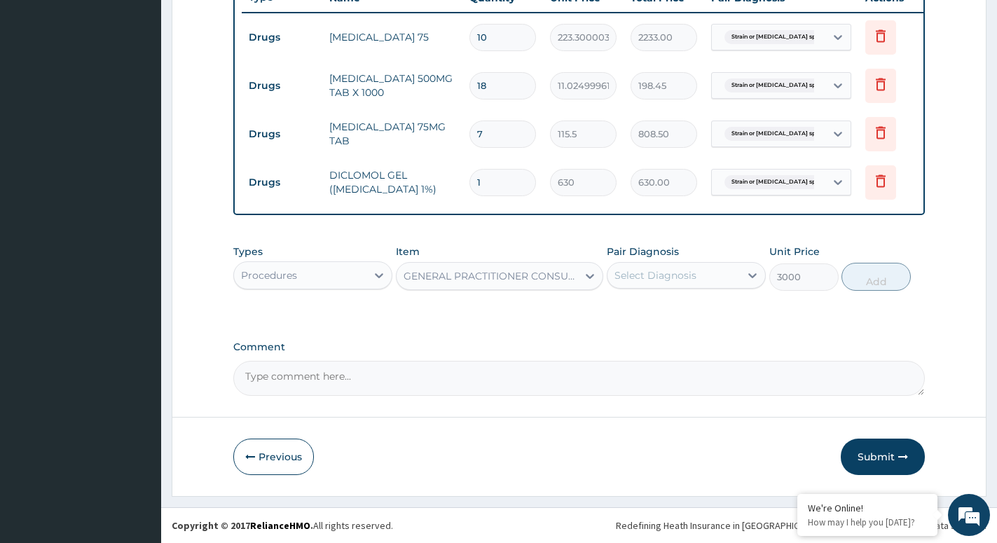
click at [648, 280] on div "Select Diagnosis" at bounding box center [656, 275] width 82 height 14
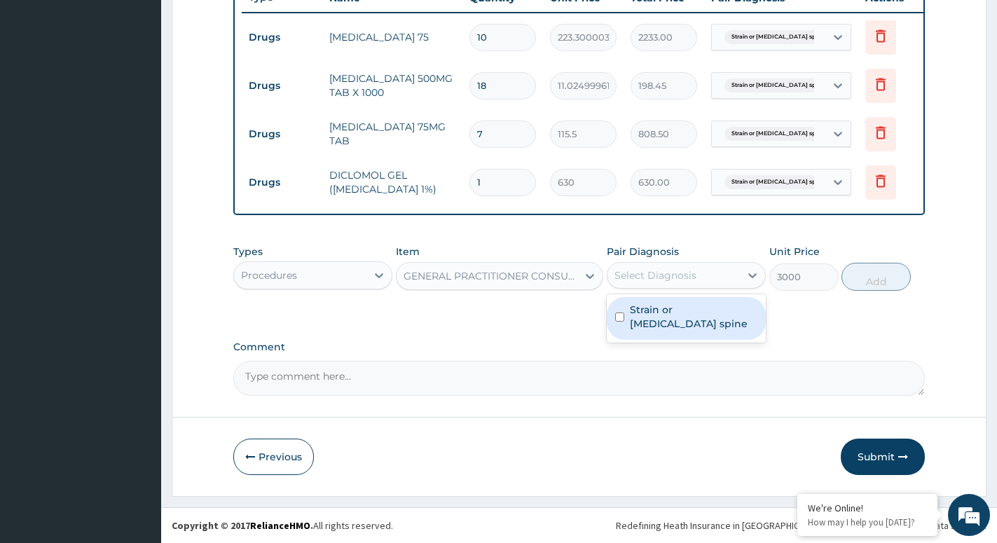
drag, startPoint x: 661, startPoint y: 309, endPoint x: 671, endPoint y: 317, distance: 13.0
click at [664, 312] on label "Strain or sprain of lumbar spine" at bounding box center [694, 317] width 128 height 28
checkbox input "true"
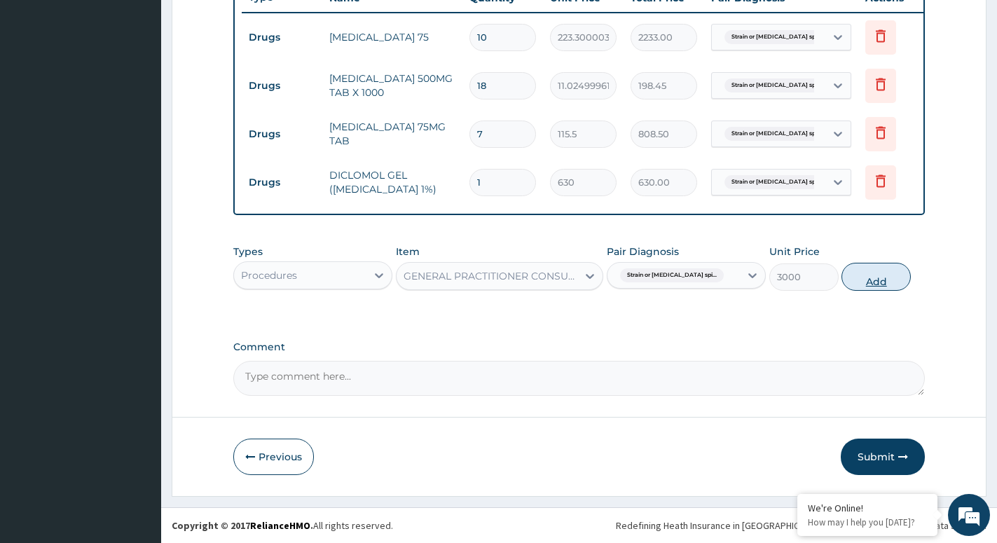
click at [877, 281] on button "Add" at bounding box center [876, 277] width 69 height 28
type input "0"
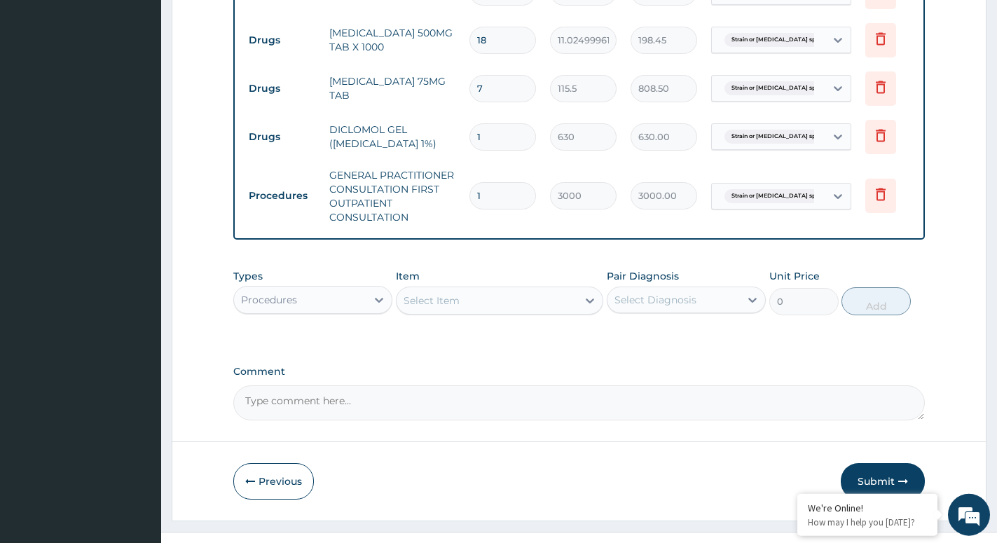
scroll to position [628, 0]
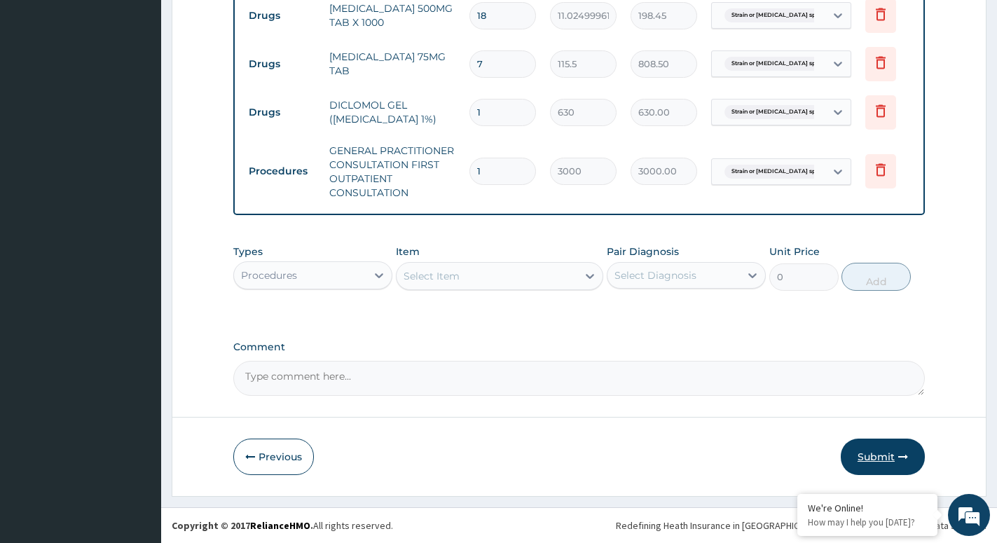
click at [886, 458] on button "Submit" at bounding box center [883, 457] width 84 height 36
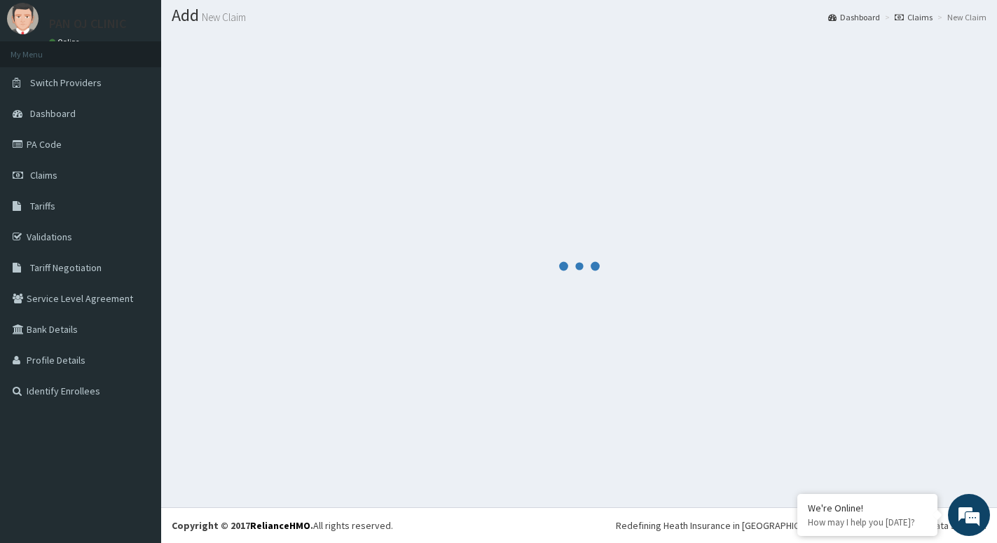
scroll to position [39, 0]
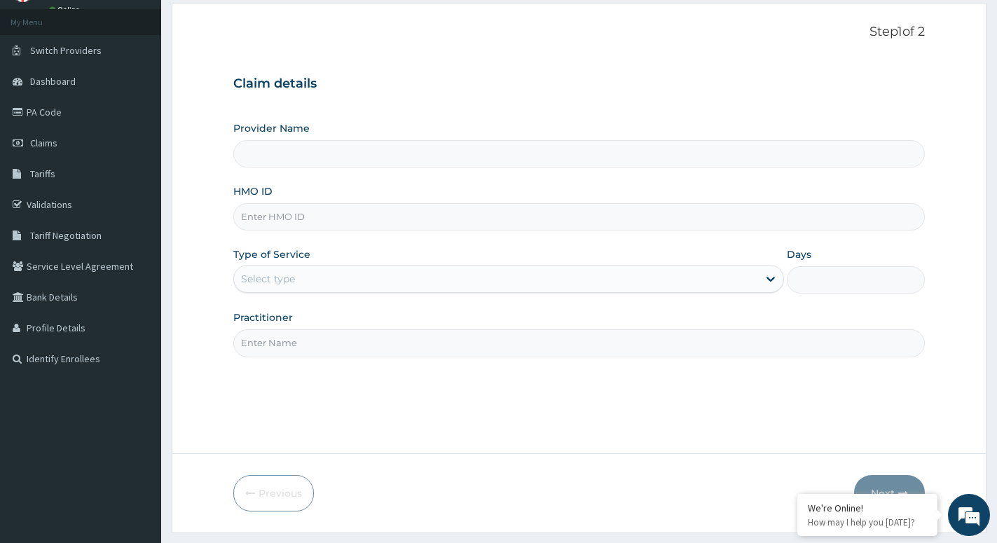
scroll to position [71, 0]
type input "PAN OJ CLINIC"
type input "ACB/10146/A"
click at [286, 276] on div "Select type" at bounding box center [268, 279] width 54 height 14
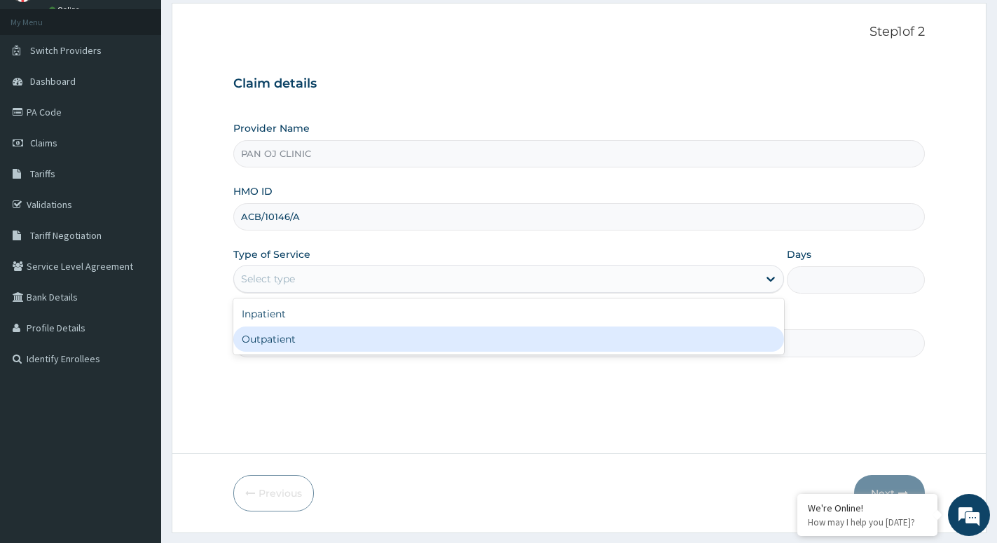
drag, startPoint x: 252, startPoint y: 332, endPoint x: 261, endPoint y: 340, distance: 12.5
click at [252, 333] on div "Outpatient" at bounding box center [508, 339] width 551 height 25
type input "1"
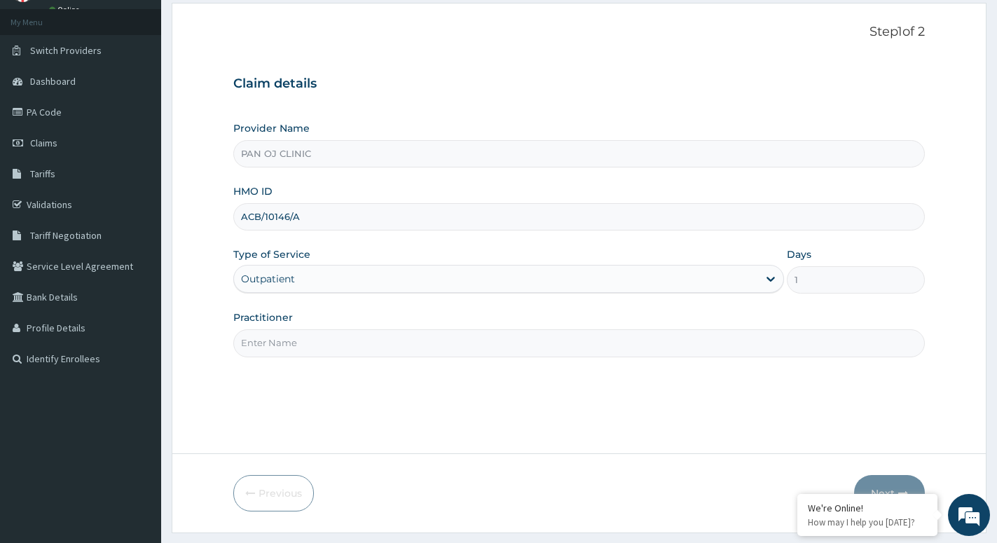
click at [266, 343] on input "Practitioner" at bounding box center [579, 342] width 692 height 27
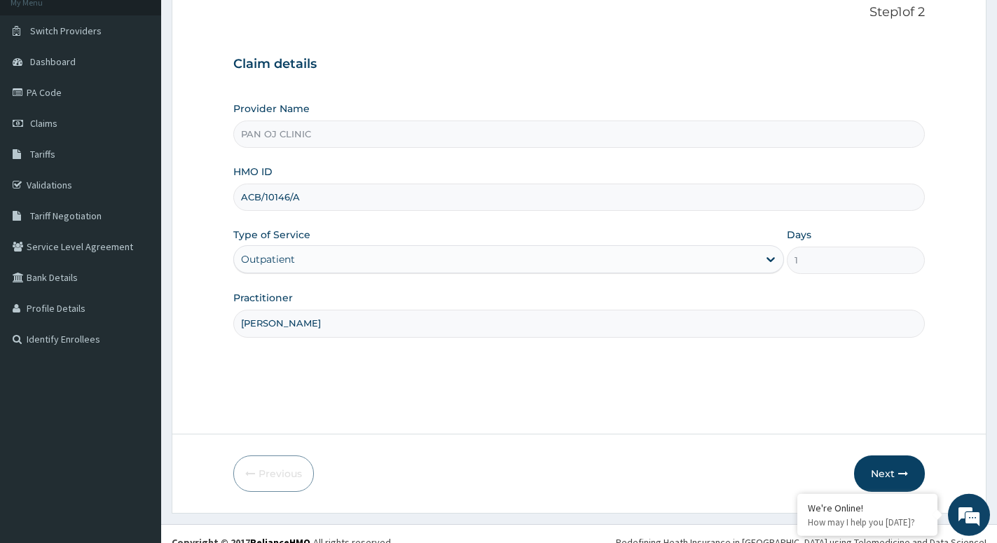
scroll to position [108, 0]
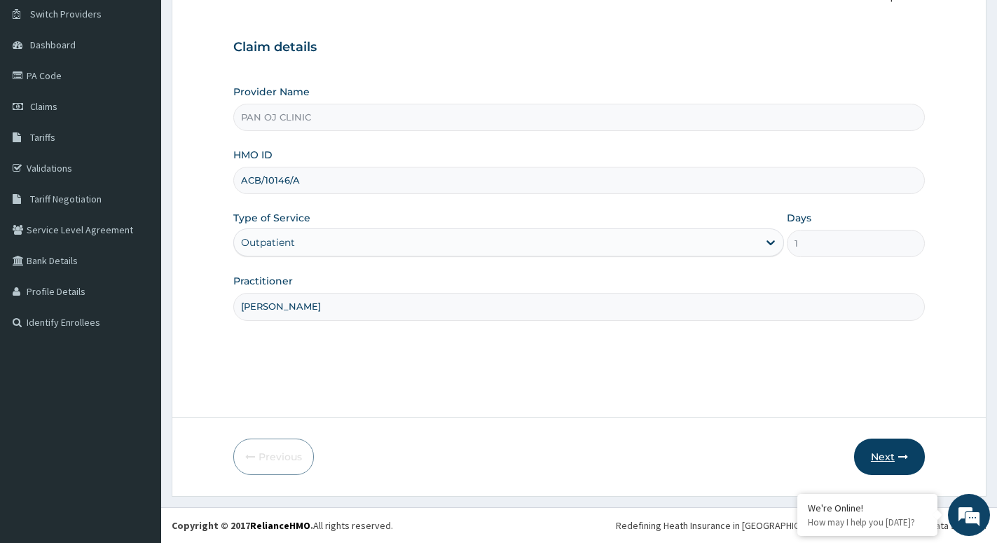
type input "DR FRANK"
click at [891, 460] on button "Next" at bounding box center [889, 457] width 71 height 36
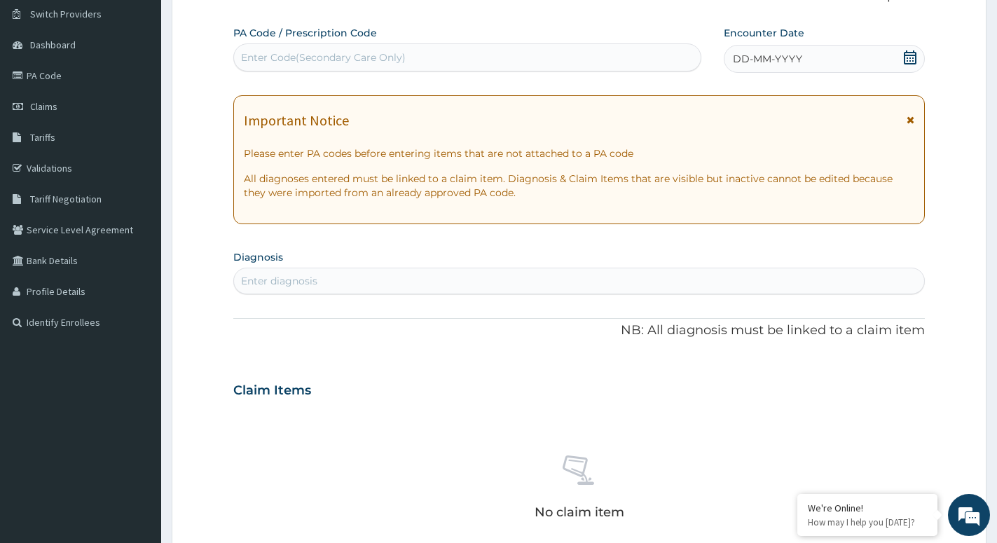
drag, startPoint x: 912, startPoint y: 59, endPoint x: 803, endPoint y: 57, distance: 108.6
click at [911, 59] on icon at bounding box center [910, 57] width 14 height 14
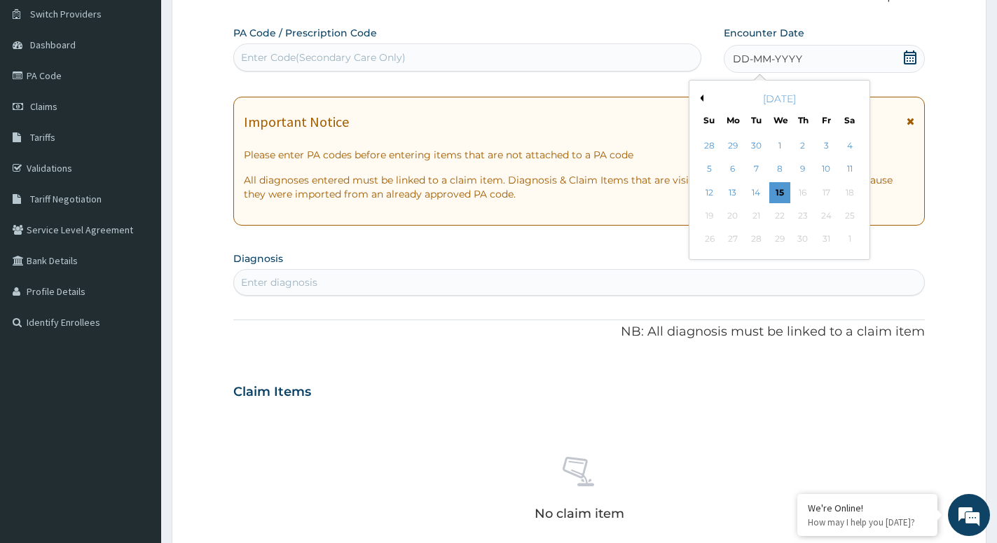
click at [700, 98] on button "Previous Month" at bounding box center [700, 98] width 7 height 7
click at [800, 144] on div "4" at bounding box center [803, 145] width 21 height 21
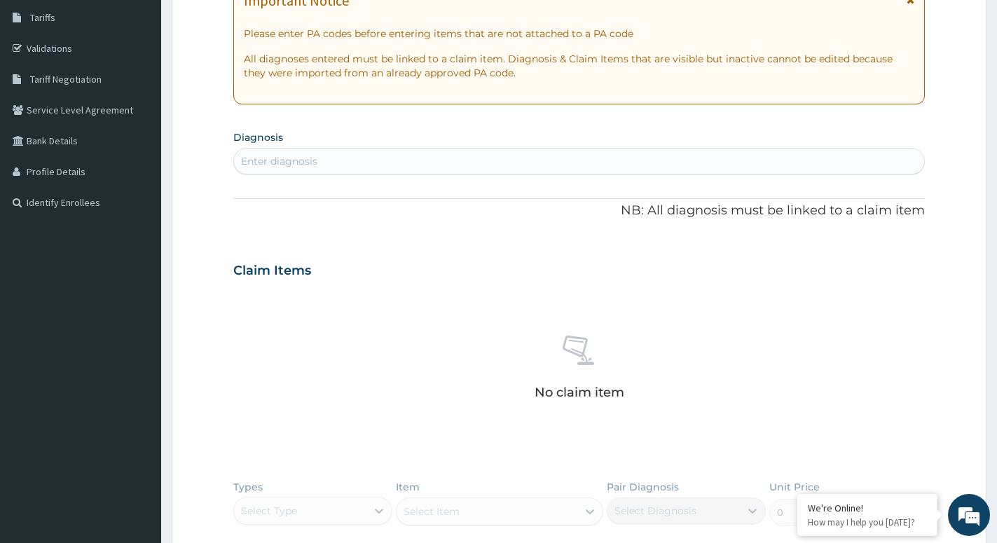
scroll to position [251, 0]
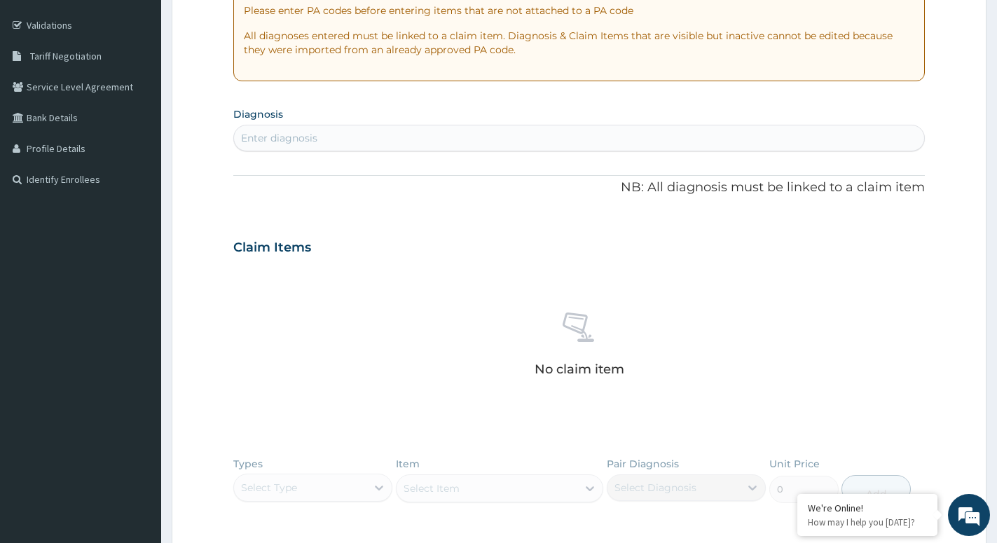
click at [276, 136] on div "Enter diagnosis" at bounding box center [279, 138] width 76 height 14
type input "[MEDICAL_DATA]"
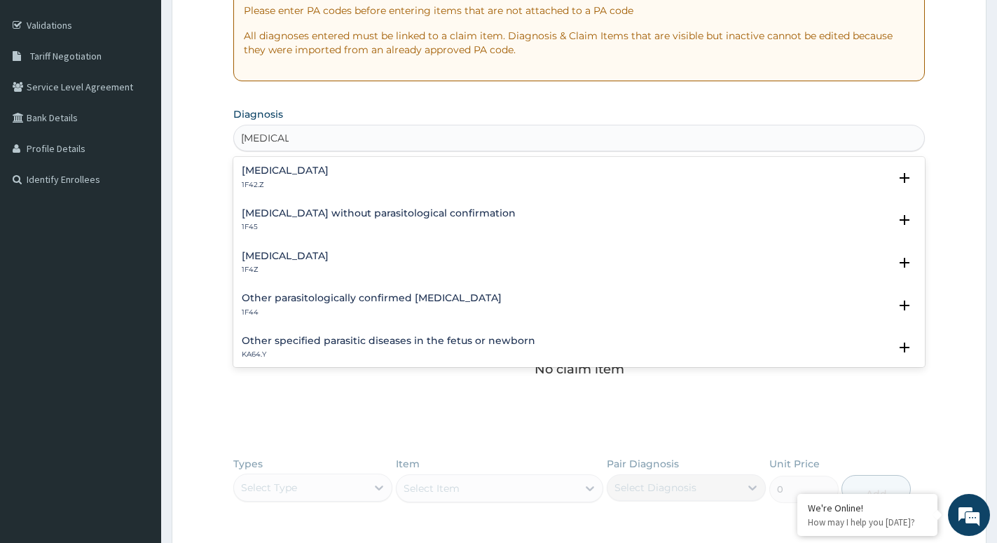
click at [269, 261] on h4 "Malaria, unspecified" at bounding box center [285, 256] width 87 height 11
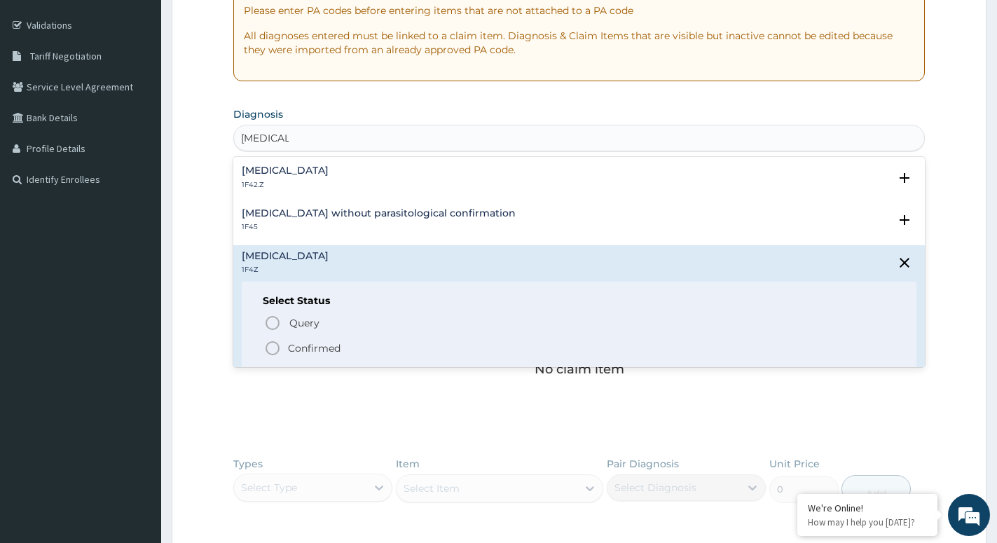
click at [275, 349] on icon "status option filled" at bounding box center [272, 348] width 17 height 17
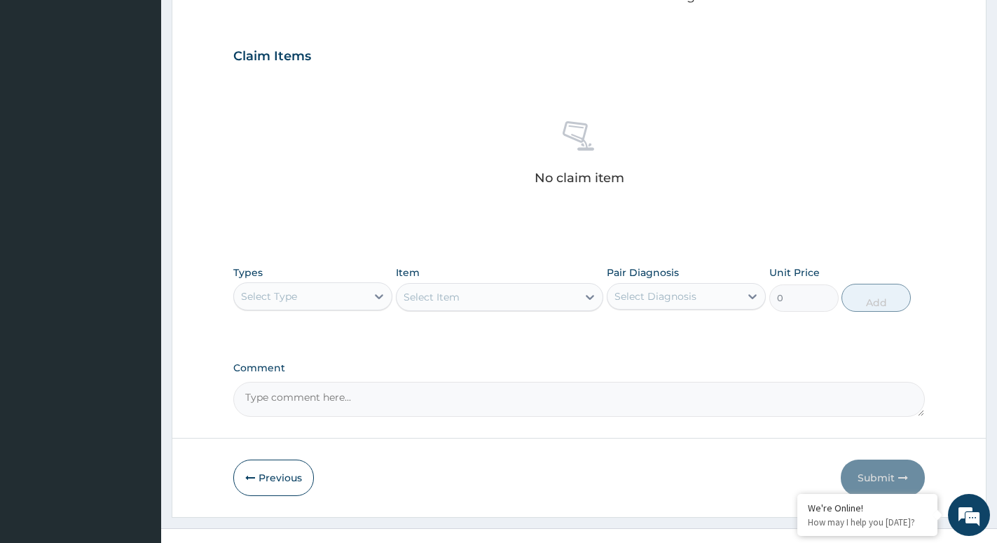
scroll to position [467, 0]
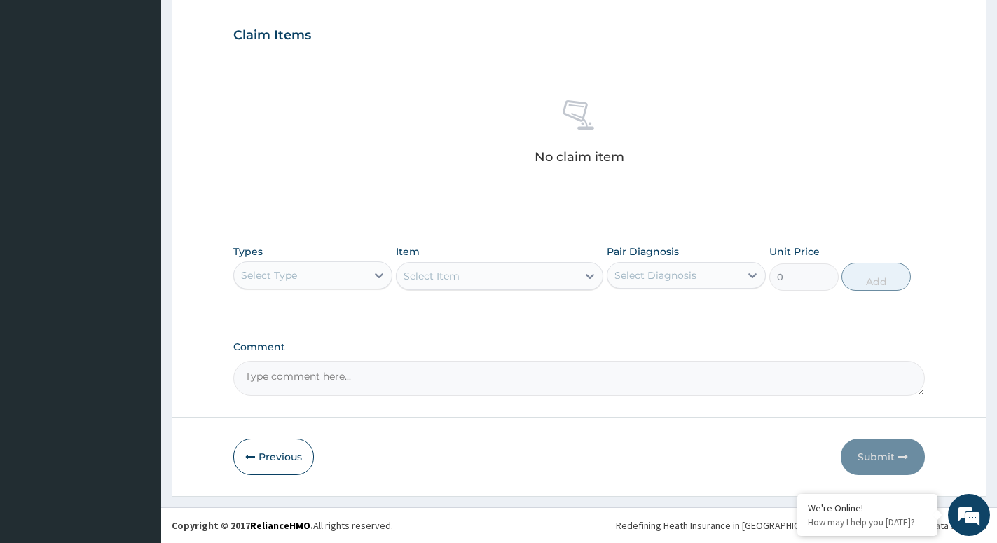
click at [367, 278] on div "Select Type" at bounding box center [300, 275] width 132 height 22
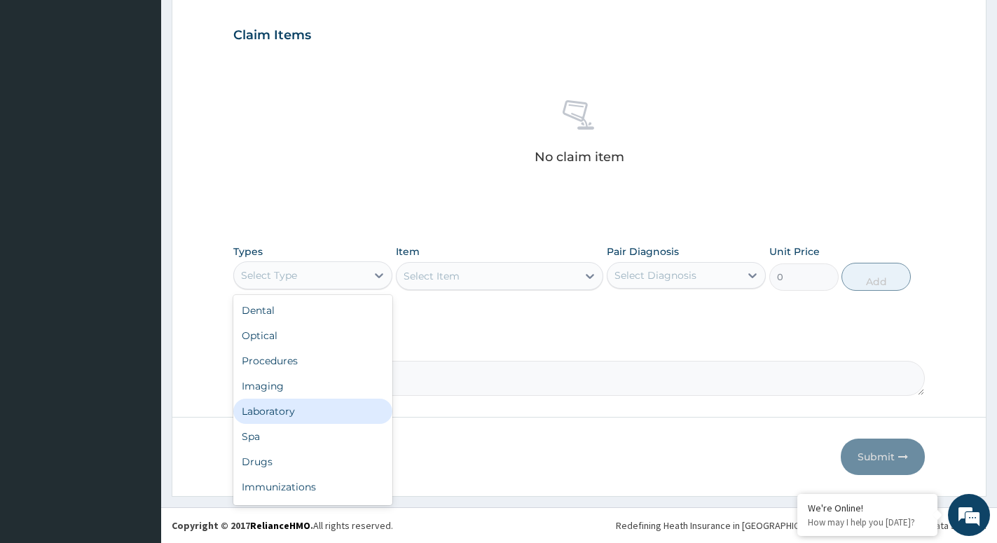
scroll to position [48, 0]
click at [264, 420] on div "Drugs" at bounding box center [312, 414] width 159 height 25
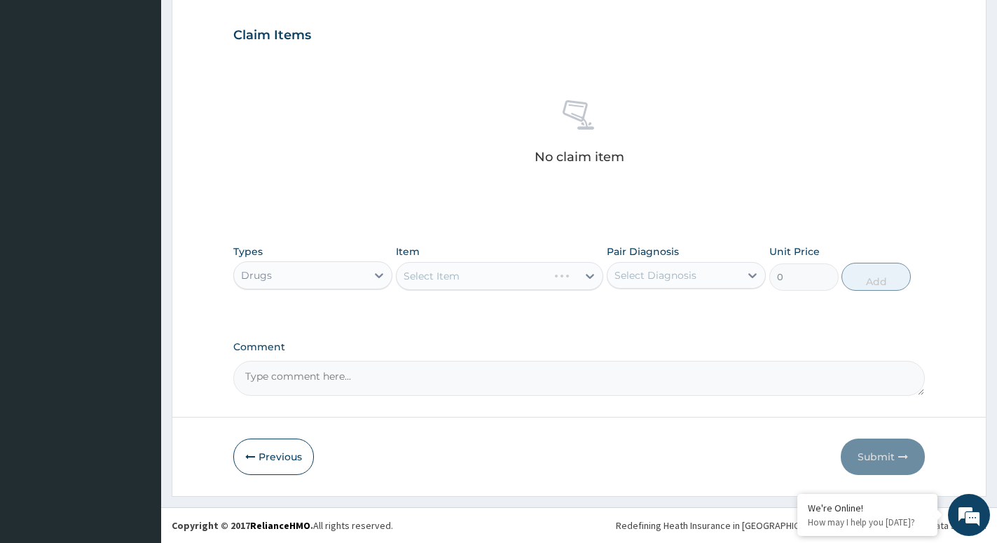
click at [580, 278] on div "Select Item" at bounding box center [499, 276] width 207 height 28
click at [578, 273] on div at bounding box center [589, 276] width 25 height 25
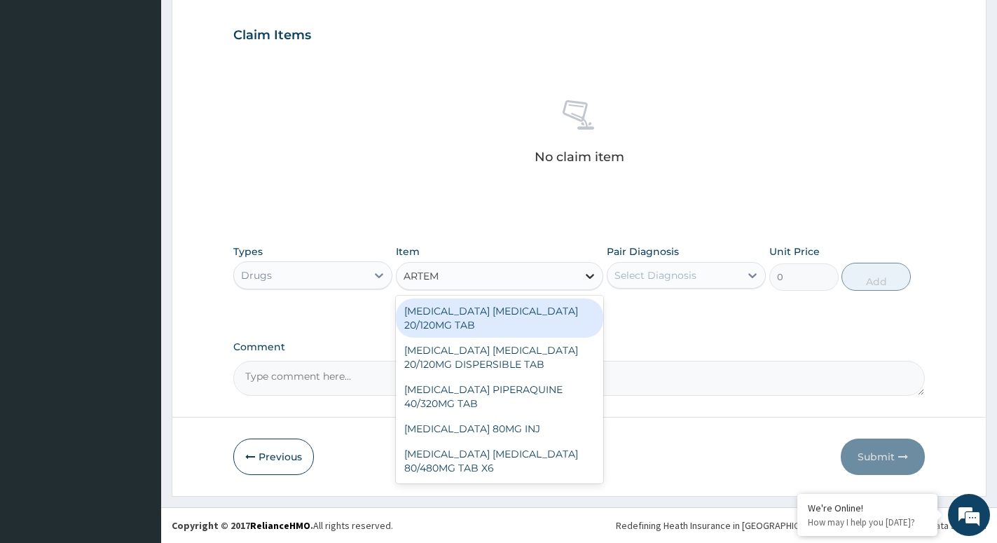
type input "ARTEME"
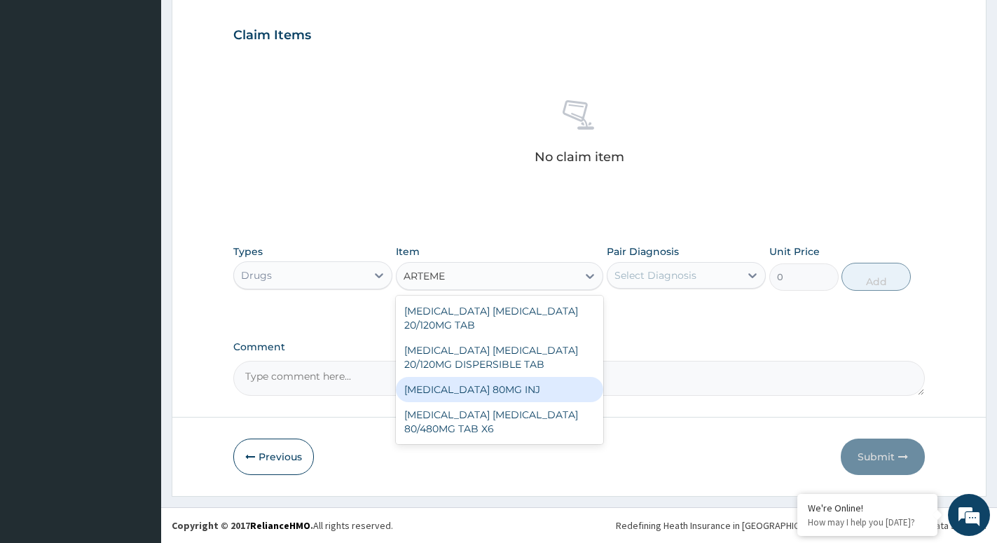
click at [481, 395] on div "ARTEMETHER 80MG INJ" at bounding box center [499, 389] width 207 height 25
type input "1400"
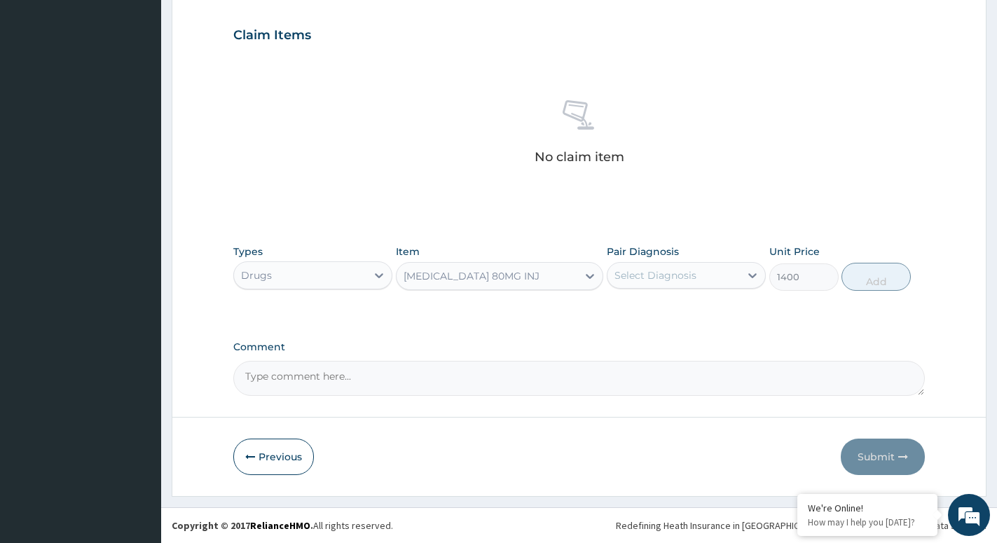
click at [739, 264] on div "Select Diagnosis" at bounding box center [686, 275] width 159 height 27
click at [667, 323] on div "Malaria, unspecified" at bounding box center [686, 311] width 159 height 29
checkbox input "true"
click at [861, 269] on button "Add" at bounding box center [876, 277] width 69 height 28
type input "0"
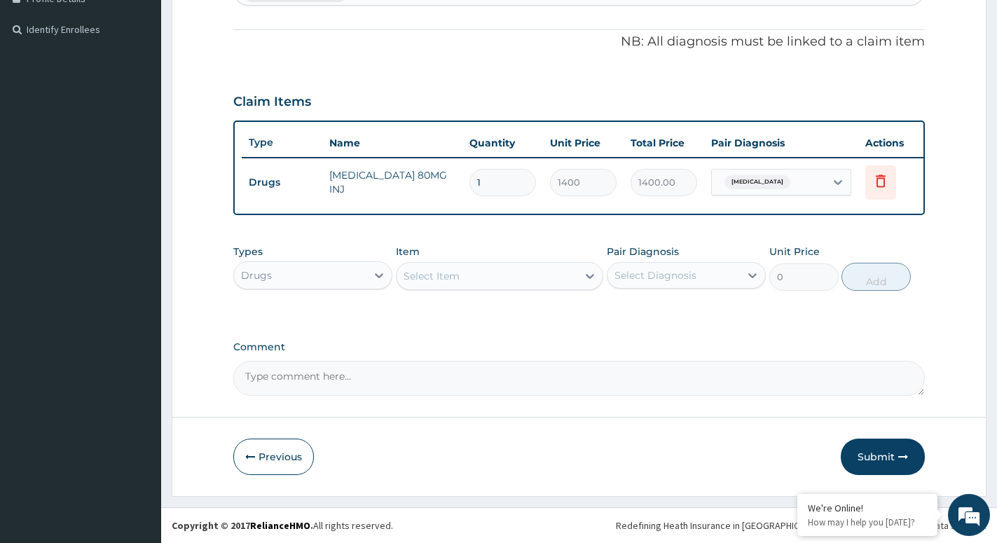
scroll to position [413, 0]
type input "0.00"
type input "6"
type input "8400.00"
type input "6"
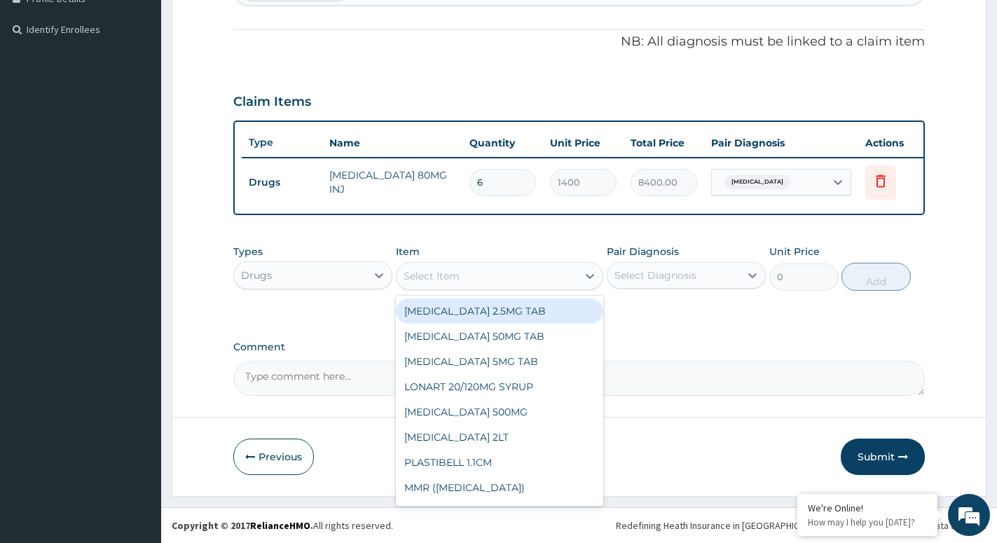
click at [576, 273] on div "Select Item" at bounding box center [487, 276] width 181 height 22
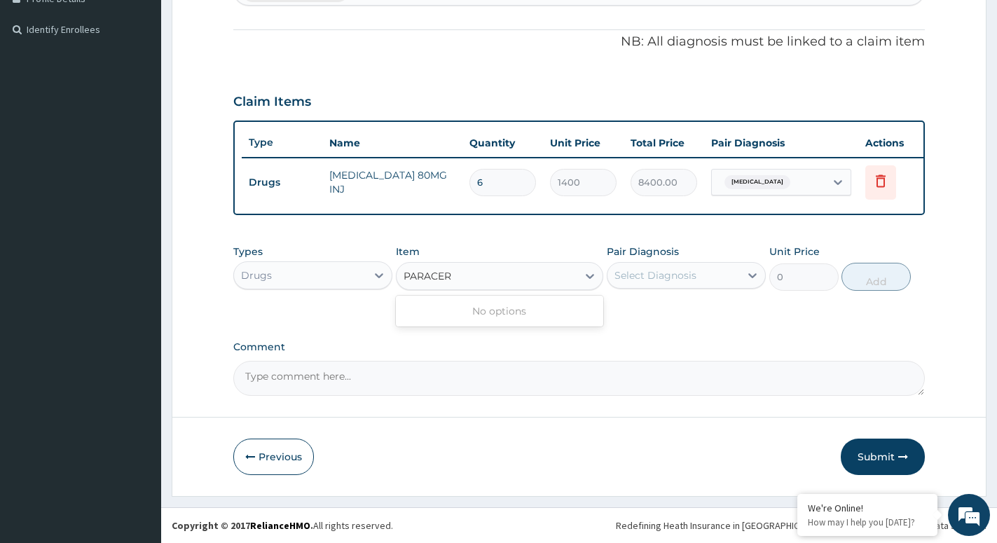
type input "PARACE"
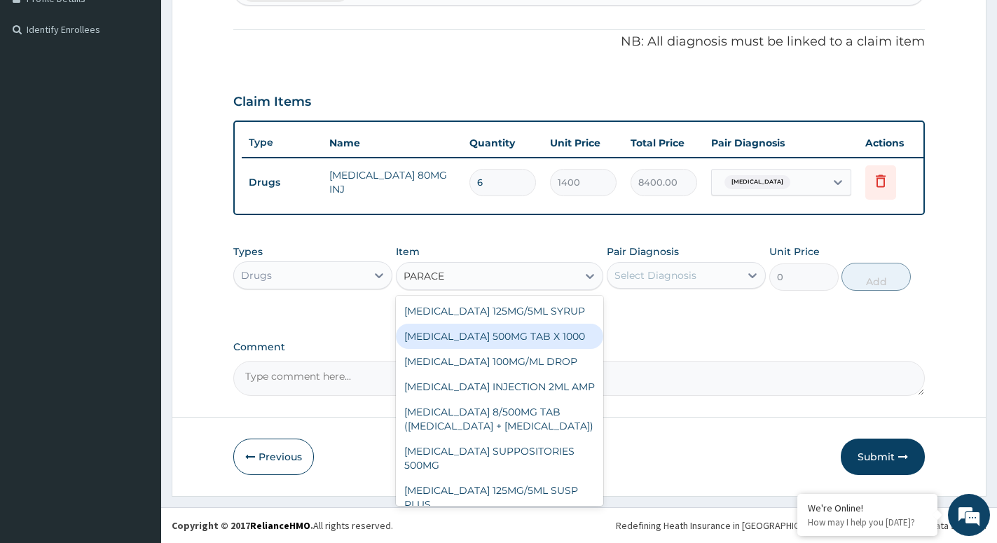
drag, startPoint x: 495, startPoint y: 336, endPoint x: 554, endPoint y: 320, distance: 61.0
click at [495, 336] on div "PARACETAMOL 500MG TAB X 1000" at bounding box center [499, 336] width 207 height 25
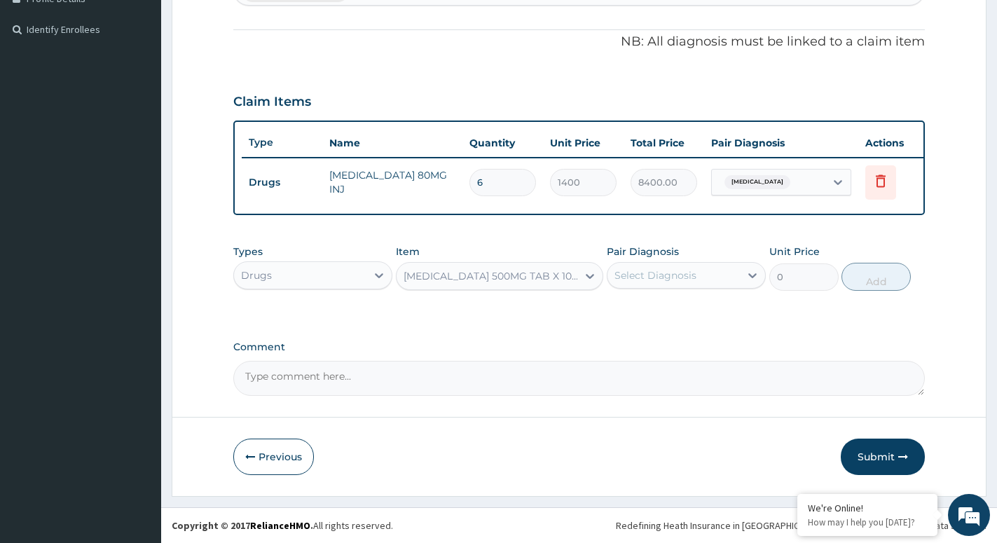
type input "11.02499961853027"
click at [686, 275] on div "Select Diagnosis" at bounding box center [656, 275] width 82 height 14
drag, startPoint x: 685, startPoint y: 315, endPoint x: 795, endPoint y: 310, distance: 110.1
click at [685, 315] on label "Malaria, unspecified" at bounding box center [673, 310] width 87 height 14
checkbox input "true"
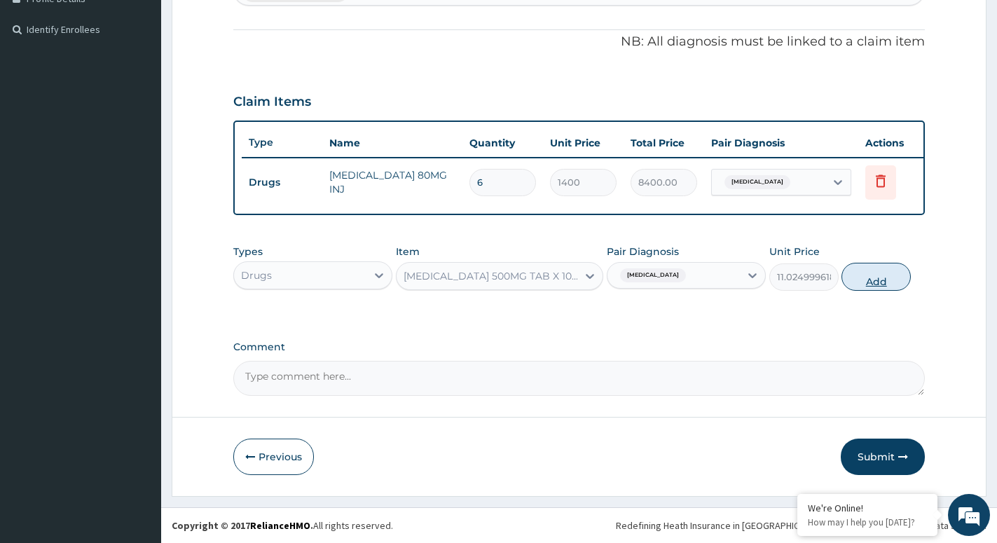
click at [894, 281] on button "Add" at bounding box center [876, 277] width 69 height 28
type input "0"
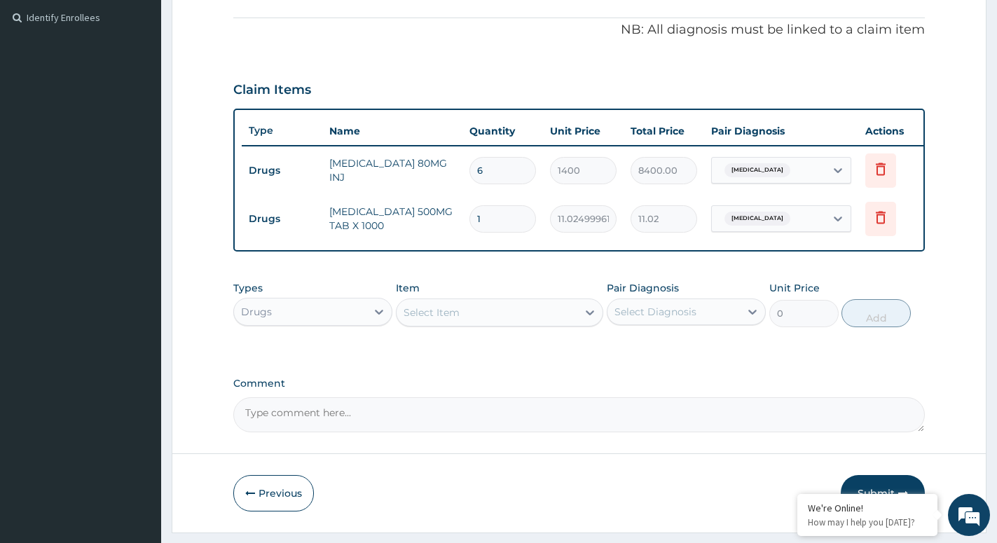
type input "18"
type input "198.45"
type input "18"
click at [385, 319] on icon at bounding box center [379, 312] width 14 height 14
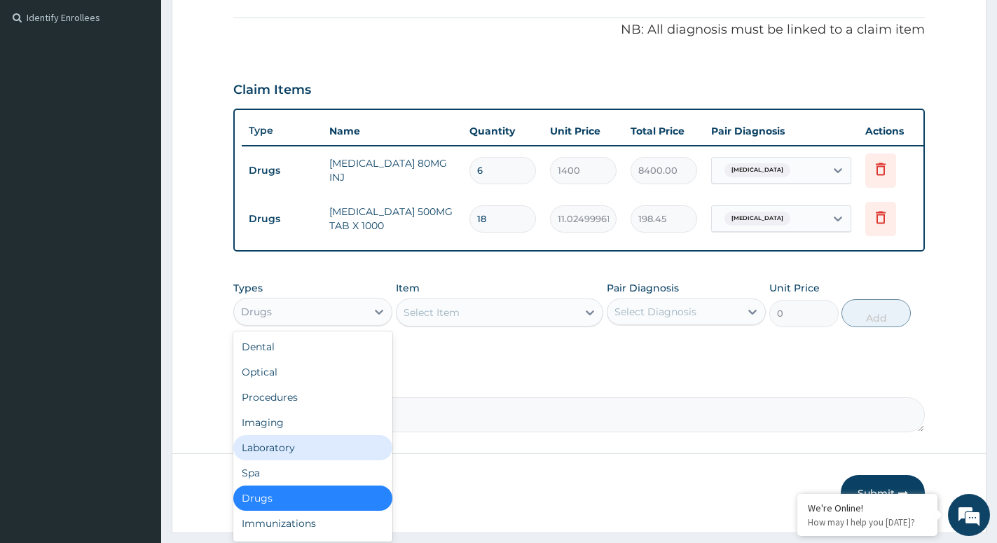
click at [302, 458] on div "Laboratory" at bounding box center [312, 447] width 159 height 25
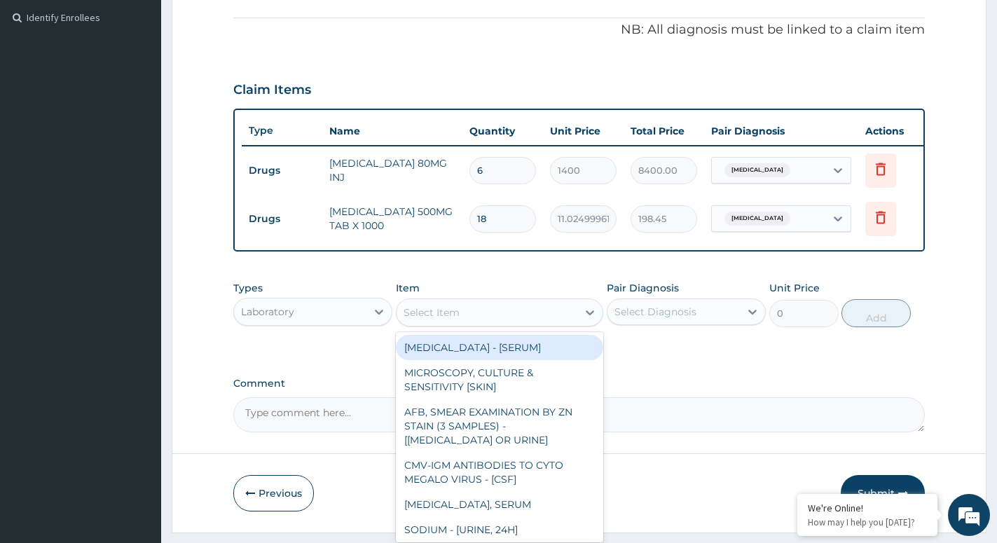
click at [574, 324] on div "Select Item" at bounding box center [487, 312] width 181 height 22
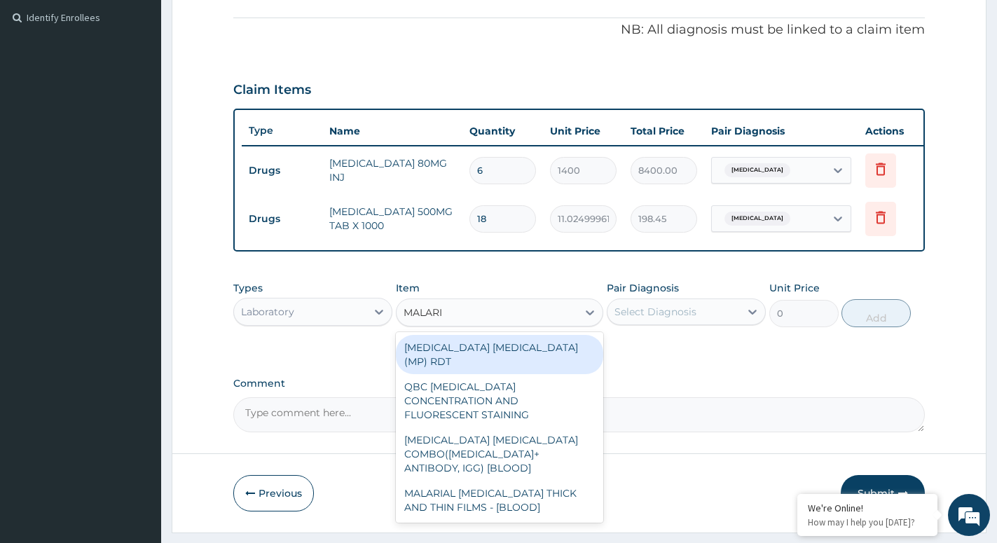
type input "MALARIA"
click at [518, 364] on div "MALARIA PARASITE (MP) RDT" at bounding box center [499, 354] width 207 height 39
type input "1500"
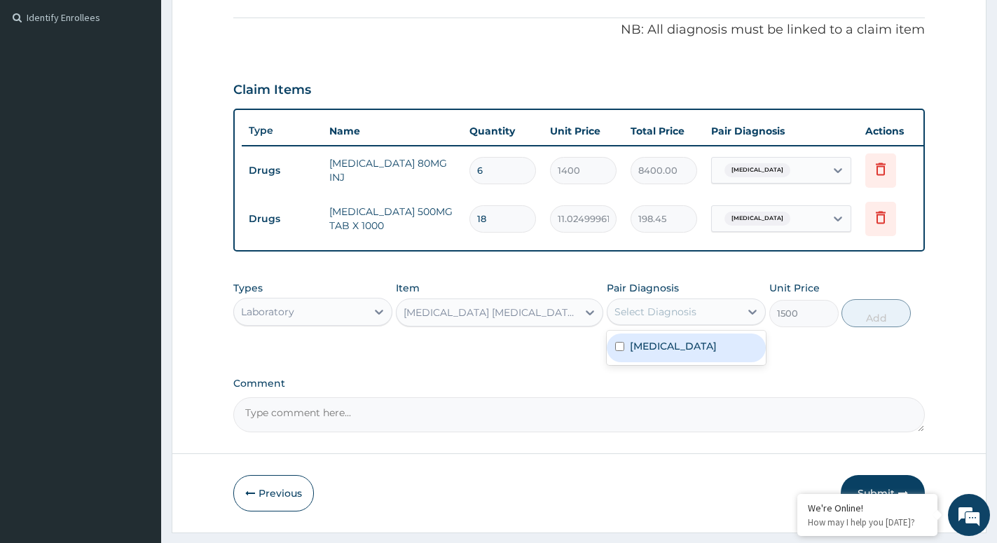
click at [671, 323] on div "Select Diagnosis" at bounding box center [674, 312] width 132 height 22
click at [666, 353] on label "Malaria, unspecified" at bounding box center [673, 346] width 87 height 14
checkbox input "true"
click at [882, 327] on button "Add" at bounding box center [876, 313] width 69 height 28
type input "0"
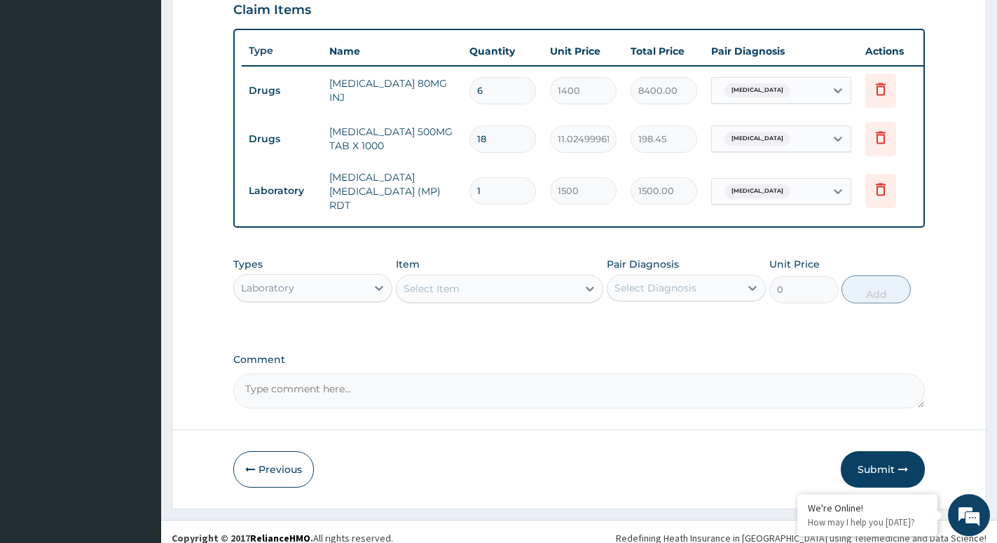
scroll to position [509, 0]
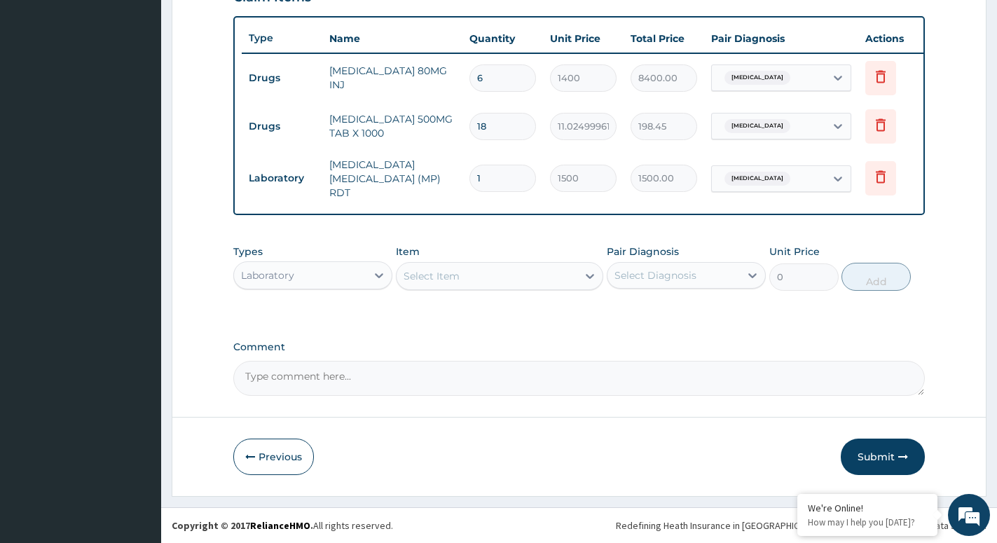
click at [368, 291] on div "Types Laboratory Item Select Item Pair Diagnosis Select Diagnosis Unit Price 0 …" at bounding box center [579, 268] width 692 height 60
drag, startPoint x: 361, startPoint y: 277, endPoint x: 351, endPoint y: 280, distance: 10.4
click at [362, 277] on div "Laboratory" at bounding box center [300, 275] width 132 height 22
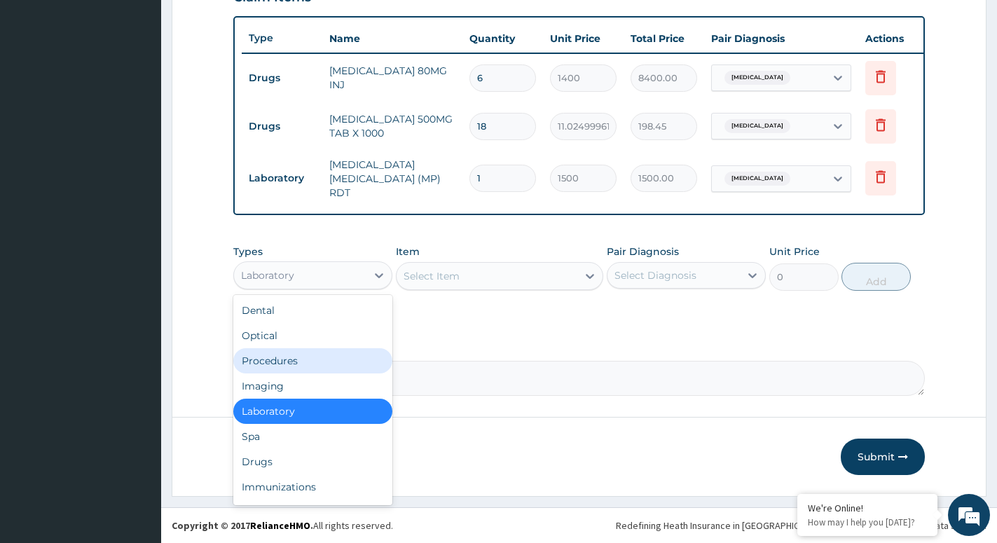
click at [314, 357] on div "Procedures" at bounding box center [312, 360] width 159 height 25
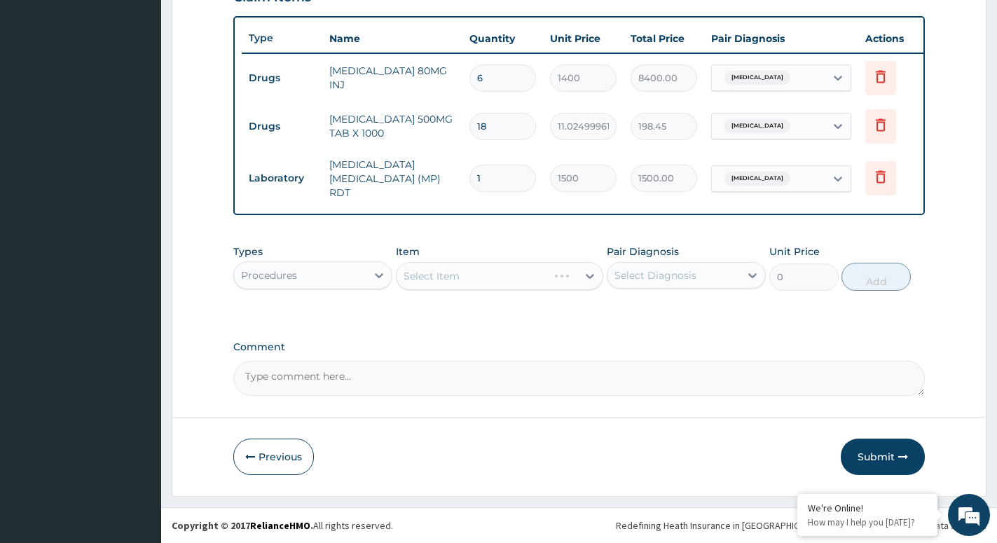
click at [582, 277] on div "Select Item" at bounding box center [499, 276] width 207 height 28
click at [588, 282] on icon at bounding box center [590, 276] width 14 height 14
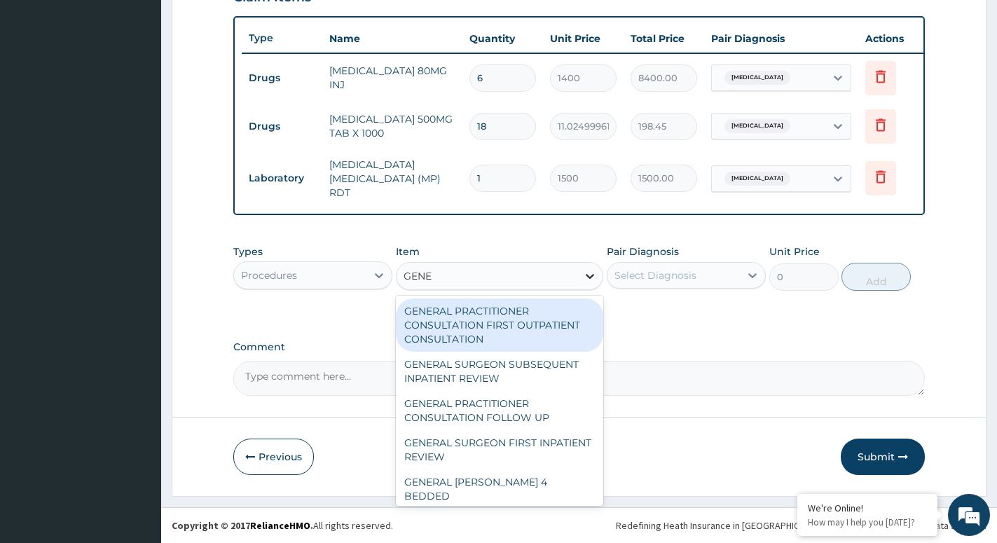
type input "GENER"
click at [531, 320] on div "GENERAL PRACTITIONER CONSULTATION FIRST OUTPATIENT CONSULTATION" at bounding box center [499, 325] width 207 height 53
type input "3000"
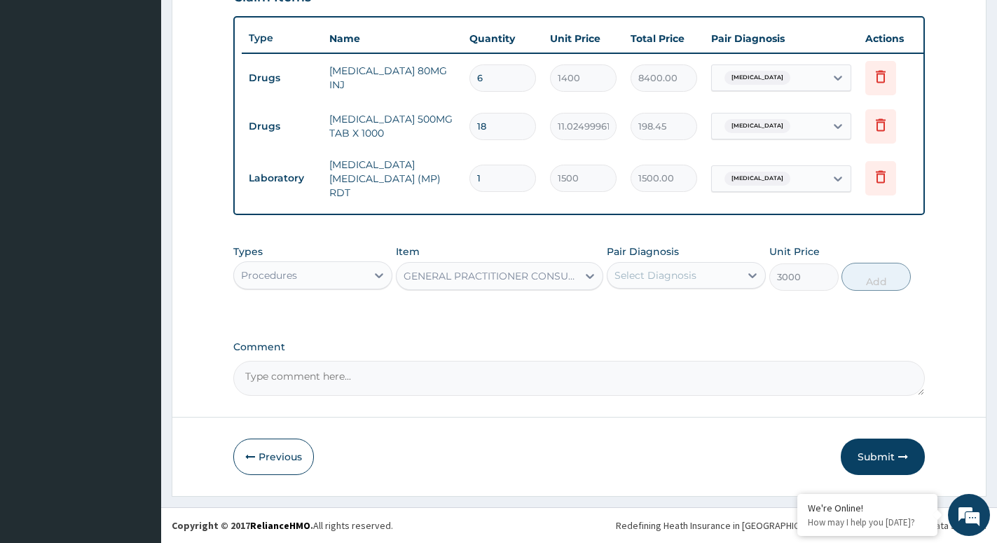
click at [709, 266] on div "Select Diagnosis" at bounding box center [674, 275] width 132 height 22
click at [660, 317] on div "Malaria, unspecified" at bounding box center [686, 311] width 159 height 29
checkbox input "true"
click at [865, 277] on button "Add" at bounding box center [876, 277] width 69 height 28
type input "0"
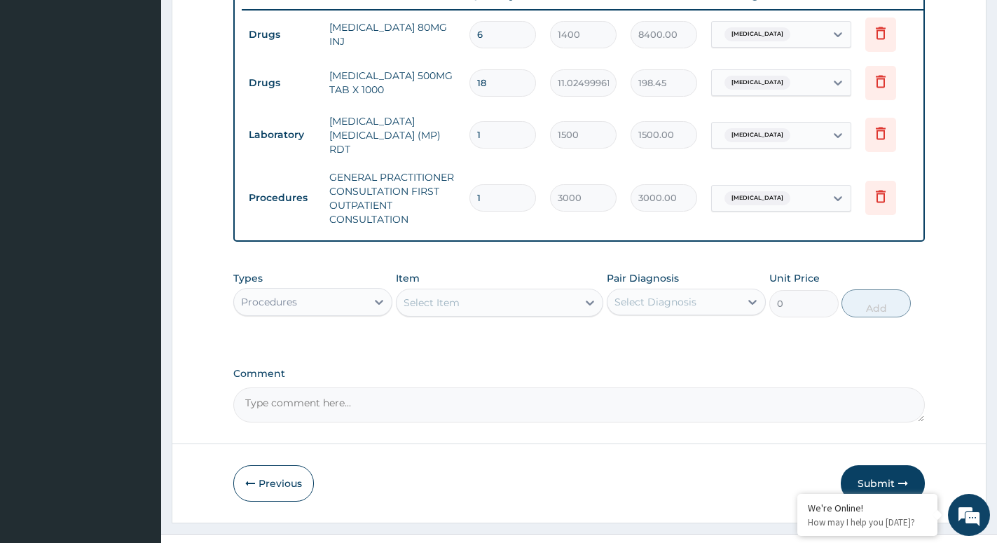
scroll to position [580, 0]
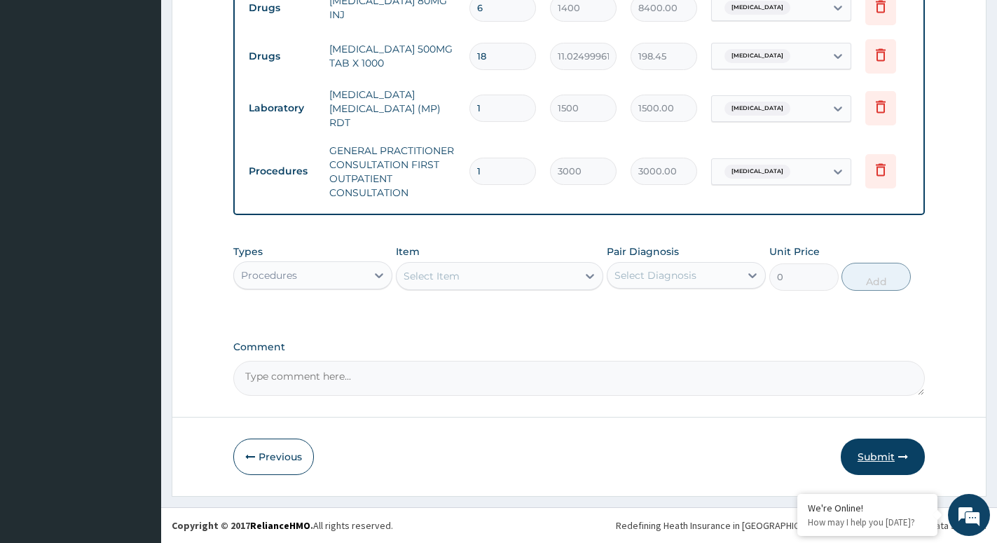
click at [885, 449] on button "Submit" at bounding box center [883, 457] width 84 height 36
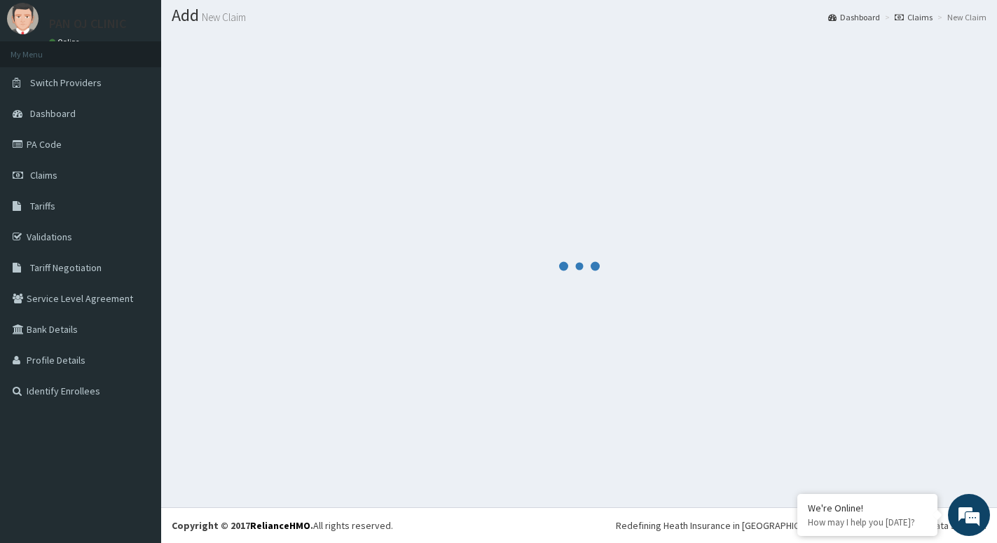
scroll to position [39, 0]
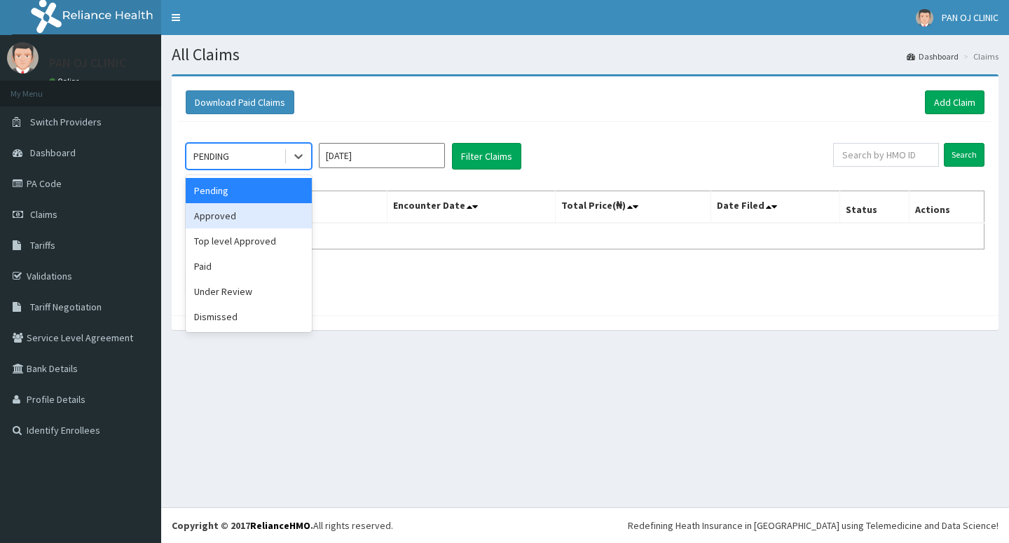
click at [243, 217] on div "Approved" at bounding box center [249, 215] width 126 height 25
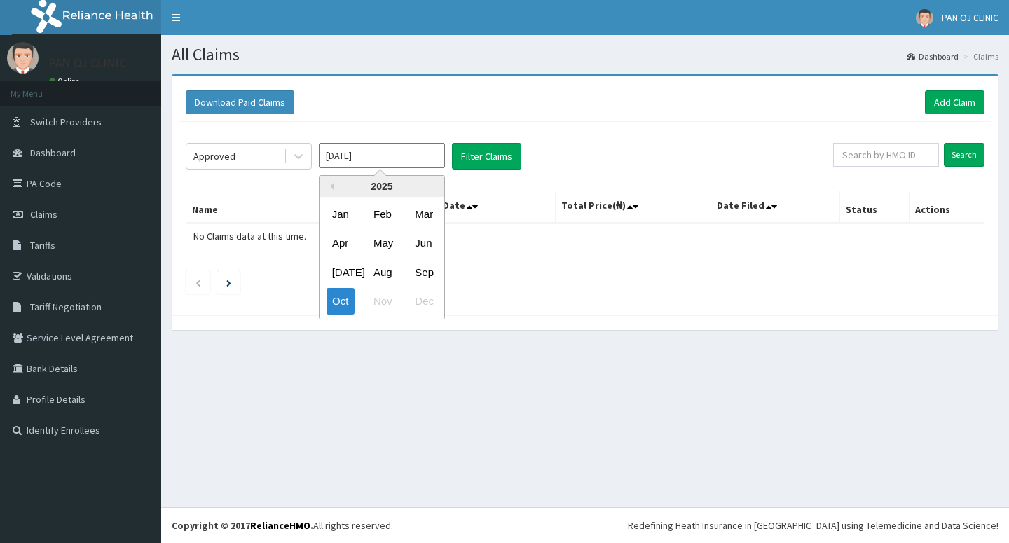
click at [390, 149] on input "[DATE]" at bounding box center [382, 155] width 126 height 25
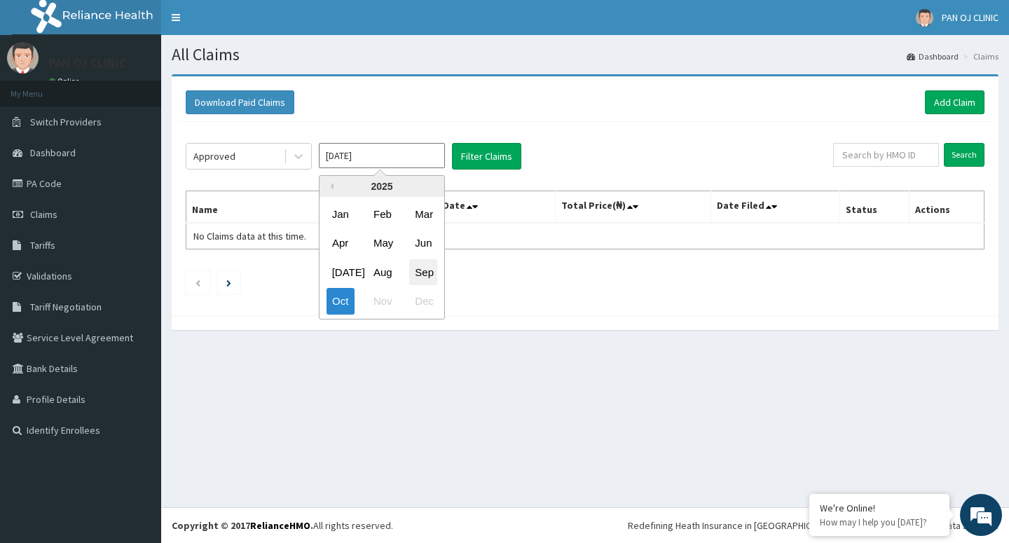
click at [427, 278] on div "Sep" at bounding box center [423, 272] width 28 height 26
type input "[DATE]"
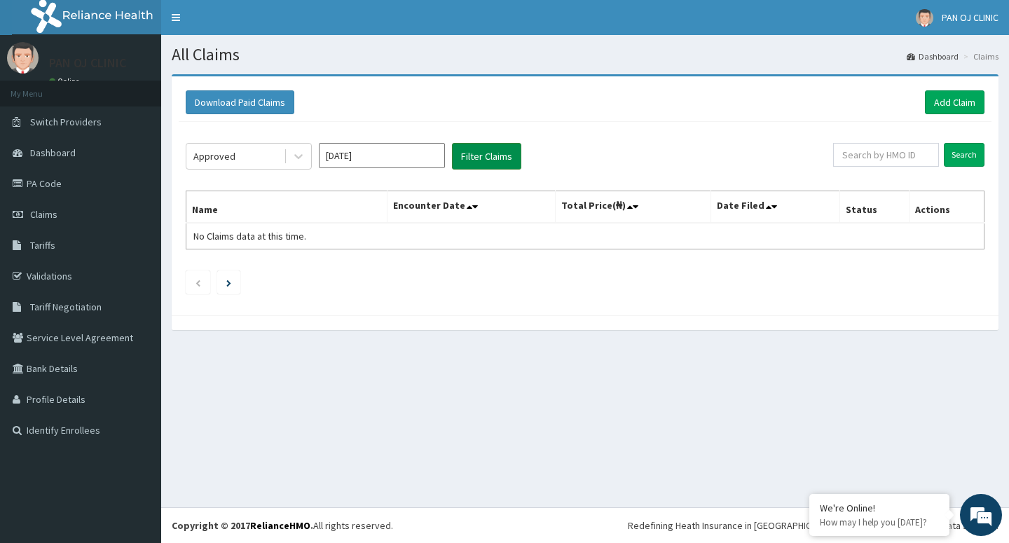
click at [488, 163] on button "Filter Claims" at bounding box center [486, 156] width 69 height 27
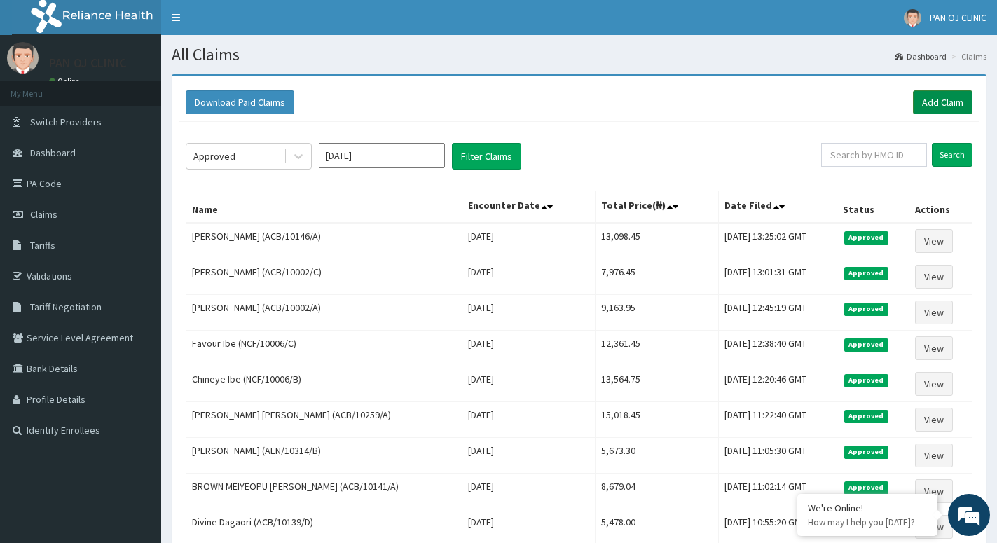
click at [949, 108] on link "Add Claim" at bounding box center [943, 102] width 60 height 24
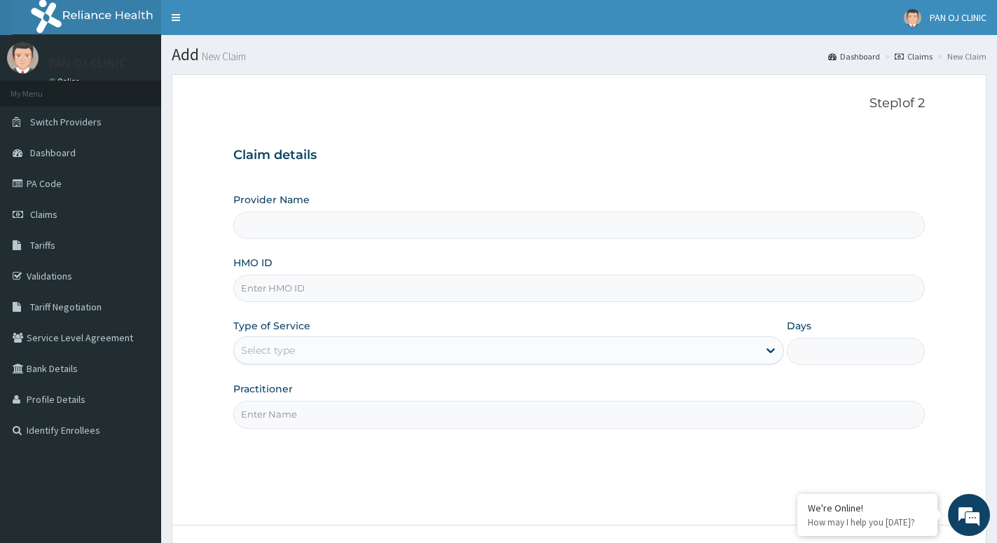
type input "PAN OJ CLINIC"
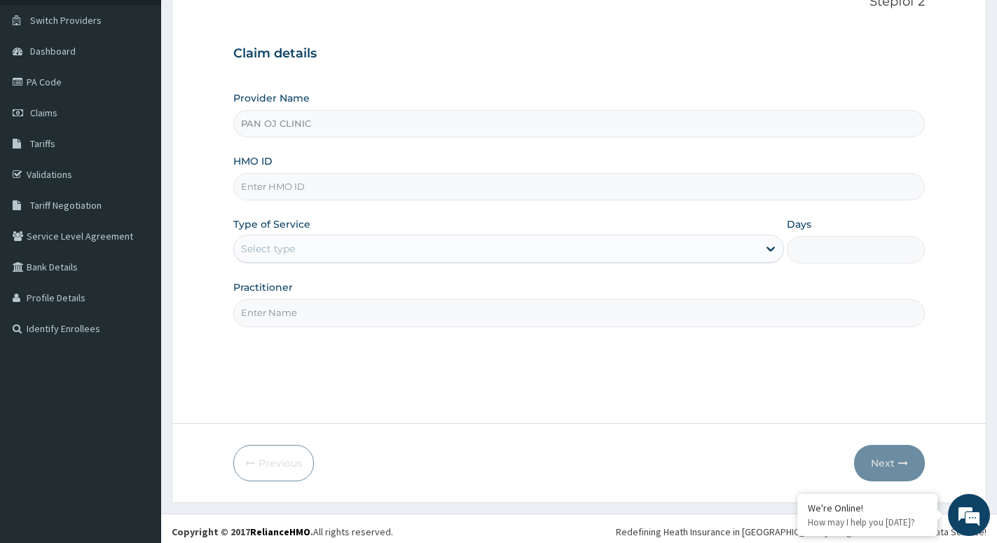
scroll to position [108, 0]
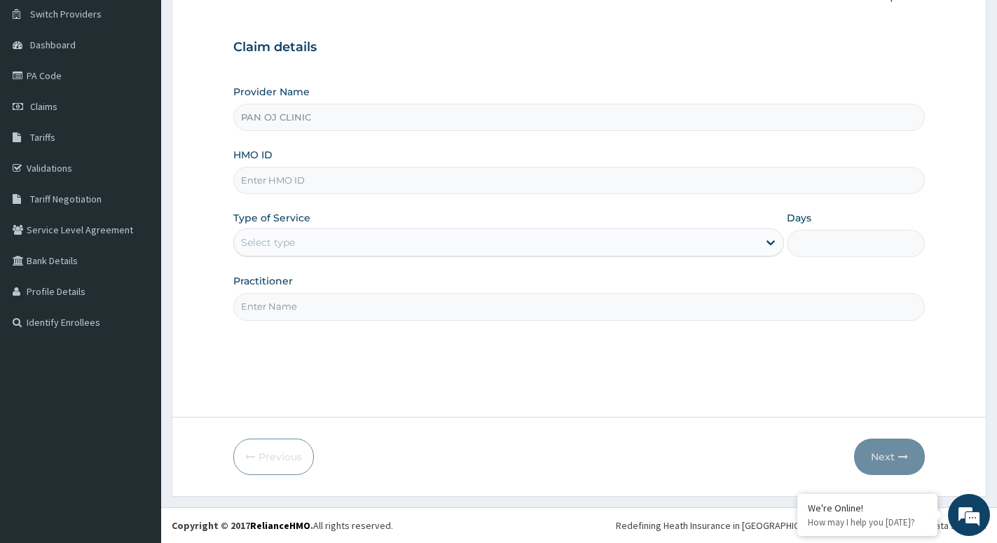
click at [278, 186] on input "HMO ID" at bounding box center [579, 180] width 692 height 27
paste input "NLM/10064/A"
type input "NLM/10064/A"
click at [283, 240] on div "Select type" at bounding box center [268, 242] width 54 height 14
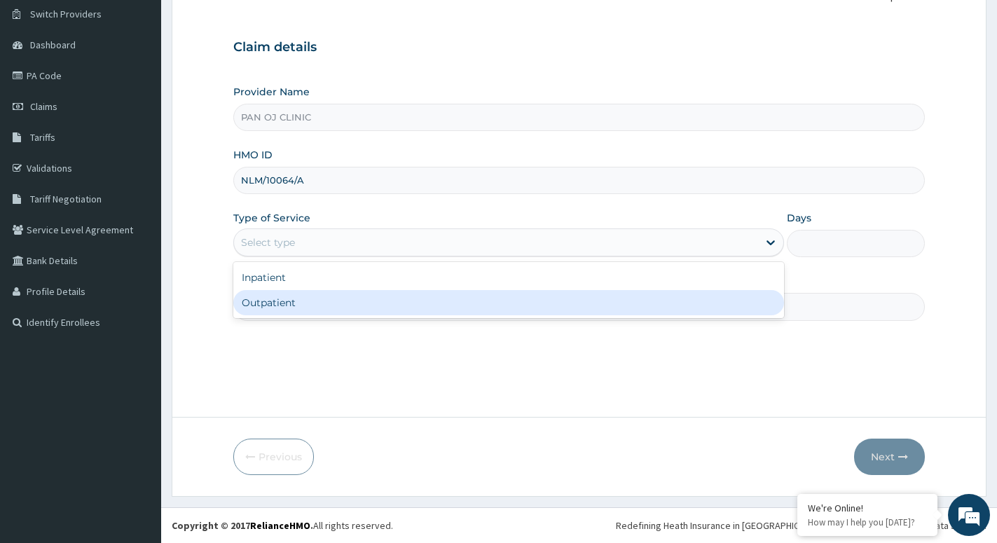
click at [258, 310] on div "Outpatient" at bounding box center [508, 302] width 551 height 25
type input "1"
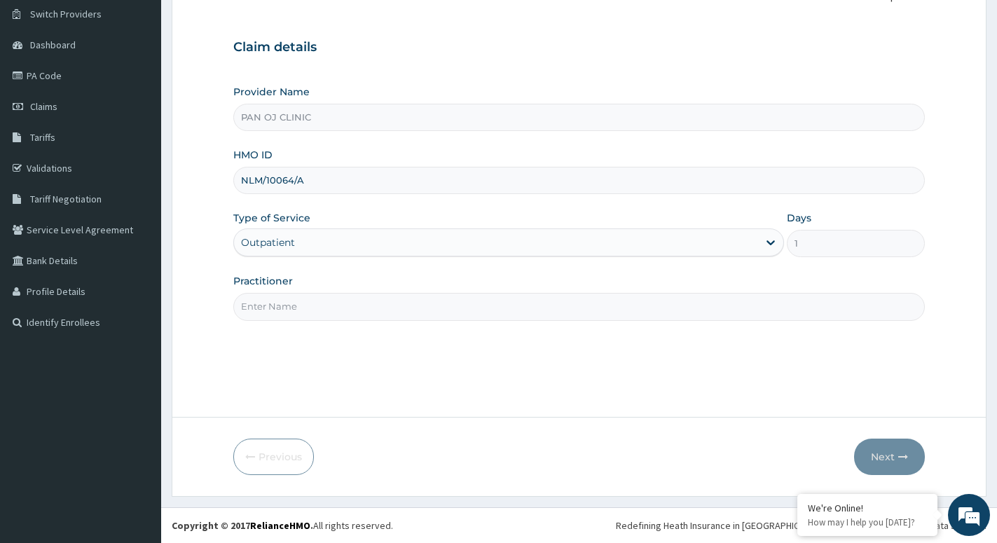
click at [280, 296] on input "Practitioner" at bounding box center [579, 306] width 692 height 27
type input "R"
type input "[PERSON_NAME]"
click at [890, 460] on button "Next" at bounding box center [889, 457] width 71 height 36
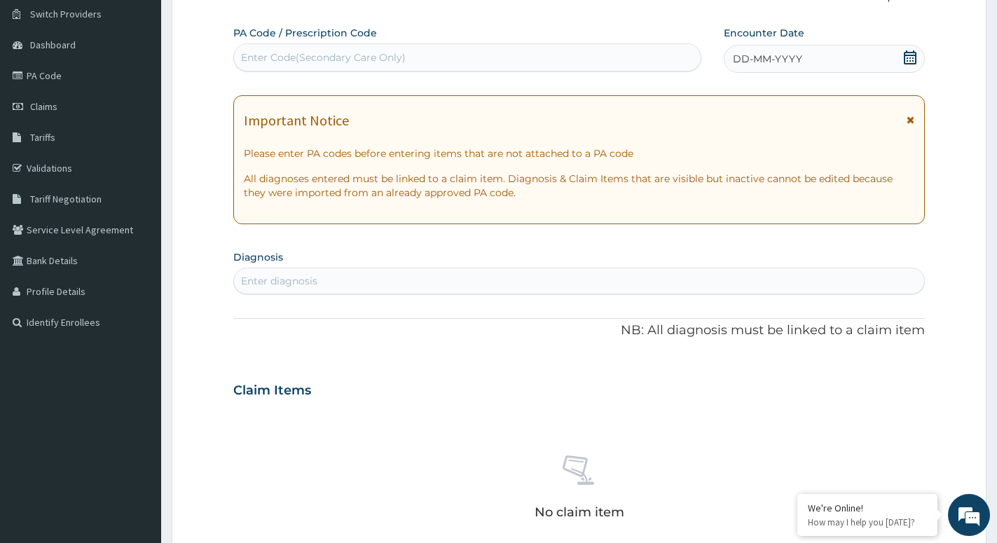
drag, startPoint x: 912, startPoint y: 54, endPoint x: 868, endPoint y: 58, distance: 43.7
click at [911, 54] on icon at bounding box center [910, 57] width 14 height 14
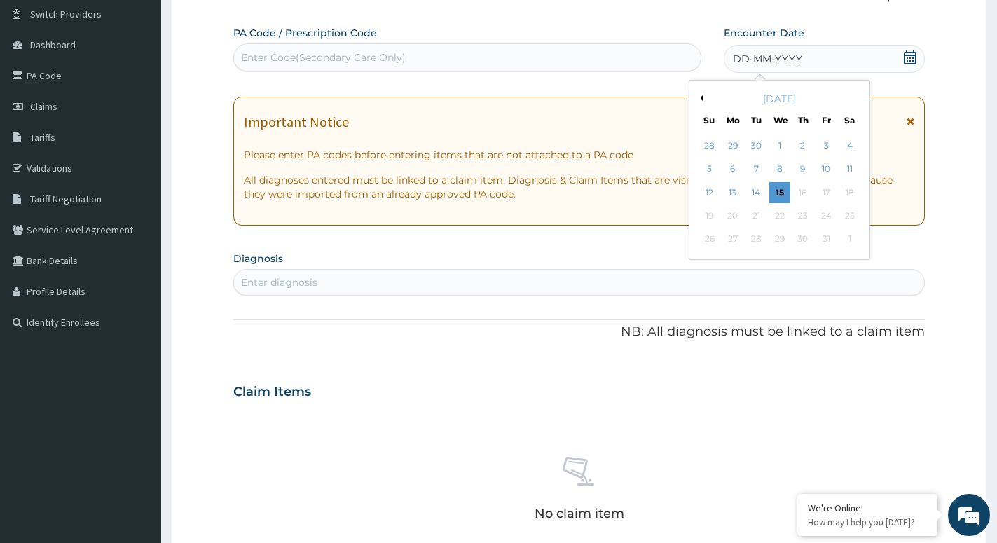
click at [700, 98] on button "Previous Month" at bounding box center [700, 98] width 7 height 7
click at [855, 97] on div "[DATE]" at bounding box center [779, 99] width 169 height 14
click at [859, 97] on button "Next Month" at bounding box center [859, 98] width 7 height 7
click at [806, 148] on div "4" at bounding box center [803, 145] width 21 height 21
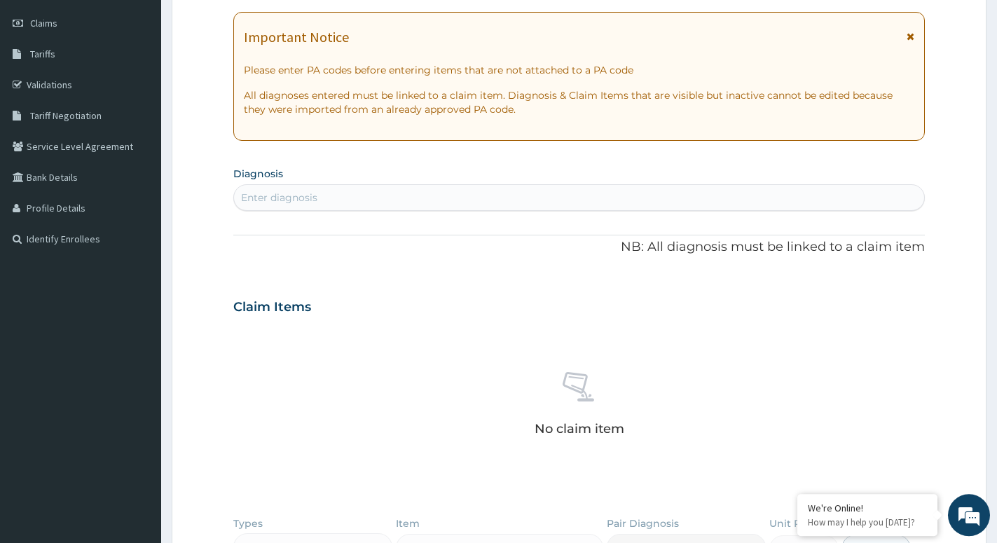
scroll to position [251, 0]
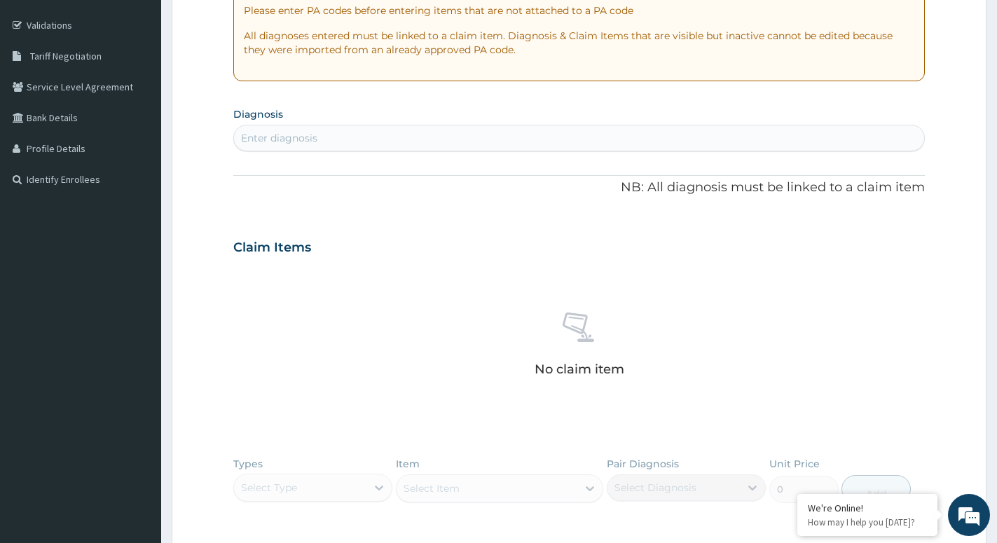
click at [331, 128] on div "Enter diagnosis" at bounding box center [579, 138] width 690 height 22
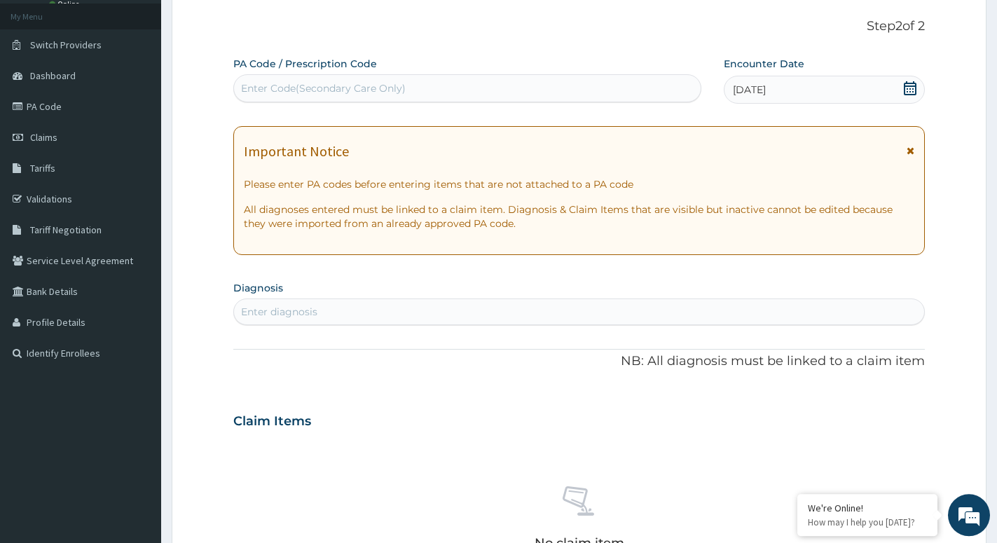
scroll to position [36, 0]
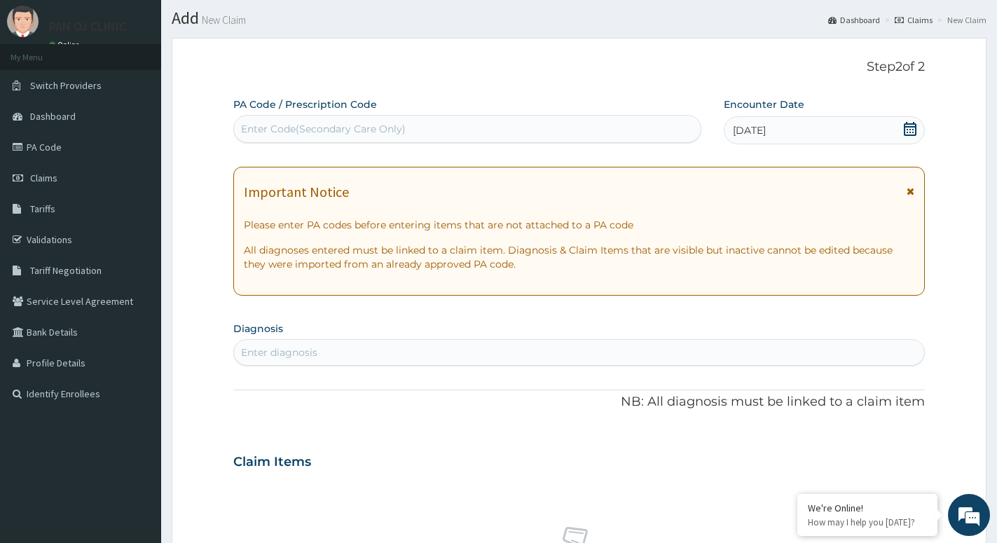
click at [324, 125] on div "Enter Code(Secondary Care Only)" at bounding box center [323, 129] width 165 height 14
type input "PA/4D3A38"
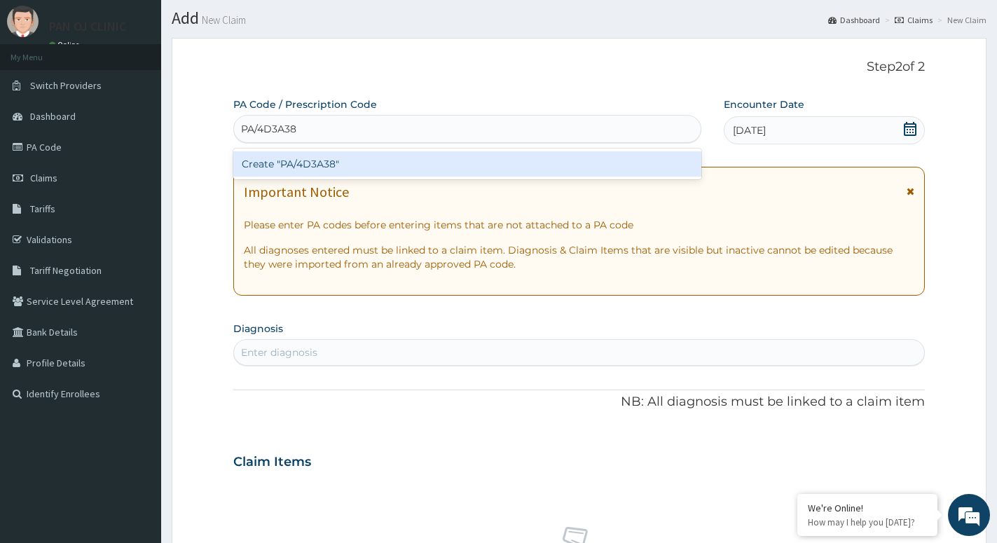
click at [302, 157] on div "Create "PA/4D3A38"" at bounding box center [467, 163] width 468 height 25
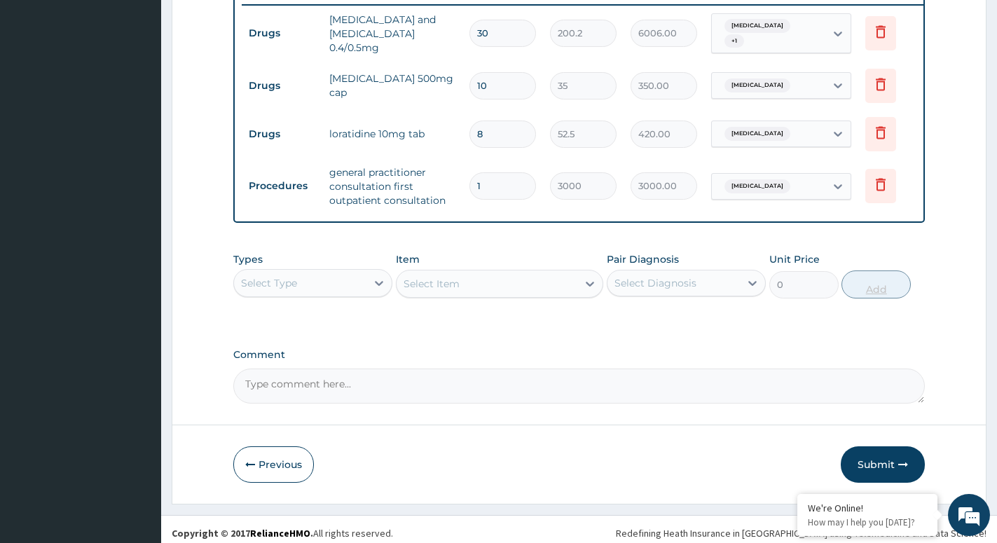
scroll to position [566, 0]
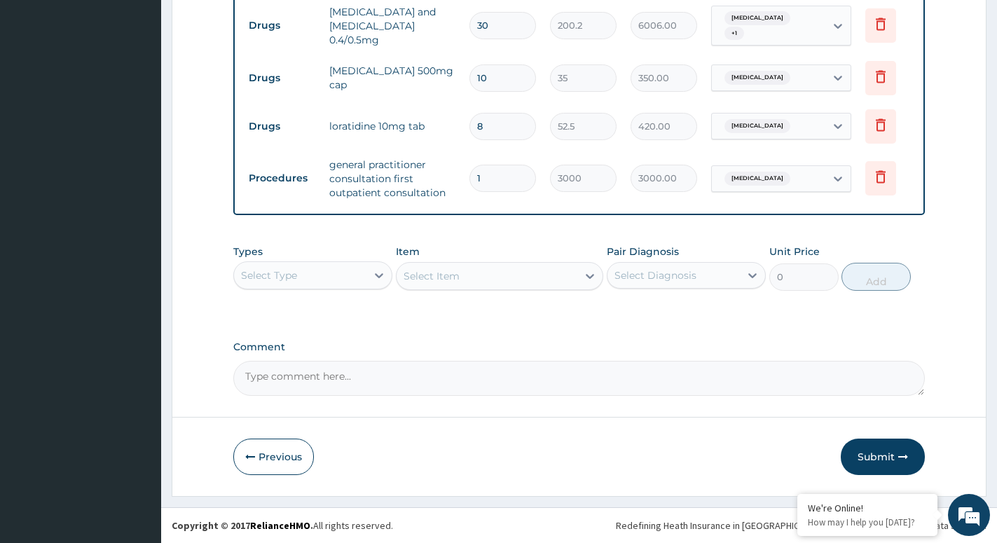
click at [891, 453] on button "Submit" at bounding box center [883, 457] width 84 height 36
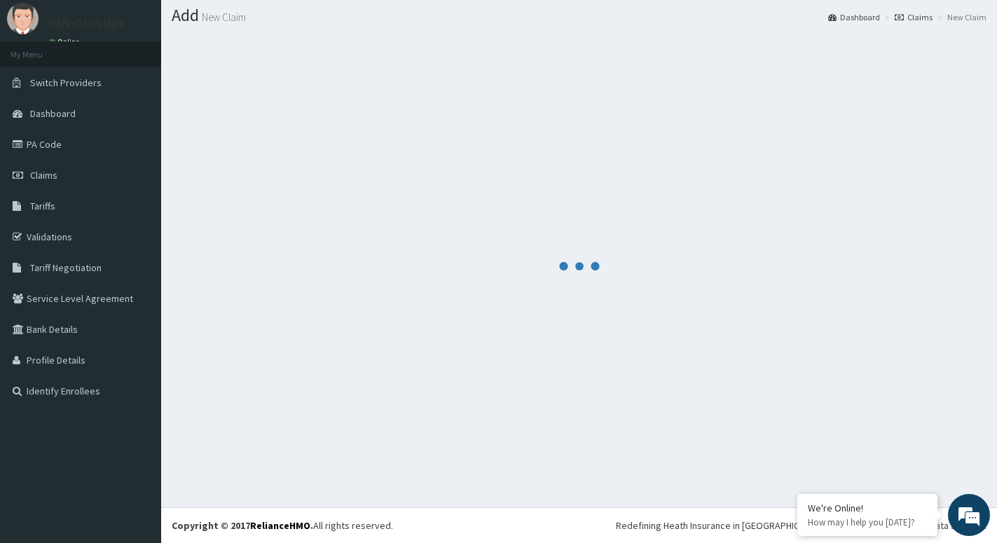
scroll to position [39, 0]
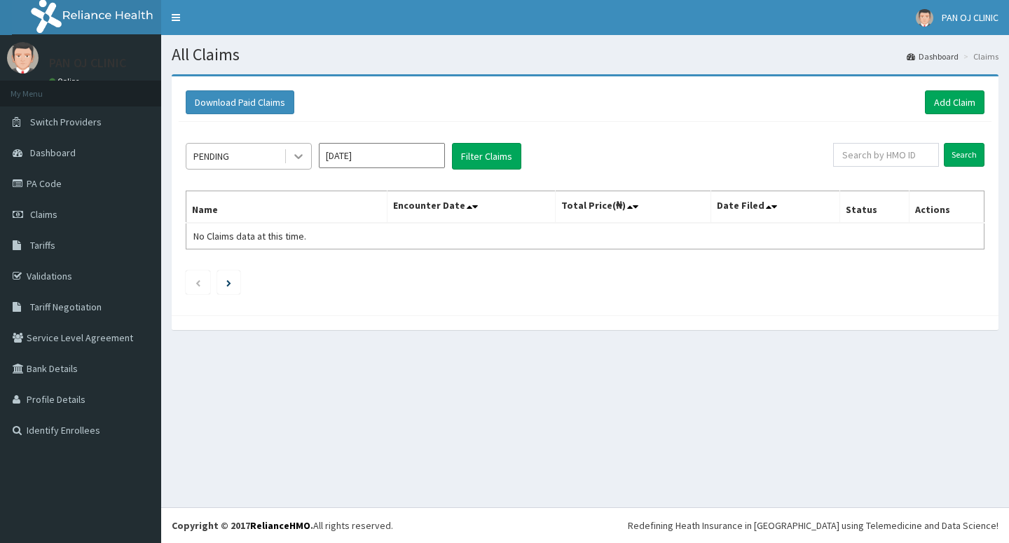
click at [309, 163] on div at bounding box center [298, 156] width 25 height 25
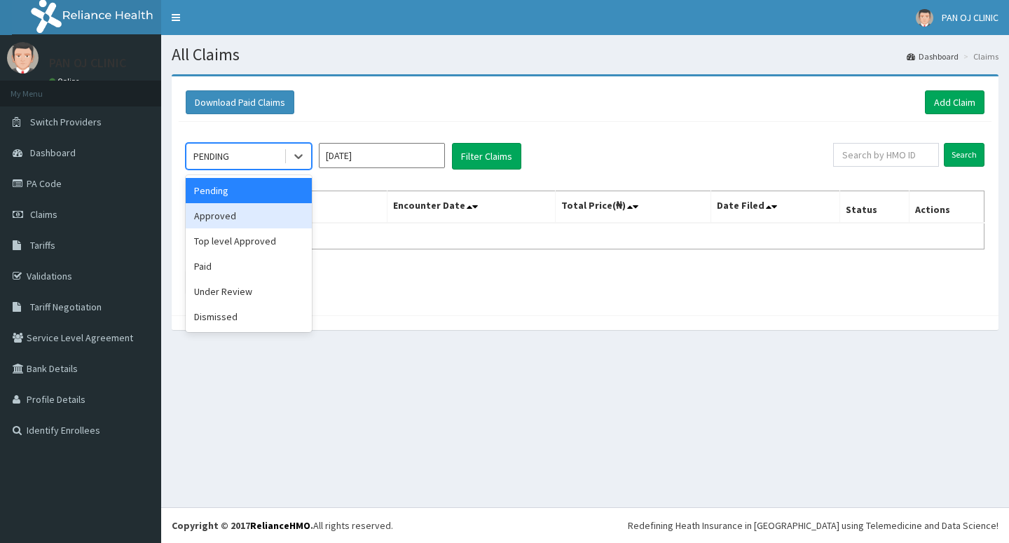
click at [271, 217] on div "Approved" at bounding box center [249, 215] width 126 height 25
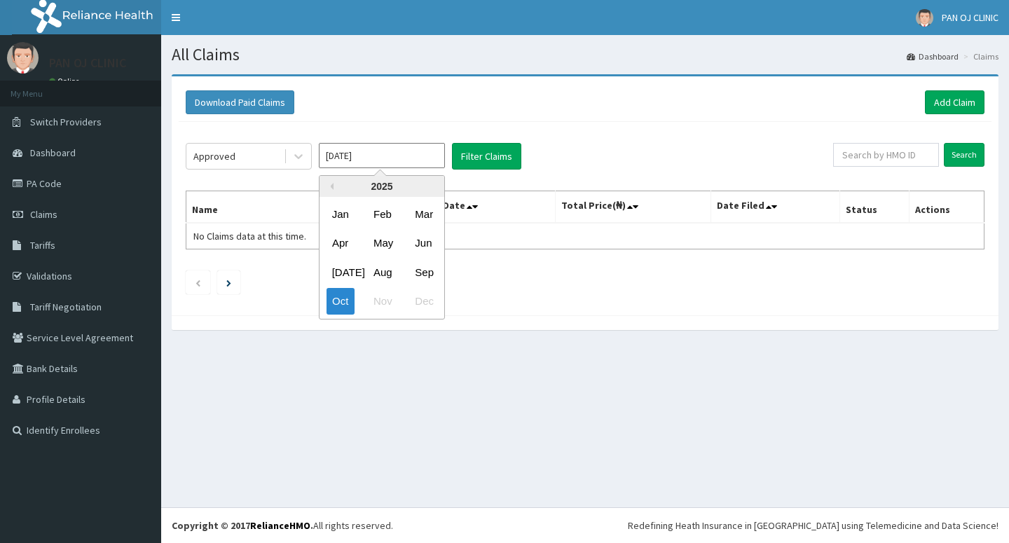
click at [397, 158] on input "[DATE]" at bounding box center [382, 155] width 126 height 25
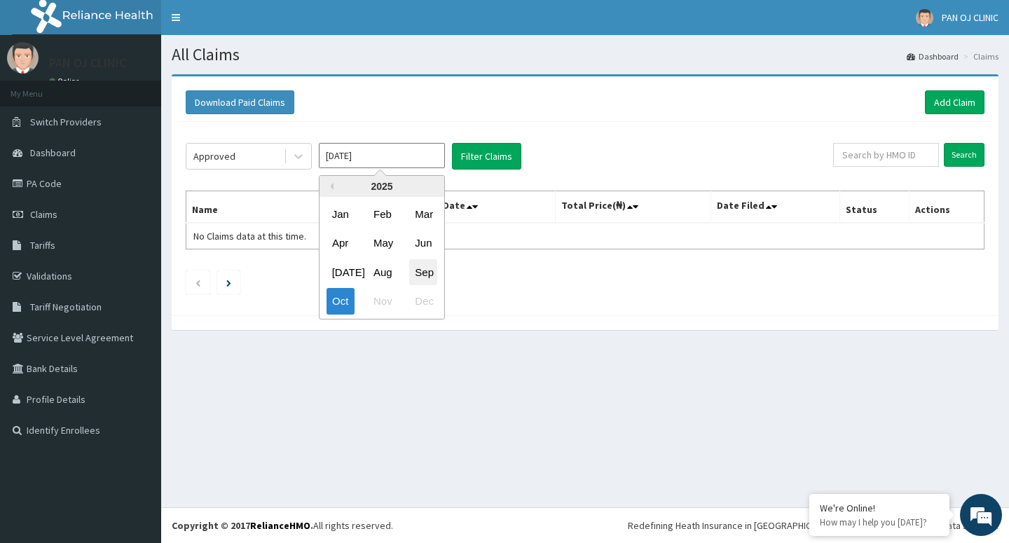
click at [427, 272] on div "Sep" at bounding box center [423, 272] width 28 height 26
type input "[DATE]"
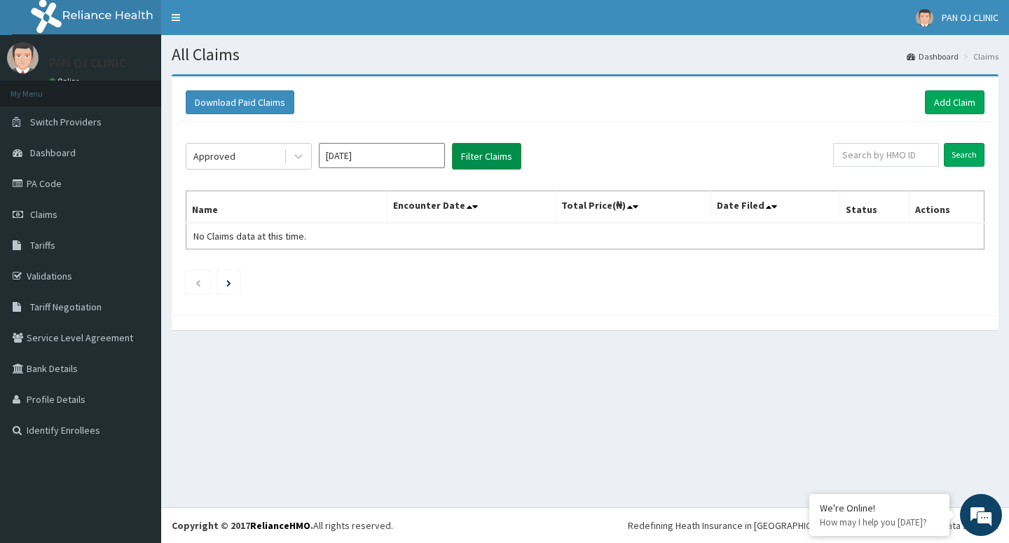
click at [483, 150] on button "Filter Claims" at bounding box center [486, 156] width 69 height 27
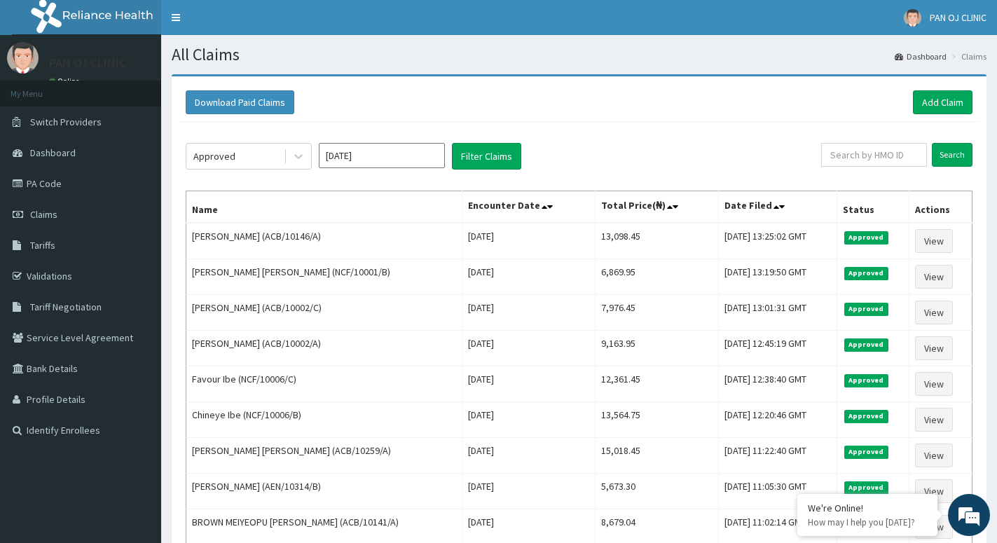
drag, startPoint x: 289, startPoint y: 156, endPoint x: 256, endPoint y: 173, distance: 37.6
click at [283, 162] on div "Approved" at bounding box center [249, 156] width 126 height 27
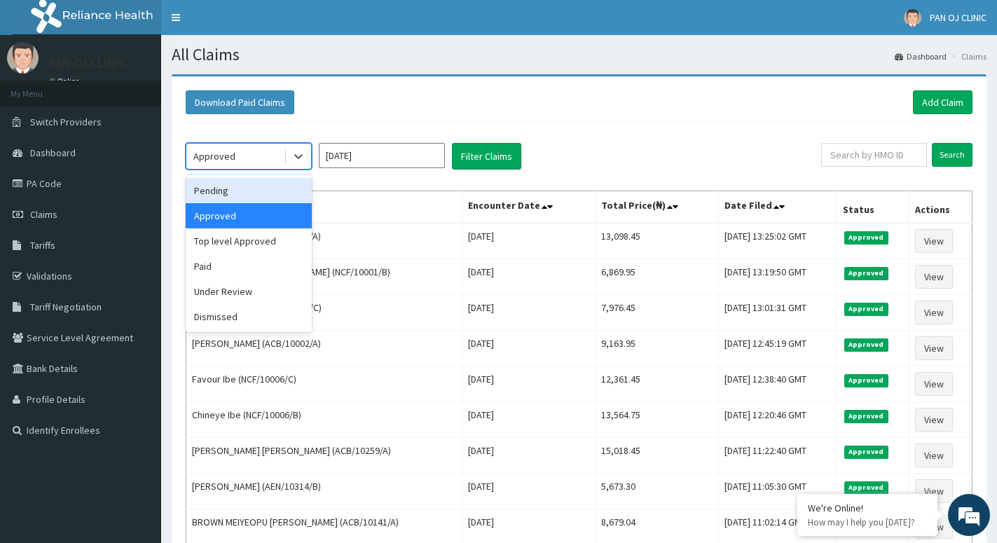
click at [219, 199] on div "Pending" at bounding box center [249, 190] width 126 height 25
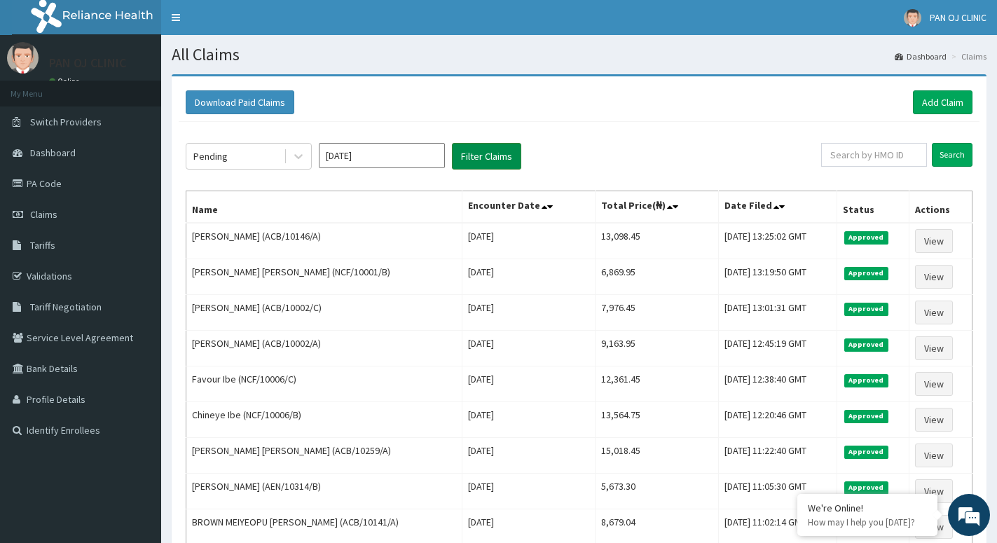
click at [495, 155] on button "Filter Claims" at bounding box center [486, 156] width 69 height 27
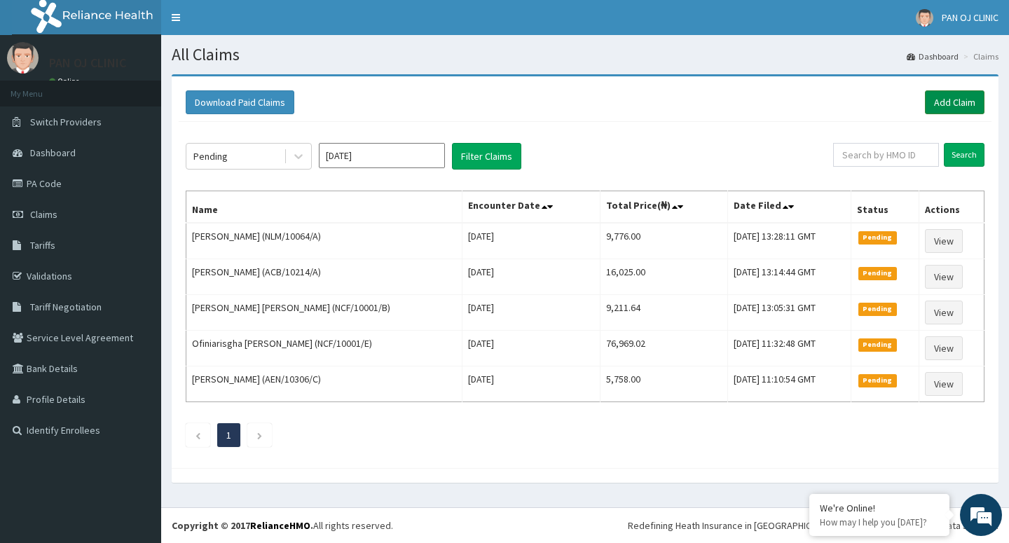
click at [946, 95] on link "Add Claim" at bounding box center [955, 102] width 60 height 24
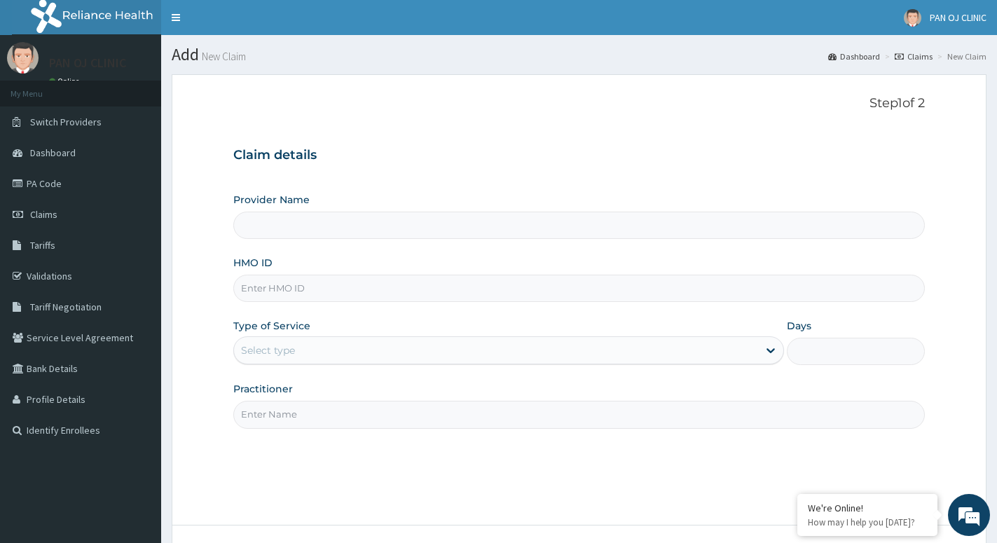
scroll to position [108, 0]
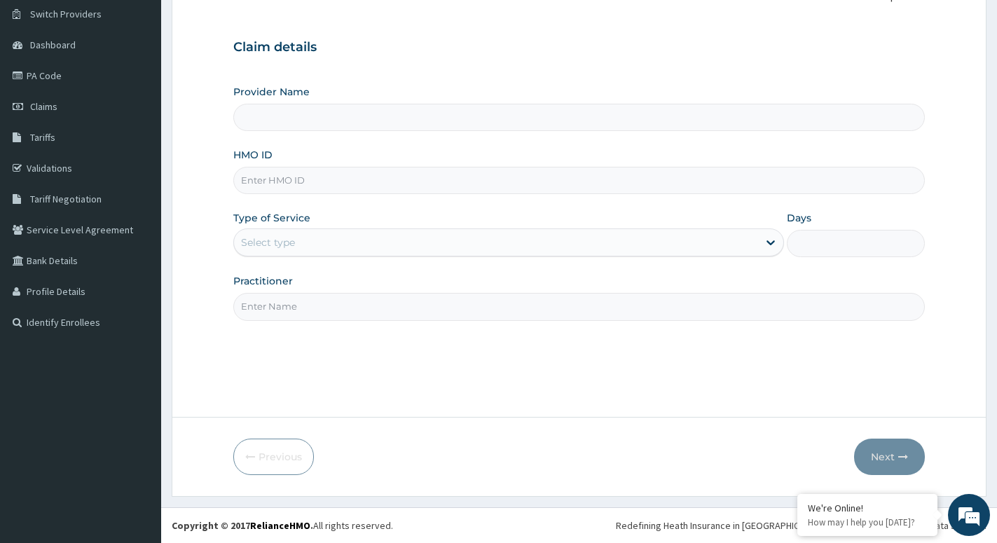
type input "A"
type input "PAN OJ CLINIC"
type input "ACB/10099/A"
click at [322, 248] on div "Select type" at bounding box center [496, 242] width 524 height 22
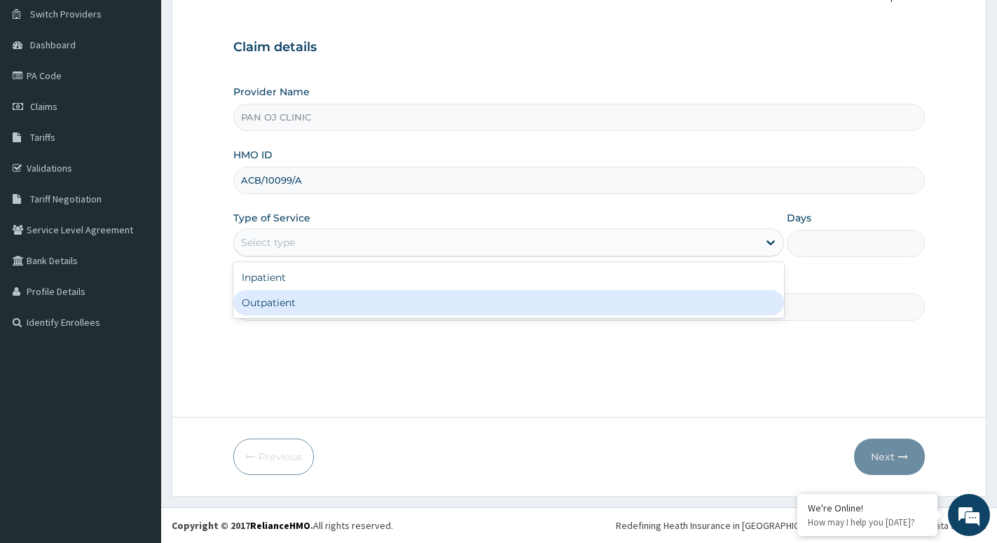
click at [306, 298] on div "Outpatient" at bounding box center [508, 302] width 551 height 25
type input "1"
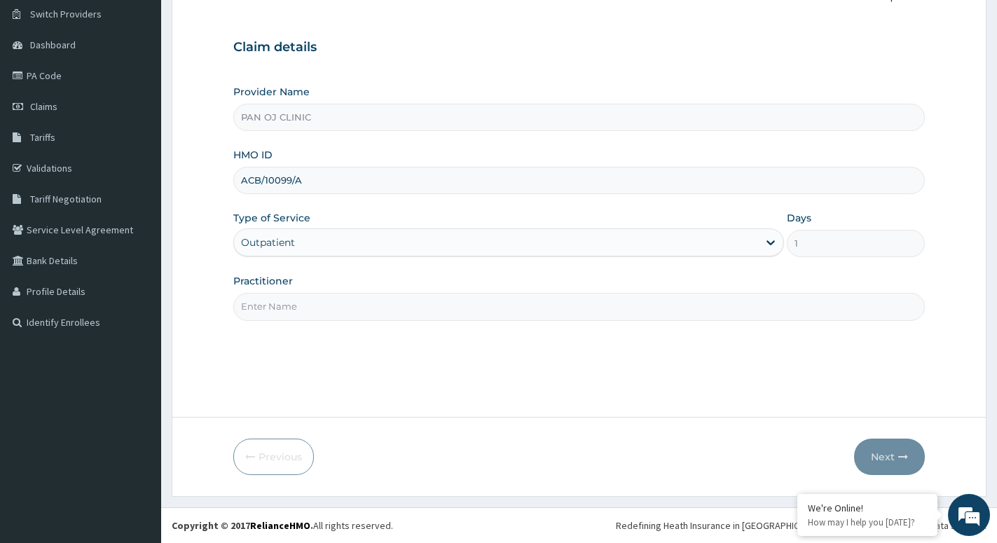
click at [280, 310] on input "Practitioner" at bounding box center [579, 306] width 692 height 27
type input "[PERSON_NAME]"
click at [880, 450] on button "Next" at bounding box center [889, 457] width 71 height 36
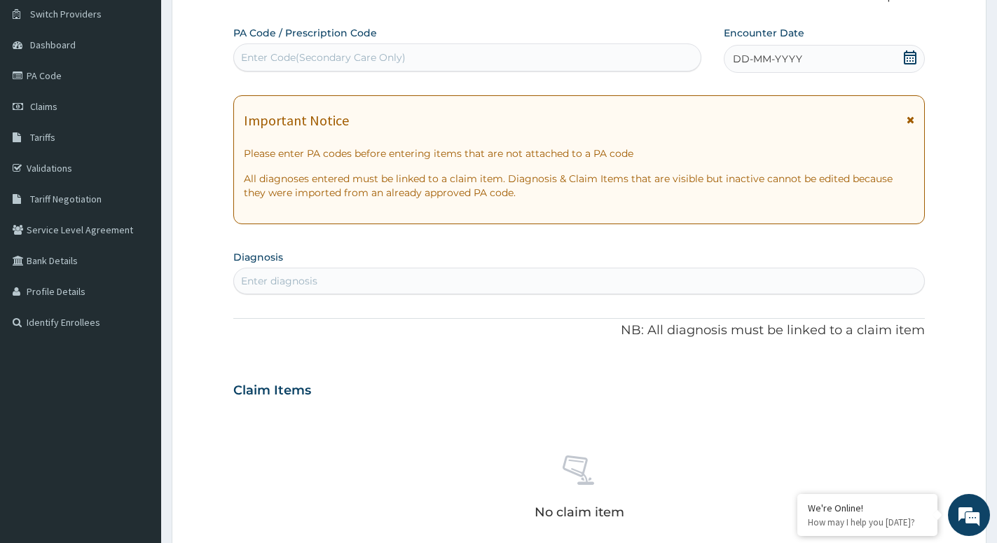
click at [912, 58] on icon at bounding box center [910, 57] width 14 height 14
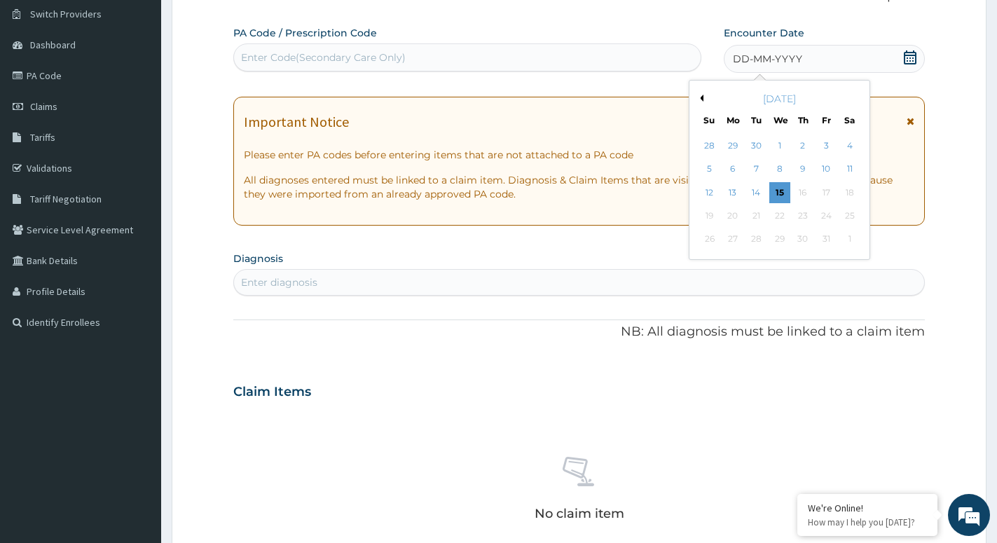
click at [701, 97] on button "Previous Month" at bounding box center [700, 98] width 7 height 7
click at [803, 147] on div "4" at bounding box center [803, 145] width 21 height 21
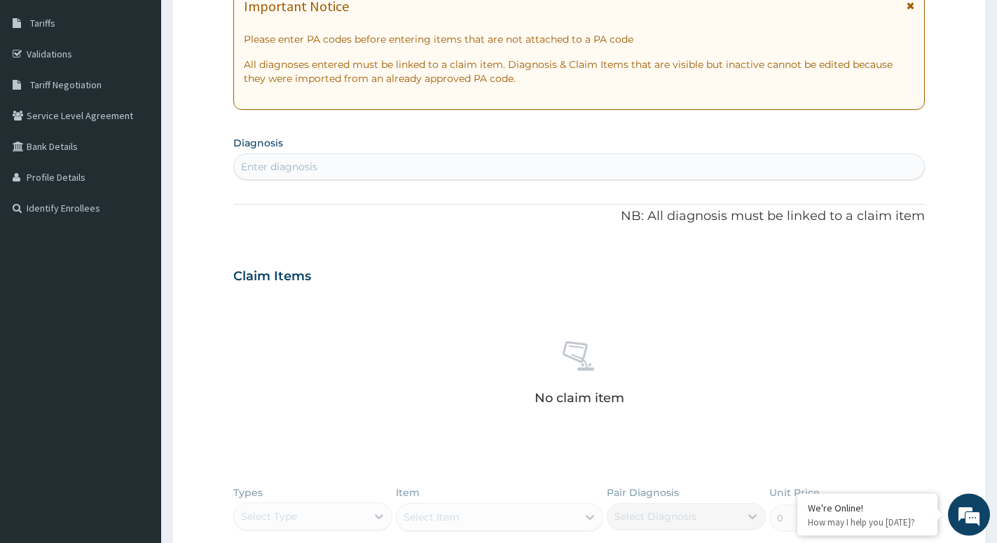
scroll to position [251, 0]
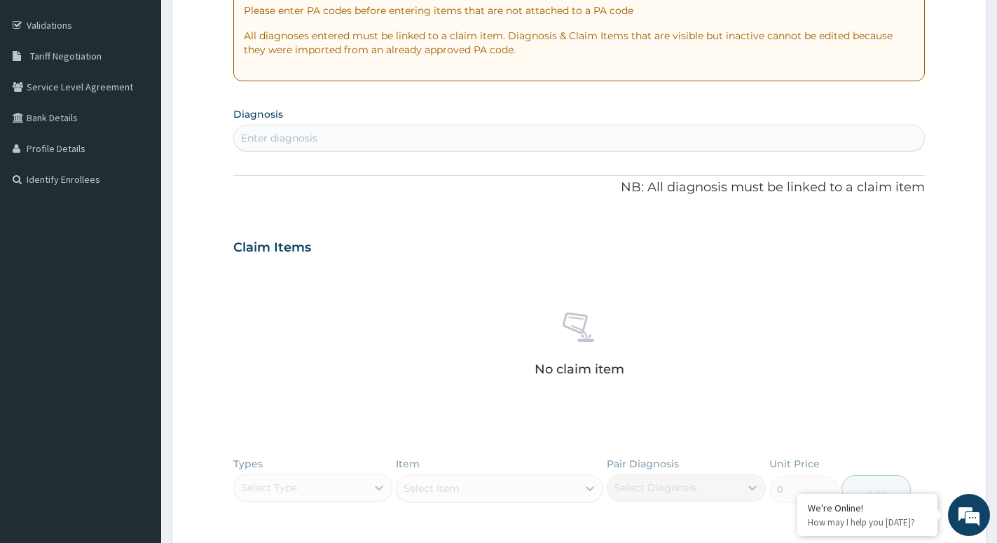
click at [319, 139] on div "Enter diagnosis" at bounding box center [579, 138] width 690 height 22
type input "RESPIRATORY"
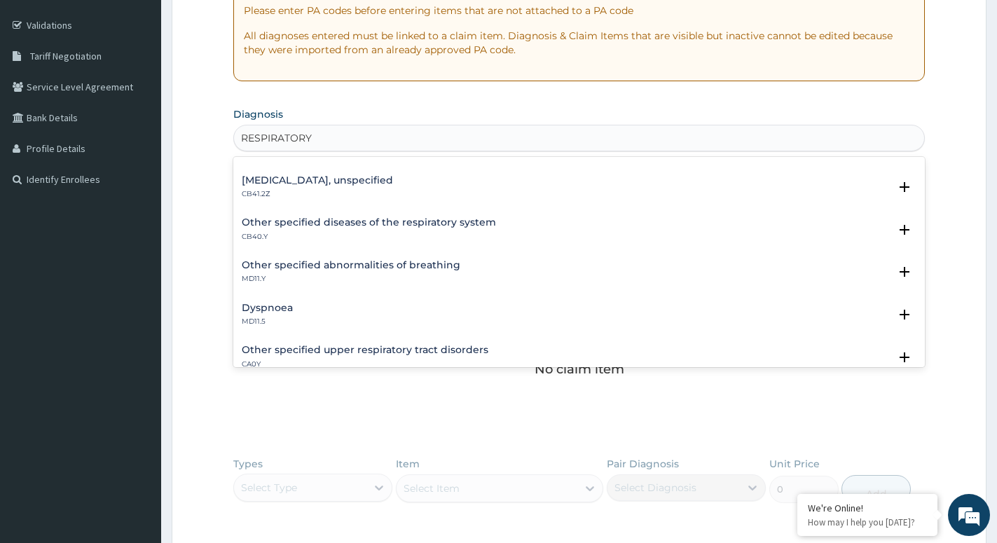
scroll to position [151, 0]
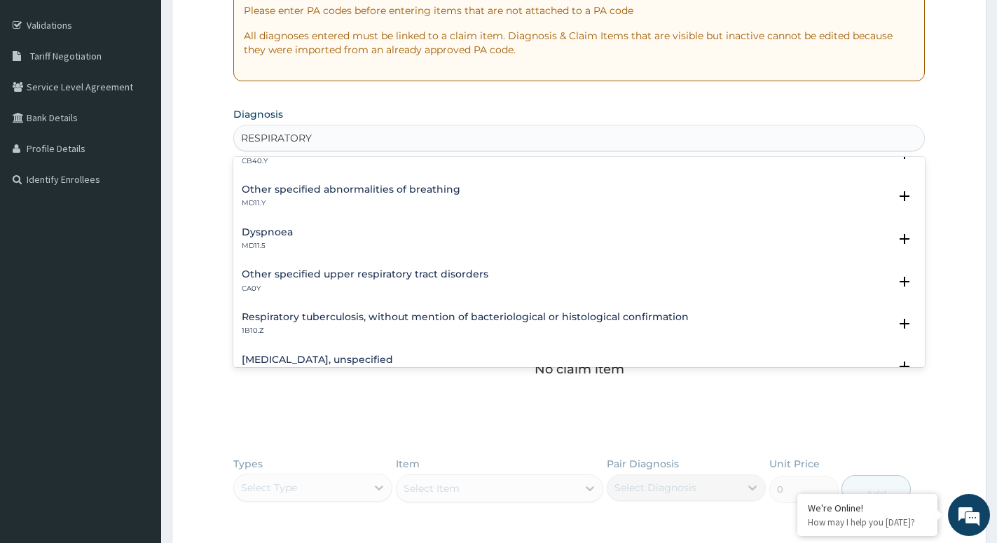
click at [300, 275] on h4 "Other specified upper respiratory tract disorders" at bounding box center [365, 274] width 247 height 11
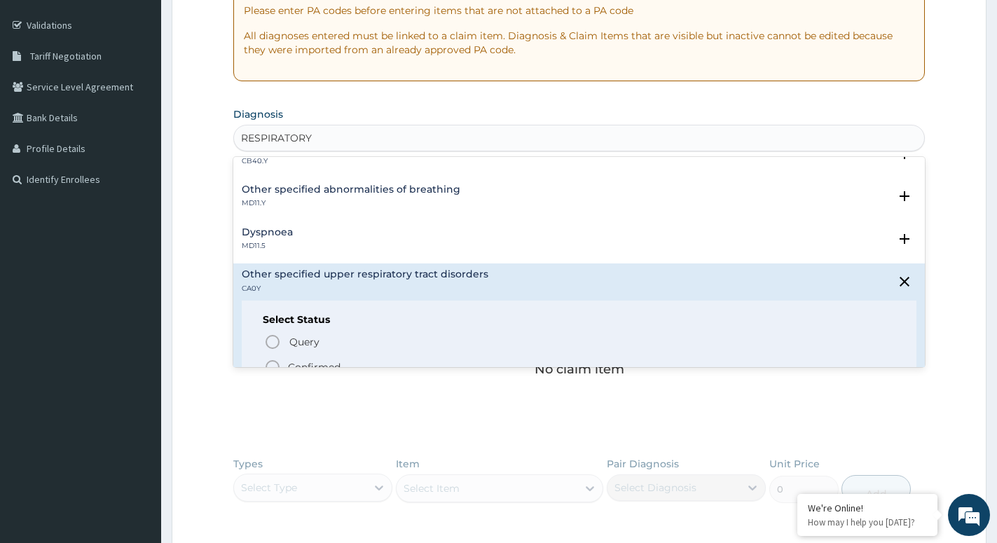
scroll to position [303, 0]
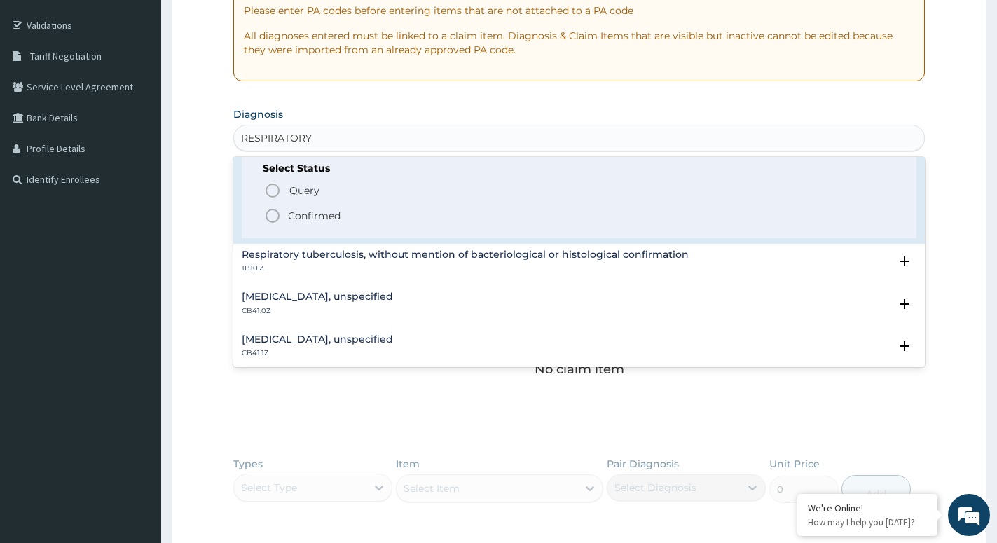
click at [256, 212] on div "Select Status Query Query covers suspected (?), Keep in view (kiv), Ruled out (…" at bounding box center [579, 193] width 675 height 89
click at [266, 213] on icon "status option filled" at bounding box center [272, 215] width 17 height 17
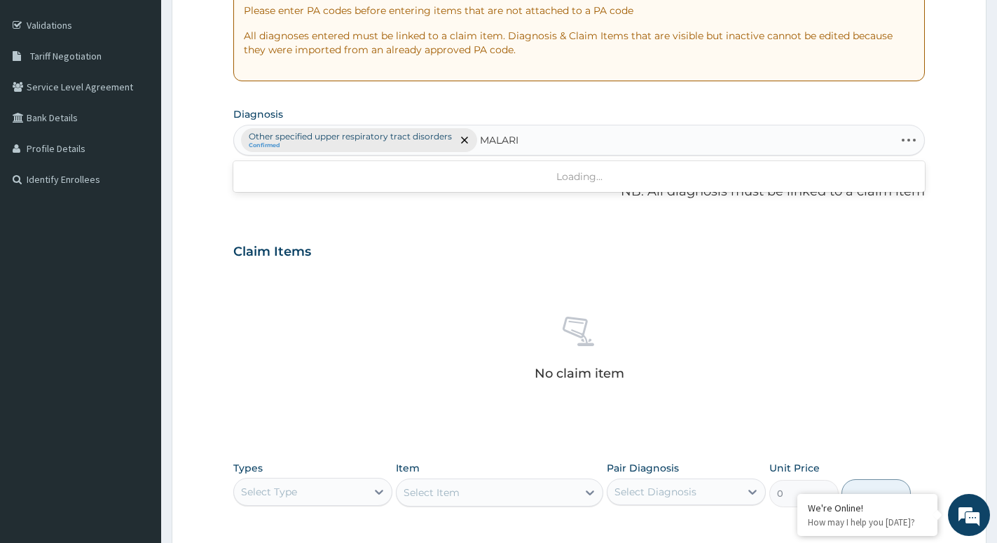
type input "[MEDICAL_DATA]"
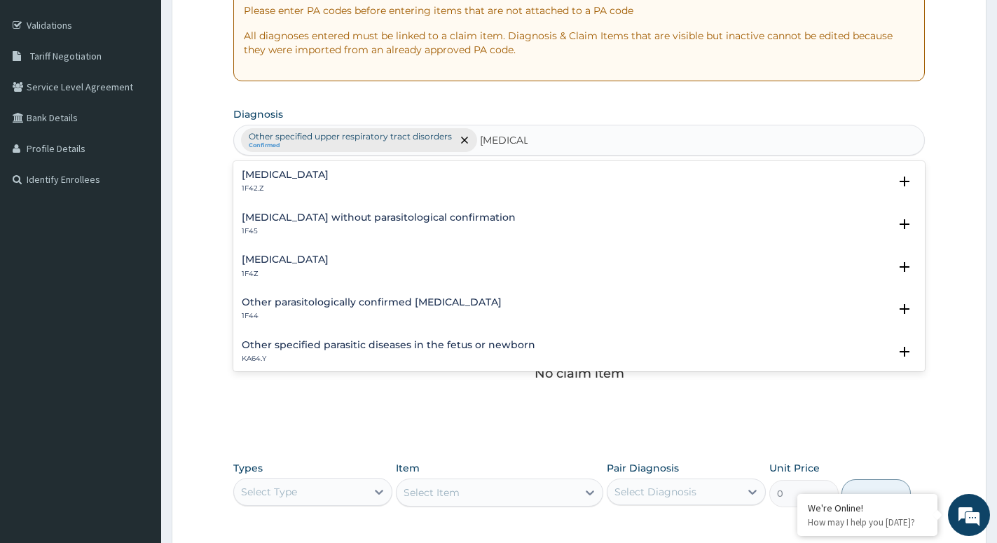
click at [273, 265] on h4 "[MEDICAL_DATA]" at bounding box center [285, 259] width 87 height 11
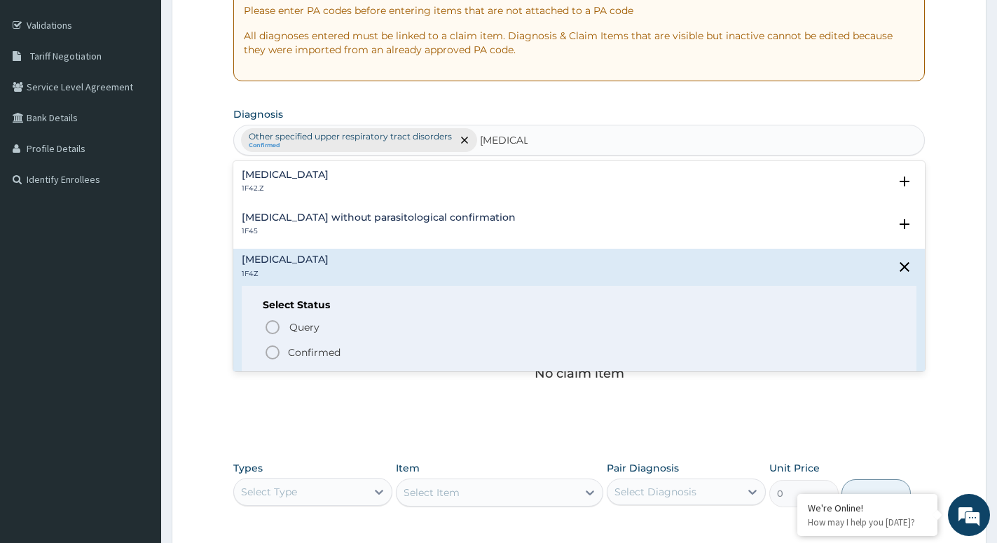
click at [274, 346] on circle "status option filled" at bounding box center [272, 352] width 13 height 13
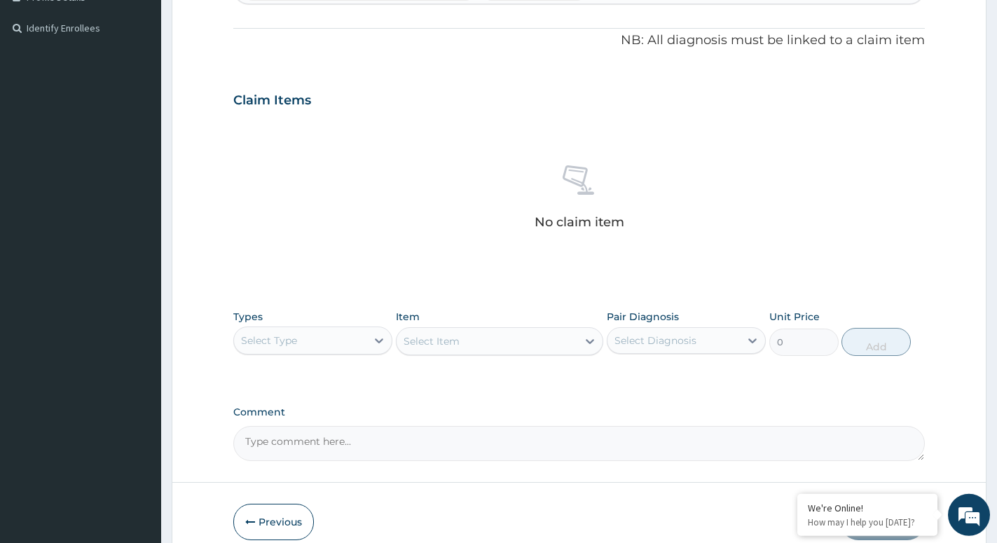
scroll to position [467, 0]
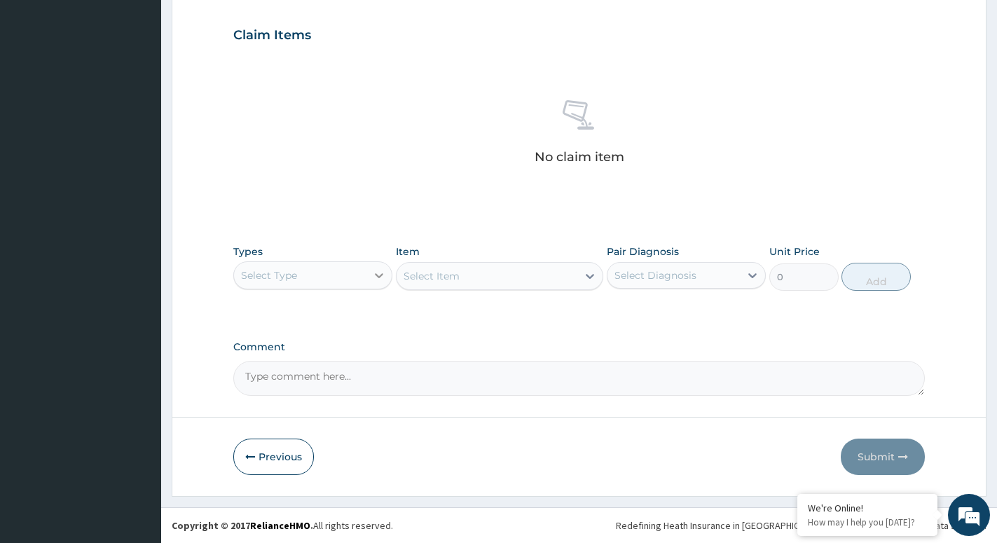
click at [372, 280] on div at bounding box center [379, 275] width 25 height 25
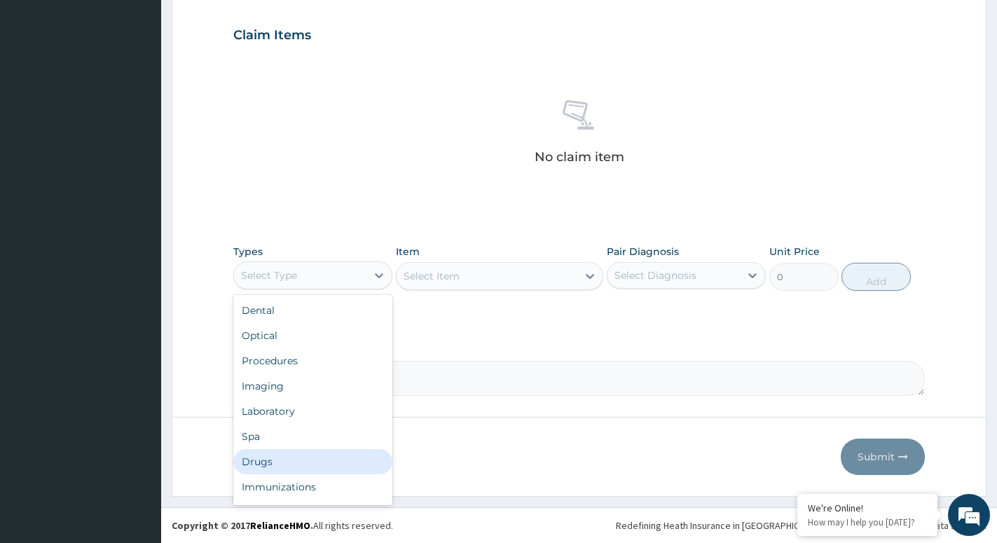
click at [256, 453] on div "Drugs" at bounding box center [312, 461] width 159 height 25
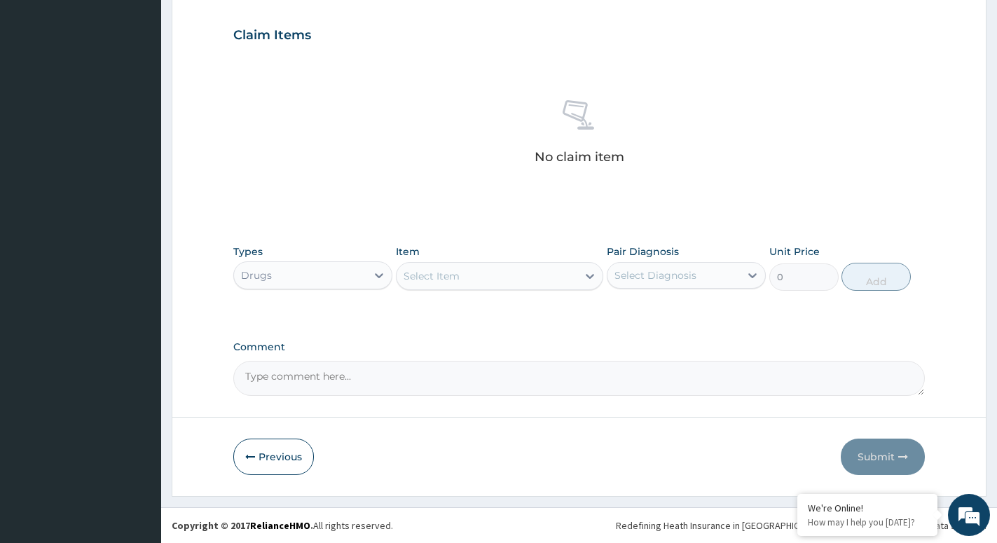
click at [582, 276] on div at bounding box center [589, 276] width 25 height 25
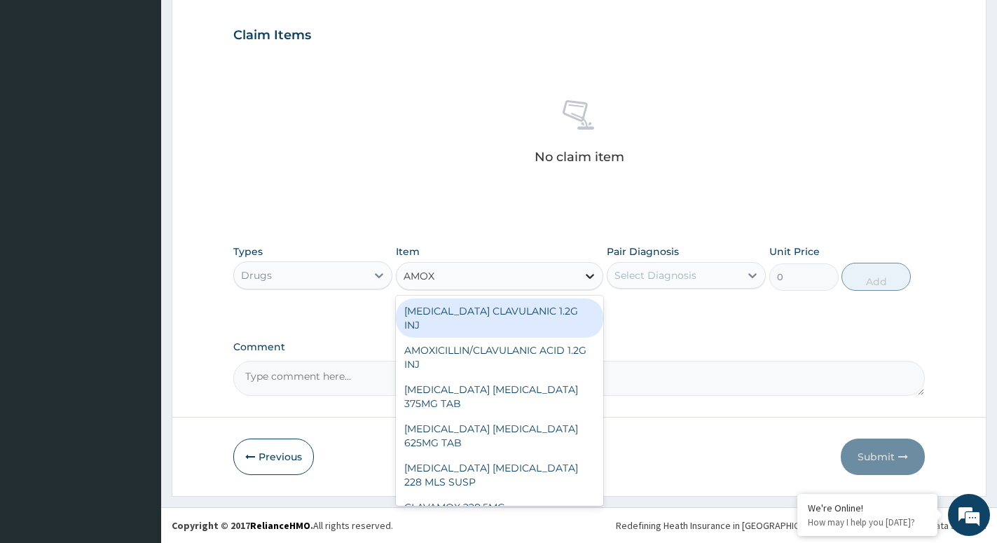
type input "AMOXI"
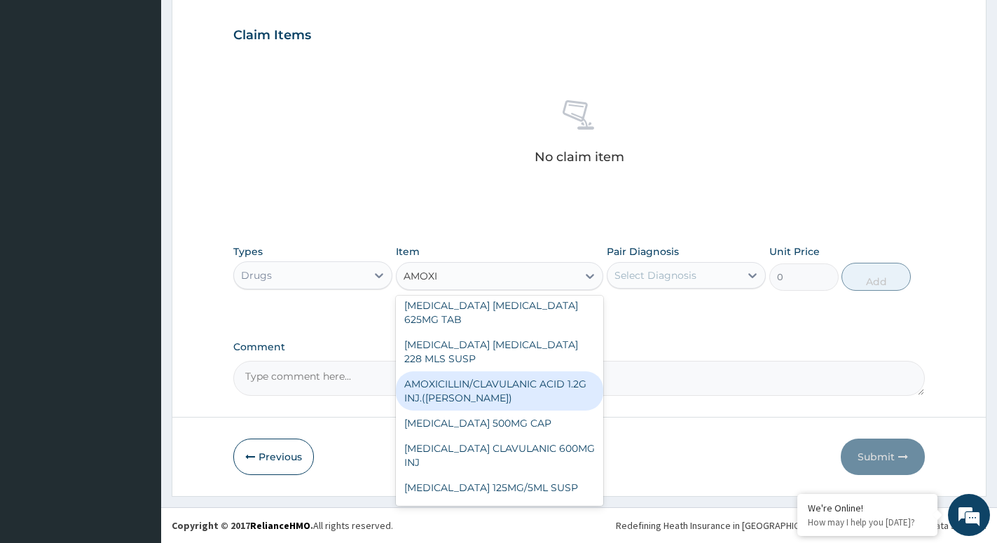
scroll to position [151, 0]
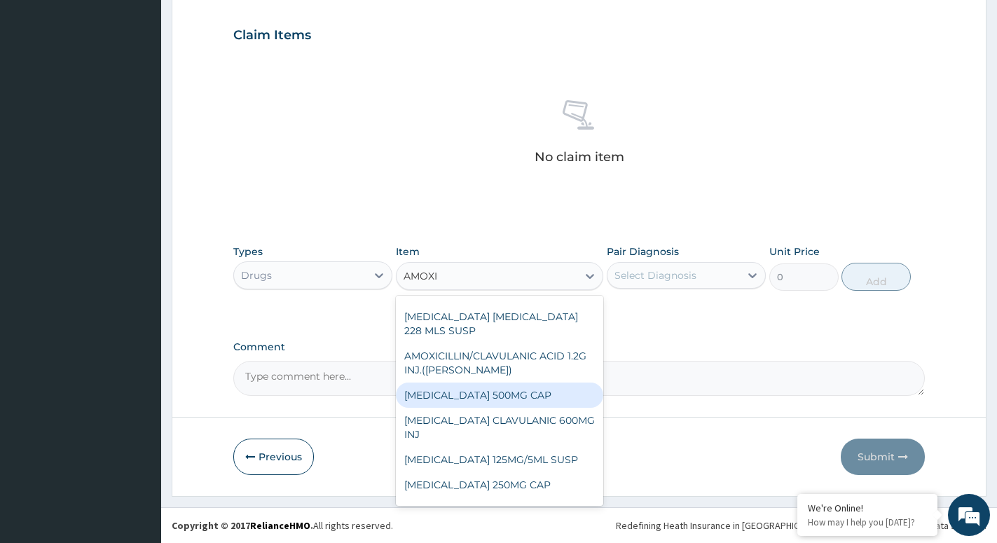
click at [513, 386] on div "[MEDICAL_DATA] 500MG CAP" at bounding box center [499, 395] width 207 height 25
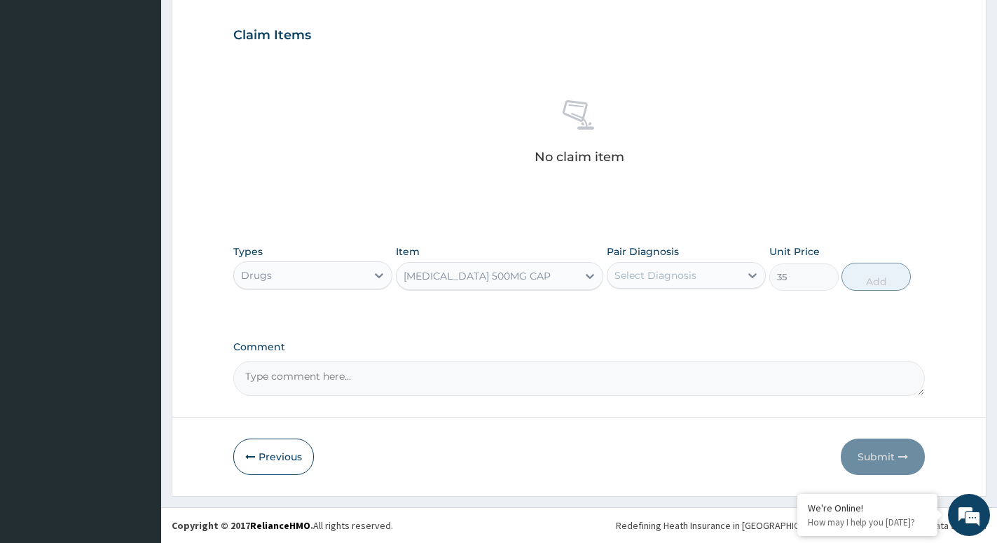
type input "35"
click at [700, 274] on div "Select Diagnosis" at bounding box center [674, 275] width 132 height 22
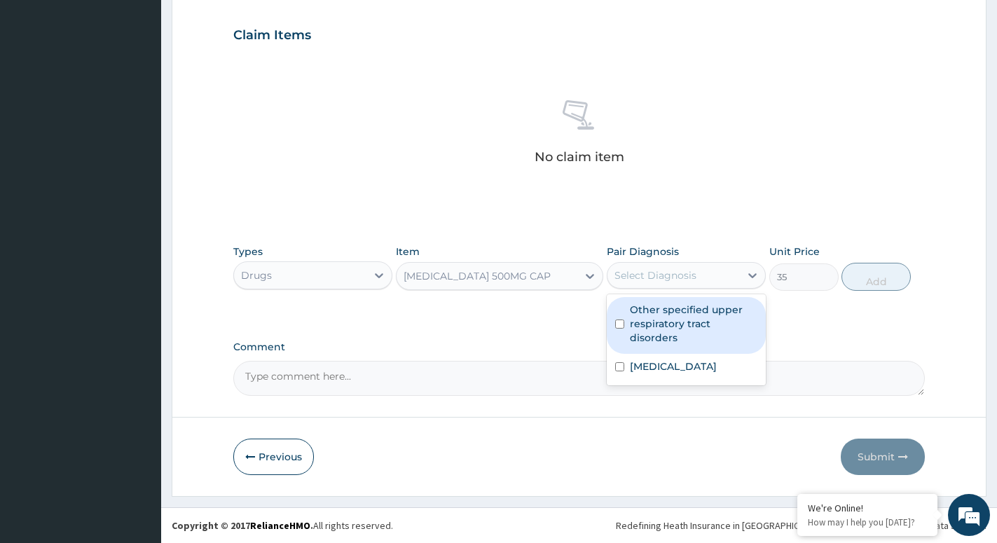
drag, startPoint x: 662, startPoint y: 327, endPoint x: 739, endPoint y: 313, distance: 79.2
click at [664, 327] on label "Other specified upper respiratory tract disorders" at bounding box center [694, 324] width 128 height 42
checkbox input "true"
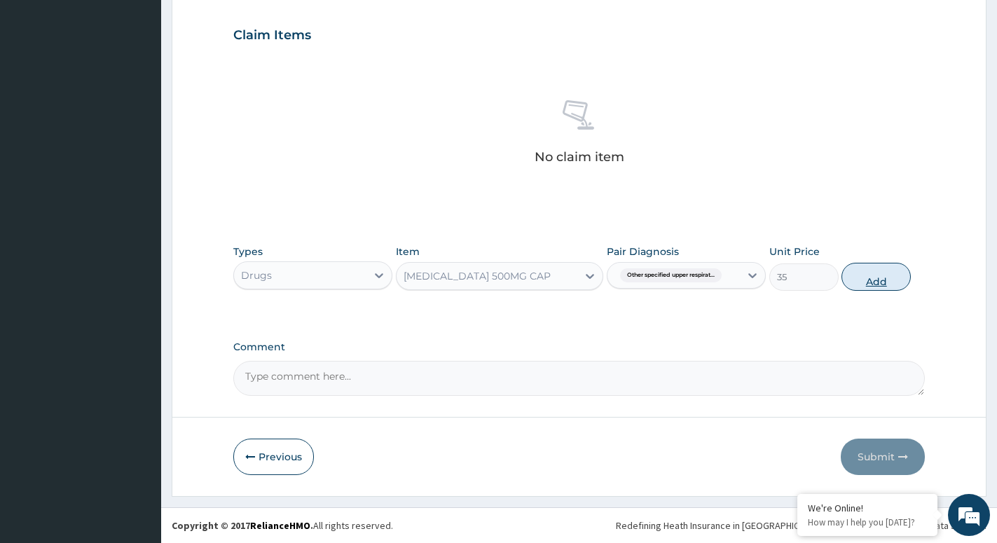
click at [863, 275] on button "Add" at bounding box center [876, 277] width 69 height 28
type input "0"
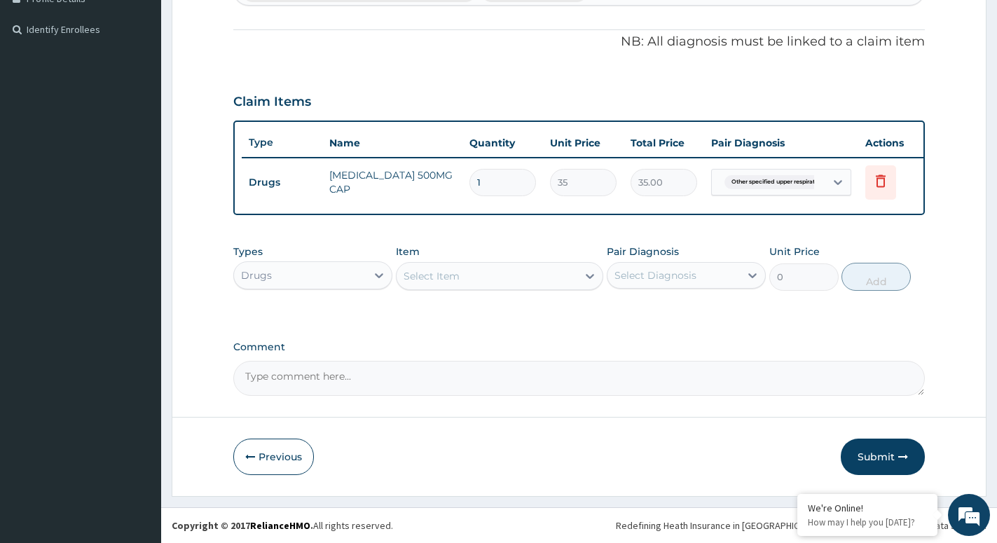
scroll to position [413, 0]
type input "0.00"
type input "2"
type input "70.00"
type input "20"
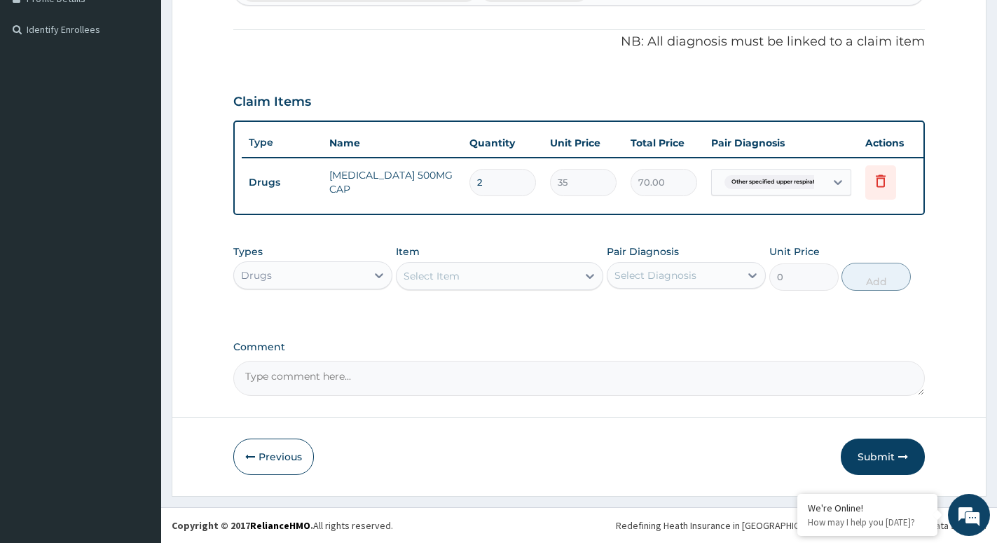
type input "700.00"
type input "20"
click at [559, 287] on div "Select Item" at bounding box center [487, 276] width 181 height 22
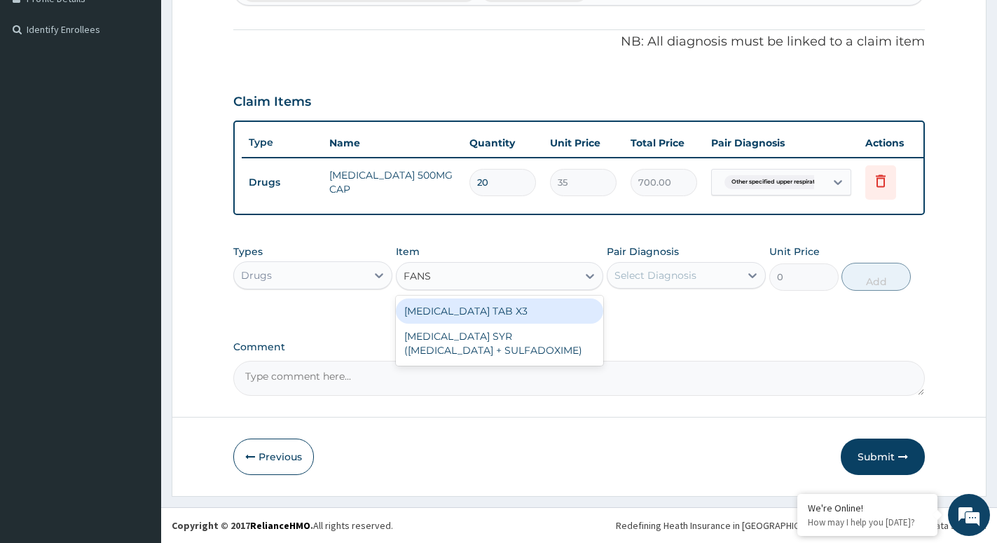
type input "FANSI"
click at [545, 311] on div "[MEDICAL_DATA] TAB X3" at bounding box center [499, 311] width 207 height 25
type input "210"
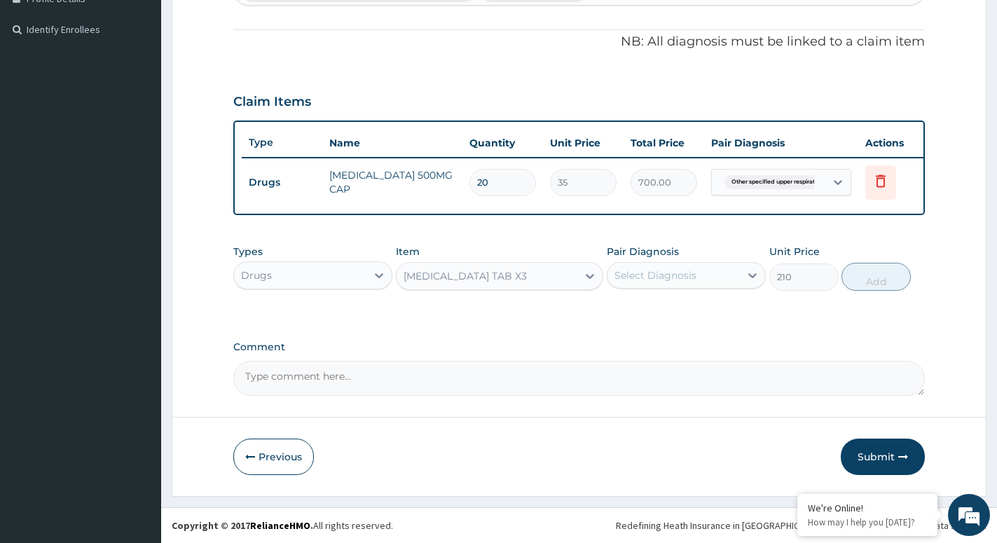
click at [654, 275] on div "Select Diagnosis" at bounding box center [656, 275] width 82 height 14
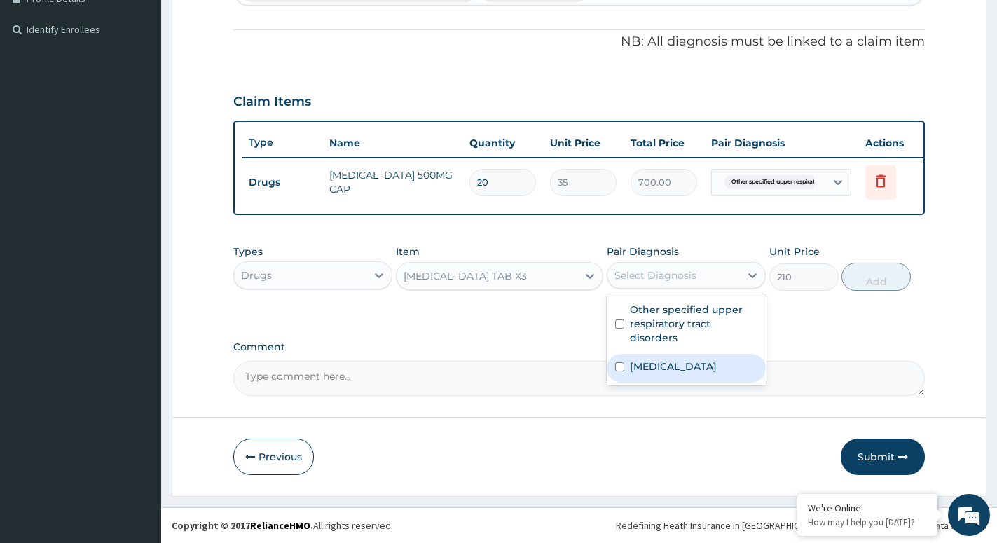
click at [662, 374] on div "[MEDICAL_DATA]" at bounding box center [686, 368] width 159 height 29
checkbox input "true"
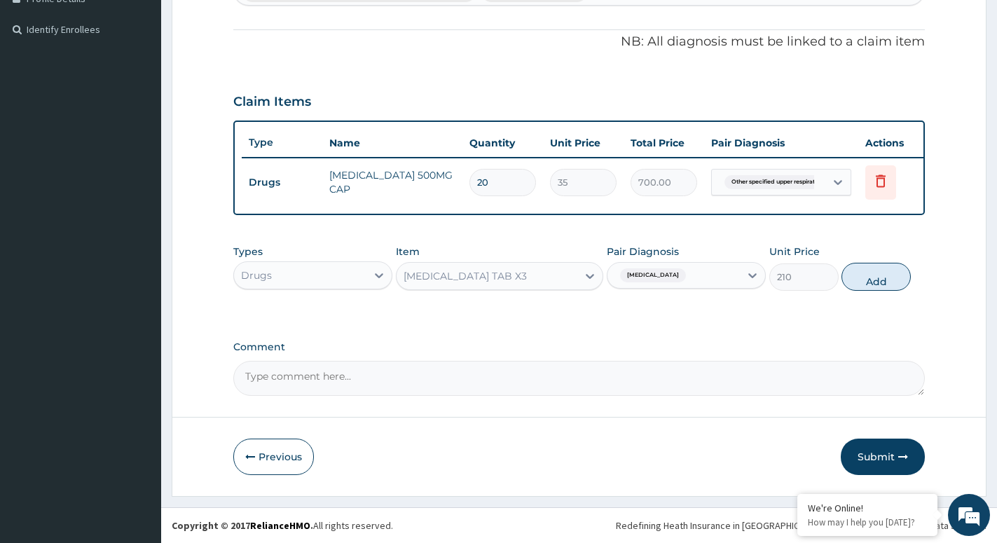
drag, startPoint x: 873, startPoint y: 285, endPoint x: 648, endPoint y: 291, distance: 224.3
click at [852, 293] on div "Types Drugs Item [MEDICAL_DATA] TAB X3 Pair Diagnosis [MEDICAL_DATA] Unit Price…" at bounding box center [579, 268] width 692 height 60
click at [866, 278] on button "Add" at bounding box center [876, 277] width 69 height 28
type input "0"
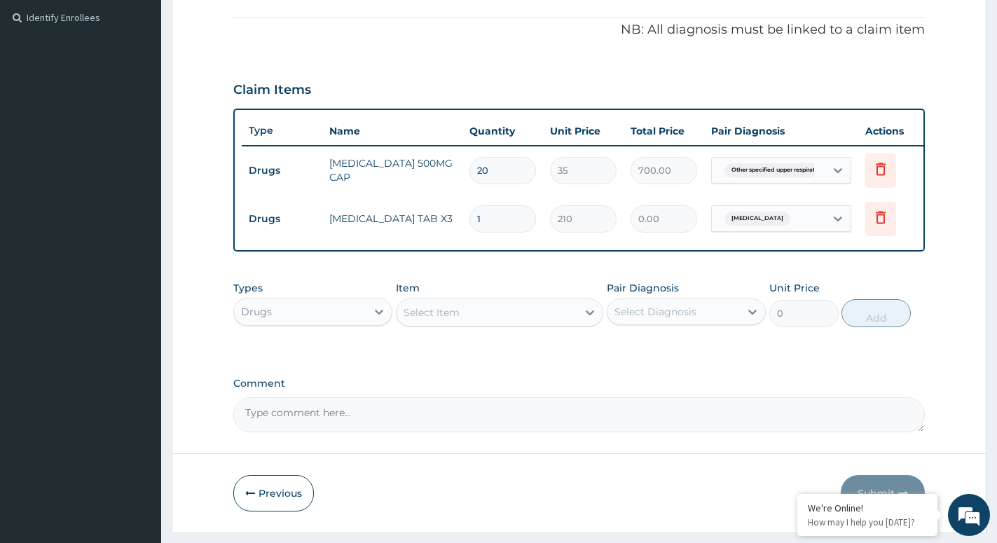
type input "0.00"
type input "3"
type input "630.00"
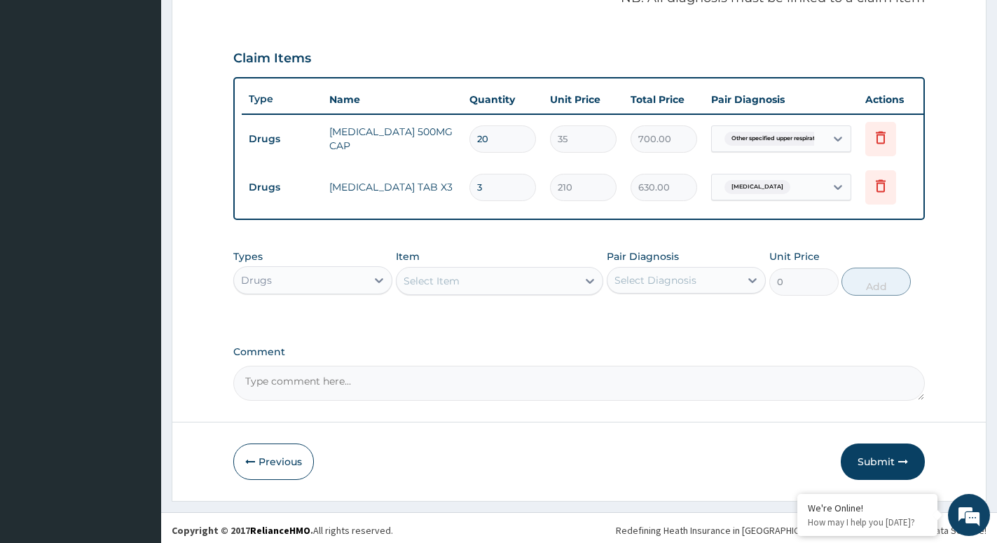
scroll to position [461, 0]
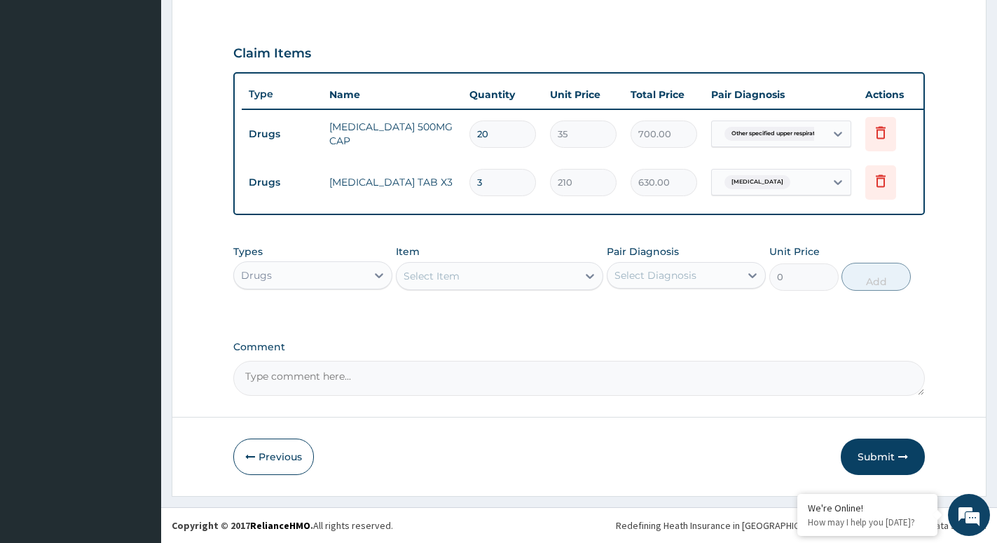
type input "3"
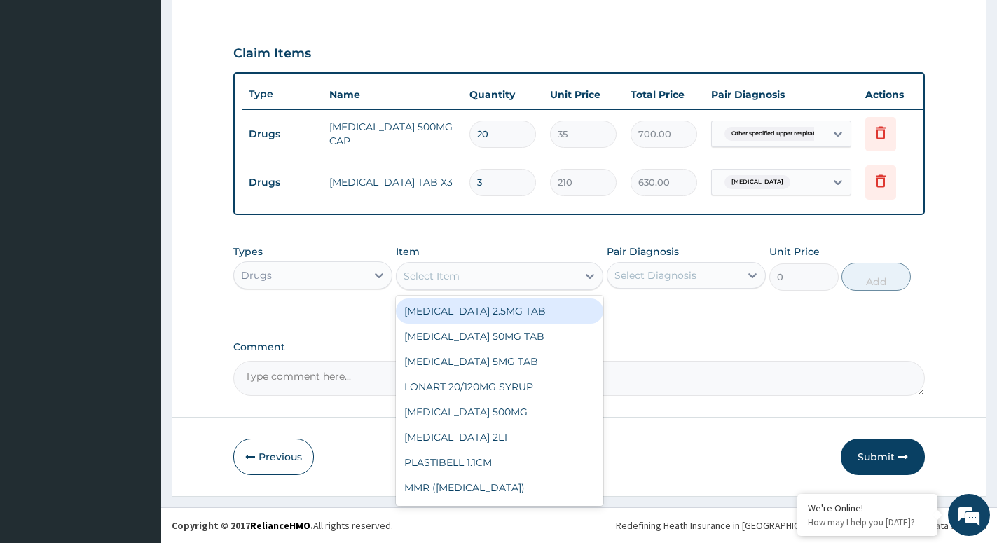
click at [577, 275] on div "Select Item" at bounding box center [487, 276] width 181 height 22
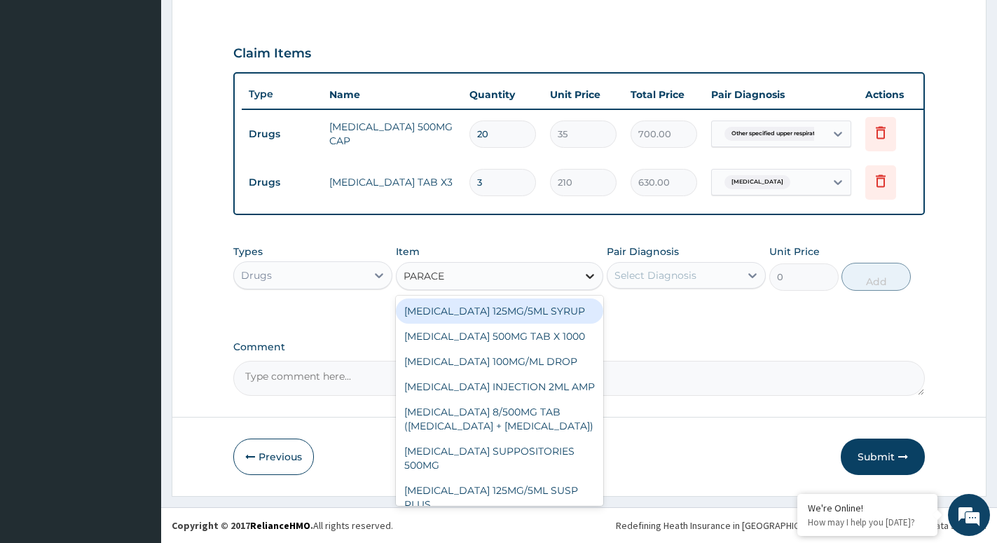
type input "PARACET"
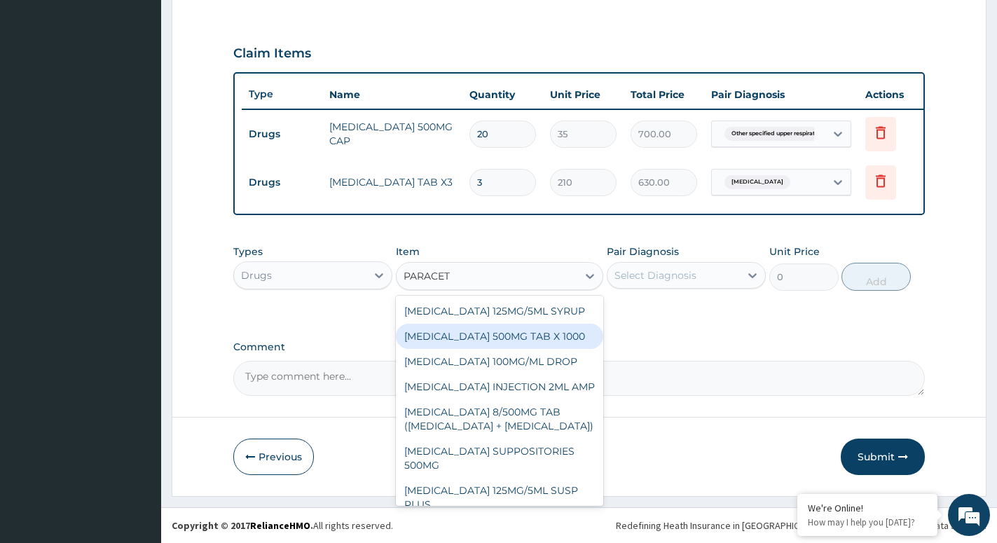
click at [470, 343] on div "[MEDICAL_DATA] 500MG TAB X 1000" at bounding box center [499, 336] width 207 height 25
type input "11.02499961853027"
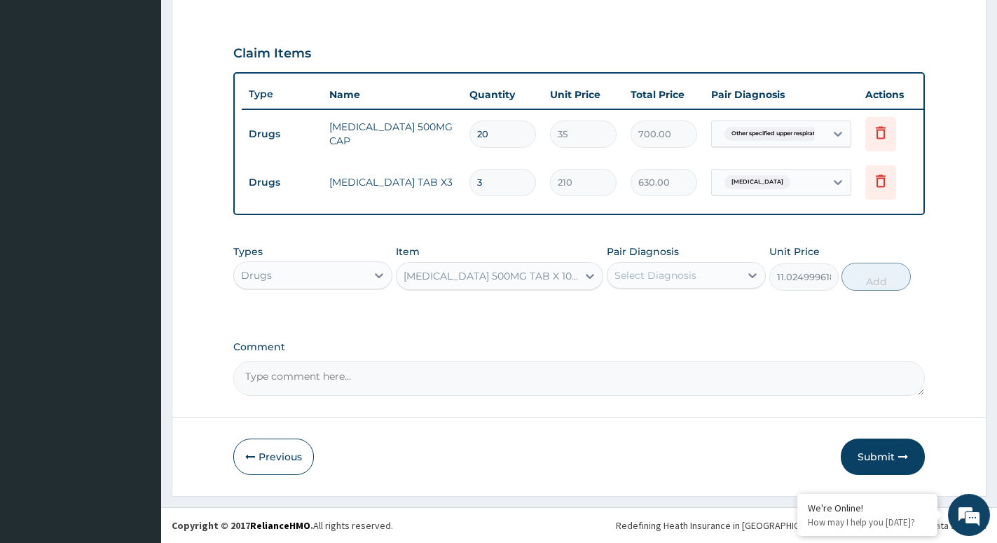
click at [668, 277] on div "Select Diagnosis" at bounding box center [656, 275] width 82 height 14
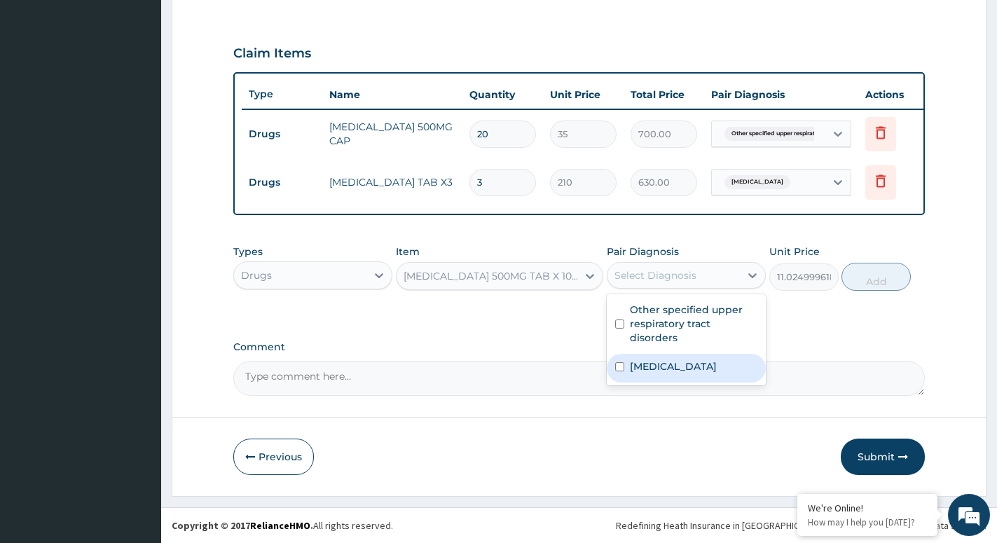
drag, startPoint x: 652, startPoint y: 369, endPoint x: 730, endPoint y: 333, distance: 85.6
click at [652, 369] on label "[MEDICAL_DATA]" at bounding box center [673, 367] width 87 height 14
checkbox input "true"
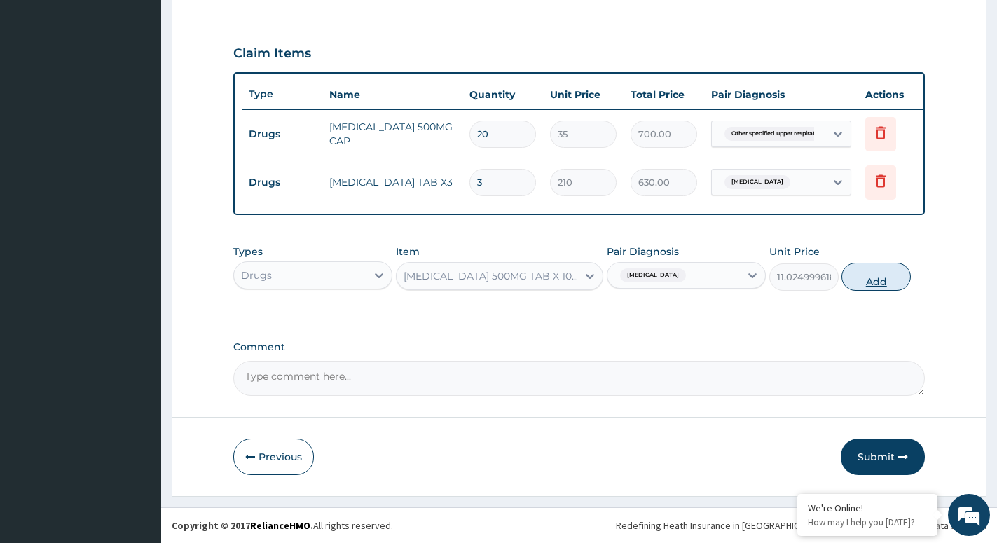
click at [895, 279] on button "Add" at bounding box center [876, 277] width 69 height 28
type input "0"
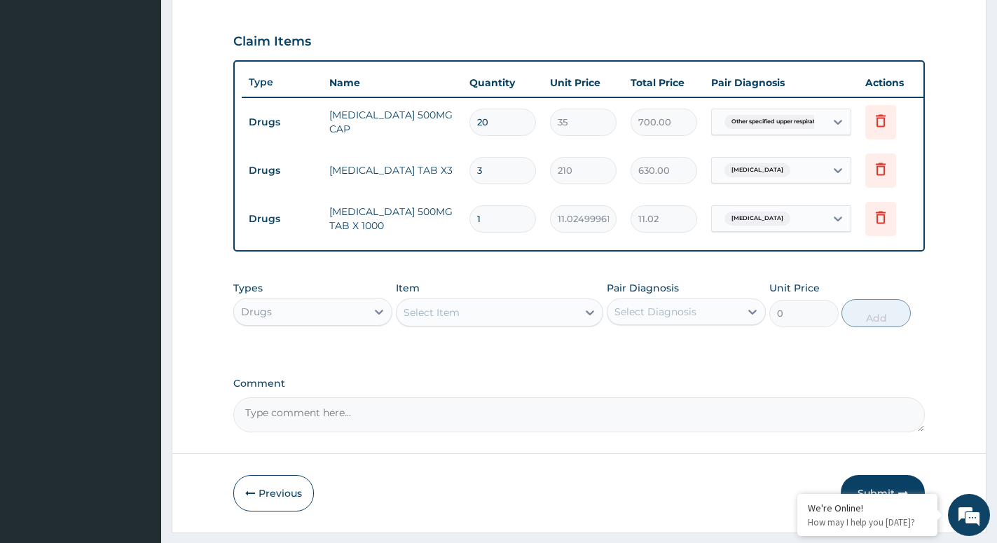
type input "12"
type input "132.30"
type input "12"
click at [561, 323] on div "Select Item" at bounding box center [487, 312] width 181 height 22
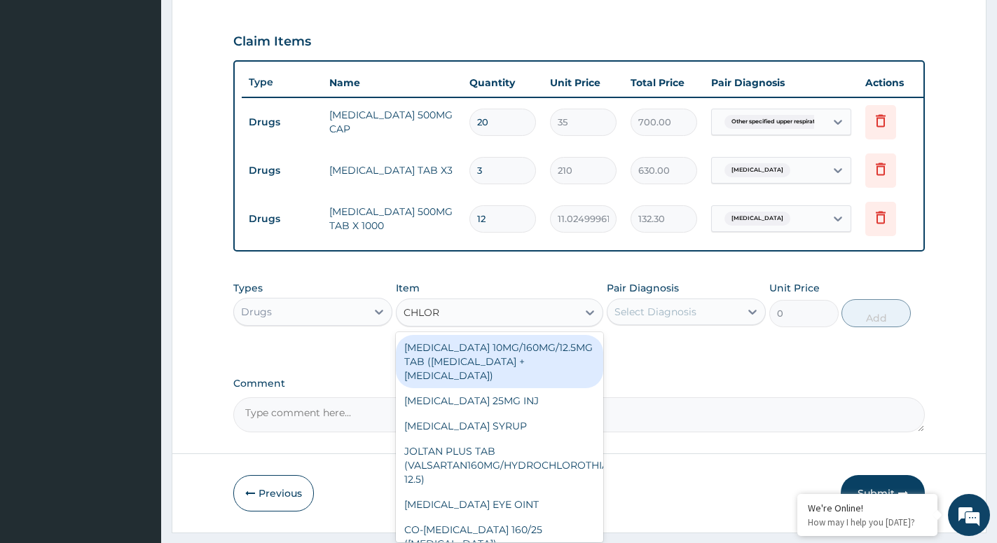
type input "CHLORP"
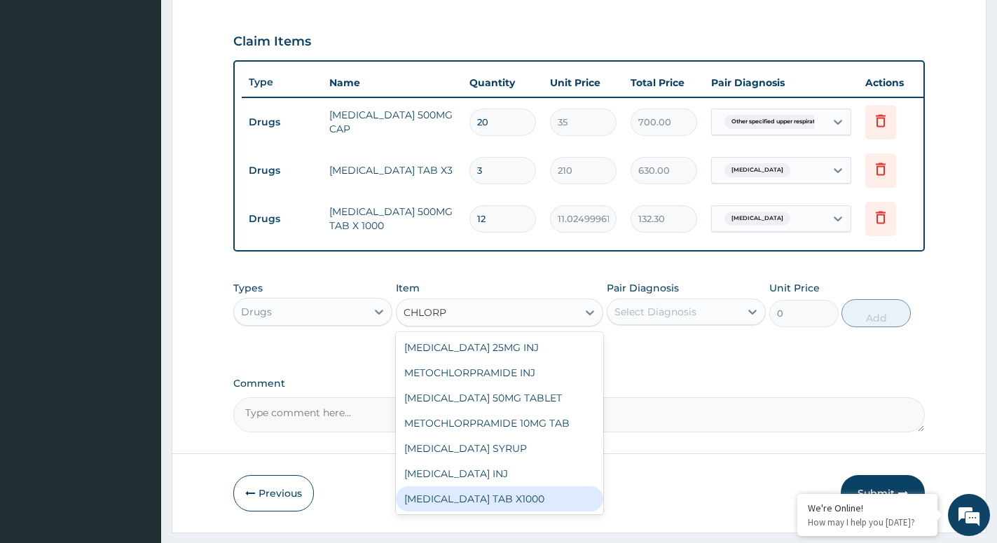
click at [550, 509] on div "[MEDICAL_DATA] TAB X1000" at bounding box center [499, 498] width 207 height 25
type input "52.5"
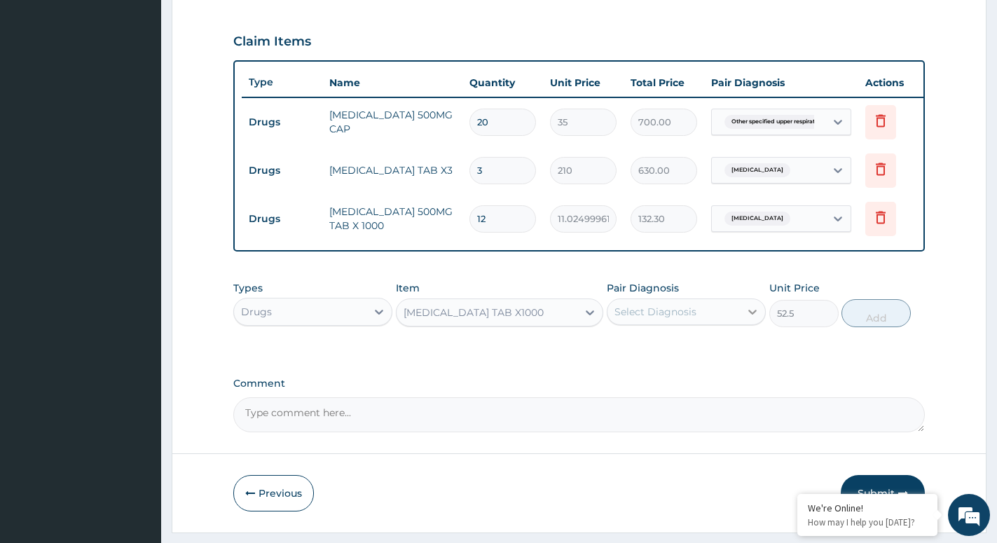
click at [743, 313] on div at bounding box center [752, 311] width 25 height 25
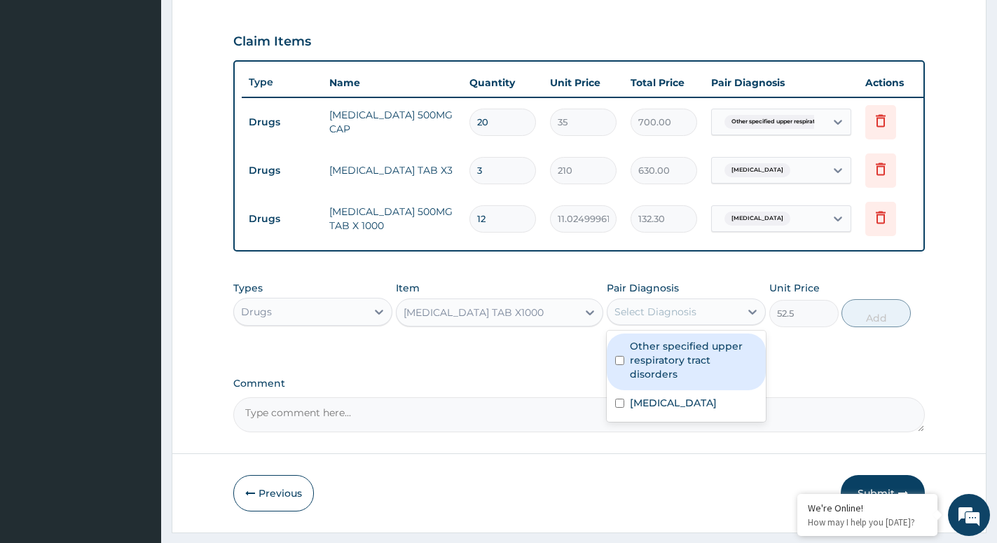
drag, startPoint x: 673, startPoint y: 380, endPoint x: 767, endPoint y: 355, distance: 97.2
click at [676, 380] on label "Other specified upper respiratory tract disorders" at bounding box center [694, 360] width 128 height 42
checkbox input "true"
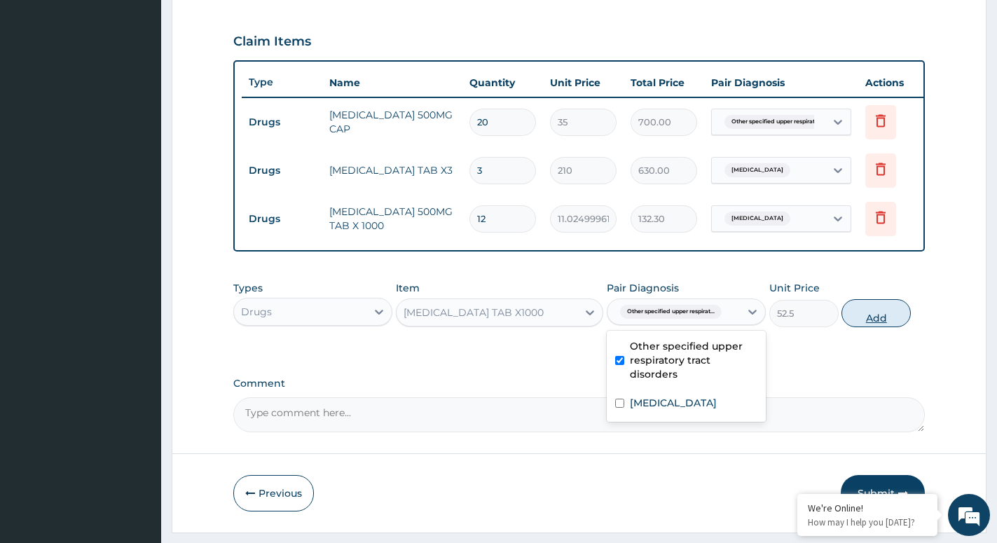
click at [865, 327] on button "Add" at bounding box center [876, 313] width 69 height 28
type input "0"
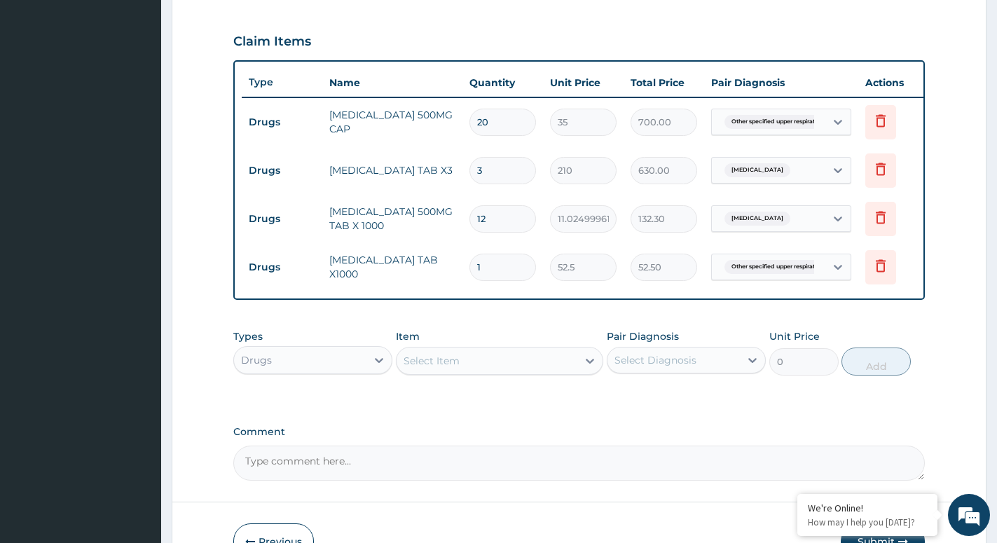
type input "10"
type input "525.00"
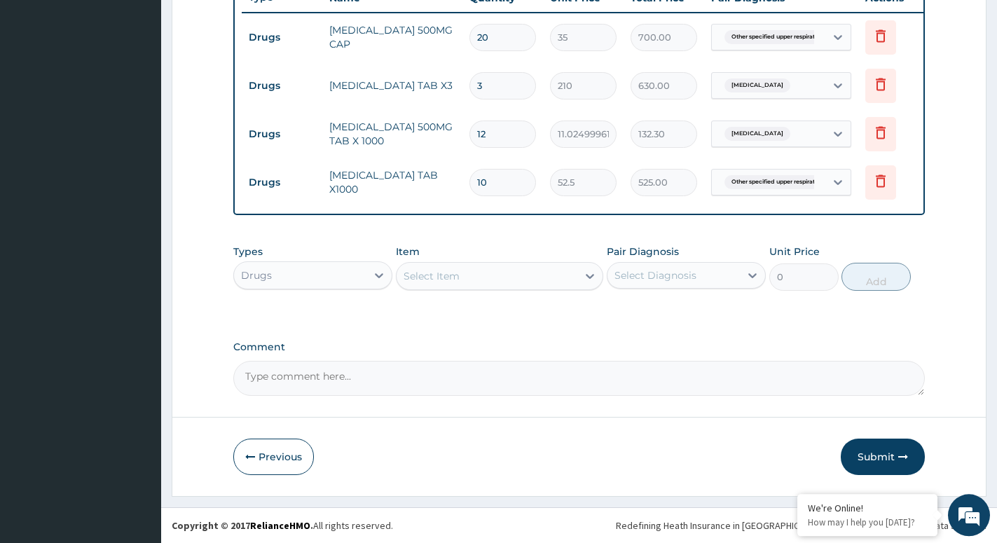
scroll to position [558, 0]
type input "10"
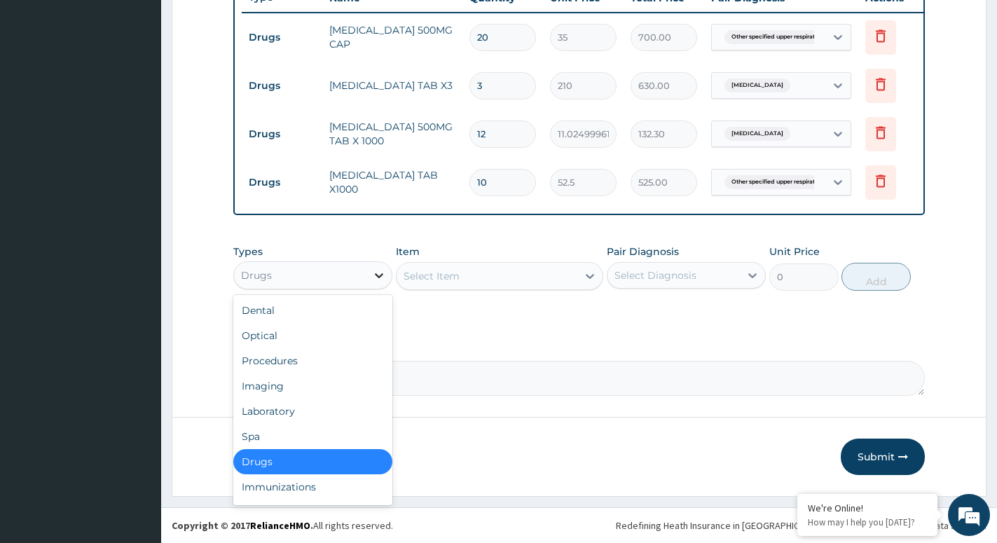
click at [376, 268] on div at bounding box center [379, 275] width 25 height 25
click at [297, 363] on div "Procedures" at bounding box center [312, 360] width 159 height 25
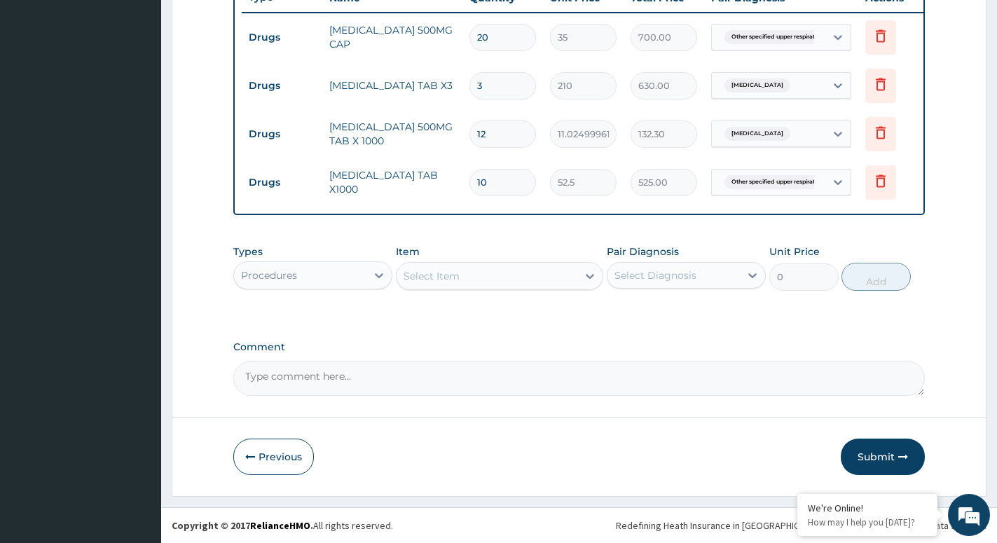
click at [570, 280] on div "Select Item" at bounding box center [487, 276] width 181 height 22
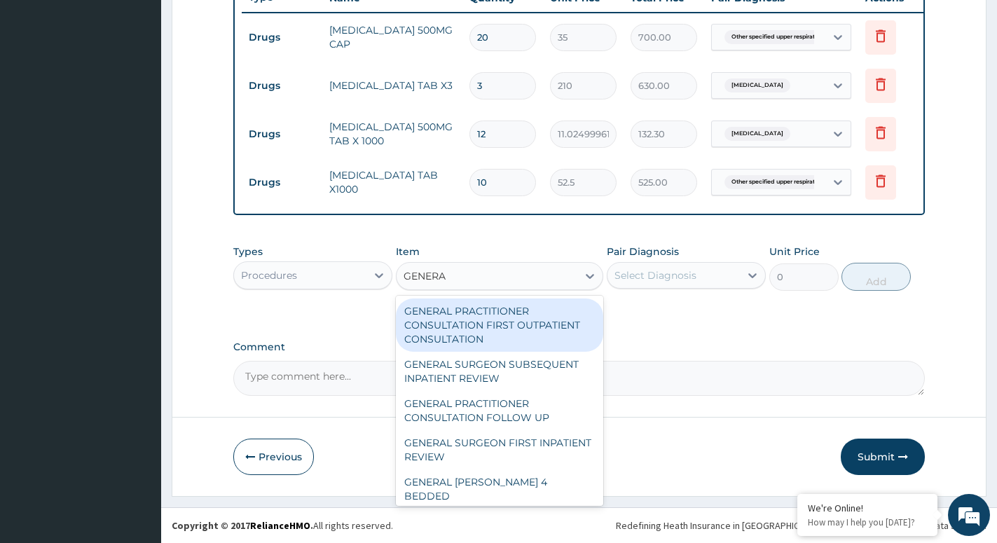
type input "GENERAL"
drag, startPoint x: 486, startPoint y: 310, endPoint x: 634, endPoint y: 296, distance: 147.8
click at [488, 311] on div "GENERAL PRACTITIONER CONSULTATION FIRST OUTPATIENT CONSULTATION" at bounding box center [499, 325] width 207 height 53
type input "3000"
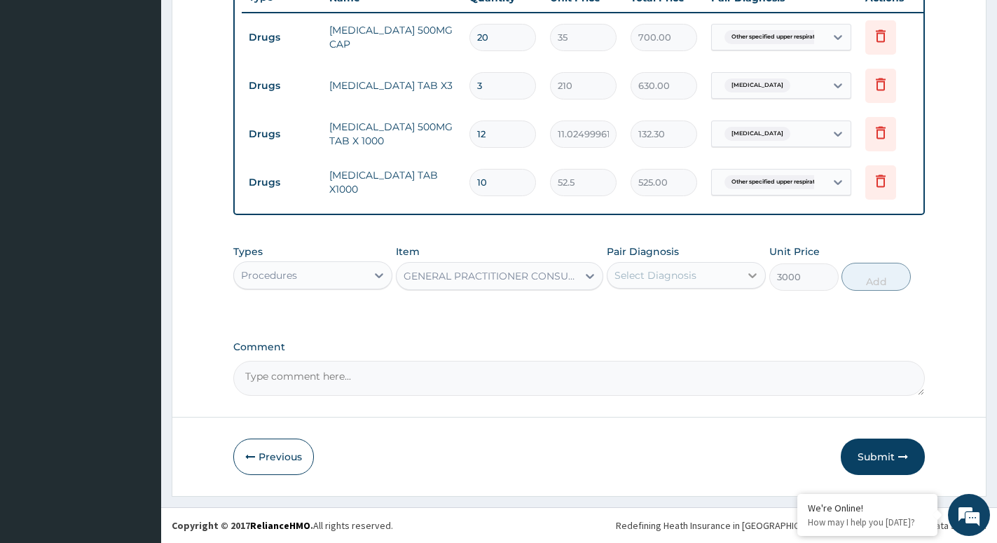
drag, startPoint x: 762, startPoint y: 268, endPoint x: 753, endPoint y: 268, distance: 8.4
click at [760, 268] on div at bounding box center [752, 275] width 25 height 25
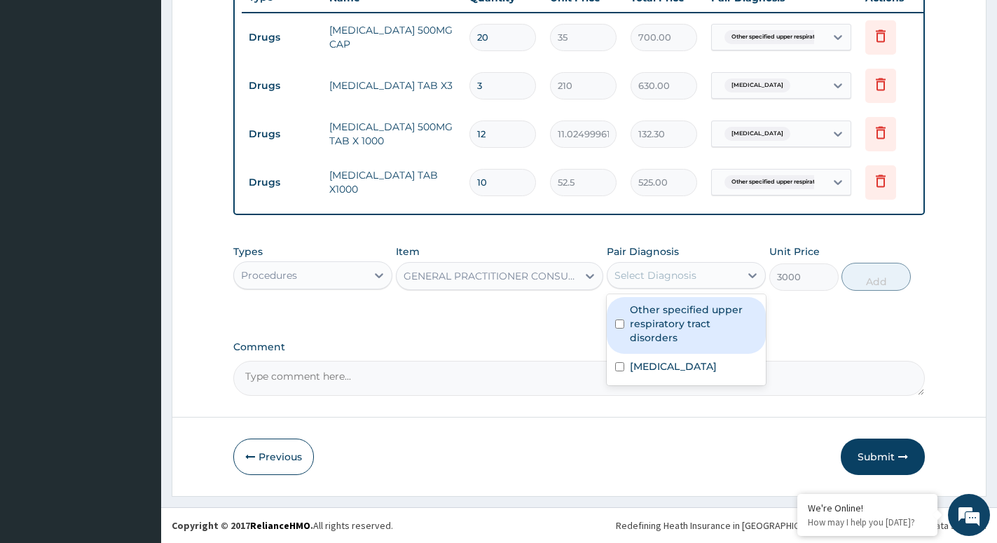
click at [685, 313] on label "Other specified upper respiratory tract disorders" at bounding box center [694, 324] width 128 height 42
checkbox input "true"
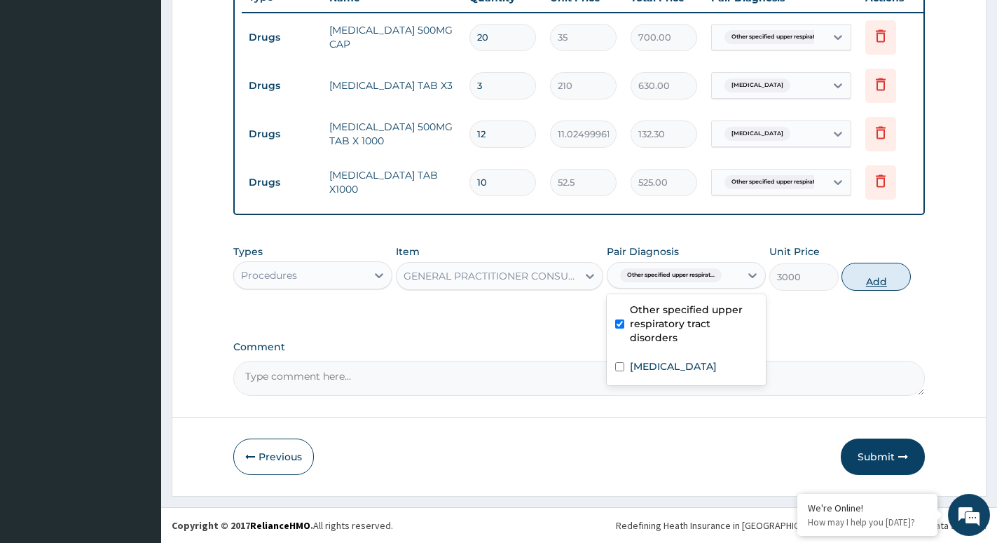
click at [868, 271] on button "Add" at bounding box center [876, 277] width 69 height 28
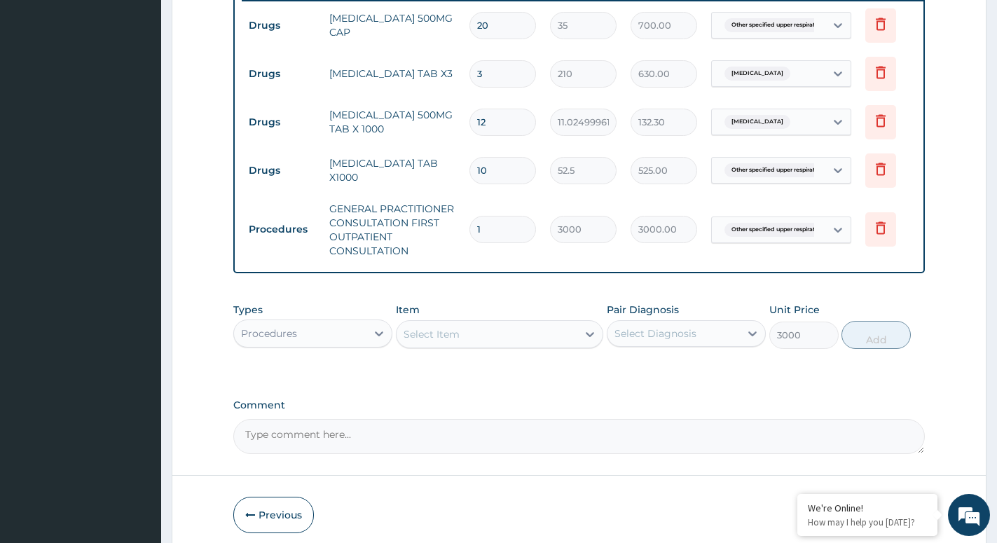
type input "0"
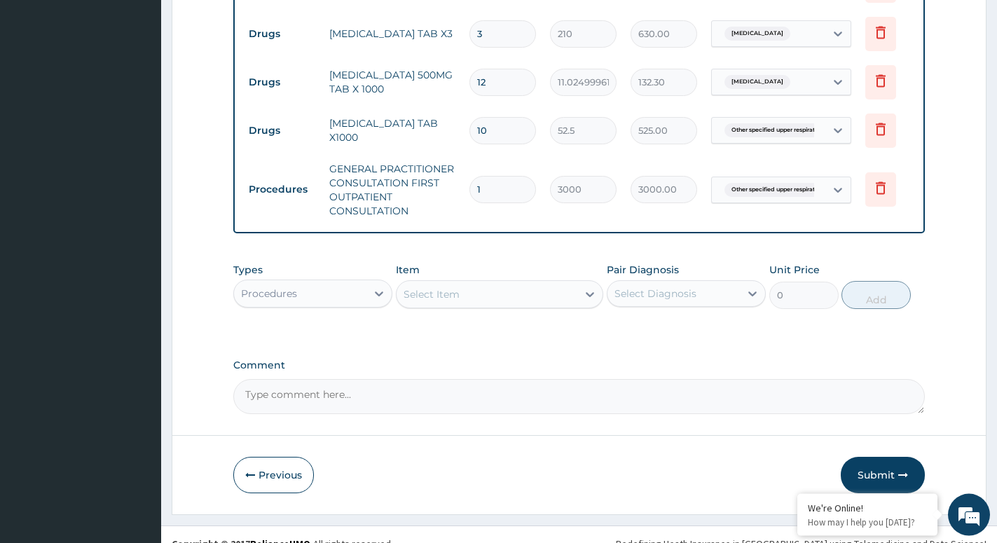
scroll to position [628, 0]
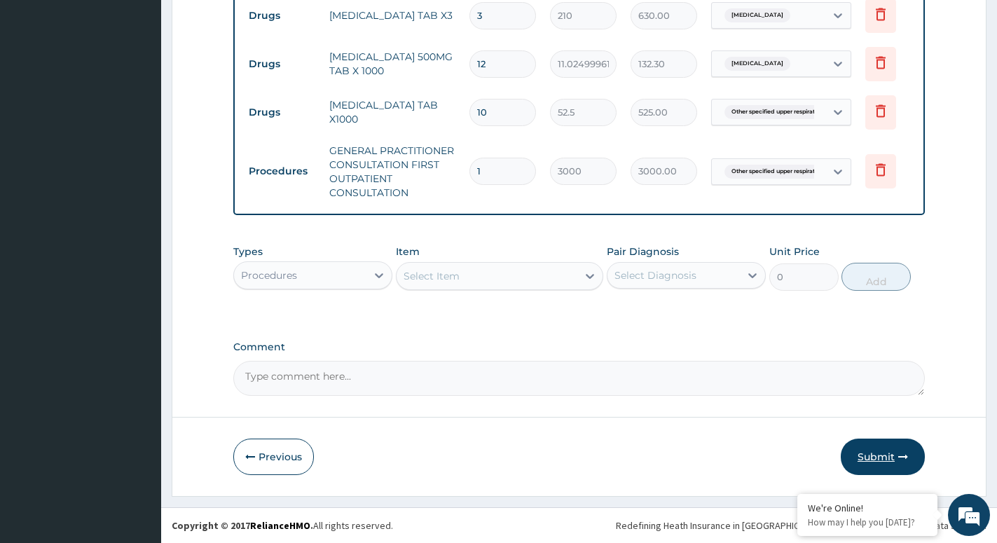
click at [870, 460] on button "Submit" at bounding box center [883, 457] width 84 height 36
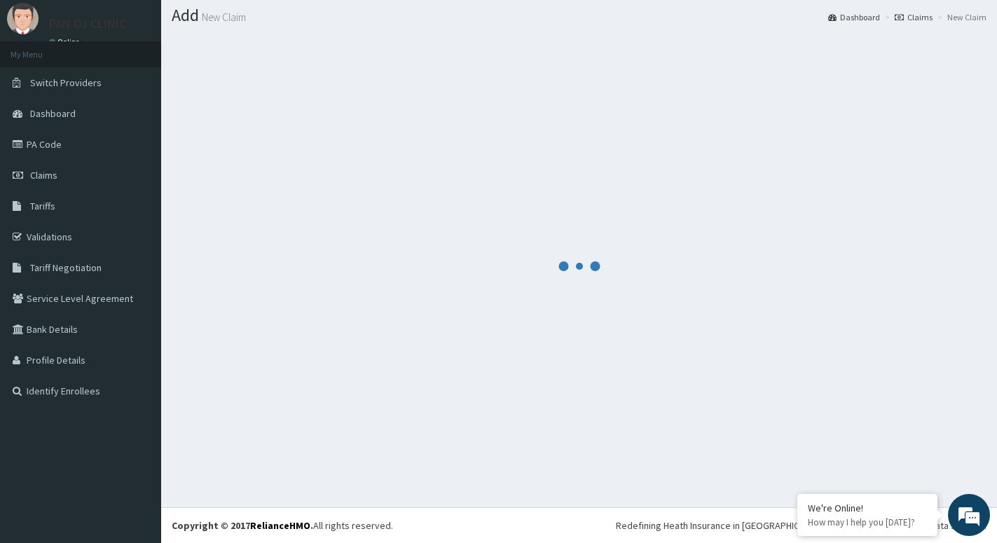
scroll to position [39, 0]
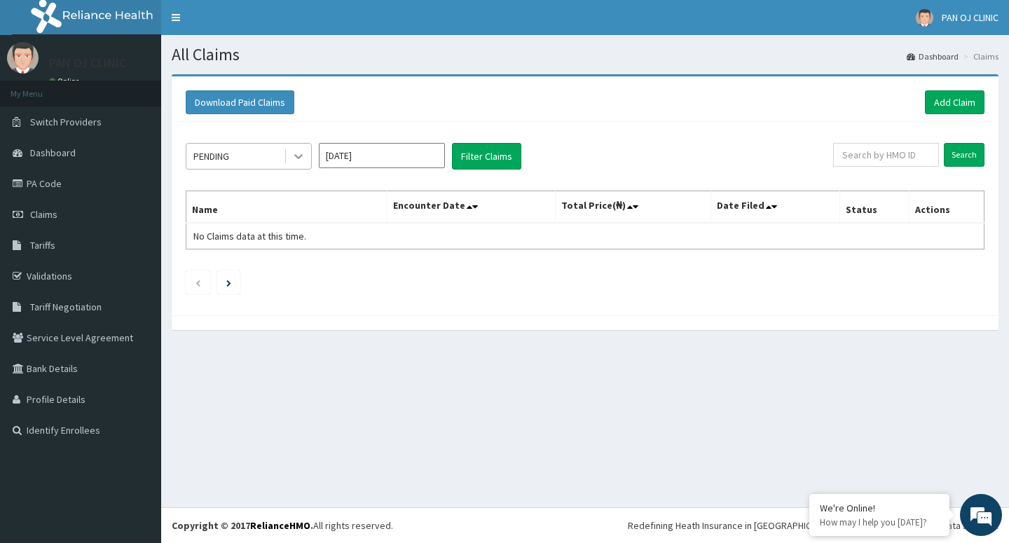
click at [303, 164] on div at bounding box center [298, 156] width 25 height 25
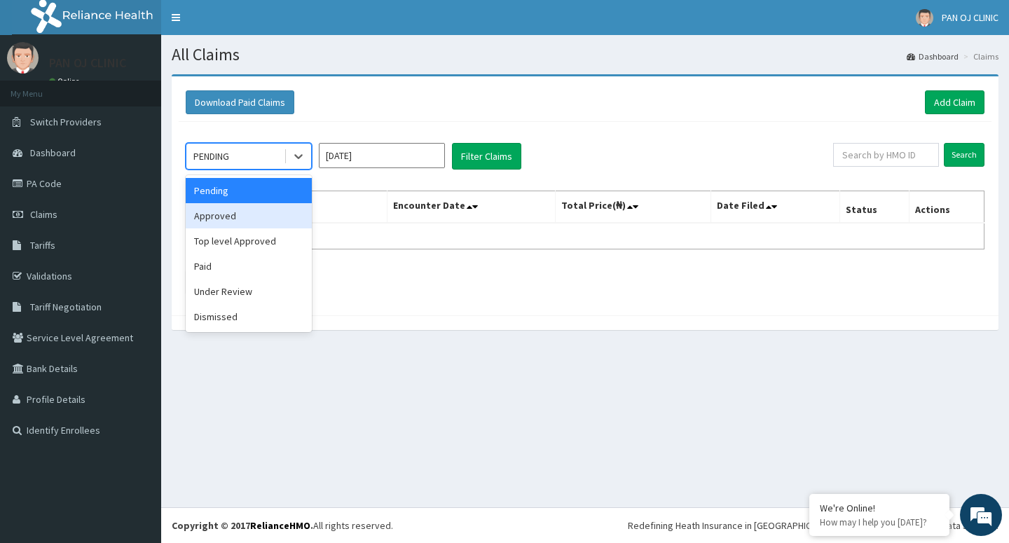
click at [259, 211] on div "Approved" at bounding box center [249, 215] width 126 height 25
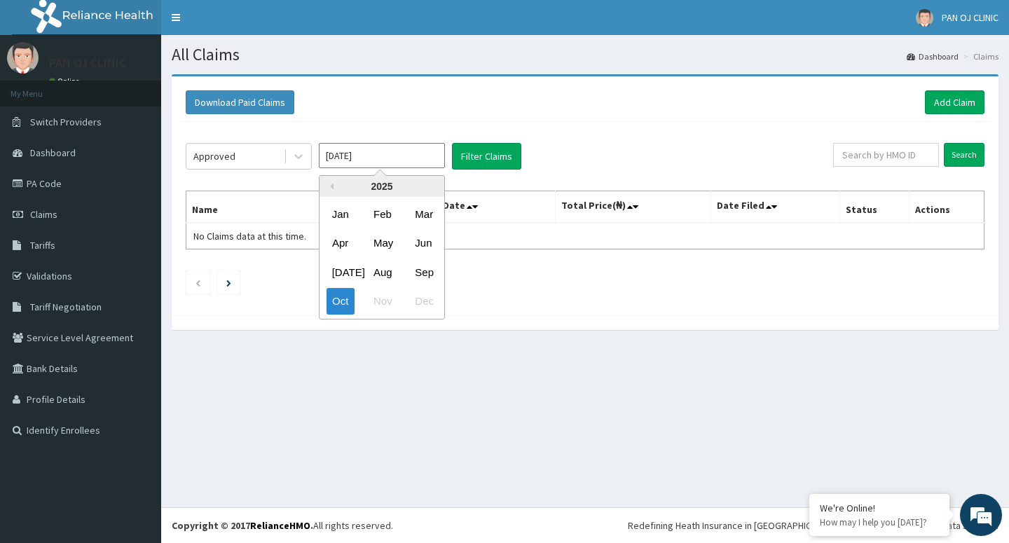
drag, startPoint x: 423, startPoint y: 156, endPoint x: 446, endPoint y: 166, distance: 24.5
click at [424, 156] on input "[DATE]" at bounding box center [382, 155] width 126 height 25
click at [442, 277] on div "[DATE] Aug Sep" at bounding box center [382, 272] width 125 height 29
drag, startPoint x: 421, startPoint y: 266, endPoint x: 443, endPoint y: 265, distance: 21.7
click at [422, 266] on div "Sep" at bounding box center [423, 272] width 28 height 26
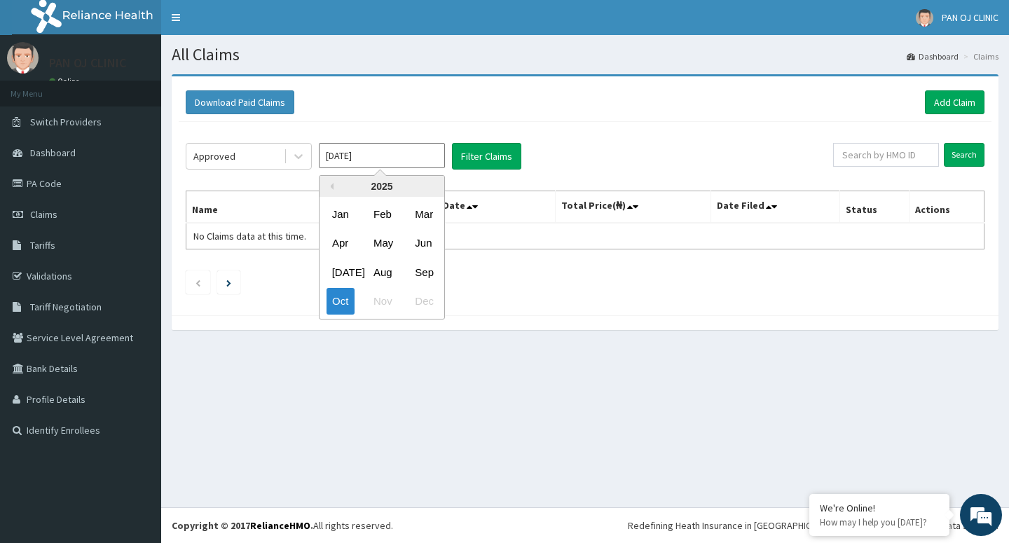
type input "[DATE]"
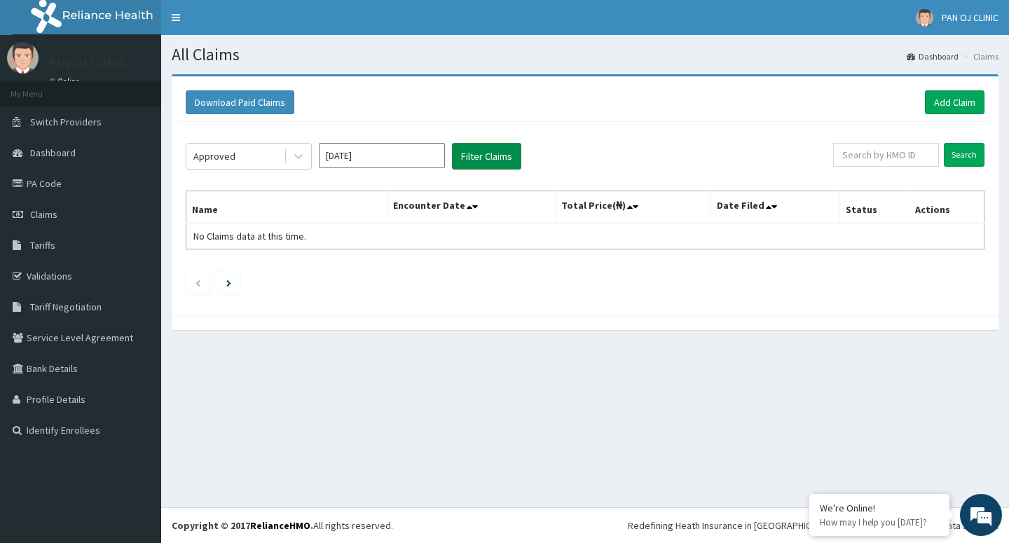
click at [494, 159] on button "Filter Claims" at bounding box center [486, 156] width 69 height 27
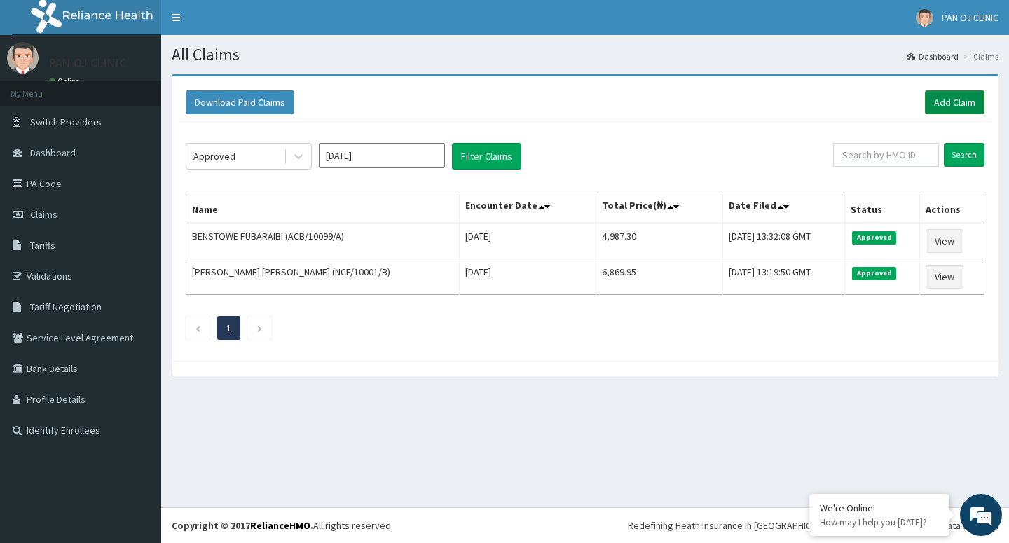
click at [964, 102] on link "Add Claim" at bounding box center [955, 102] width 60 height 24
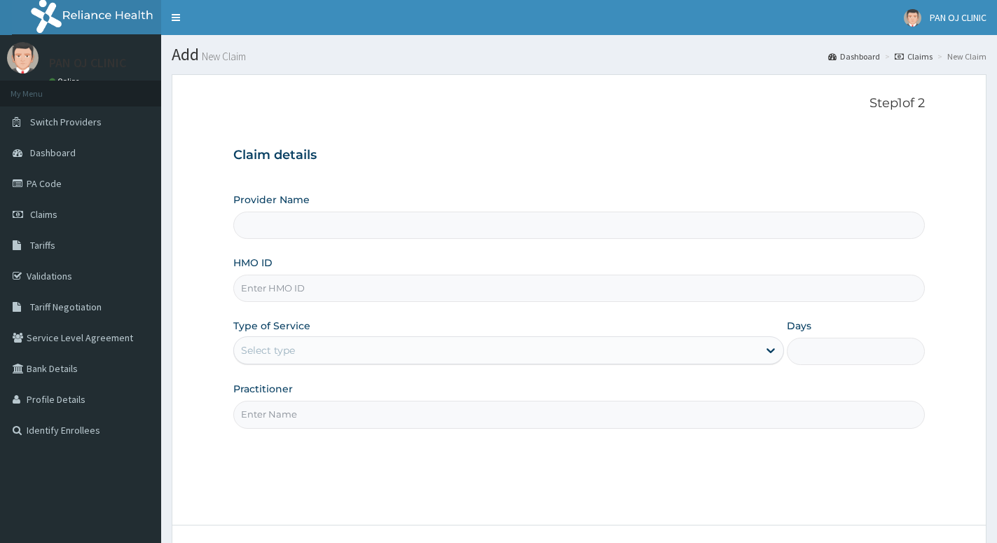
scroll to position [108, 0]
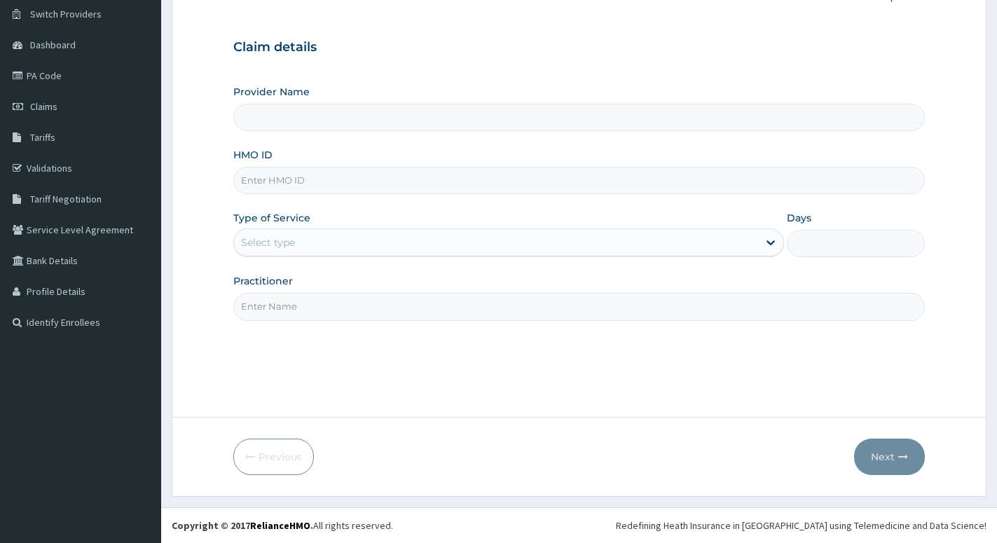
click at [275, 174] on input "HMO ID" at bounding box center [579, 180] width 692 height 27
type input "PAN OJ CLINIC"
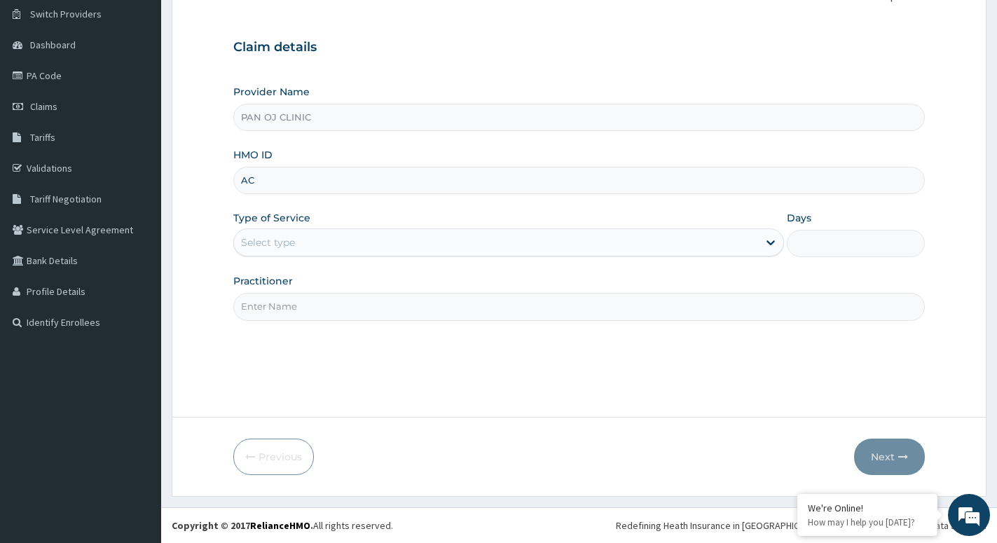
scroll to position [0, 0]
type input "ACB/10120/B"
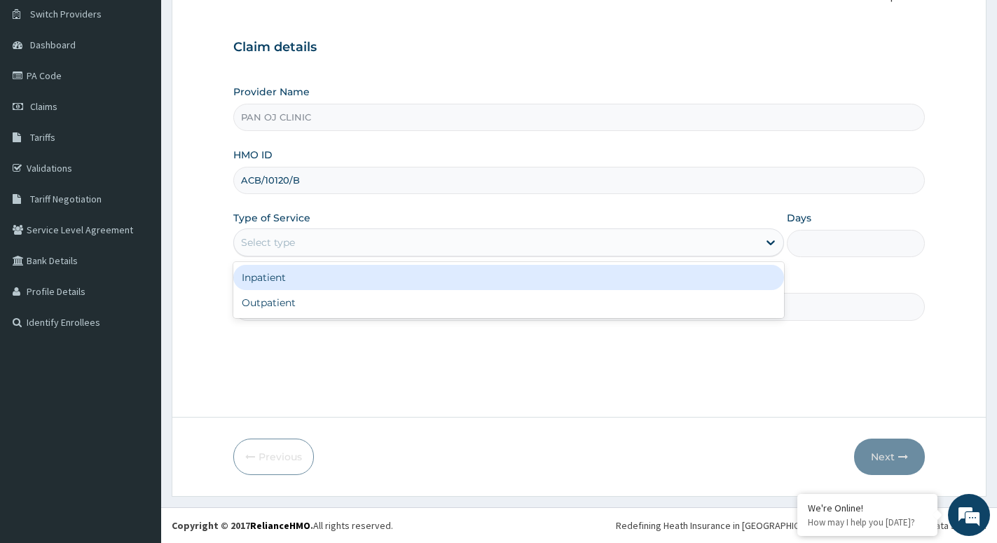
drag, startPoint x: 289, startPoint y: 238, endPoint x: 290, endPoint y: 279, distance: 41.4
click at [293, 249] on div "Select type" at bounding box center [268, 242] width 54 height 14
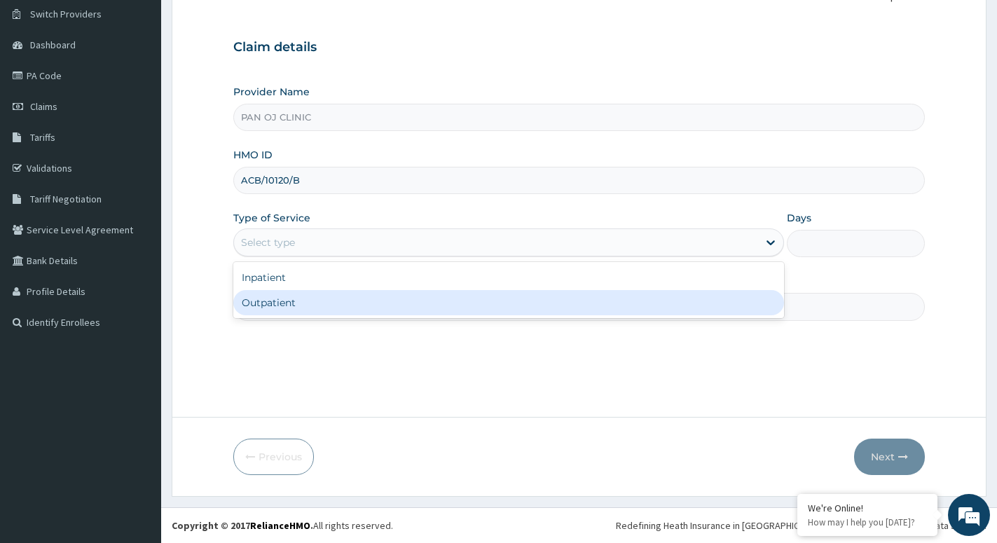
click at [269, 305] on div "Outpatient" at bounding box center [508, 302] width 551 height 25
type input "1"
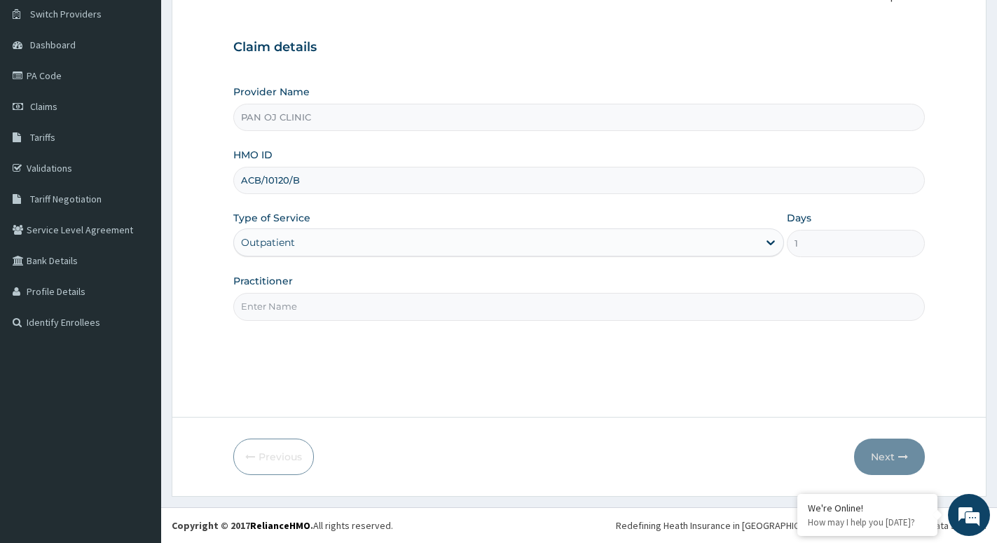
click at [293, 298] on input "Practitioner" at bounding box center [579, 306] width 692 height 27
type input "[PERSON_NAME]"
click at [892, 458] on button "Next" at bounding box center [889, 457] width 71 height 36
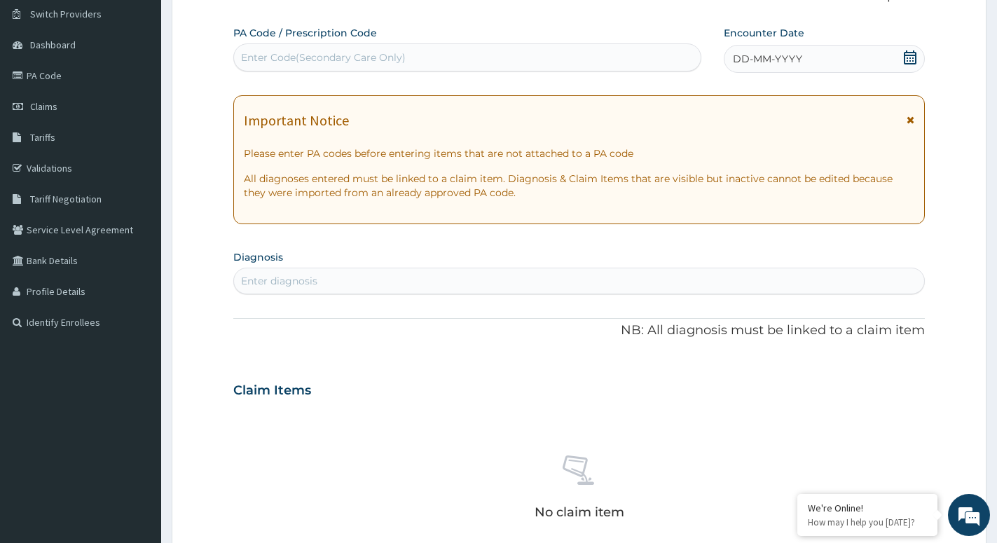
click at [914, 59] on icon at bounding box center [910, 57] width 13 height 14
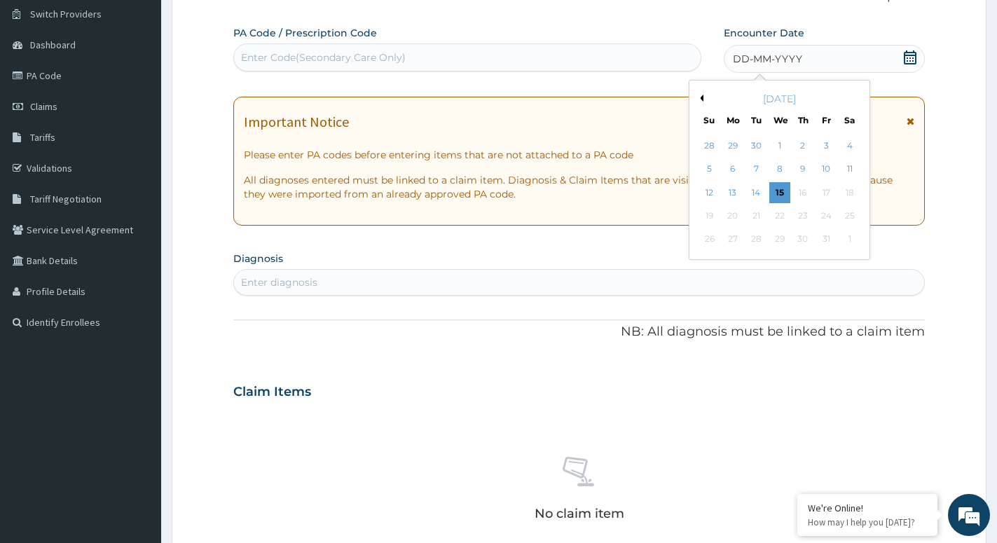
click at [700, 96] on button "Previous Month" at bounding box center [700, 98] width 7 height 7
click at [803, 144] on div "4" at bounding box center [803, 145] width 21 height 21
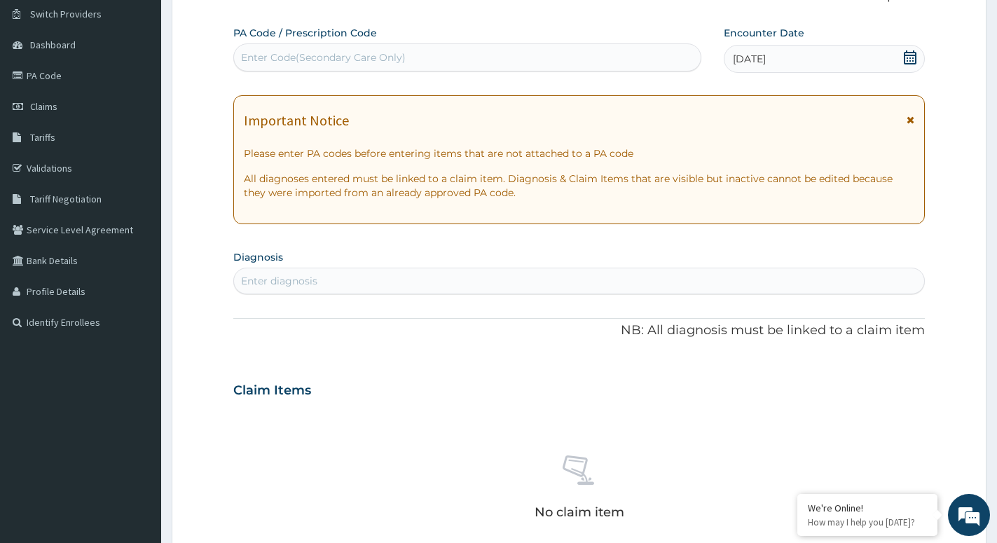
scroll to position [179, 0]
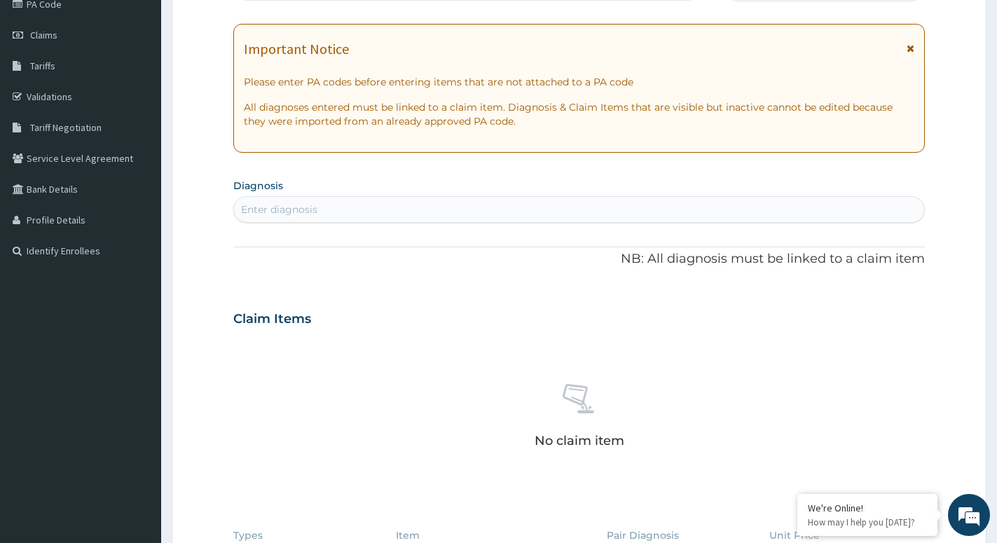
click at [392, 212] on div "Enter diagnosis" at bounding box center [579, 209] width 690 height 22
type input "[MEDICAL_DATA]"
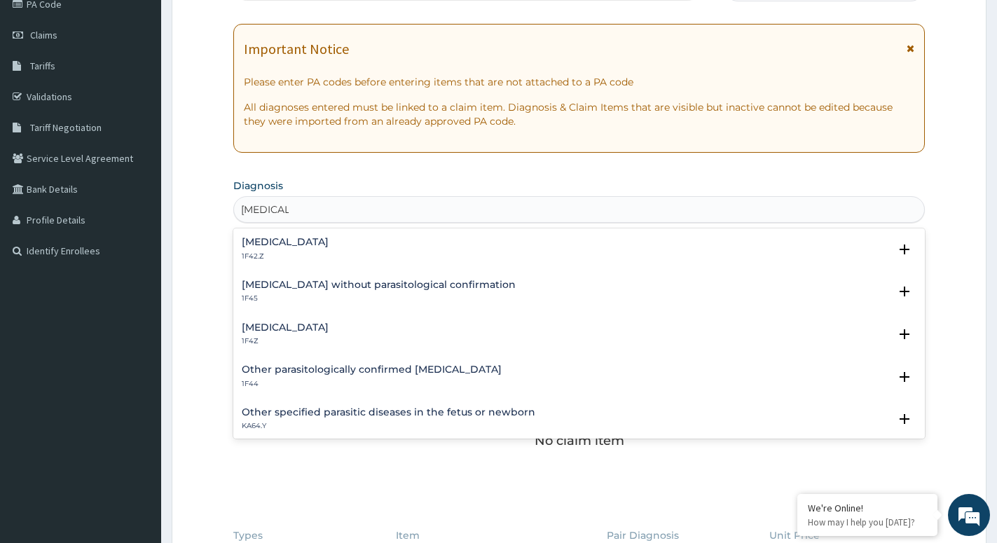
click at [325, 320] on div "[MEDICAL_DATA] 1F4Z Select Status Query Query covers suspected (?), Keep in vie…" at bounding box center [579, 338] width 692 height 43
click at [280, 328] on h4 "[MEDICAL_DATA]" at bounding box center [285, 327] width 87 height 11
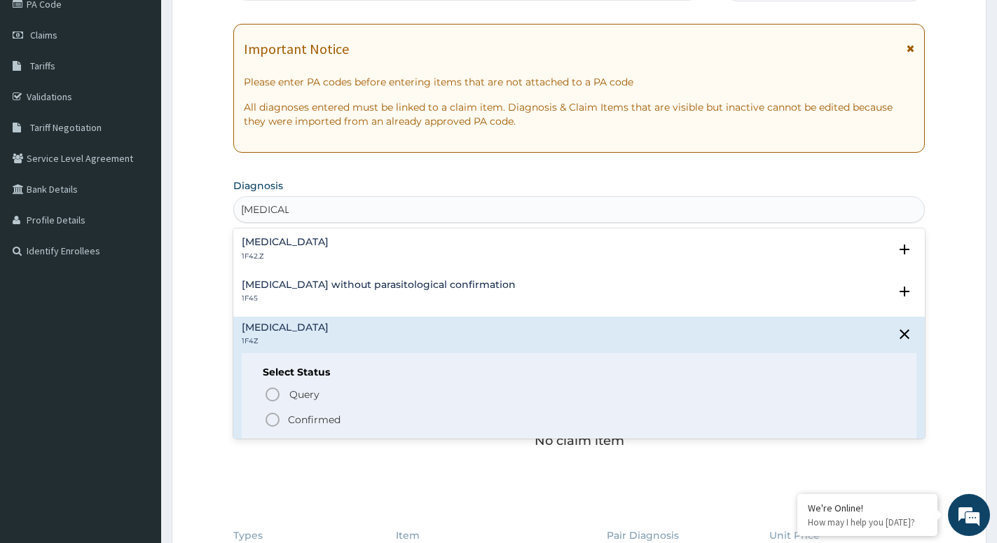
click at [268, 418] on icon "status option filled" at bounding box center [272, 419] width 17 height 17
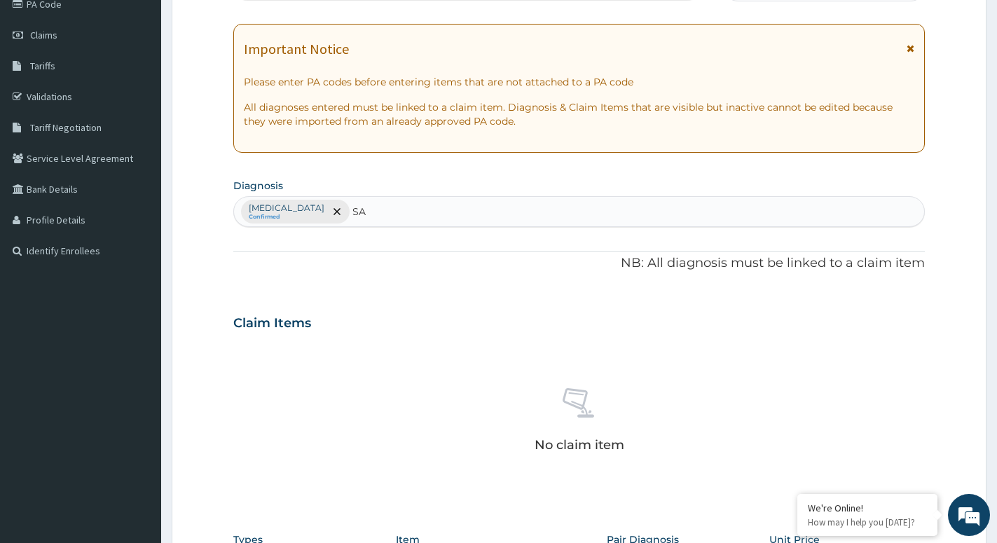
type input "S"
type input "[MEDICAL_DATA]"
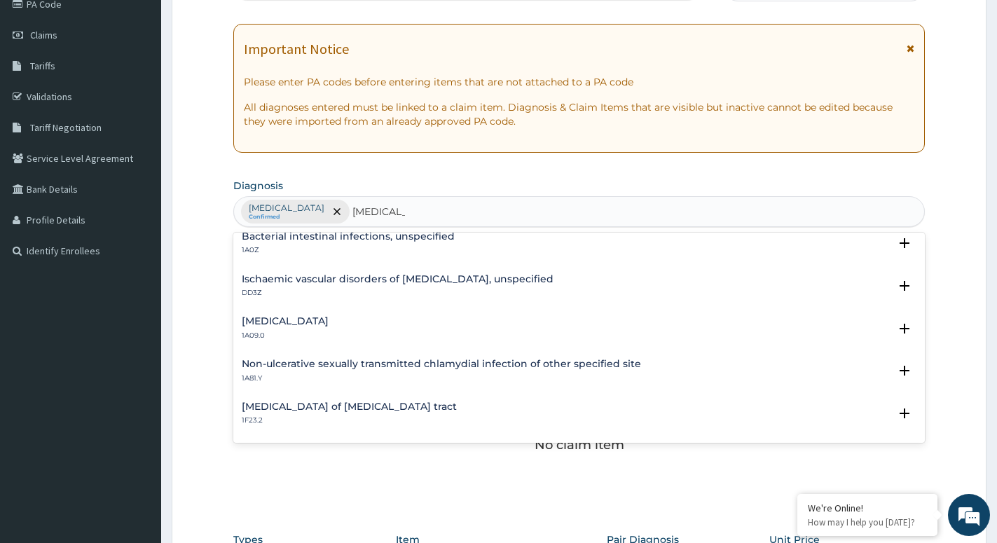
scroll to position [151, 0]
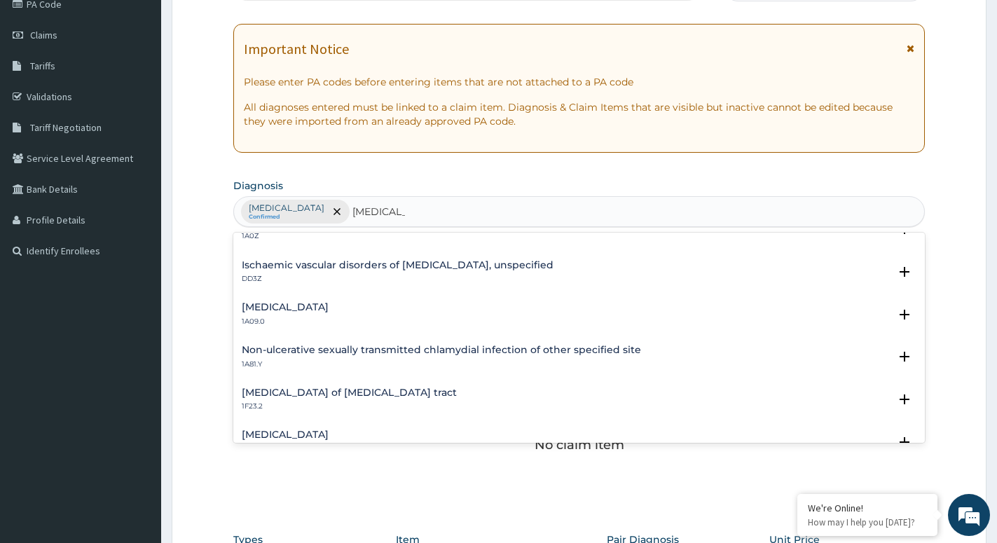
click at [292, 305] on h4 "[MEDICAL_DATA]" at bounding box center [285, 307] width 87 height 11
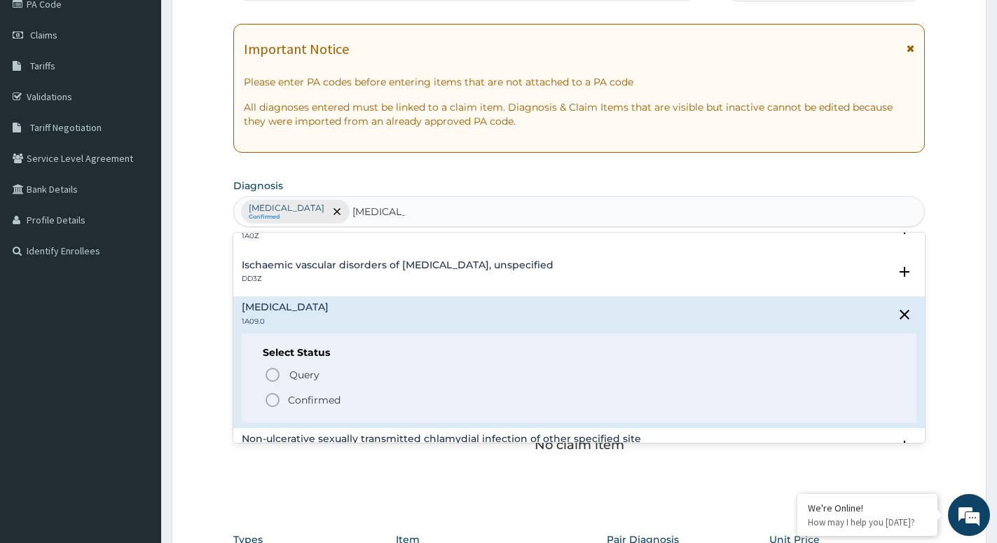
click at [271, 400] on icon "status option filled" at bounding box center [272, 400] width 17 height 17
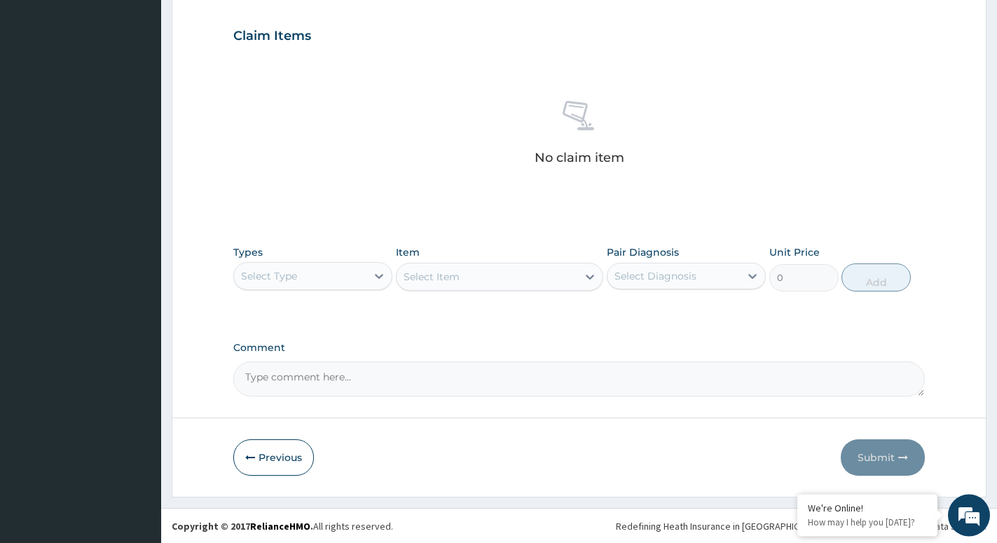
scroll to position [467, 0]
click at [362, 271] on div "Select Type" at bounding box center [300, 275] width 132 height 22
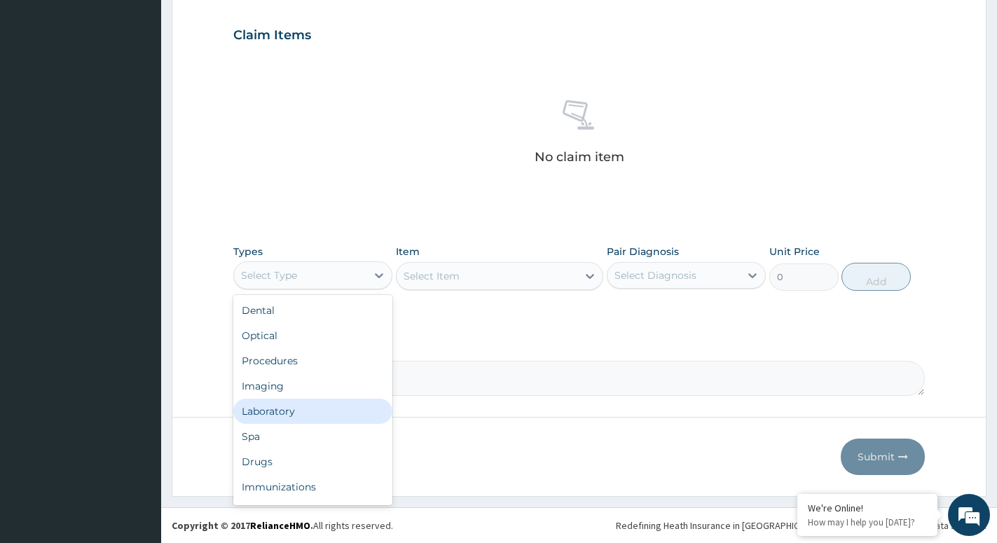
scroll to position [48, 0]
click at [271, 408] on div "Drugs" at bounding box center [312, 414] width 159 height 25
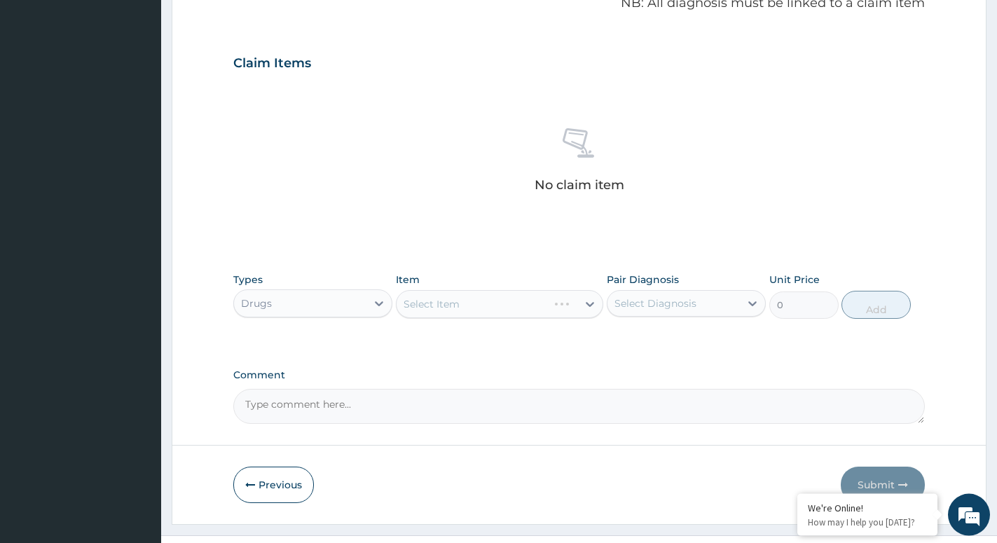
scroll to position [467, 0]
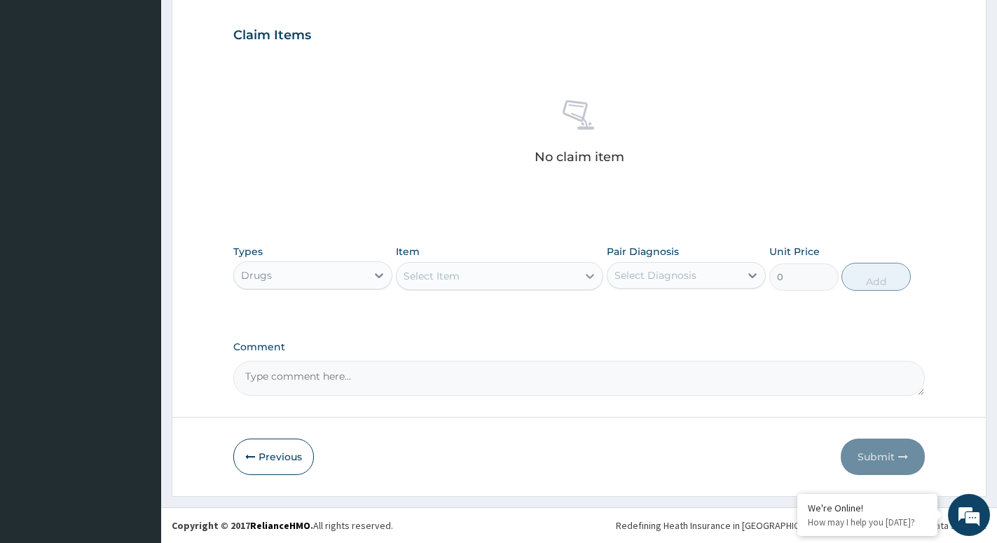
drag, startPoint x: 580, startPoint y: 279, endPoint x: 577, endPoint y: 271, distance: 8.2
click at [582, 278] on div at bounding box center [589, 276] width 25 height 25
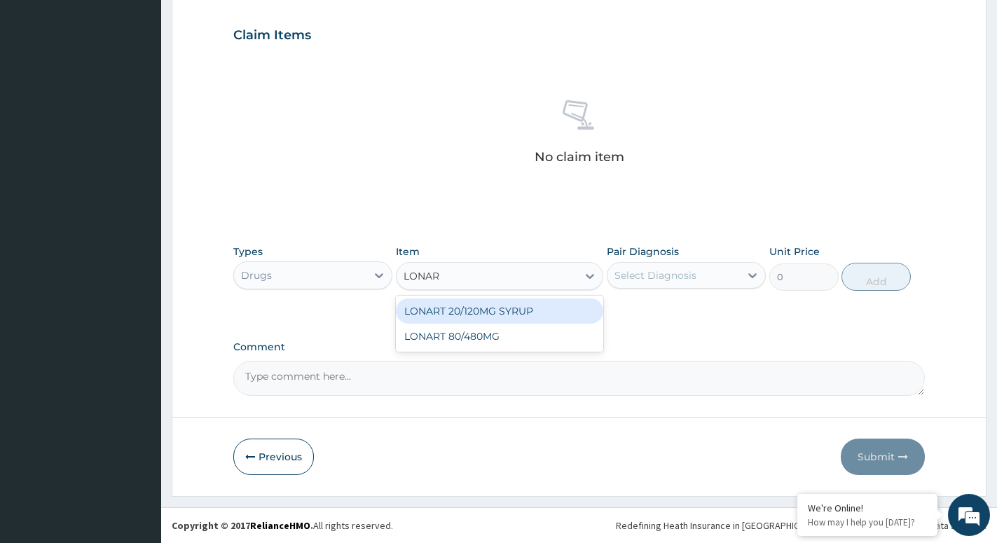
type input "LONART"
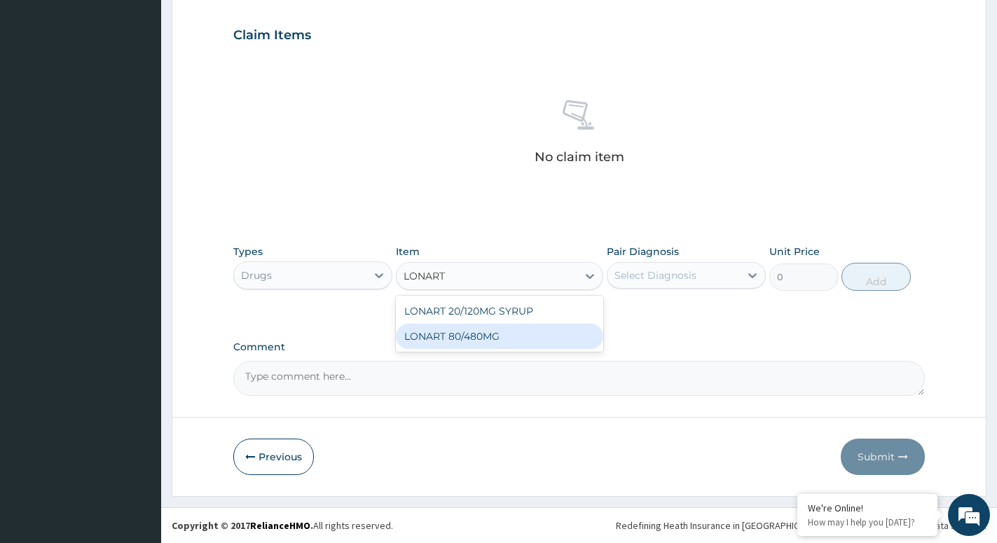
click at [530, 339] on div "LONART 80/480MG" at bounding box center [499, 336] width 207 height 25
type input "340.91748046875"
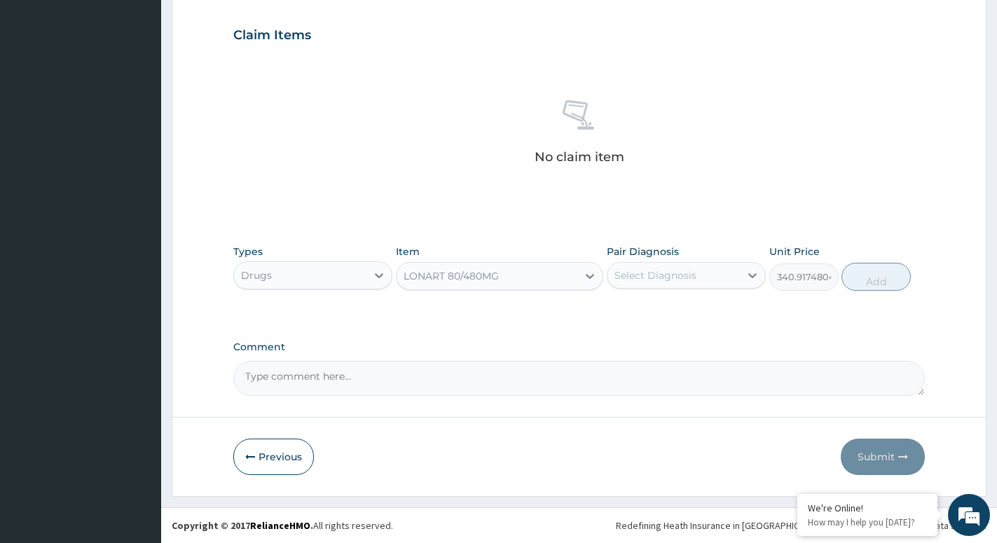
click at [711, 275] on div "Select Diagnosis" at bounding box center [674, 275] width 132 height 22
drag, startPoint x: 687, startPoint y: 317, endPoint x: 713, endPoint y: 317, distance: 26.6
click at [690, 317] on div "[MEDICAL_DATA]" at bounding box center [686, 311] width 159 height 29
checkbox input "true"
click at [877, 280] on button "Add" at bounding box center [876, 277] width 69 height 28
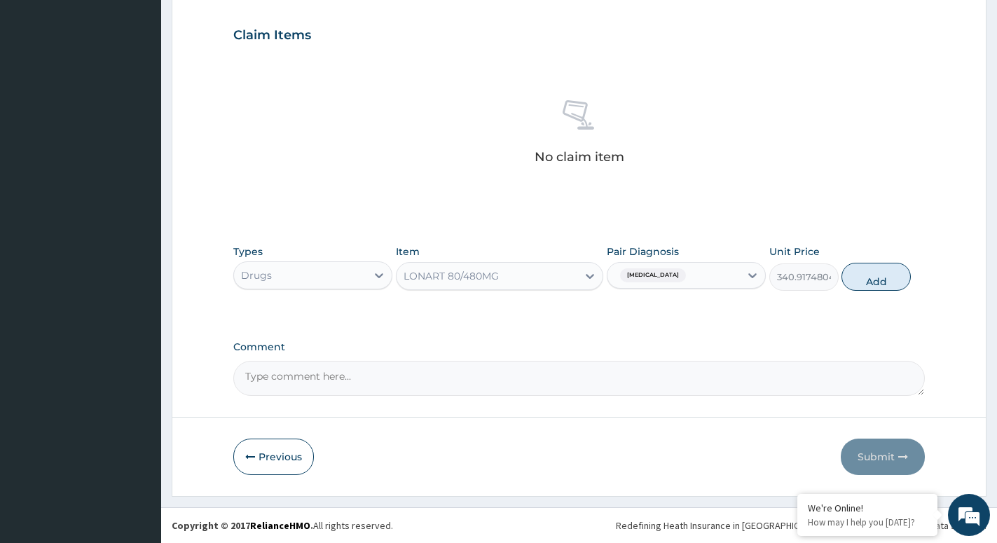
type input "0"
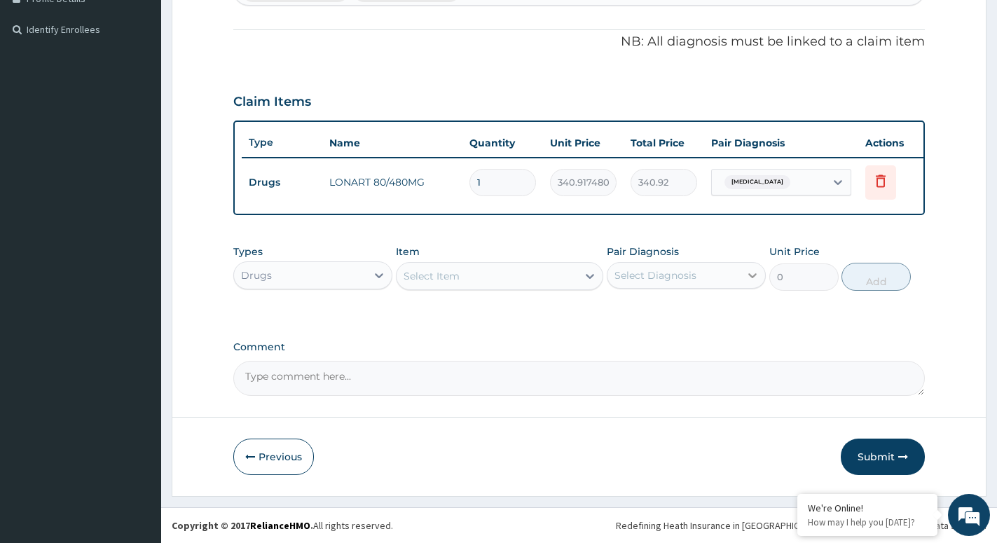
scroll to position [413, 0]
type input "0.00"
type input "6"
type input "2045.50"
type input "6"
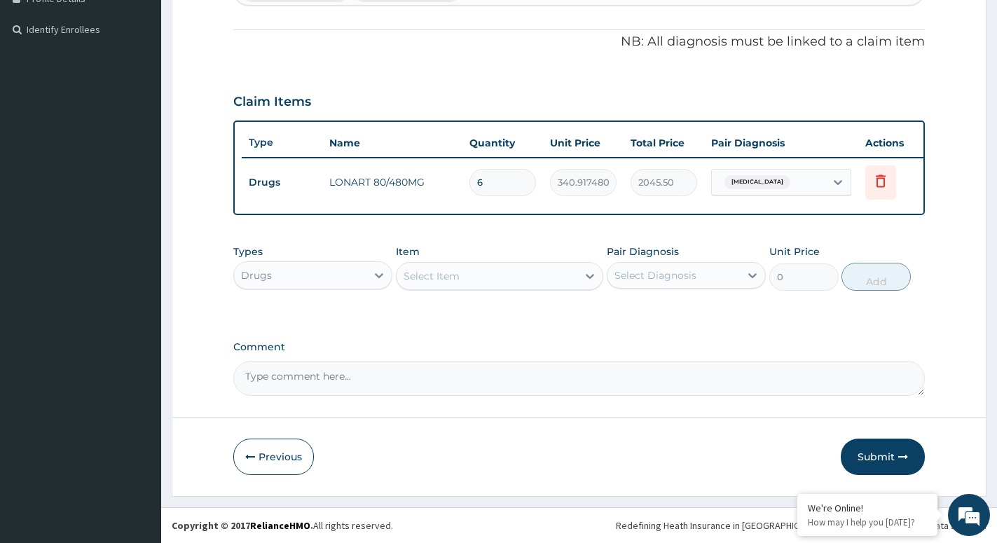
click at [559, 283] on div "Select Item" at bounding box center [487, 276] width 181 height 22
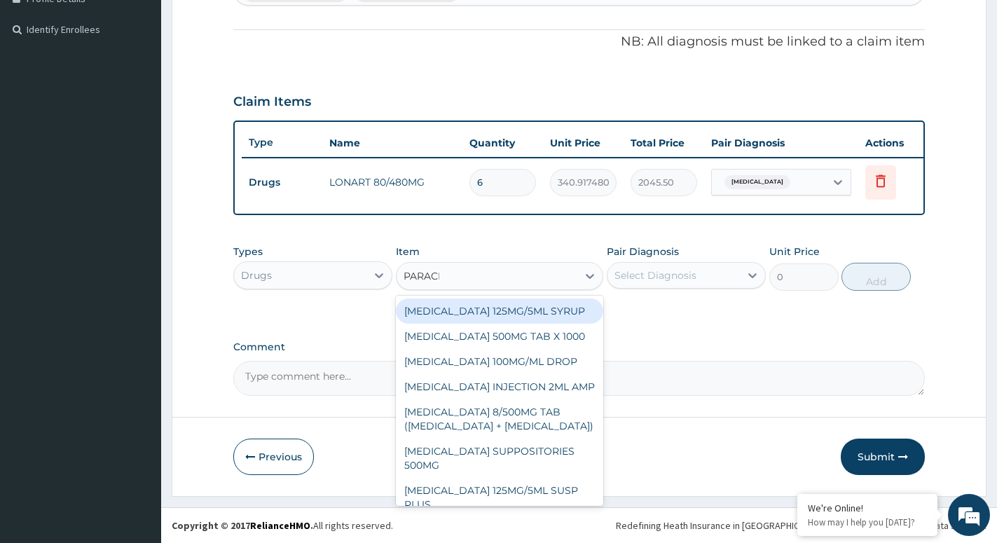
type input "PARACET"
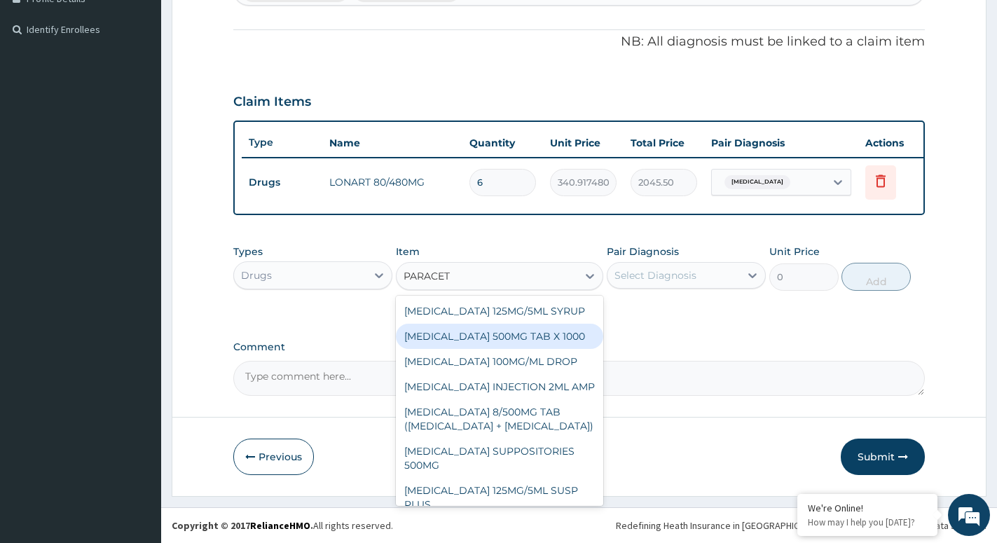
click at [545, 332] on div "[MEDICAL_DATA] 500MG TAB X 1000" at bounding box center [499, 336] width 207 height 25
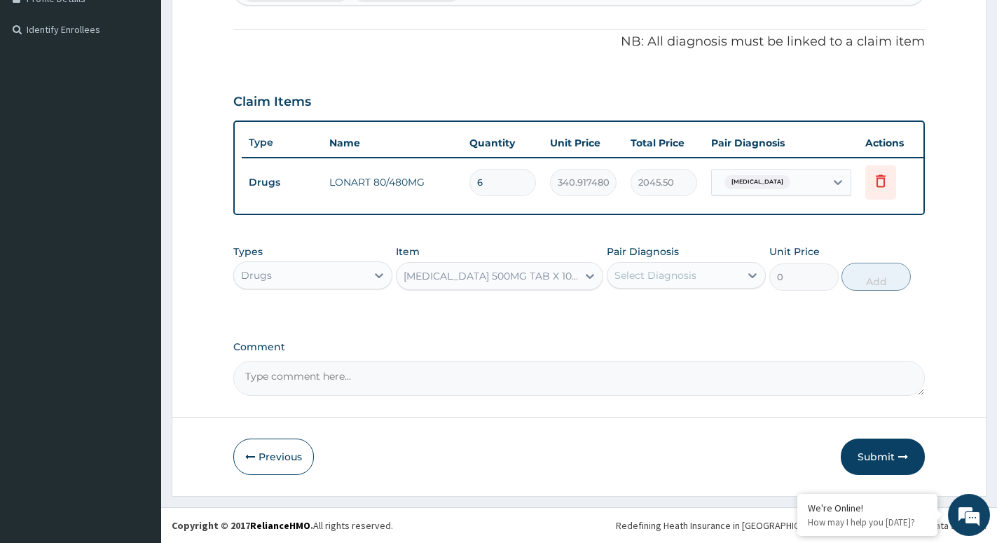
type input "11.02499961853027"
click at [739, 287] on div "Select Diagnosis" at bounding box center [686, 275] width 159 height 27
drag, startPoint x: 722, startPoint y: 309, endPoint x: 815, endPoint y: 308, distance: 93.2
click at [731, 314] on div "[MEDICAL_DATA]" at bounding box center [686, 311] width 159 height 29
checkbox input "true"
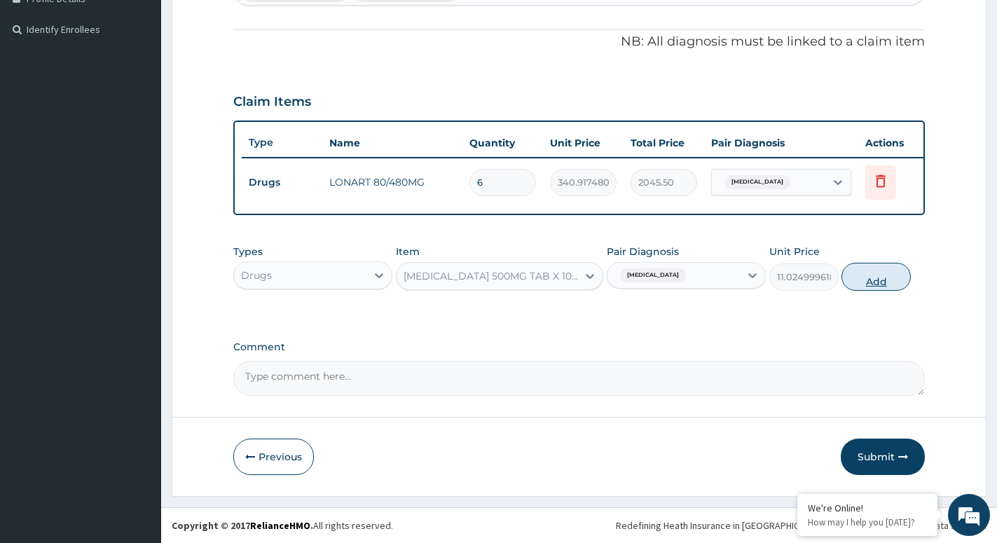
click at [885, 275] on button "Add" at bounding box center [876, 277] width 69 height 28
type input "0"
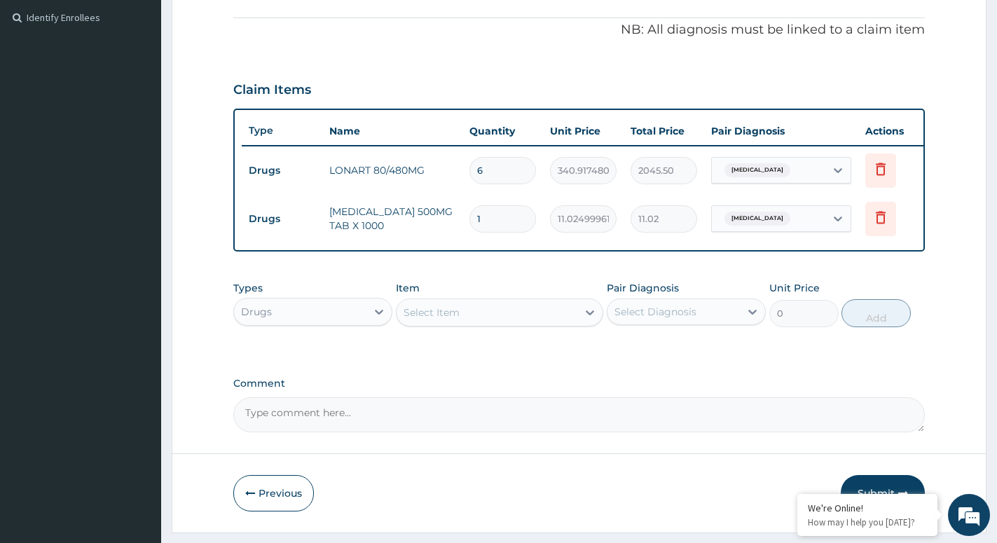
type input "12"
type input "132.30"
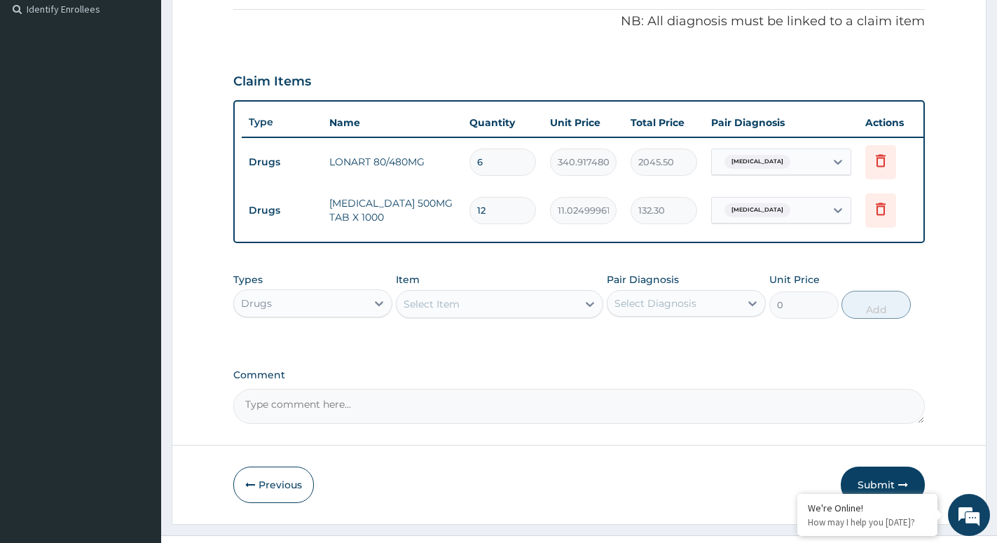
scroll to position [461, 0]
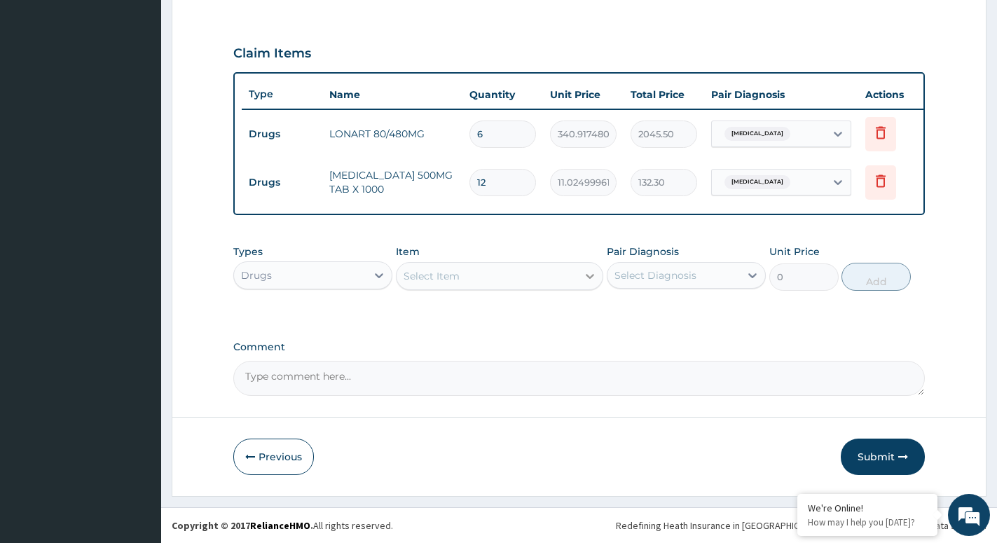
type input "12"
click at [578, 279] on div at bounding box center [589, 276] width 25 height 25
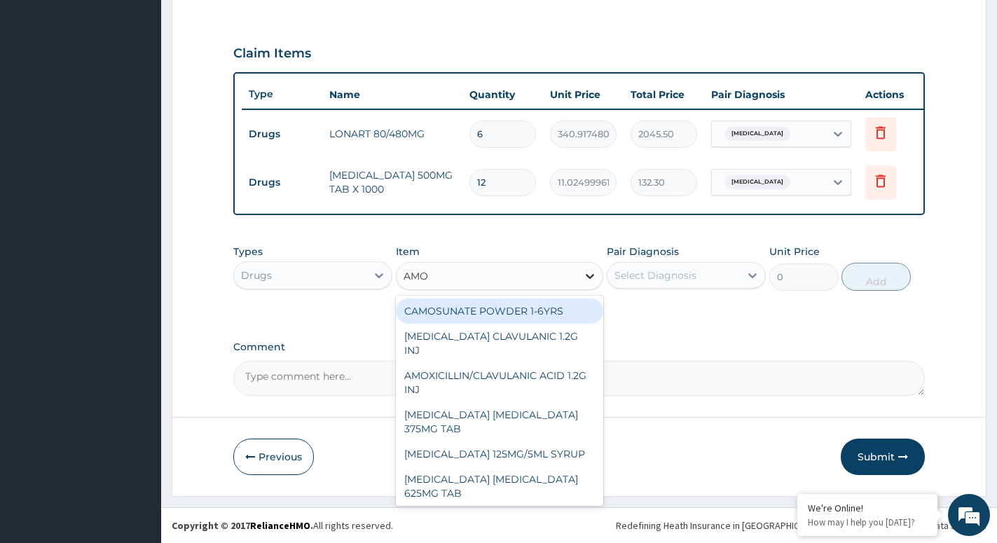
type input "AMOX"
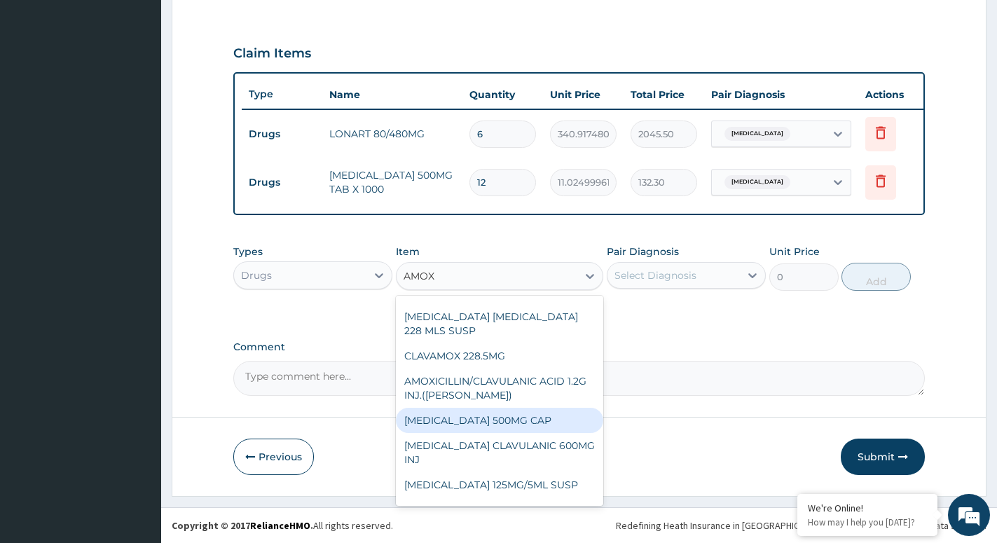
scroll to position [221, 0]
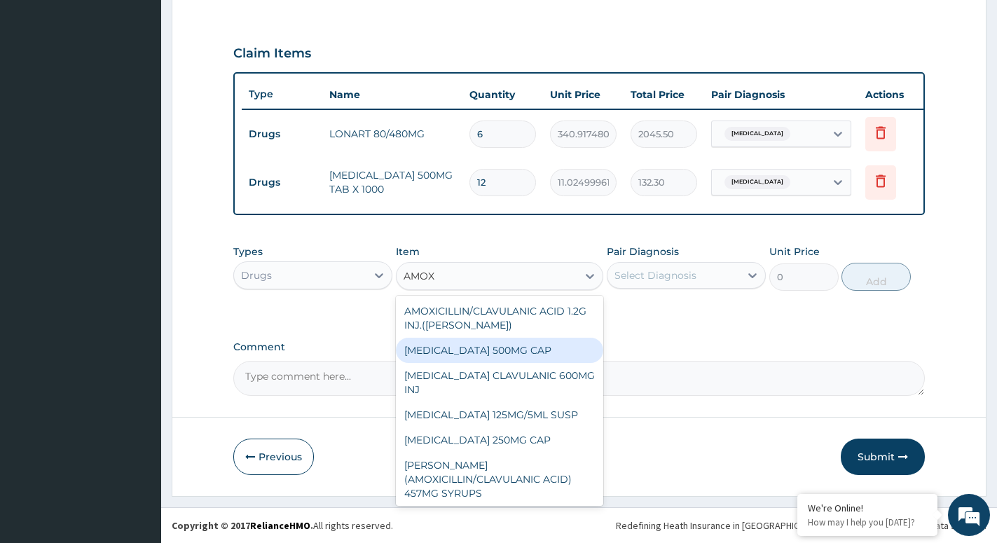
click at [502, 338] on div "[MEDICAL_DATA] 500MG CAP" at bounding box center [499, 350] width 207 height 25
type input "35"
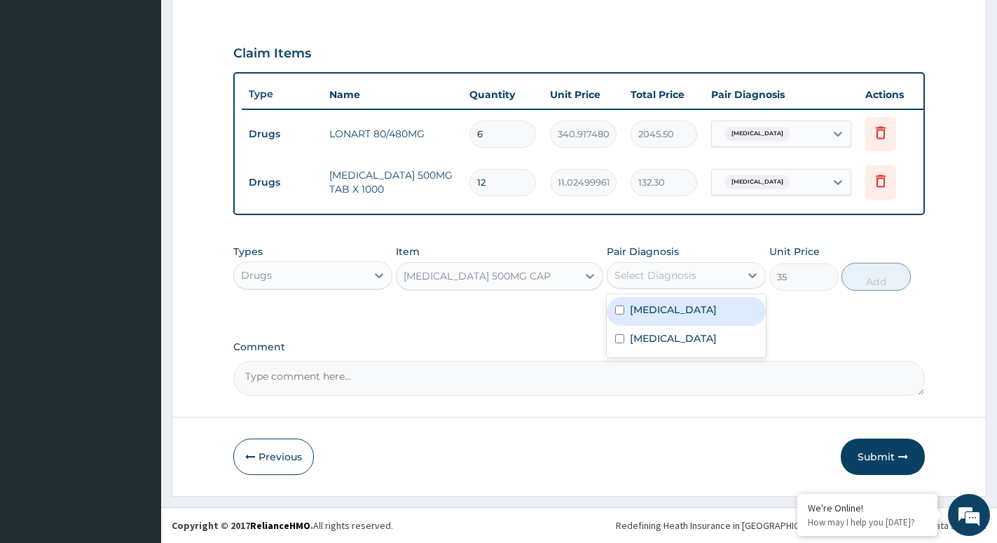
click at [689, 264] on div "Select Diagnosis" at bounding box center [686, 275] width 159 height 27
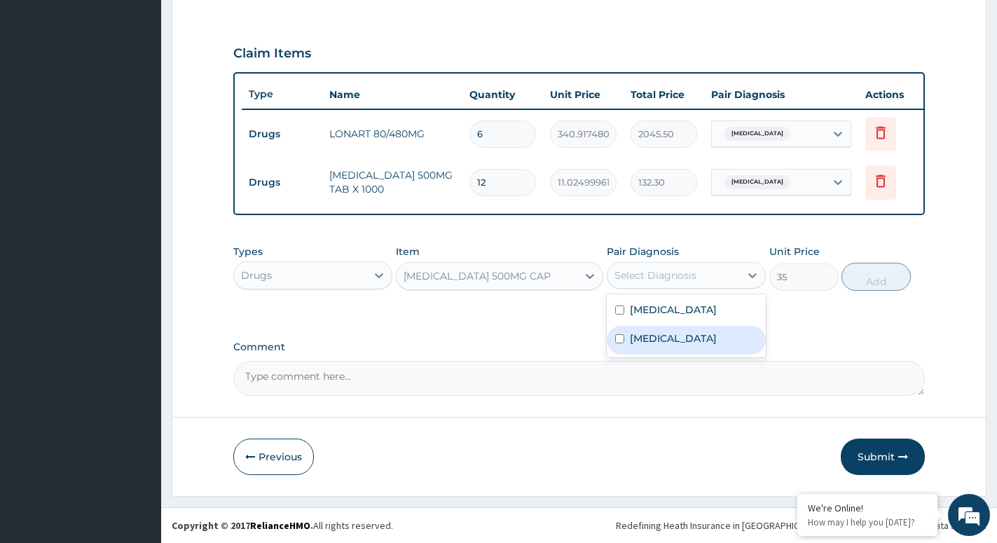
drag, startPoint x: 682, startPoint y: 336, endPoint x: 706, endPoint y: 322, distance: 27.6
click at [682, 337] on label "[MEDICAL_DATA]" at bounding box center [673, 338] width 87 height 14
checkbox input "true"
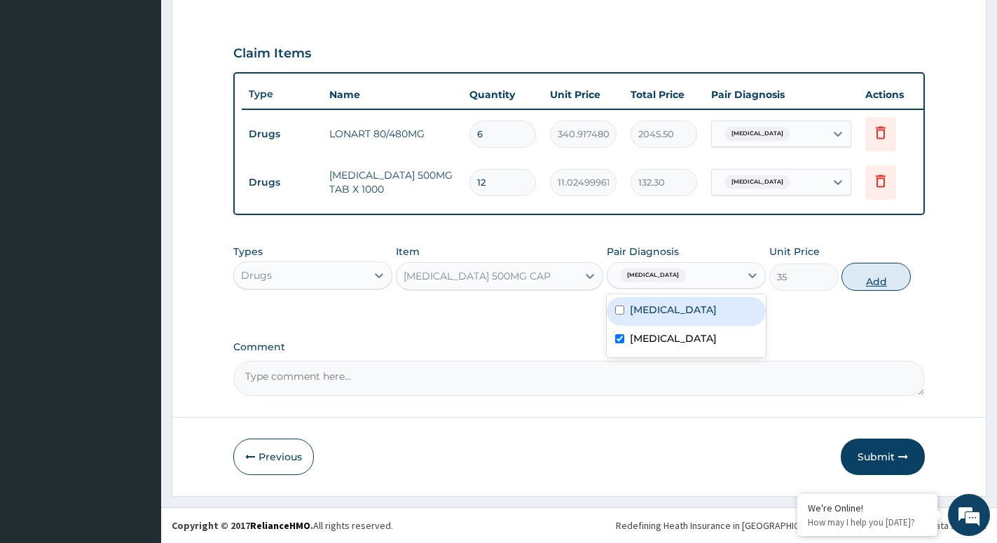
click at [857, 284] on button "Add" at bounding box center [876, 277] width 69 height 28
type input "0"
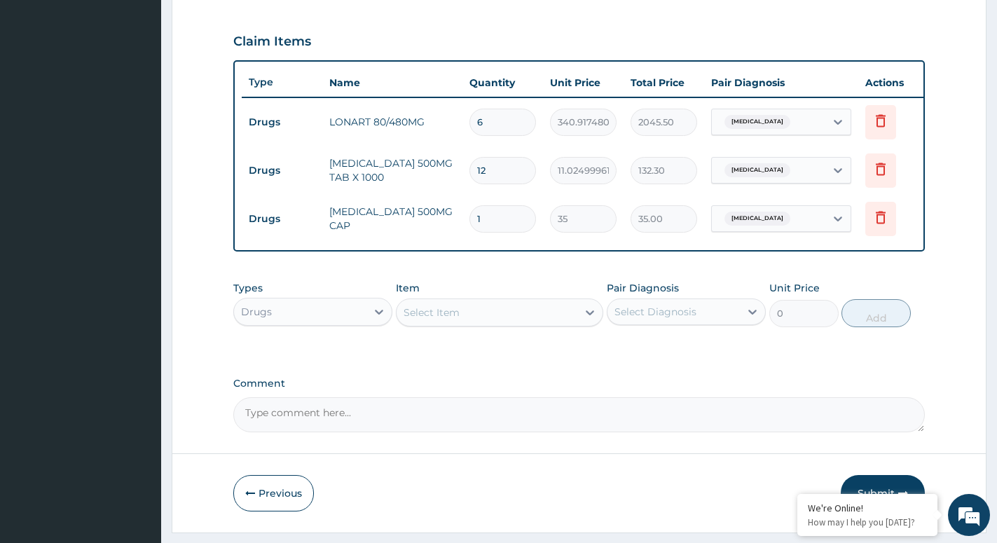
type input "0.00"
type input "2"
type input "70.00"
type input "20"
type input "700.00"
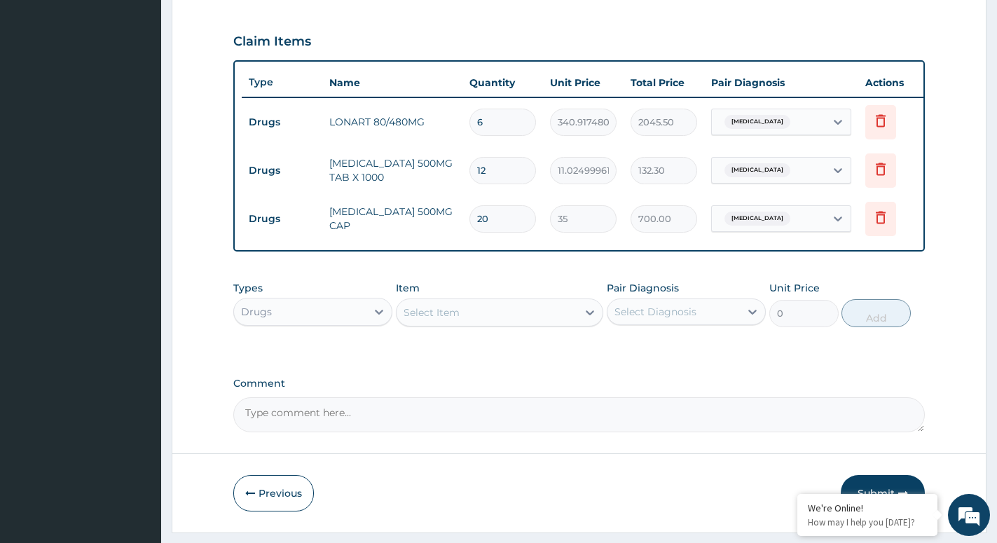
type input "20"
click at [361, 323] on div "Drugs" at bounding box center [300, 312] width 132 height 22
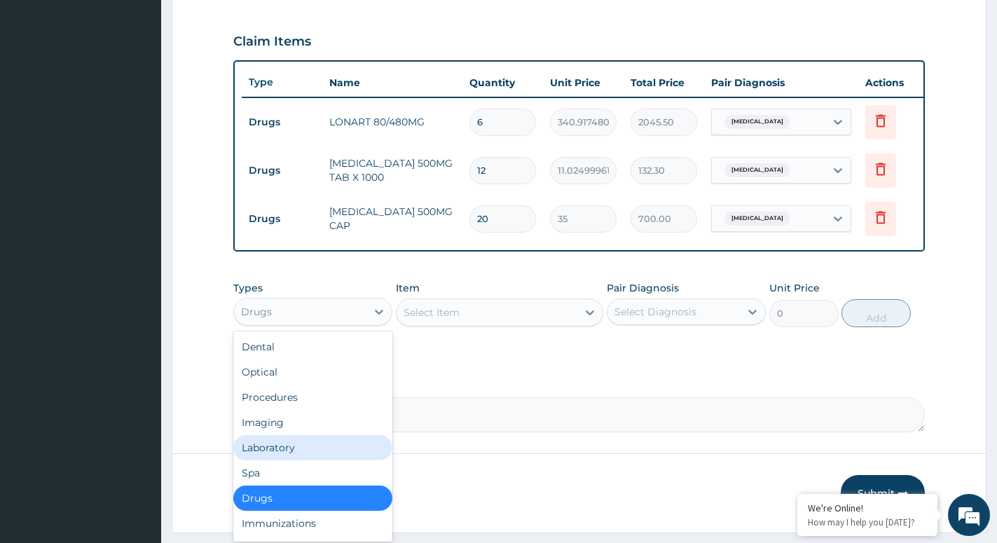
click at [287, 456] on div "Laboratory" at bounding box center [312, 447] width 159 height 25
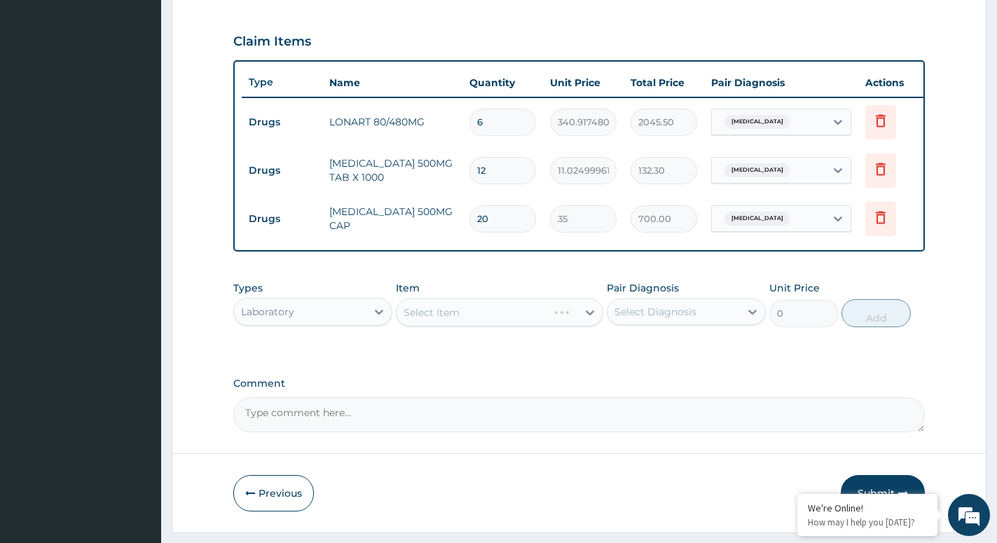
scroll to position [509, 0]
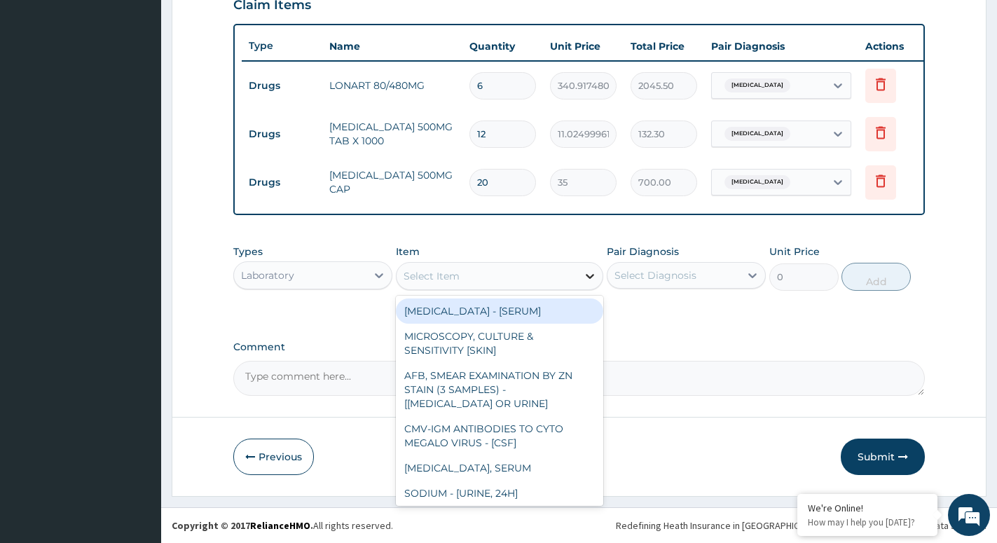
click at [585, 280] on icon at bounding box center [590, 276] width 14 height 14
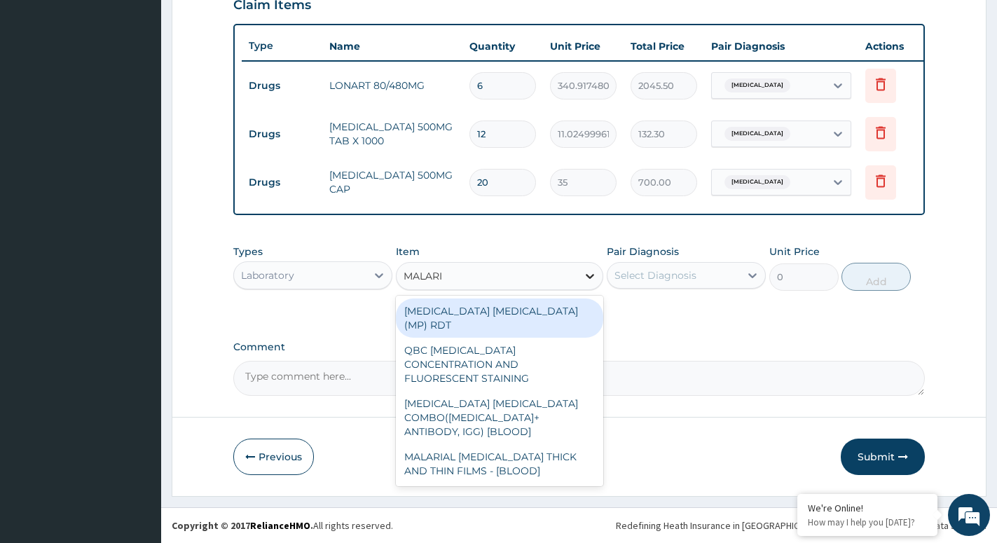
type input "MALARIA"
drag, startPoint x: 514, startPoint y: 304, endPoint x: 567, endPoint y: 297, distance: 53.7
click at [513, 303] on div "MALARIA PARASITE (MP) RDT" at bounding box center [499, 318] width 207 height 39
type input "1500"
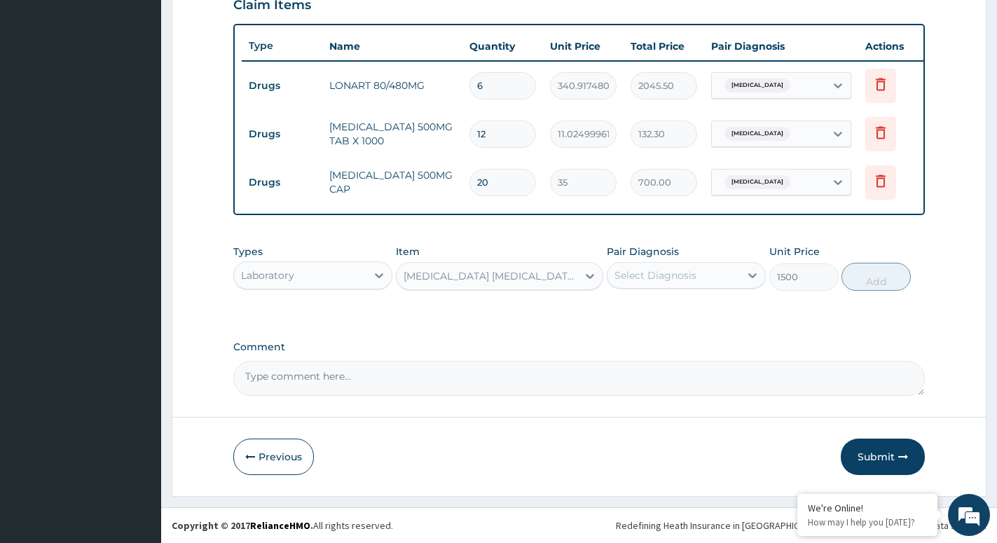
drag, startPoint x: 683, startPoint y: 270, endPoint x: 690, endPoint y: 292, distance: 22.8
click at [684, 270] on div "Select Diagnosis" at bounding box center [656, 275] width 82 height 14
click at [655, 320] on div "[MEDICAL_DATA]" at bounding box center [686, 311] width 159 height 29
checkbox input "true"
click at [873, 278] on button "Add" at bounding box center [876, 277] width 69 height 28
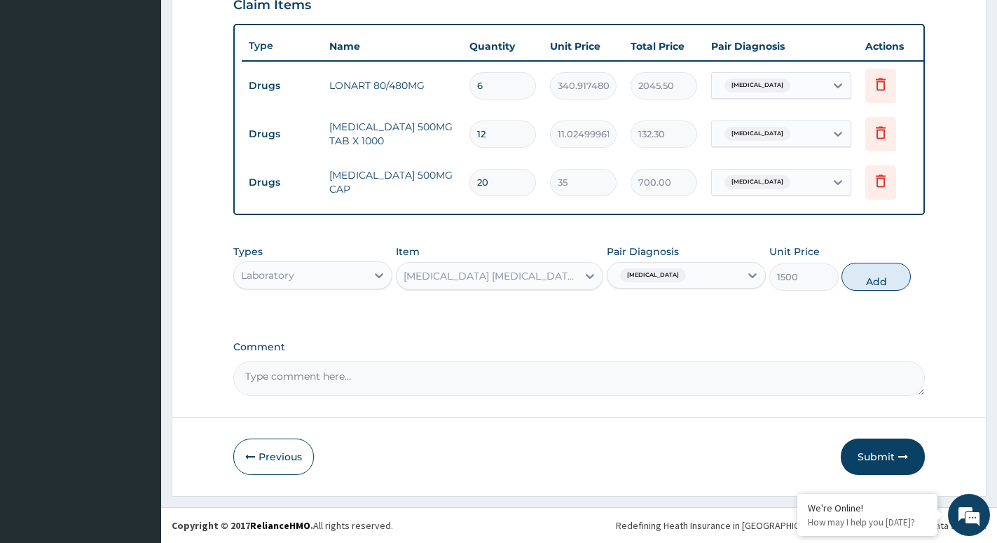
type input "0"
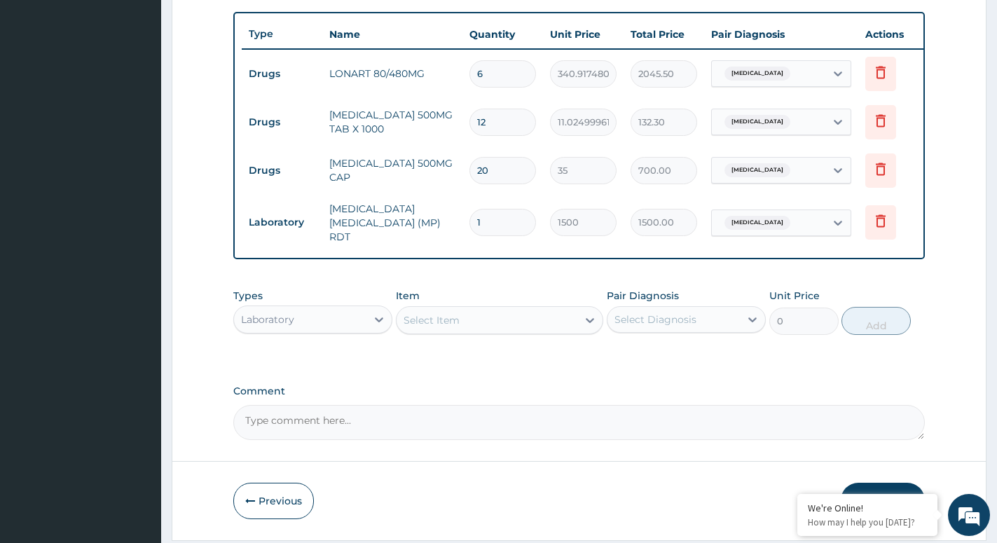
click at [563, 322] on div "Select Item" at bounding box center [487, 320] width 181 height 22
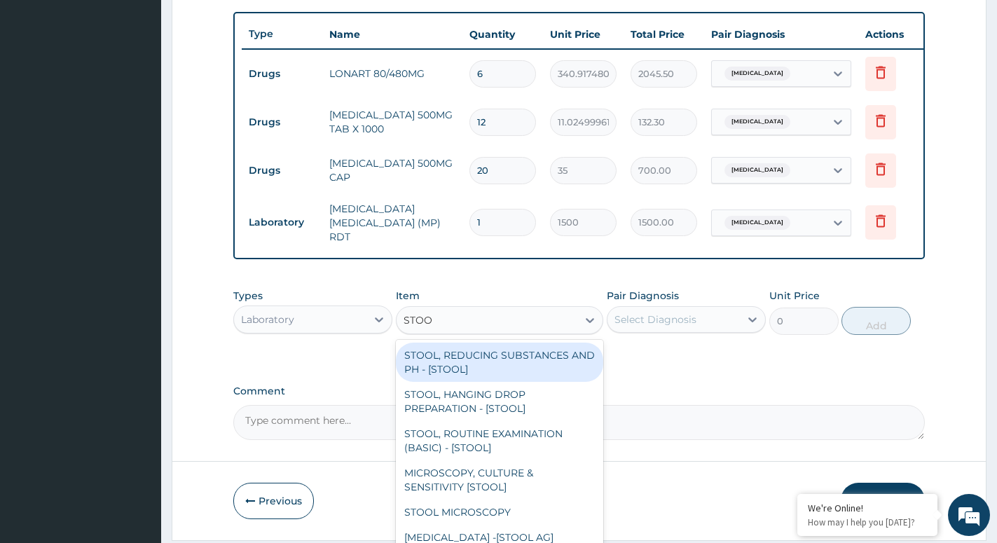
type input "STOOL"
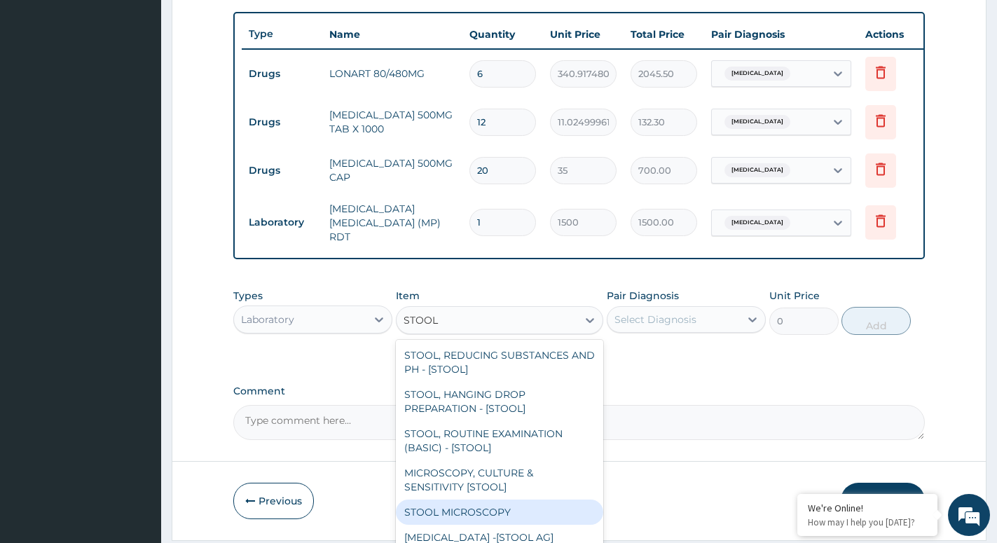
click at [495, 519] on div "STOOL MICROSCOPY" at bounding box center [499, 512] width 207 height 25
type input "2000"
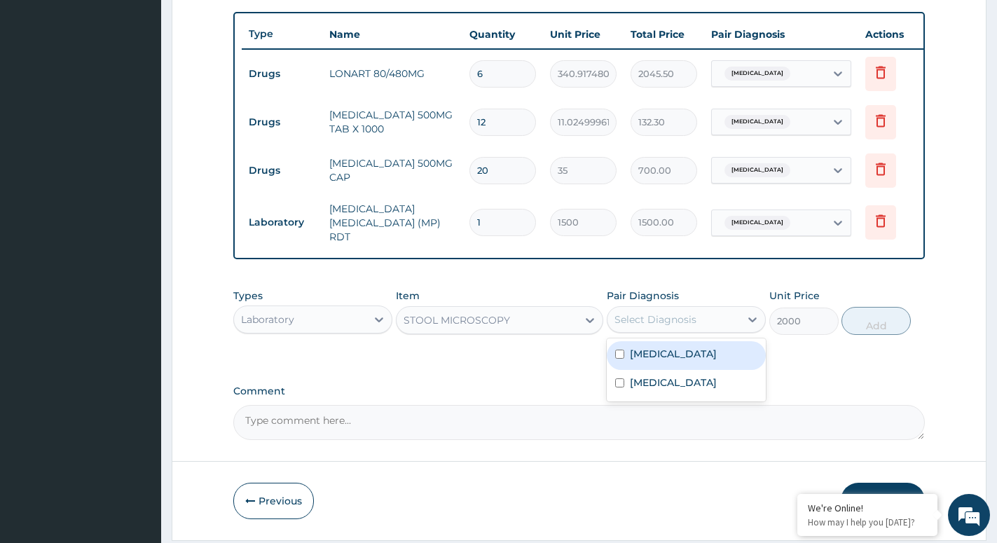
click at [735, 323] on div "Select Diagnosis" at bounding box center [674, 319] width 132 height 22
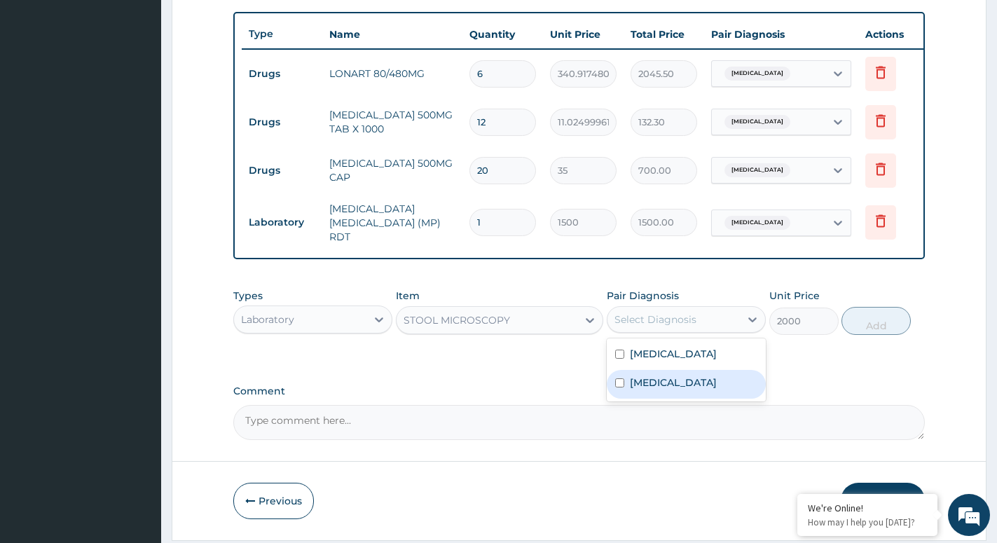
click at [669, 385] on label "Salmonella enteritis" at bounding box center [673, 383] width 87 height 14
checkbox input "true"
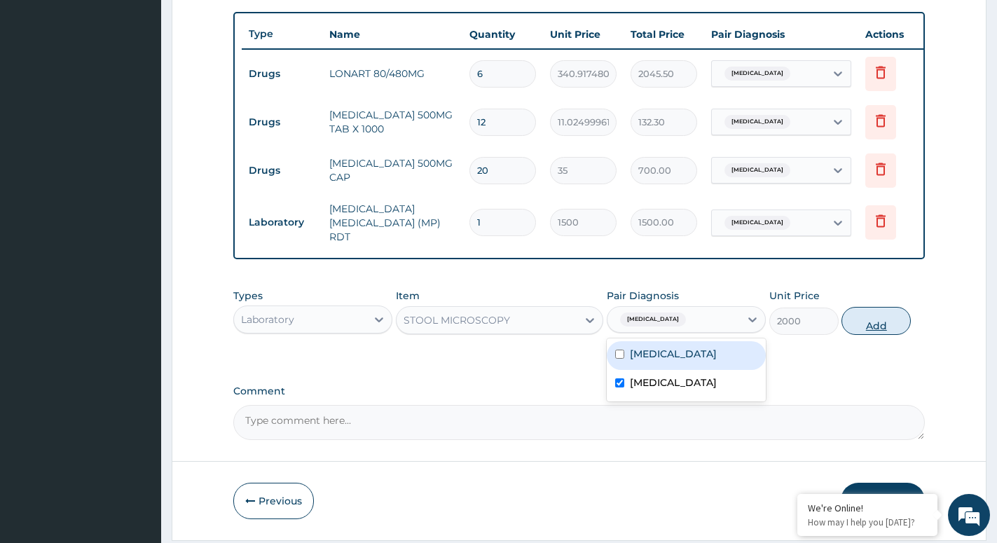
click at [874, 327] on button "Add" at bounding box center [876, 321] width 69 height 28
type input "0"
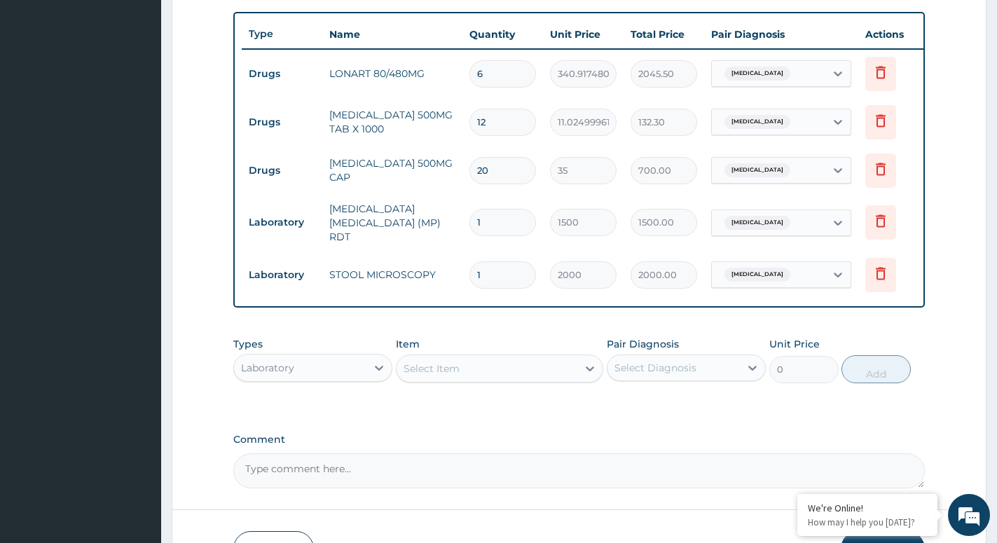
scroll to position [606, 0]
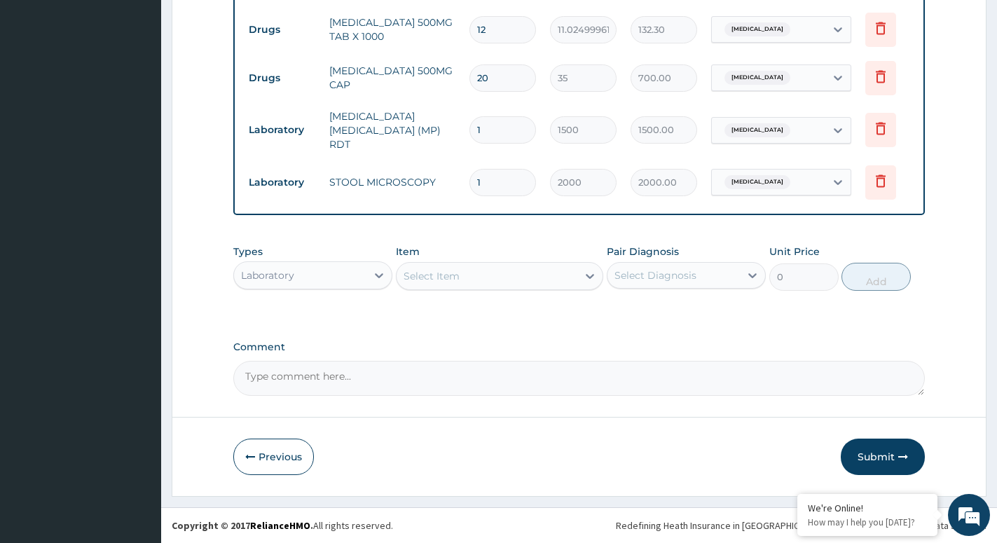
click at [350, 280] on div "Laboratory" at bounding box center [300, 275] width 132 height 22
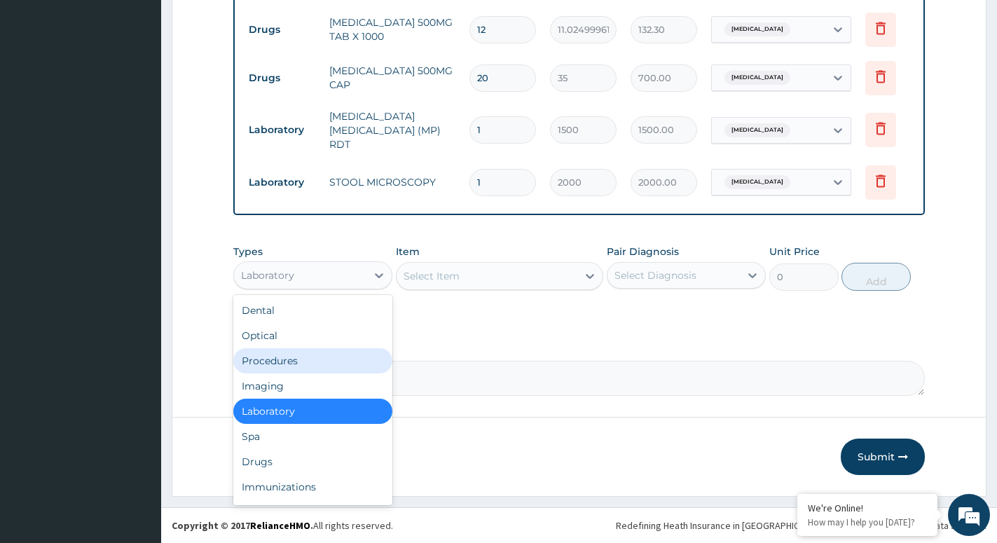
click at [277, 361] on div "Procedures" at bounding box center [312, 360] width 159 height 25
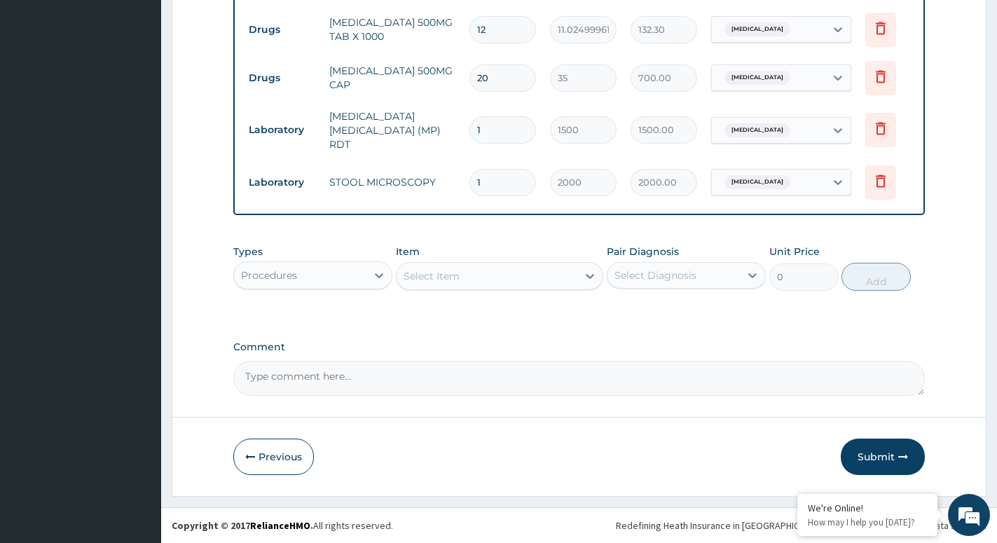
click at [566, 273] on div "Select Item" at bounding box center [487, 276] width 181 height 22
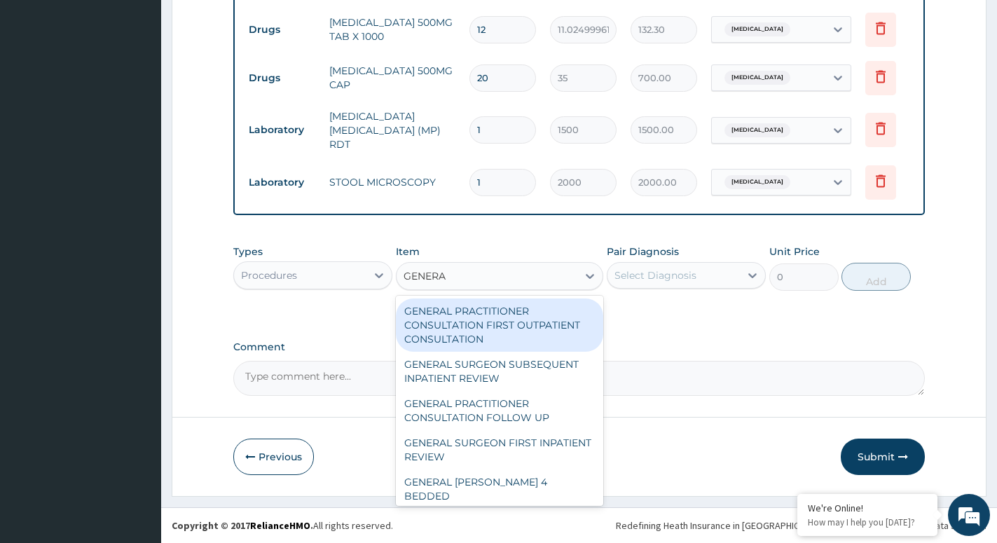
type input "GENERAL"
drag, startPoint x: 517, startPoint y: 317, endPoint x: 537, endPoint y: 320, distance: 19.7
click at [518, 319] on div "GENERAL PRACTITIONER CONSULTATION FIRST OUTPATIENT CONSULTATION" at bounding box center [499, 325] width 207 height 53
type input "3000"
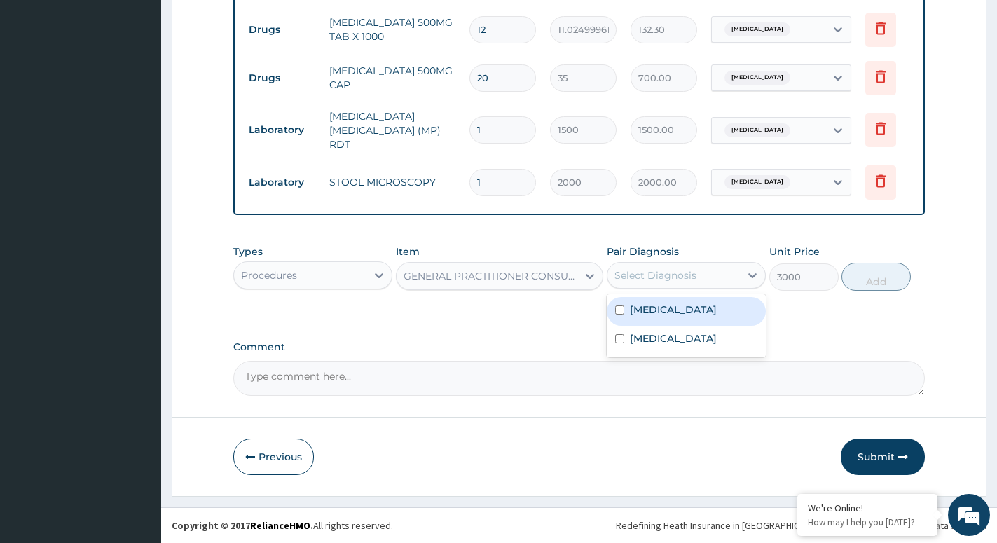
click at [692, 276] on div "Select Diagnosis" at bounding box center [656, 275] width 82 height 14
click at [654, 310] on label "[MEDICAL_DATA]" at bounding box center [673, 310] width 87 height 14
checkbox input "true"
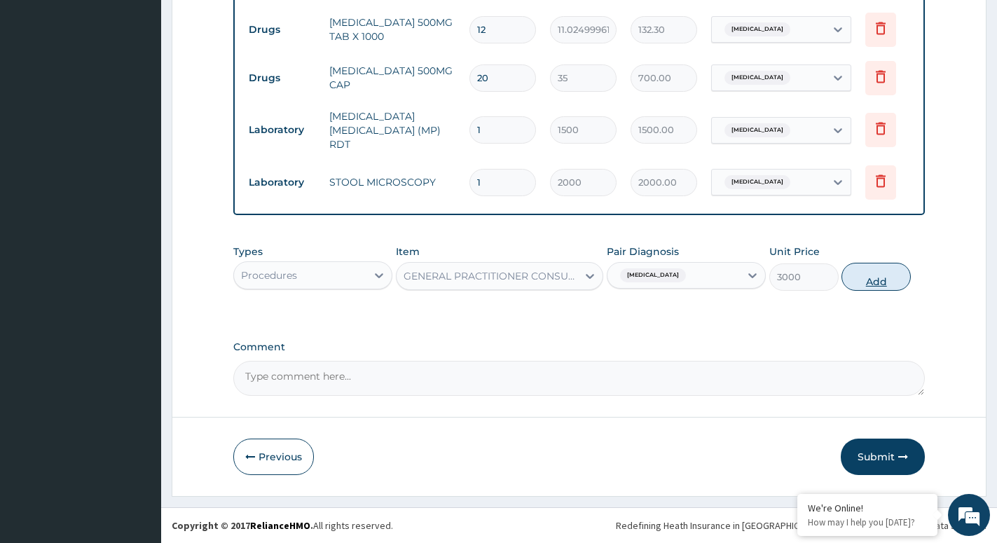
click at [869, 275] on button "Add" at bounding box center [876, 277] width 69 height 28
type input "0"
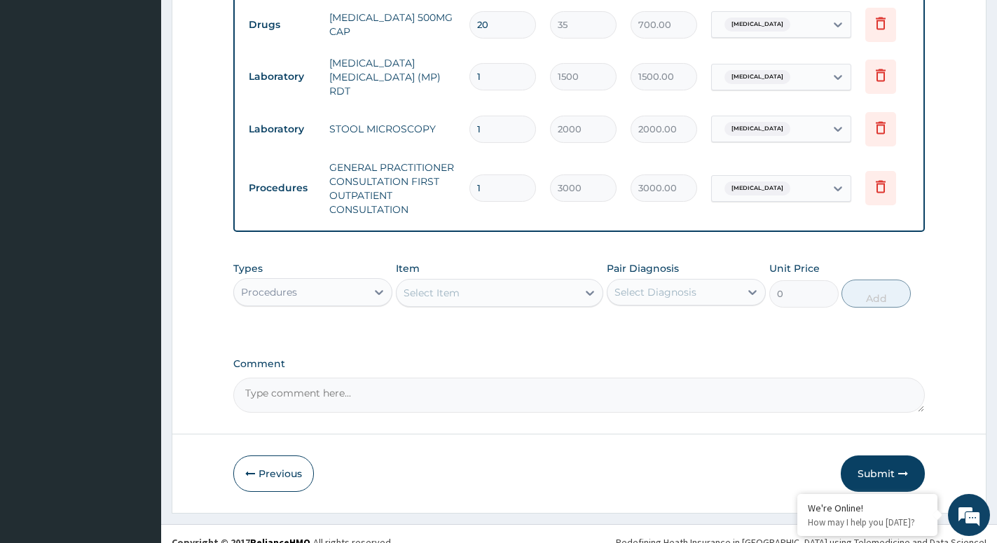
scroll to position [676, 0]
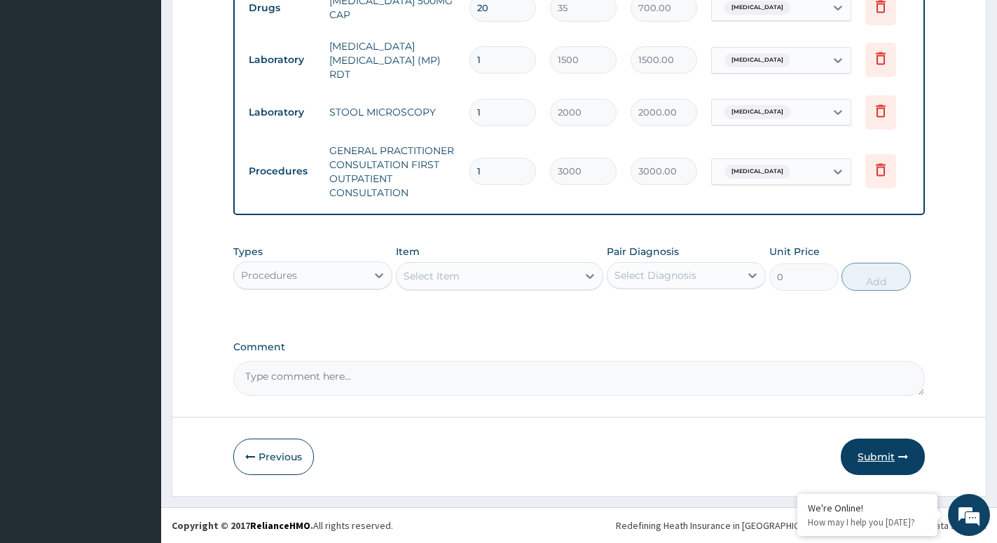
click at [889, 458] on button "Submit" at bounding box center [883, 457] width 84 height 36
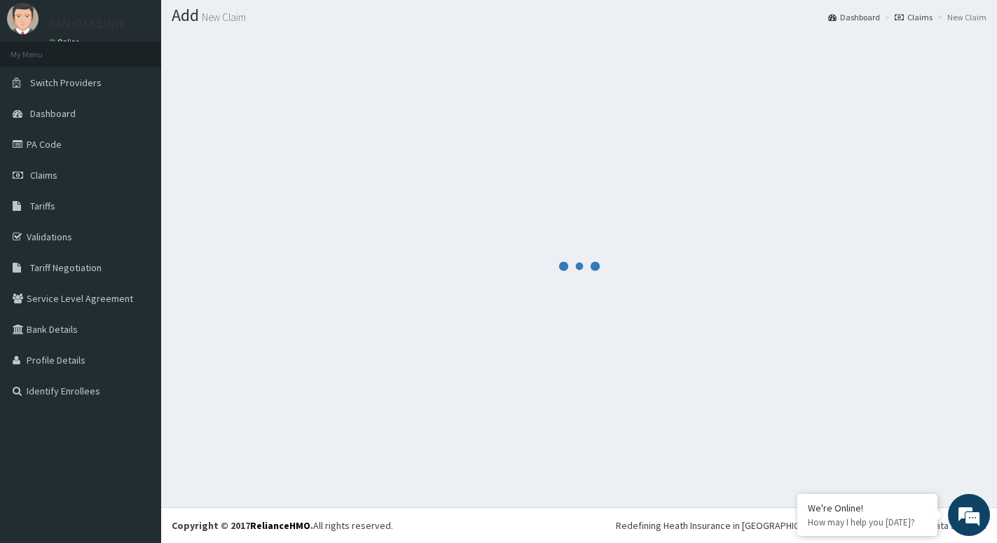
scroll to position [39, 0]
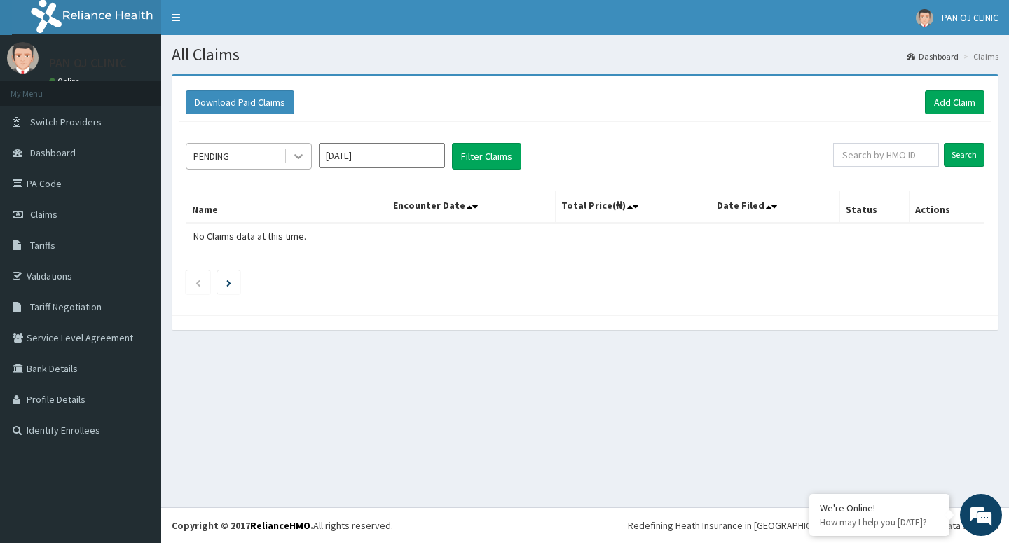
click at [297, 156] on icon at bounding box center [299, 156] width 14 height 14
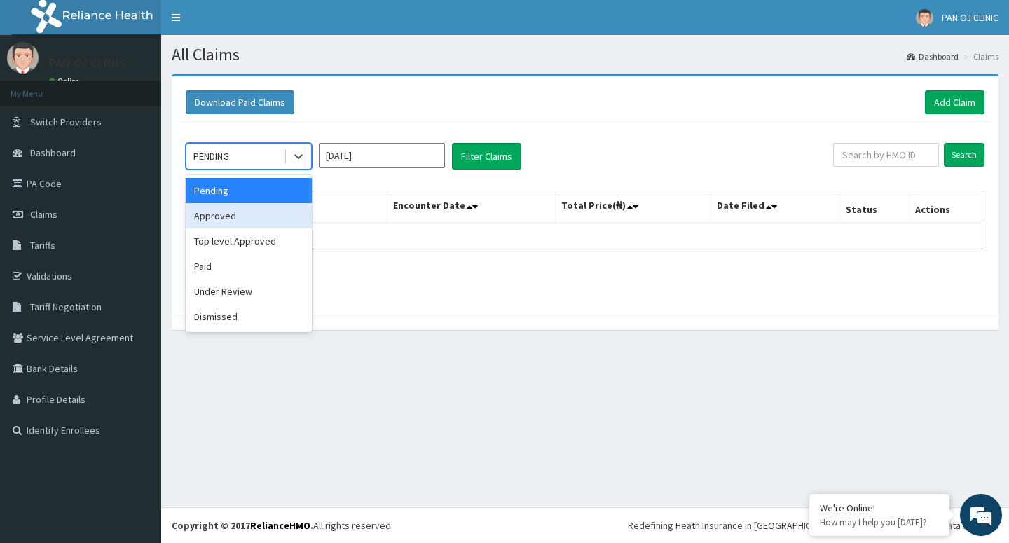
click at [252, 208] on div "Approved" at bounding box center [249, 215] width 126 height 25
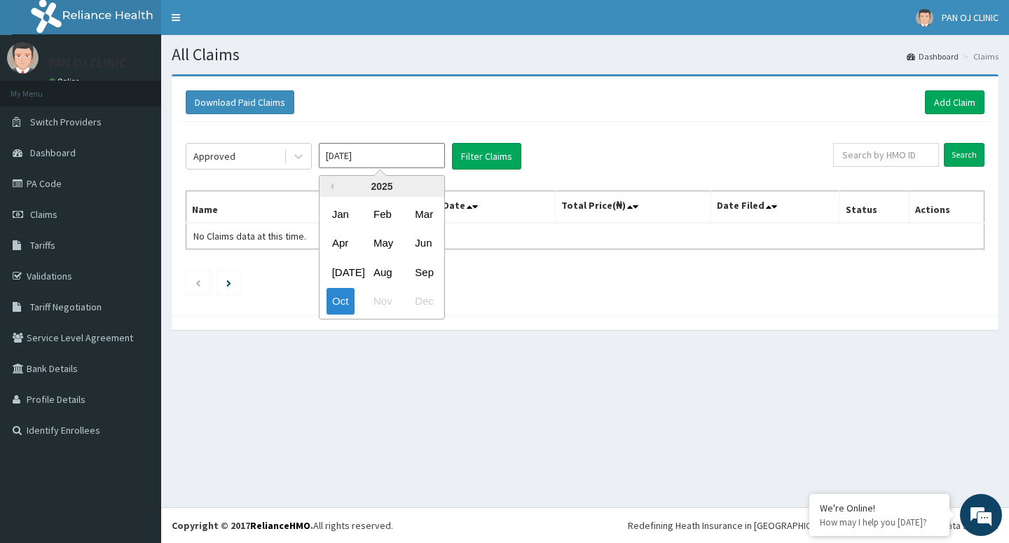
click at [413, 153] on input "[DATE]" at bounding box center [382, 155] width 126 height 25
click at [426, 272] on div "Sep" at bounding box center [423, 272] width 28 height 26
type input "[DATE]"
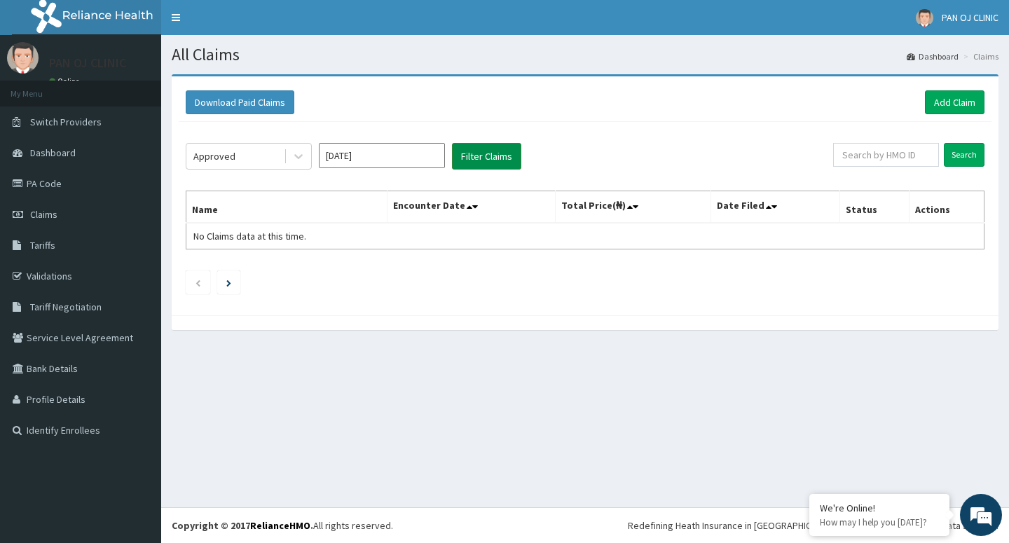
click at [502, 159] on button "Filter Claims" at bounding box center [486, 156] width 69 height 27
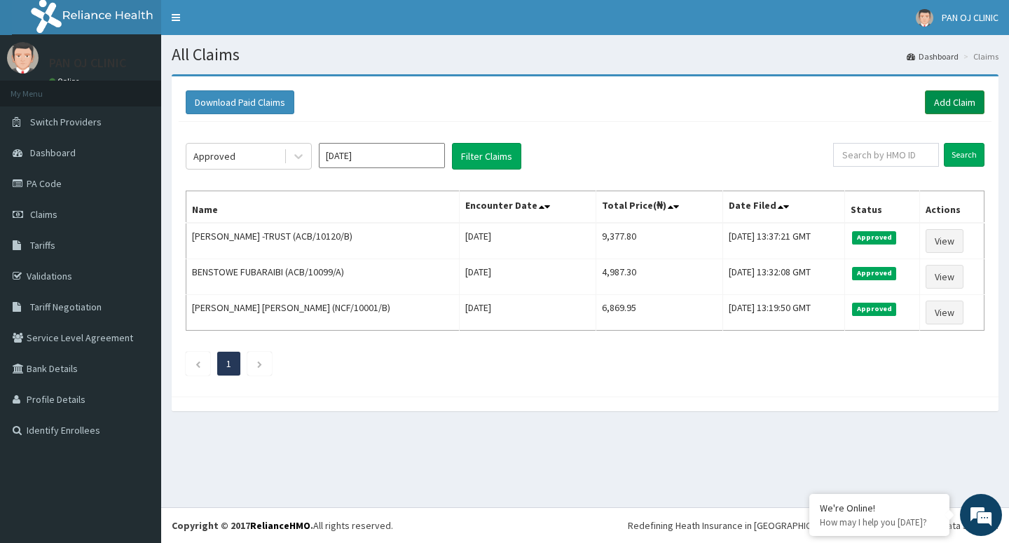
click at [962, 106] on link "Add Claim" at bounding box center [955, 102] width 60 height 24
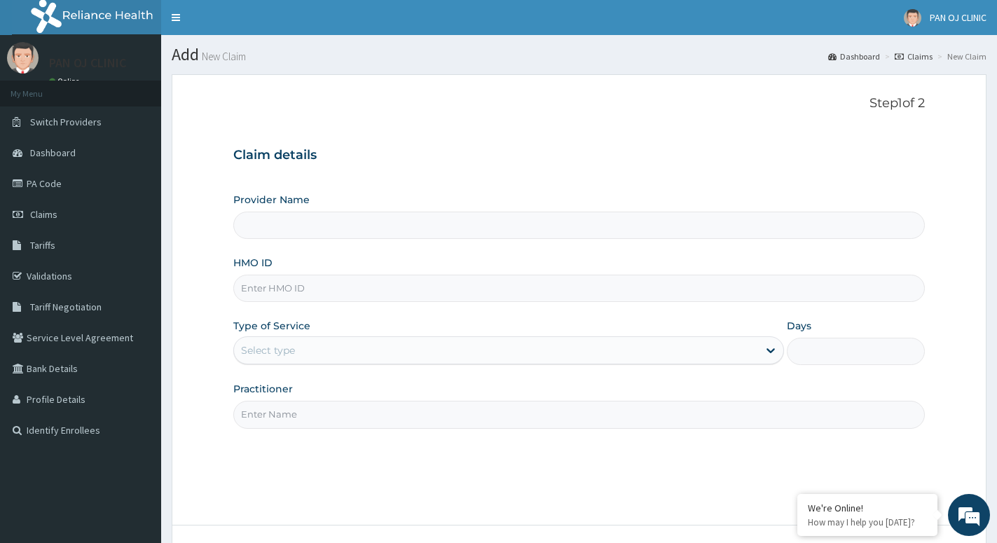
type input "PAN OJ CLINIC"
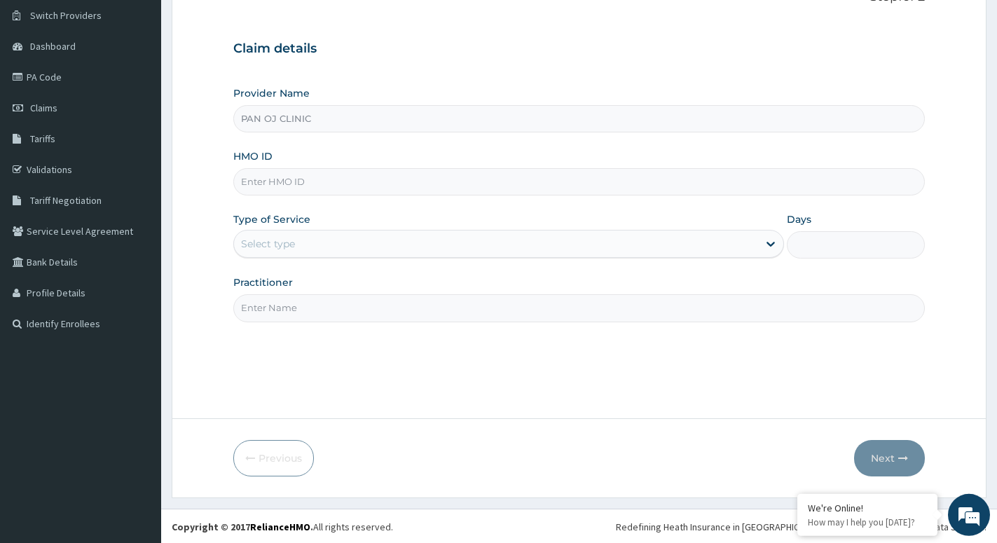
scroll to position [108, 0]
click at [292, 179] on input "HMO ID" at bounding box center [579, 180] width 692 height 27
type input "NCF/10004/A"
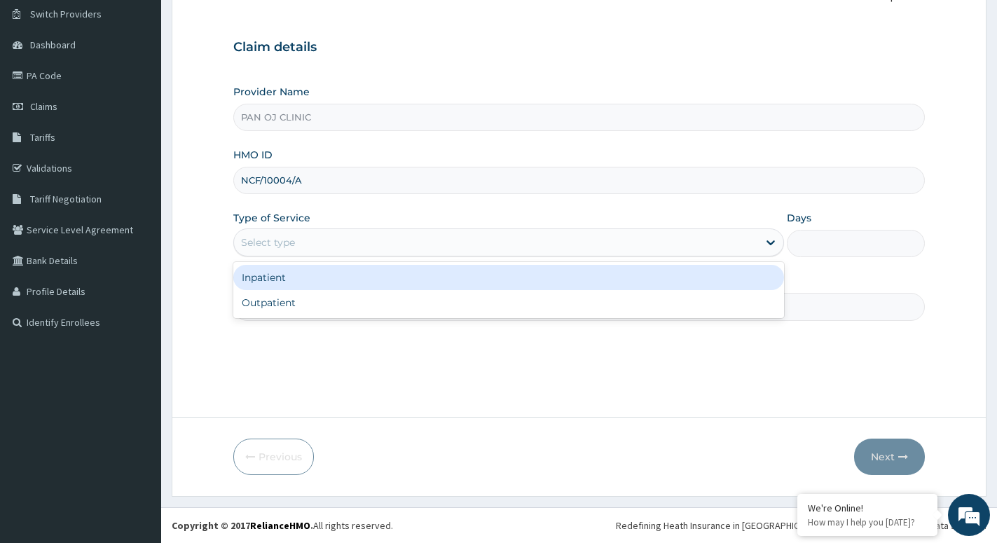
click at [293, 235] on div "Select type" at bounding box center [496, 242] width 524 height 22
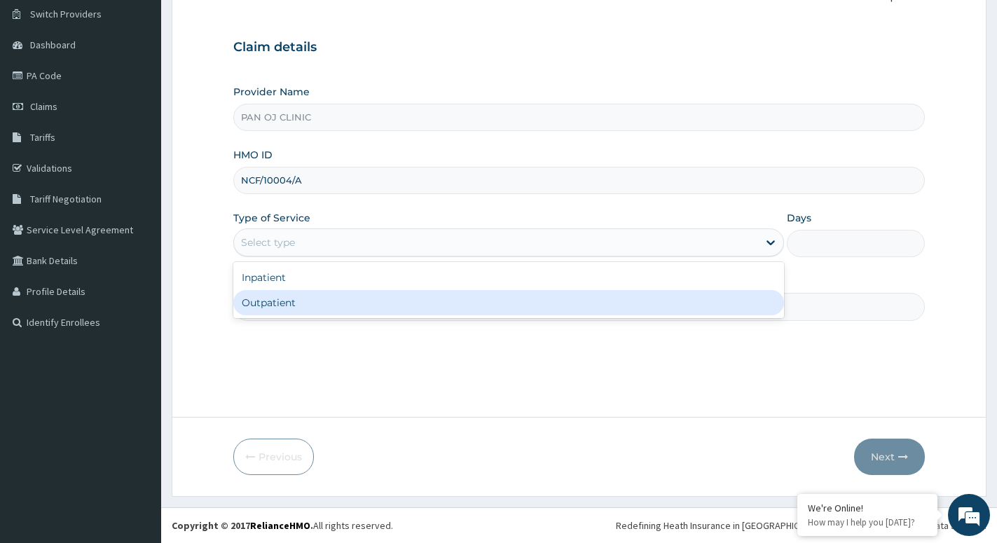
click at [279, 304] on div "Outpatient" at bounding box center [508, 302] width 551 height 25
type input "1"
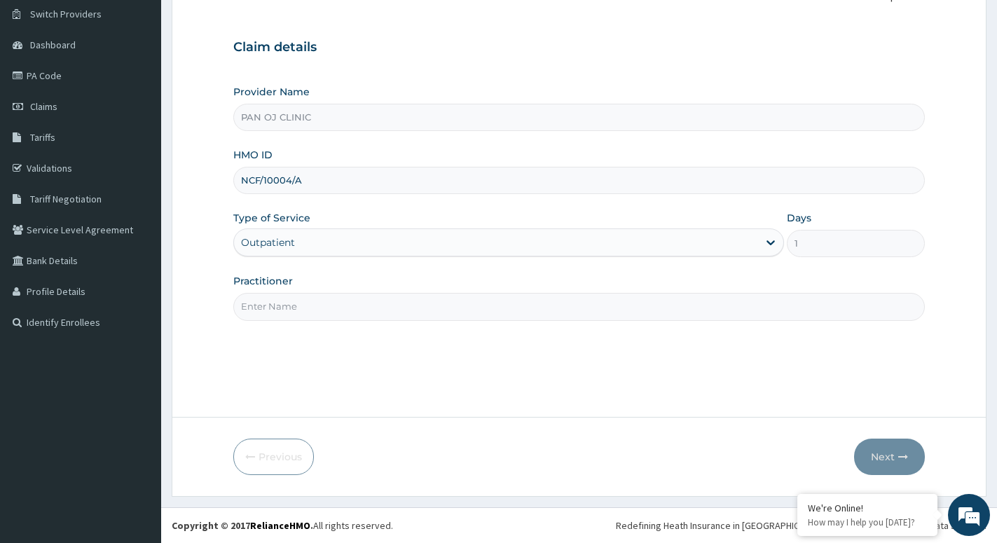
click at [286, 293] on div "Practitioner" at bounding box center [579, 297] width 692 height 46
type input "[PERSON_NAME]"
click at [889, 461] on button "Next" at bounding box center [889, 457] width 71 height 36
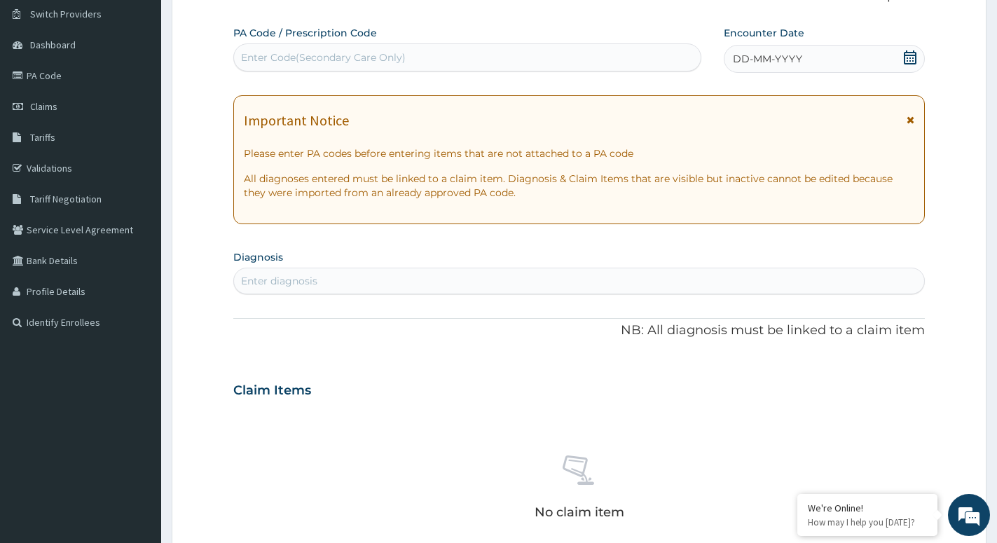
click at [910, 57] on icon at bounding box center [910, 57] width 14 height 14
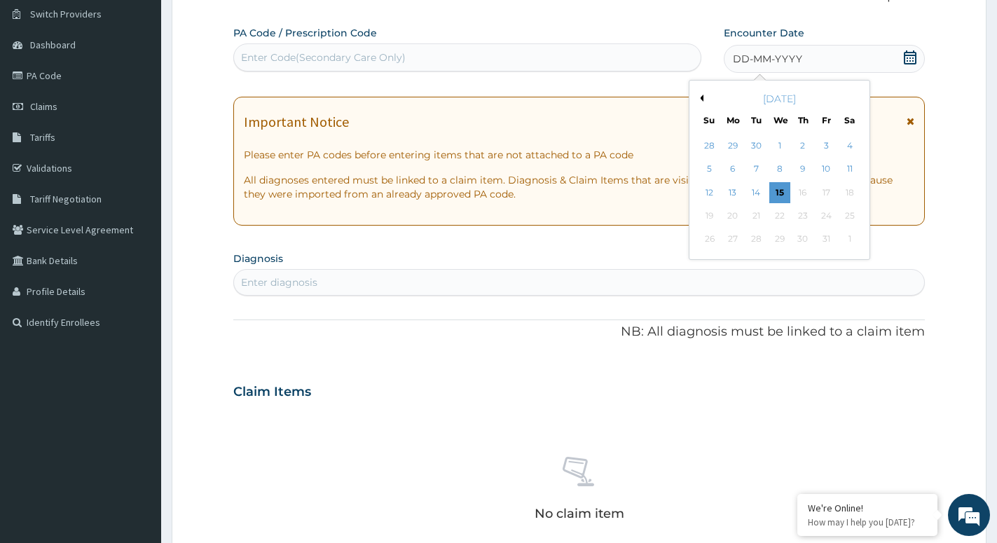
click at [702, 96] on button "Previous Month" at bounding box center [700, 98] width 7 height 7
click at [782, 149] on div "3" at bounding box center [779, 145] width 21 height 21
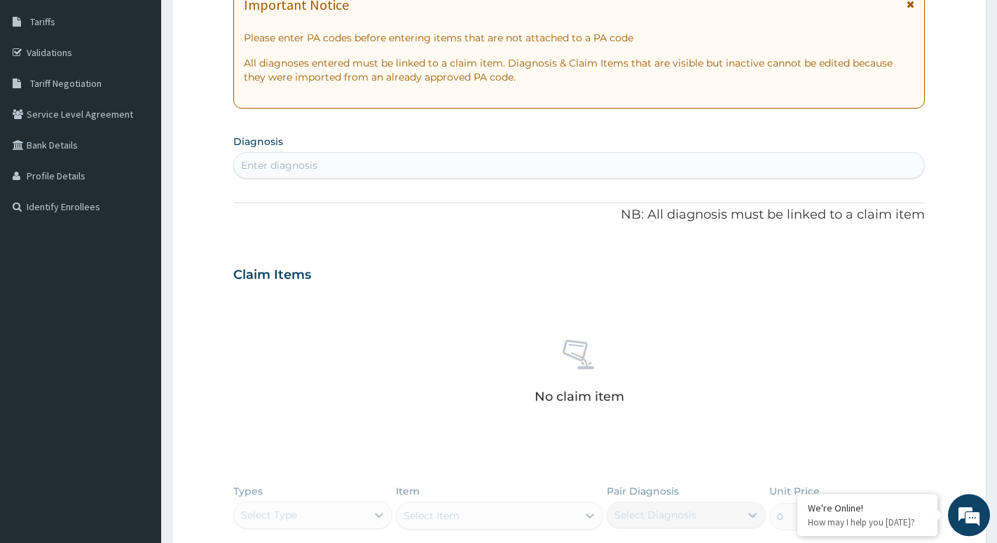
scroll to position [251, 0]
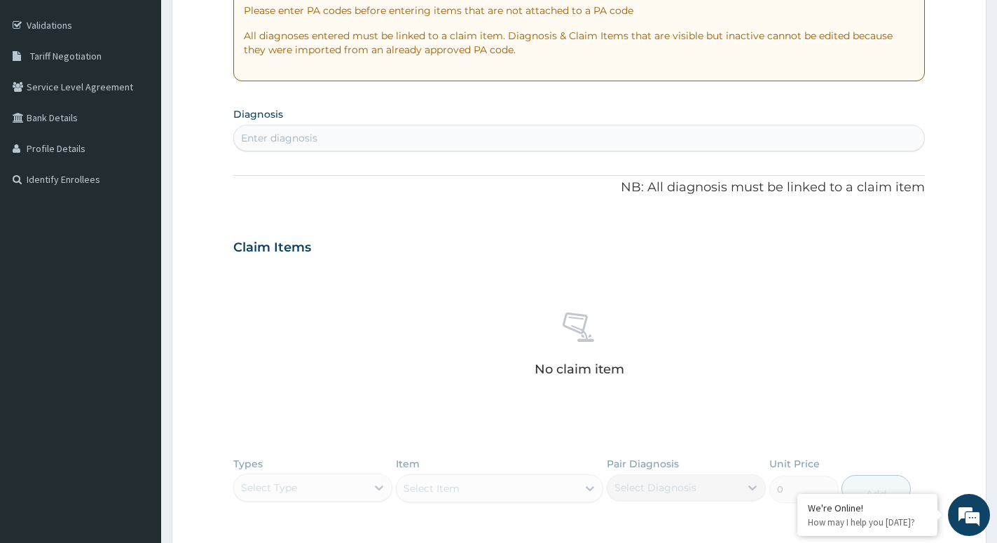
click at [357, 124] on section "Diagnosis Enter diagnosis" at bounding box center [579, 128] width 692 height 48
click at [308, 142] on div "Enter diagnosis" at bounding box center [279, 138] width 76 height 14
type input "[MEDICAL_DATA]"
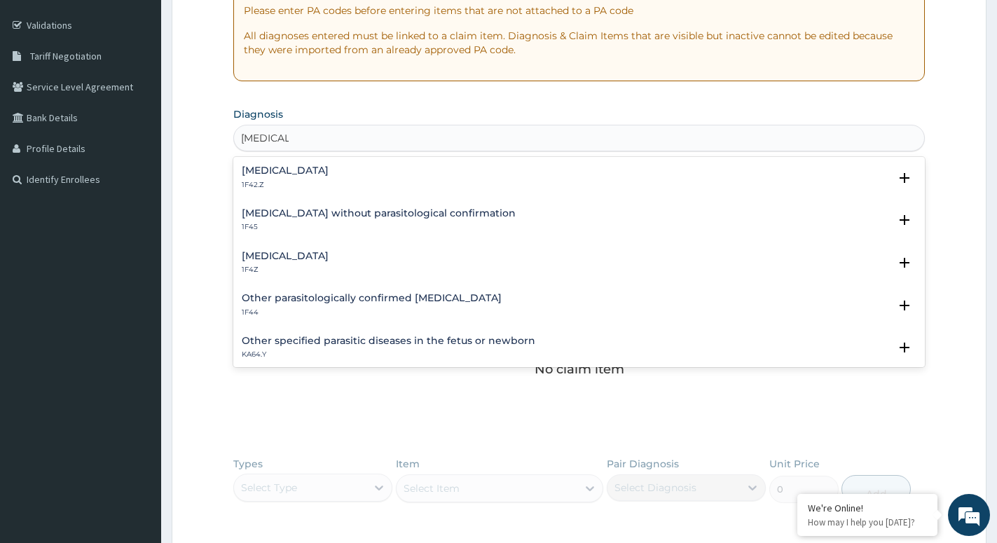
click at [268, 256] on h4 "[MEDICAL_DATA]" at bounding box center [285, 256] width 87 height 11
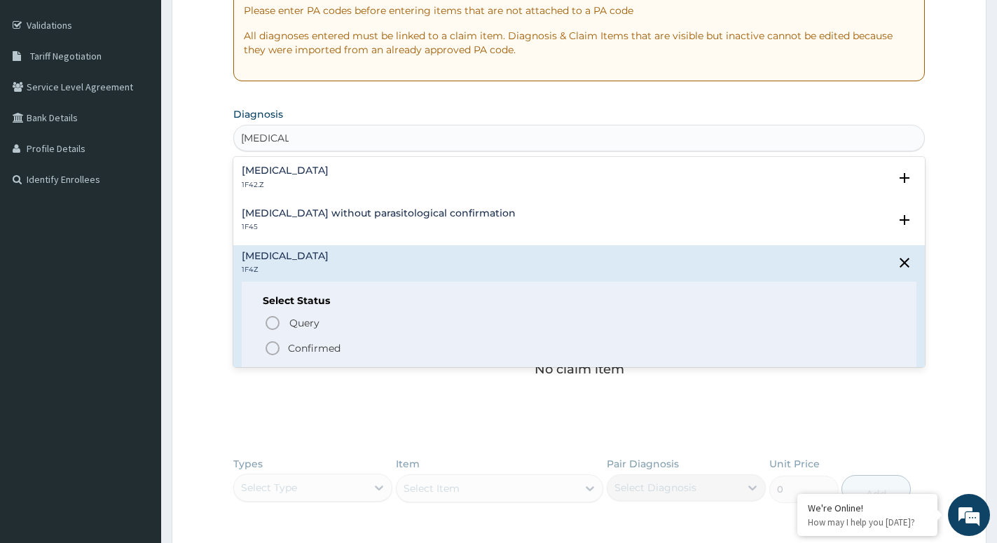
click at [270, 346] on icon "status option filled" at bounding box center [272, 348] width 17 height 17
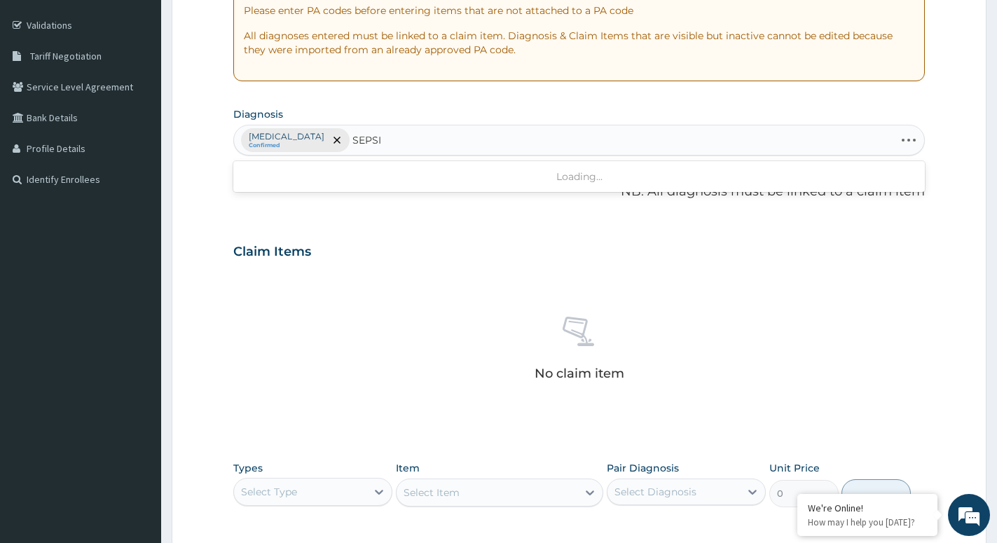
type input "[MEDICAL_DATA]"
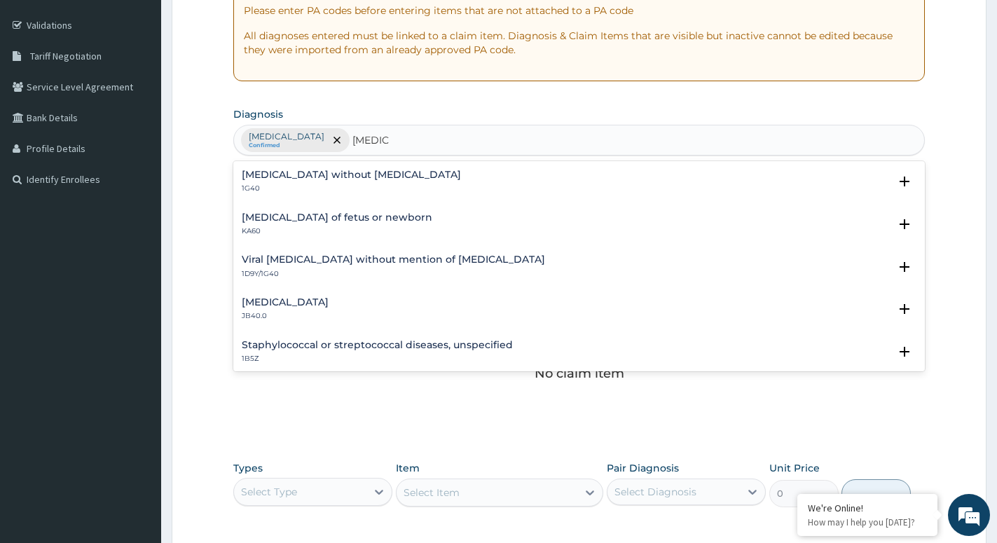
click at [282, 177] on h4 "Sepsis without septic shock" at bounding box center [351, 175] width 219 height 11
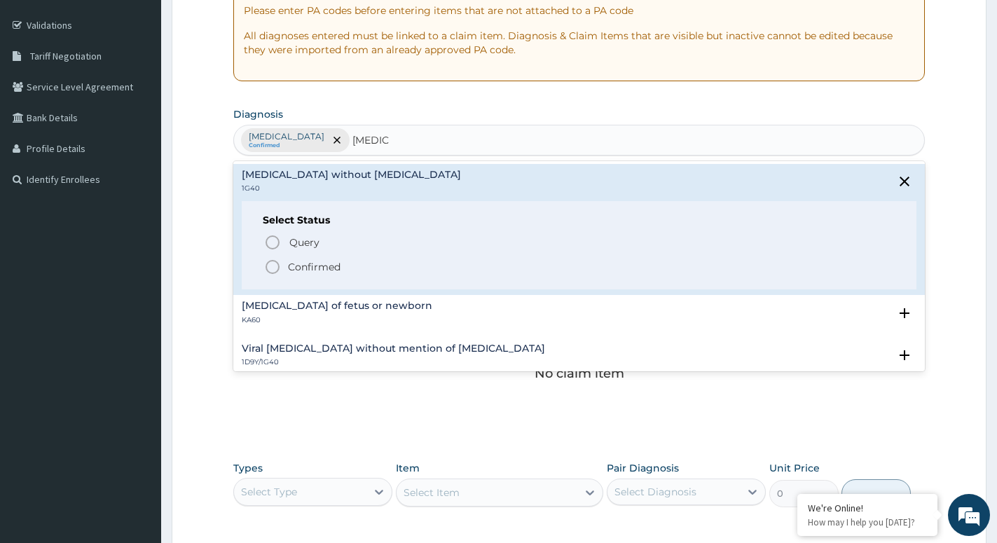
click at [269, 271] on icon "status option filled" at bounding box center [272, 267] width 17 height 17
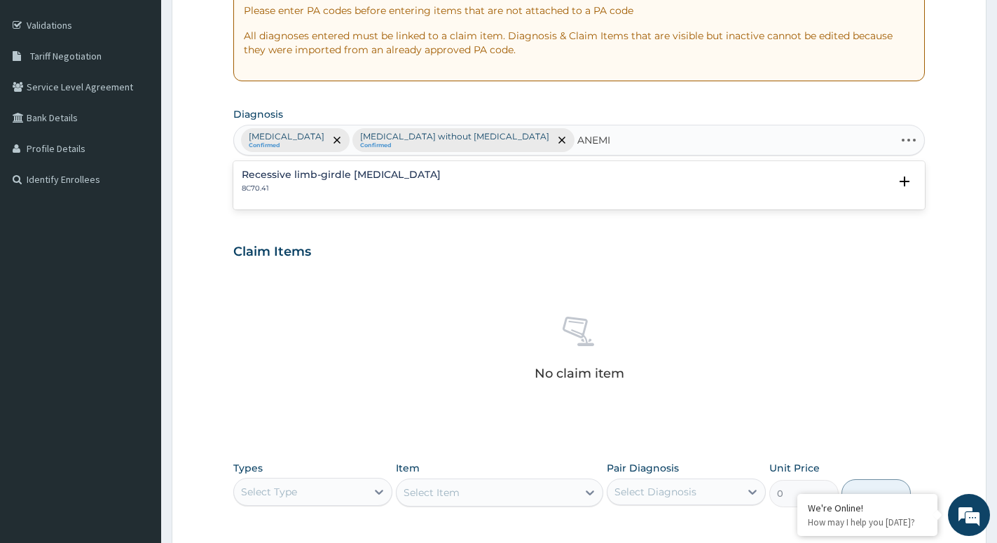
type input "ANEMIA"
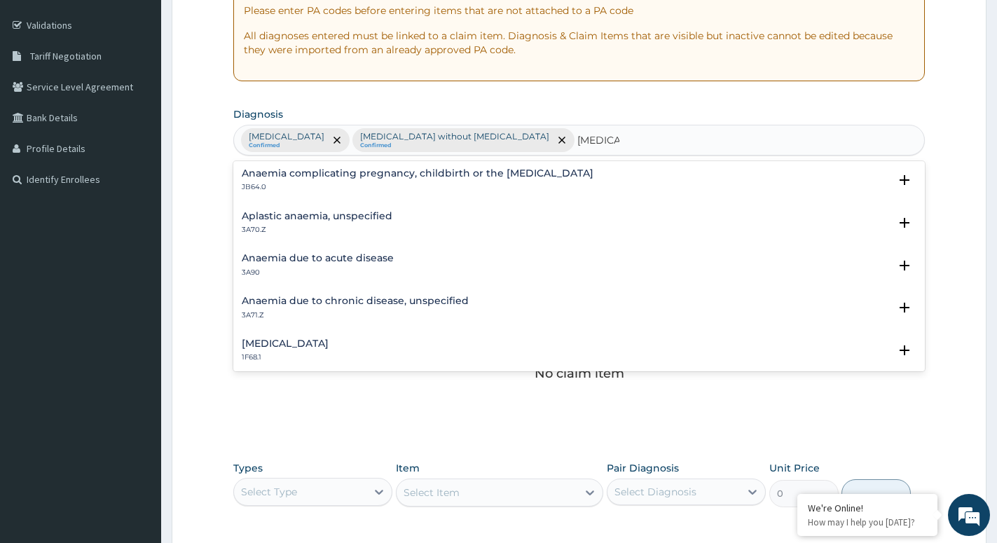
scroll to position [151, 0]
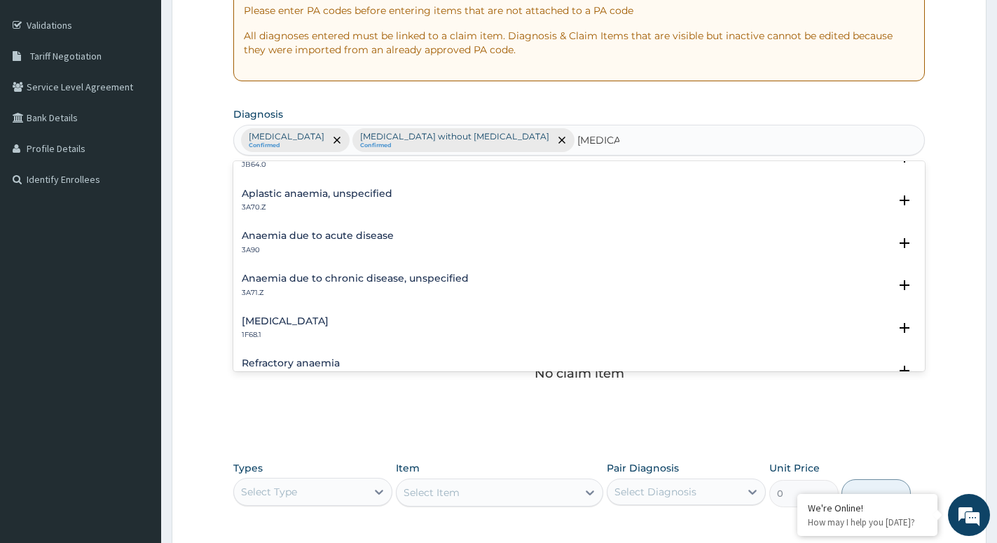
click at [294, 240] on h4 "Anaemia due to acute disease" at bounding box center [318, 236] width 152 height 11
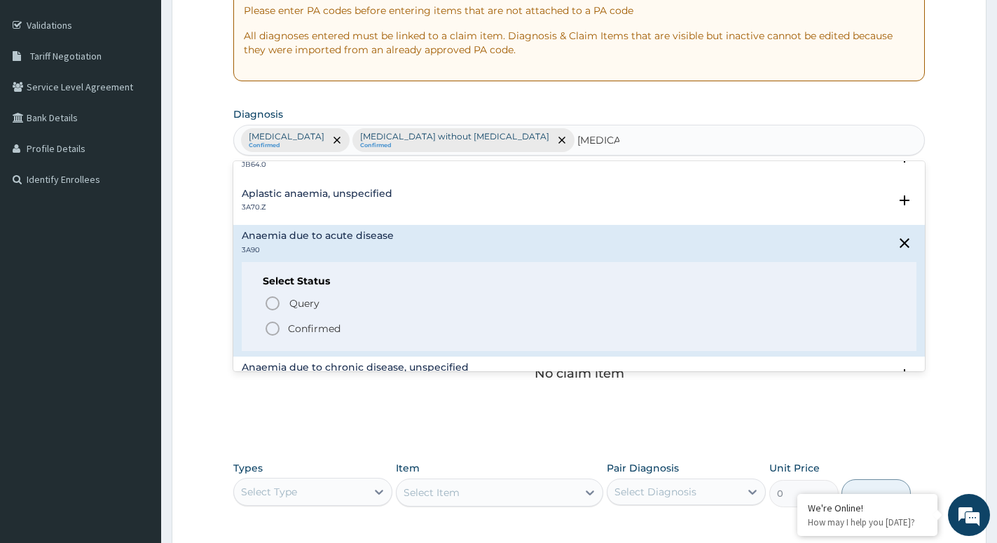
click at [273, 324] on icon "status option filled" at bounding box center [272, 328] width 17 height 17
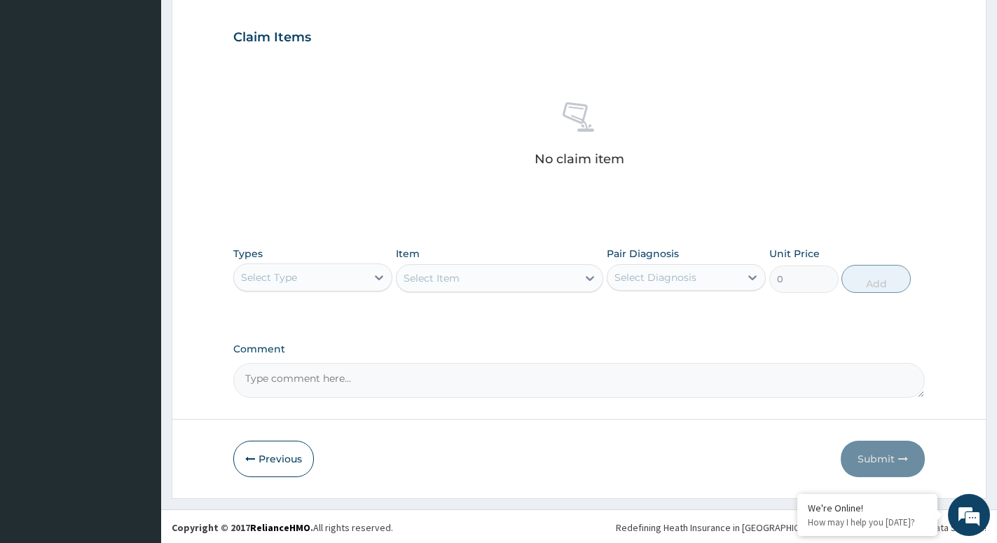
scroll to position [467, 0]
click at [370, 280] on div at bounding box center [379, 275] width 25 height 25
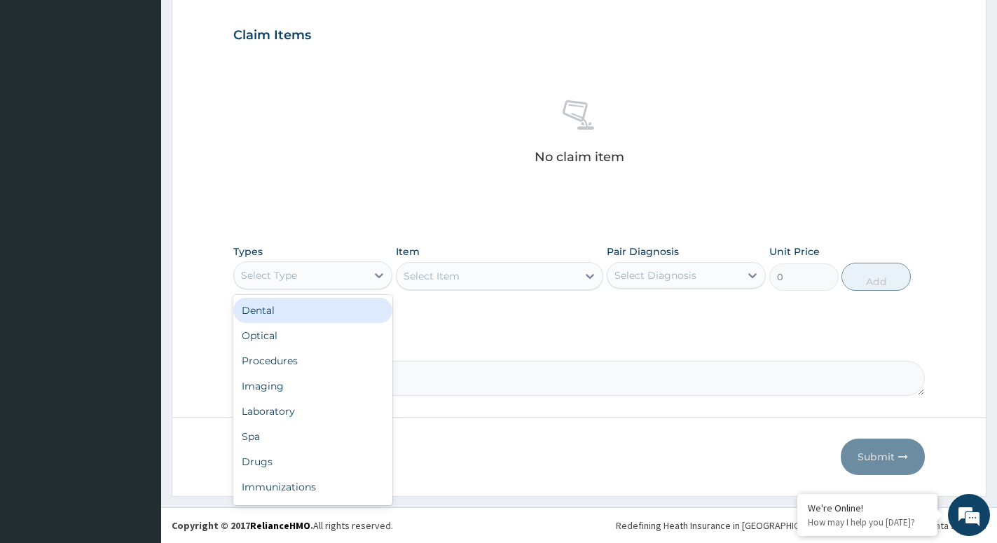
scroll to position [48, 0]
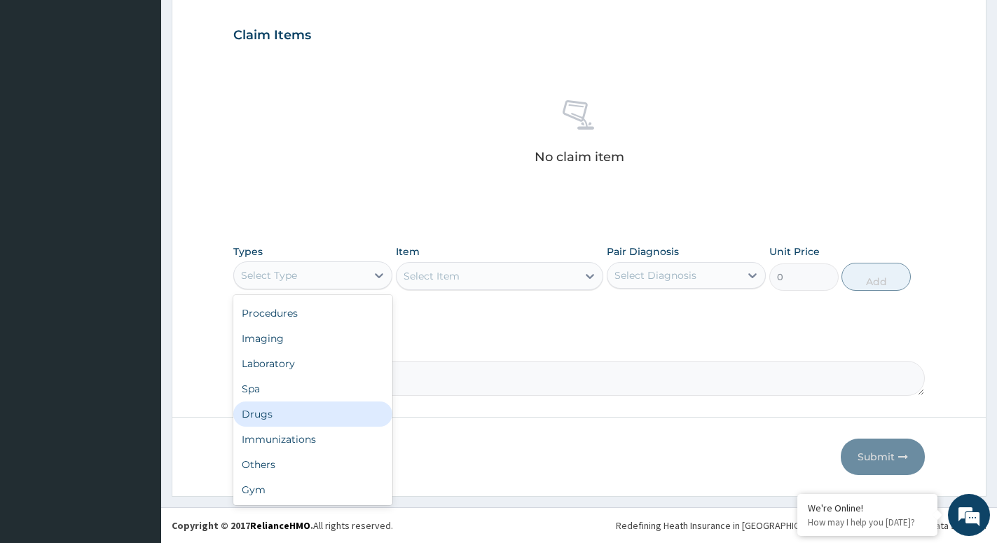
drag, startPoint x: 256, startPoint y: 410, endPoint x: 285, endPoint y: 392, distance: 34.0
click at [257, 409] on div "Drugs" at bounding box center [312, 414] width 159 height 25
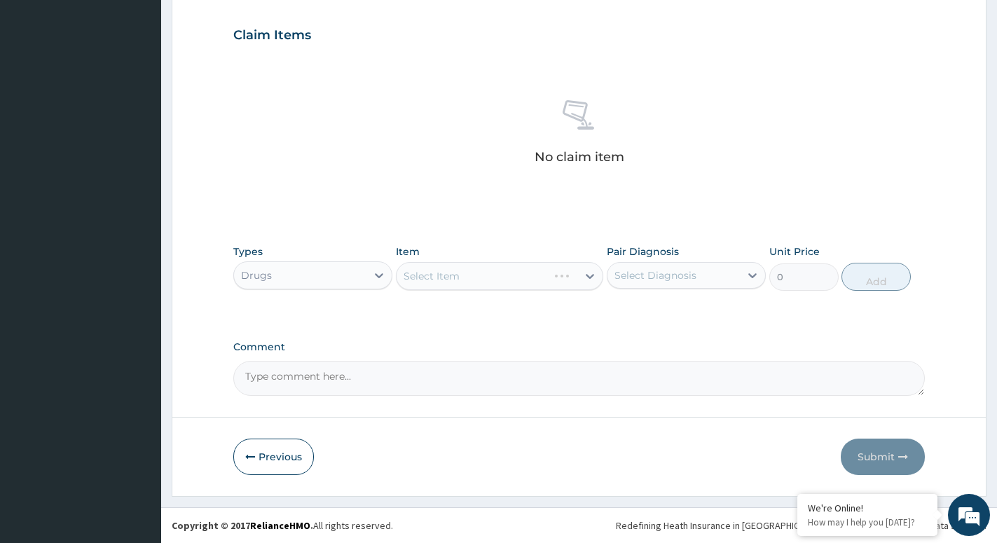
click at [586, 278] on div "Select Item" at bounding box center [499, 276] width 207 height 28
click at [583, 275] on div "Select Item" at bounding box center [499, 276] width 207 height 28
click at [586, 275] on div "Select Item" at bounding box center [499, 276] width 207 height 28
click at [586, 275] on icon at bounding box center [590, 276] width 14 height 14
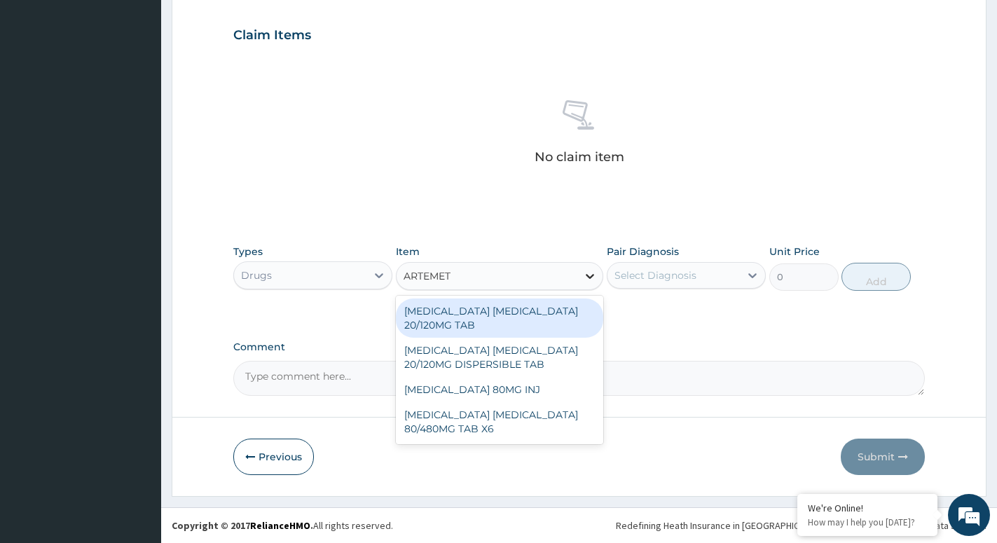
type input "ARTEMETH"
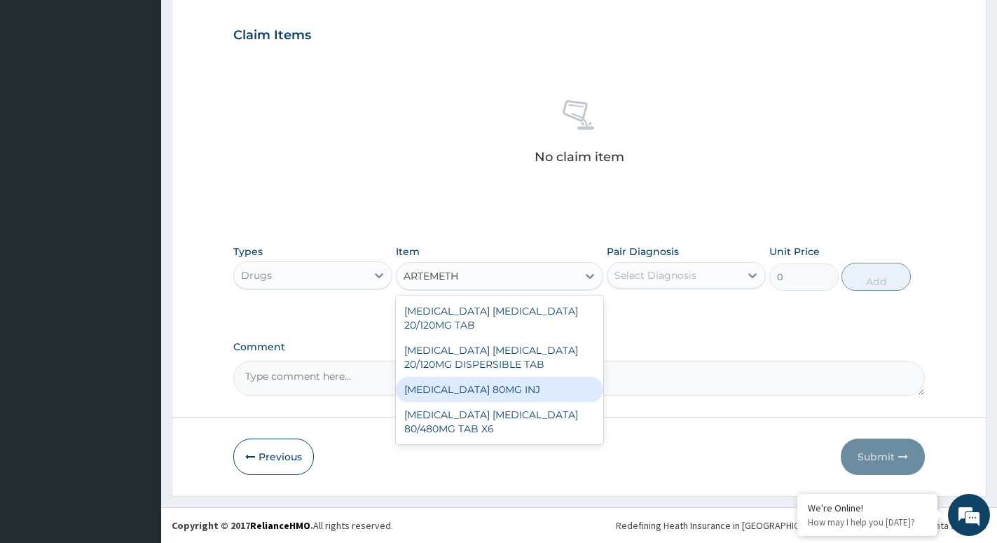
drag, startPoint x: 479, startPoint y: 395, endPoint x: 550, endPoint y: 349, distance: 84.6
click at [478, 394] on div "ARTEMETHER 80MG INJ" at bounding box center [499, 389] width 207 height 25
type input "1400"
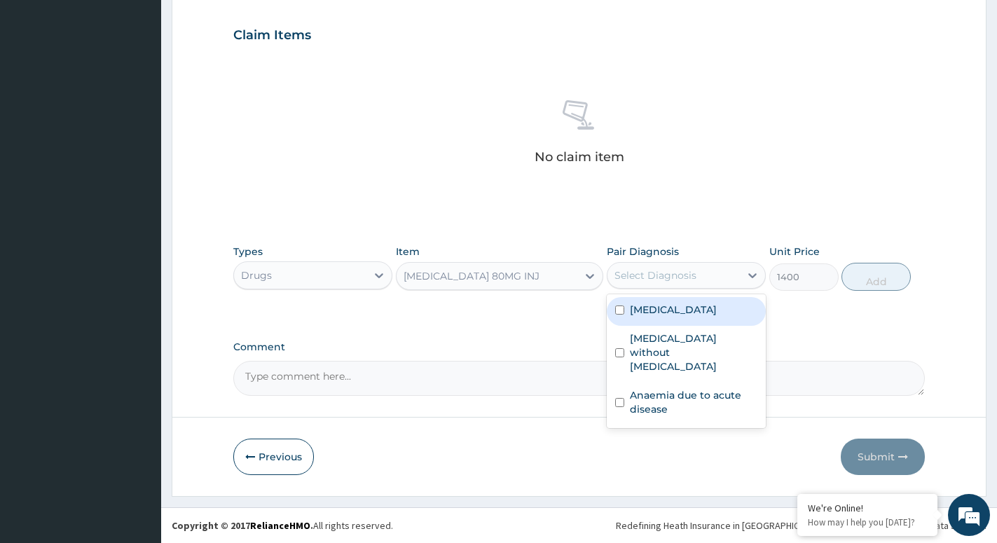
click at [727, 275] on div "Select Diagnosis" at bounding box center [674, 275] width 132 height 22
drag, startPoint x: 705, startPoint y: 309, endPoint x: 755, endPoint y: 306, distance: 50.5
click at [713, 309] on label "Malaria, unspecified" at bounding box center [673, 310] width 87 height 14
checkbox input "true"
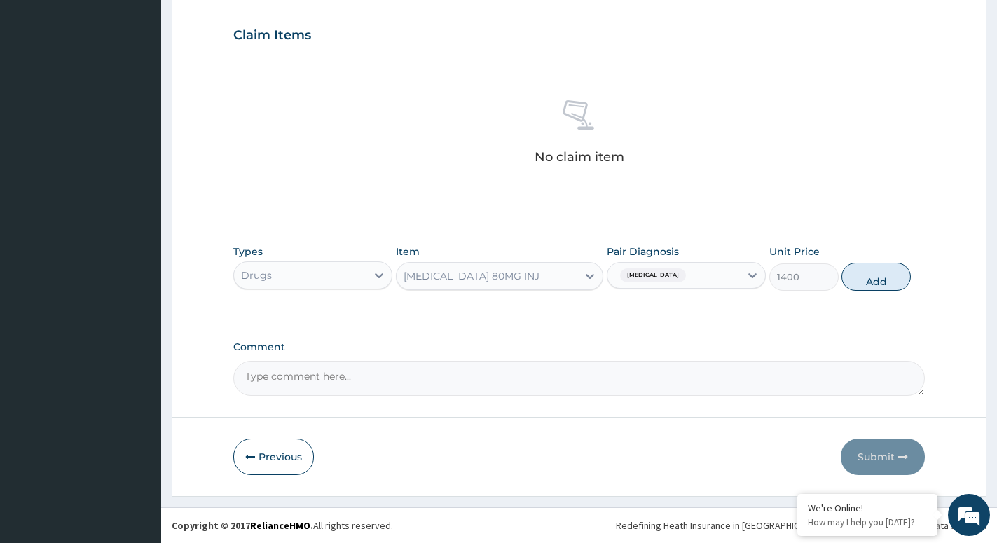
drag, startPoint x: 880, startPoint y: 284, endPoint x: 668, endPoint y: 299, distance: 212.9
click at [866, 288] on button "Add" at bounding box center [876, 277] width 69 height 28
type input "0"
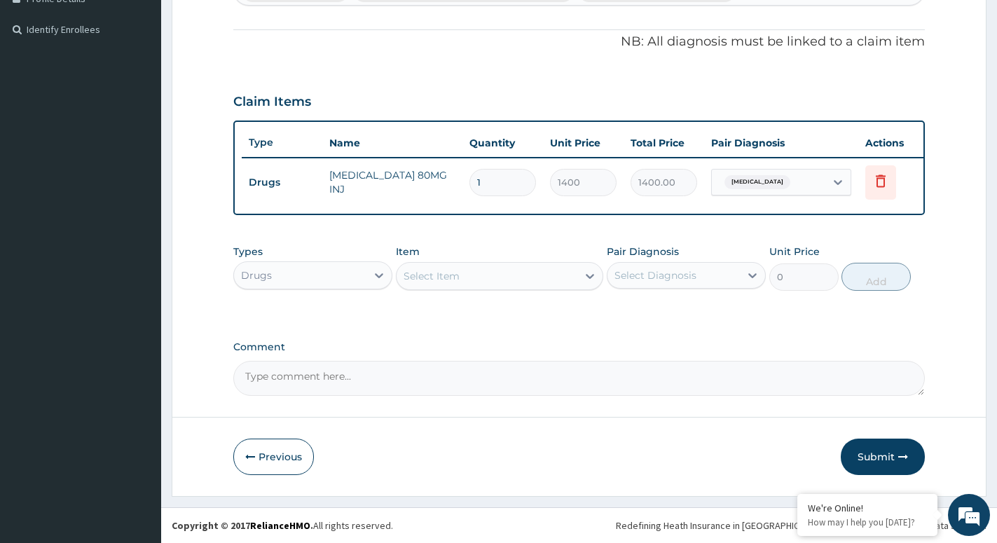
scroll to position [413, 0]
type input "0.00"
type input "6"
type input "8400.00"
type input "6"
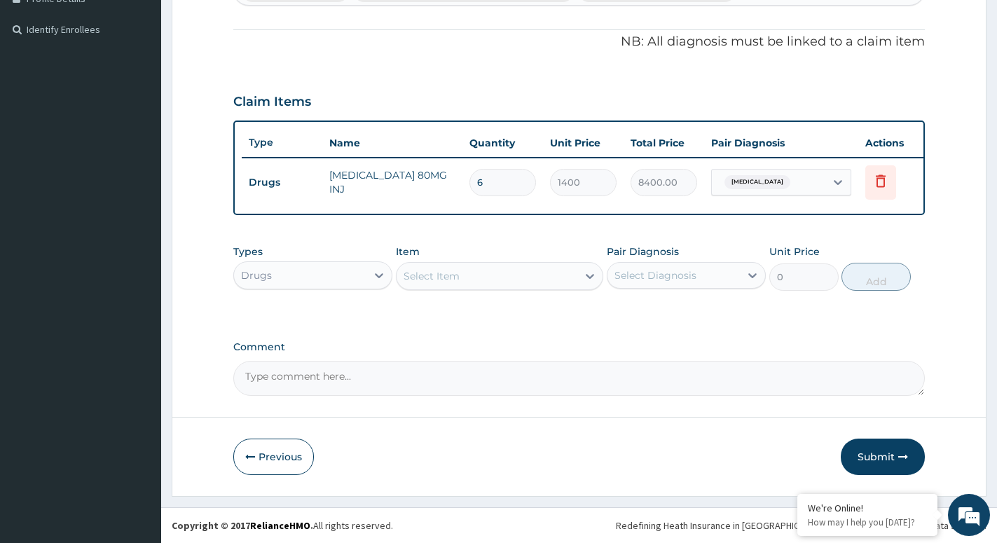
click at [566, 279] on div "Select Item" at bounding box center [487, 276] width 181 height 22
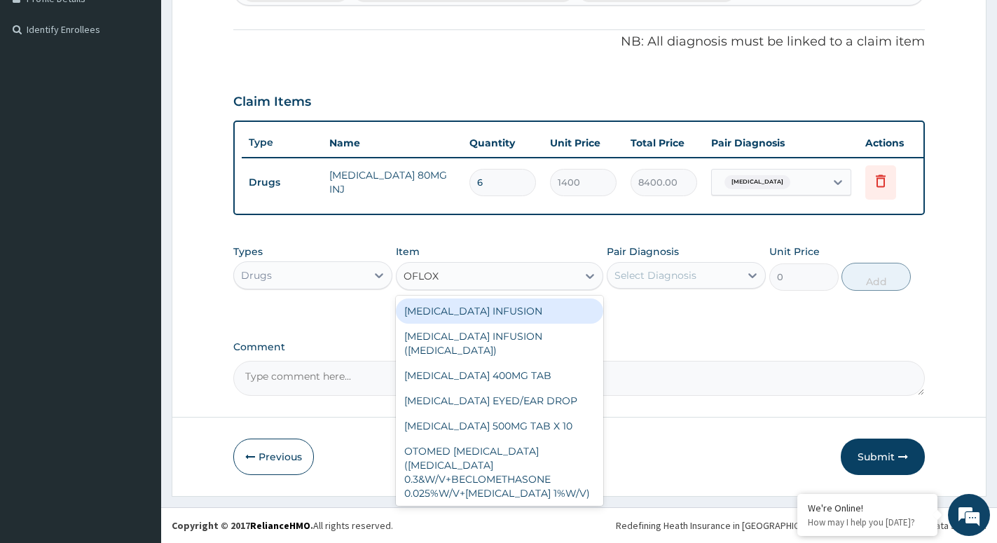
type input "OFLOXA"
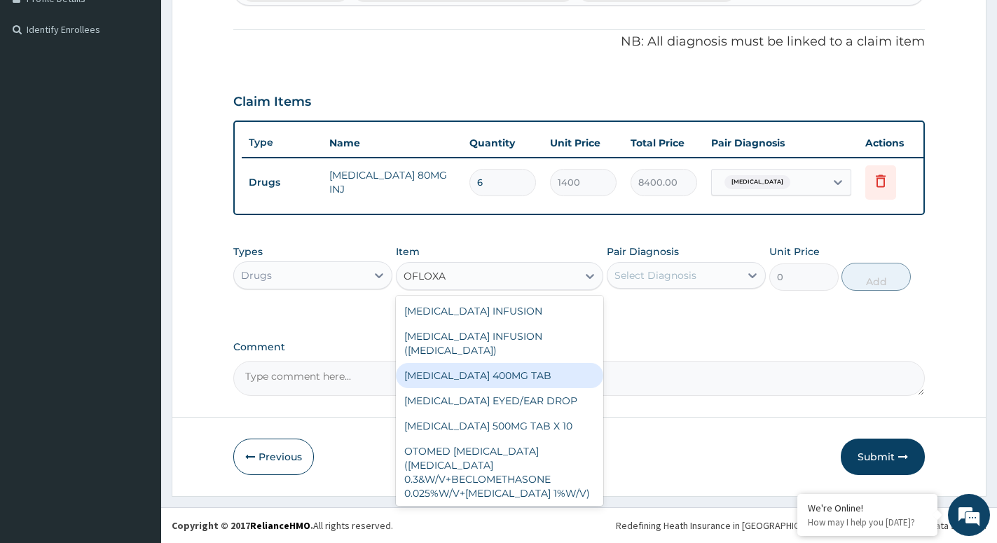
drag, startPoint x: 499, startPoint y: 368, endPoint x: 544, endPoint y: 332, distance: 57.4
click at [498, 364] on div "OFLOXACIN 400MG TAB" at bounding box center [499, 375] width 207 height 25
type input "115.5"
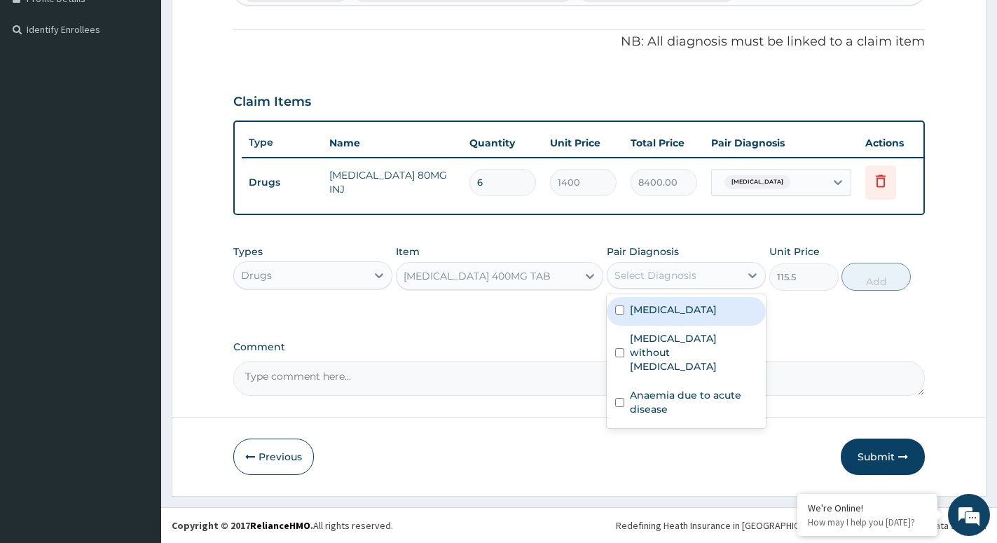
click at [688, 276] on div "Select Diagnosis" at bounding box center [656, 275] width 82 height 14
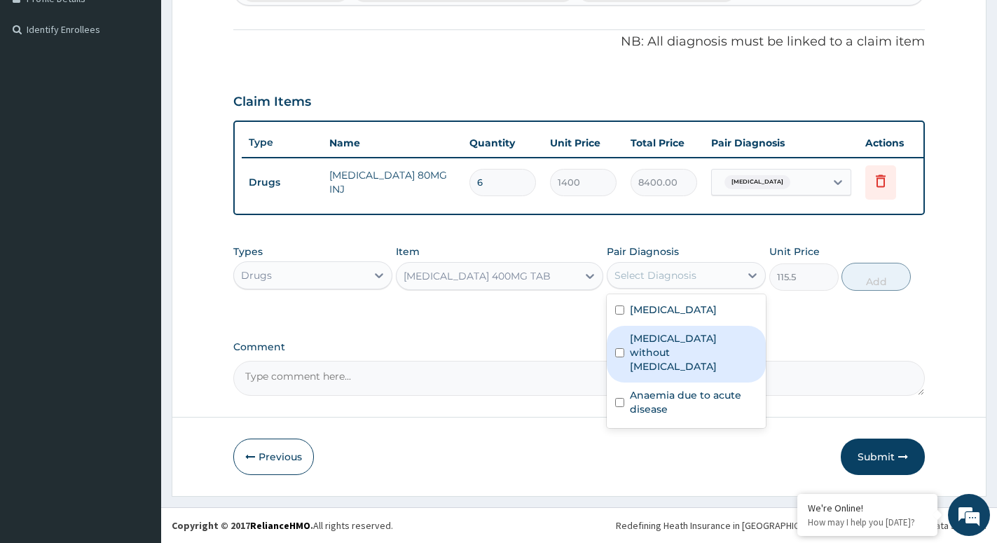
drag, startPoint x: 680, startPoint y: 341, endPoint x: 710, endPoint y: 331, distance: 31.0
click at [681, 341] on label "Sepsis without septic shock" at bounding box center [694, 352] width 128 height 42
checkbox input "true"
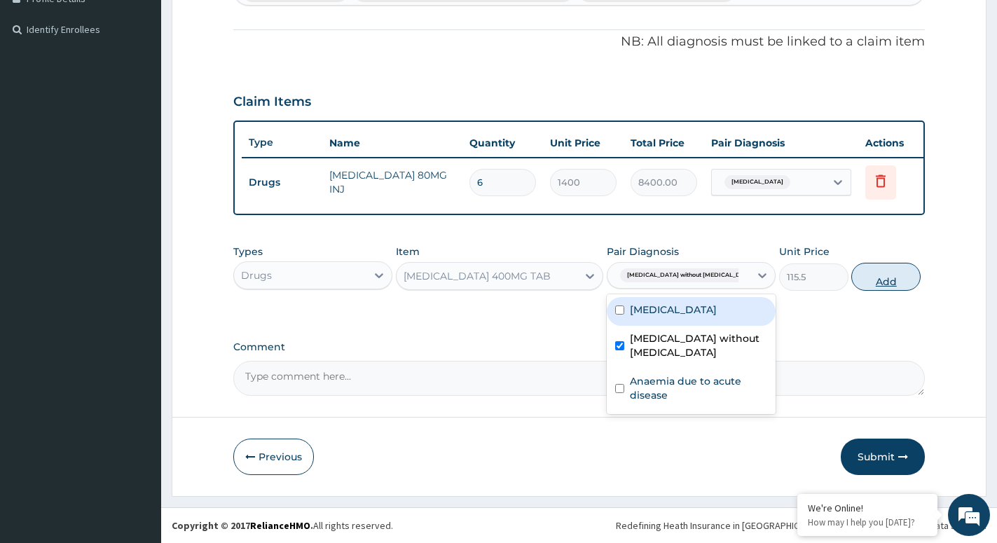
click at [871, 278] on button "Add" at bounding box center [885, 277] width 69 height 28
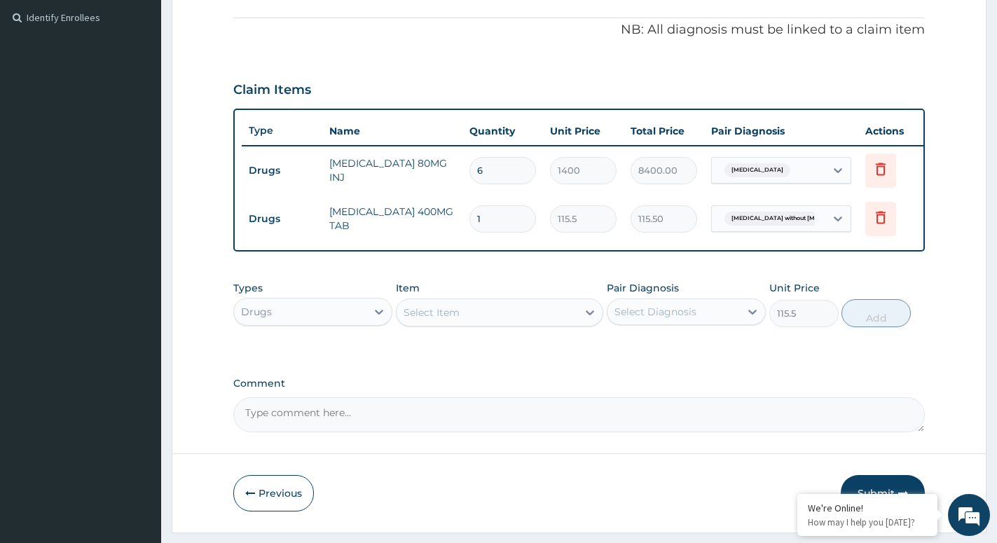
type input "0"
type input "10"
type input "1155.00"
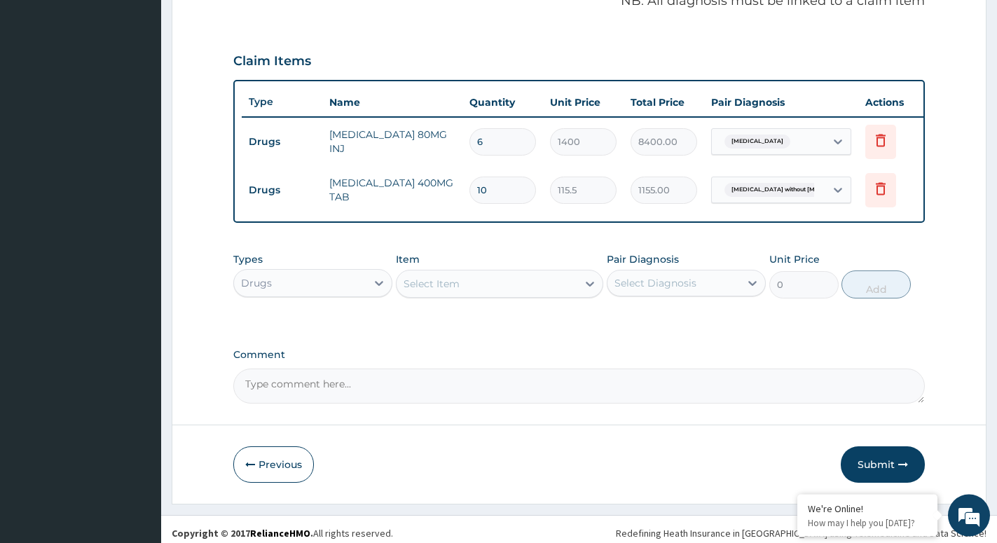
scroll to position [461, 0]
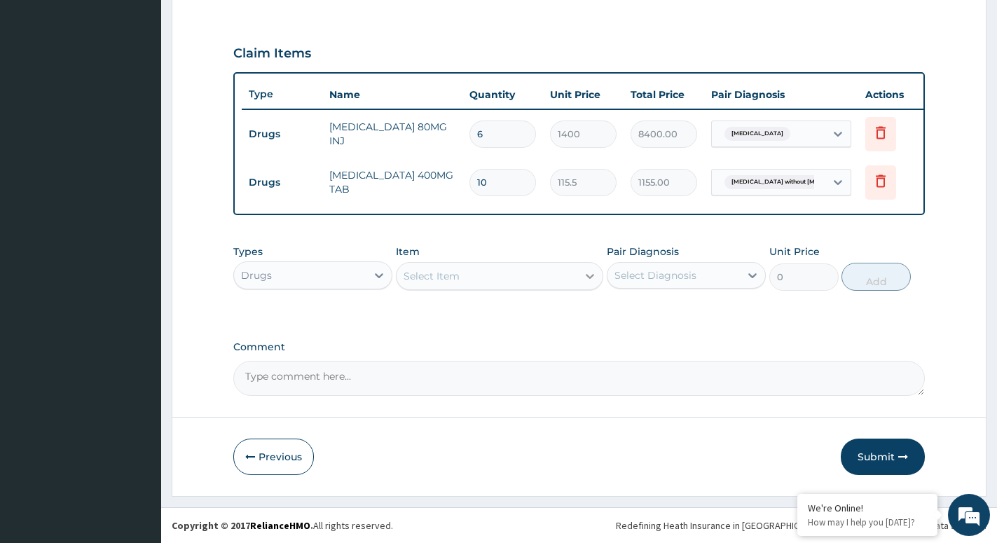
type input "10"
click at [582, 275] on div at bounding box center [589, 276] width 25 height 25
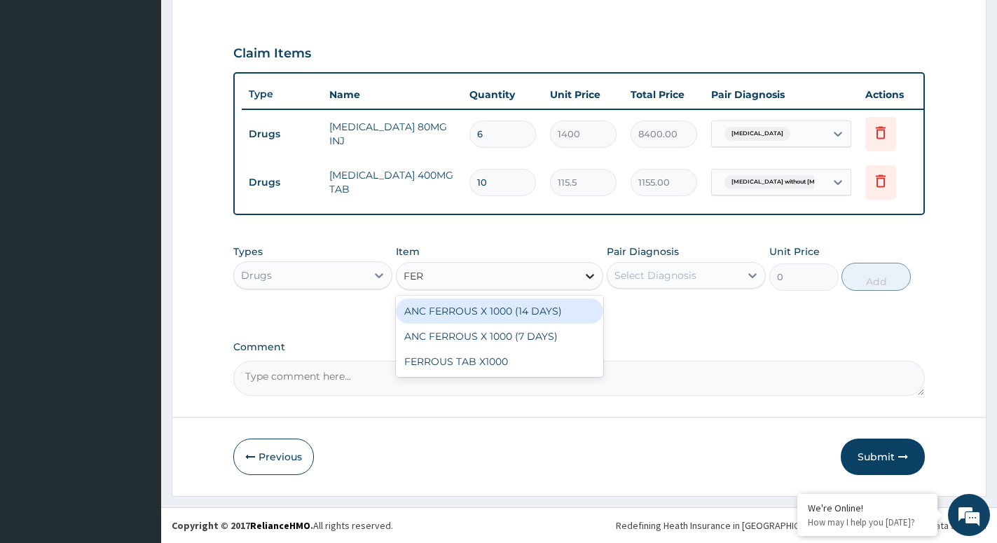
type input "FERR"
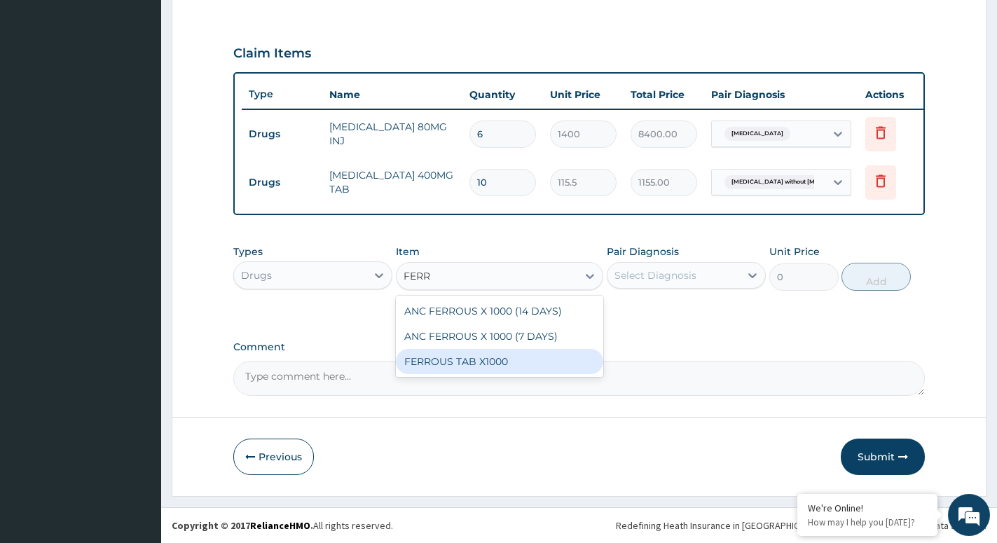
click at [536, 364] on div "FERROUS TAB X1000" at bounding box center [499, 361] width 207 height 25
type input "31.5"
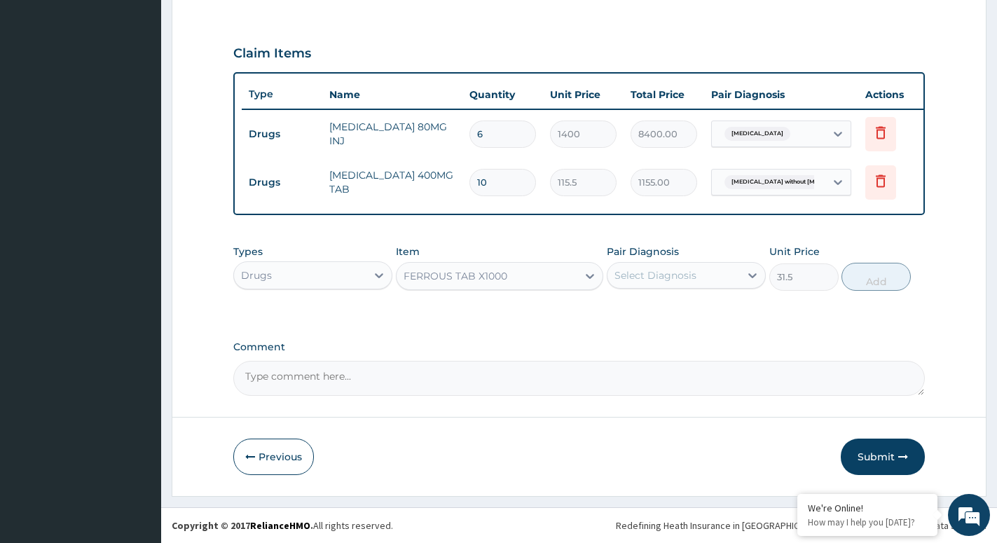
click at [696, 260] on div "Pair Diagnosis Select Diagnosis" at bounding box center [686, 268] width 159 height 46
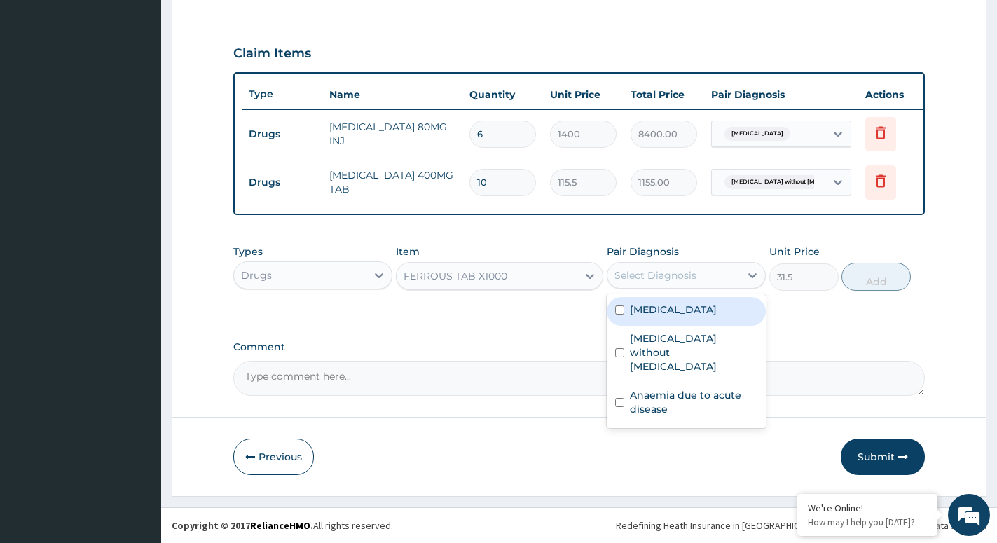
click at [692, 275] on div "Select Diagnosis" at bounding box center [656, 275] width 82 height 14
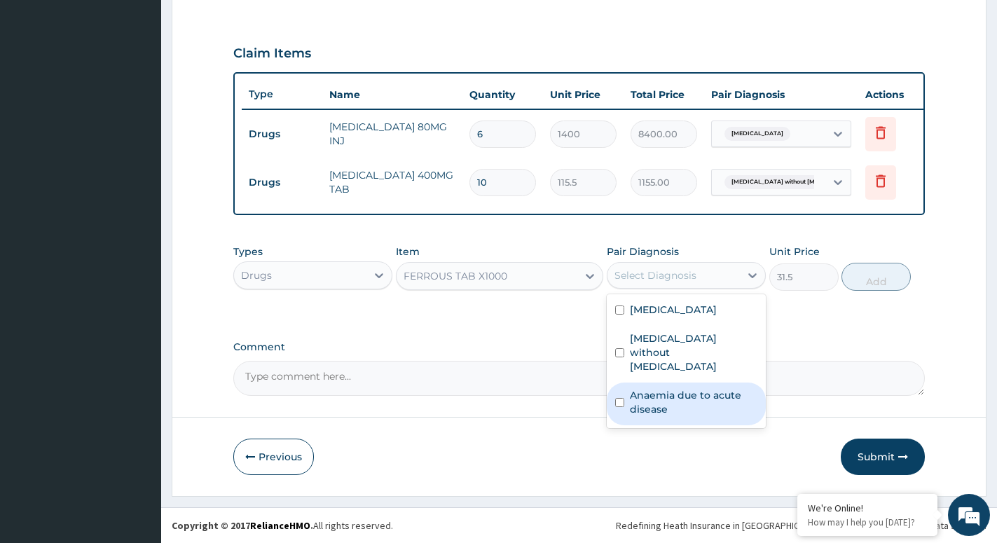
drag, startPoint x: 664, startPoint y: 383, endPoint x: 700, endPoint y: 360, distance: 43.2
click at [665, 388] on label "Anaemia due to acute disease" at bounding box center [694, 402] width 128 height 28
checkbox input "true"
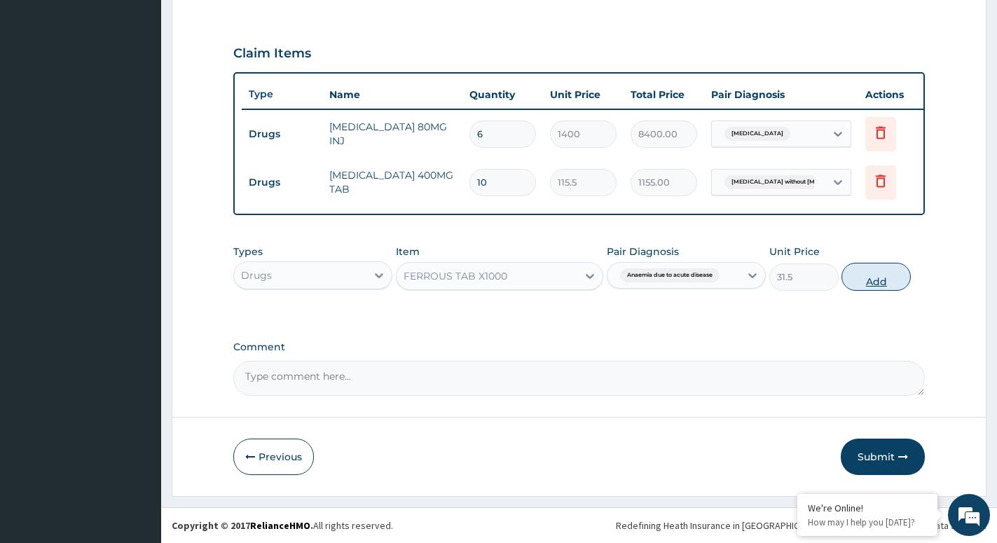
click at [884, 278] on button "Add" at bounding box center [876, 277] width 69 height 28
type input "0"
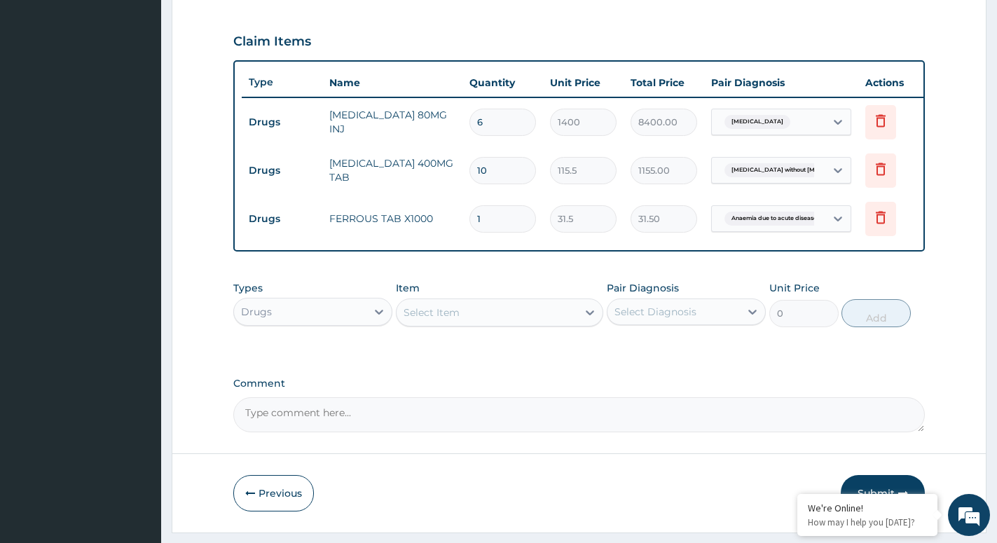
type input "14"
type input "441.00"
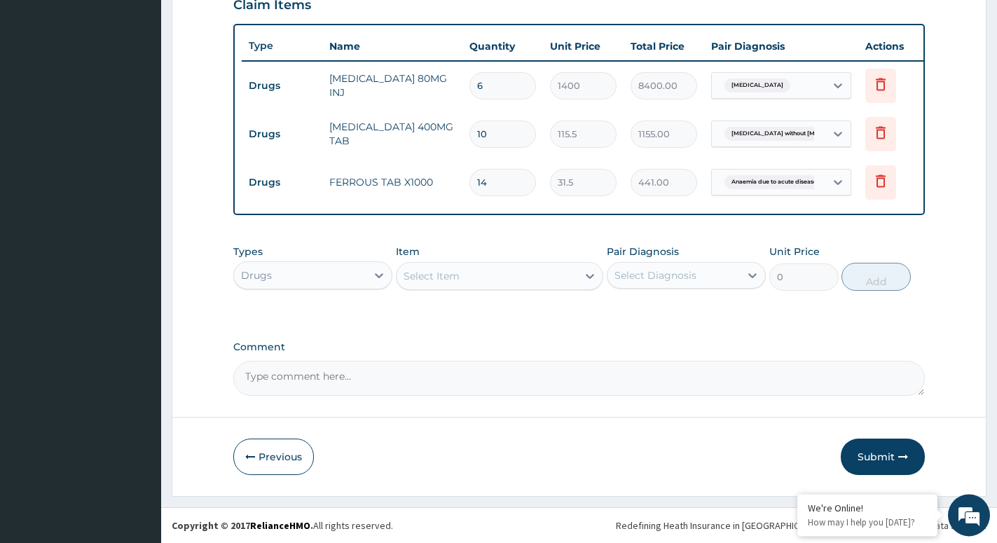
scroll to position [509, 0]
type input "14"
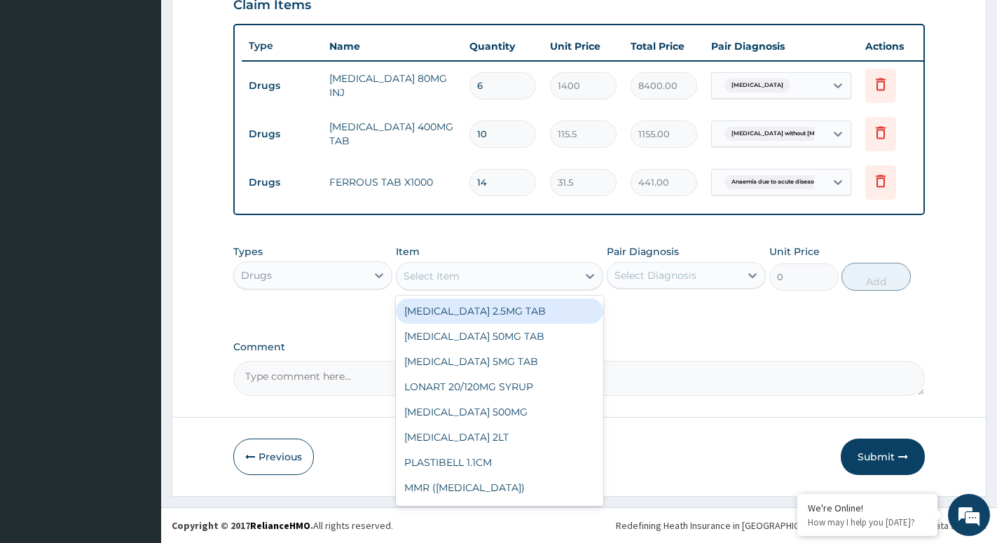
click at [528, 271] on div "Select Item" at bounding box center [487, 276] width 181 height 22
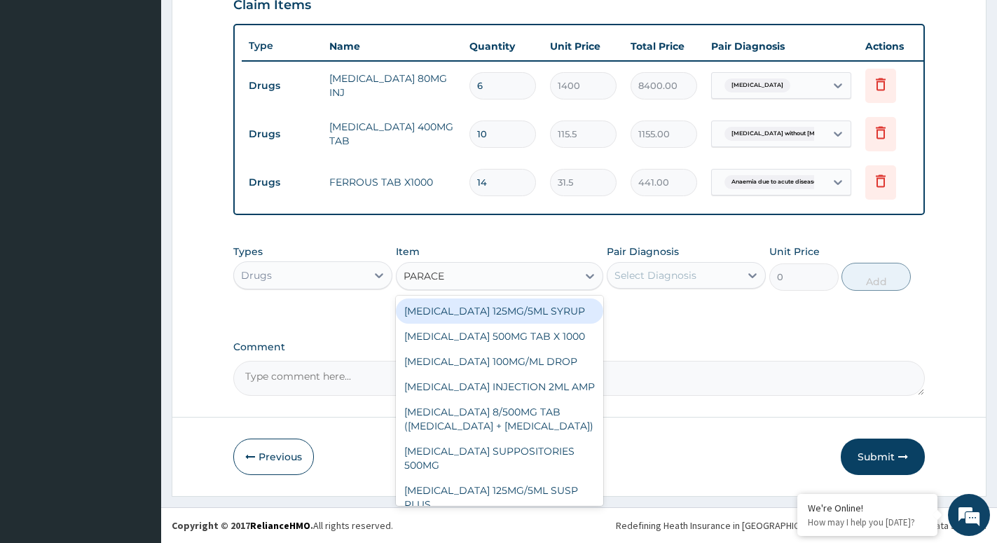
type input "PARACET"
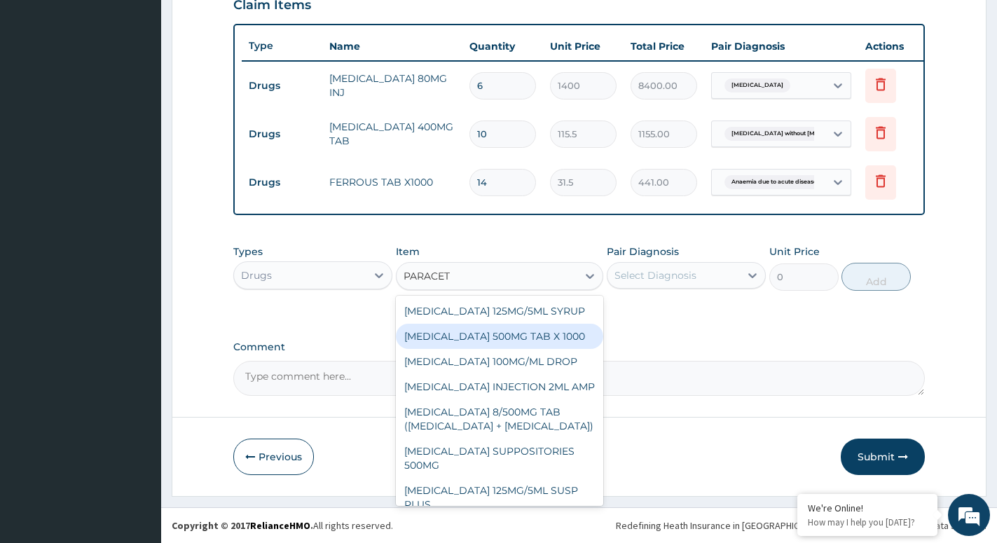
drag, startPoint x: 501, startPoint y: 333, endPoint x: 537, endPoint y: 324, distance: 36.7
click at [509, 330] on div "PARACETAMOL 500MG TAB X 1000" at bounding box center [499, 336] width 207 height 25
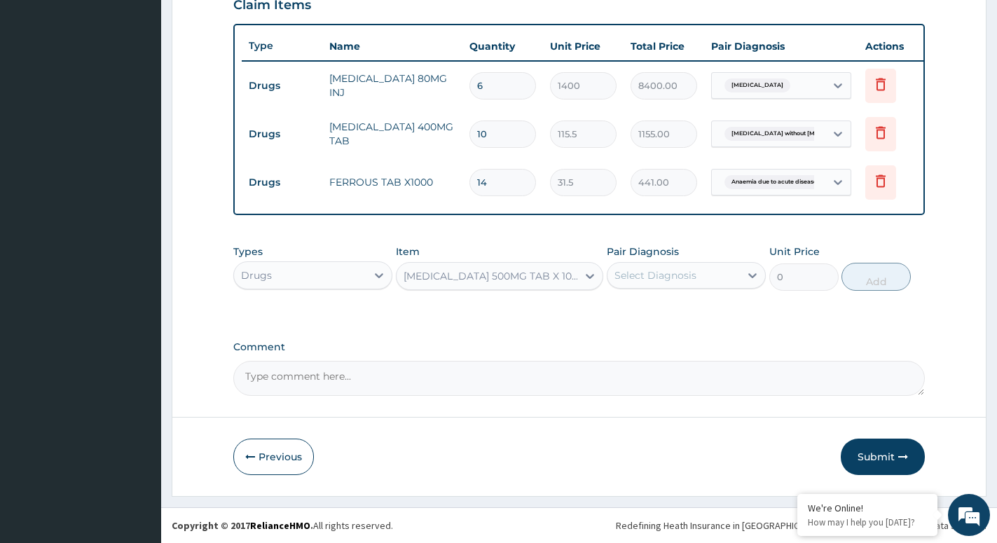
type input "11.02499961853027"
click at [659, 271] on div "Select Diagnosis" at bounding box center [656, 275] width 82 height 14
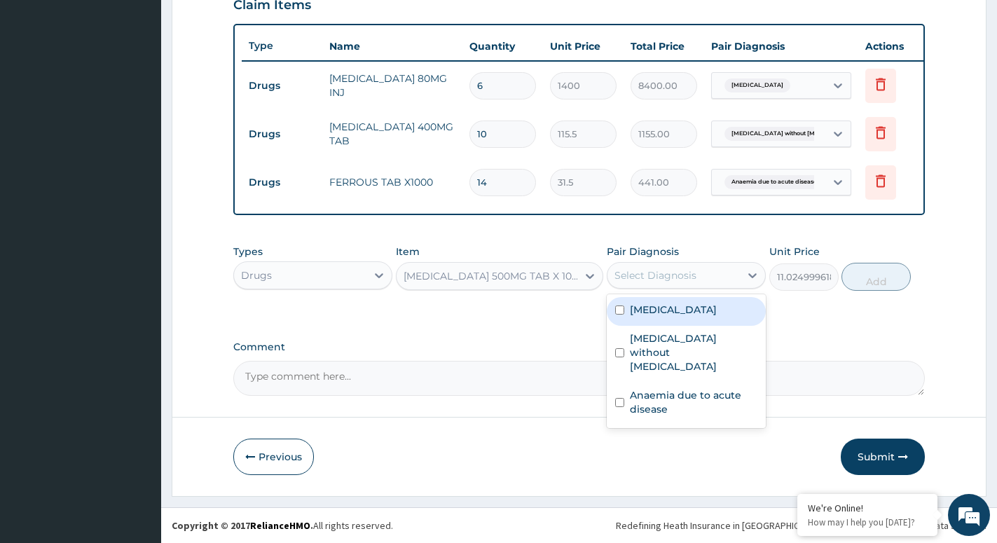
drag, startPoint x: 679, startPoint y: 306, endPoint x: 809, endPoint y: 309, distance: 129.7
click at [681, 306] on label "Malaria, unspecified" at bounding box center [673, 310] width 87 height 14
checkbox input "true"
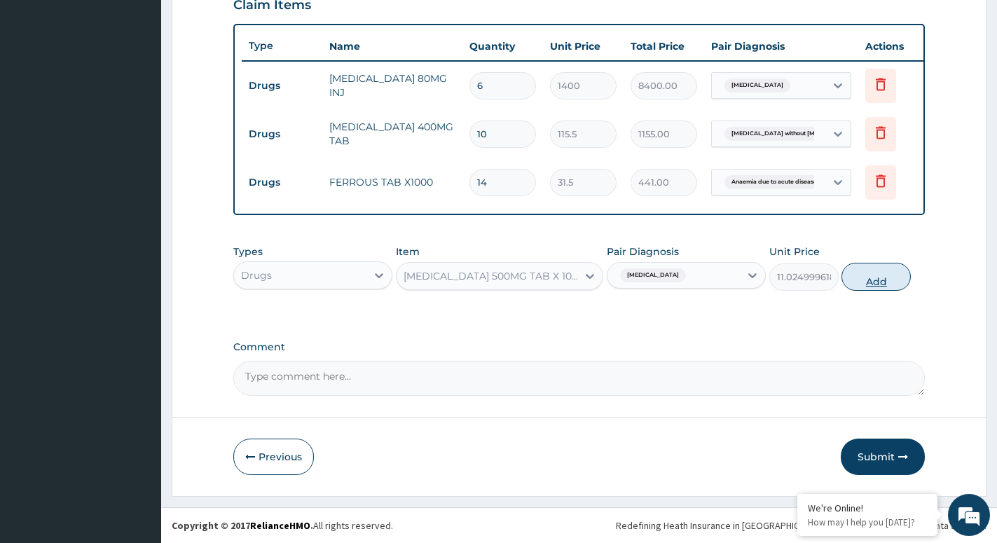
click at [883, 272] on button "Add" at bounding box center [876, 277] width 69 height 28
type input "0"
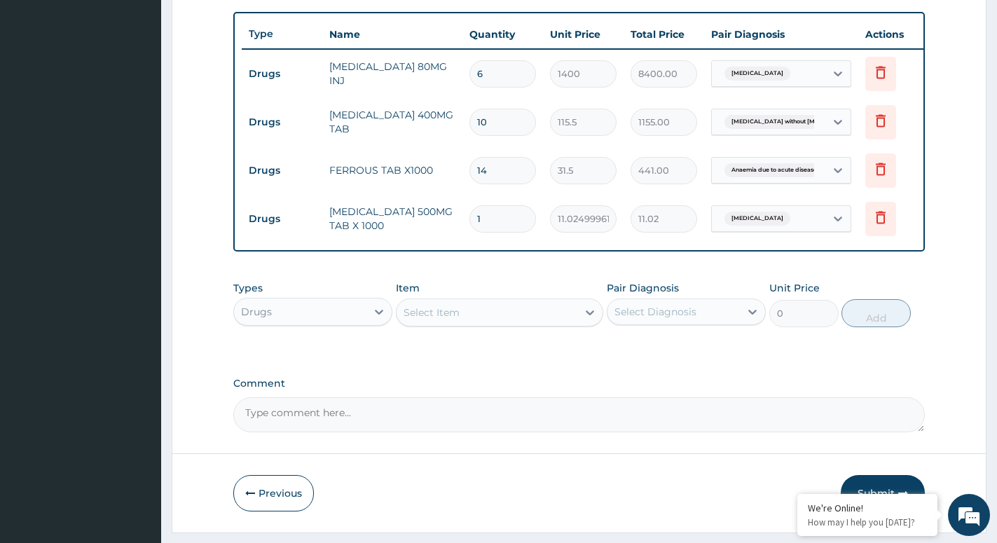
type input "18"
type input "198.45"
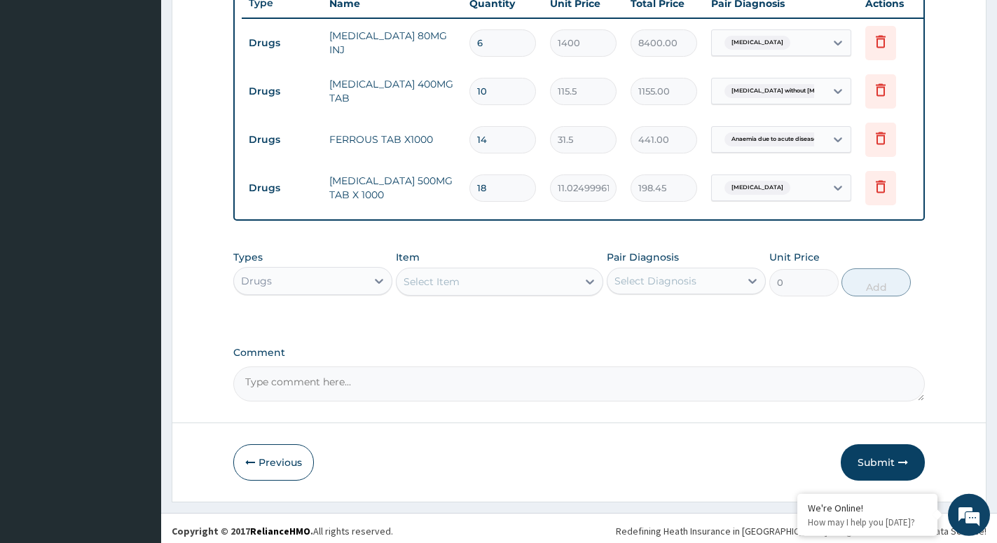
scroll to position [558, 0]
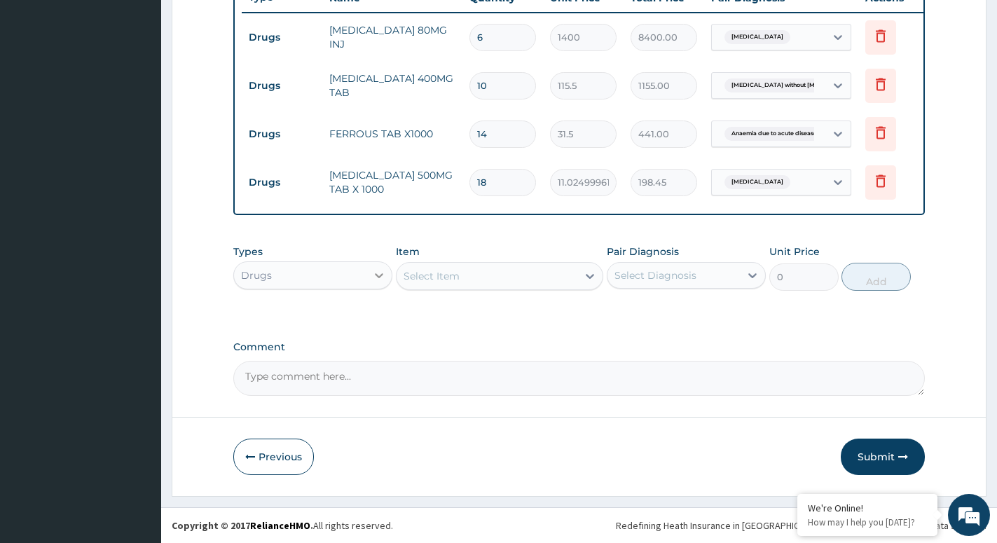
type input "18"
click at [370, 275] on div at bounding box center [379, 275] width 25 height 25
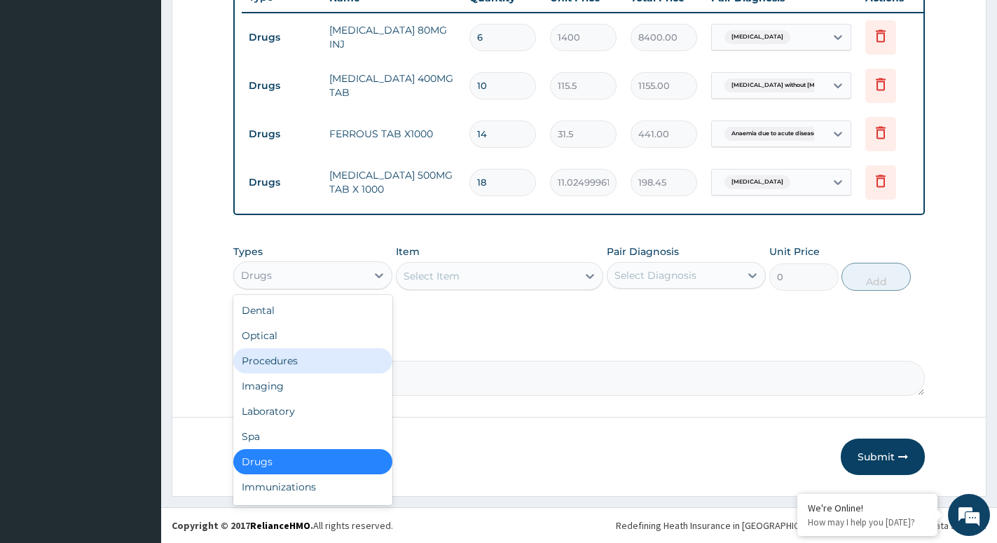
click at [322, 364] on div "Procedures" at bounding box center [312, 360] width 159 height 25
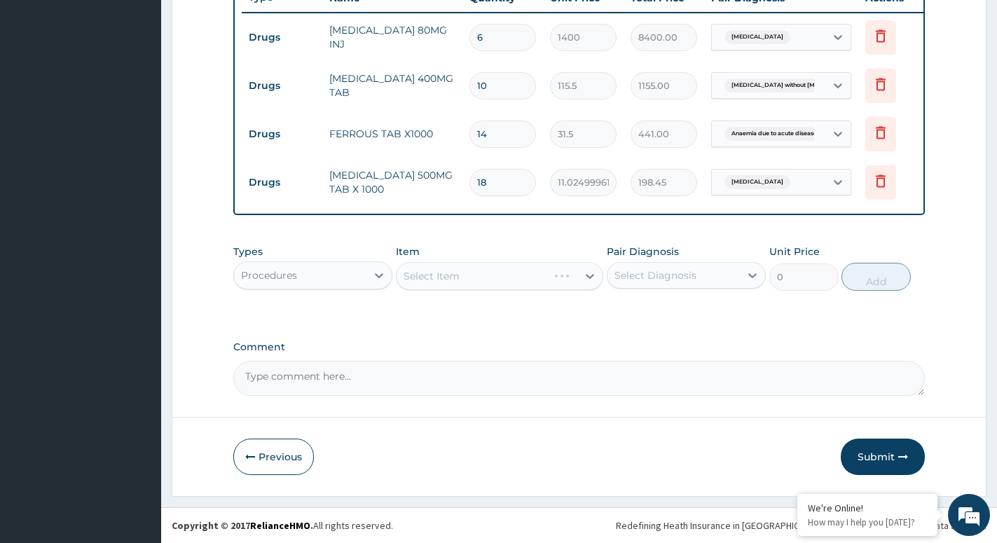
click at [573, 264] on div "Select Item" at bounding box center [499, 276] width 207 height 28
click at [564, 275] on div "Select Item" at bounding box center [487, 276] width 181 height 22
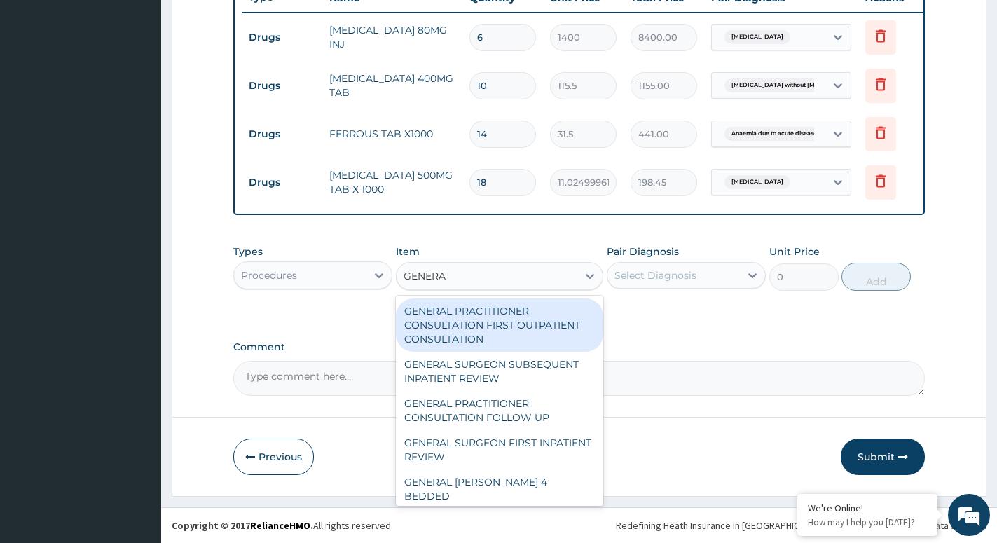
type input "GENERAL"
click at [545, 324] on div "GENERAL PRACTITIONER CONSULTATION FIRST OUTPATIENT CONSULTATION" at bounding box center [499, 325] width 207 height 53
type input "3000"
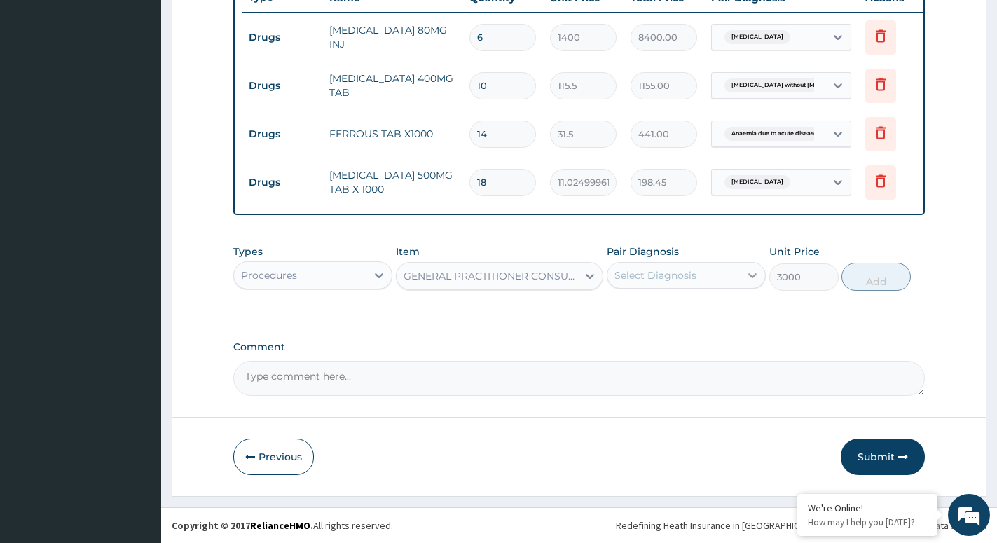
click at [750, 273] on icon at bounding box center [753, 275] width 14 height 14
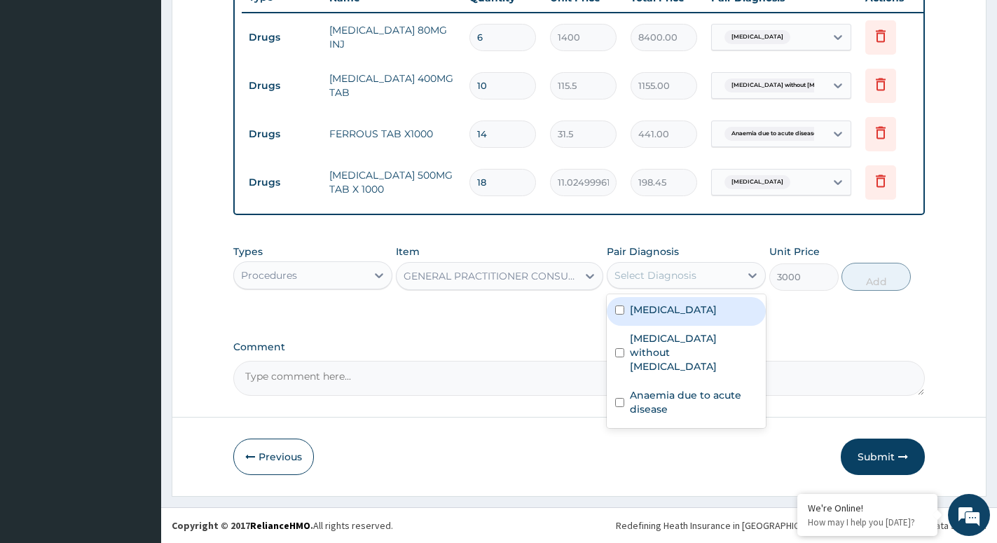
click at [717, 316] on label "Malaria, unspecified" at bounding box center [673, 310] width 87 height 14
checkbox input "true"
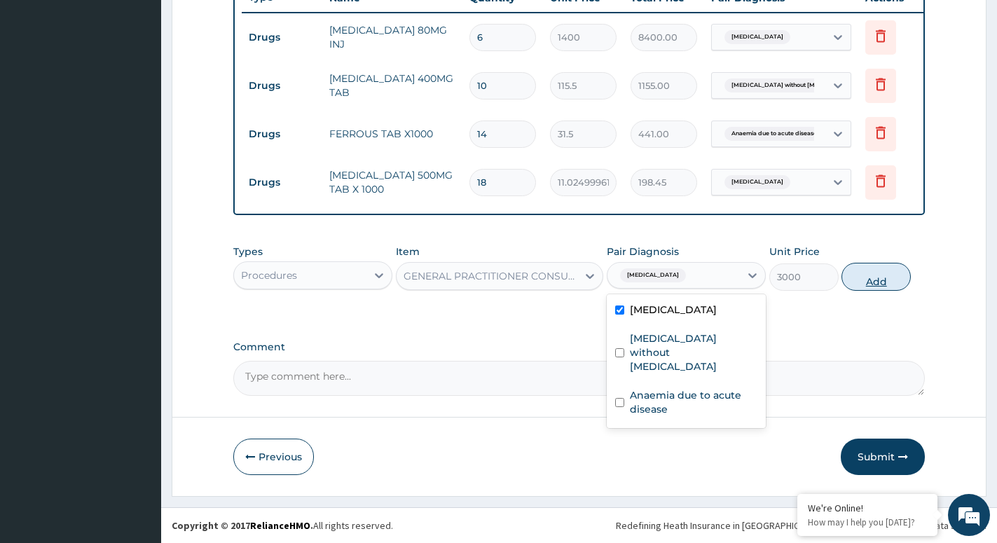
click at [877, 277] on button "Add" at bounding box center [876, 277] width 69 height 28
type input "0"
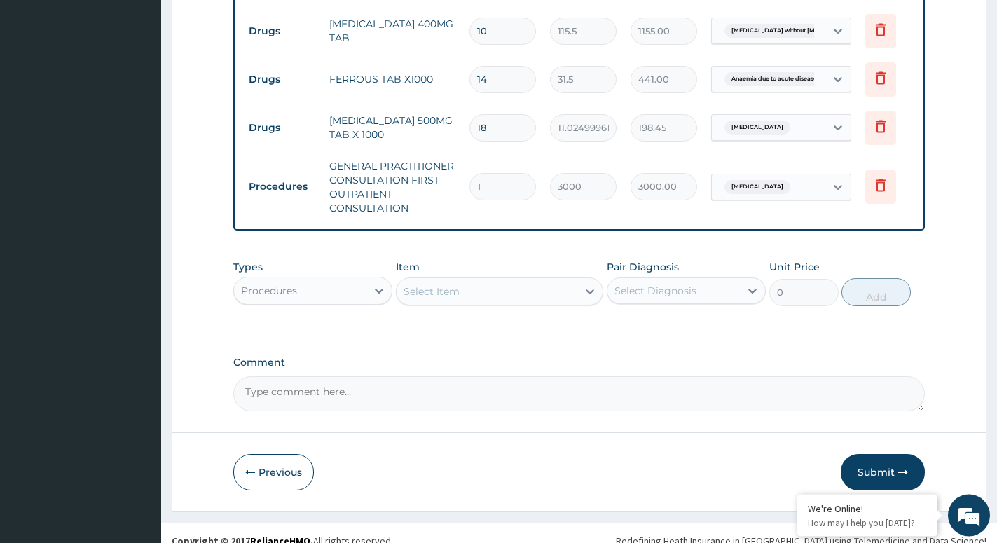
scroll to position [628, 0]
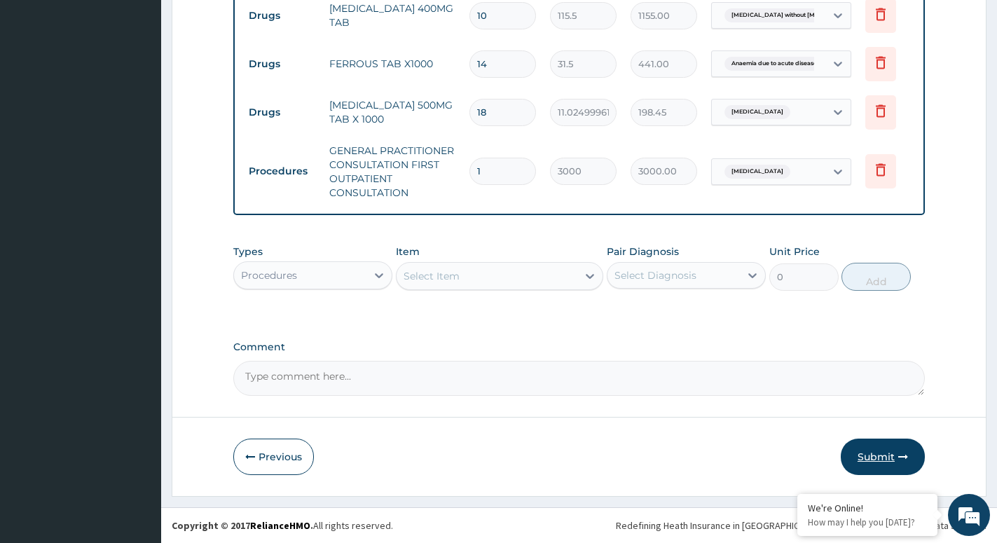
click at [877, 457] on button "Submit" at bounding box center [883, 457] width 84 height 36
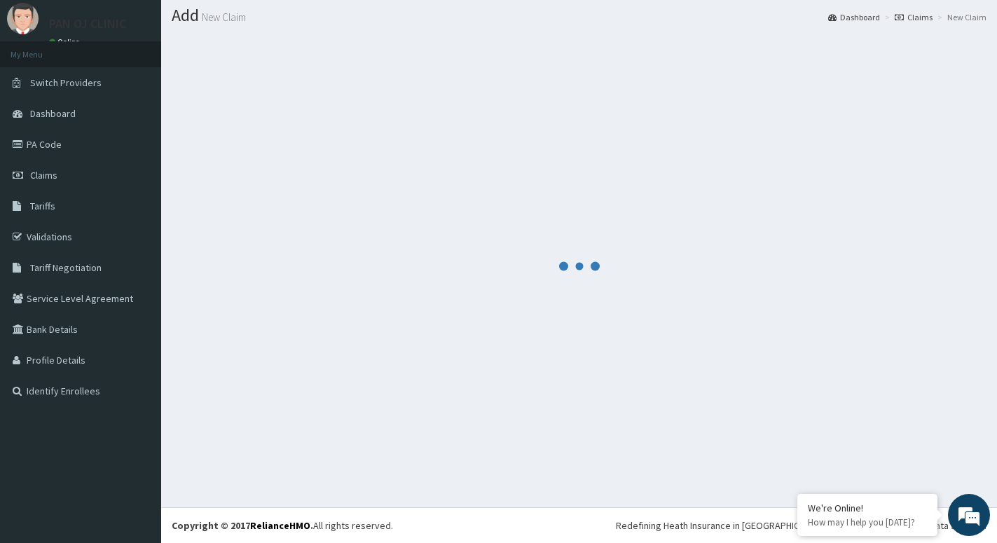
scroll to position [39, 0]
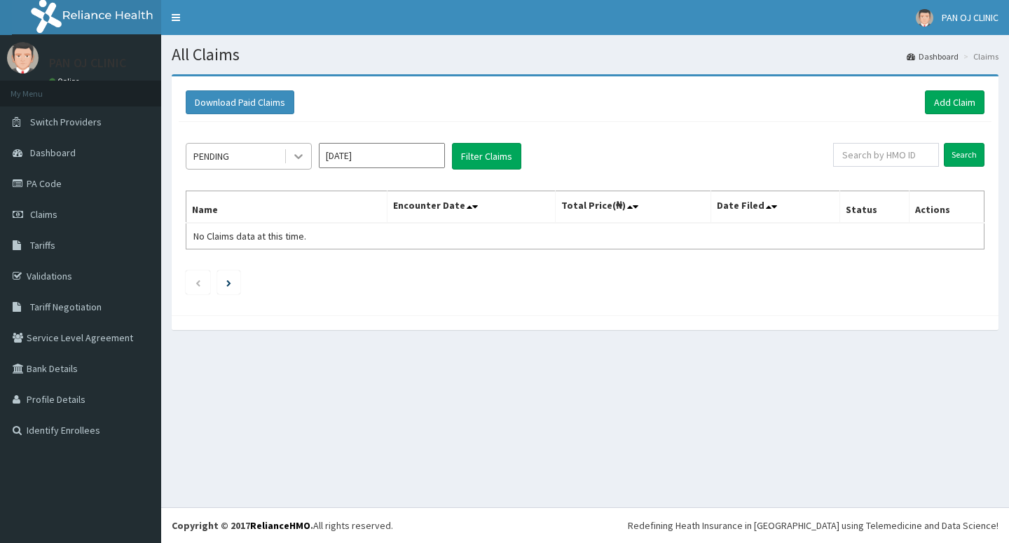
click at [295, 158] on icon at bounding box center [299, 156] width 14 height 14
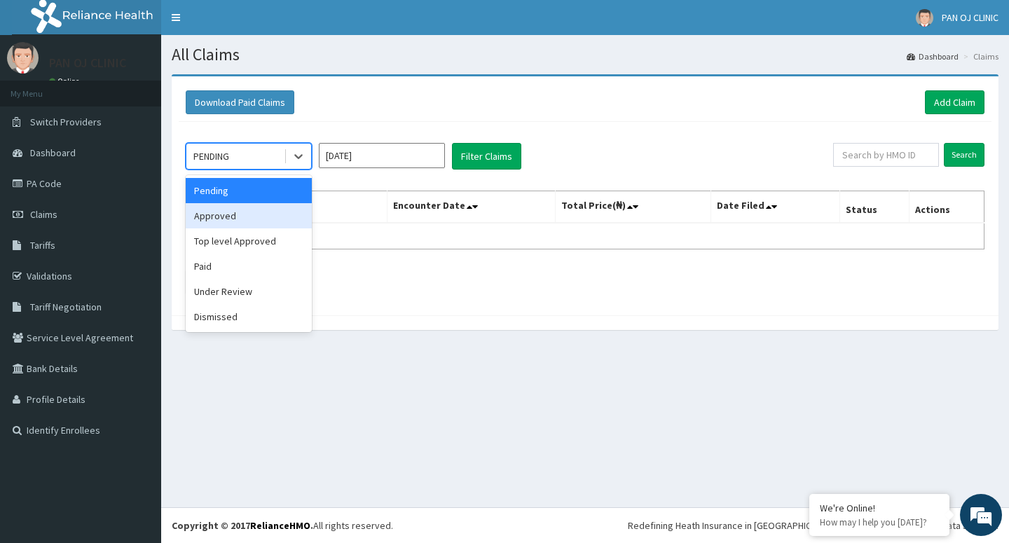
click at [230, 217] on div "Approved" at bounding box center [249, 215] width 126 height 25
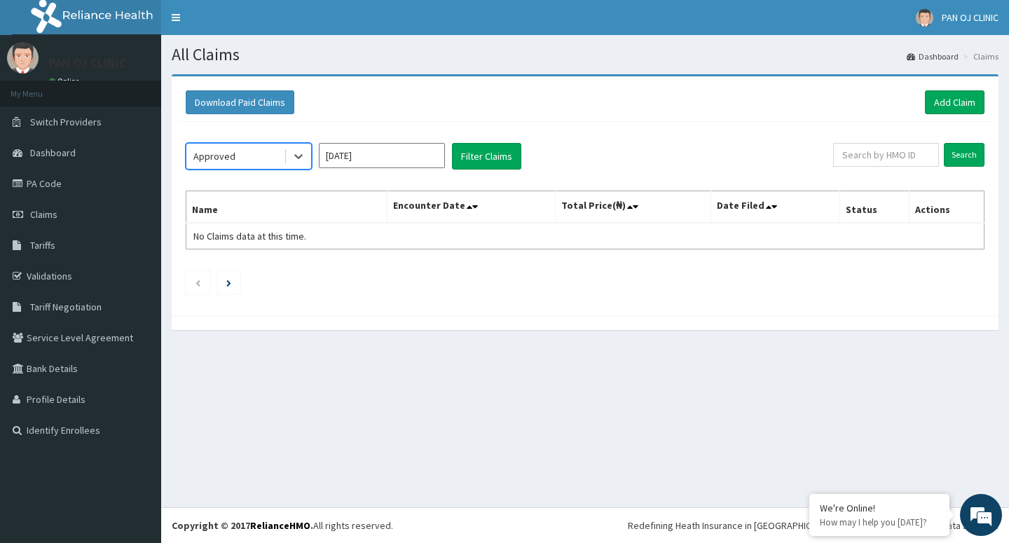
click at [351, 157] on input "[DATE]" at bounding box center [382, 155] width 126 height 25
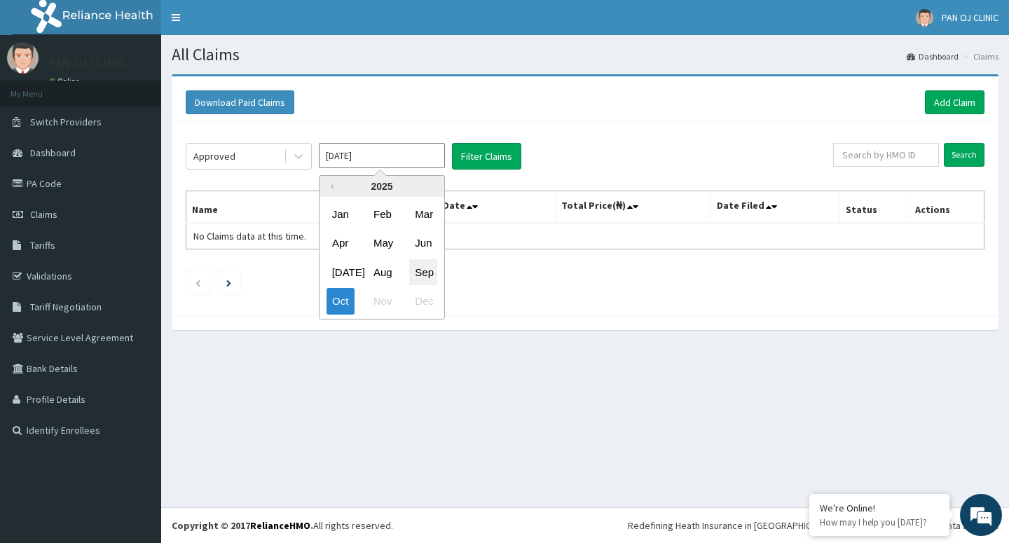
click at [420, 273] on div "Sep" at bounding box center [423, 272] width 28 height 26
type input "[DATE]"
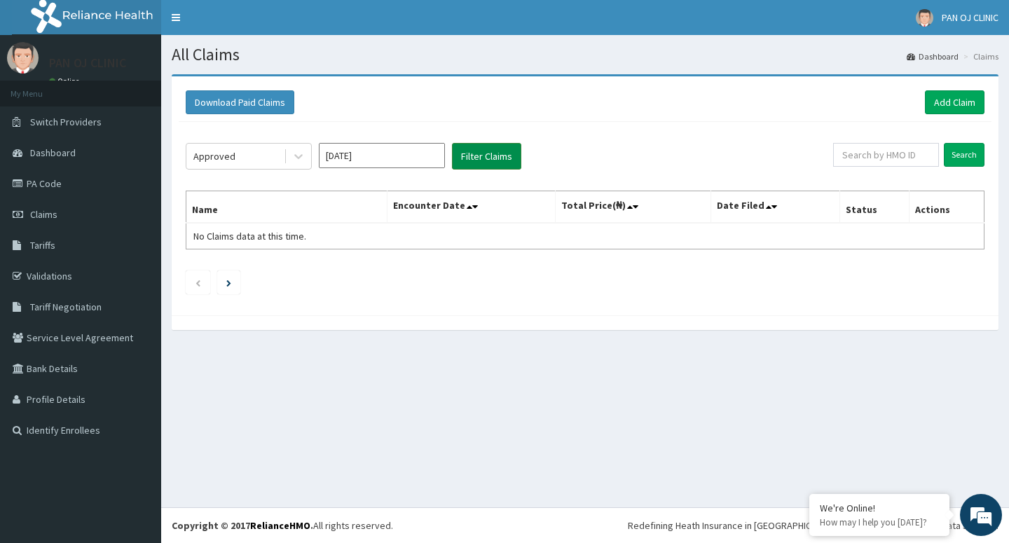
click at [494, 144] on button "Filter Claims" at bounding box center [486, 156] width 69 height 27
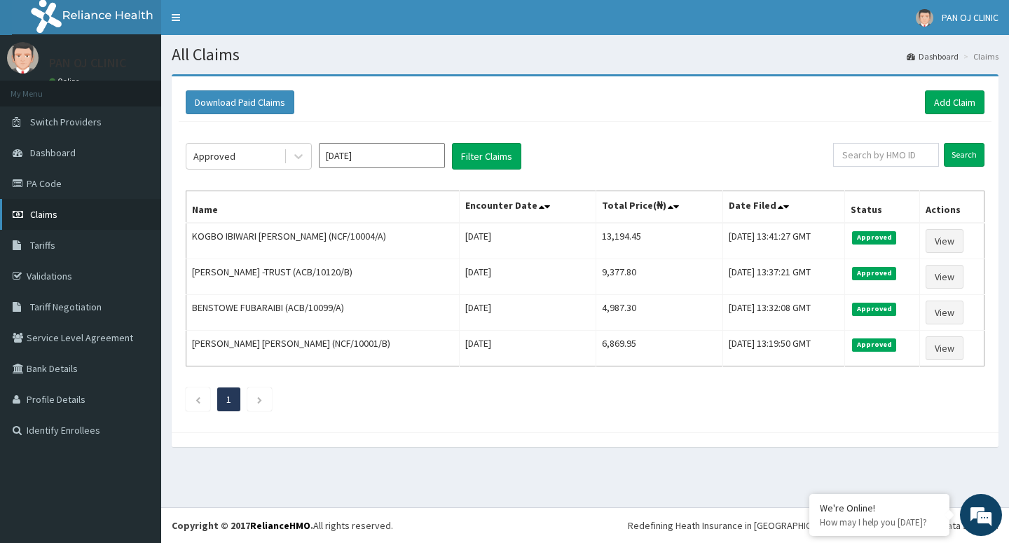
click at [52, 212] on span "Claims" at bounding box center [43, 214] width 27 height 13
